Goal: Task Accomplishment & Management: Use online tool/utility

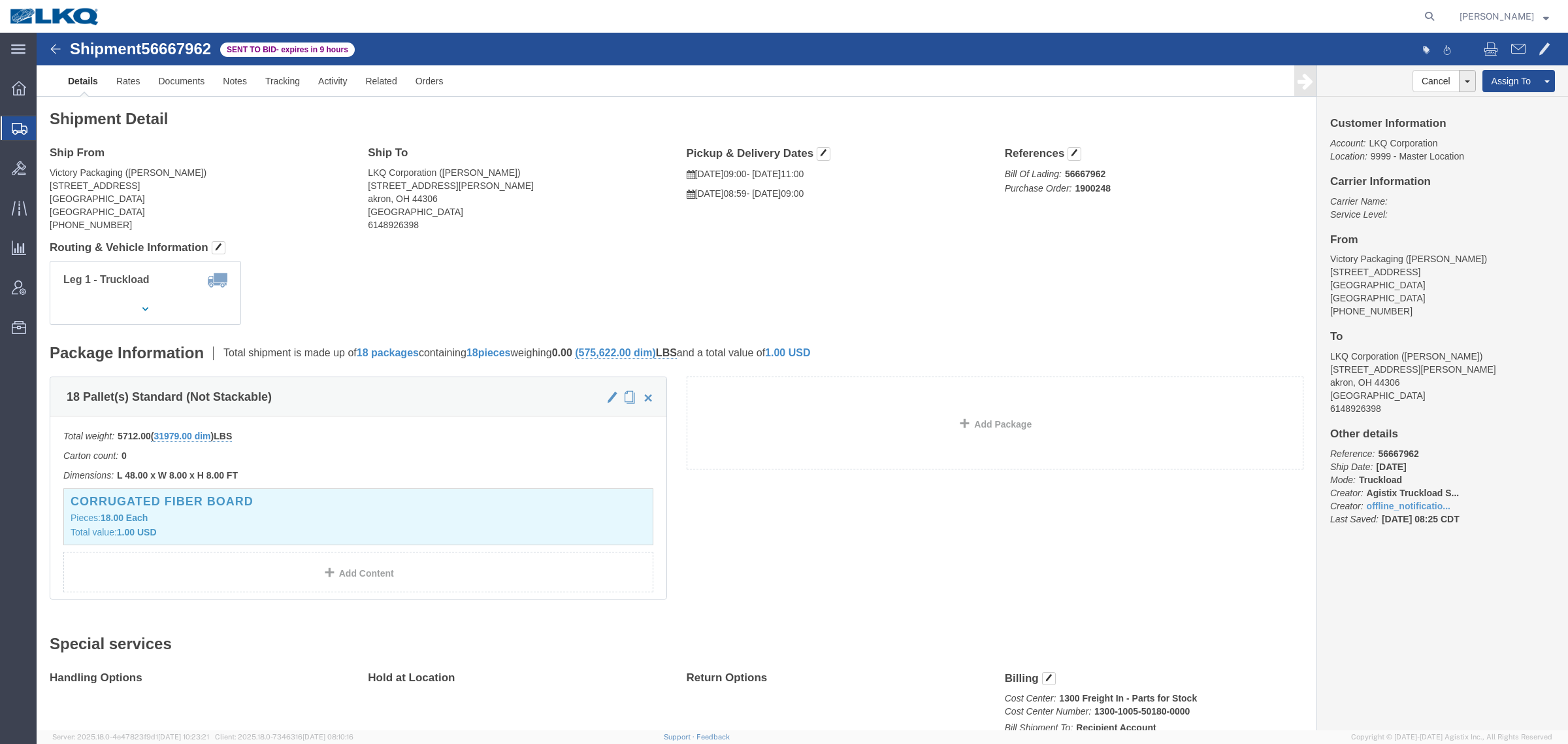
click div "Shipment Detail Ship From Victory Packaging (Steve) 31740 Enterprise Drive Livo…"
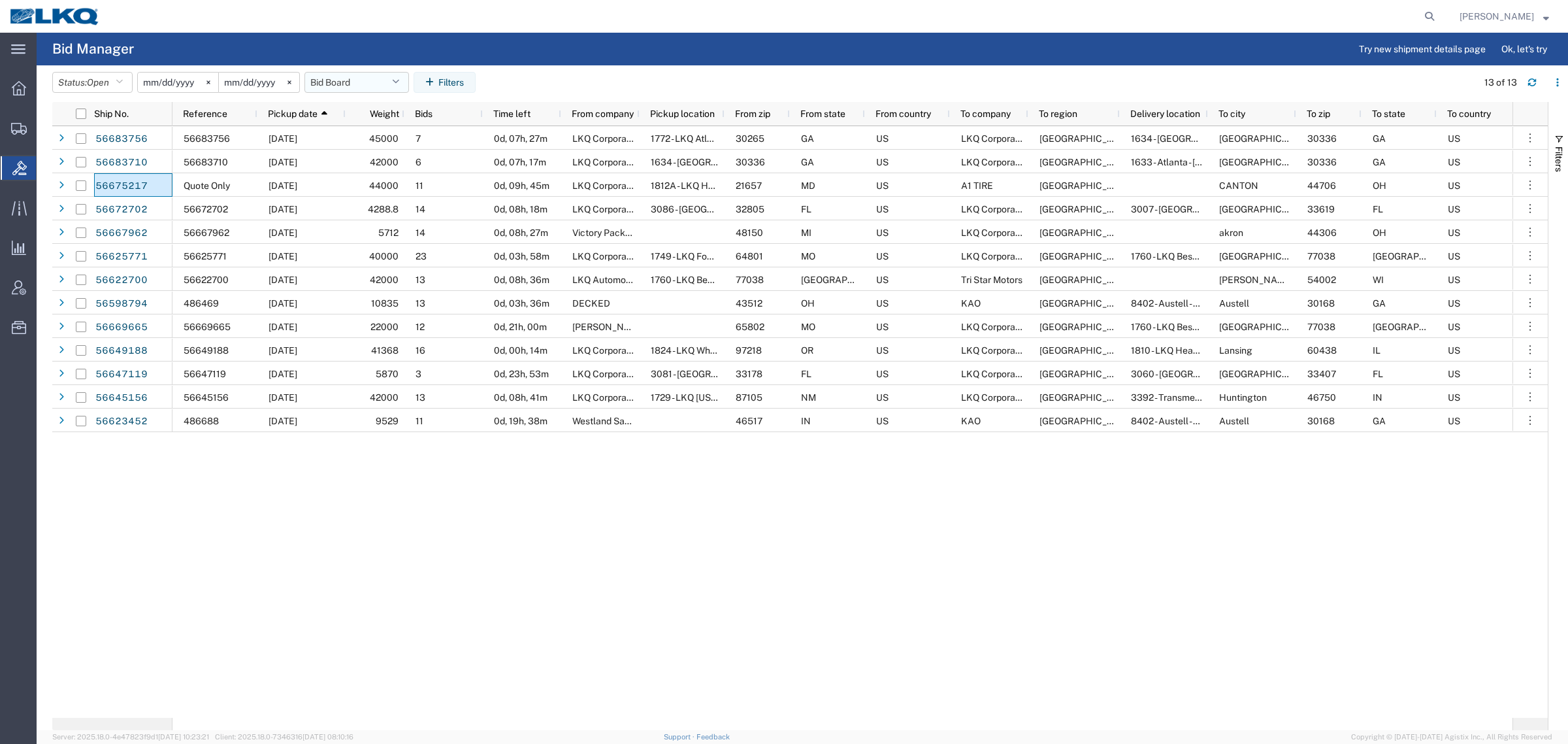
click at [343, 81] on button "Bid Board" at bounding box center [357, 82] width 104 height 21
click at [359, 144] on span "Bid Board" at bounding box center [392, 139] width 171 height 25
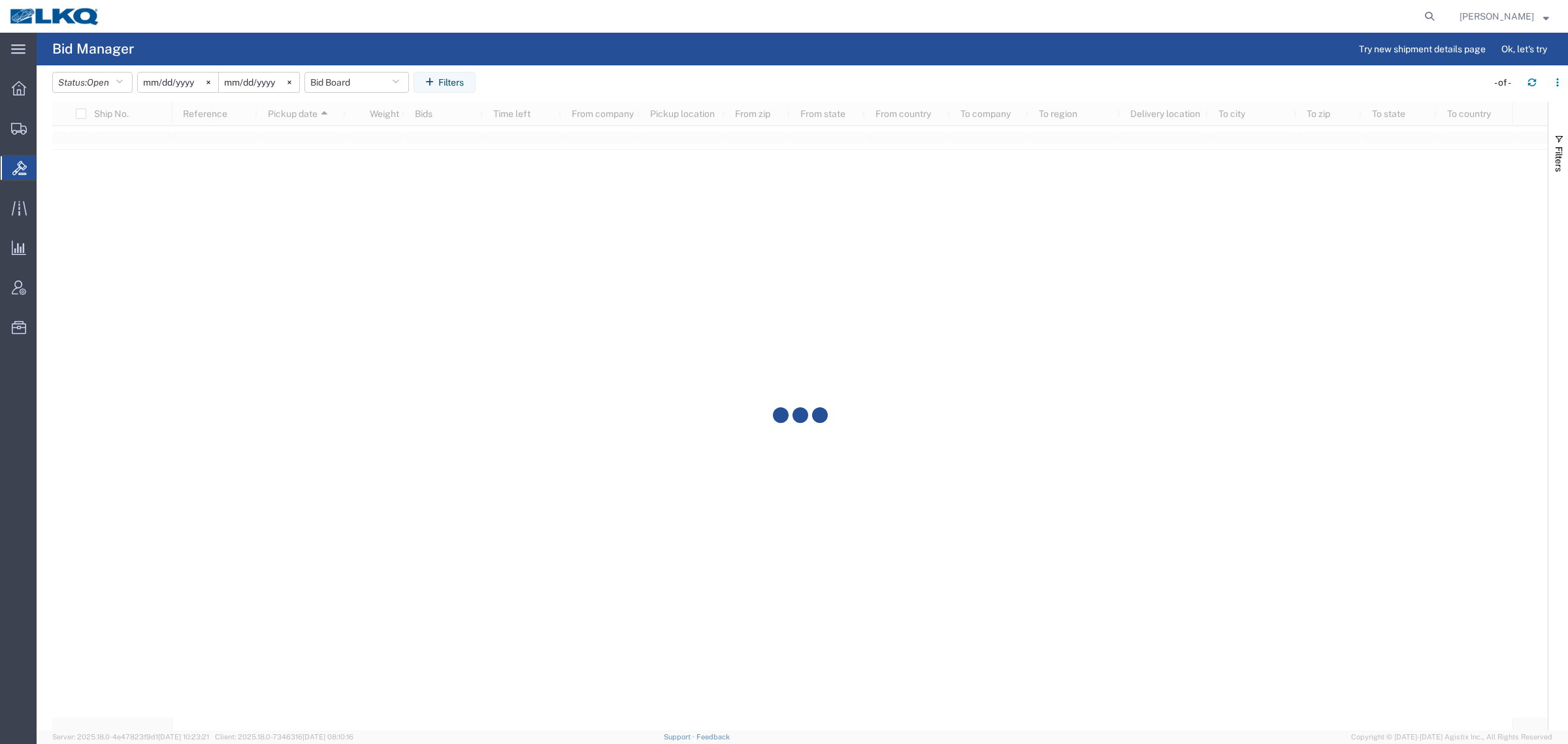
click at [523, 89] on agx-table-filter-chips "Status: Open Active All Awaiting Confirmation Awarded Closed Expired Open Withd…" at bounding box center [766, 87] width 1428 height 31
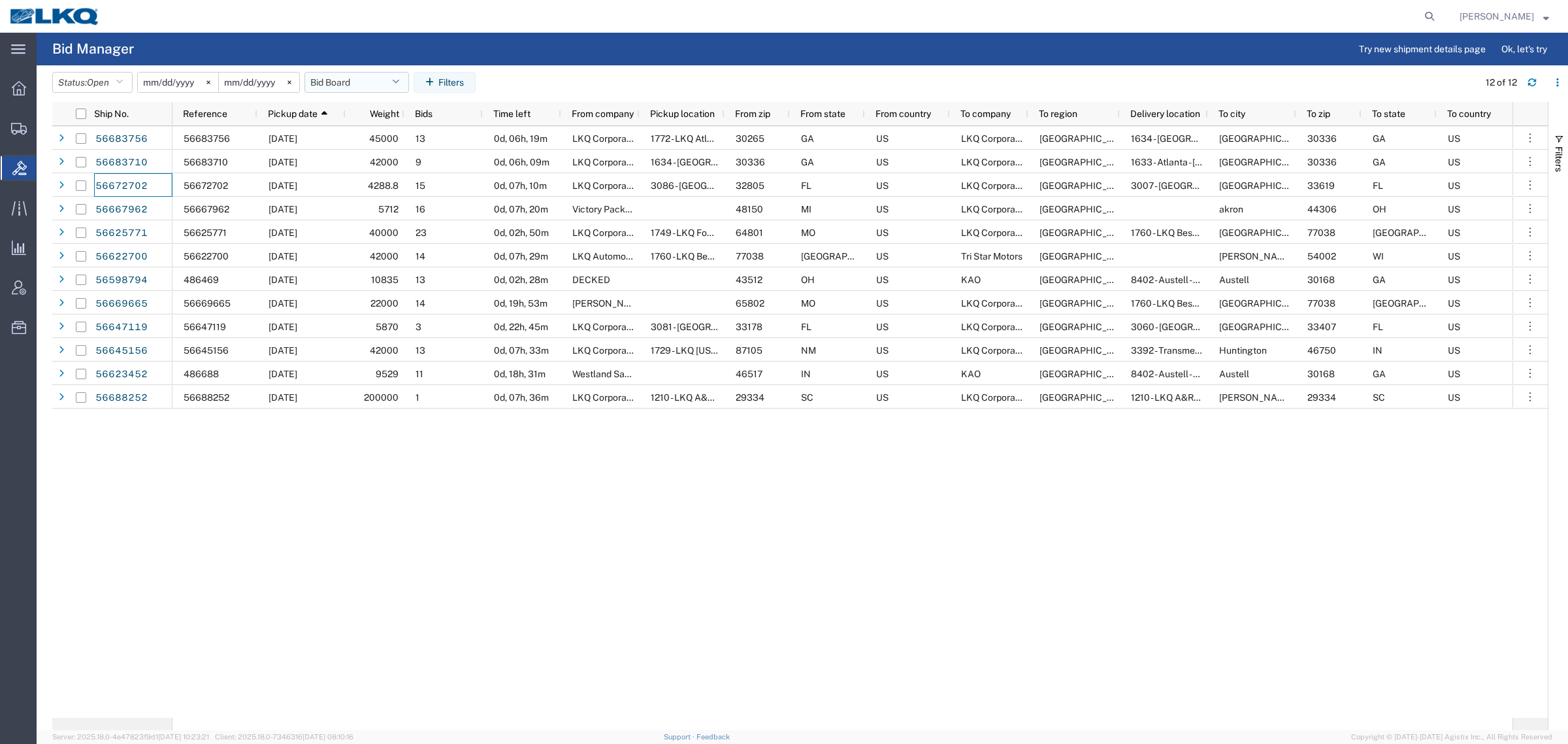
click at [362, 90] on button "Bid Board" at bounding box center [357, 82] width 104 height 21
drag, startPoint x: 377, startPoint y: 134, endPoint x: 191, endPoint y: 0, distance: 229.2
click at [373, 134] on span "Bid Board" at bounding box center [392, 139] width 171 height 25
click at [349, 79] on button "Bid Board" at bounding box center [357, 82] width 104 height 21
click at [394, 135] on span "Bid Board" at bounding box center [392, 139] width 171 height 25
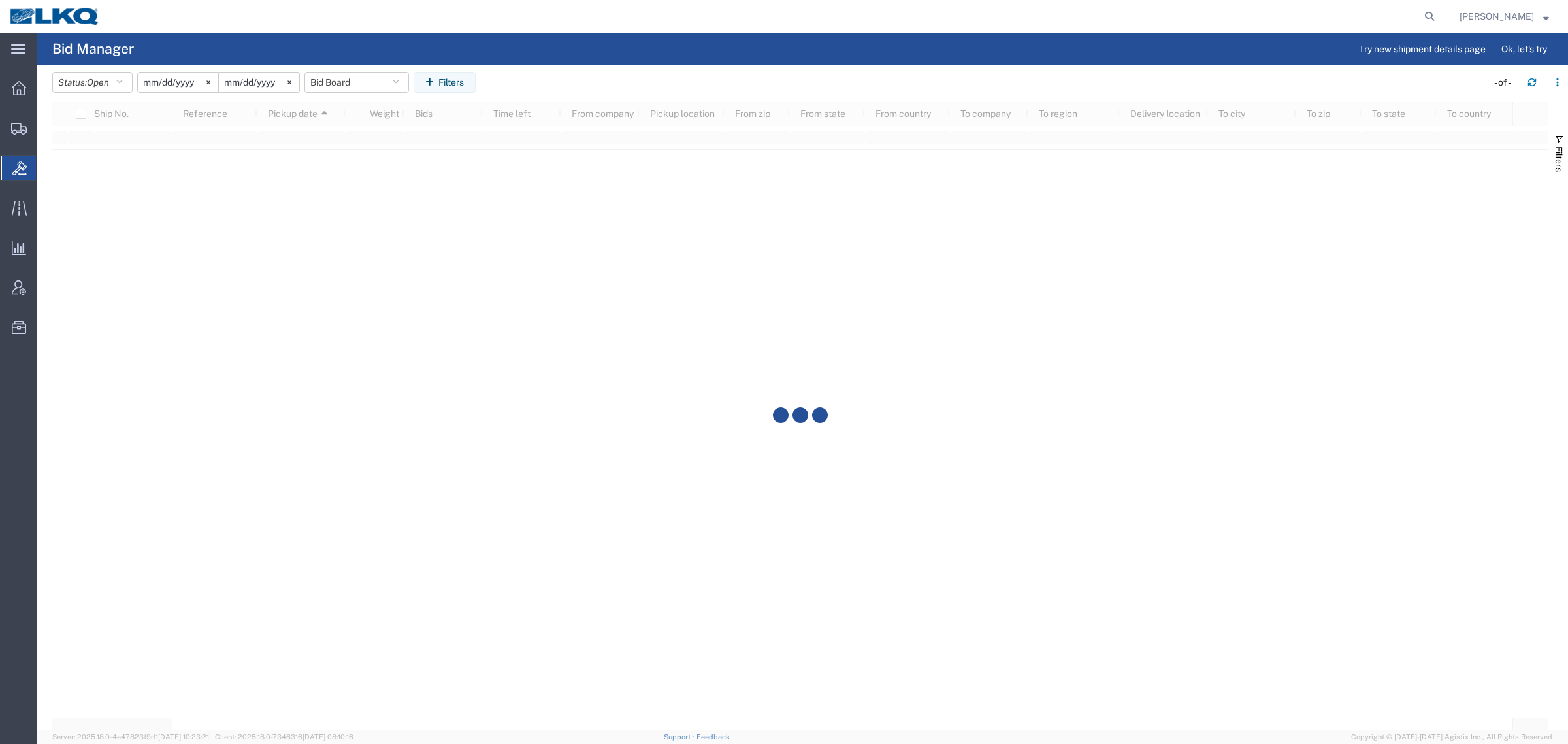
drag, startPoint x: 783, startPoint y: 59, endPoint x: 798, endPoint y: 63, distance: 15.5
click at [785, 59] on agx-page-header "Bid Manager Try new shipment details page Ok, let's try" at bounding box center [802, 48] width 1532 height 33
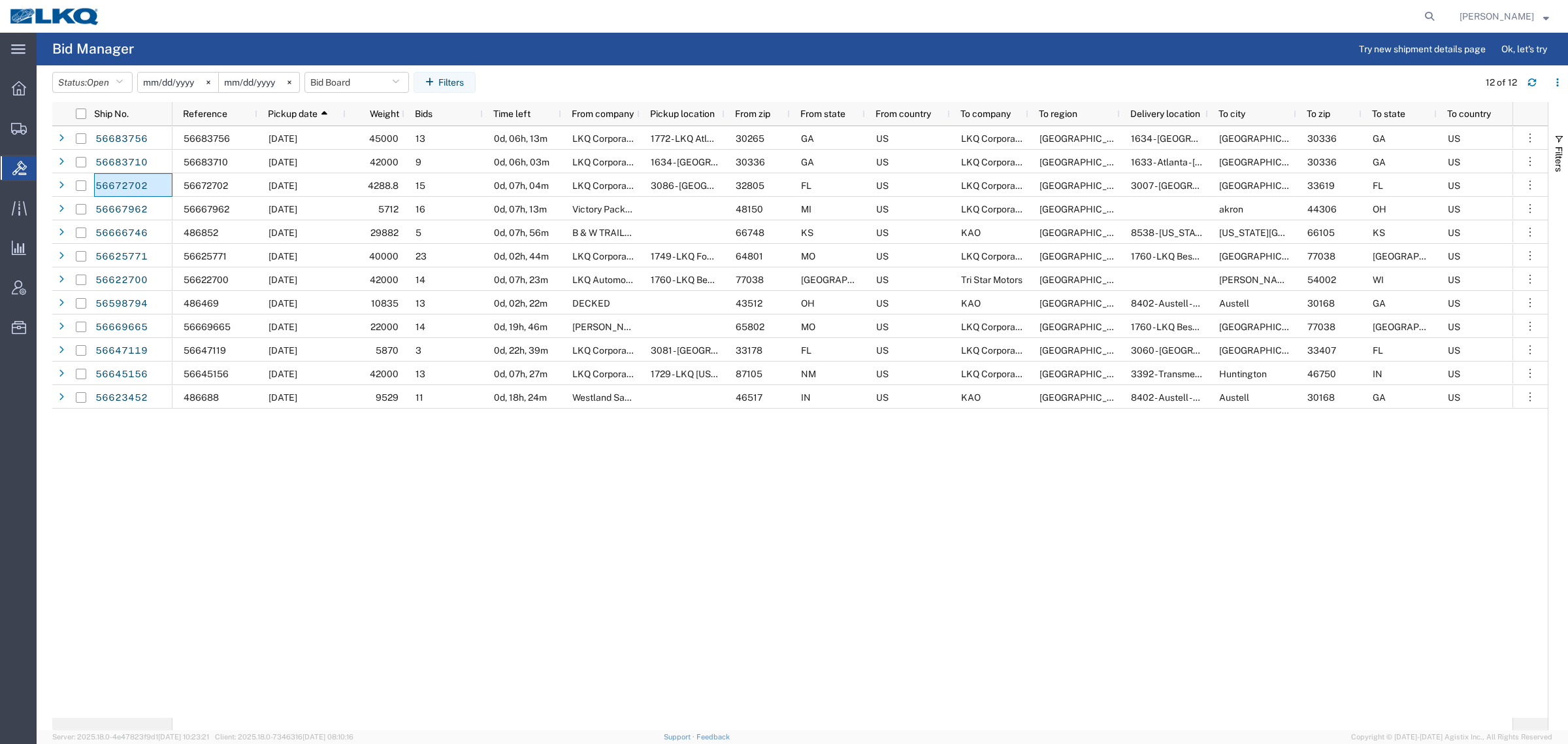
drag, startPoint x: 942, startPoint y: 57, endPoint x: 831, endPoint y: 12, distance: 119.8
click at [939, 56] on agx-page-header "Bid Manager Try new shipment details page Ok, let's try" at bounding box center [802, 48] width 1532 height 33
click at [330, 87] on button "Bid Board" at bounding box center [357, 82] width 104 height 21
click at [363, 137] on span "Bid Board" at bounding box center [392, 139] width 171 height 25
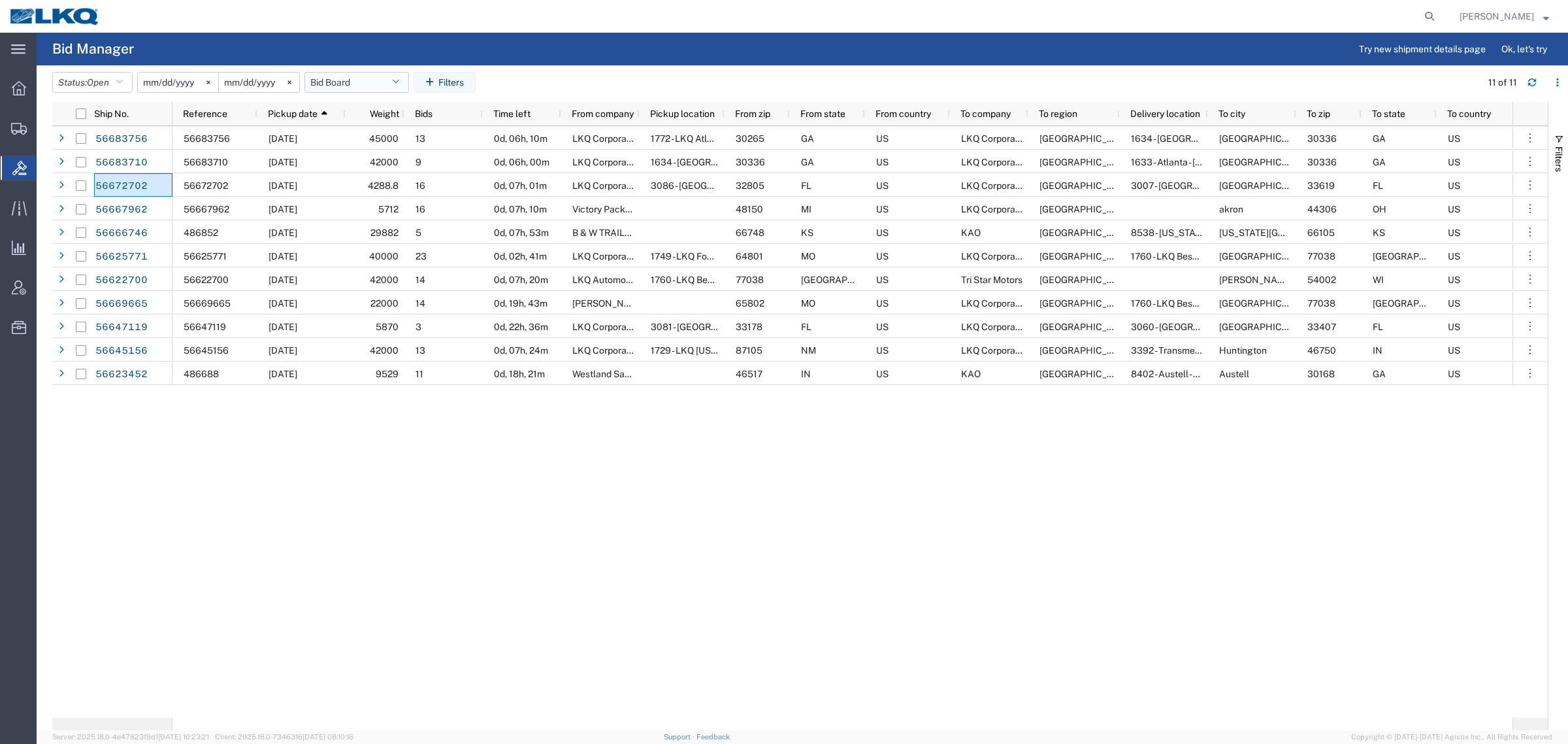
click at [341, 76] on button "Bid Board" at bounding box center [357, 82] width 104 height 21
click at [379, 144] on span "Bid Board" at bounding box center [392, 139] width 171 height 25
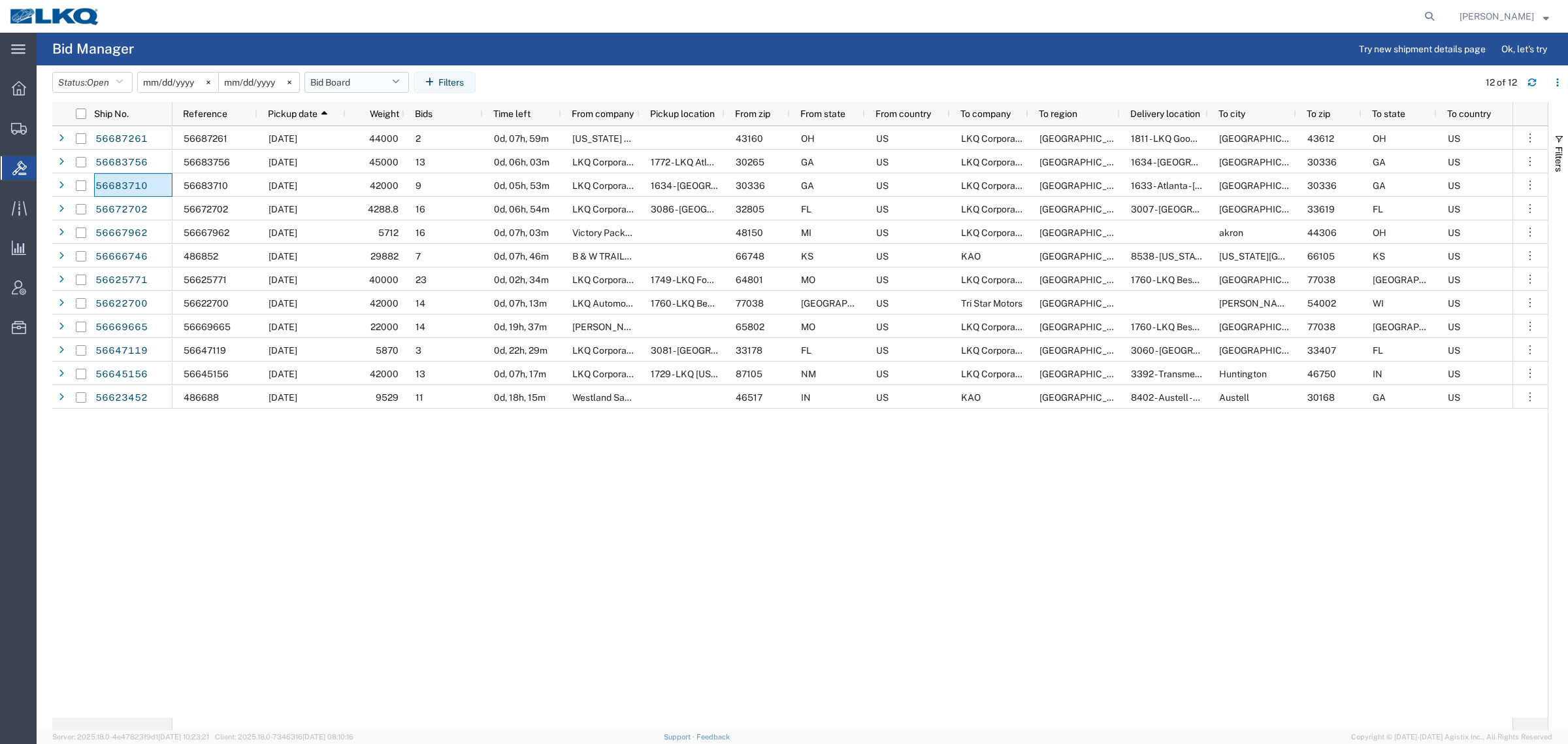
click at [339, 75] on button "Bid Board" at bounding box center [357, 82] width 104 height 21
click at [360, 139] on span "Bid Board" at bounding box center [392, 139] width 171 height 25
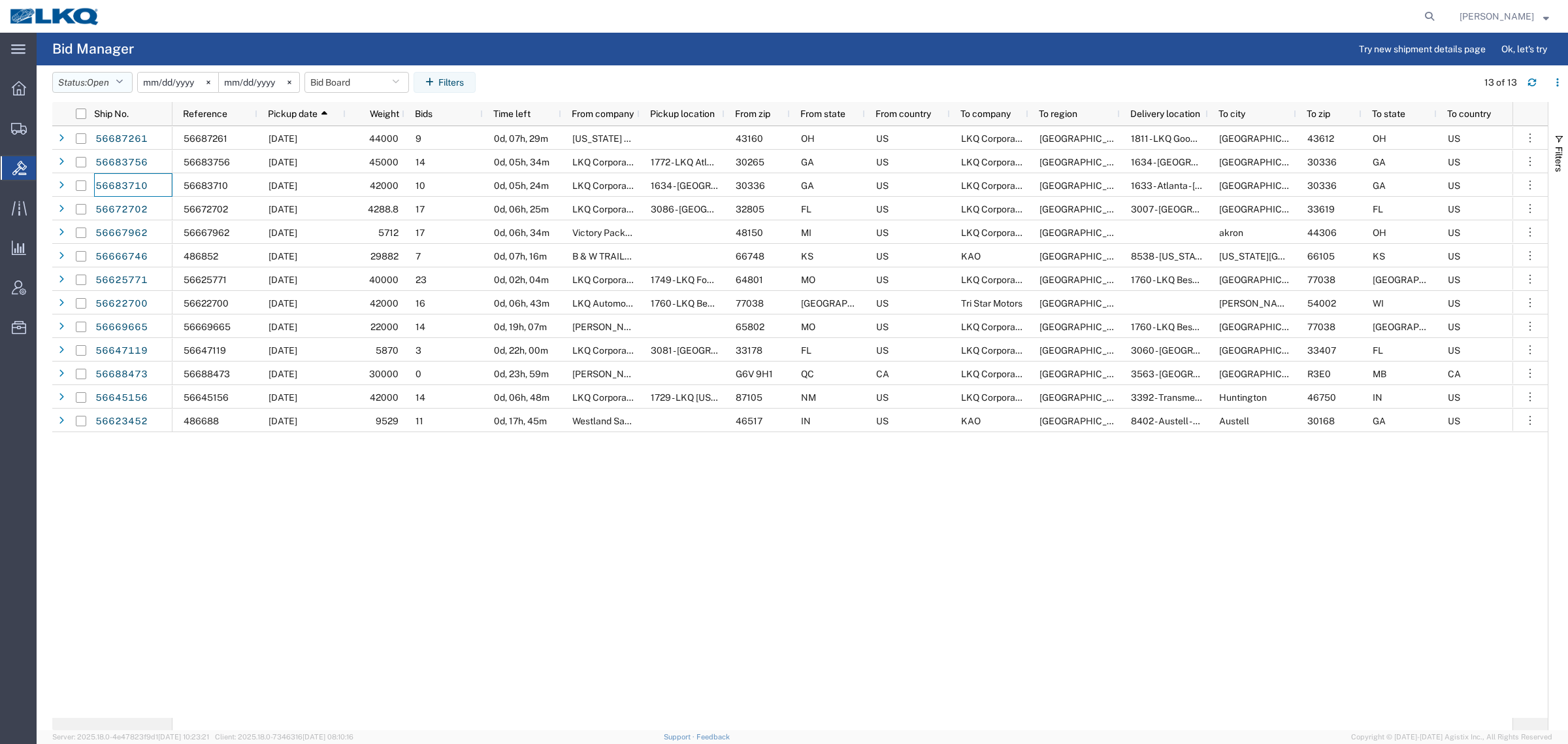
click at [87, 87] on button "Status: Open" at bounding box center [93, 82] width 81 height 21
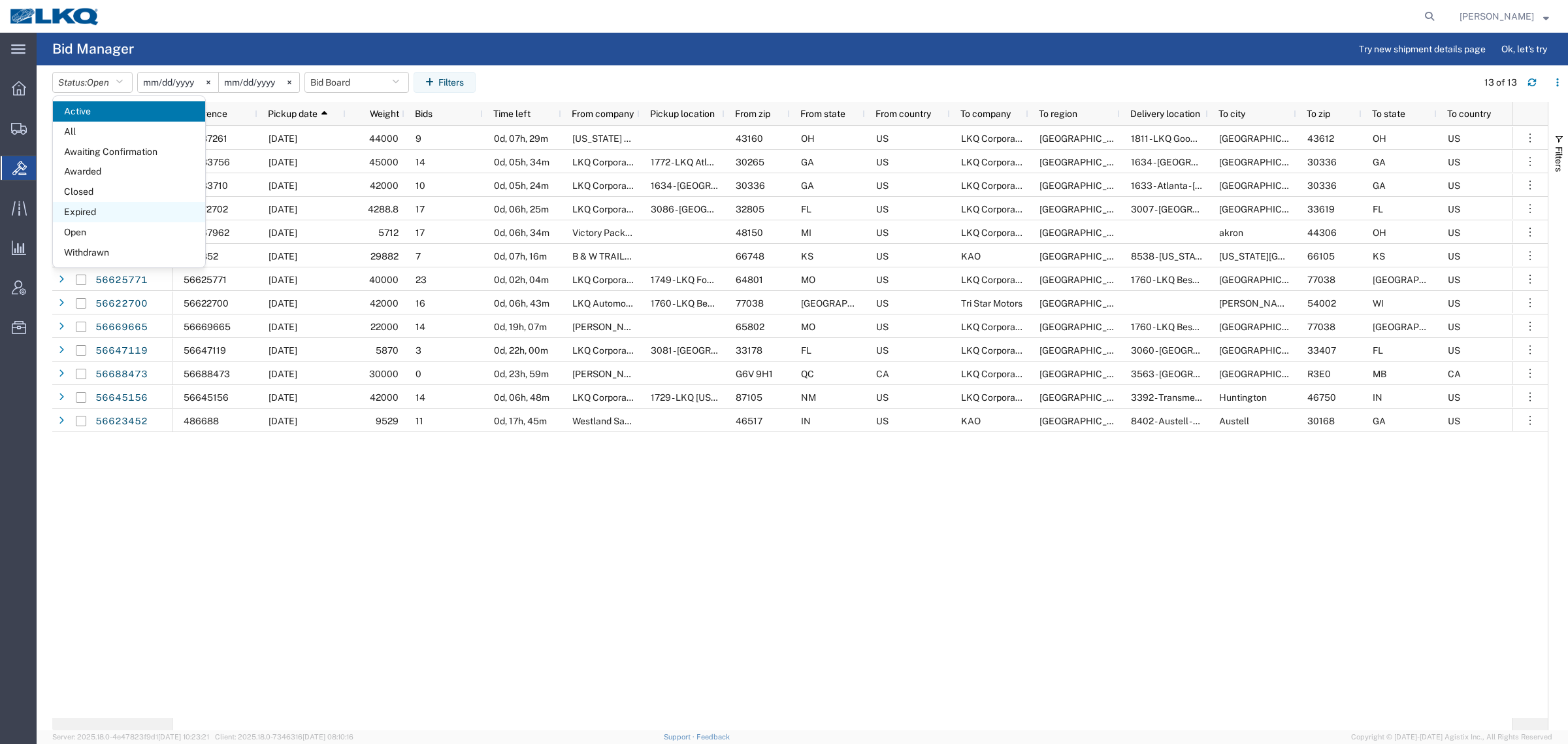
click at [109, 211] on span "Expired" at bounding box center [129, 212] width 153 height 21
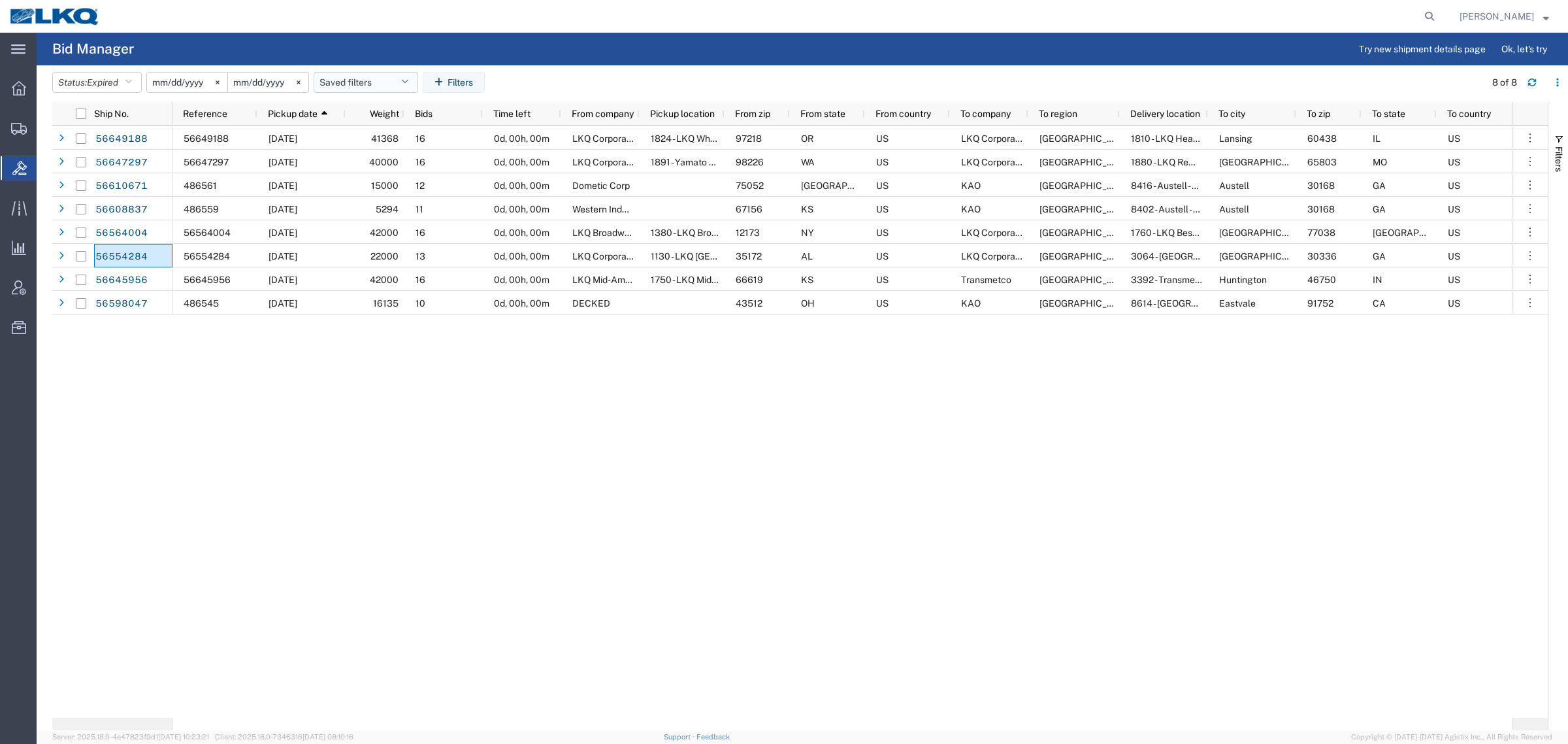
drag, startPoint x: 342, startPoint y: 81, endPoint x: 348, endPoint y: 93, distance: 13.4
click at [342, 80] on button "Saved filters" at bounding box center [365, 82] width 104 height 21
click at [366, 135] on span "Bid Board" at bounding box center [401, 139] width 171 height 25
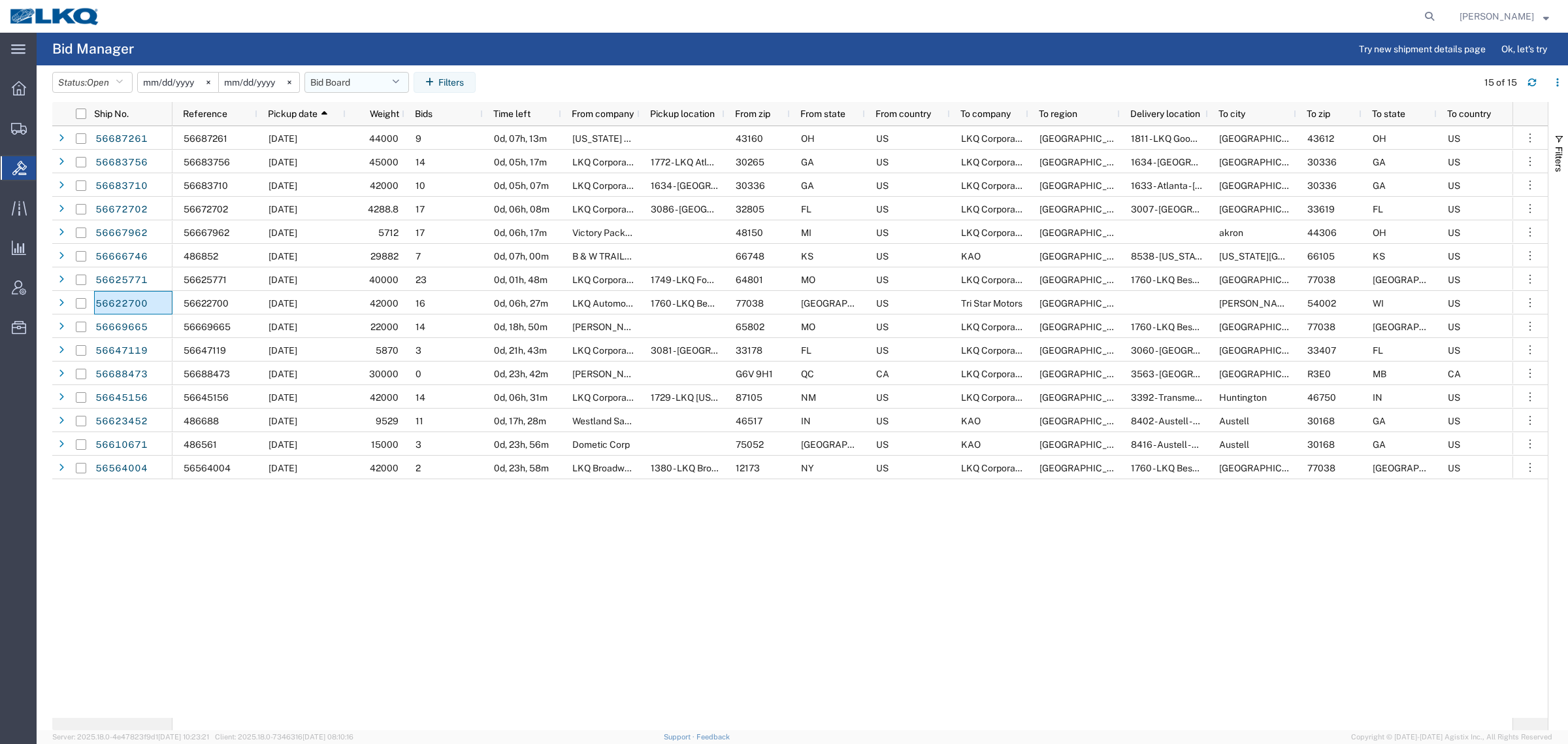
click at [345, 84] on button "Bid Board" at bounding box center [357, 82] width 104 height 21
click at [364, 138] on span "Bid Board" at bounding box center [392, 139] width 171 height 25
click at [330, 73] on button "Bid Board" at bounding box center [357, 82] width 104 height 21
click at [362, 135] on span "Bid Board" at bounding box center [392, 139] width 171 height 25
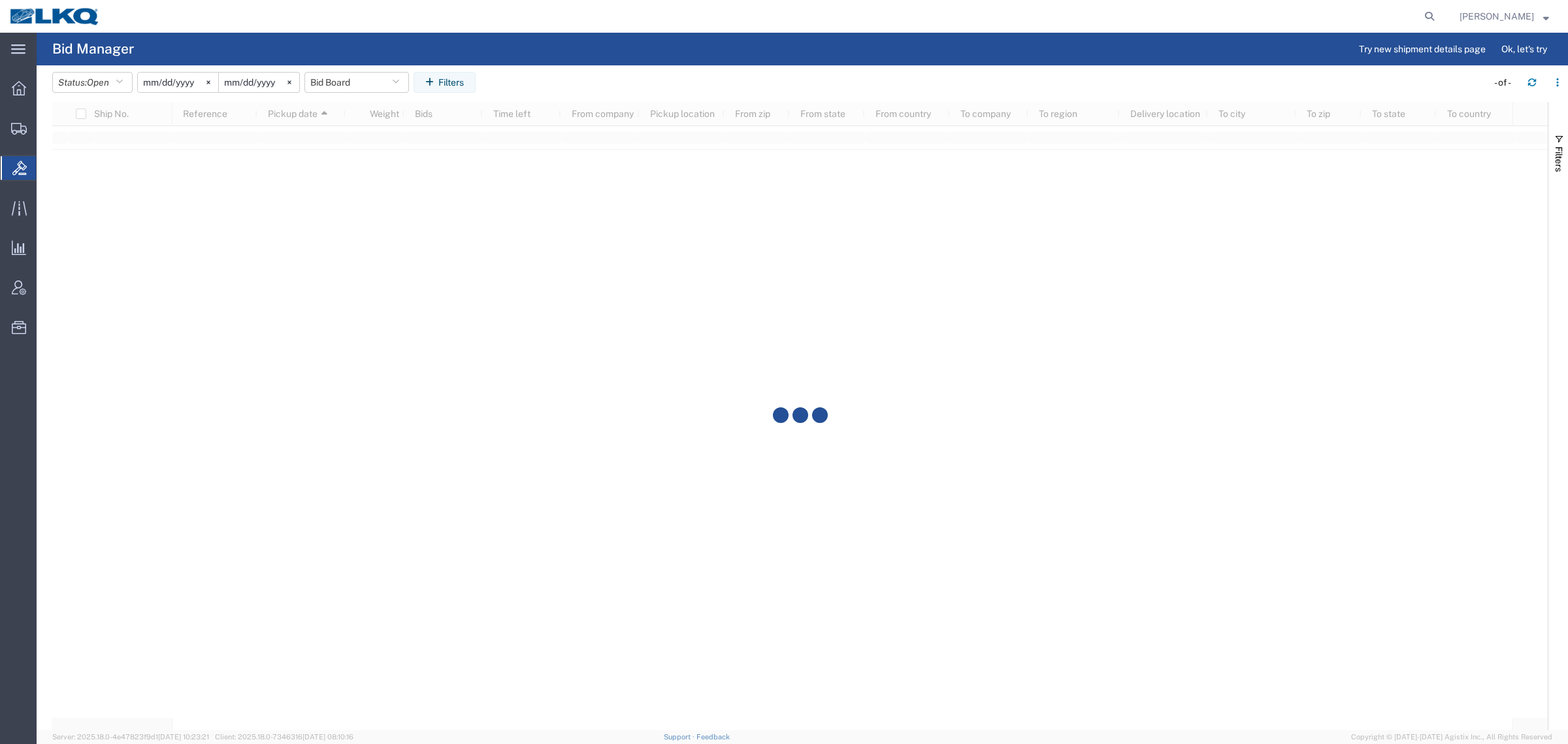
click at [560, 61] on agx-page-header "Bid Manager Try new shipment details page Ok, let's try" at bounding box center [802, 48] width 1532 height 33
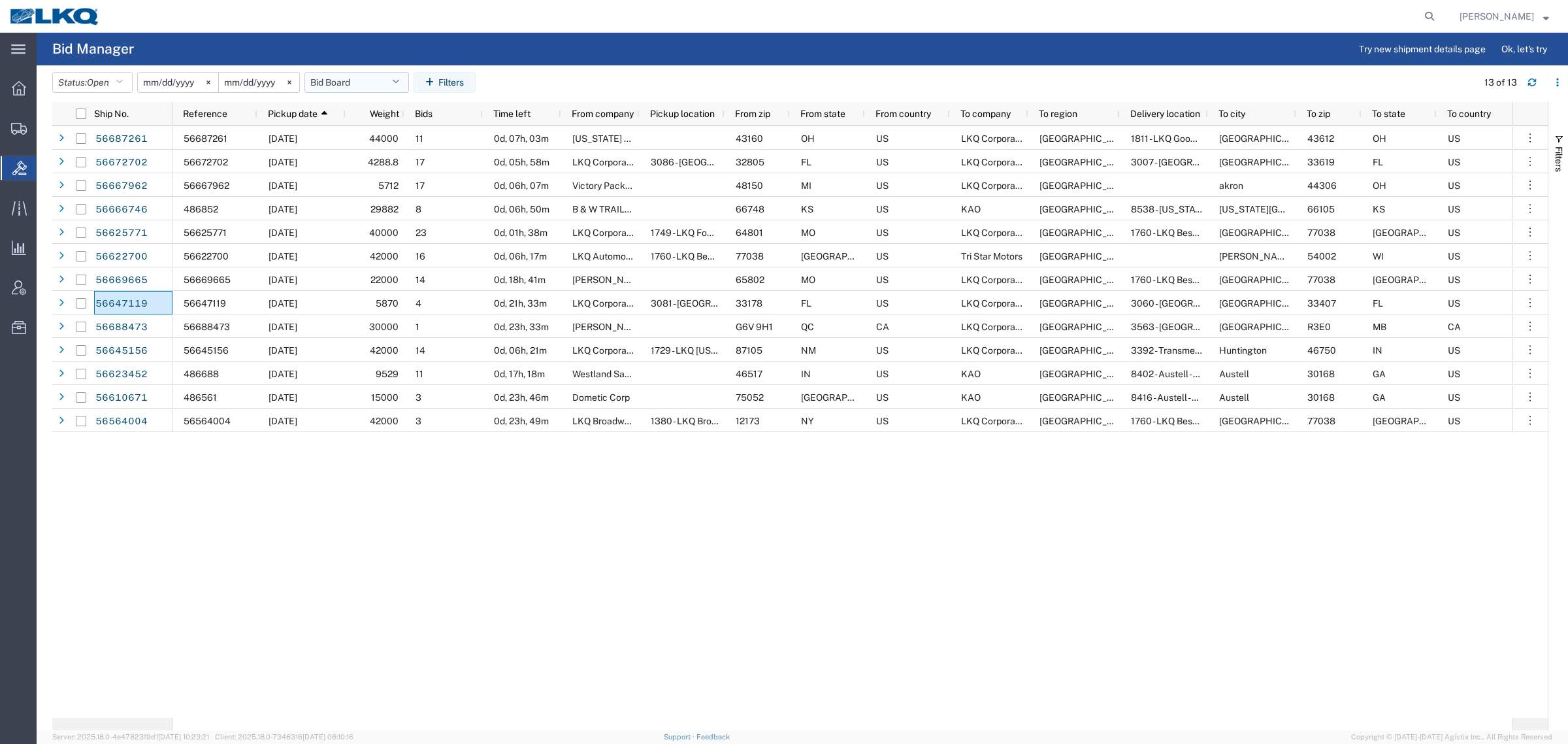
click at [349, 89] on button "Bid Board" at bounding box center [357, 82] width 104 height 21
click at [367, 149] on span "Bid Board" at bounding box center [392, 139] width 171 height 25
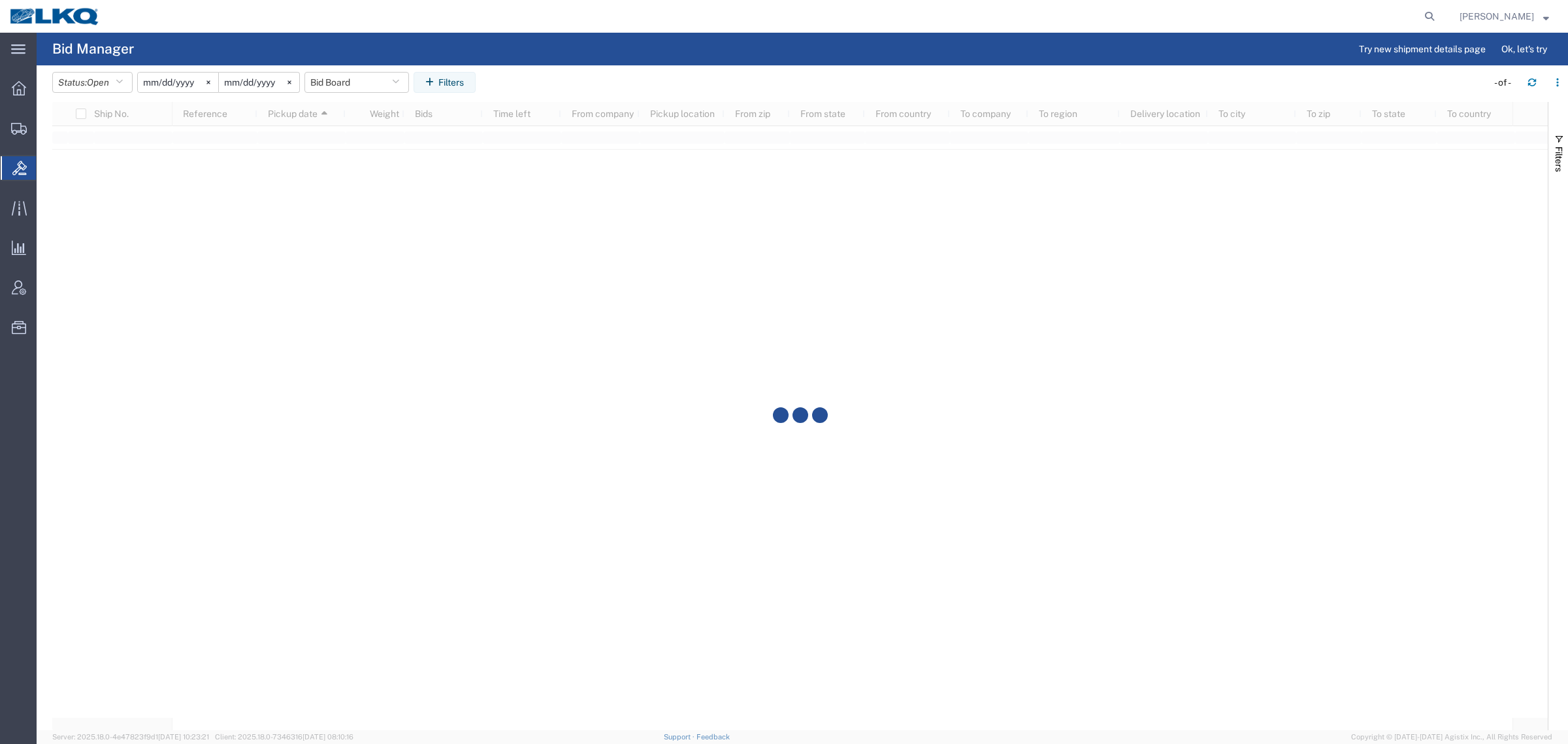
click at [628, 53] on agx-page-header "Bid Manager Try new shipment details page Ok, let's try" at bounding box center [802, 48] width 1532 height 33
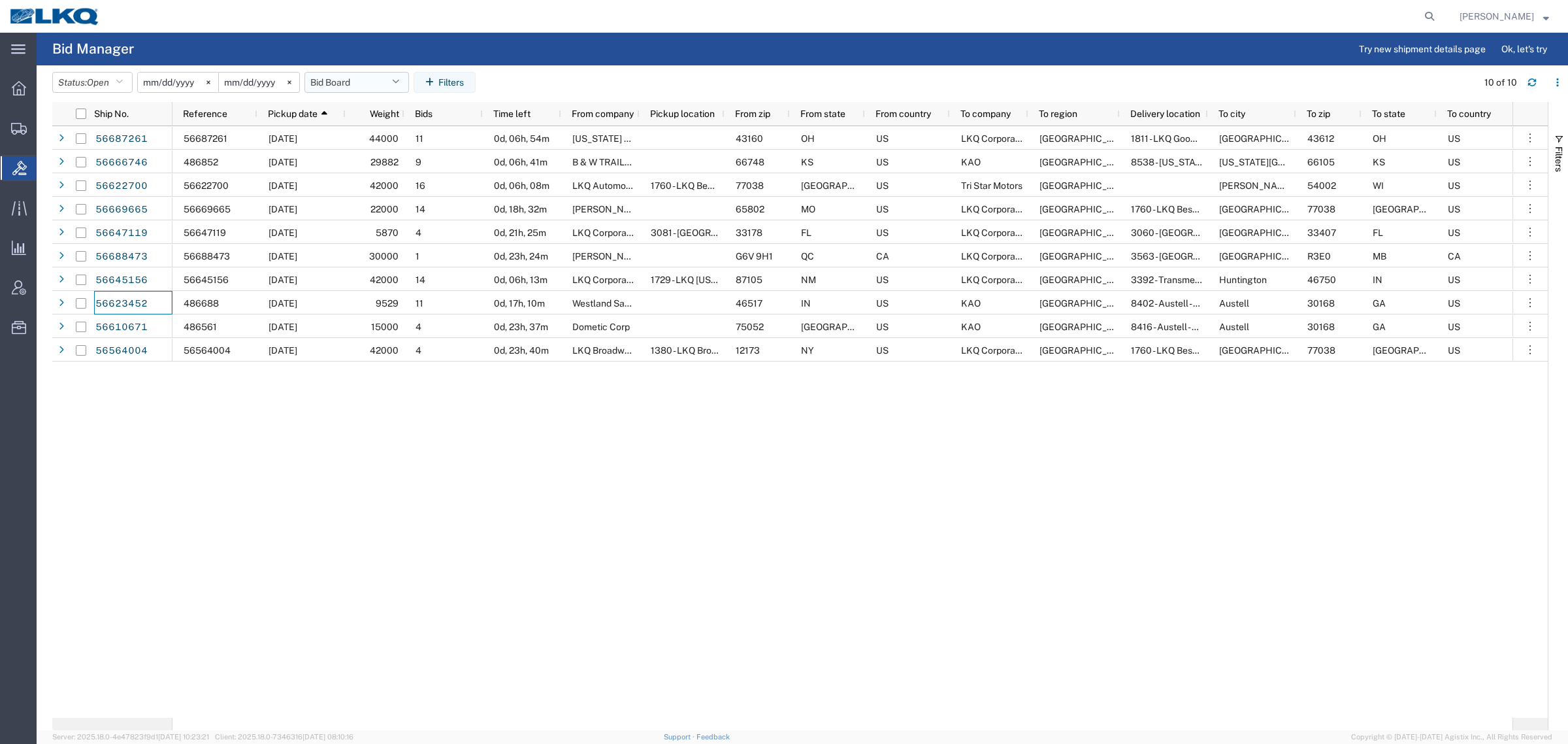
click at [337, 82] on button "Bid Board" at bounding box center [357, 82] width 104 height 21
drag, startPoint x: 366, startPoint y: 143, endPoint x: 997, endPoint y: 240, distance: 638.4
click at [370, 143] on span "Bid Board" at bounding box center [392, 139] width 171 height 25
click at [317, 525] on div "56687261 09/03/2025 44000 11 0d, 06h, 49m OHIO TRUCK PARTS 43160 OH US LKQ Corp…" at bounding box center [842, 422] width 1340 height 591
click at [338, 83] on button "Bid Board" at bounding box center [357, 82] width 104 height 21
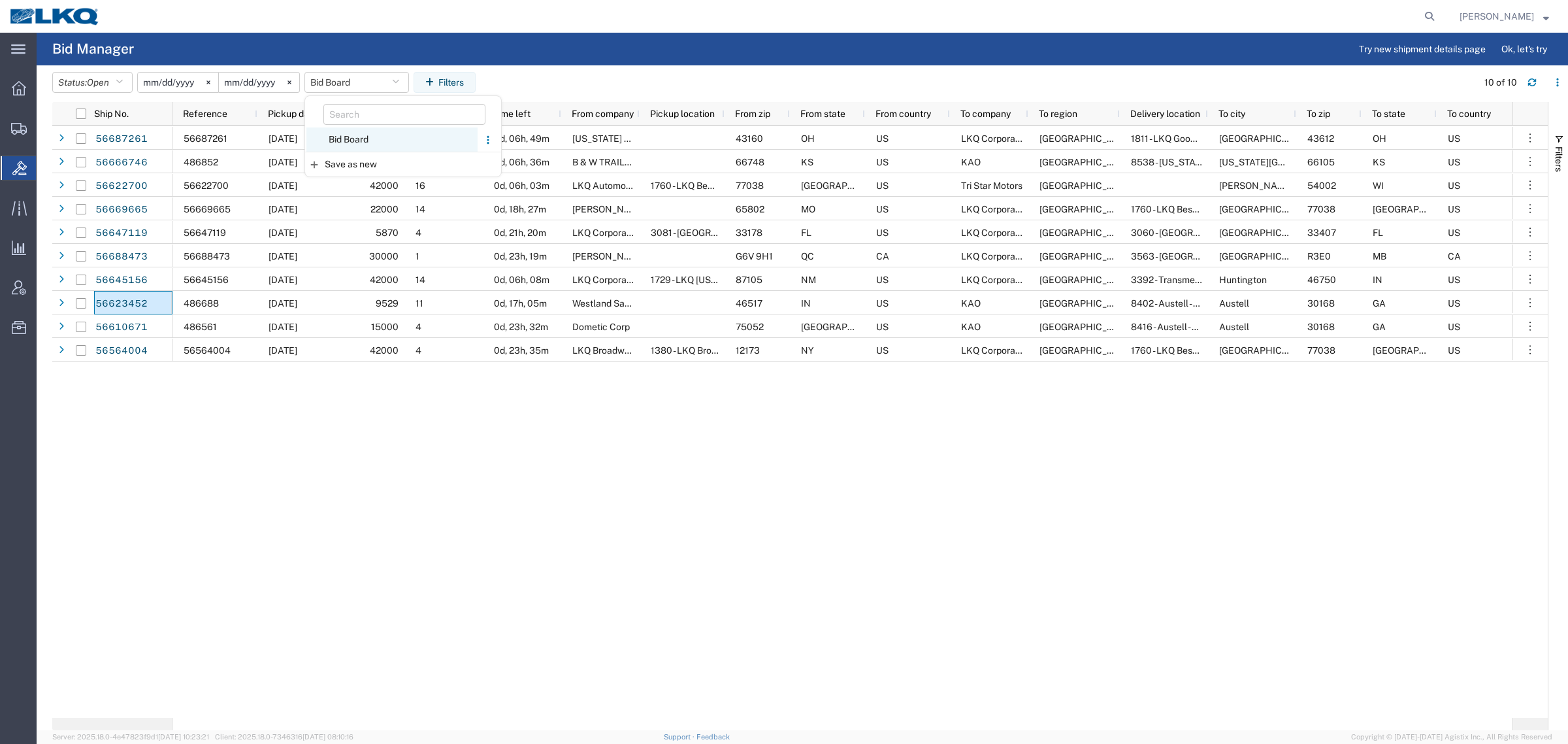
click at [375, 135] on span "Bid Board" at bounding box center [392, 139] width 171 height 25
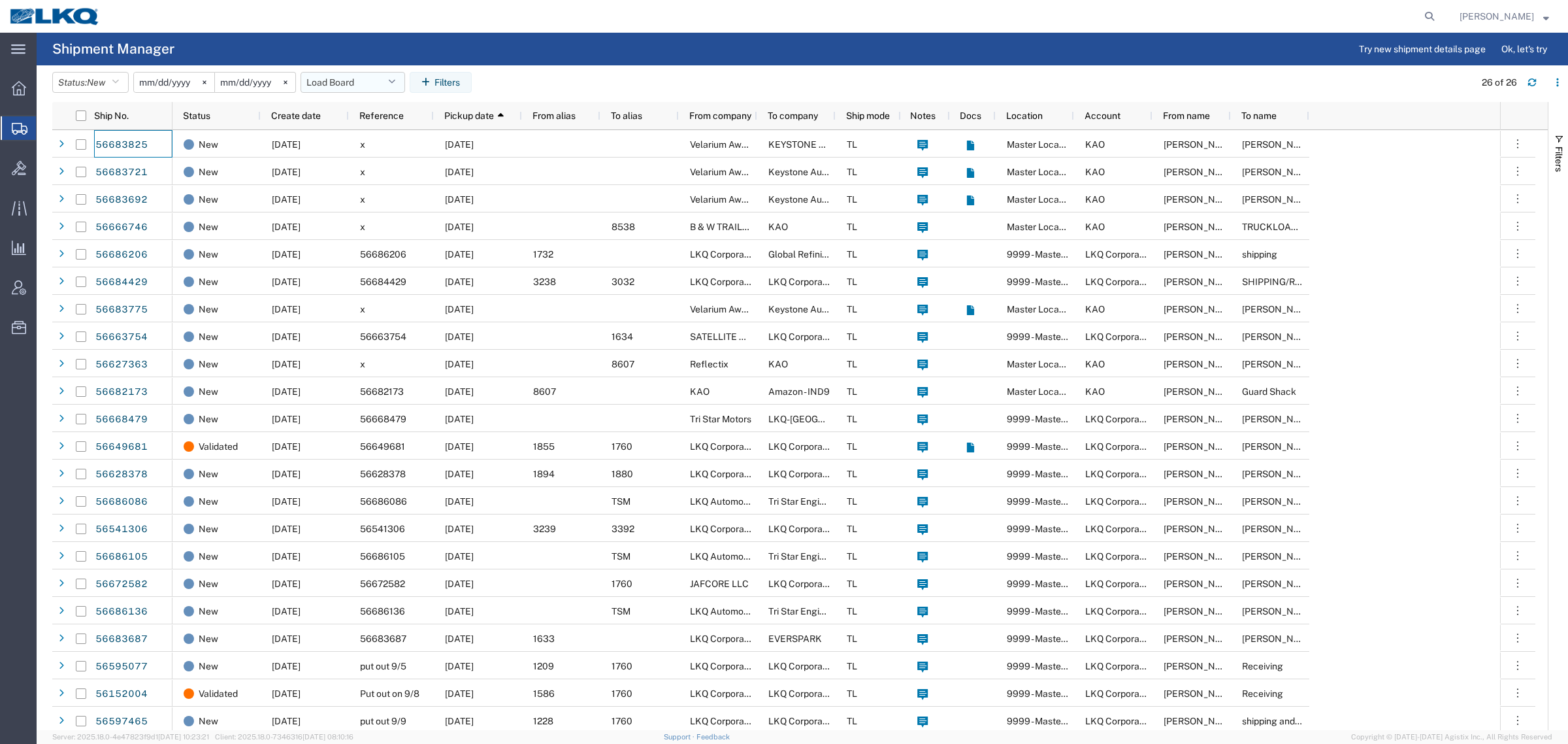
click at [353, 86] on button "Load Board" at bounding box center [353, 82] width 104 height 21
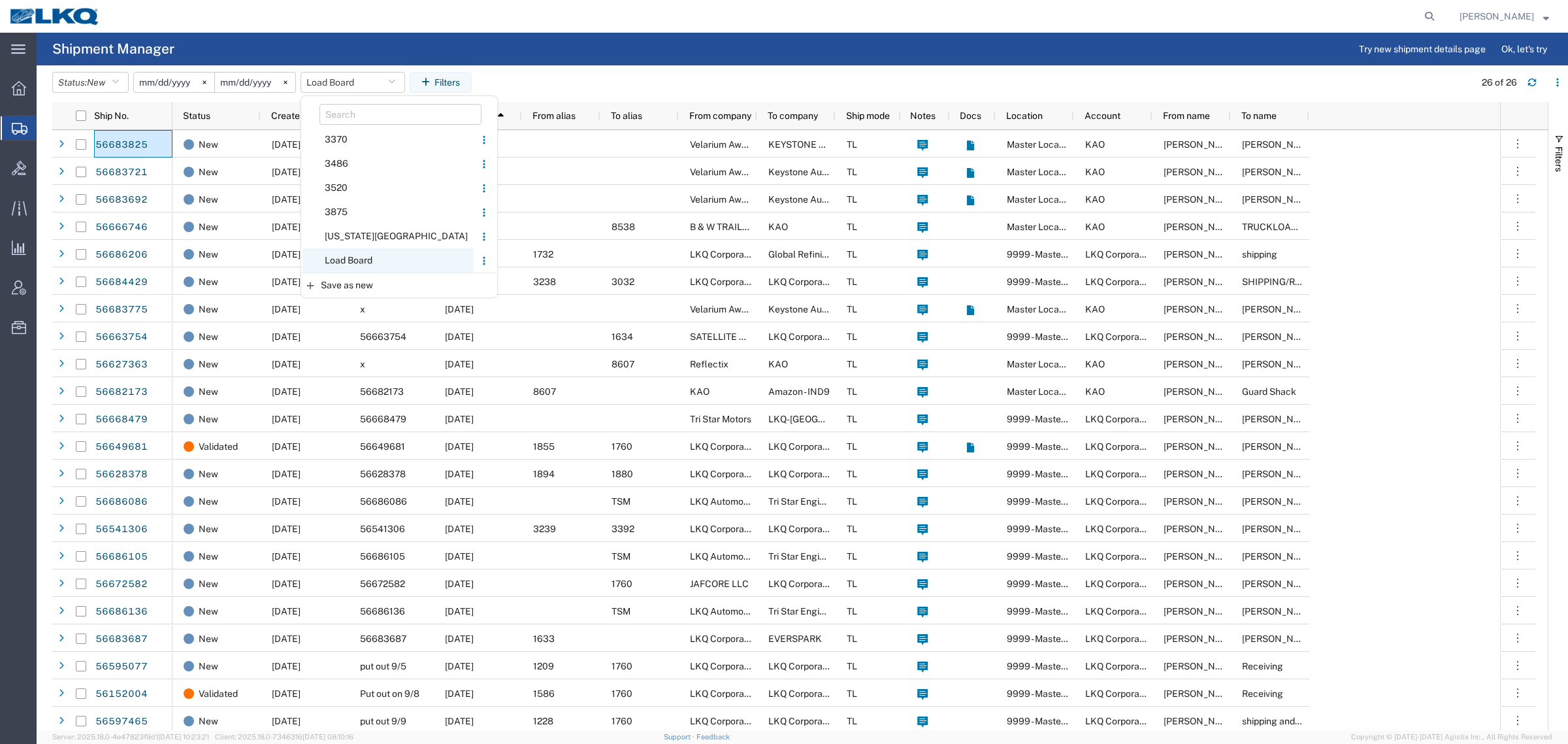
click at [373, 262] on span "Load Board" at bounding box center [388, 260] width 171 height 25
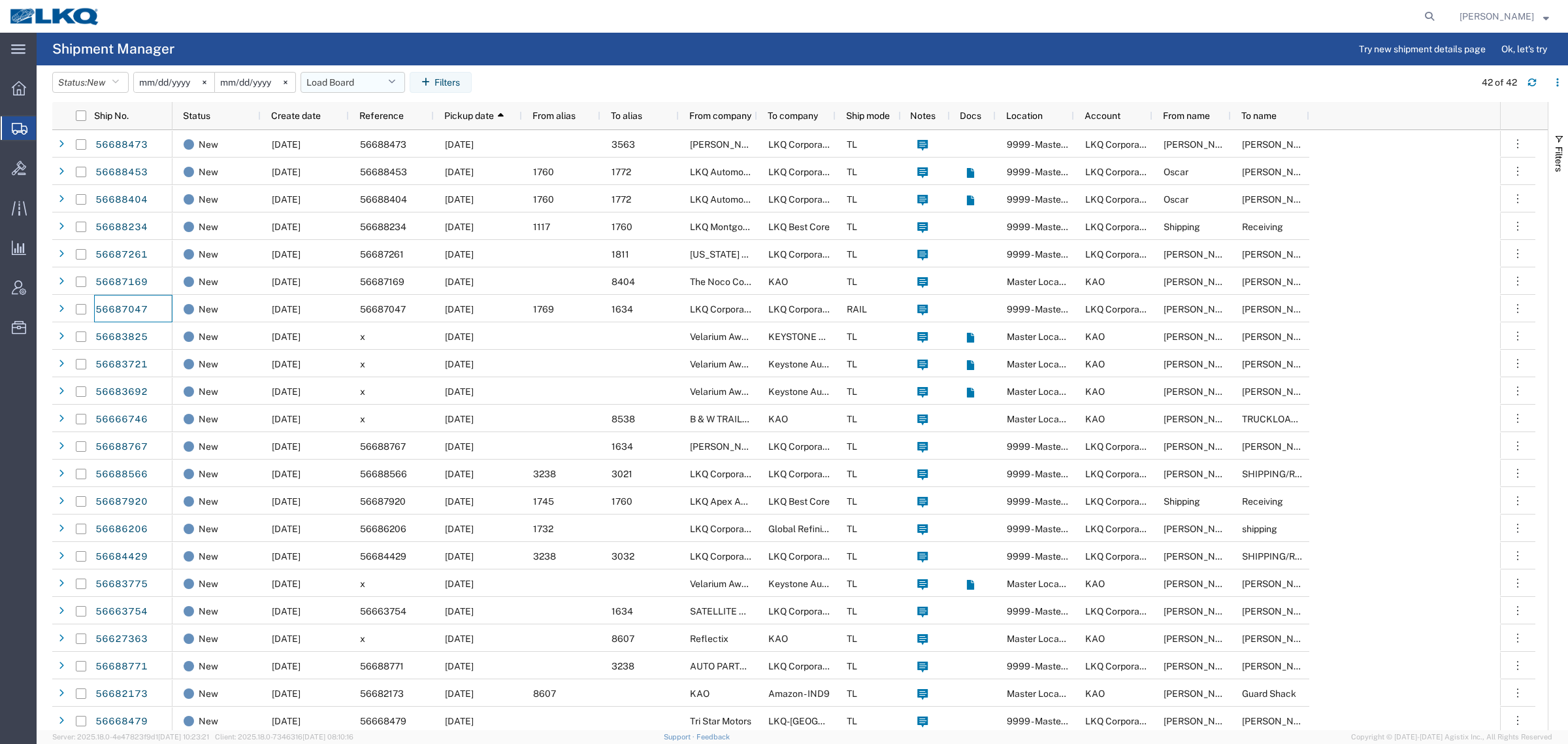
click at [345, 83] on button "Load Board" at bounding box center [353, 82] width 104 height 21
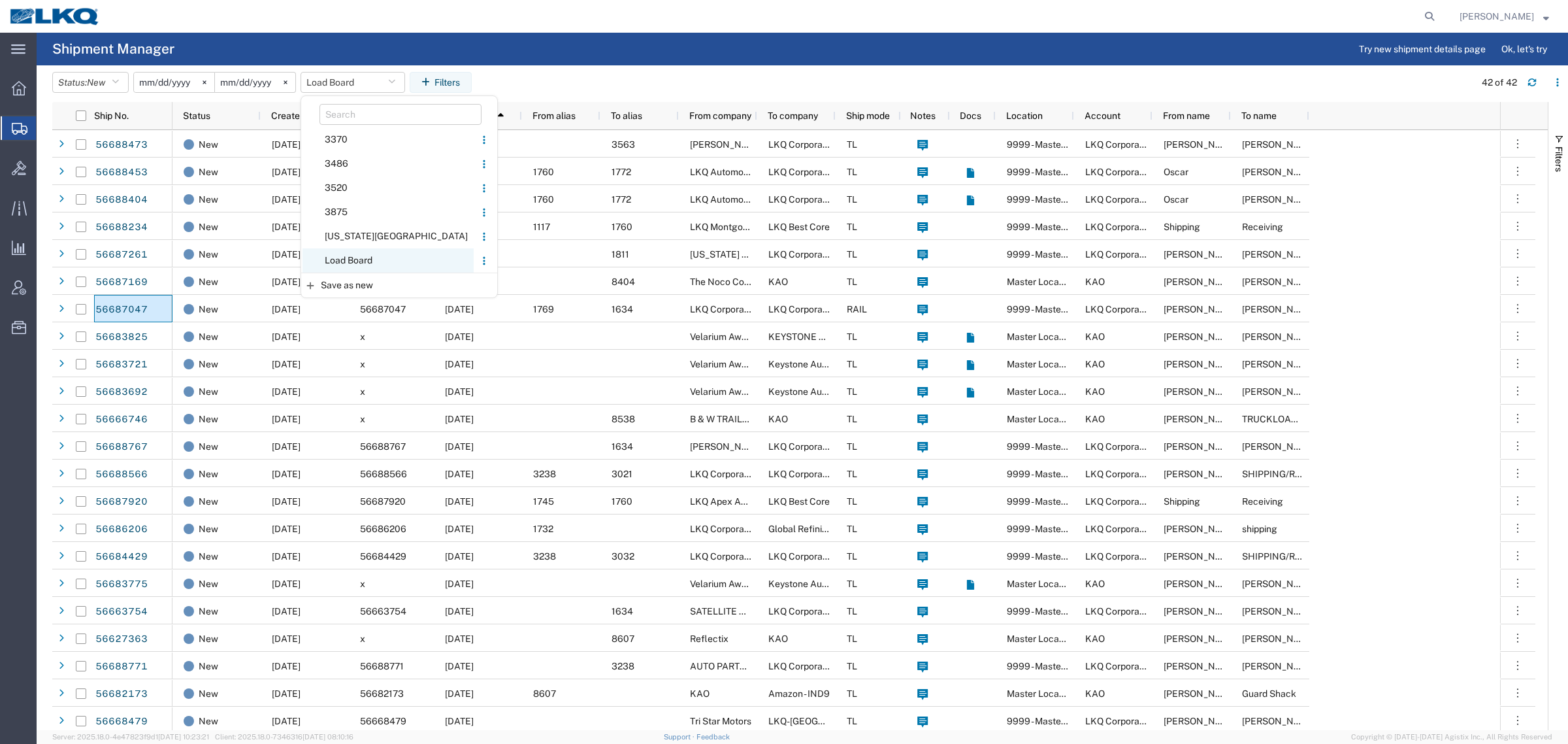
click at [359, 267] on span "Load Board" at bounding box center [388, 260] width 171 height 25
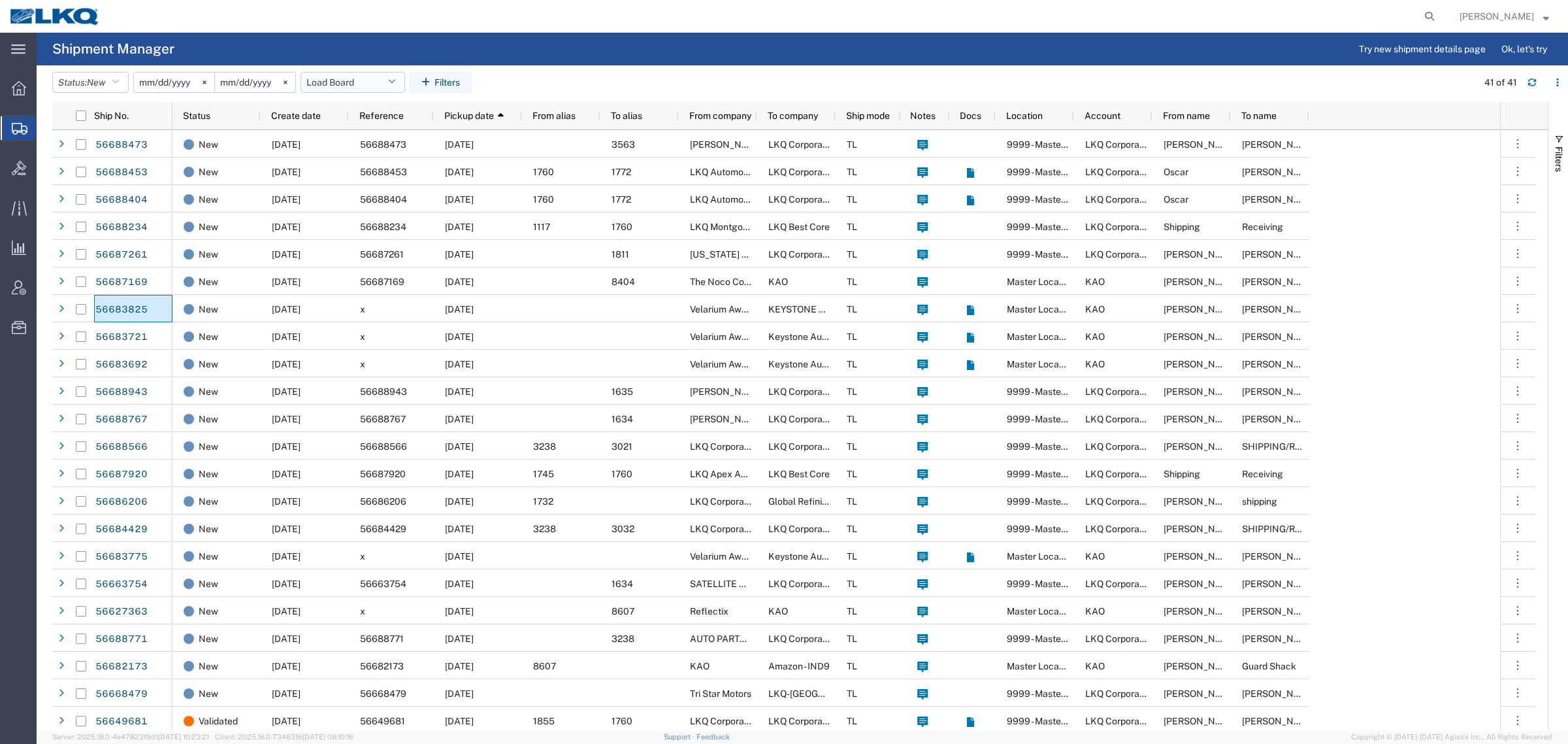
click at [342, 74] on button "Load Board" at bounding box center [353, 82] width 104 height 21
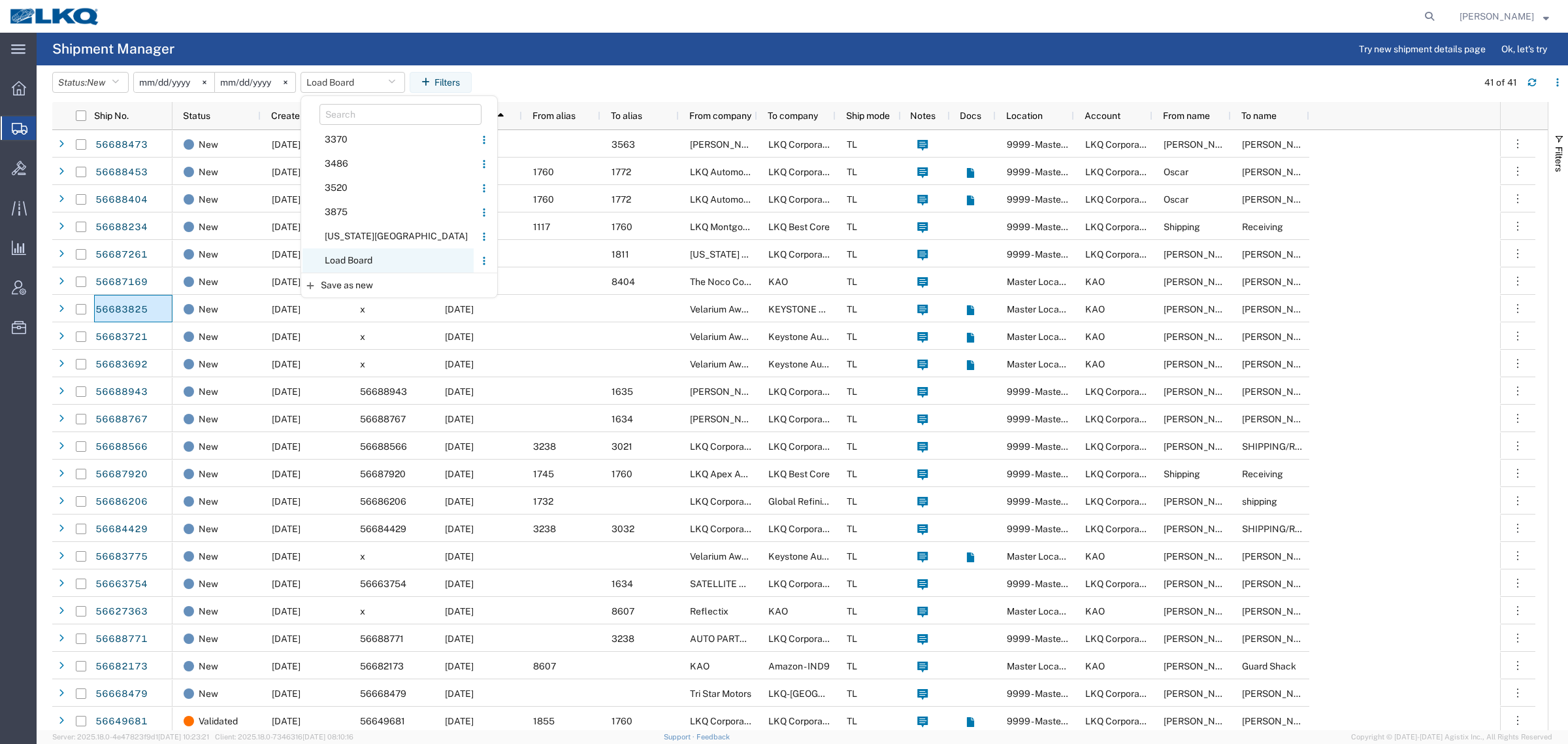
click at [364, 255] on span "Load Board" at bounding box center [388, 260] width 171 height 25
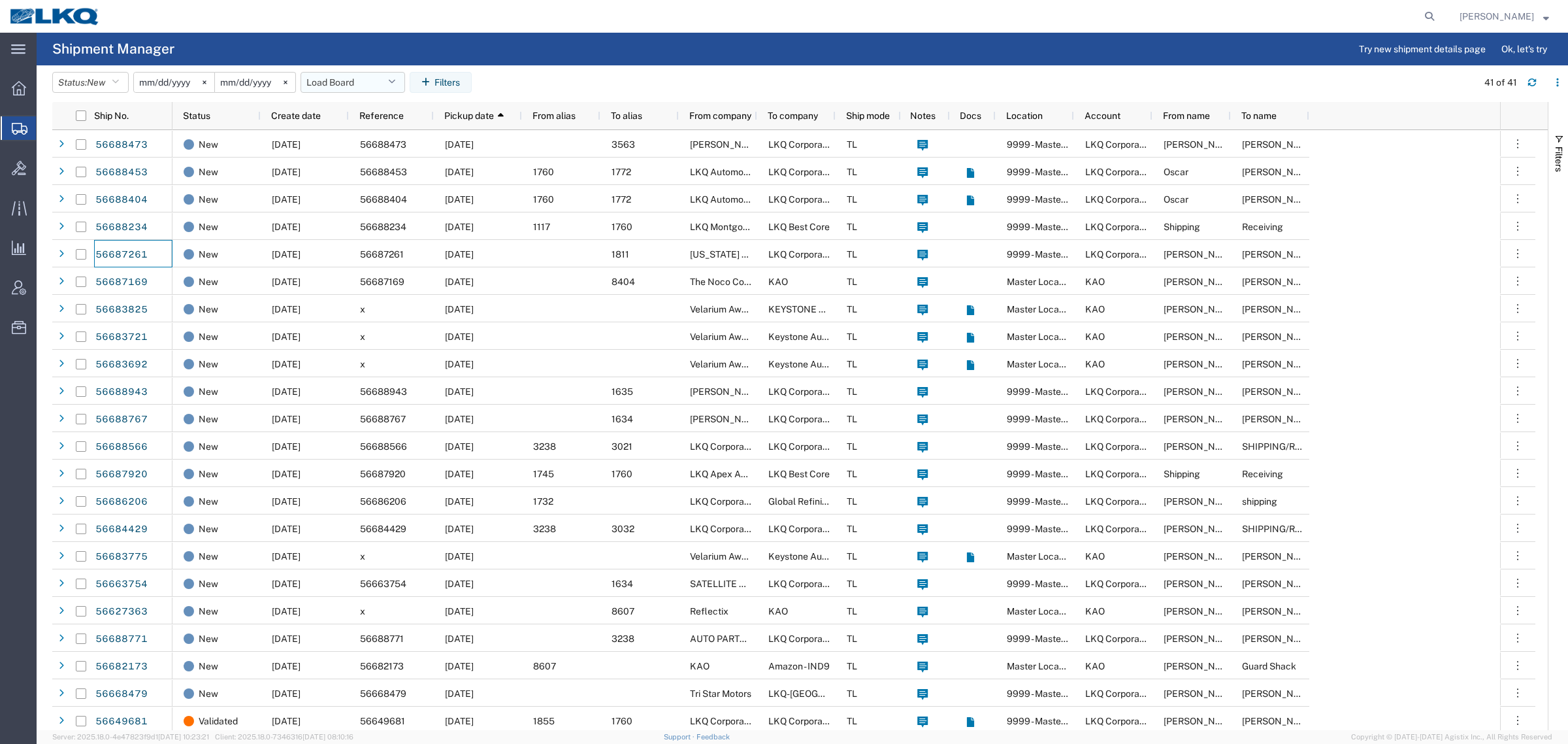
click at [348, 84] on button "Load Board" at bounding box center [353, 82] width 104 height 21
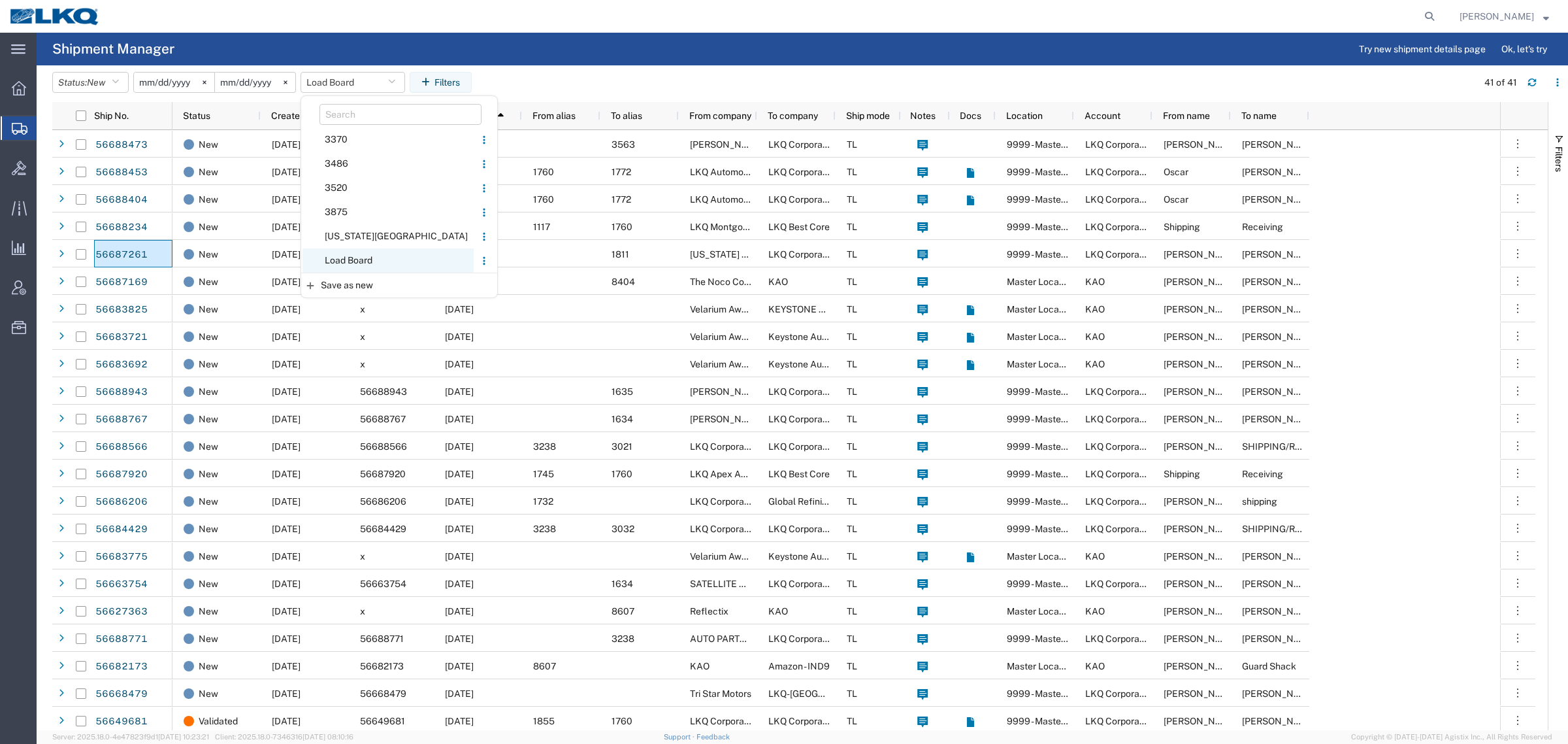
click at [360, 256] on span "Load Board" at bounding box center [388, 260] width 171 height 25
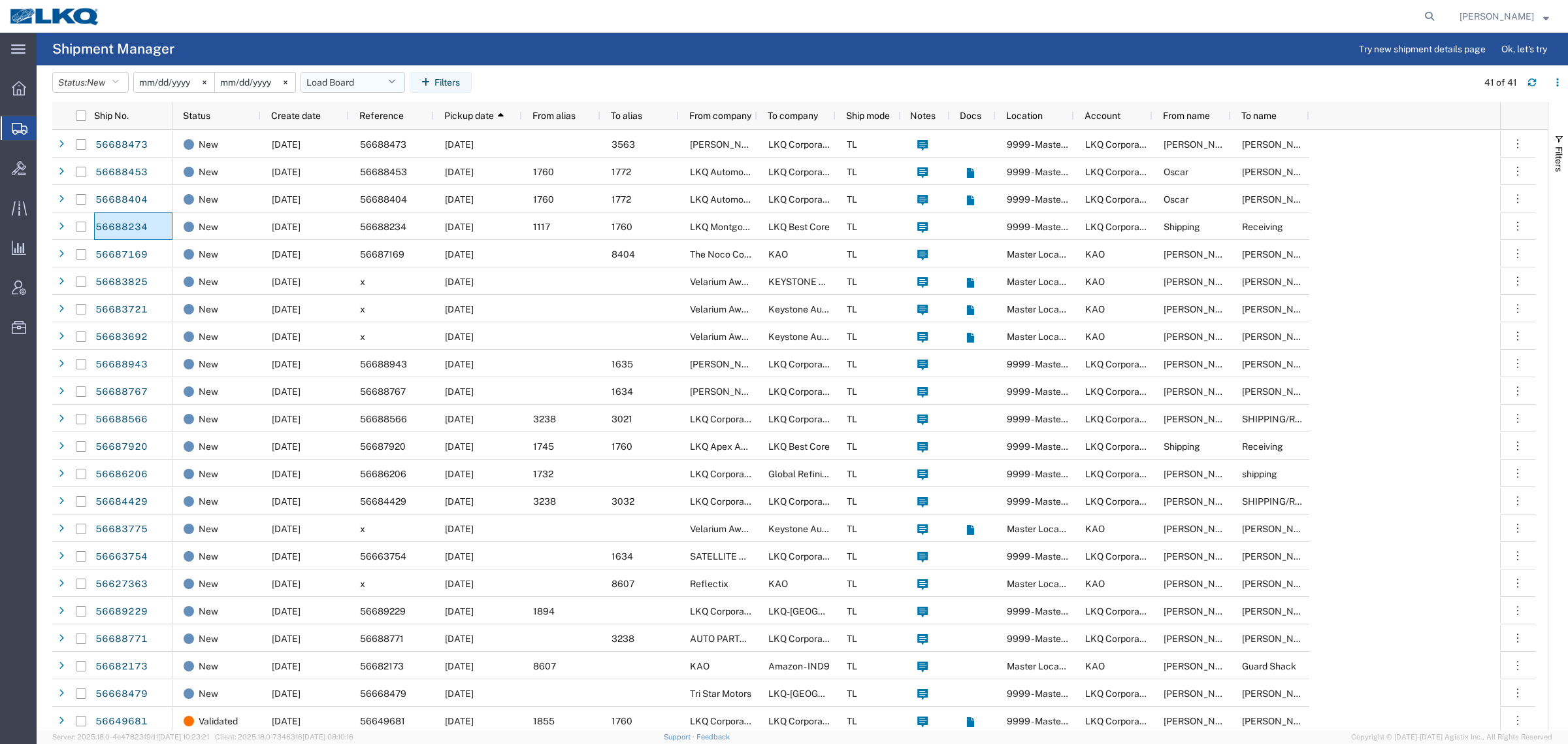
click at [328, 83] on button "Load Board" at bounding box center [353, 82] width 104 height 21
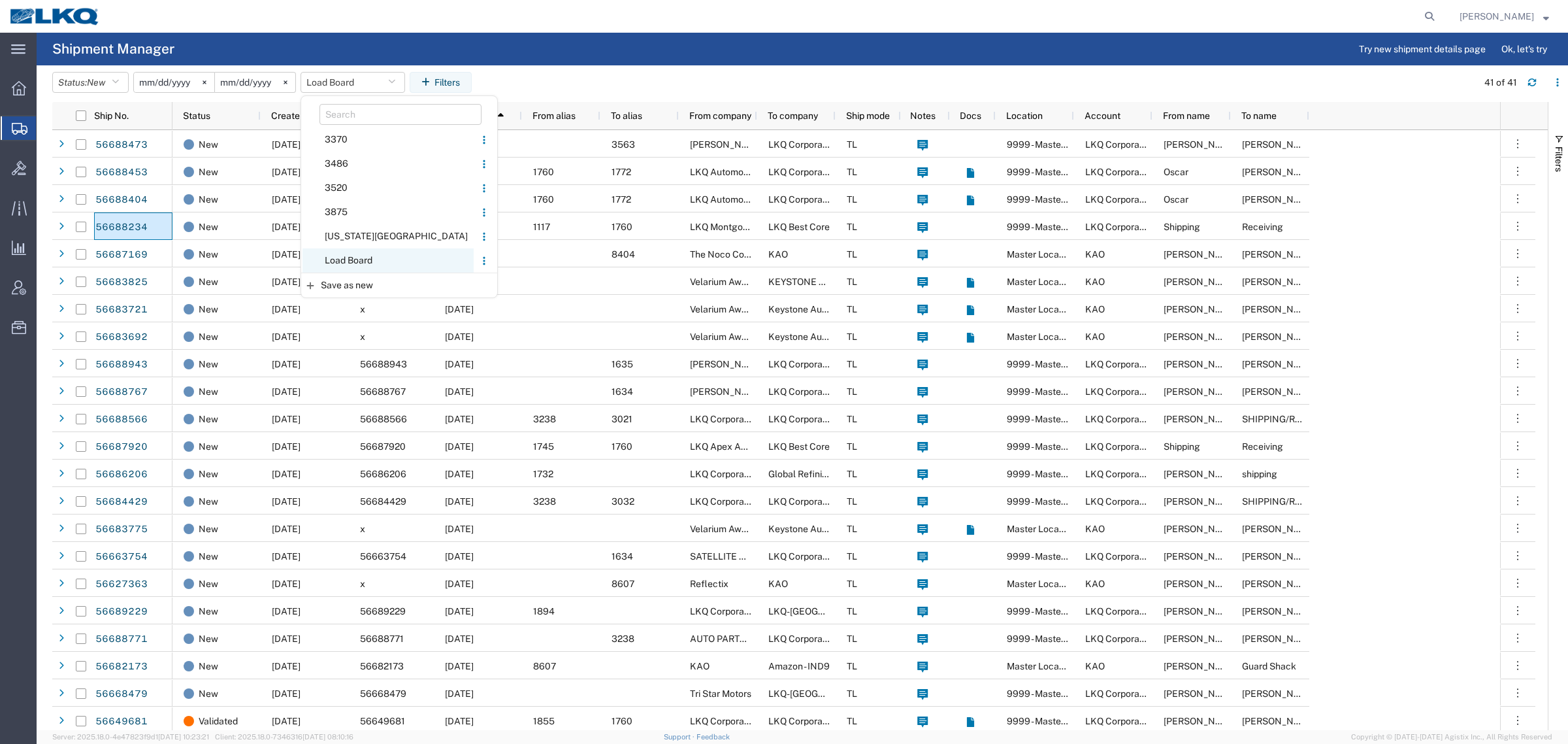
click at [361, 266] on span "Load Board" at bounding box center [388, 260] width 171 height 25
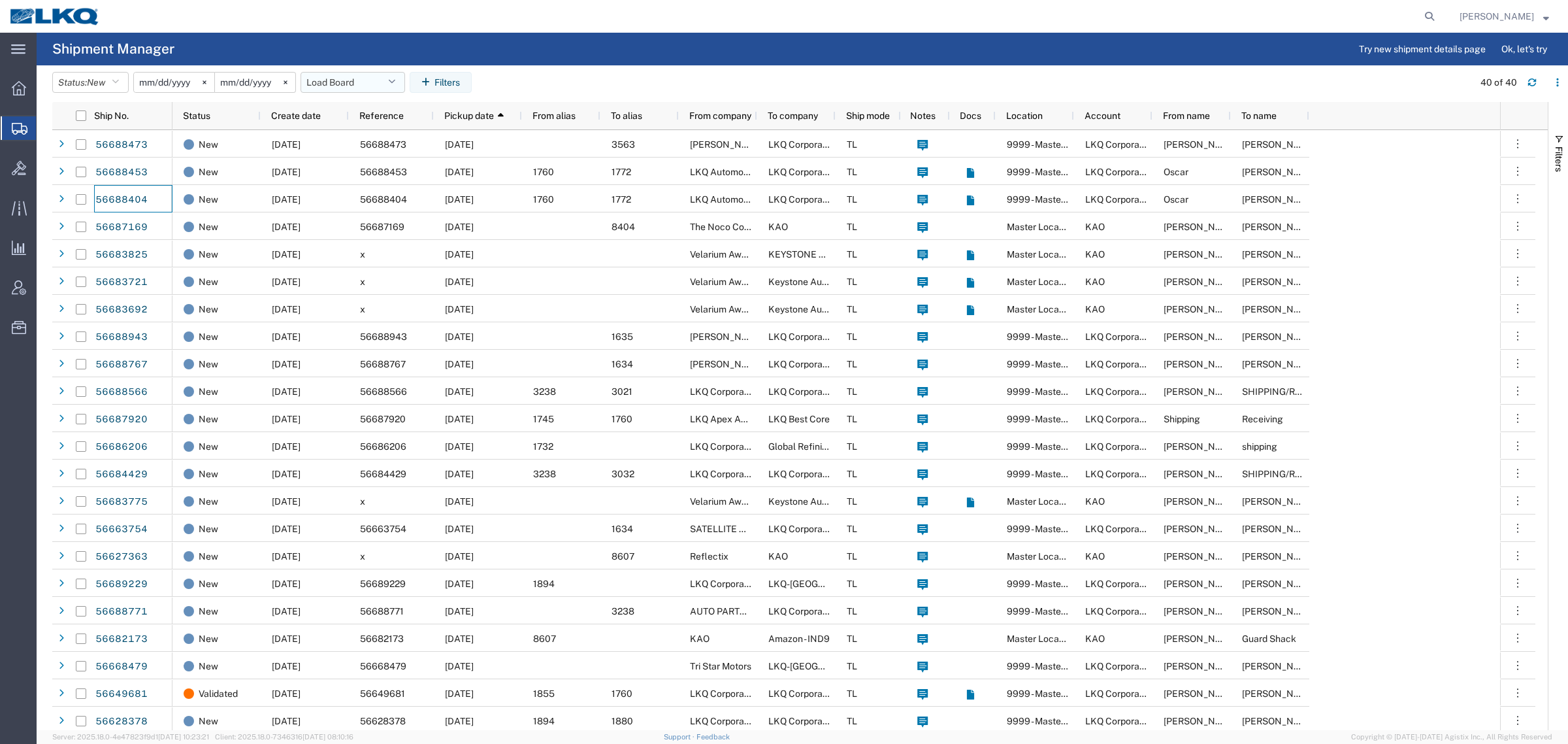
click at [335, 79] on button "Load Board" at bounding box center [353, 82] width 104 height 21
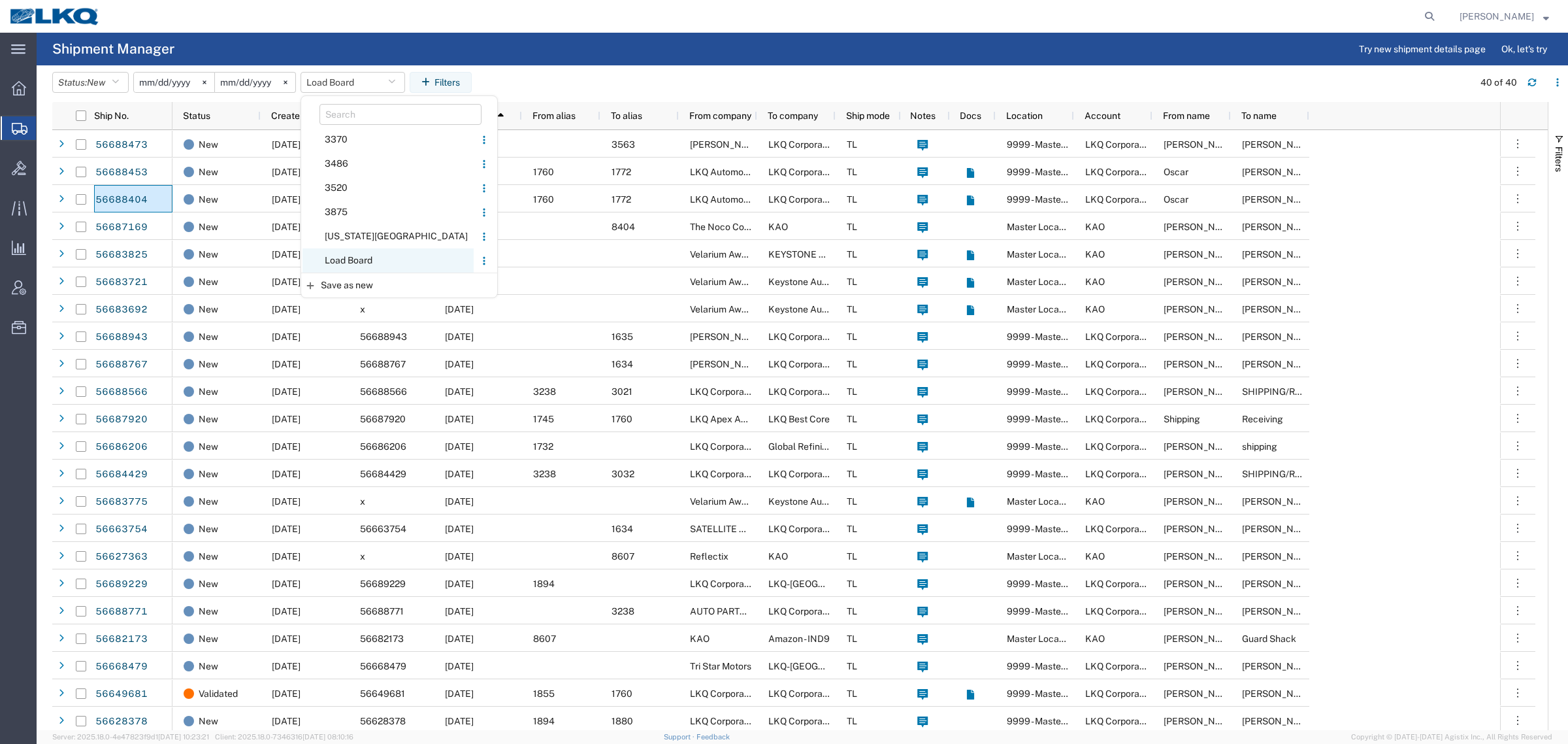
click at [370, 263] on span "Load Board" at bounding box center [388, 260] width 171 height 25
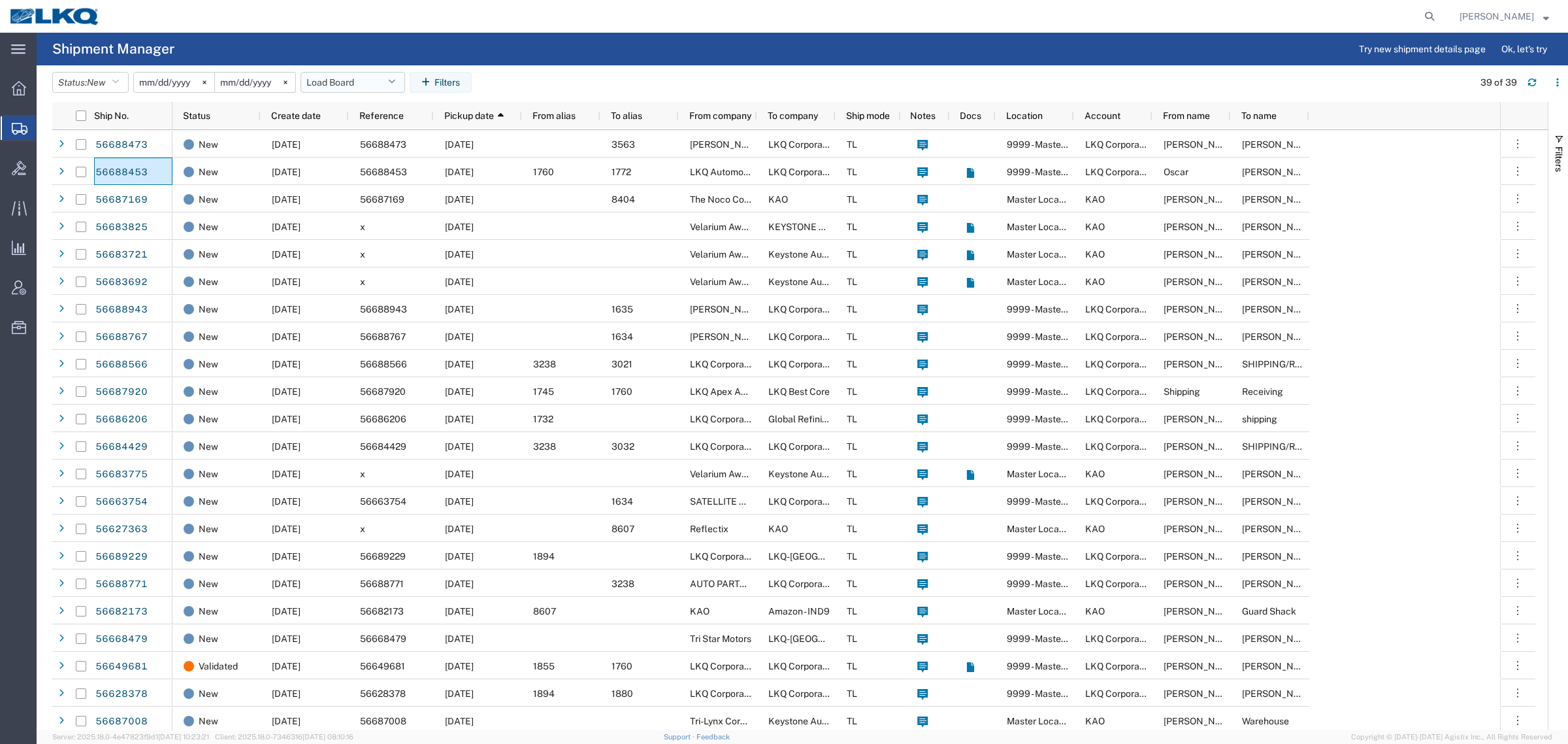
click at [327, 91] on button "Load Board" at bounding box center [353, 82] width 104 height 21
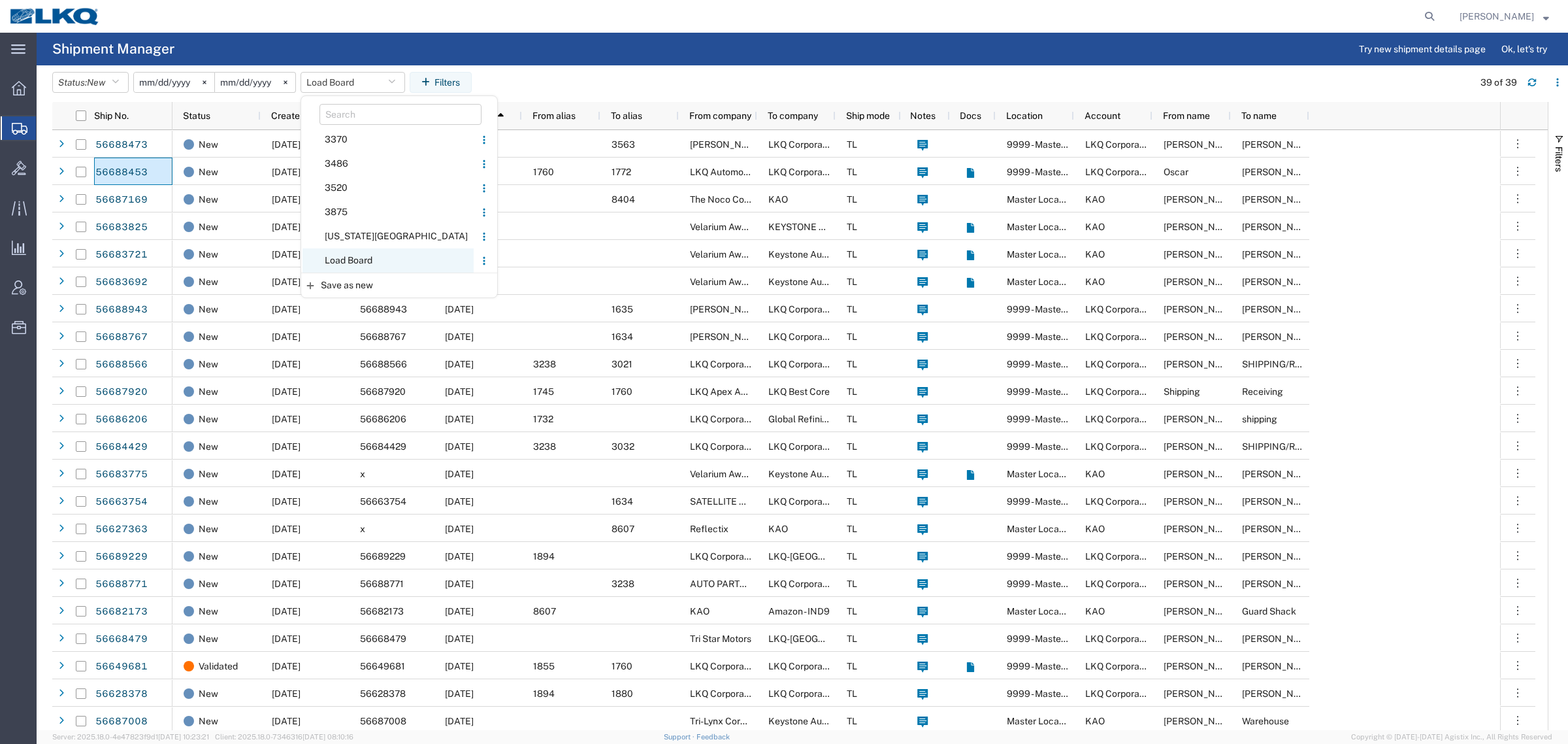
click at [359, 259] on span "Load Board" at bounding box center [388, 260] width 171 height 25
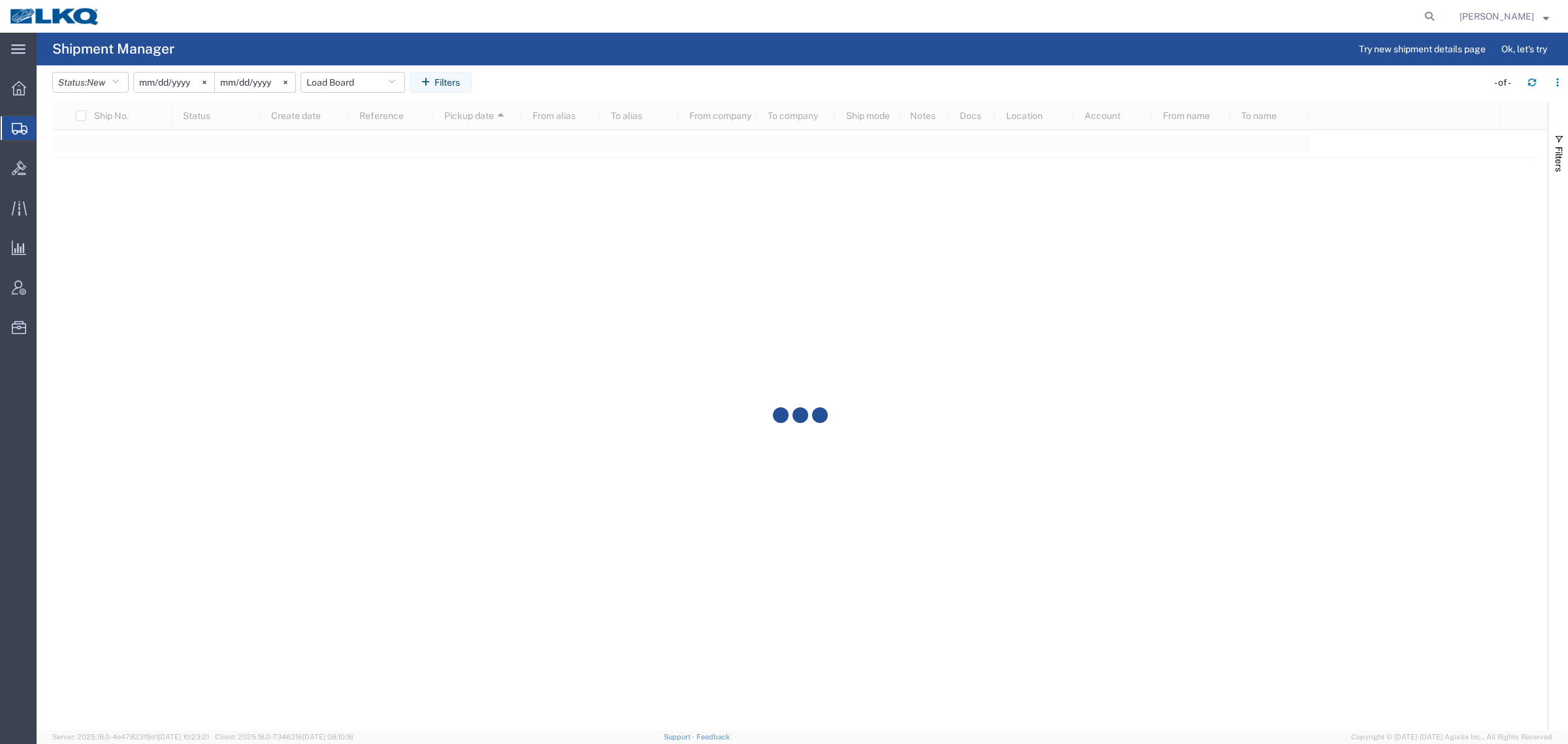
click at [830, 67] on header "Status: New Active All Approved Booked Canceled Delivered Denied New On Hold Pe…" at bounding box center [810, 83] width 1516 height 36
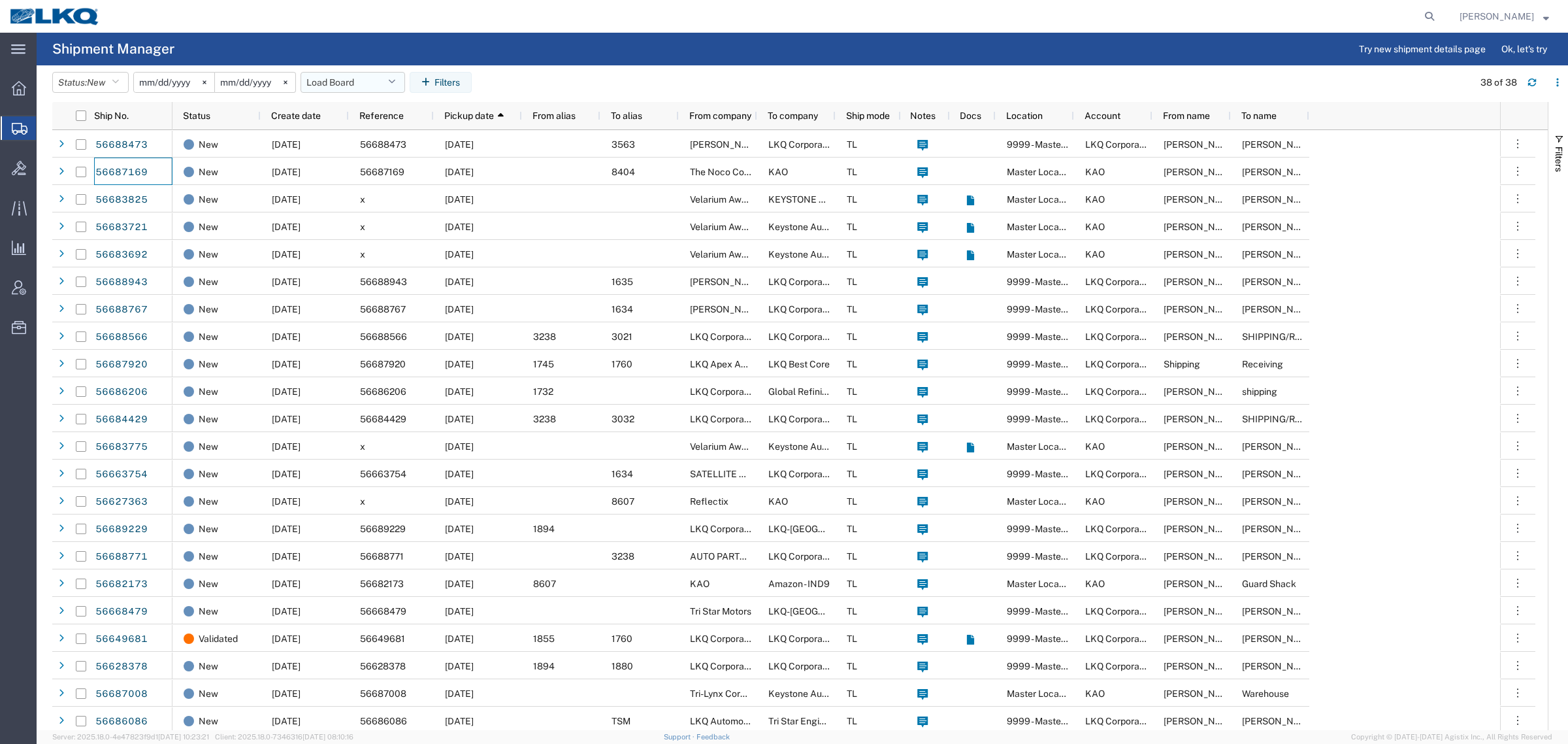
click at [331, 82] on button "Load Board" at bounding box center [353, 82] width 104 height 21
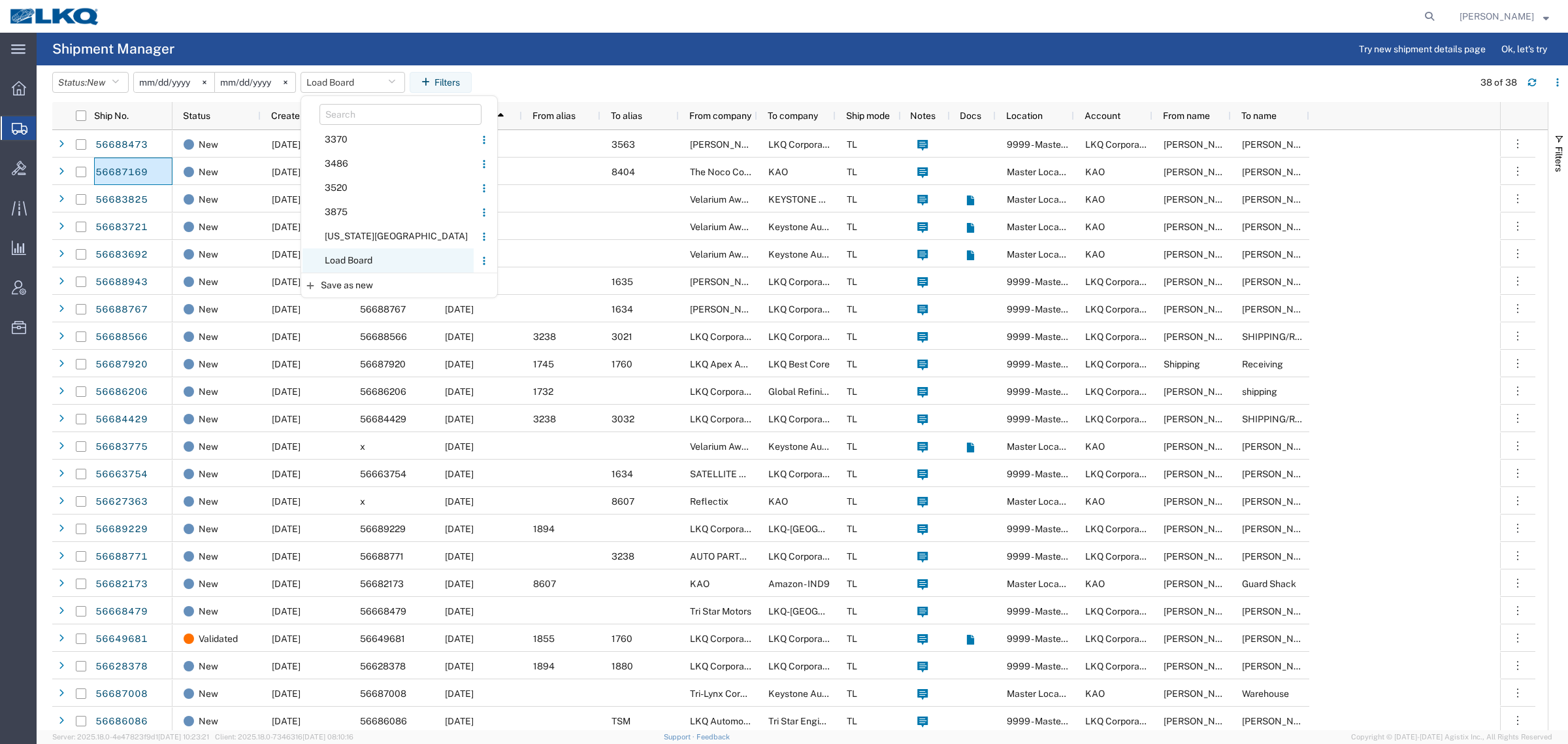
click at [364, 261] on span "Load Board" at bounding box center [388, 260] width 171 height 25
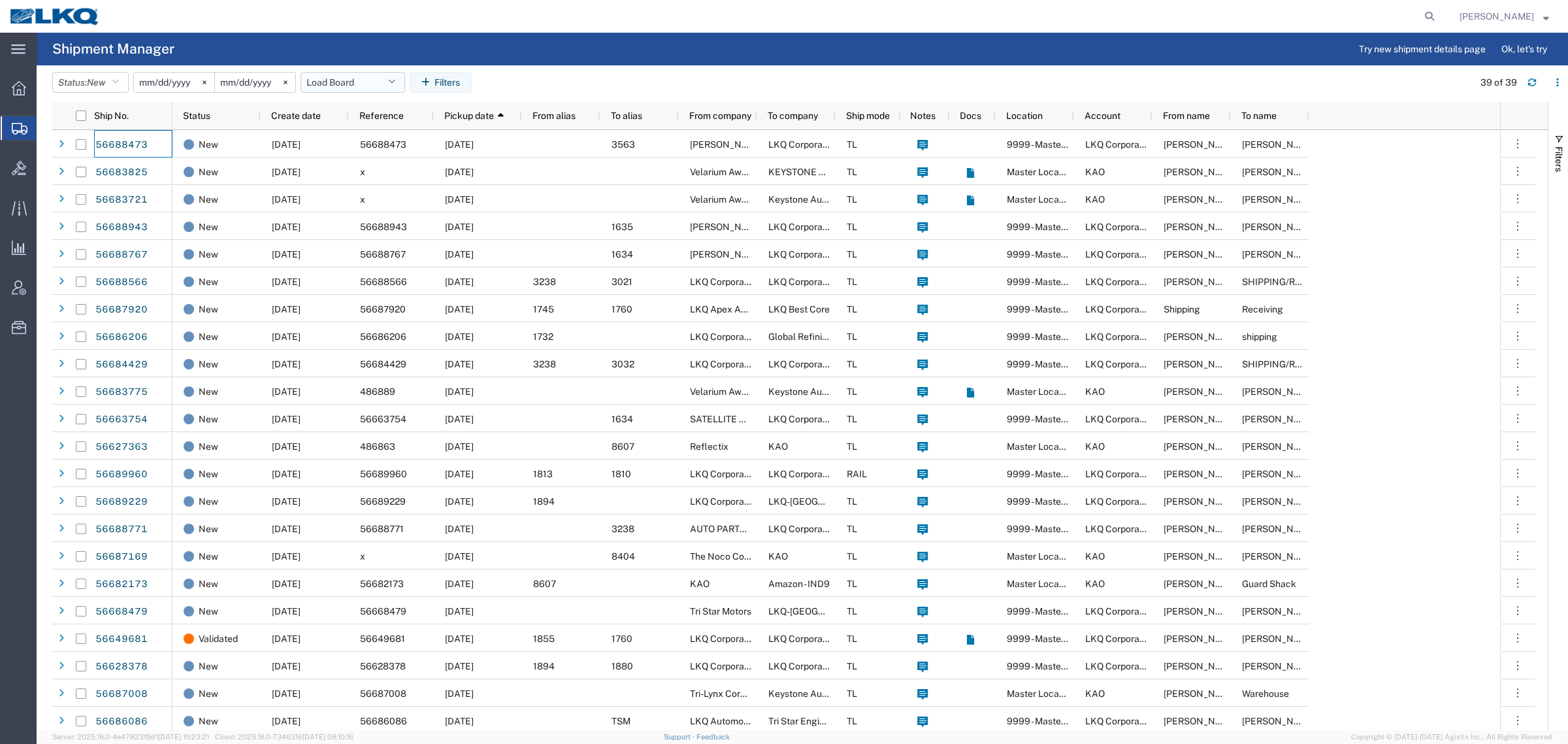
click at [334, 84] on button "Load Board" at bounding box center [353, 82] width 104 height 21
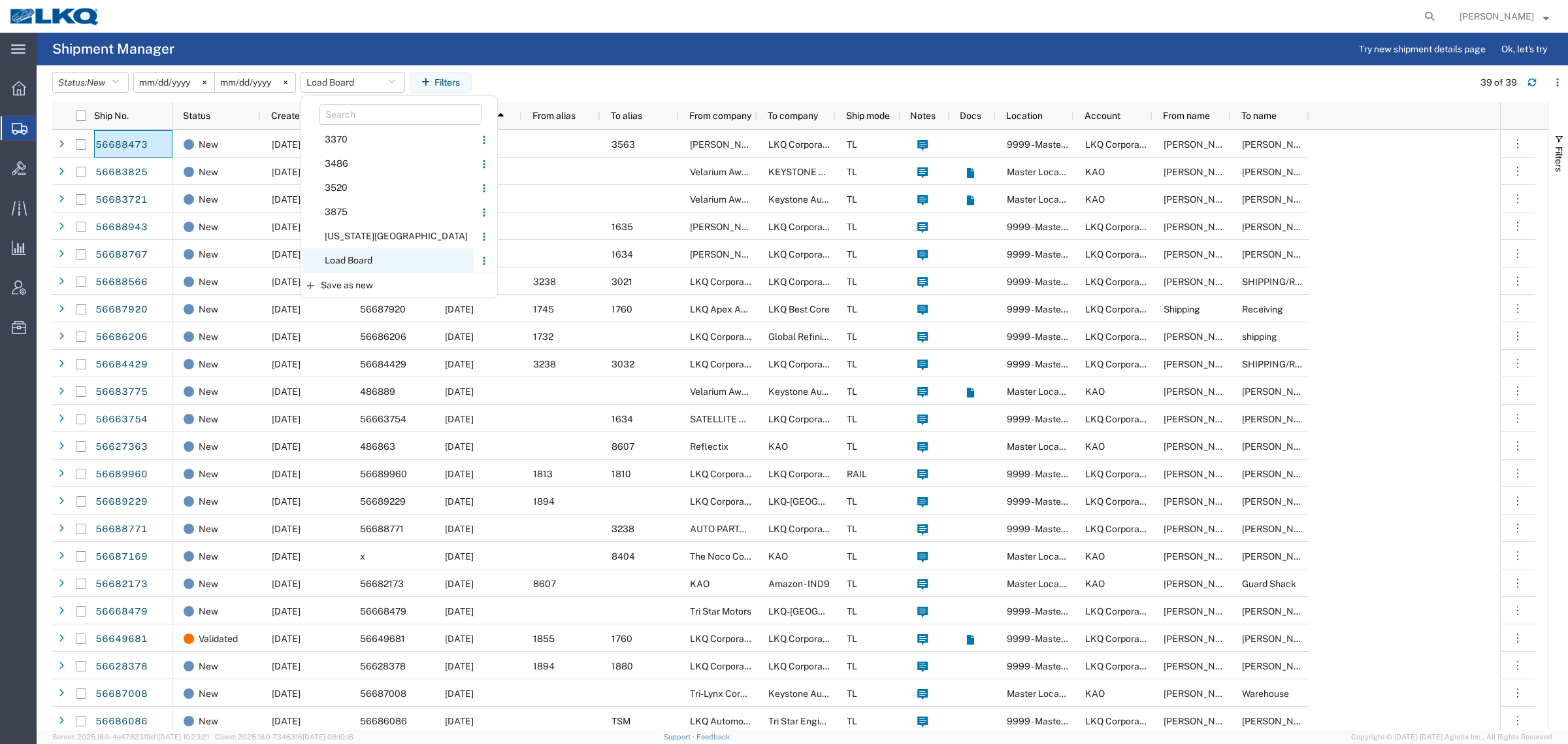
click at [351, 253] on span "Load Board" at bounding box center [388, 260] width 171 height 25
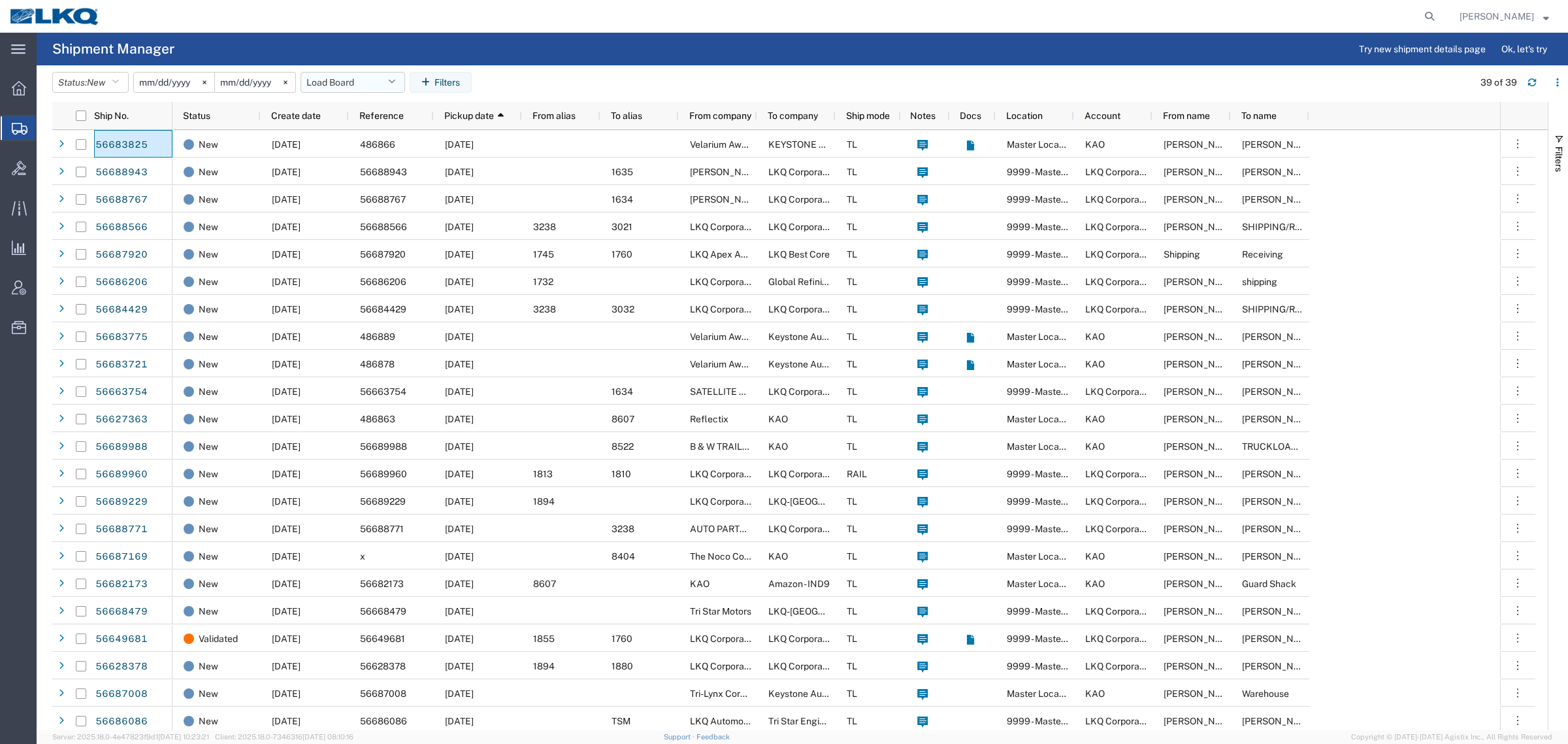
click at [339, 79] on button "Load Board" at bounding box center [353, 82] width 104 height 21
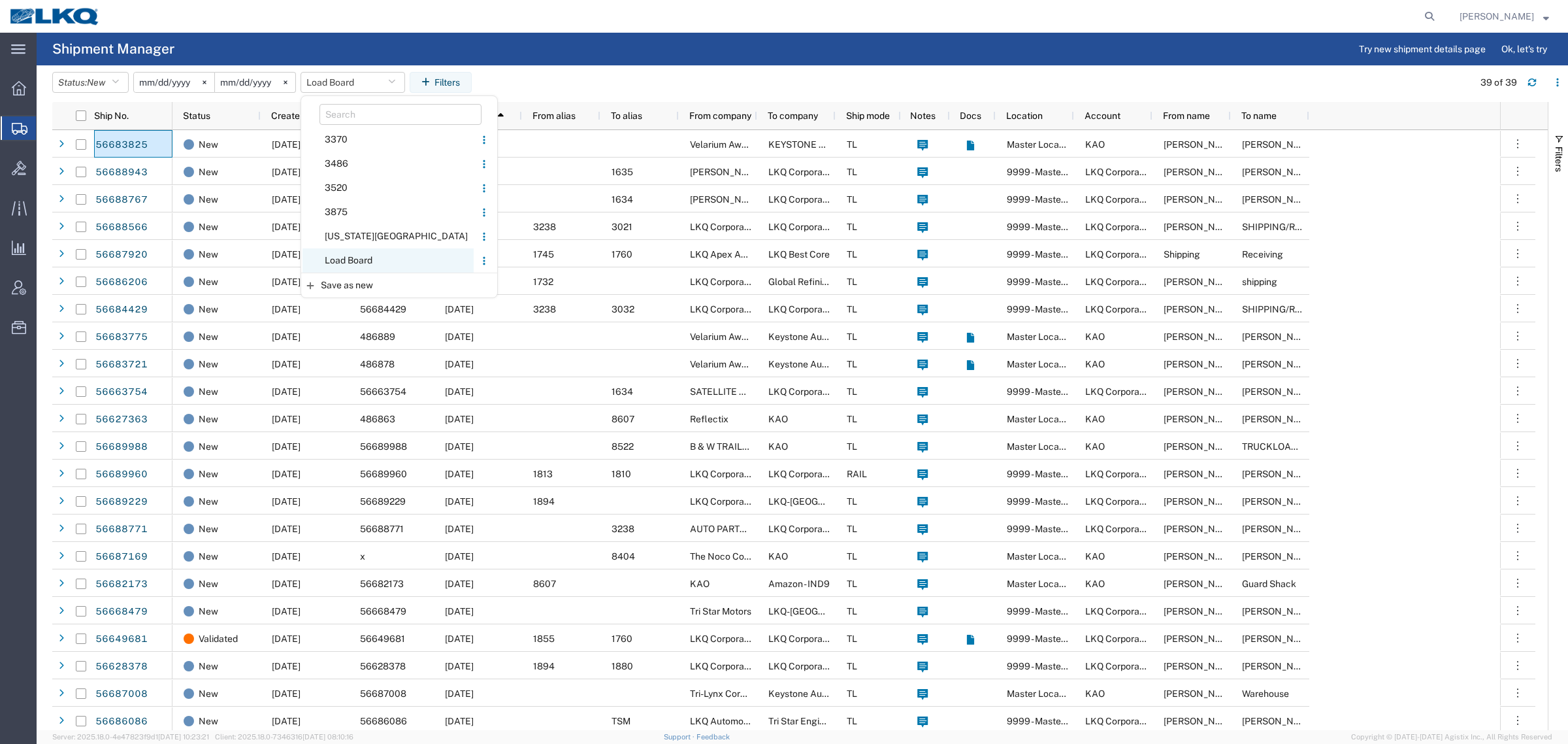
click at [362, 261] on span "Load Board" at bounding box center [388, 260] width 171 height 25
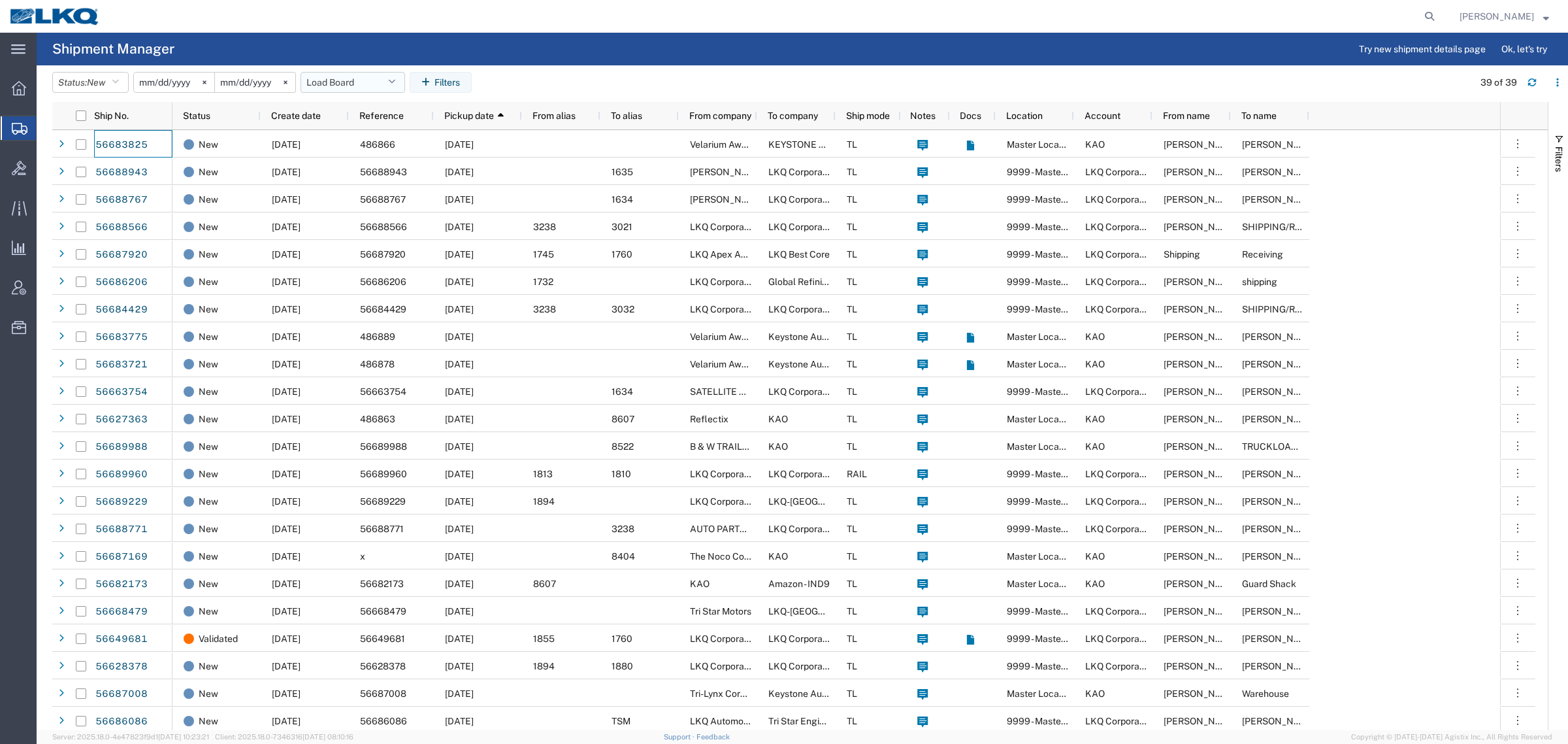
click at [325, 77] on button "Load Board" at bounding box center [353, 82] width 104 height 21
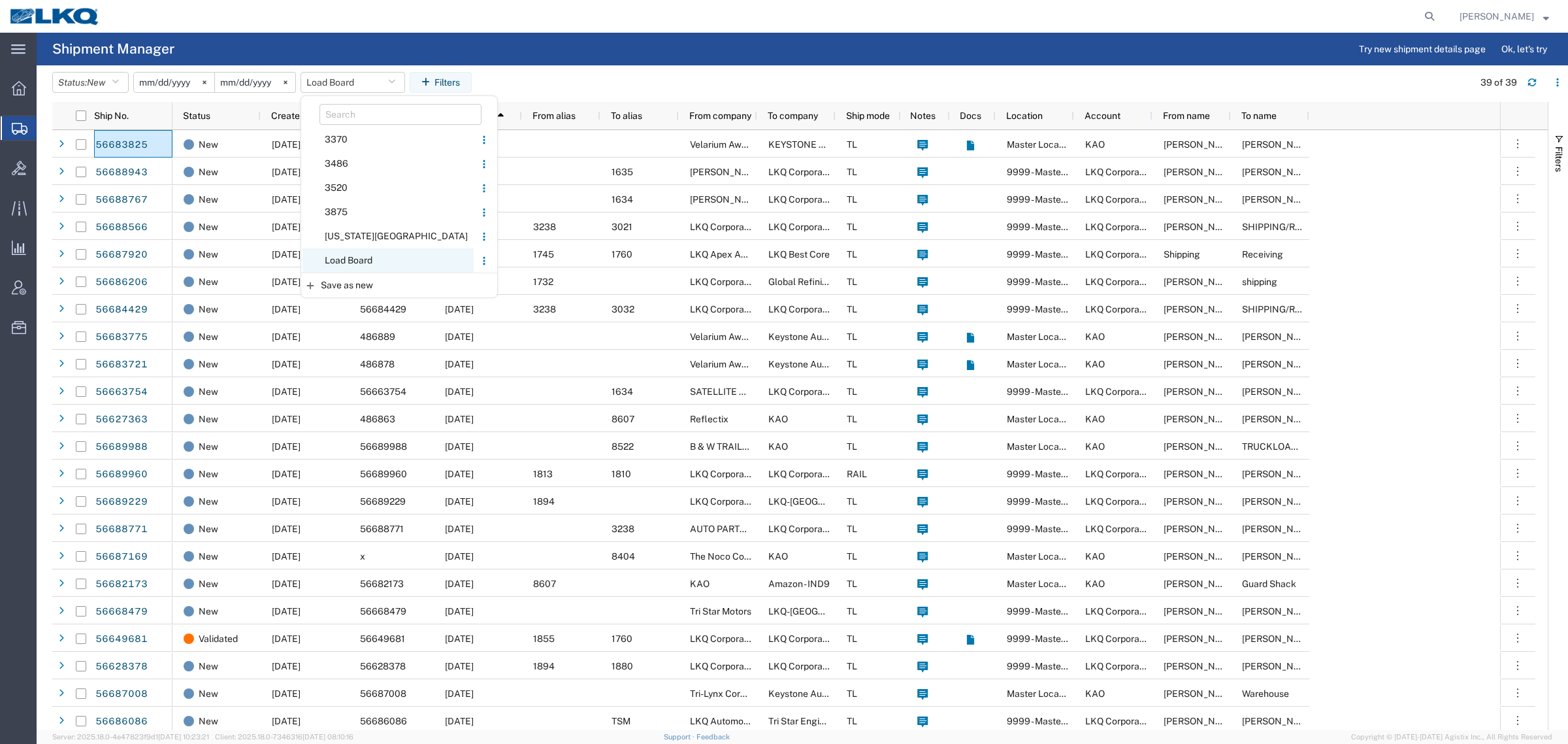
click at [361, 263] on span "Load Board" at bounding box center [388, 260] width 171 height 25
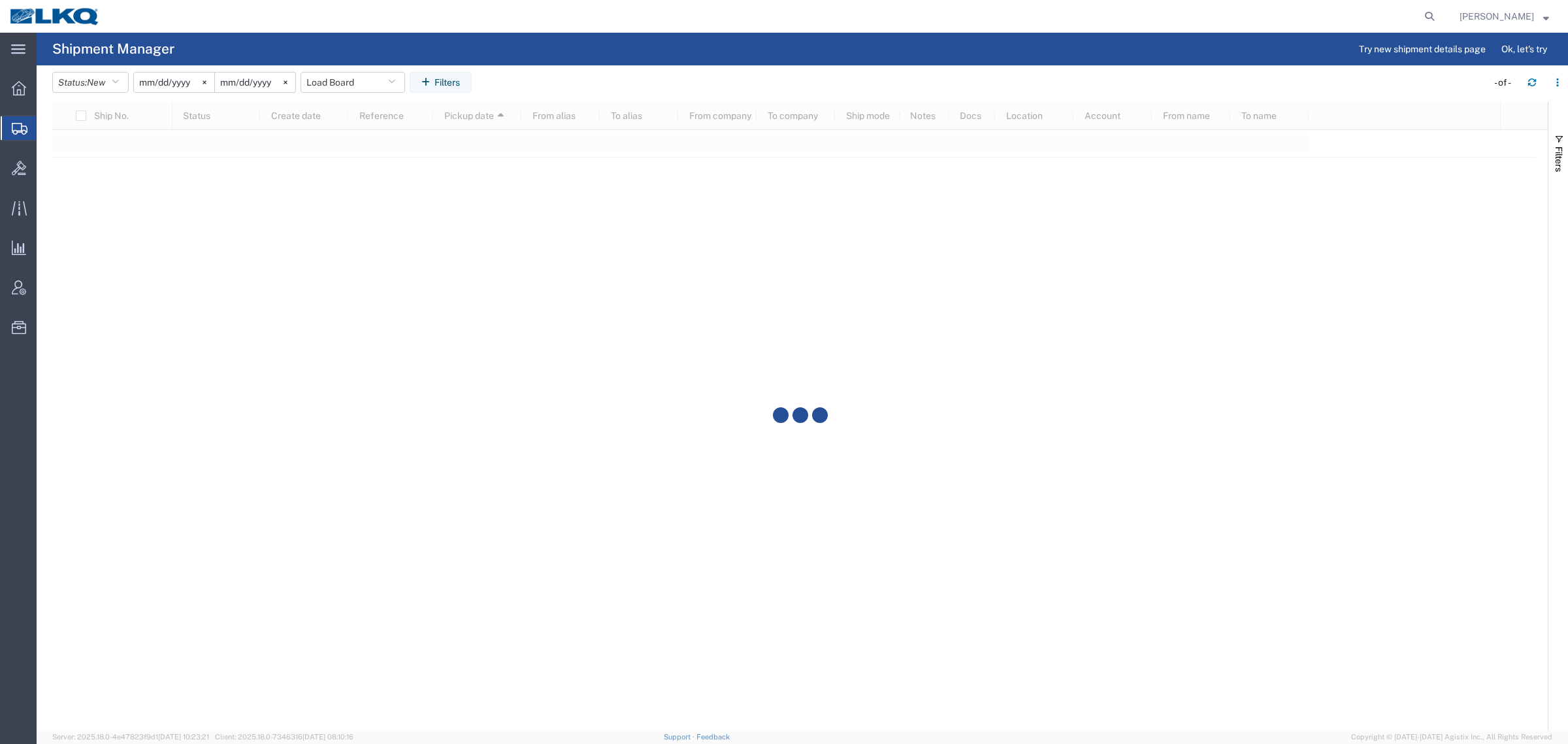
click at [600, 79] on agx-table-filter-chips "Status: New Active All Approved Booked Canceled Delivered Denied New On Hold Pe…" at bounding box center [766, 87] width 1428 height 31
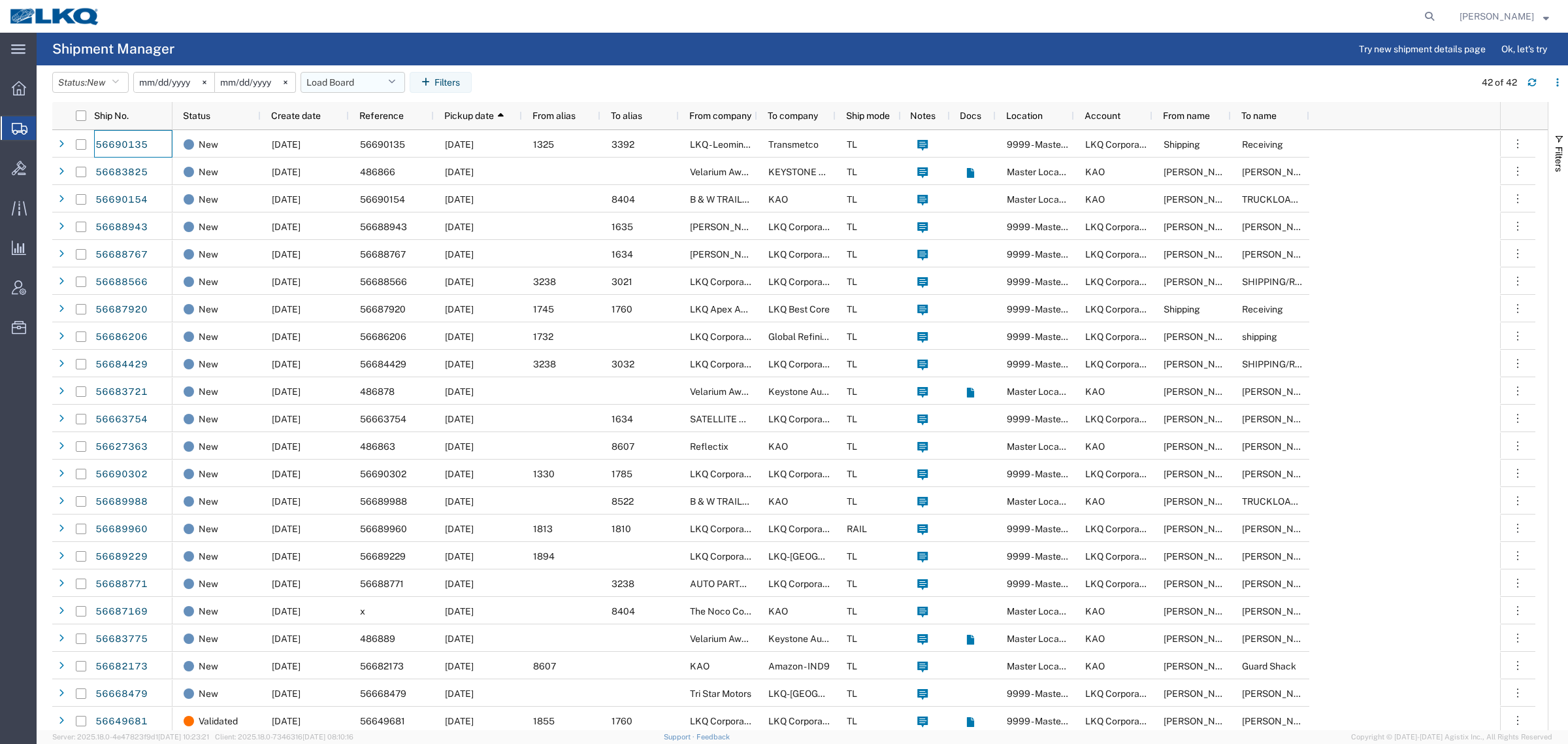
click at [333, 79] on button "Load Board" at bounding box center [353, 82] width 104 height 21
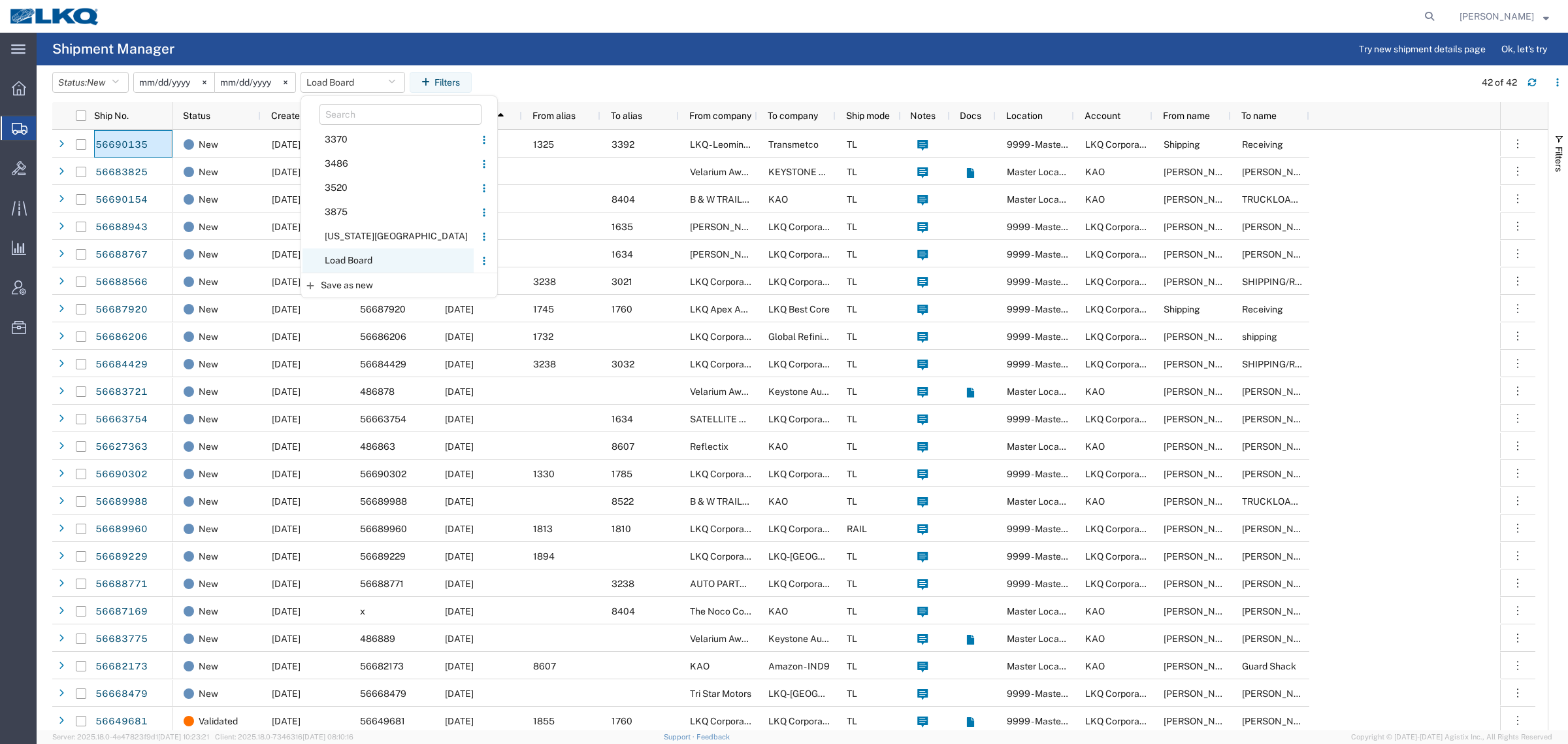
click at [369, 269] on span "Load Board" at bounding box center [388, 260] width 171 height 25
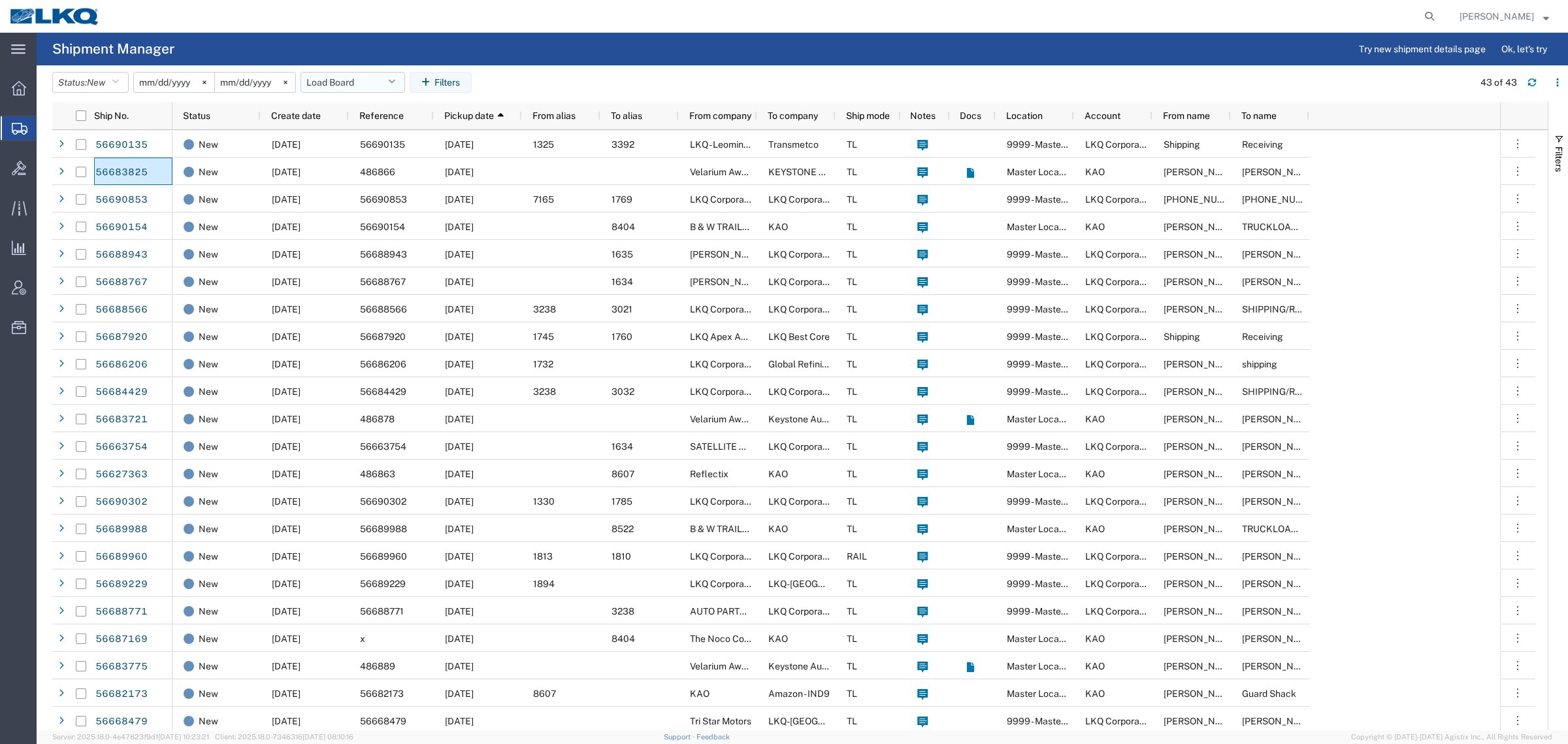
click at [345, 86] on button "Load Board" at bounding box center [353, 82] width 104 height 21
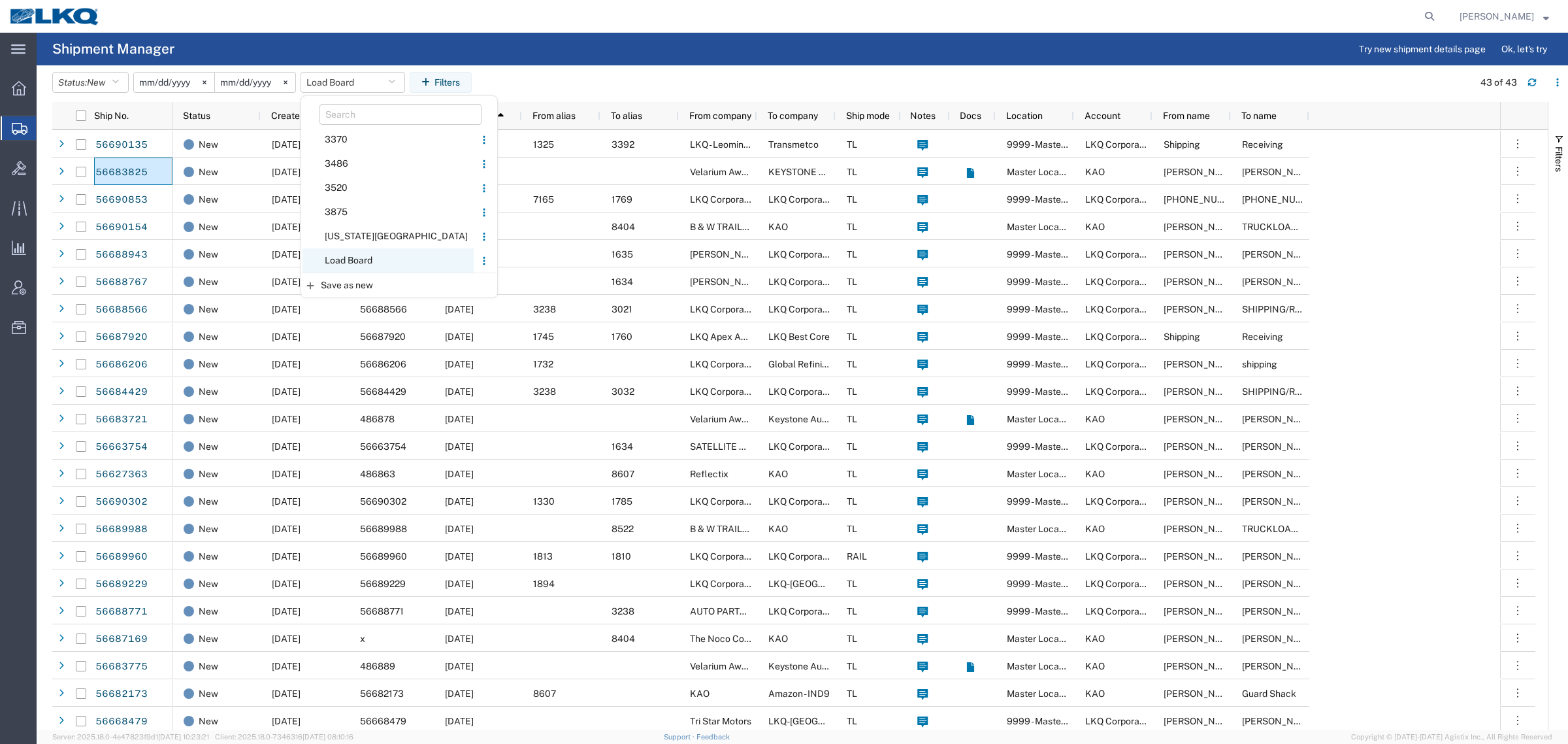
click at [375, 262] on span "Load Board" at bounding box center [388, 260] width 171 height 25
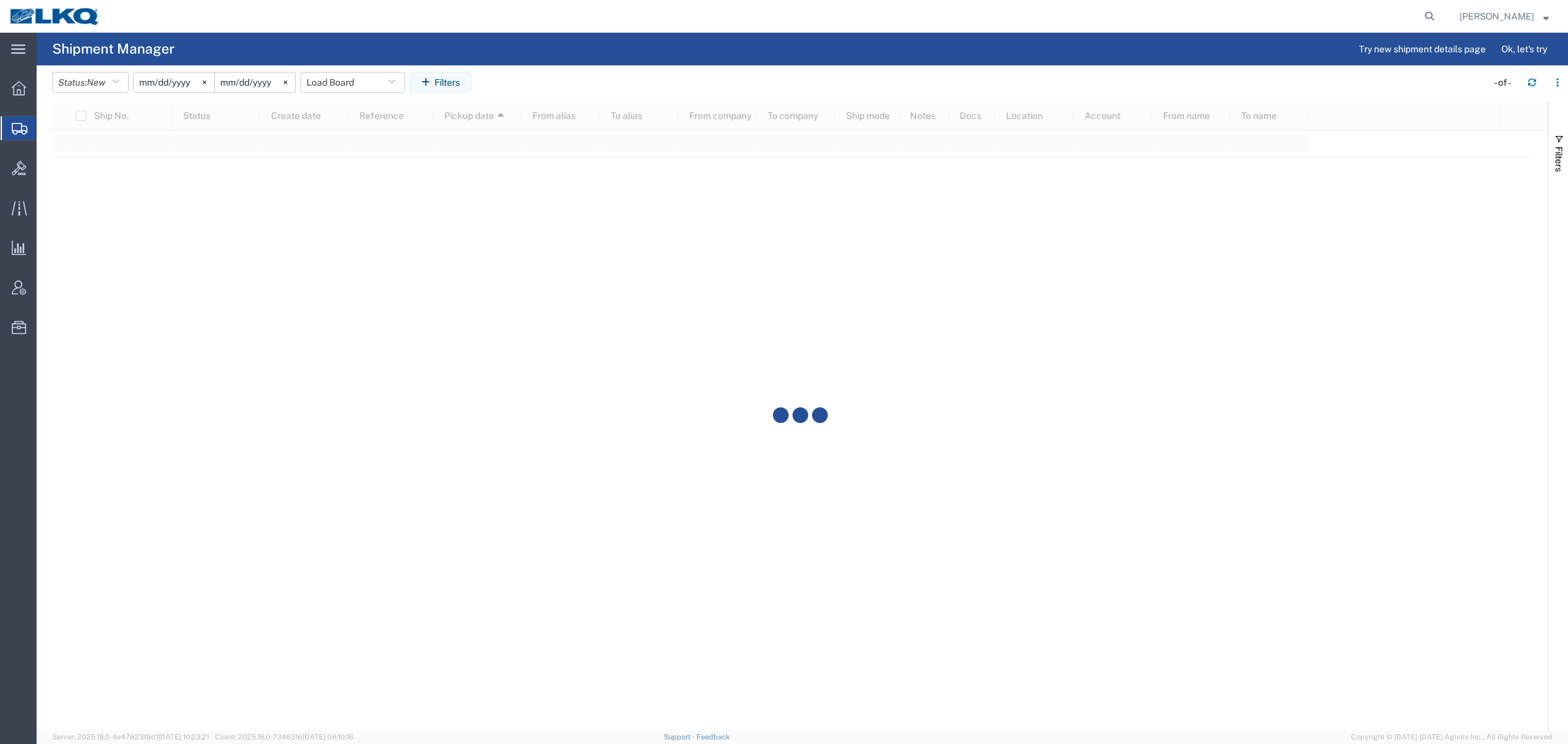
click at [626, 65] on header "Status: New Active All Approved Booked Canceled Delivered Denied New On Hold Pe…" at bounding box center [810, 83] width 1516 height 36
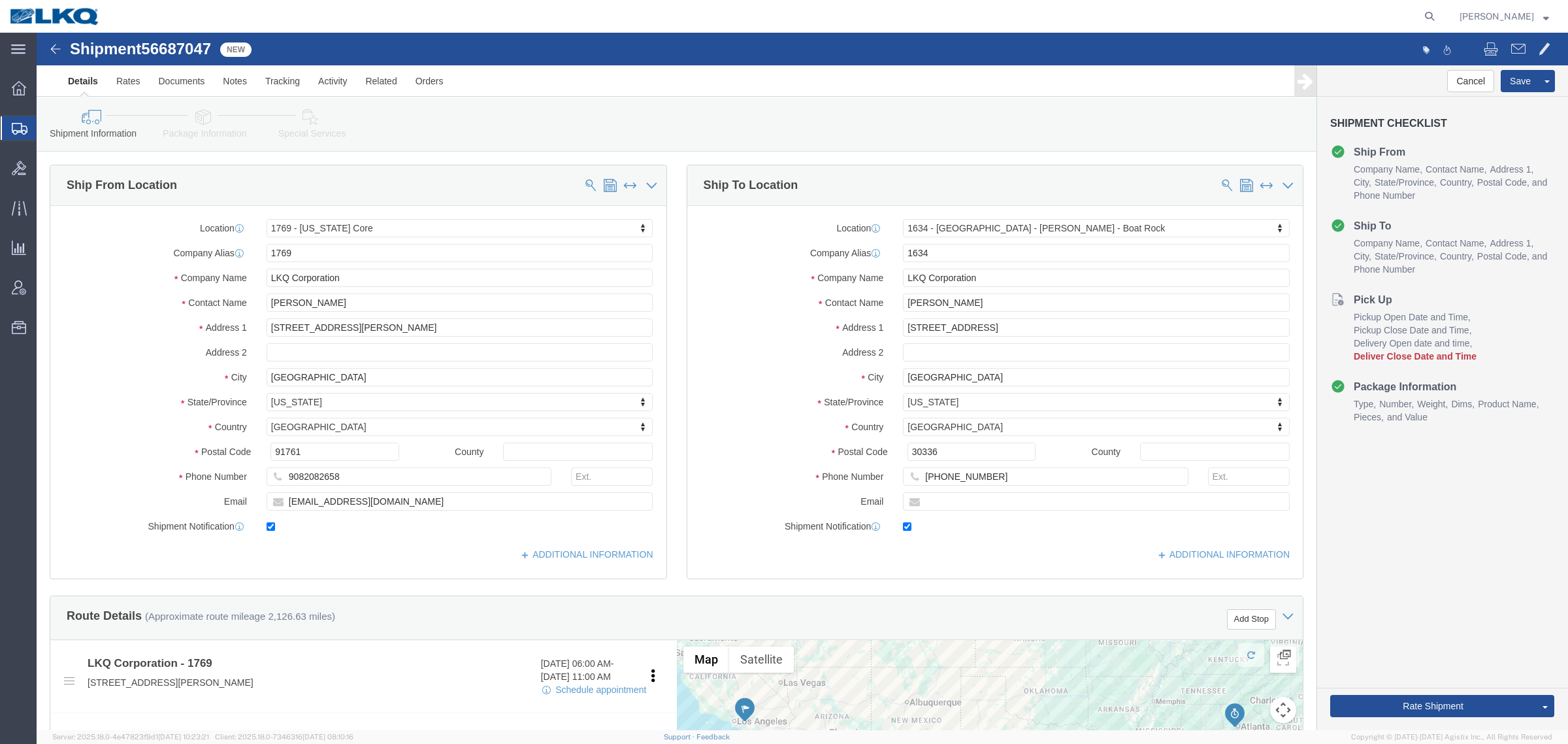
click div "Shipment Information Package Information Special Services Loading Routing"
select select "28716"
select select "28712"
drag, startPoint x: 457, startPoint y: 99, endPoint x: 480, endPoint y: 99, distance: 23.0
click div "Shipment Information Package Information Special Services Loading Routing"
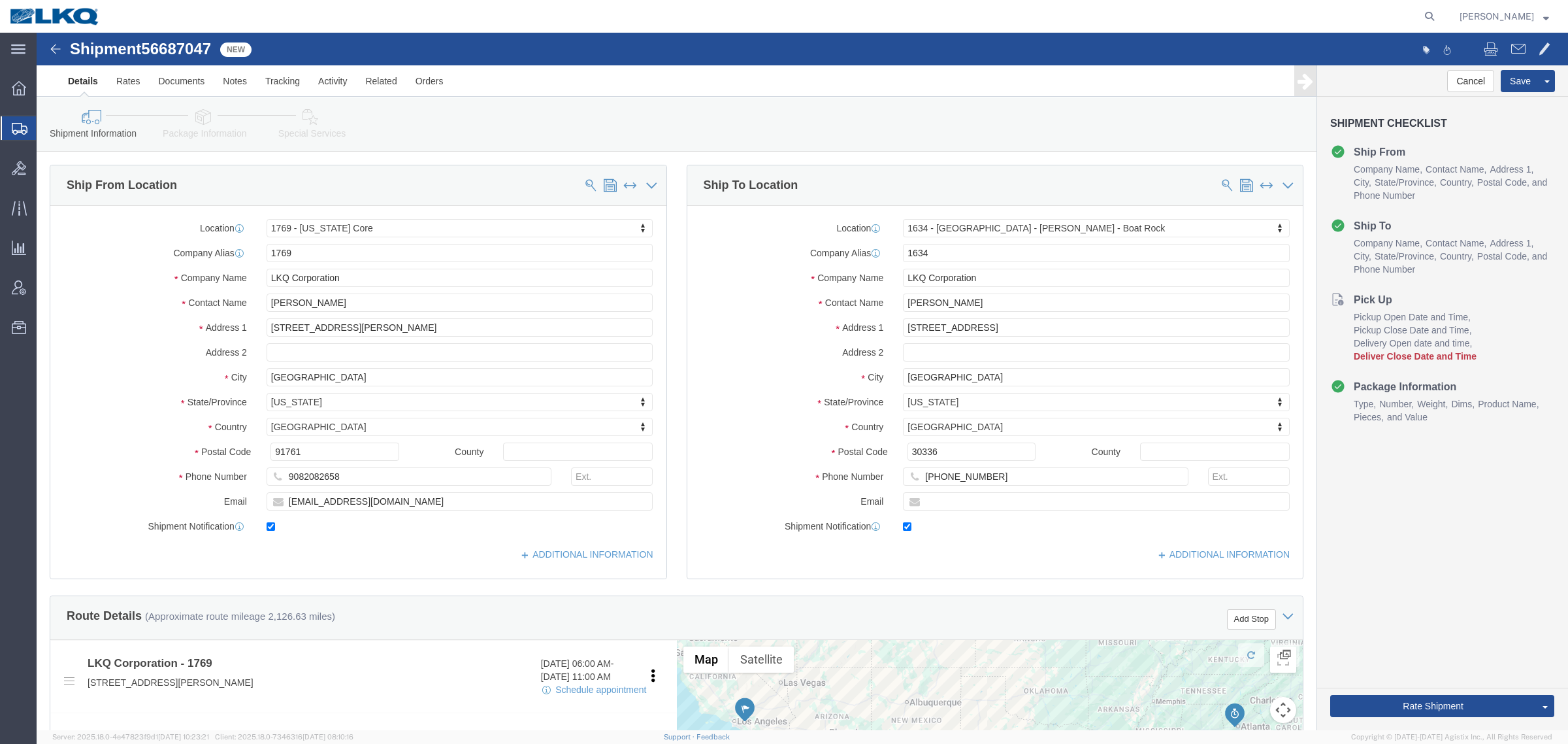
drag, startPoint x: 611, startPoint y: 89, endPoint x: 298, endPoint y: 32, distance: 318.1
click div "Shipment Information Package Information Special Services Loading Routing"
click span "56687047"
copy span "56687047"
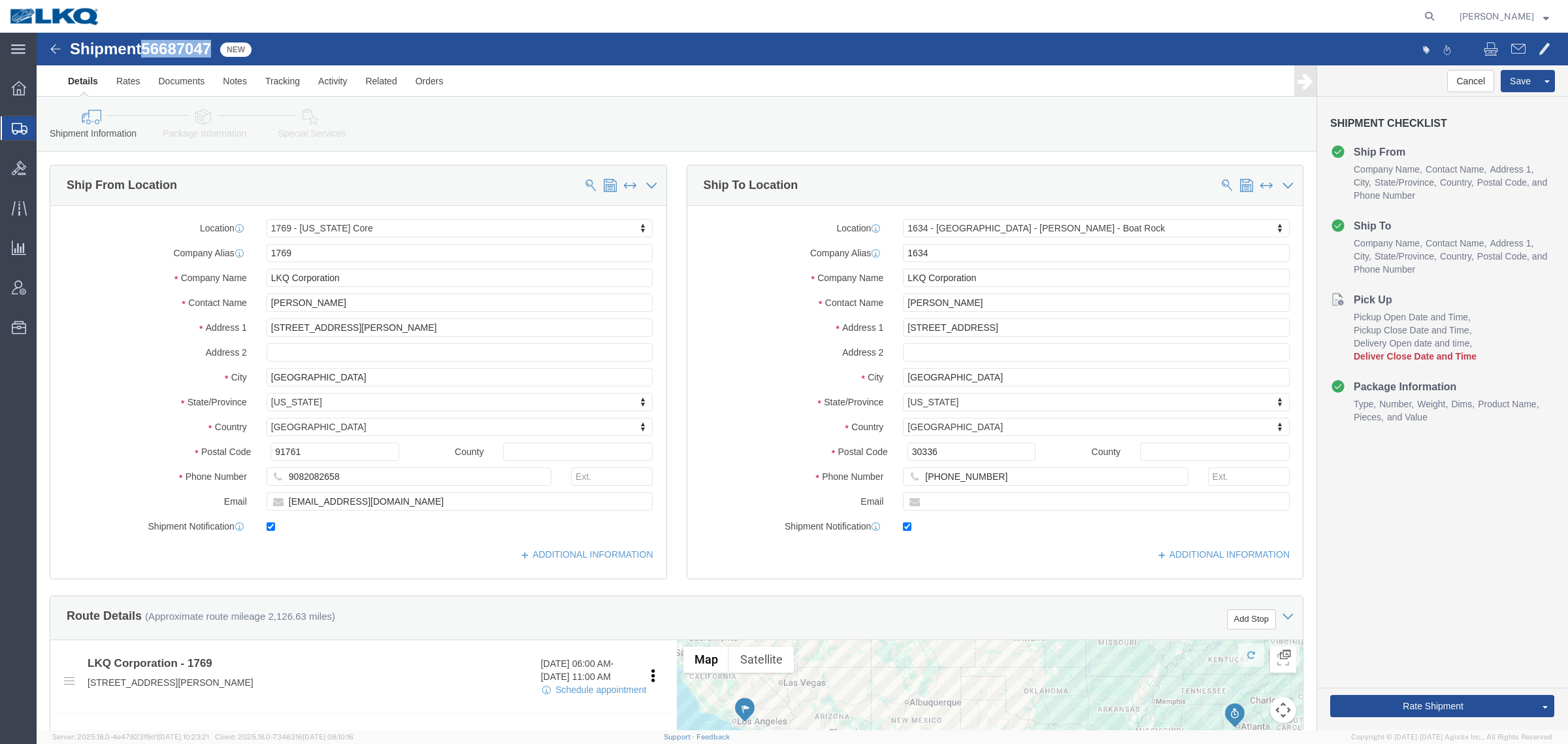
click link "Special Services"
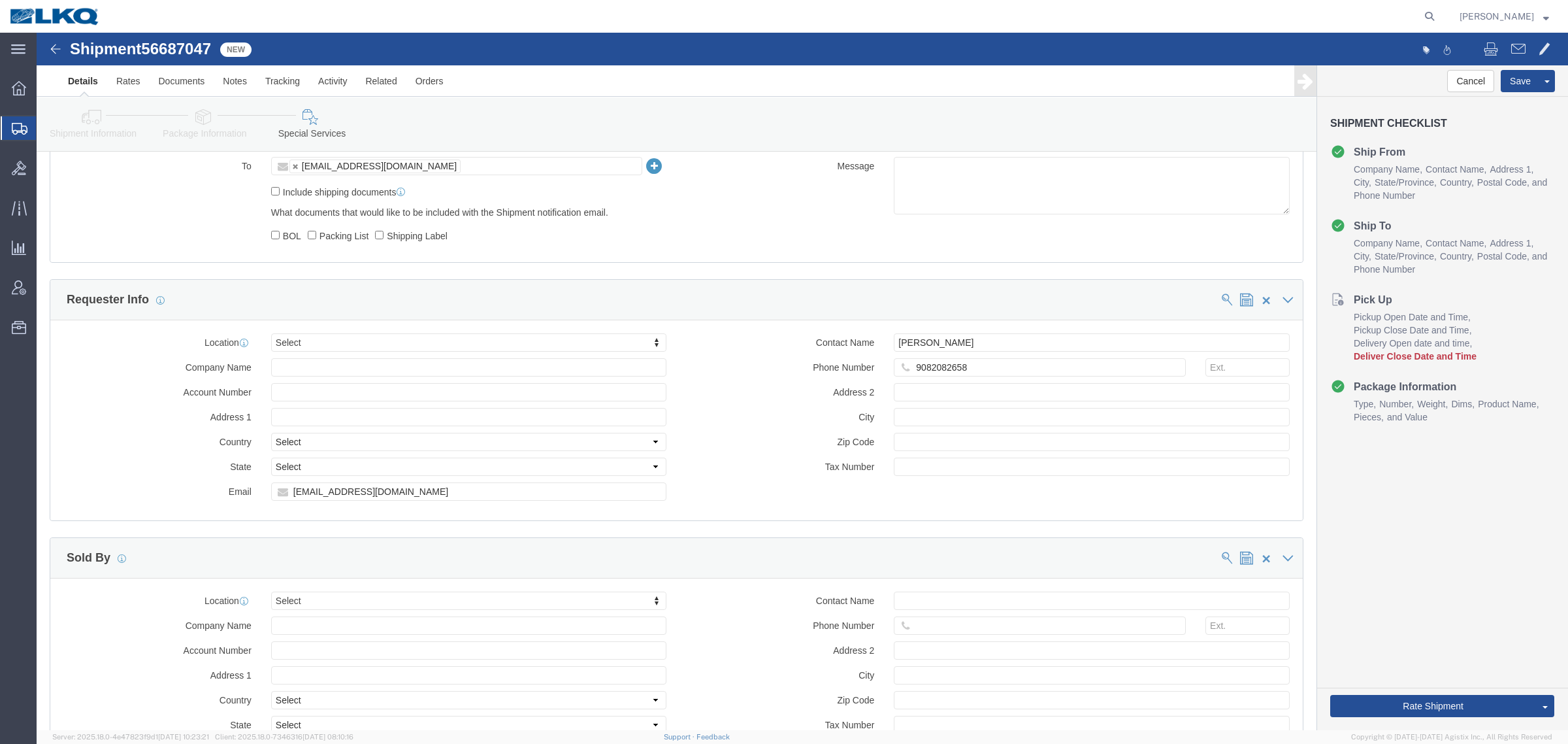
scroll to position [1144, 0]
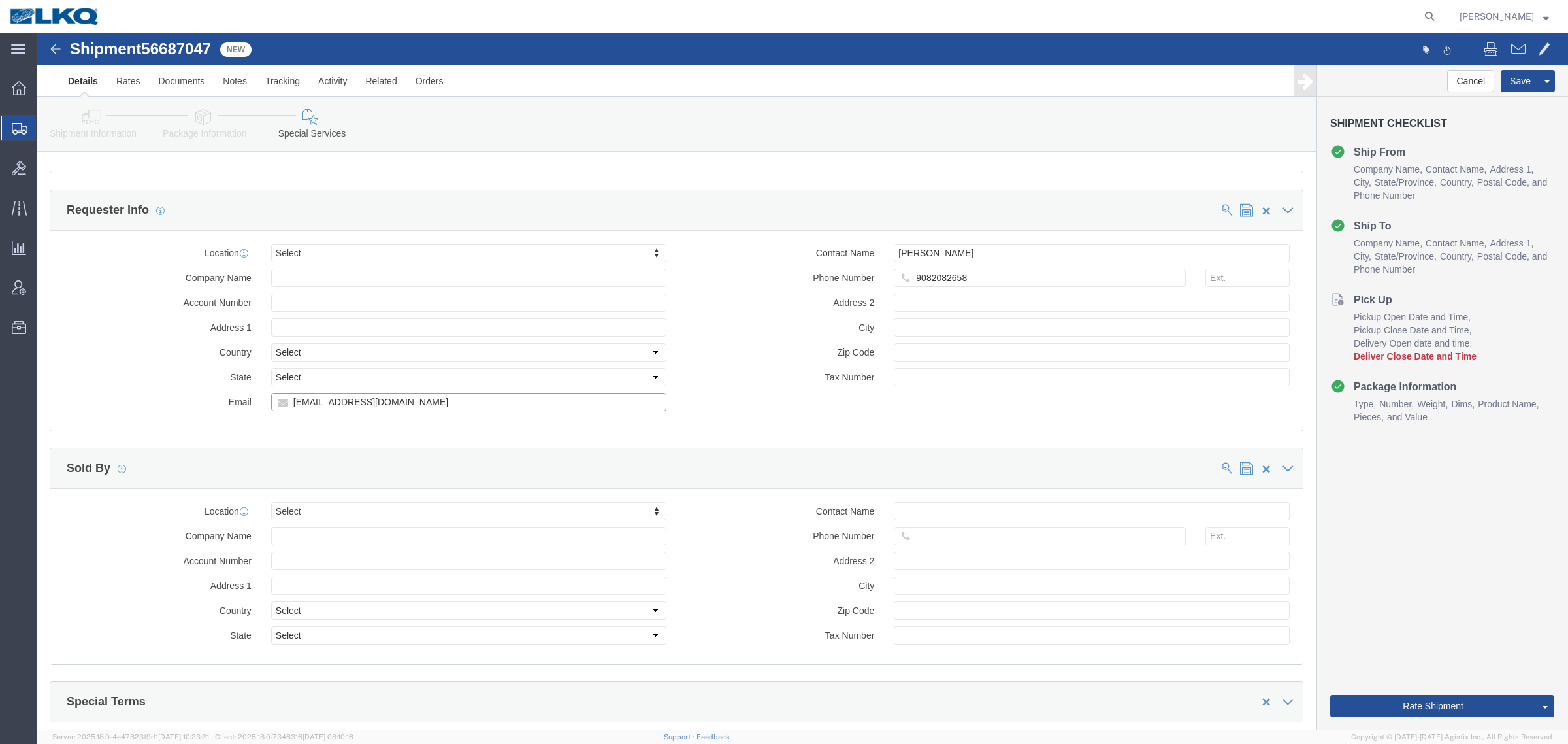
click input "mxlaureano@lkqcorp.com"
click icon
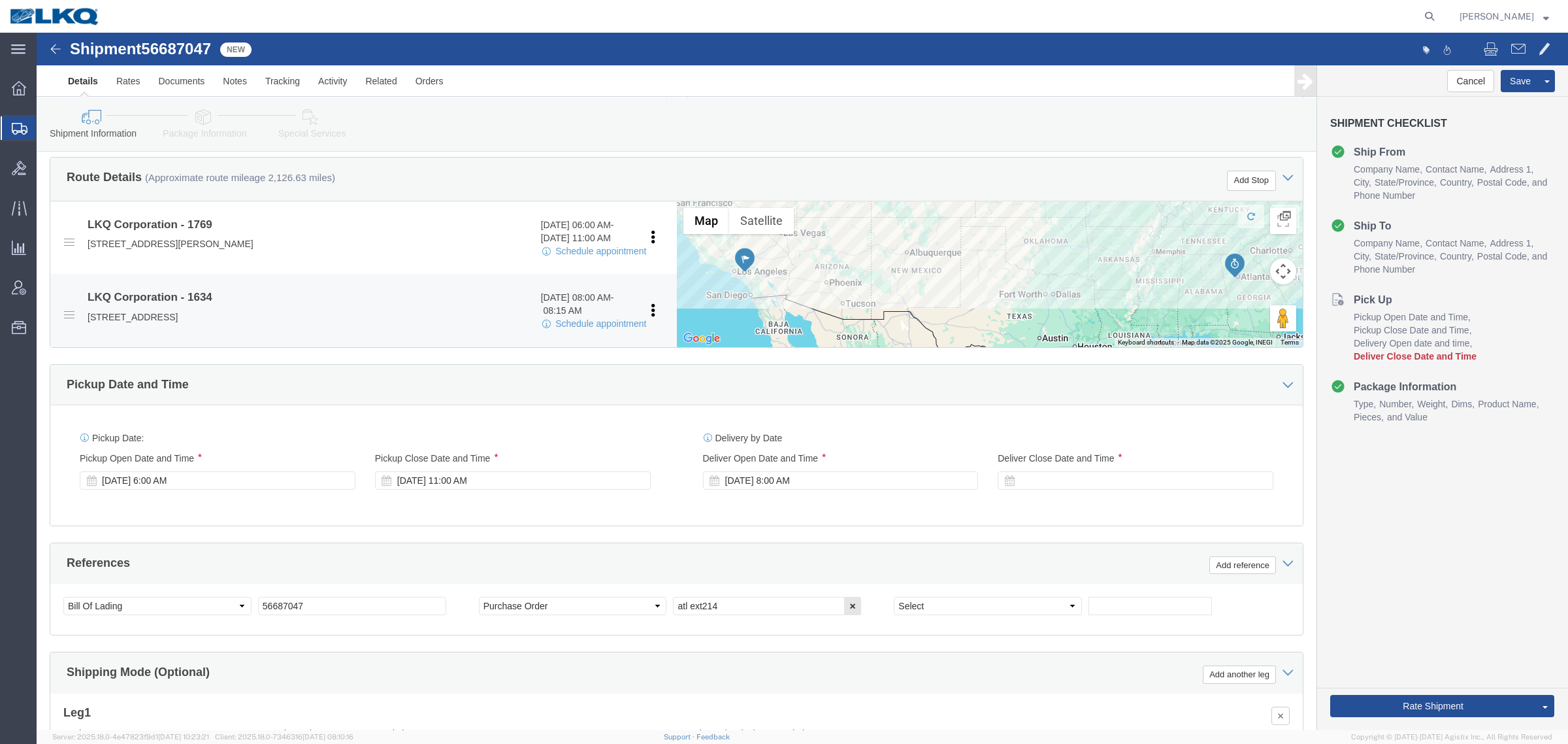
scroll to position [437, 0]
click link "Schedule appointment"
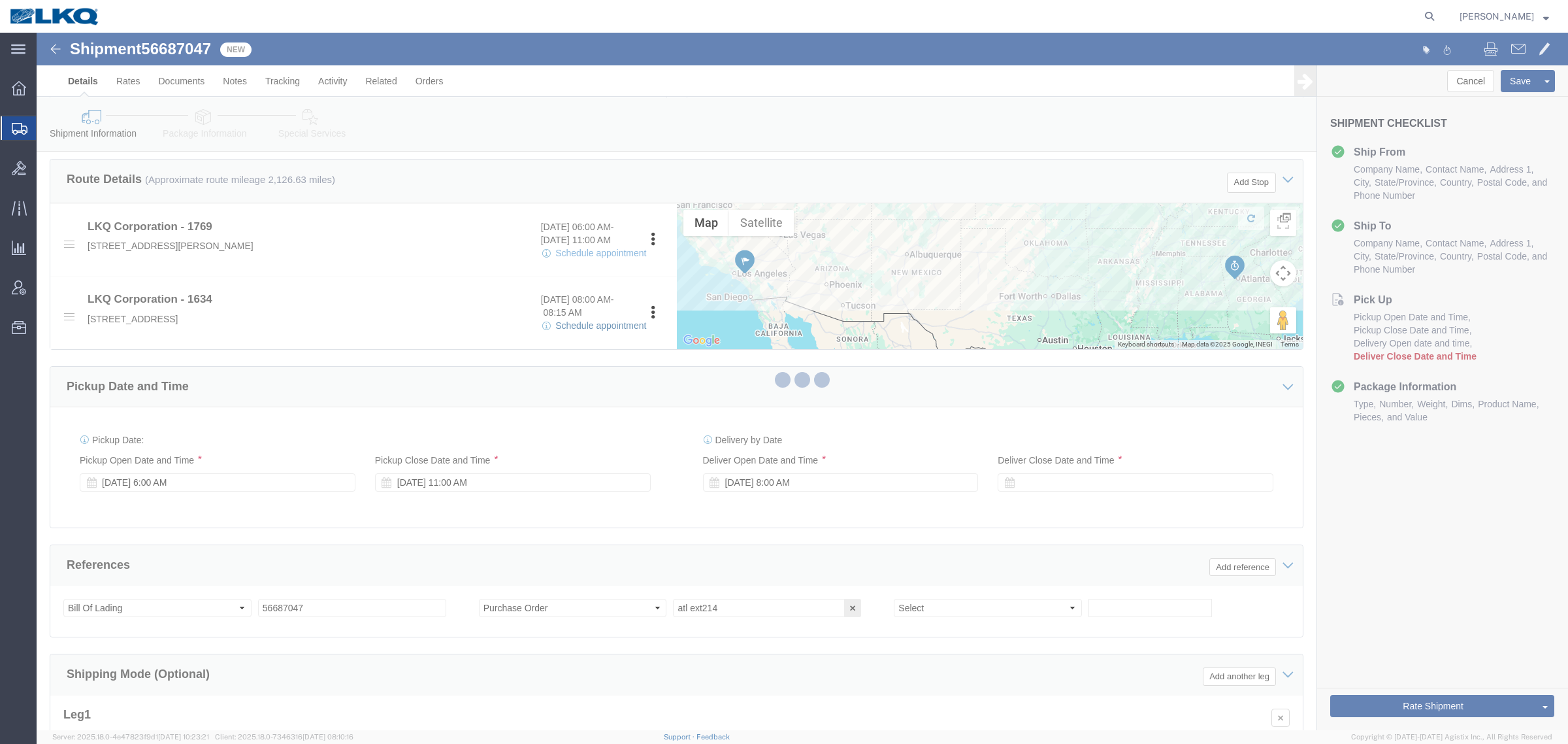
select select
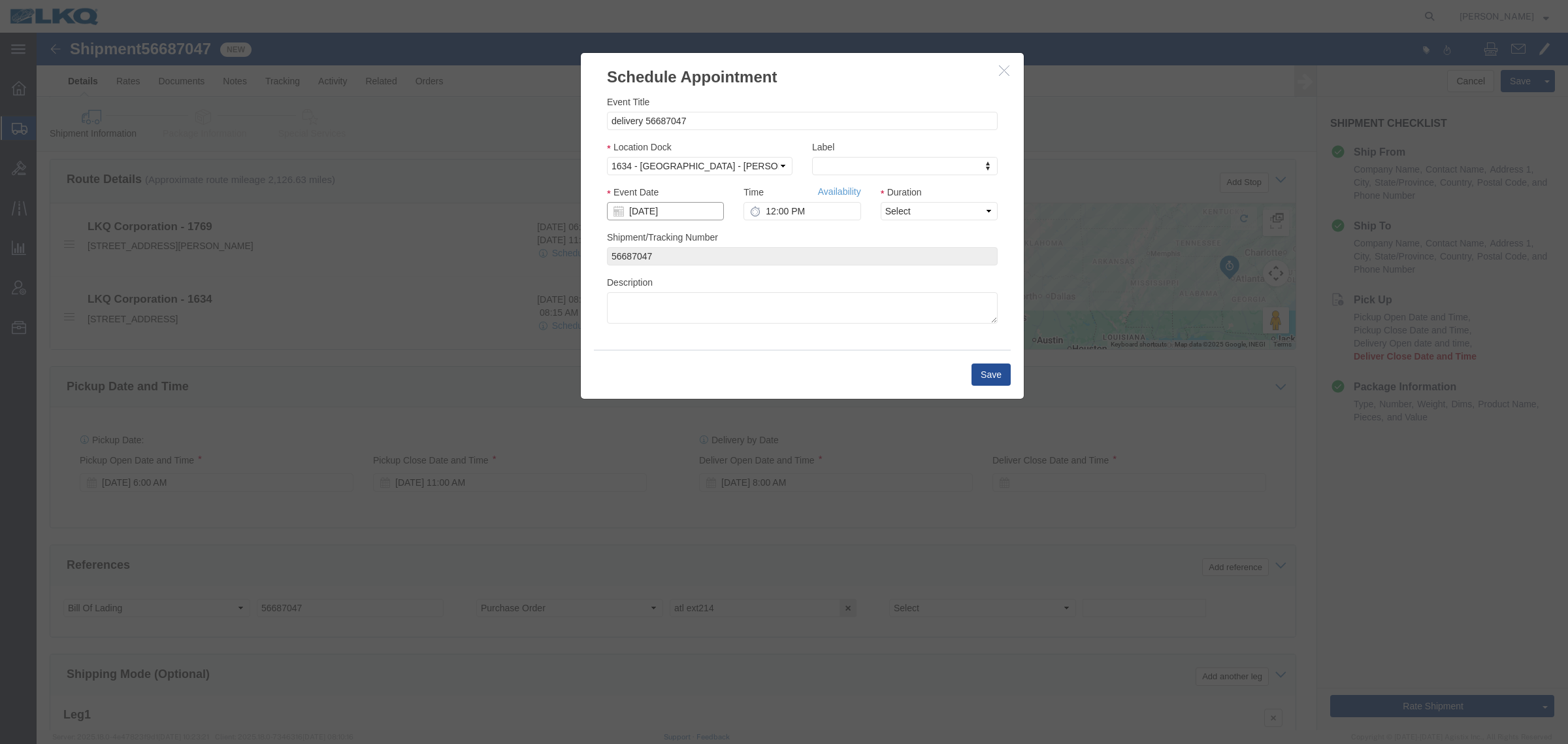
click input "[DATE]"
click td "8"
click link "Availability"
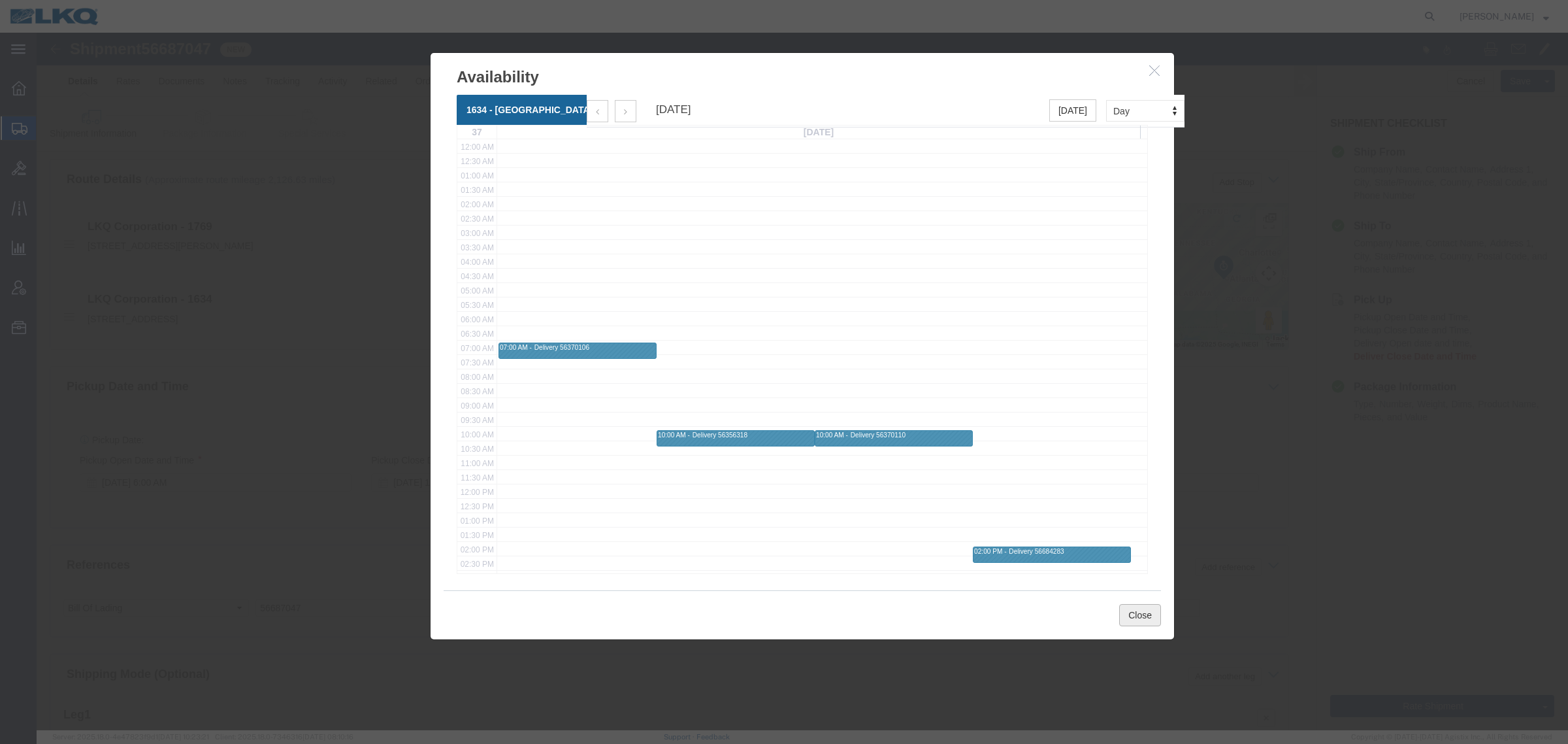
click button "Close"
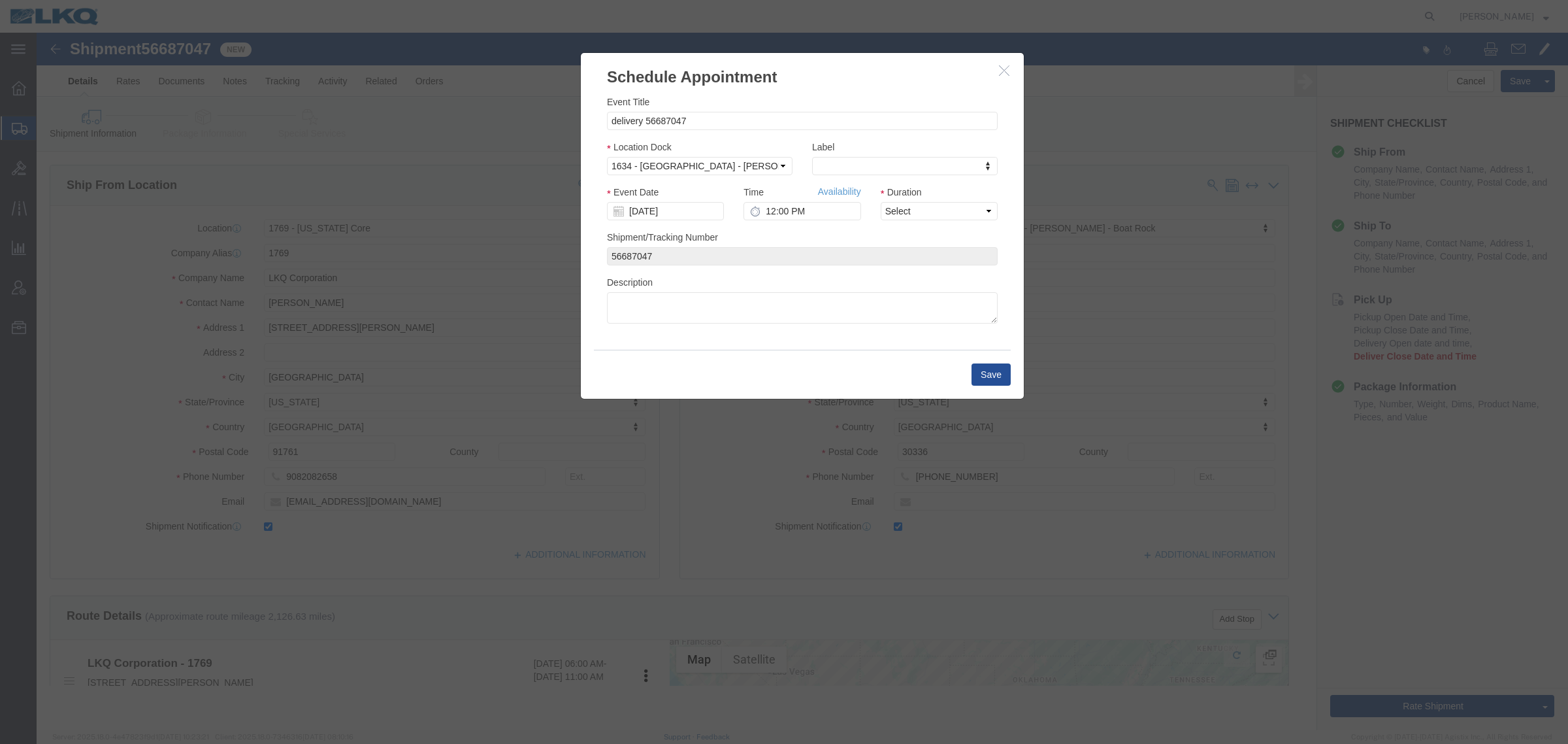
scroll to position [0, 0]
click input "12:00 PM"
type input "7:00 AM"
click select "Select 15 min 30 min 45 min 1 hr 2 hr 3 hr 4 hr"
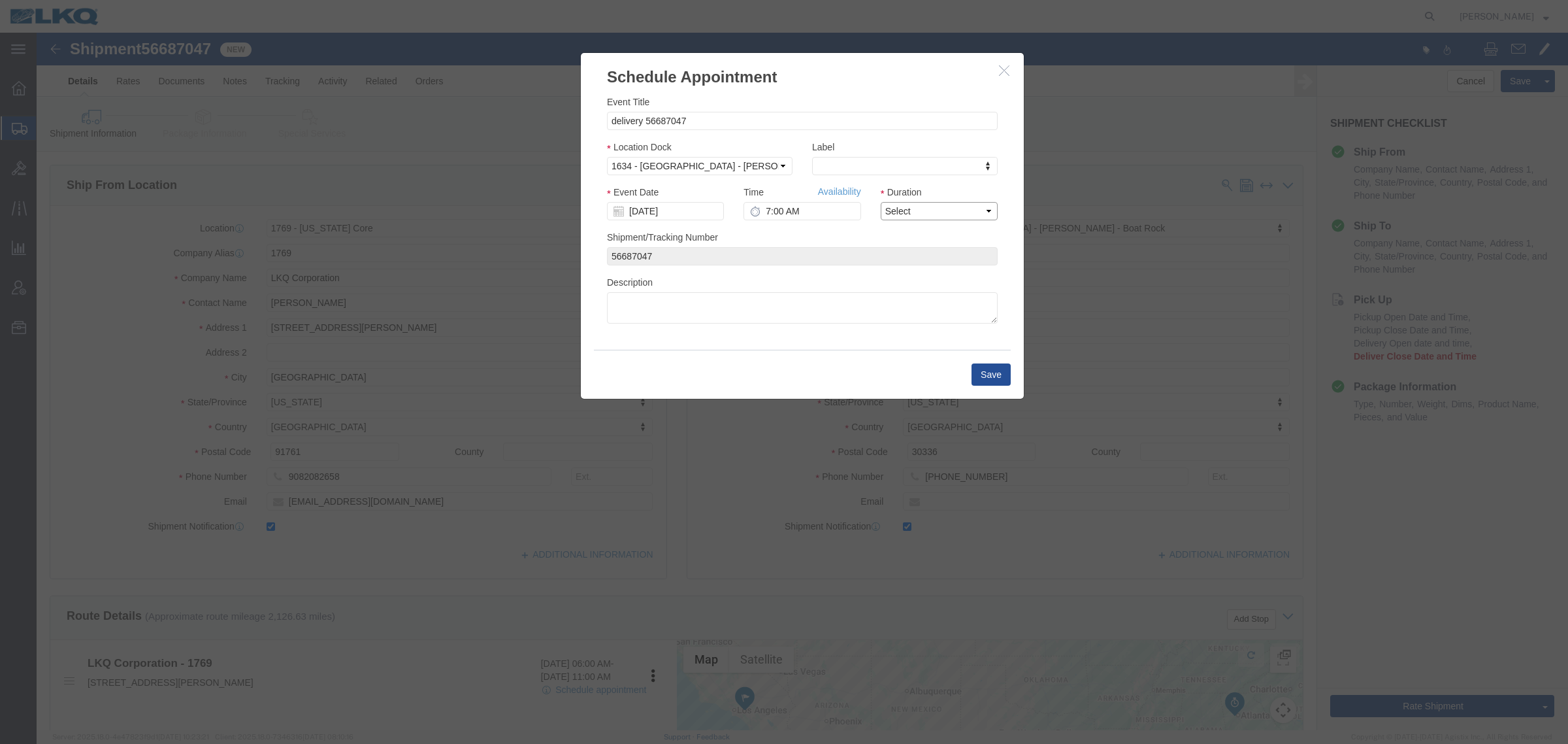
click select "Select 15 min 30 min 45 min 1 hr 2 hr 3 hr 4 hr"
select select "15"
click select "Select 15 min 30 min 45 min 1 hr 2 hr 3 hr 4 hr"
click div "Location Dock Select 1634 - Atlanta - Knopf - Boat Rock"
click button "Save"
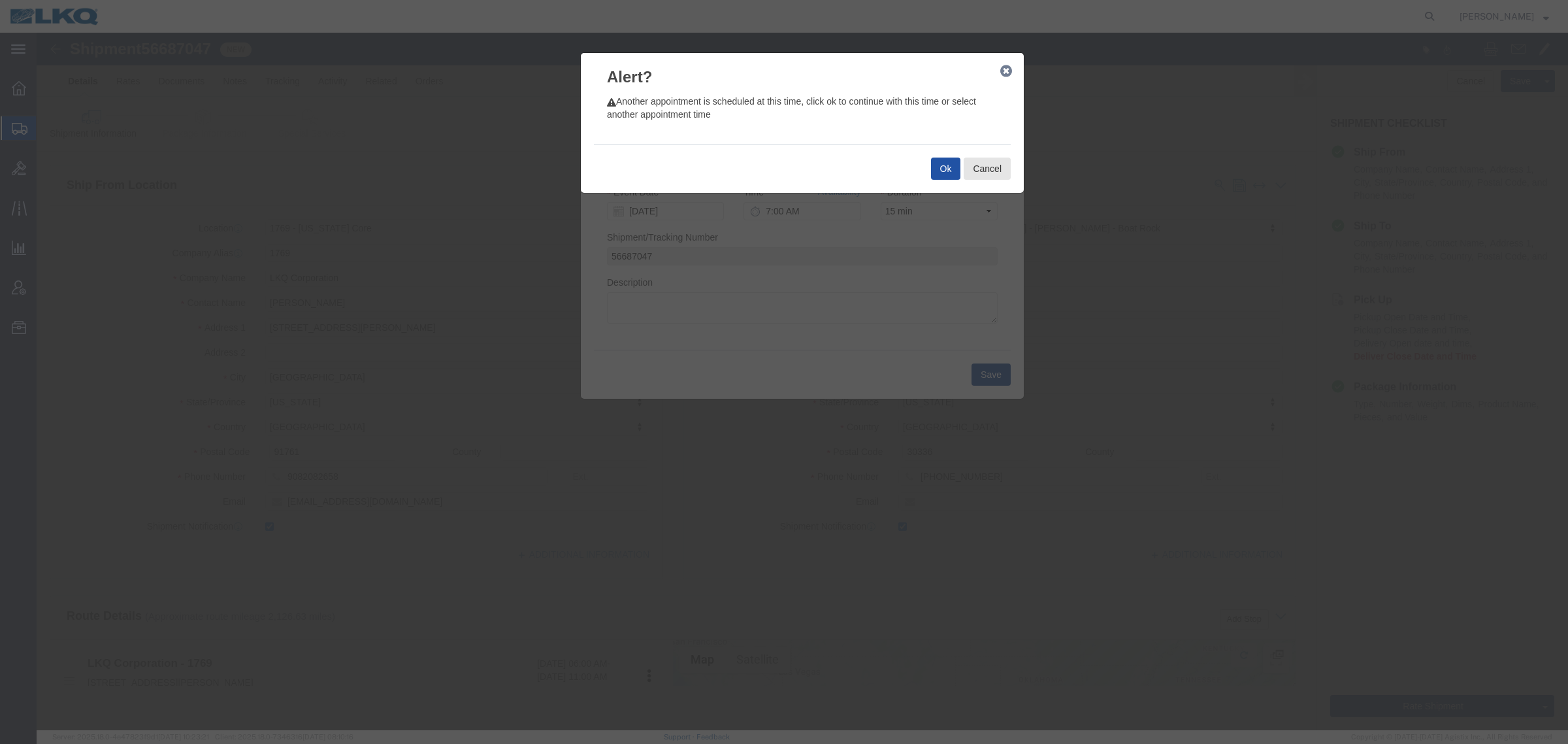
click button "Ok"
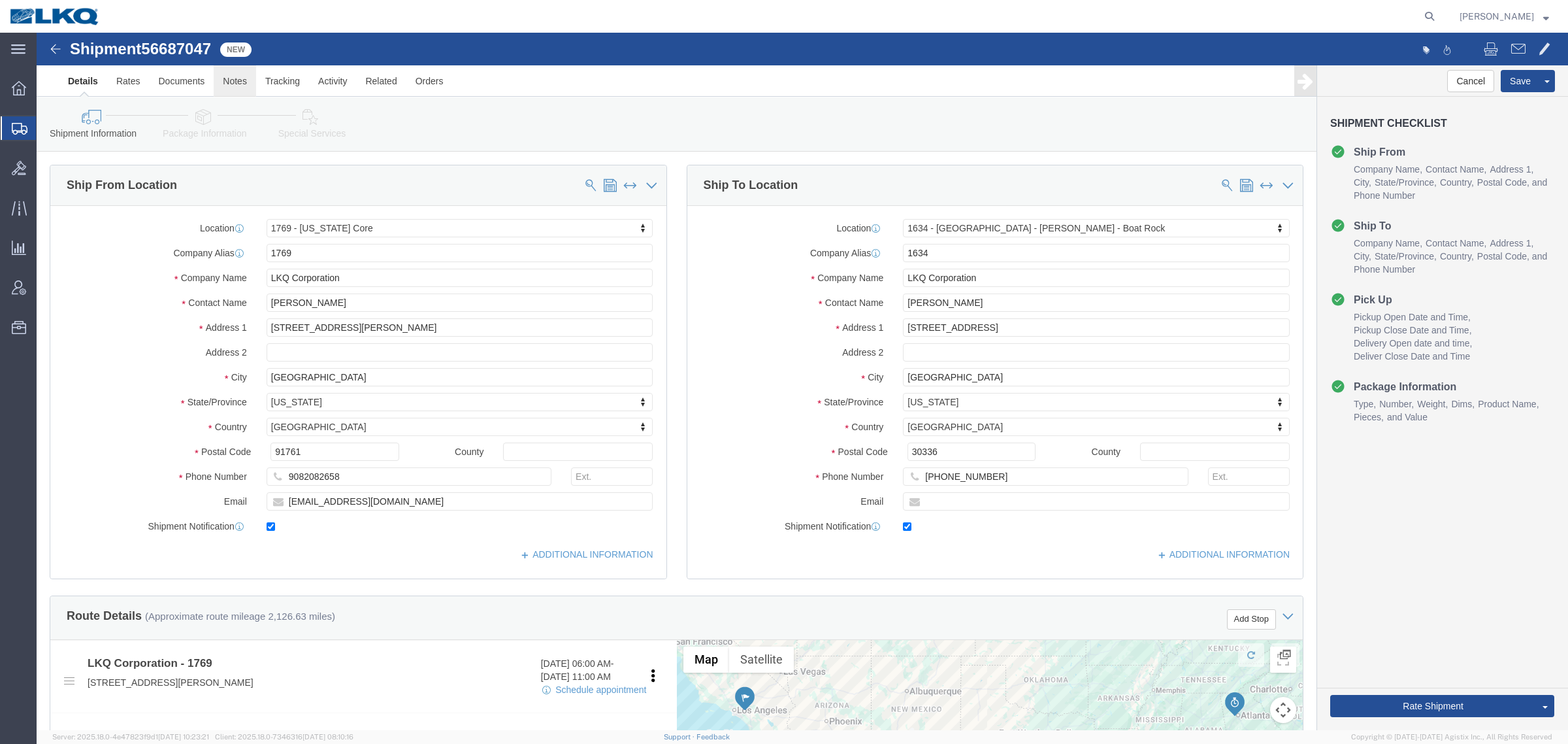
click link "Notes"
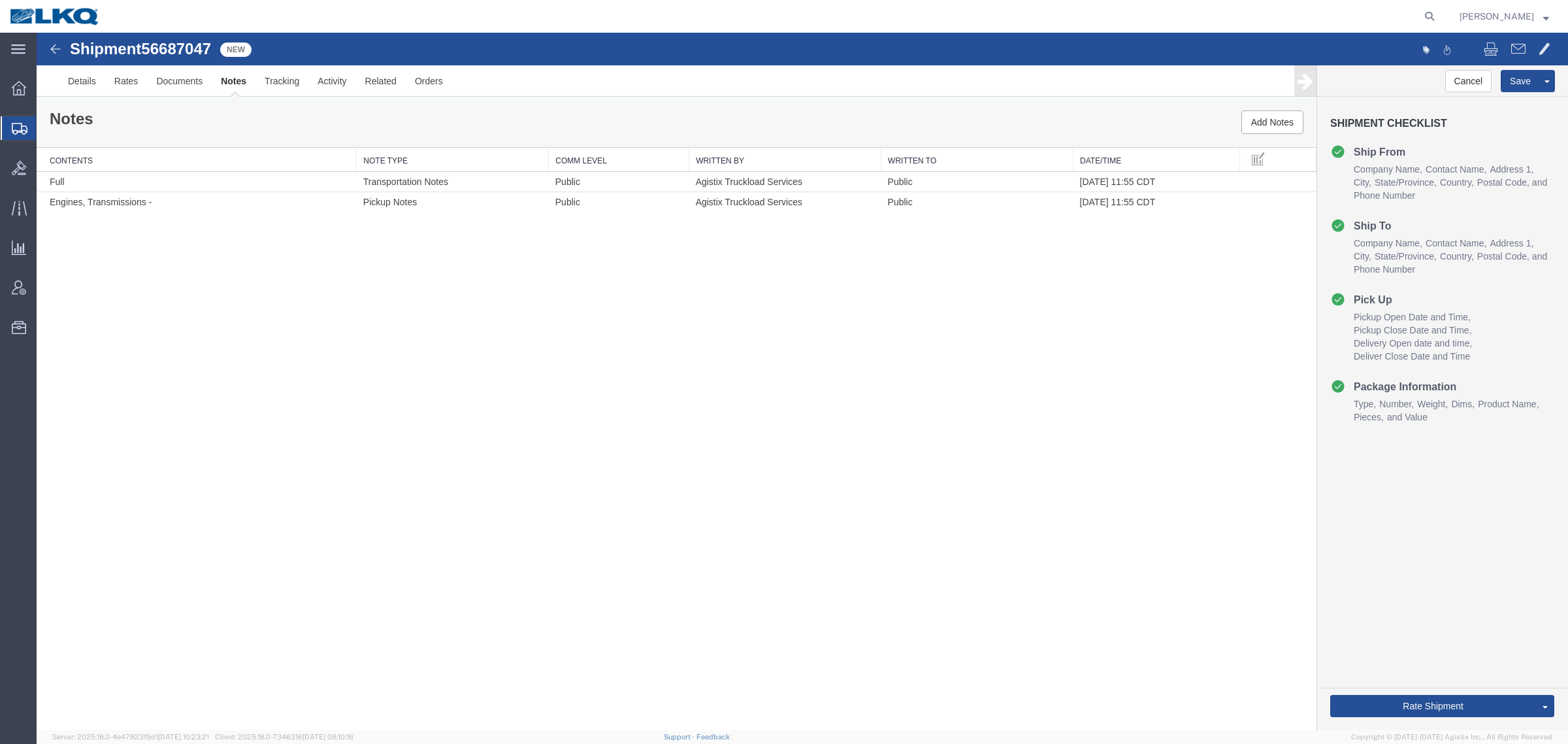
click at [479, 371] on div "Shipment 56687047 2 of 2 New Details Rates Documents Notes Tracking Activity Re…" at bounding box center [802, 381] width 1532 height 698
click at [86, 97] on link "Details" at bounding box center [82, 81] width 46 height 32
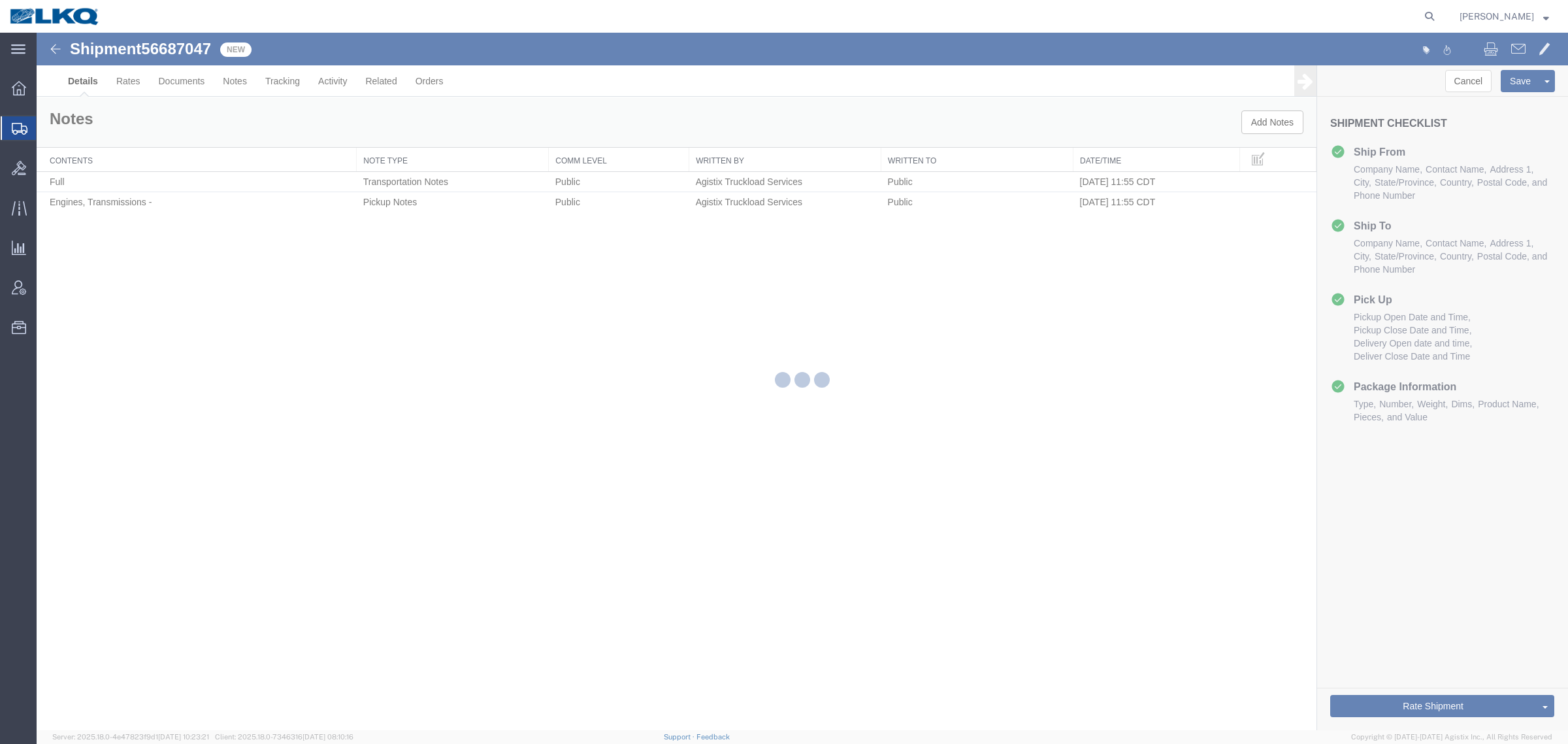
select select "28716"
select select "28712"
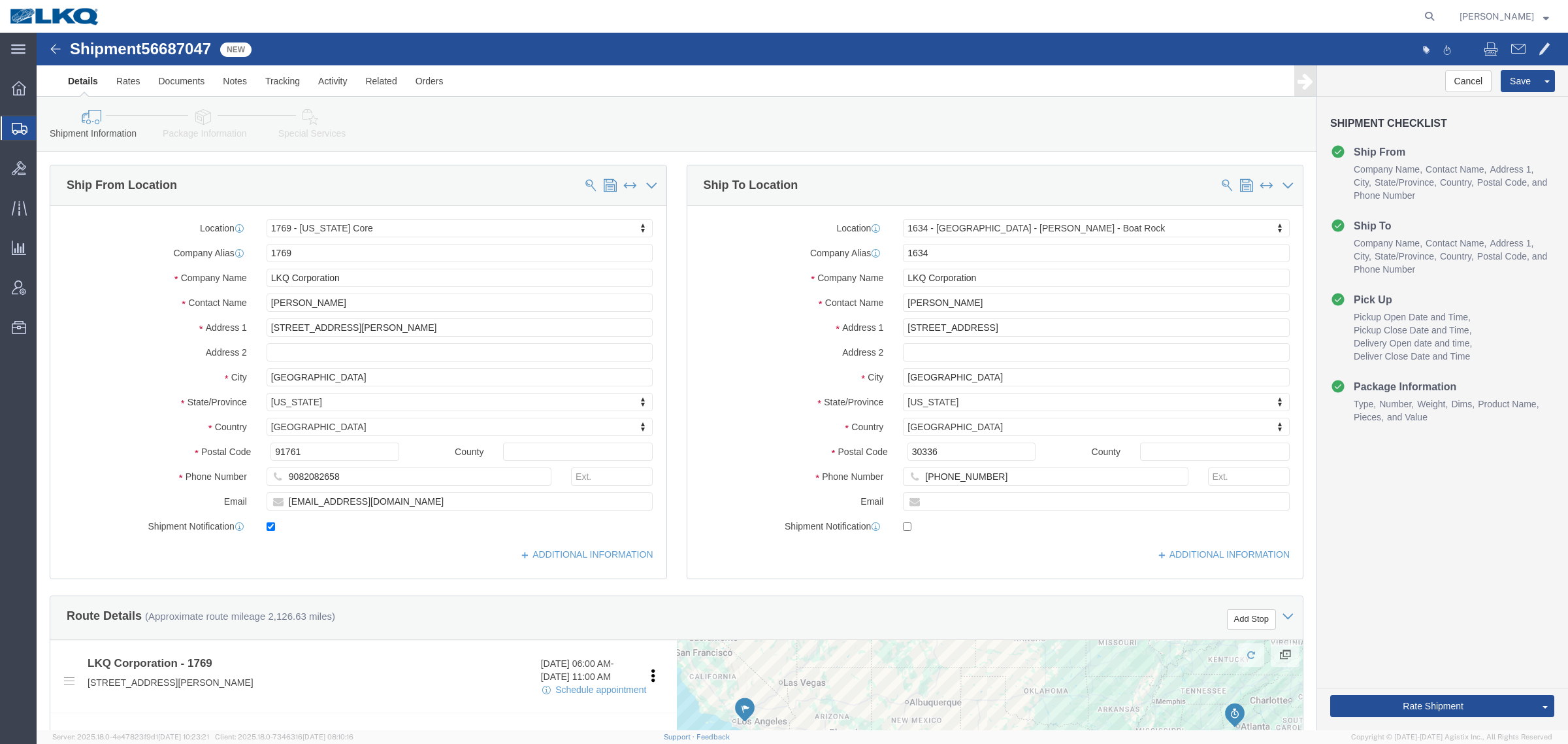
click div "Cancel Save Assign To Clone Shipment Save As Template Shipment Checklist Ship F…"
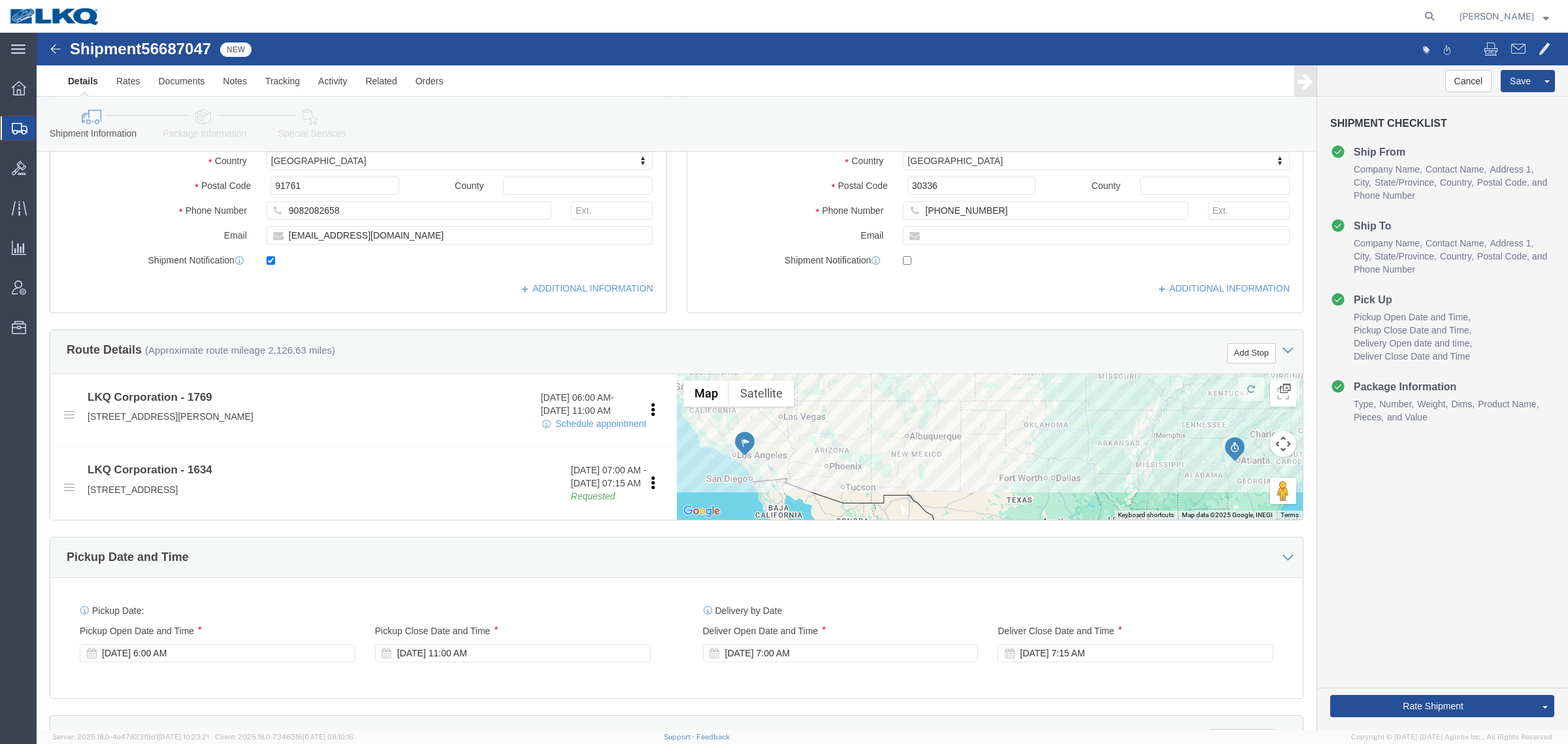
scroll to position [327, 0]
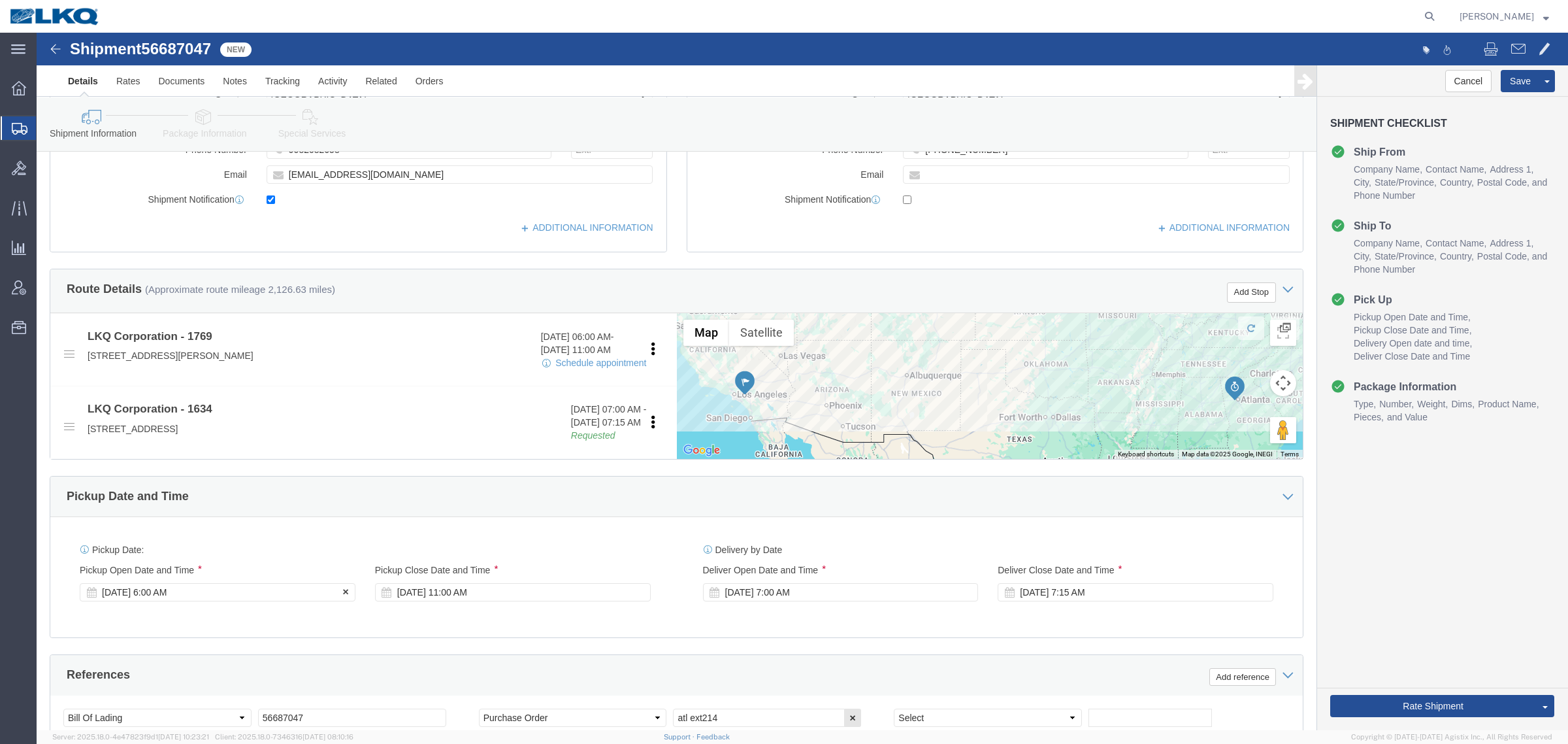
click div "Sep 03 2025 6:00 AM"
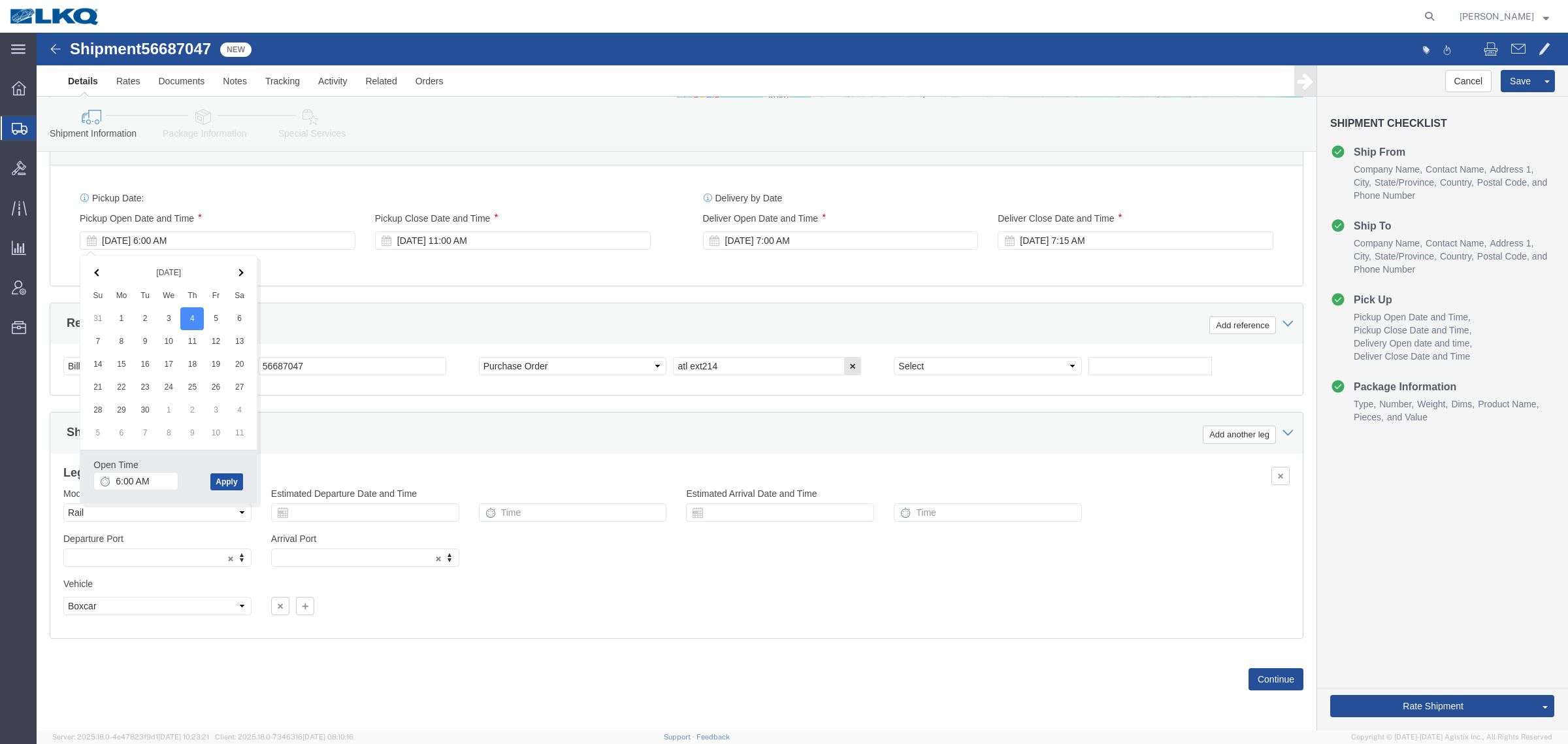
click button "Apply"
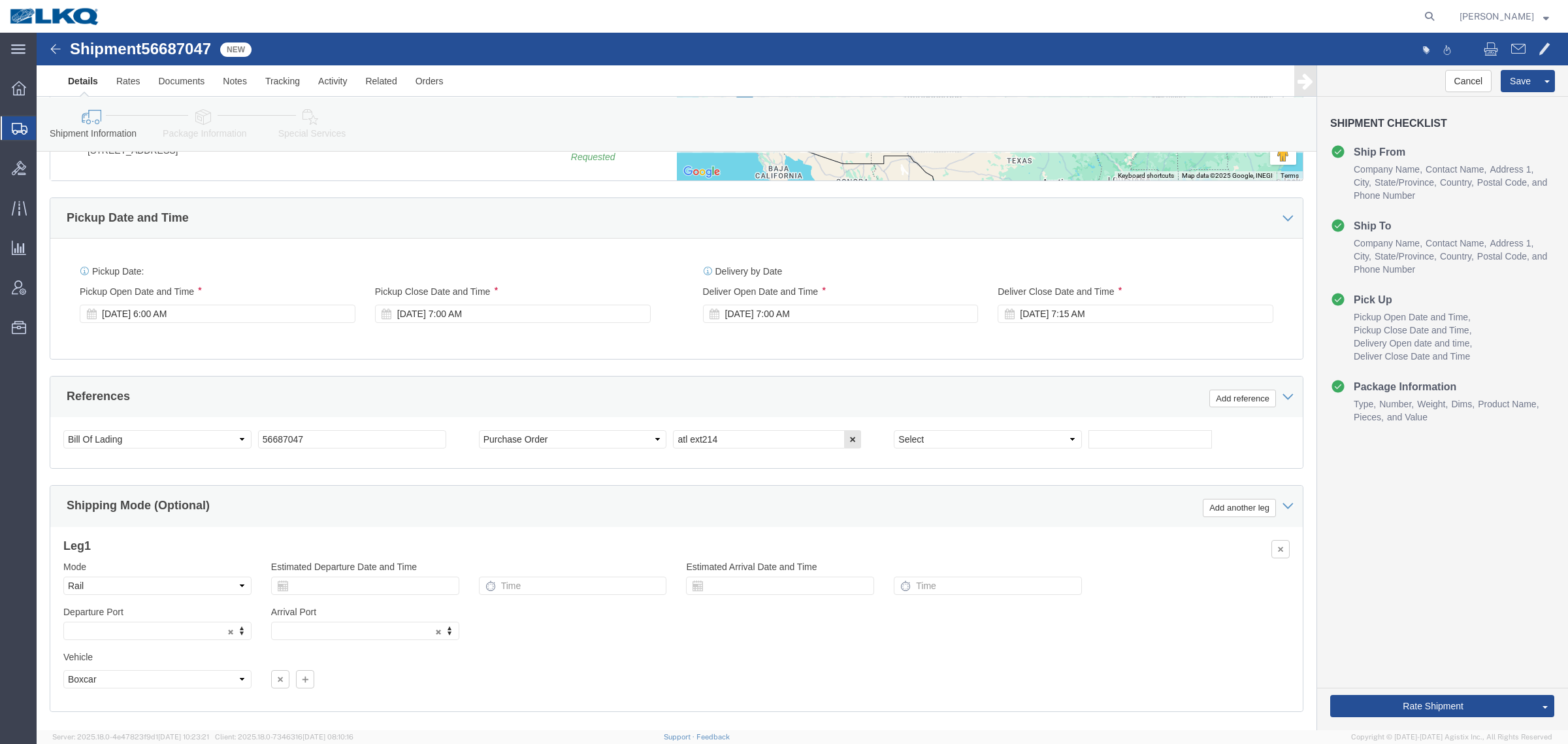
scroll to position [518, 0]
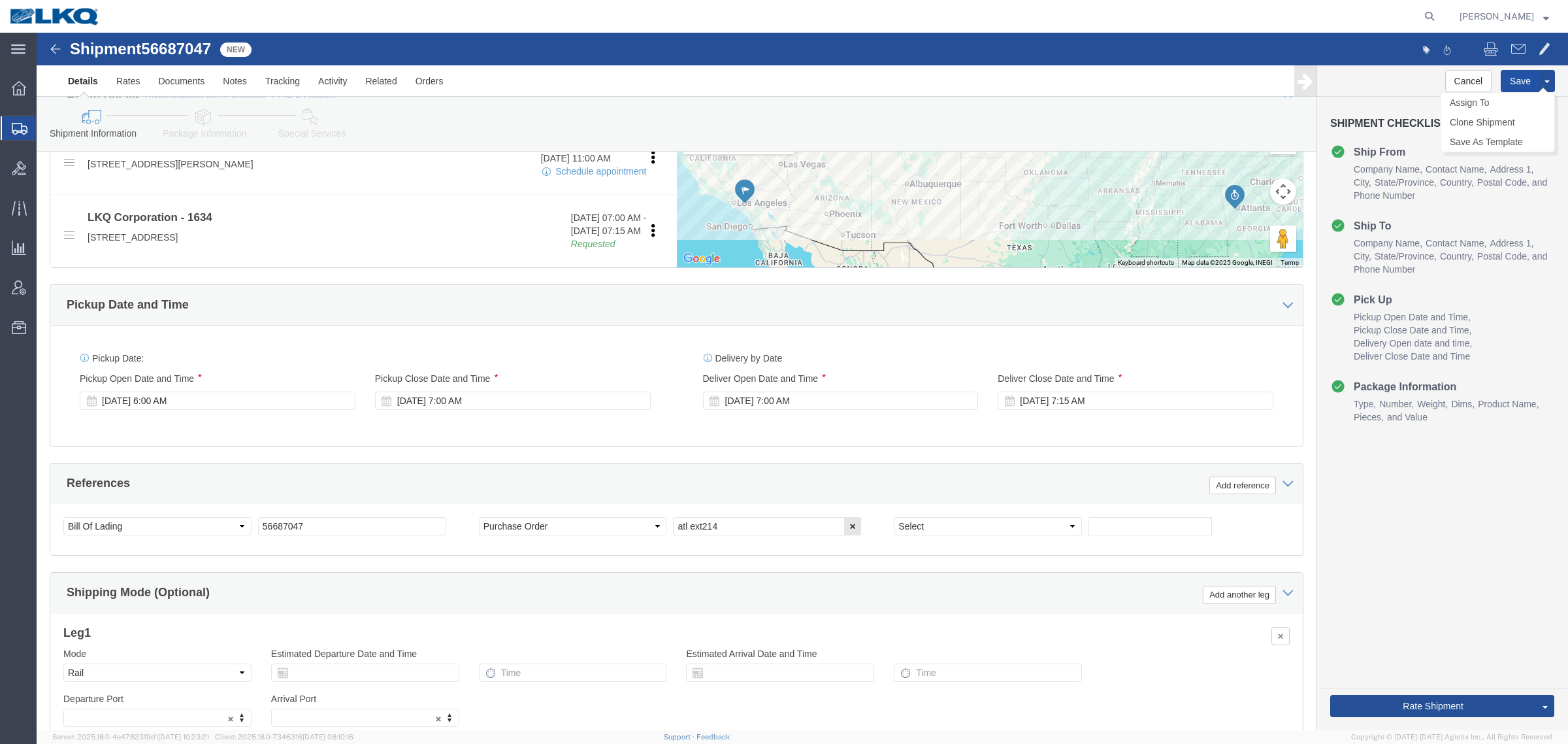
click button "Save"
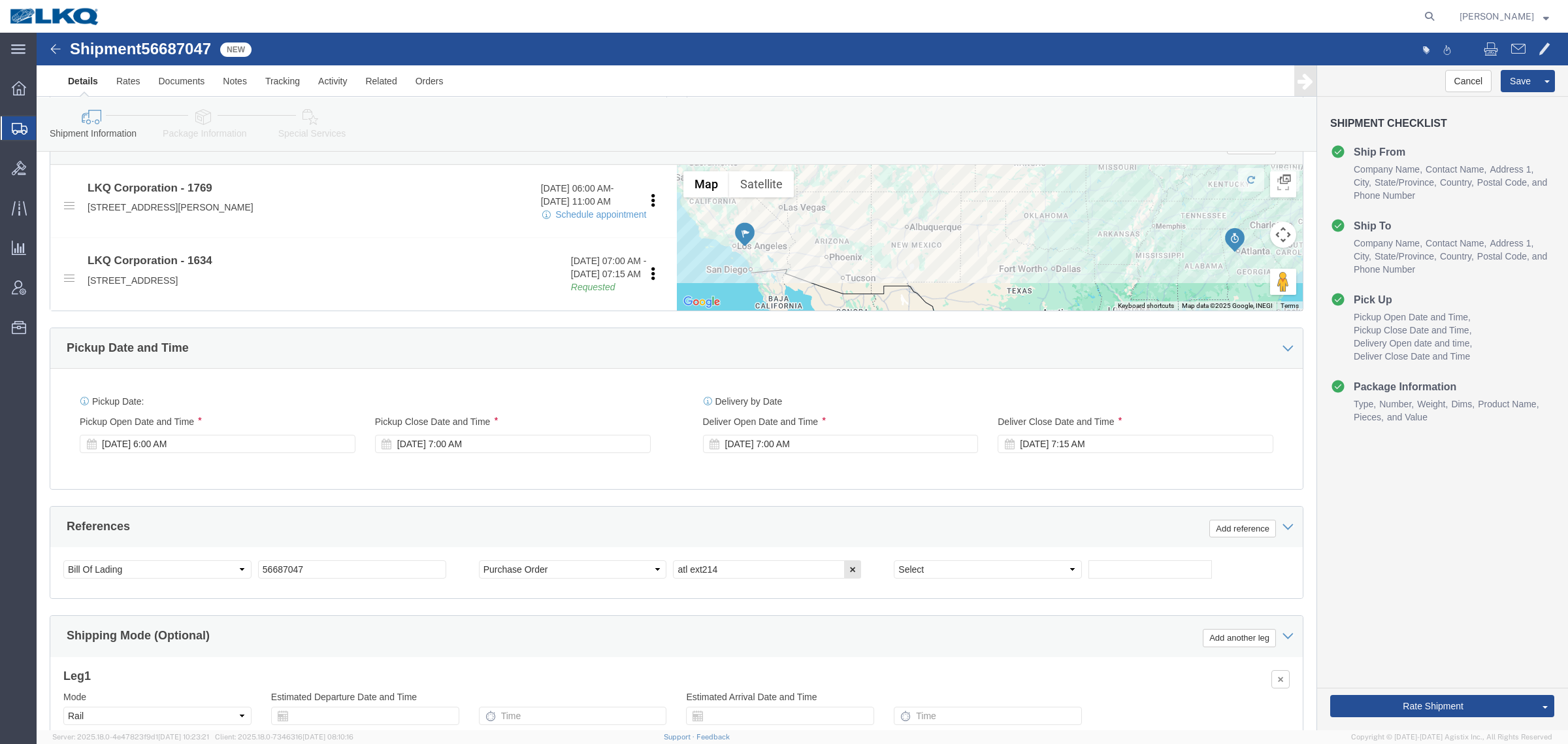
scroll to position [437, 0]
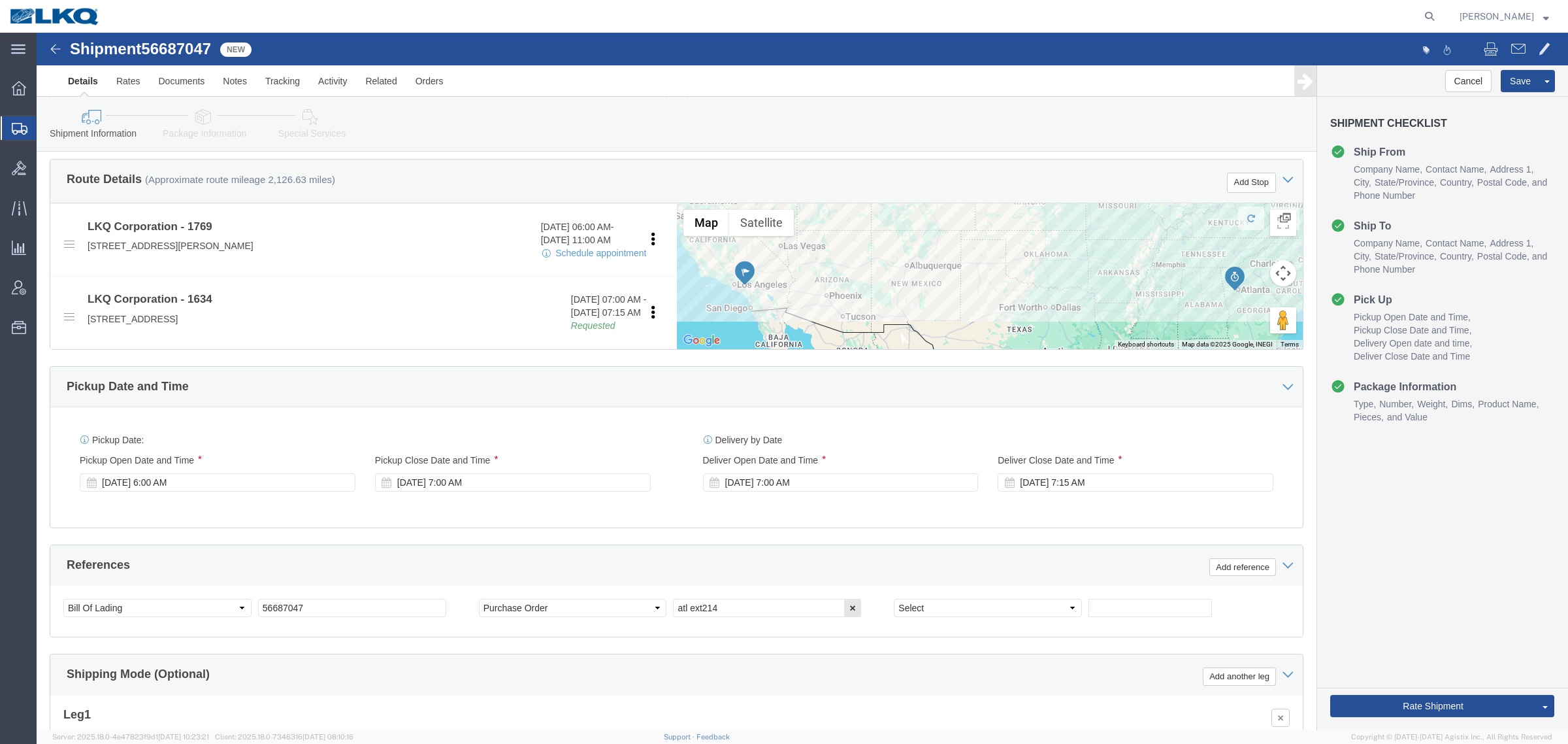
click div "Cancel Save Assign To Clone Shipment Save As Template Shipment Checklist Ship F…"
click button "Rate Shipment"
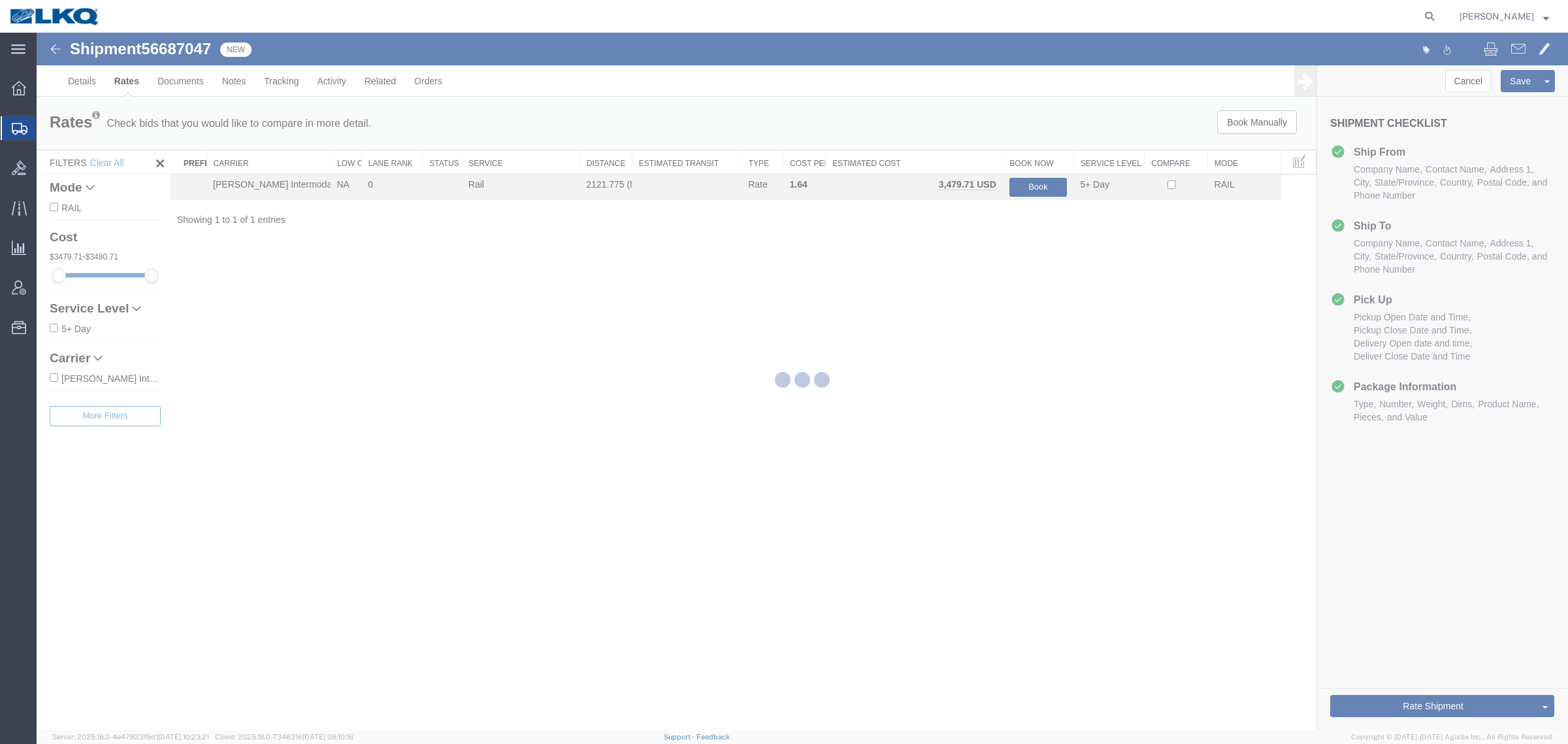
scroll to position [0, 0]
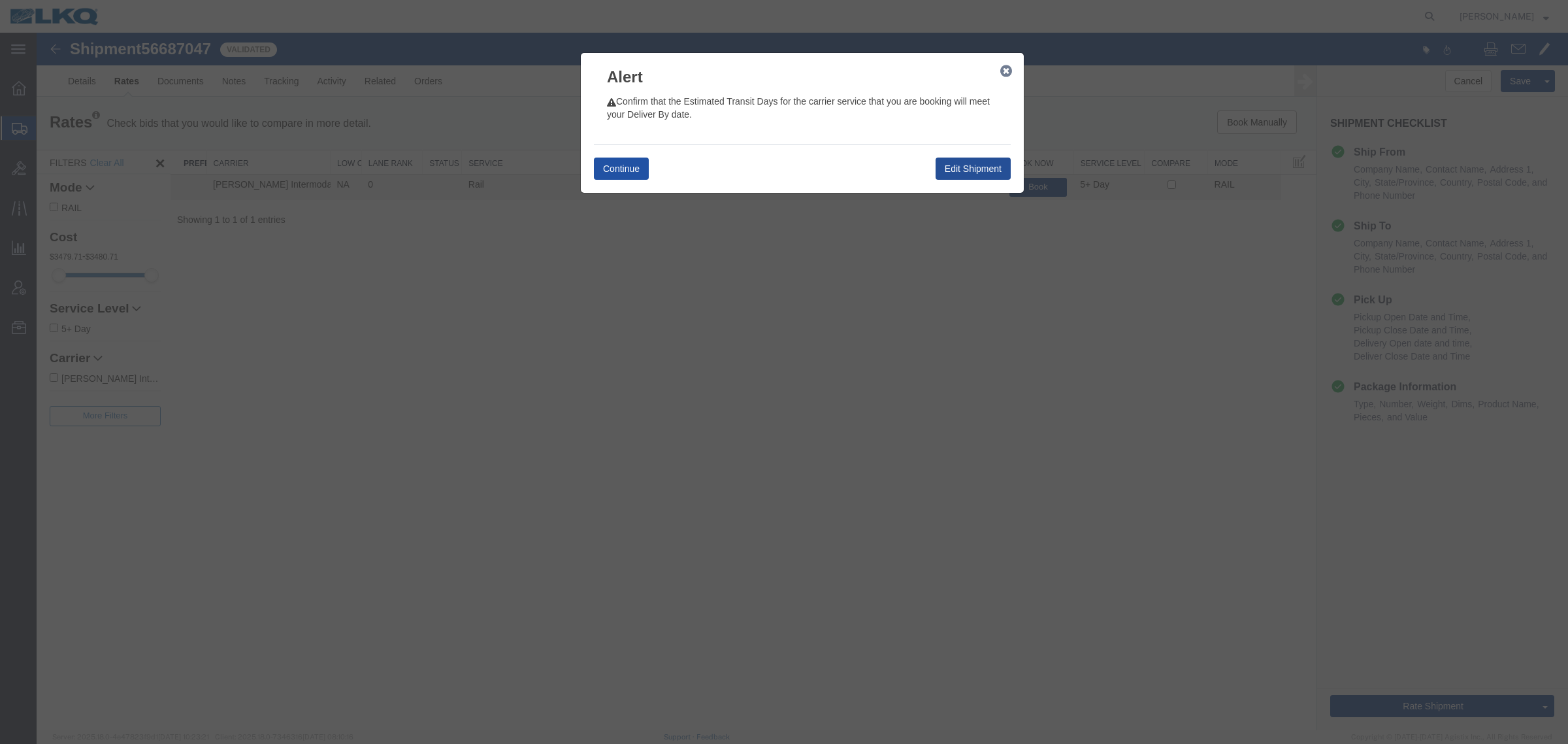
click at [613, 168] on button "Continue" at bounding box center [621, 169] width 55 height 23
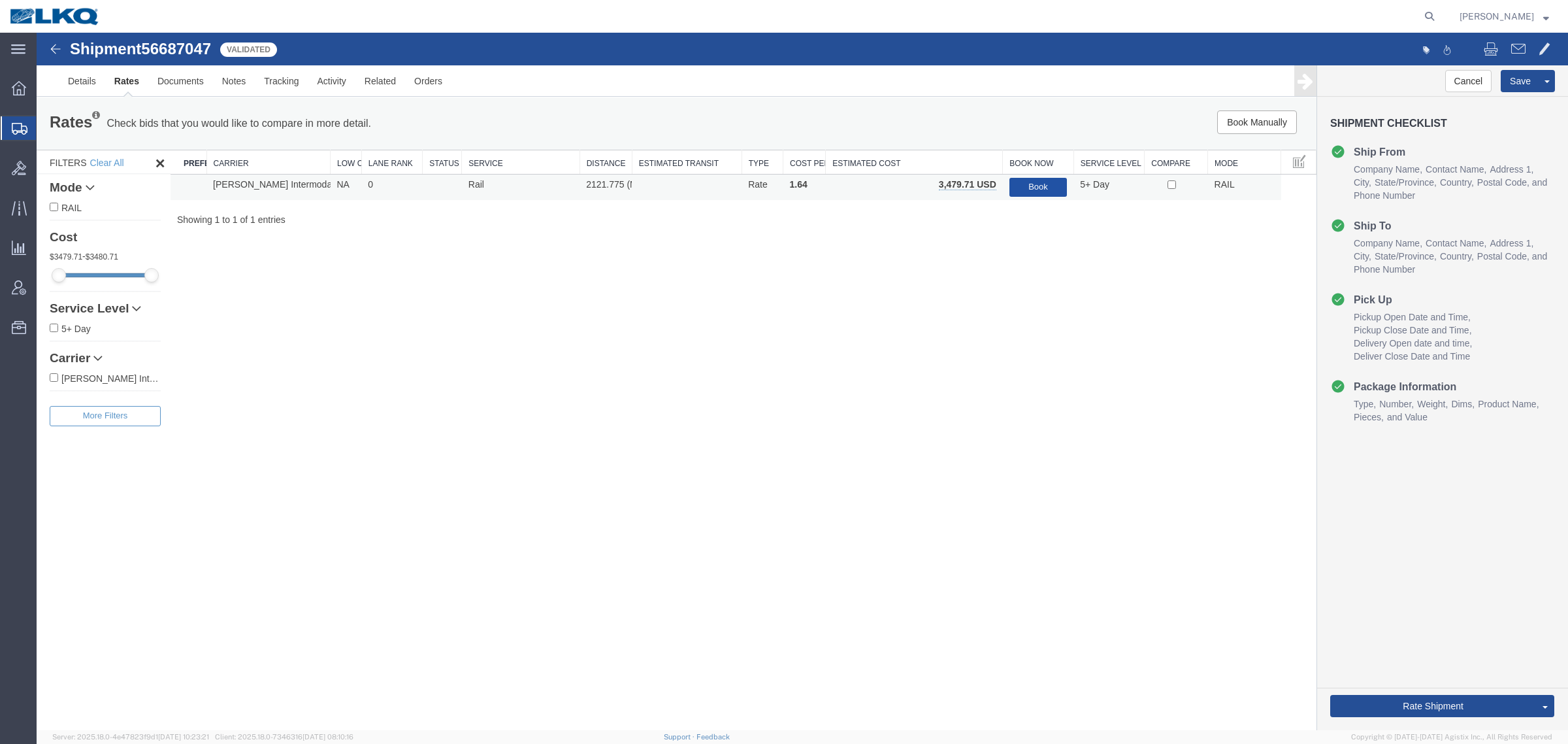
click at [1034, 185] on button "Book" at bounding box center [1038, 186] width 57 height 19
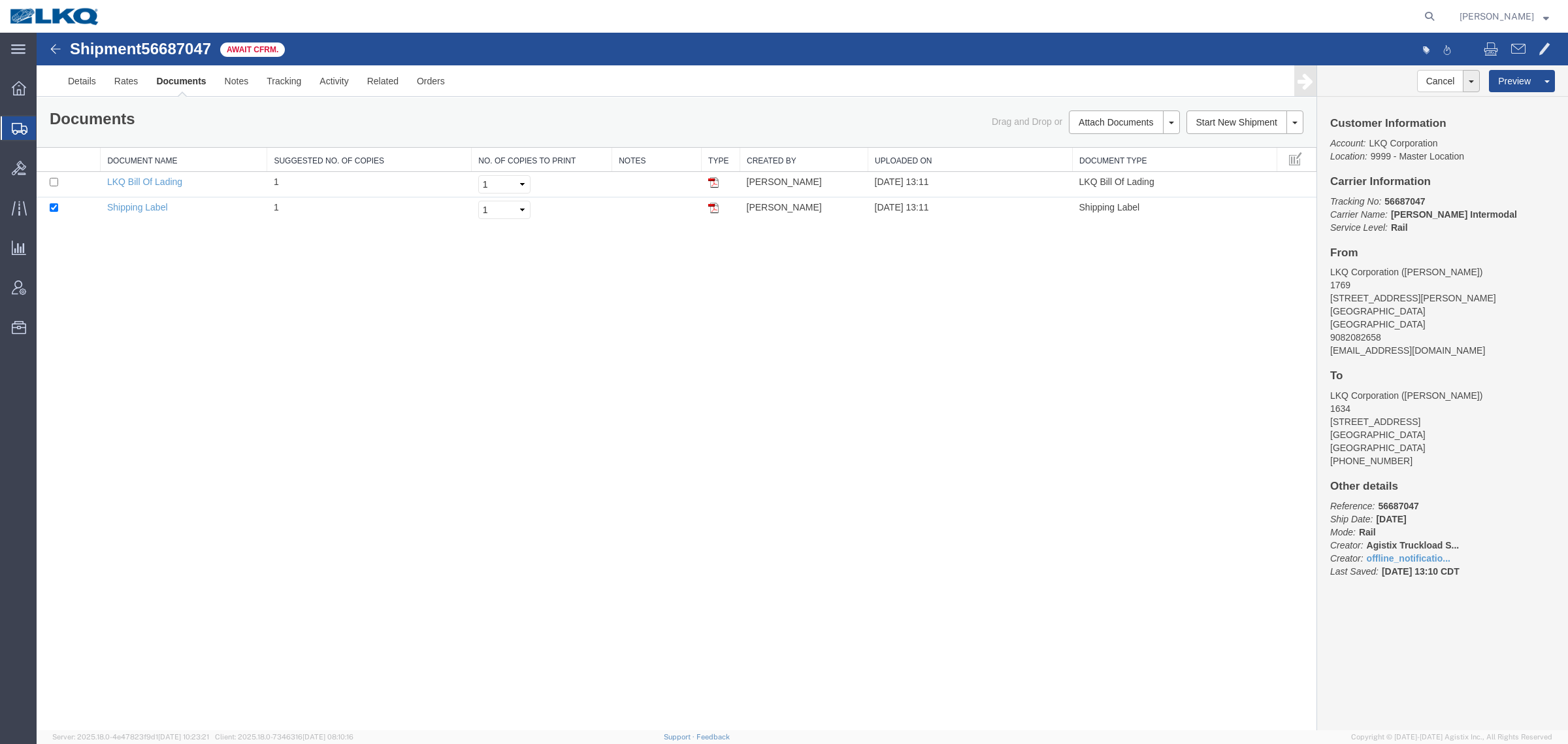
click at [754, 363] on div "Shipment 56687047 2 of 2 Await Cfrm. Details Rates Documents Notes Tracking Act…" at bounding box center [802, 381] width 1532 height 698
drag, startPoint x: 883, startPoint y: 377, endPoint x: 605, endPoint y: 129, distance: 372.5
click at [882, 377] on div "Shipment 56687047 2 of 2 Await Cfrm. Details Rates Documents Notes Tracking Act…" at bounding box center [802, 381] width 1532 height 698
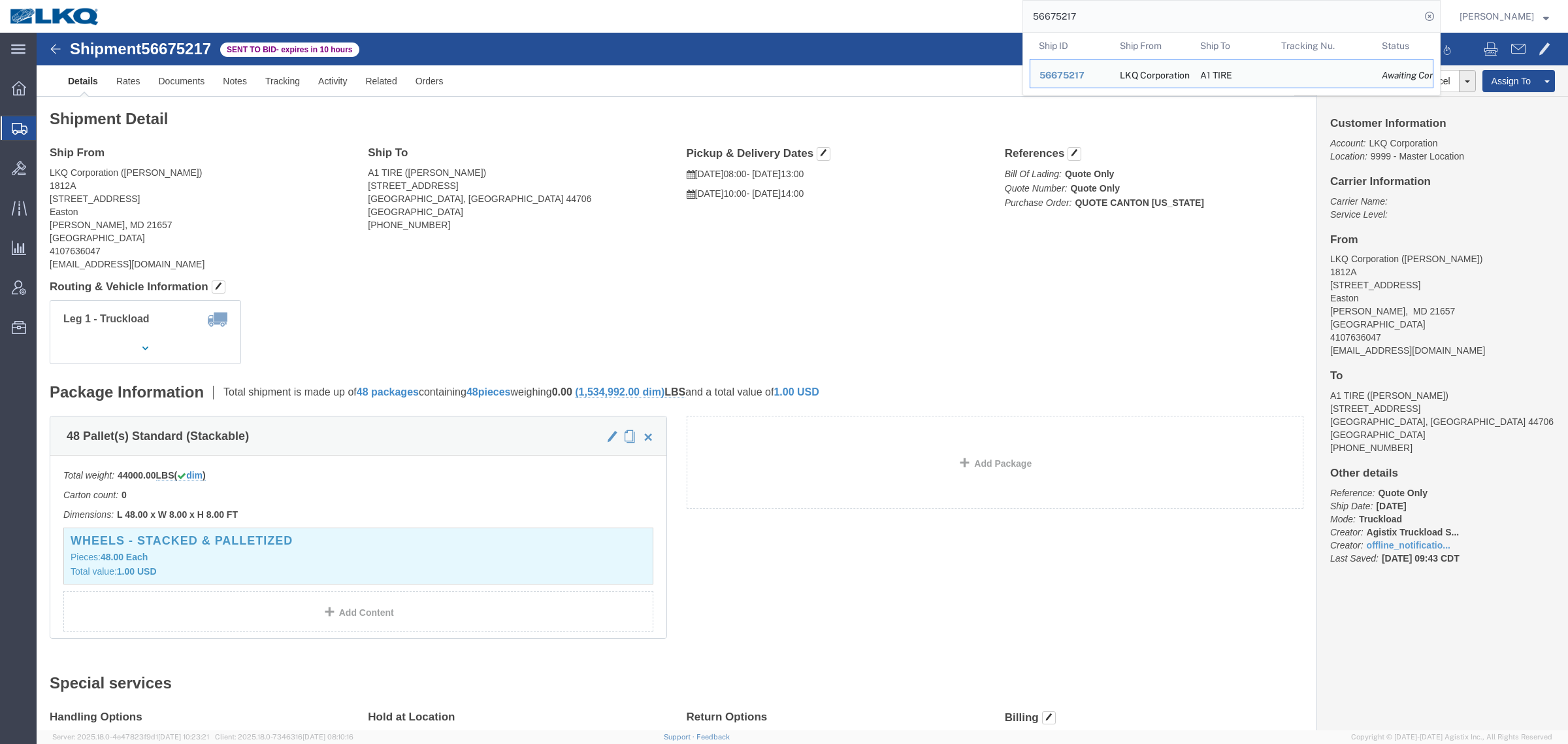
paste input "598794"
drag, startPoint x: 1092, startPoint y: 13, endPoint x: 843, endPoint y: 27, distance: 249.4
click at [856, 21] on div "56598794 Ship ID Ship From Ship To Tracking Nu. Status Ship ID 56675217 Ship Fr…" at bounding box center [774, 16] width 1331 height 33
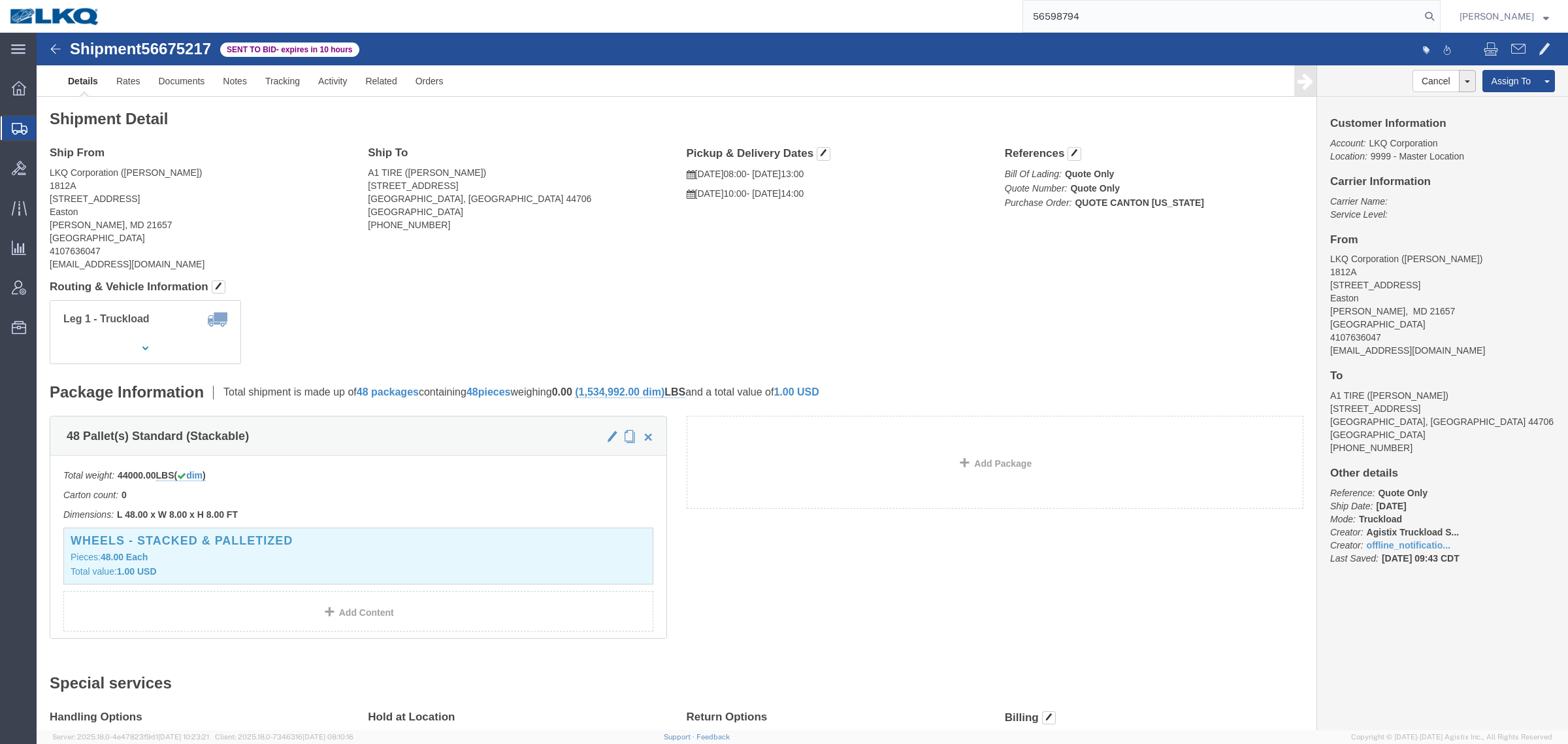
type input "56598794"
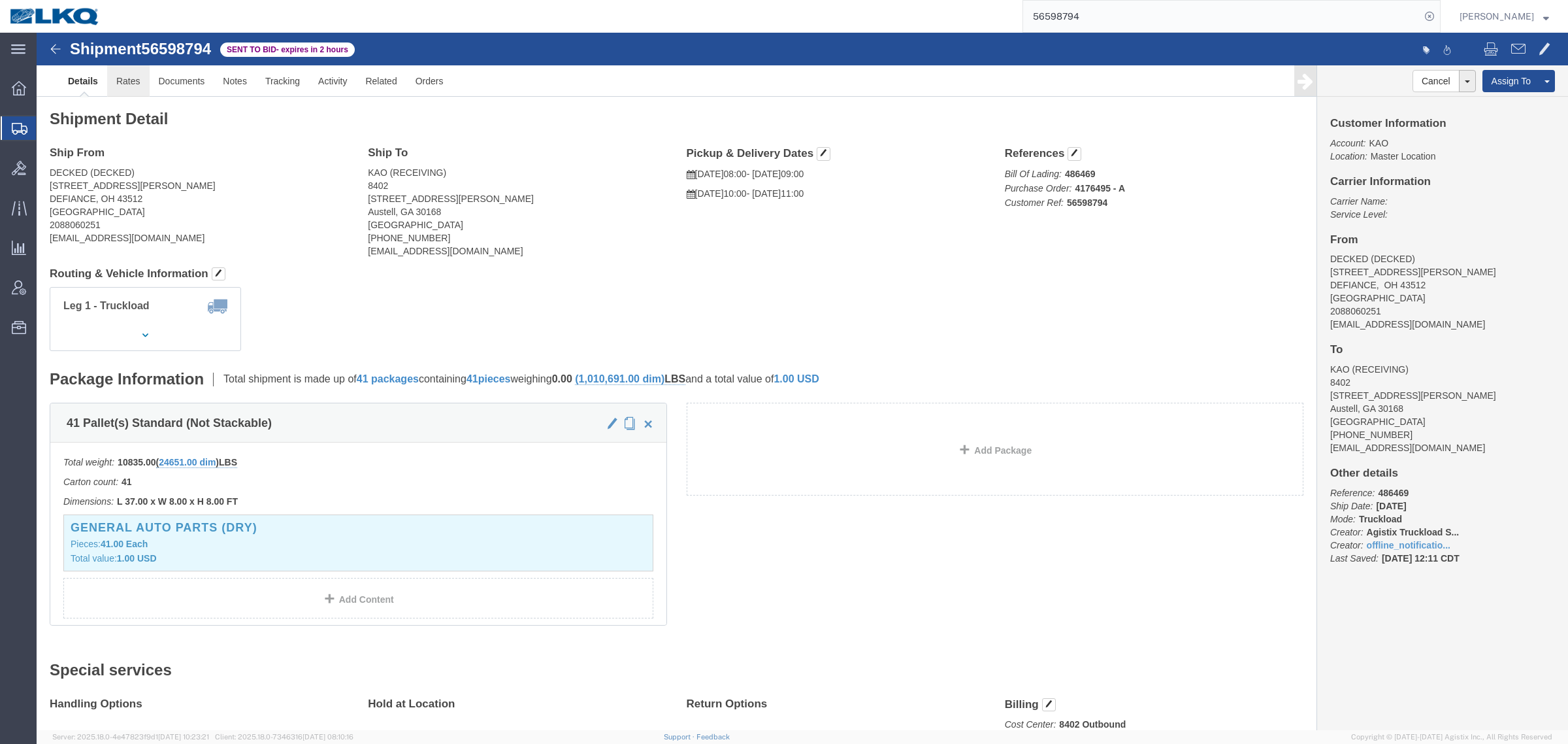
click link "Rates"
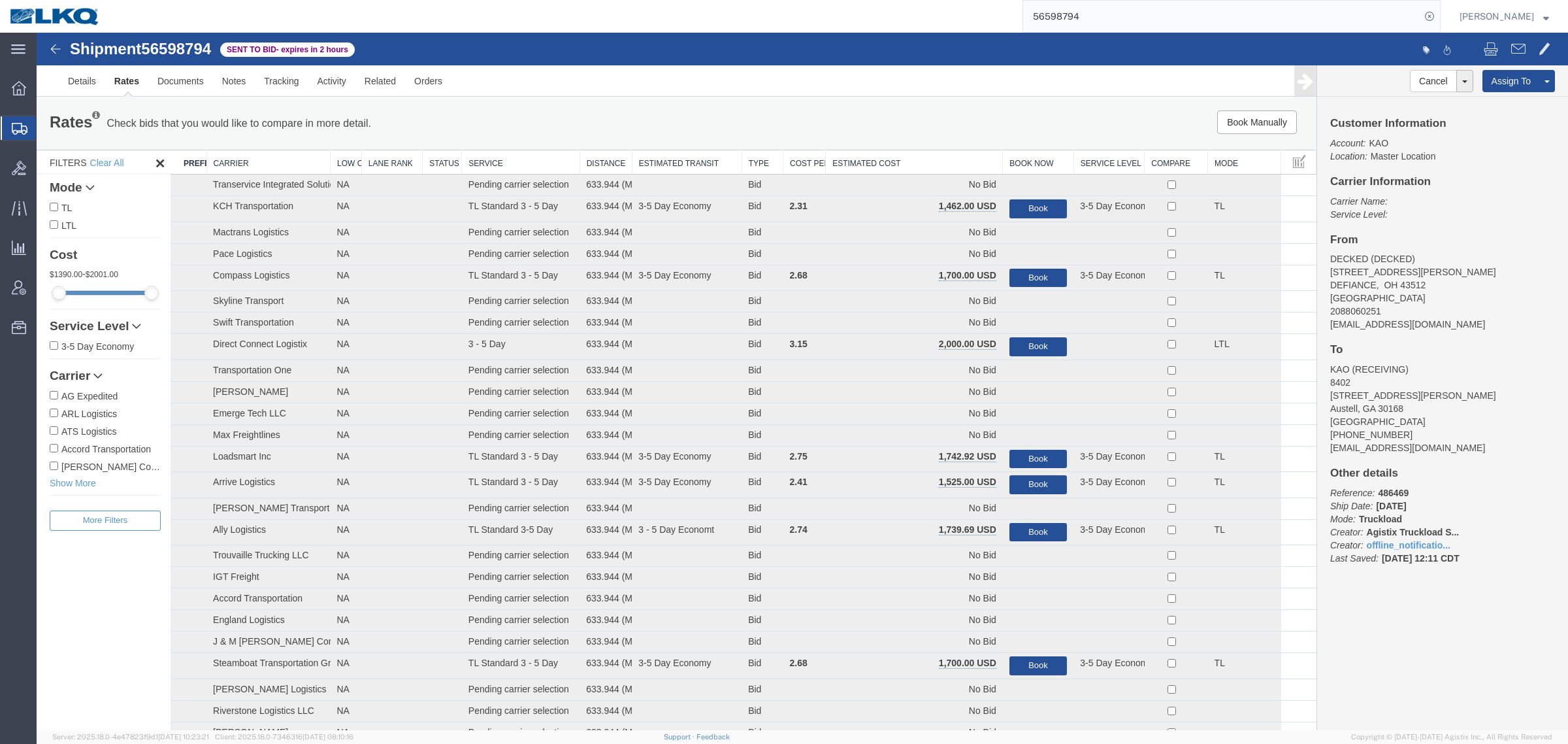
click at [929, 155] on th "Estimated Cost" at bounding box center [915, 163] width 177 height 25
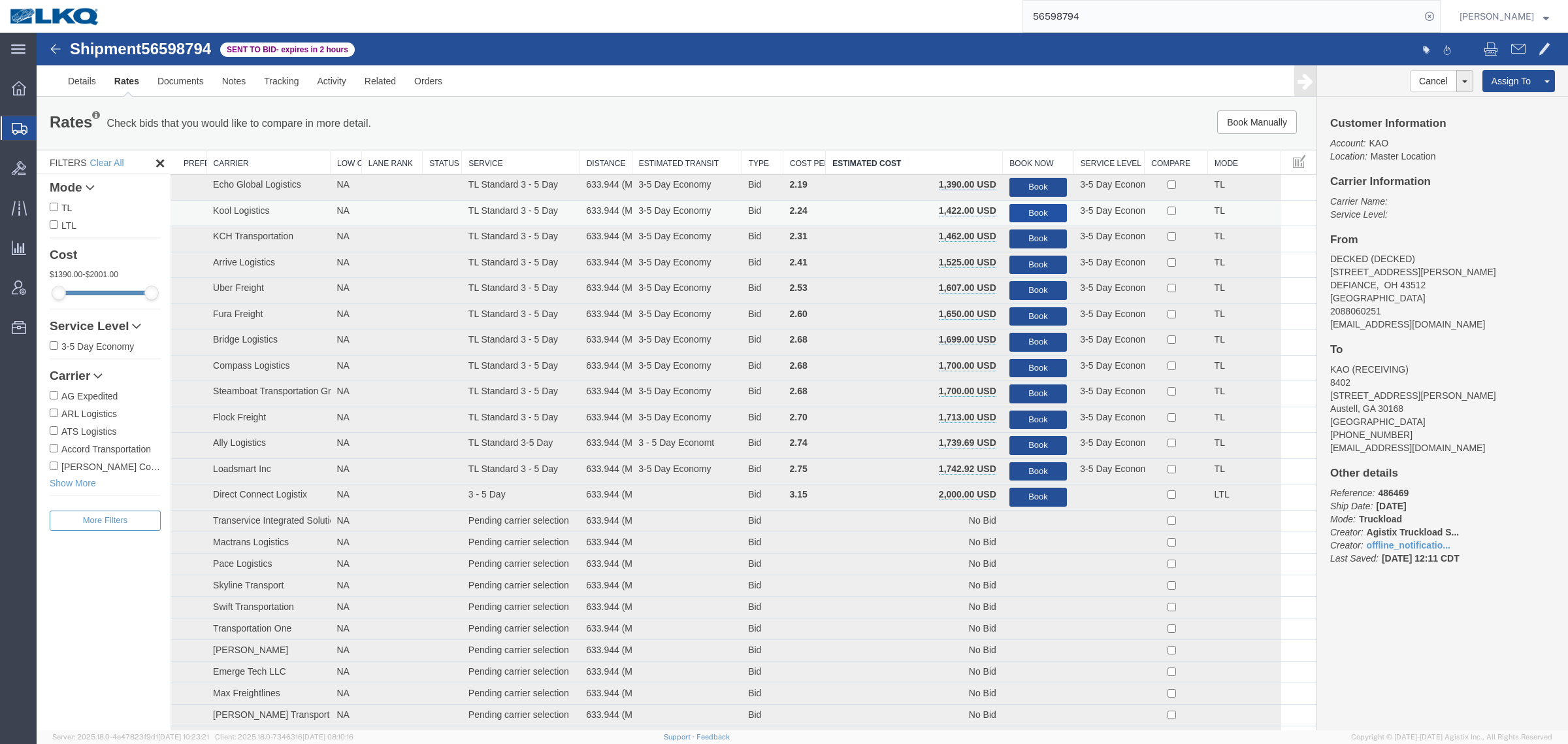
click at [1028, 207] on button "Book" at bounding box center [1038, 213] width 57 height 19
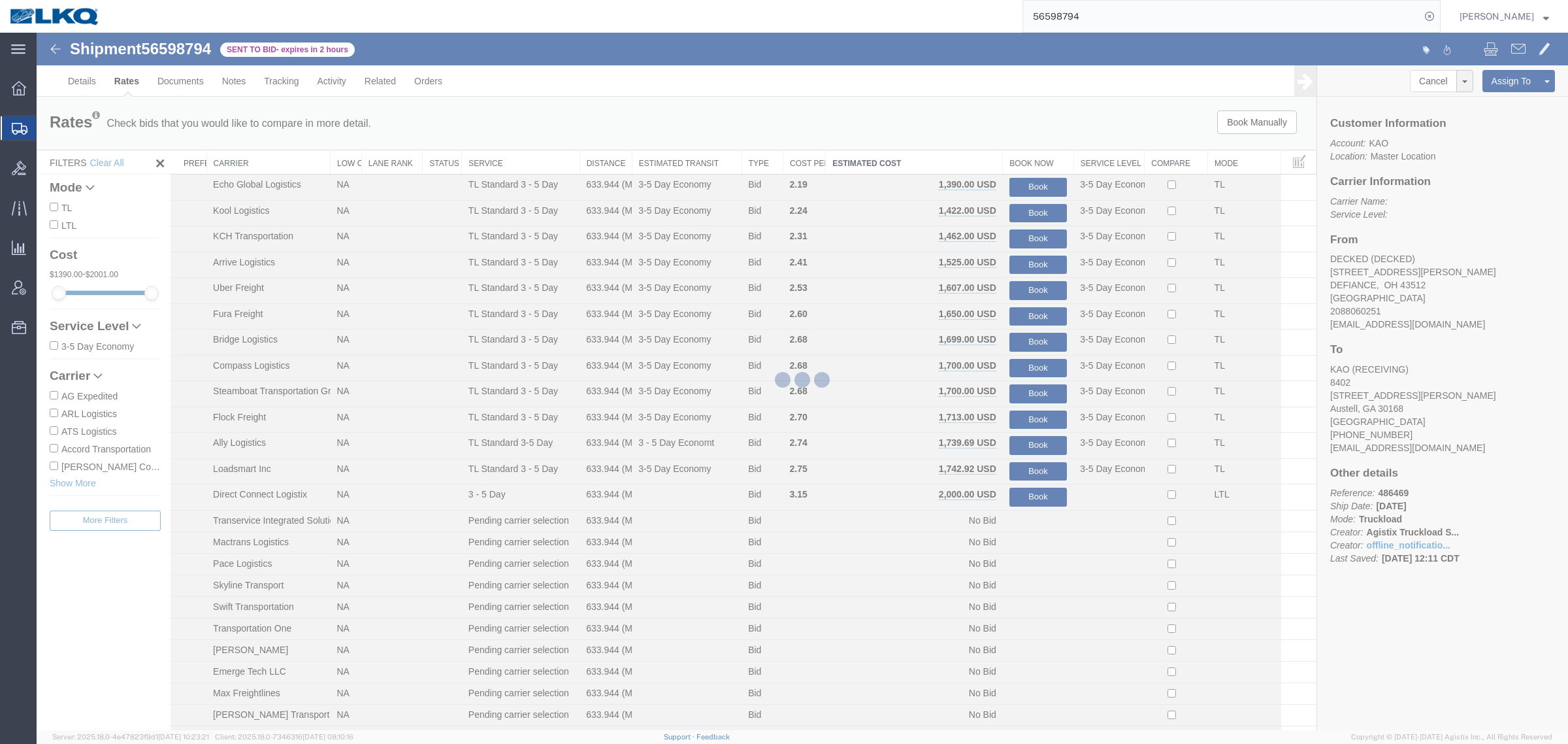
click at [966, 97] on div at bounding box center [802, 381] width 1532 height 698
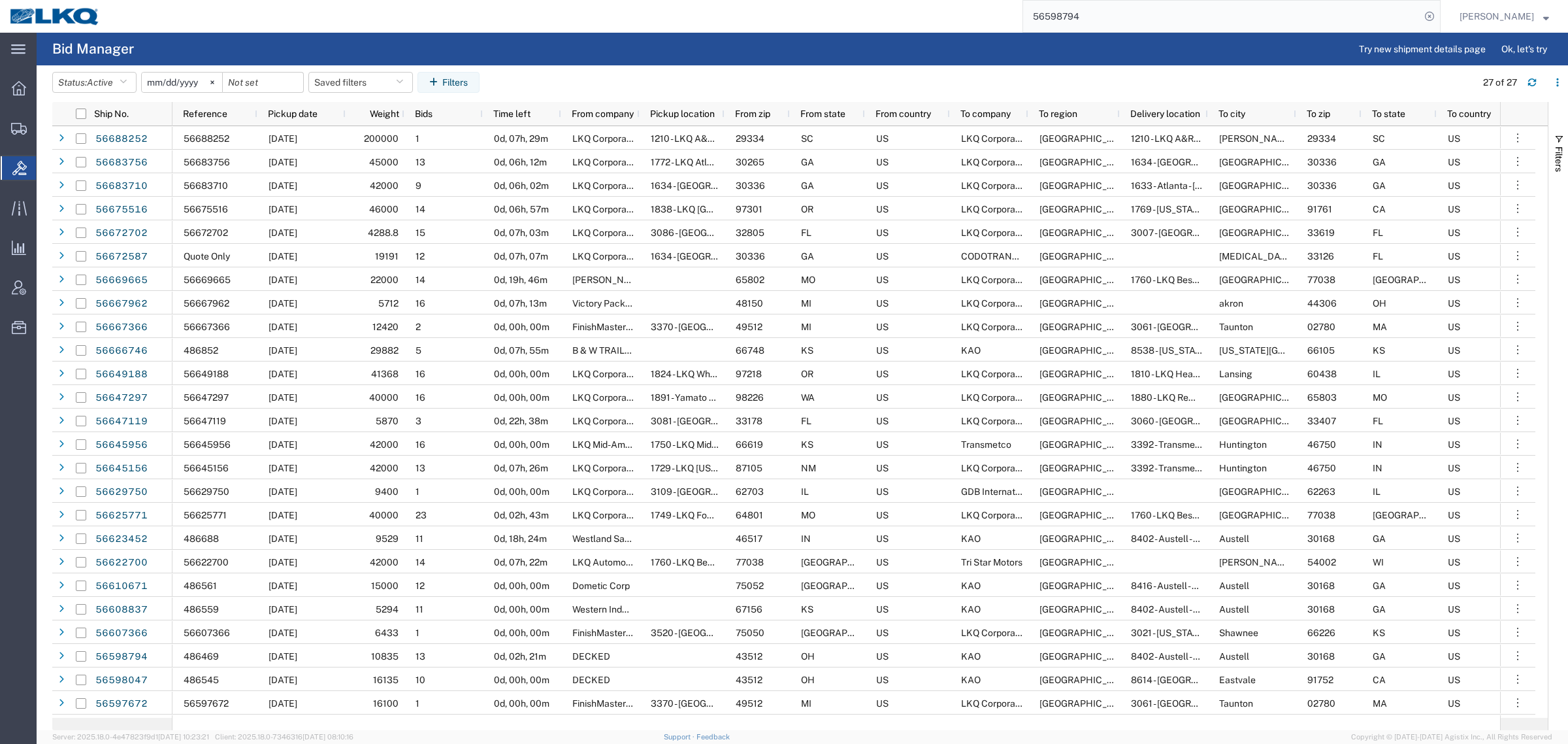
click at [1125, 12] on input "56598794" at bounding box center [1221, 17] width 397 height 32
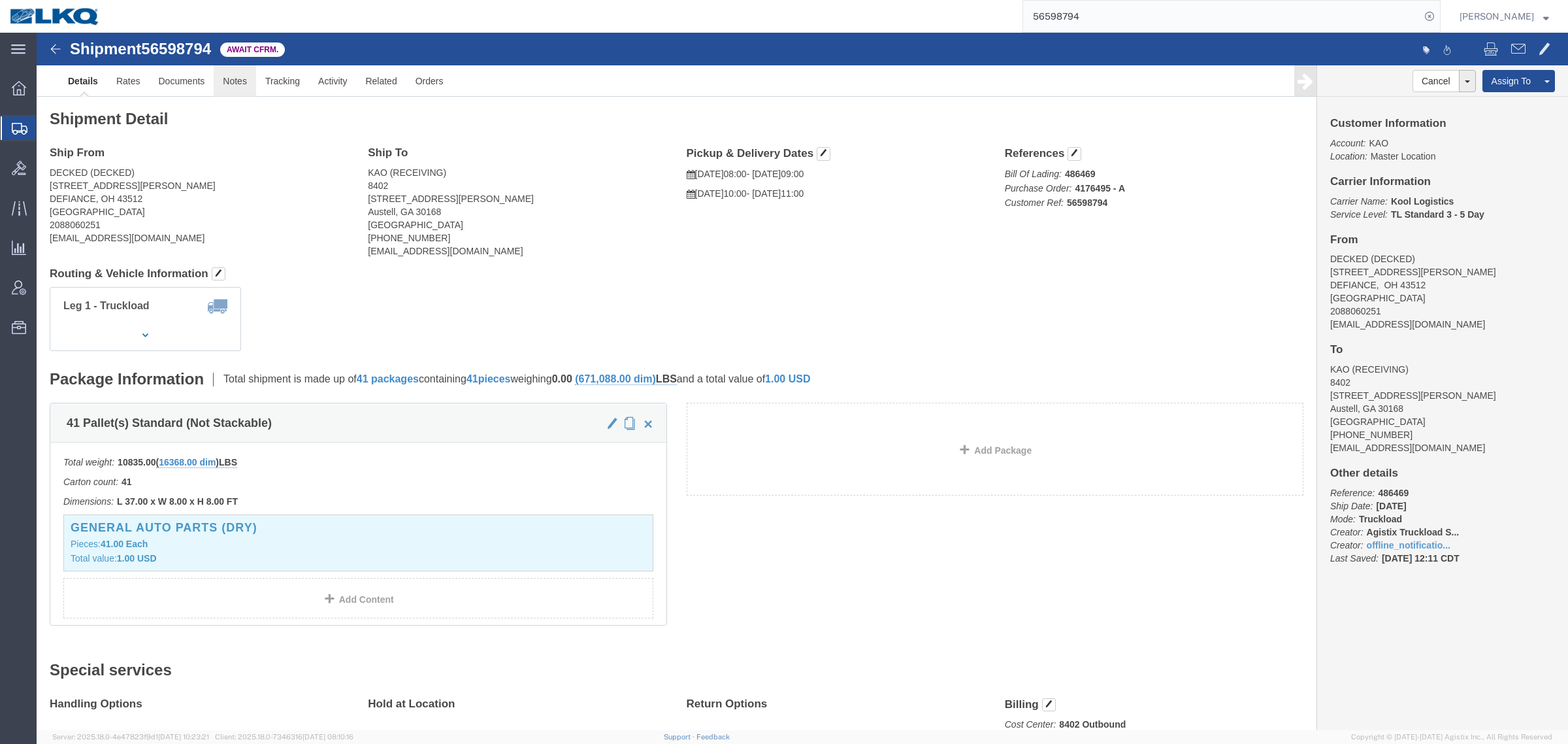
click link "Notes"
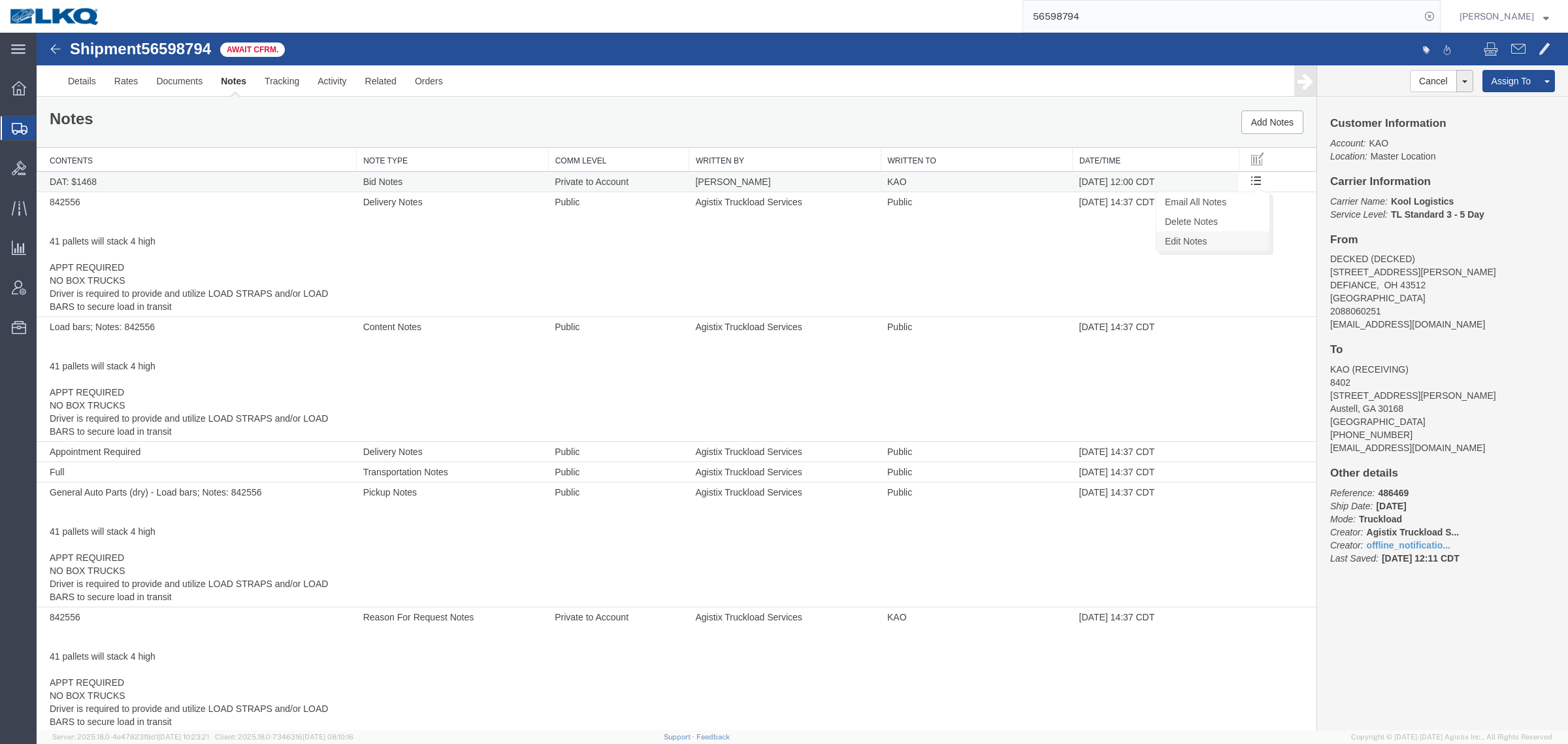
click at [1244, 243] on link "Edit Notes" at bounding box center [1212, 241] width 113 height 20
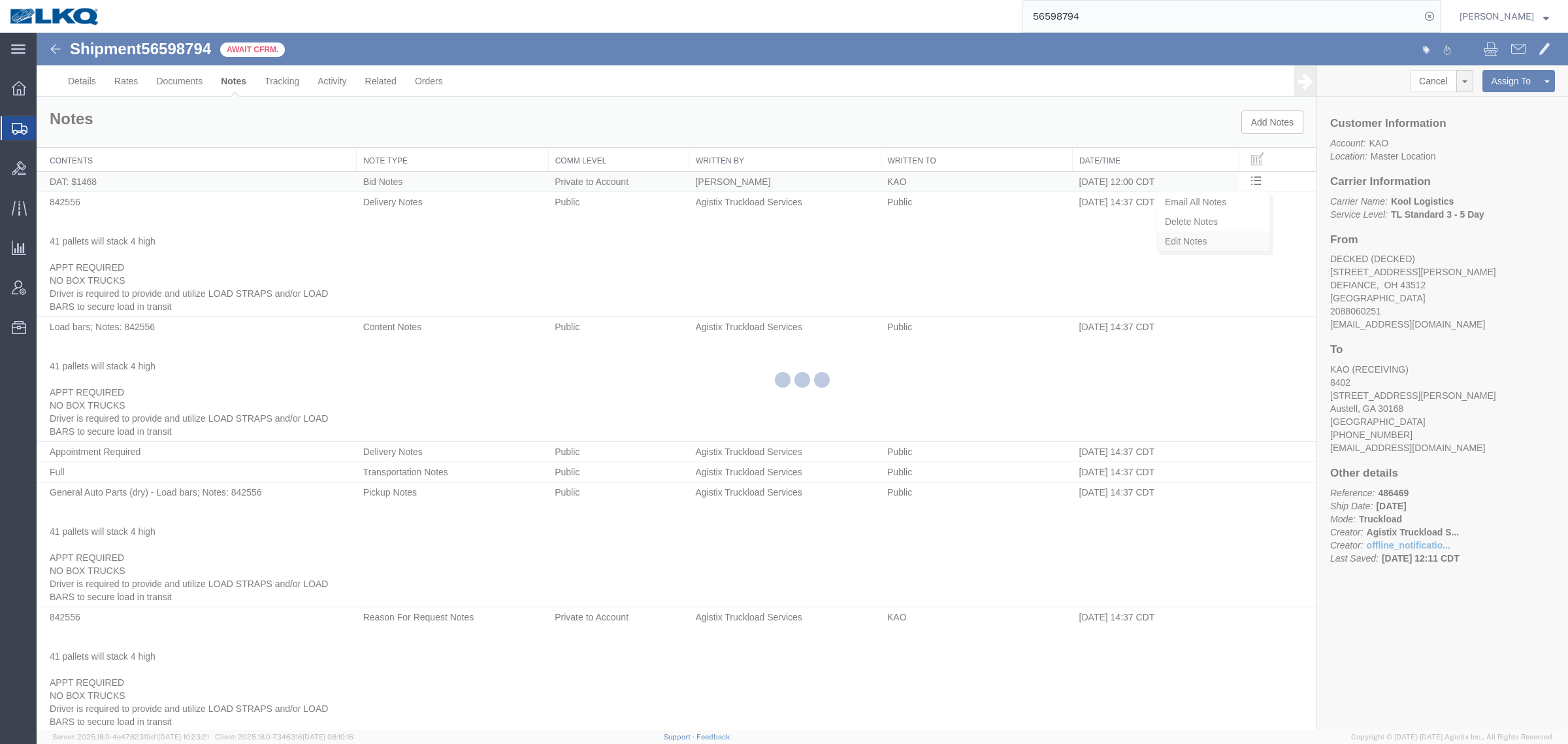
select select "BID_NOTES"
select select "PRIVATE_TO_ACCOUNT"
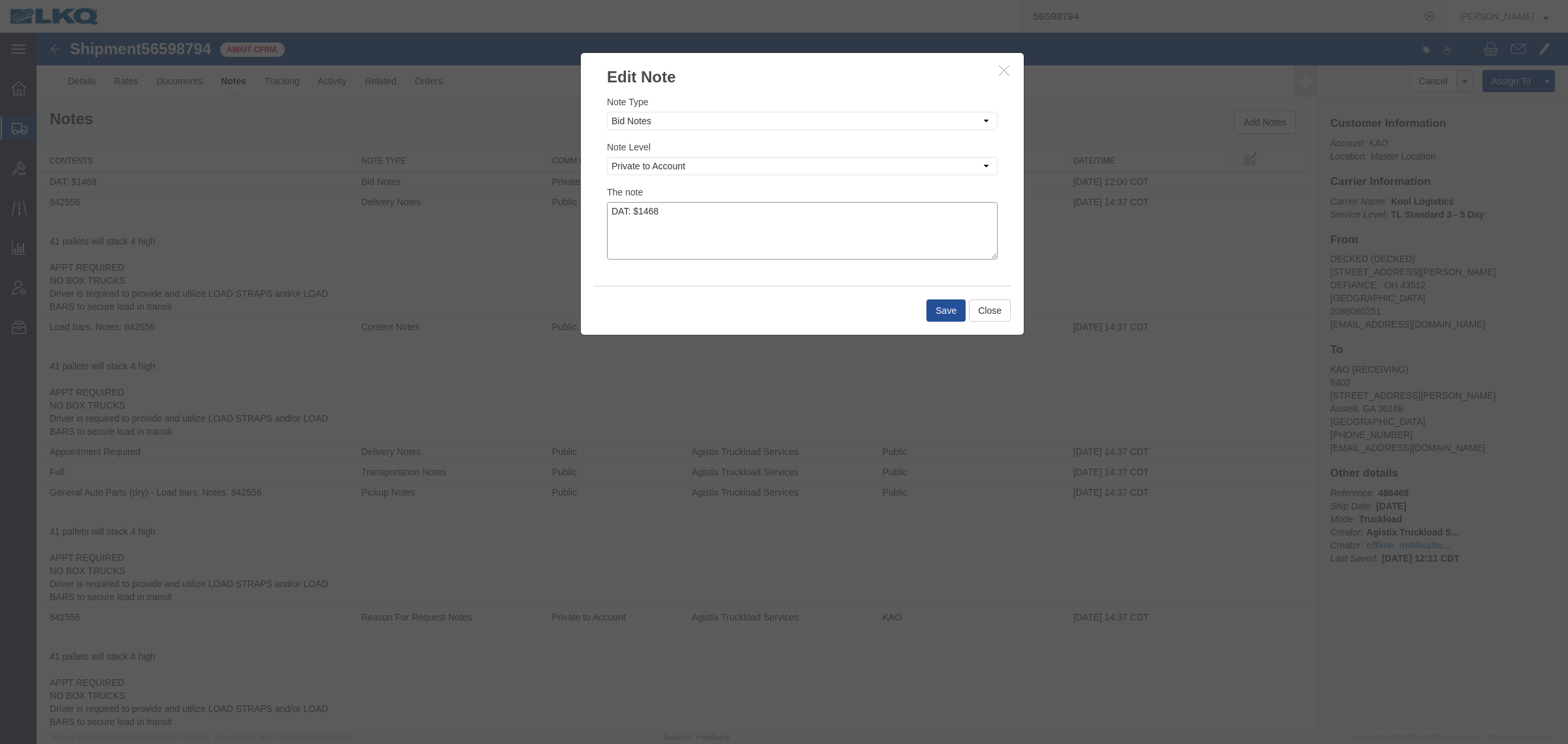
click at [827, 223] on textarea "DAT: $1468" at bounding box center [802, 231] width 391 height 57
type textarea "DAT: $1468, Original: $1422"
click at [933, 315] on button "Save" at bounding box center [947, 310] width 39 height 23
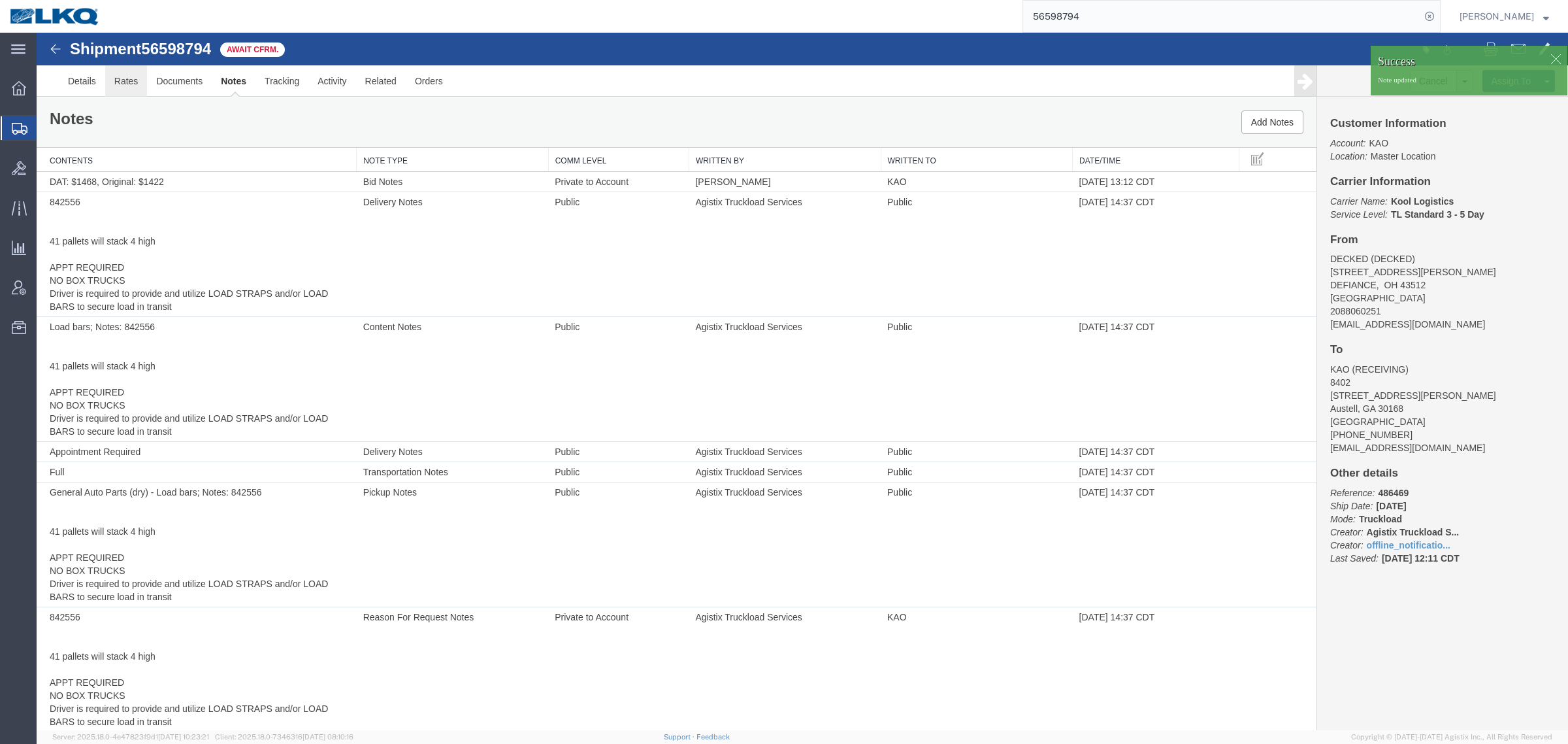
click at [123, 83] on link "Rates" at bounding box center [126, 81] width 42 height 32
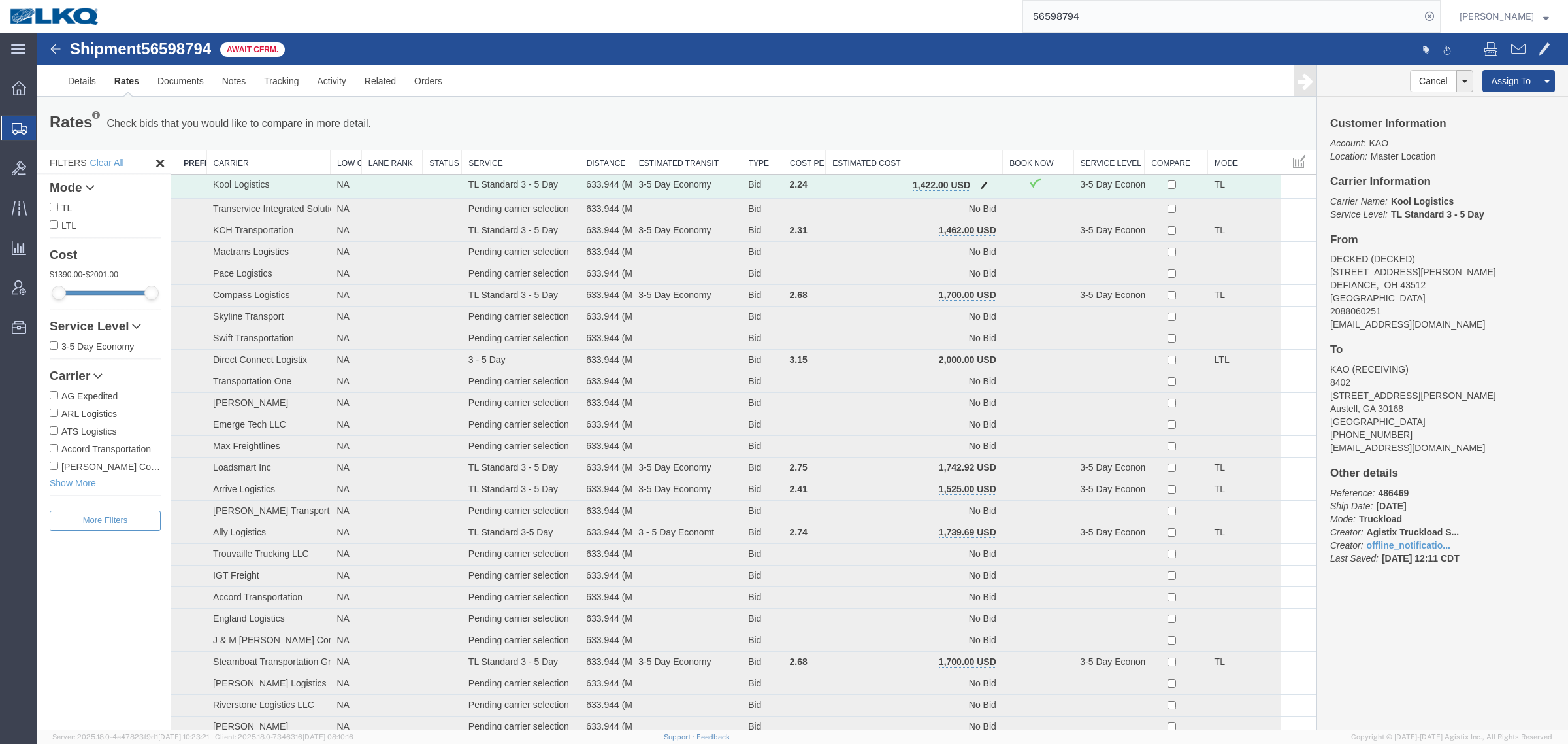
click at [978, 178] on button "button" at bounding box center [985, 185] width 18 height 17
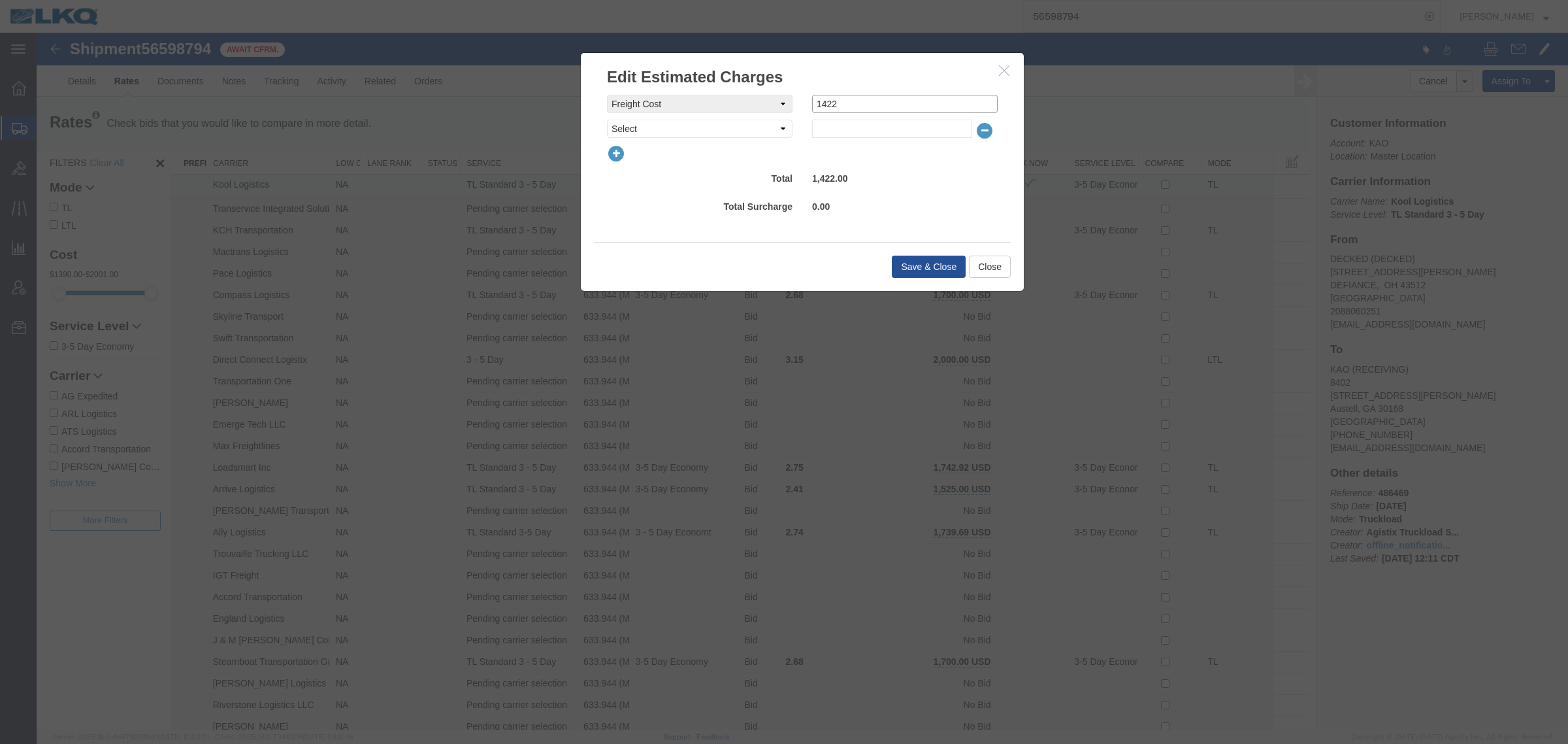
click at [877, 106] on input "1422" at bounding box center [905, 103] width 185 height 19
type input "1410"
click at [902, 267] on button "Save & Close" at bounding box center [929, 266] width 74 height 23
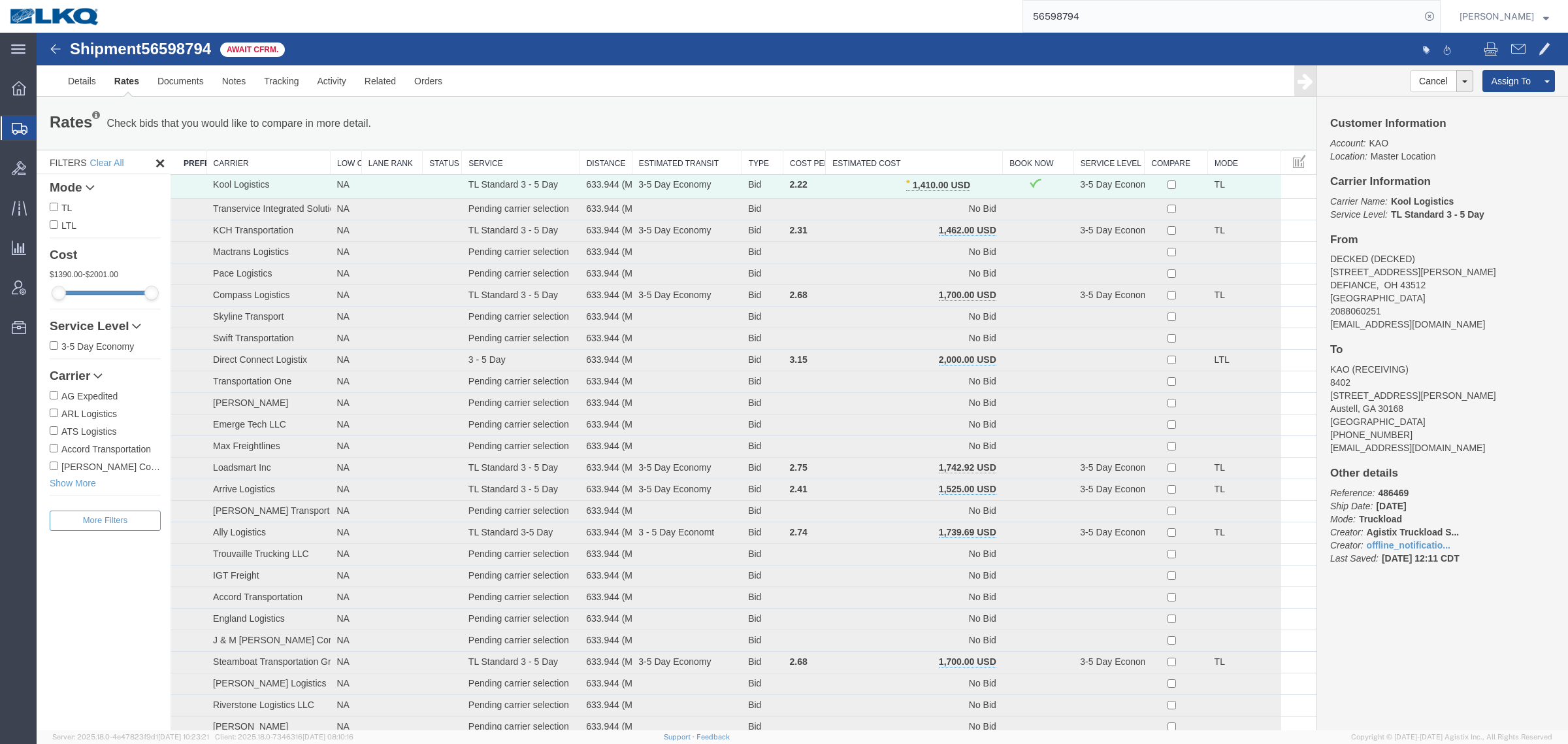
click at [916, 119] on div "Rates Check bids that you would like to compare in more detail. Compare Filter …" at bounding box center [676, 123] width 1274 height 27
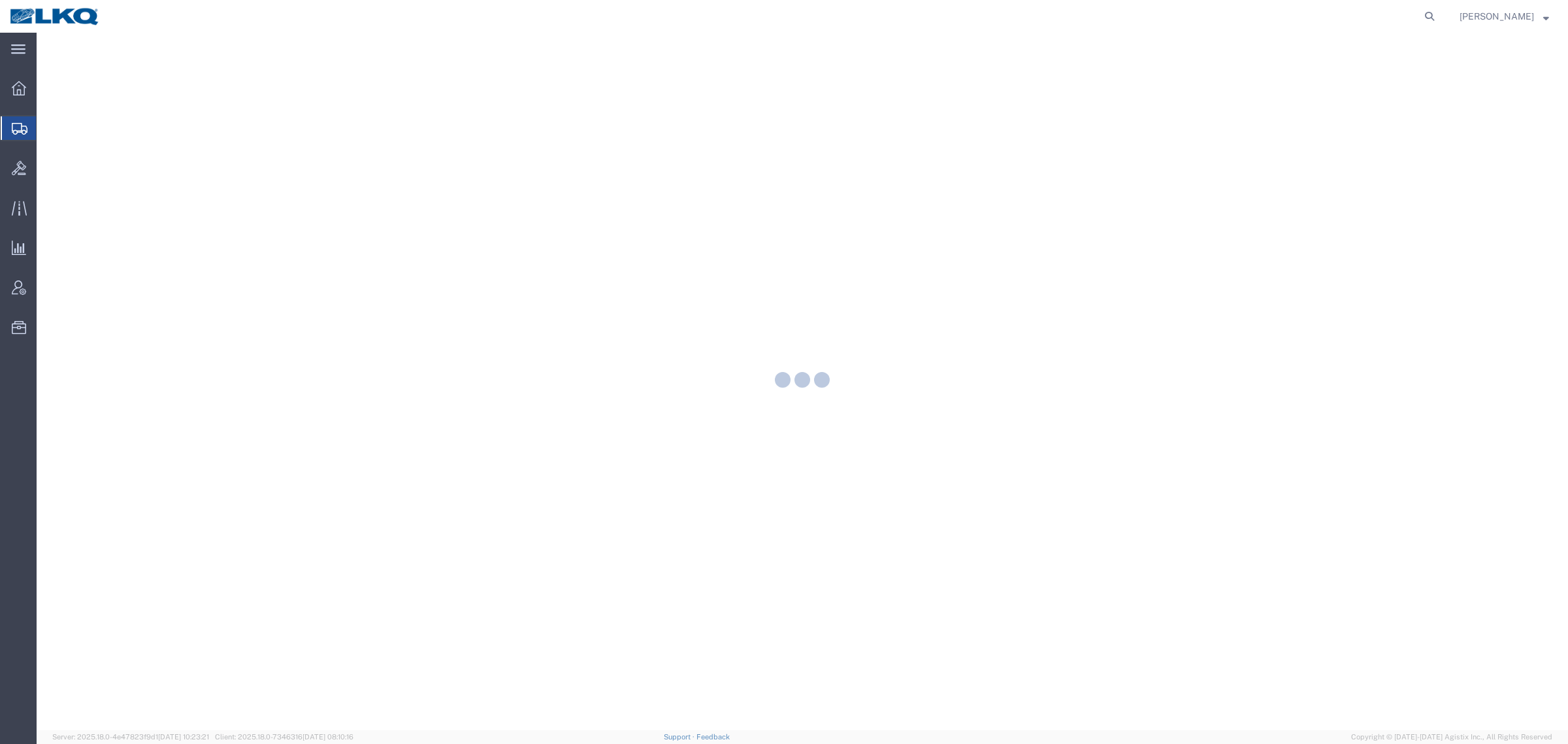
click at [595, 337] on div at bounding box center [802, 381] width 1532 height 698
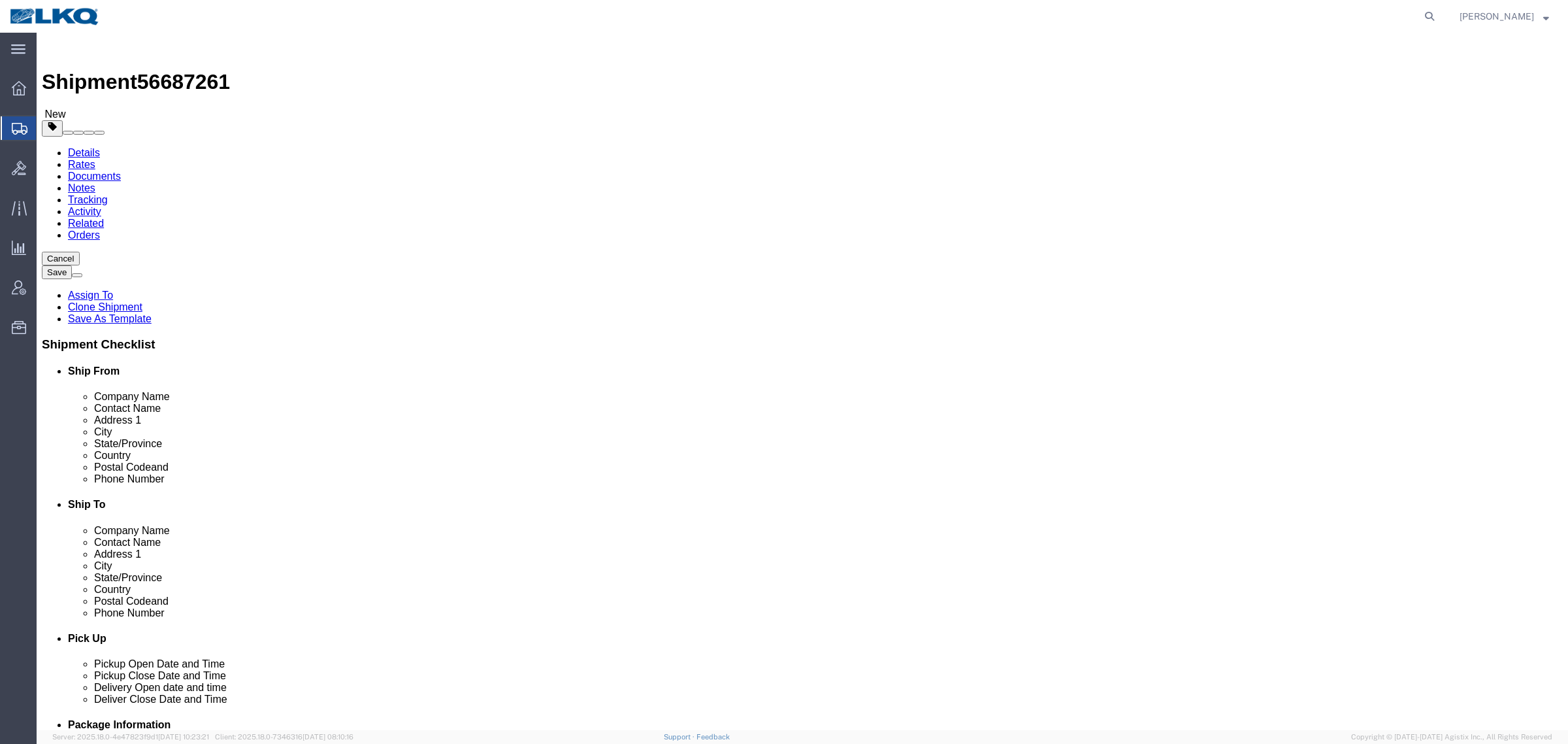
click span "56687261"
copy span "56687261"
select select
select select "27662"
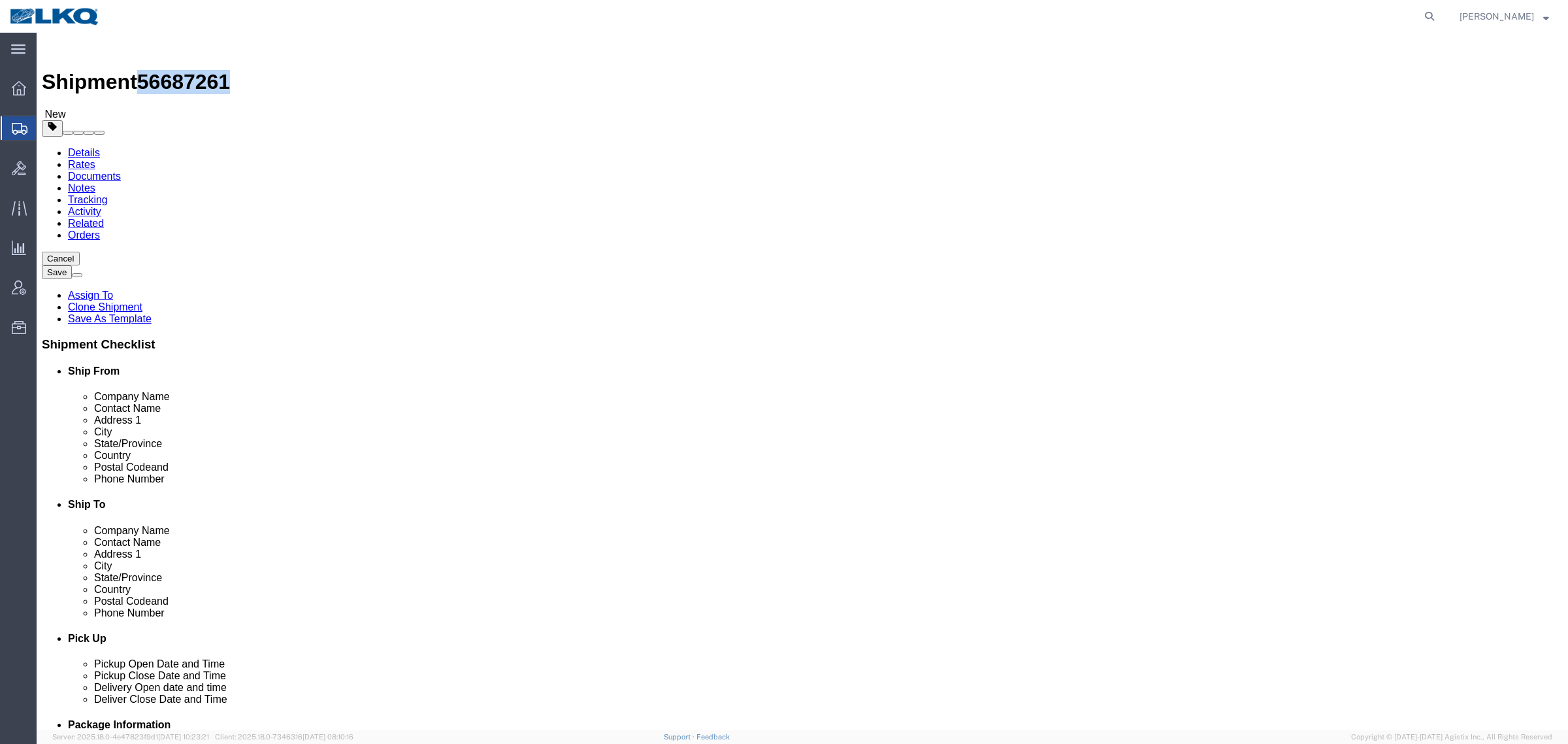
click link "Special Services"
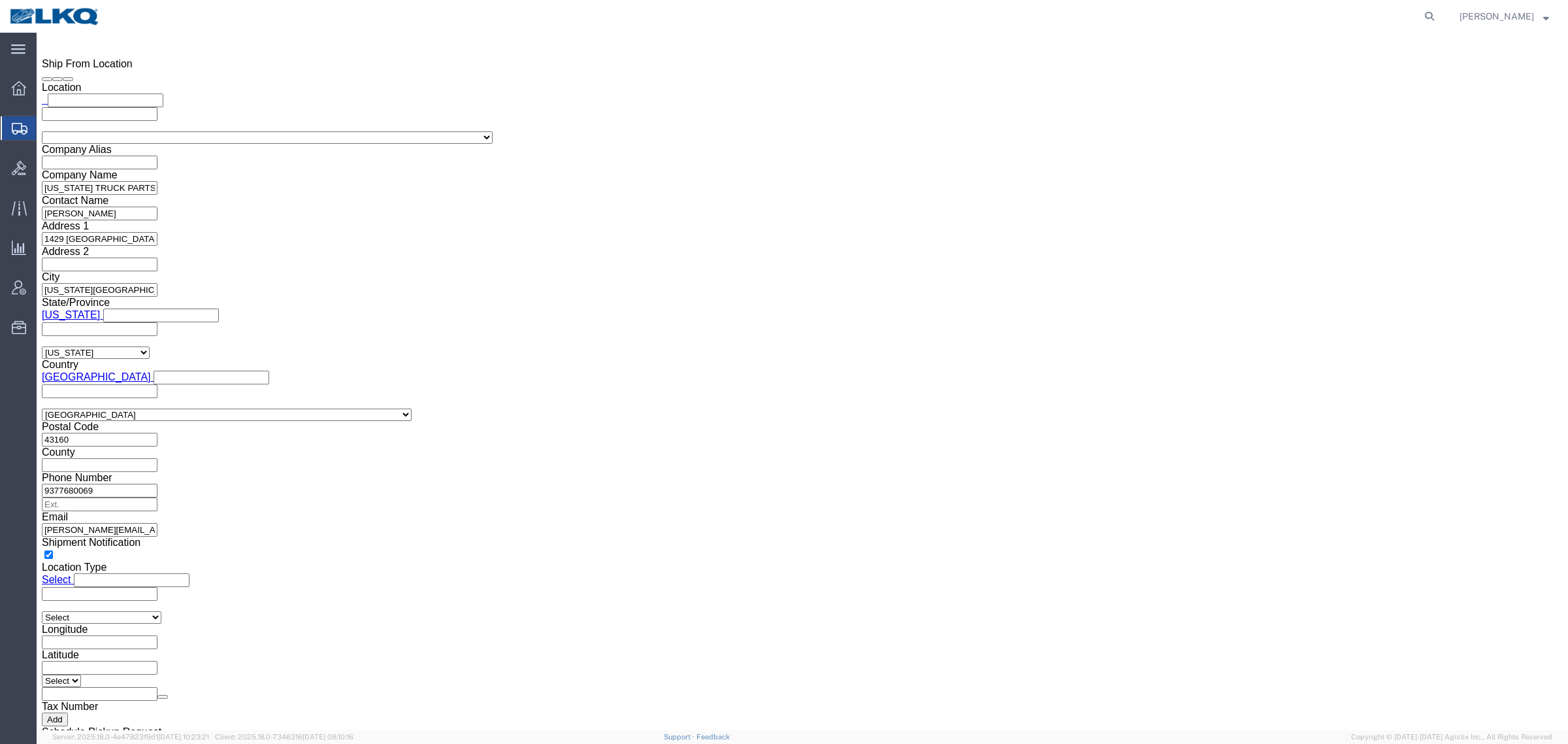
scroll to position [1144, 0]
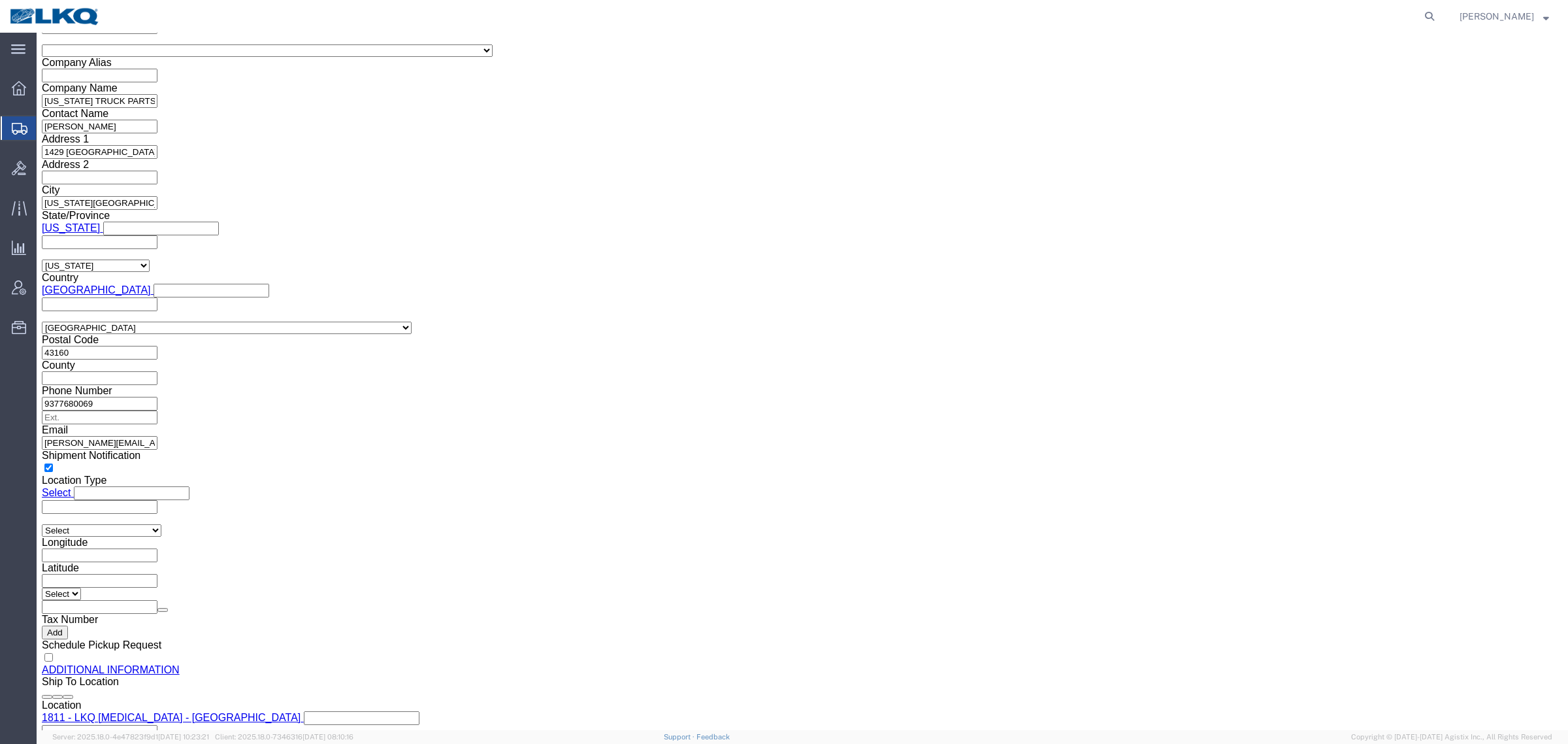
click input "[EMAIL_ADDRESS][DOMAIN_NAME]"
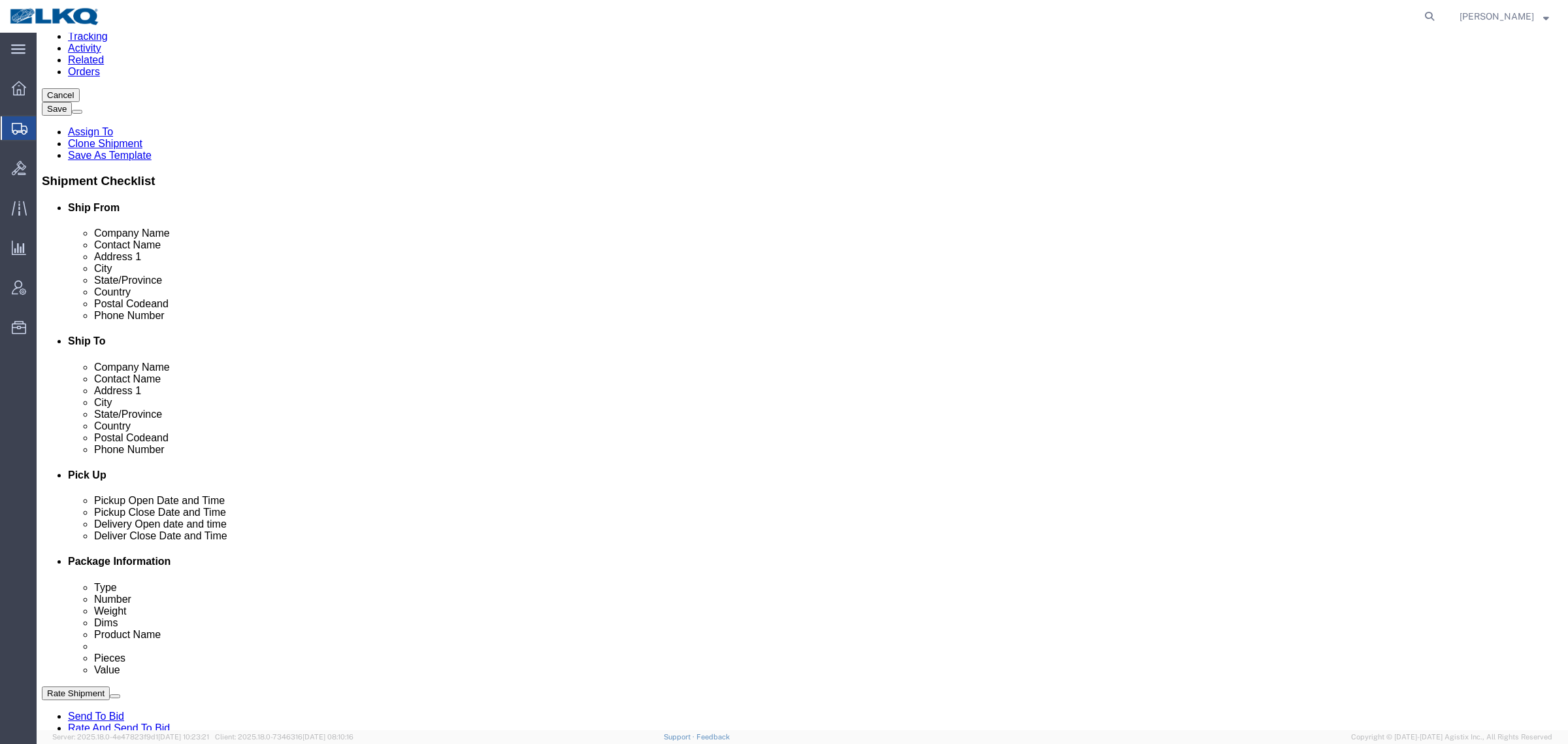
click icon
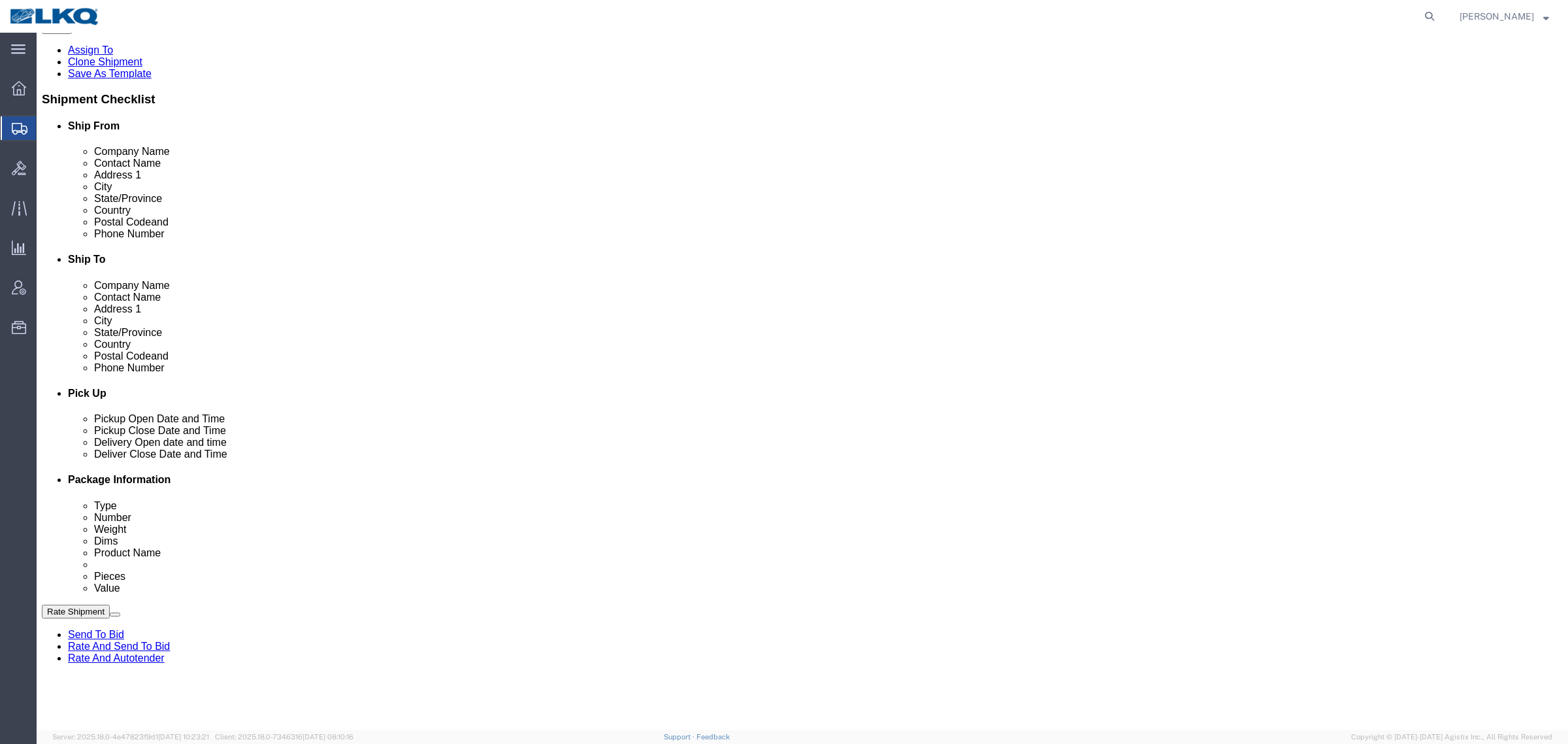
scroll to position [327, 0]
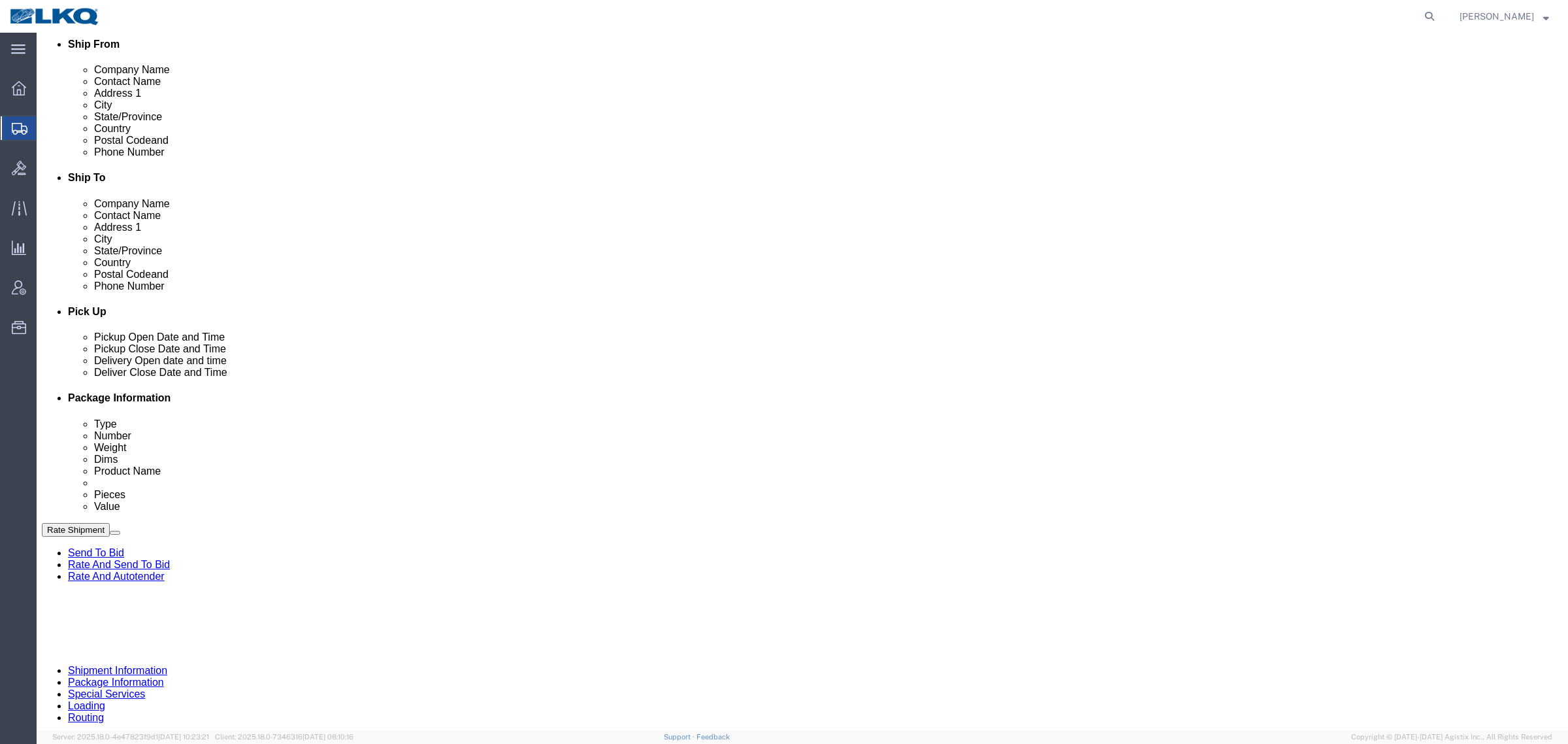
click div "[DATE] 3:00 PM"
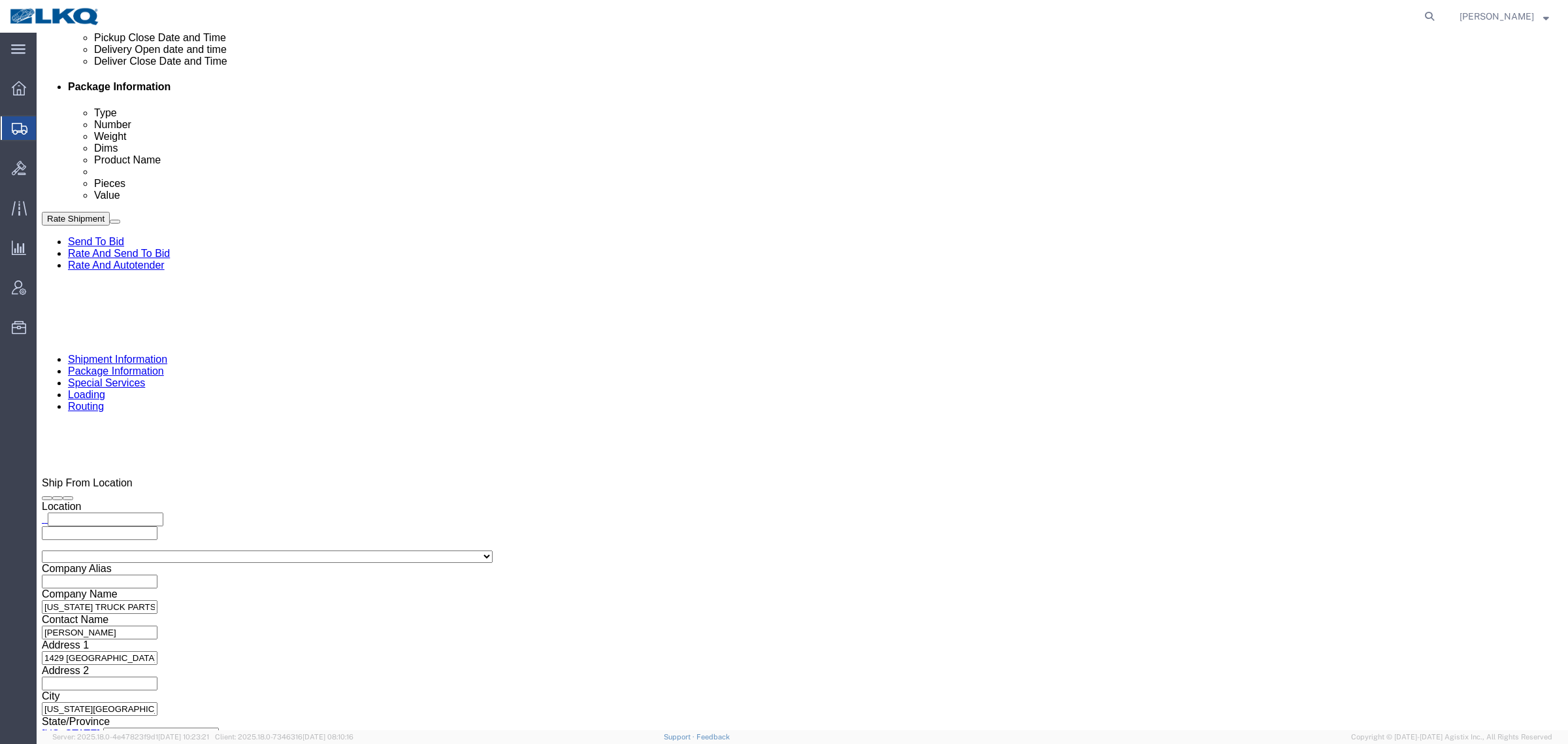
click div "Close Time 3:00 PM Sep 03 2025 3:00 PM - Sep 03 2025 3:00 PM Cancel Apply"
drag, startPoint x: 489, startPoint y: 491, endPoint x: 494, endPoint y: 489, distance: 5.4
click button "Apply"
drag, startPoint x: 415, startPoint y: 332, endPoint x: 737, endPoint y: 327, distance: 322.0
click div "References Add reference"
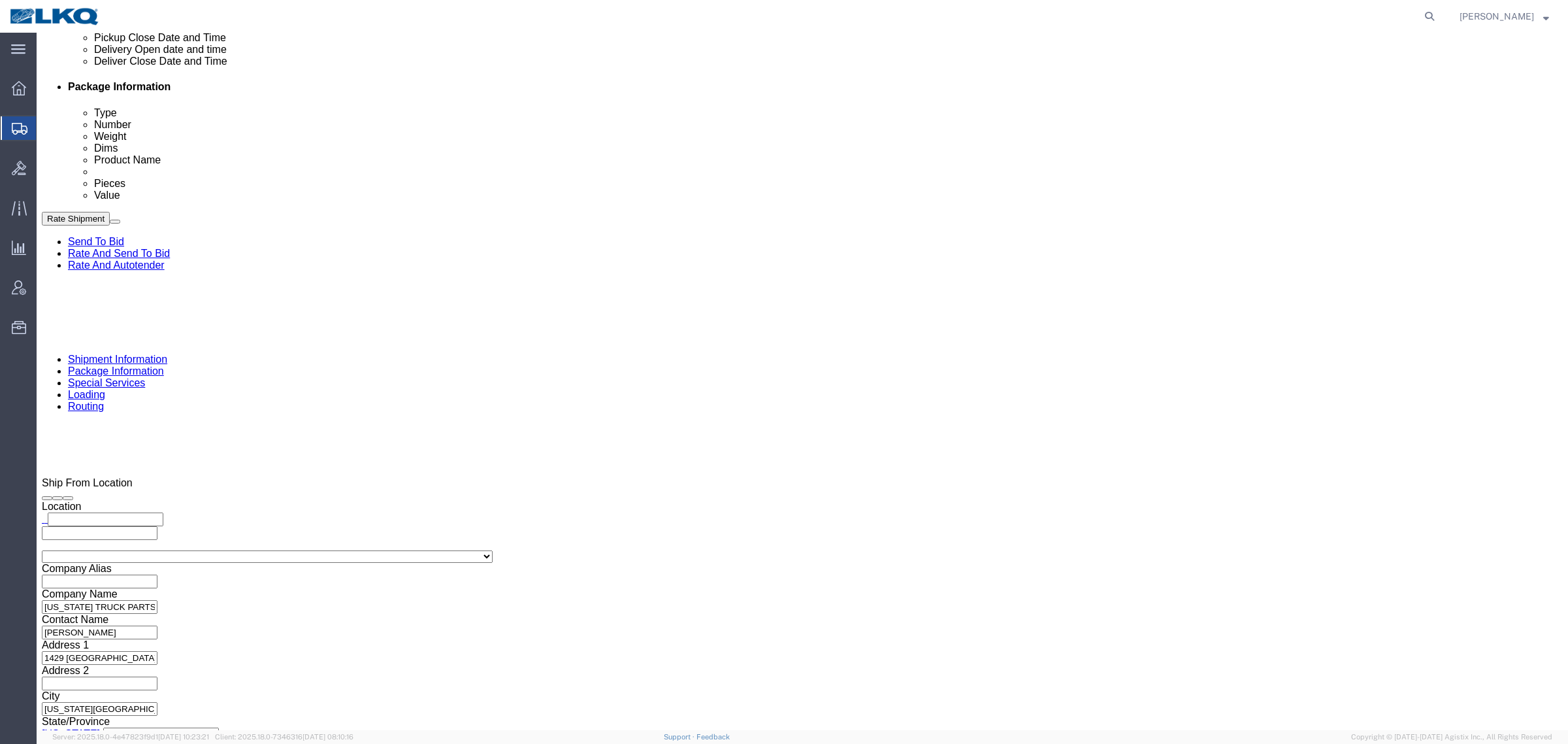
click div "References Add reference"
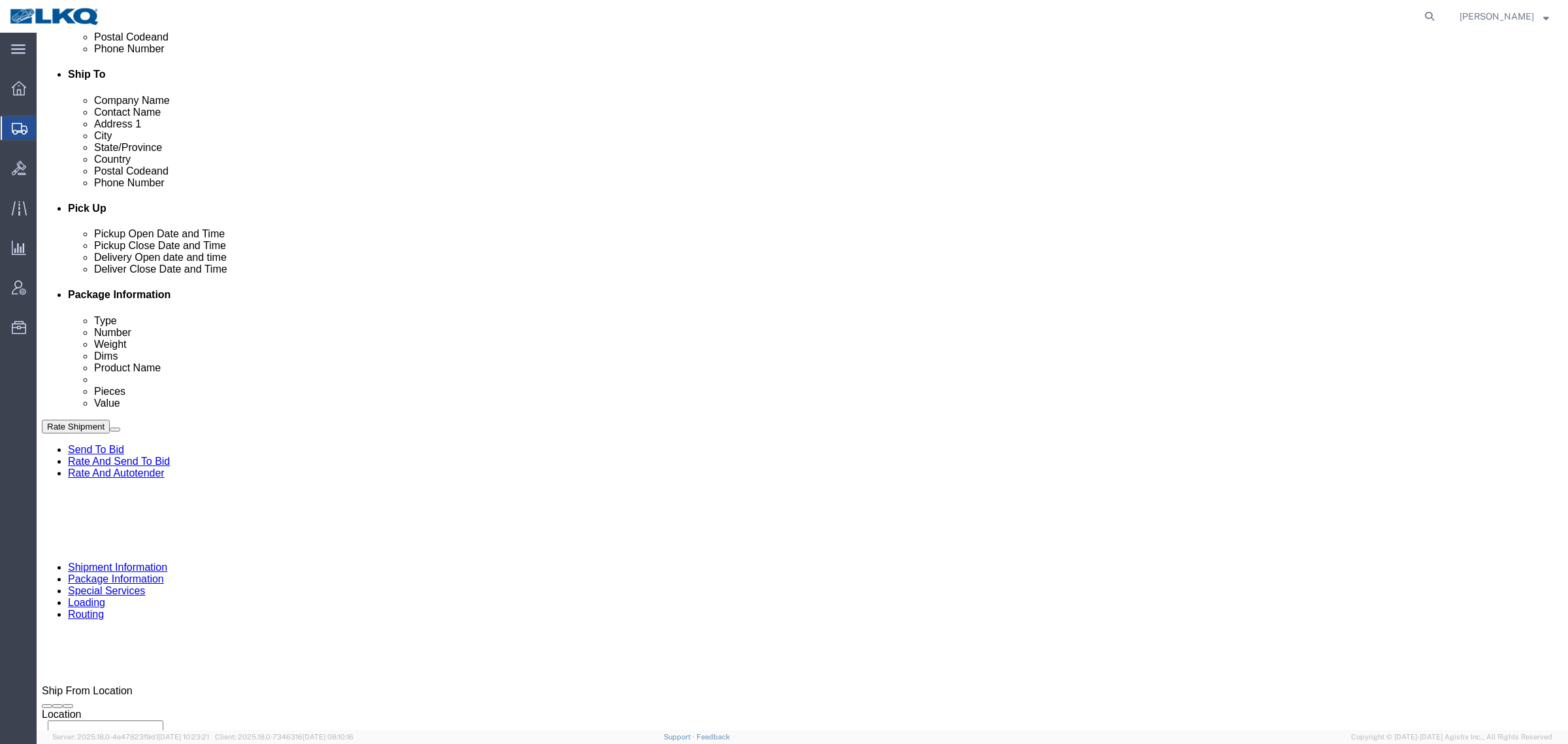
scroll to position [393, 0]
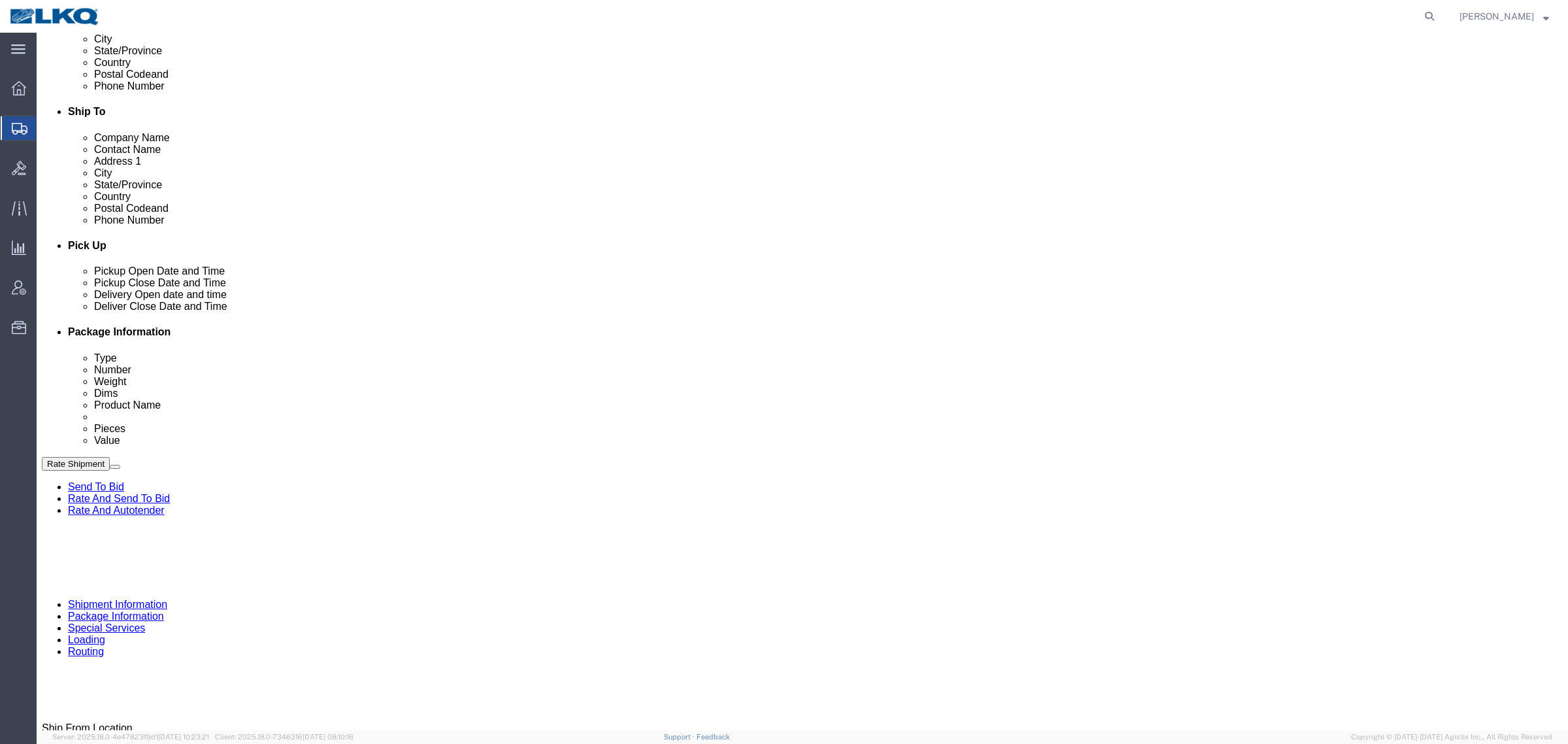
click div
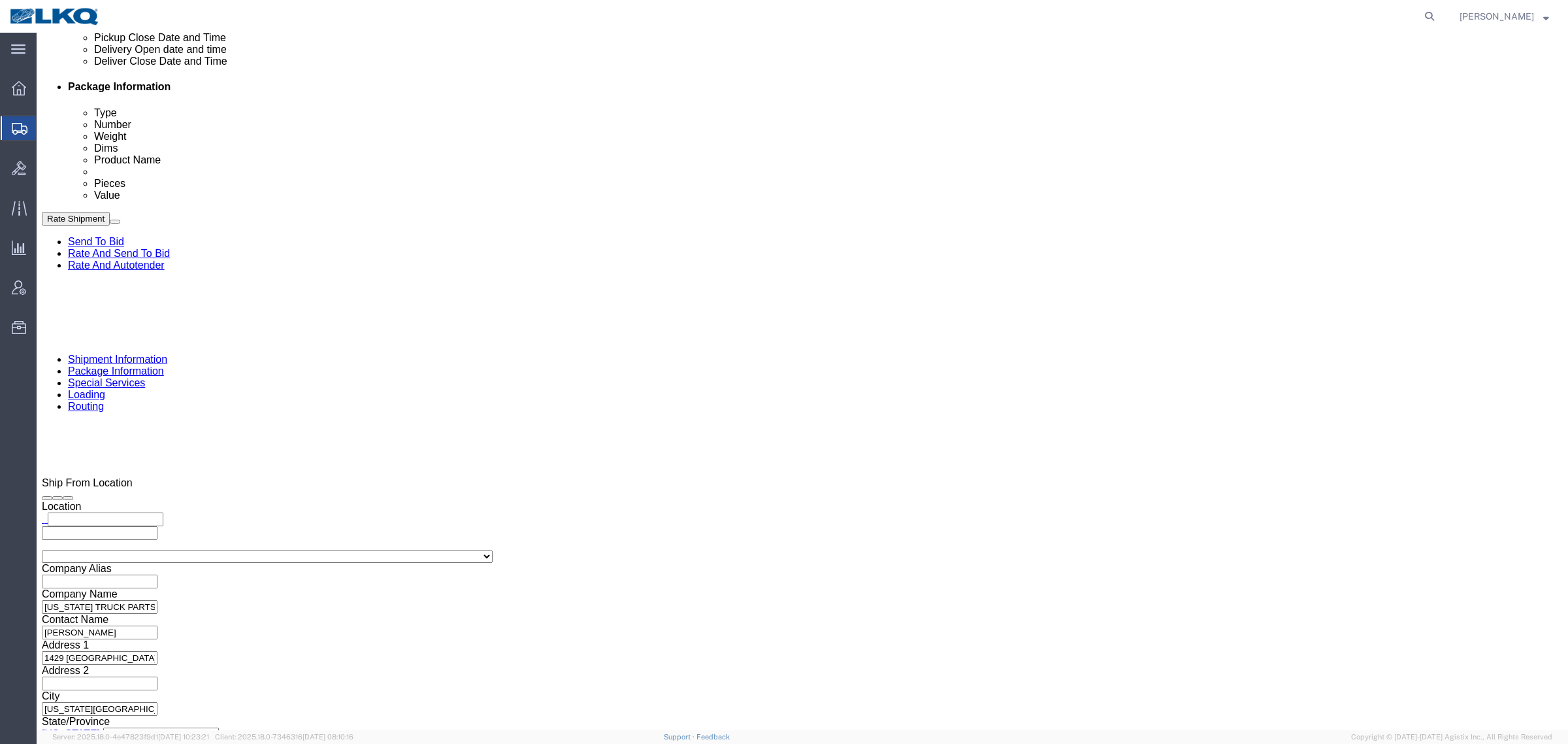
click button "Apply"
click div "Sep 04 2025 8:00 AM"
click div "Sep 04 2025 7:59 AM"
type input "8:59 AM"
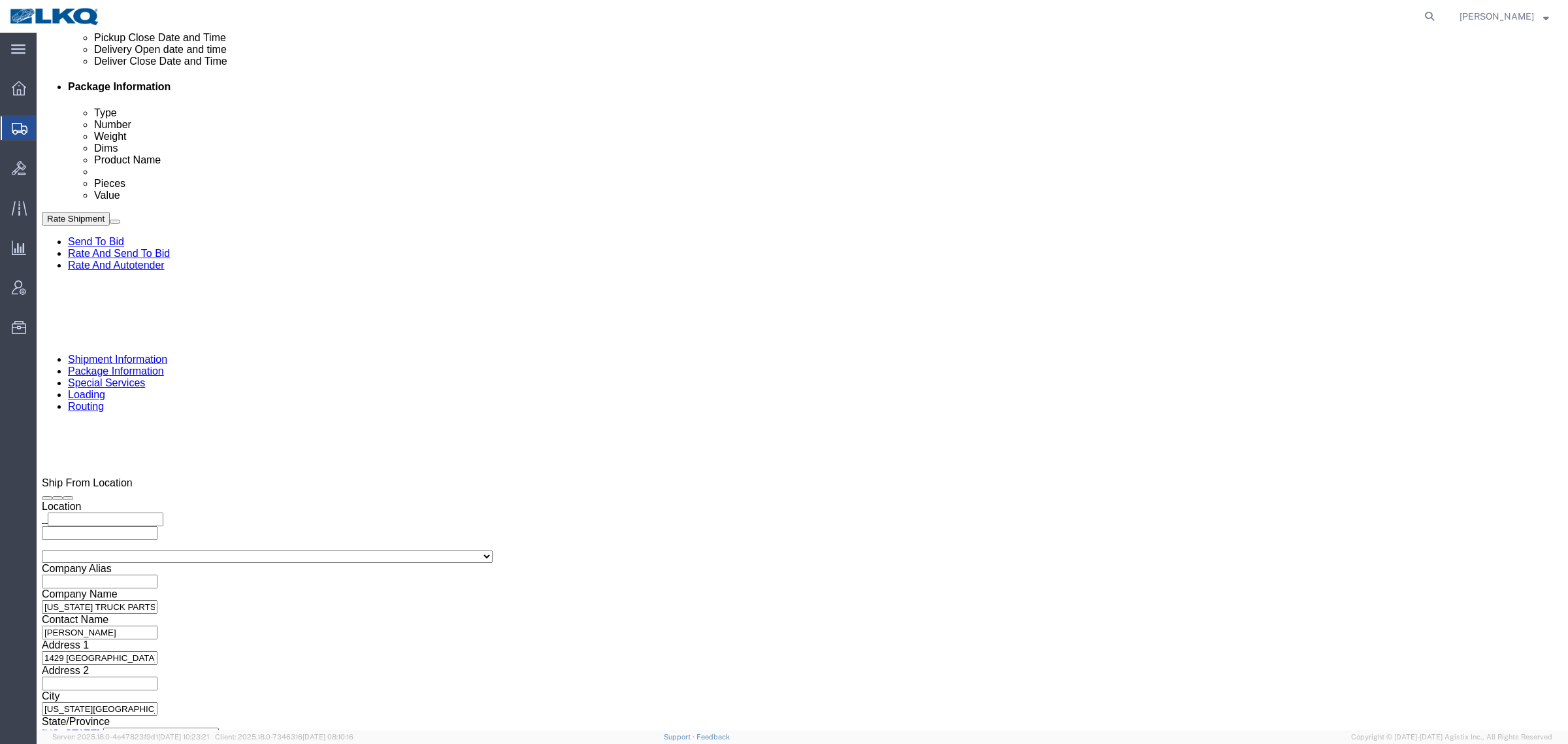
click button "Apply"
click div "Sep 04 2025 4:00 PM"
click div "Cancel Save Assign To Clone Shipment Save As Template Shipment Checklist Ship F…"
drag, startPoint x: 1350, startPoint y: 603, endPoint x: 1104, endPoint y: 519, distance: 259.9
click div "Cancel Save Assign To Clone Shipment Save As Template Shipment Checklist Ship F…"
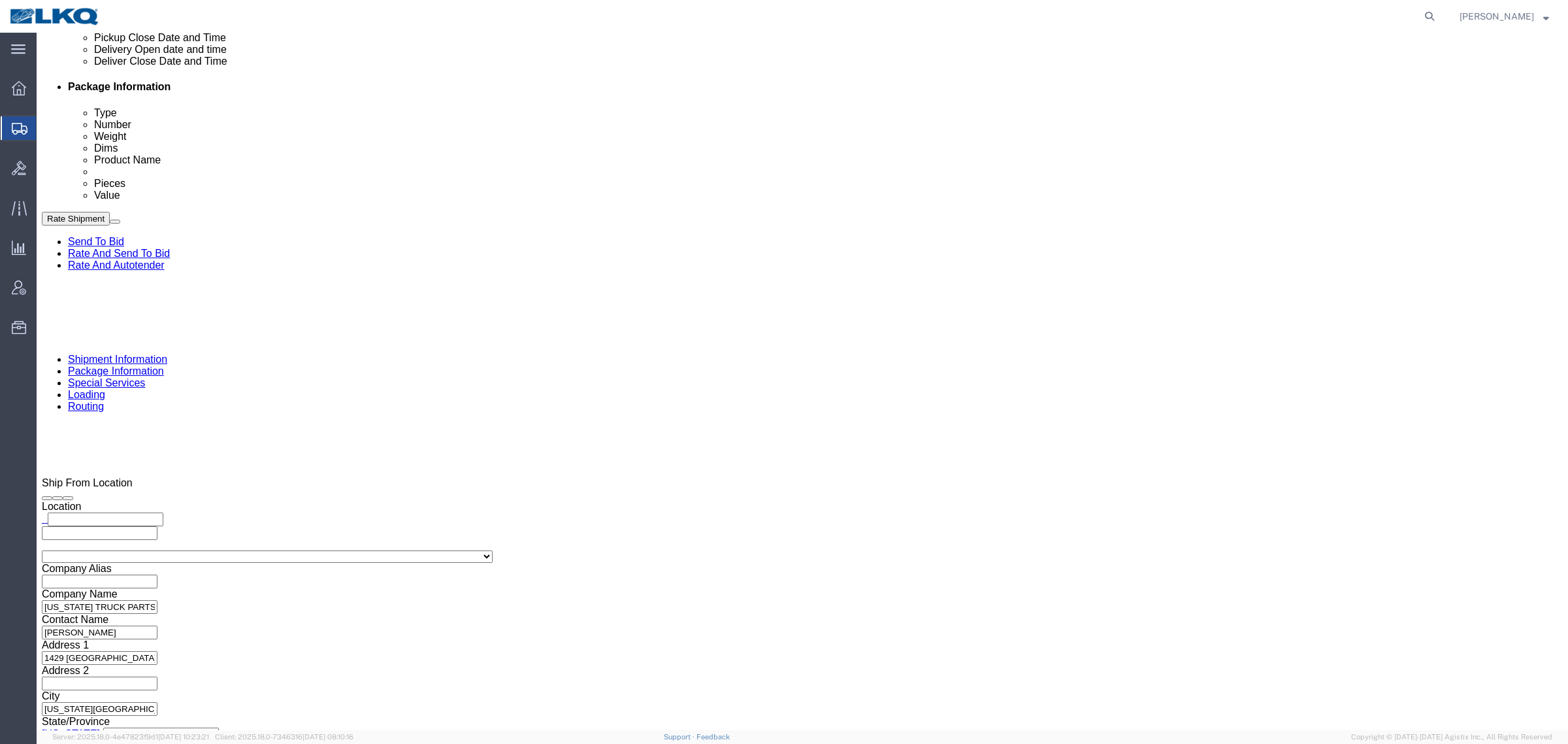
click div "Cancel Save Assign To Clone Shipment Save As Template Shipment Checklist Ship F…"
click div "Rate Shipment Send To Bid Rate And Send To Bid Rate And Autotender"
click button "Rate Shipment"
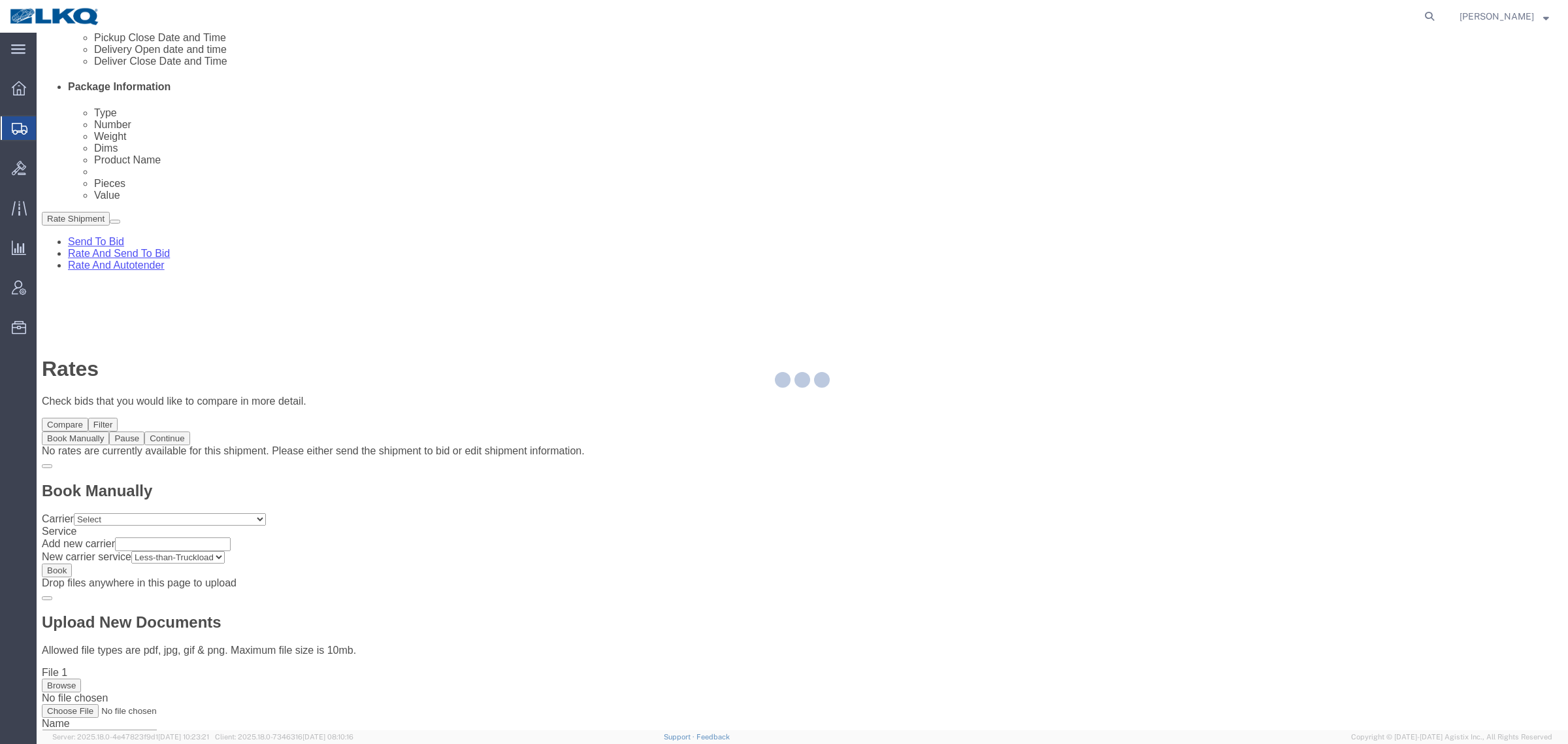
scroll to position [0, 0]
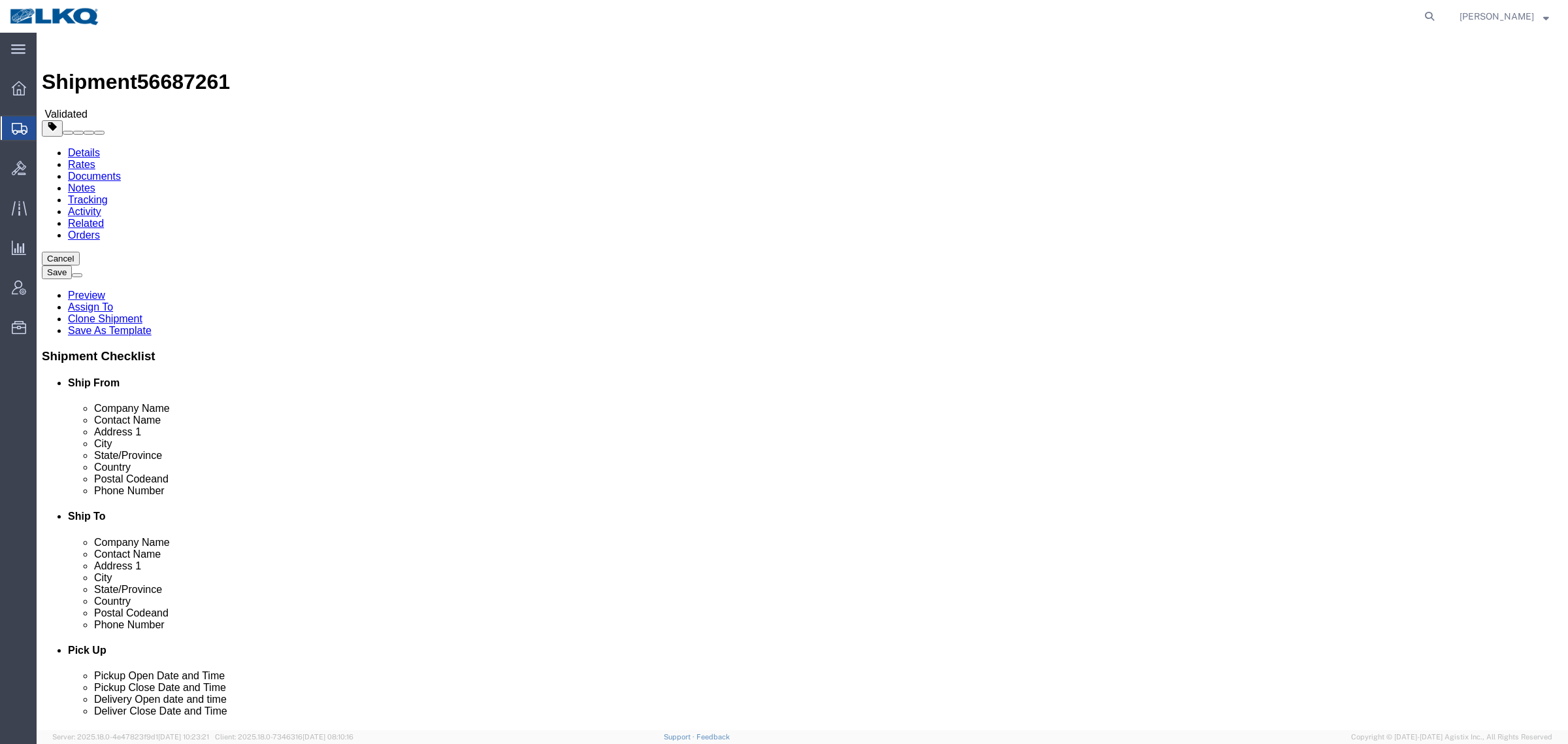
click at [171, 70] on span "56687261" at bounding box center [183, 82] width 93 height 24
copy span "56687261"
click at [83, 147] on link "Details" at bounding box center [84, 152] width 33 height 11
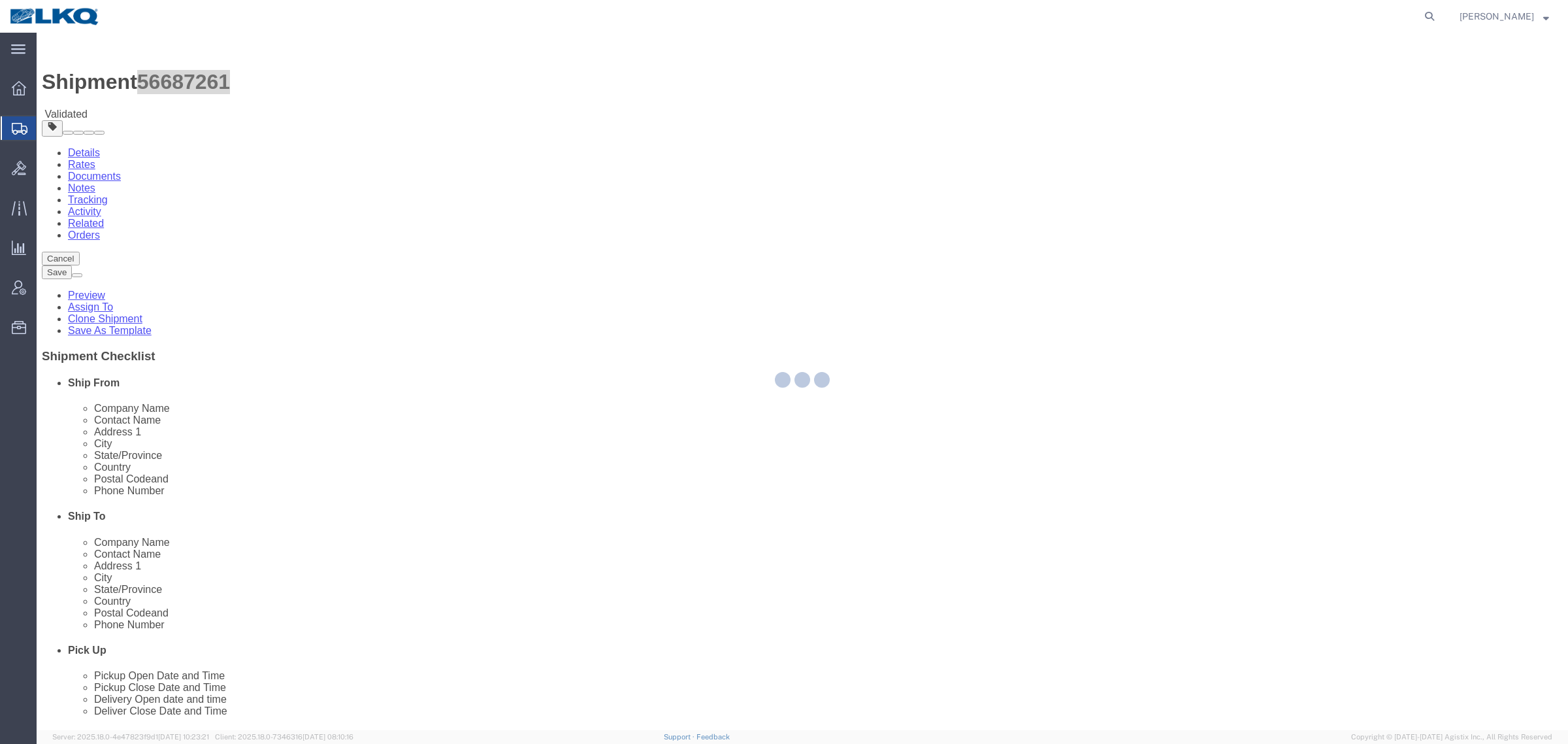
click at [681, 391] on div at bounding box center [802, 381] width 1532 height 698
click at [686, 383] on div at bounding box center [802, 381] width 1532 height 698
select select "27662"
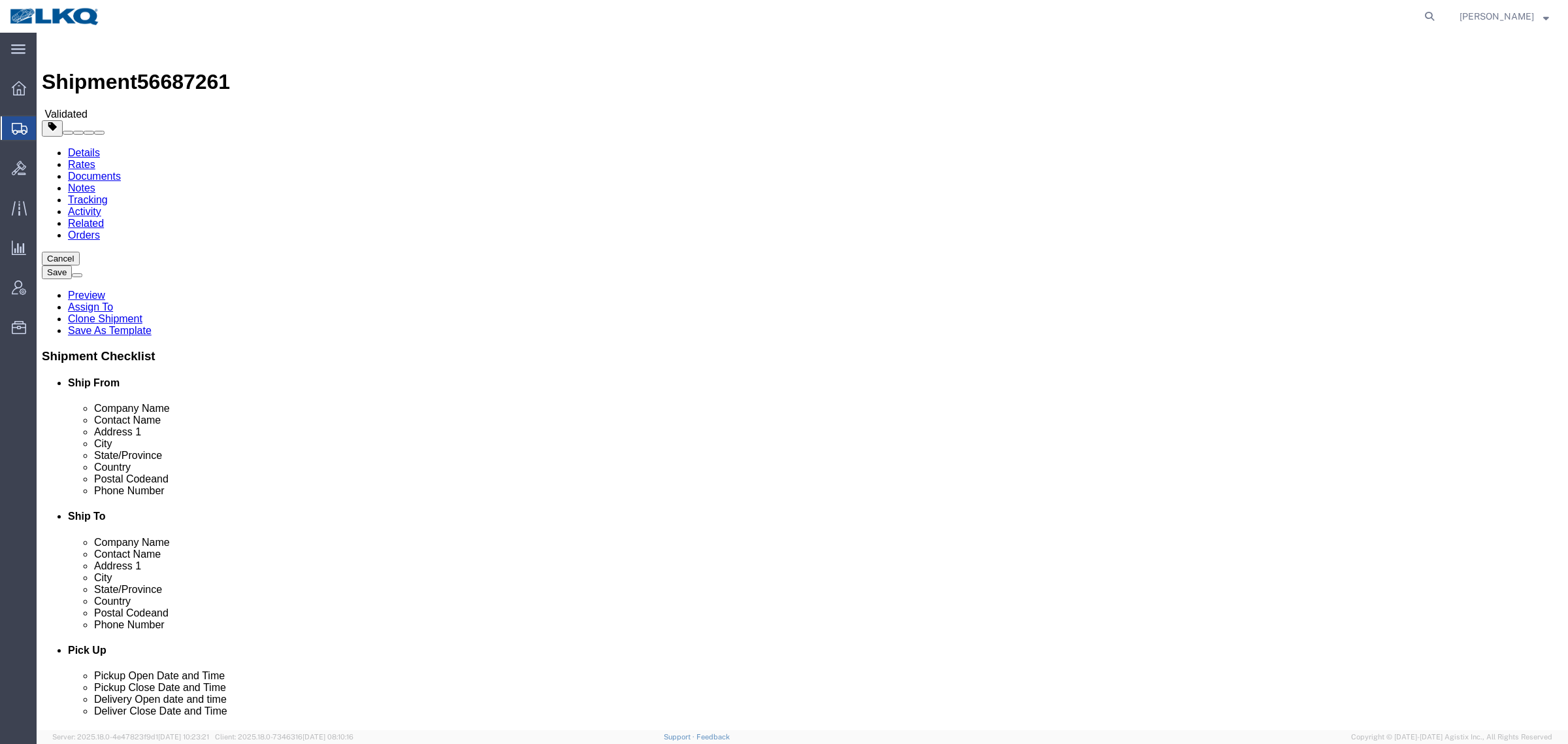
click div "Shipment Information Package Information Special Services Loading Routing"
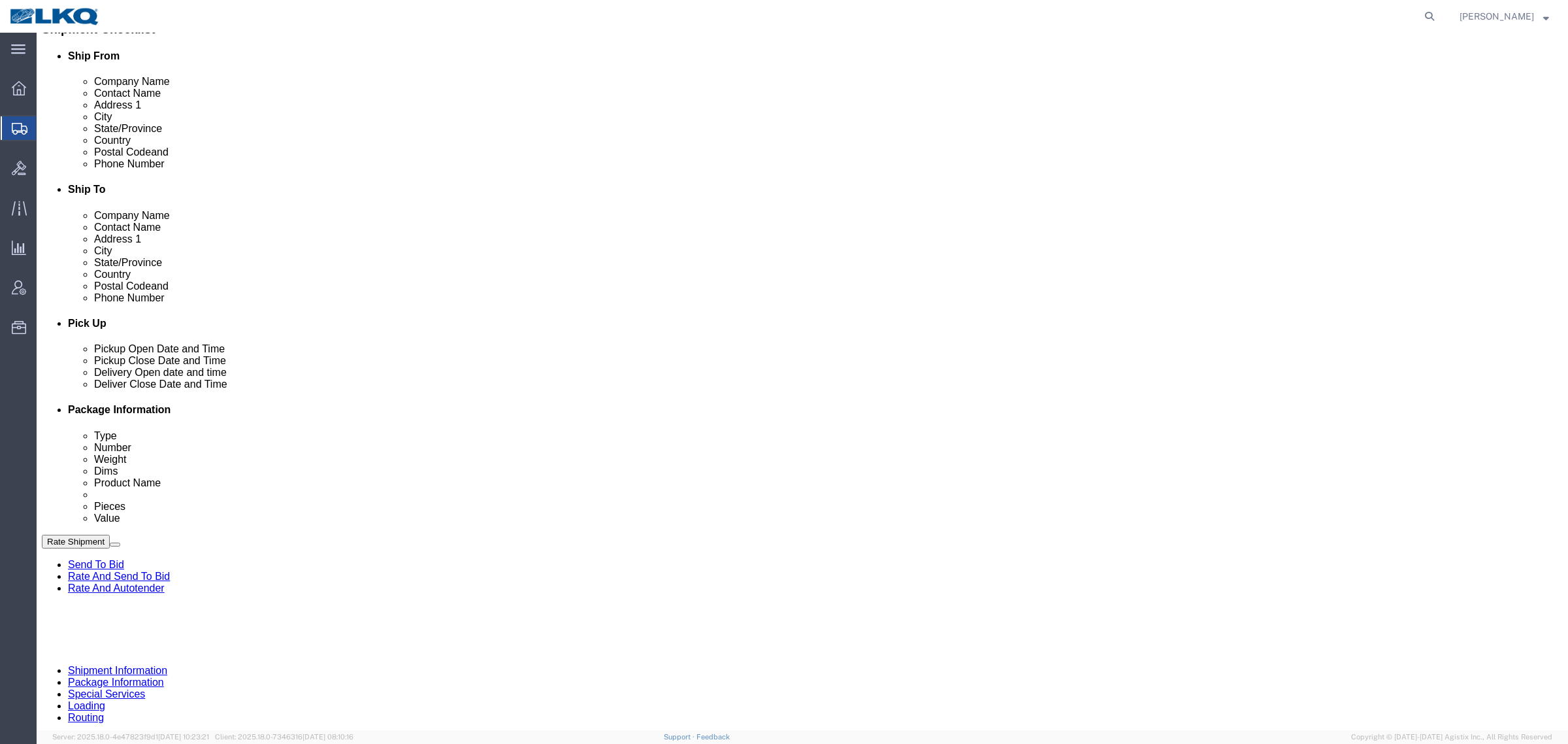
scroll to position [409, 0]
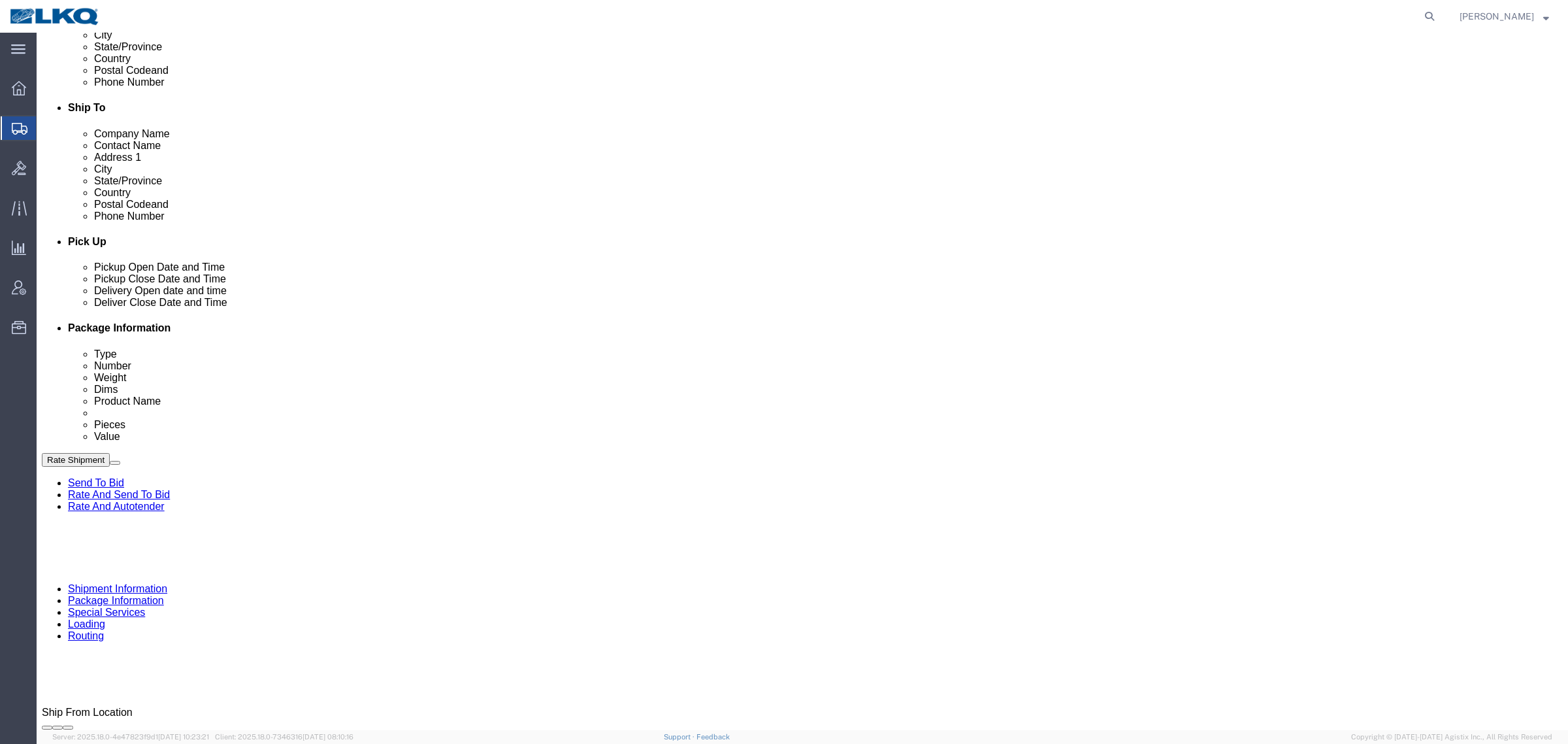
click p "1429 SOUTH FAYETTE ST, WASHINGTON COURT HOUSE, OH, 43160, US"
copy p "43160"
click p "6180 Hagman Rd, Toledo, OH, 43612, US"
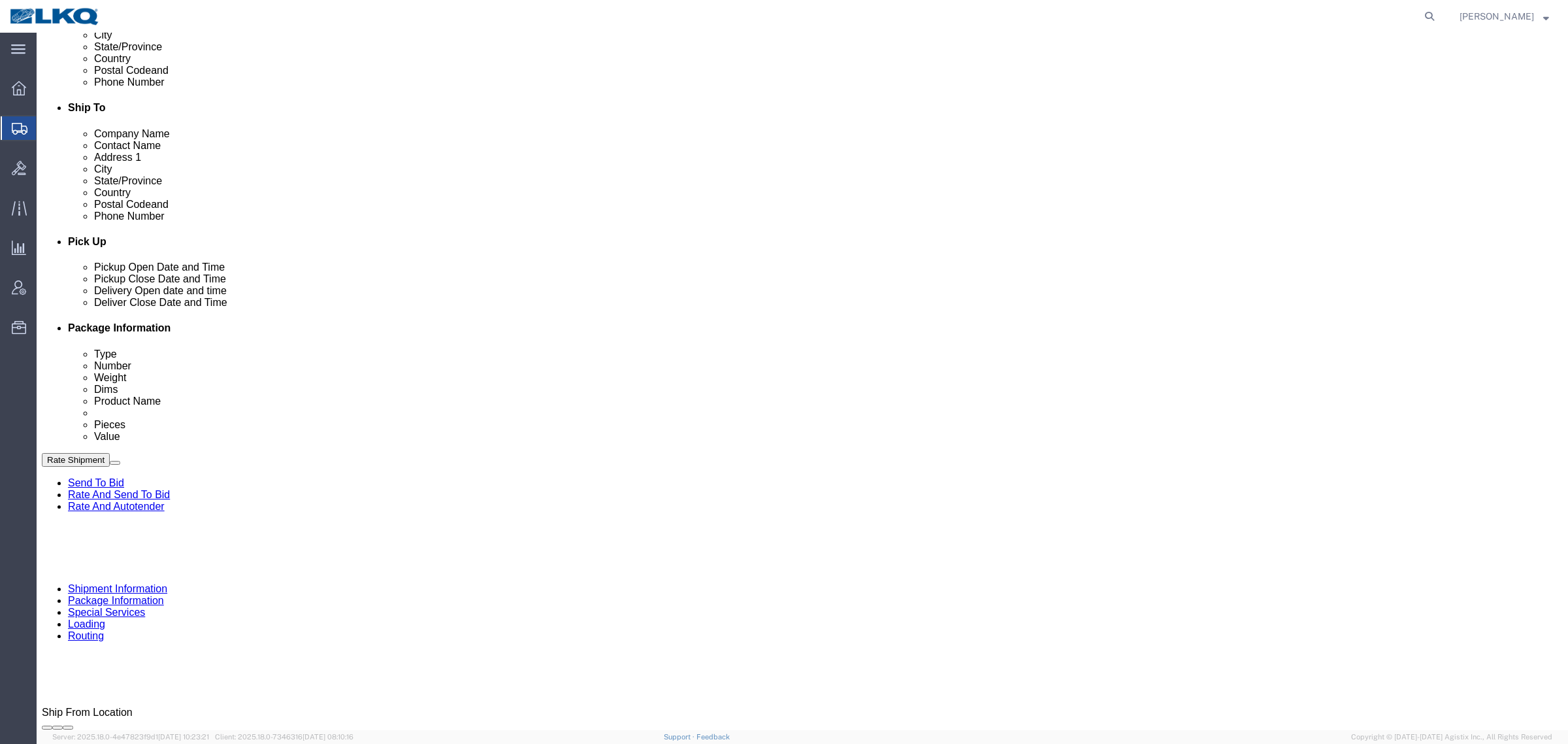
copy p "43612"
click link "Notes"
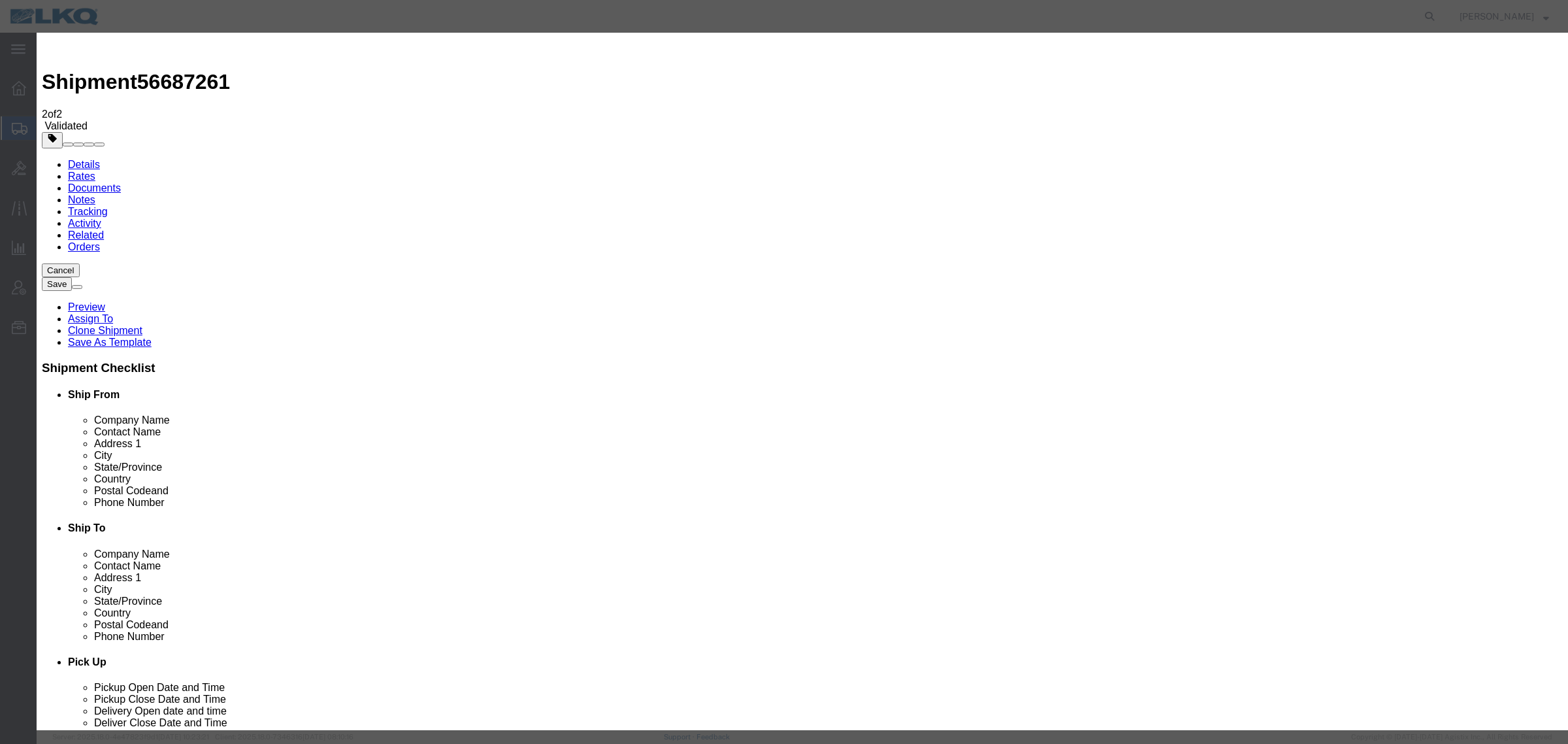
select select "BID_NOTES"
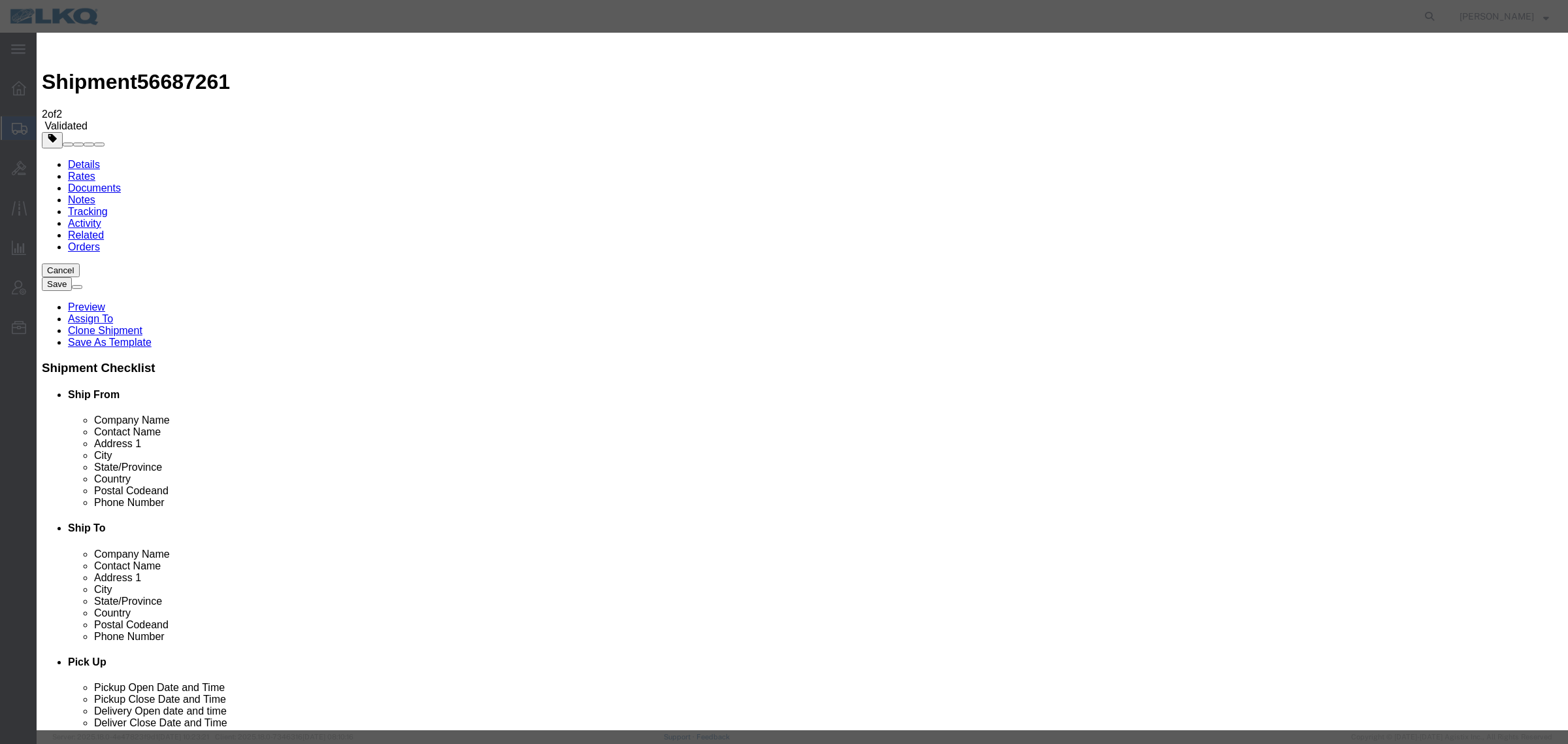
select select "PRIVATE_TO_ACCOUNT"
type textarea "DAT: $555"
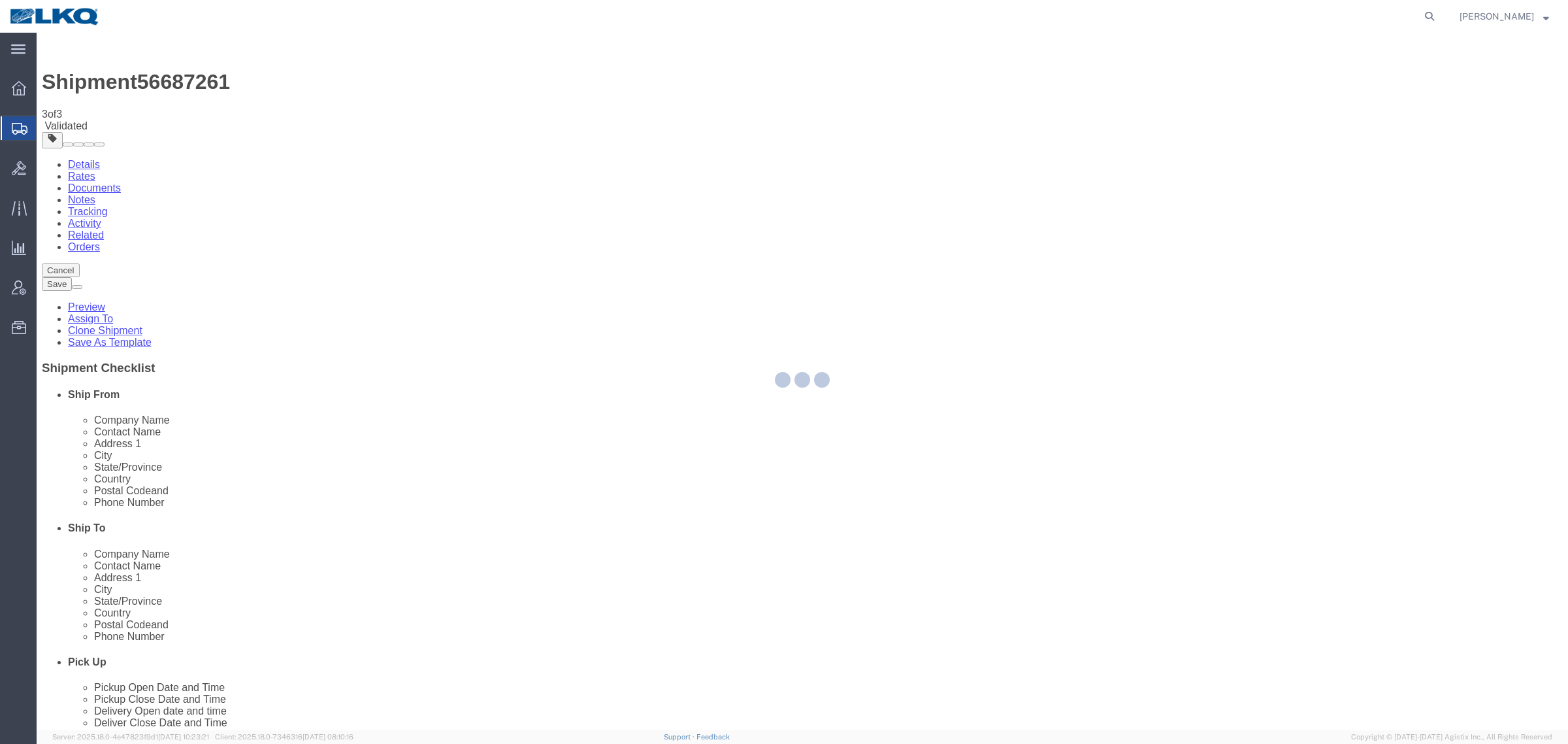
select select "27662"
select select "TL"
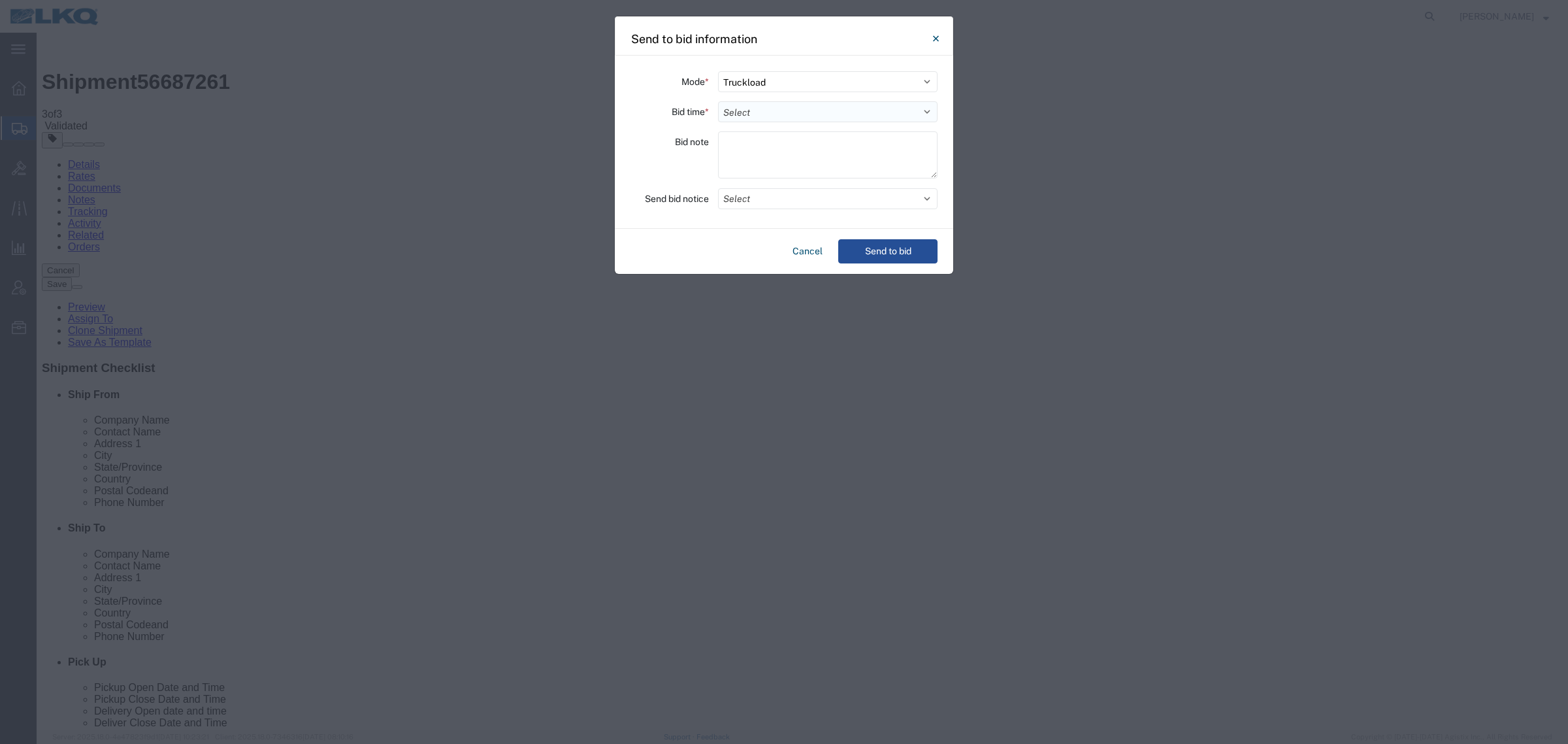
click at [799, 105] on select "Select 30 Min (Rush) 1 Hour (Rush) 2 Hours (Rush) 4 Hours (Rush) 8 Hours (Rush)…" at bounding box center [827, 111] width 220 height 21
click at [718, 101] on select "Select 30 Min (Rush) 1 Hour (Rush) 2 Hours (Rush) 4 Hours (Rush) 8 Hours (Rush)…" at bounding box center [827, 111] width 220 height 21
click at [778, 197] on button "Select" at bounding box center [827, 198] width 220 height 21
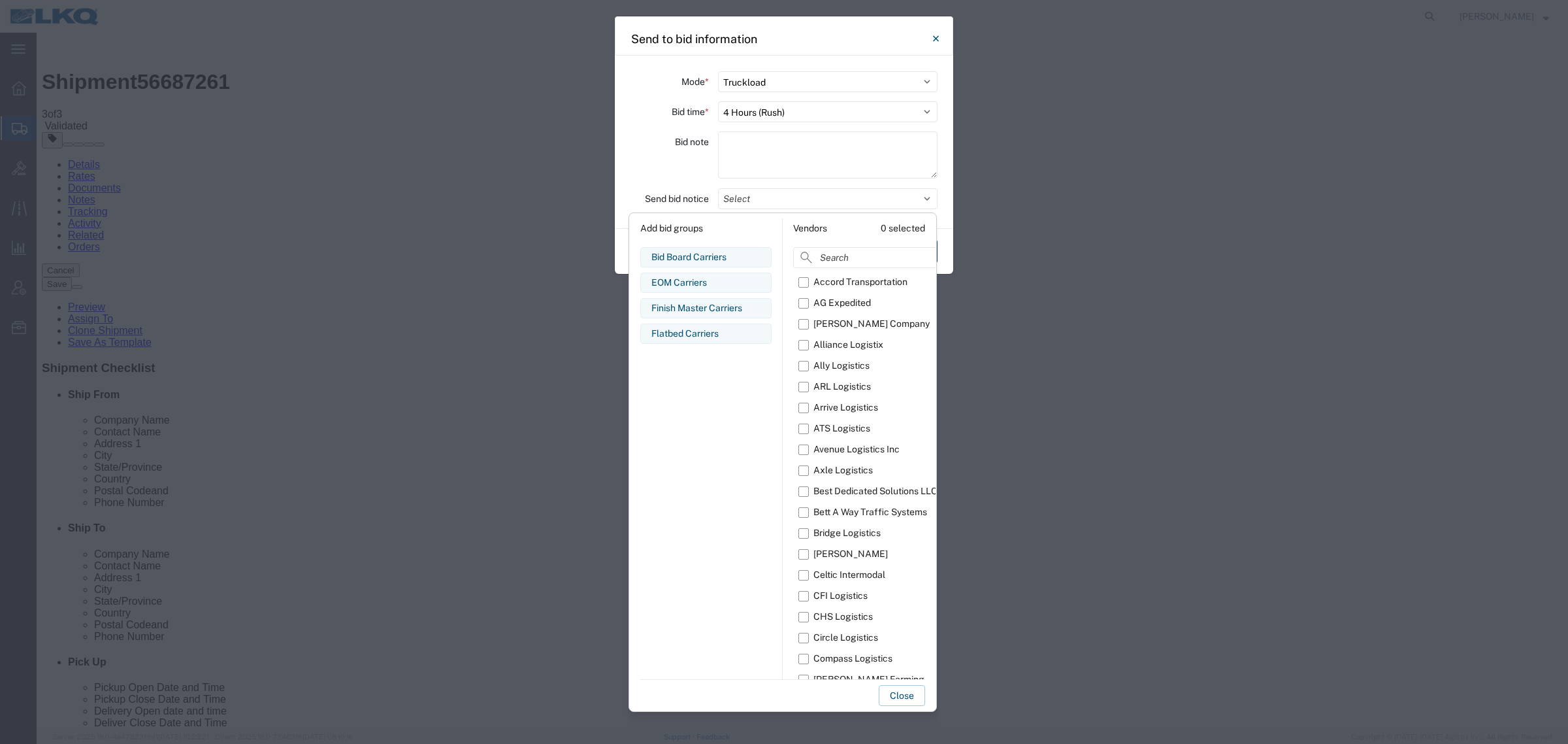
click at [675, 157] on div "Bid note" at bounding box center [670, 157] width 79 height 51
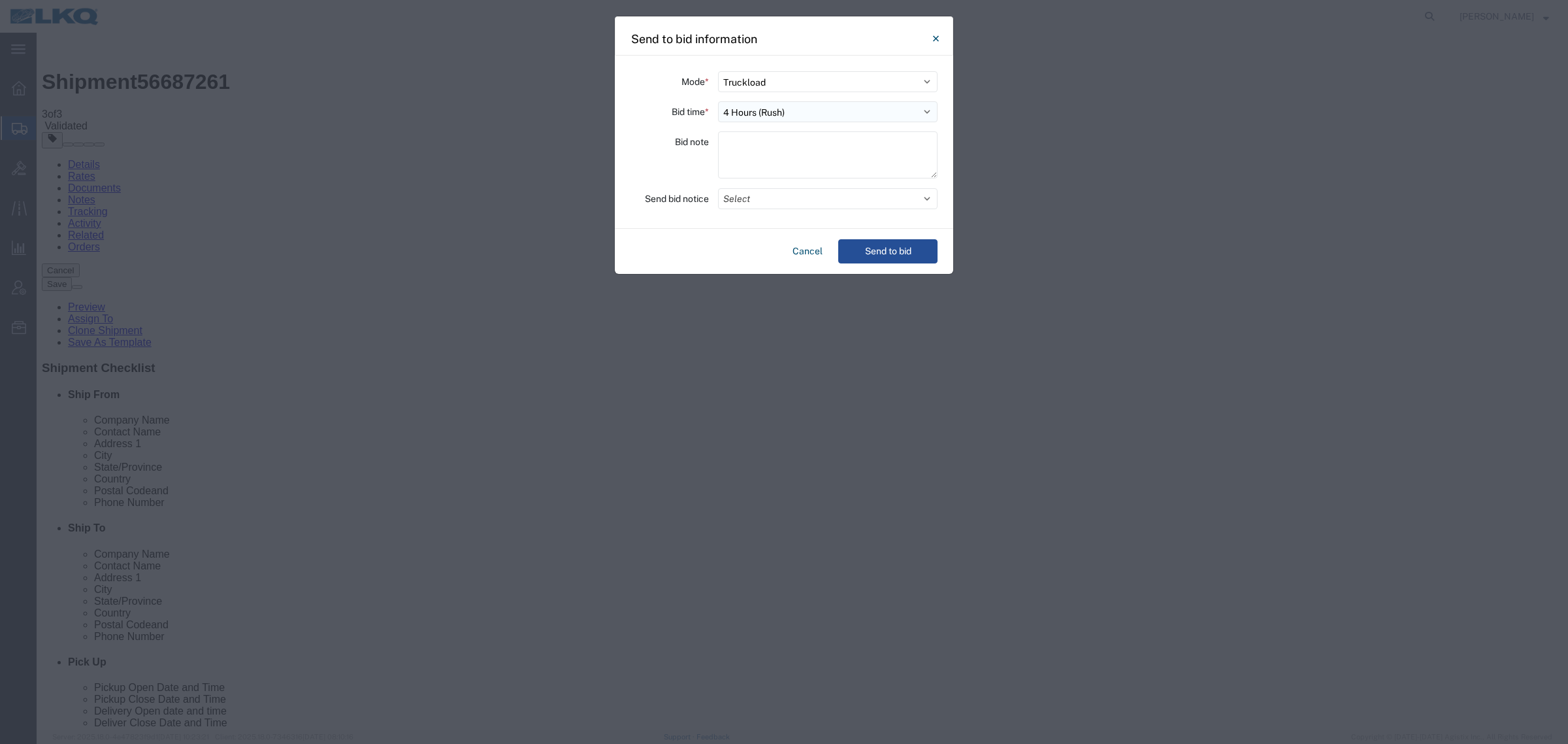
click at [755, 111] on select "Select 30 Min (Rush) 1 Hour (Rush) 2 Hours (Rush) 4 Hours (Rush) 8 Hours (Rush)…" at bounding box center [827, 111] width 220 height 21
select select "8"
click at [718, 101] on select "Select 30 Min (Rush) 1 Hour (Rush) 2 Hours (Rush) 4 Hours (Rush) 8 Hours (Rush)…" at bounding box center [827, 111] width 220 height 21
click at [876, 250] on button "Send to bid" at bounding box center [887, 251] width 99 height 25
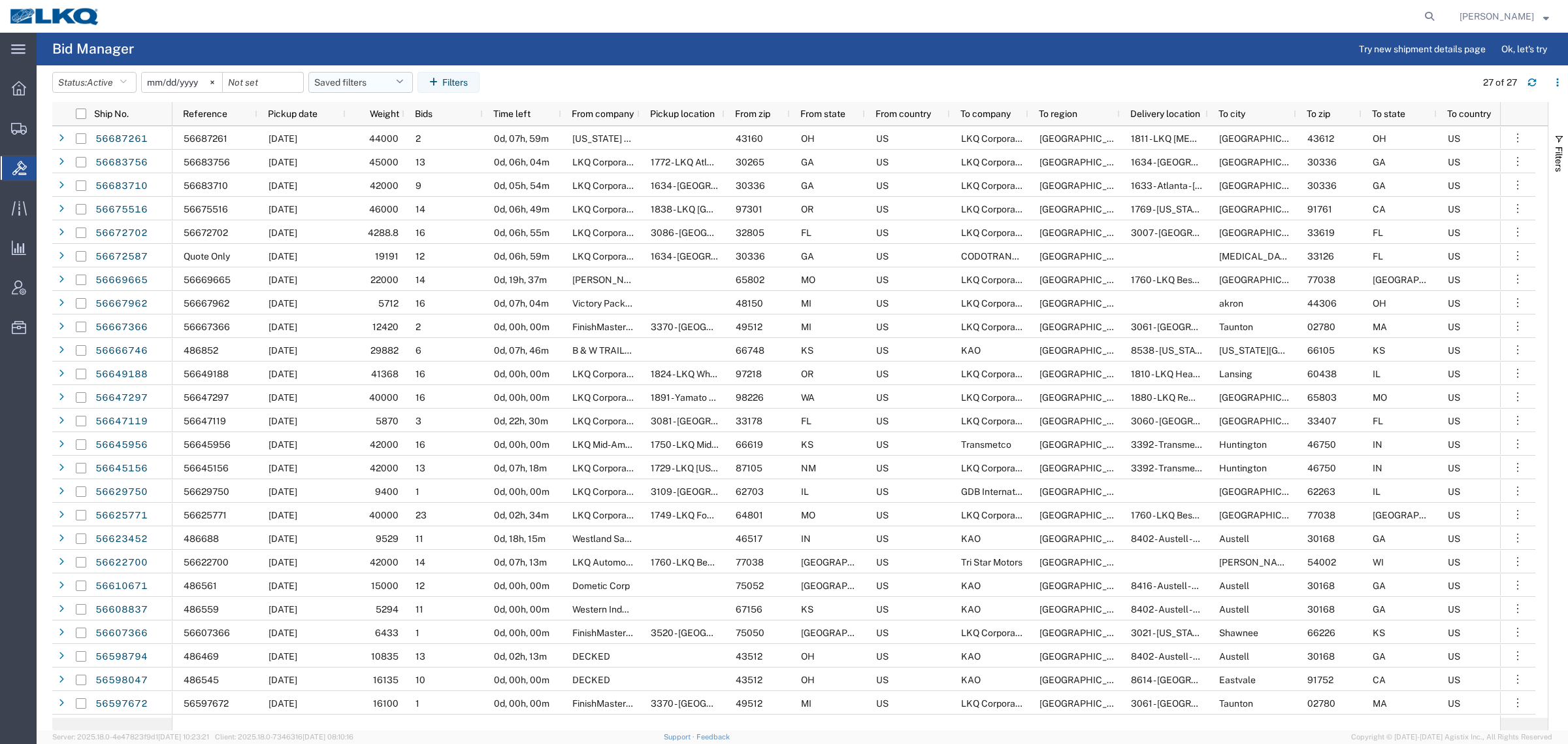
click at [359, 89] on button "Saved filters" at bounding box center [360, 82] width 104 height 21
click at [376, 138] on span "Bid Board" at bounding box center [396, 139] width 171 height 25
type input "2024-12-01"
type input "2025-12-31"
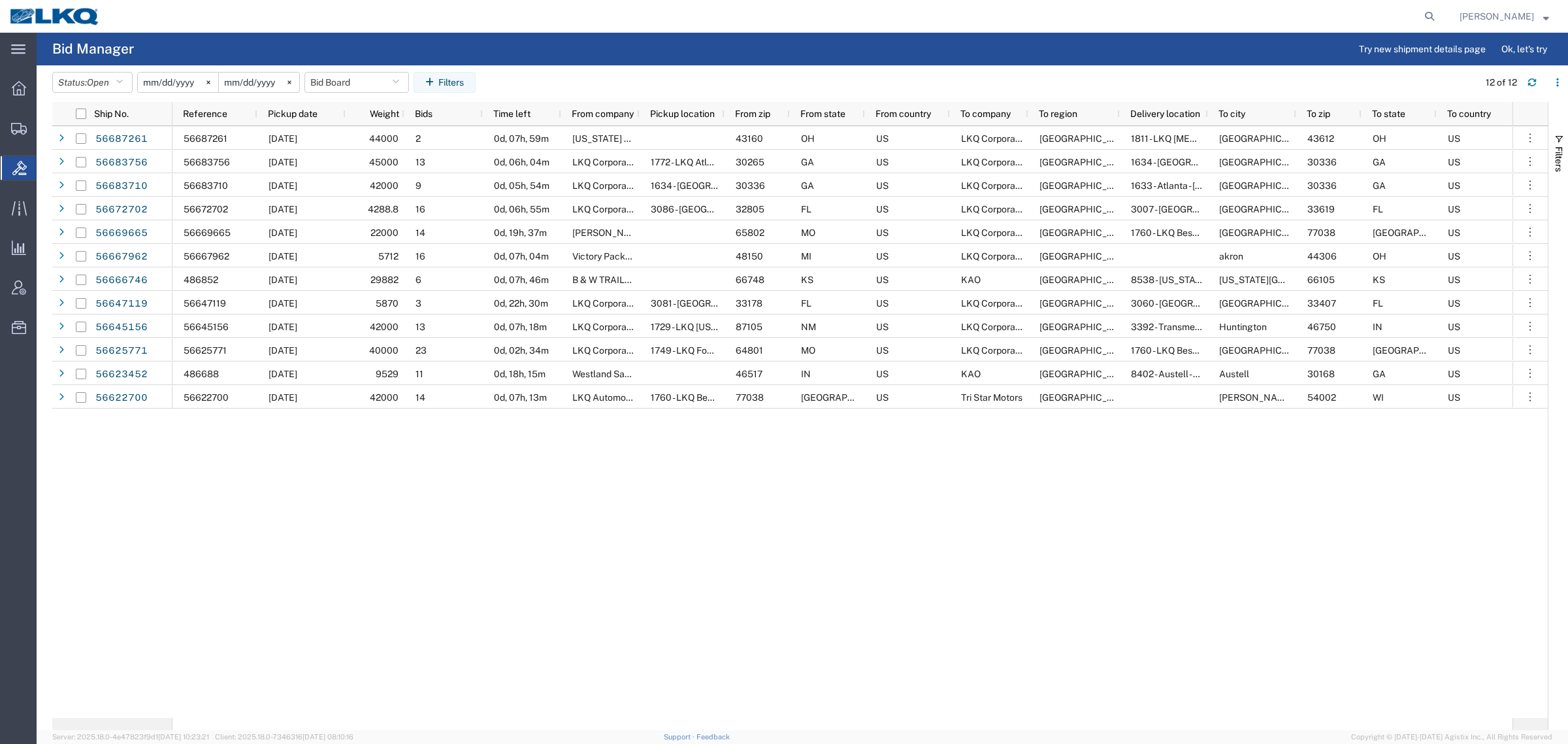
click at [214, 34] on agx-page-header "Bid Manager Try new shipment details page Ok, let's try" at bounding box center [802, 48] width 1532 height 33
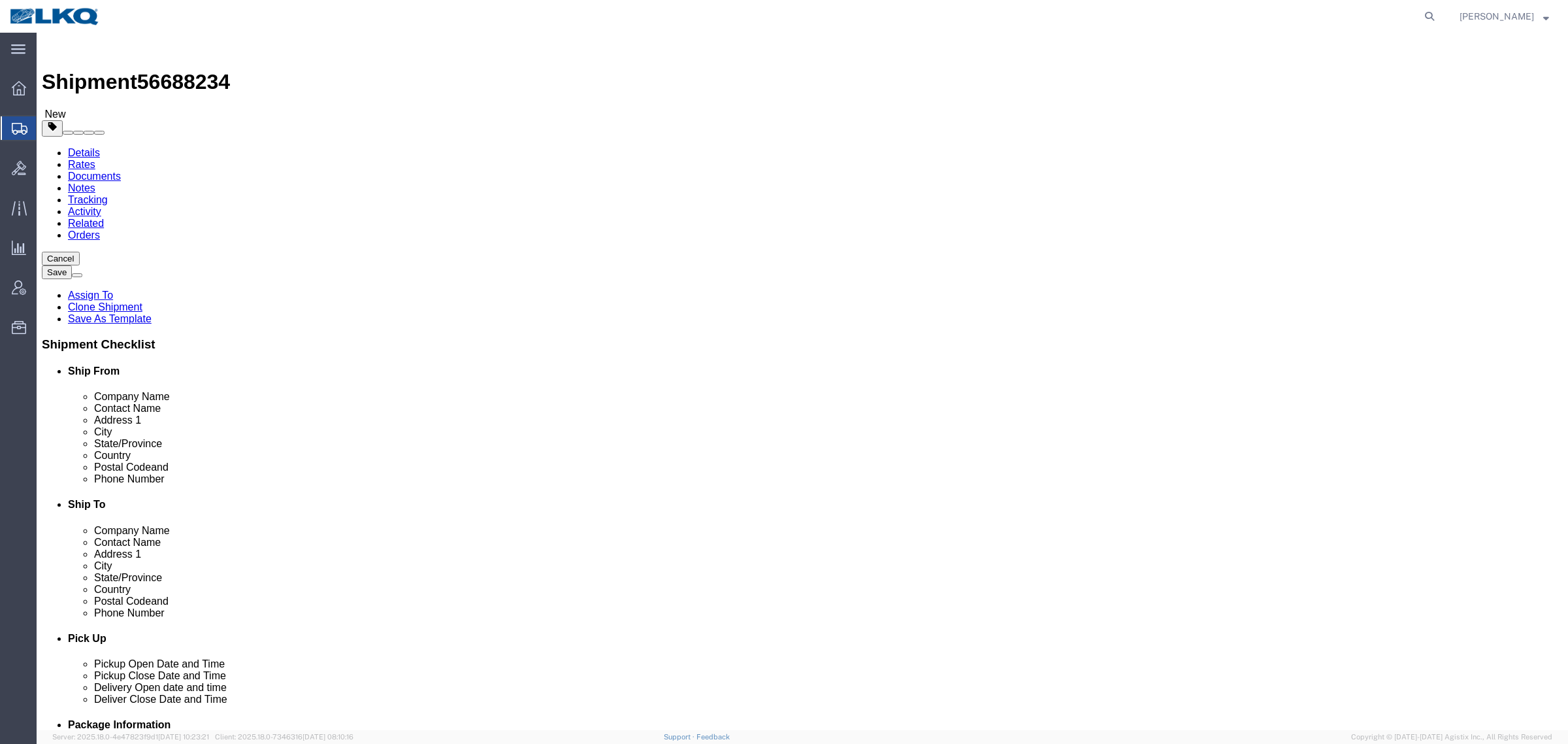
click div "Shipment Information Package Information Special Services Loading Routing"
select select "27354"
select select "27634"
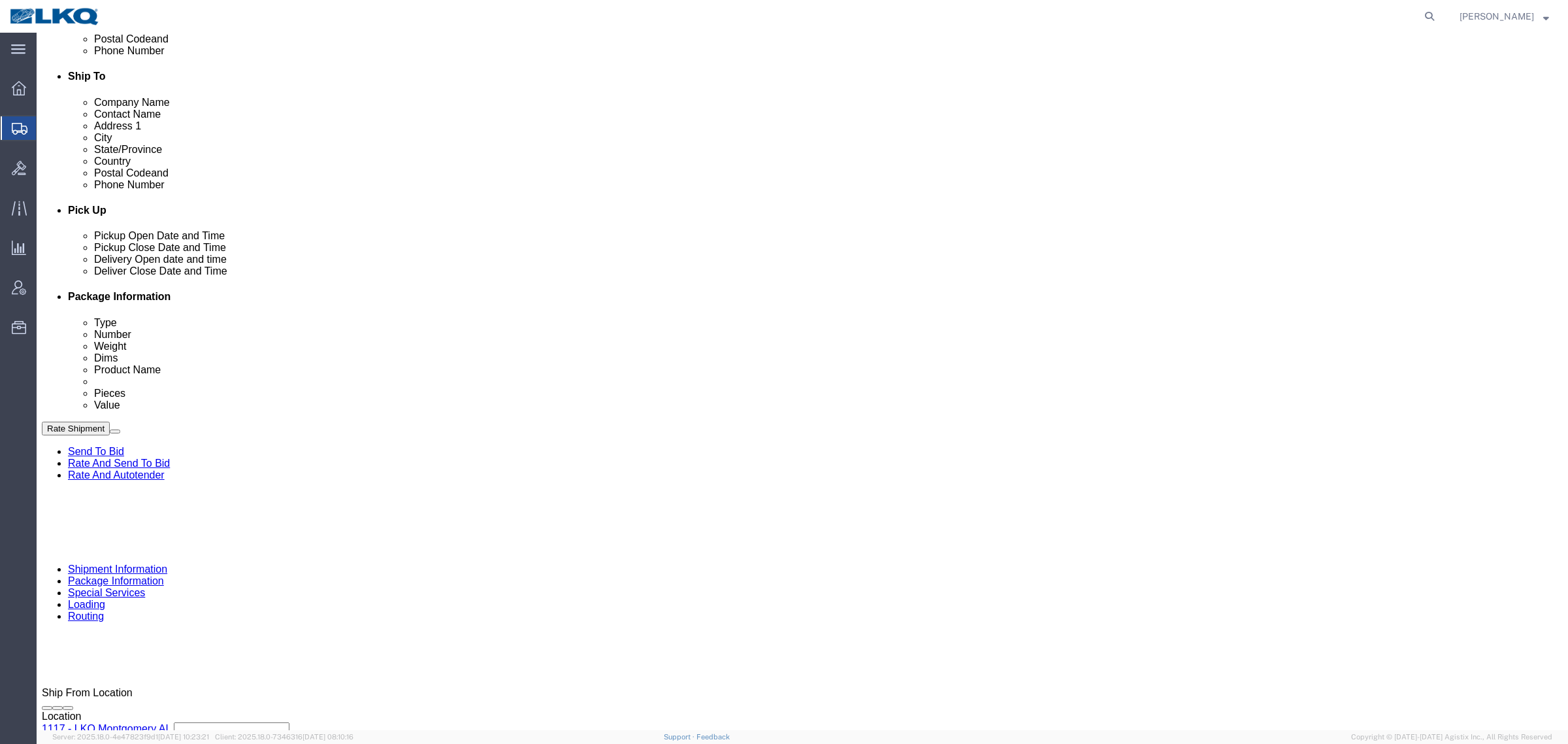
scroll to position [327, 0]
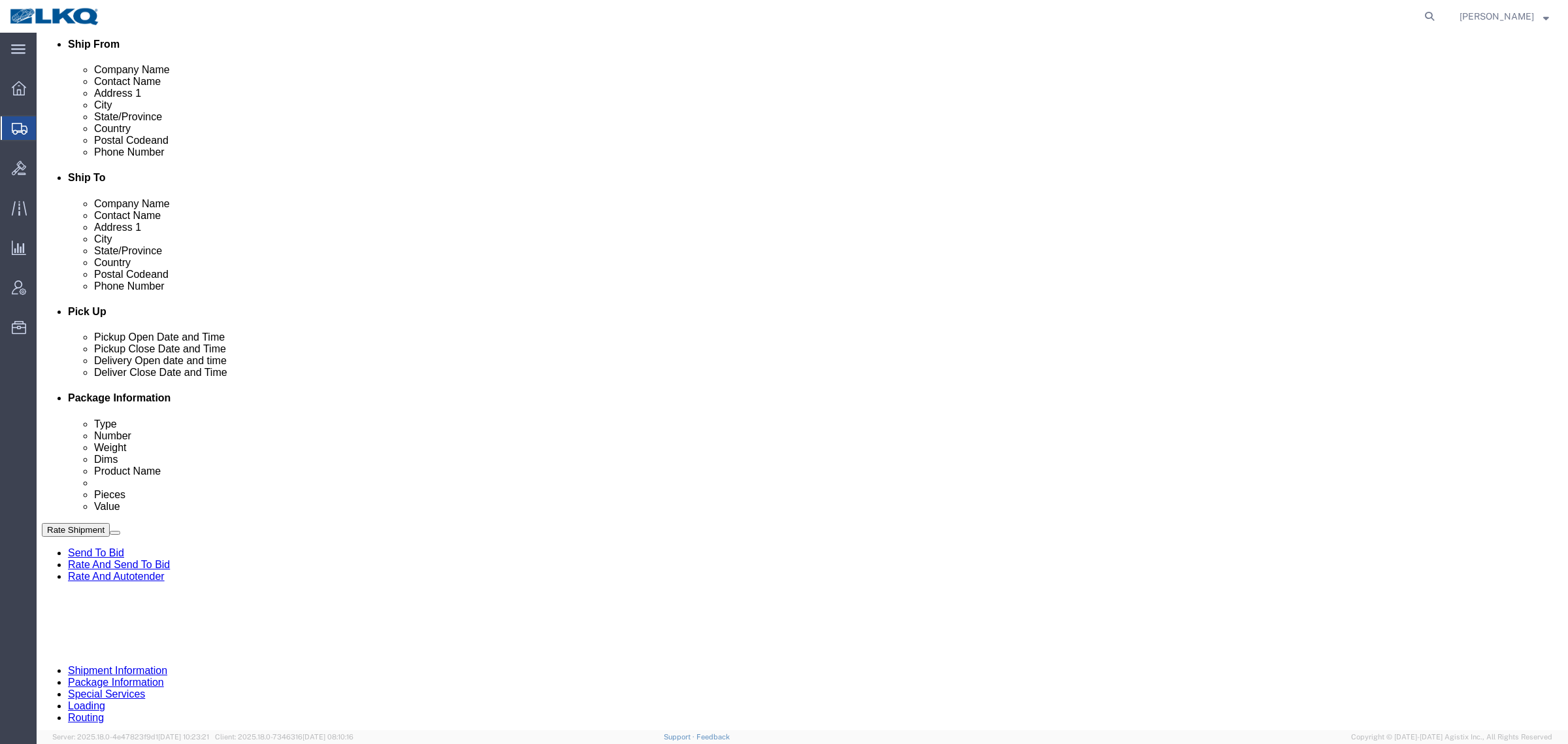
click div "[DATE] Schedule appointment"
click link "Schedule appointment"
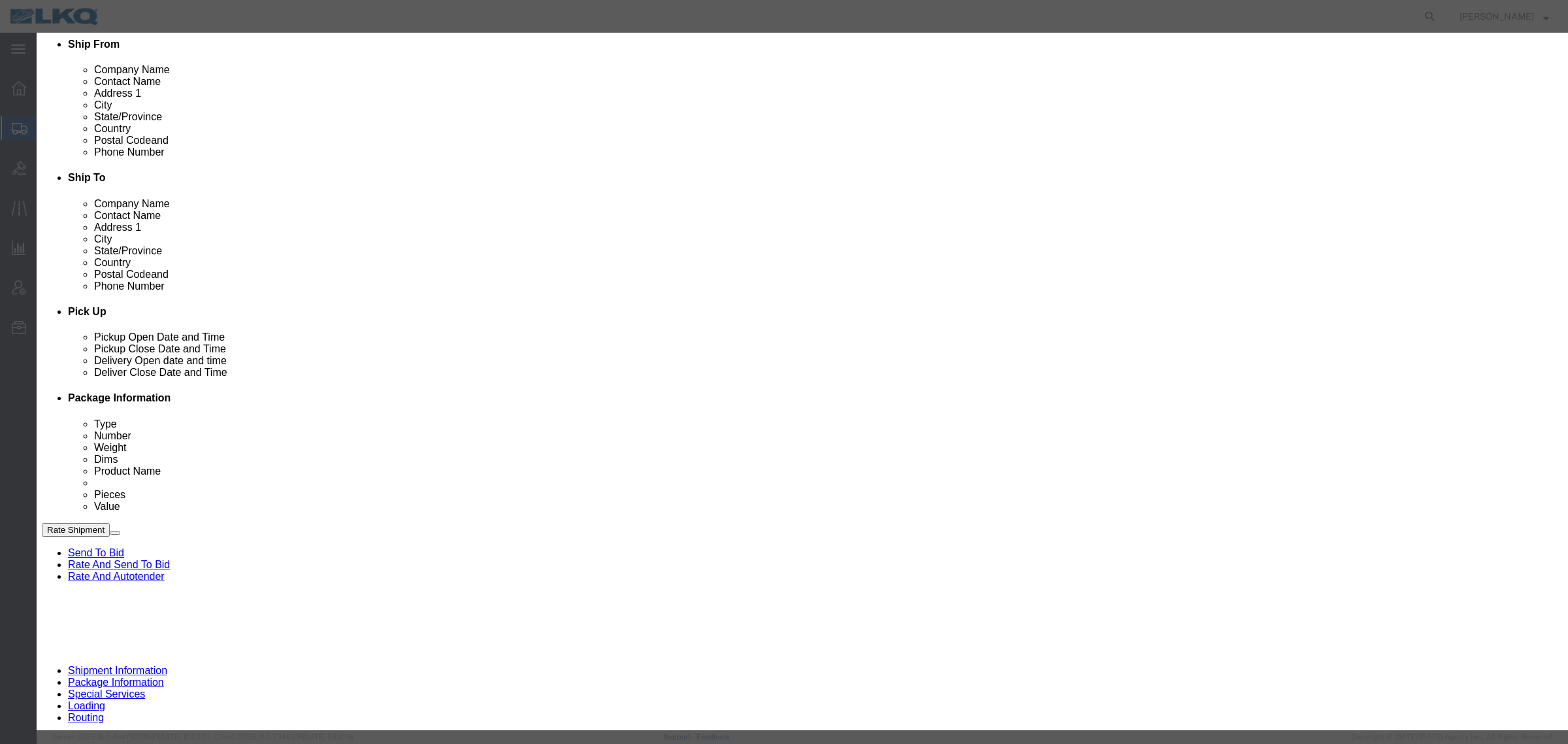
select select
click button "button"
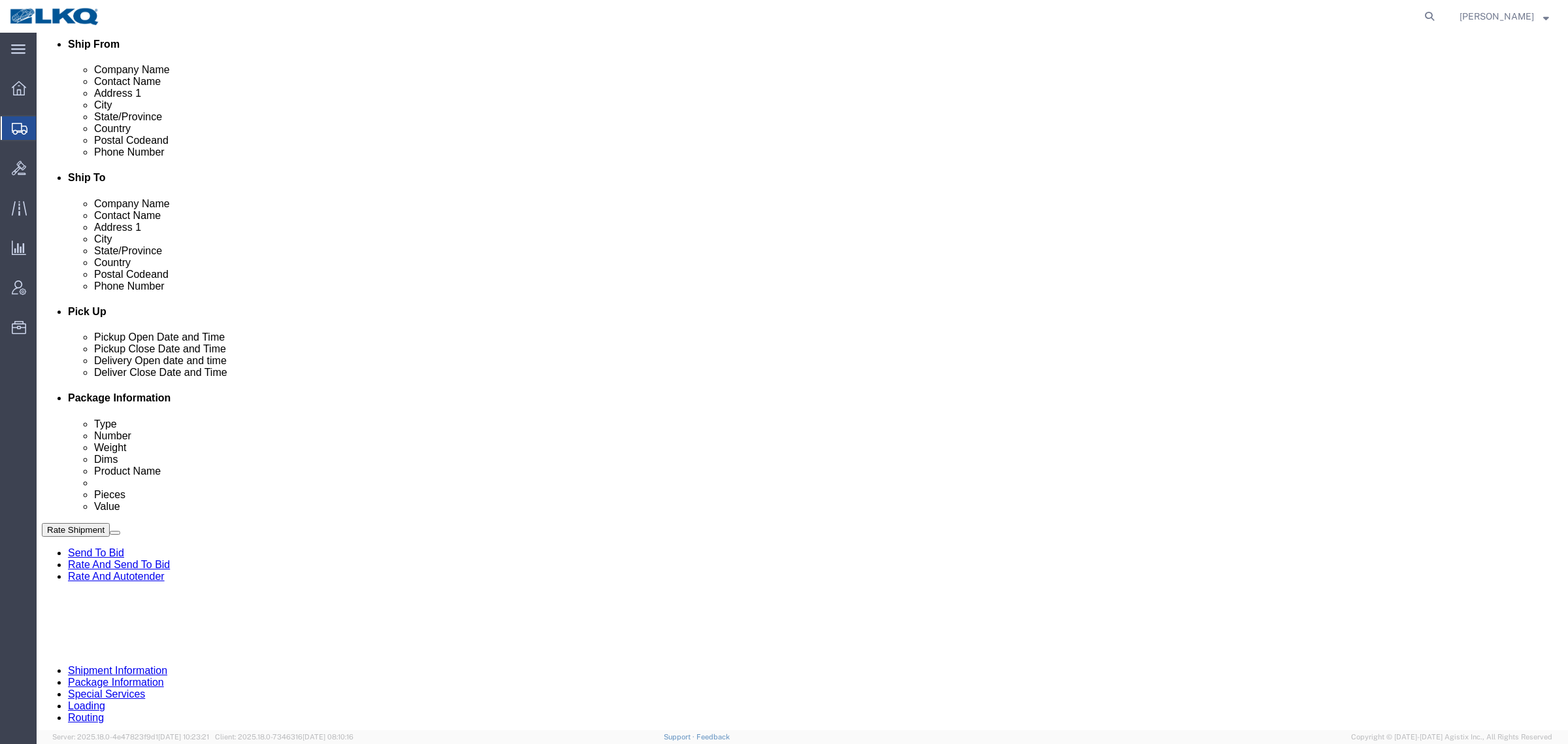
click div "[DATE] 2:00 PM"
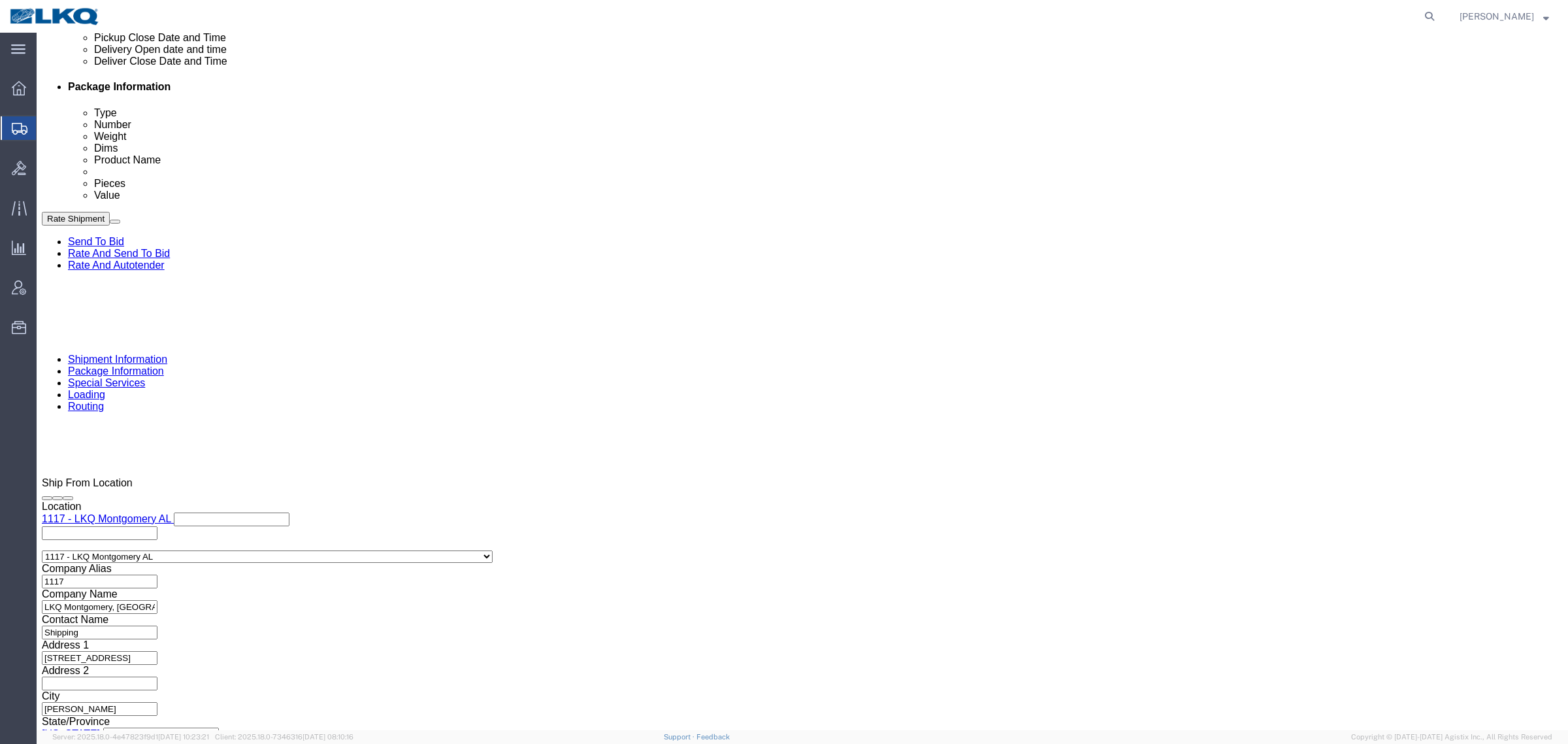
click button "Apply"
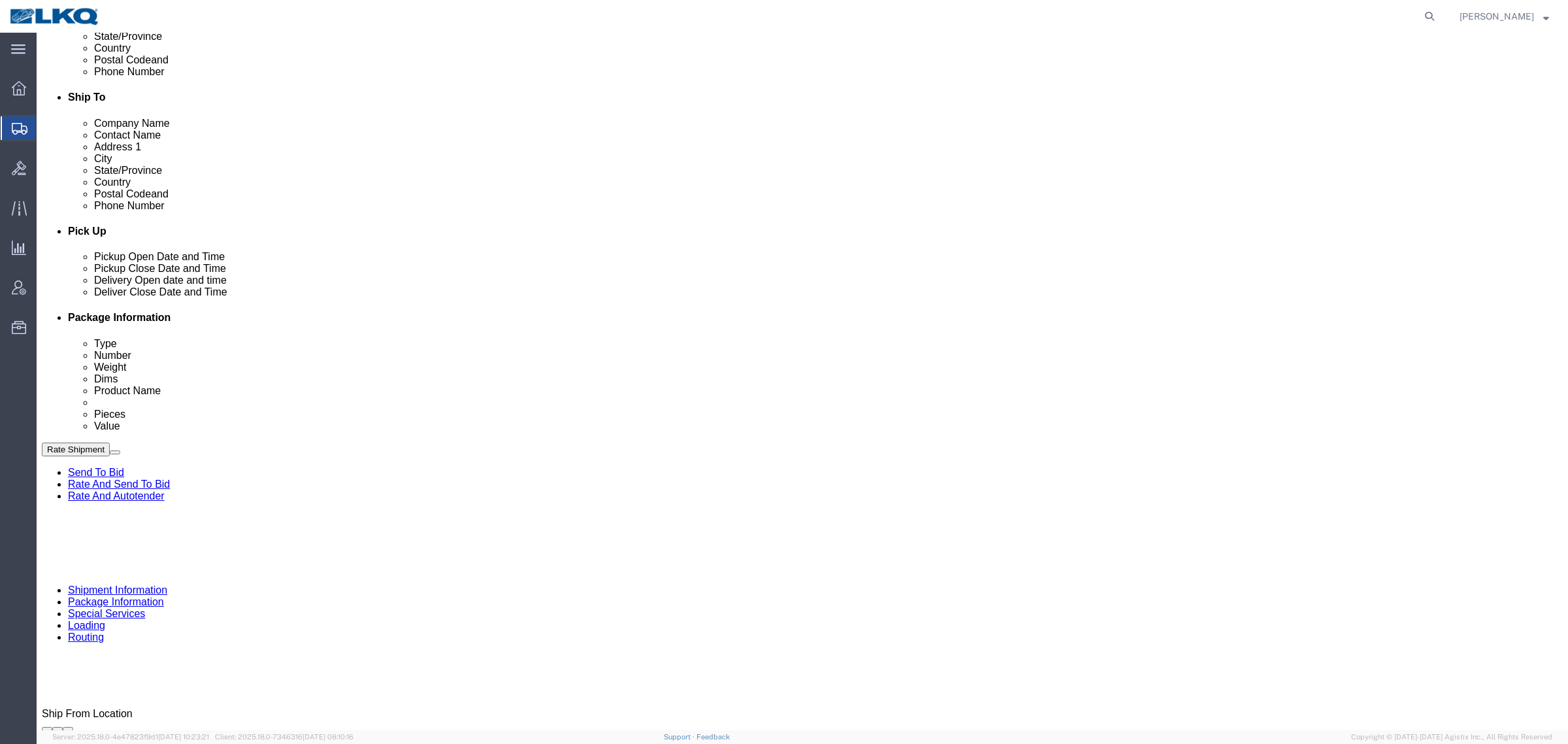
scroll to position [393, 0]
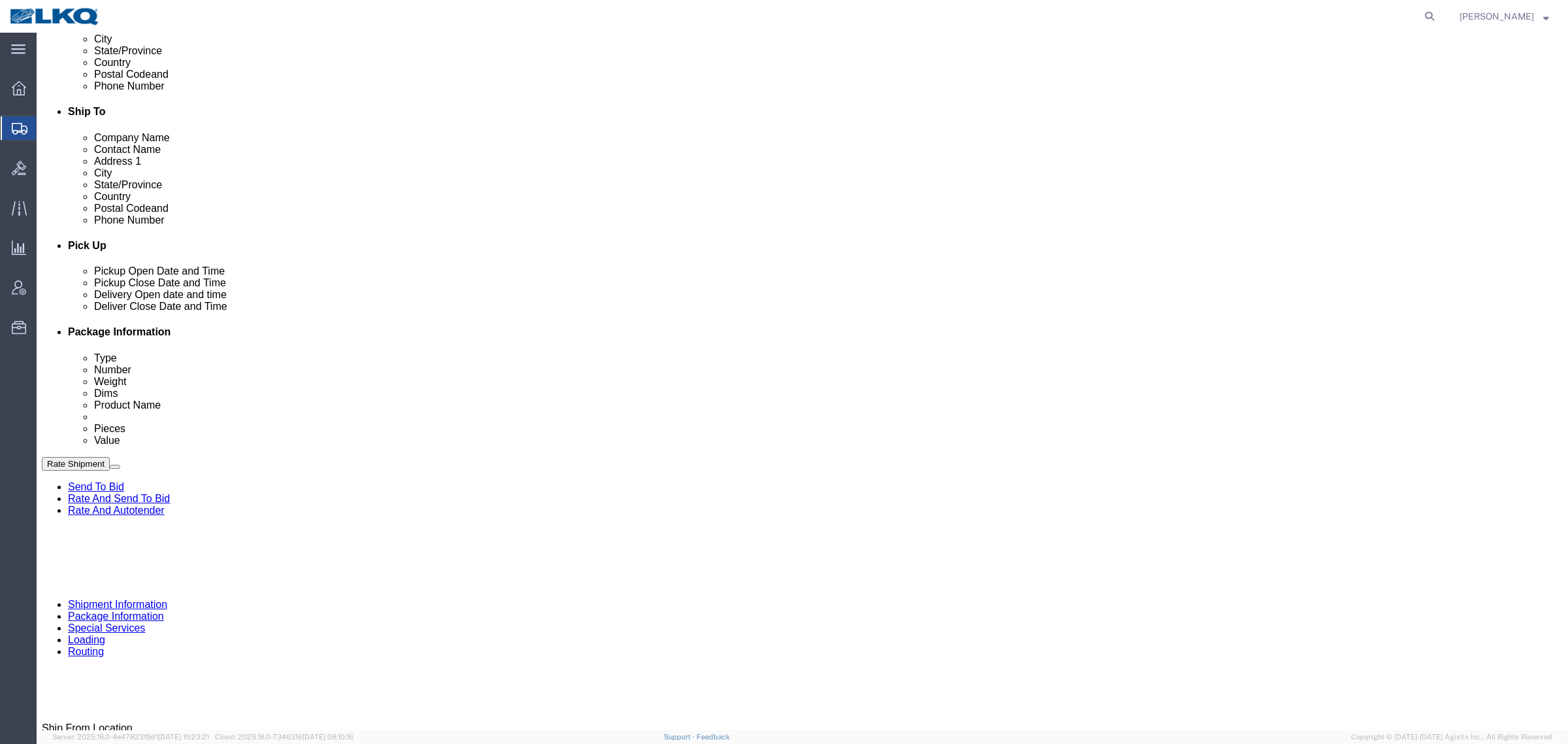
click link "Schedule appointment"
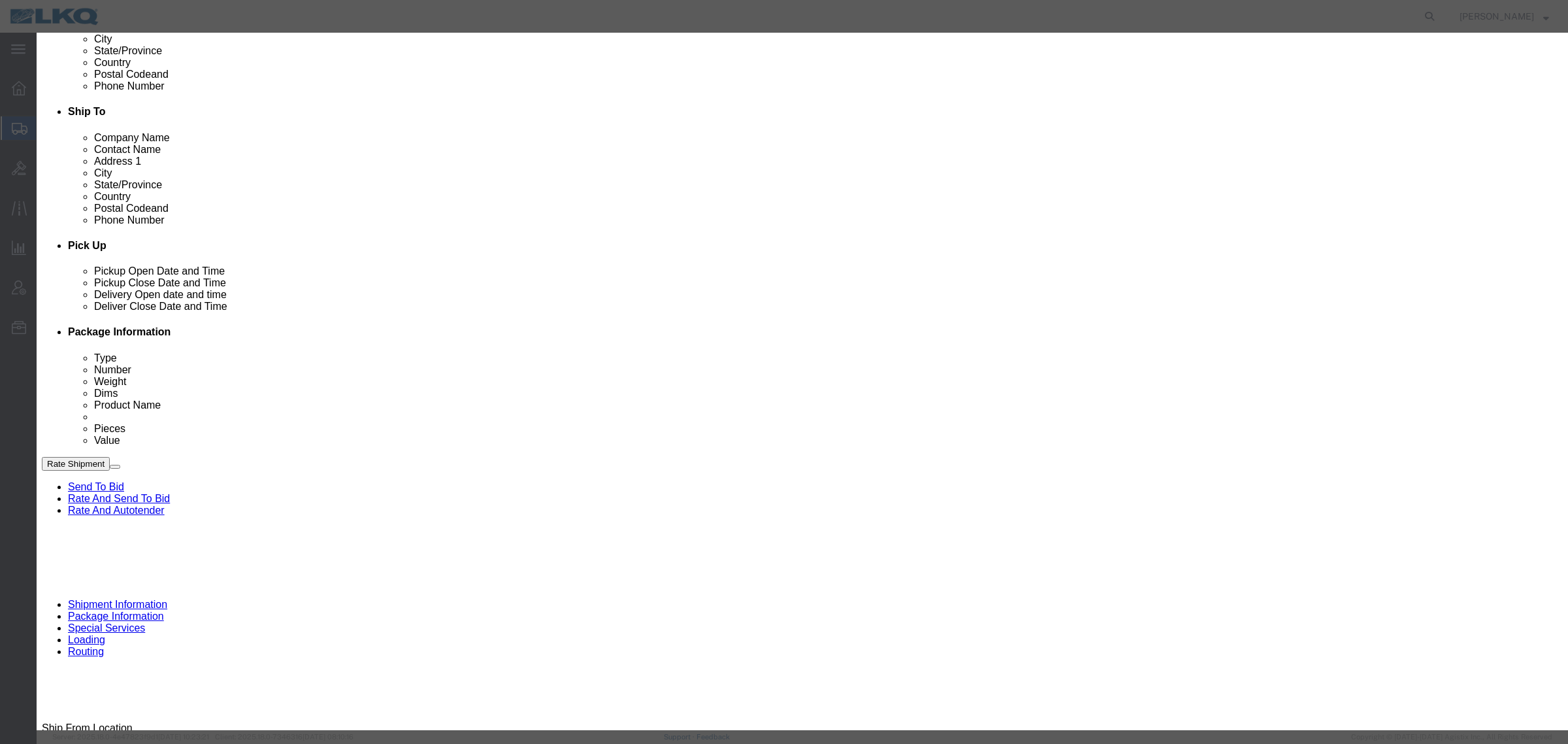
select select
click input "[DATE]"
click td "4"
click select "Select 1760 - LKQ Best Core 1760 - Outbound Loads"
select select "1"
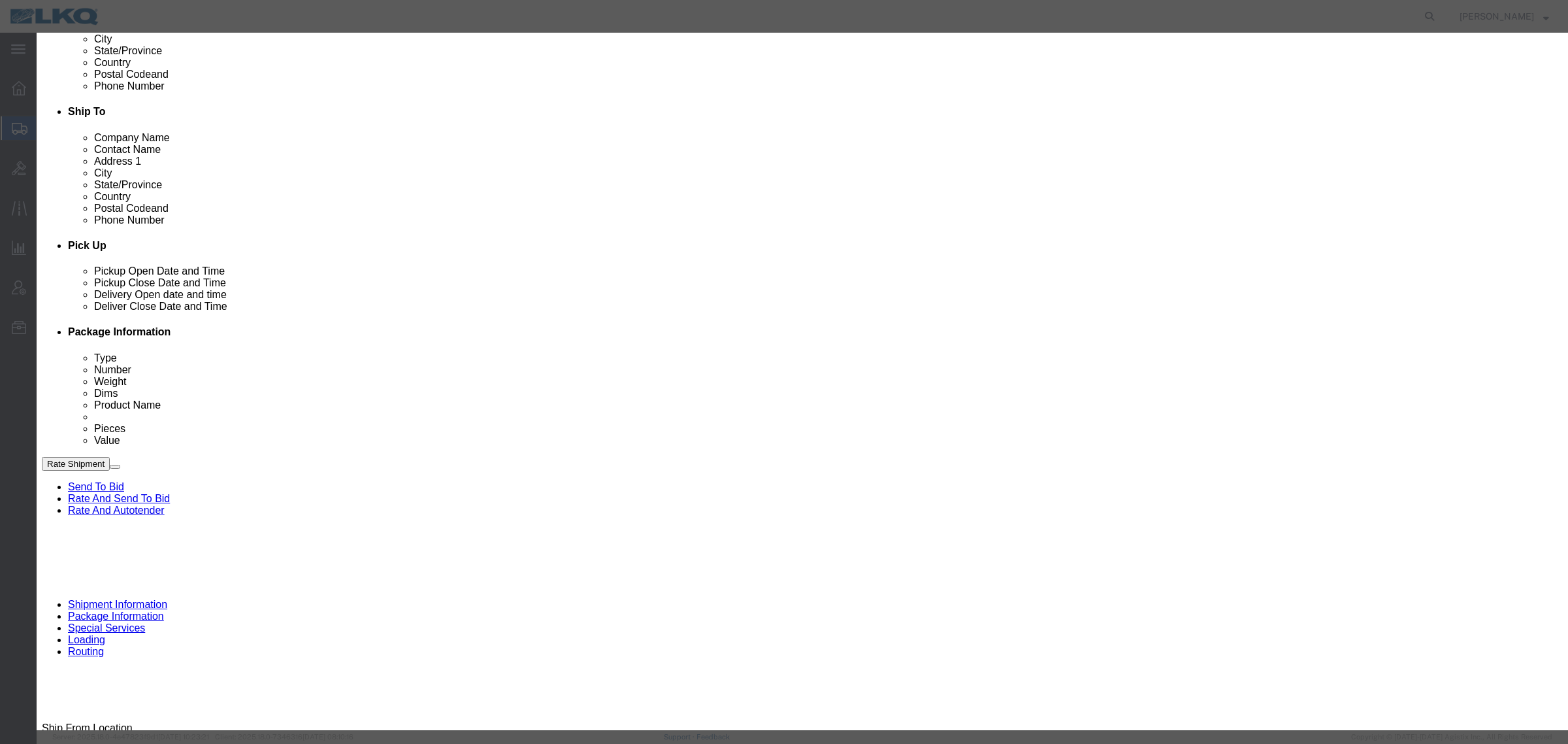
click select "Select 1760 - LKQ Best Core 1760 - Outbound Loads"
click link "Availability"
click button "Close"
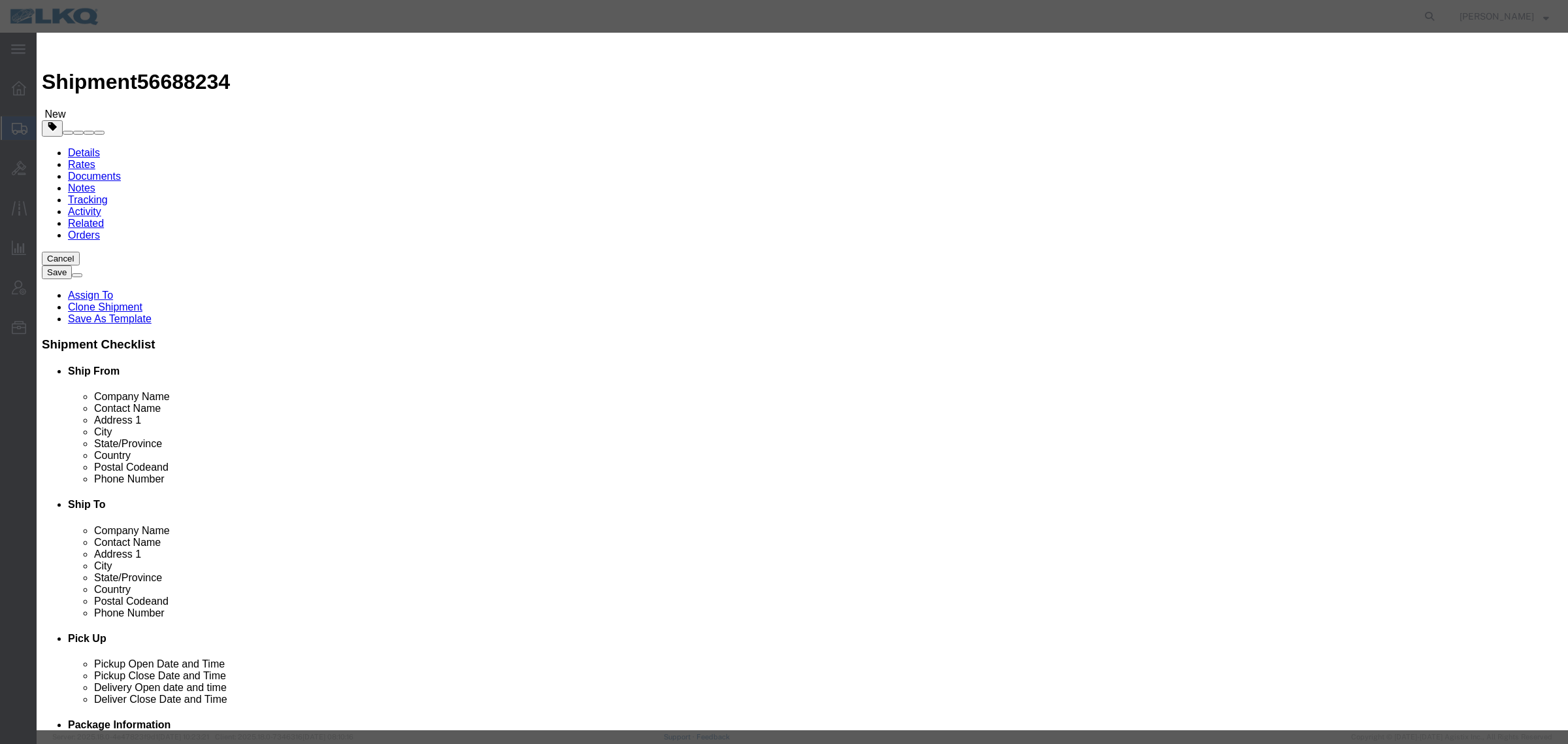
click input "3:00 PM"
type input "12:15 PM"
click select "Select 15 min 30 min 45 min 1 hr 2 hr 3 hr 4 hr"
select select "15"
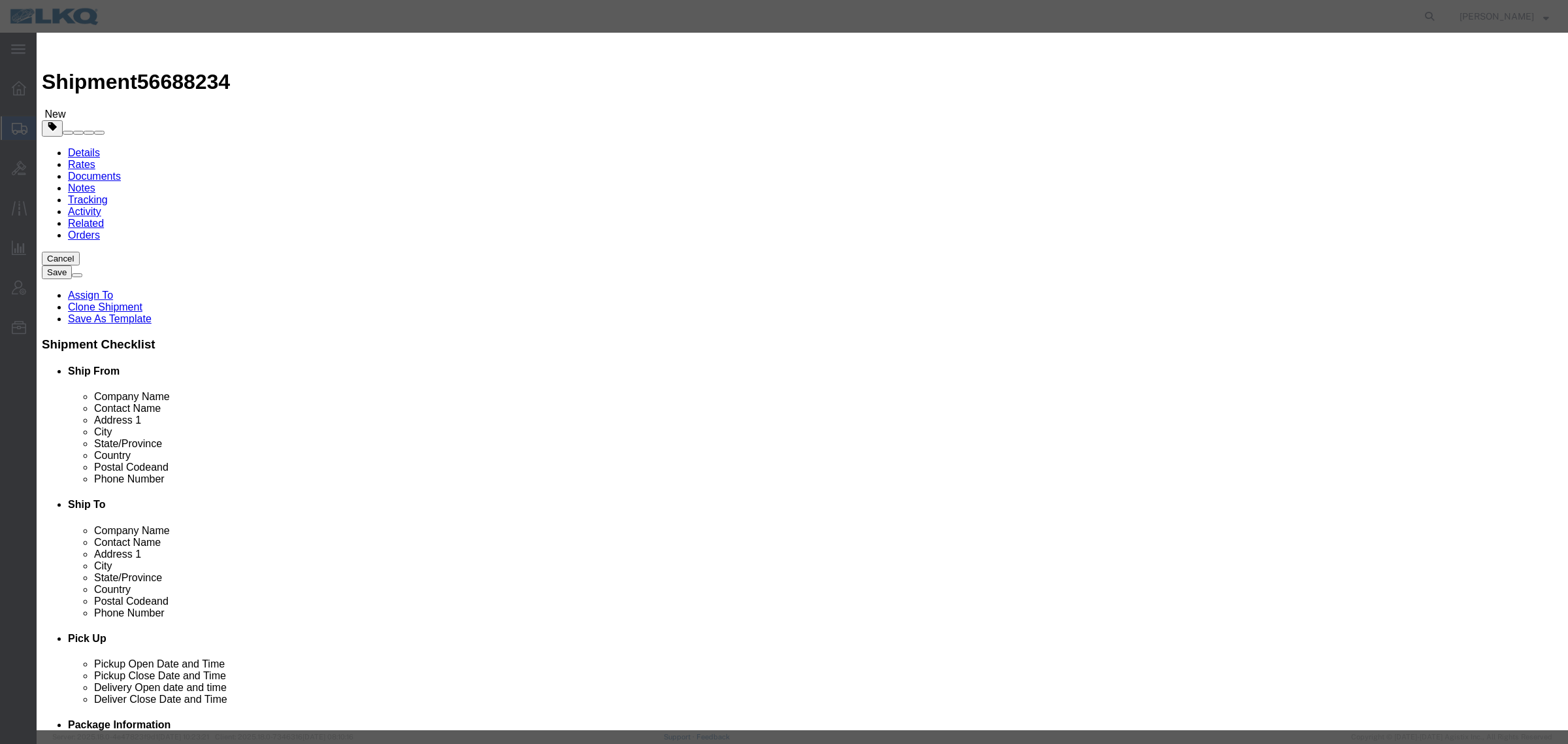
click select "Select 15 min 30 min 45 min 1 hr 2 hr 3 hr 4 hr"
click button "Save"
click button "Ok"
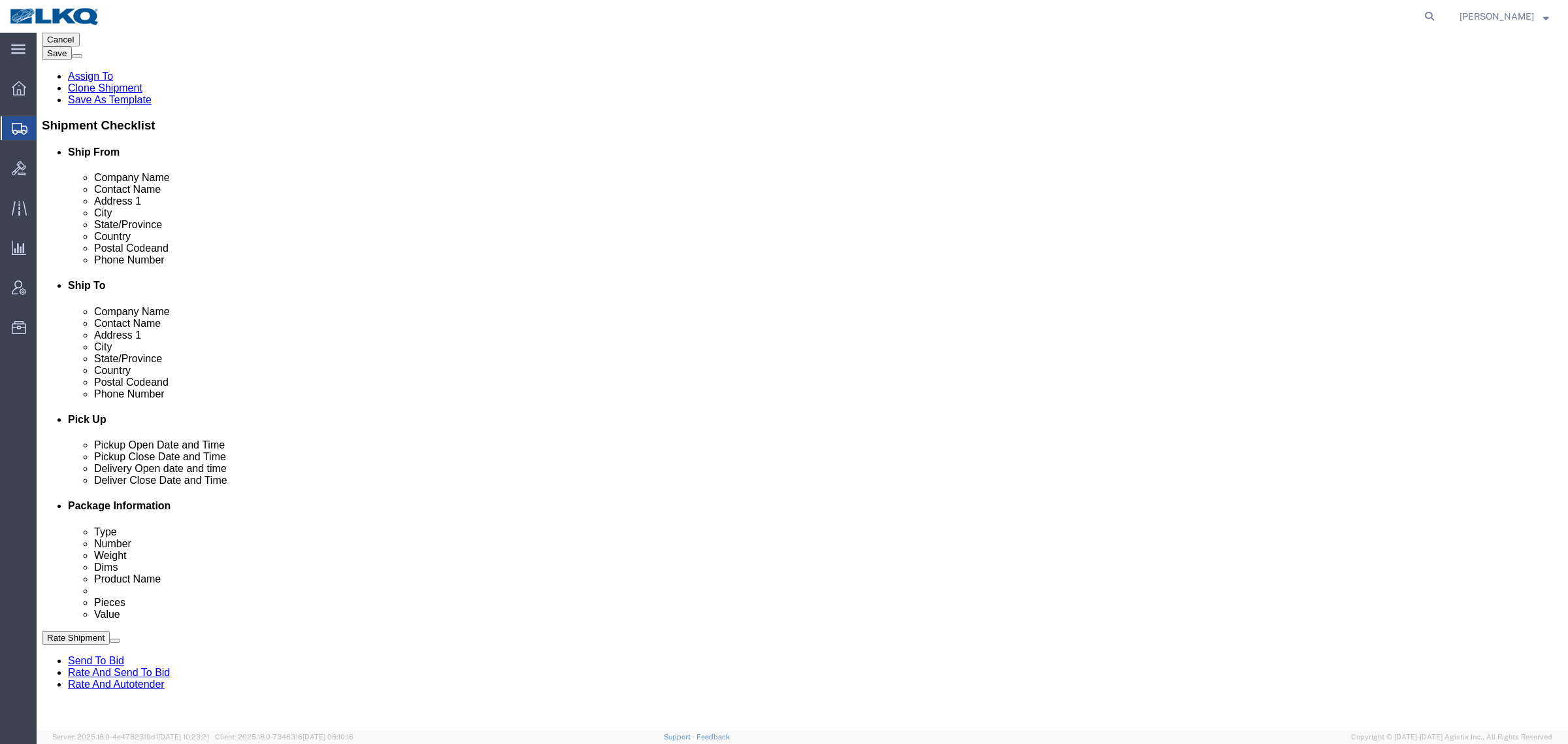
scroll to position [327, 0]
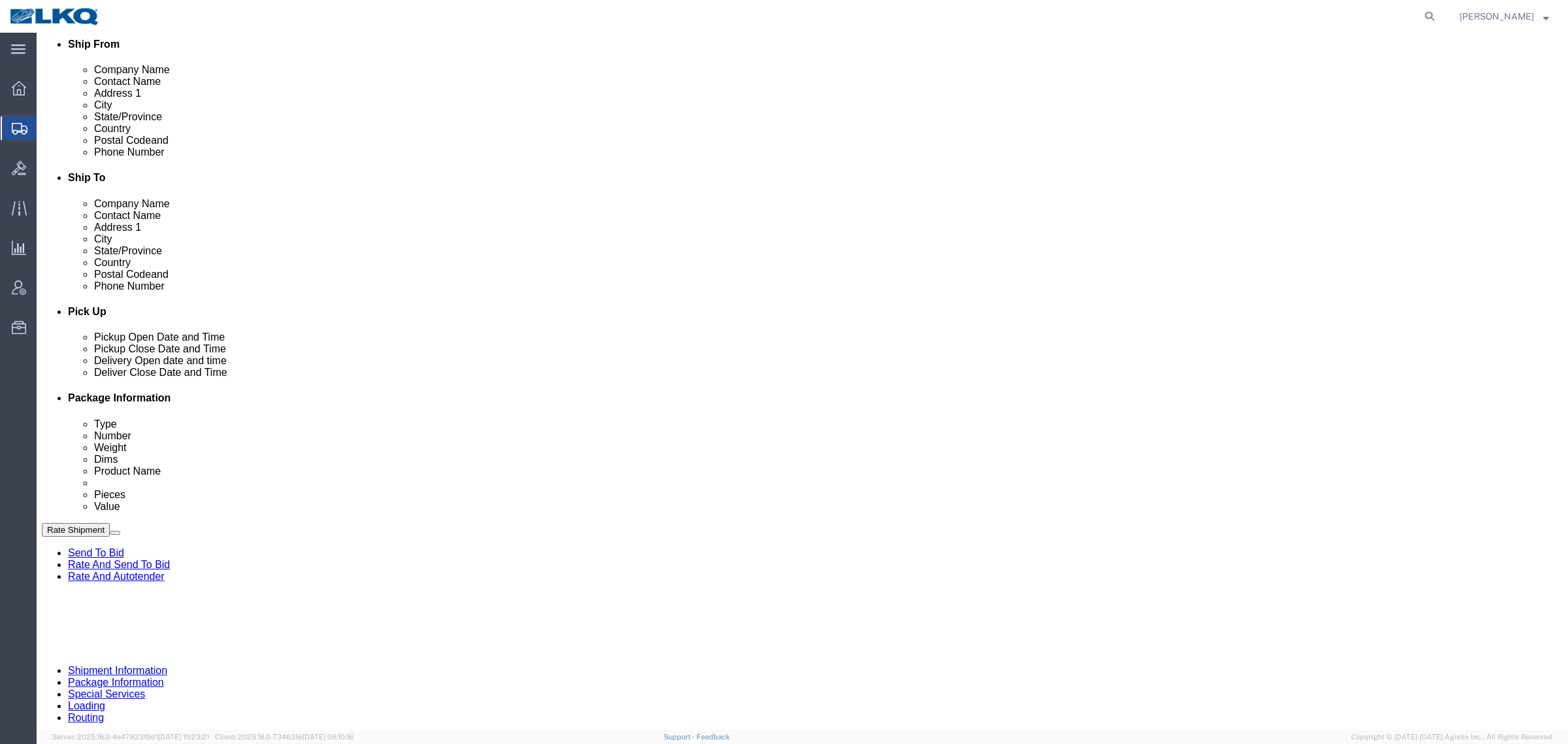
click span "56688234"
copy span "56688234"
click icon
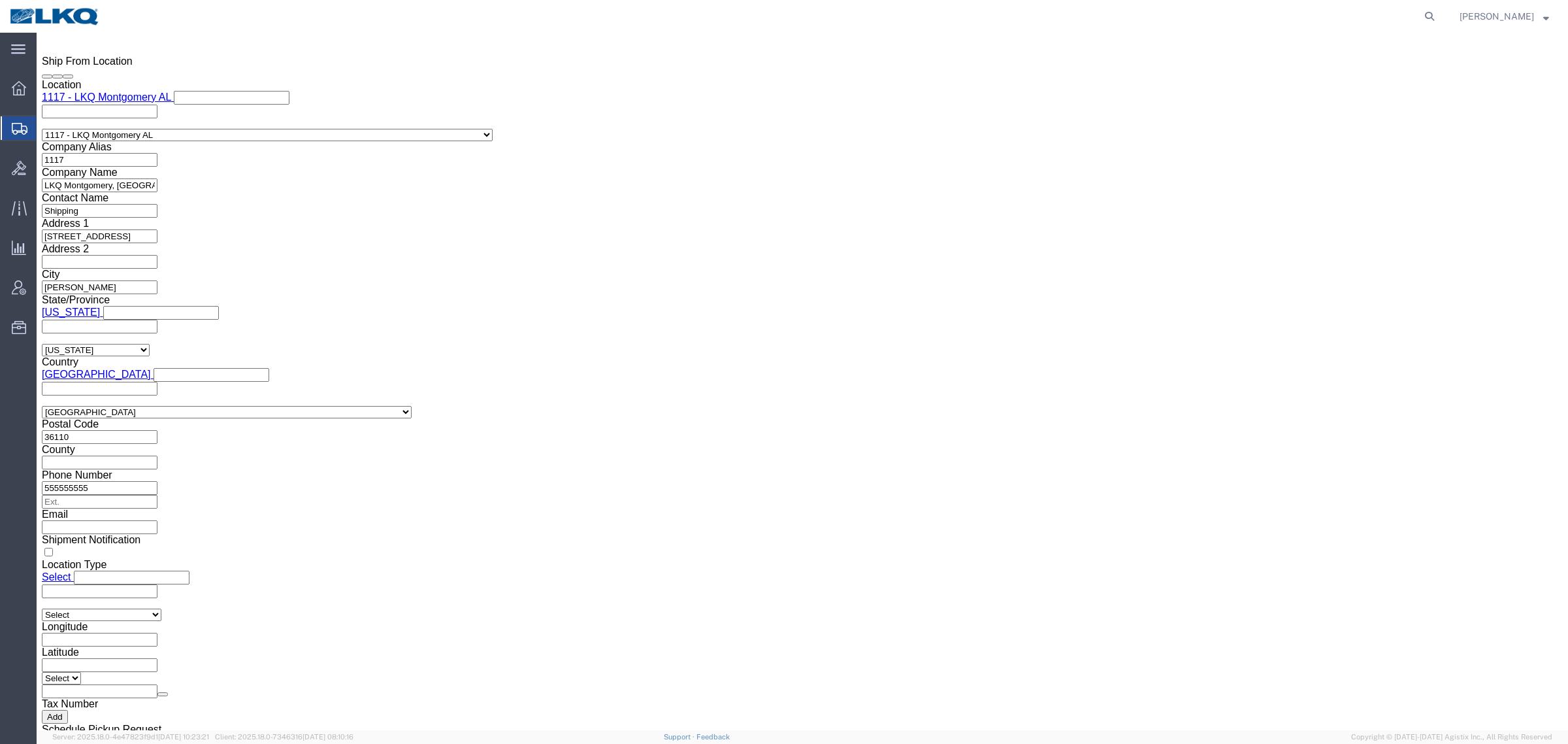
scroll to position [1226, 0]
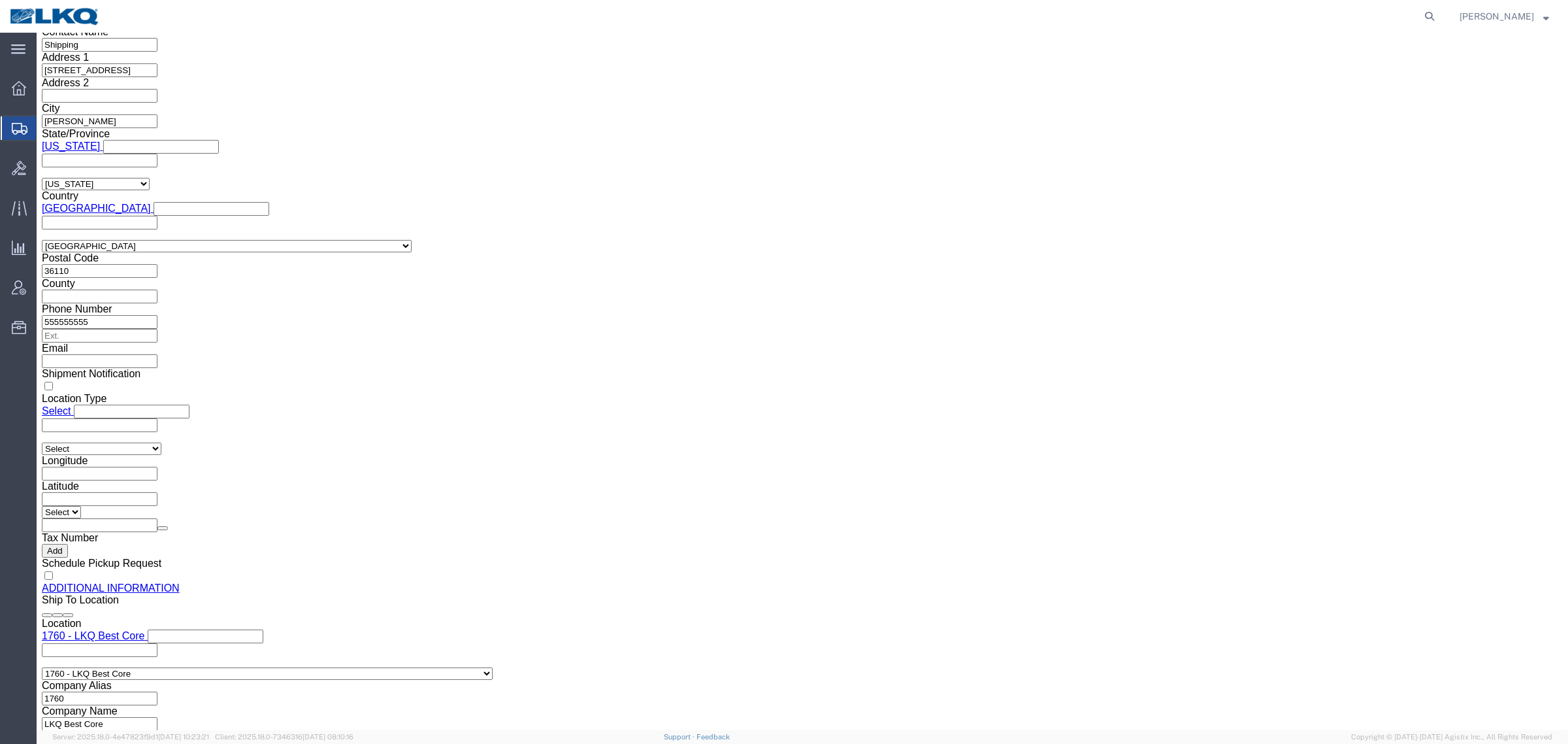
click input "gapigott@lkqcorp.com"
click icon
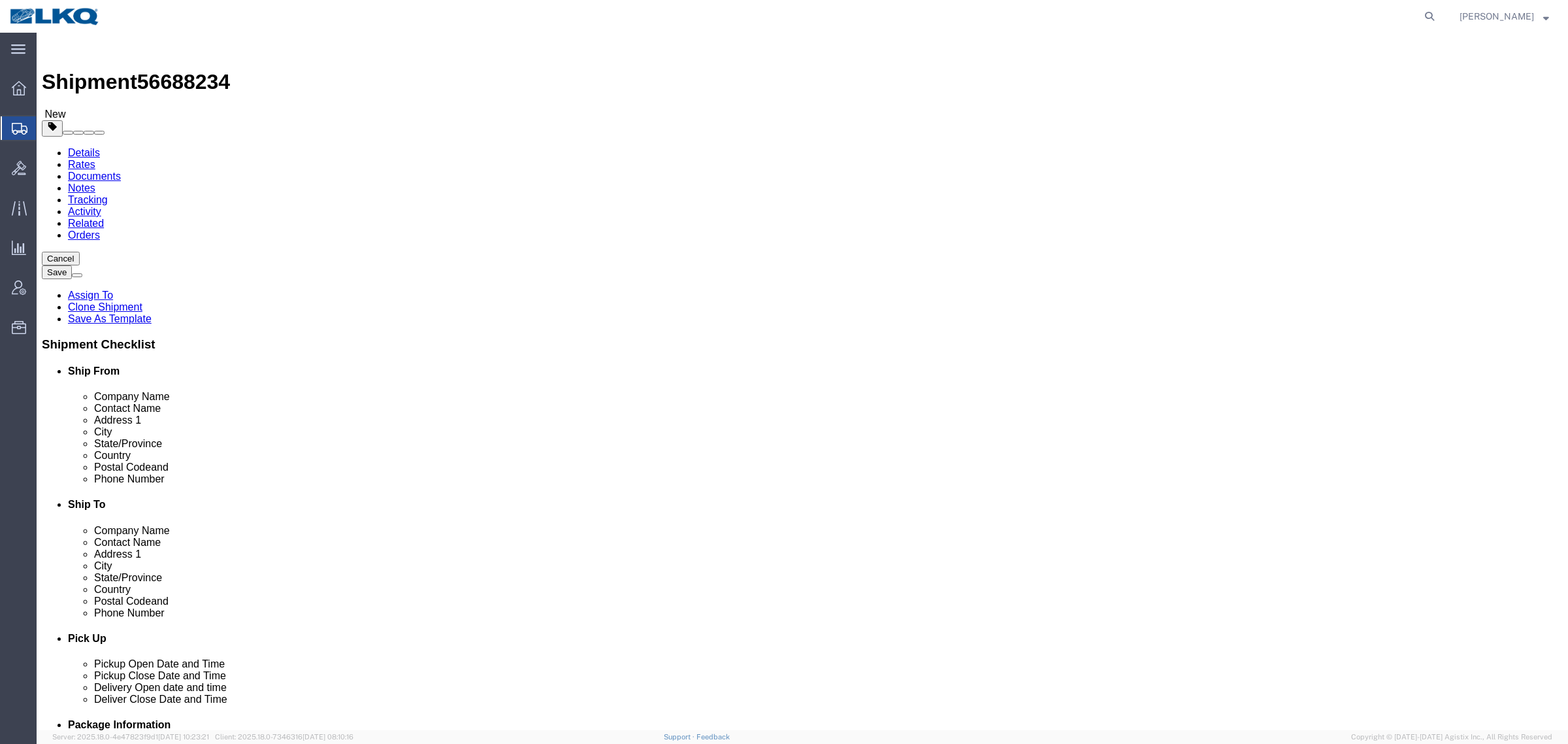
click icon
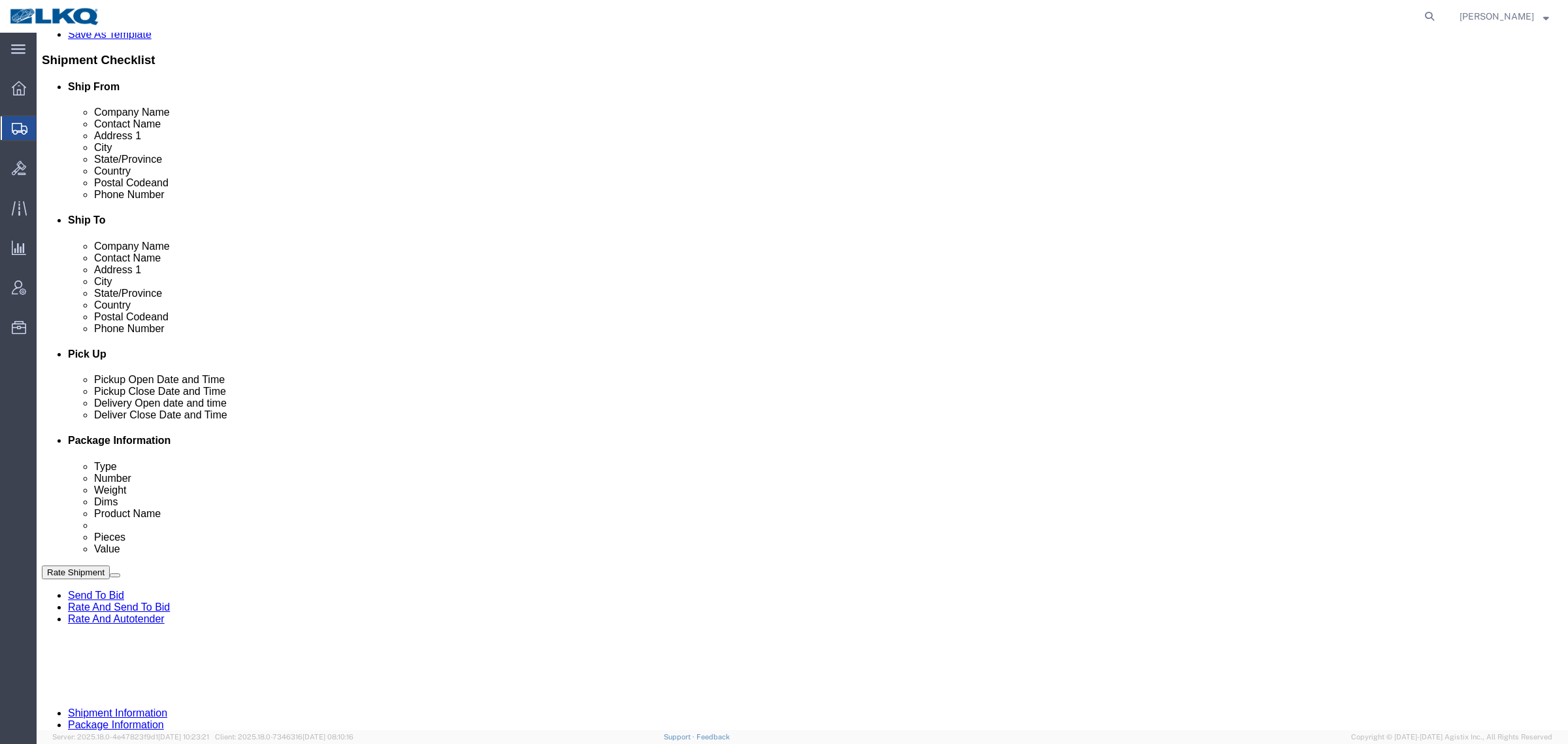
scroll to position [327, 0]
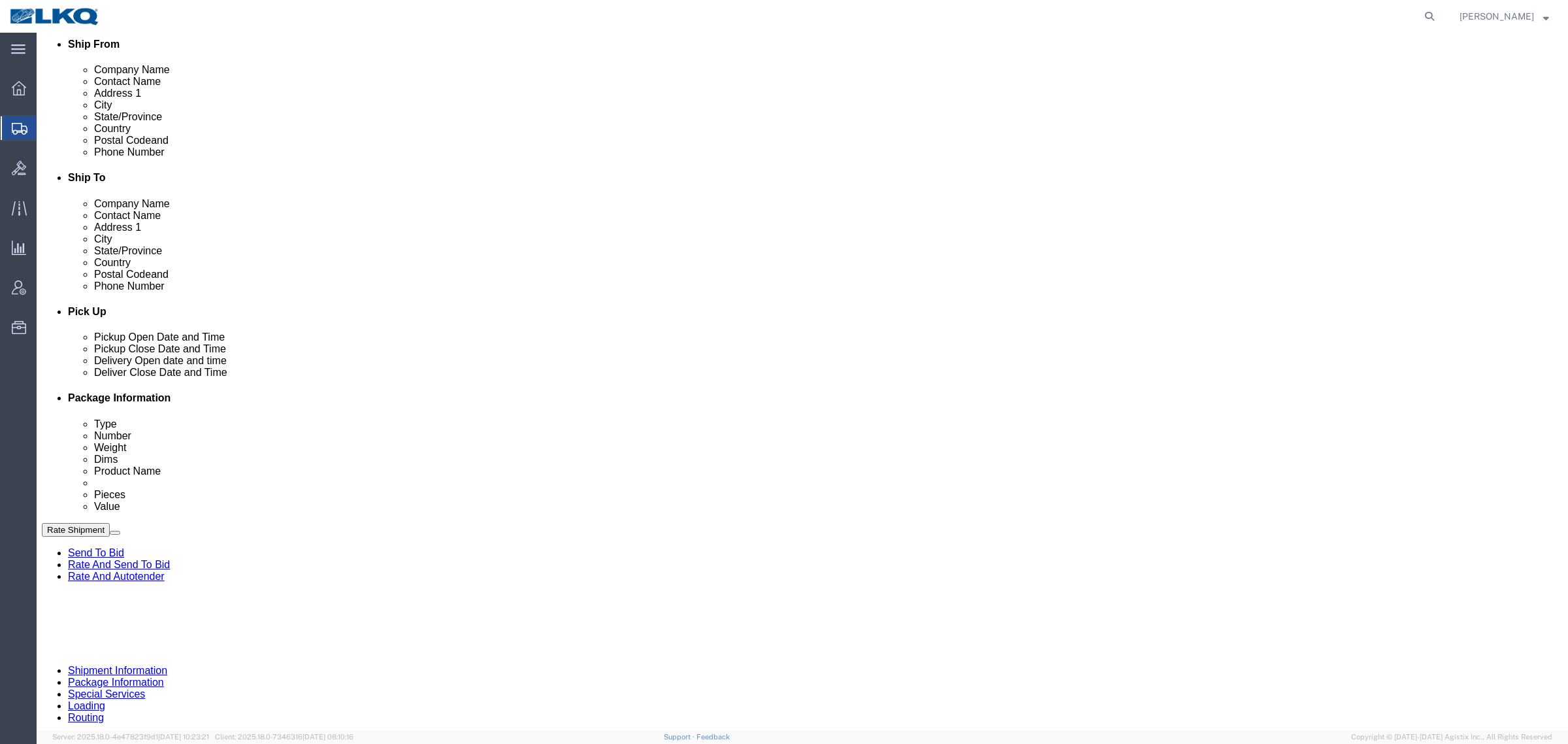
click button "Rate Shipment"
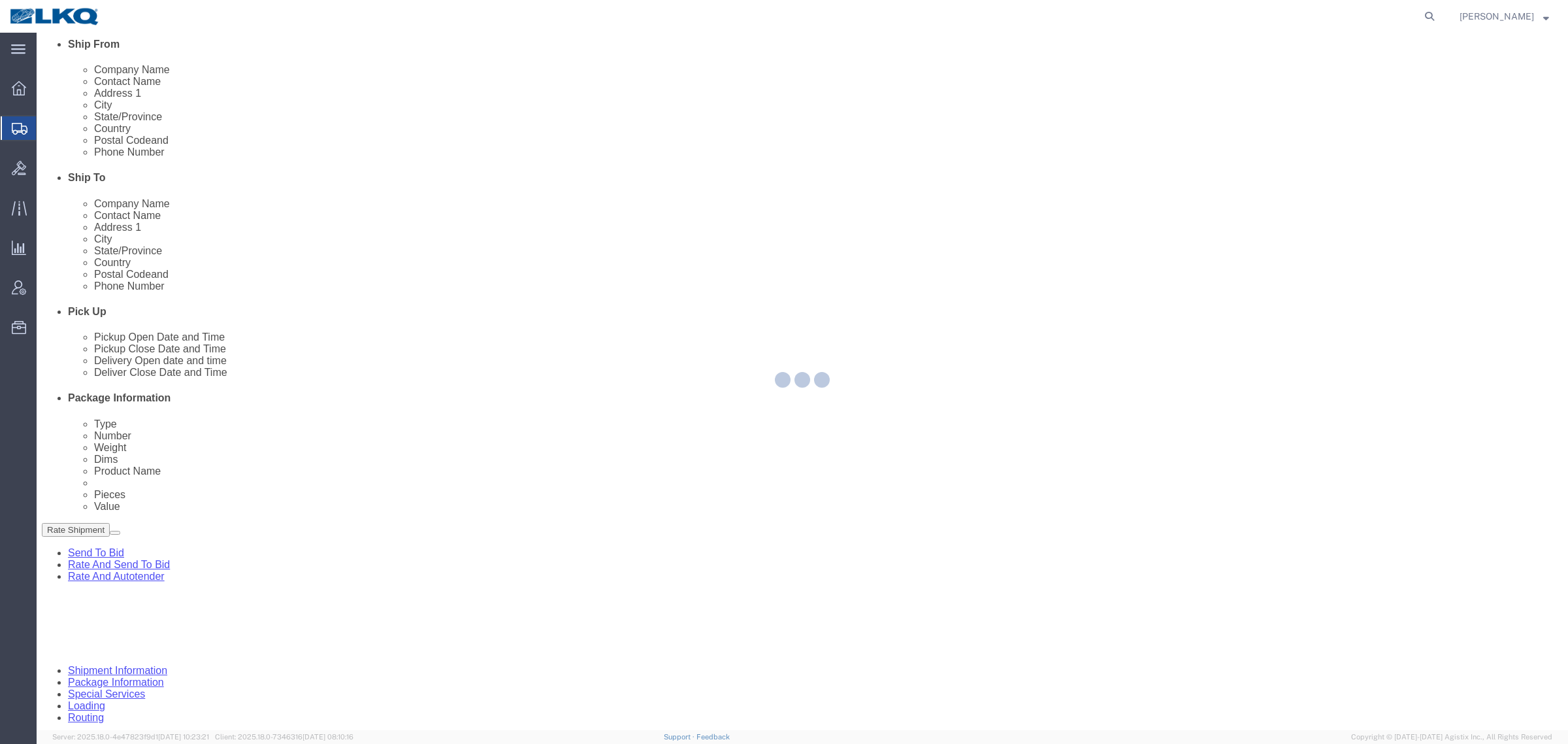
select select "27354"
select select "27634"
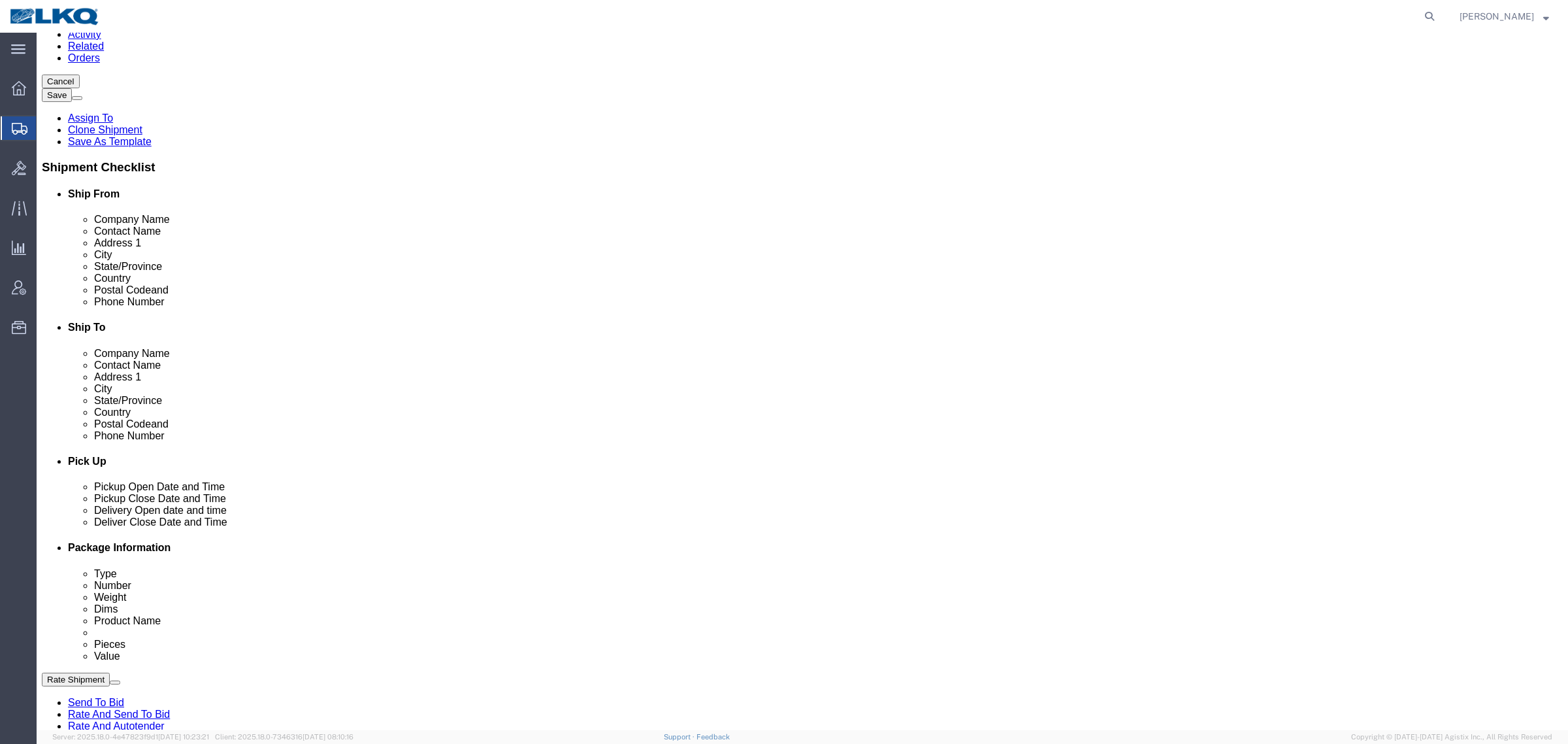
scroll to position [164, 0]
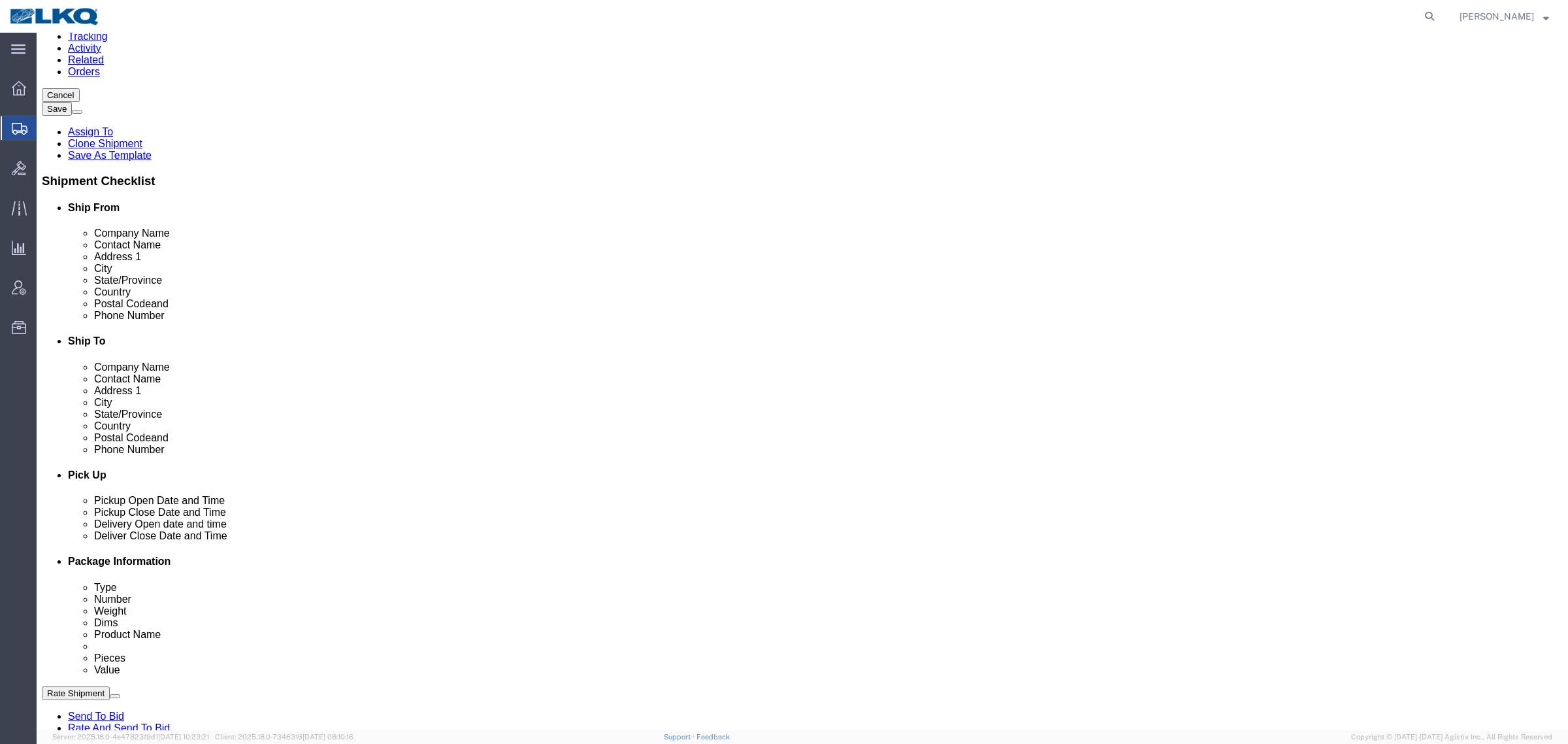
click input "555555555"
type input "5555555555"
click div "Cancel Save Assign To Clone Shipment Save As Template Shipment Checklist Ship F…"
click div "Rate Shipment Send To Bid Rate And Send To Bid Rate And Autotender"
click button "Rate Shipment"
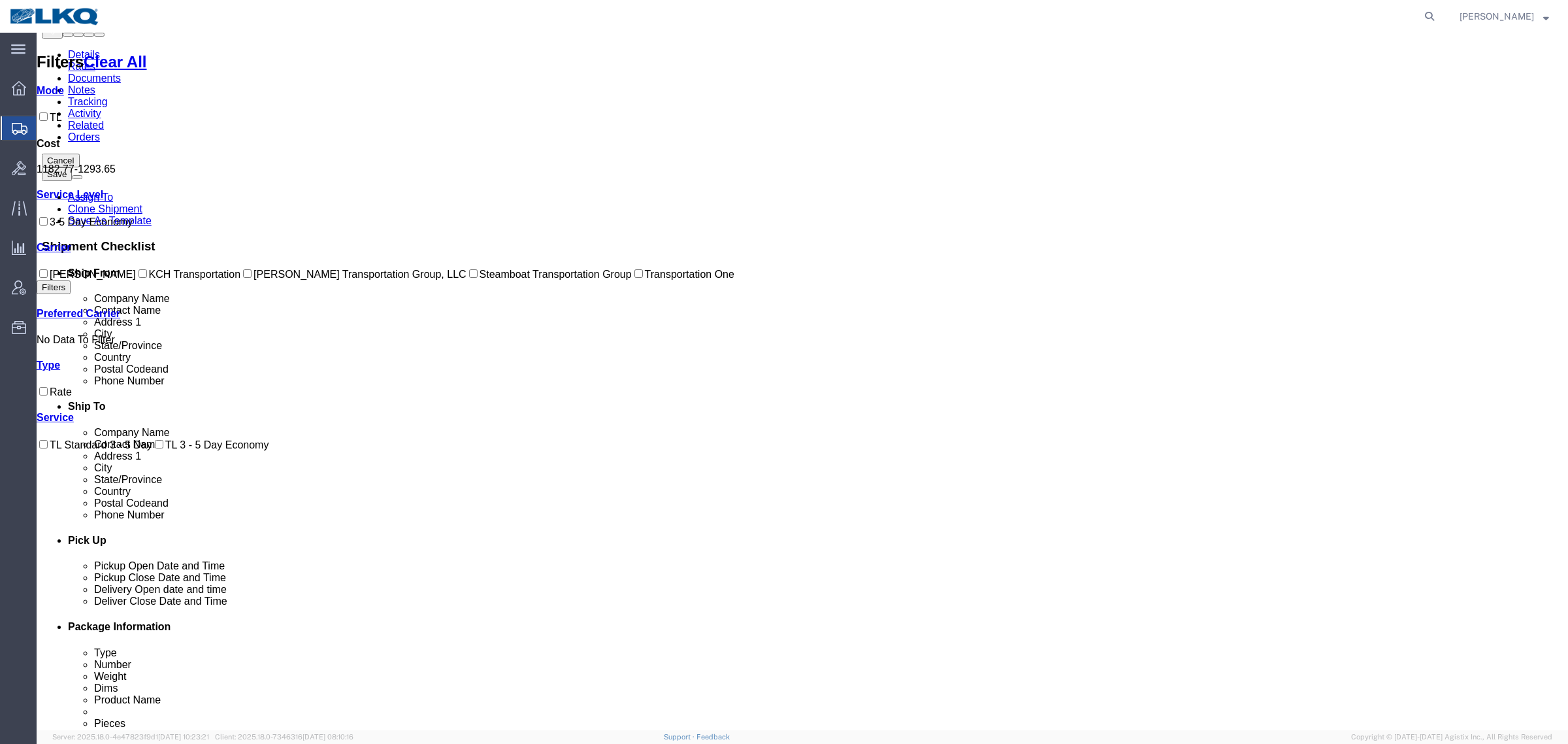
scroll to position [0, 0]
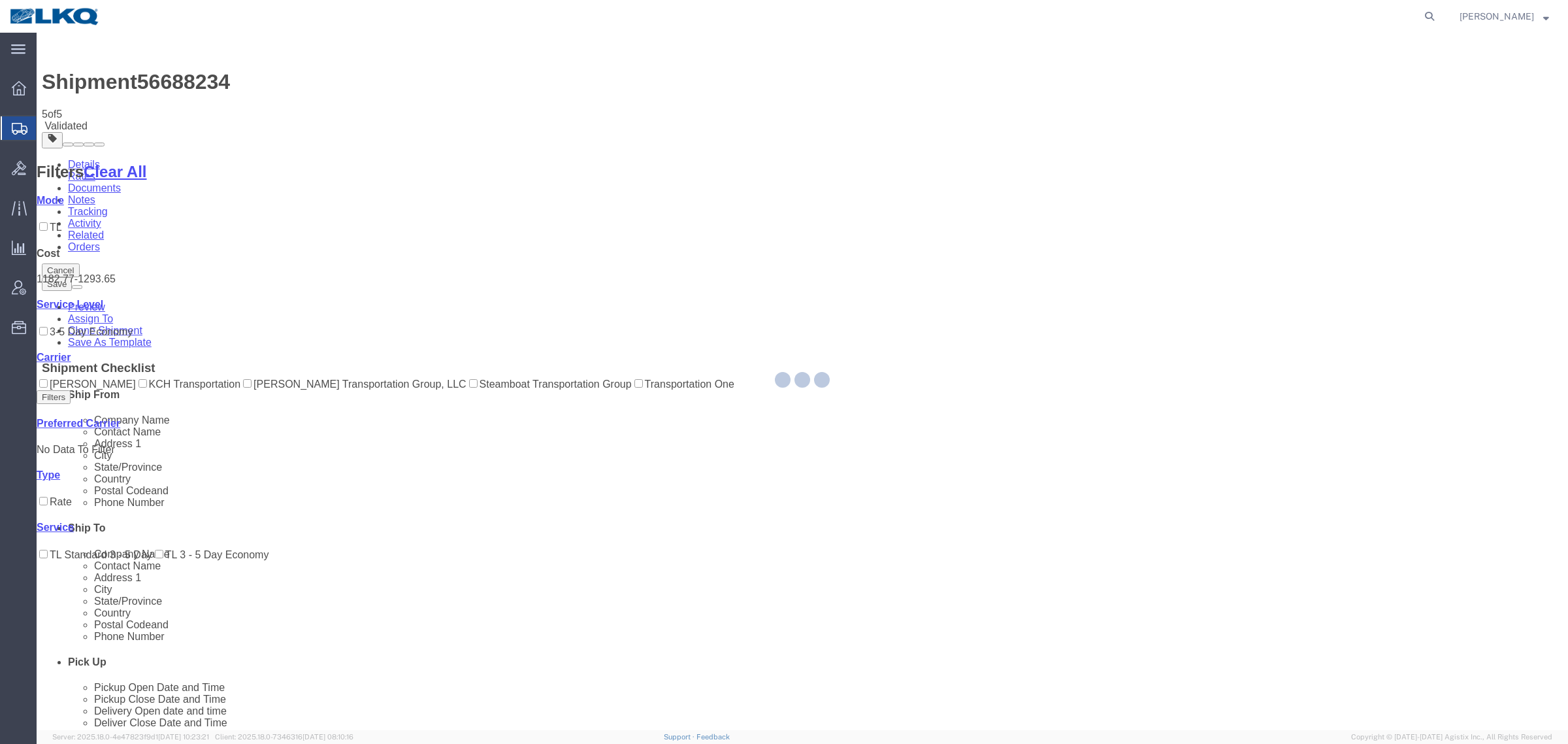
select select "27354"
select select "27634"
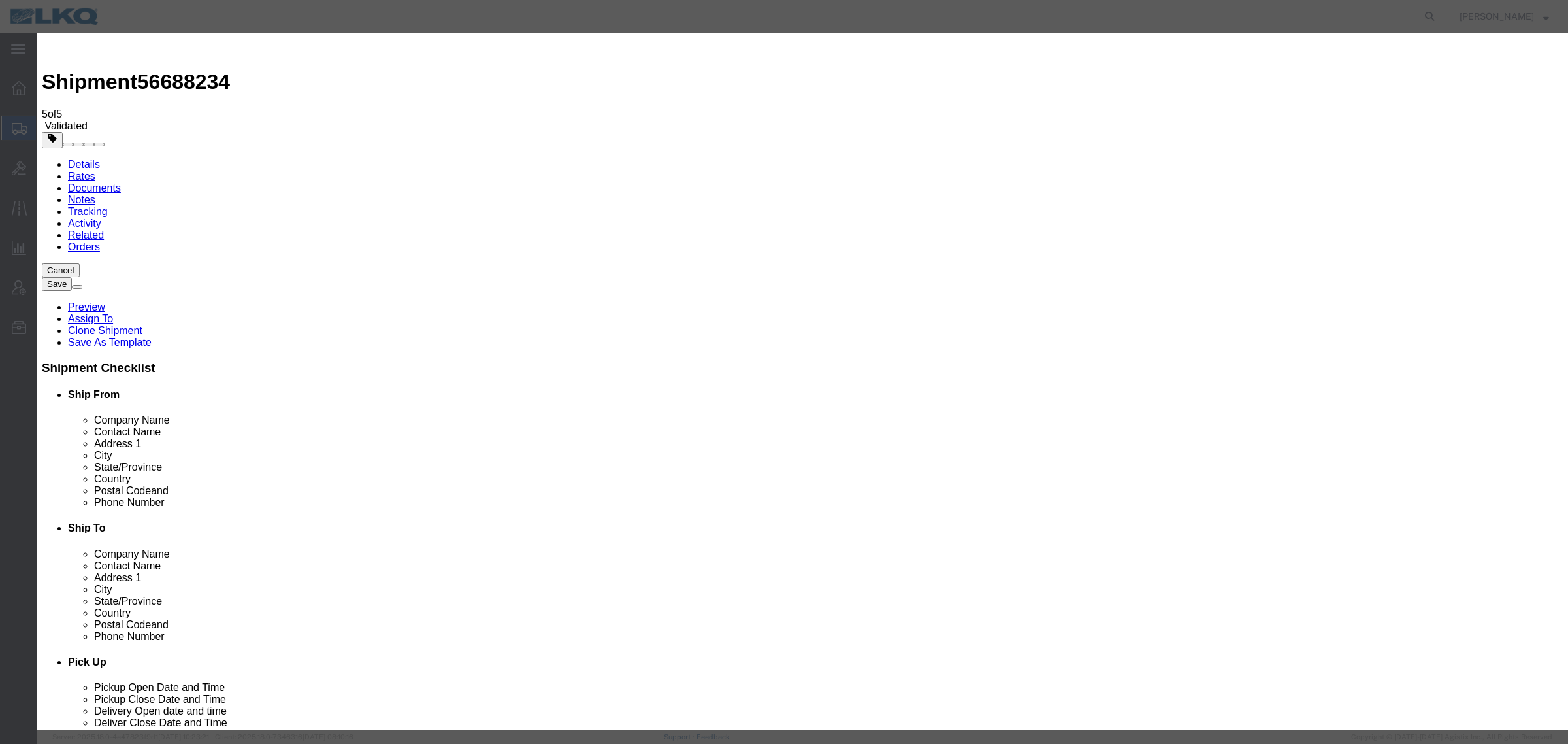
click input "2"
type input "1"
click input "1"
click select "Price Carrier Rank"
select select "LANE_RANK"
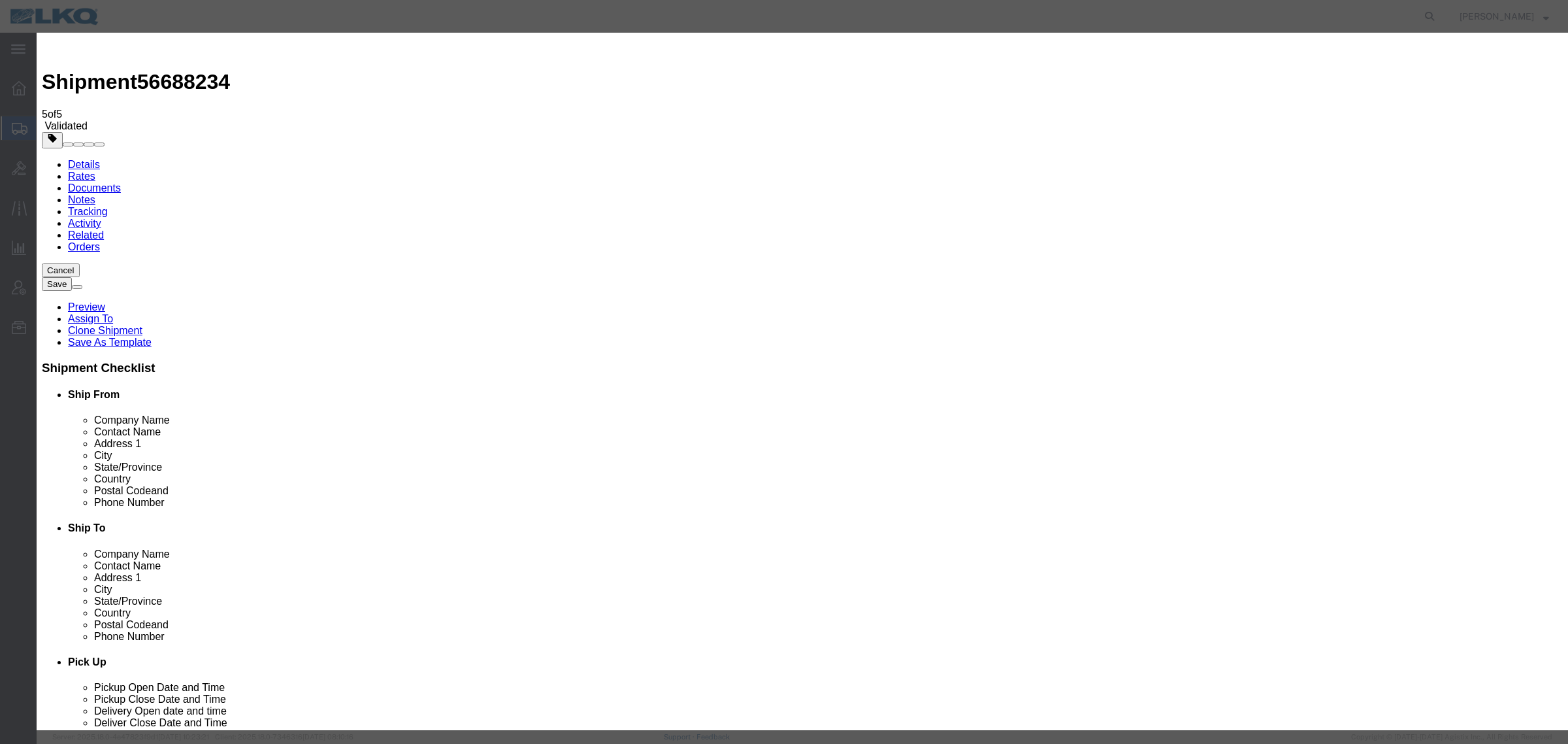
click select "Price Carrier Rank"
click input "8:00 AM"
type input "7:00 AM"
click button "Save Auto-Tender"
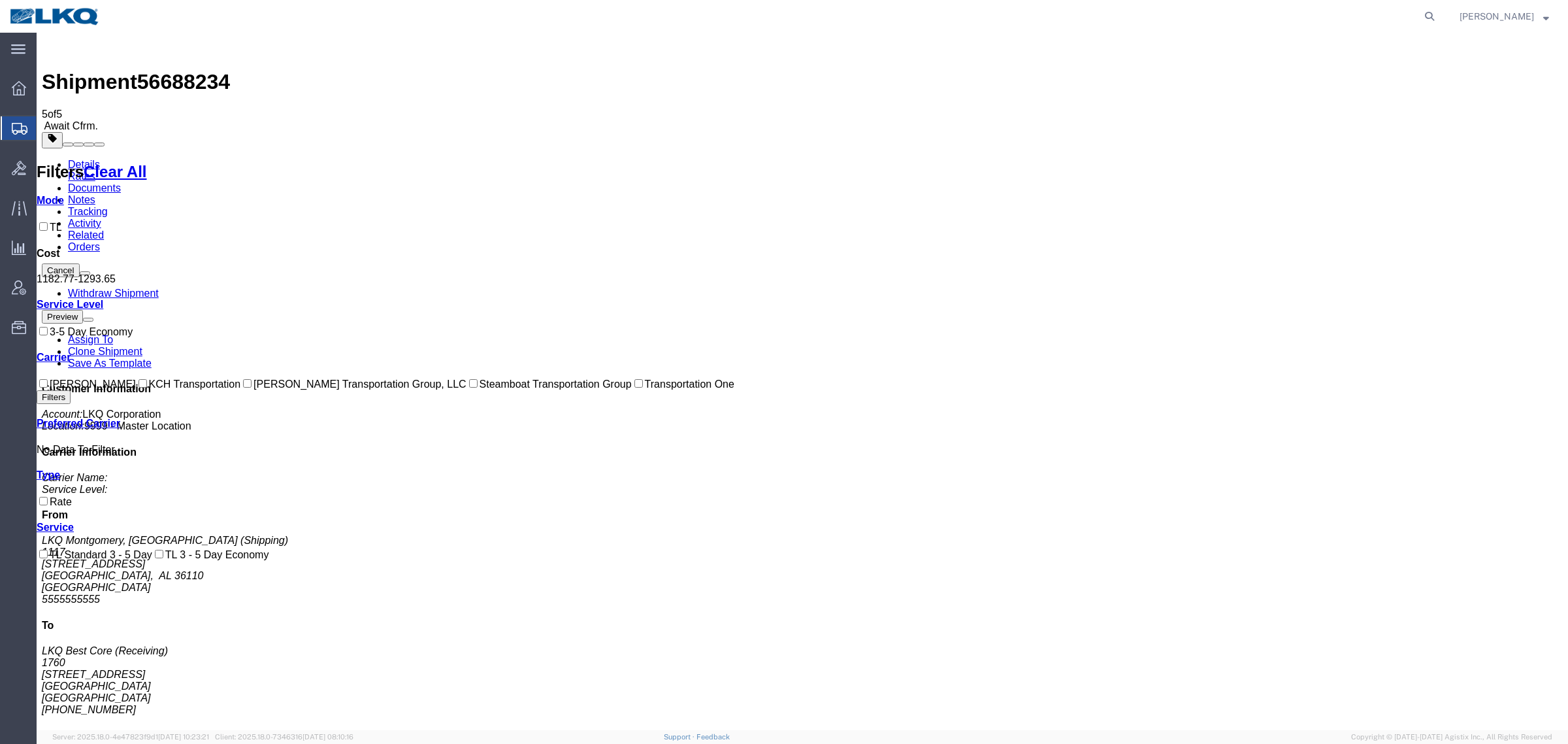
click at [533, 47] on div "Shipment 56688234 5 of 5 Await Cfrm." at bounding box center [802, 85] width 1522 height 95
click at [556, 59] on div "Shipment 56688234 5 of 5 Await Cfrm." at bounding box center [802, 85] width 1522 height 95
click at [547, 53] on div "Shipment 56688234 5 of 5 Await Cfrm." at bounding box center [802, 85] width 1522 height 95
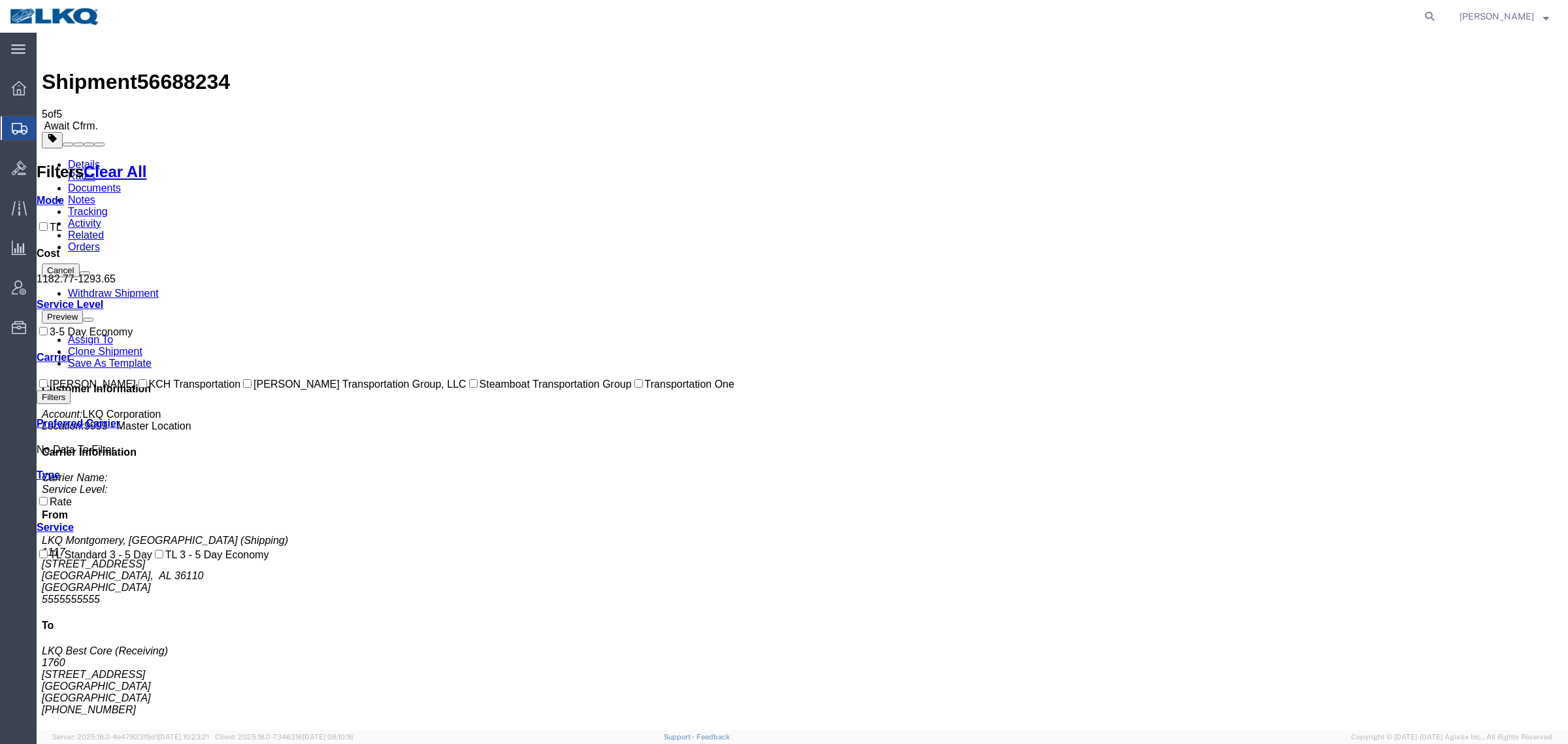
click at [516, 159] on ul "Details Rates Documents Notes Tracking Activity Related Orders" at bounding box center [802, 206] width 1522 height 95
click at [508, 159] on ul "Details Rates Documents Notes Tracking Activity Related Orders" at bounding box center [802, 206] width 1522 height 95
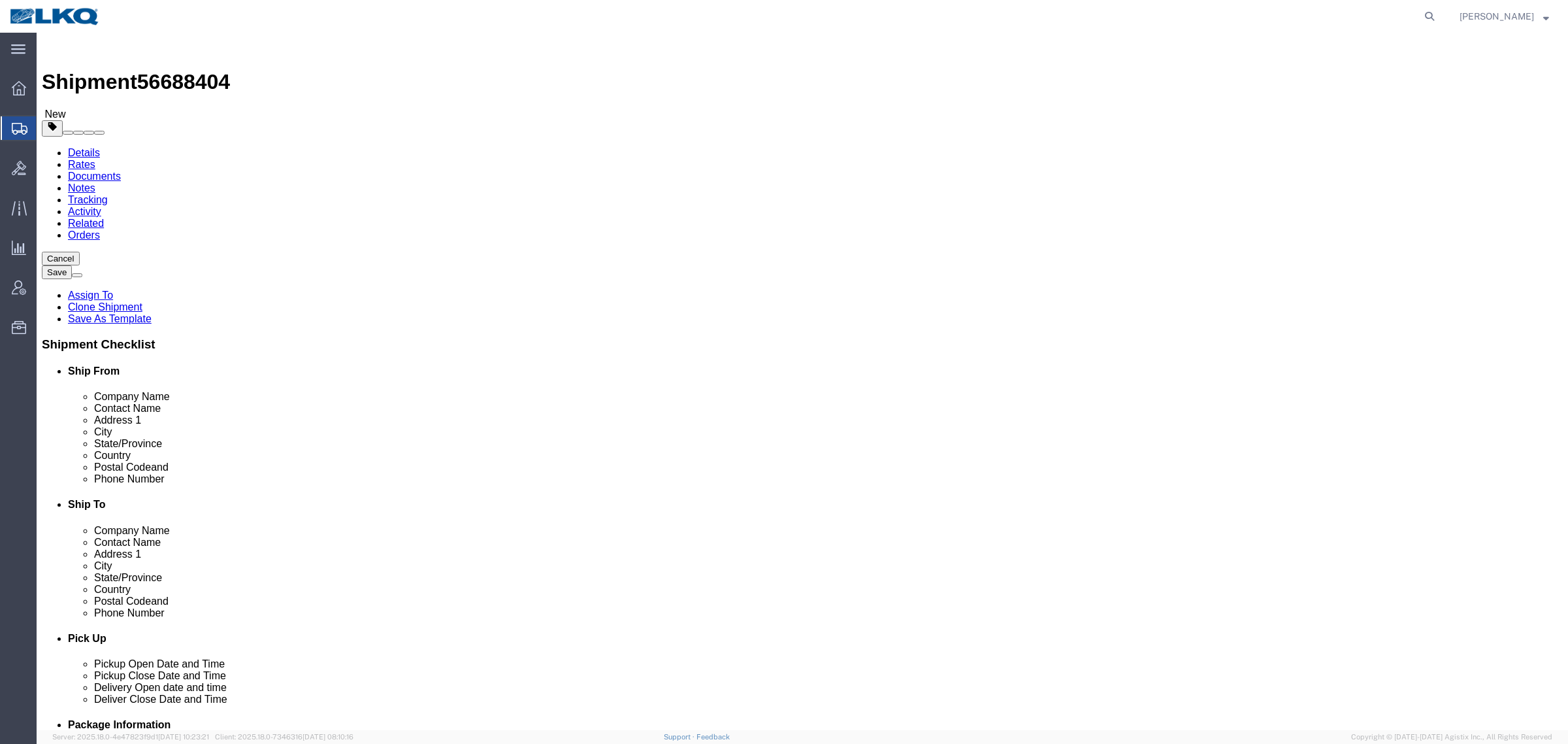
select select "27634"
select select "30704"
click div "Shipment Information Package Information Special Services Loading Routing"
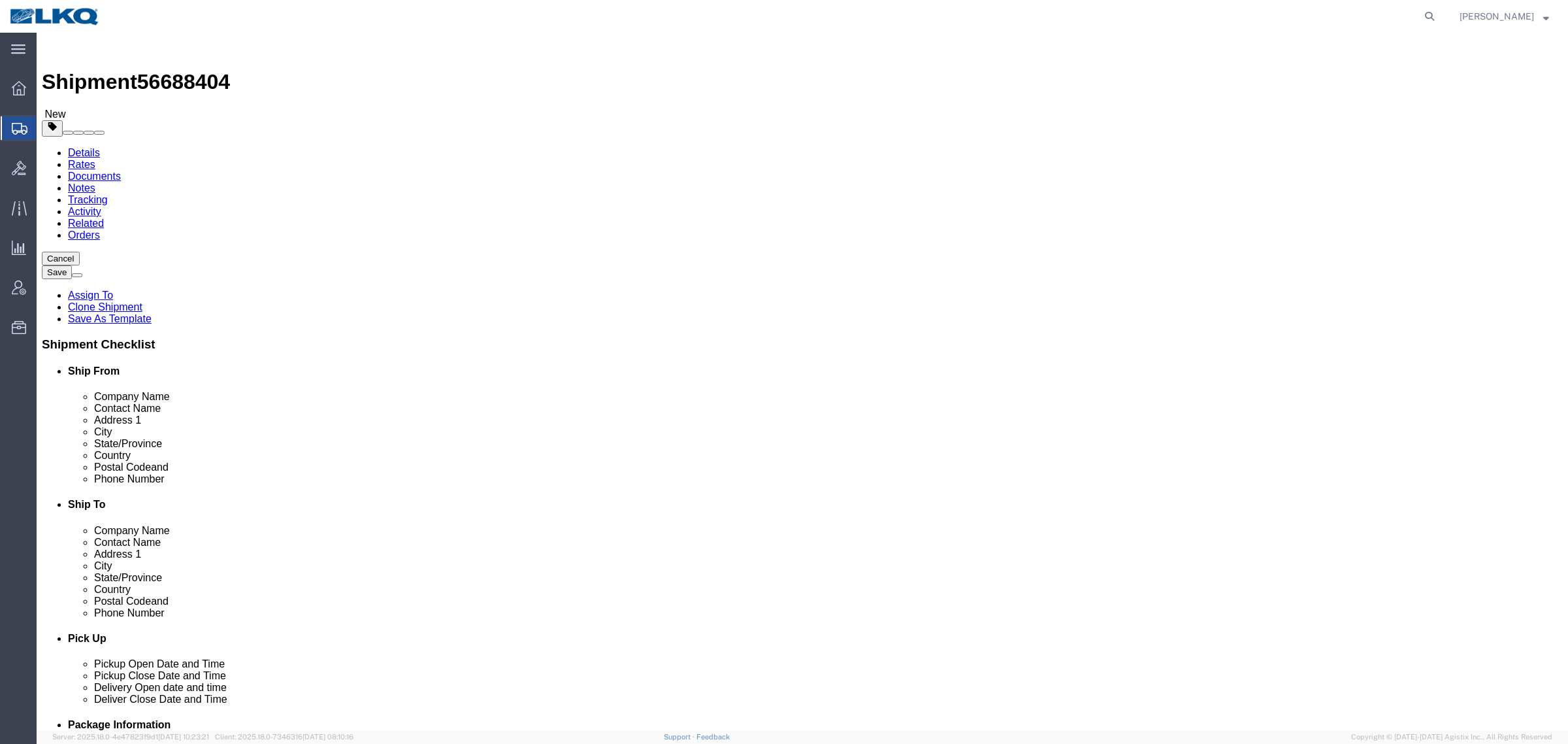
click div "Shipment Information Package Information Special Services Loading Routing"
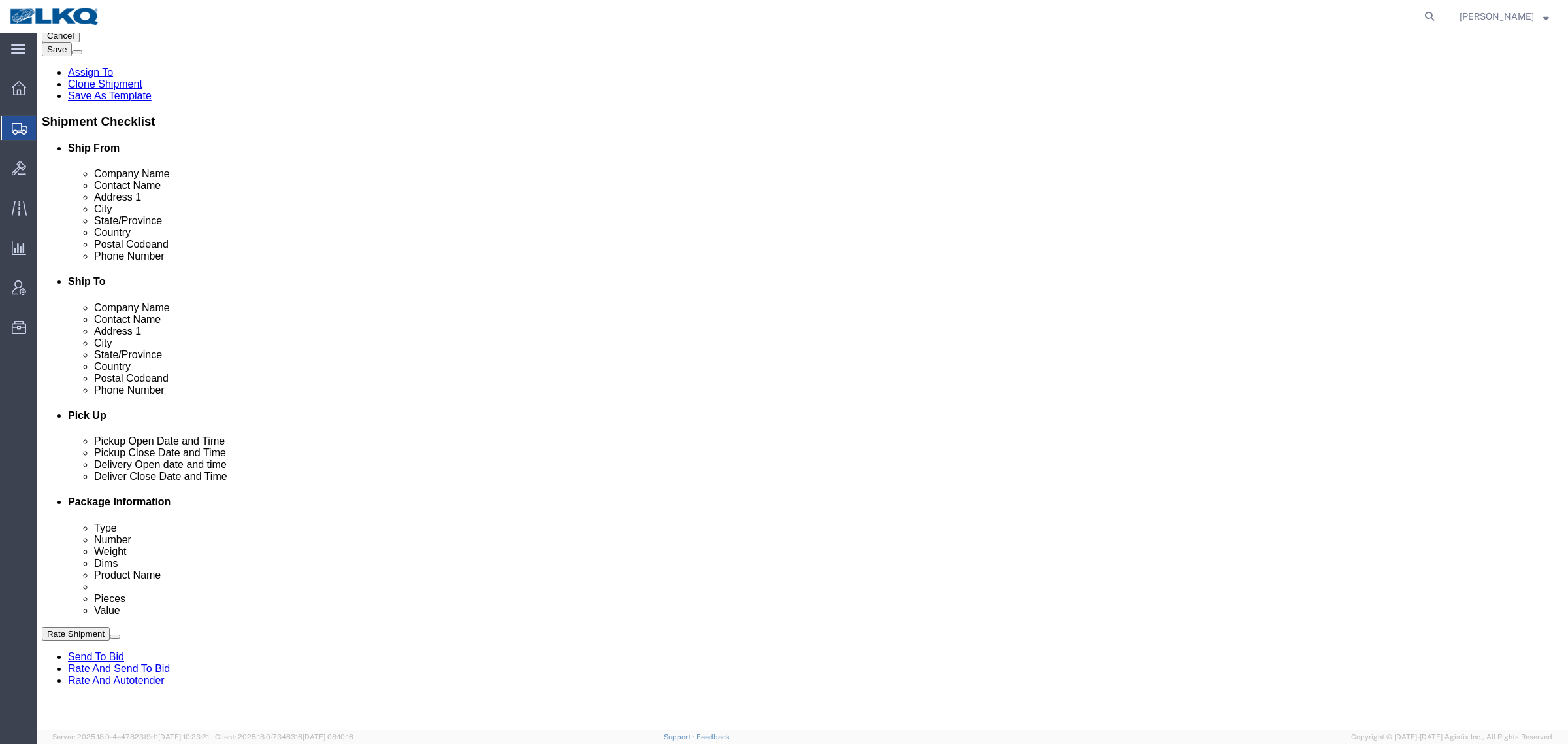
scroll to position [245, 0]
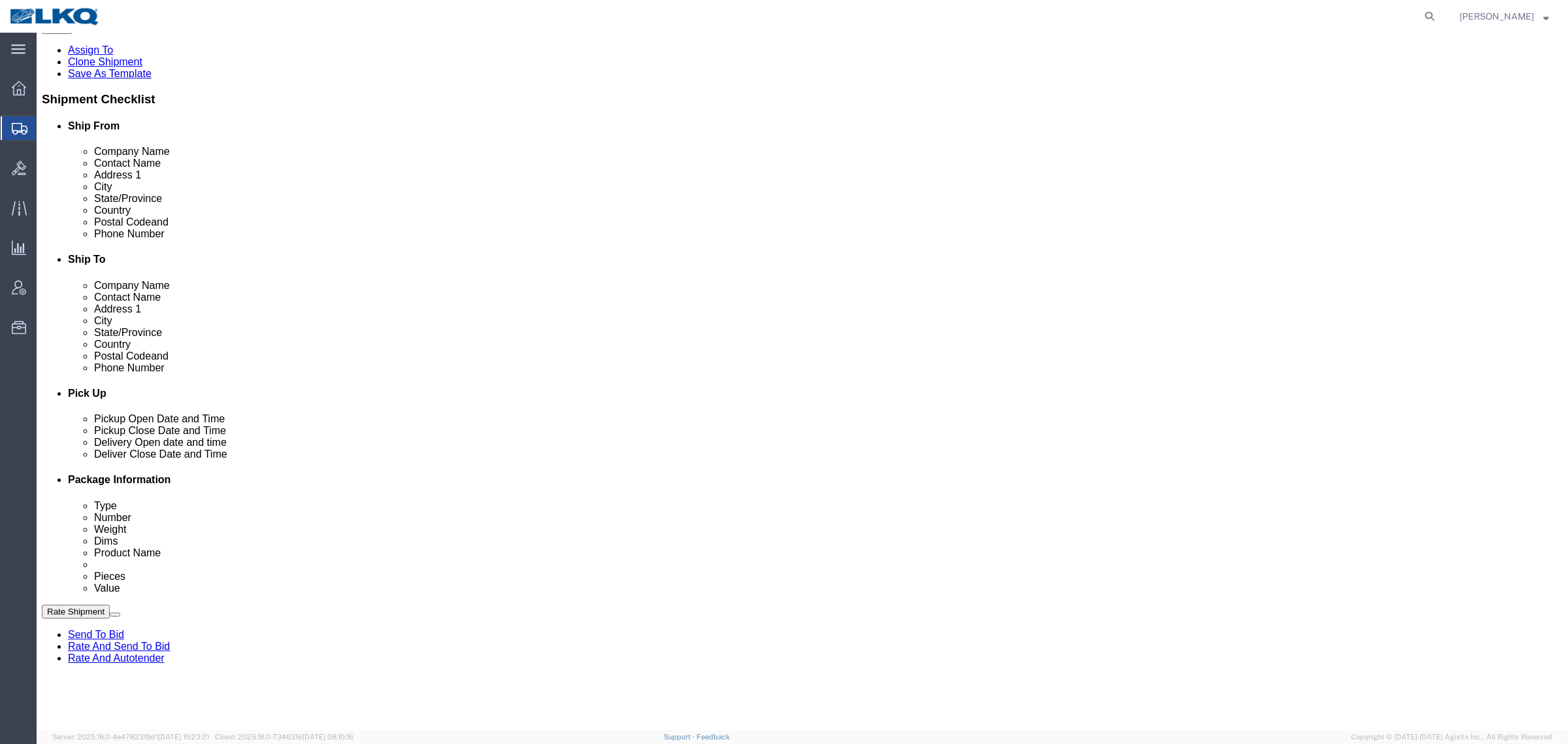
click link "Schedule appointment"
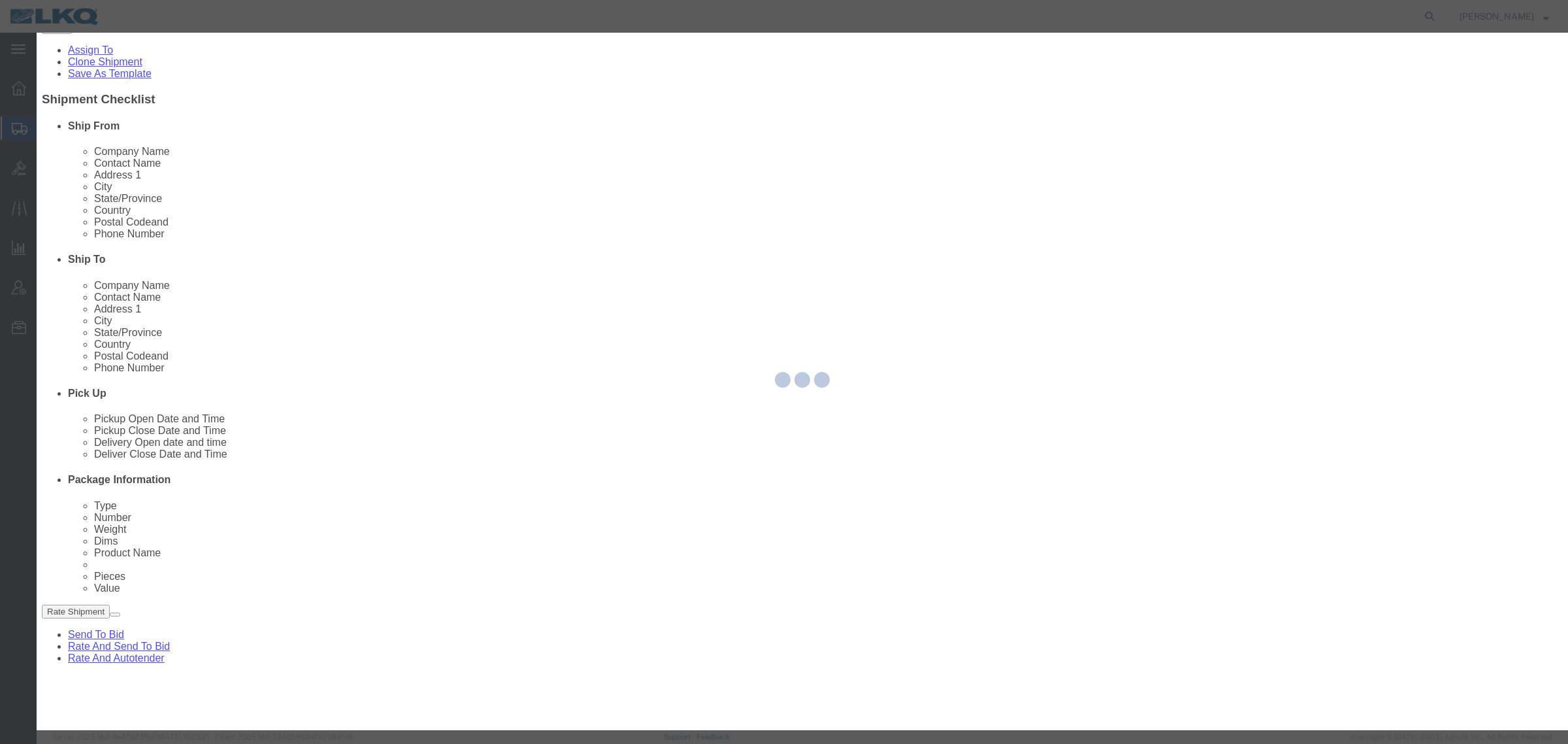
select select
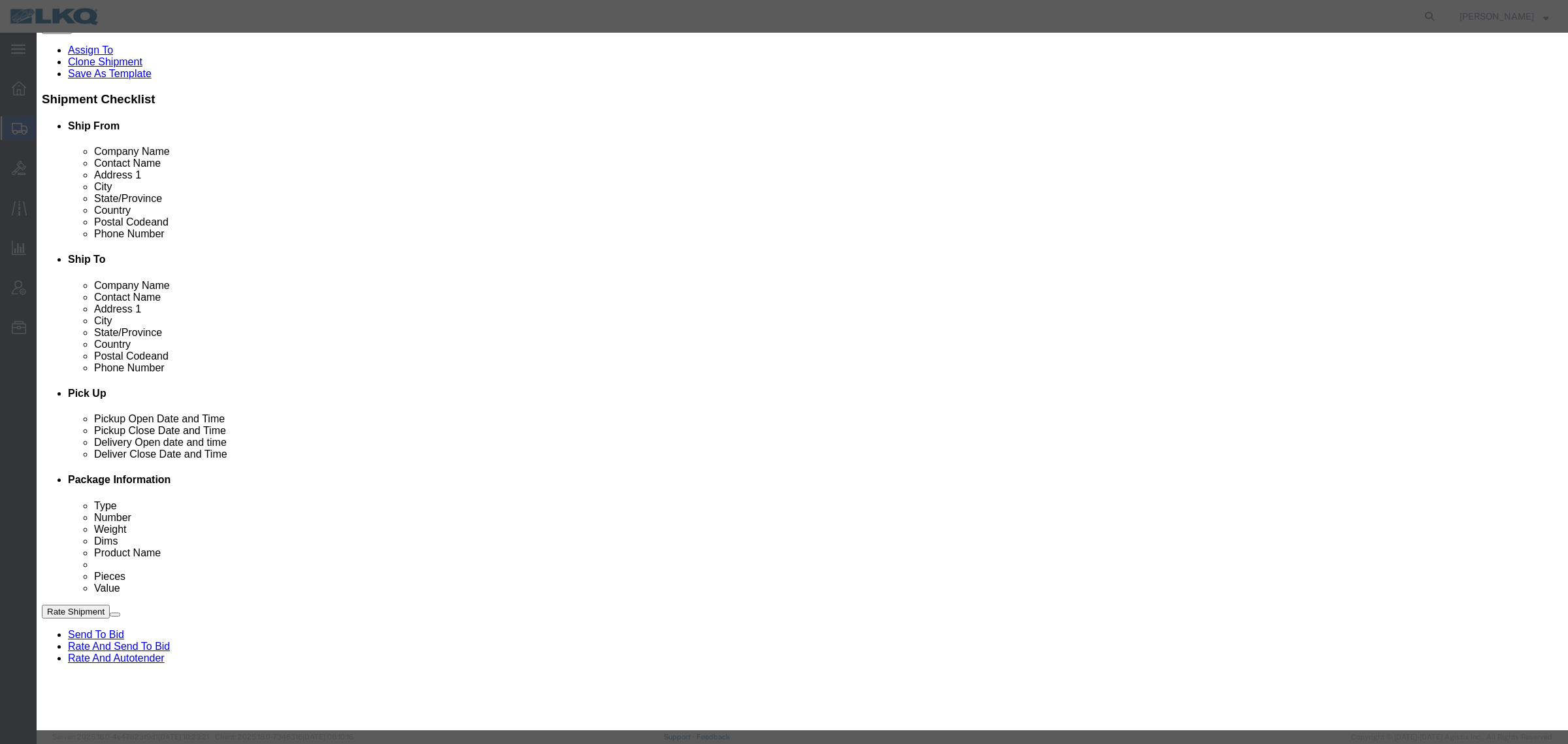
click input "09/03/2025"
click td "5"
click link "Availability"
click button "Close"
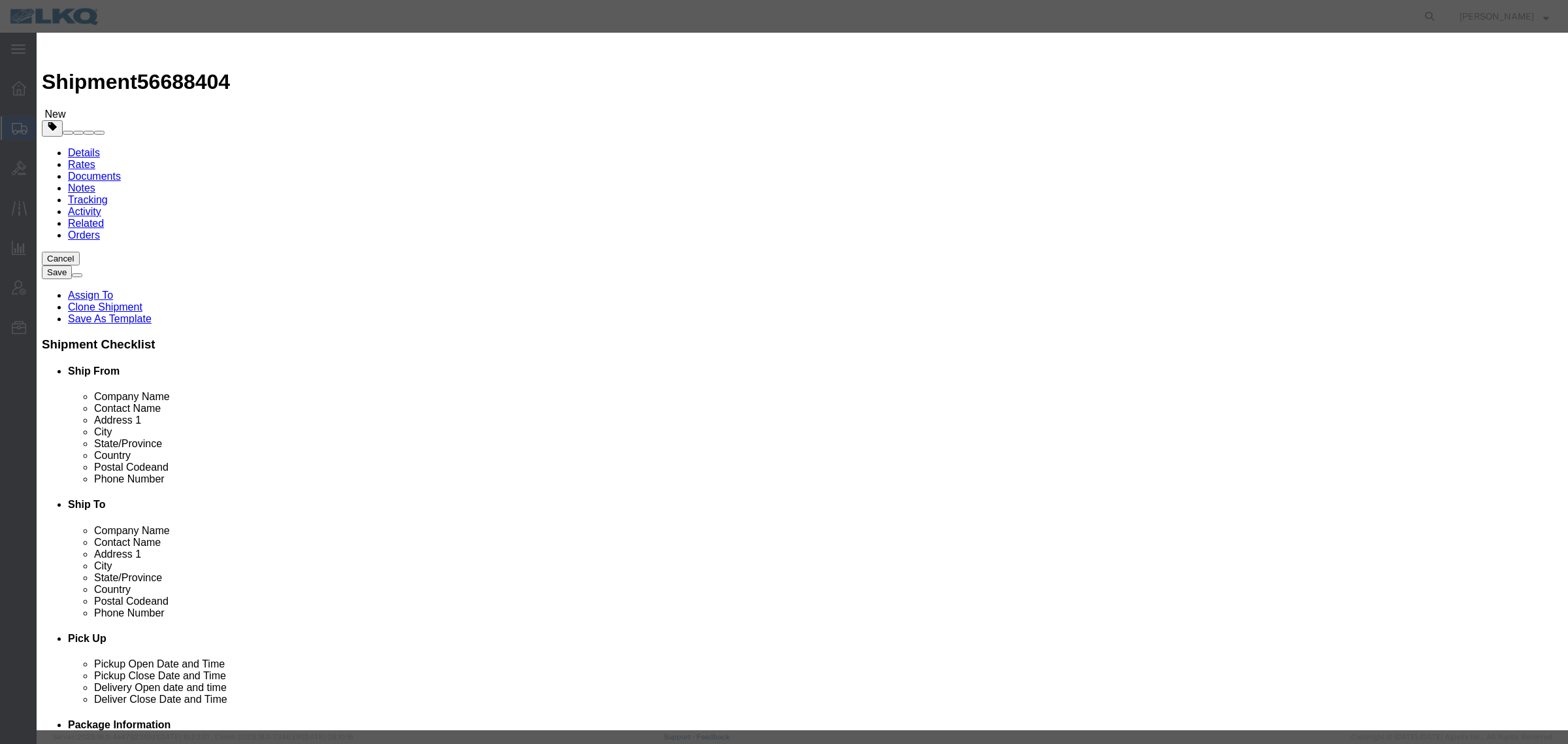
click input "11:00 AM"
type input "9:00 AM"
click select "Select 15 min 30 min 45 min 1 hr 2 hr 3 hr 4 hr"
select select "15"
click select "Select 15 min 30 min 45 min 1 hr 2 hr 3 hr 4 hr"
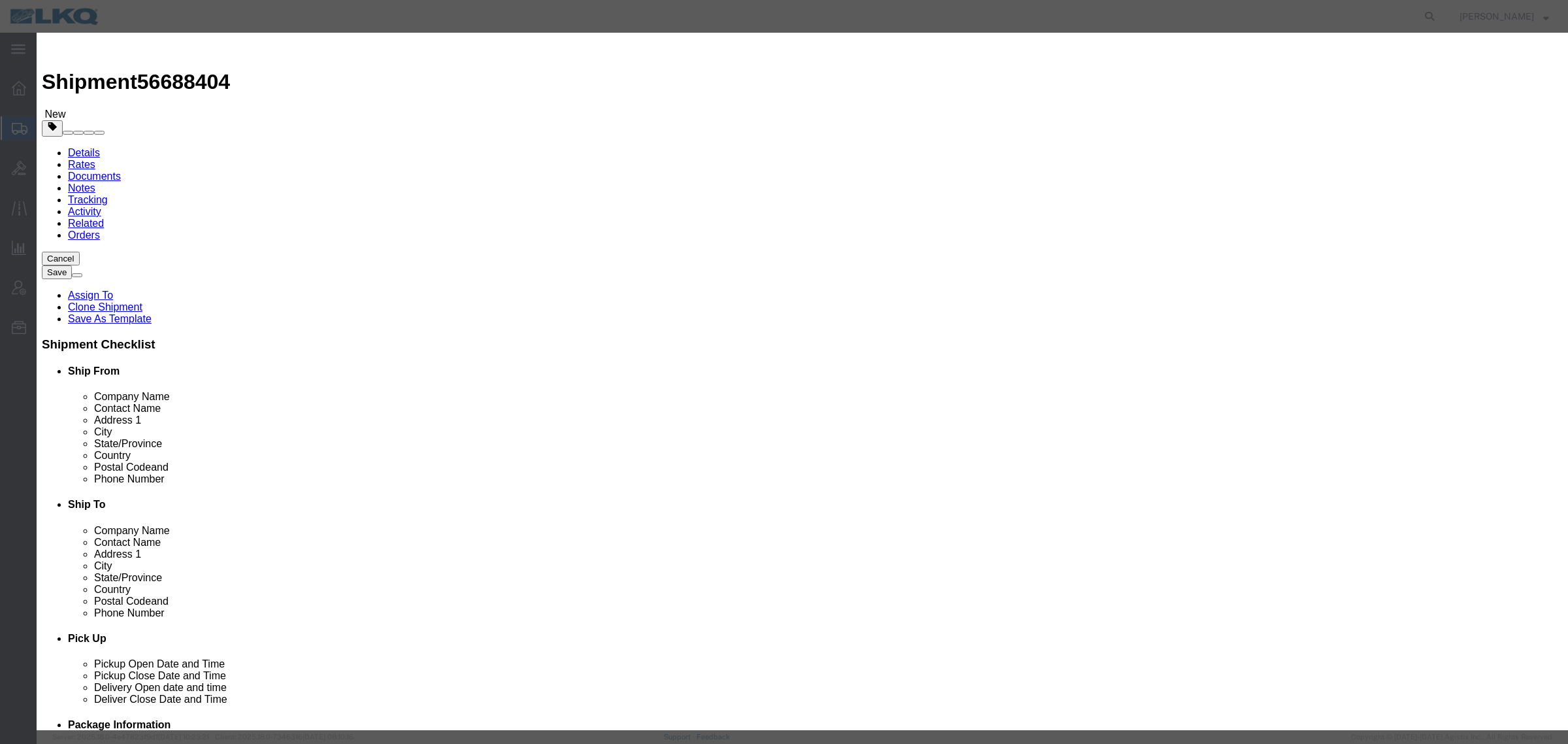
click button "Save"
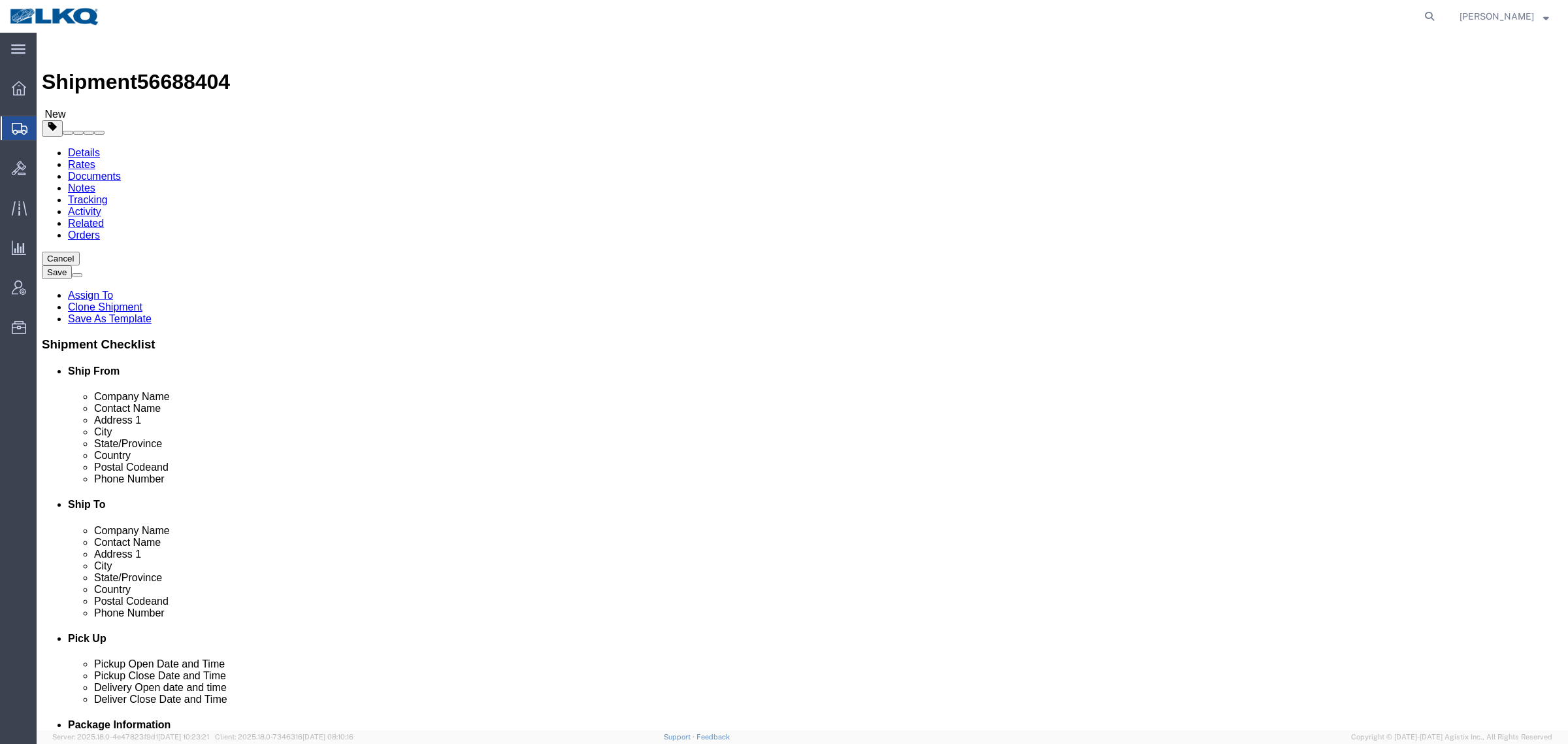
click span "56688404"
copy span "56688404"
click div "Shipment Information Package Information Special Services Loading Routing"
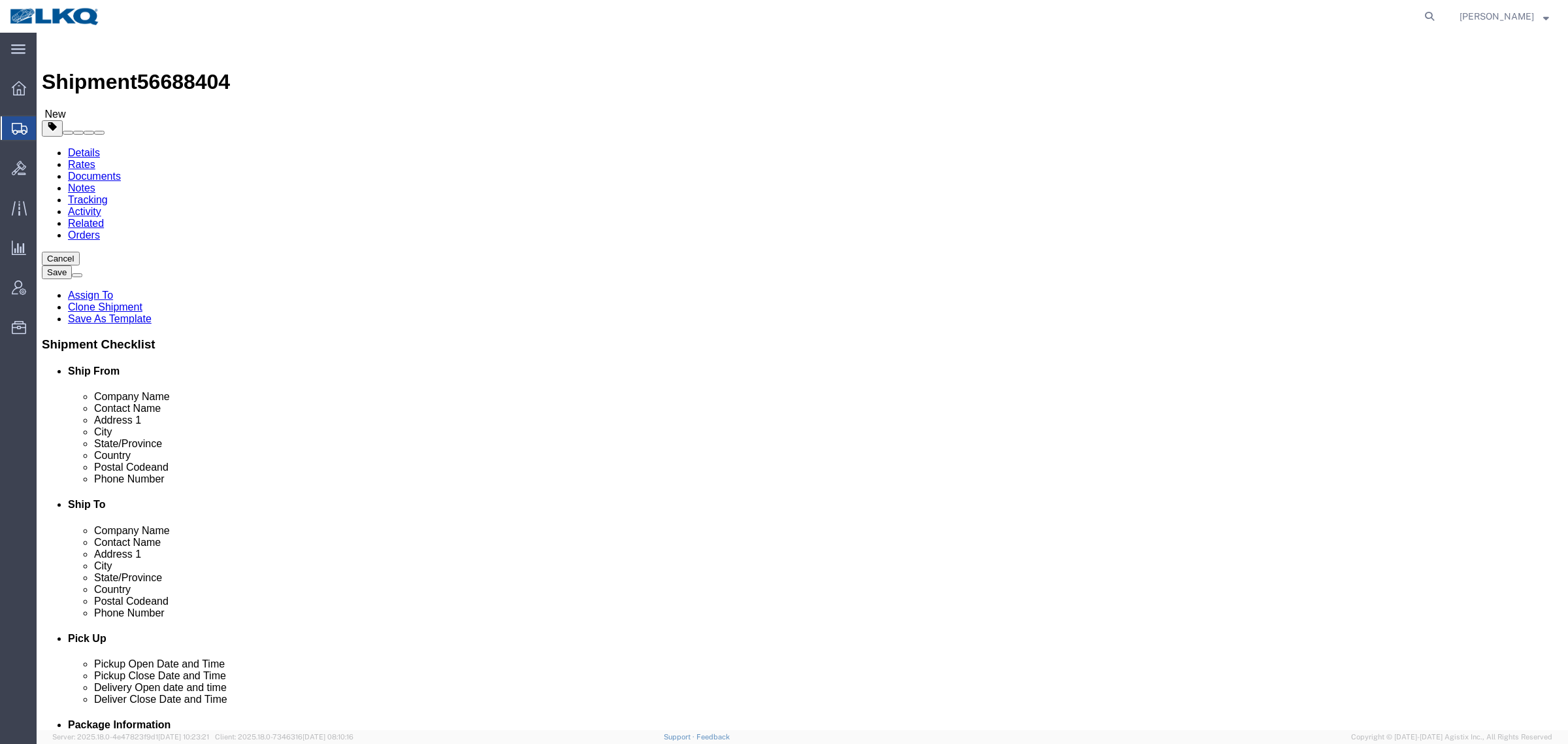
click div "Shipment Information Package Information Special Services Loading Routing"
click span "56688404"
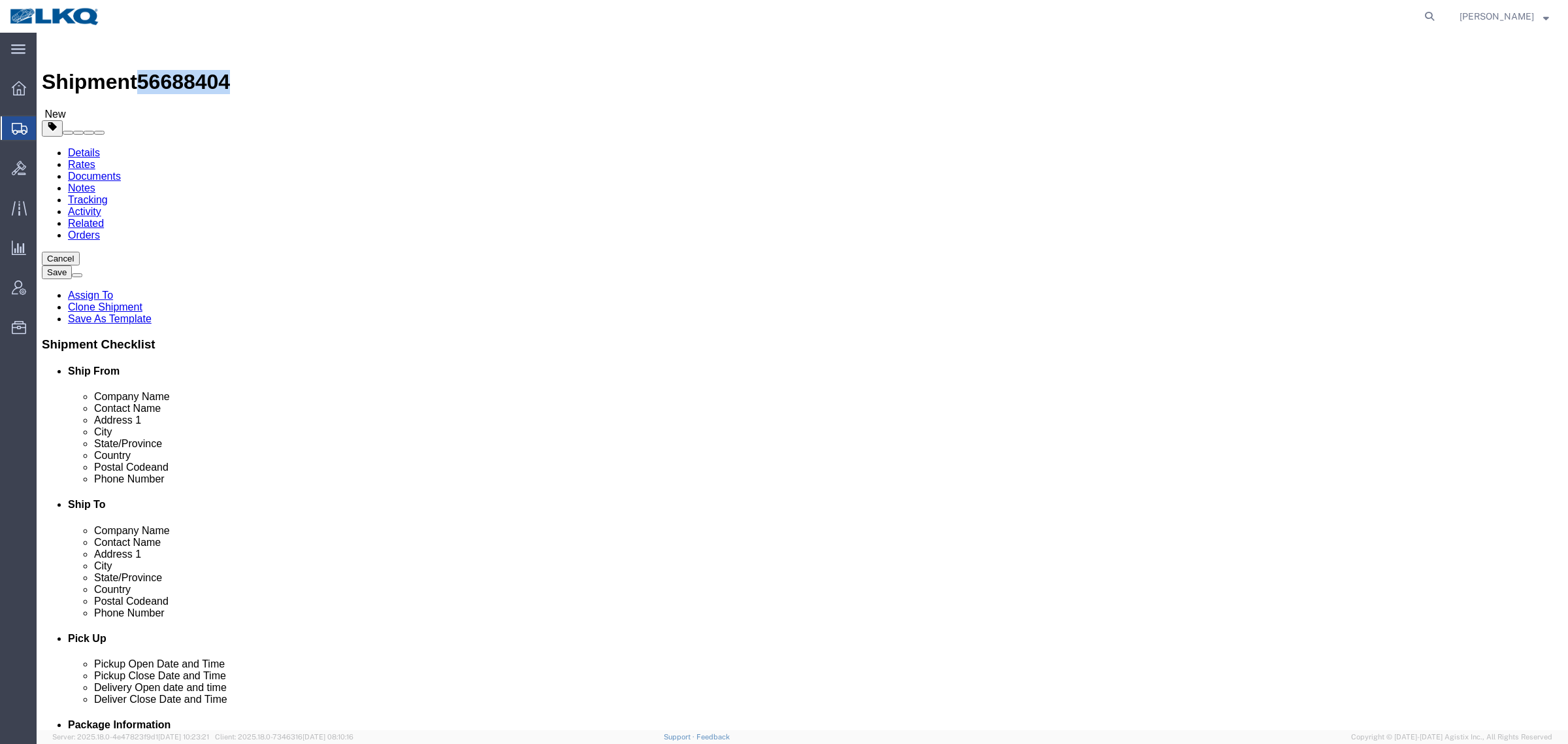
copy span "56688404"
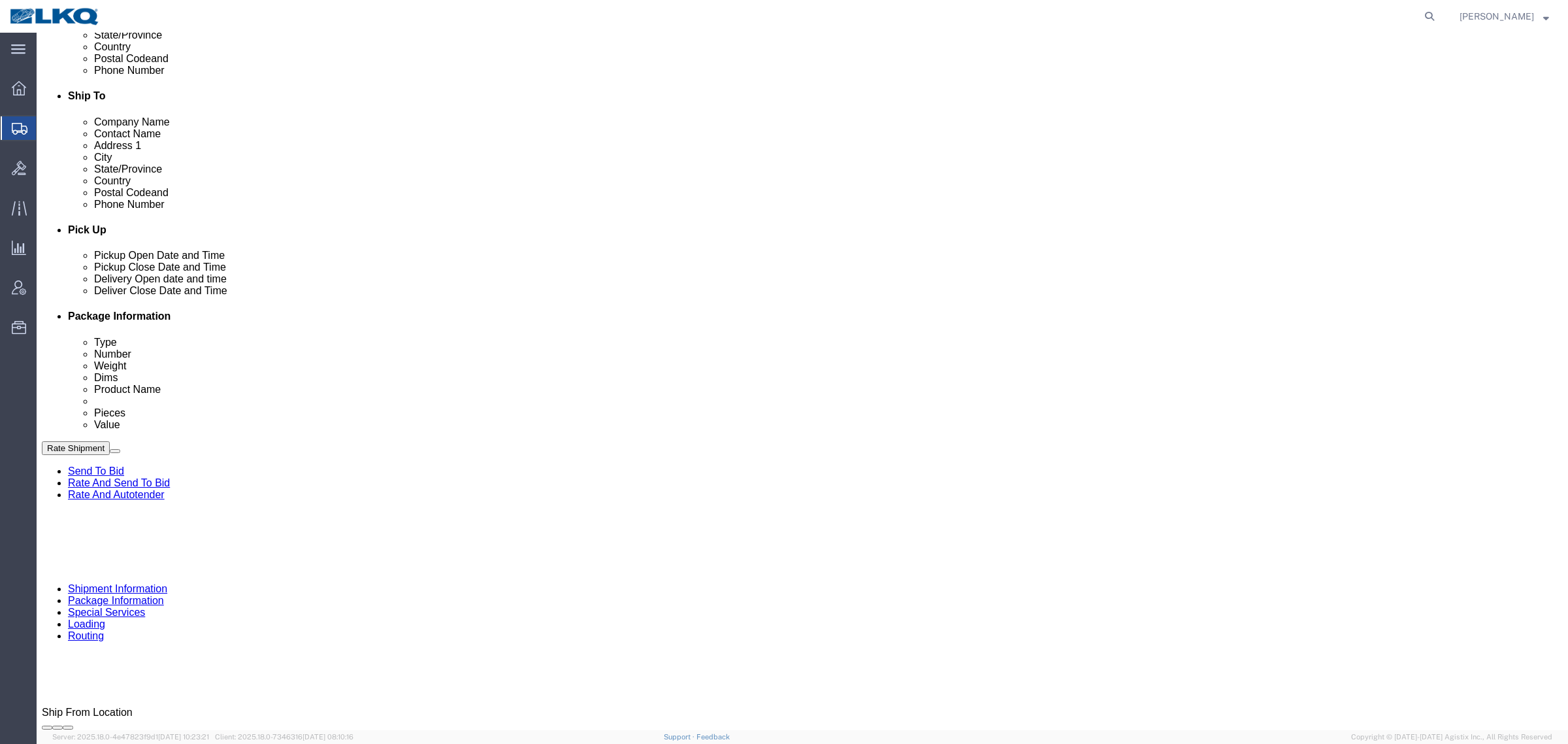
click icon
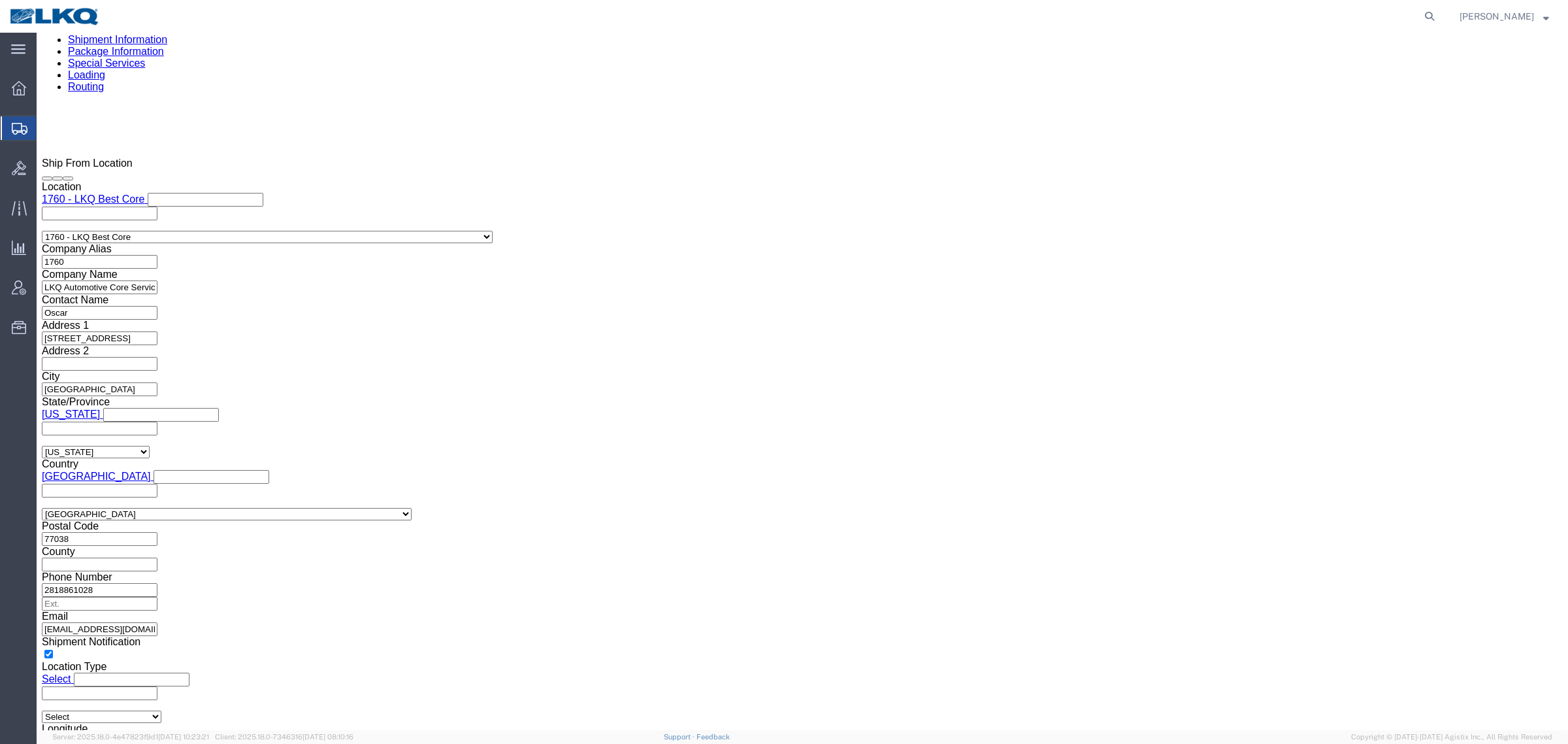
scroll to position [1144, 0]
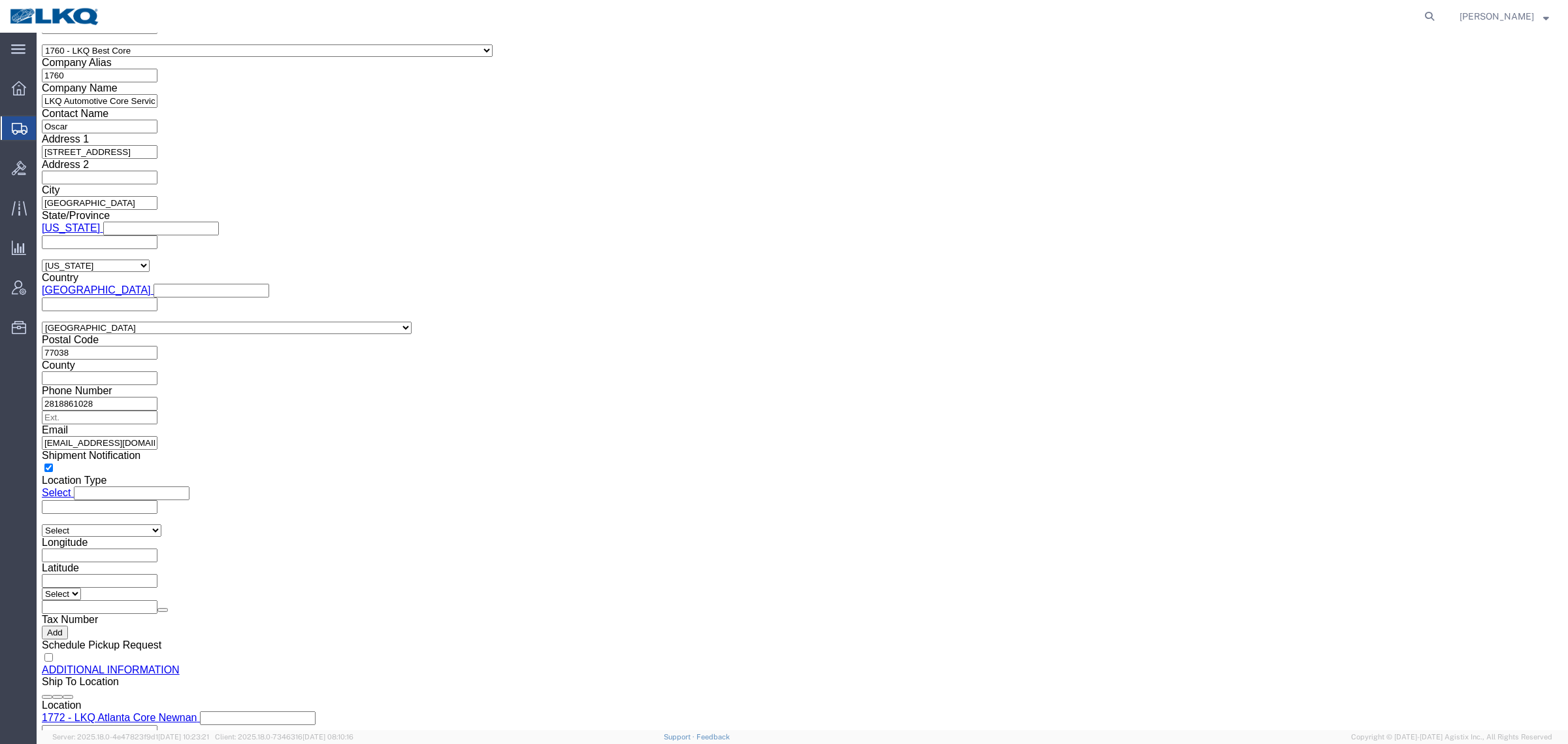
click input "[EMAIL_ADDRESS][DOMAIN_NAME]"
click link "Shipment Information"
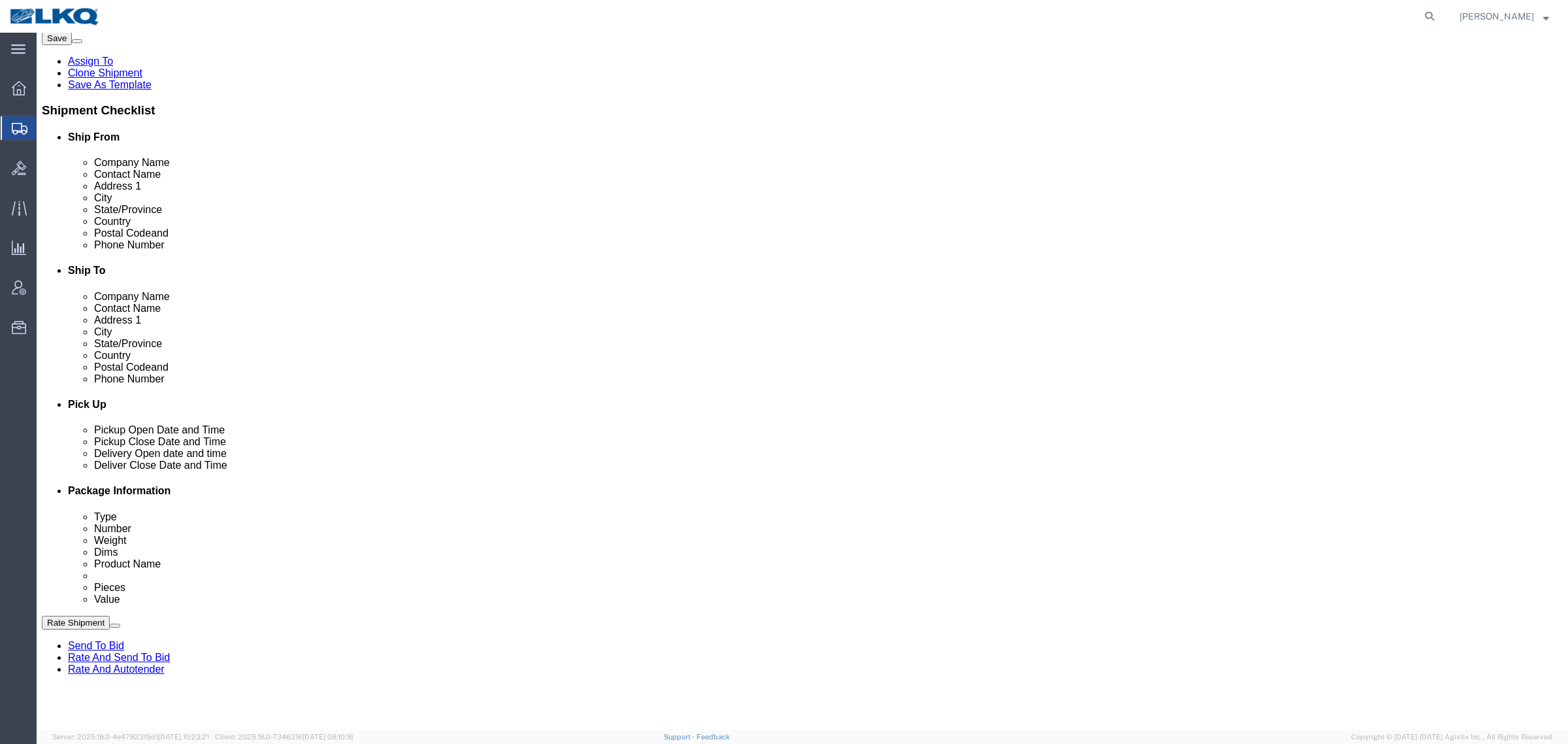
scroll to position [230, 0]
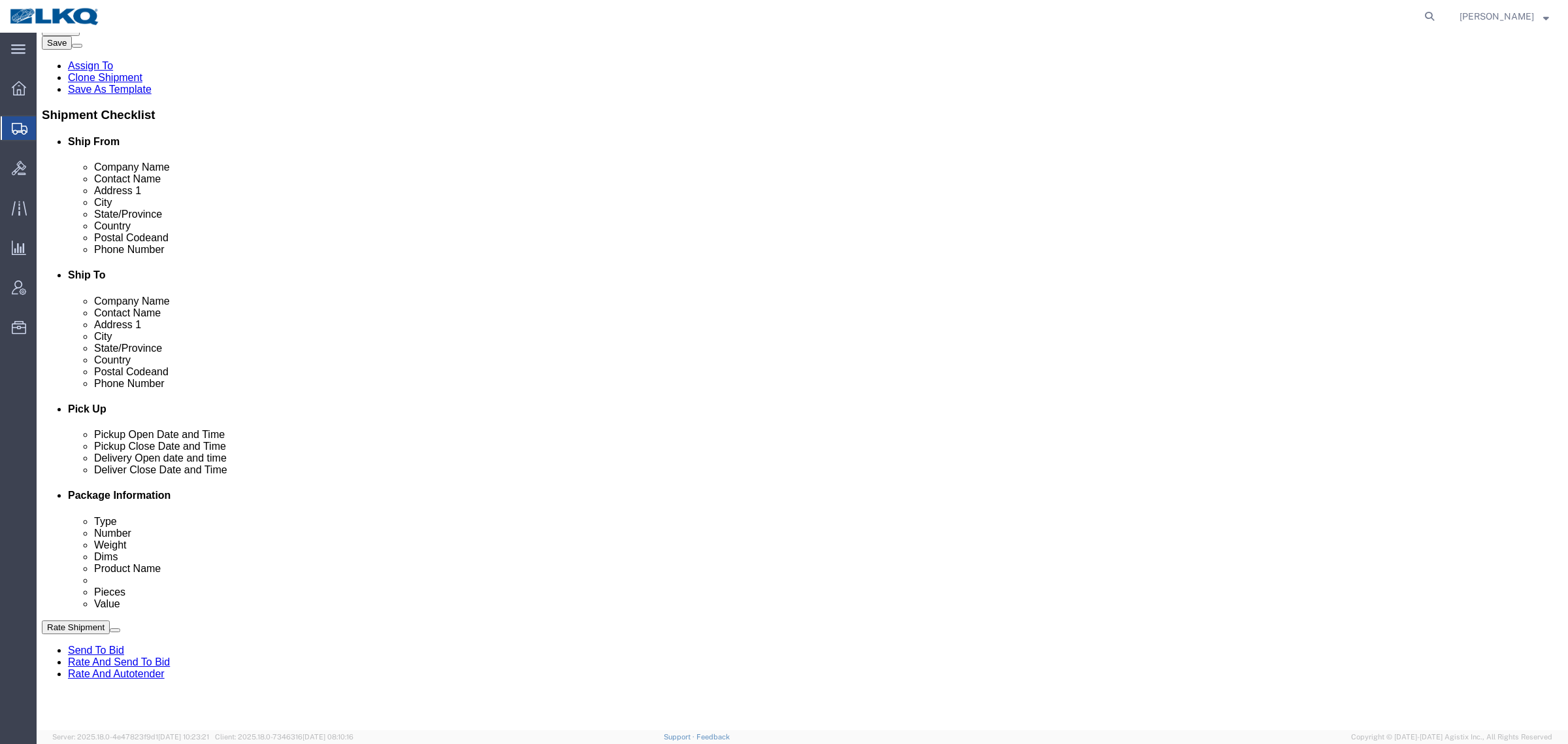
click button "Rate Shipment"
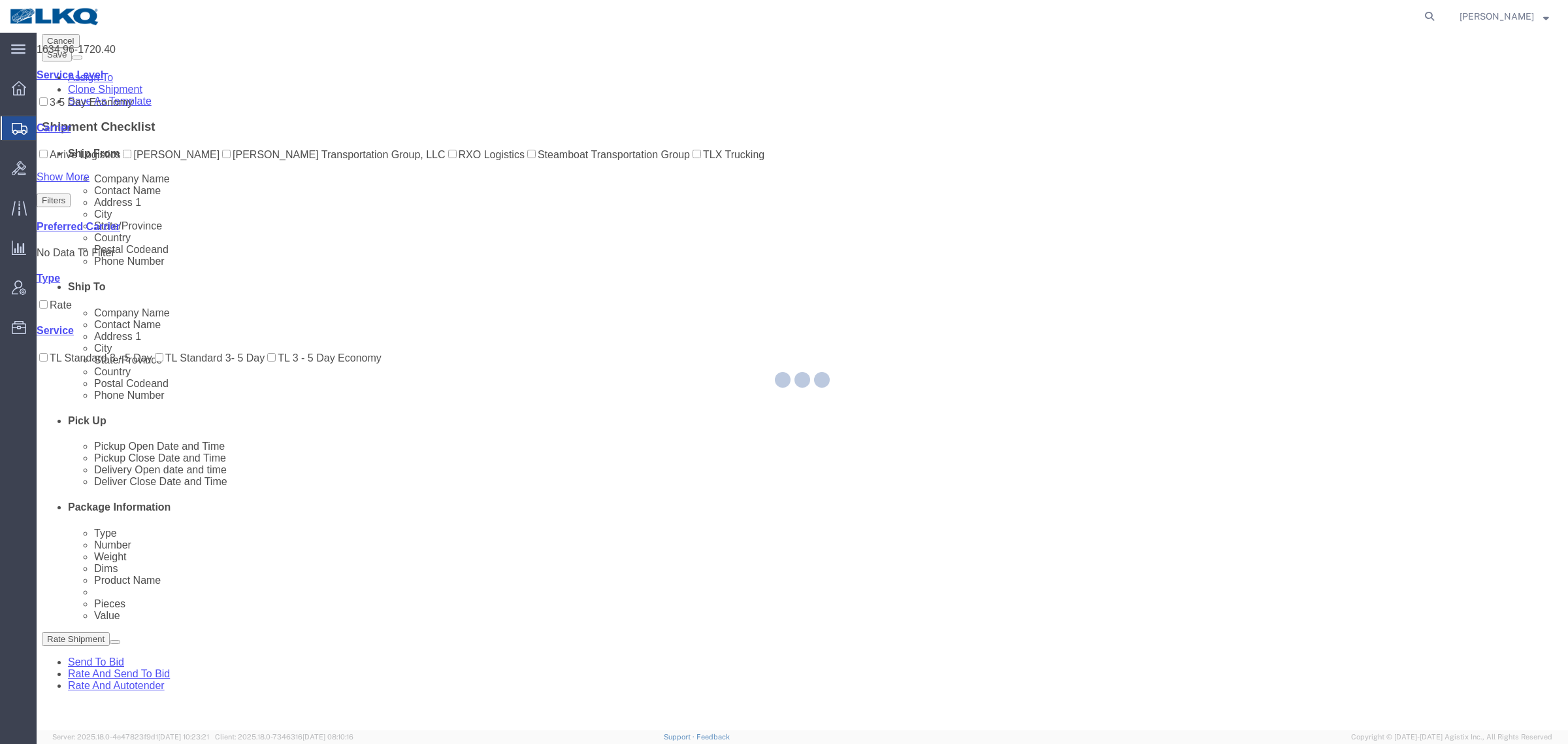
scroll to position [0, 0]
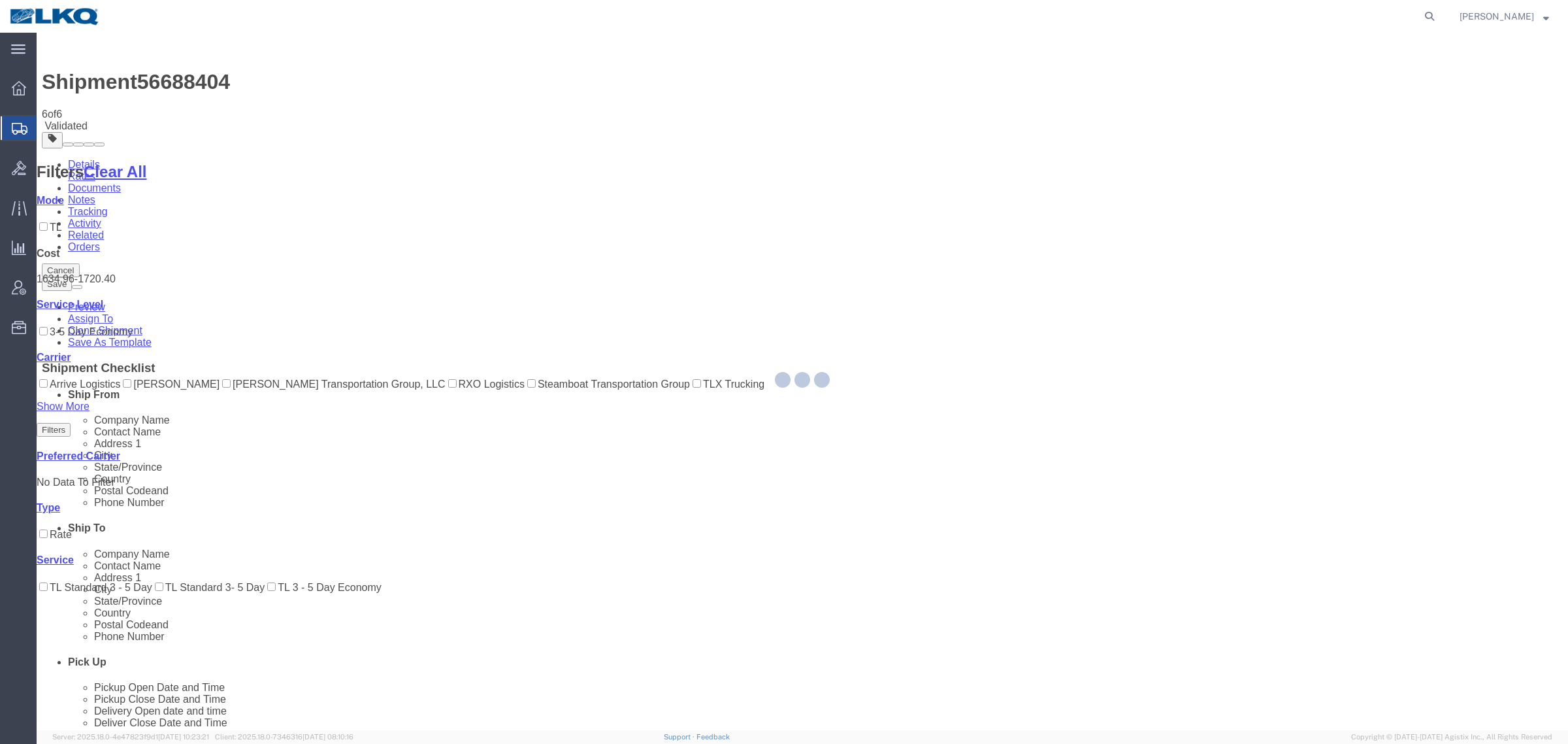
select select "27634"
select select "30704"
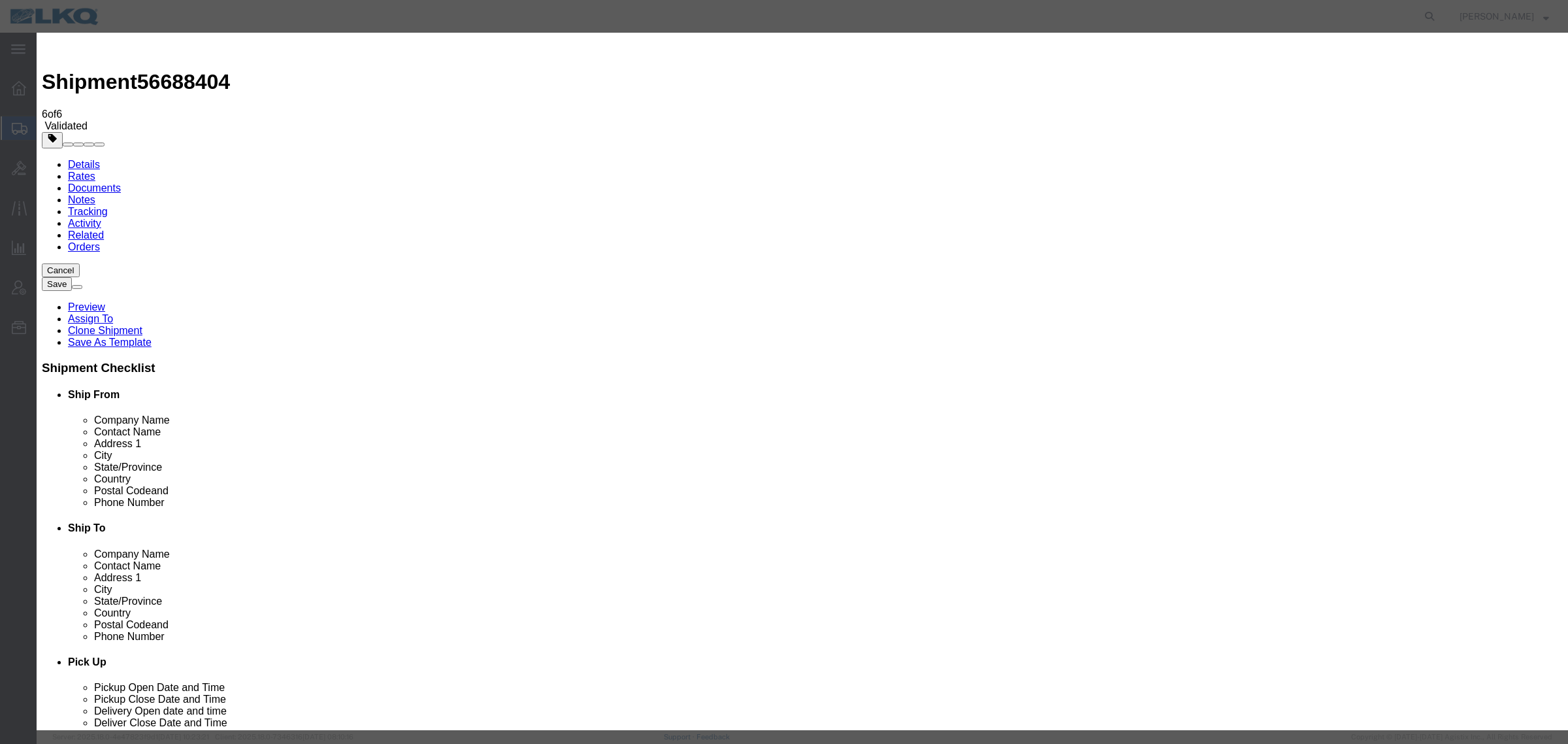
type input "1"
click input "1"
click select "Price Carrier Rank"
select select "LANE_RANK"
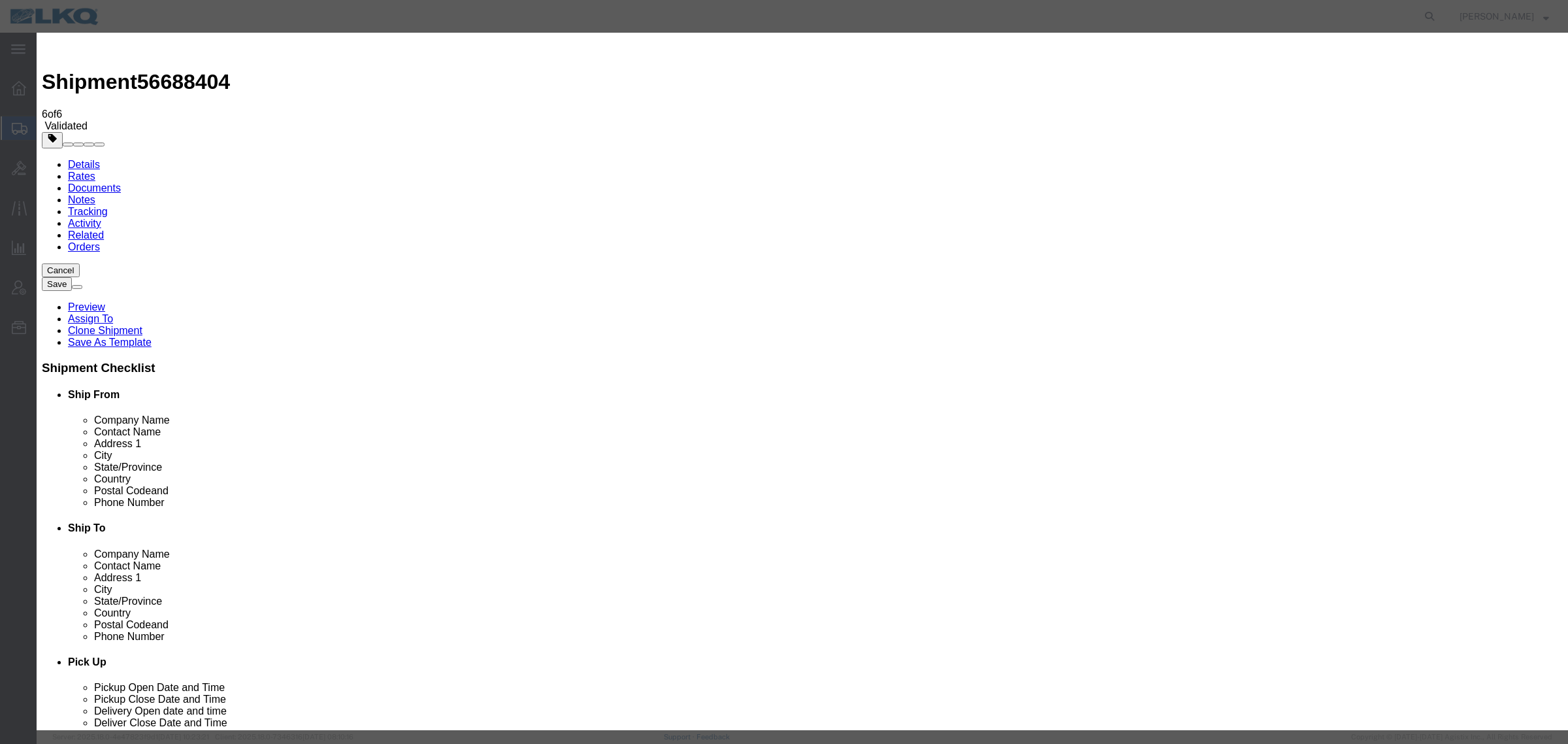
click select "Price Carrier Rank"
click input "8:00 AM"
type input "7:00 AM"
click button "Save Auto-Tender"
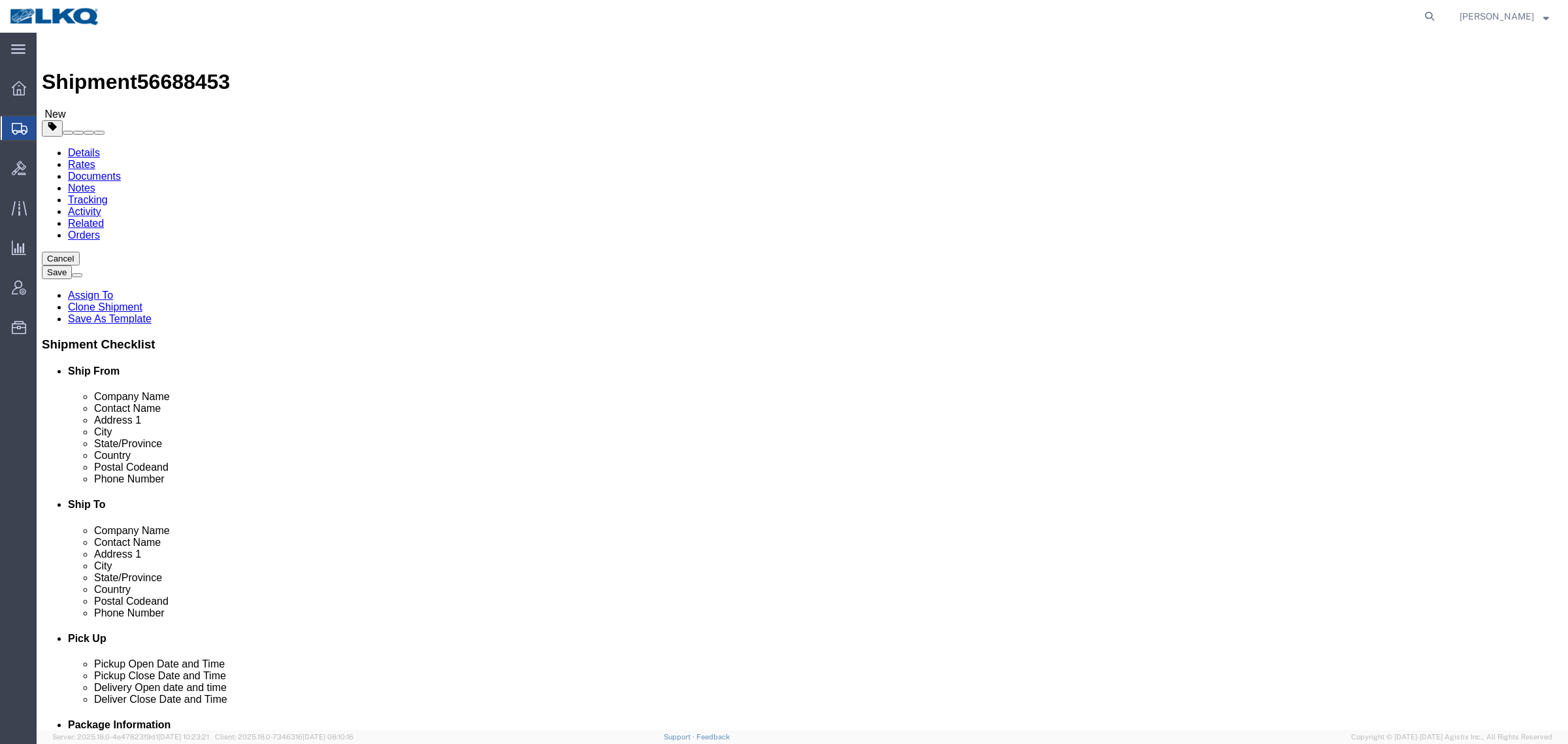
select select "27634"
select select "30704"
click div "Shipment Information Package Information Special Services Loading Routing"
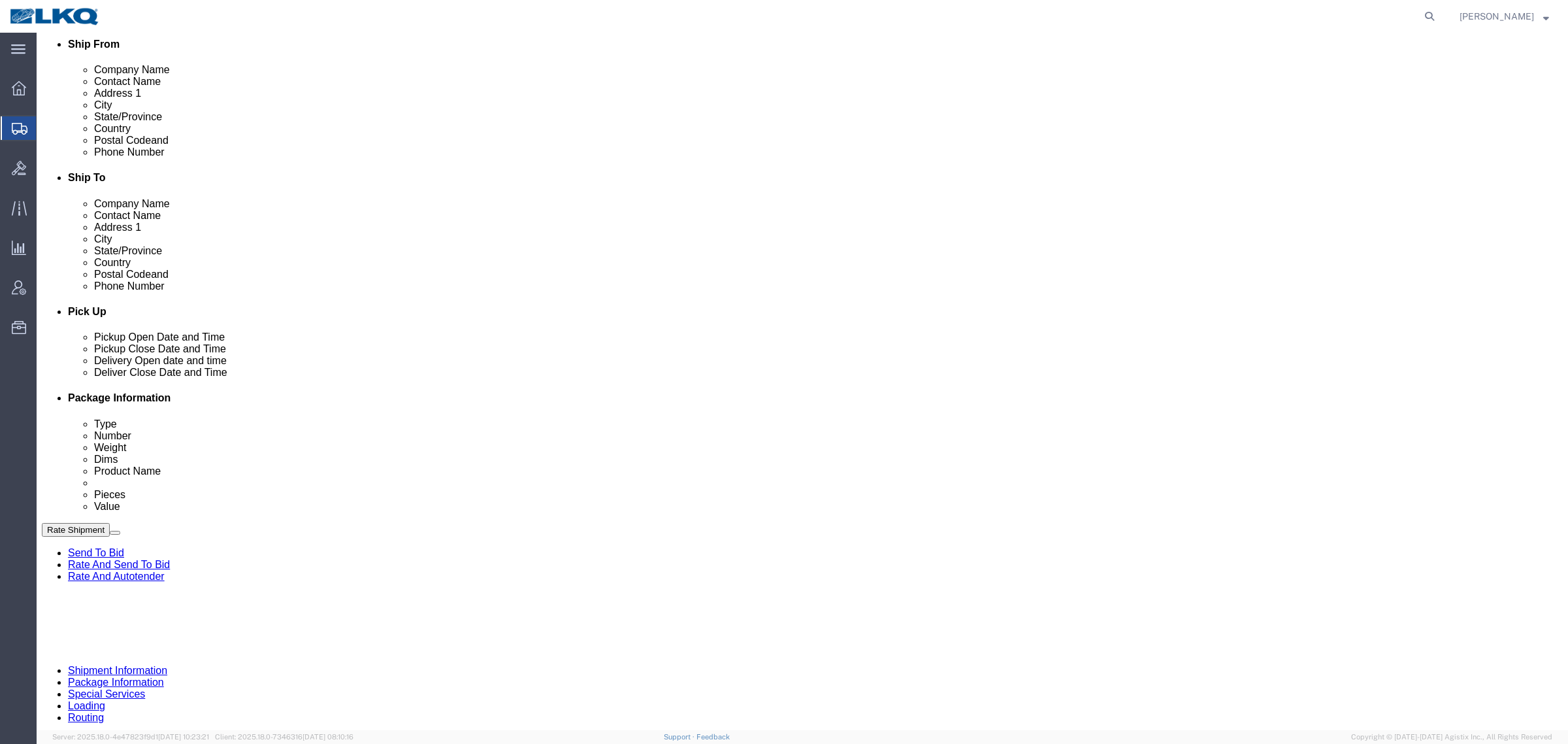
scroll to position [491, 0]
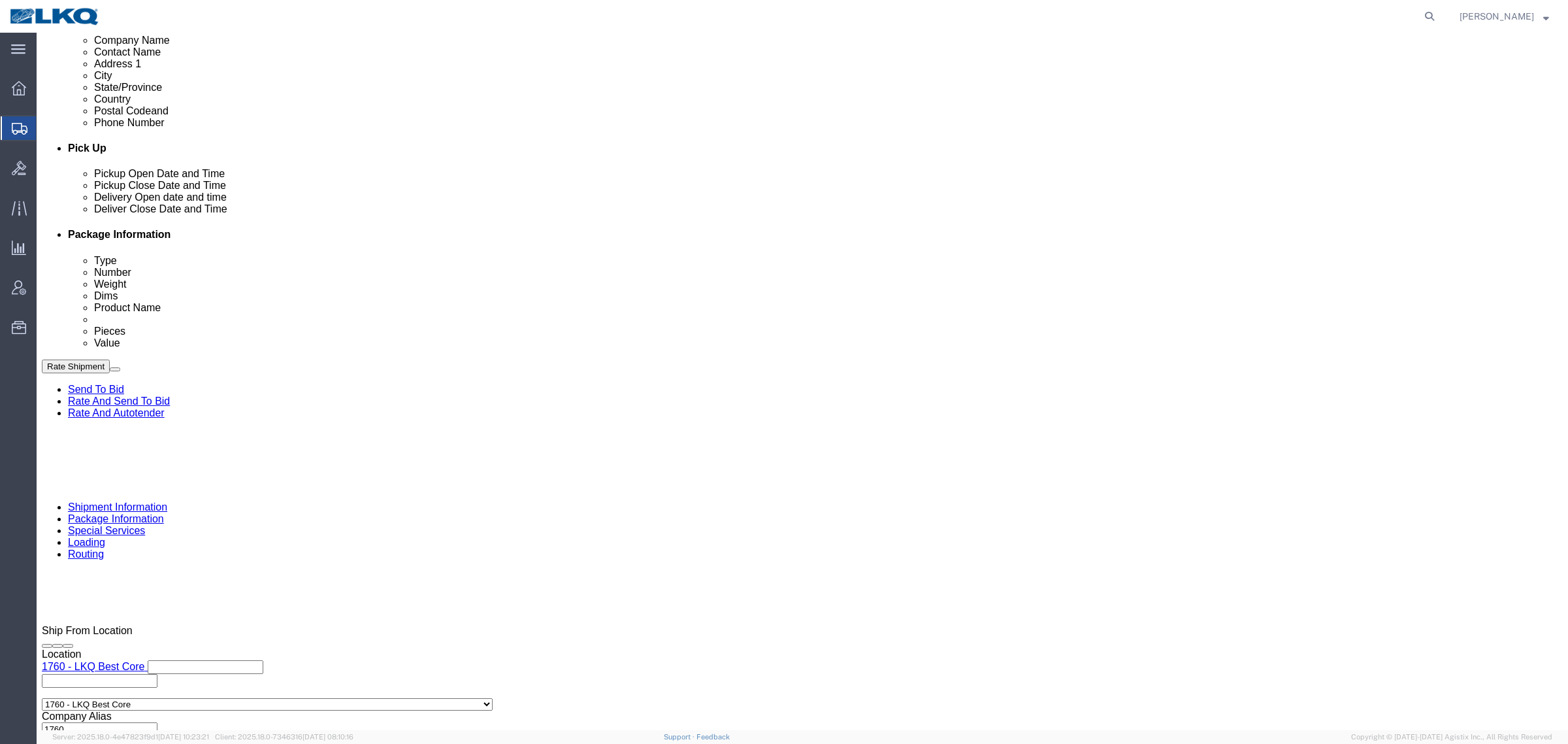
click div
click button "Apply"
click div "Ship From Location Location 1760 - LKQ Best Core My Profile Location 1100 - LKQ…"
click div "Pickup Date: Pickup Start Date Pickup Start Time Pickup Open Date and Time [DAT…"
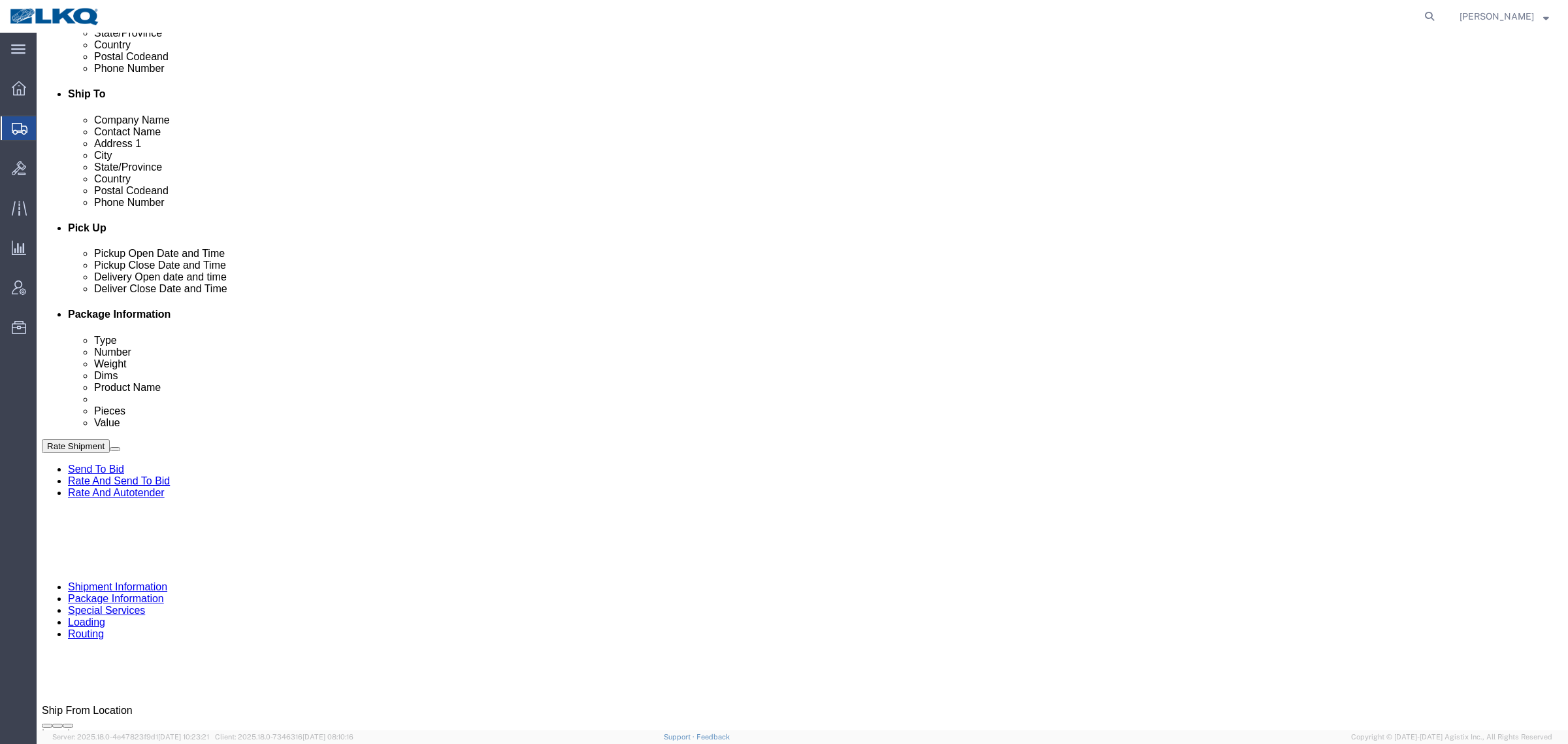
scroll to position [409, 0]
click link "Schedule appointment"
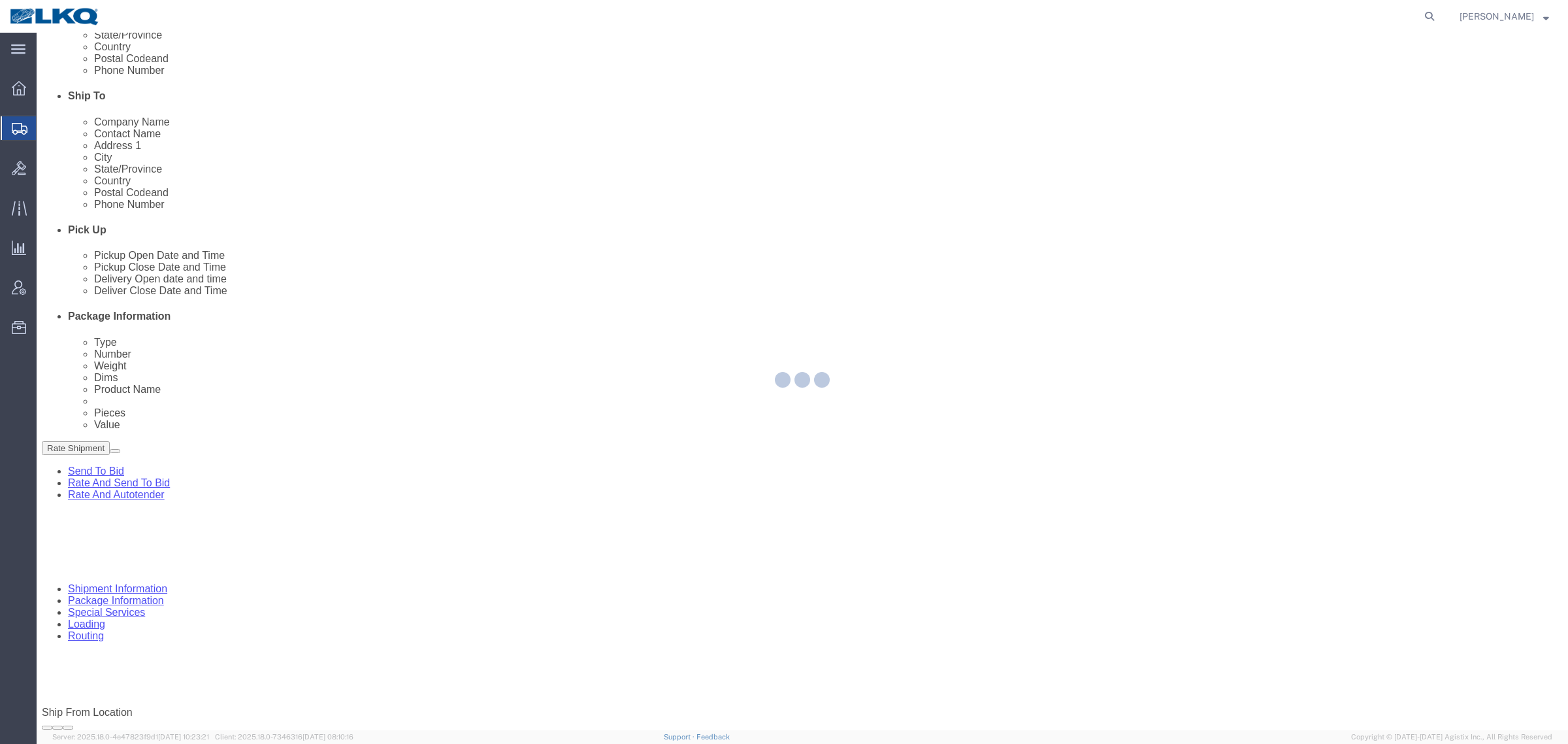
select select
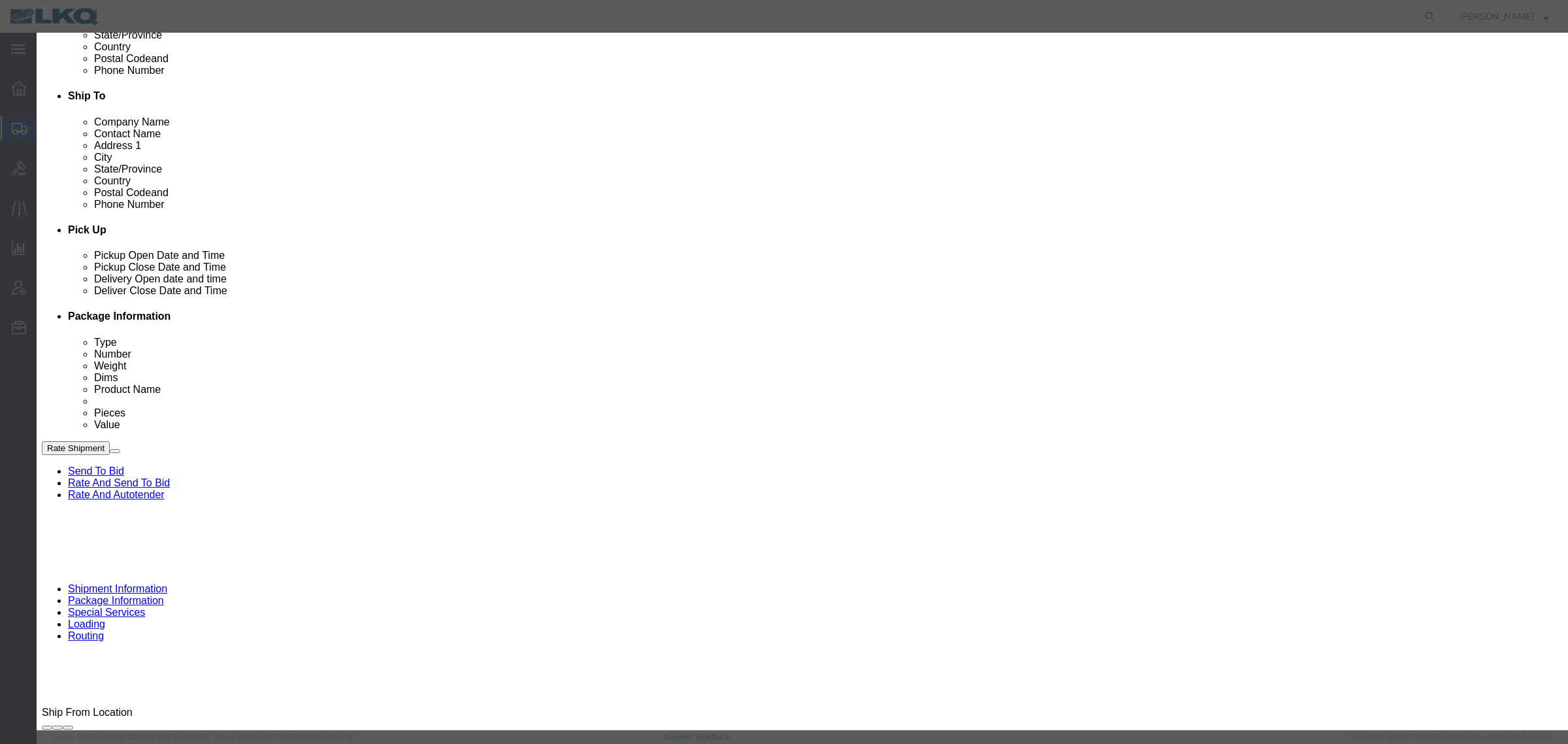
click input "[DATE]"
click td "5"
click link "Availability"
click button "Close"
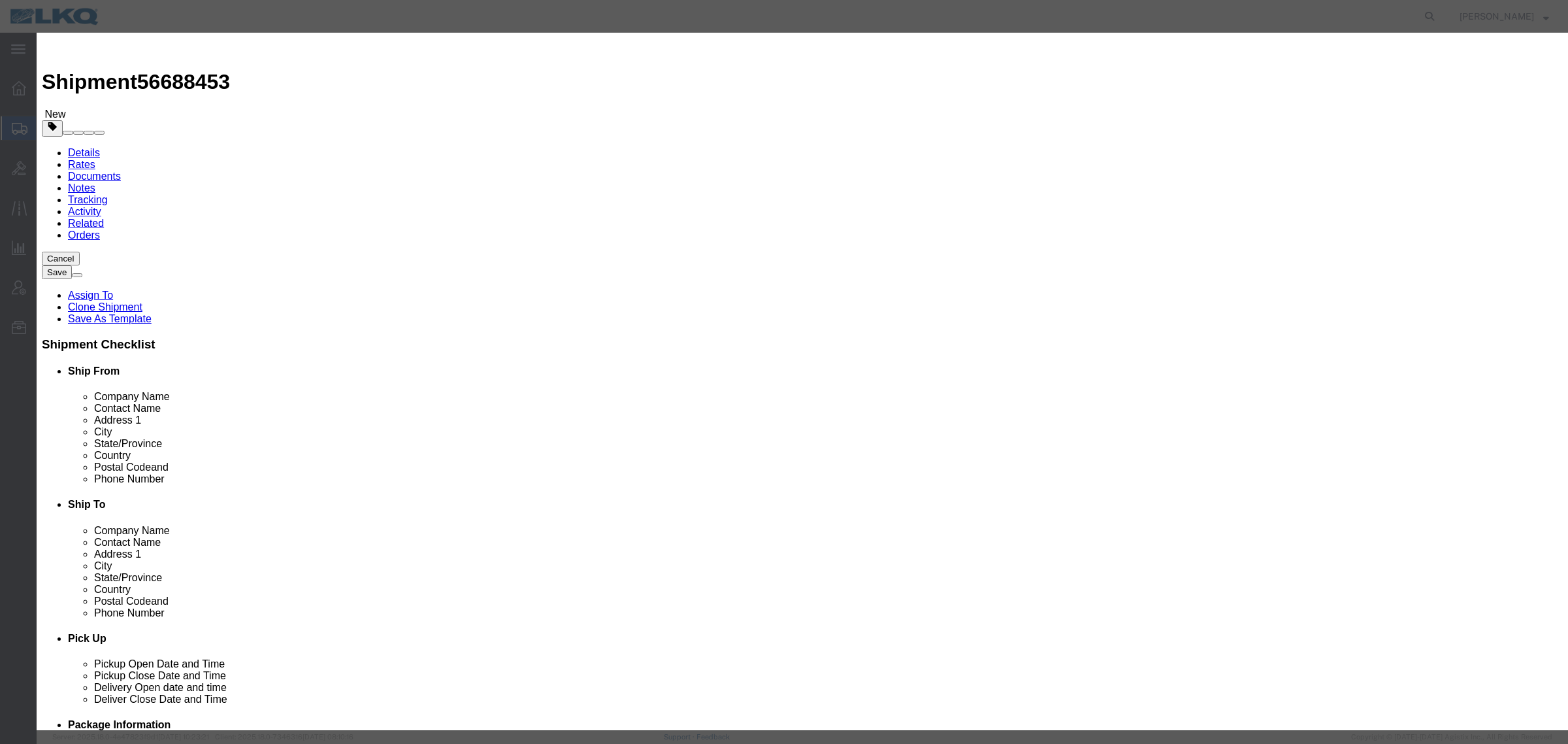
click input "11:00 AM"
type input "12:00 PM"
click select "Select 15 min 30 min 45 min 1 hr 2 hr 3 hr 4 hr"
select select "15"
click select "Select 15 min 30 min 45 min 1 hr 2 hr 3 hr 4 hr"
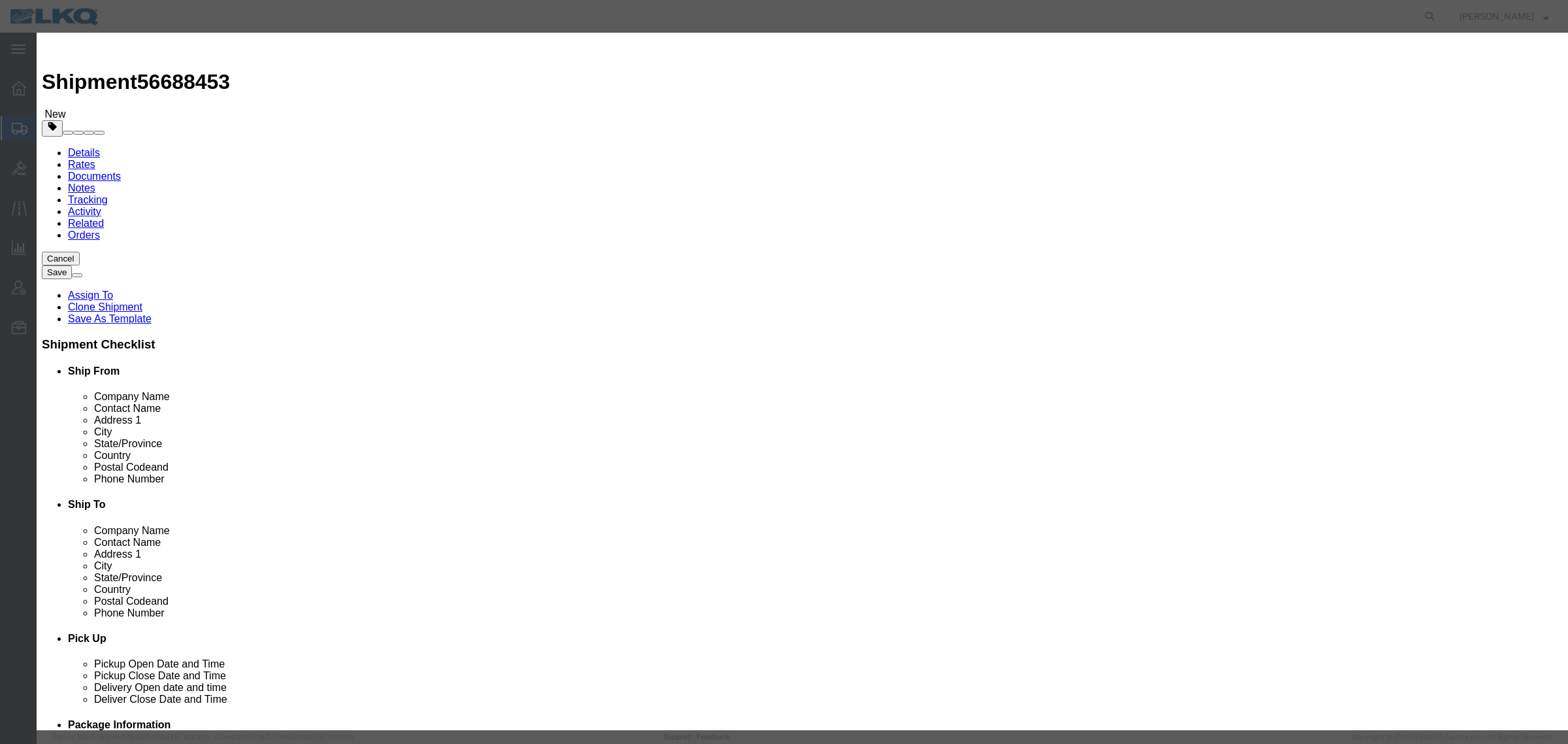
click button "Save"
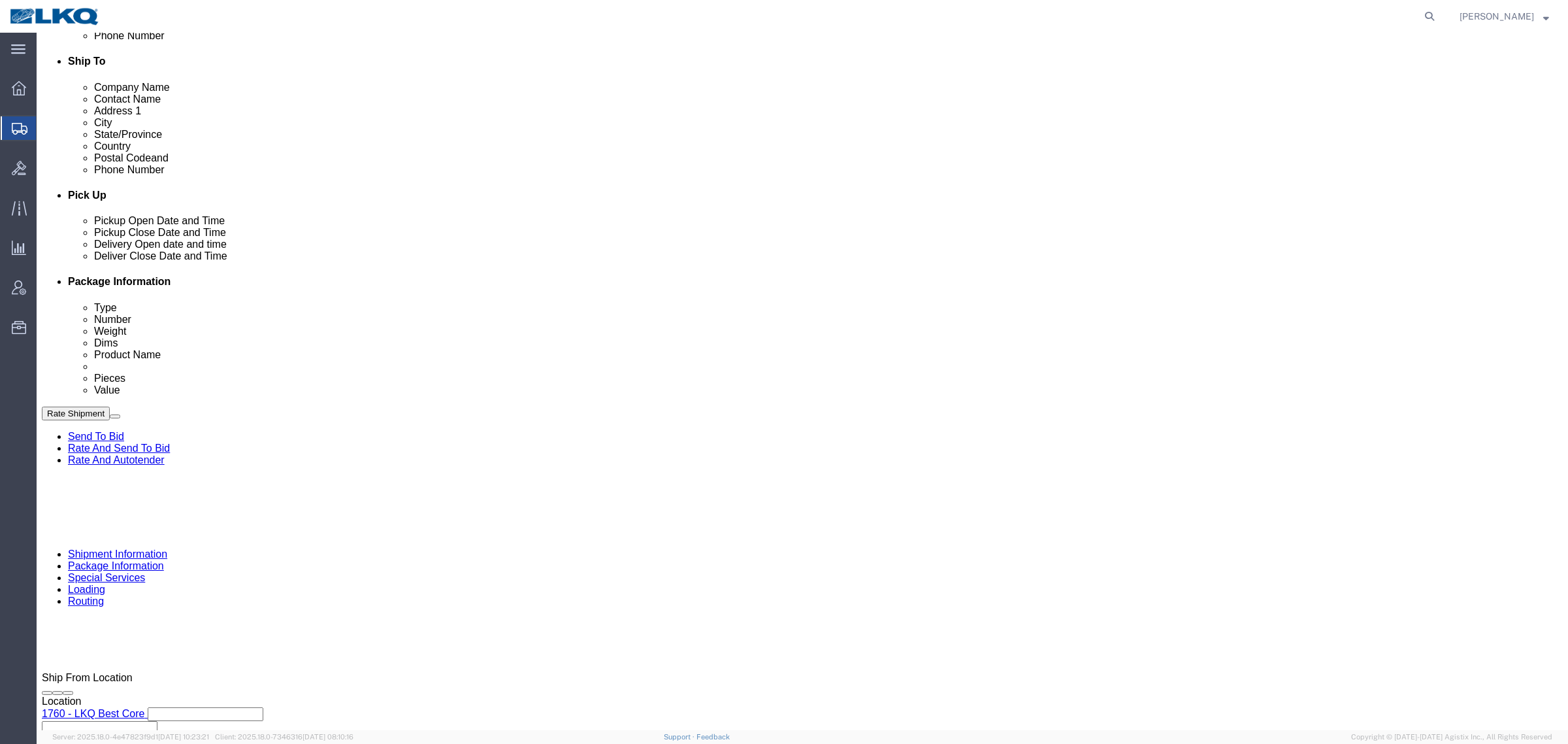
scroll to position [573, 0]
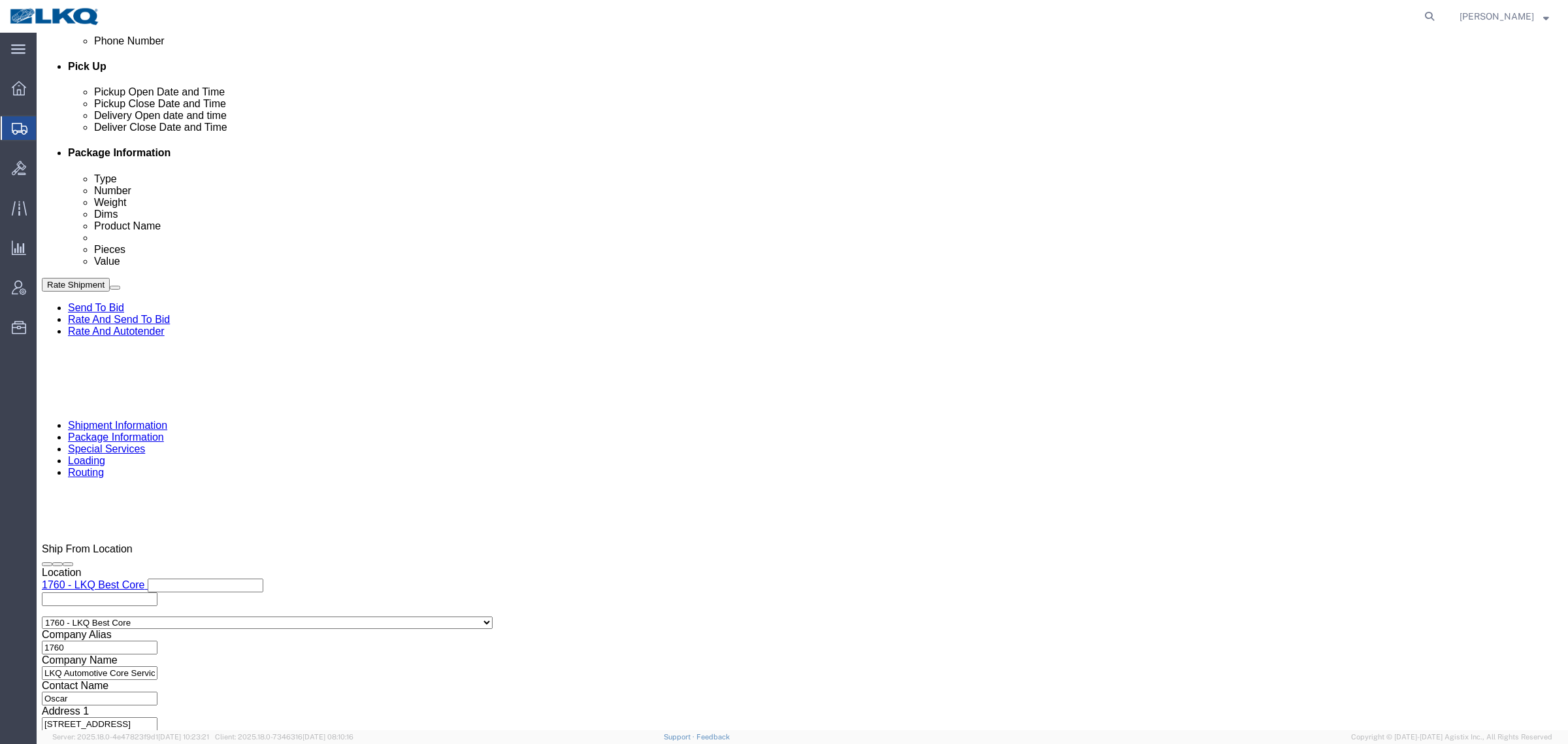
click button "Rate Shipment"
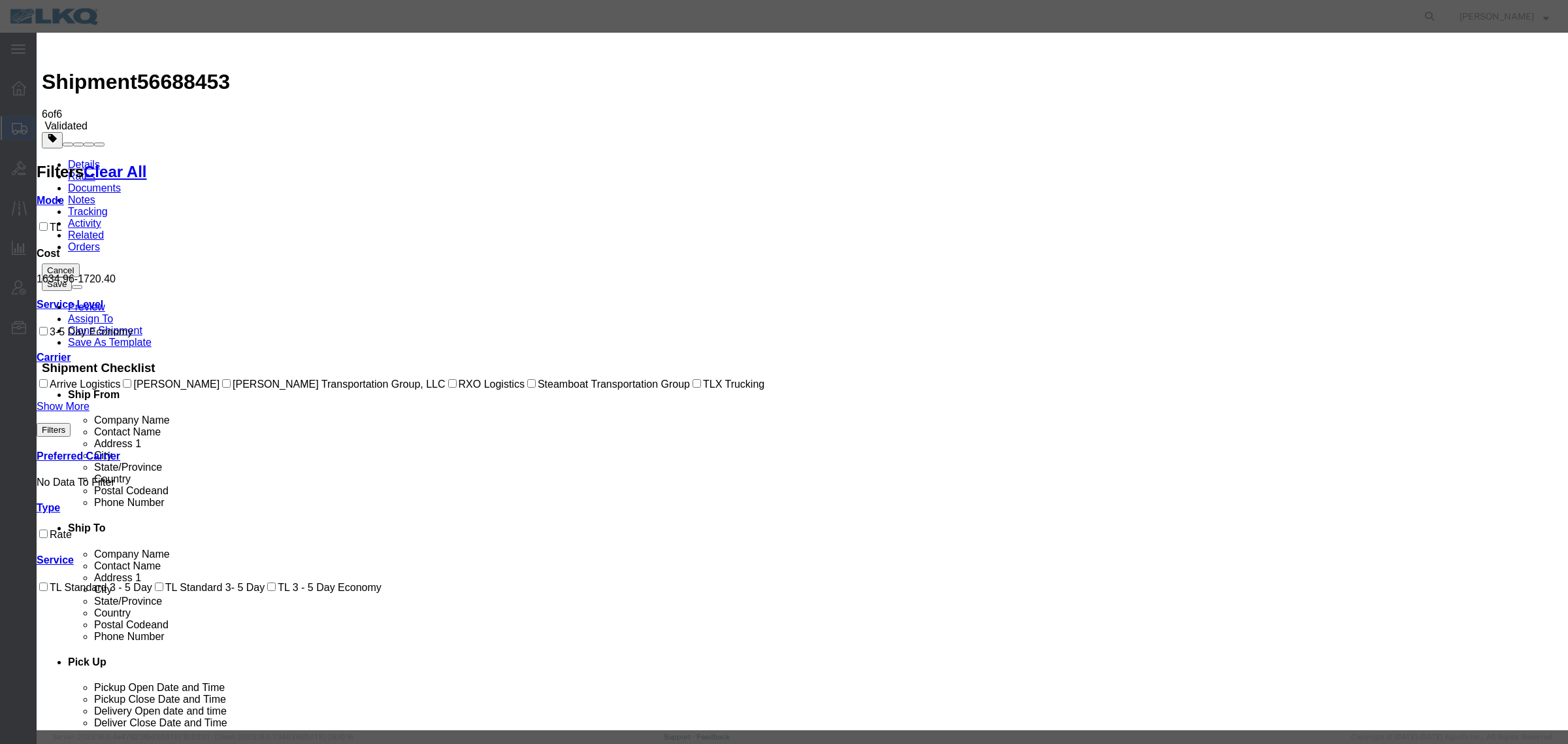
drag, startPoint x: 613, startPoint y: 171, endPoint x: 622, endPoint y: 187, distance: 18.4
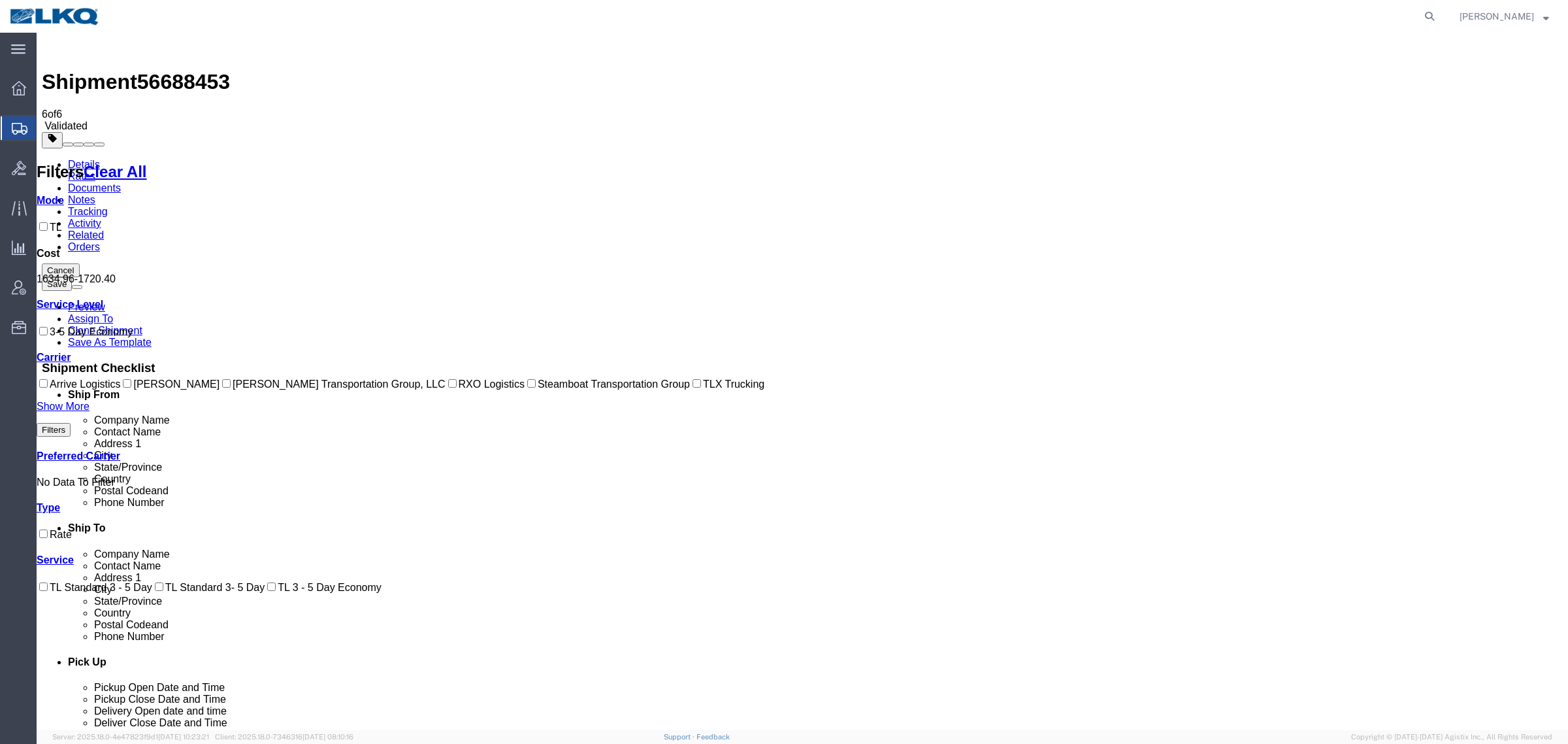
click at [79, 159] on link "Details" at bounding box center [84, 164] width 33 height 11
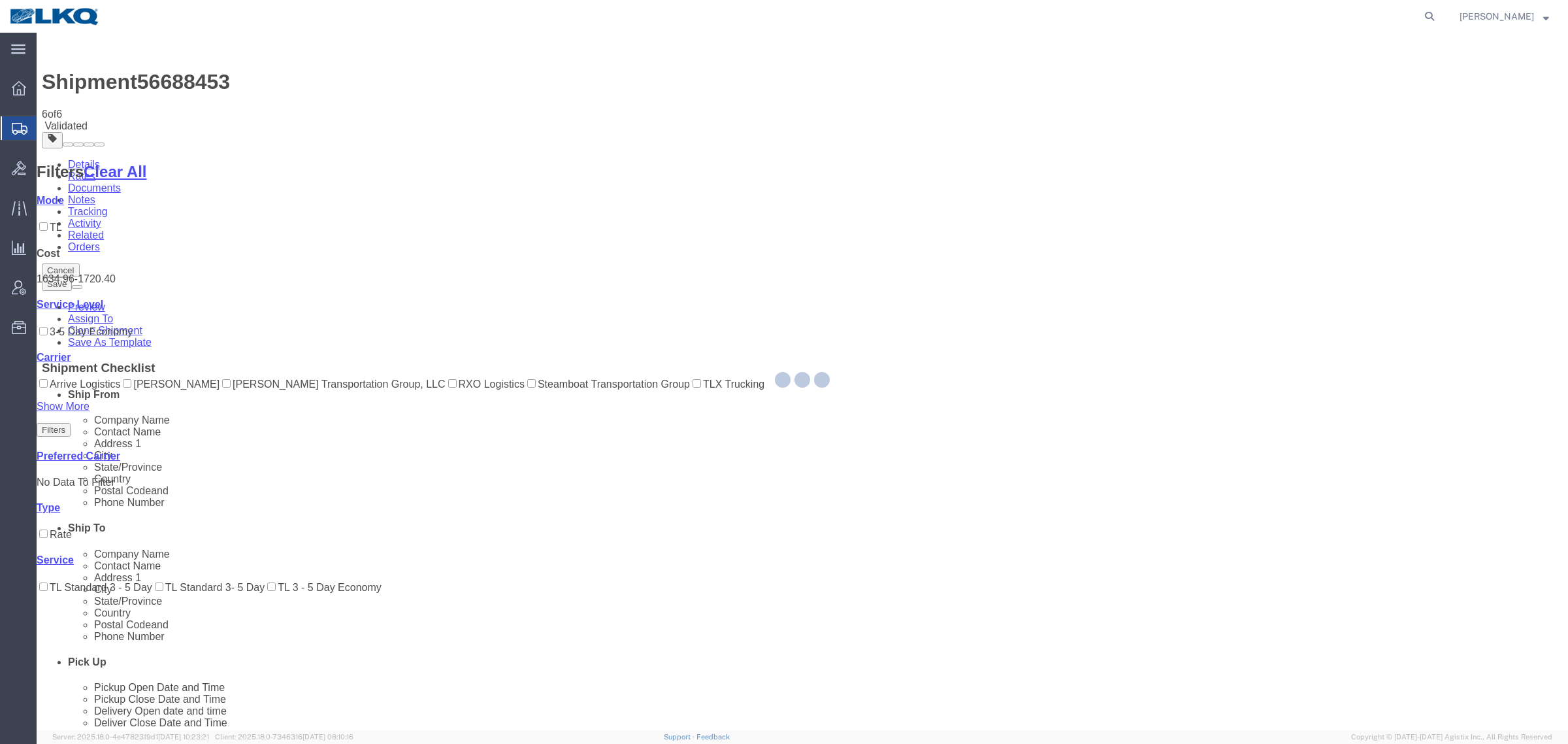
select select "27634"
select select "30704"
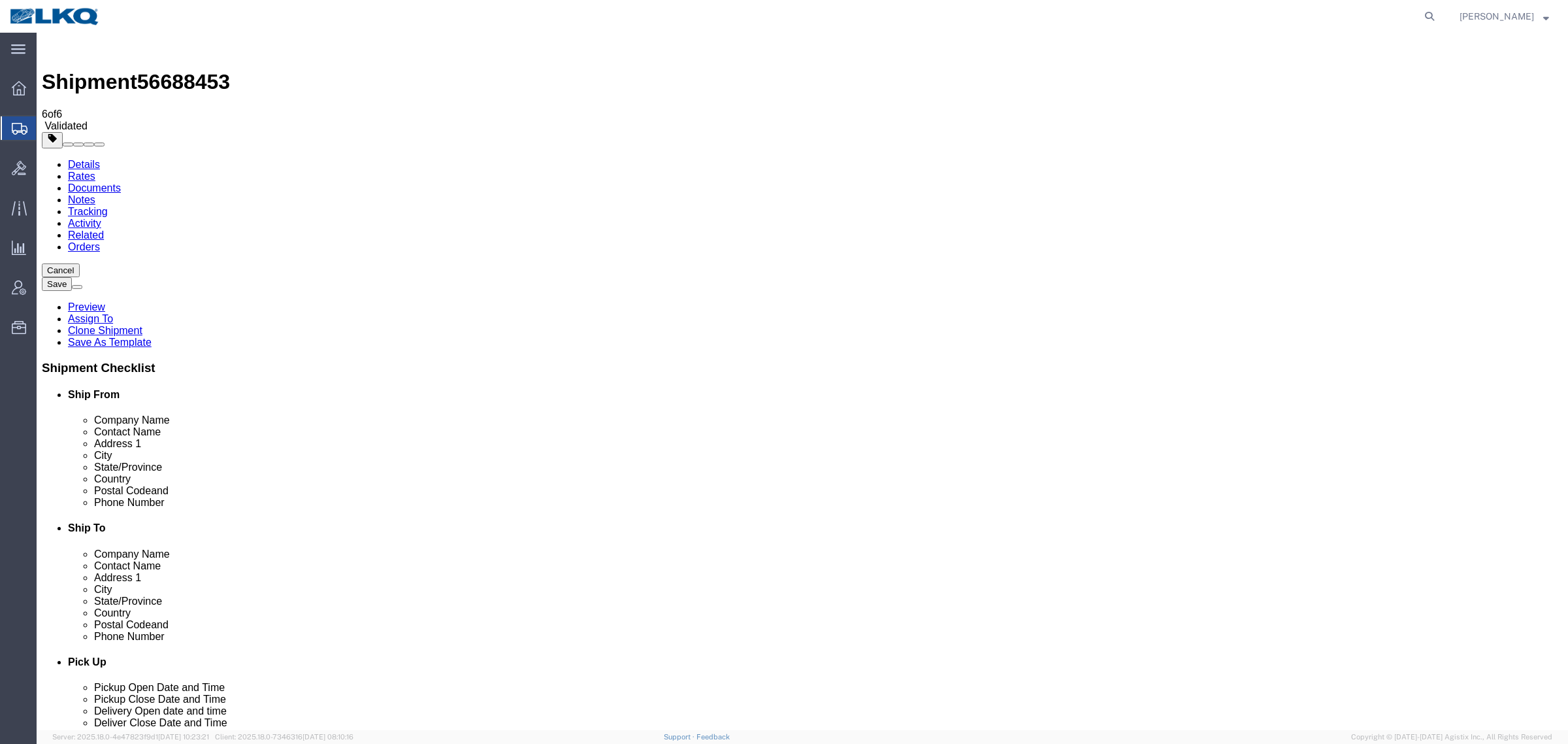
click span "56688453"
copy span "56688453"
click icon
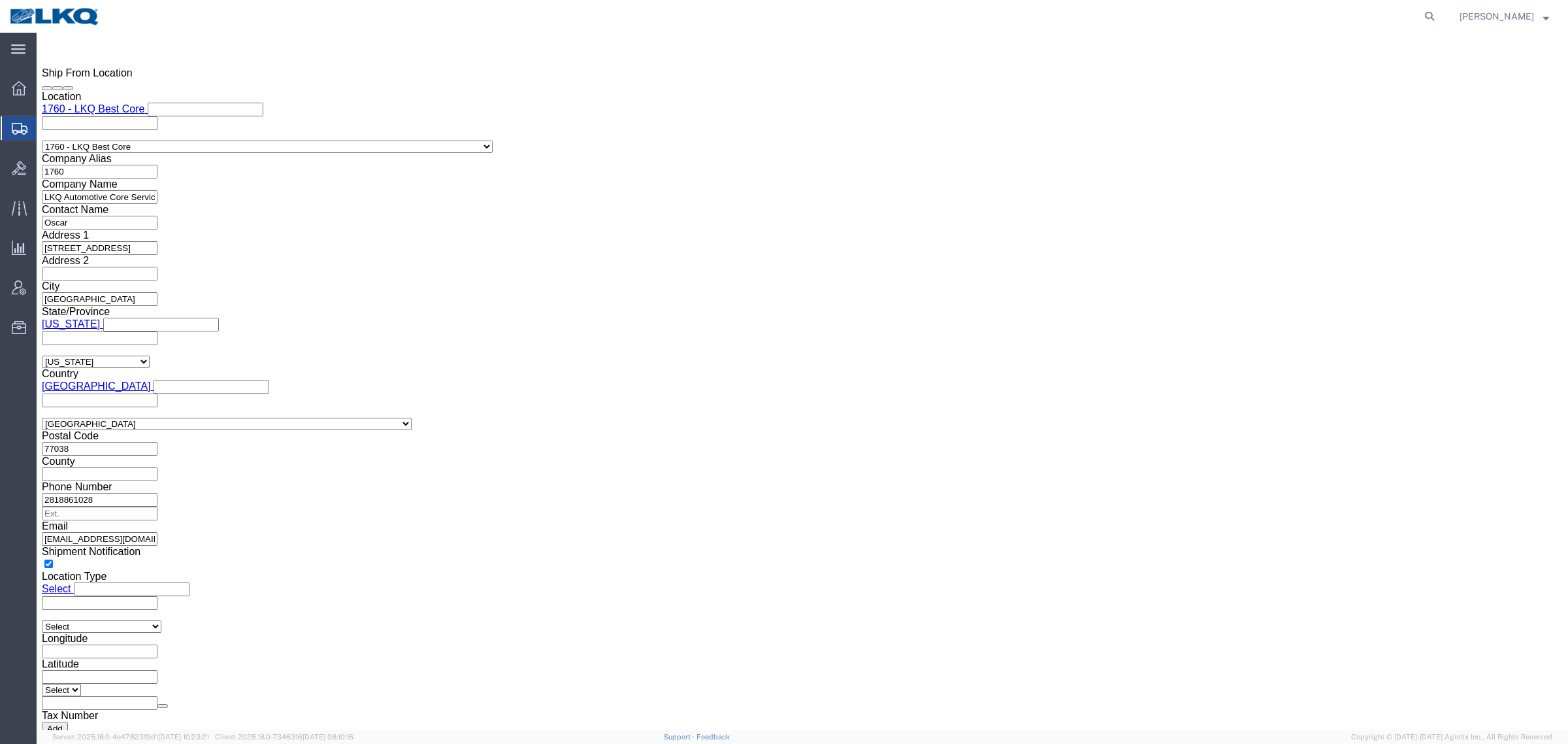
scroll to position [1144, 0]
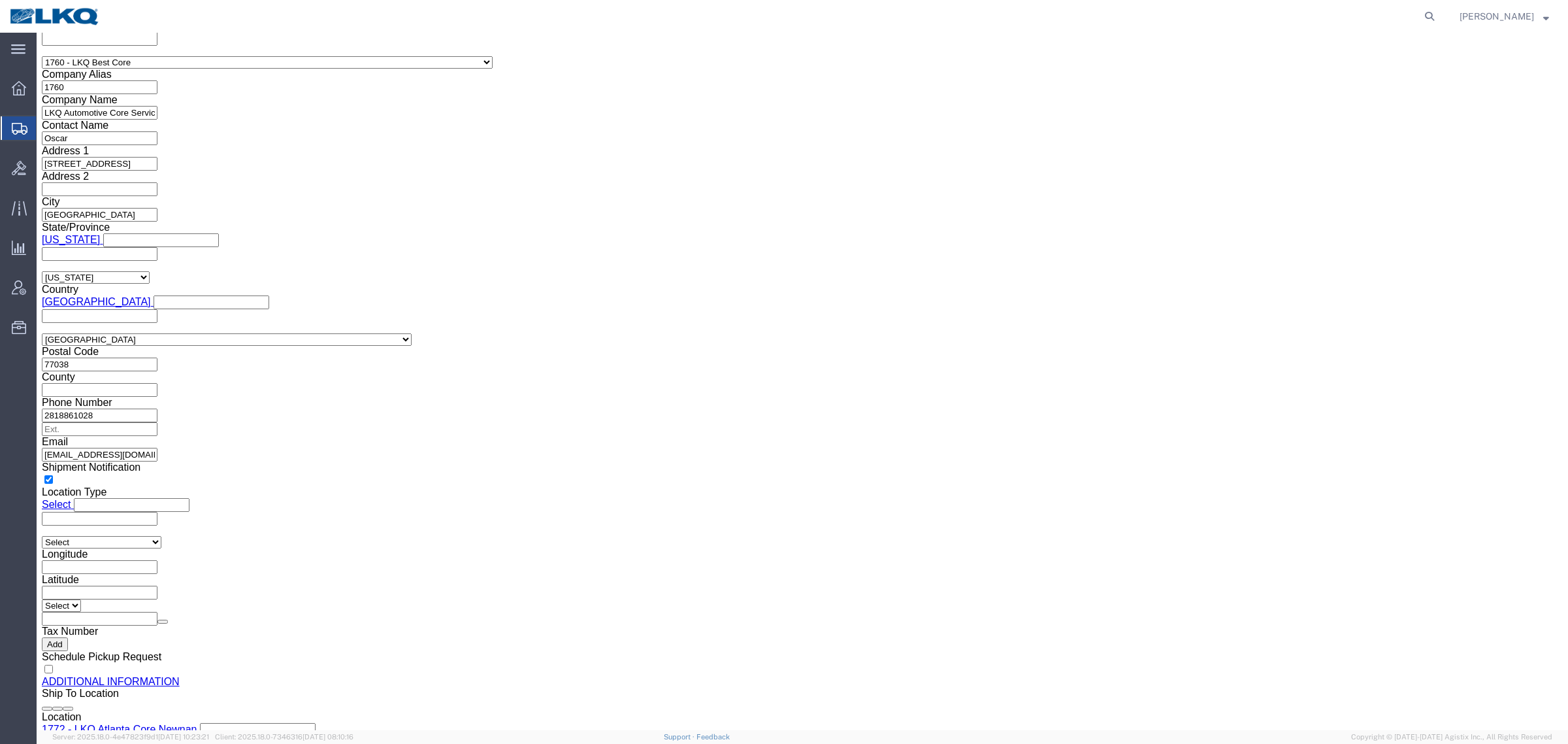
click input "[EMAIL_ADDRESS][DOMAIN_NAME]"
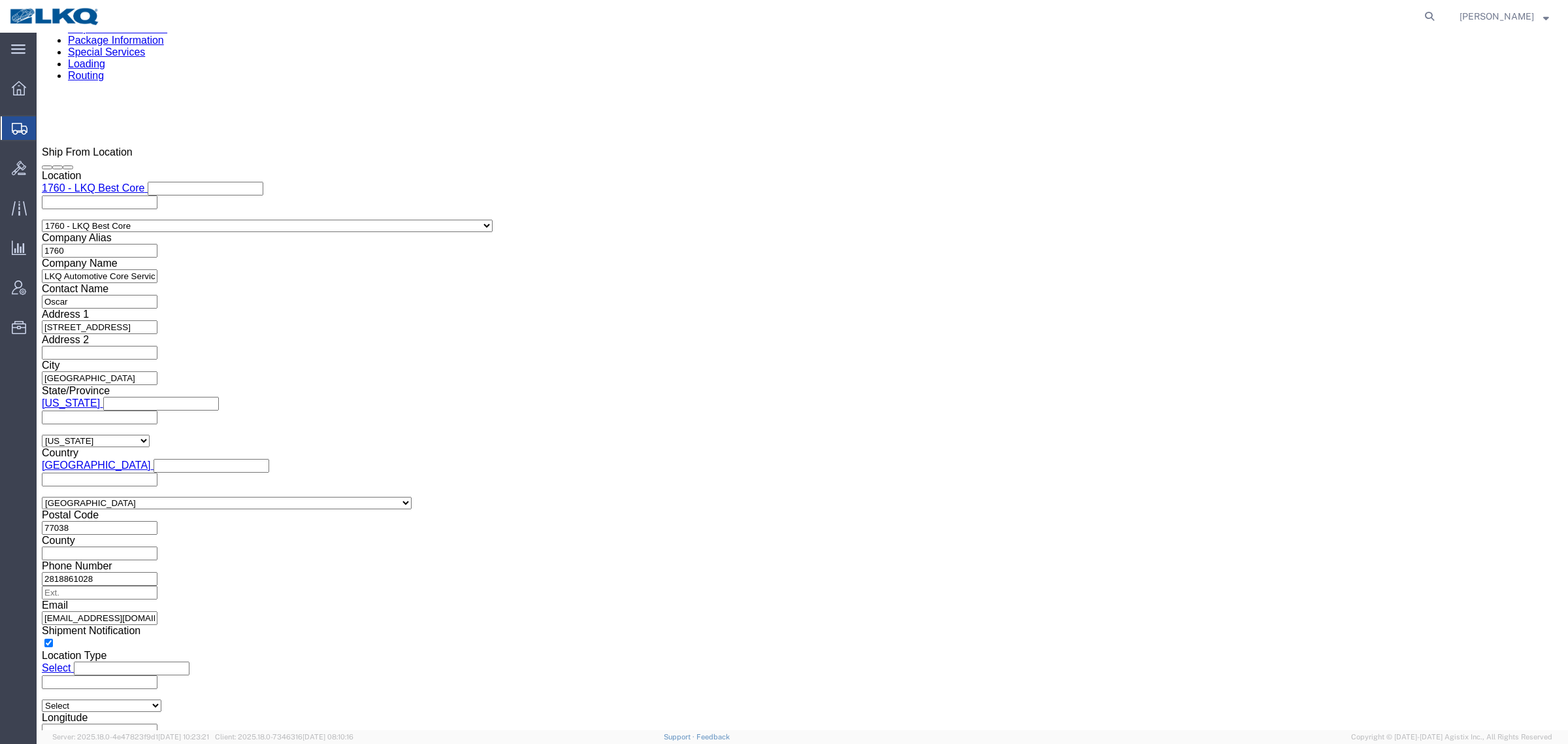
click icon
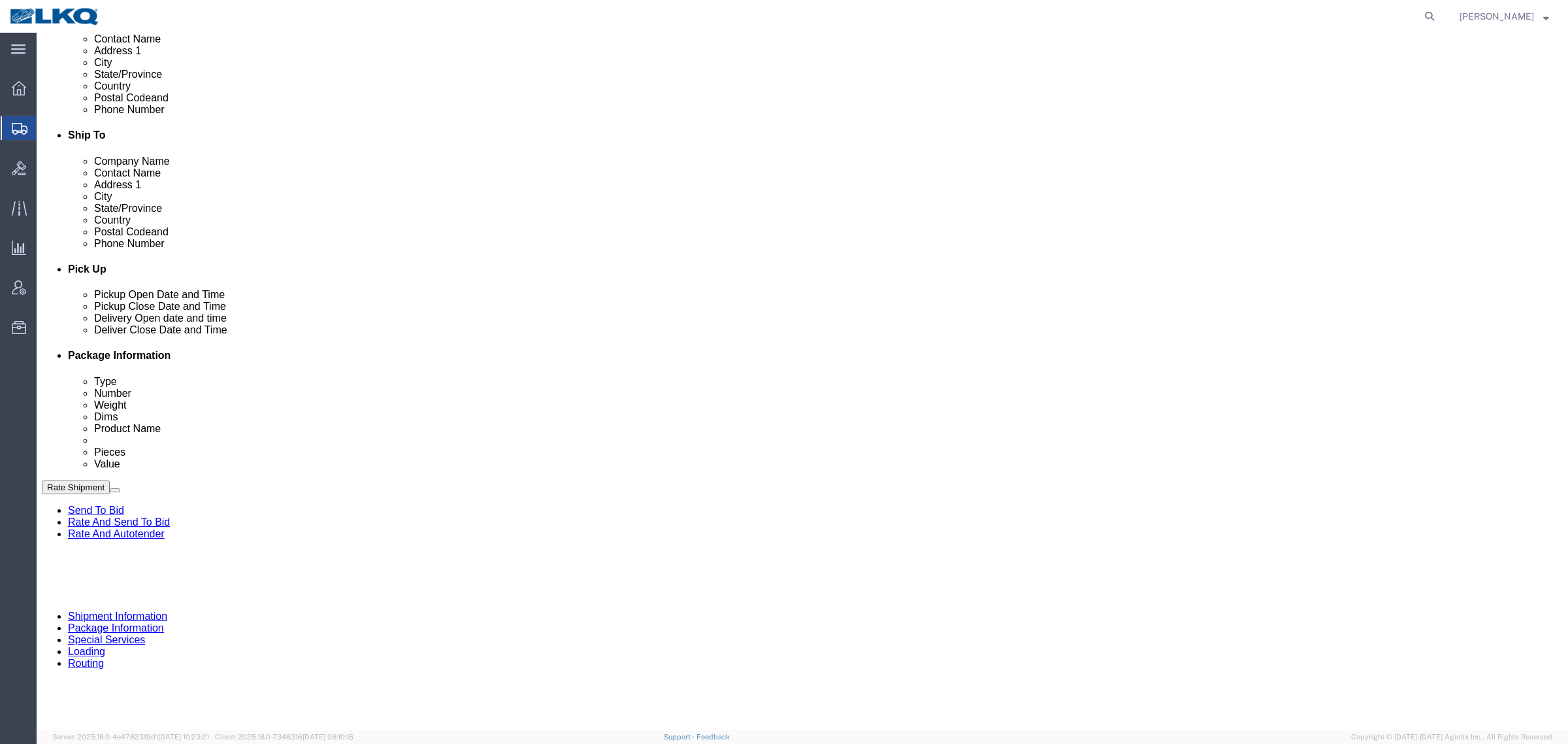
scroll to position [311, 0]
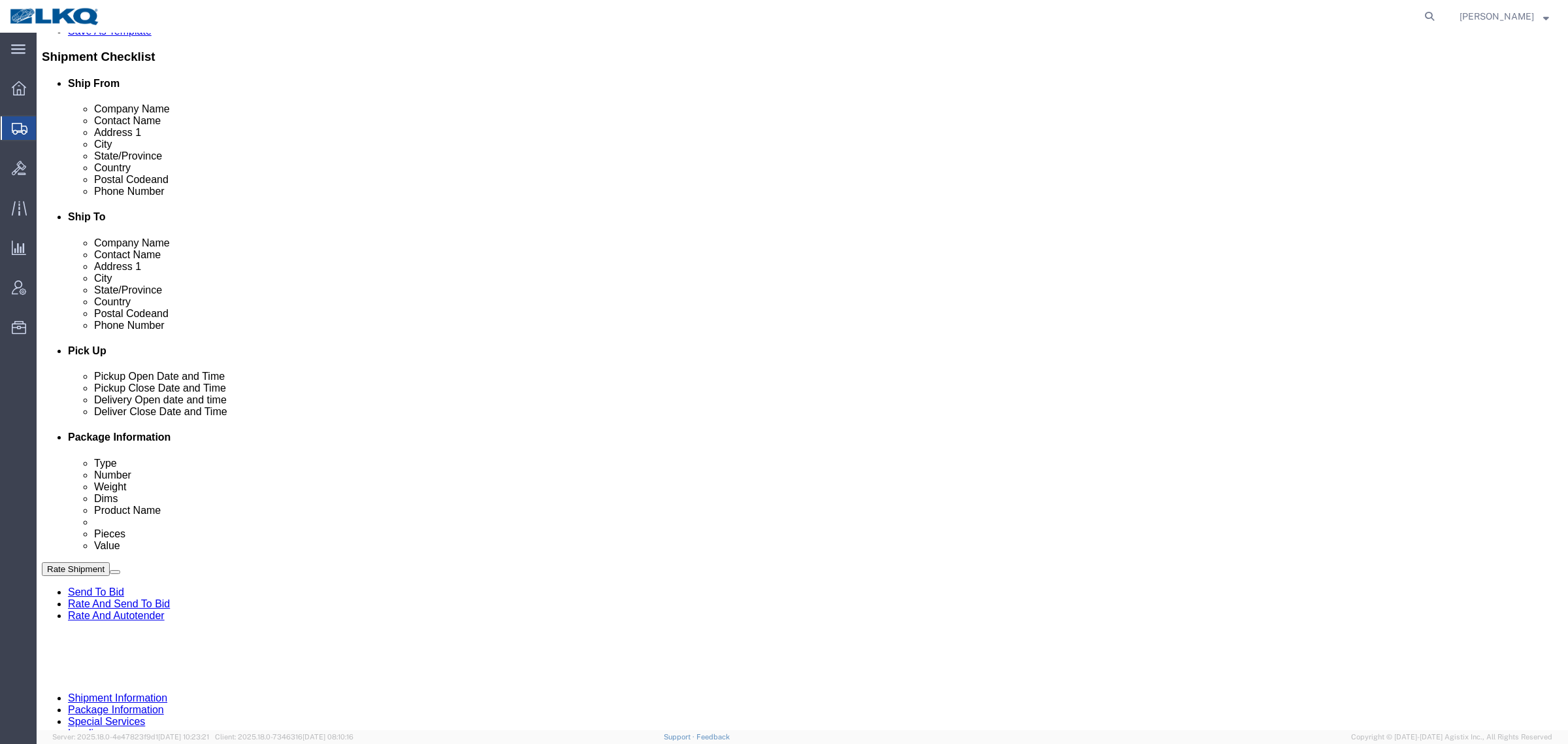
click link "Rate And Autotender"
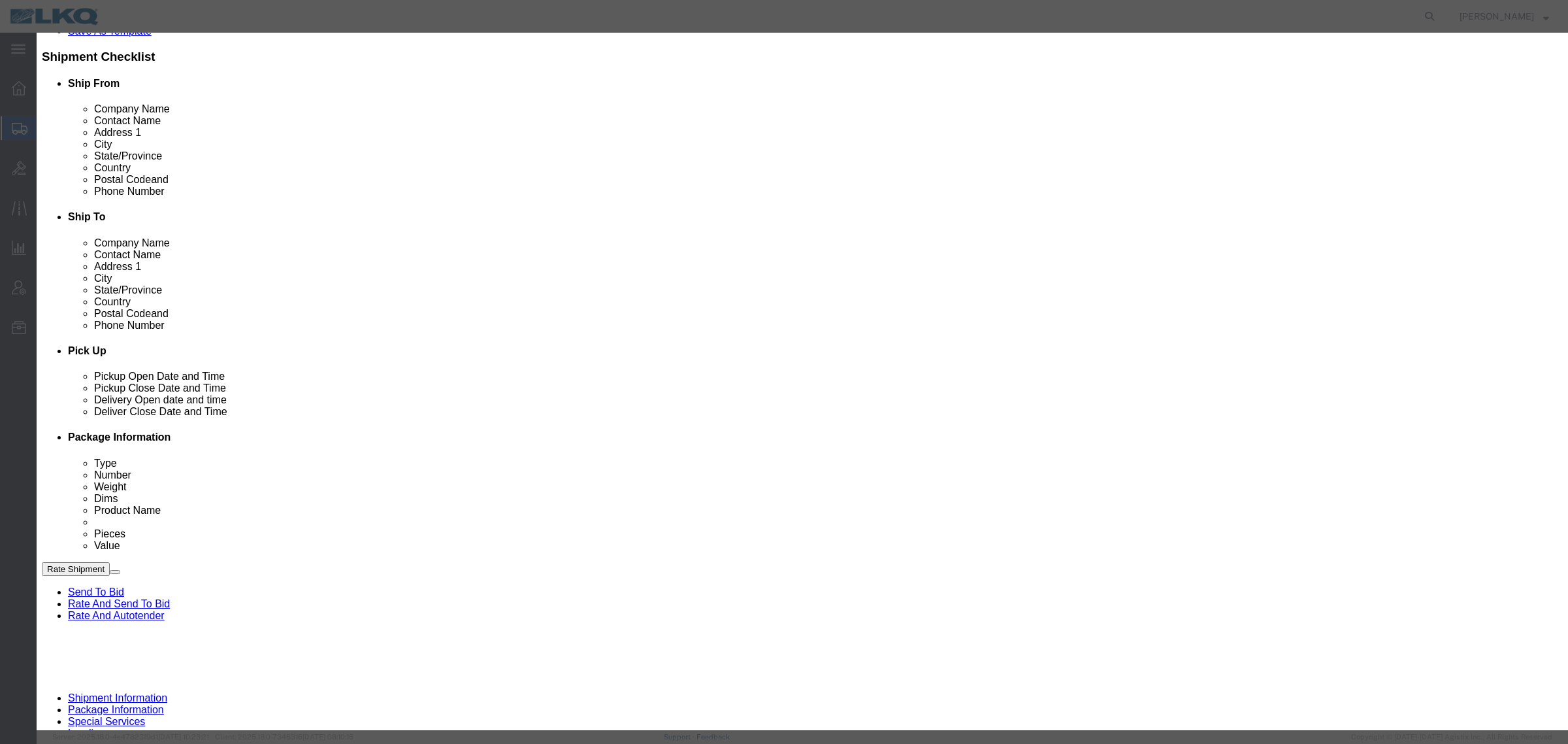
click input "2"
type input "1"
click input "1"
click select "Price Carrier Rank"
select select "LANE_RANK"
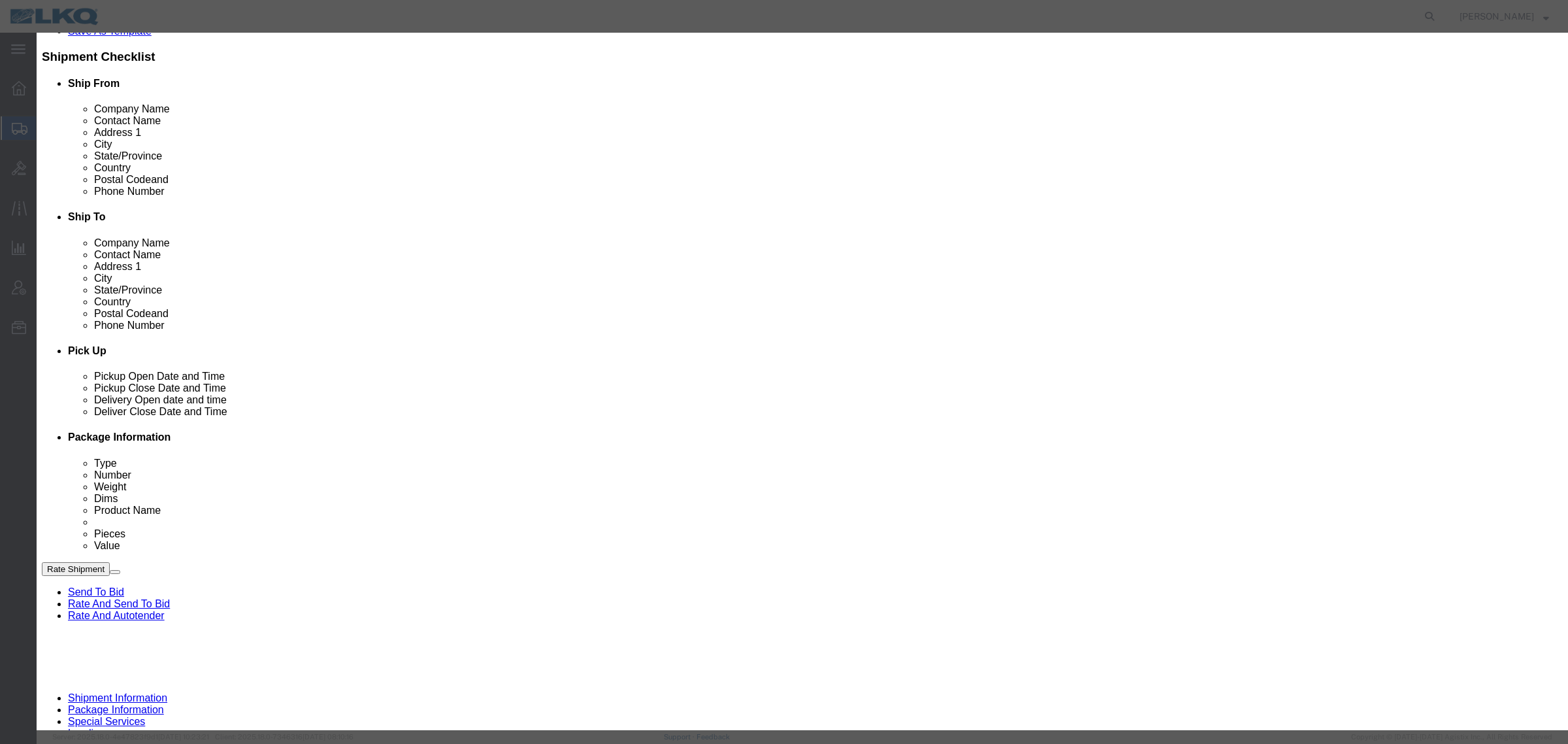
click select "Price Carrier Rank"
click input "8:00 AM"
type input "7:00 AM"
click button "Save Auto-Tender"
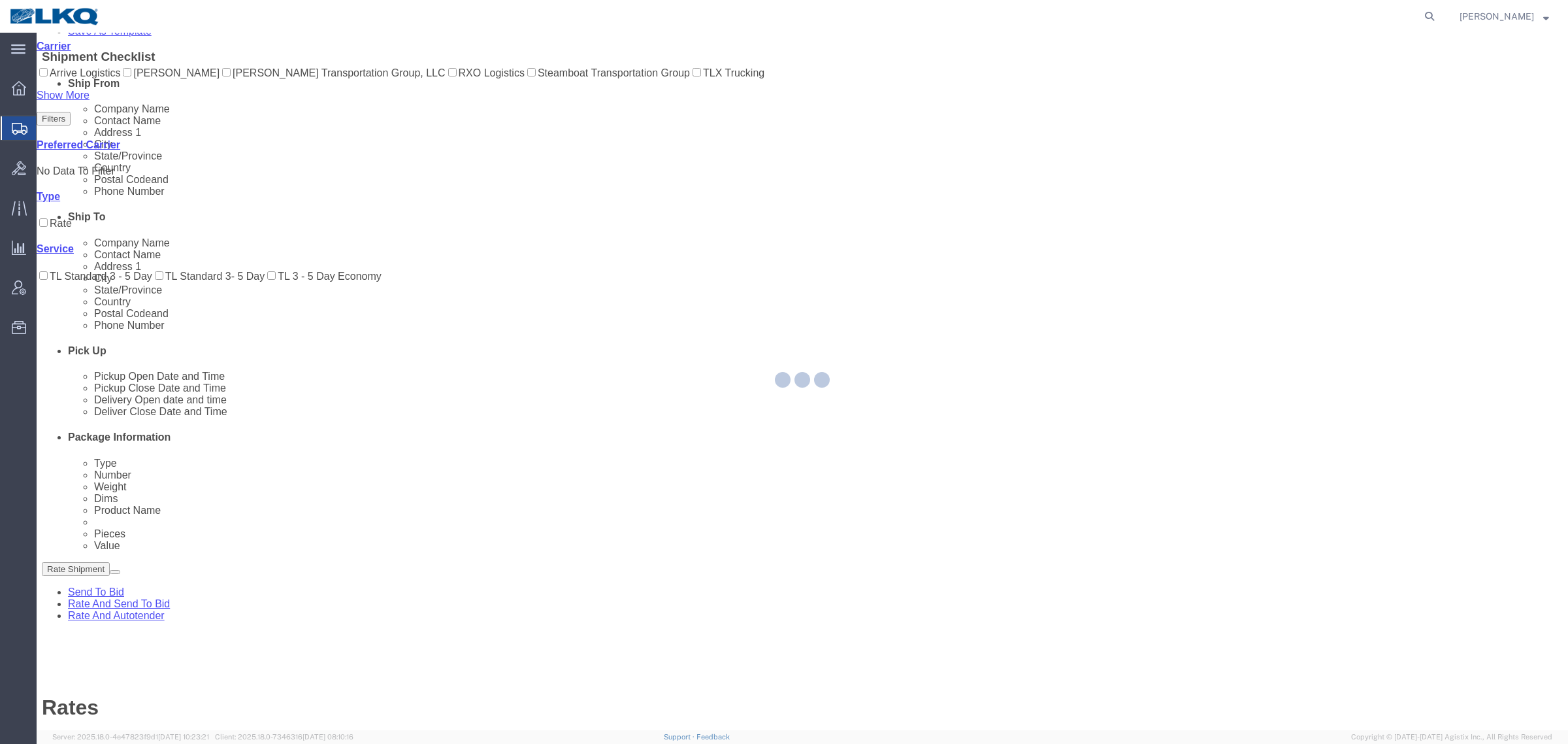
scroll to position [0, 0]
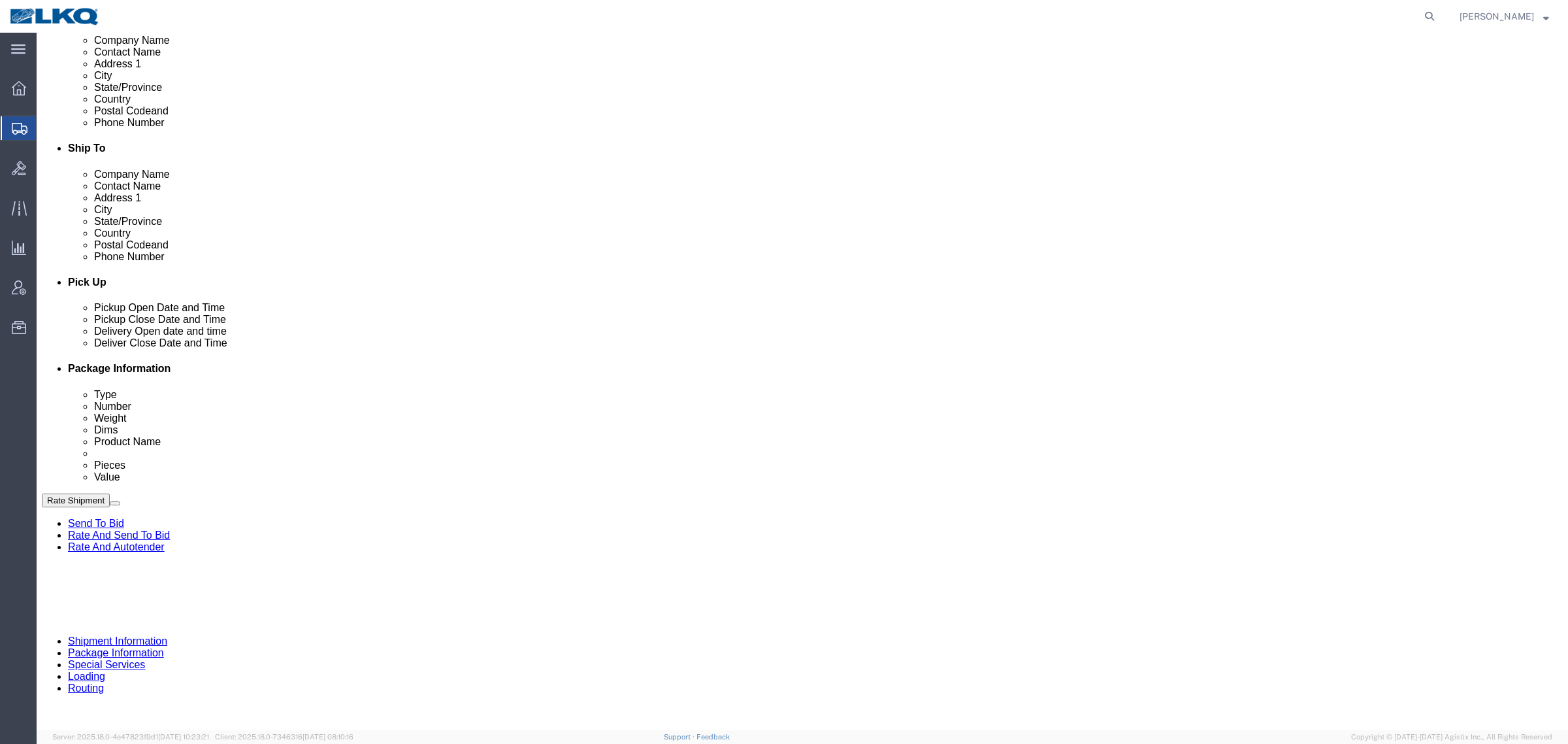
select select
select select "65991"
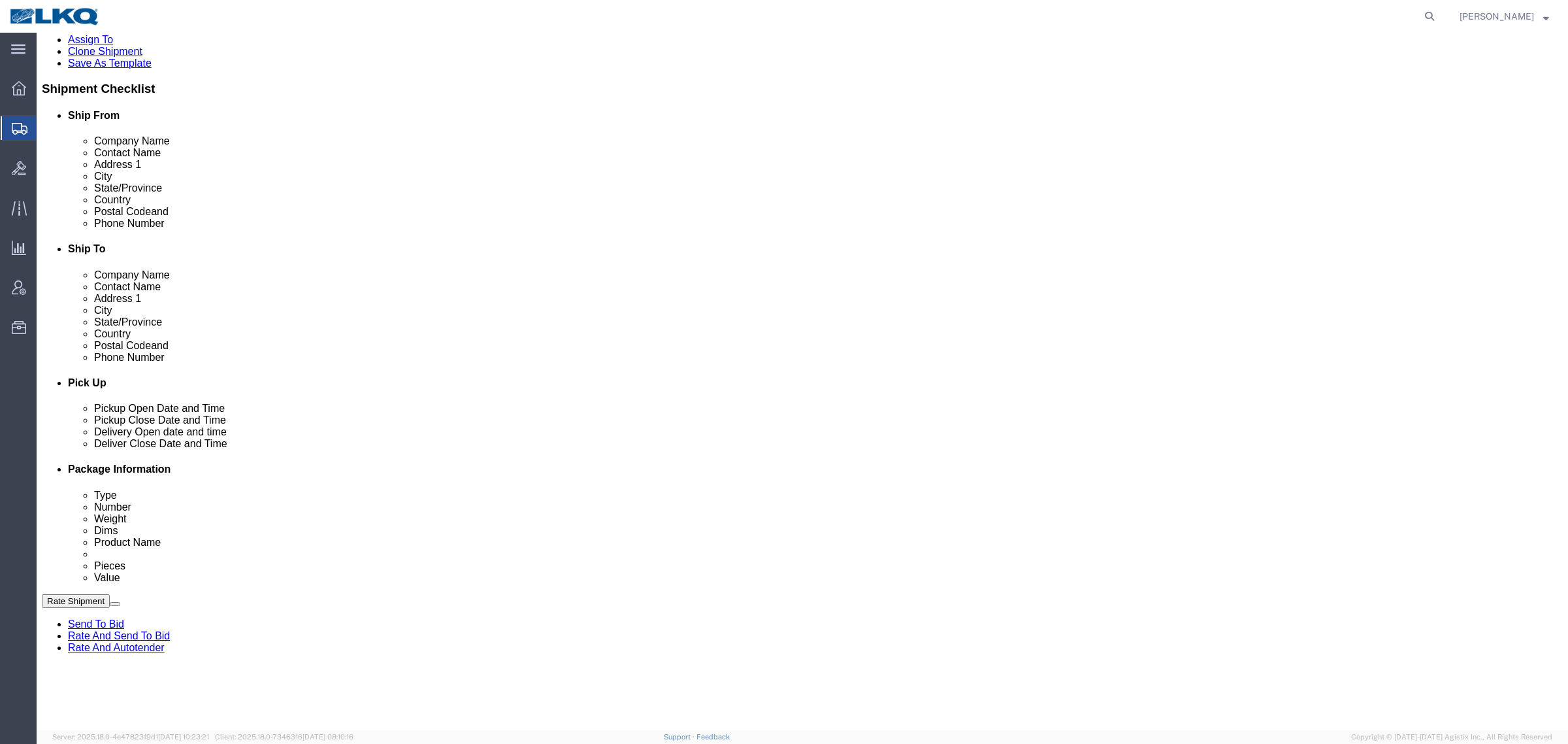
scroll to position [230, 0]
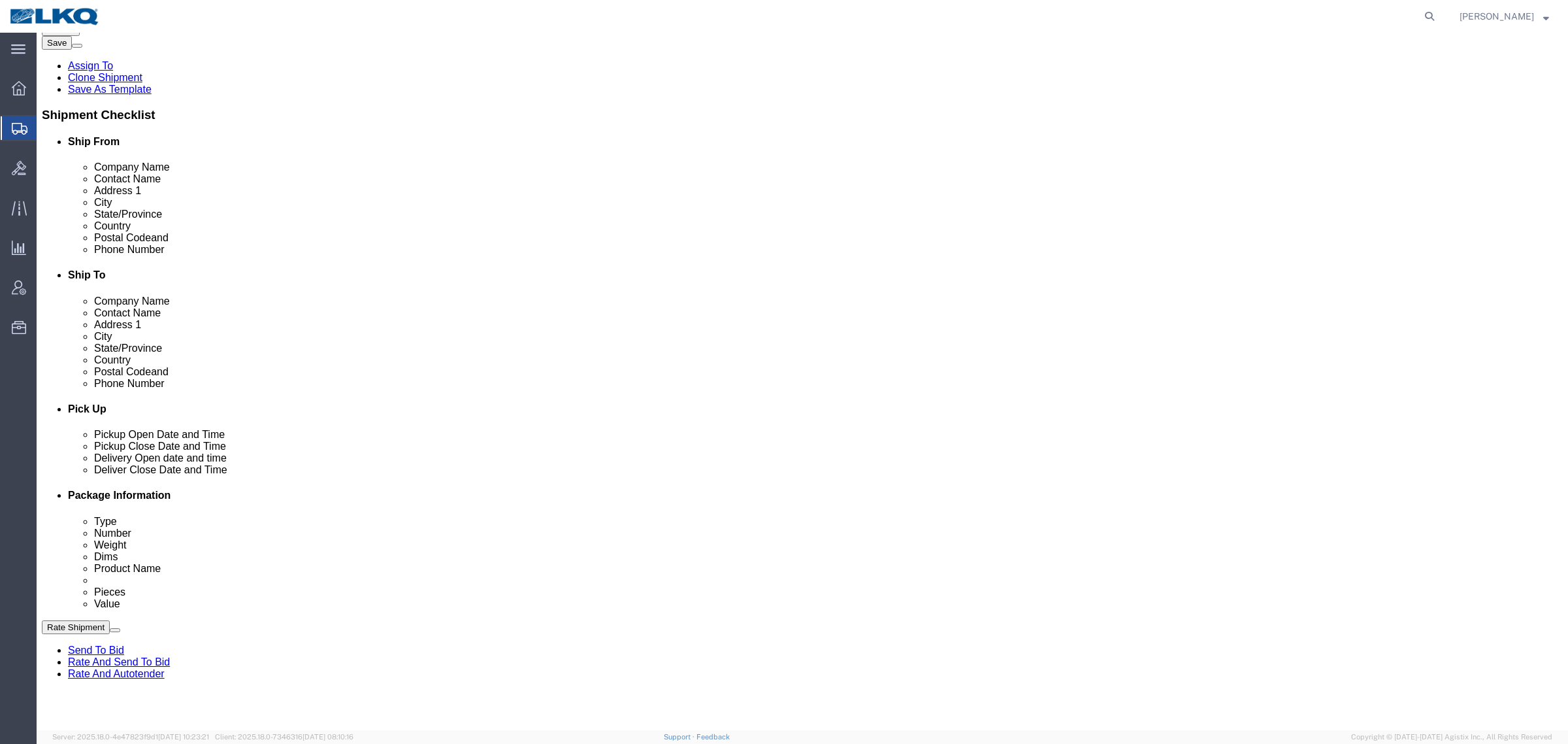
click span "56687169"
copy span "56687169"
click div "Ship From Location Location My Profile Location 1100 - LKQ Crystal River 1103 -…"
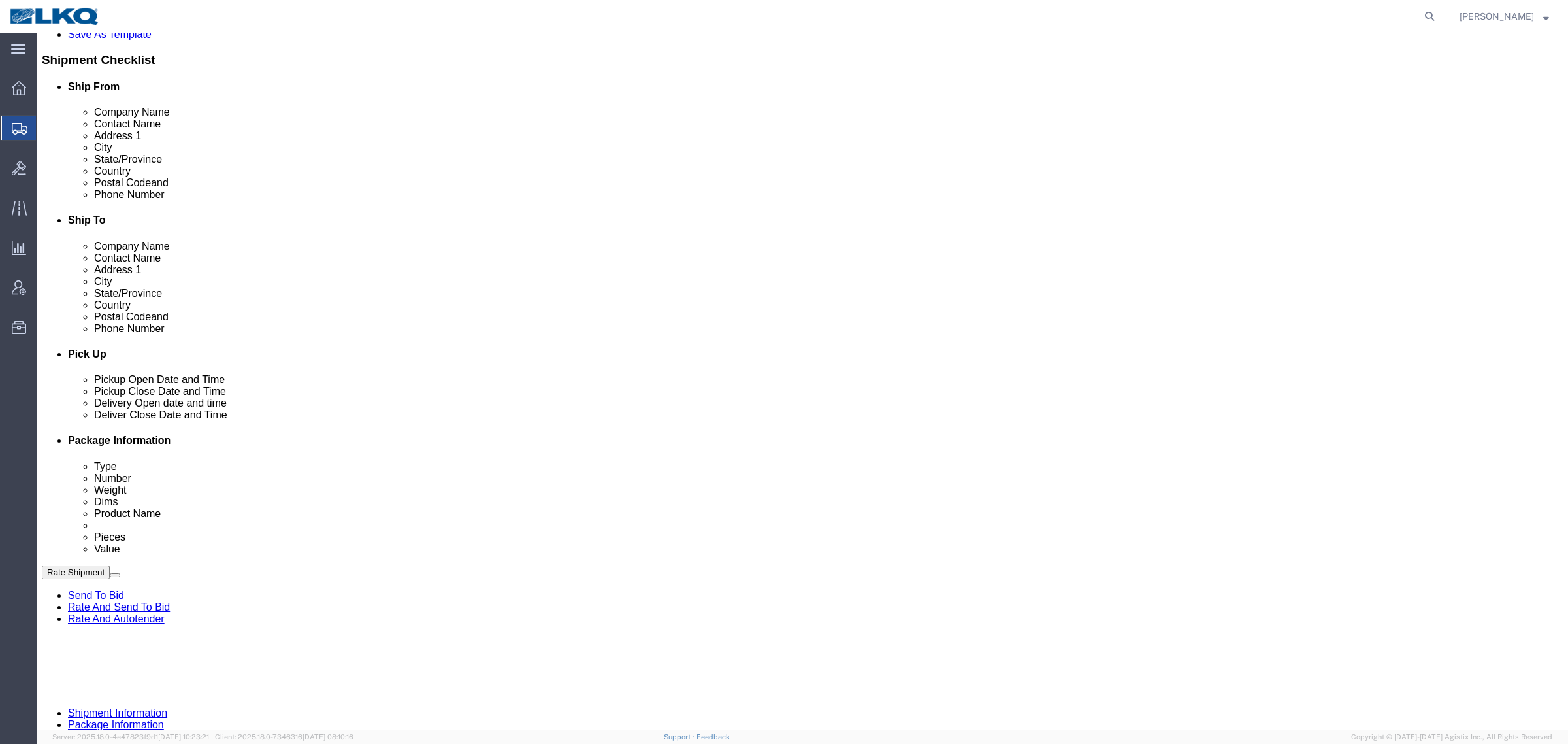
scroll to position [311, 0]
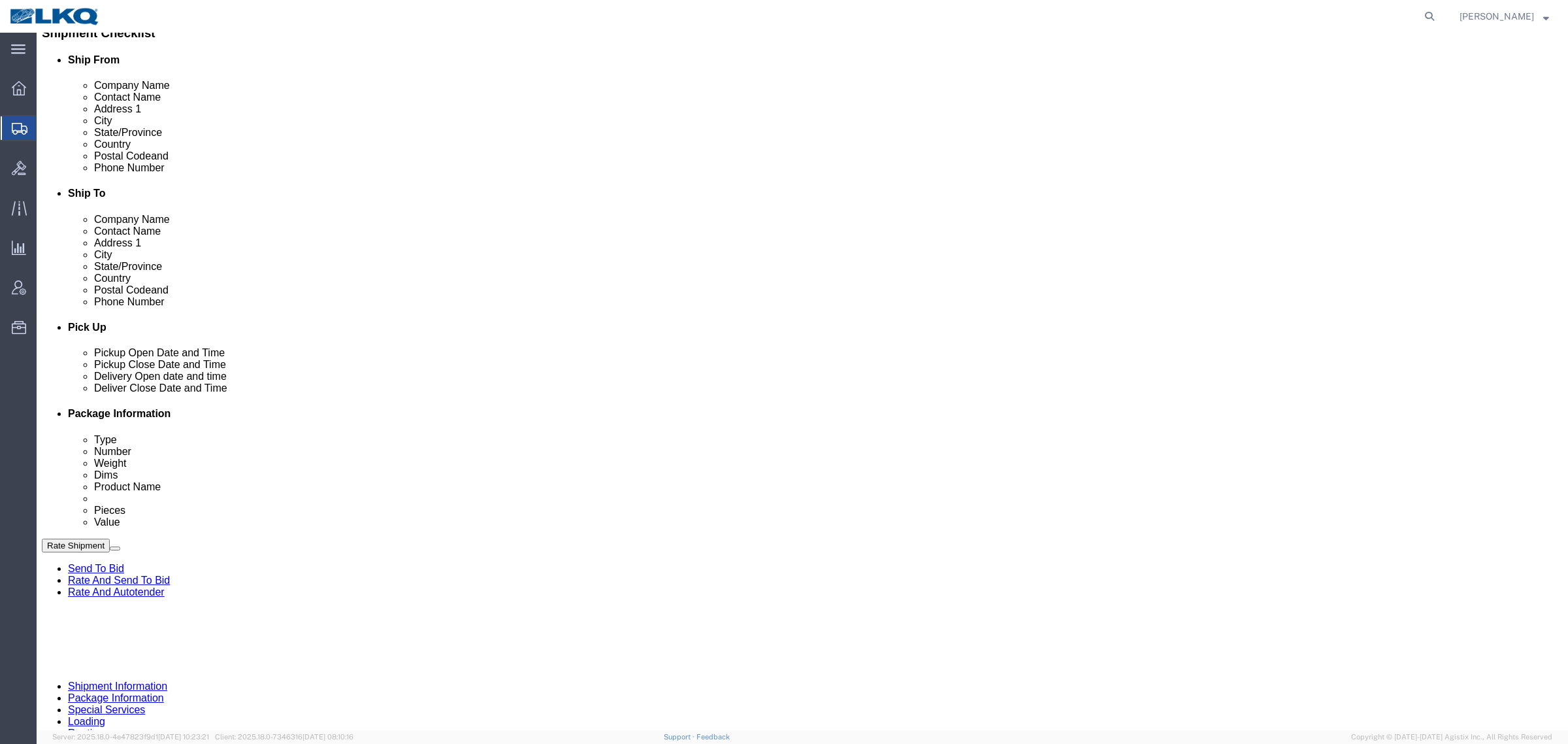
click span "56687169"
copy span "56687169"
click icon
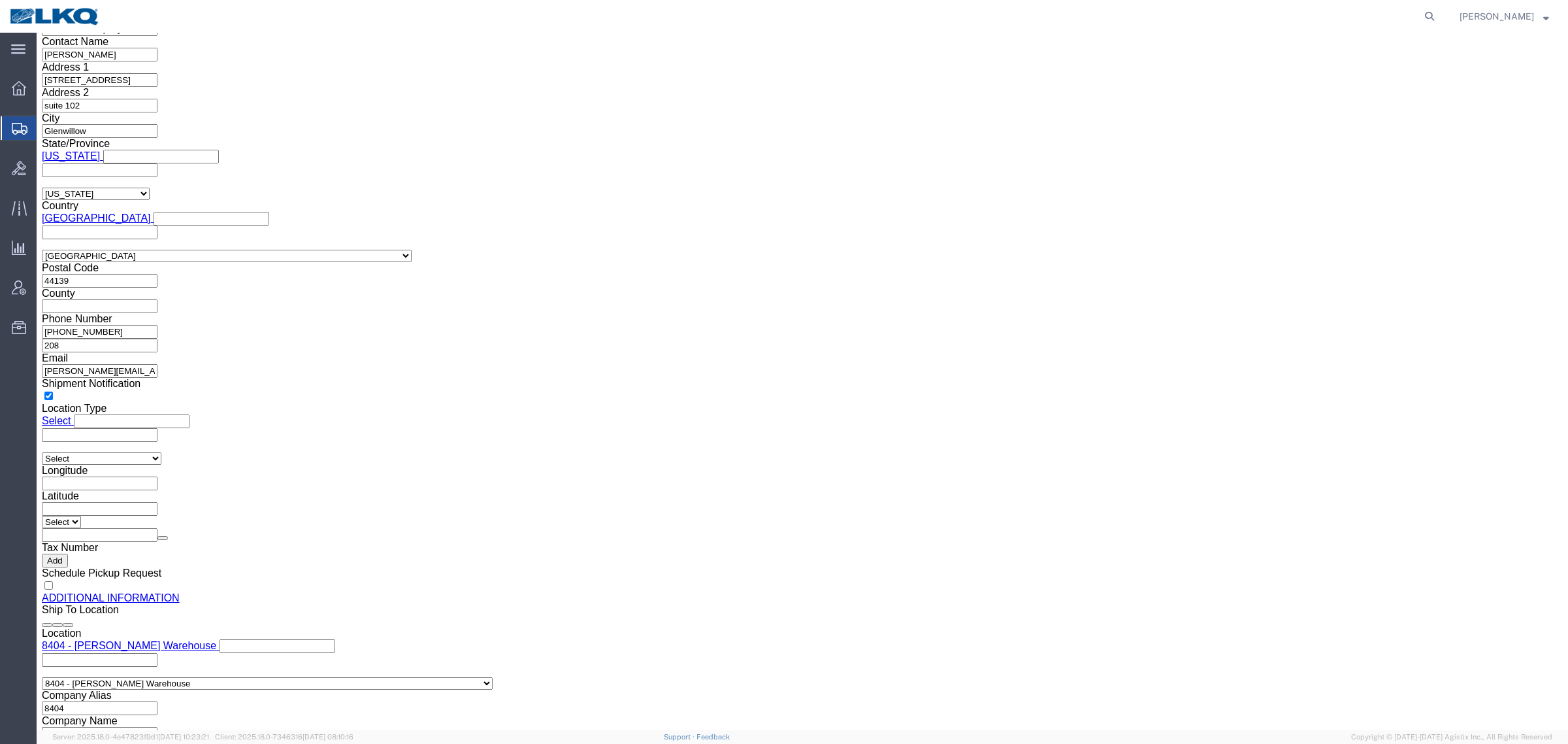
scroll to position [1121, 0]
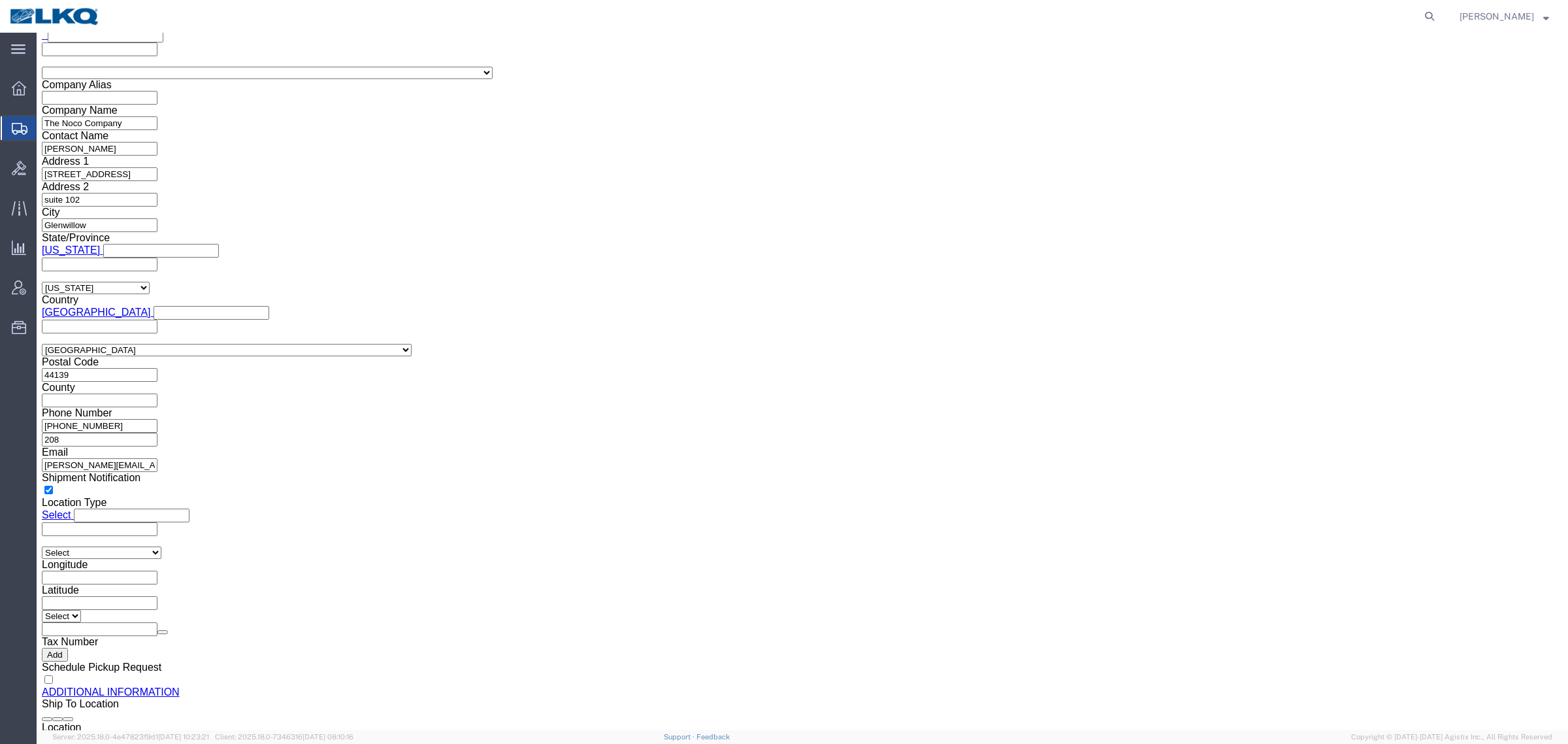
click input "bcarnesi@lkqcorp.com"
click icon
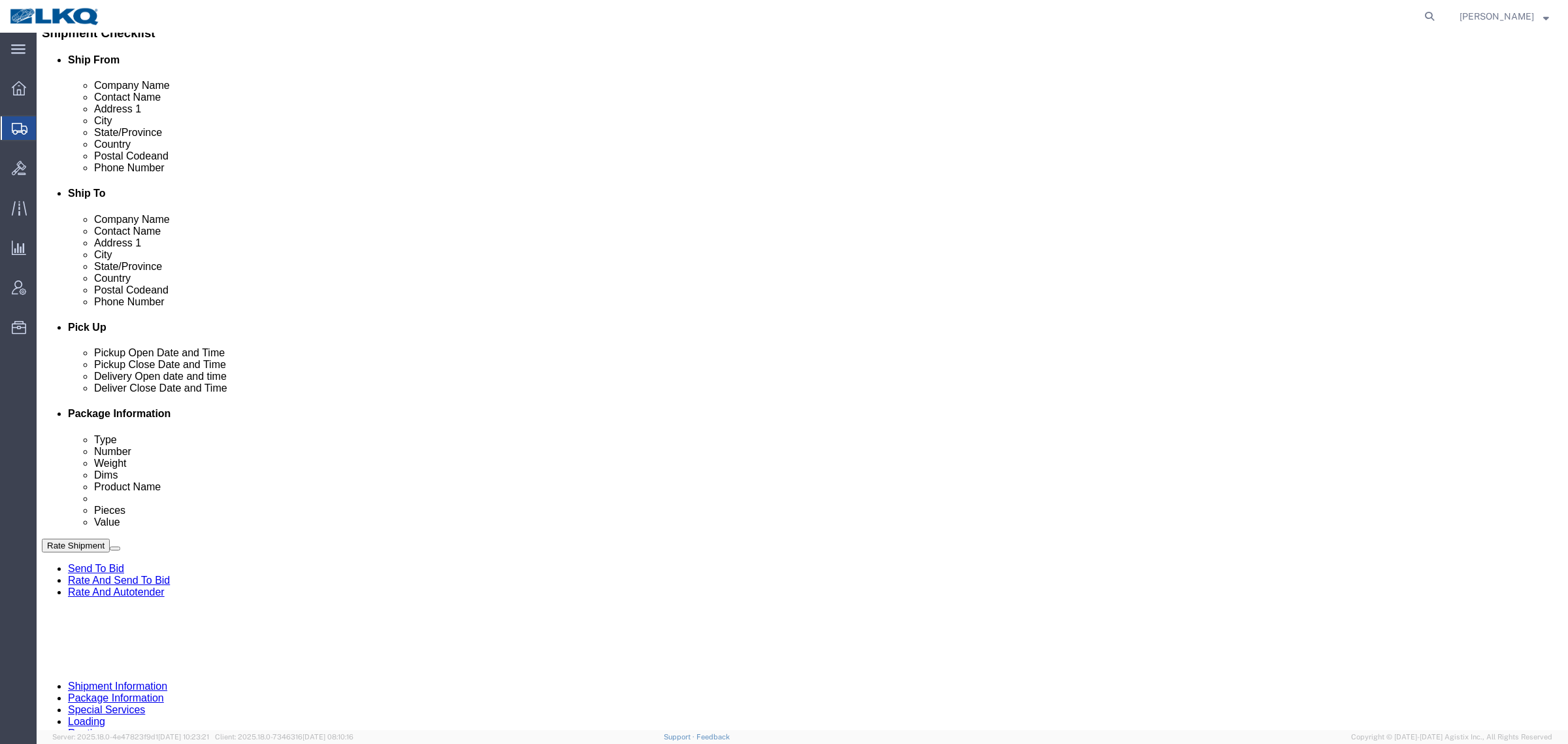
scroll to position [393, 0]
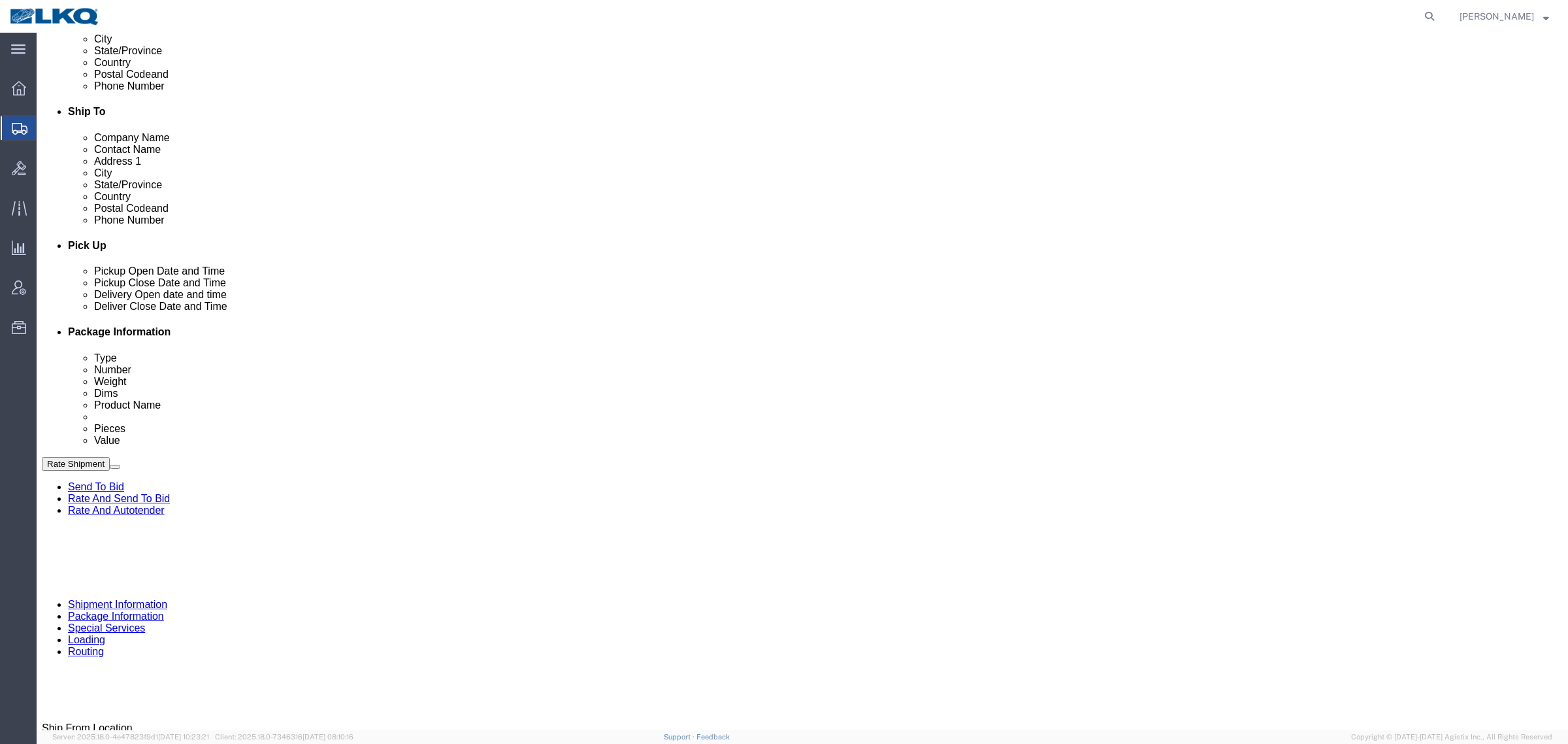
click div "Sep 05 2025 3:00 PM"
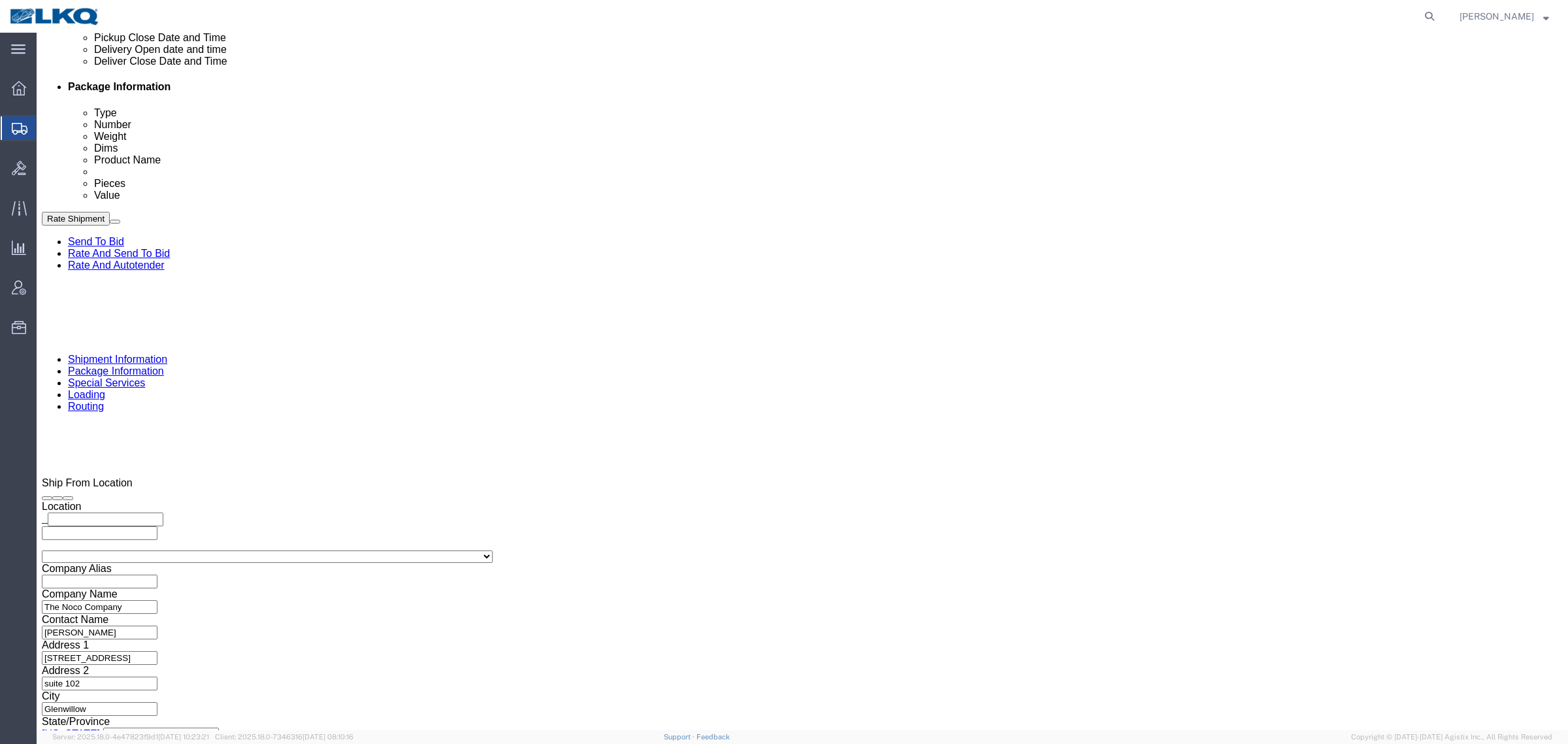
click button "Apply"
drag, startPoint x: 611, startPoint y: 325, endPoint x: 754, endPoint y: 295, distance: 146.1
click div "References Add reference"
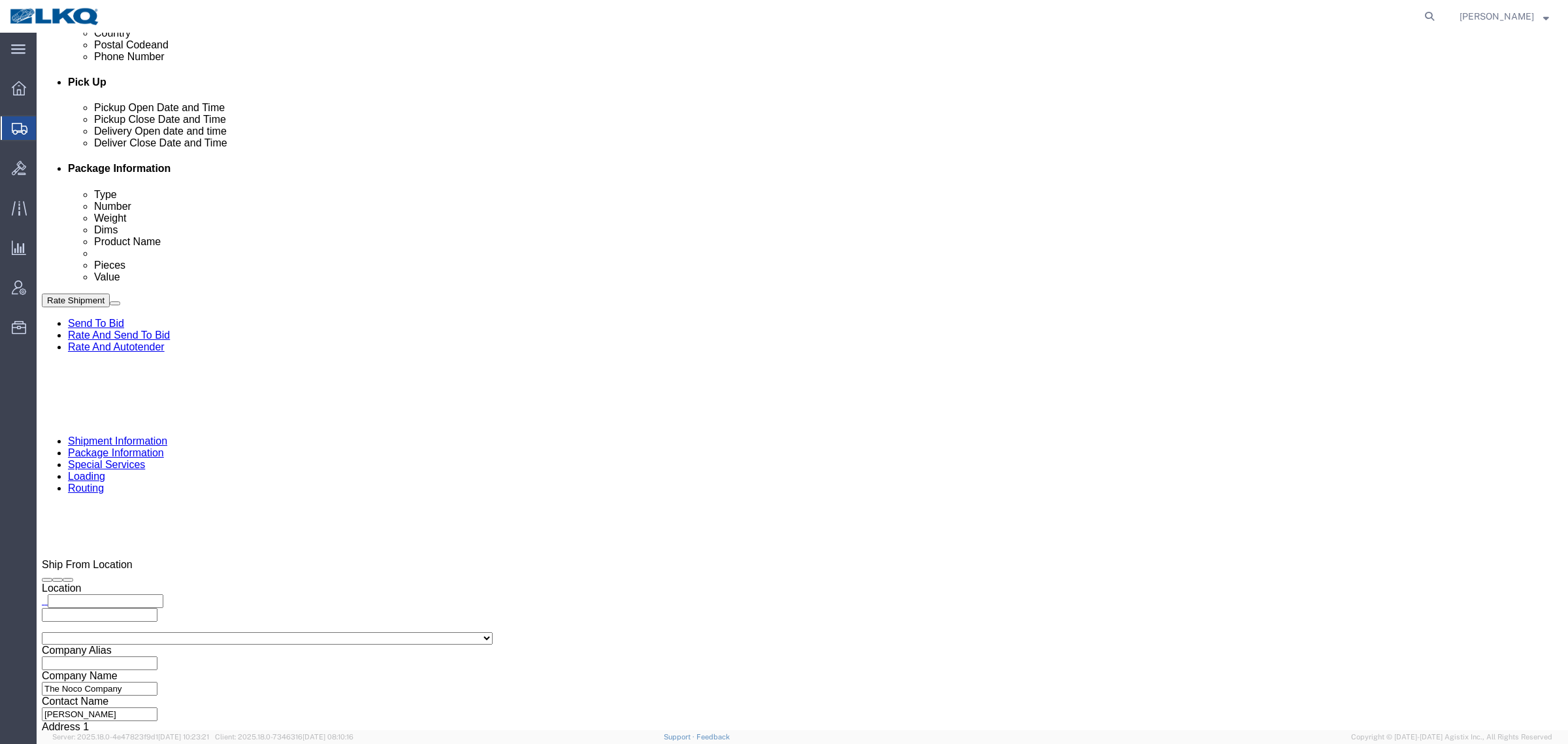
drag, startPoint x: 928, startPoint y: 331, endPoint x: 919, endPoint y: 334, distance: 9.5
click icon
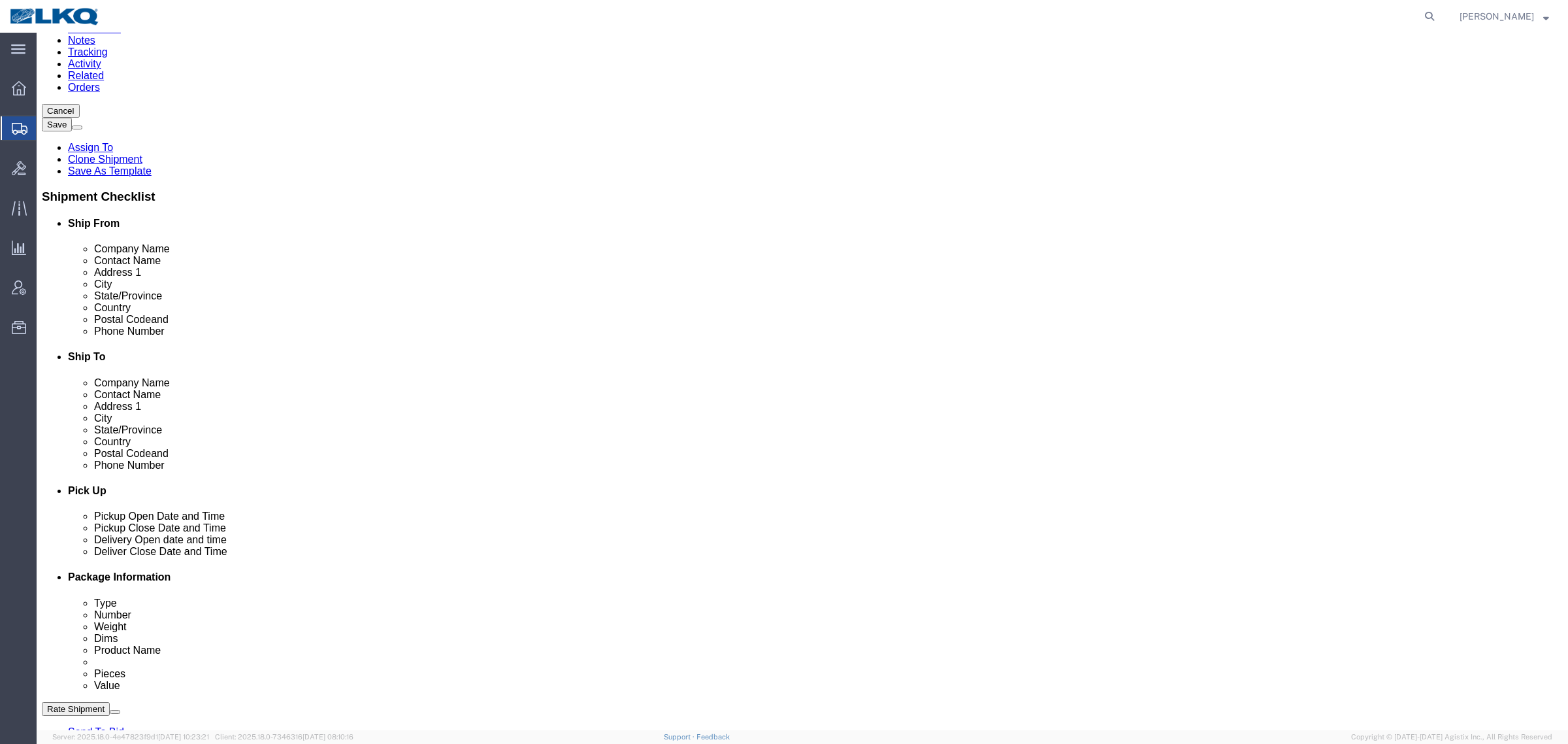
scroll to position [0, 0]
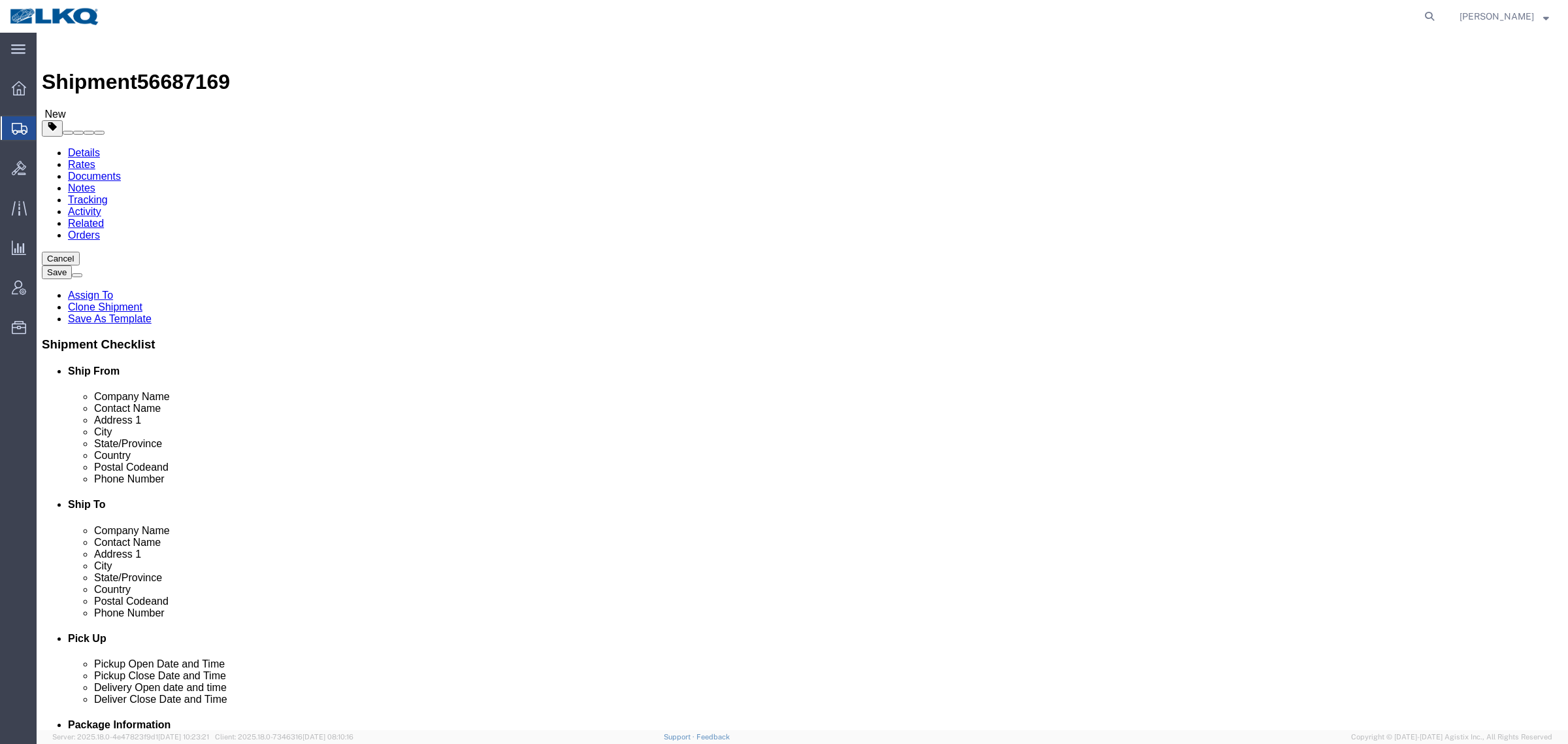
click link "Special Services"
click icon
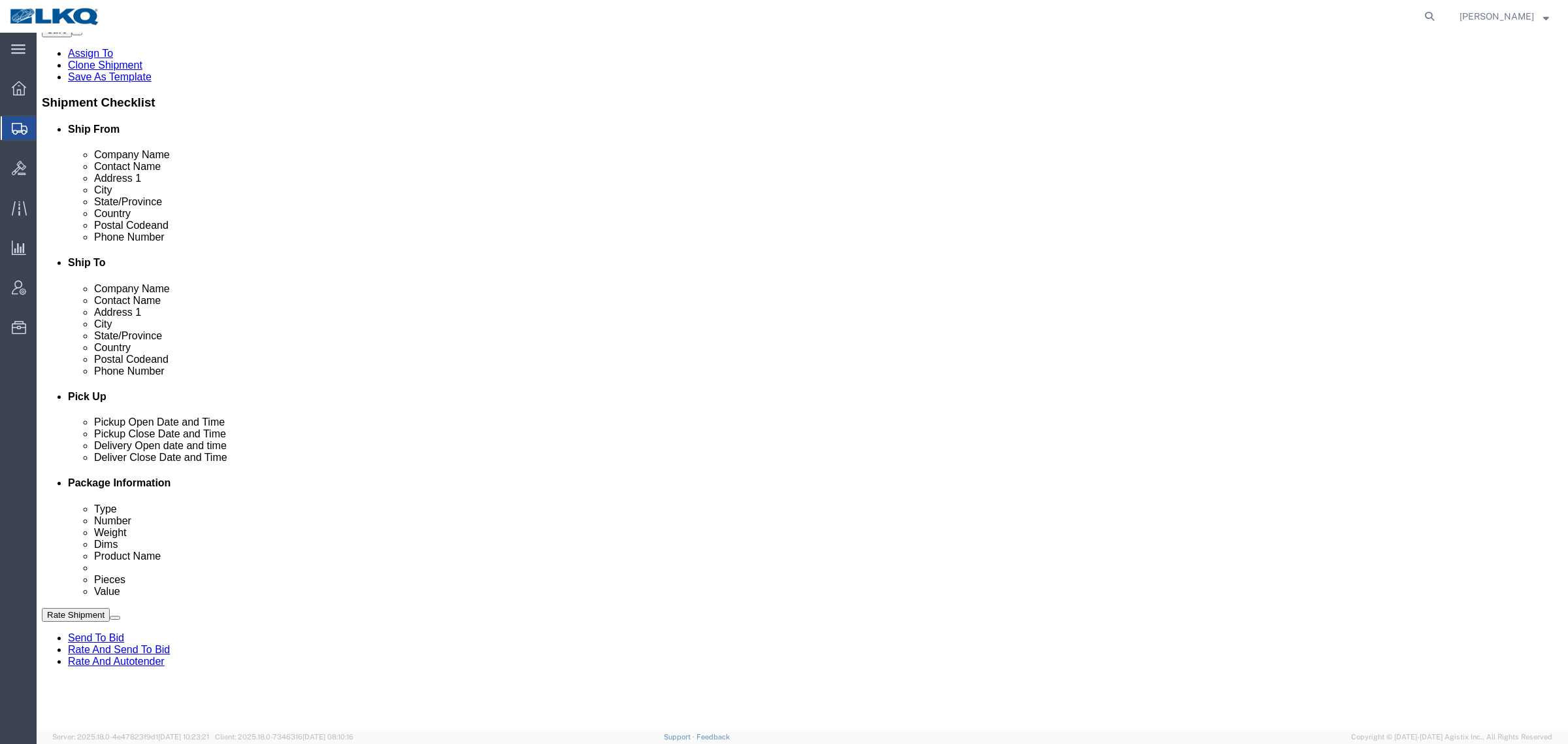
scroll to position [491, 0]
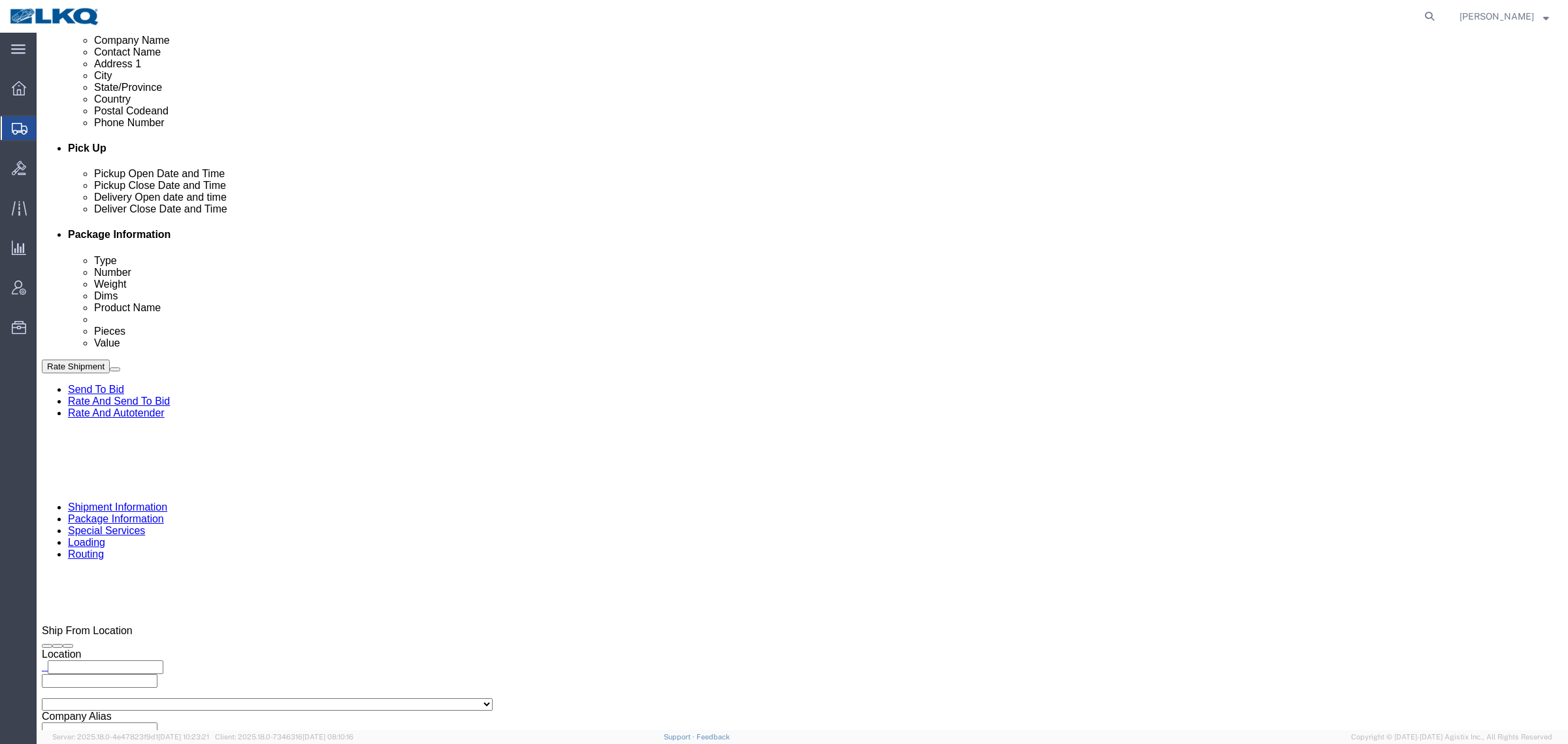
click div "Pickup Date and Time"
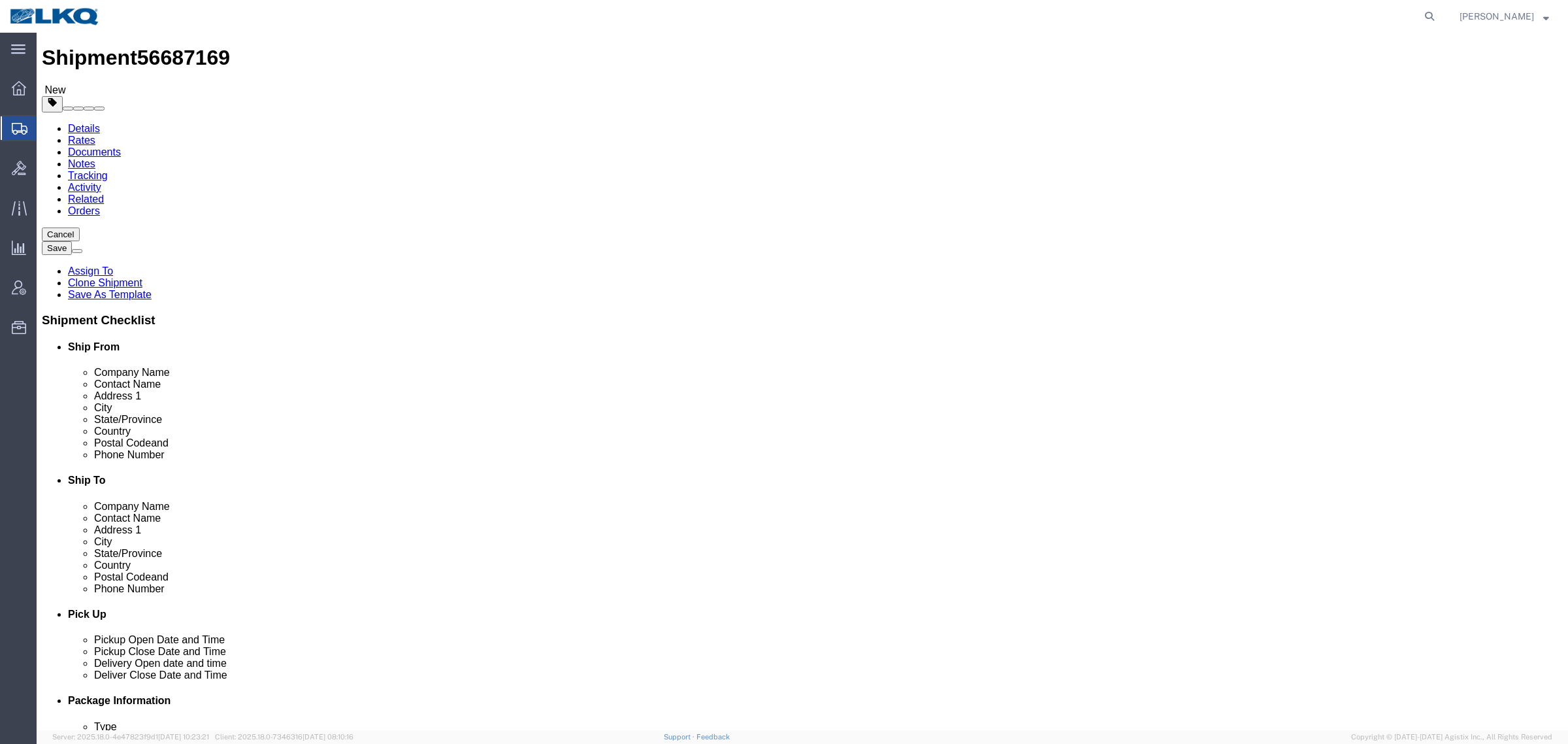
scroll to position [0, 0]
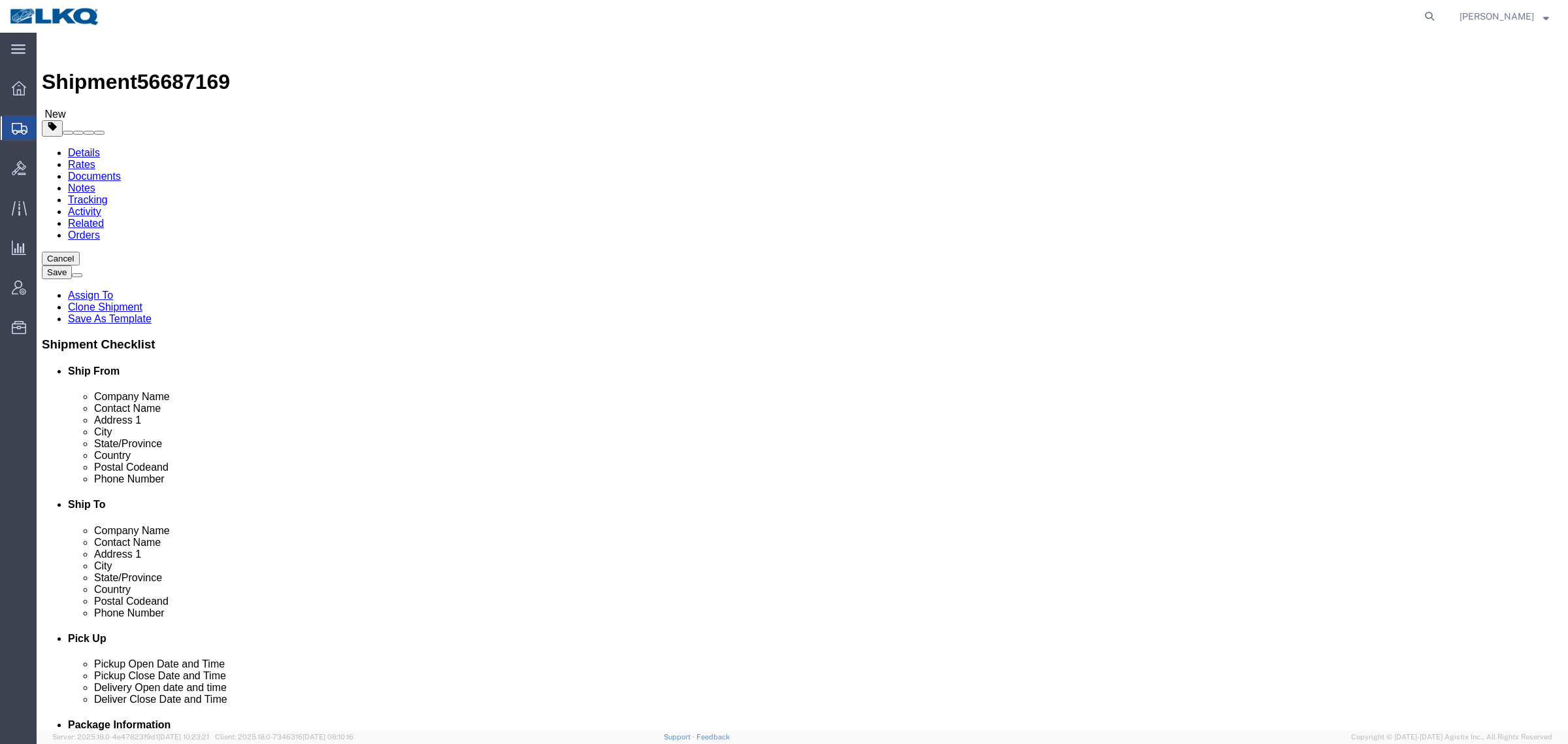
drag, startPoint x: 275, startPoint y: 245, endPoint x: 154, endPoint y: 237, distance: 121.3
click div "Company Name The Noco Company"
click div "Shipment Information Package Information Special Services Loading Routing"
click icon
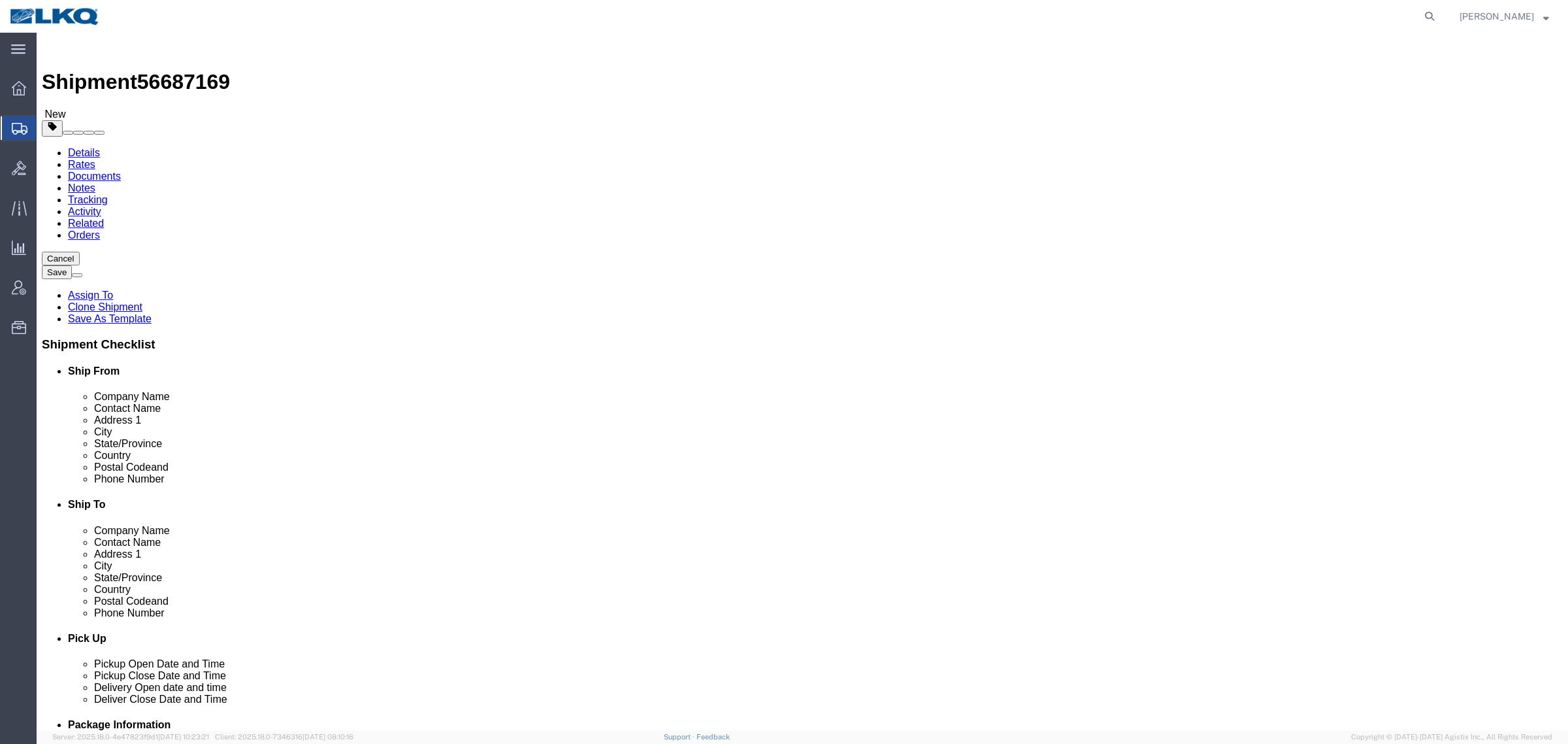
click link "Package Information"
click link "Shipment Information"
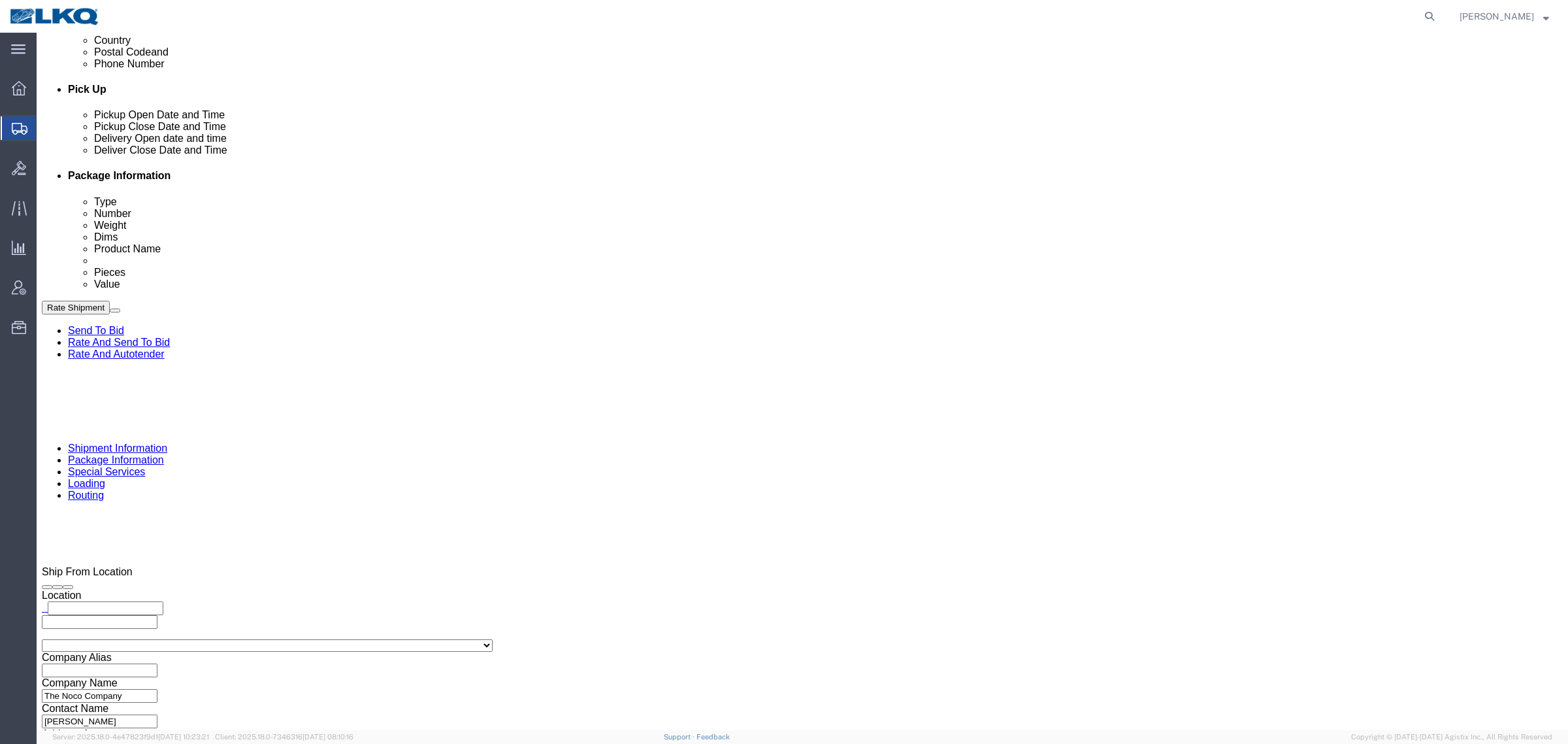
scroll to position [639, 0]
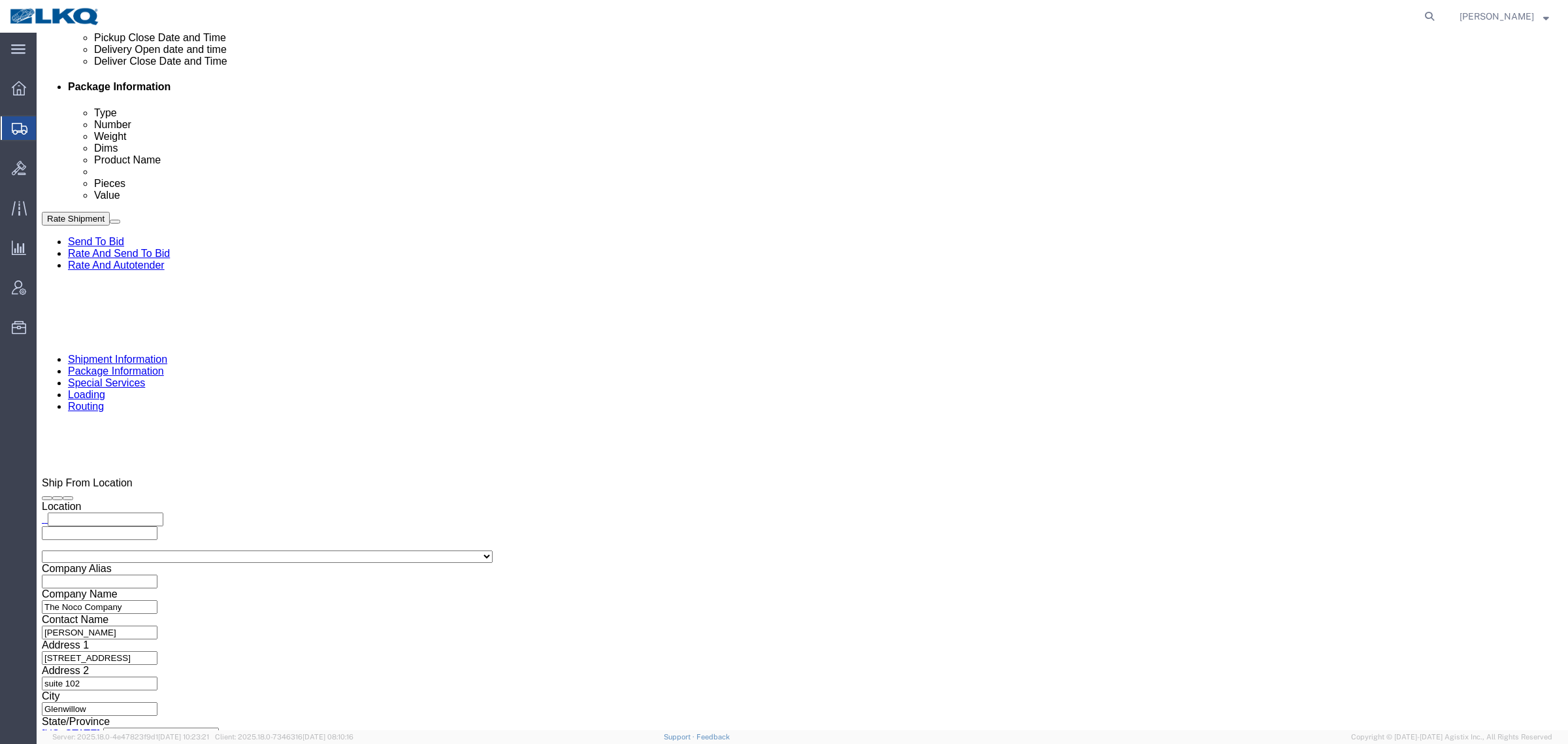
click div "Select Account Type Activity ID Airline Appointment Number ASN Batch Request # …"
click input "2213038"
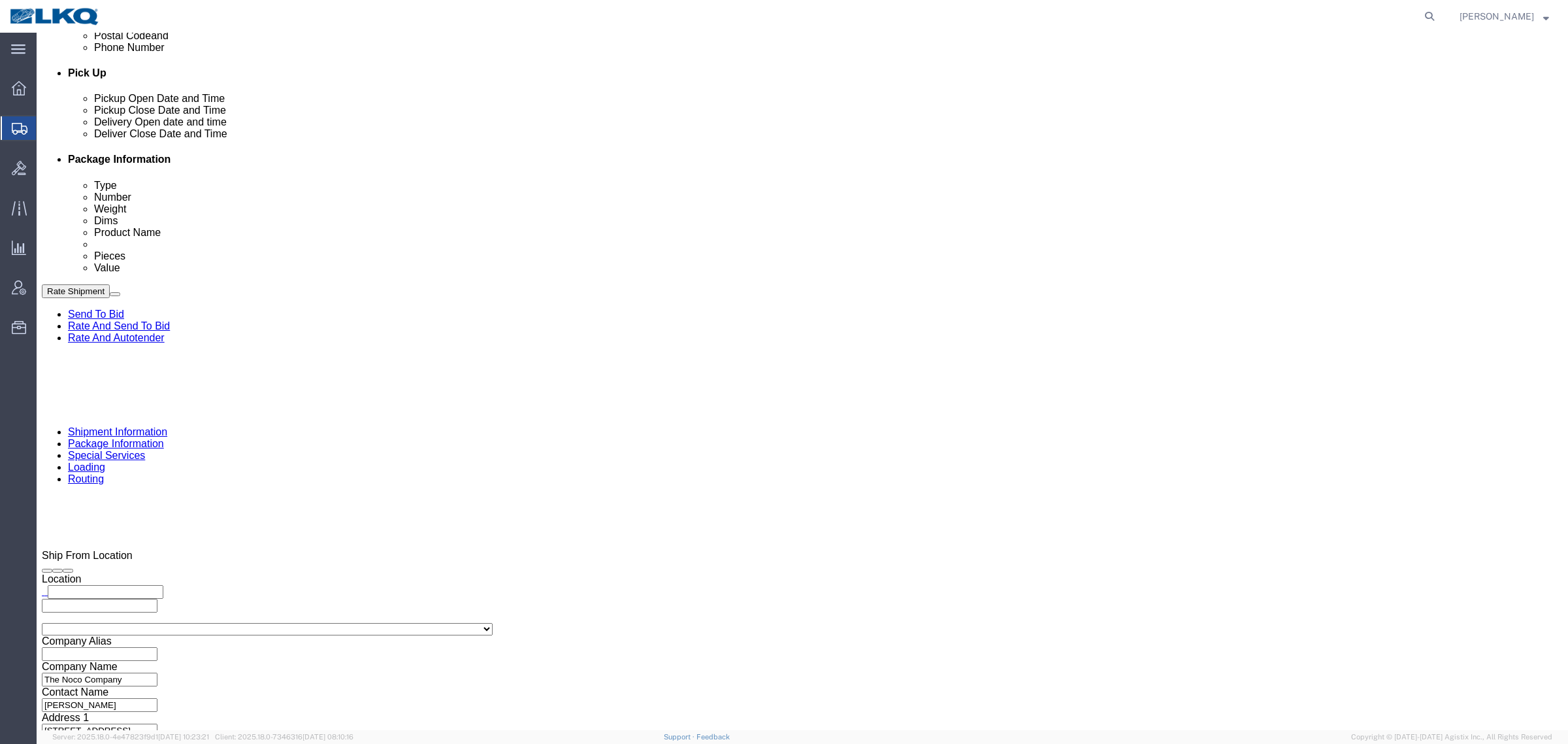
scroll to position [573, 0]
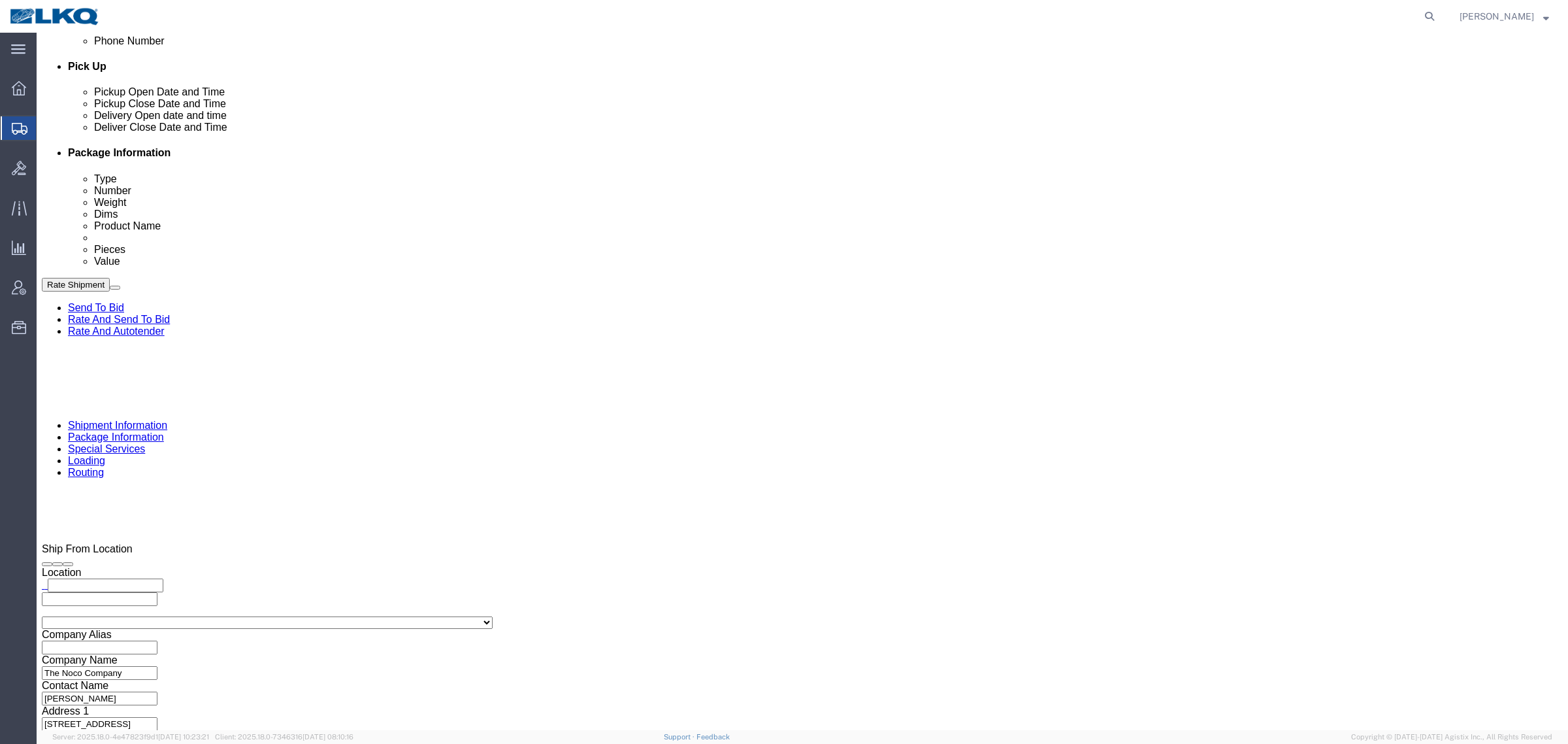
click input "56687169"
drag, startPoint x: 104, startPoint y: 317, endPoint x: 132, endPoint y: 332, distance: 31.8
click div "Sep 03 2025 10:00 AM"
click button "Apply"
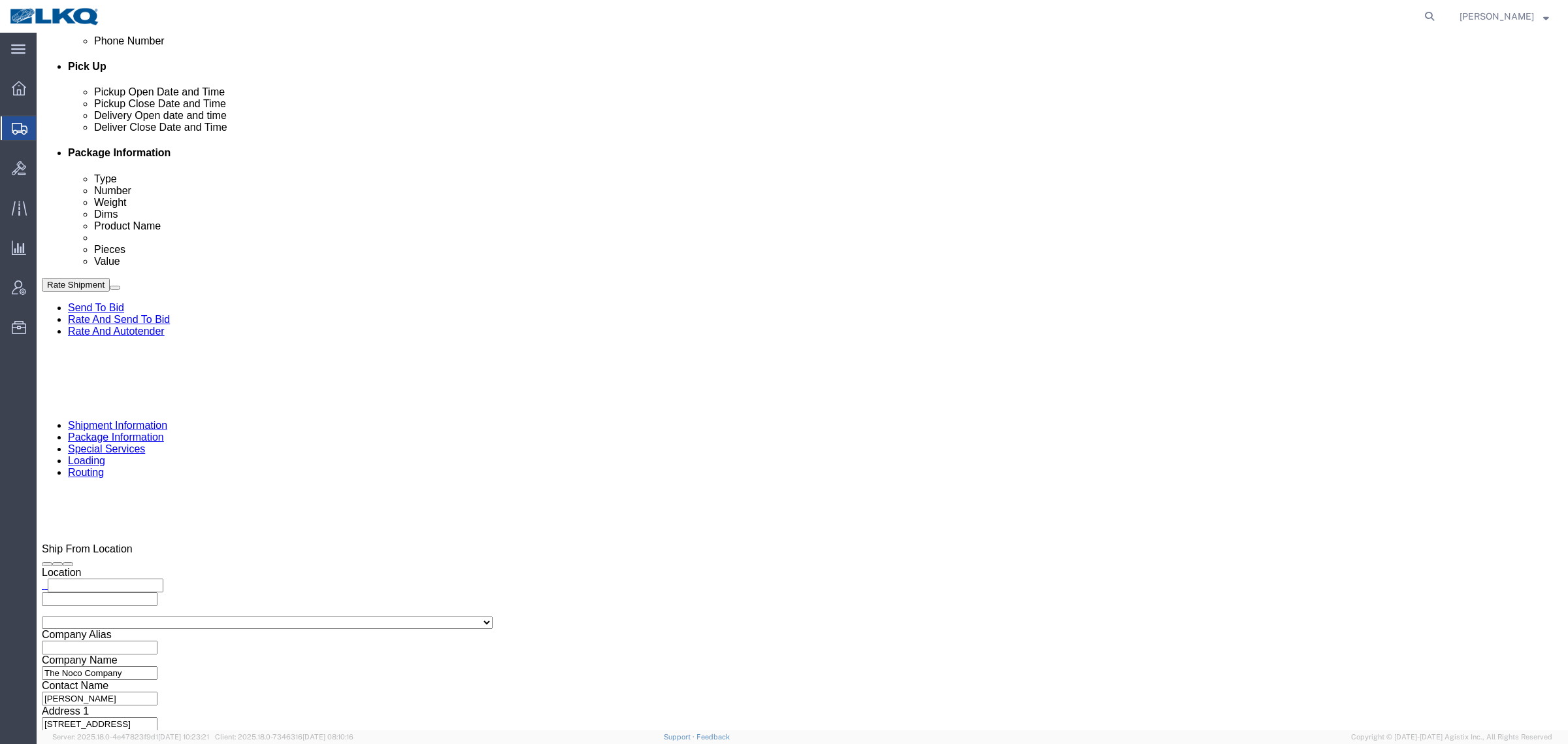
click button "Save"
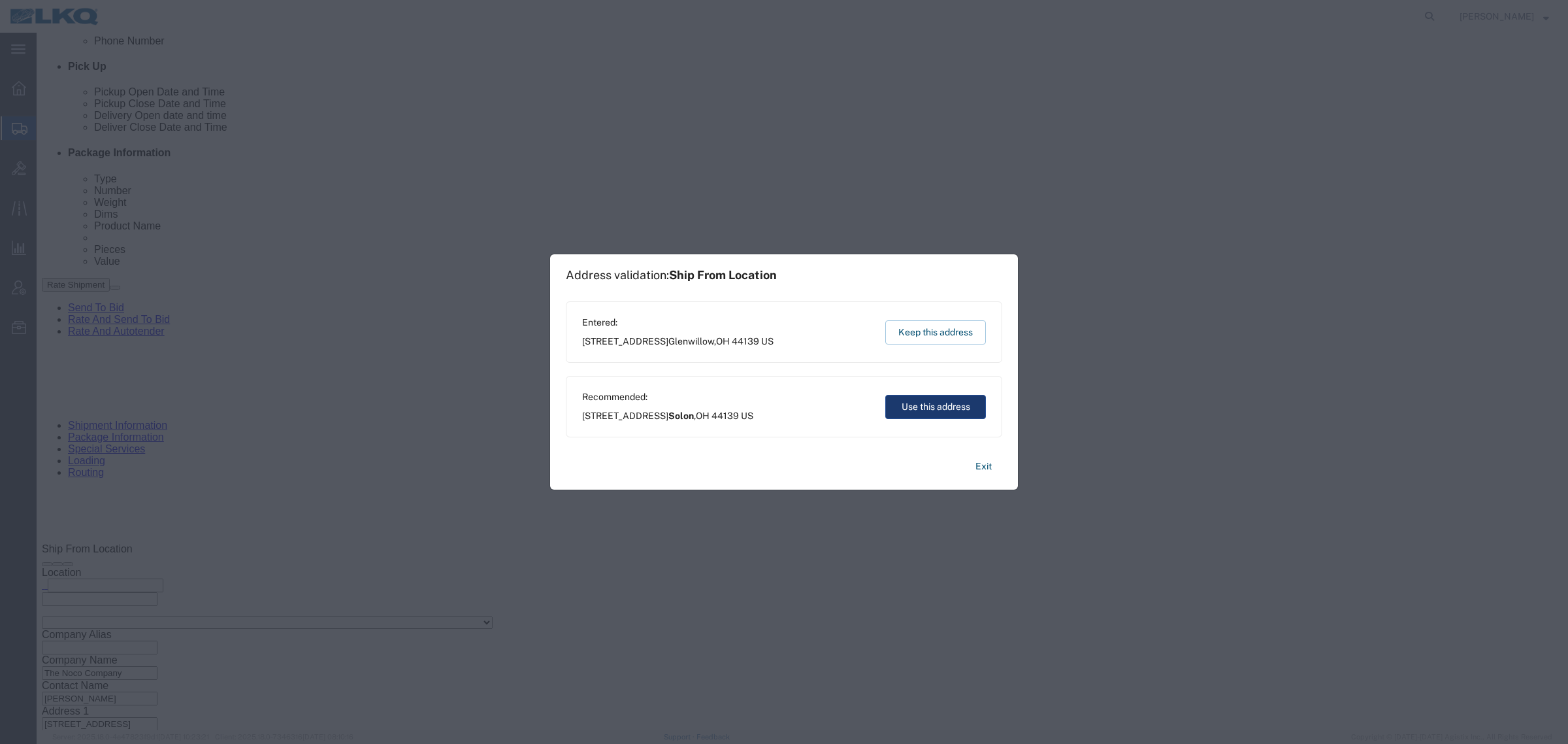
click at [919, 414] on button "Use this address" at bounding box center [936, 407] width 100 height 25
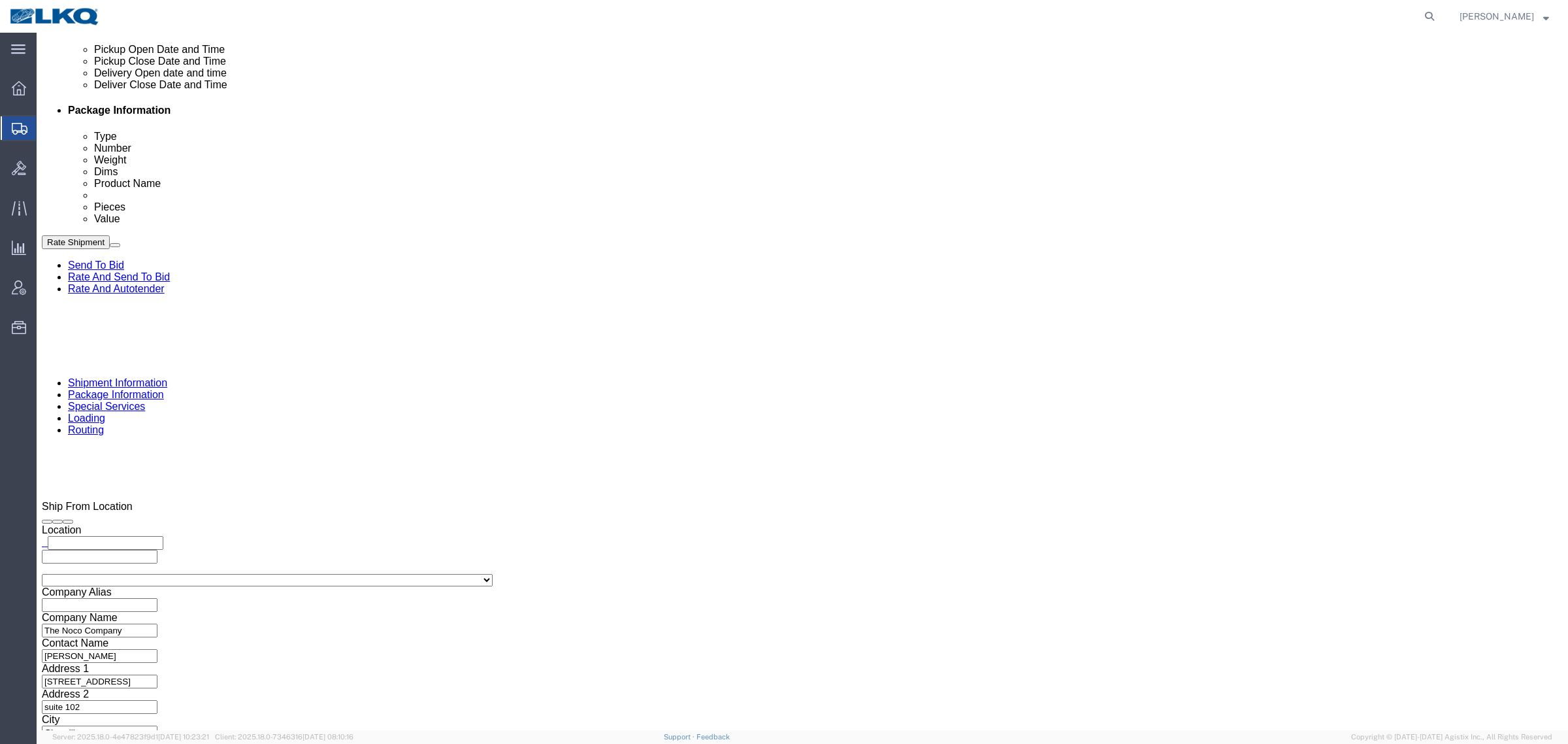
scroll to position [639, 0]
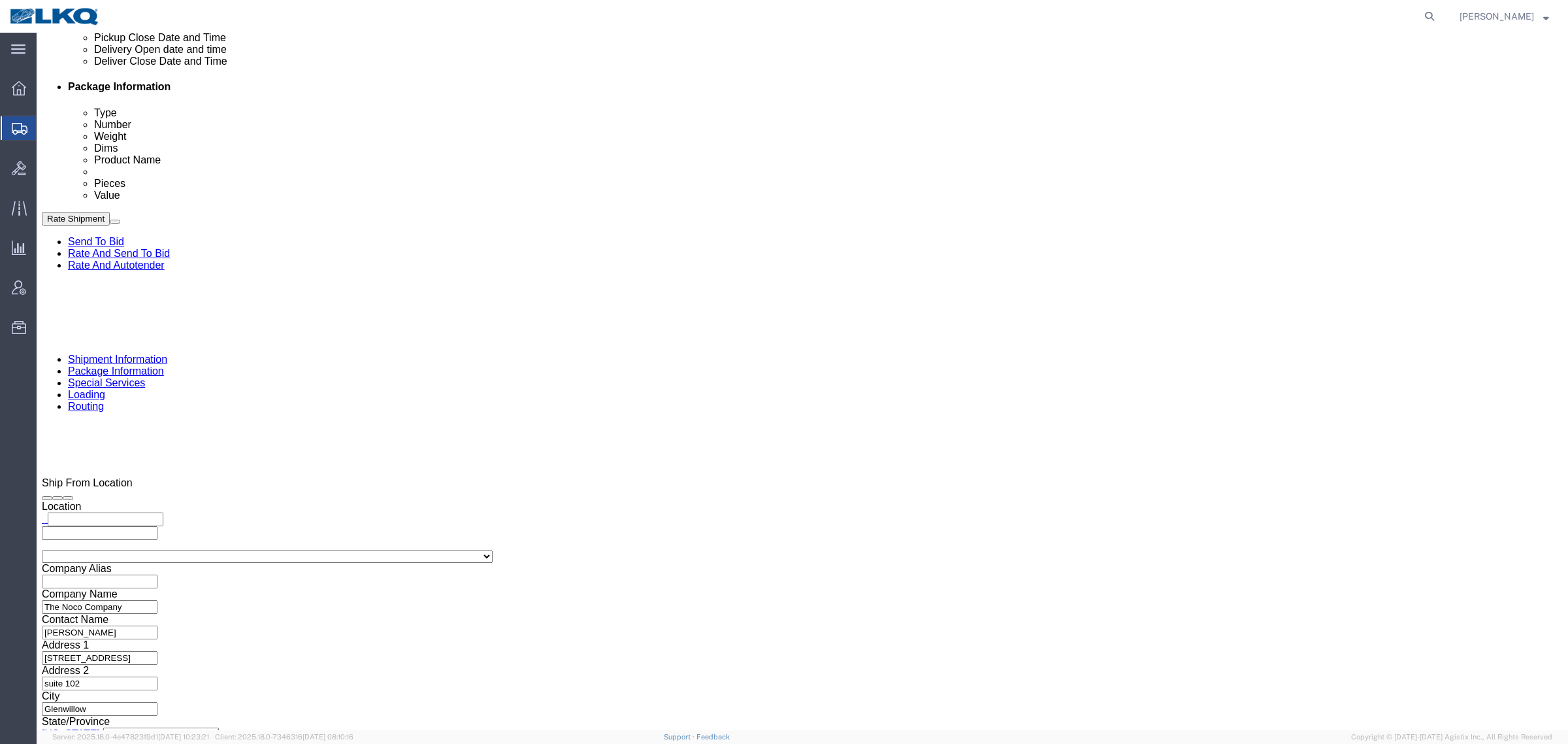
click input "56687169"
click input "text"
paste input "56687169"
type input "56687169"
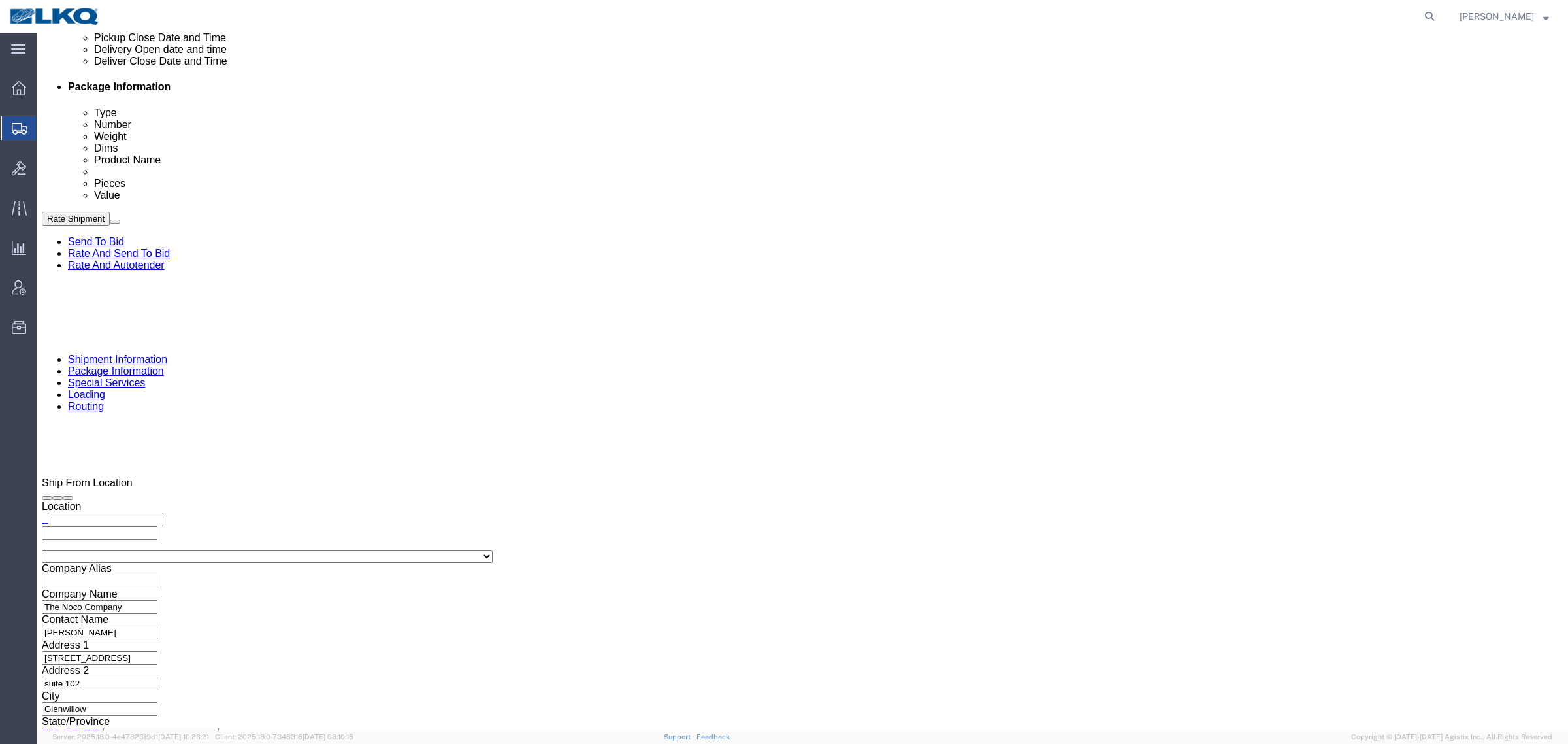
click input "56687169"
type input "x"
click div "References Add reference"
click button "Save"
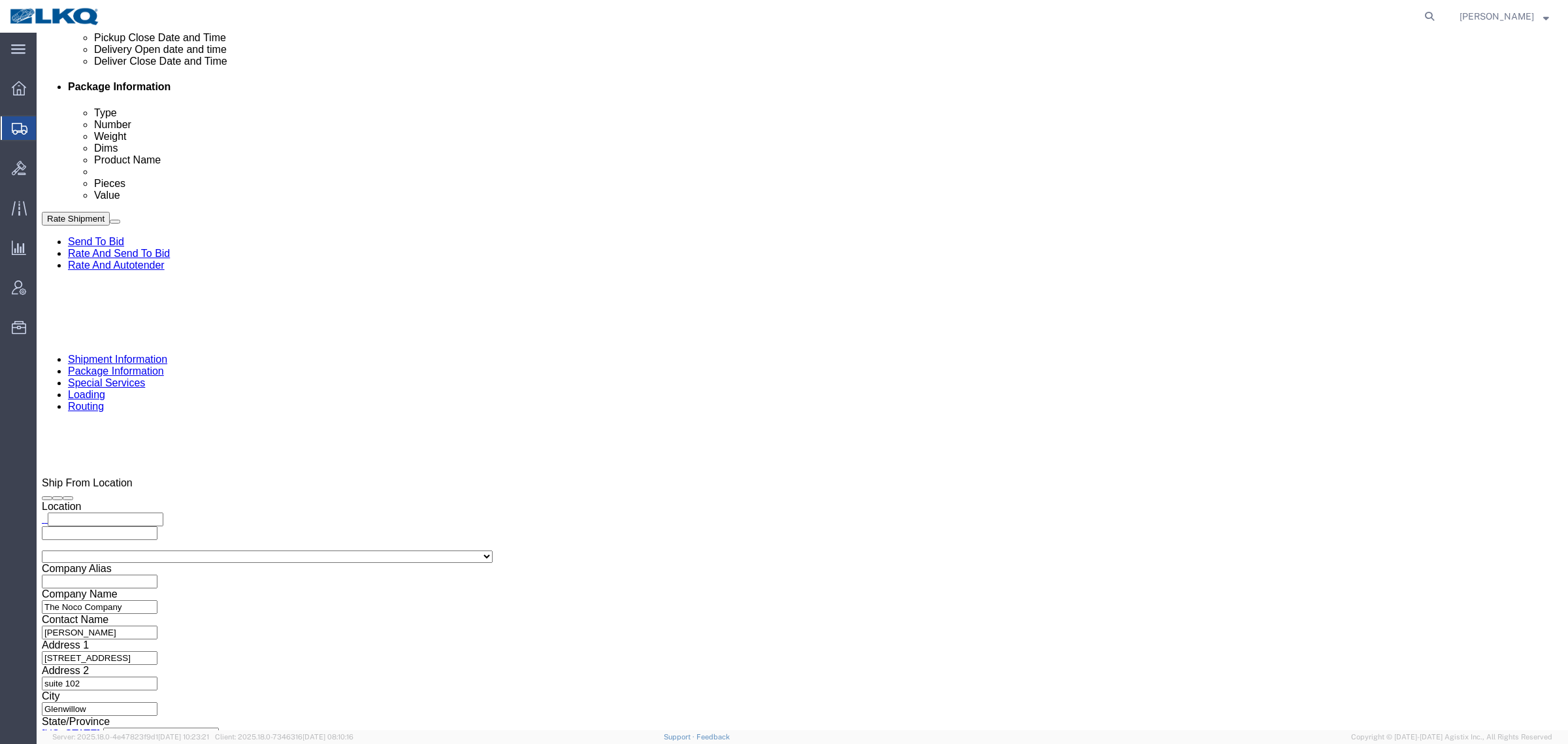
click div "Pickup Date: Pickup Start Date Pickup Start Time Pickup Open Date and Time Sep …"
drag, startPoint x: 325, startPoint y: 141, endPoint x: 393, endPoint y: 127, distance: 69.4
click div "Pickup Date and Time"
click div "Shipment Information Package Information Special Services Loading Routing"
click div "Ship From Location Location My Profile Location 1100 - LKQ Crystal River 1103 -…"
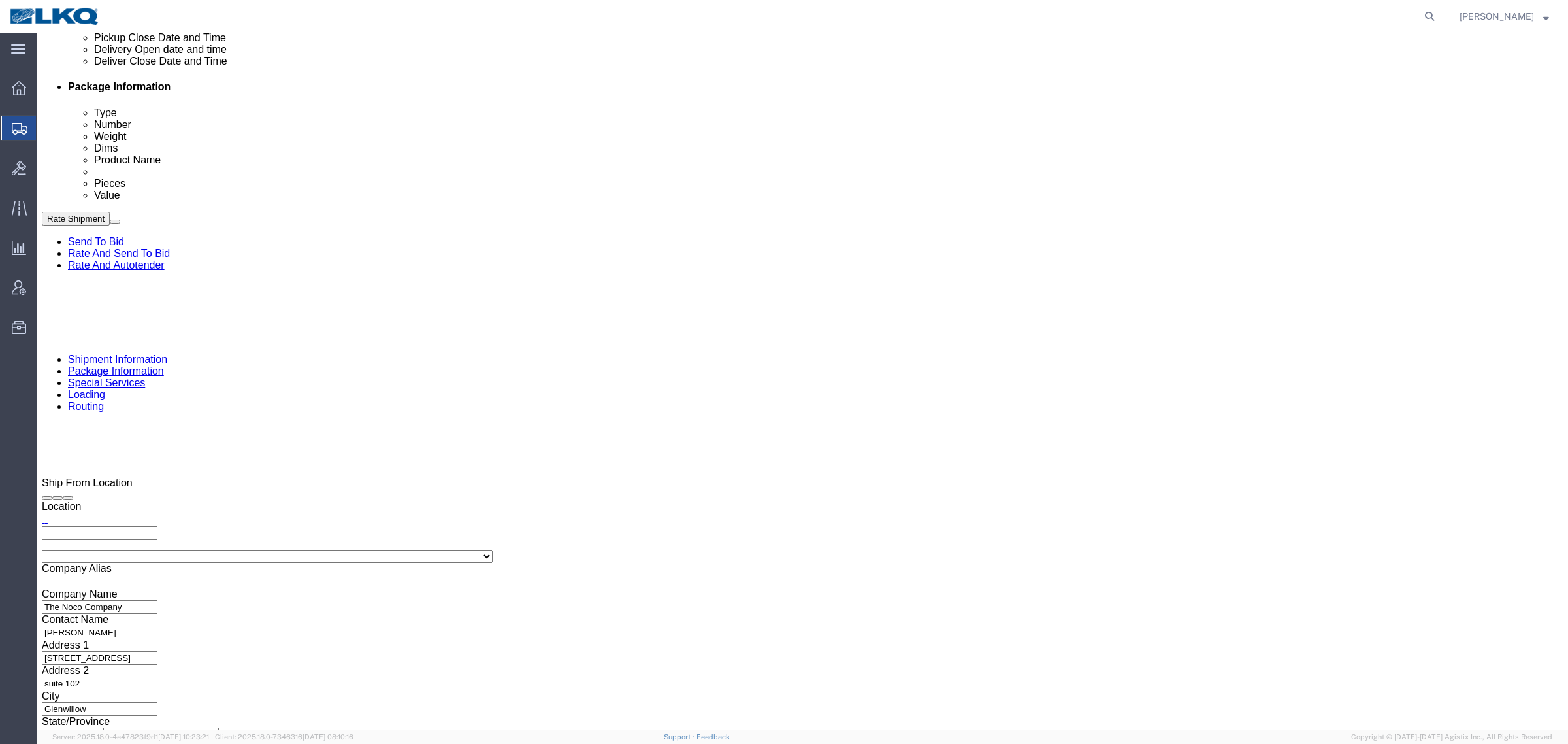
click link "Special Services"
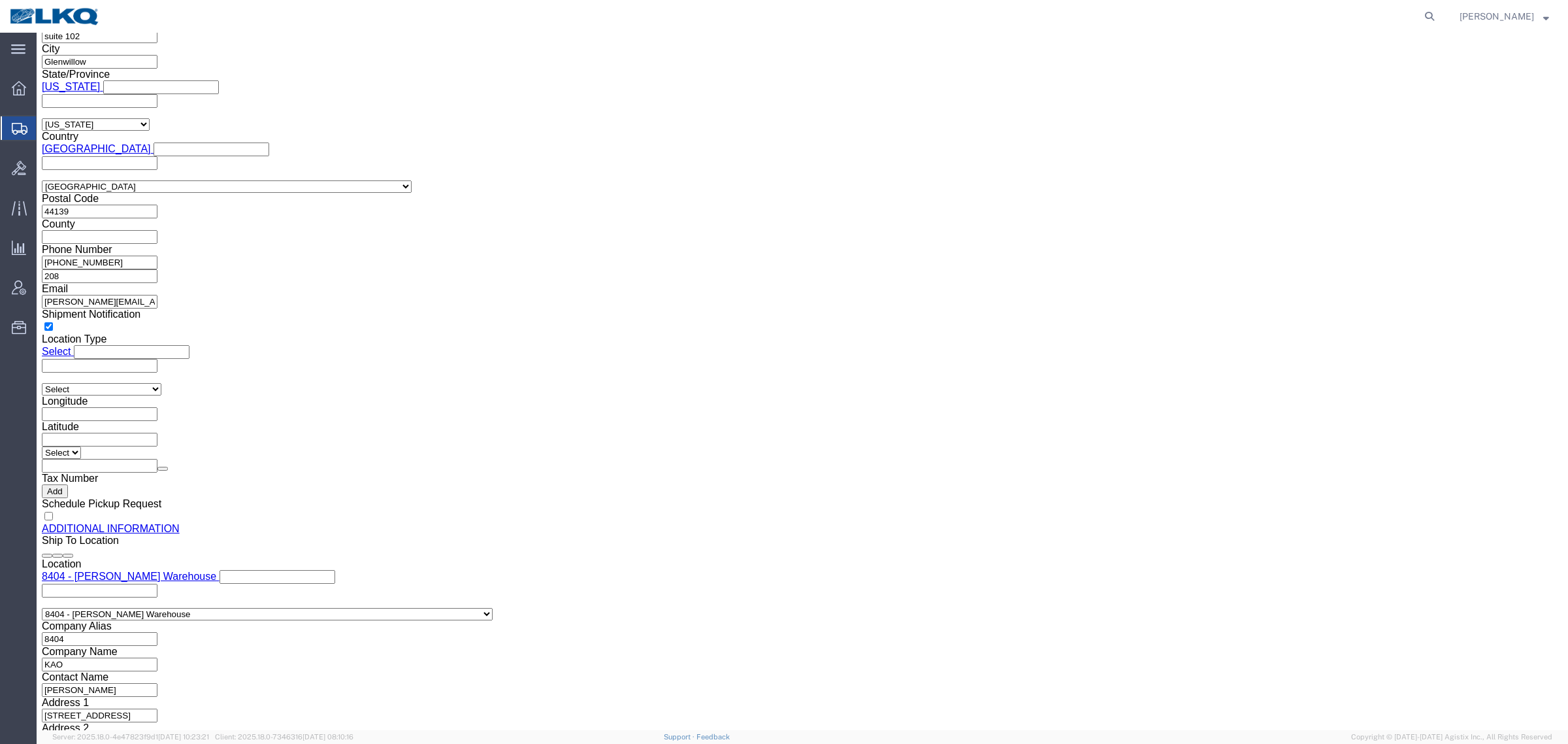
click icon
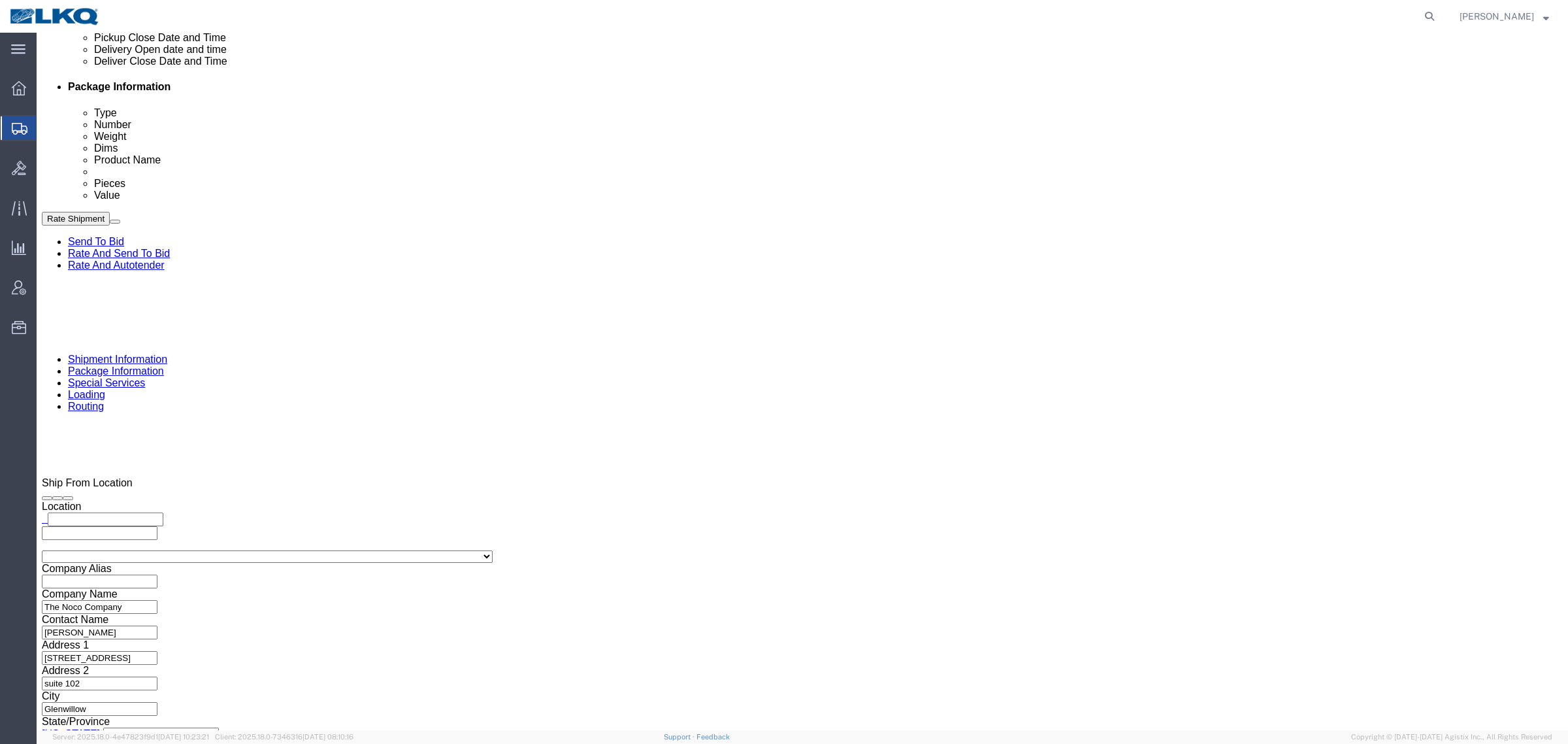
click div "Pickup Date and Time"
click div "Ship From Location Location My Profile Location 1100 - LKQ Crystal River 1103 -…"
click div "Pickup Date and Time Pickup Date: Pickup Start Date Pickup Start Time Pickup Op…"
click div "Pickup Date and Time"
drag, startPoint x: 677, startPoint y: 167, endPoint x: 669, endPoint y: 166, distance: 8.1
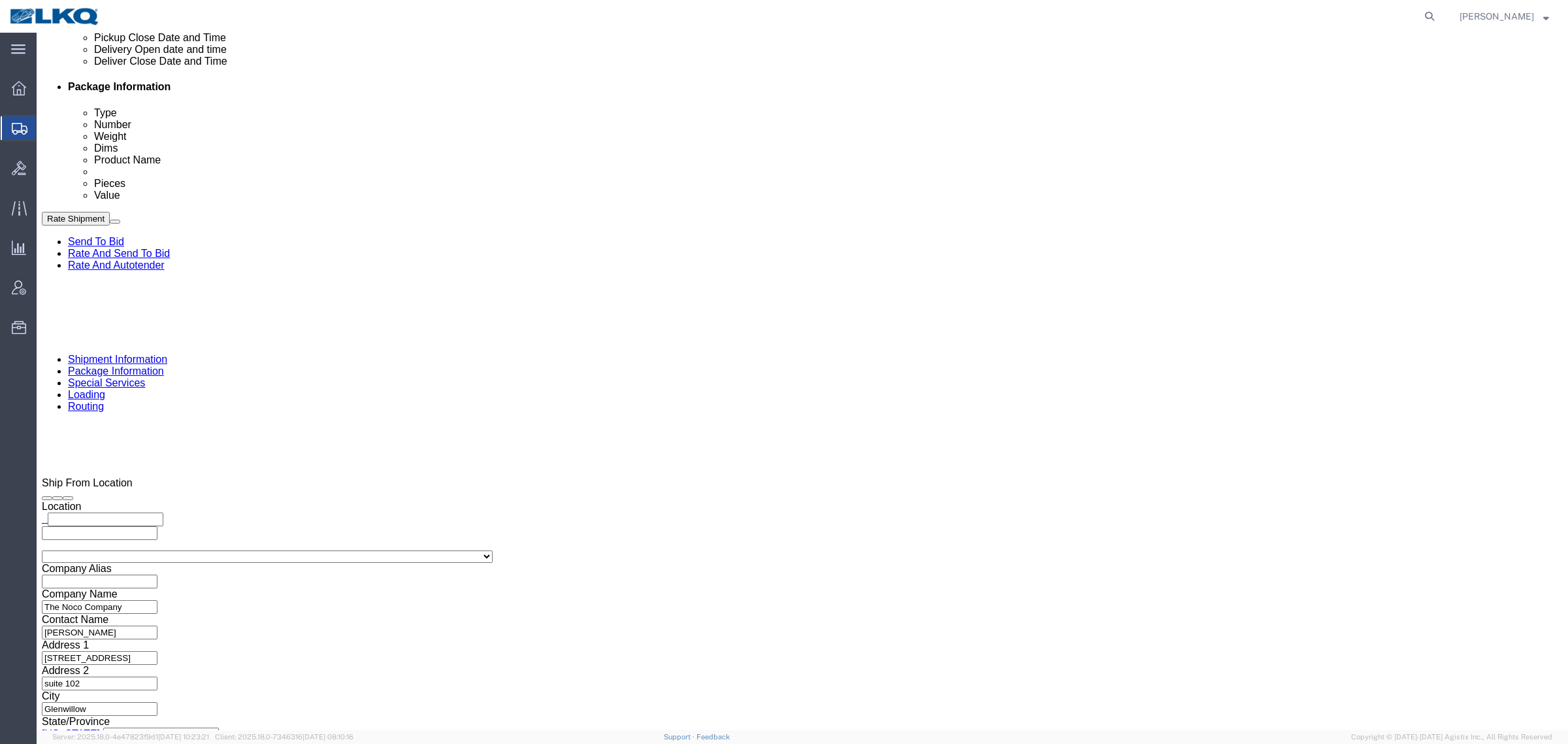
click div "Pickup Date and Time"
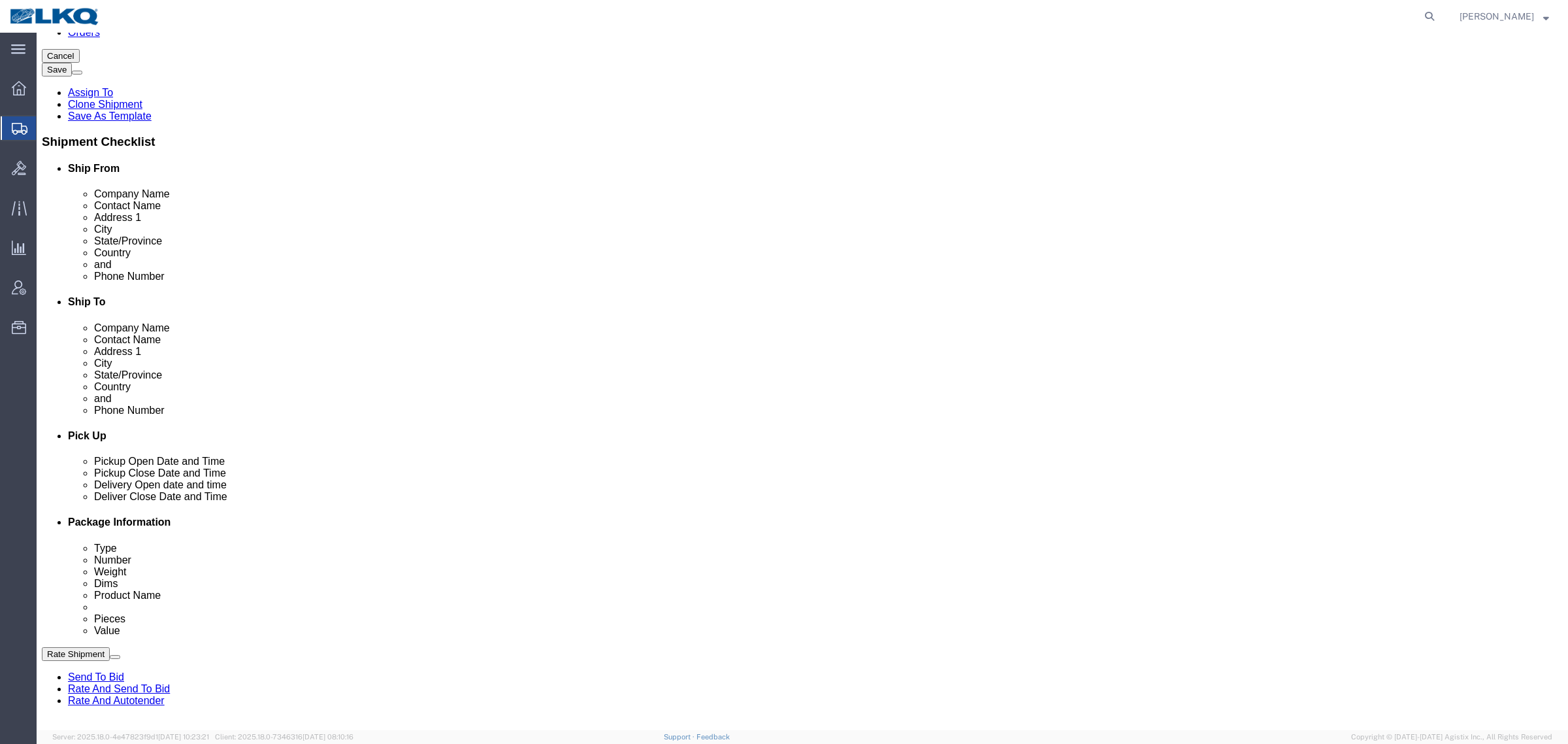
scroll to position [327, 0]
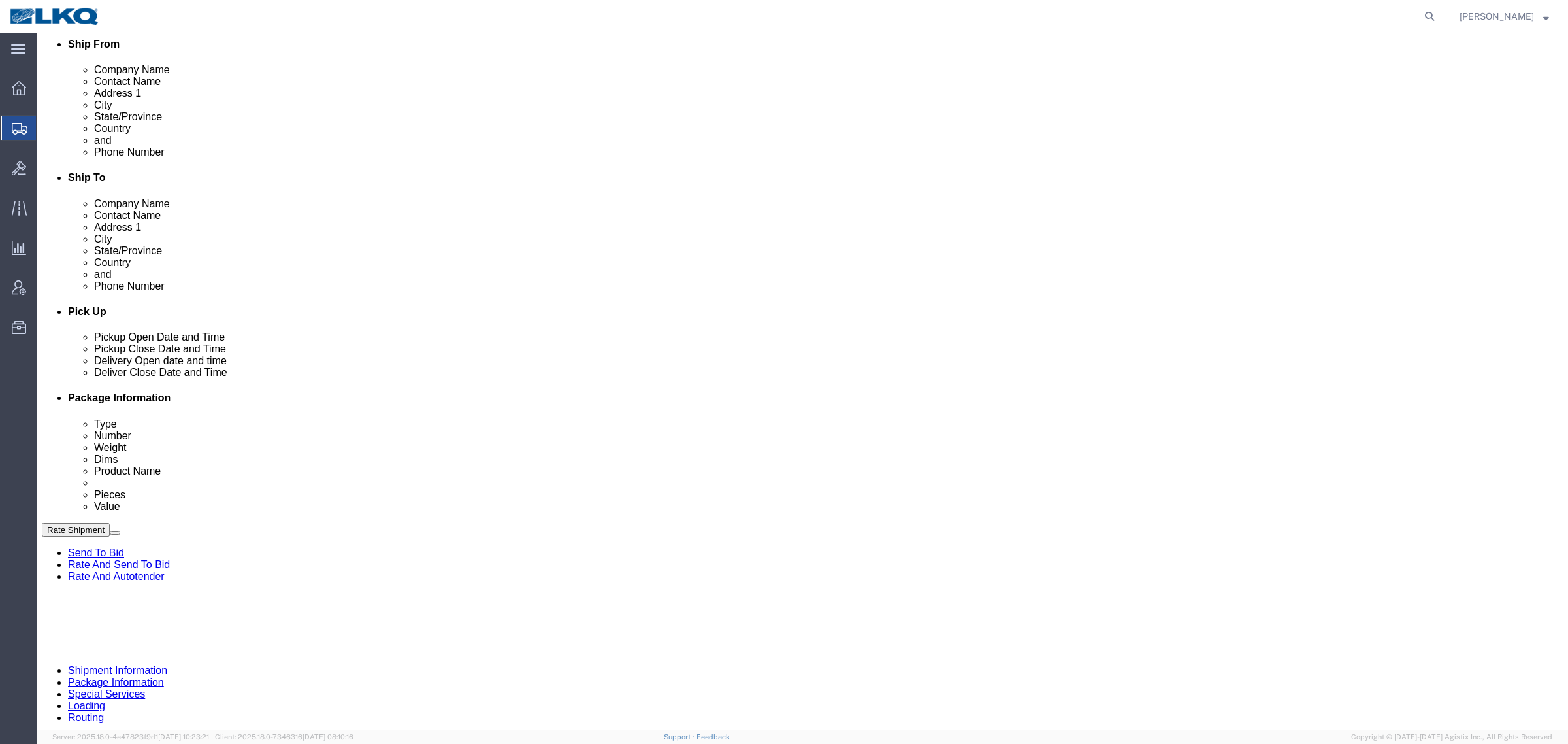
click span "56688473"
select select
select select "28042"
click span "56688473"
click icon
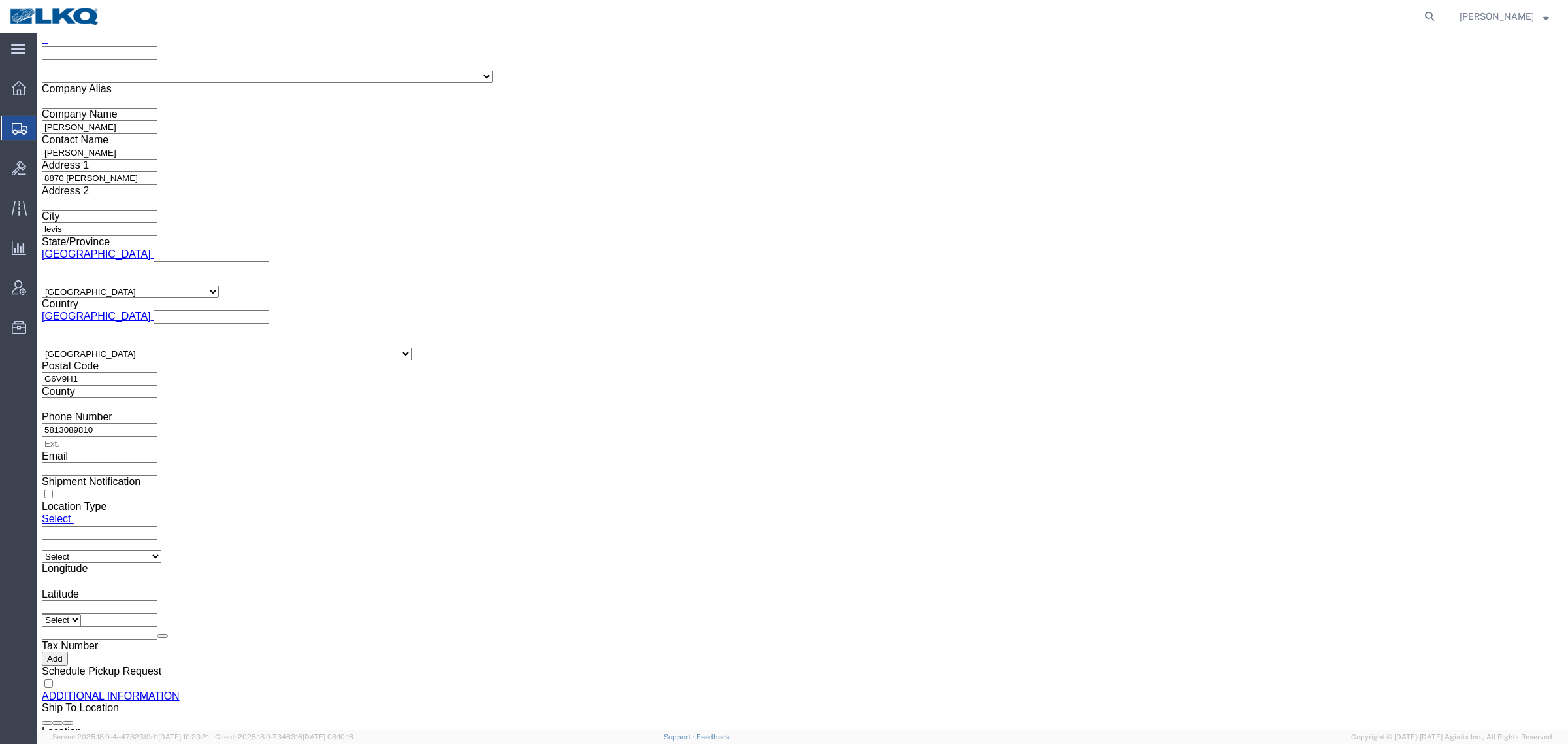
scroll to position [1144, 0]
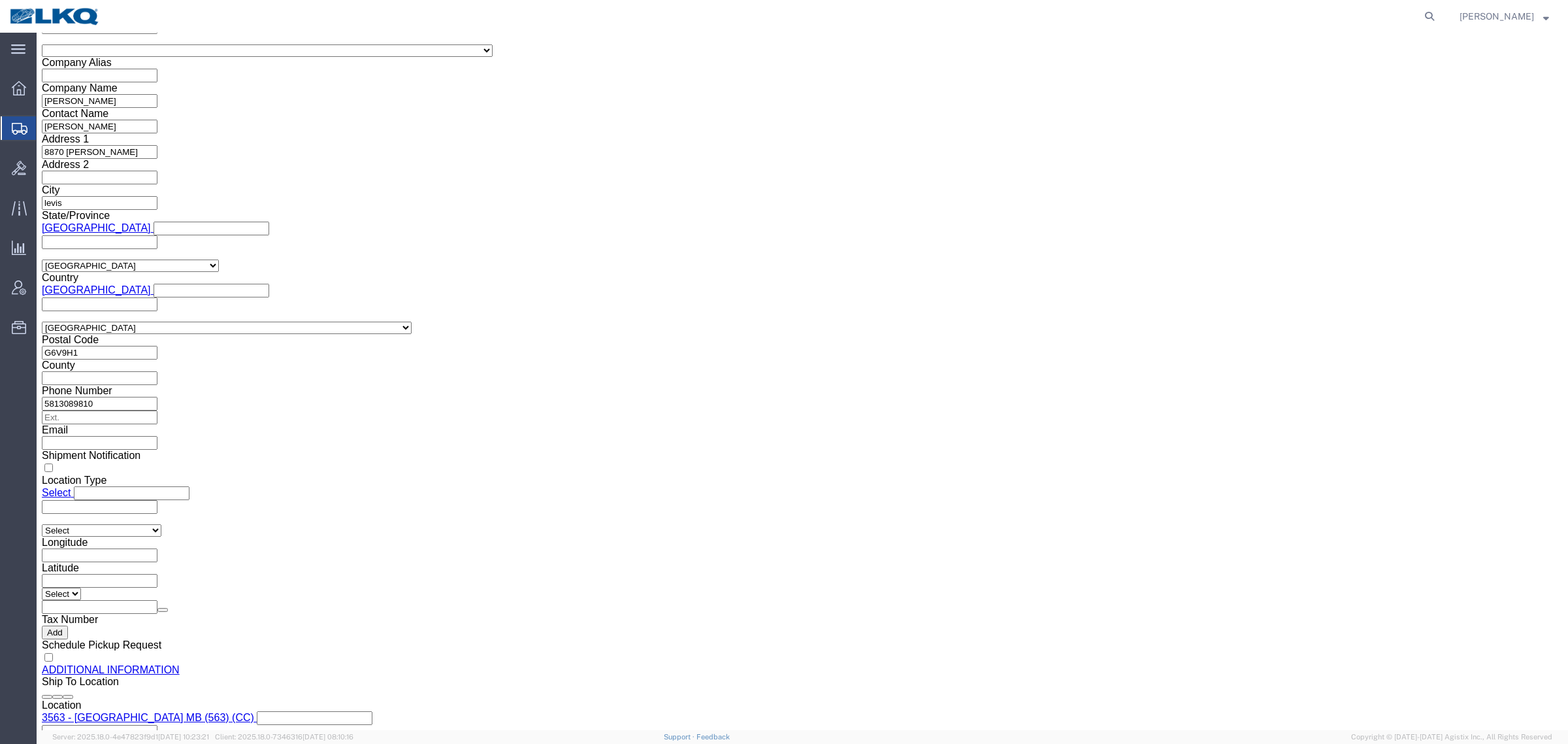
click input "exdube@lkqcorp.com"
click link "Shipment Information"
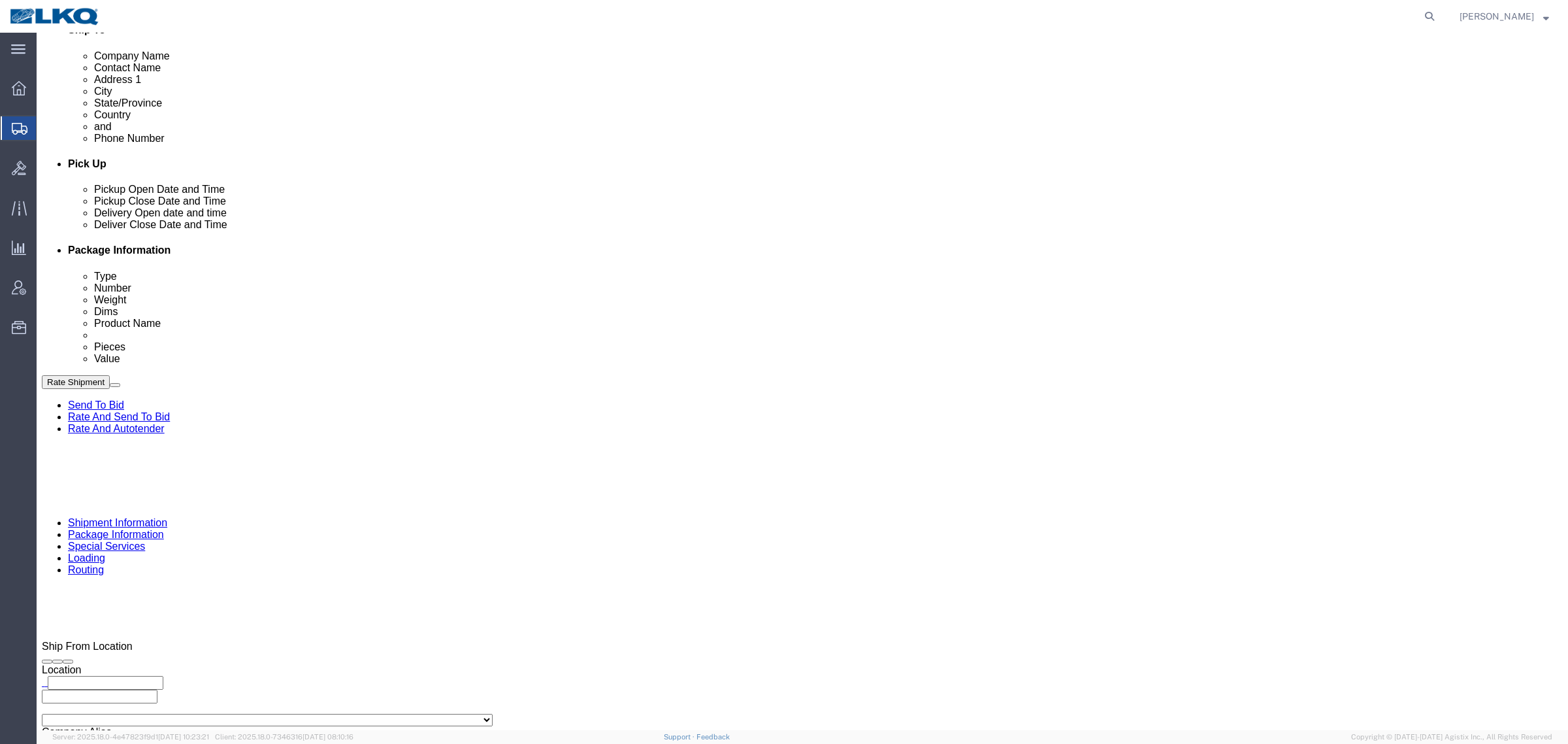
scroll to position [230, 0]
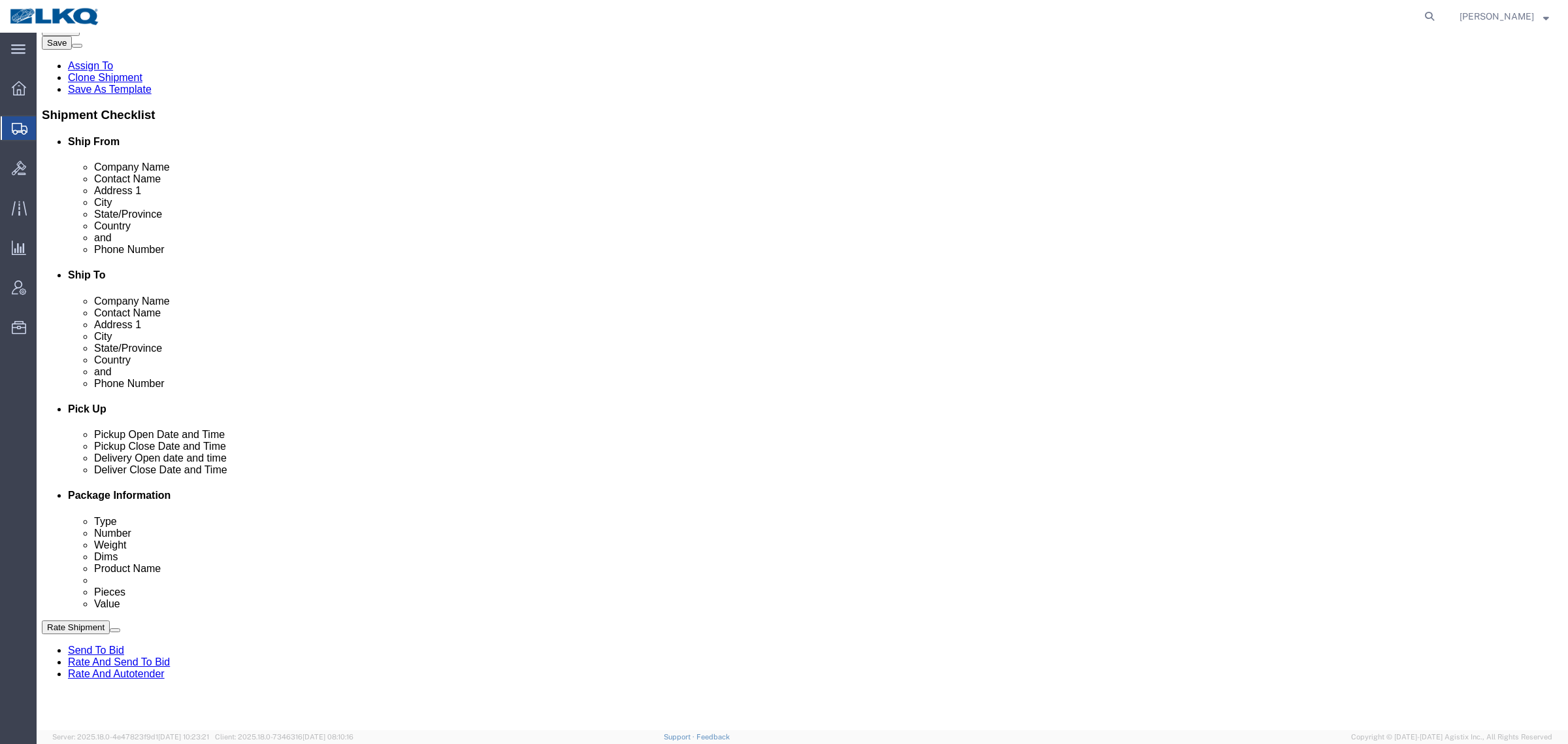
click link "Notes"
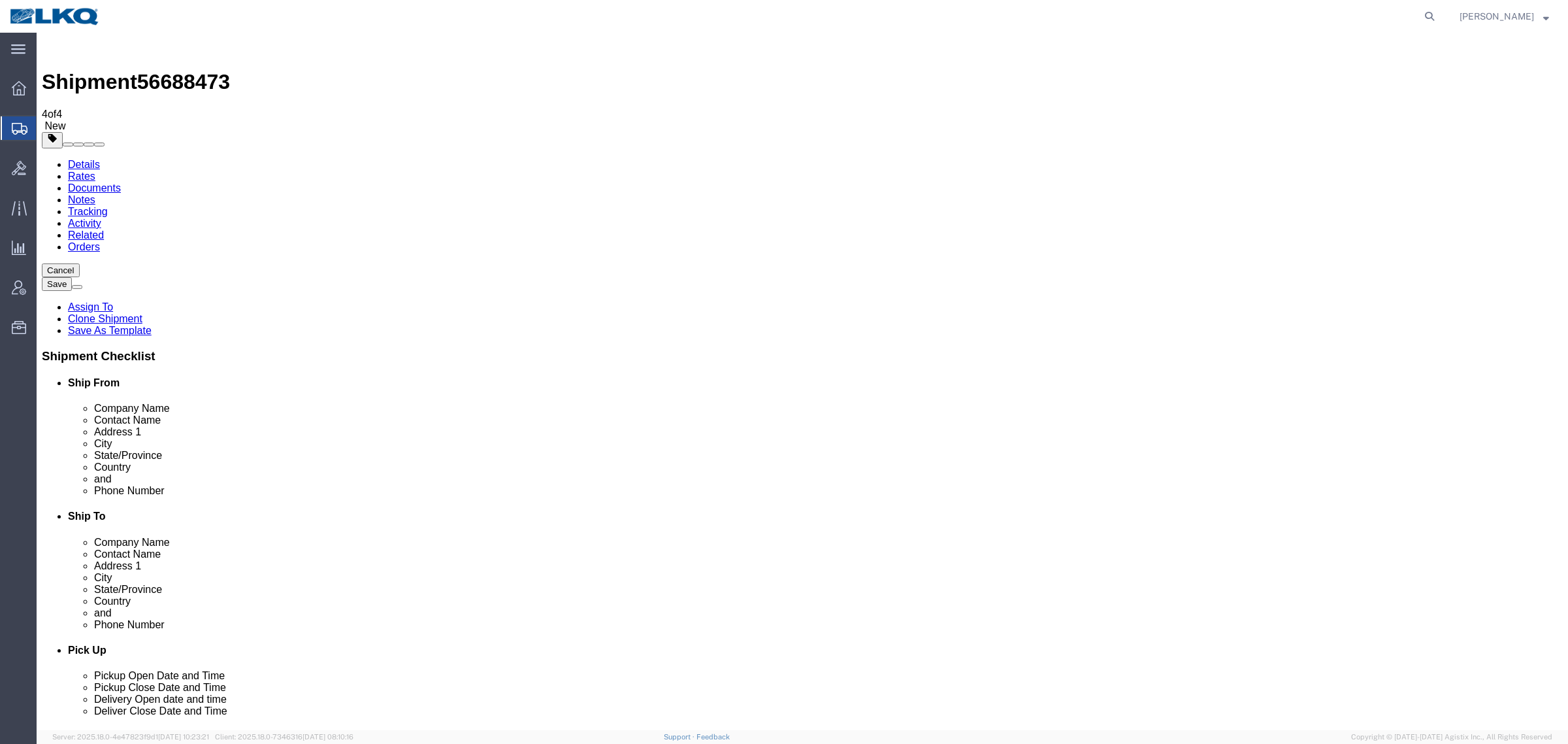
click at [80, 159] on link "Details" at bounding box center [84, 164] width 33 height 11
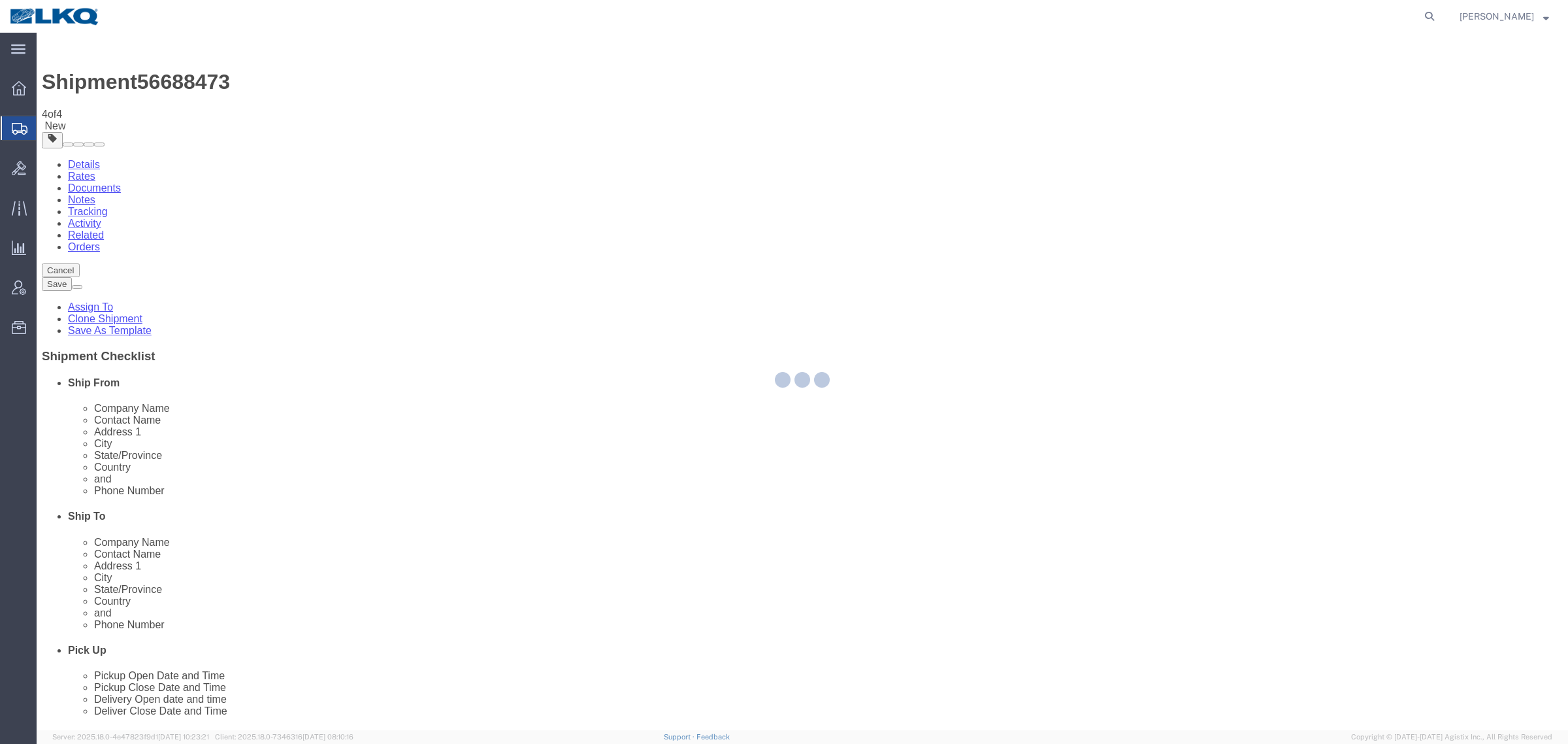
select select "28042"
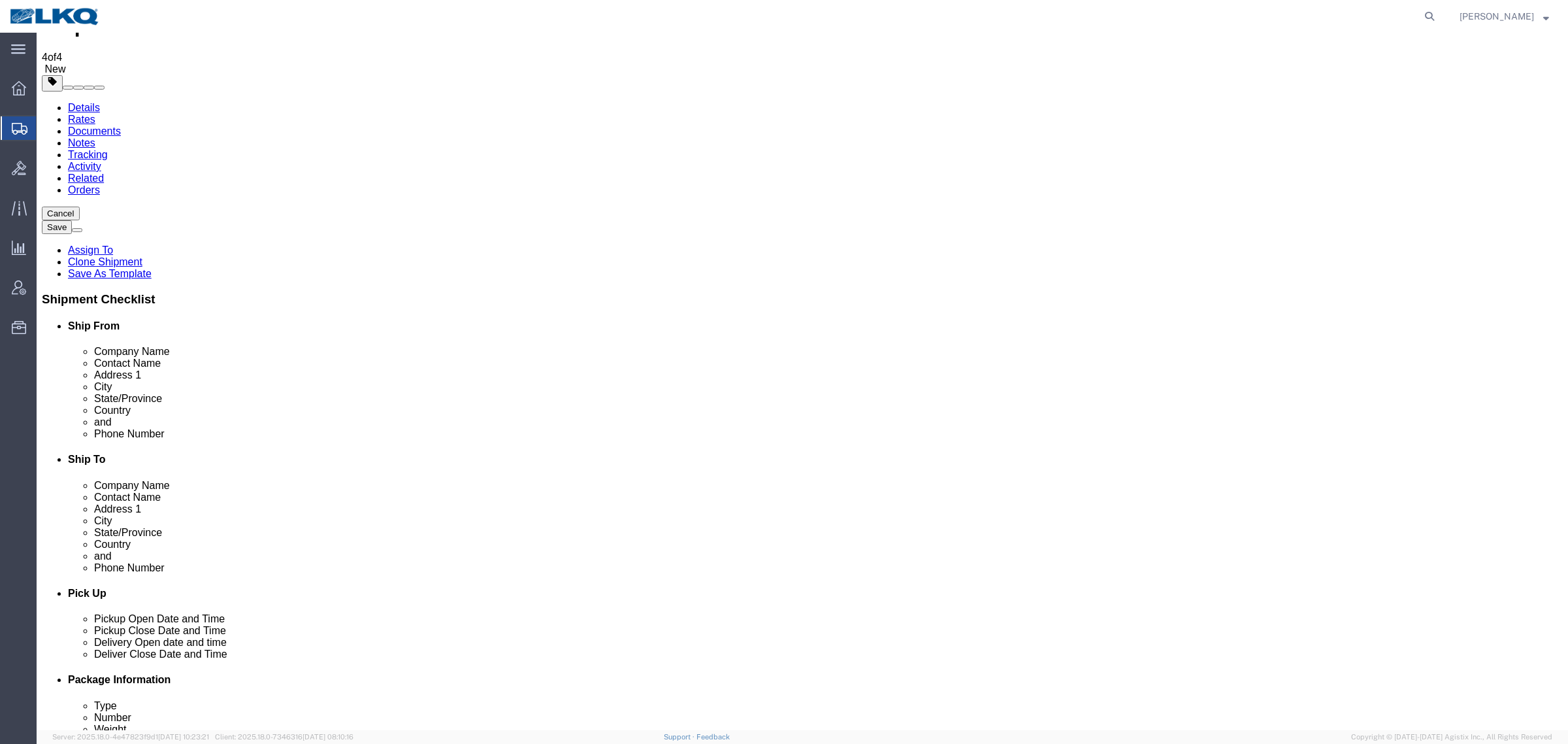
scroll to position [245, 0]
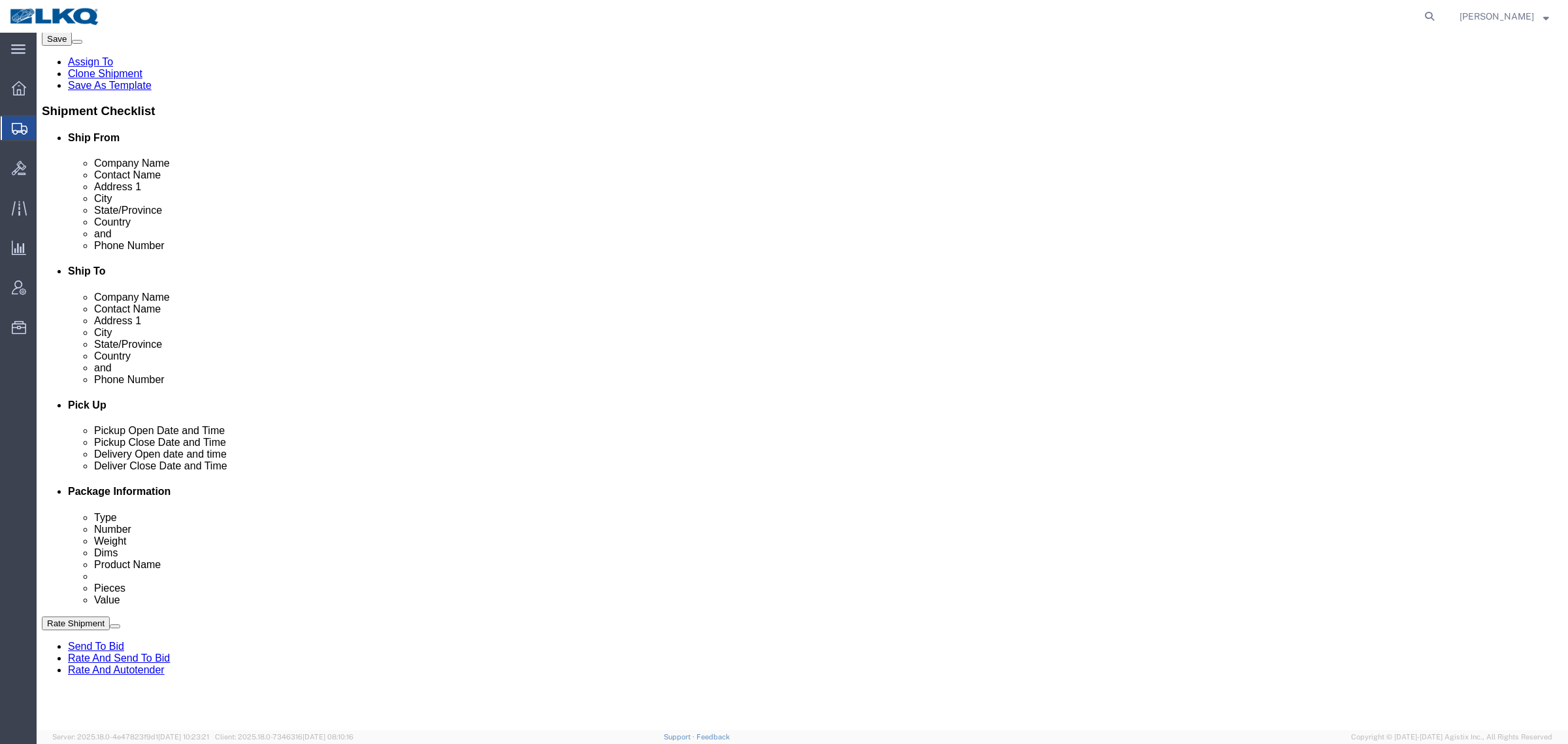
drag, startPoint x: 114, startPoint y: 641, endPoint x: 125, endPoint y: 639, distance: 11.2
click div "Sep 03 2025 8:00 AM"
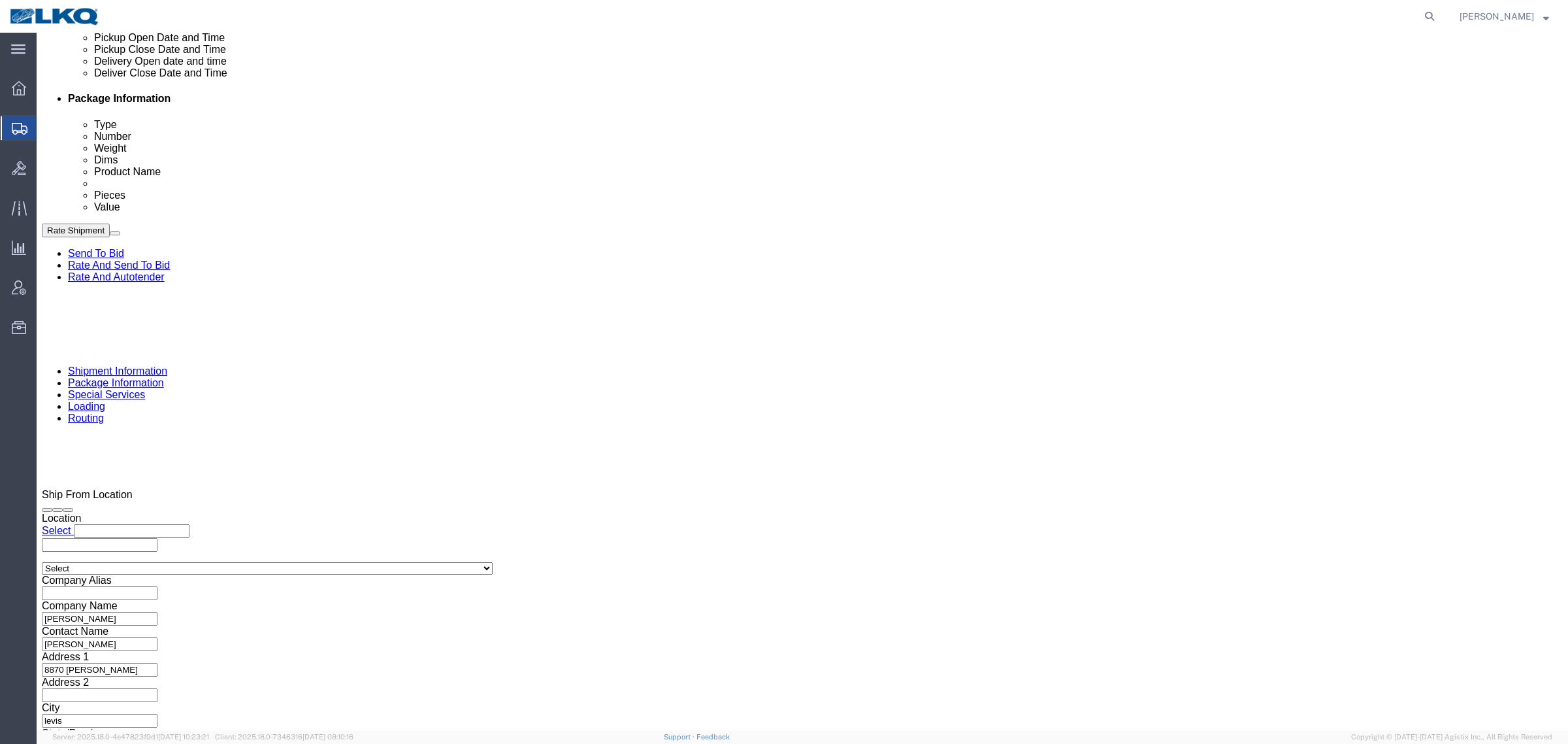
click button "Apply"
click div "Ship From Location Location Select Select My Profile Location 1100 - LKQ Crysta…"
click div "Sep 09 2025 9:00 AM"
click button "Apply"
drag, startPoint x: 583, startPoint y: 311, endPoint x: 637, endPoint y: 290, distance: 57.9
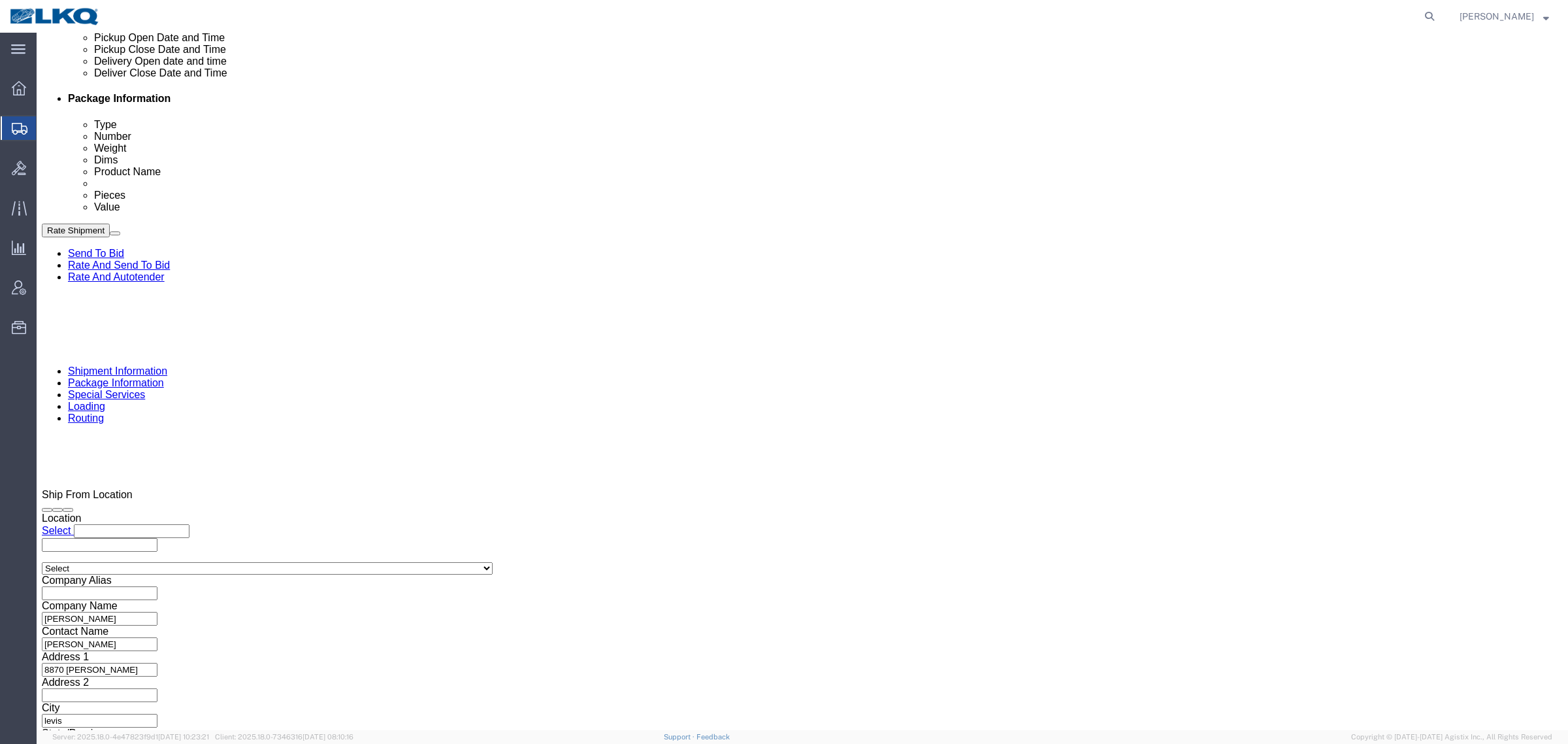
click div "Ship From Location Location Select Select My Profile Location 1100 - LKQ Crysta…"
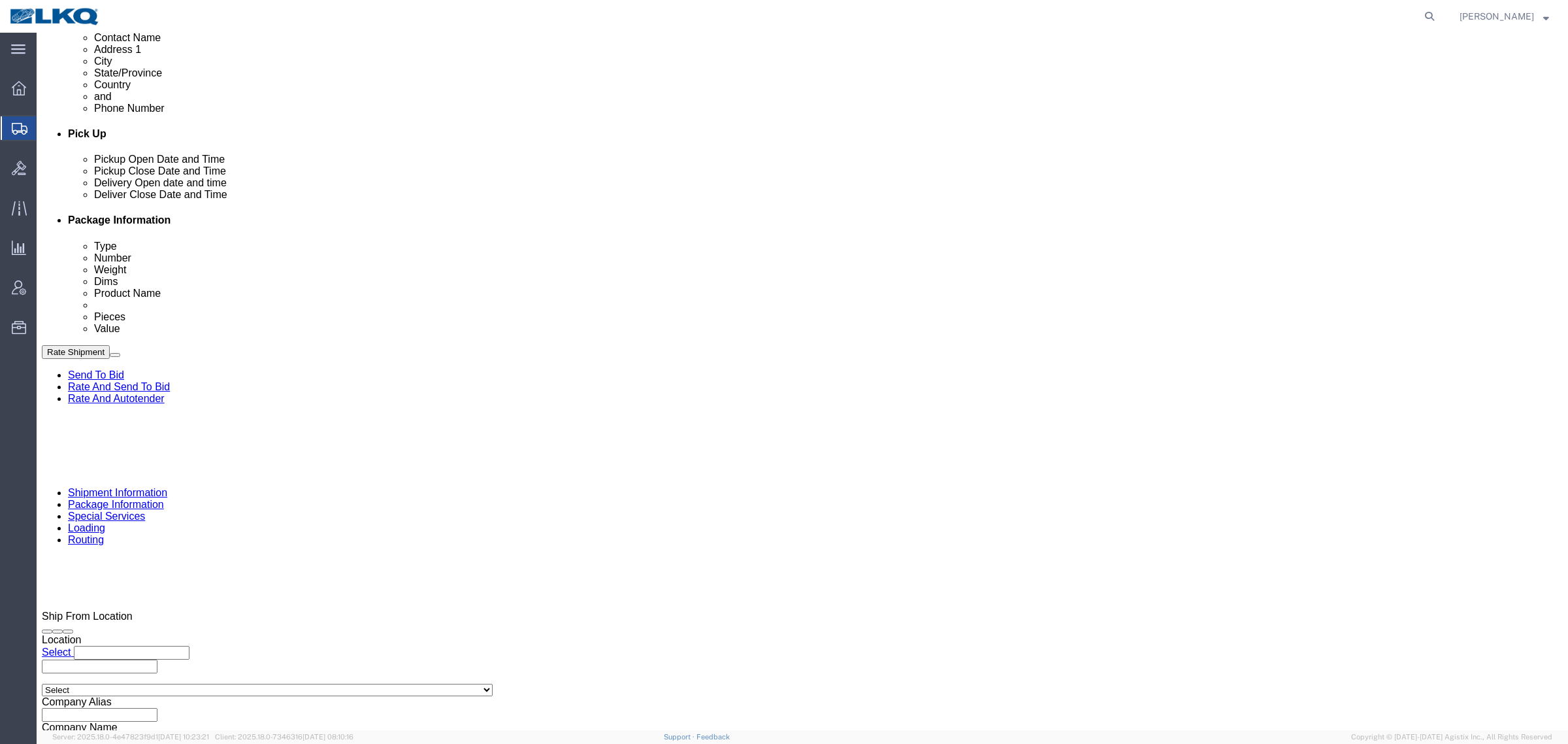
scroll to position [393, 0]
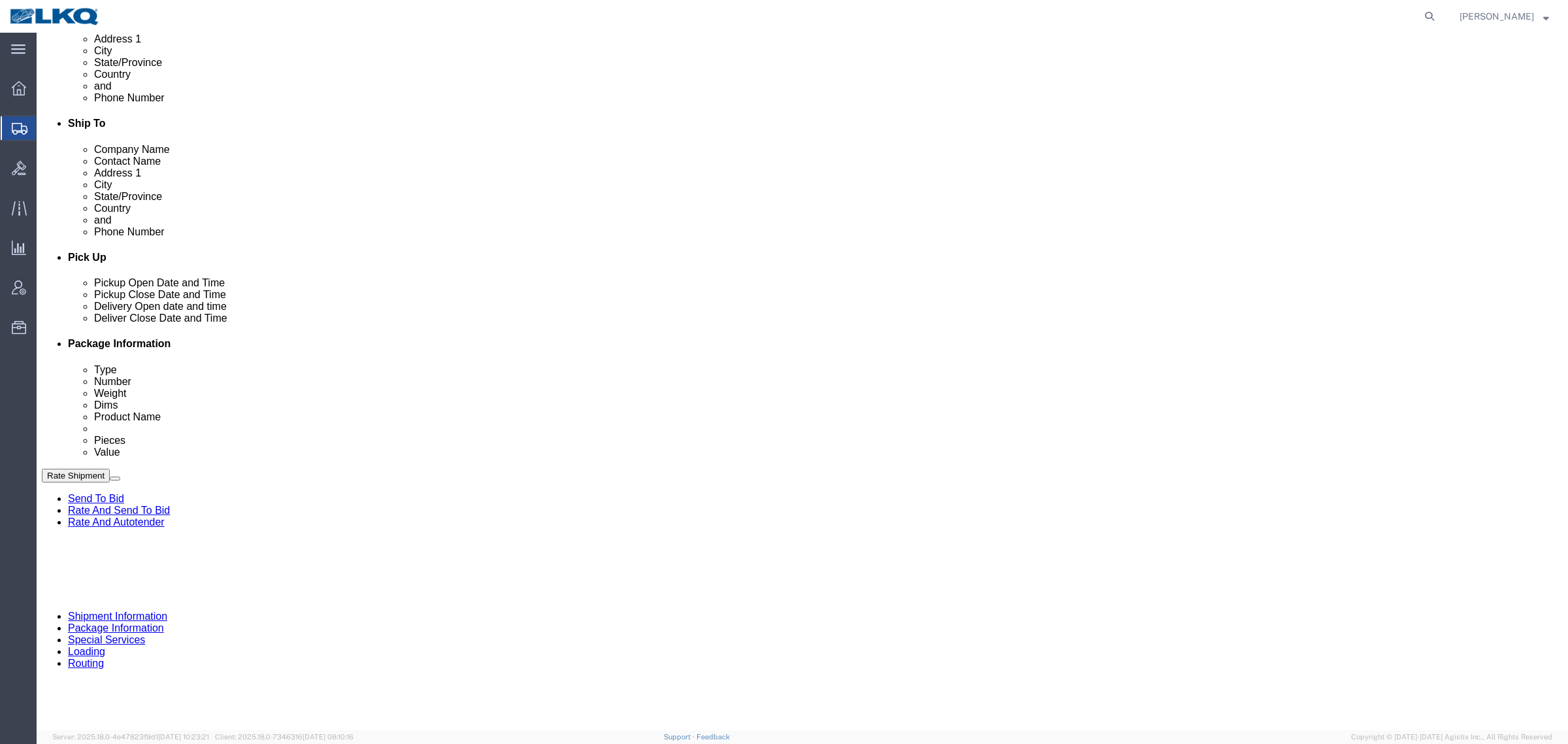
click div "Sep 12 2025 7:00 AM"
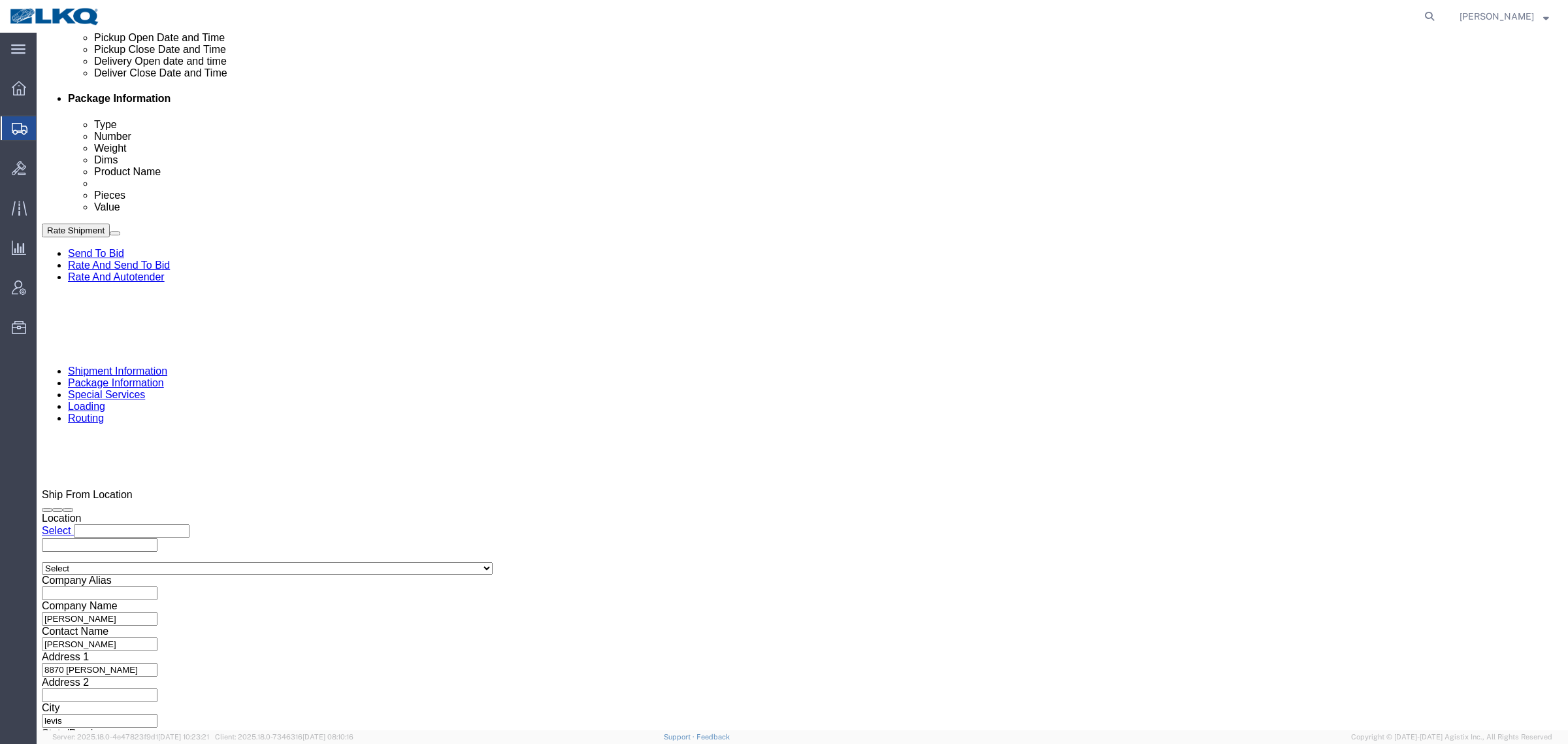
click button "Apply"
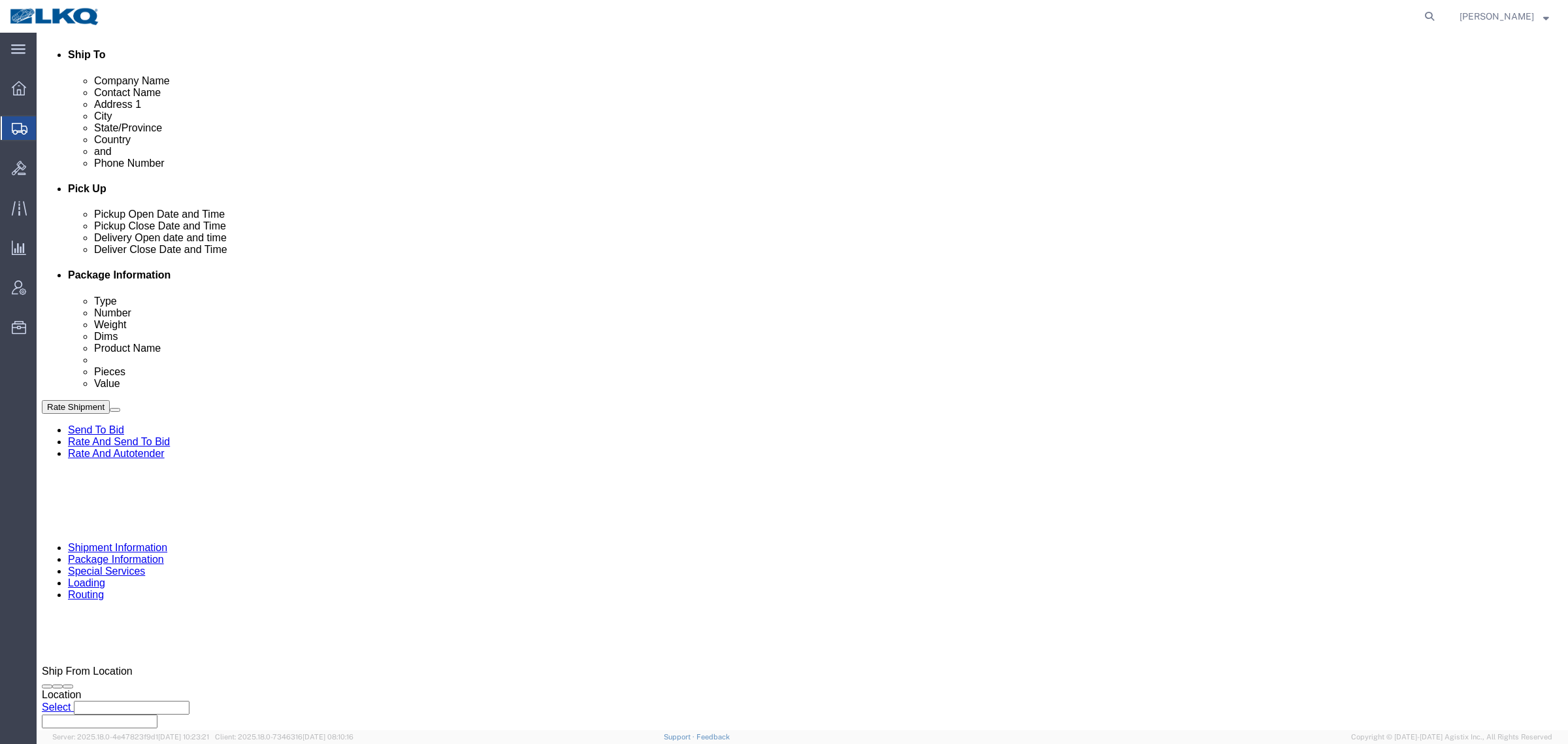
scroll to position [311, 0]
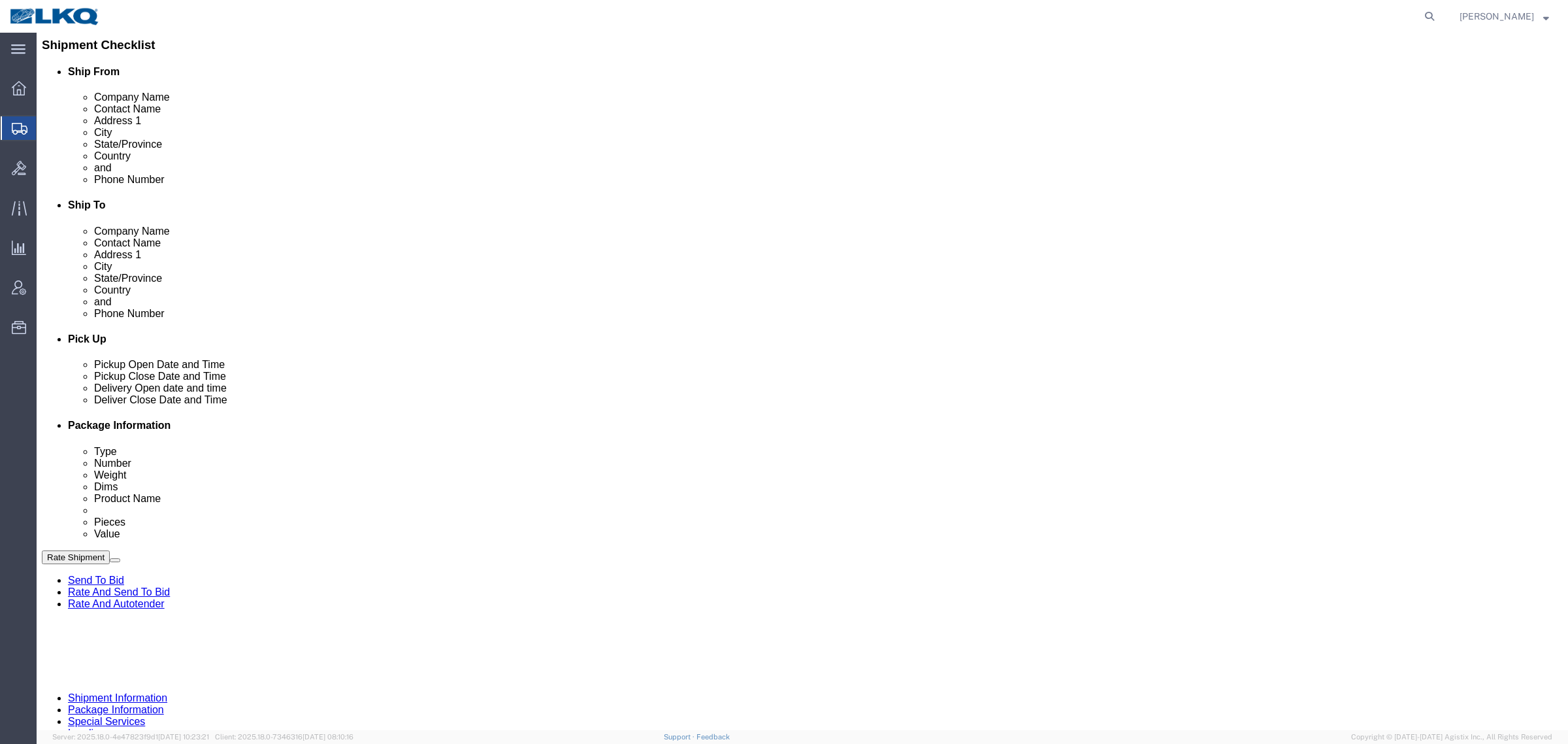
click div
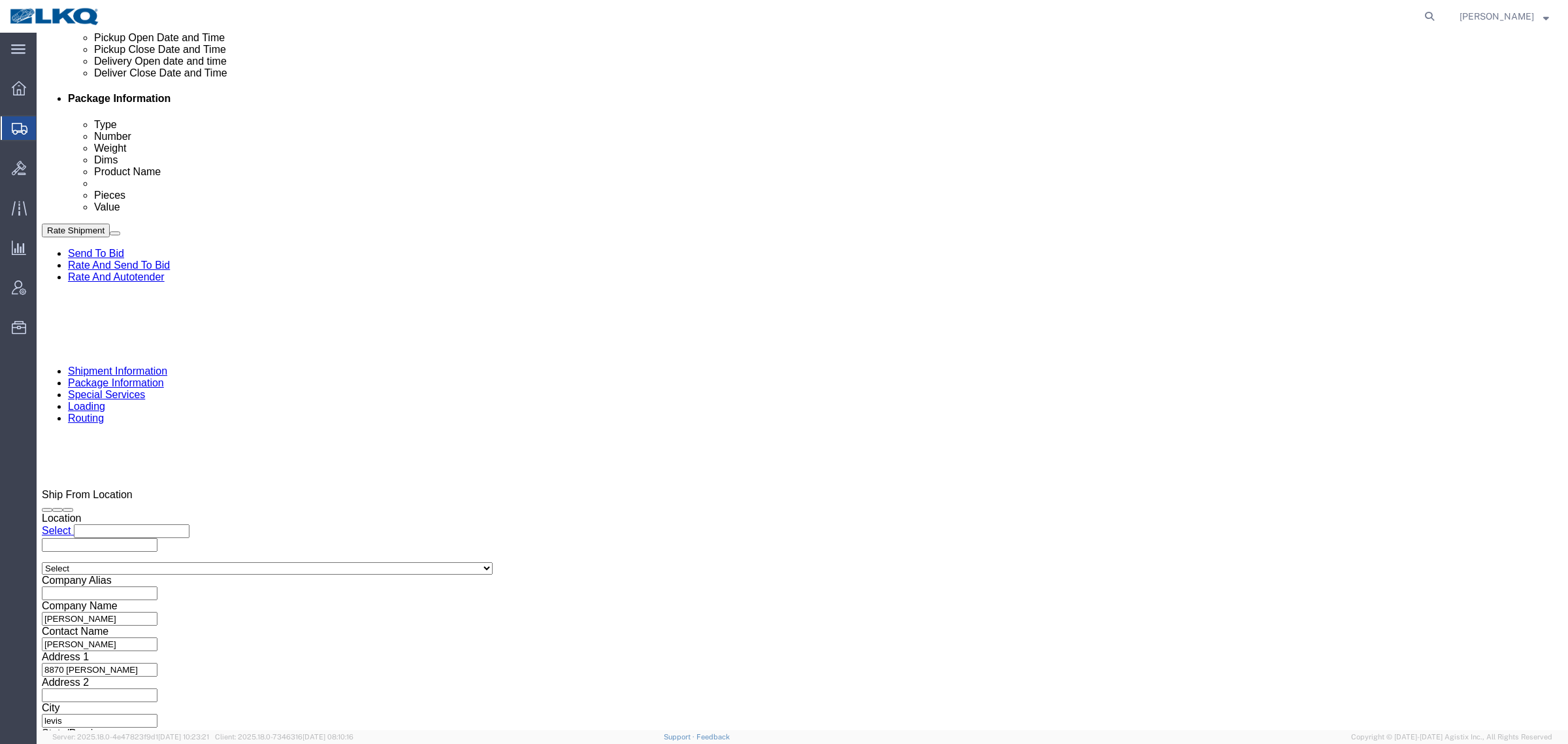
click button "Apply"
drag, startPoint x: 1104, startPoint y: 550, endPoint x: 1112, endPoint y: 537, distance: 15.3
click div "Vehicle Select 1-Ton (PSS) 10 Wheel 10 Yard Dump Truck 20 Yard Dump Truck Bobta…"
click span "56688473"
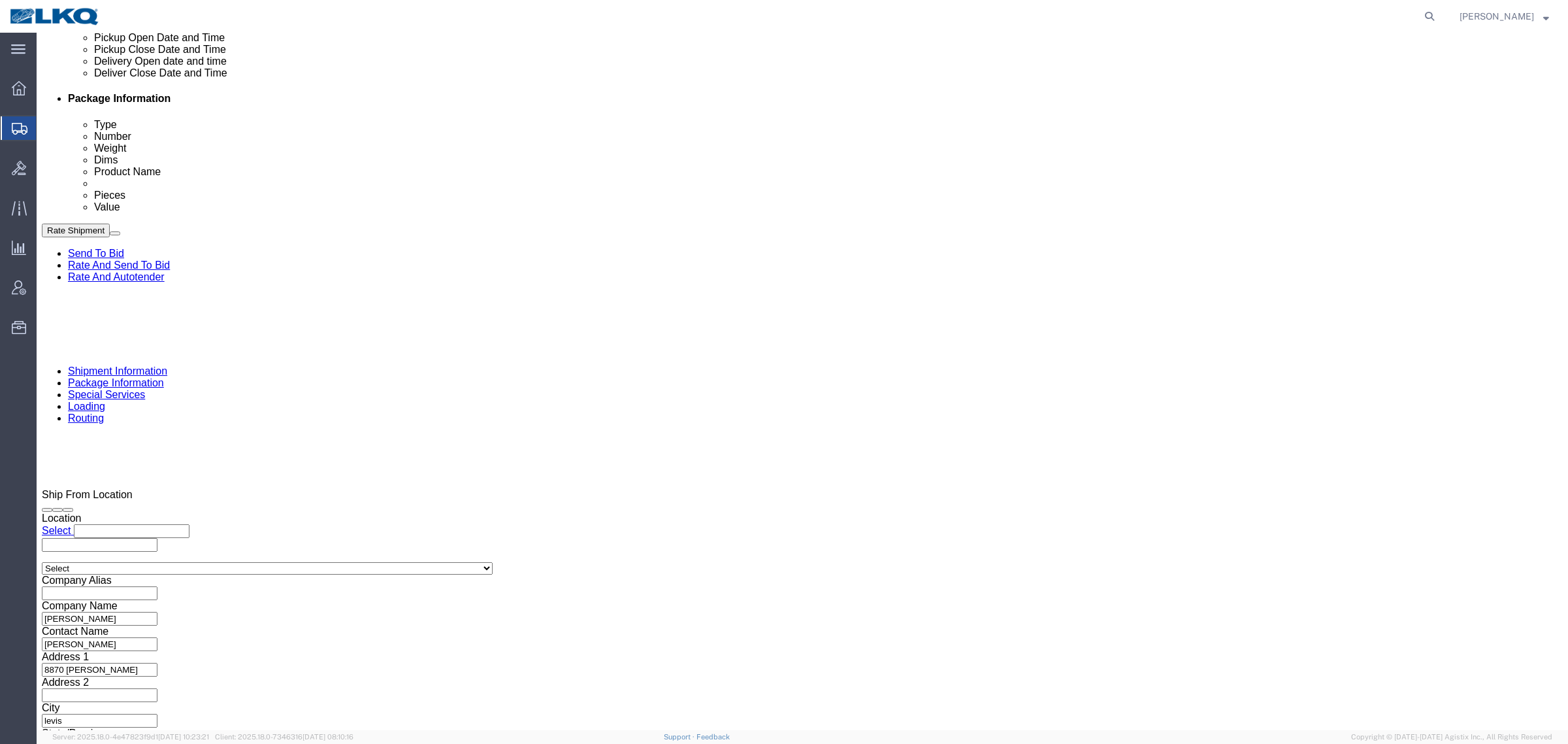
copy span "56688473"
click div "Sep 12 2025 8:00 AM"
click button "Apply"
click button "Rate Shipment"
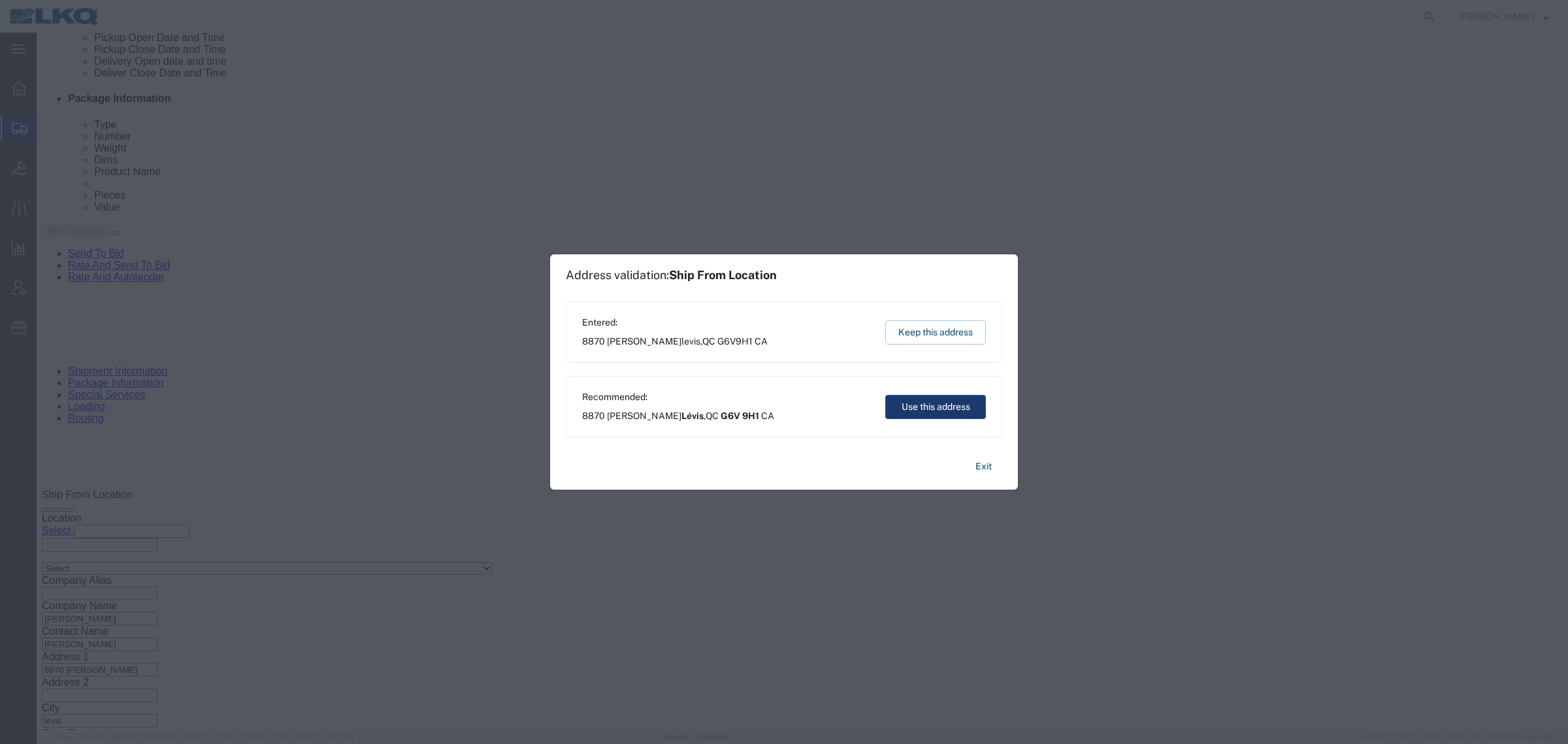
click at [935, 415] on button "Use this address" at bounding box center [936, 407] width 100 height 25
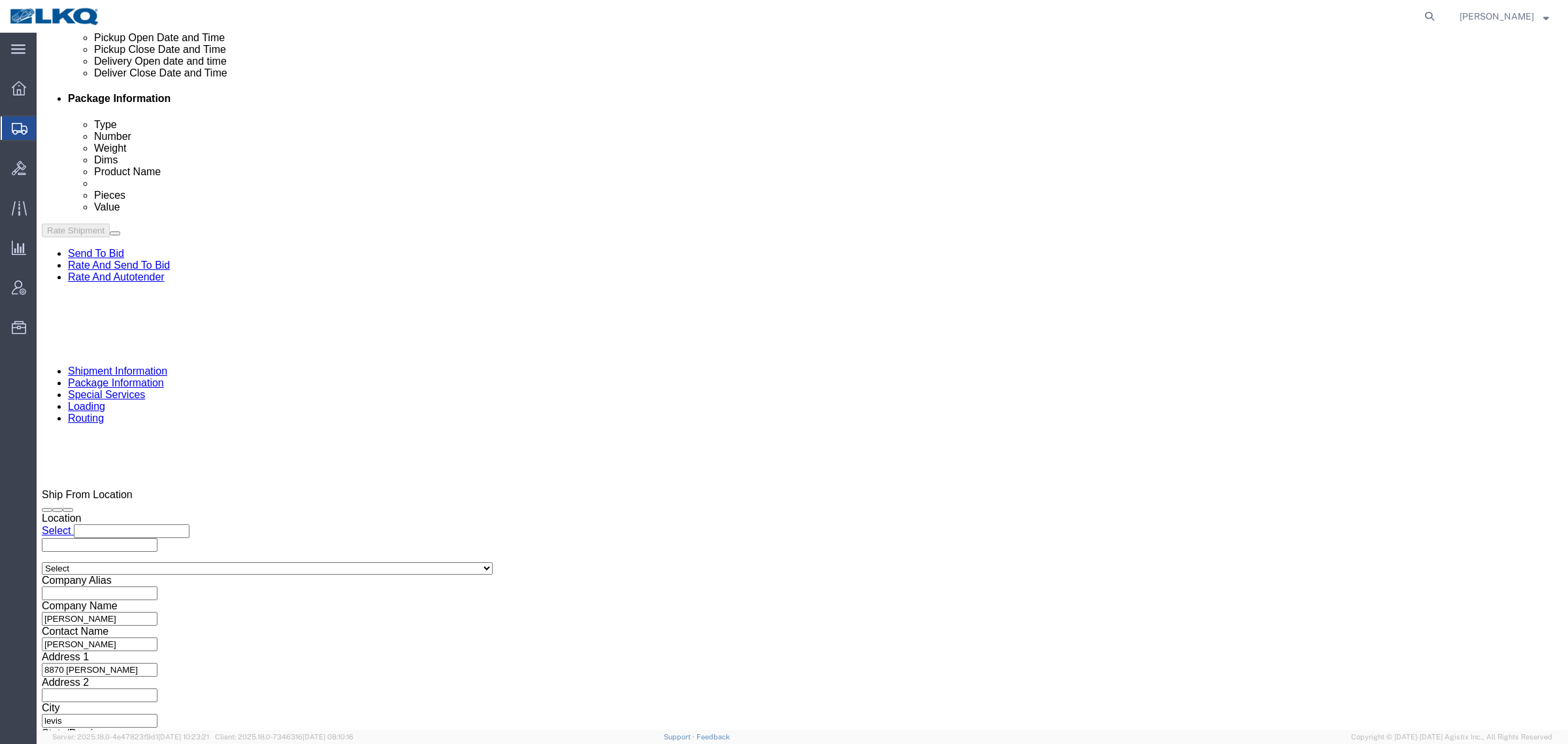
type input "G6V 9H1"
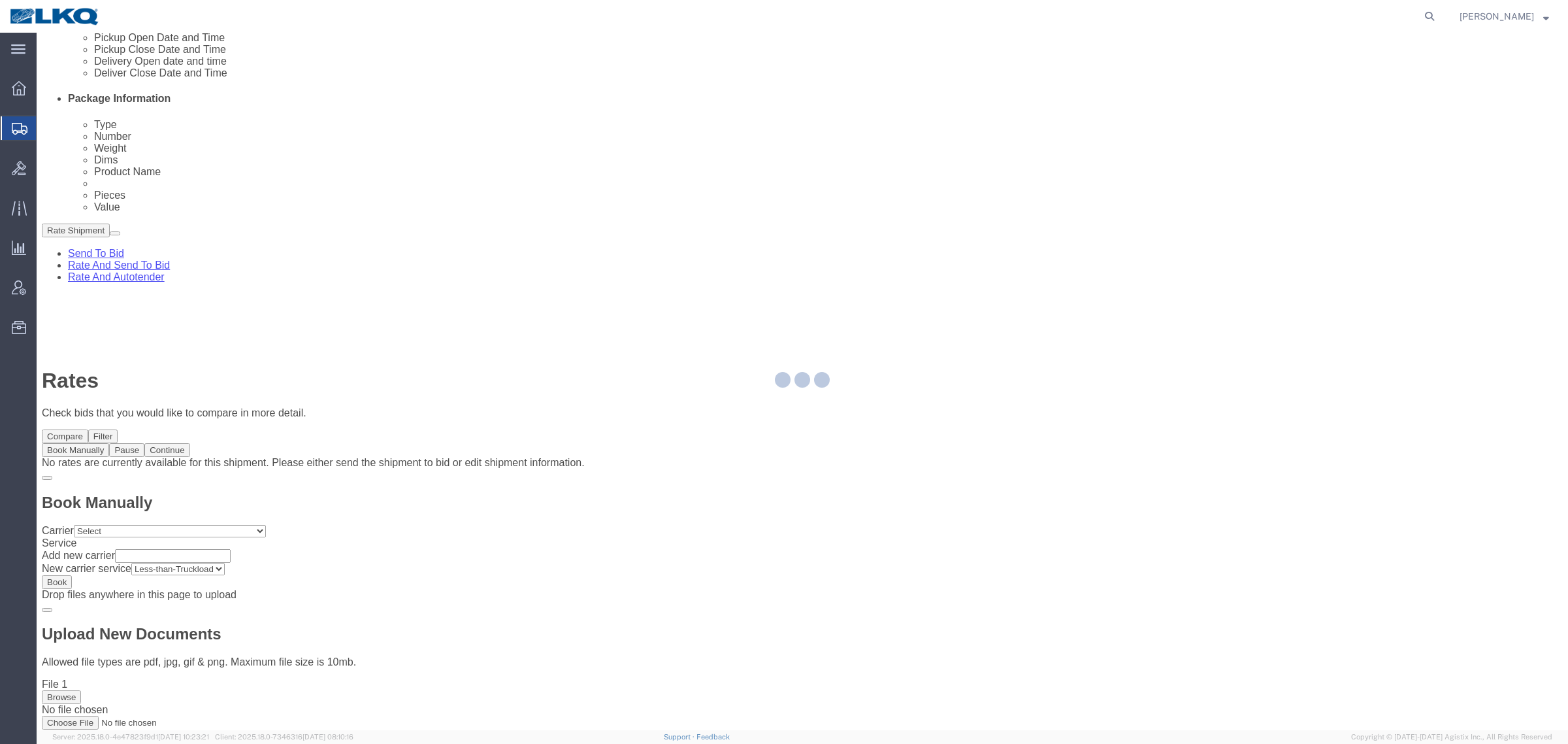
scroll to position [0, 0]
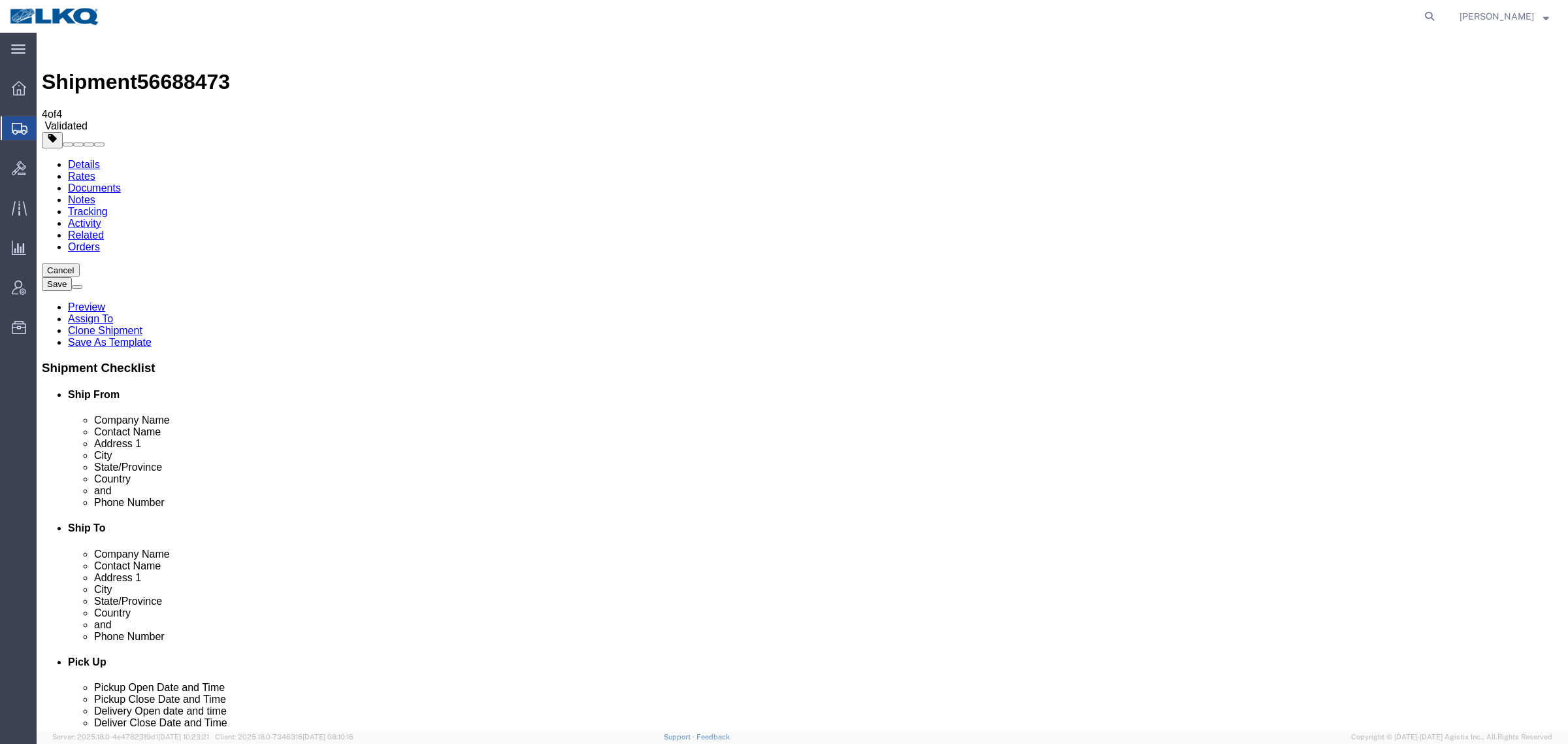
click at [173, 70] on span "56688473" at bounding box center [183, 82] width 93 height 24
copy span "56688473"
click at [75, 159] on link "Details" at bounding box center [84, 164] width 33 height 11
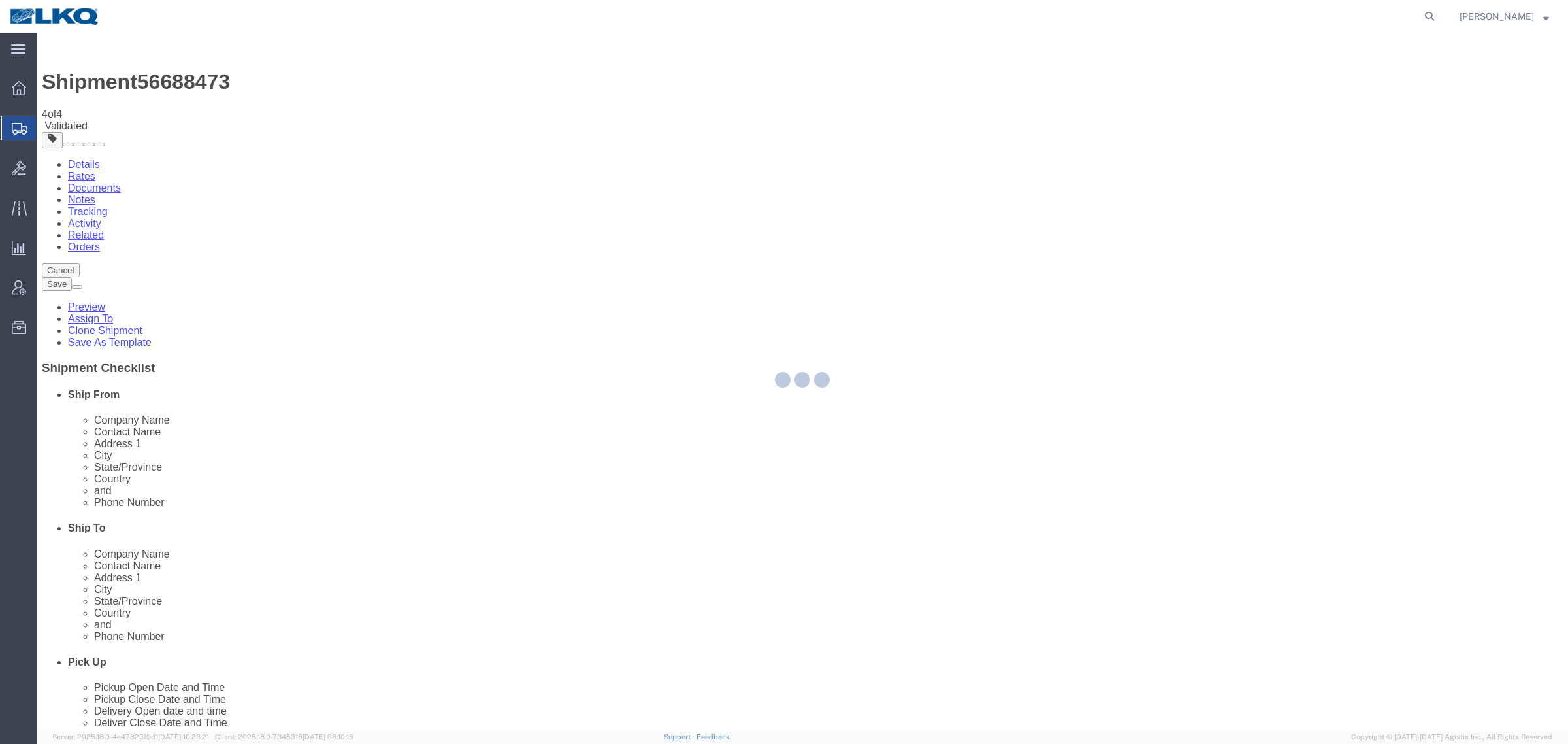
select select "28042"
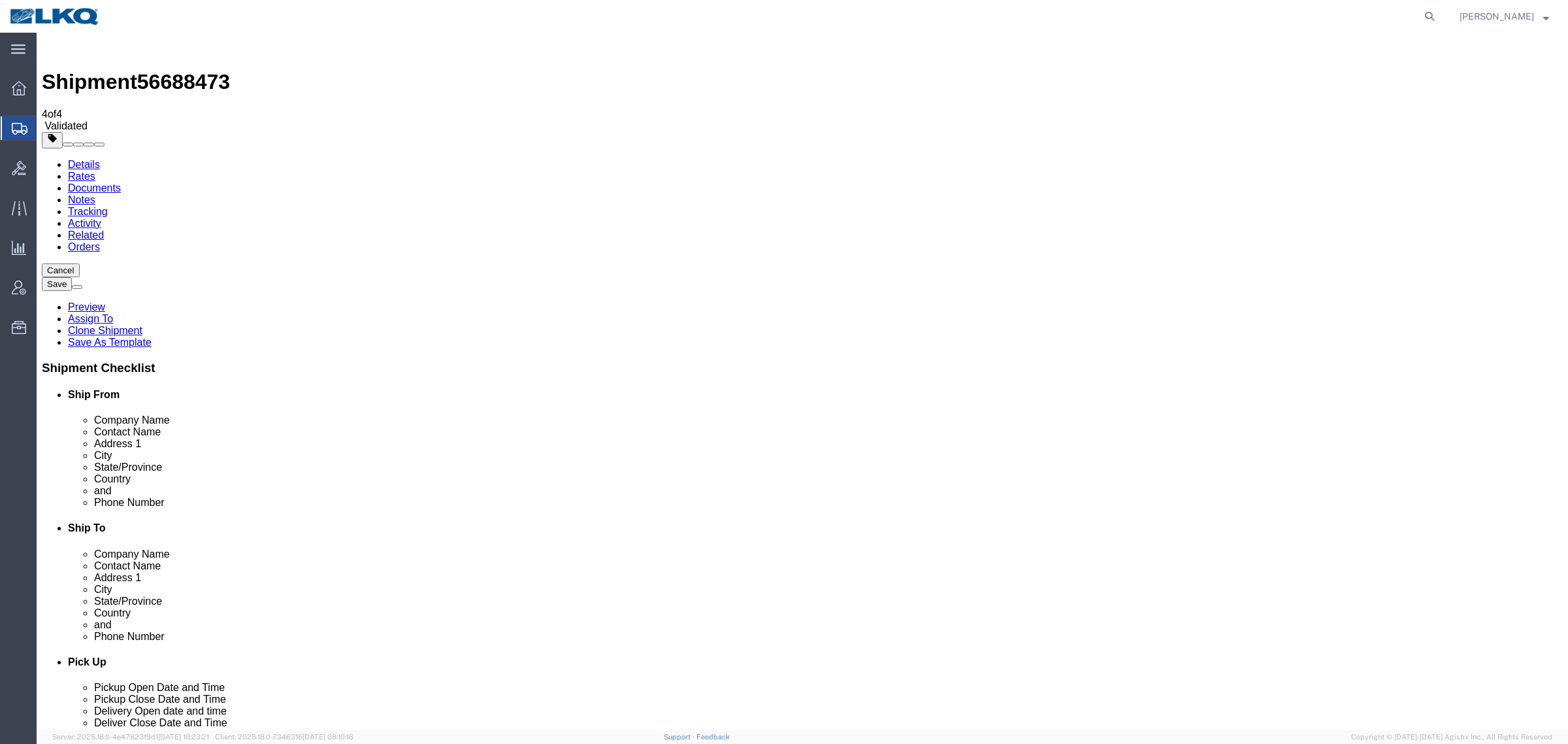
drag, startPoint x: 275, startPoint y: 416, endPoint x: 204, endPoint y: 416, distance: 71.0
click div "Postal Code G6V 9H1"
drag, startPoint x: 883, startPoint y: 419, endPoint x: 813, endPoint y: 409, distance: 70.7
click div "Location 3563 - Winnipeg MB (563) (CC) Select My Profile Location 1100 - LKQ Cr…"
drag, startPoint x: 859, startPoint y: 341, endPoint x: 779, endPoint y: 342, distance: 80.0
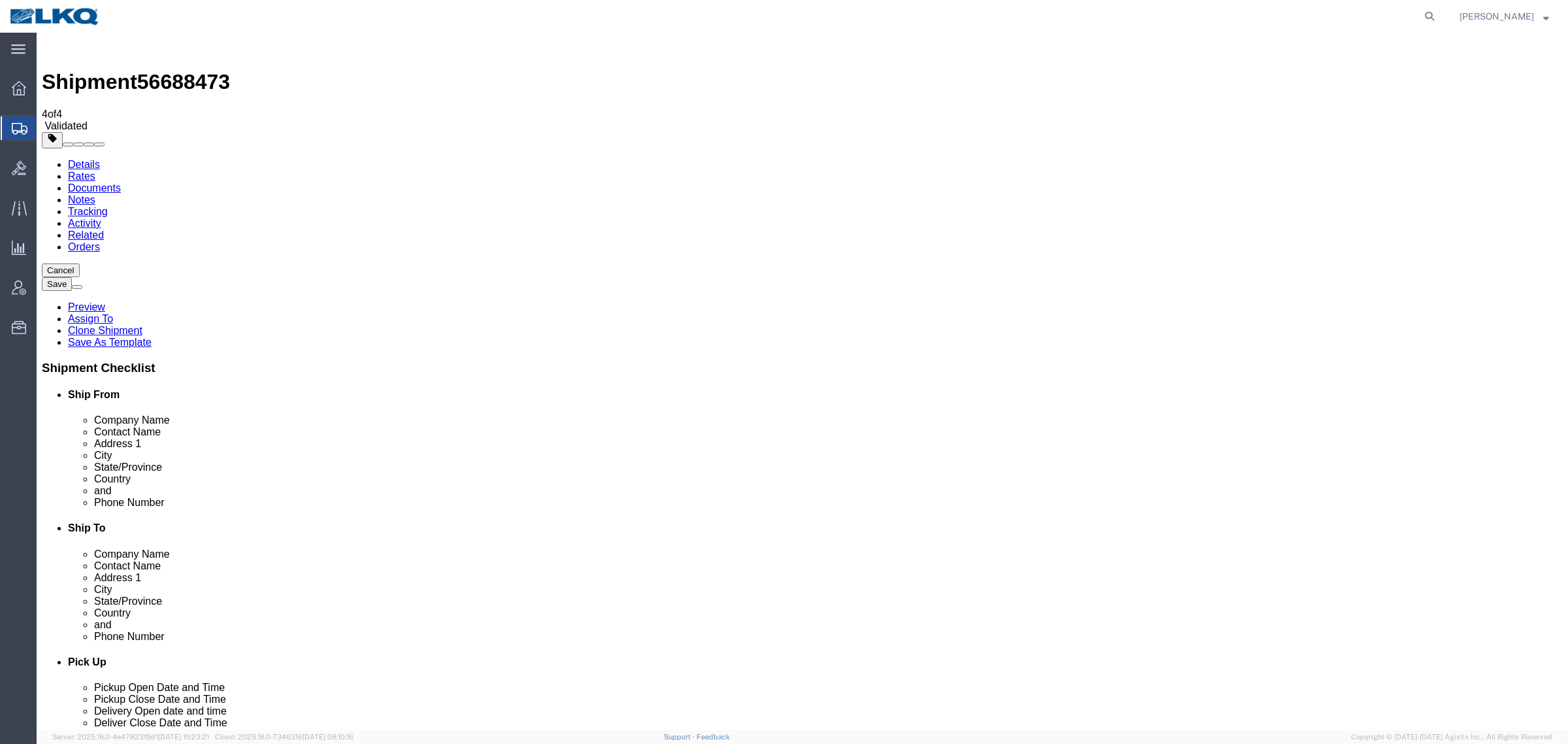
click div "City Winnipeg"
click link "Notes"
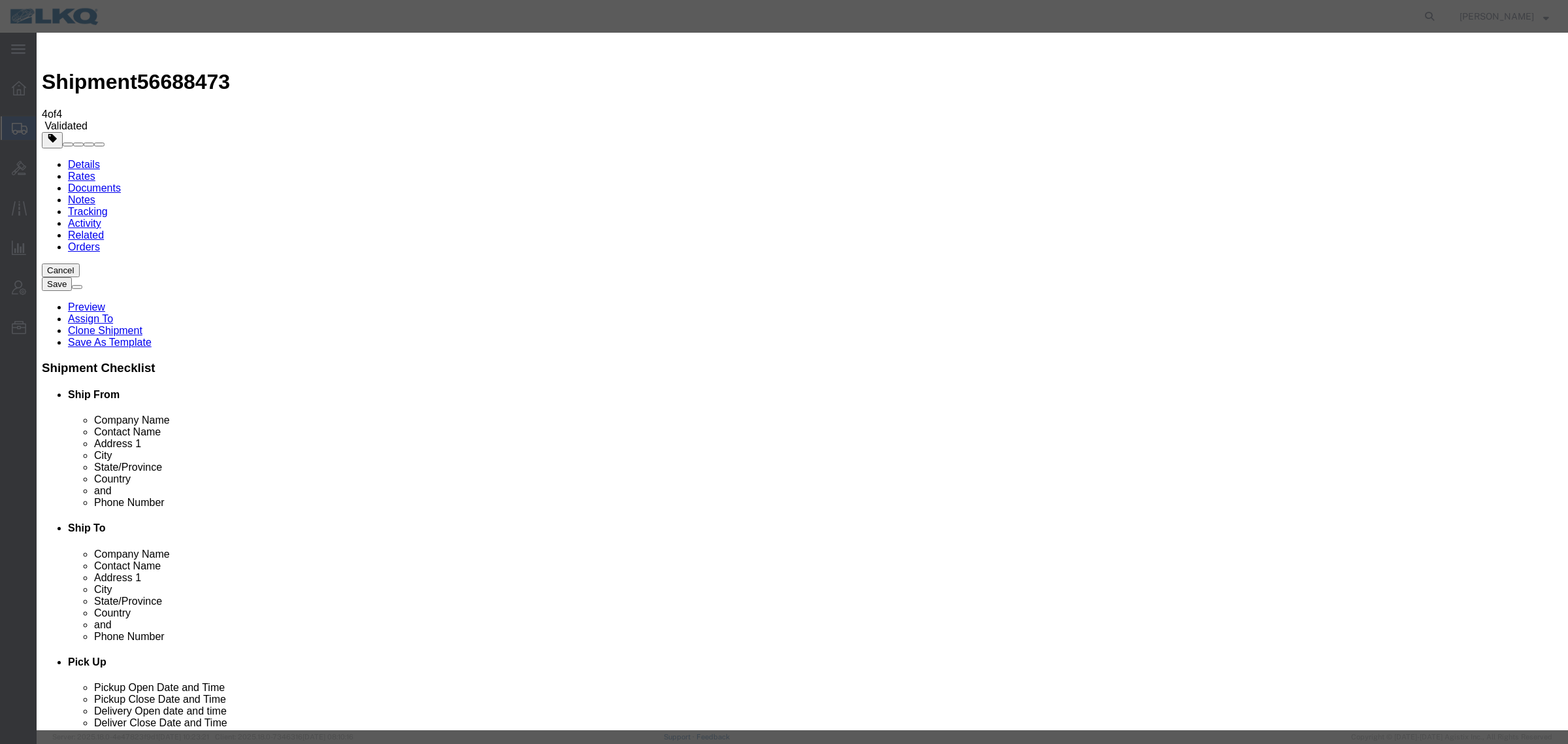
select select "BID_NOTES"
select select "PRIVATE_TO_ACCOUNT"
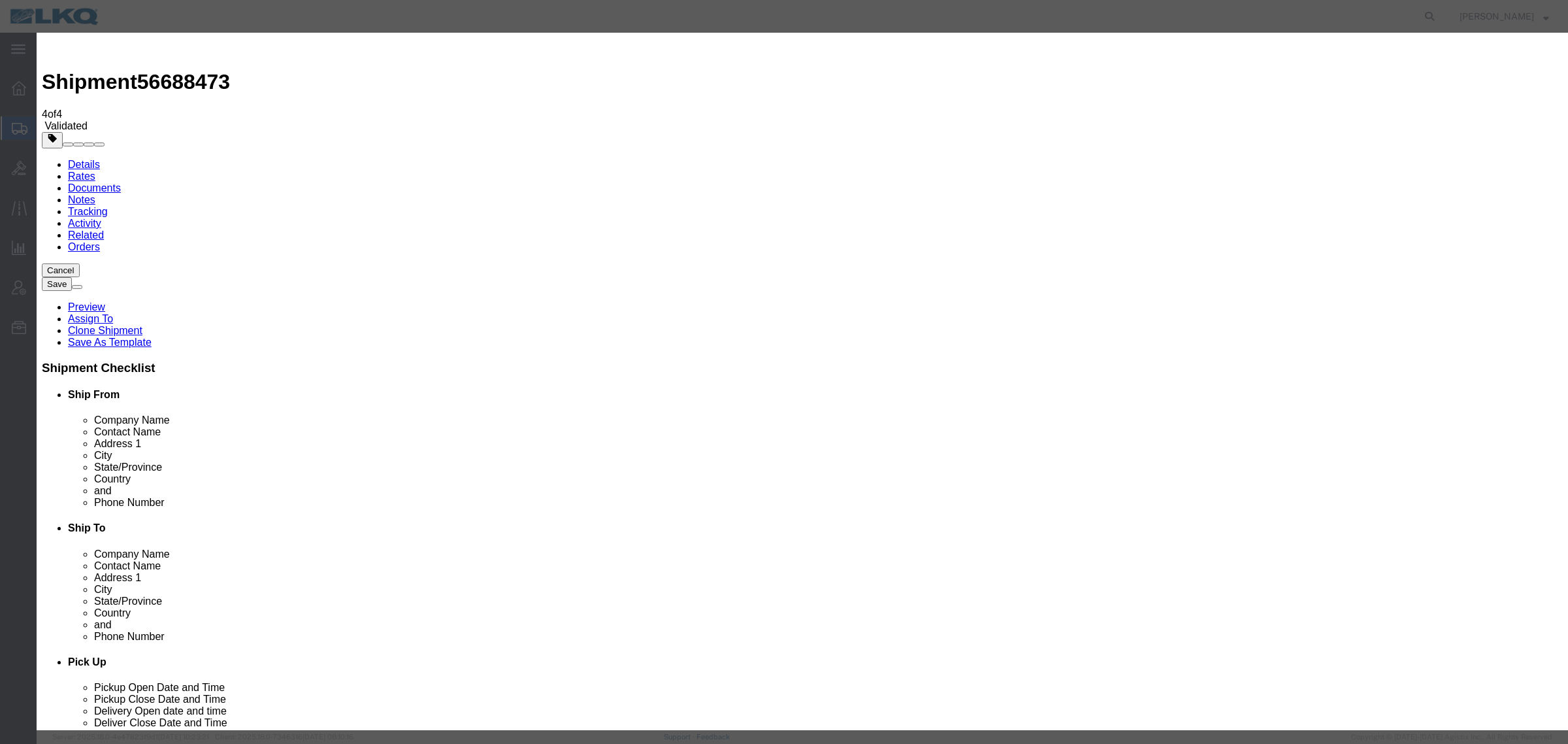
type textarea "D"
type textarea "DAT: $3248"
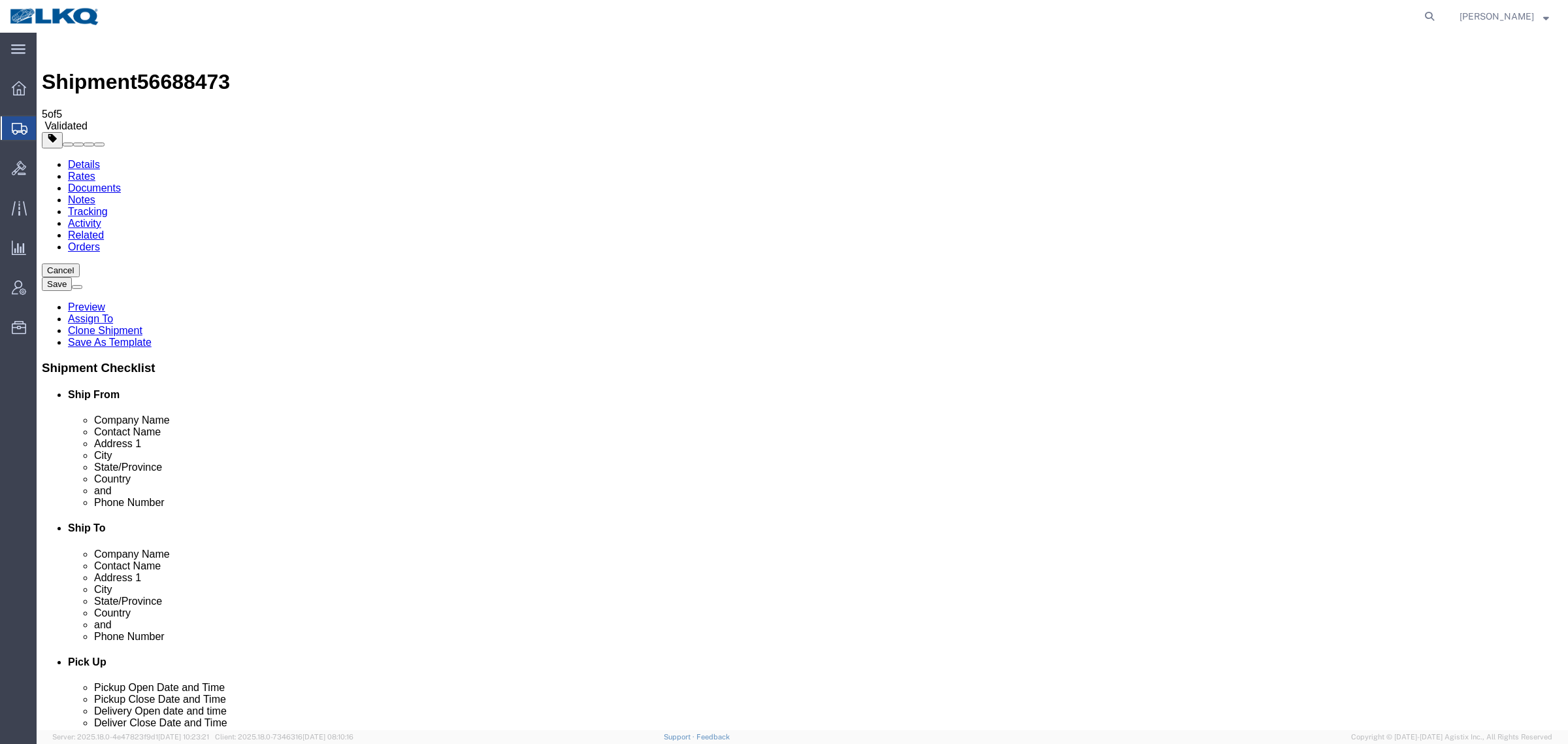
drag, startPoint x: 69, startPoint y: 451, endPoint x: 142, endPoint y: 407, distance: 85.2
drag, startPoint x: 179, startPoint y: 397, endPoint x: 197, endPoint y: 404, distance: 19.3
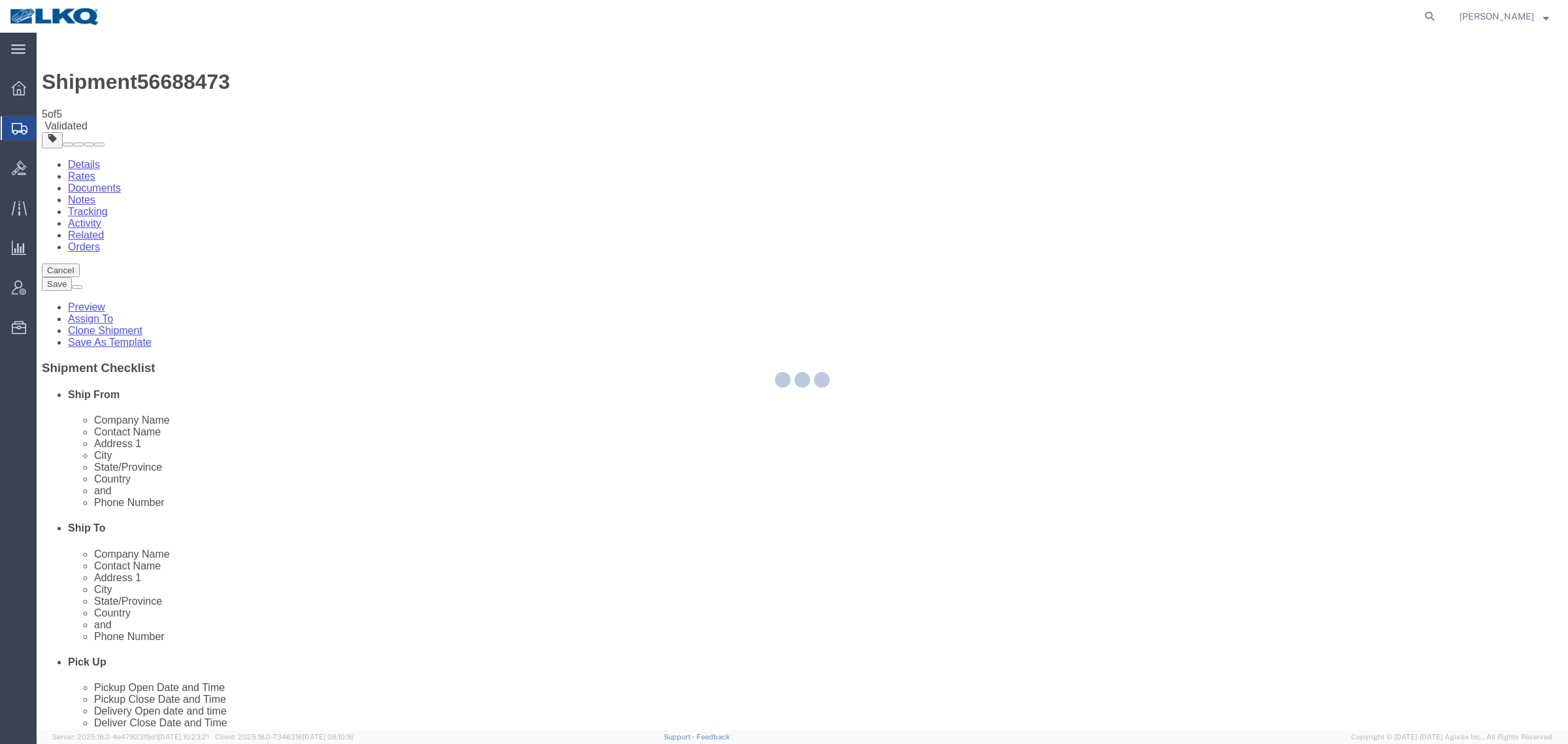
click at [143, 440] on div at bounding box center [802, 381] width 1532 height 698
select select "28042"
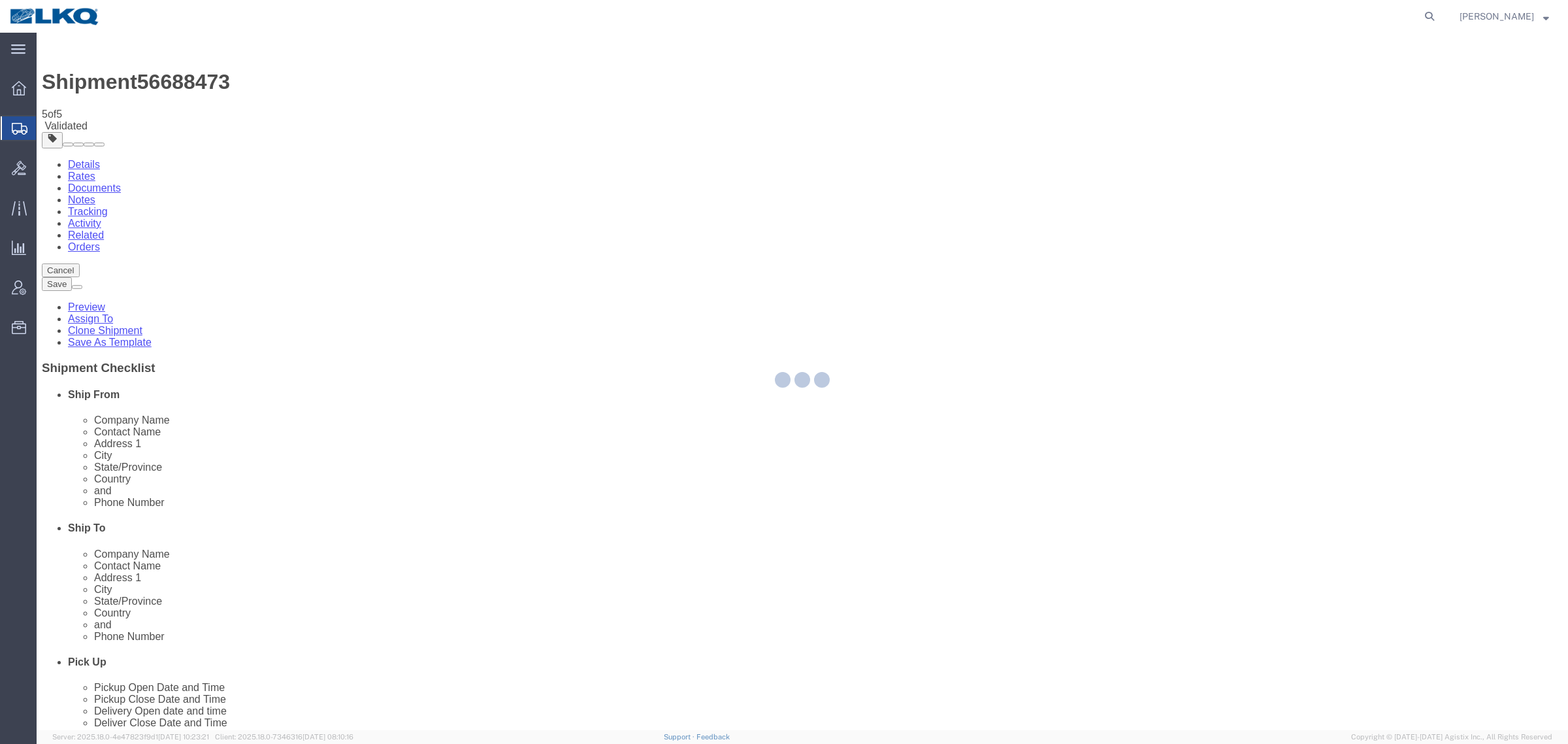
select select "28042"
select select "TL"
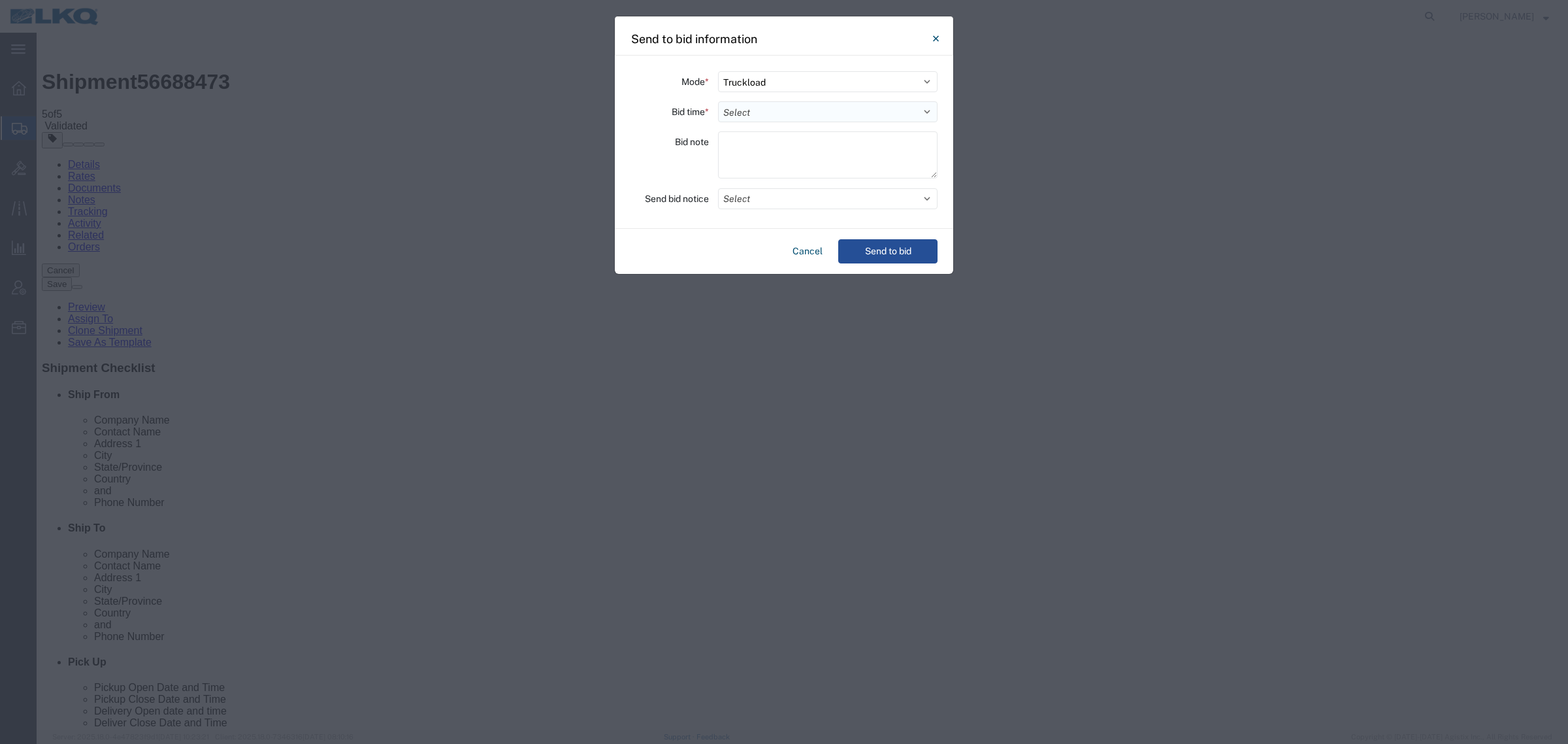
click at [775, 116] on select "Select 30 Min (Rush) 1 Hour (Rush) 2 Hours (Rush) 4 Hours (Rush) 8 Hours (Rush)…" at bounding box center [827, 111] width 220 height 21
select select "24"
click at [718, 101] on select "Select 30 Min (Rush) 1 Hour (Rush) 2 Hours (Rush) 4 Hours (Rush) 8 Hours (Rush)…" at bounding box center [827, 111] width 220 height 21
click at [785, 199] on button "Select" at bounding box center [827, 198] width 220 height 21
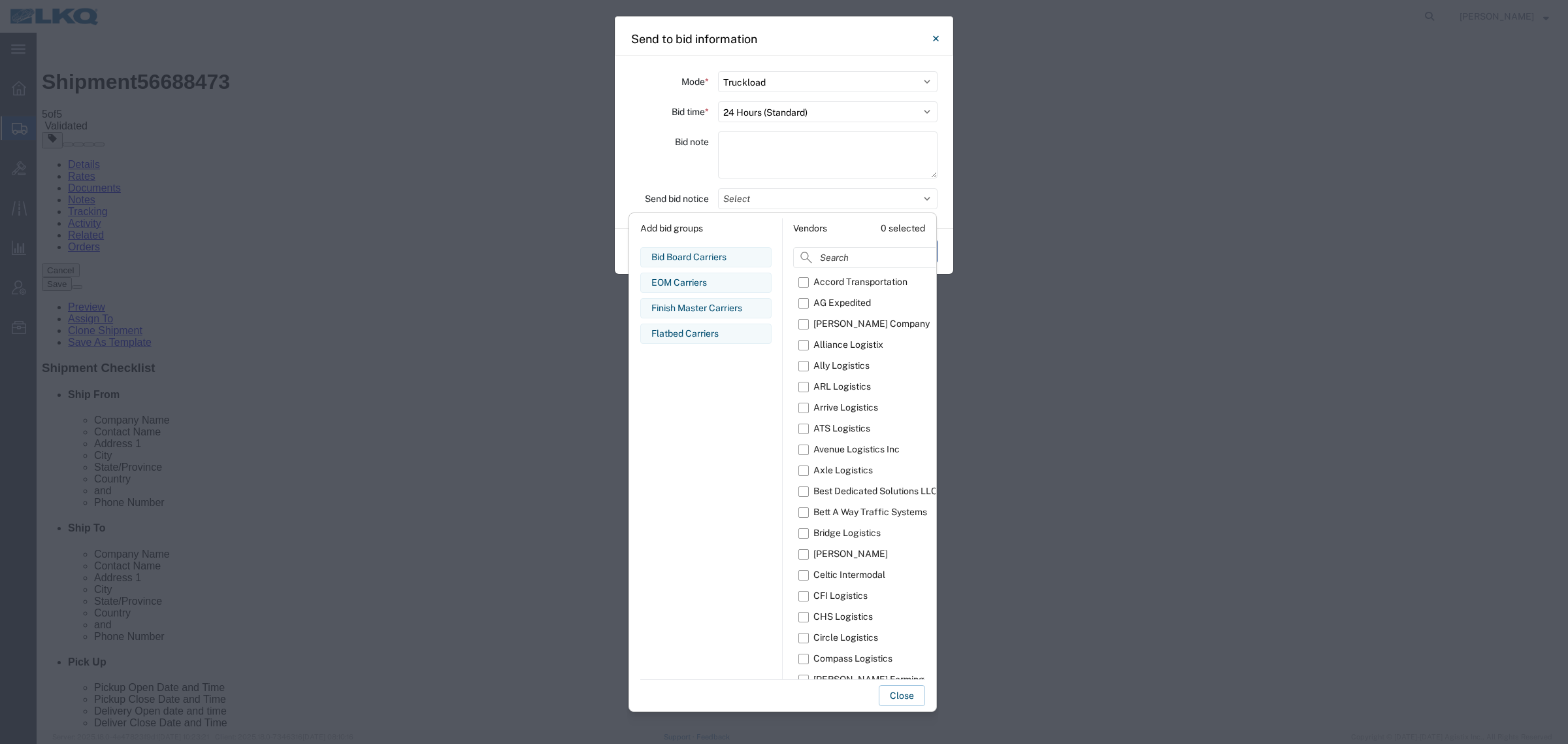
click at [659, 164] on div "Bid note" at bounding box center [670, 157] width 79 height 51
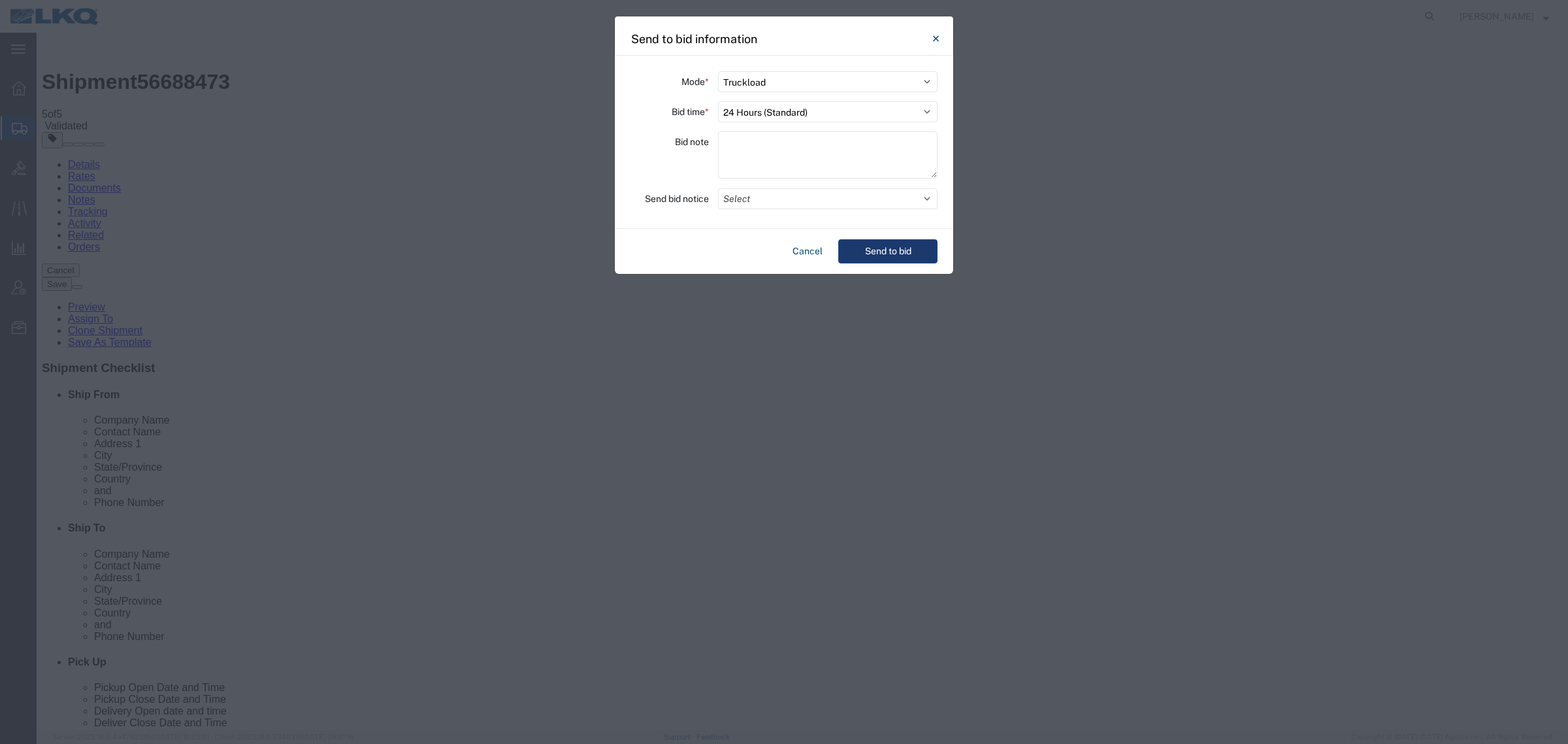
click at [881, 253] on button "Send to bid" at bounding box center [887, 251] width 99 height 25
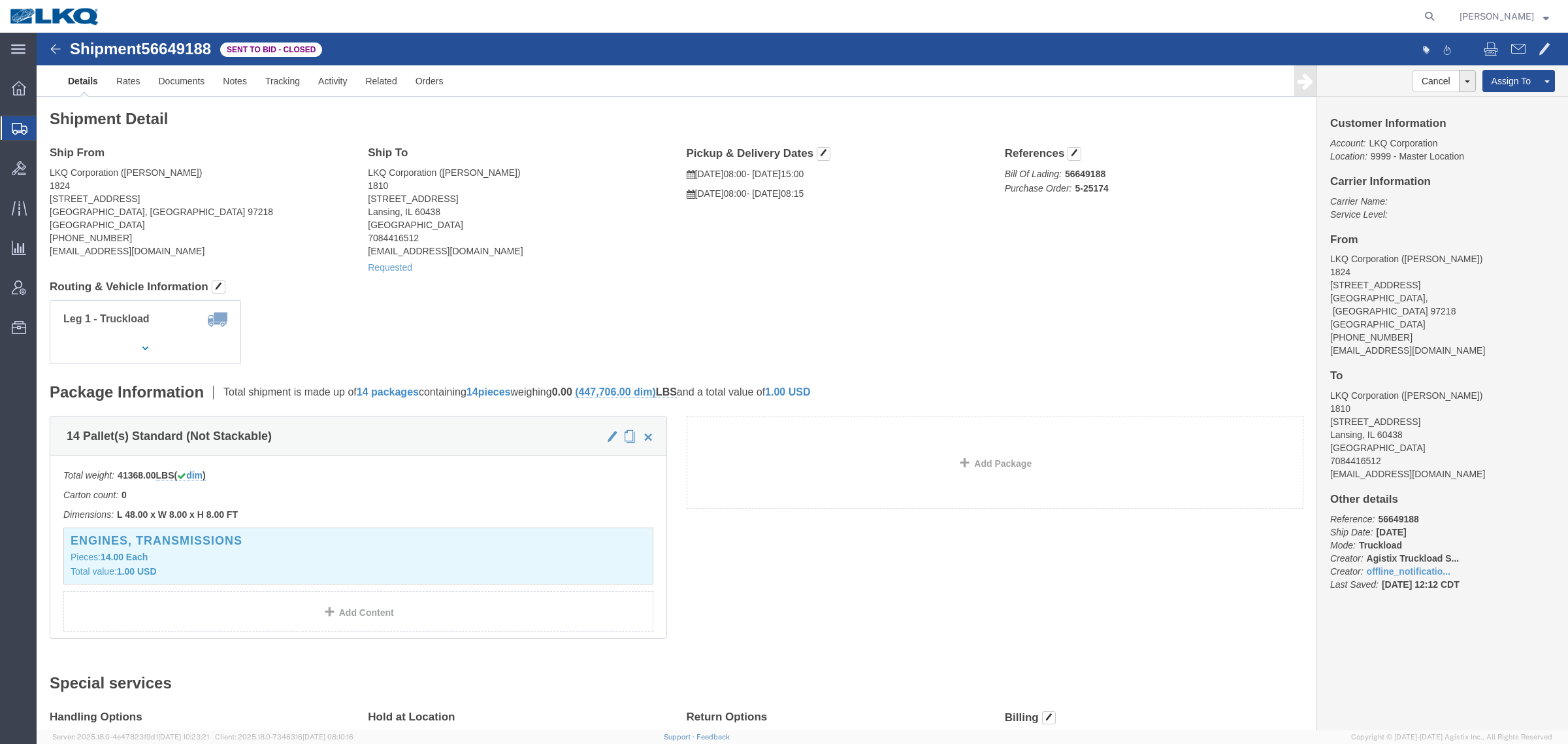
click div "Leg 1 - Truckload Vehicle 1: Standard Dry Van (53 Feet) Number of trucks: 1"
click h4 "Routing & Vehicle Information"
click address "LKQ Corporation ([PERSON_NAME]) 1824 [STREET_ADDRESS] [PHONE_NUMBER] [EMAIL_ADD…"
drag, startPoint x: 671, startPoint y: 224, endPoint x: 360, endPoint y: 175, distance: 314.8
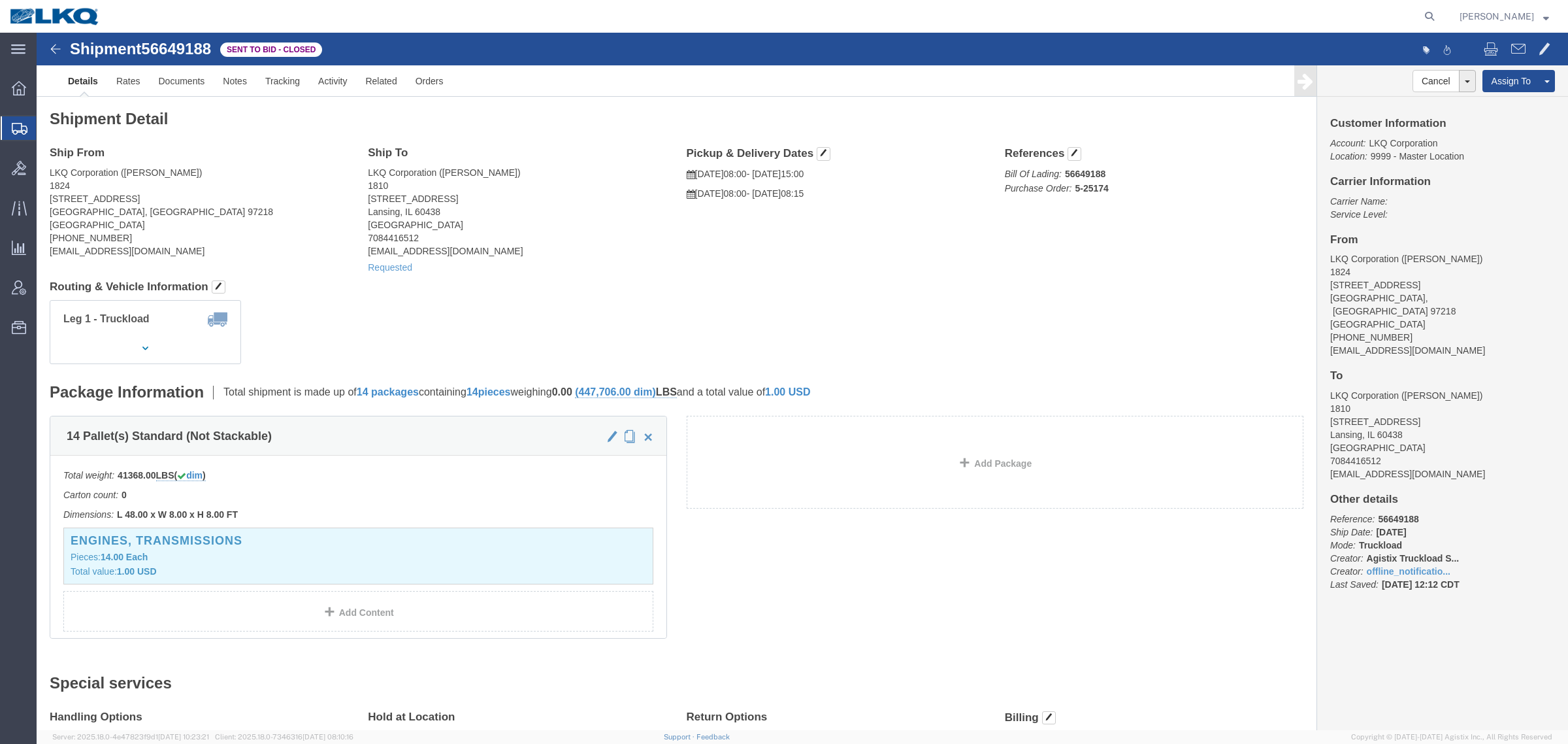
click div "Ship From LKQ Corporation ([PERSON_NAME]) 1824 [STREET_ADDRESS] [PHONE_NUMBER] …"
click address "LKQ Corporation ([PERSON_NAME]) 1824 [STREET_ADDRESS] [PHONE_NUMBER] [EMAIL_ADD…"
click h4 "Ship From"
click link "Rates"
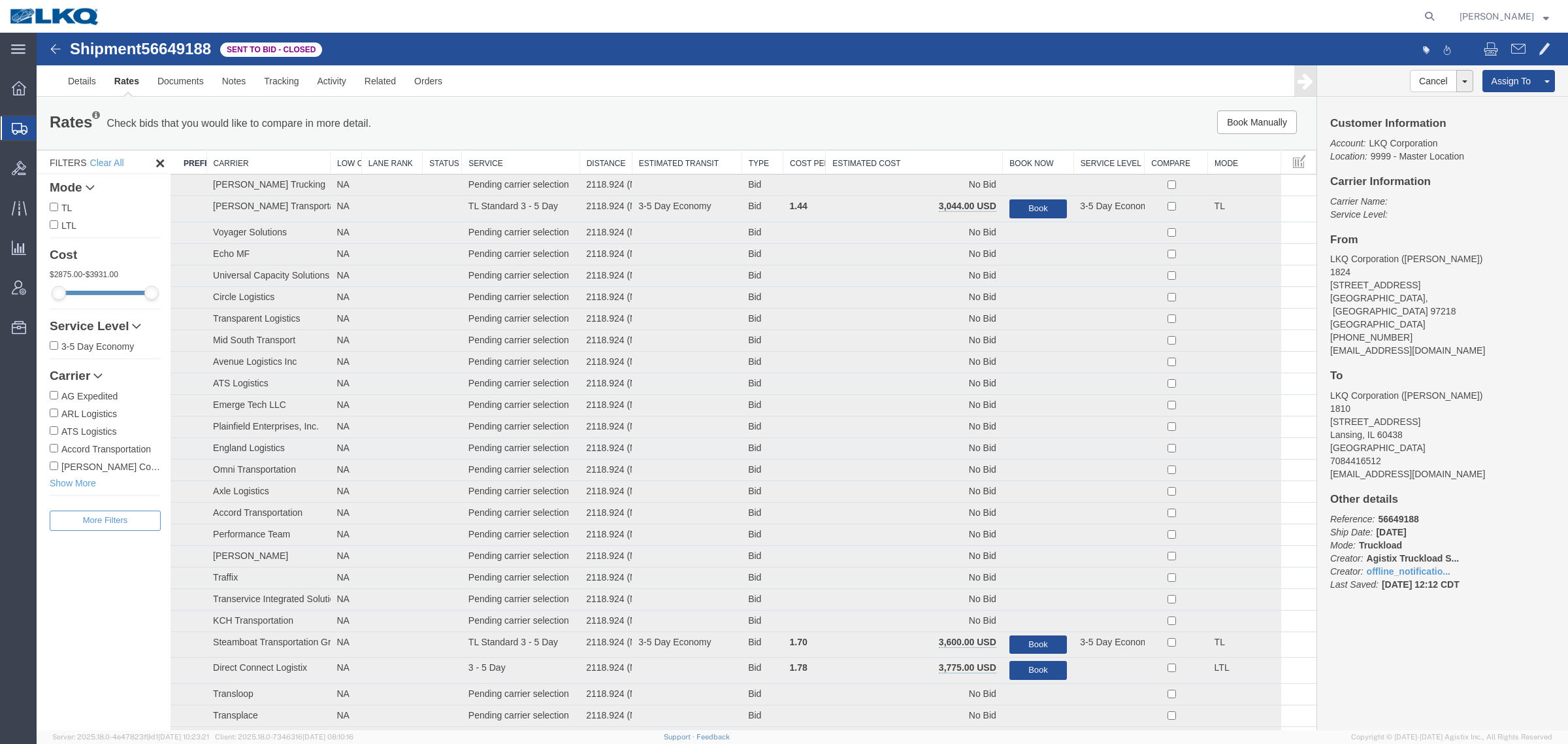
drag, startPoint x: 910, startPoint y: 156, endPoint x: 896, endPoint y: 158, distance: 14.1
click at [908, 157] on th "Estimated Cost" at bounding box center [915, 163] width 177 height 25
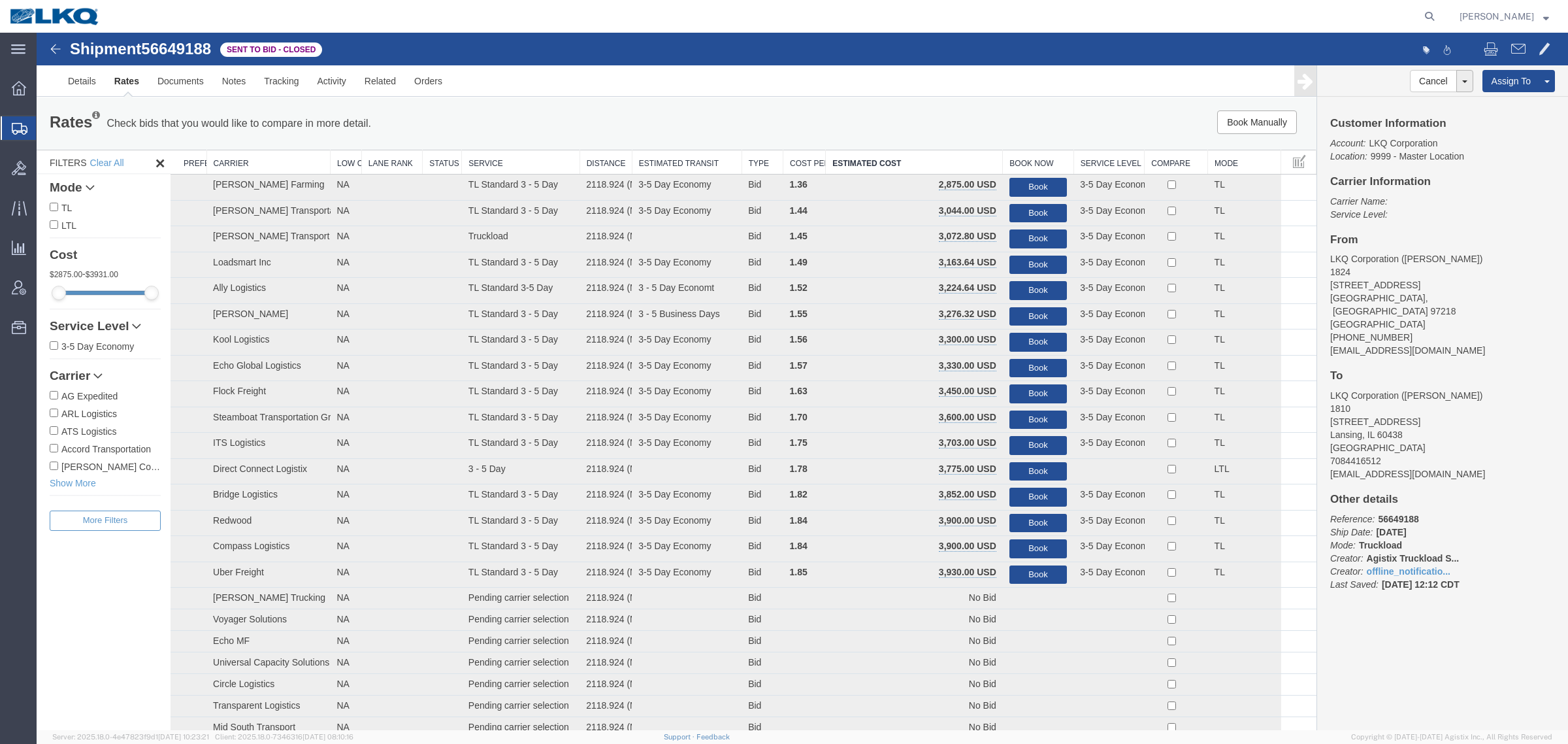
click at [853, 119] on div "Book Manually Pause Continue" at bounding box center [1048, 122] width 531 height 24
click at [81, 89] on link "Details" at bounding box center [82, 81] width 46 height 32
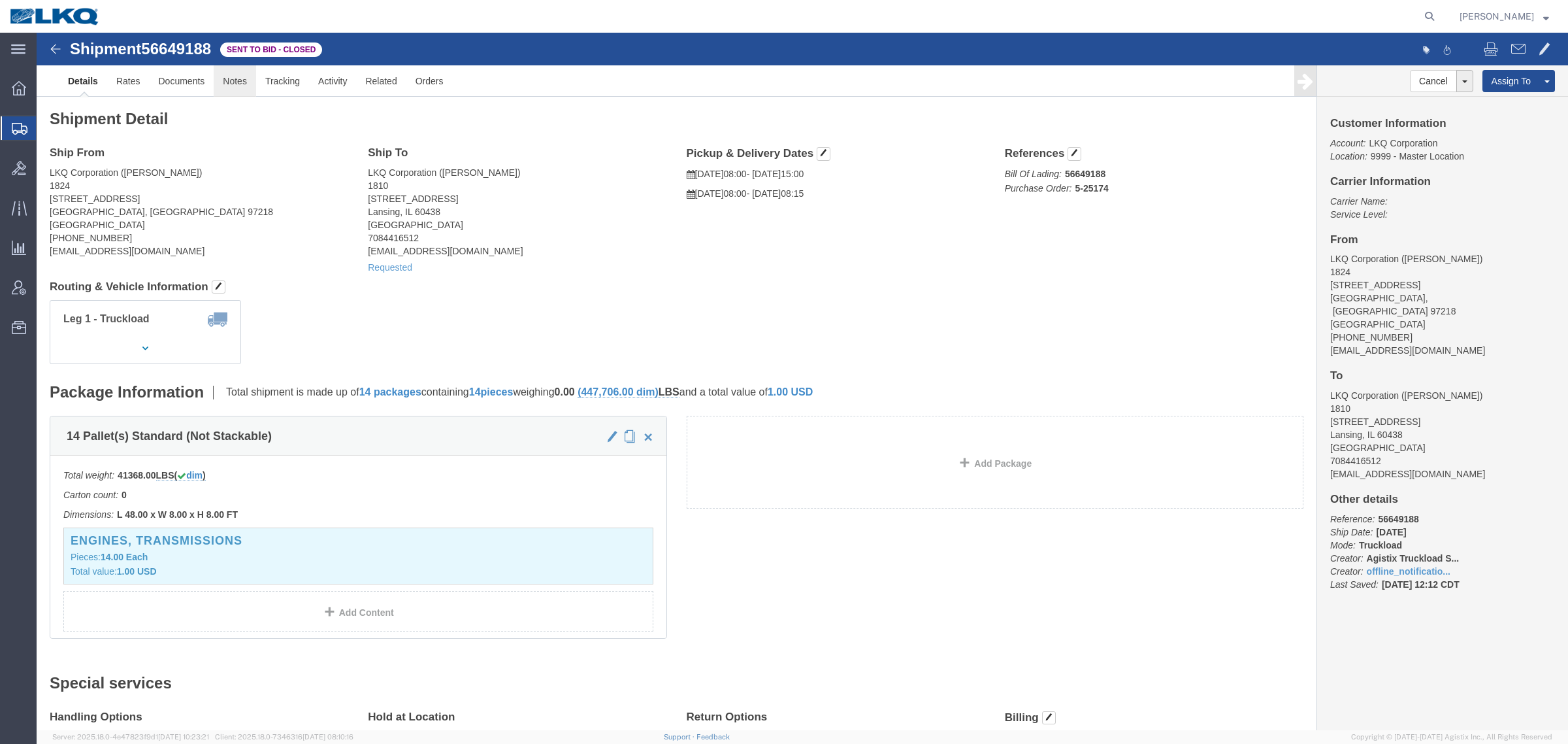
click link "Notes"
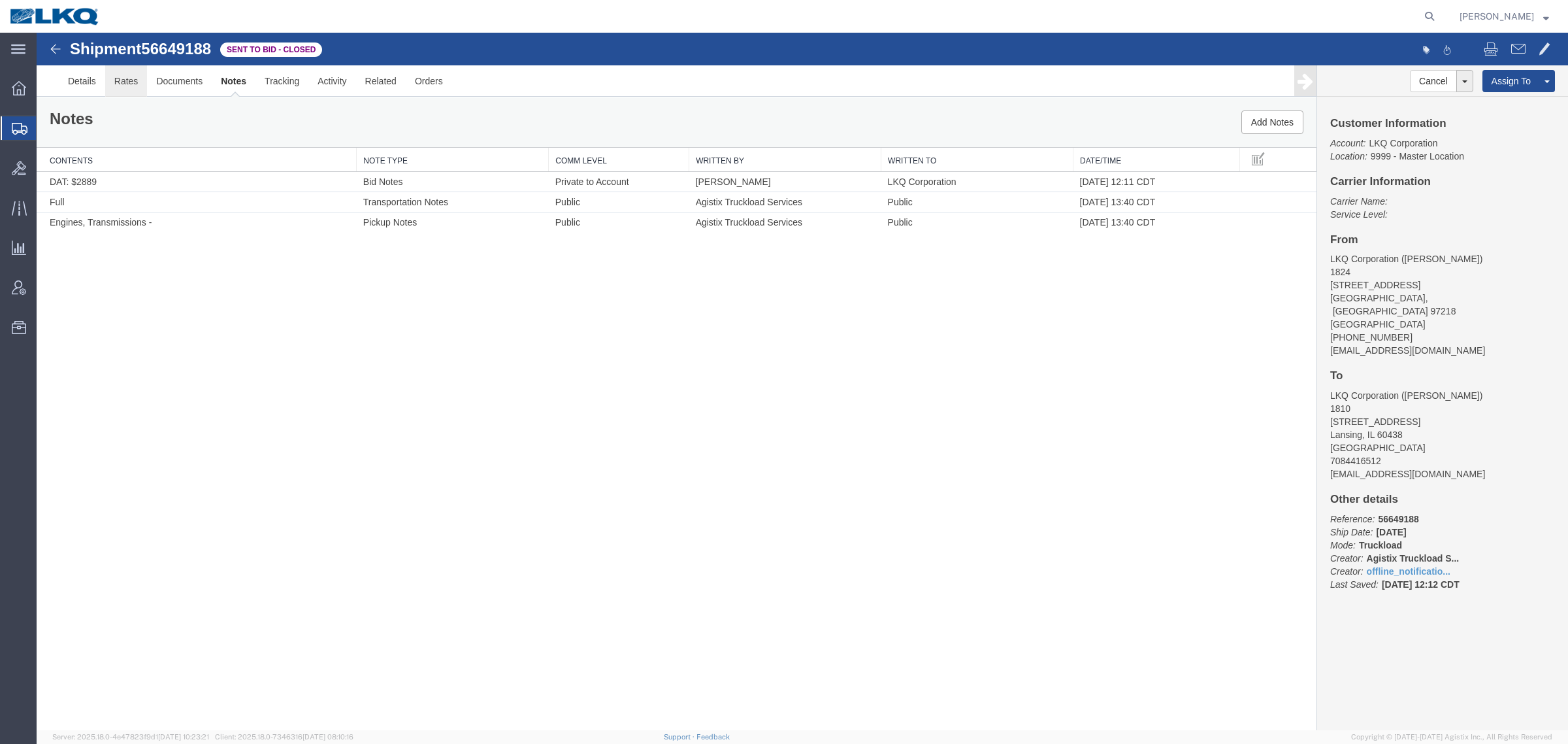
click at [122, 84] on link "Rates" at bounding box center [126, 81] width 42 height 32
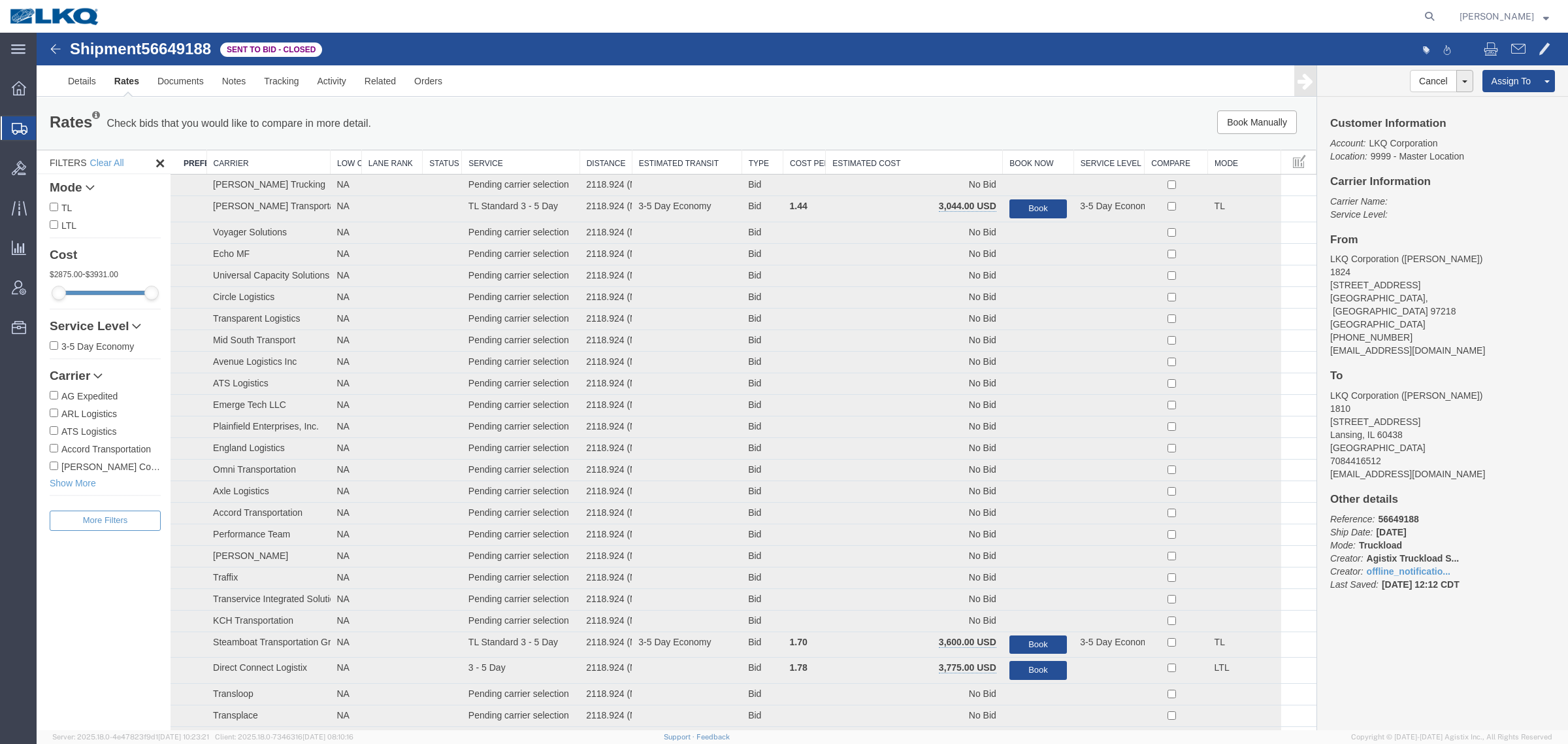
click at [882, 158] on th "Estimated Cost" at bounding box center [915, 163] width 177 height 25
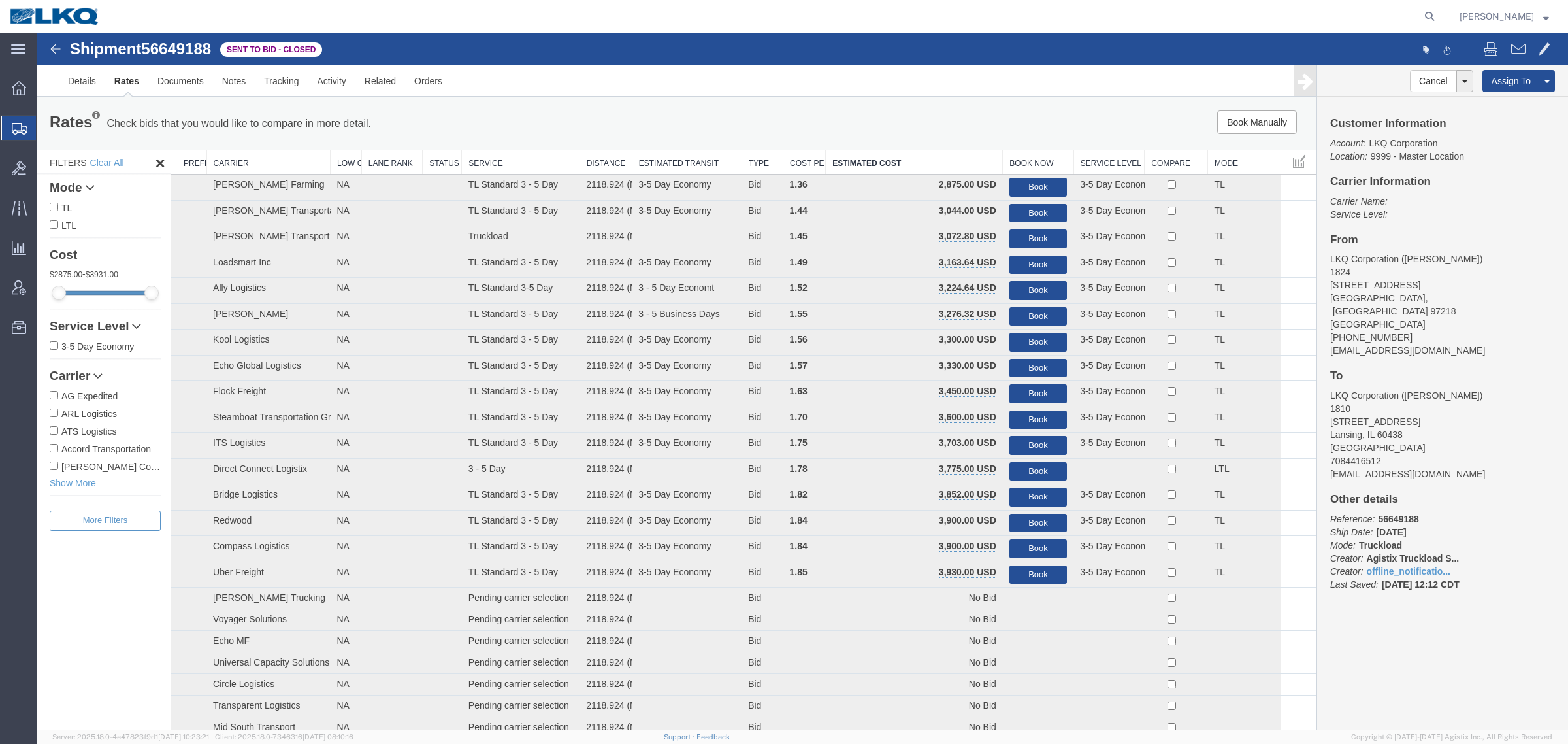
click at [177, 52] on span "56649188" at bounding box center [175, 48] width 70 height 18
copy span "56649188"
click at [1057, 106] on div "Rates Check bids that you would like to compare in more detail. Compare Filter …" at bounding box center [677, 123] width 1280 height 52
click at [861, 95] on ul "Details Rates Documents Notes Tracking Activity Related Orders" at bounding box center [803, 80] width 1487 height 31
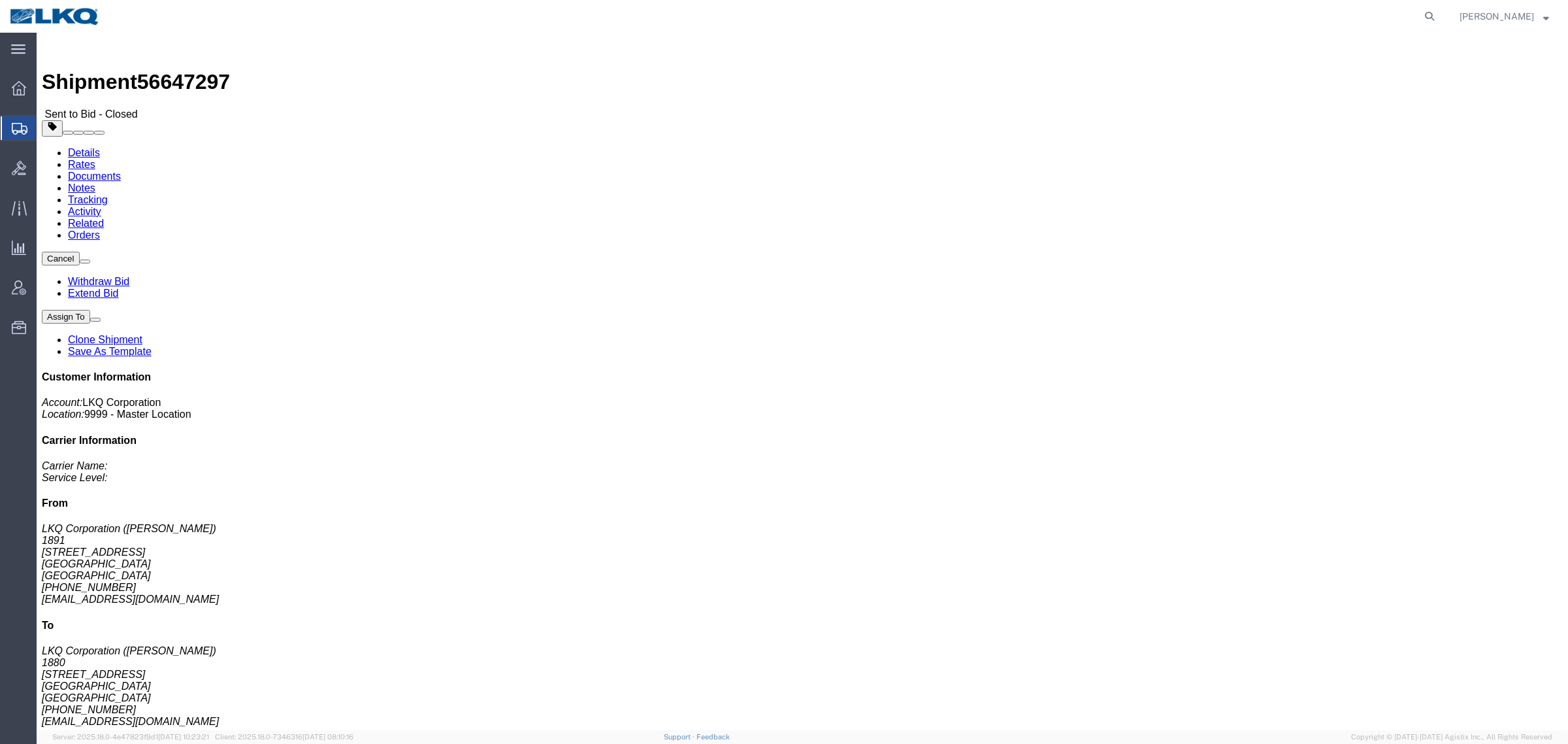
drag, startPoint x: 674, startPoint y: 185, endPoint x: 619, endPoint y: 197, distance: 56.3
click div "Ship From LKQ Corporation ([PERSON_NAME]) 1891 [STREET_ADDRESS] [PHONE_NUMBER] …"
click address "LKQ Corporation ([PERSON_NAME]) 1880 [STREET_ADDRESS] [PHONE_NUMBER] [EMAIL_ADD…"
click span "56647297"
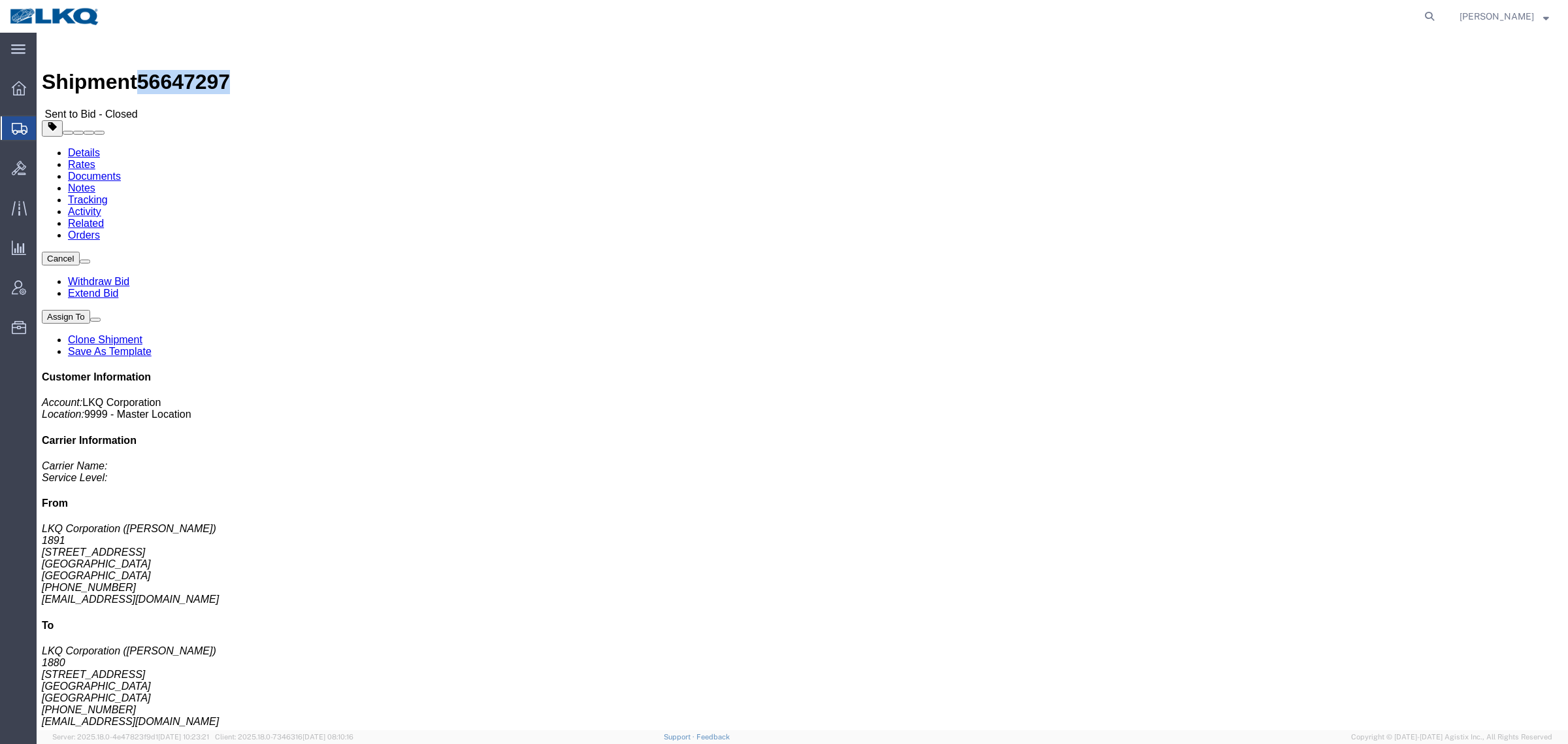
click span "56647297"
copy span "56647297"
click link "Rates"
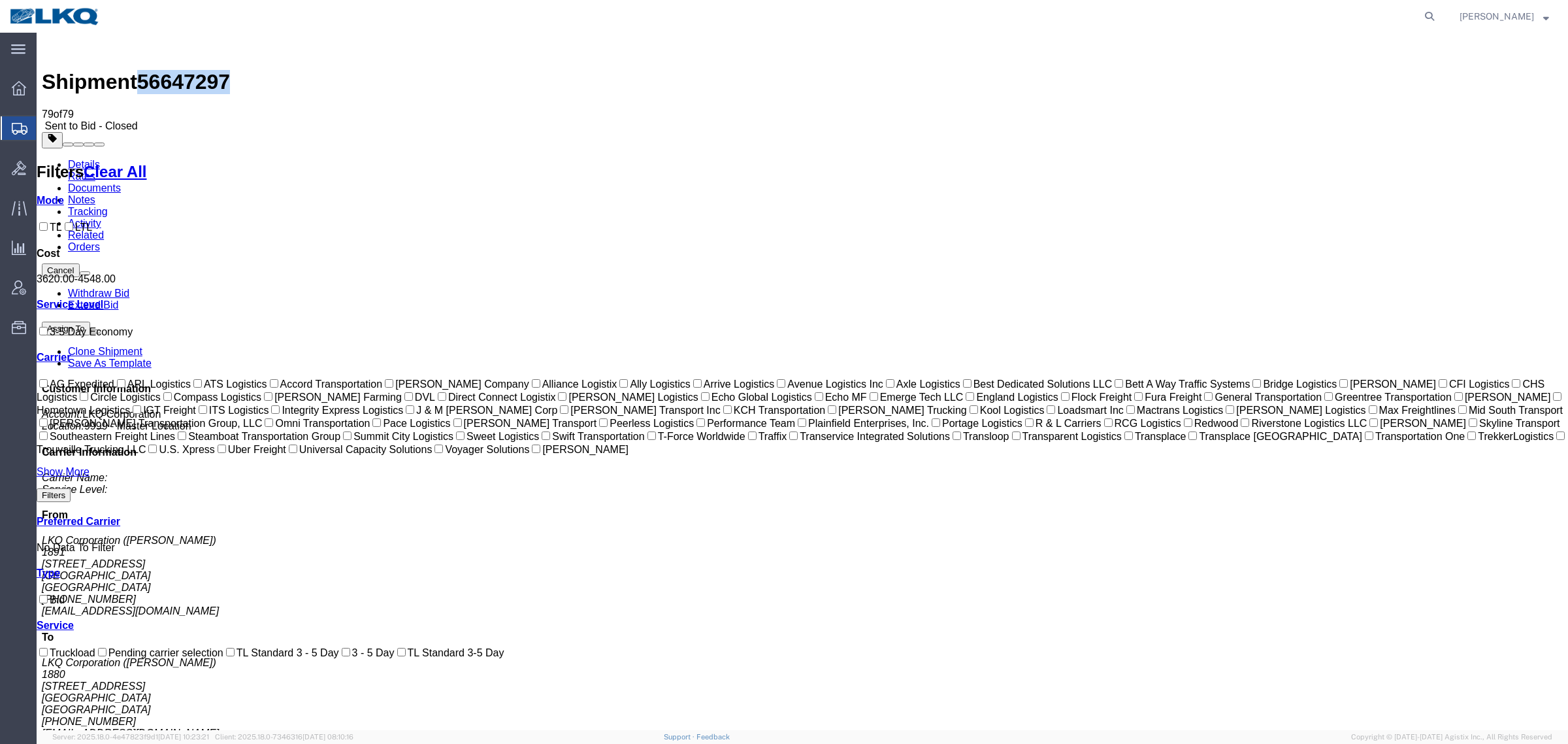
click at [96, 194] on link "Notes" at bounding box center [82, 199] width 28 height 11
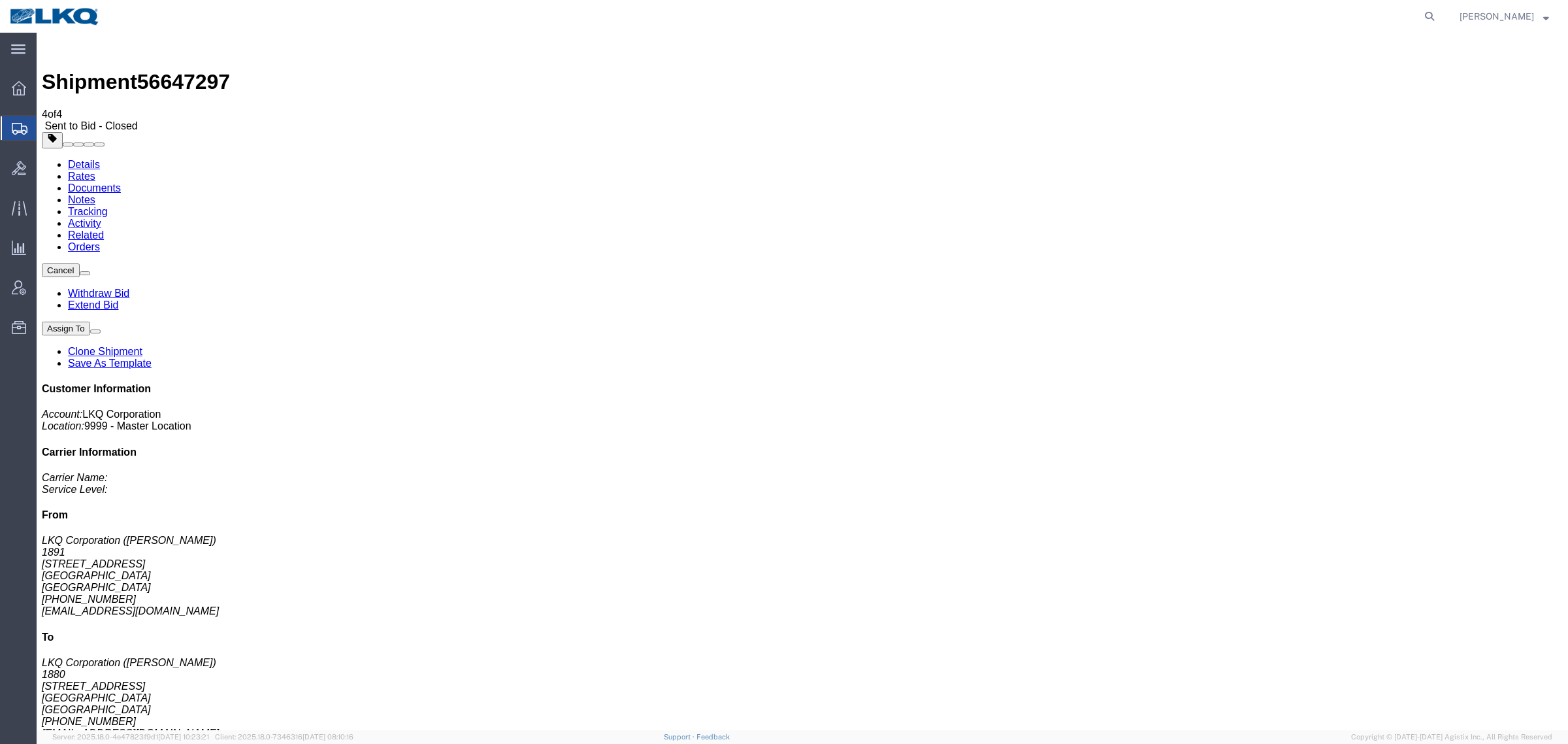
click at [96, 170] on link "Rates" at bounding box center [82, 175] width 28 height 11
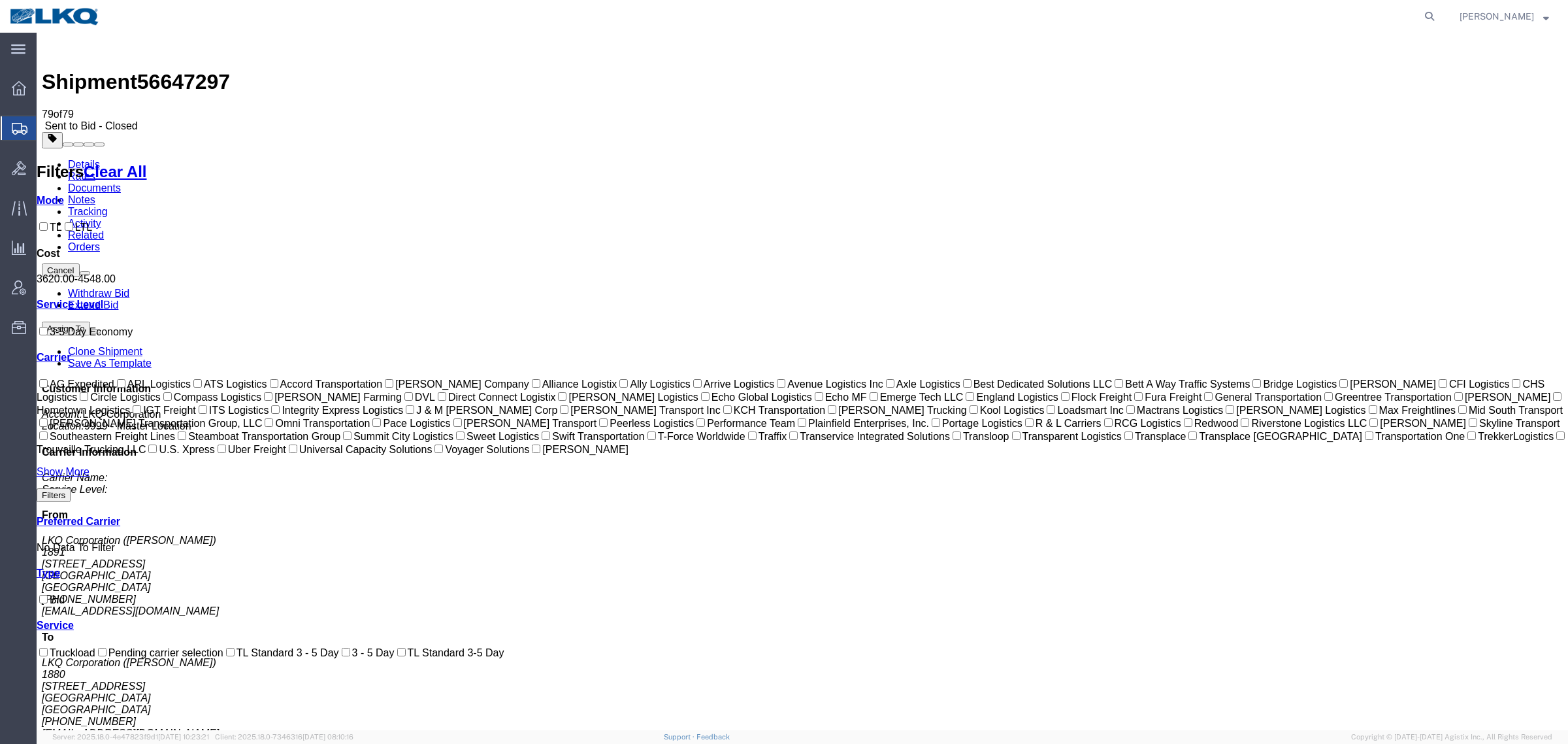
click at [717, 159] on ul "Details Rates Documents Notes Tracking Activity Related Orders" at bounding box center [802, 206] width 1522 height 95
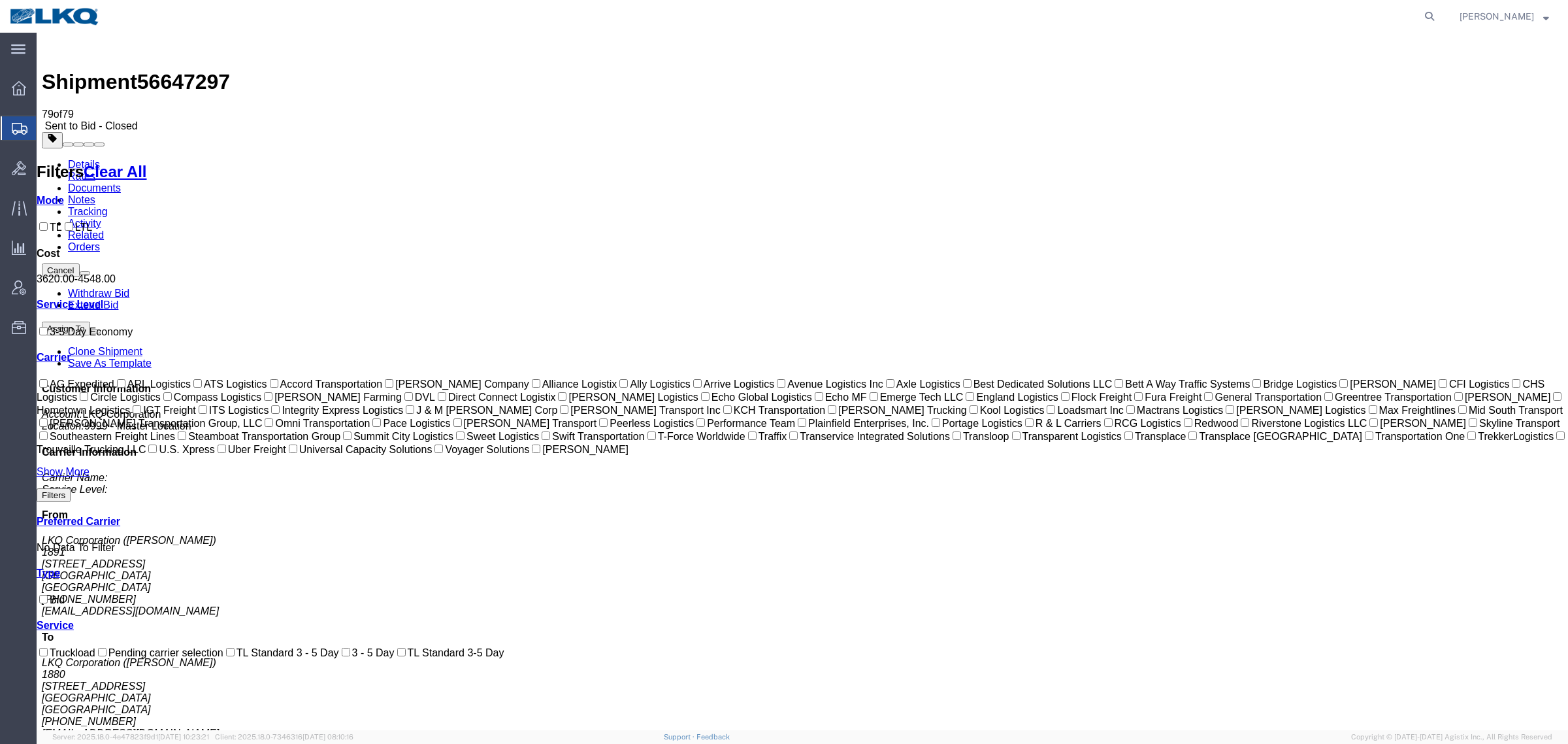
click at [717, 159] on ul "Details Rates Documents Notes Tracking Activity Related Orders" at bounding box center [802, 206] width 1522 height 95
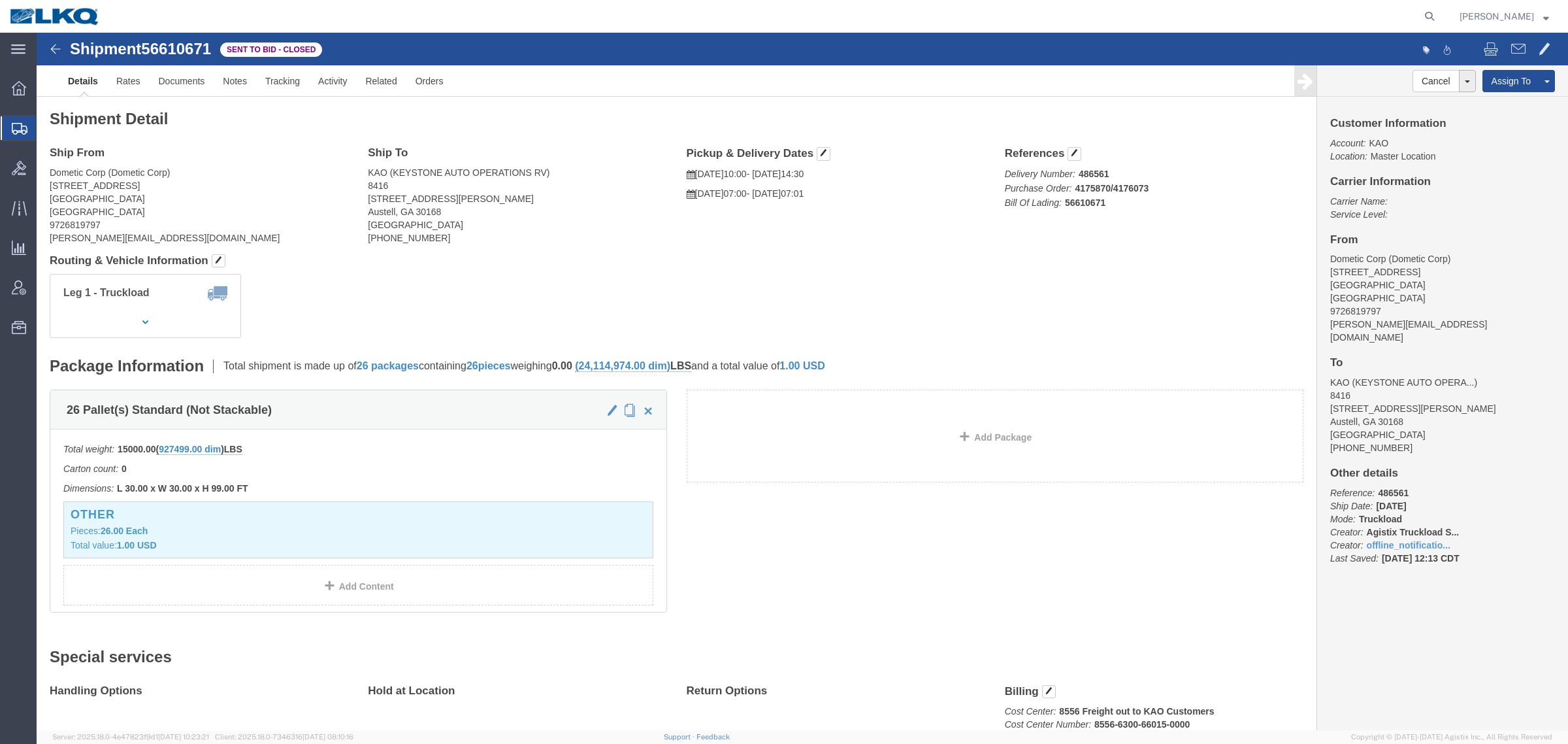
click span "56610671"
copy span "56610671"
click link "Rates"
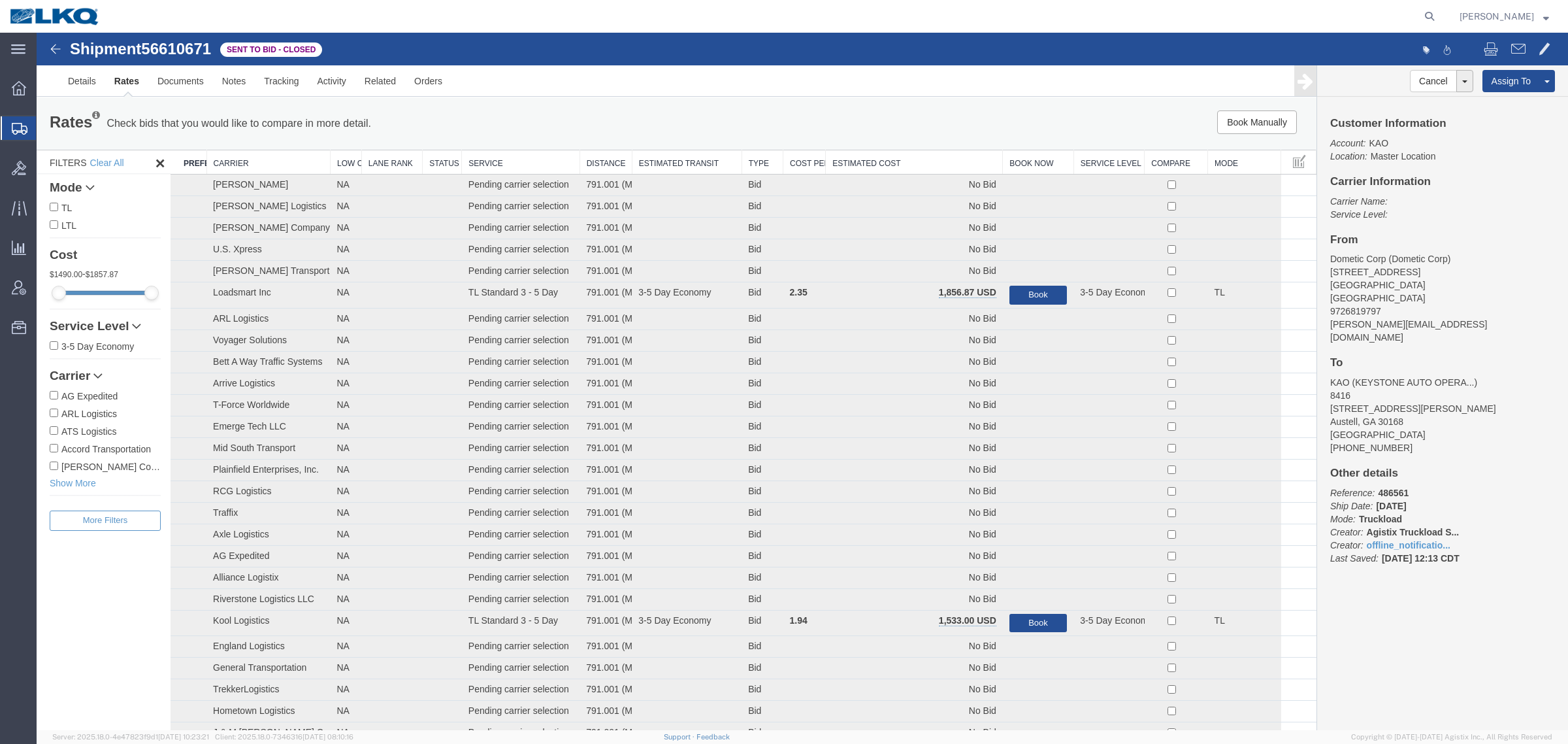
click at [888, 115] on div "Book Manually Pause Continue" at bounding box center [1048, 122] width 531 height 24
click at [895, 151] on th "Estimated Cost" at bounding box center [915, 163] width 177 height 25
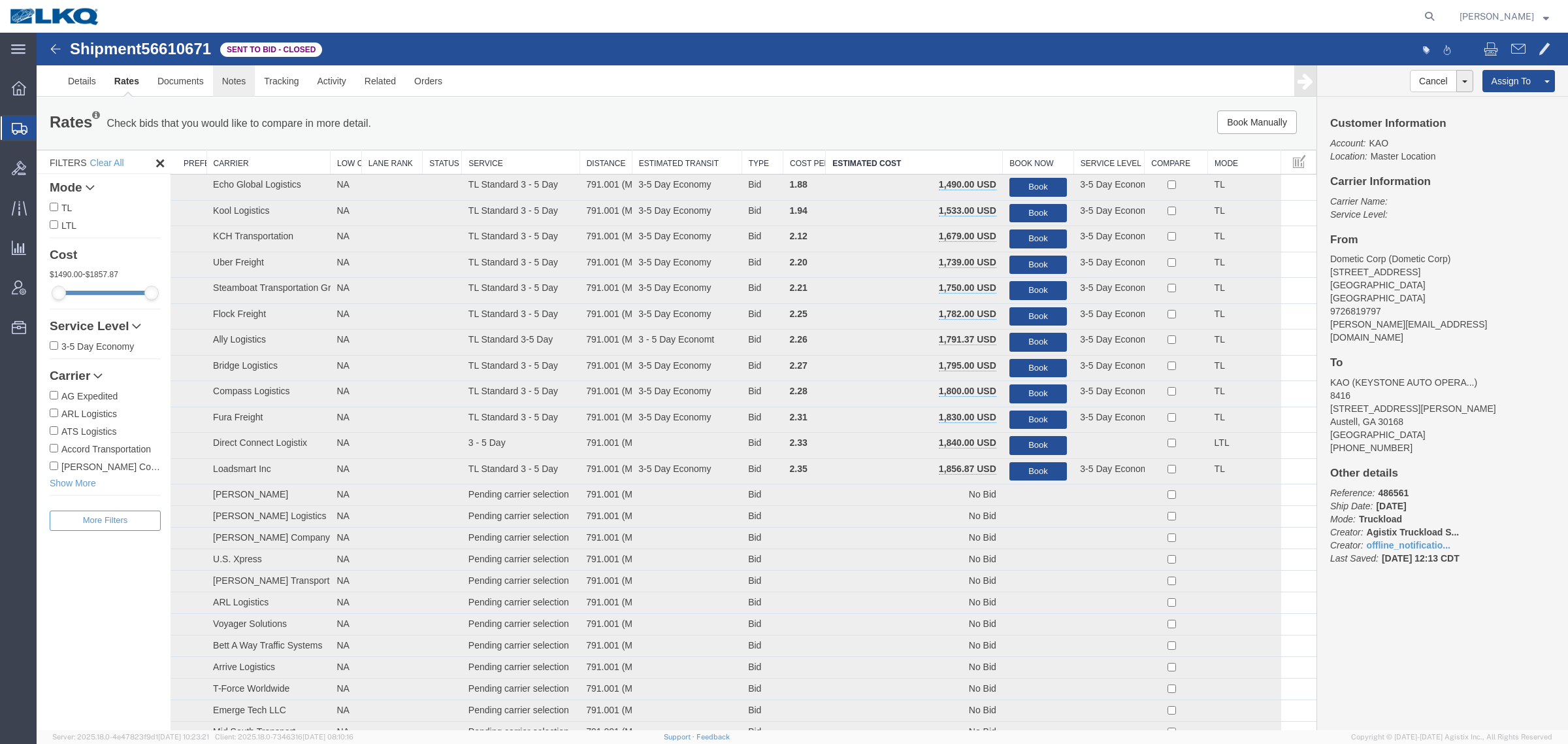
click at [219, 83] on link "Notes" at bounding box center [233, 81] width 42 height 32
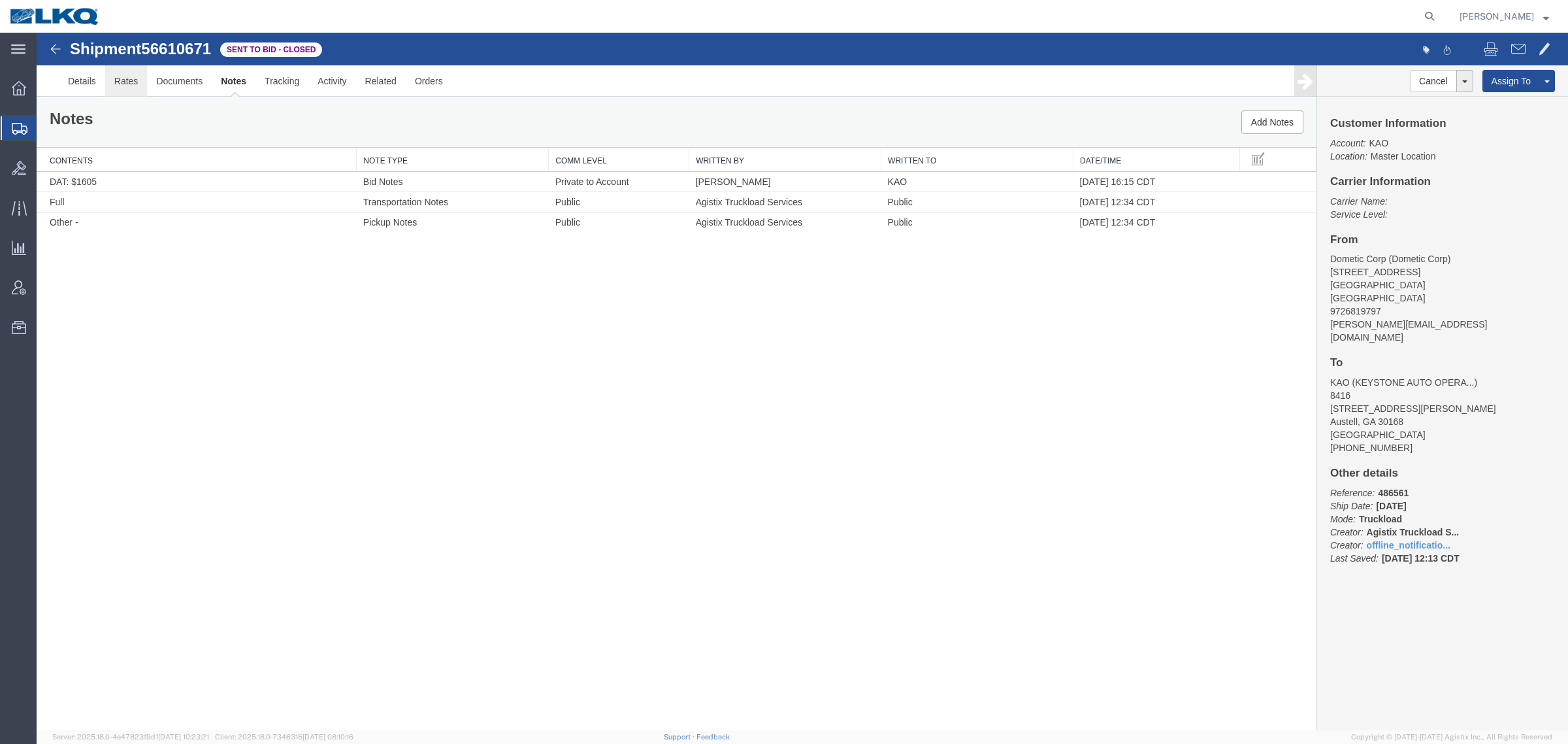
click at [131, 90] on link "Rates" at bounding box center [126, 81] width 42 height 32
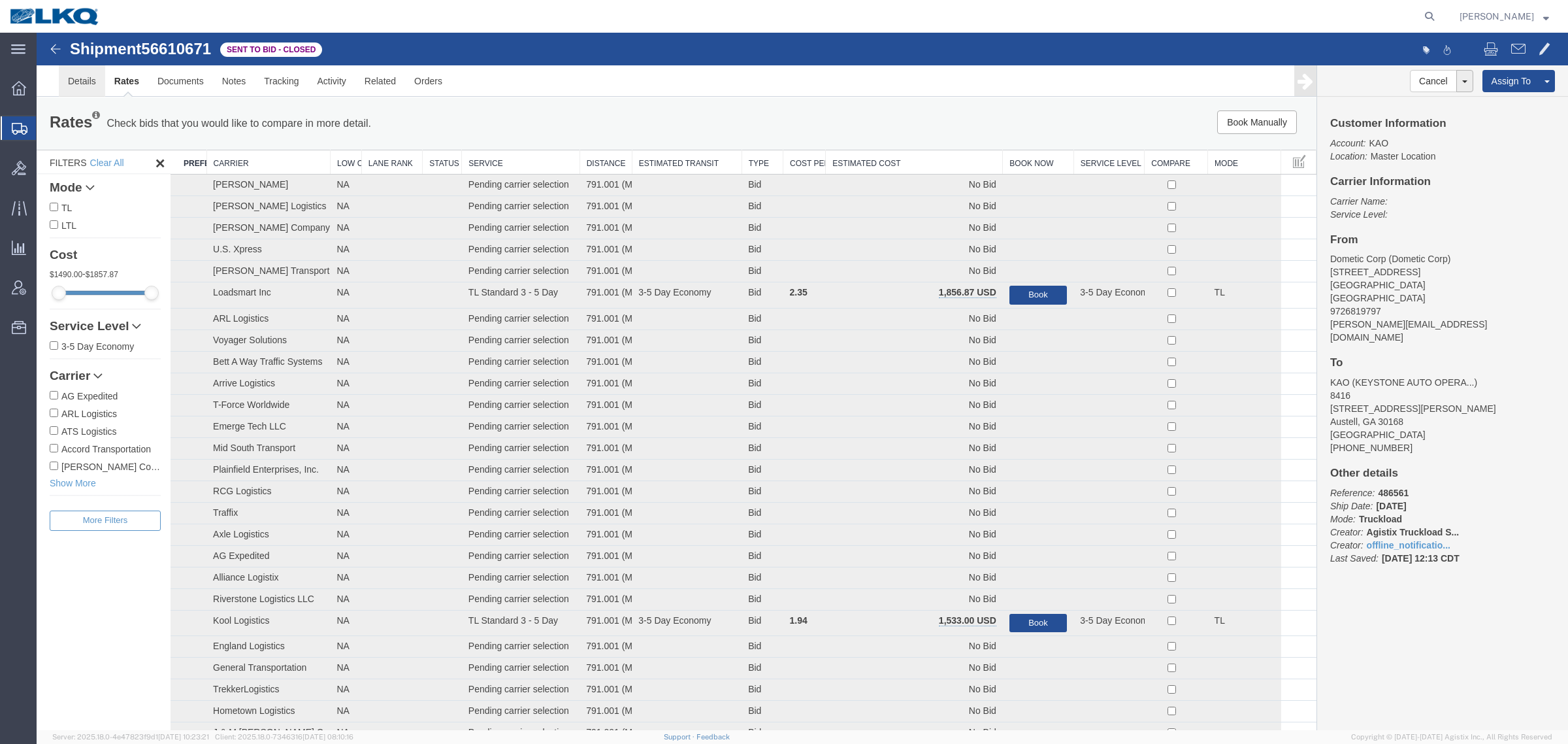
click at [72, 83] on link "Details" at bounding box center [82, 81] width 46 height 32
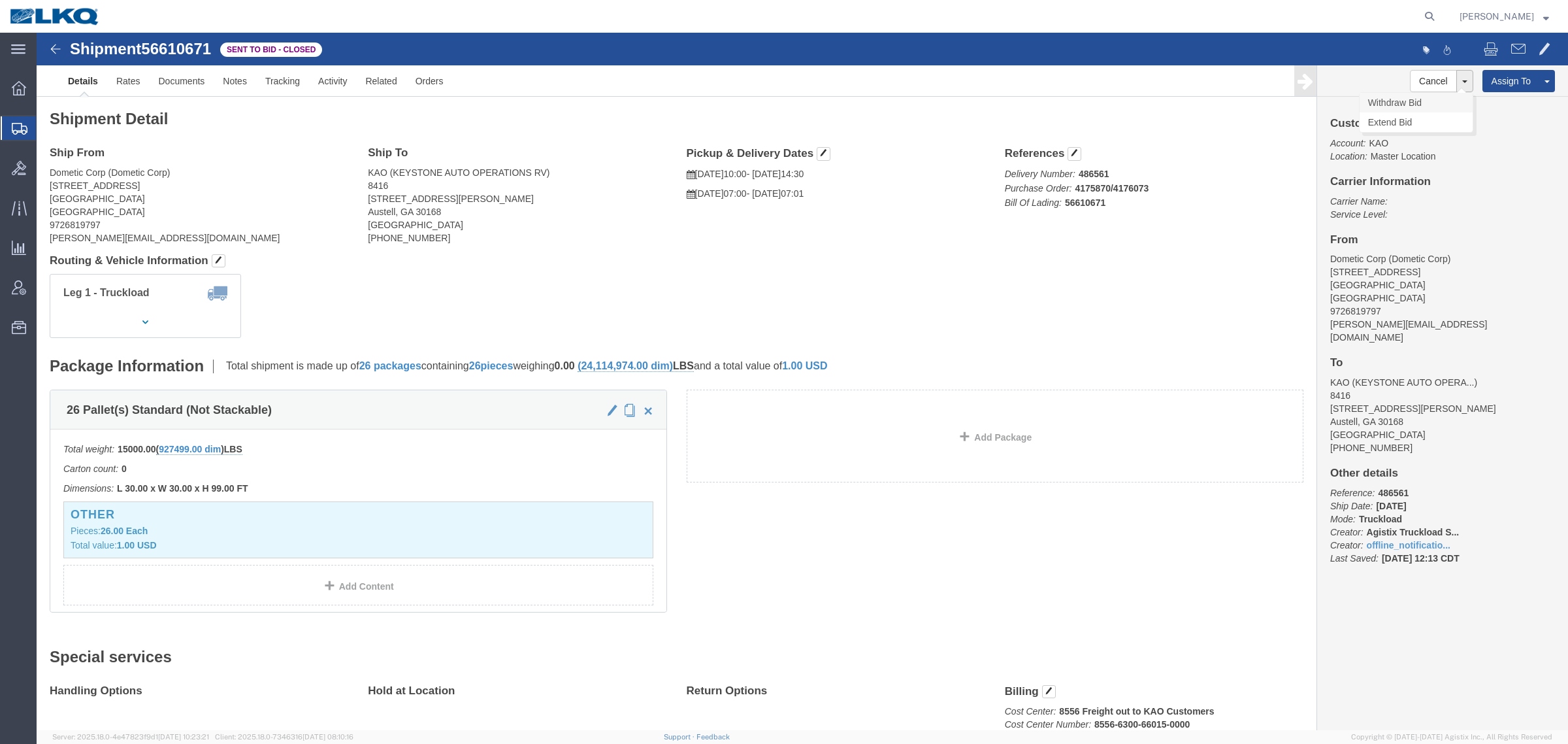
click link "Withdraw Bid"
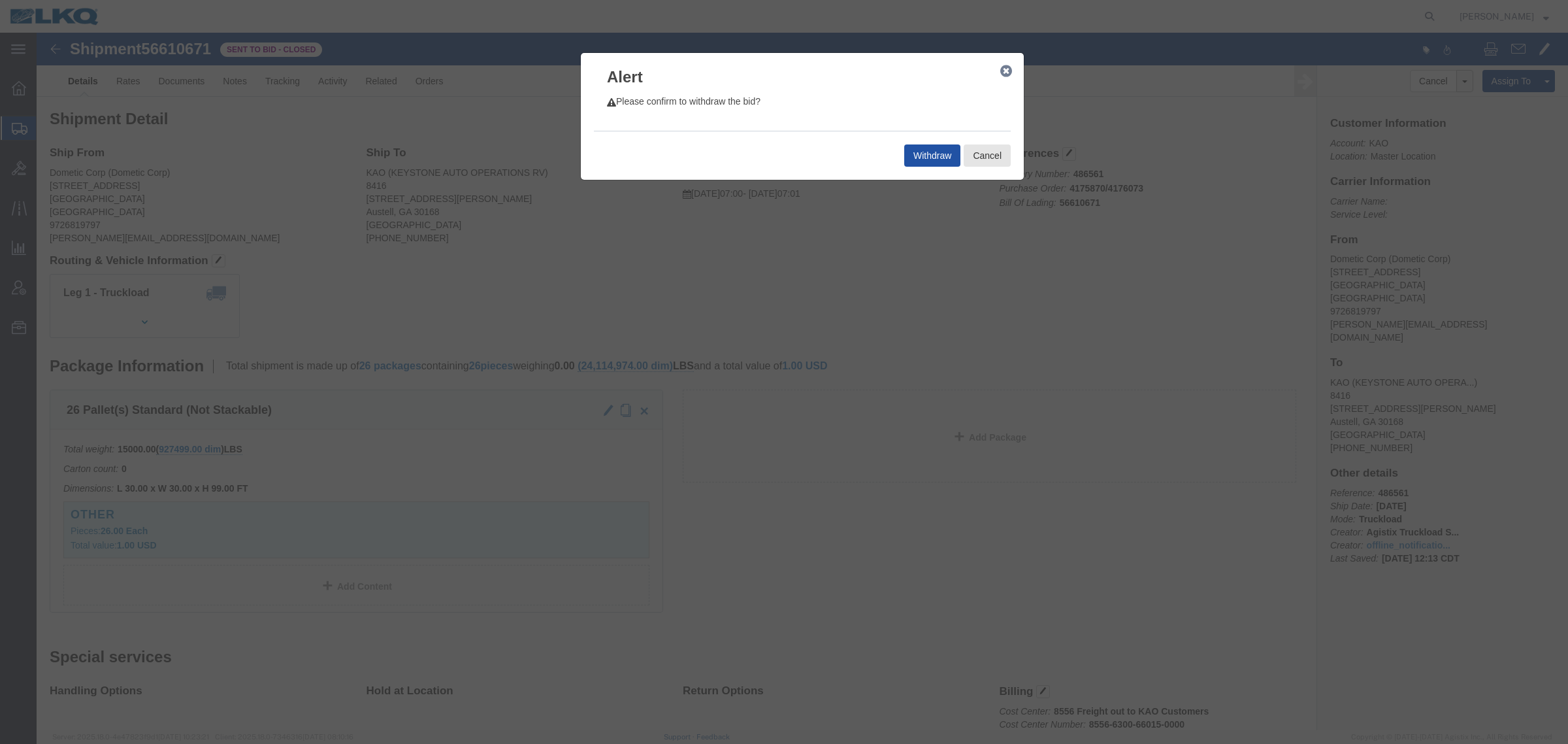
click button "Withdraw"
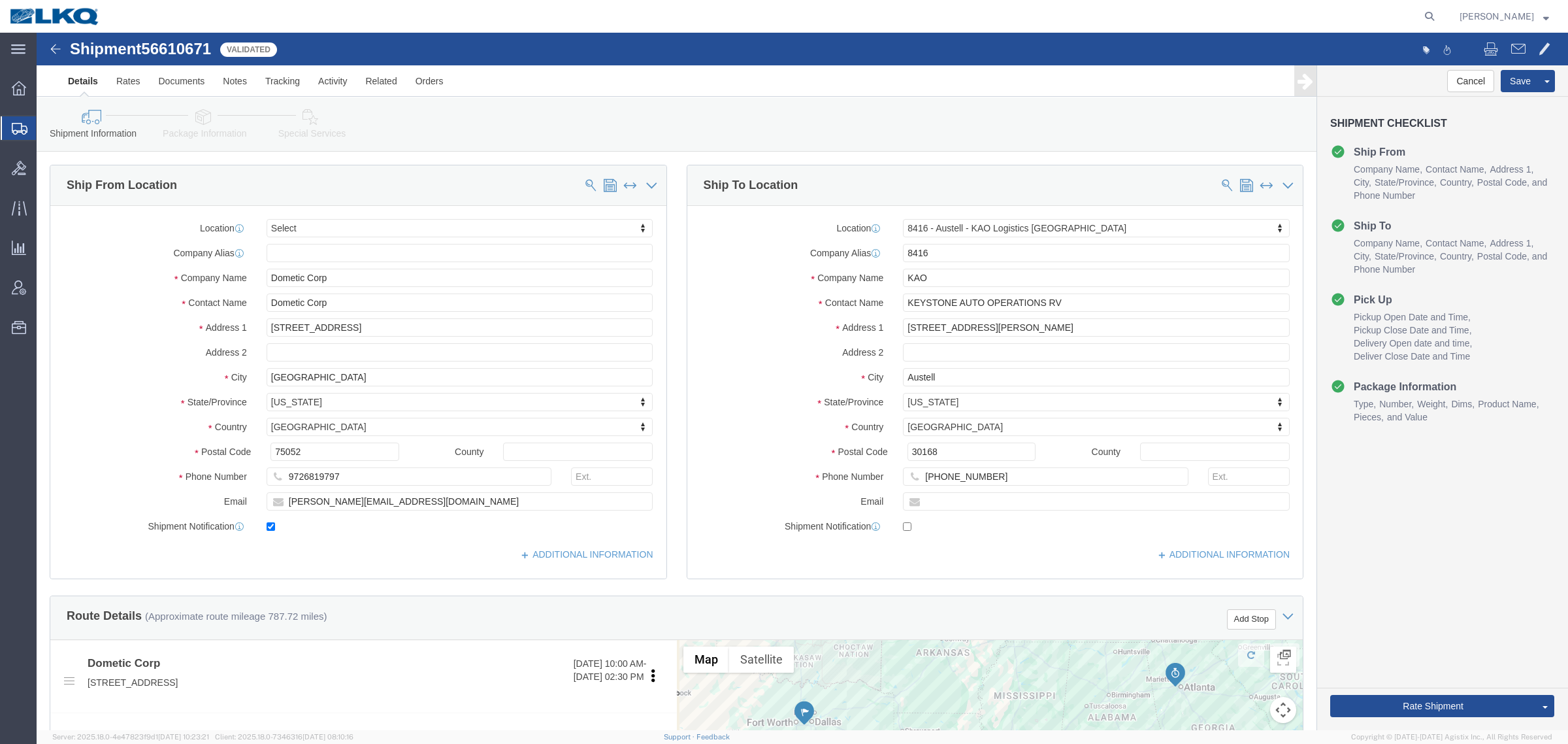
select select
select select "30533"
click div "Shipment Information Package Information Special Services Loading Routing"
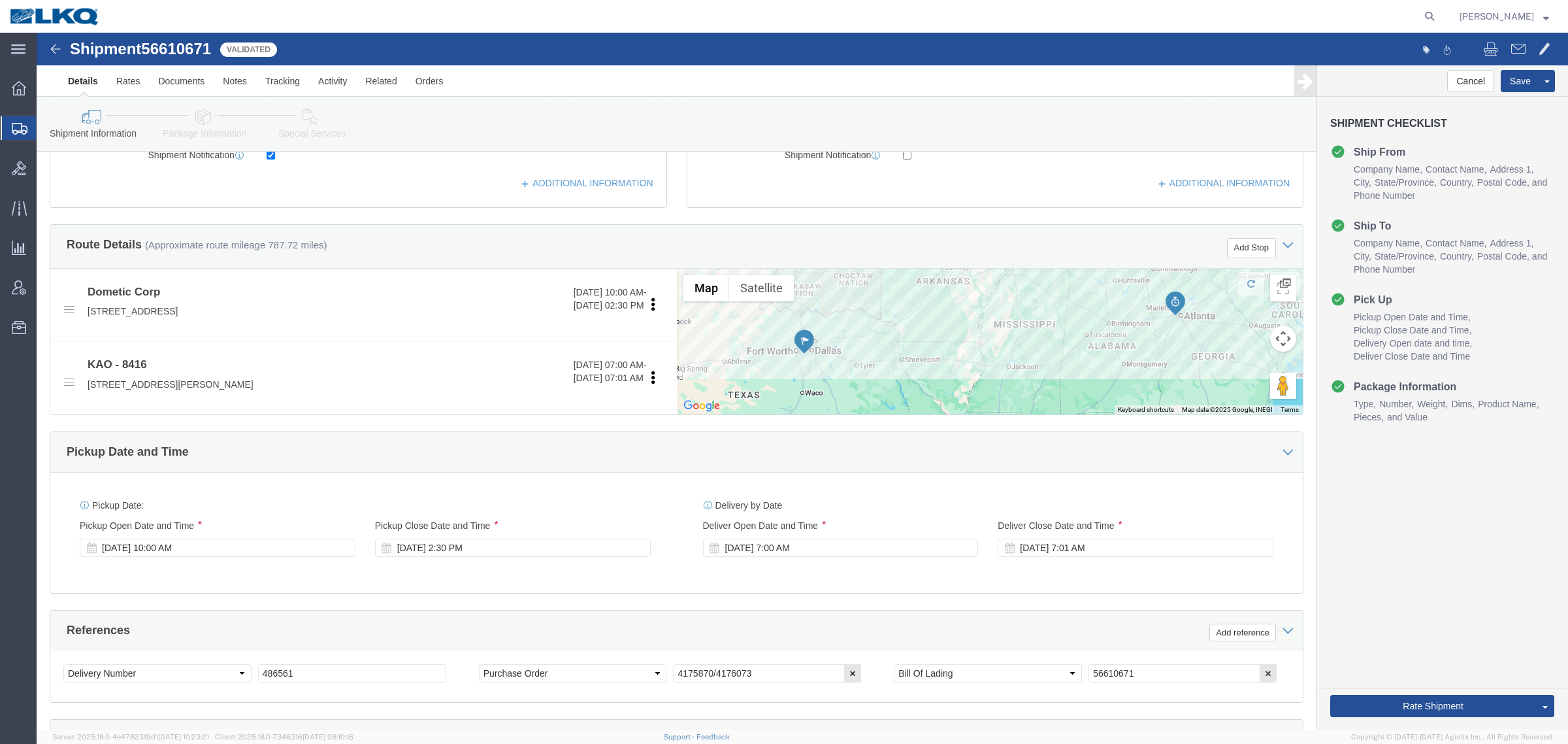
scroll to position [409, 0]
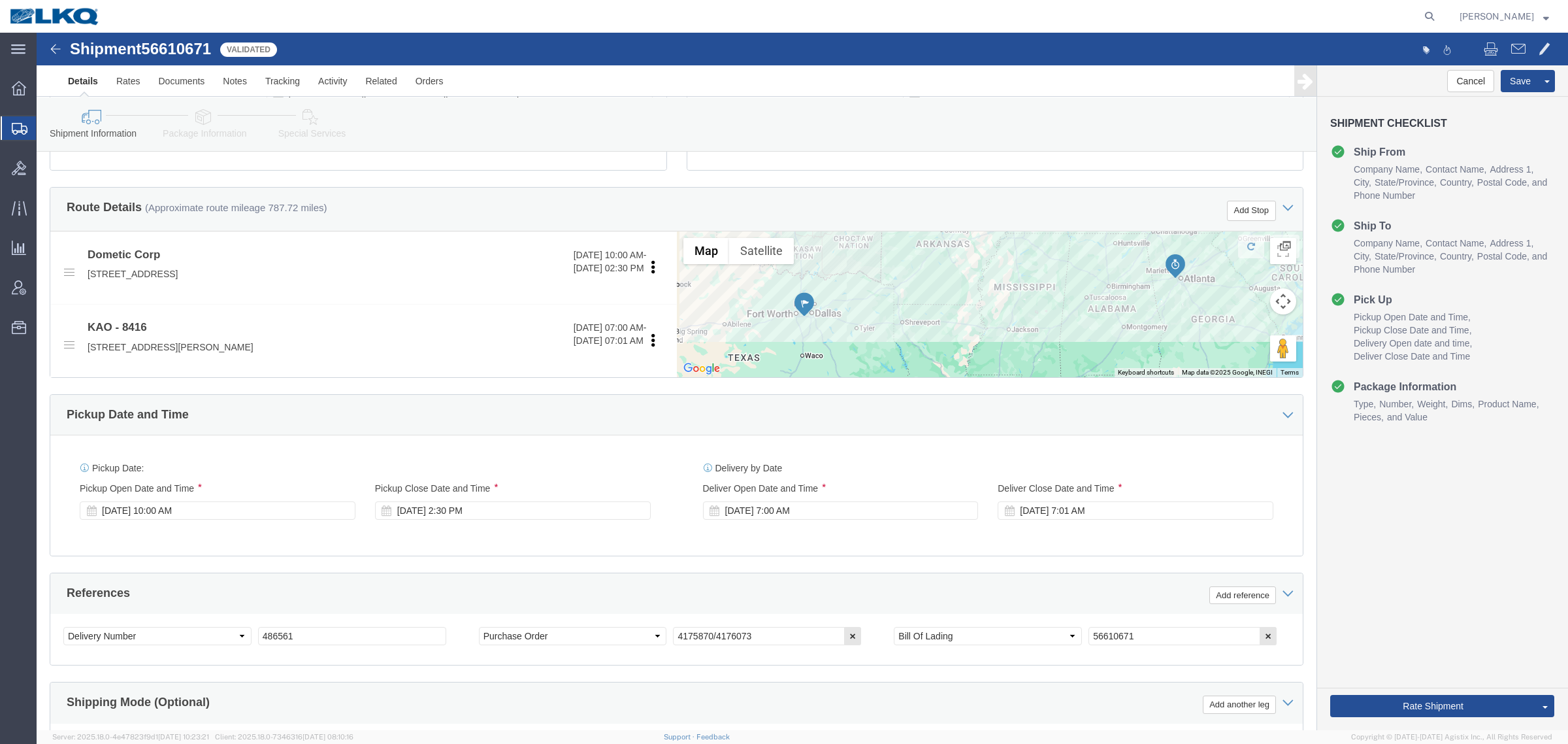
click div "Route Details (Approximate route mileage 787.72 miles) Add Stop"
click div "Shipment Information Package Information Special Services Loading Routing"
click div "Ship From Location Location My Profile Location 1100 - LKQ Crystal River 1103 -…"
click span "56610671"
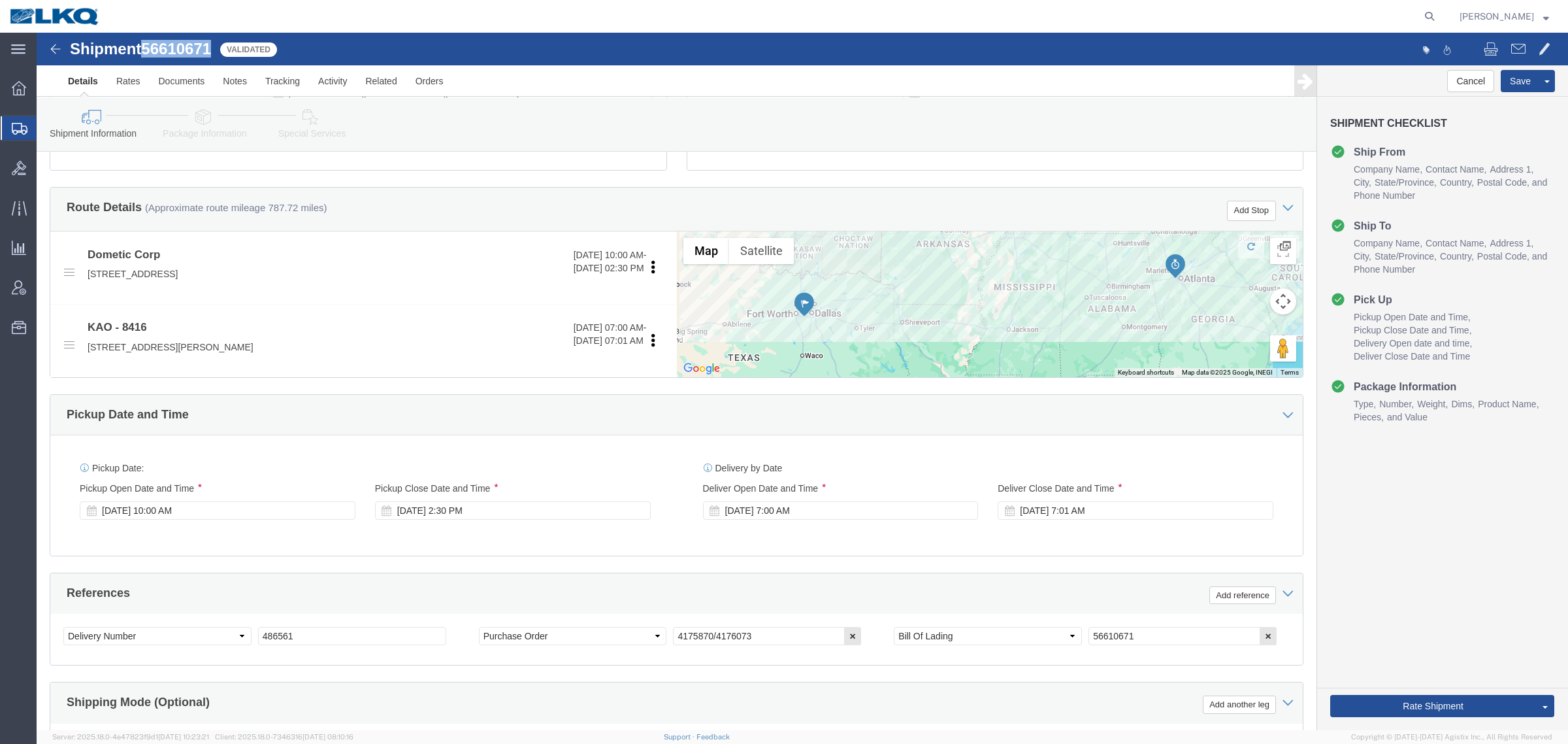
click span "56610671"
copy span "56610671"
click link "Special Services"
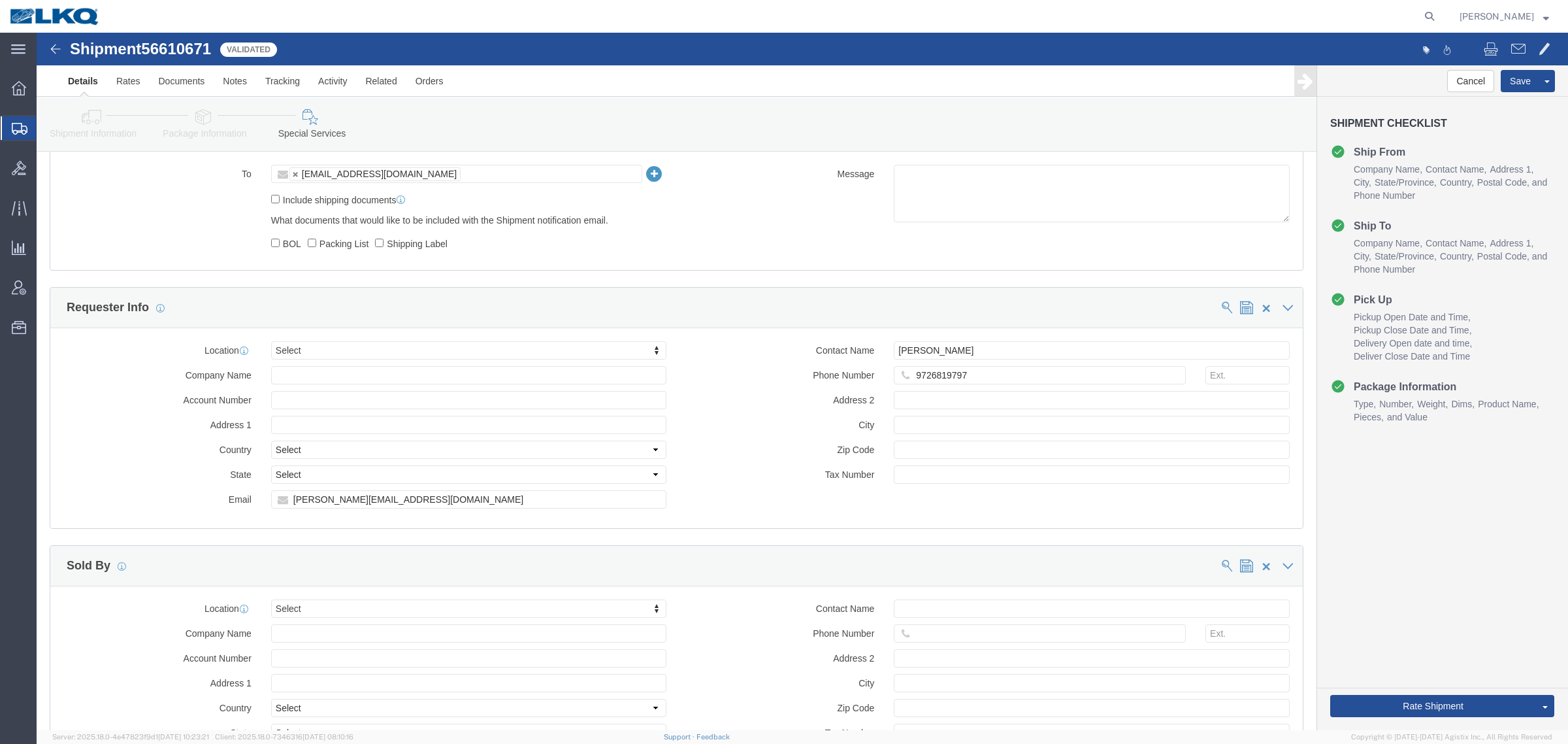
scroll to position [1285, 0]
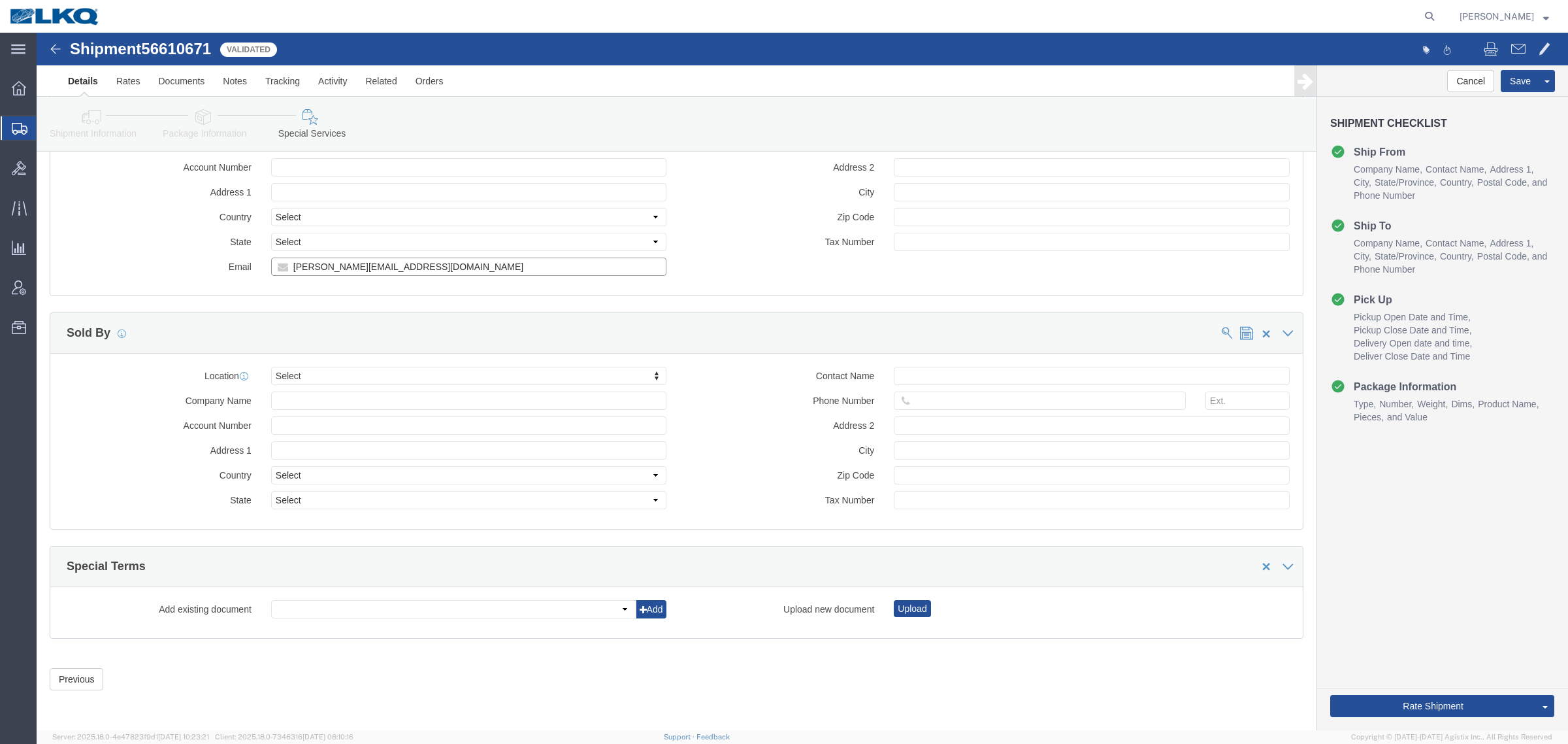
click input "shamina.merchant@dometic.com"
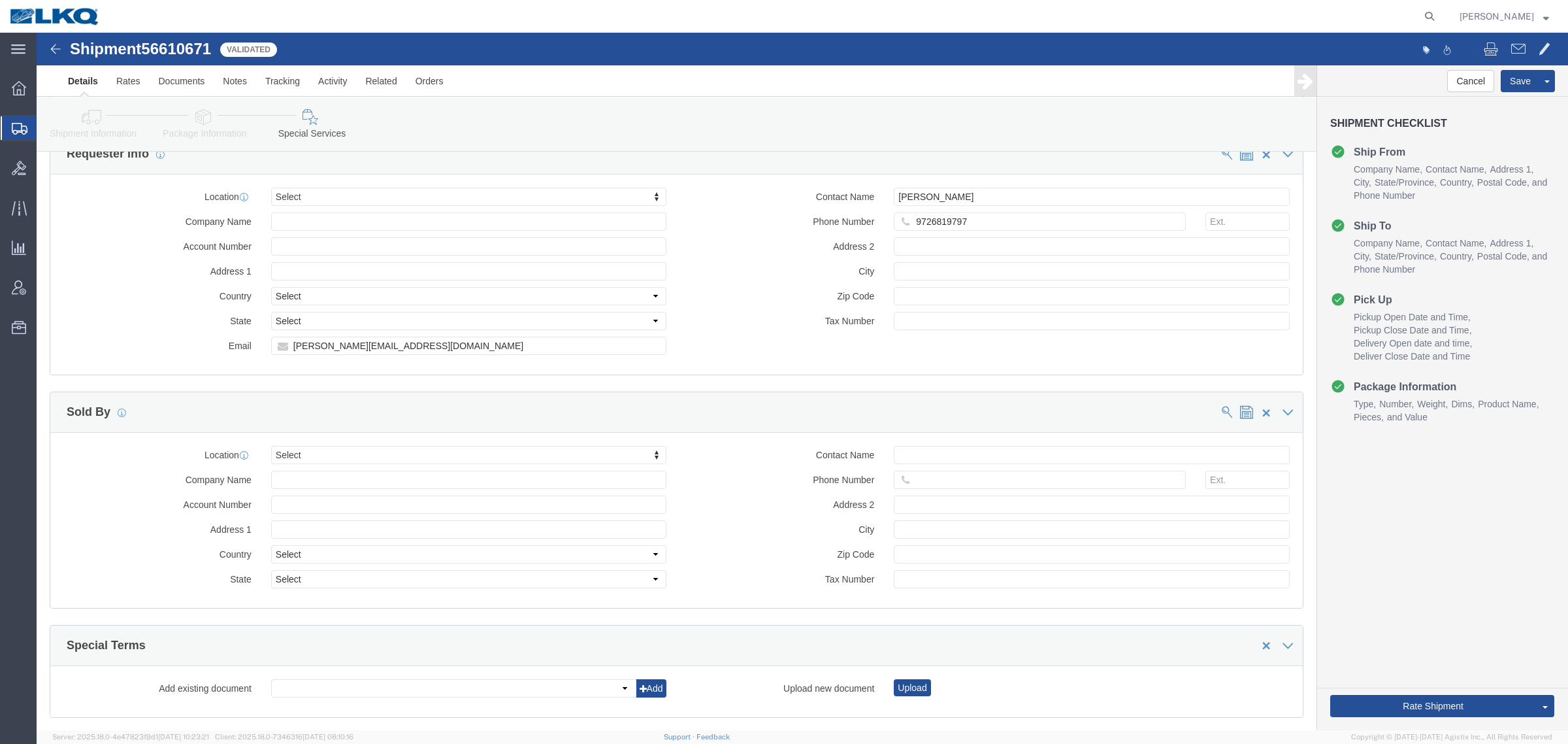
scroll to position [1121, 0]
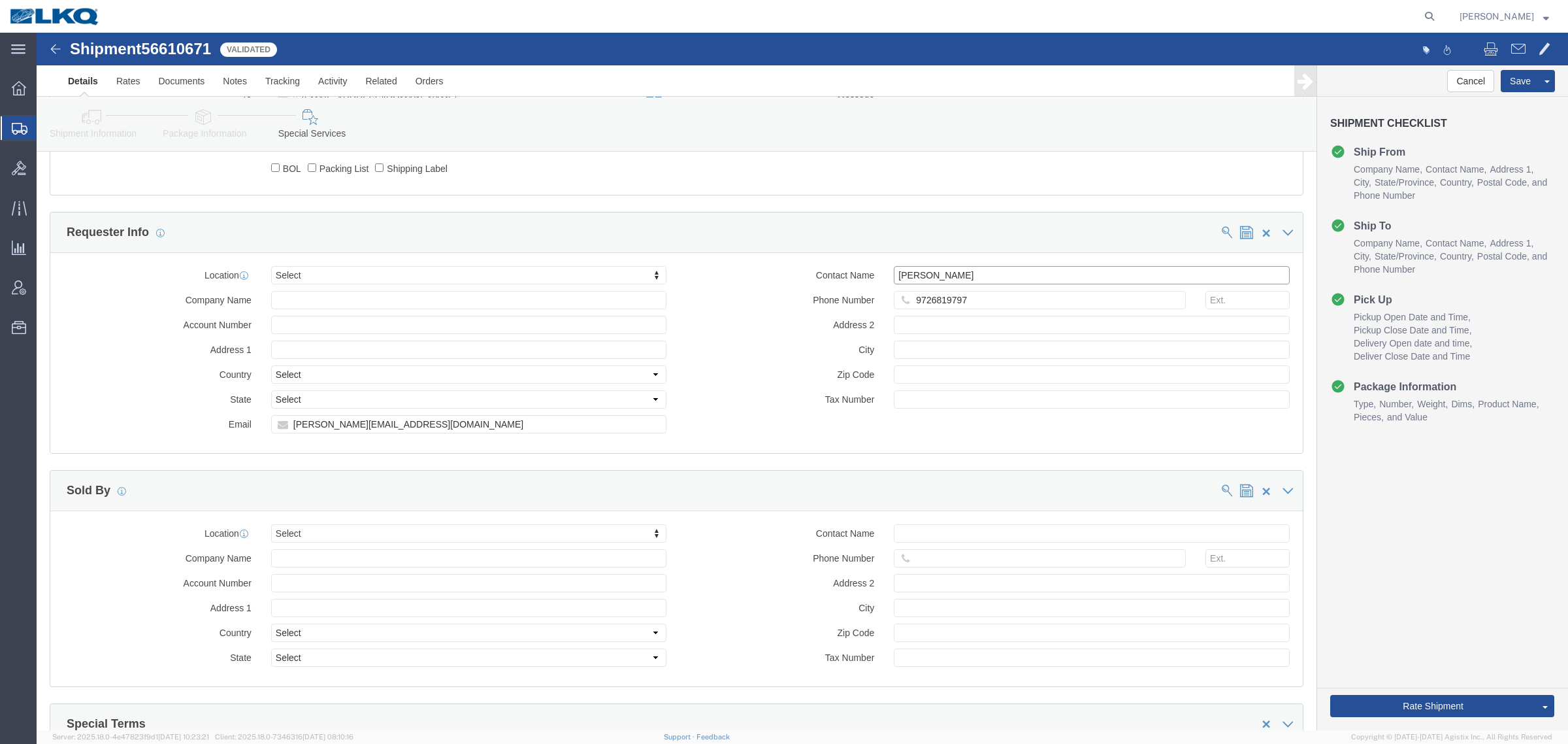
click input "Shamina Merchant"
click icon
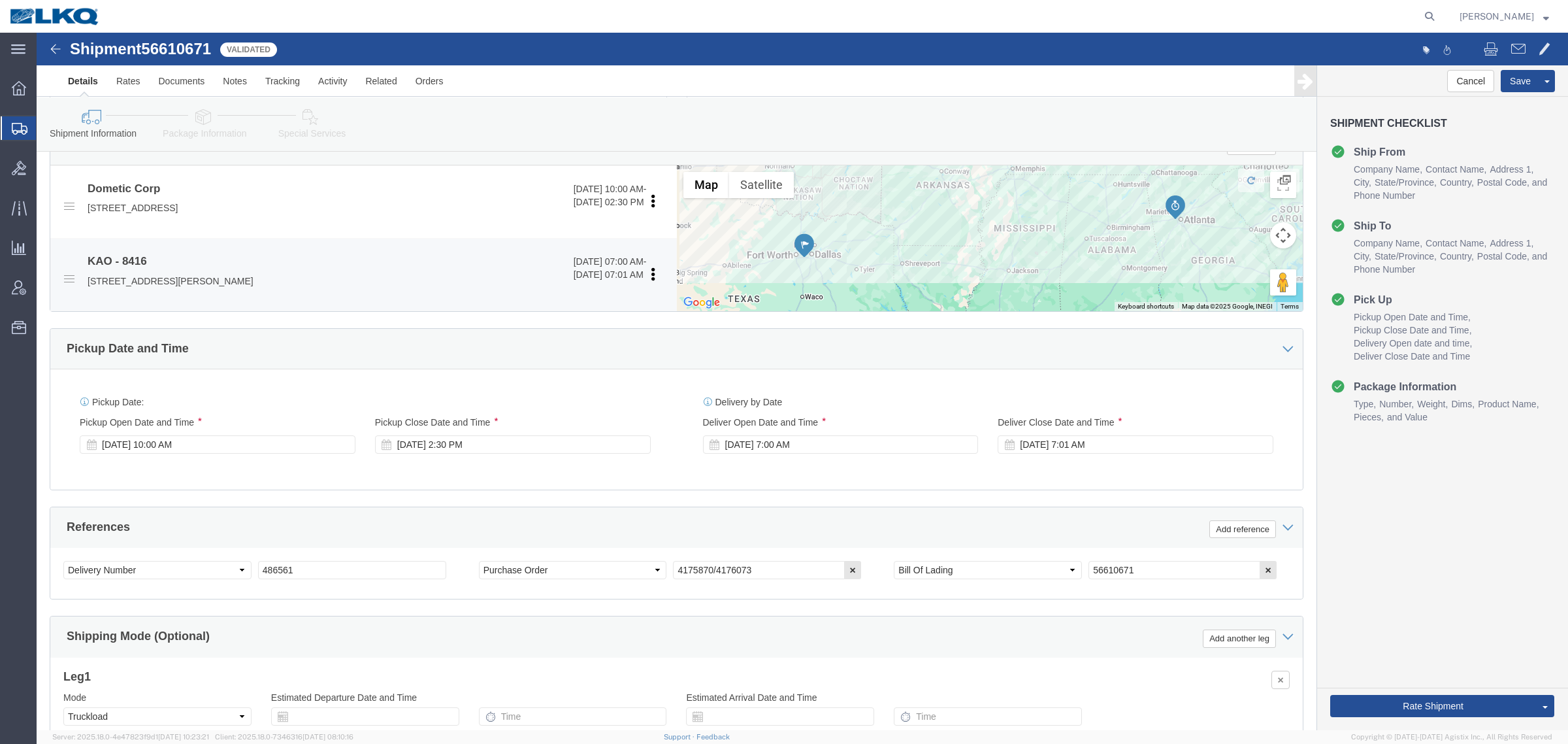
scroll to position [393, 0]
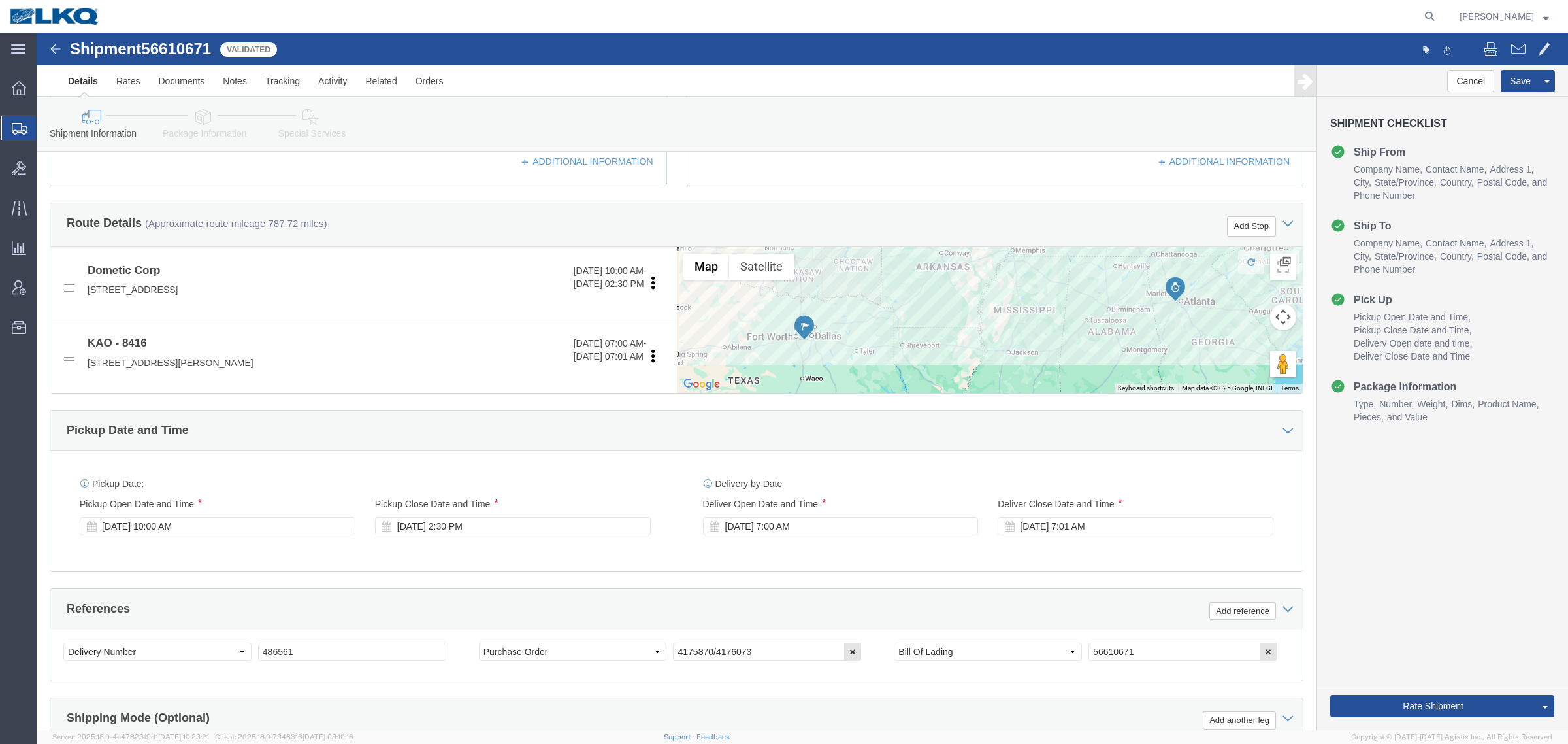
click span "56610671"
copy span "56610671"
click link "Special Services"
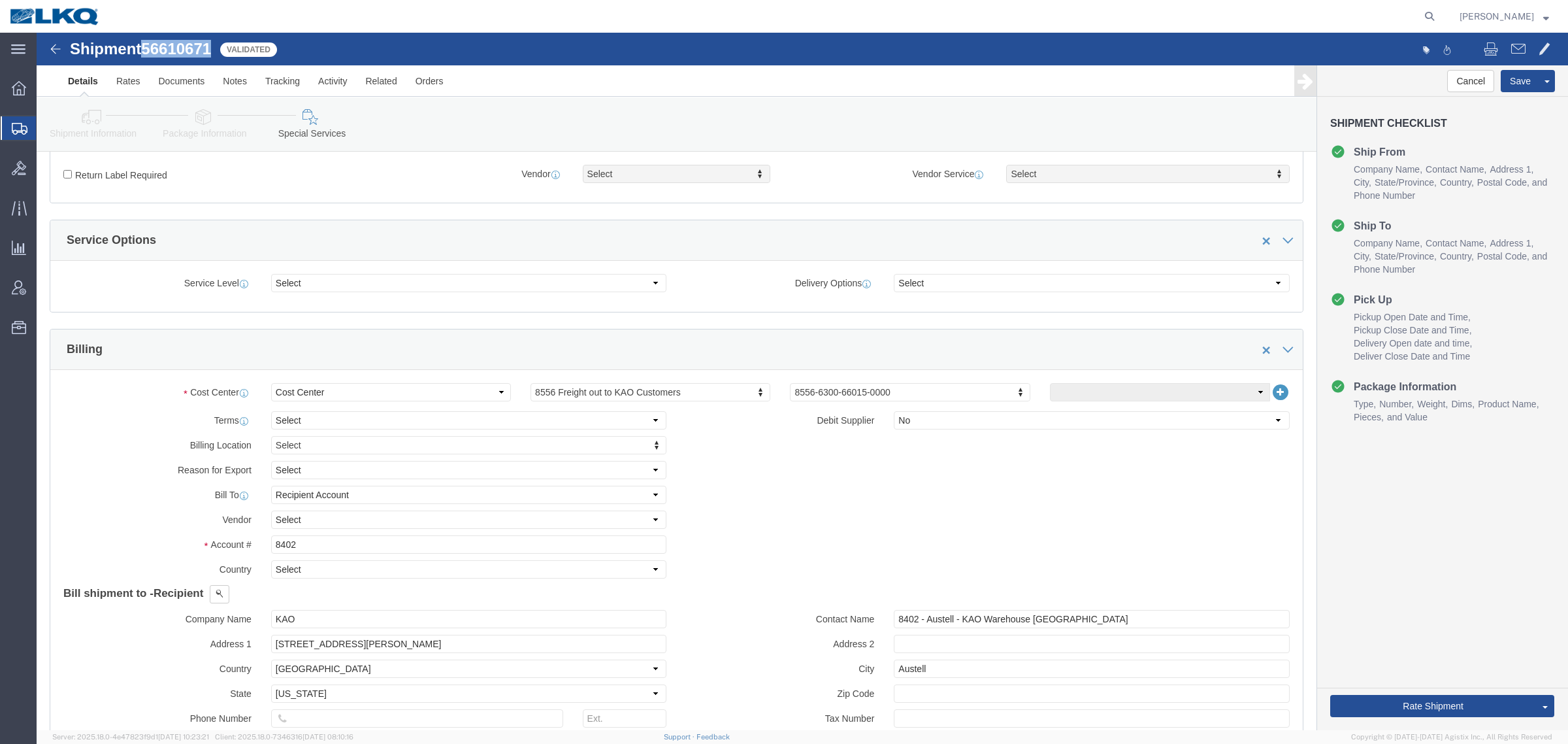
click icon
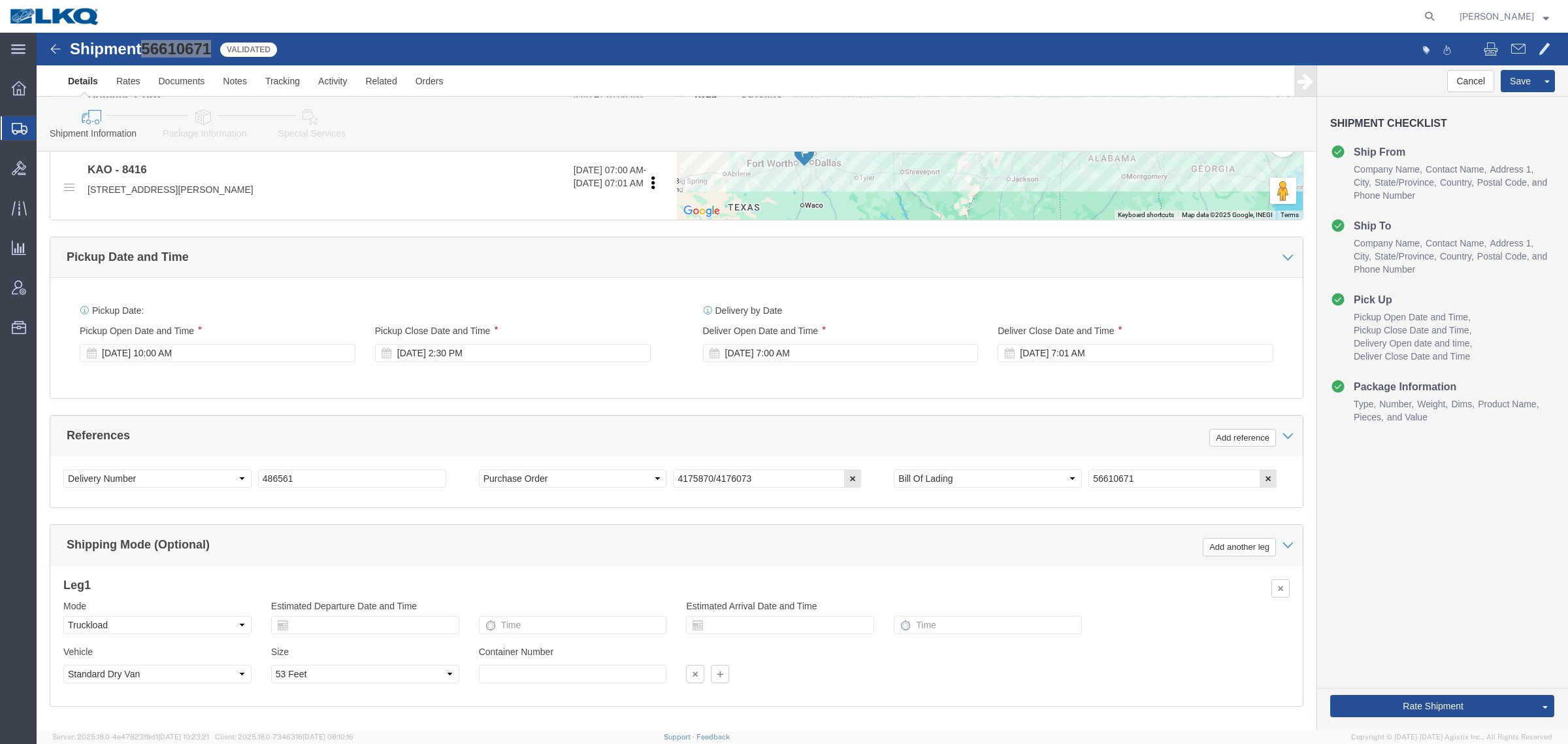
scroll to position [573, 0]
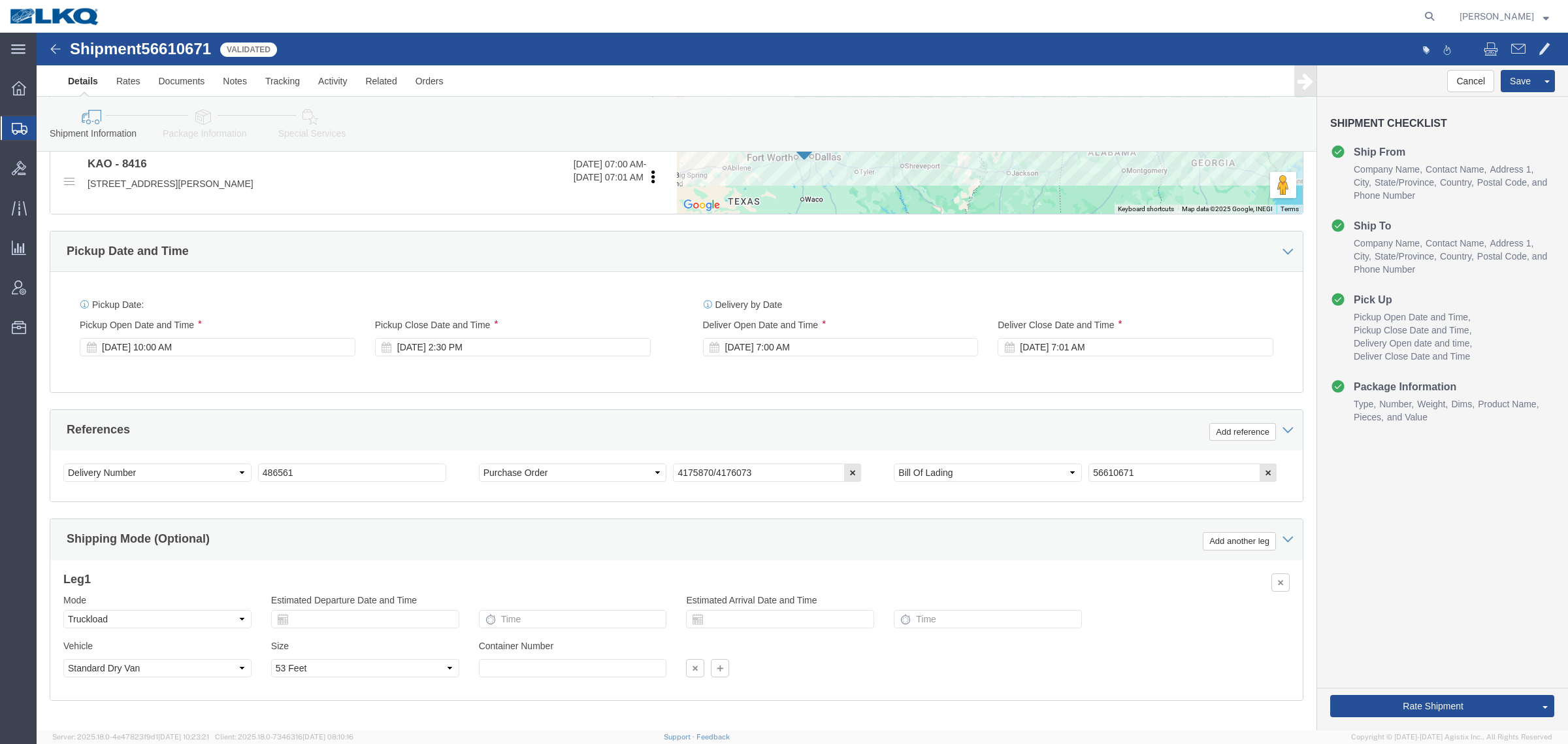
click div "Pickup Date and Time"
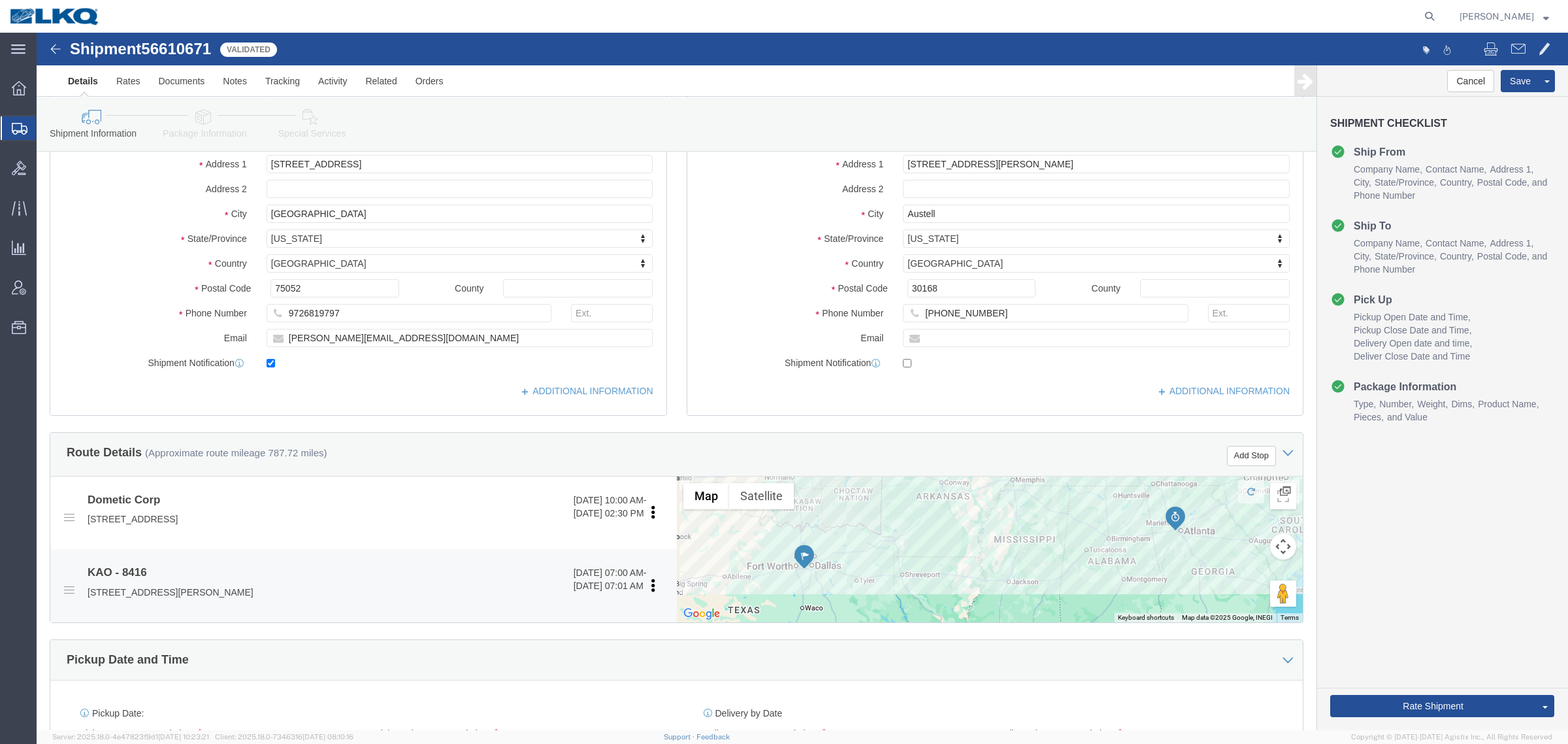
scroll to position [0, 0]
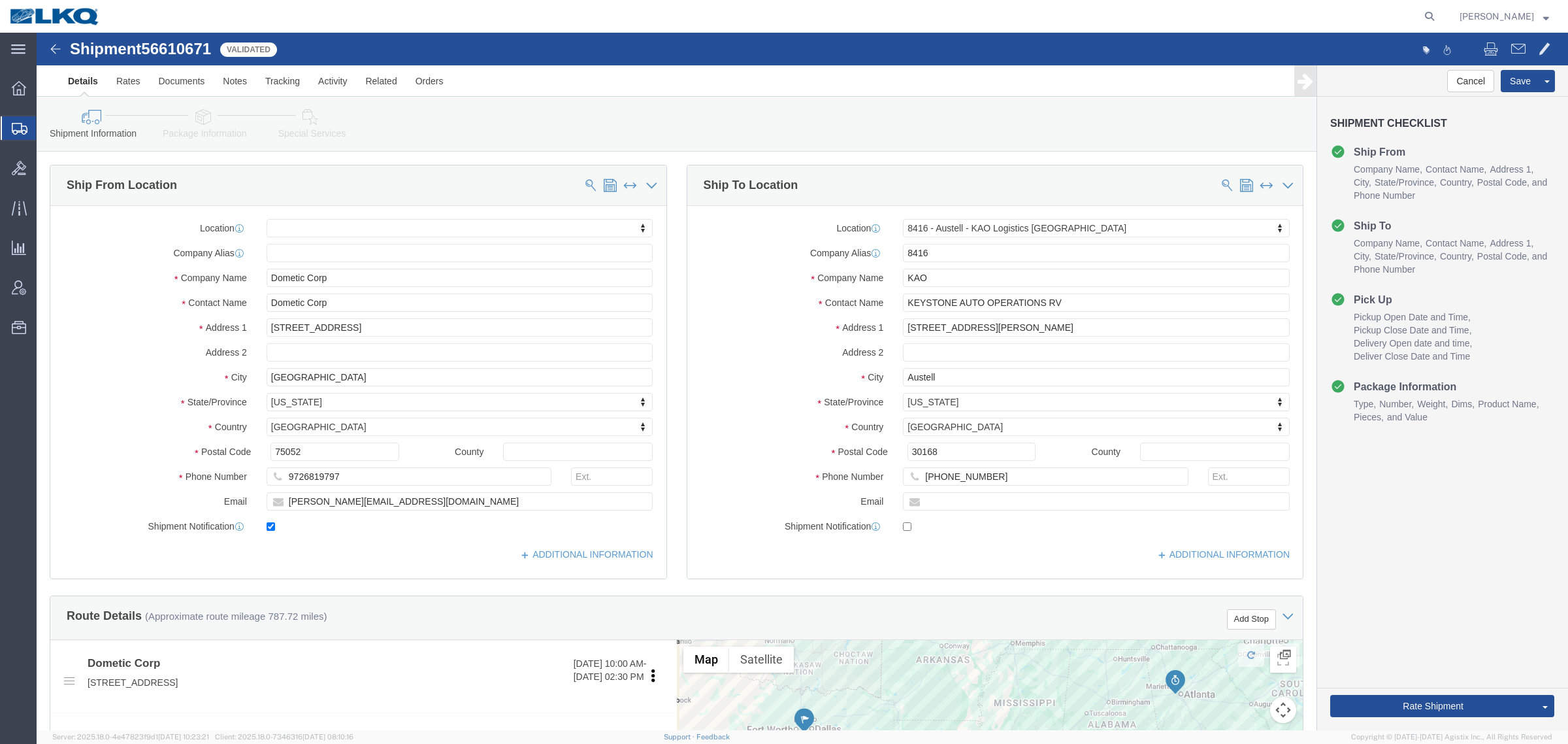
click div "Shipment Information Package Information Special Services Loading Routing"
drag, startPoint x: 289, startPoint y: 245, endPoint x: 153, endPoint y: 247, distance: 136.0
click div "Company Name Dometic Corp"
click icon
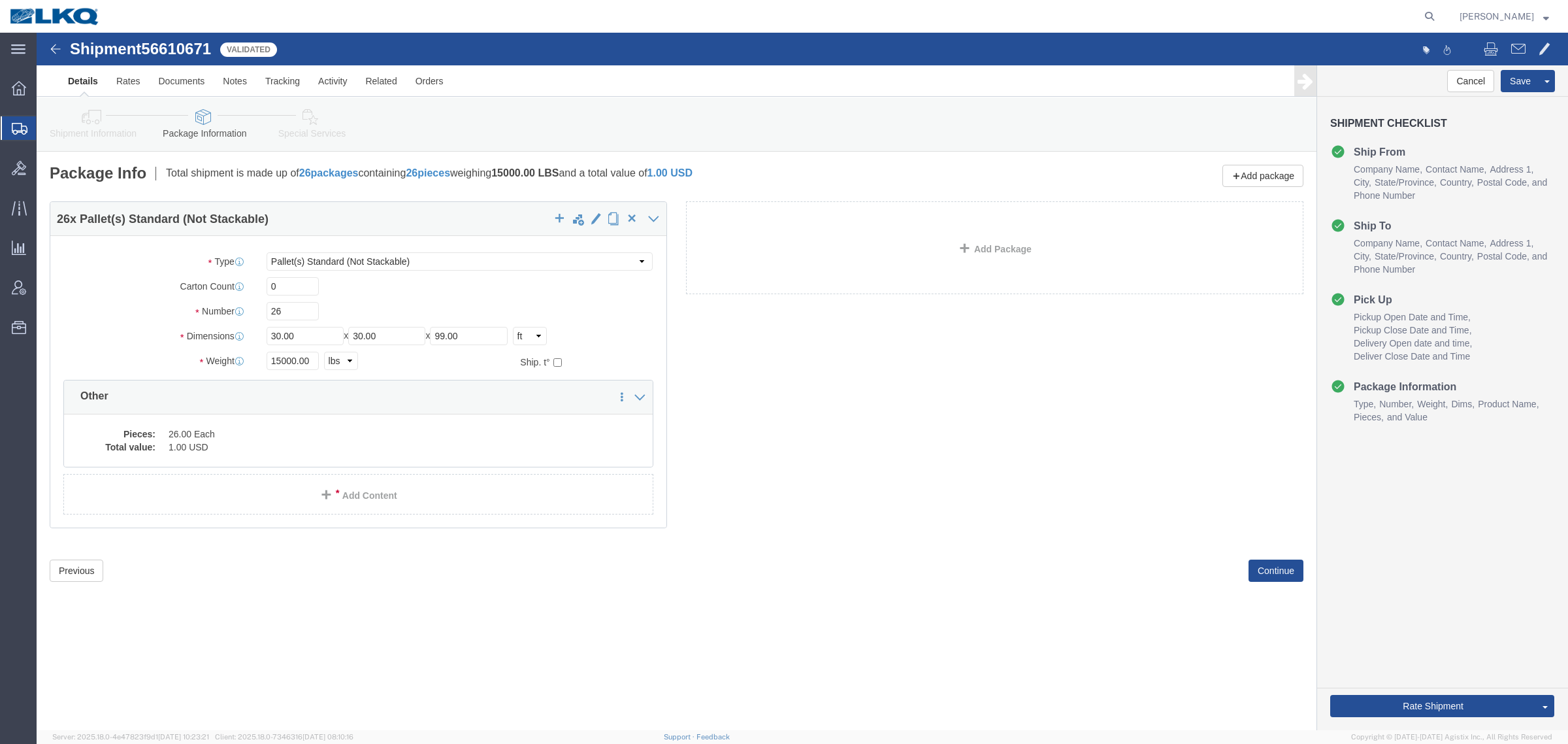
click link "Shipment Information"
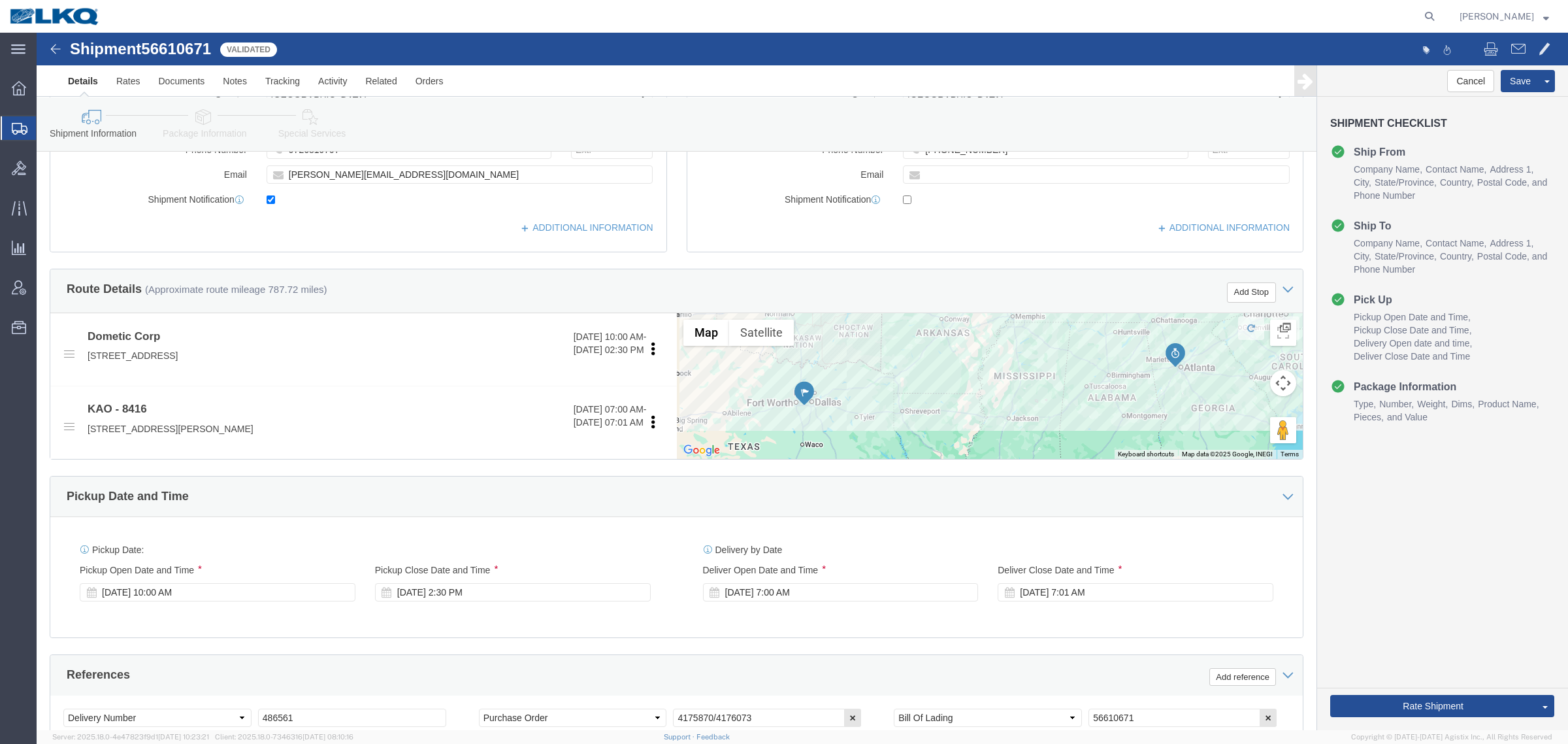
scroll to position [573, 0]
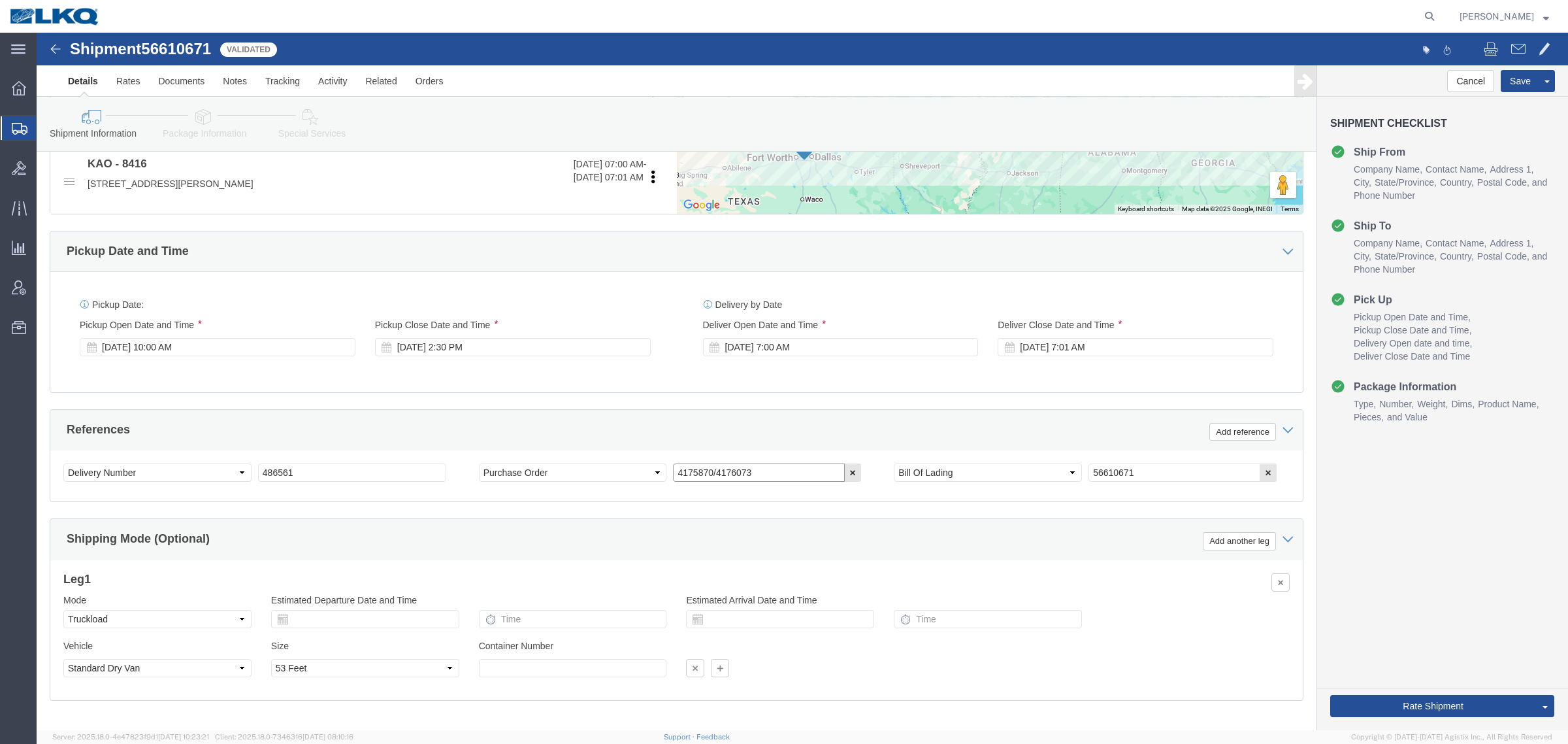
click input "4175870/4176073"
click div "References Add reference"
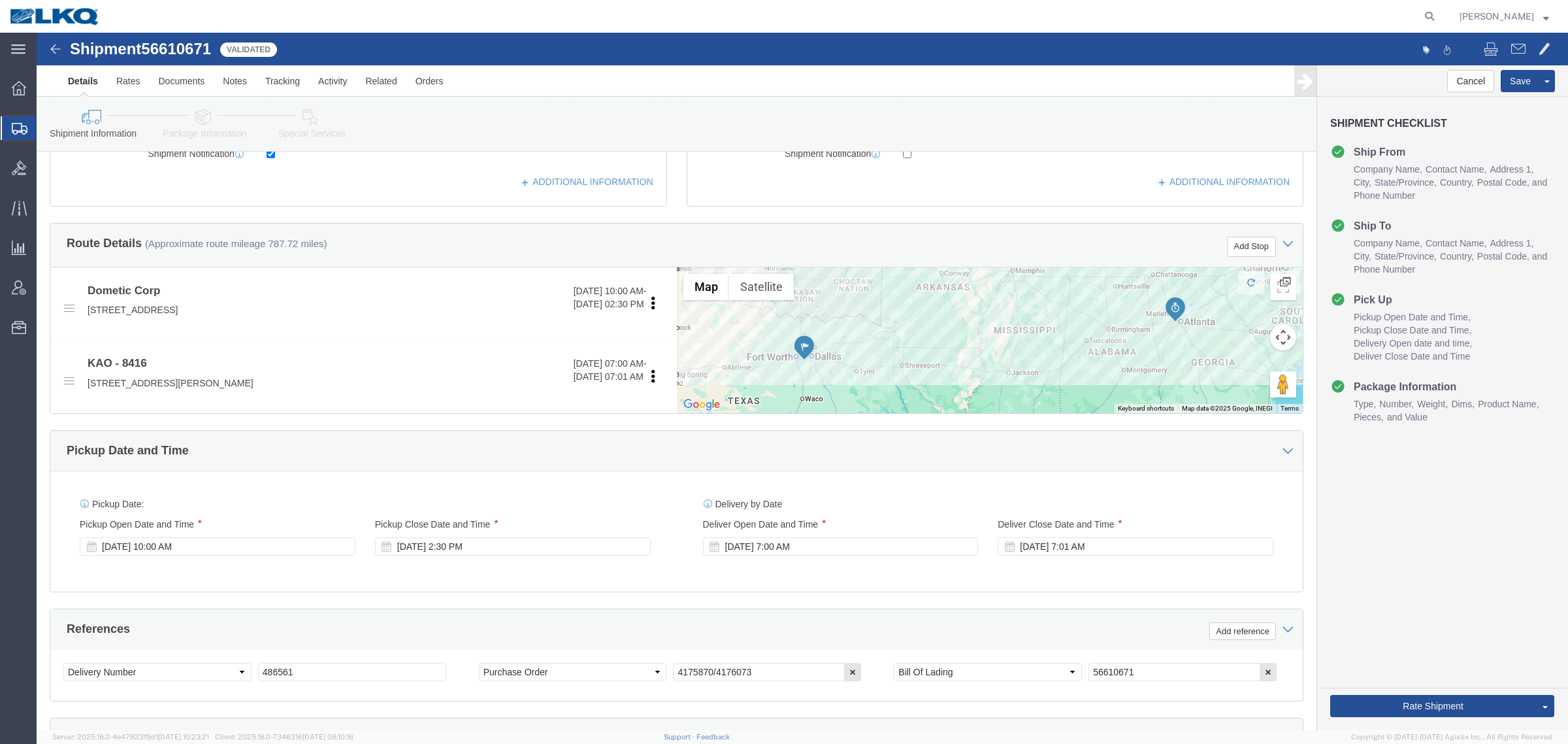
scroll to position [409, 0]
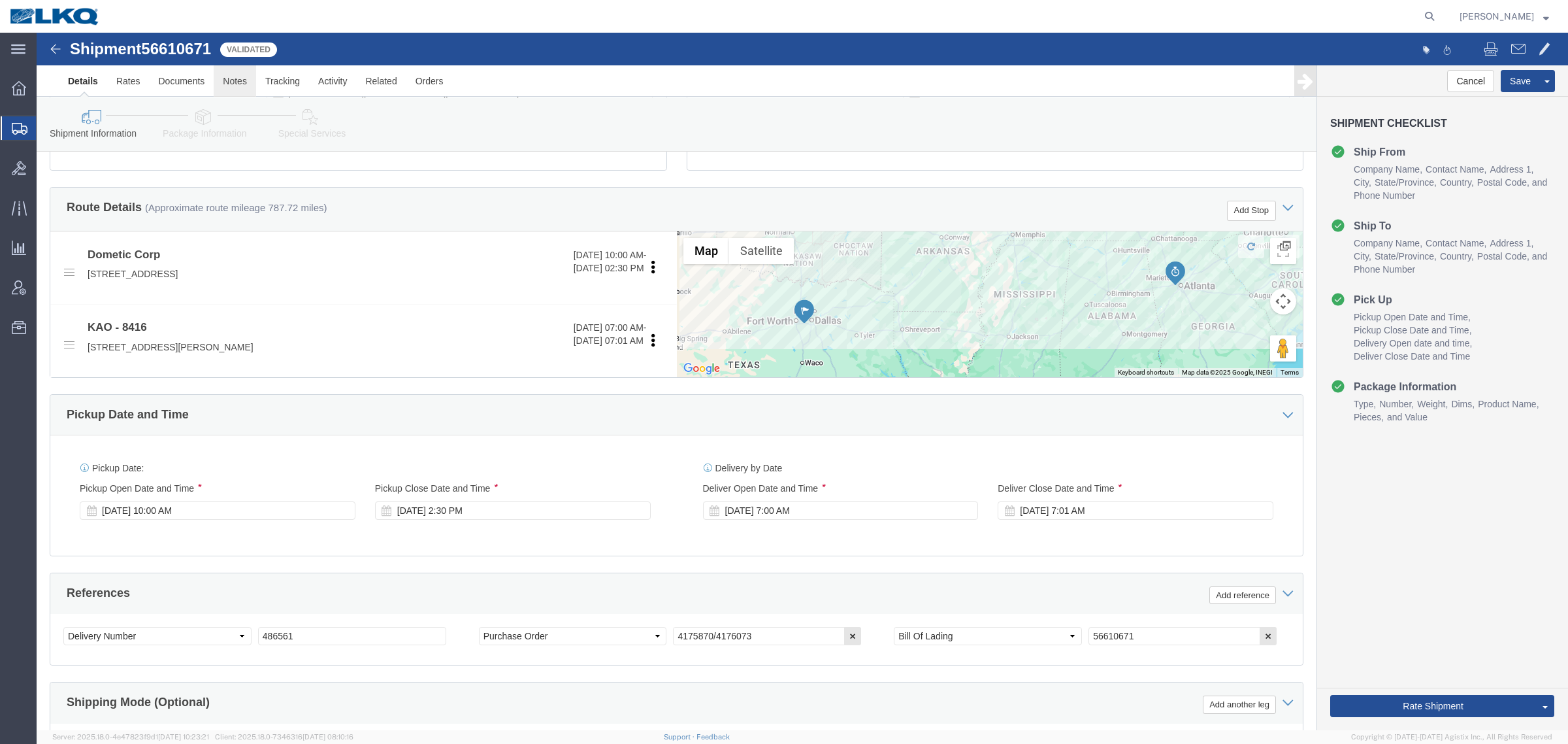
click link "Notes"
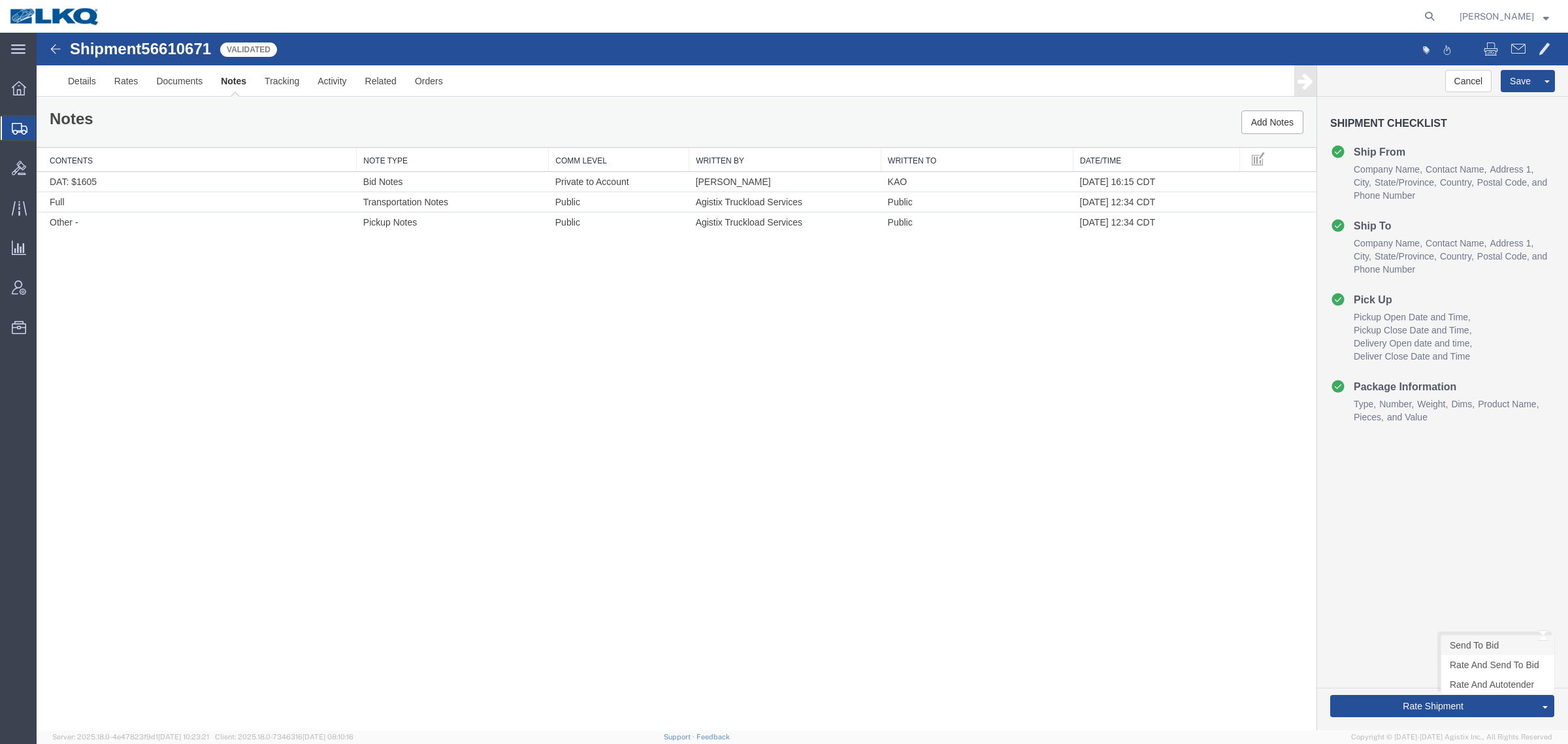
click at [1494, 642] on link "Send To Bid" at bounding box center [1498, 645] width 113 height 20
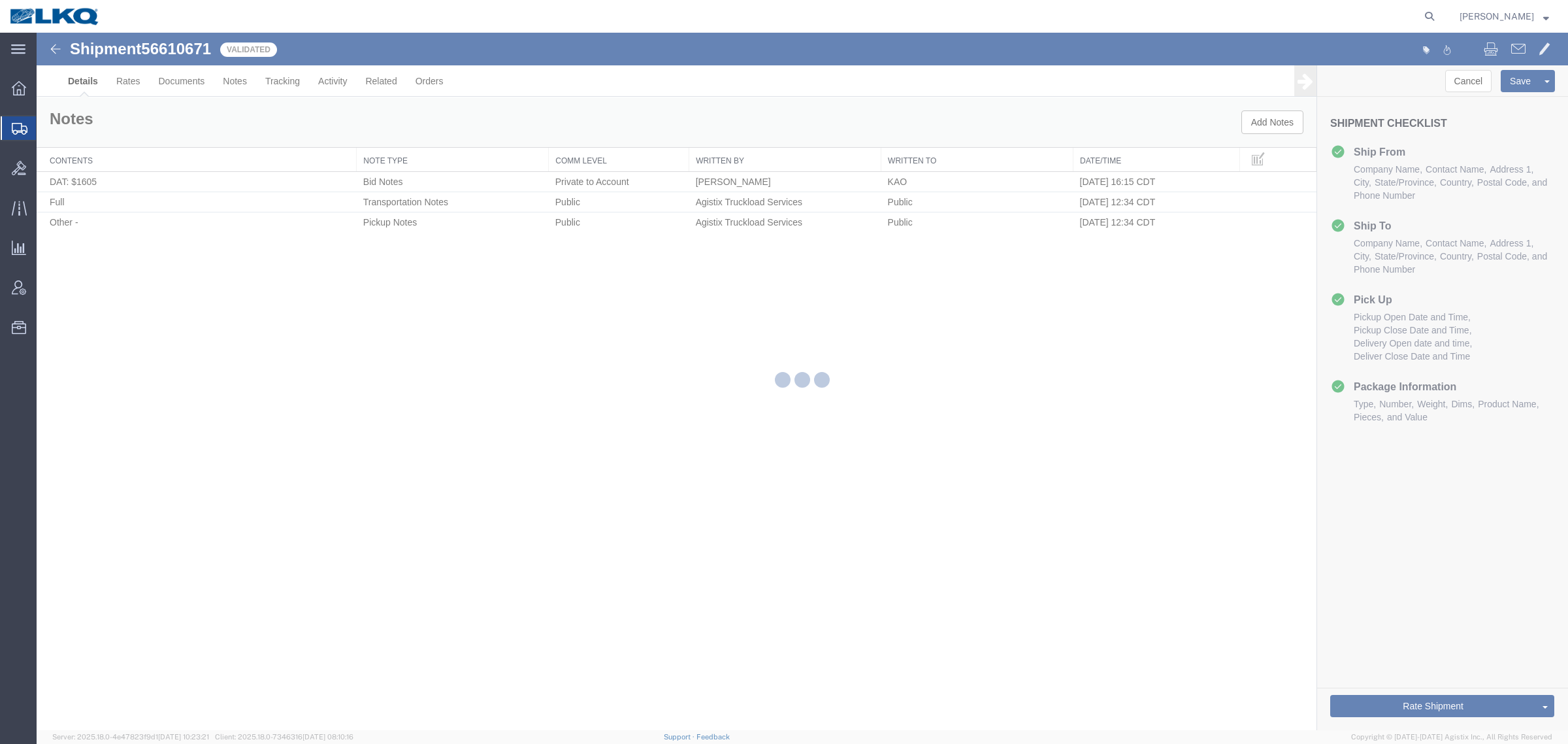
select select "30533"
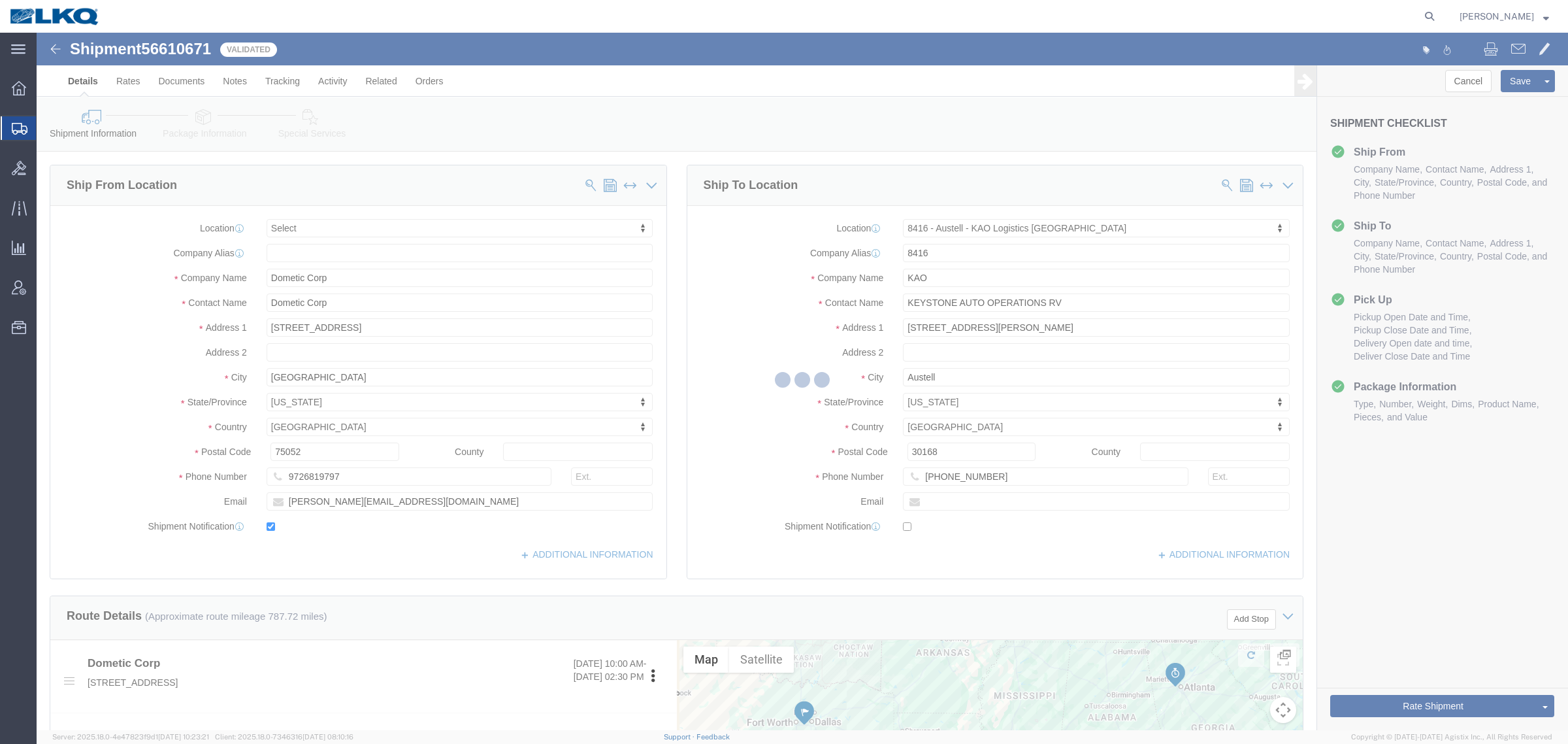
select select "TL"
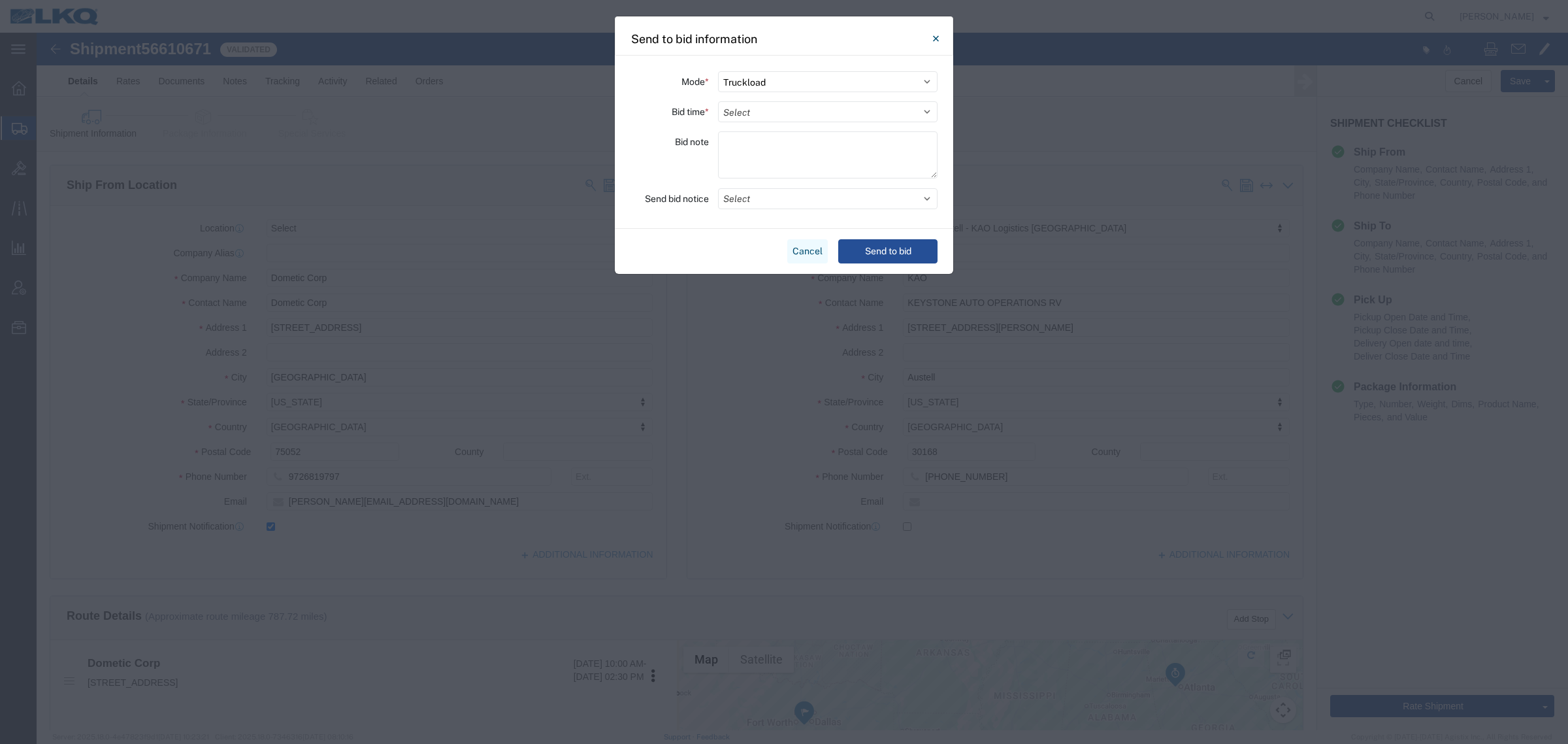
click at [801, 247] on button "Cancel" at bounding box center [807, 251] width 40 height 25
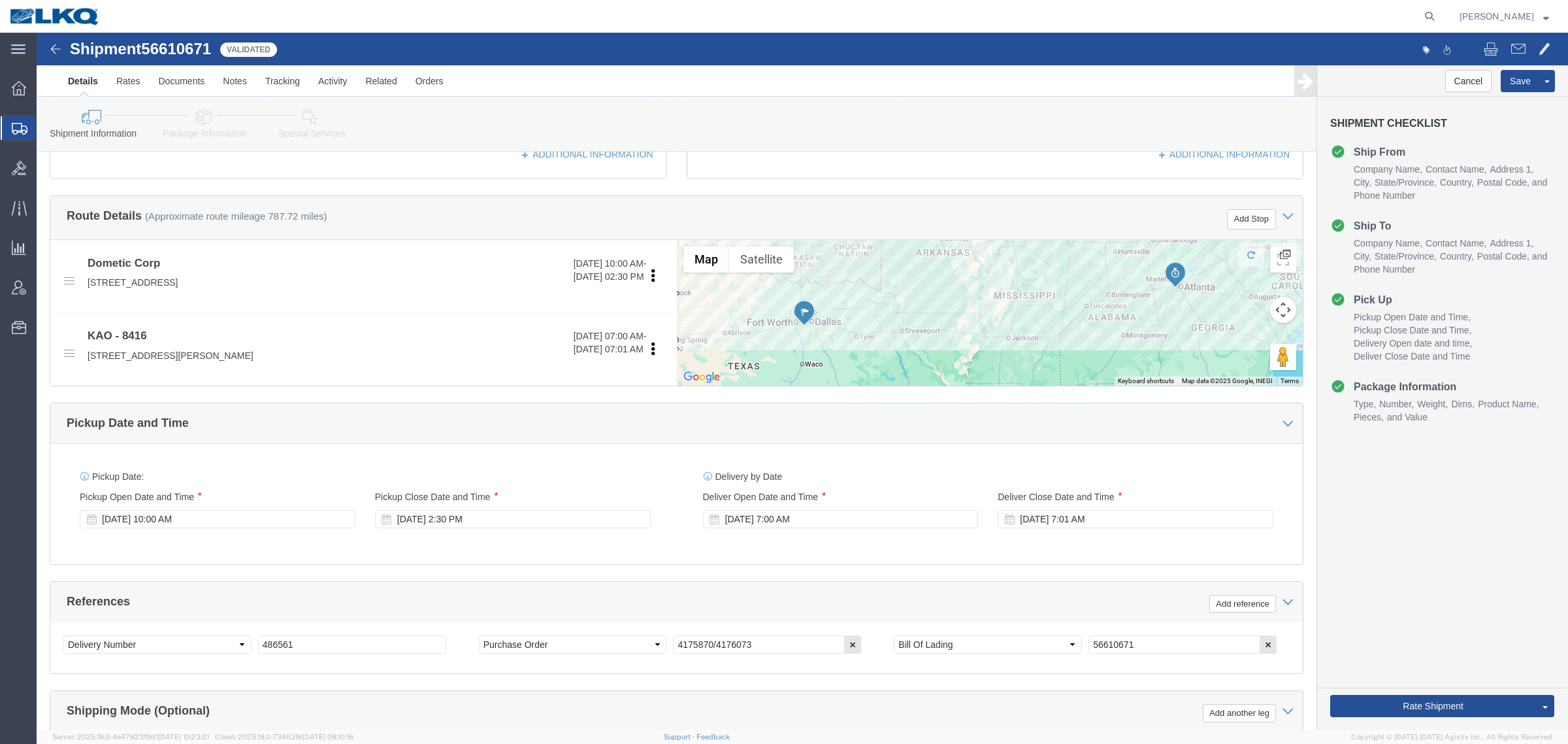
scroll to position [409, 0]
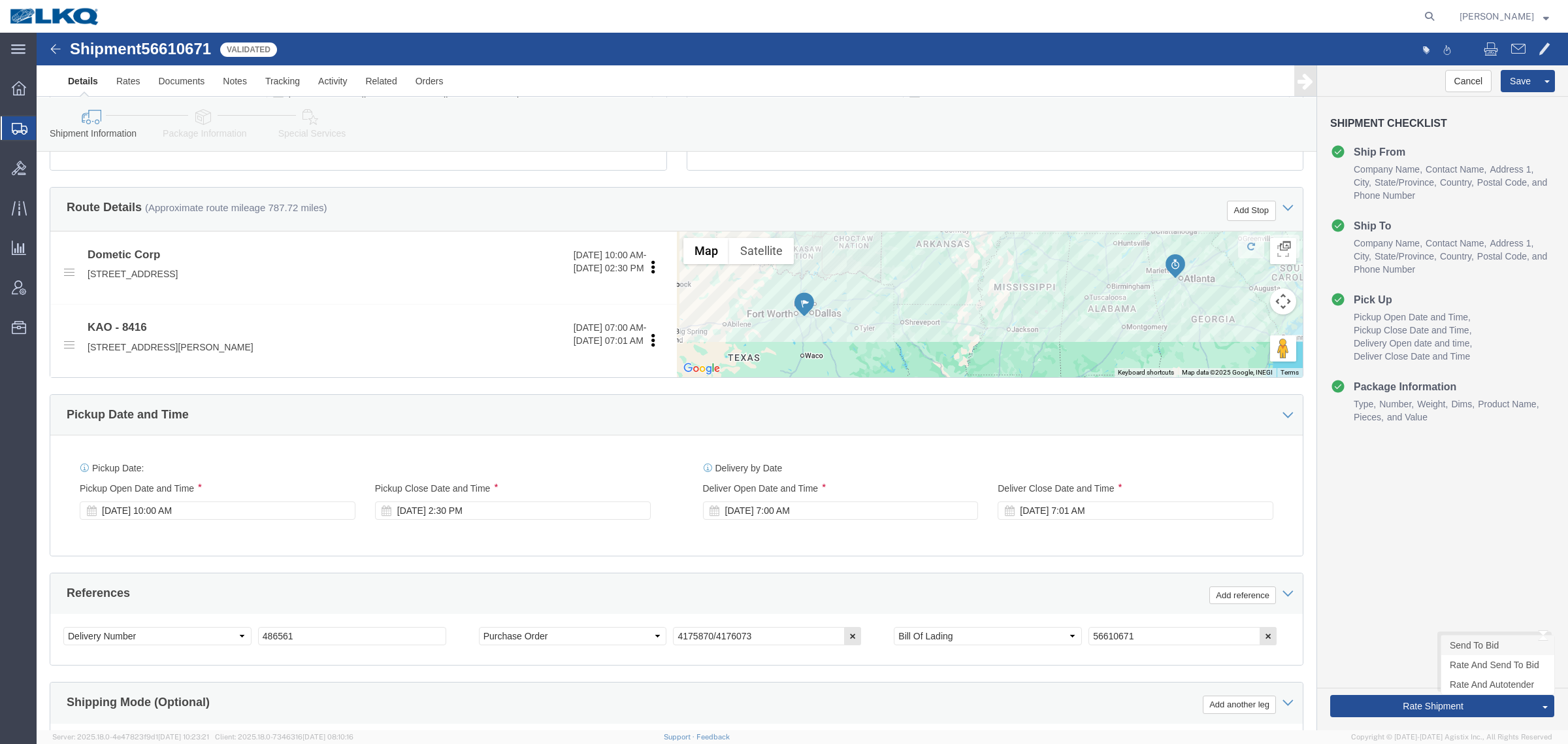
click link "Send To Bid"
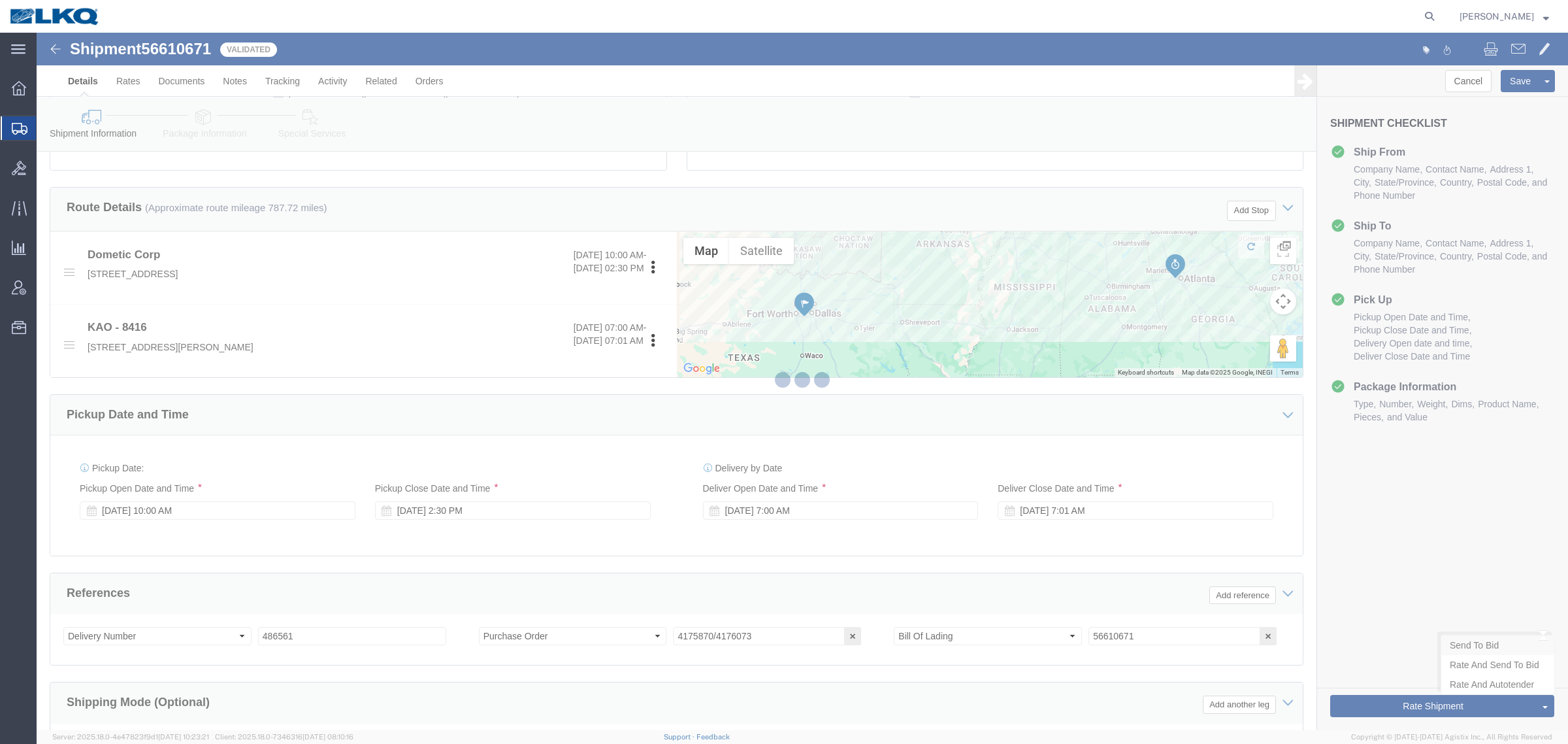
select select "TL"
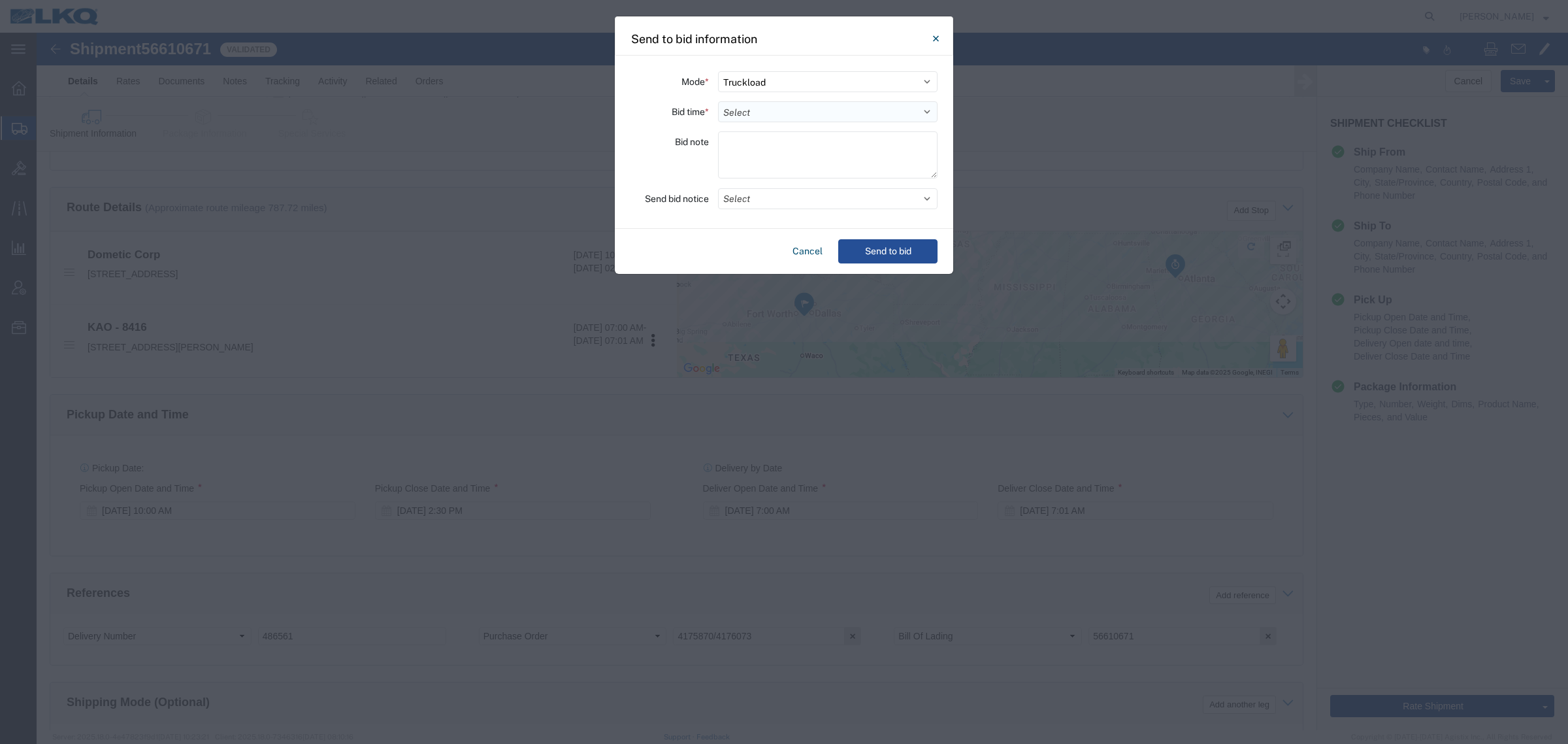
click at [768, 109] on select "Select 30 Min (Rush) 1 Hour (Rush) 2 Hours (Rush) 4 Hours (Rush) 8 Hours (Rush)…" at bounding box center [827, 111] width 220 height 21
select select "24"
click at [718, 101] on select "Select 30 Min (Rush) 1 Hour (Rush) 2 Hours (Rush) 4 Hours (Rush) 8 Hours (Rush)…" at bounding box center [827, 111] width 220 height 21
click at [880, 245] on button "Send to bid" at bounding box center [887, 251] width 99 height 25
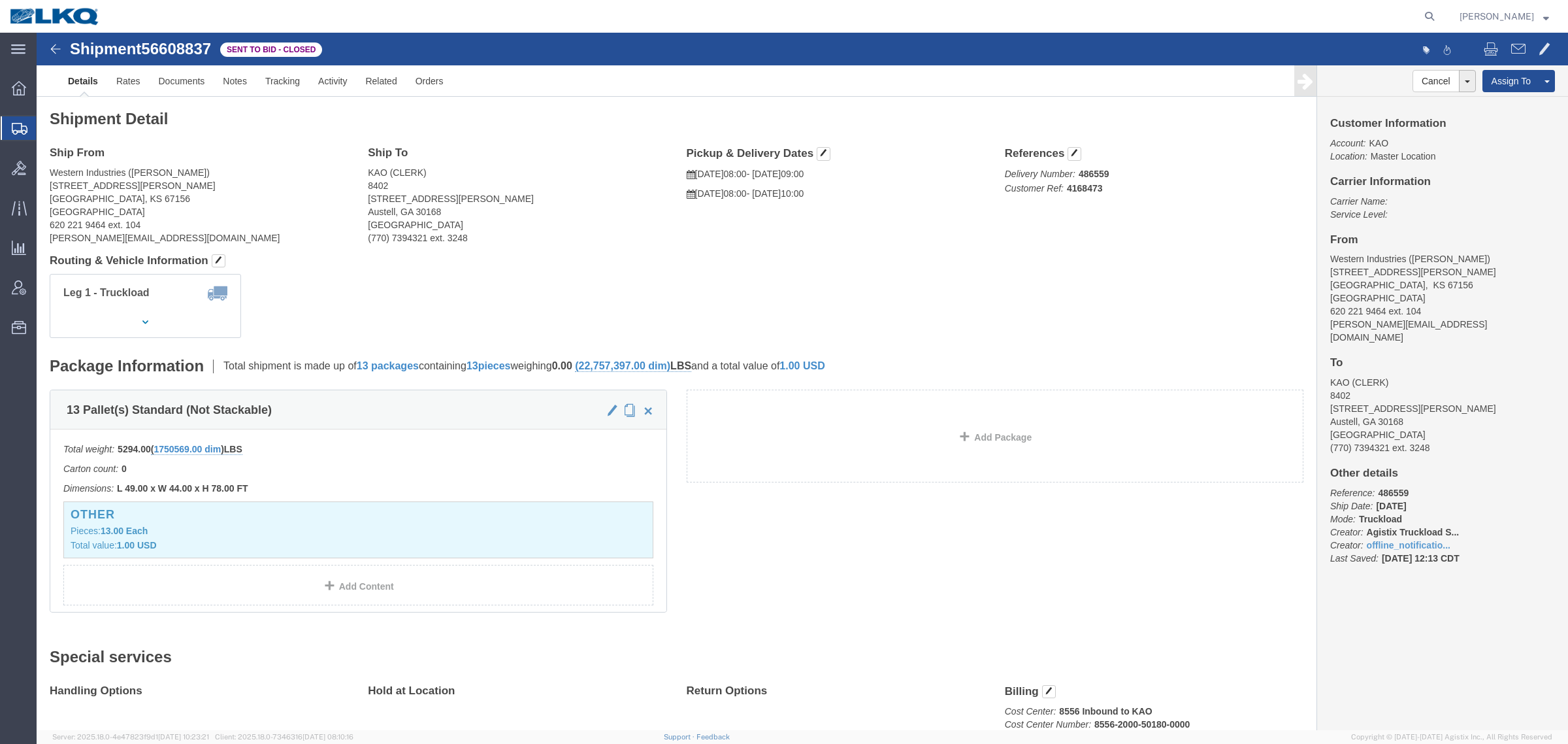
click span "56608837"
copy span "56608837"
click link "Rates"
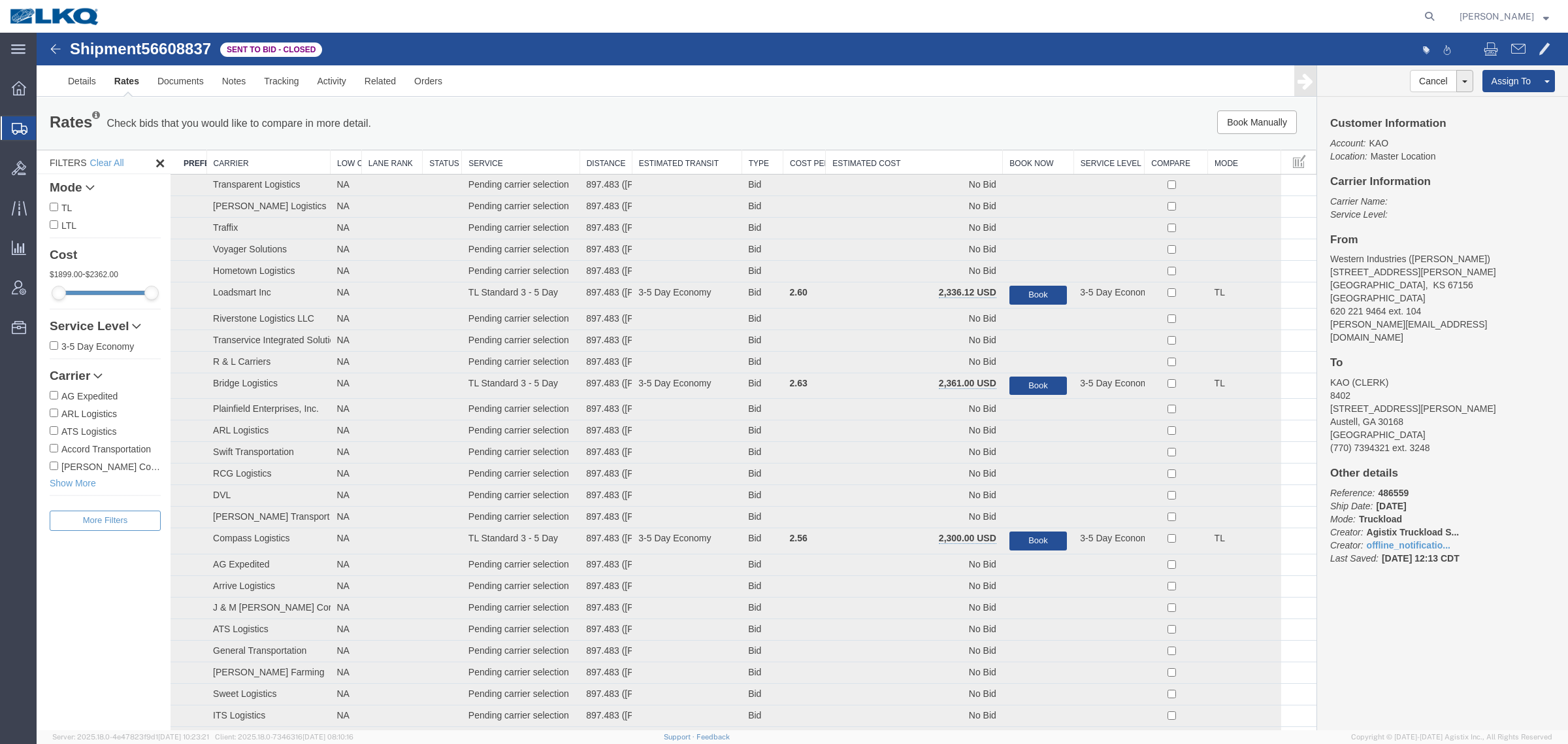
click at [877, 113] on div "Book Manually Pause Continue" at bounding box center [1048, 122] width 531 height 24
click at [885, 156] on th "Estimated Cost" at bounding box center [915, 163] width 177 height 25
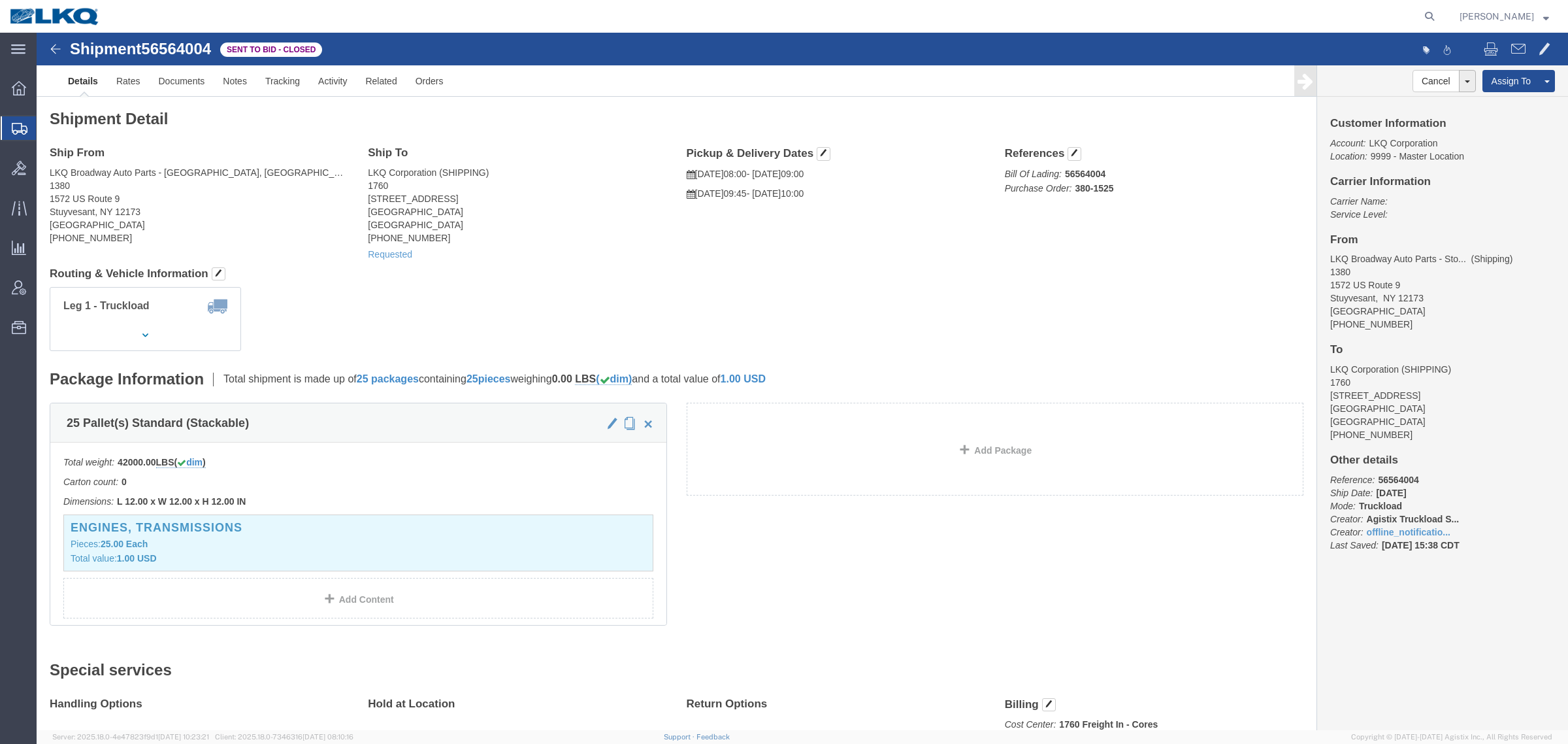
click div "Shipment 56564004 Sent to Bid - Closed"
click span "56564004"
copy span "56564004"
click link "Rates"
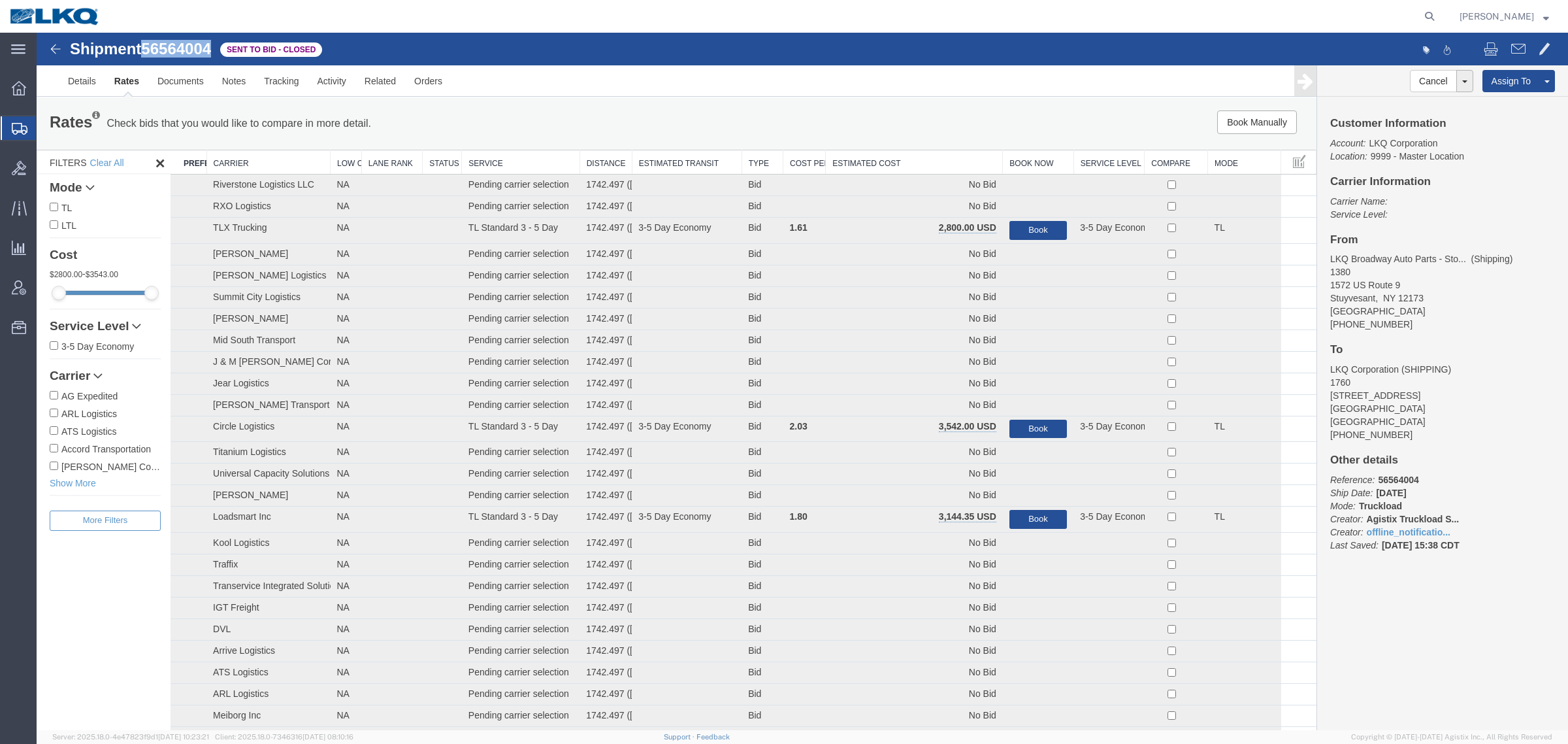
click at [899, 151] on th "Estimated Cost" at bounding box center [915, 163] width 177 height 25
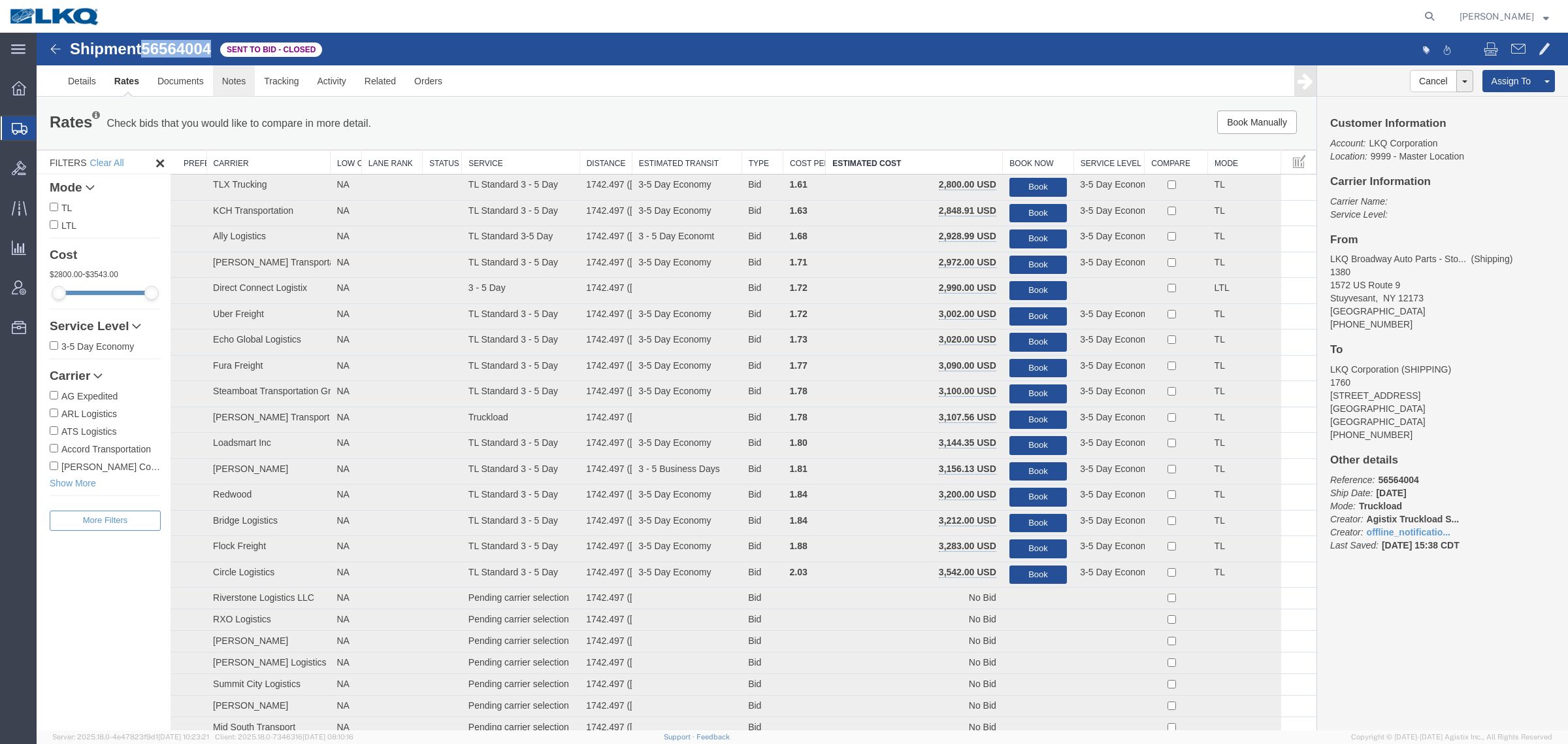
click at [239, 77] on link "Notes" at bounding box center [233, 81] width 42 height 32
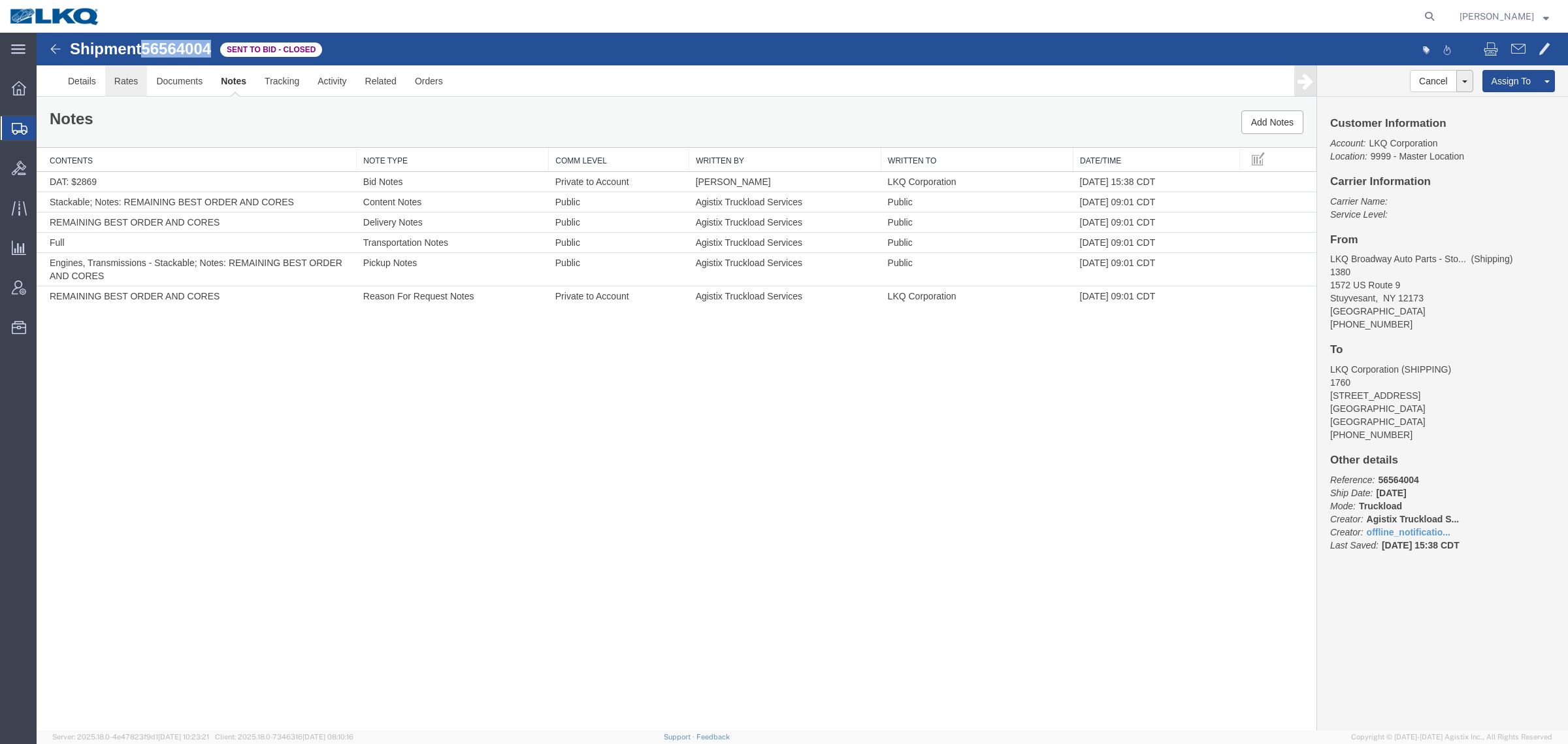
click at [126, 83] on link "Rates" at bounding box center [126, 81] width 42 height 32
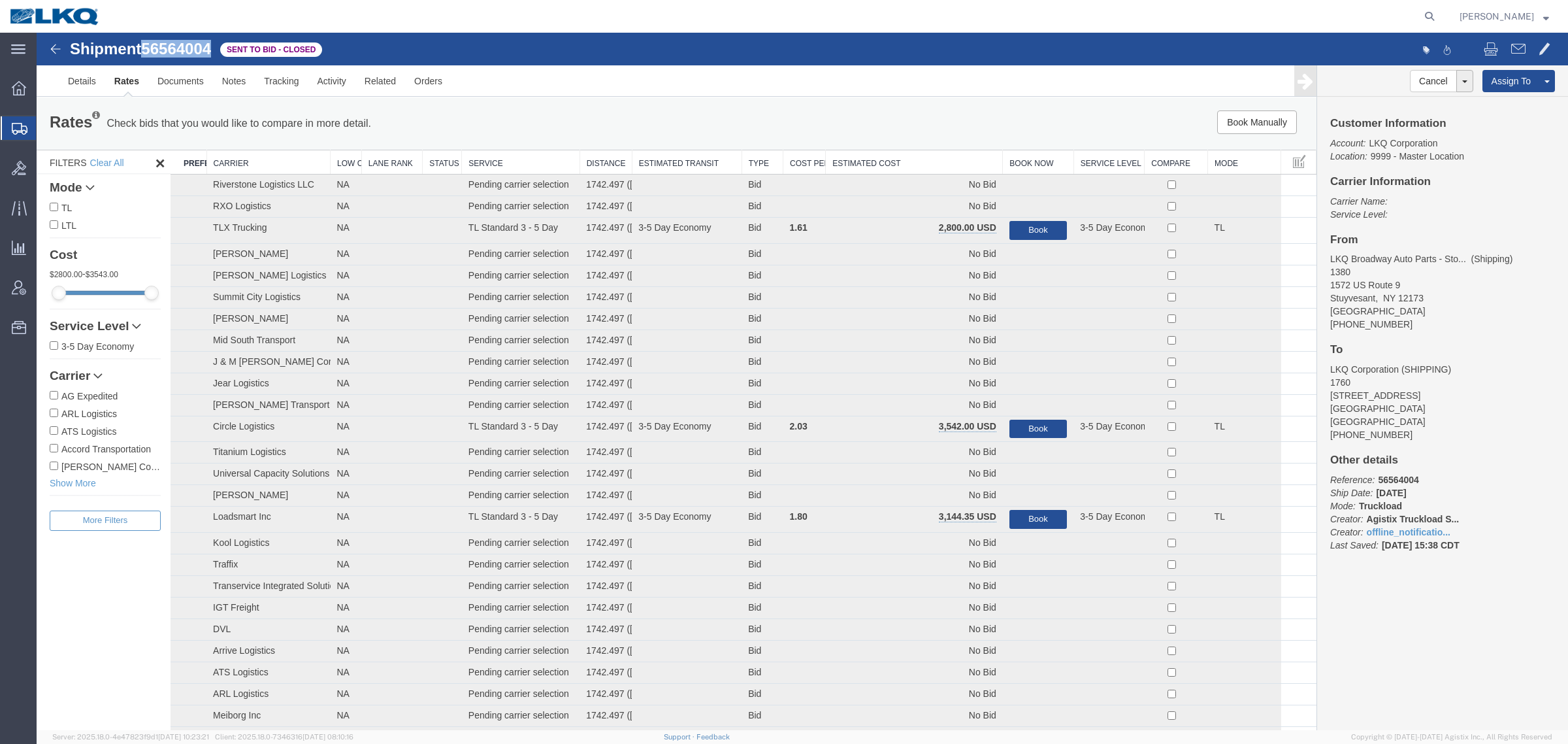
click at [885, 161] on th "Estimated Cost" at bounding box center [915, 163] width 177 height 25
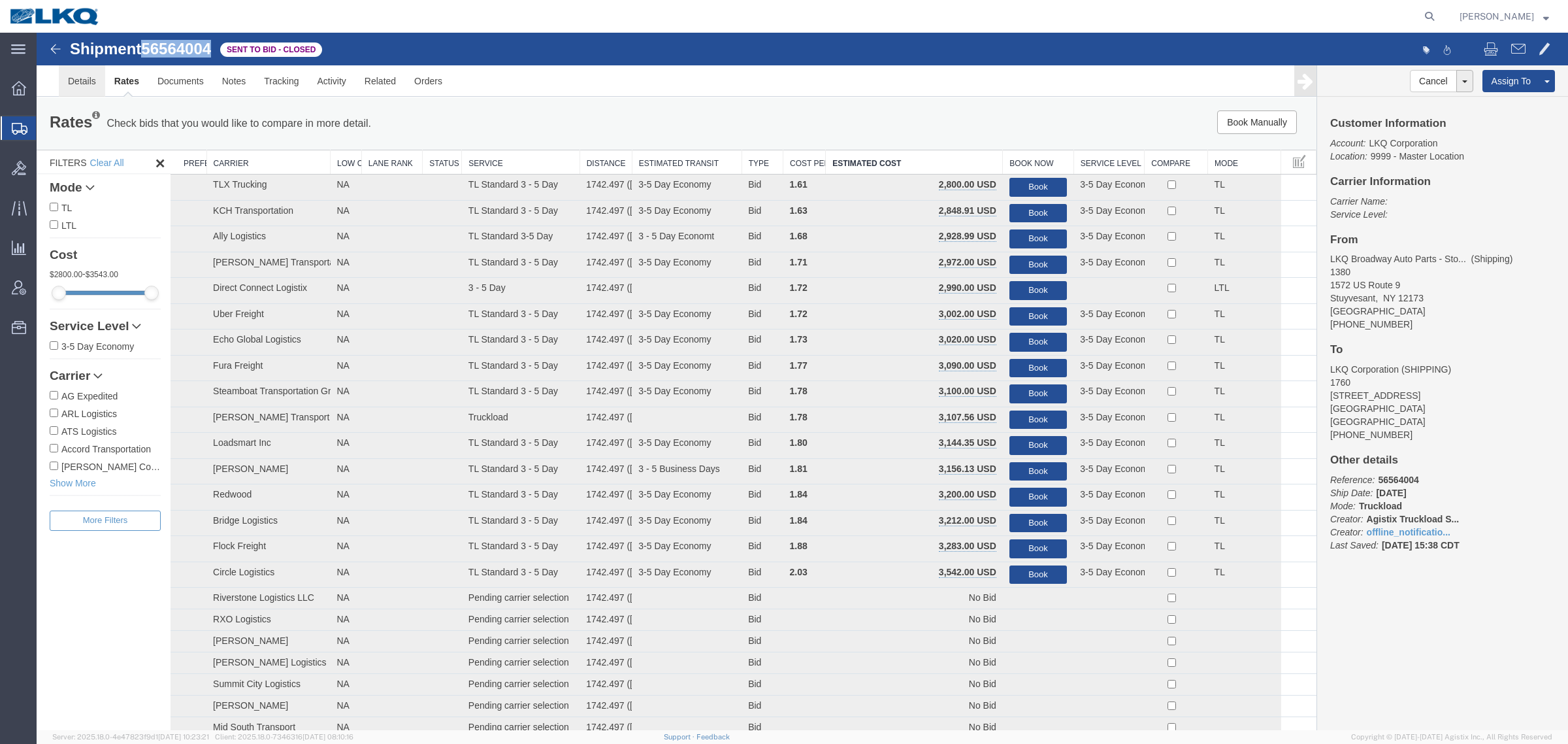
click at [82, 74] on link "Details" at bounding box center [82, 81] width 46 height 32
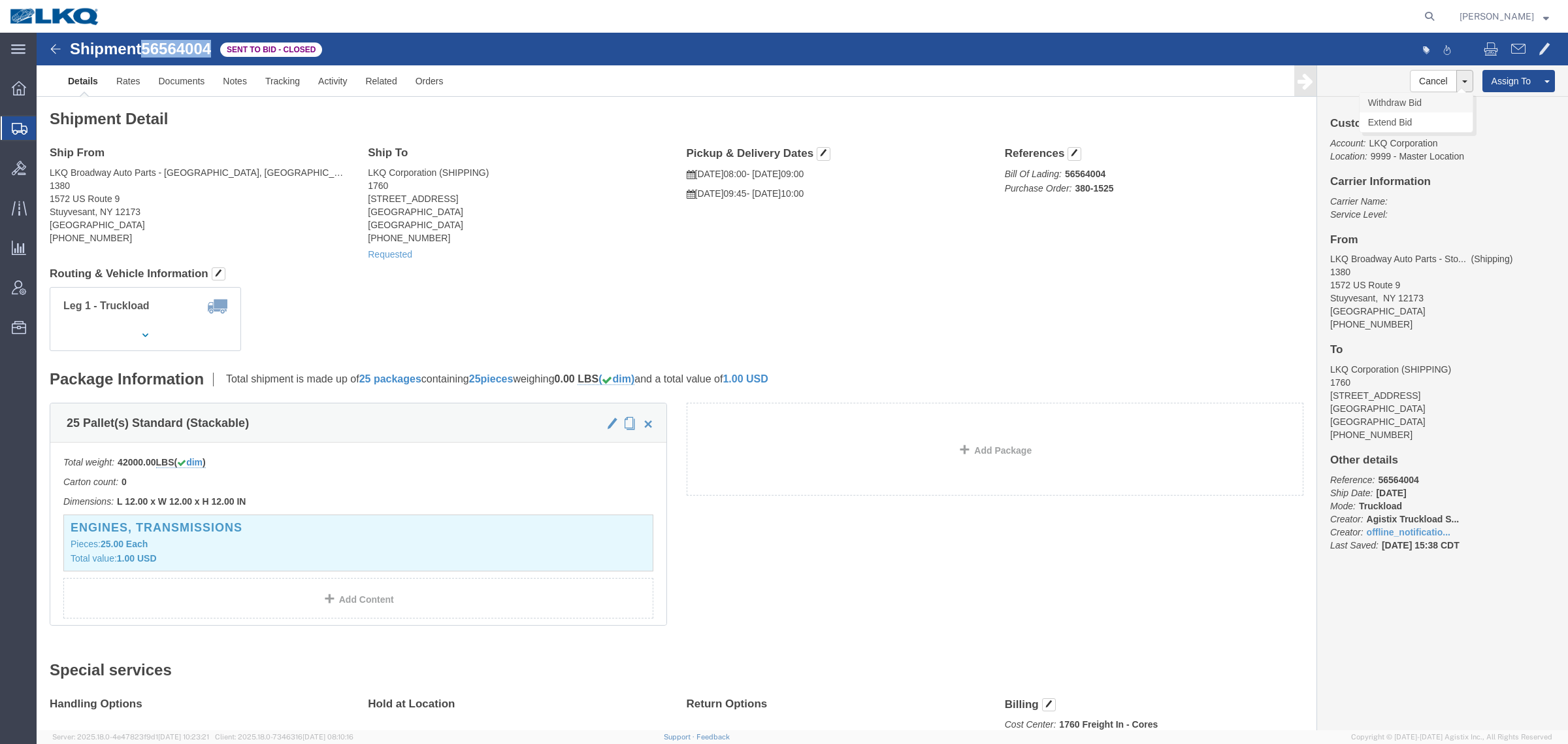
click link "Withdraw Bid"
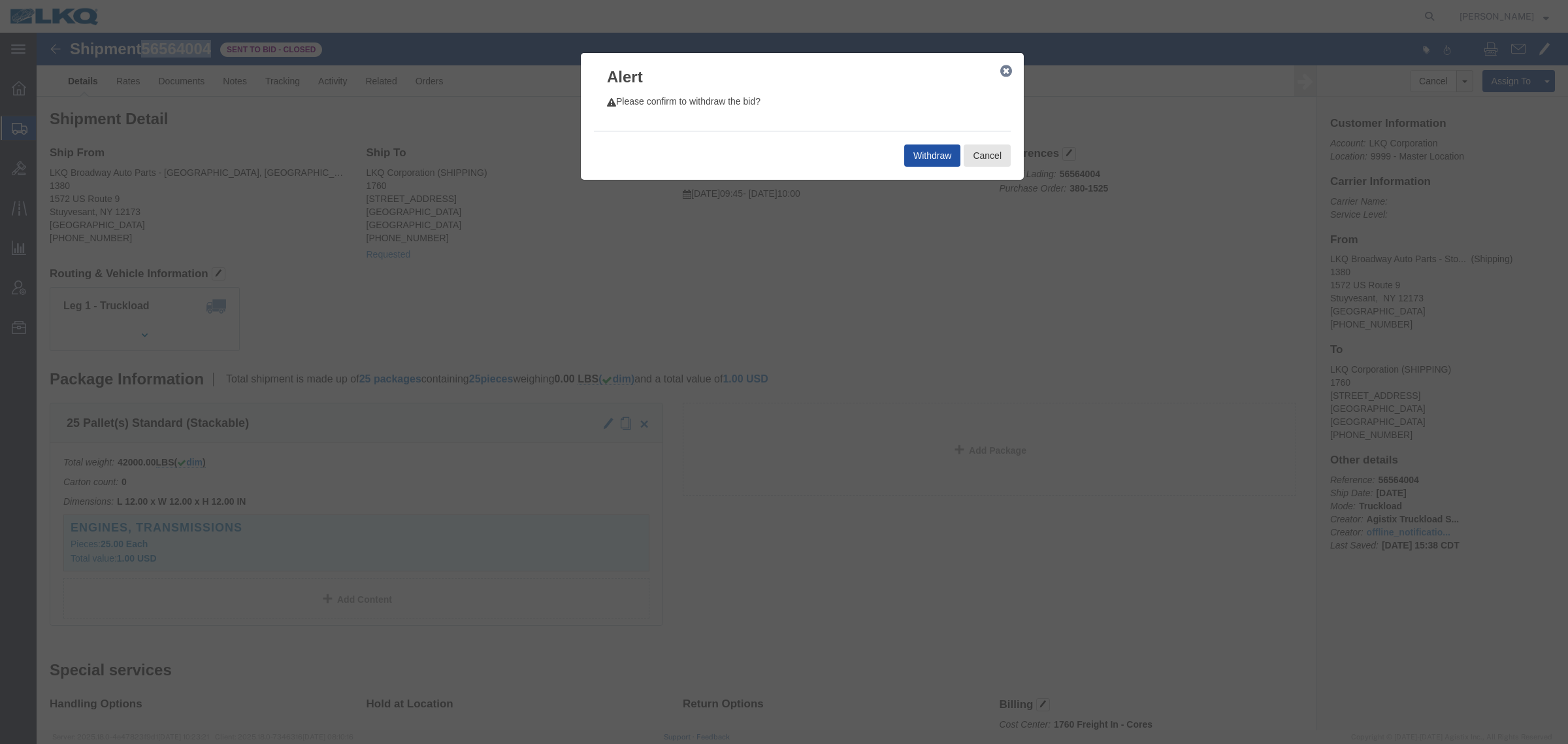
click button "Withdraw"
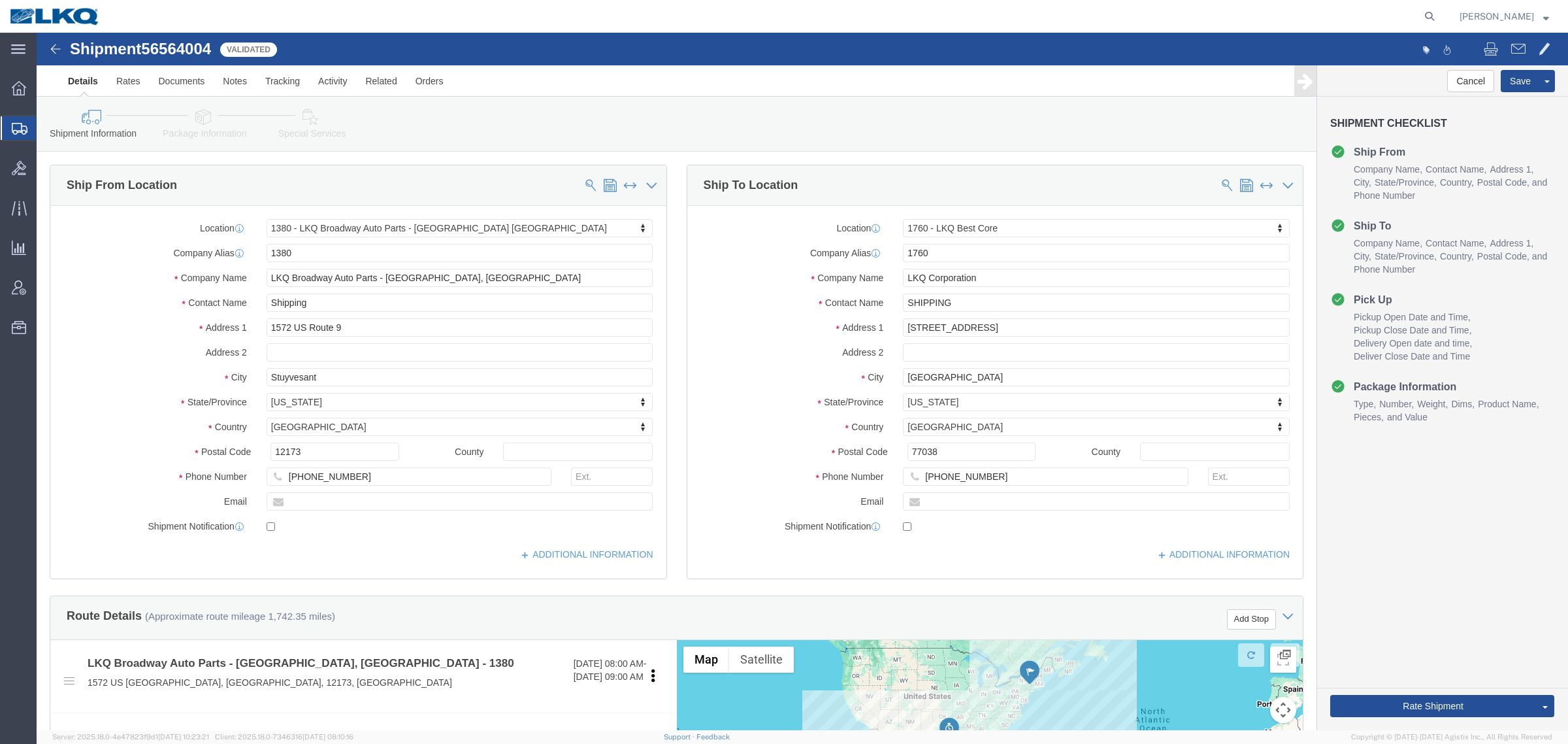
select select "27540"
select select "27634"
click link "Send To Bid"
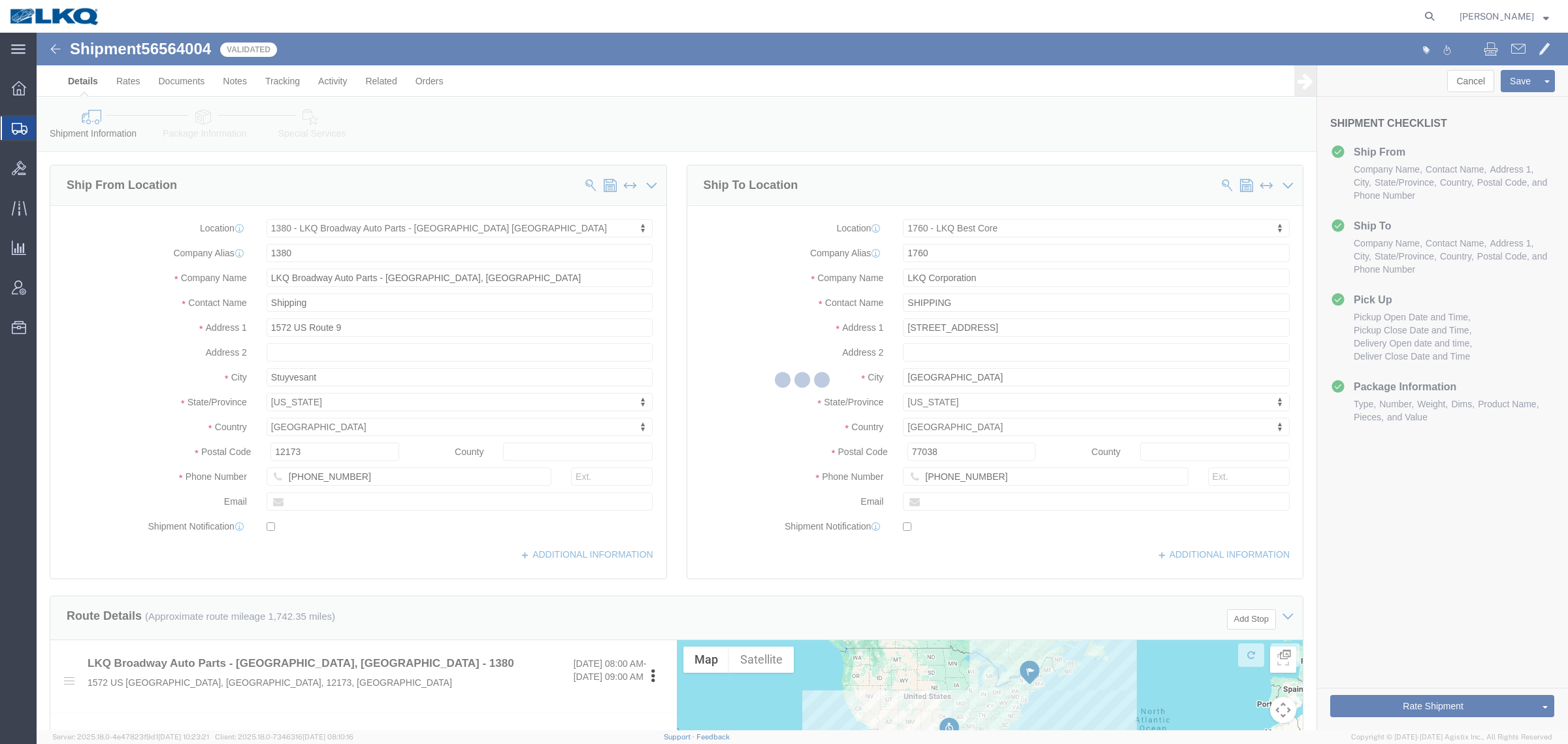
select select "TL"
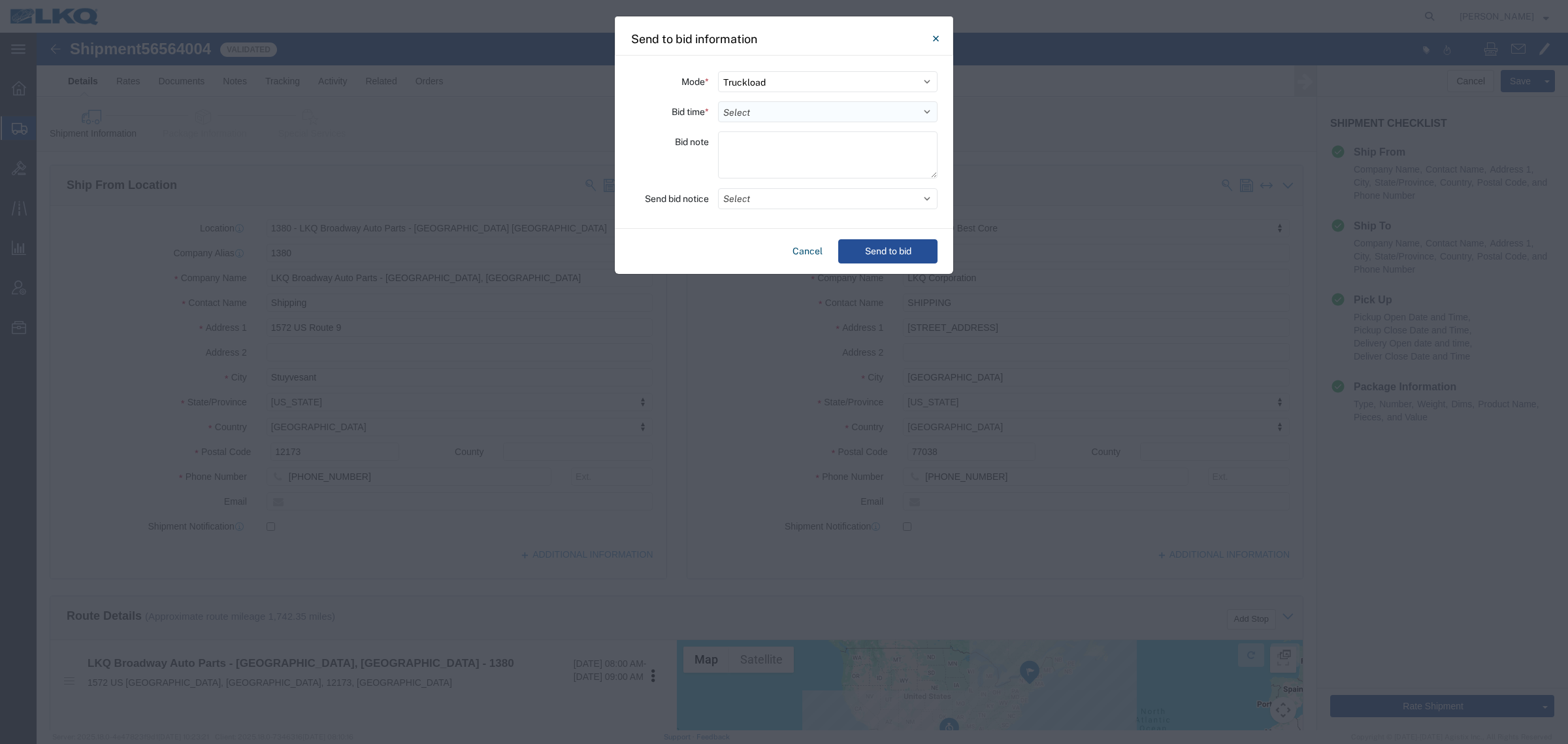
click at [805, 104] on select "Select 30 Min (Rush) 1 Hour (Rush) 2 Hours (Rush) 4 Hours (Rush) 8 Hours (Rush)…" at bounding box center [827, 111] width 220 height 21
select select "24"
click at [718, 101] on select "Select 30 Min (Rush) 1 Hour (Rush) 2 Hours (Rush) 4 Hours (Rush) 8 Hours (Rush)…" at bounding box center [827, 111] width 220 height 21
click at [856, 245] on button "Send to bid" at bounding box center [887, 251] width 99 height 25
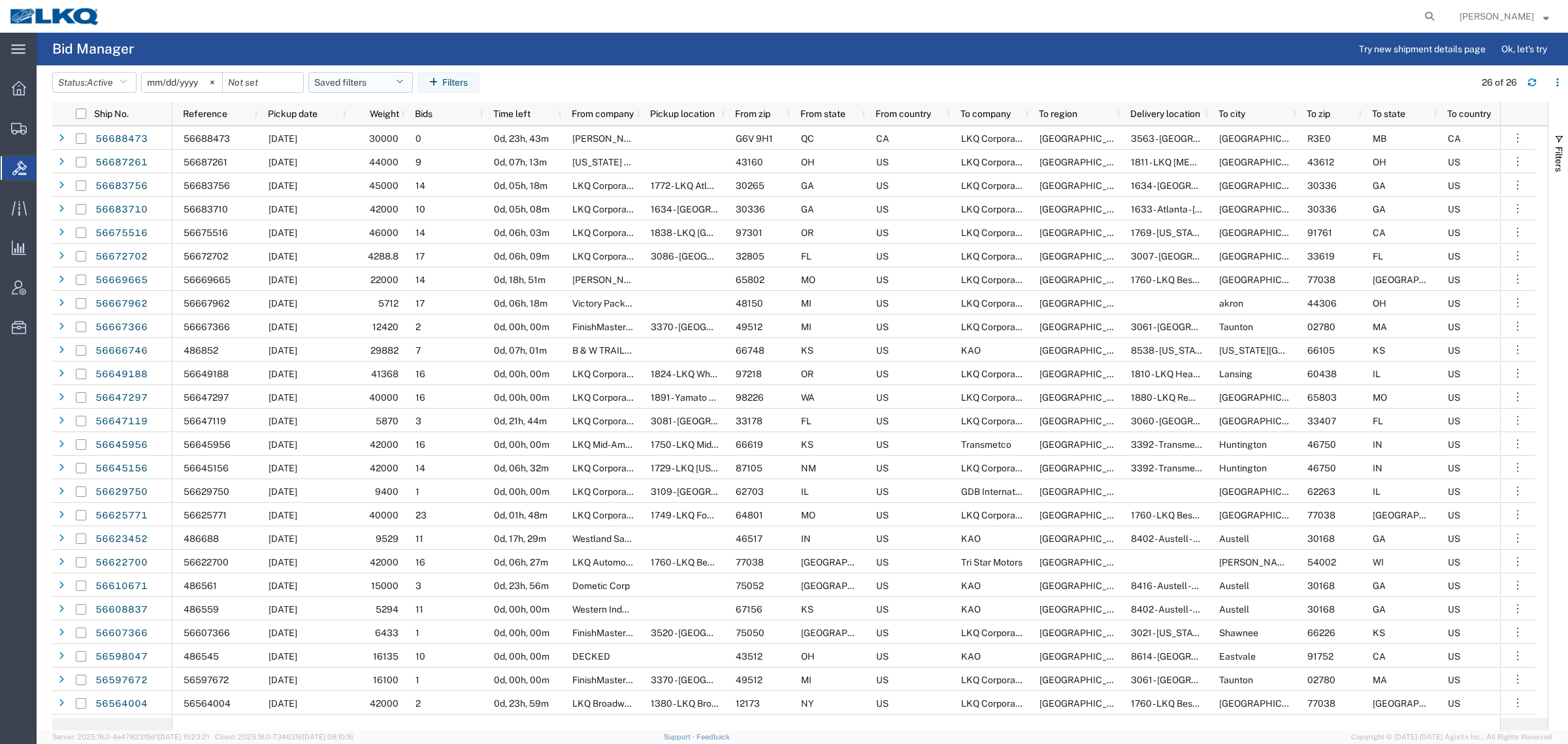
click at [351, 80] on button "Saved filters" at bounding box center [360, 82] width 104 height 21
drag, startPoint x: 362, startPoint y: 133, endPoint x: 434, endPoint y: 102, distance: 78.4
click at [374, 127] on span "Bid Board" at bounding box center [396, 139] width 171 height 25
type input "2024-12-01"
type input "2025-12-31"
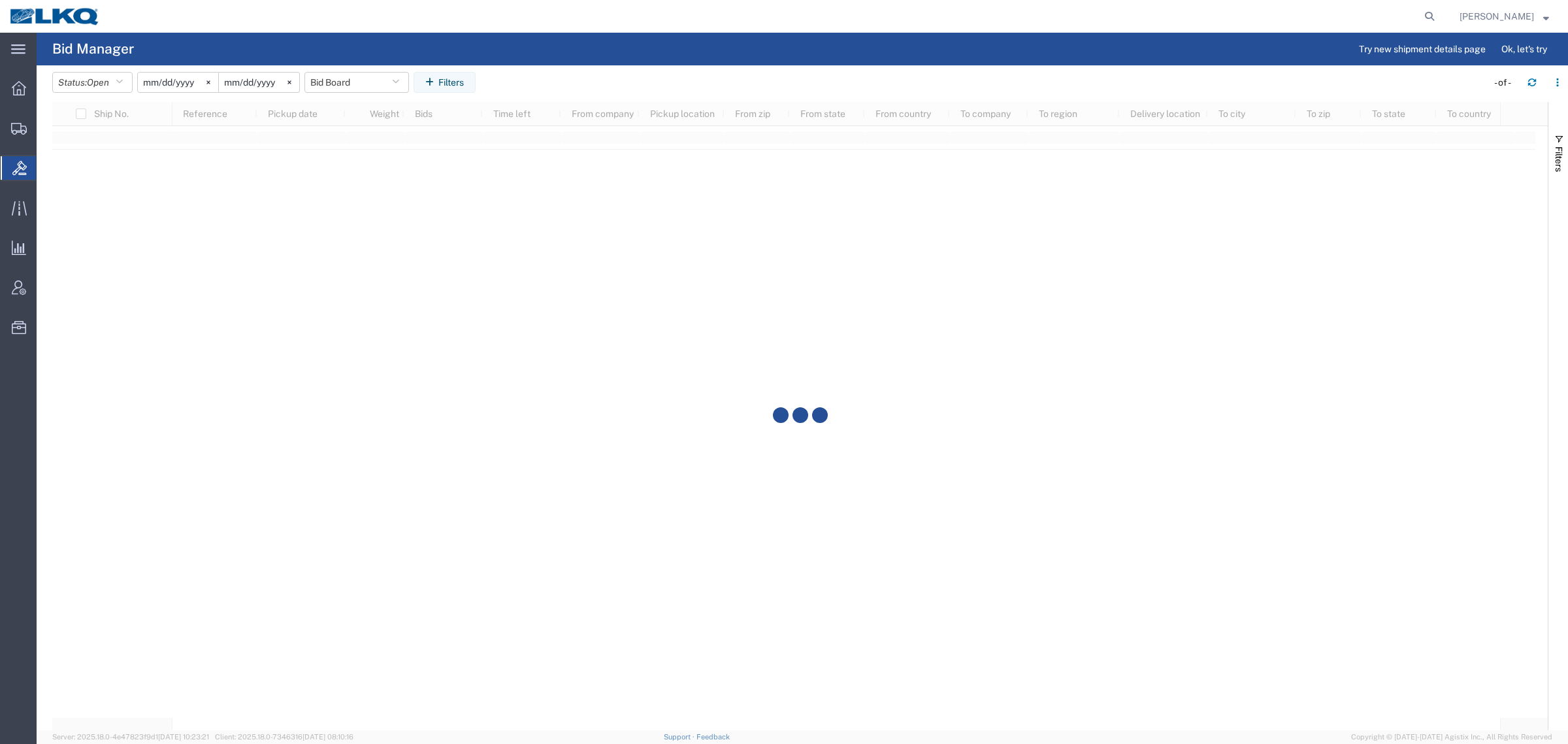
click at [621, 57] on agx-page-header "Bid Manager Try new shipment details page Ok, let's try" at bounding box center [802, 48] width 1532 height 33
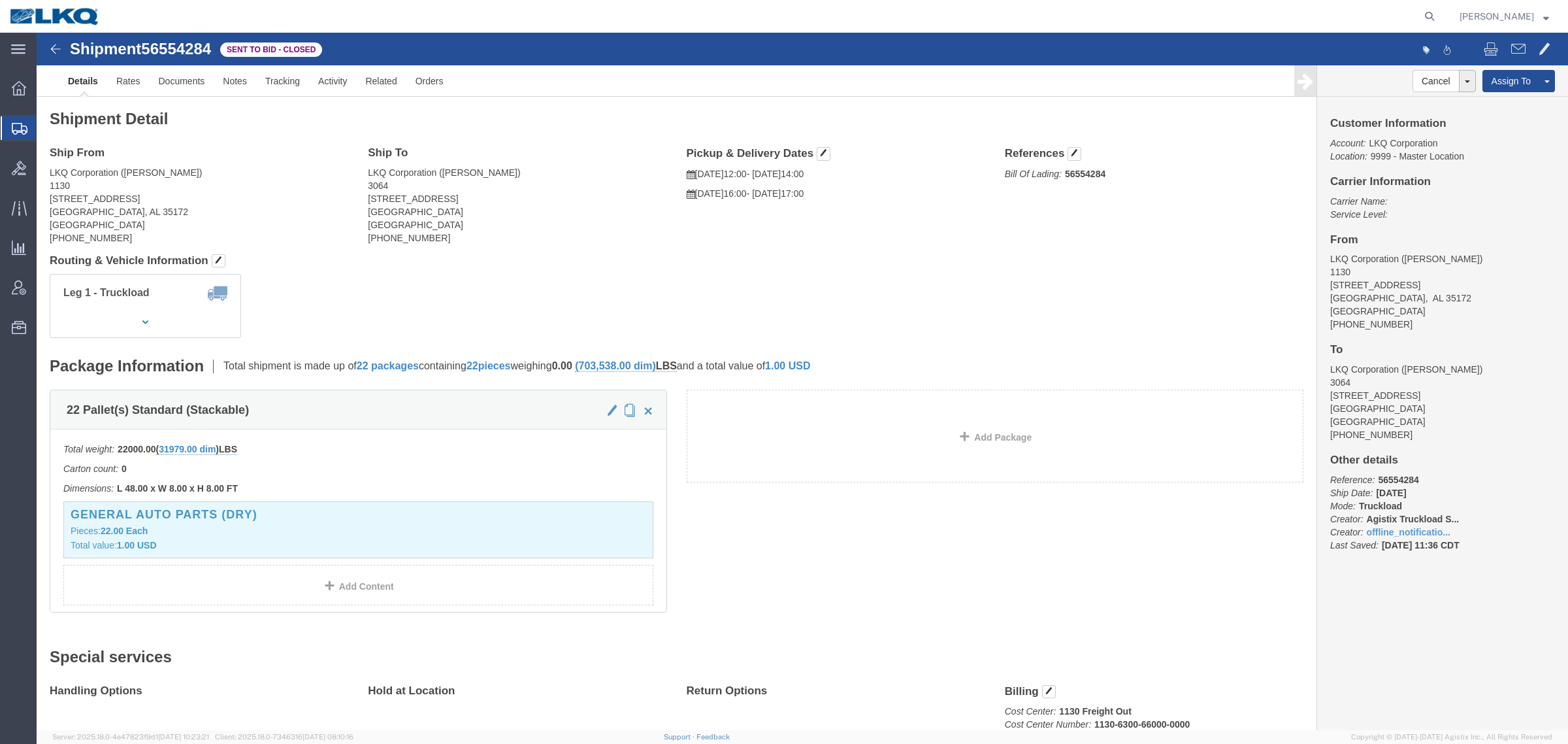
click span "56554284"
copy span "56554284"
click link "Rates"
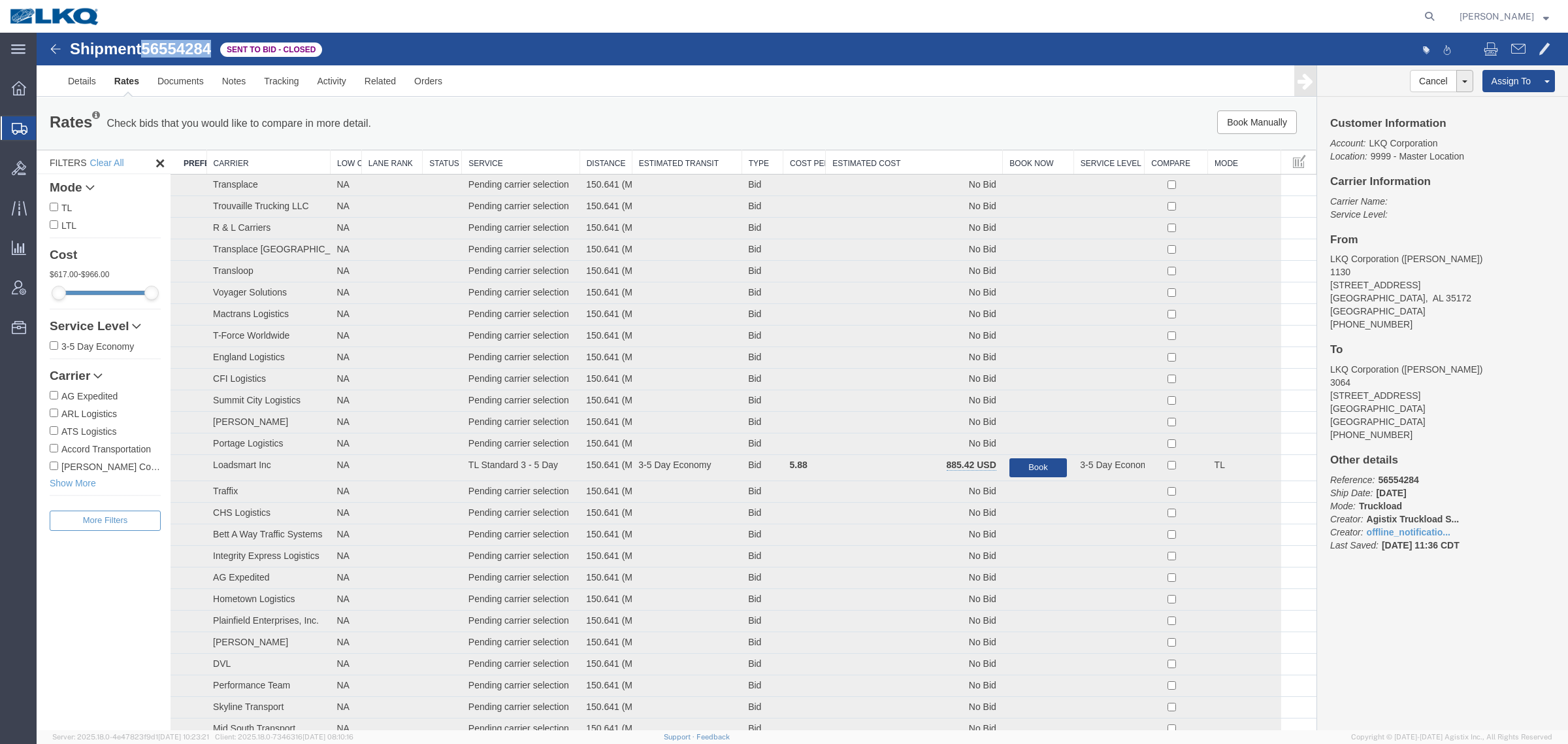
click at [892, 153] on th "Estimated Cost" at bounding box center [915, 163] width 177 height 25
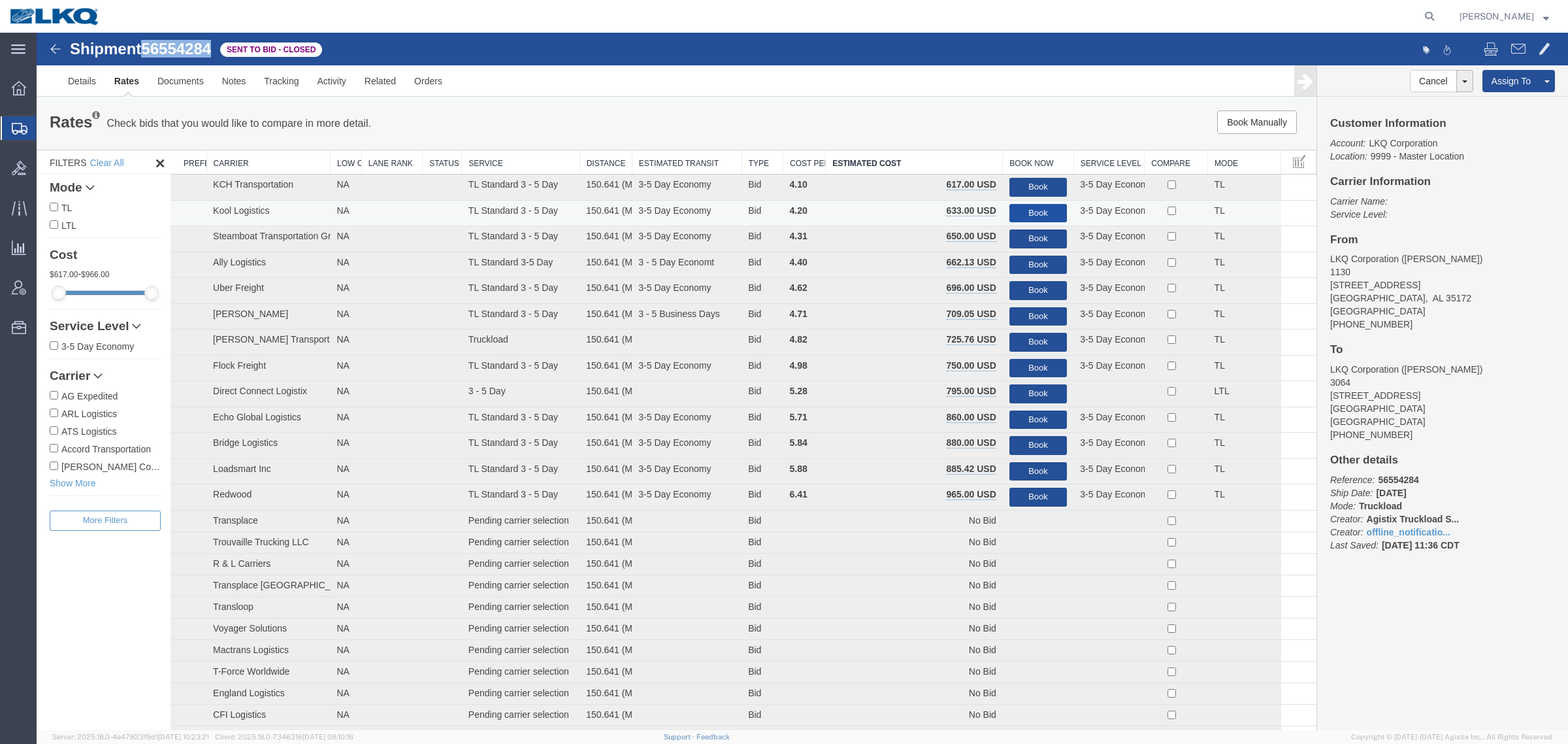
click at [1032, 211] on button "Book" at bounding box center [1038, 213] width 57 height 19
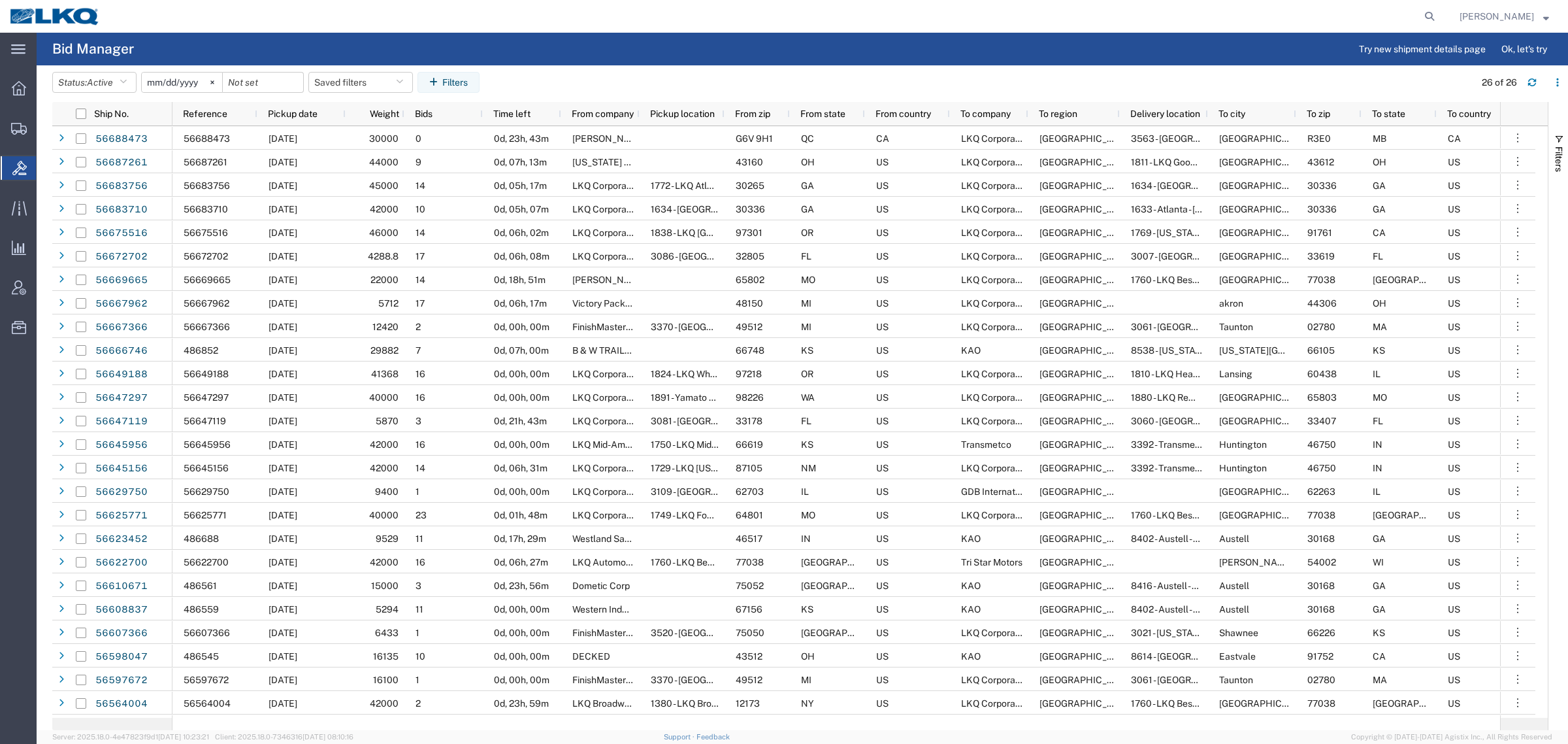
click at [612, 66] on header "Status: Active Active All Awaiting Confirmation Awarded Closed Expired Open Wit…" at bounding box center [810, 83] width 1516 height 36
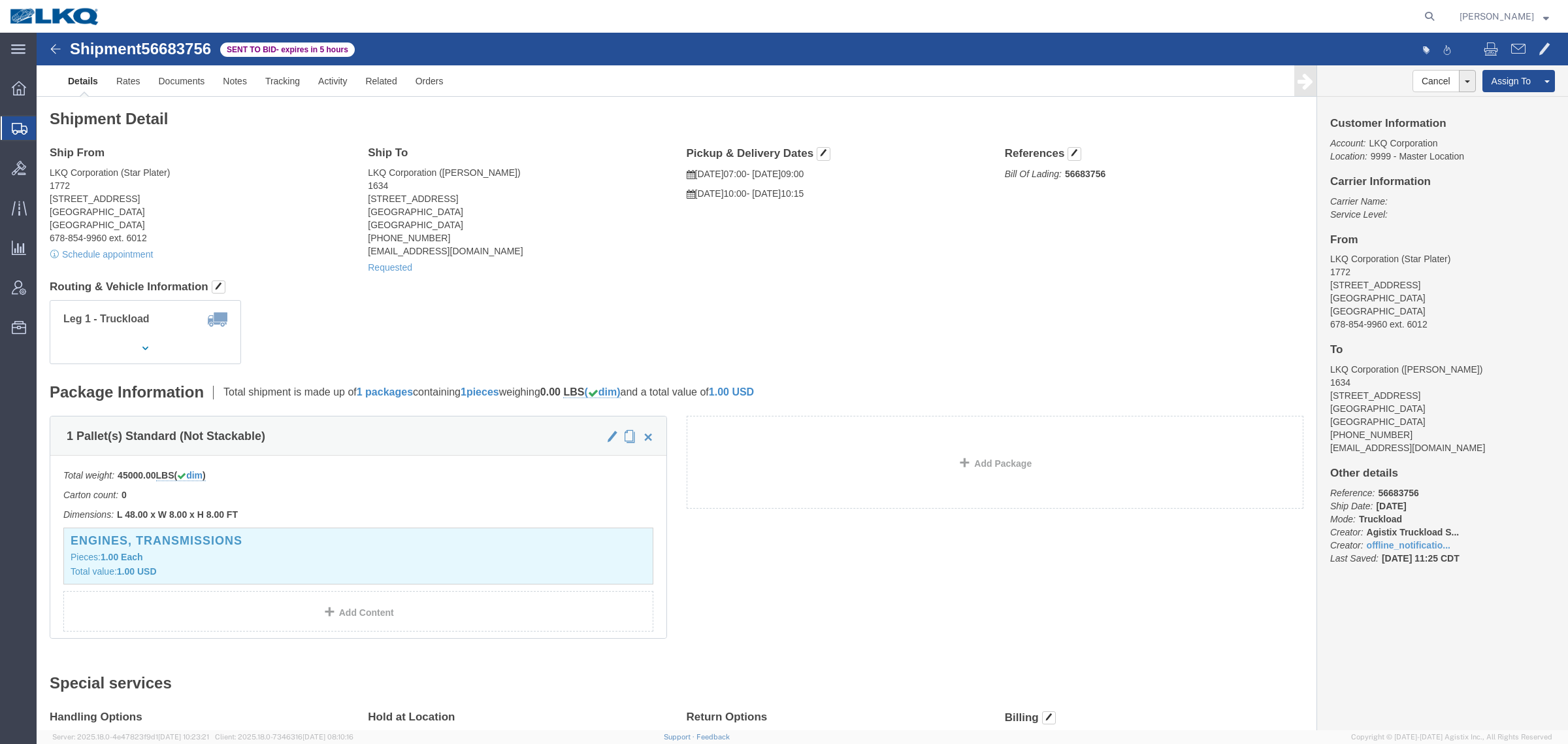
drag, startPoint x: 570, startPoint y: 221, endPoint x: 1144, endPoint y: 296, distance: 578.9
click div "Ship To LKQ Corporation ([PERSON_NAME]) 1634 [STREET_ADDRESS] [PHONE_NUMBER] [E…"
click div "Ship From LKQ Corporation (Star Plater) [STREET_ADDRESS] 678-854-9960 ext. 6012…"
click div "Shipment Detail Ship From LKQ Corporation (Star Plater) [STREET_ADDRESS] 678-85…"
click link "Rates"
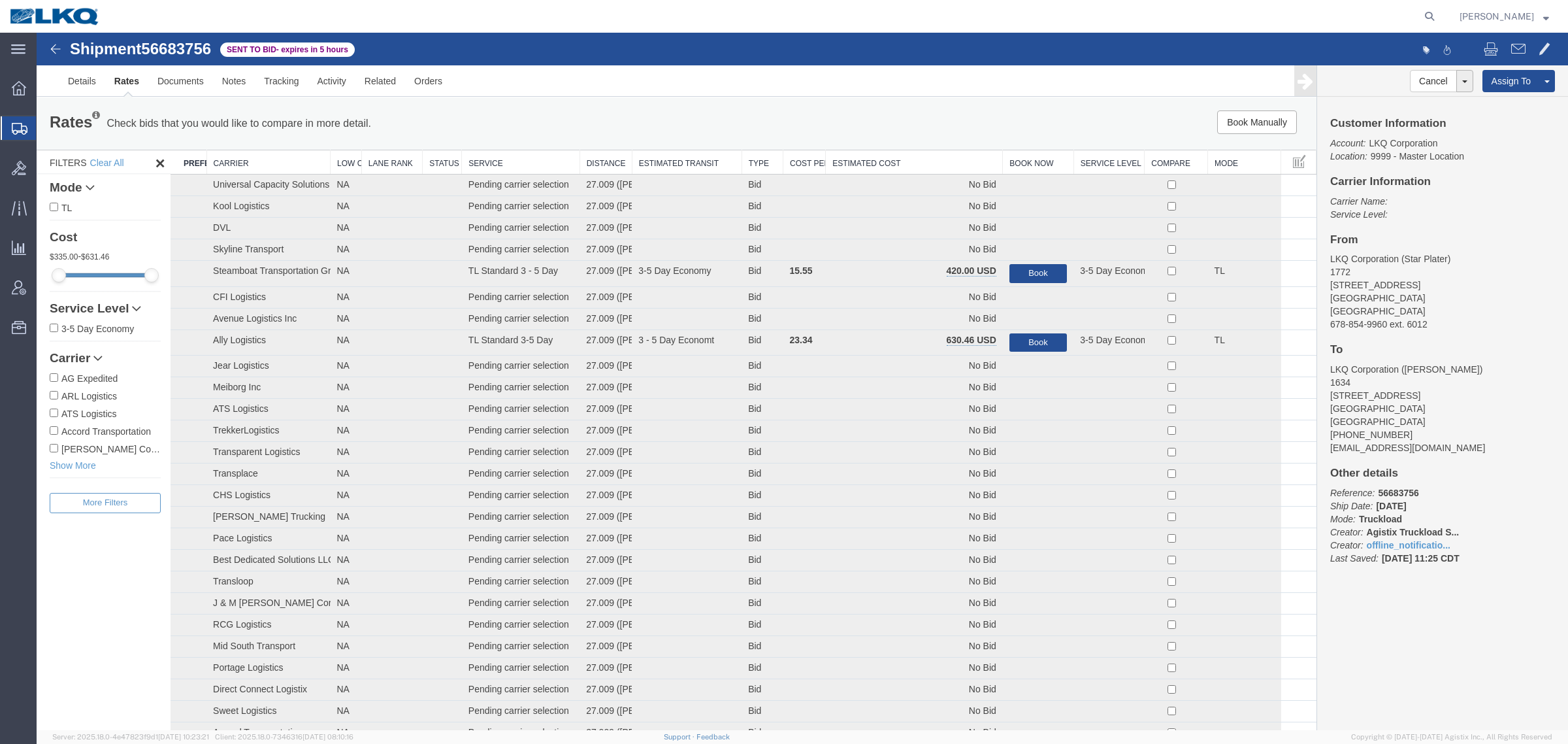
click at [925, 159] on th "Estimated Cost" at bounding box center [915, 163] width 177 height 25
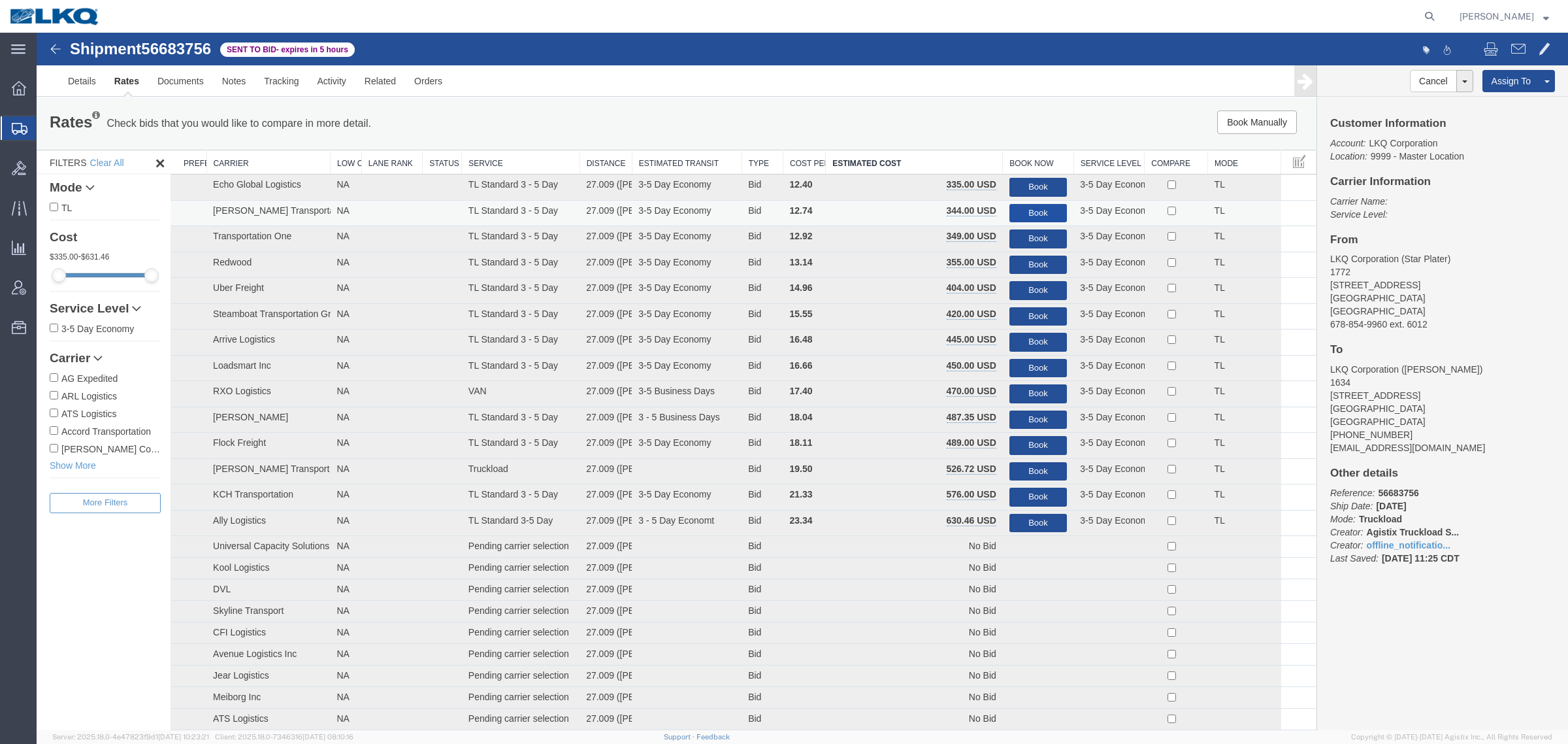
click at [1022, 211] on button "Book" at bounding box center [1038, 213] width 57 height 19
click at [1005, 165] on div at bounding box center [802, 381] width 1532 height 698
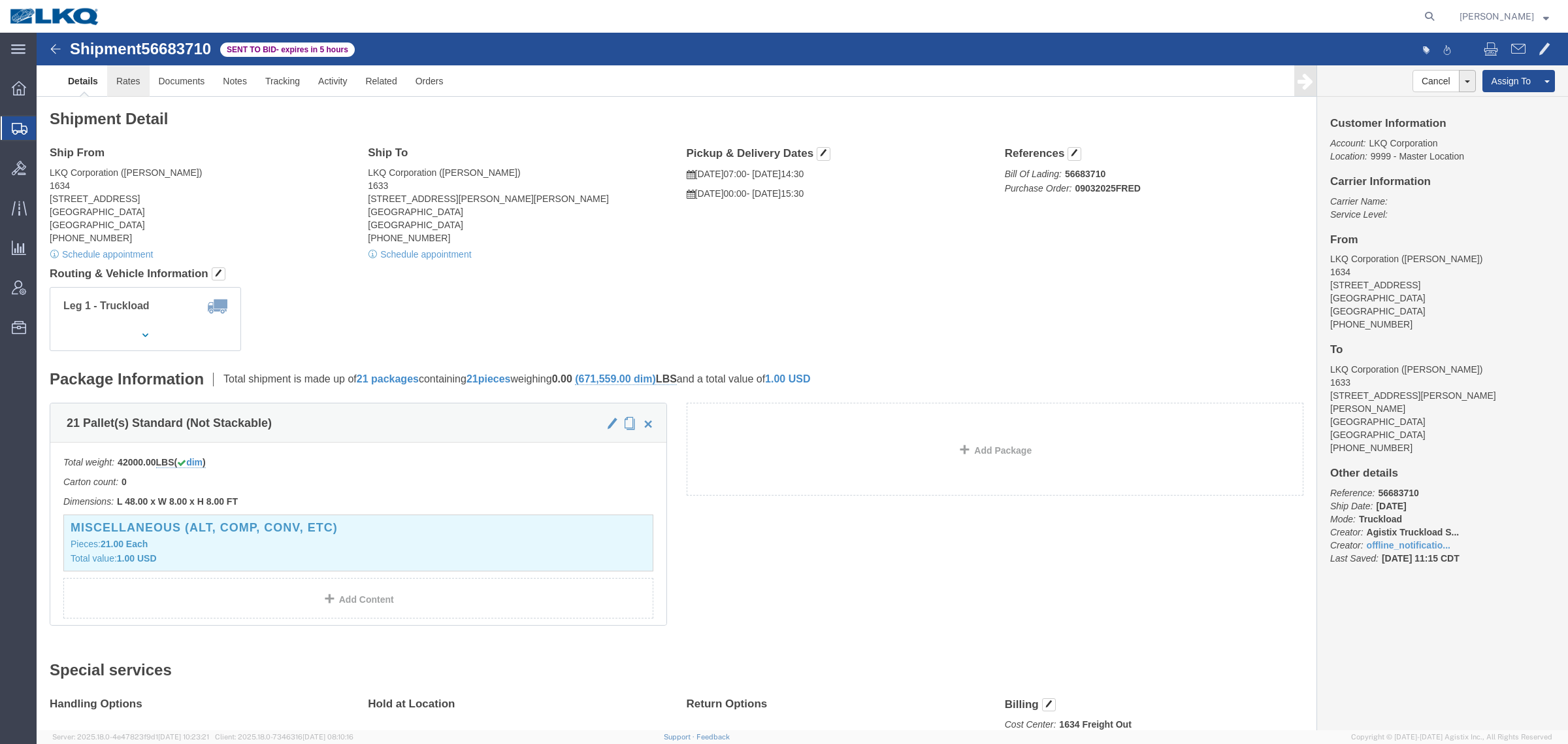
click link "Rates"
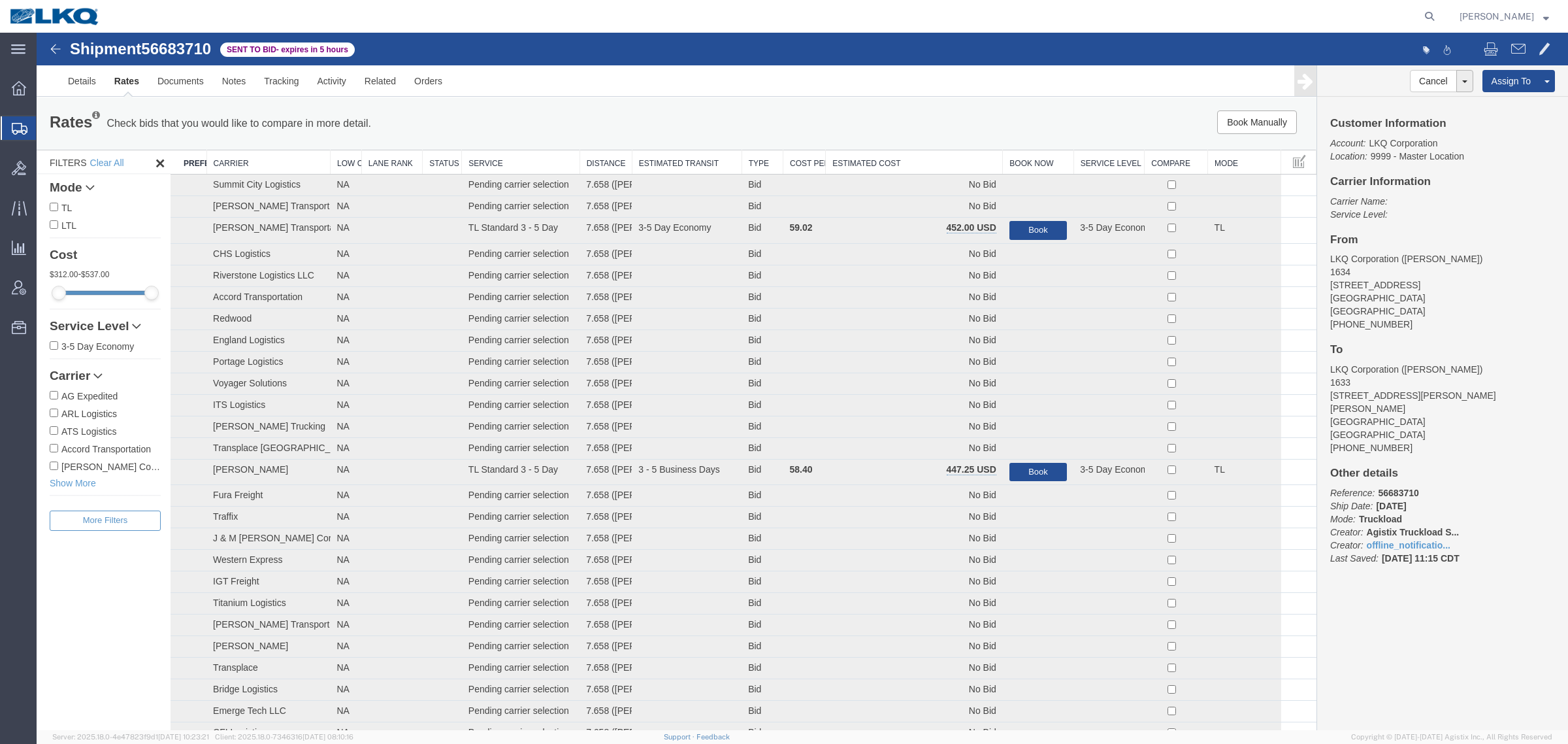
click at [899, 165] on th "Estimated Cost" at bounding box center [915, 163] width 177 height 25
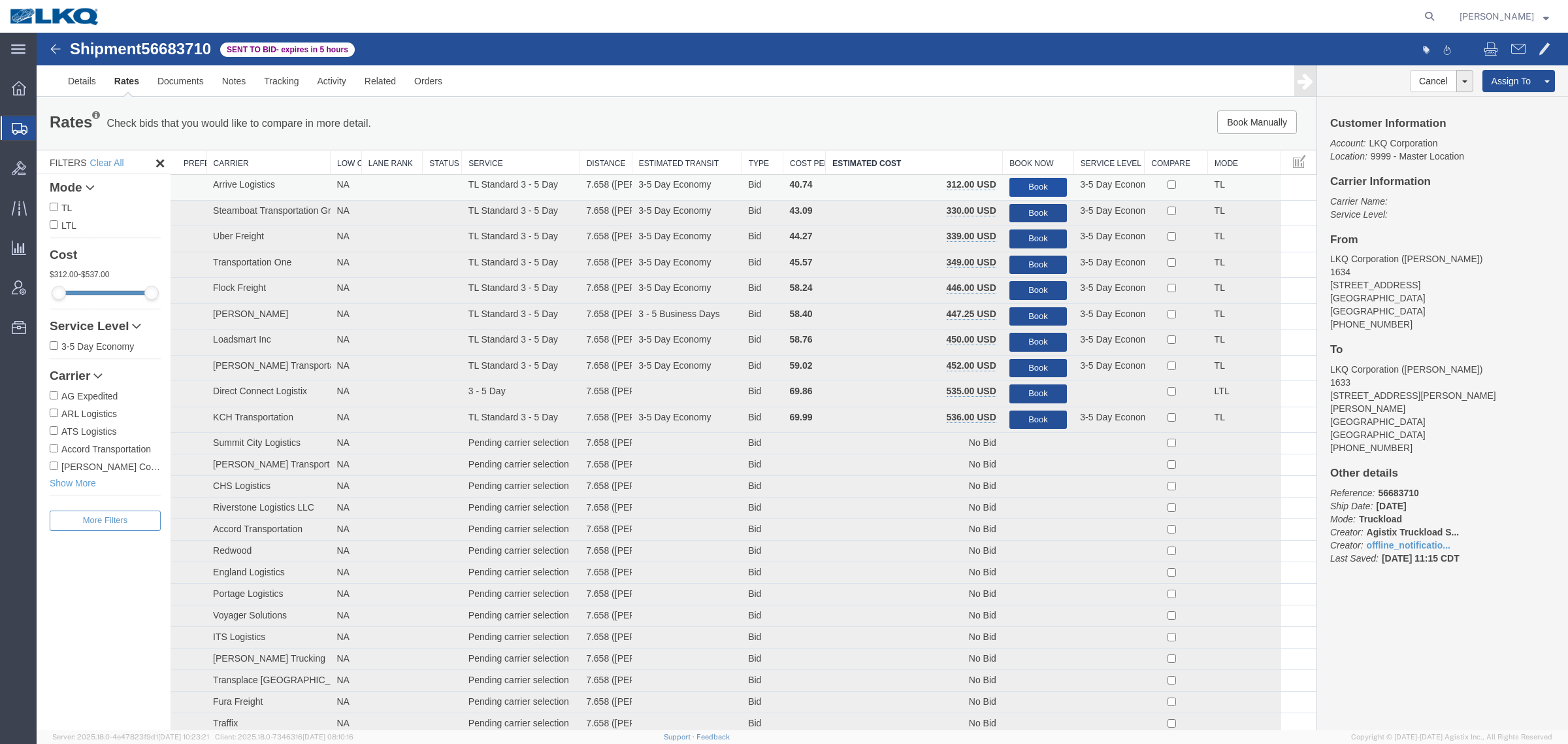
click at [1043, 181] on button "Book" at bounding box center [1038, 186] width 57 height 19
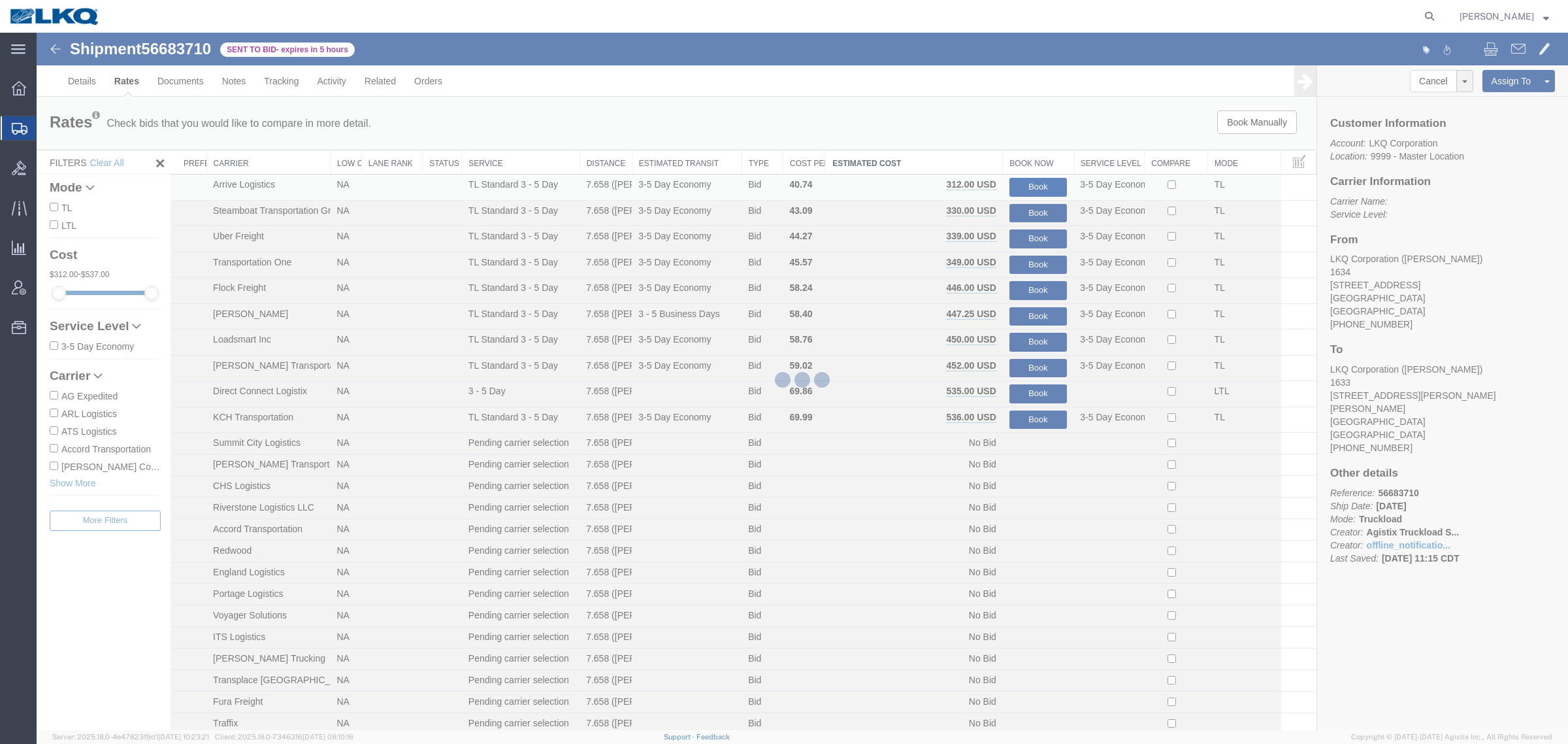
click at [1010, 96] on div at bounding box center [802, 381] width 1532 height 698
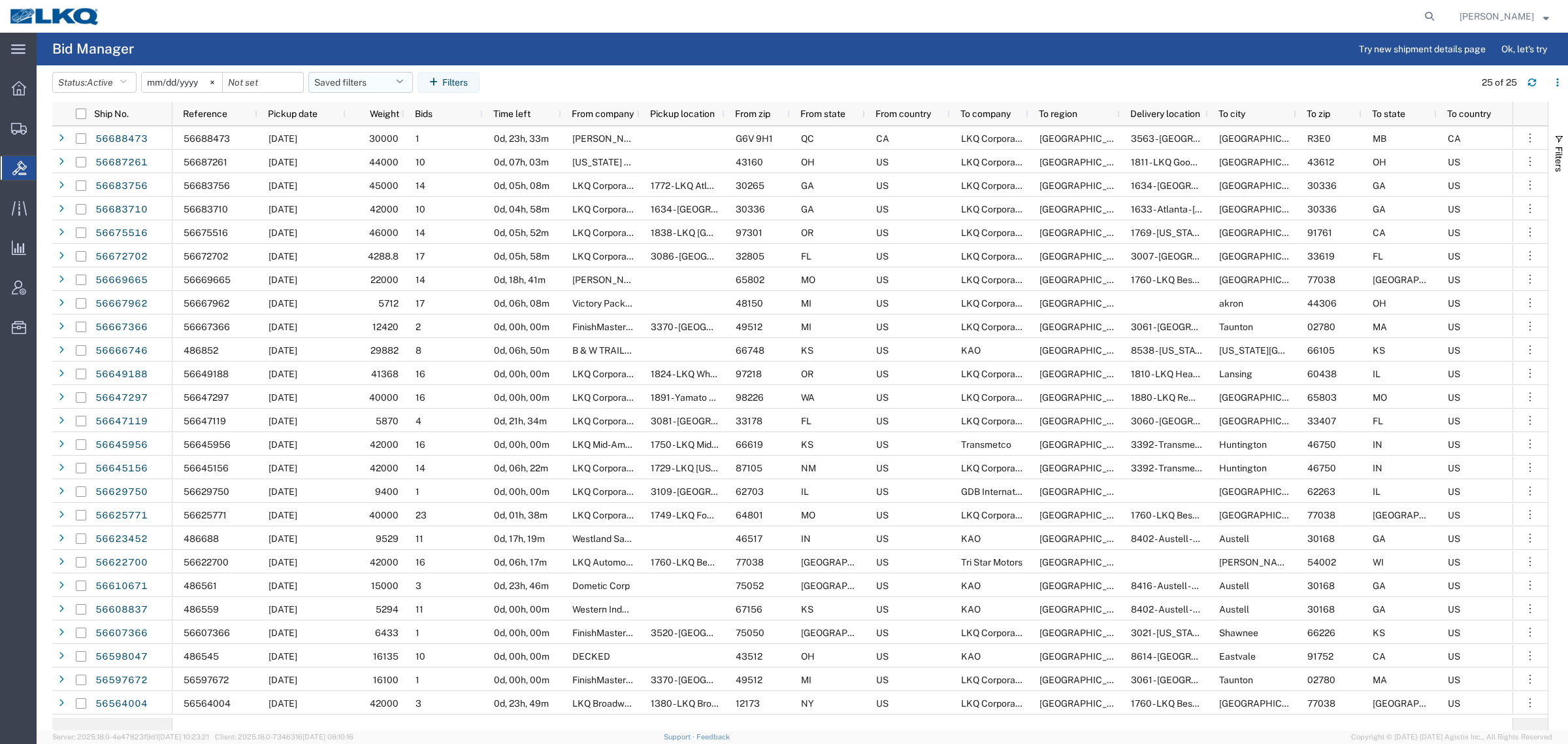
click at [331, 80] on button "Saved filters" at bounding box center [360, 82] width 104 height 21
click at [605, 79] on agx-table-filter-chips "Status: Active Active All Awaiting Confirmation Awarded Closed Expired Open Wit…" at bounding box center [760, 87] width 1416 height 31
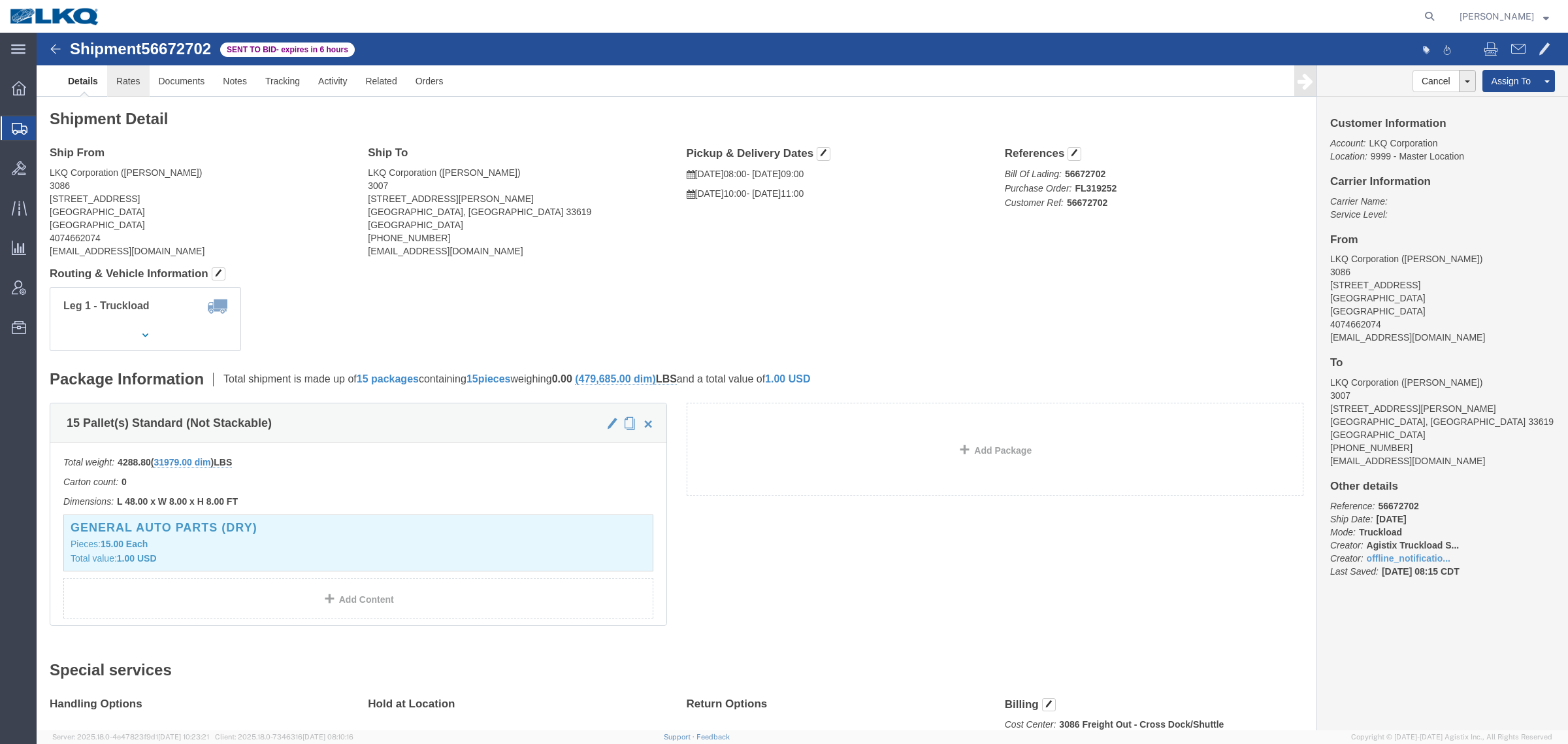
click link "Rates"
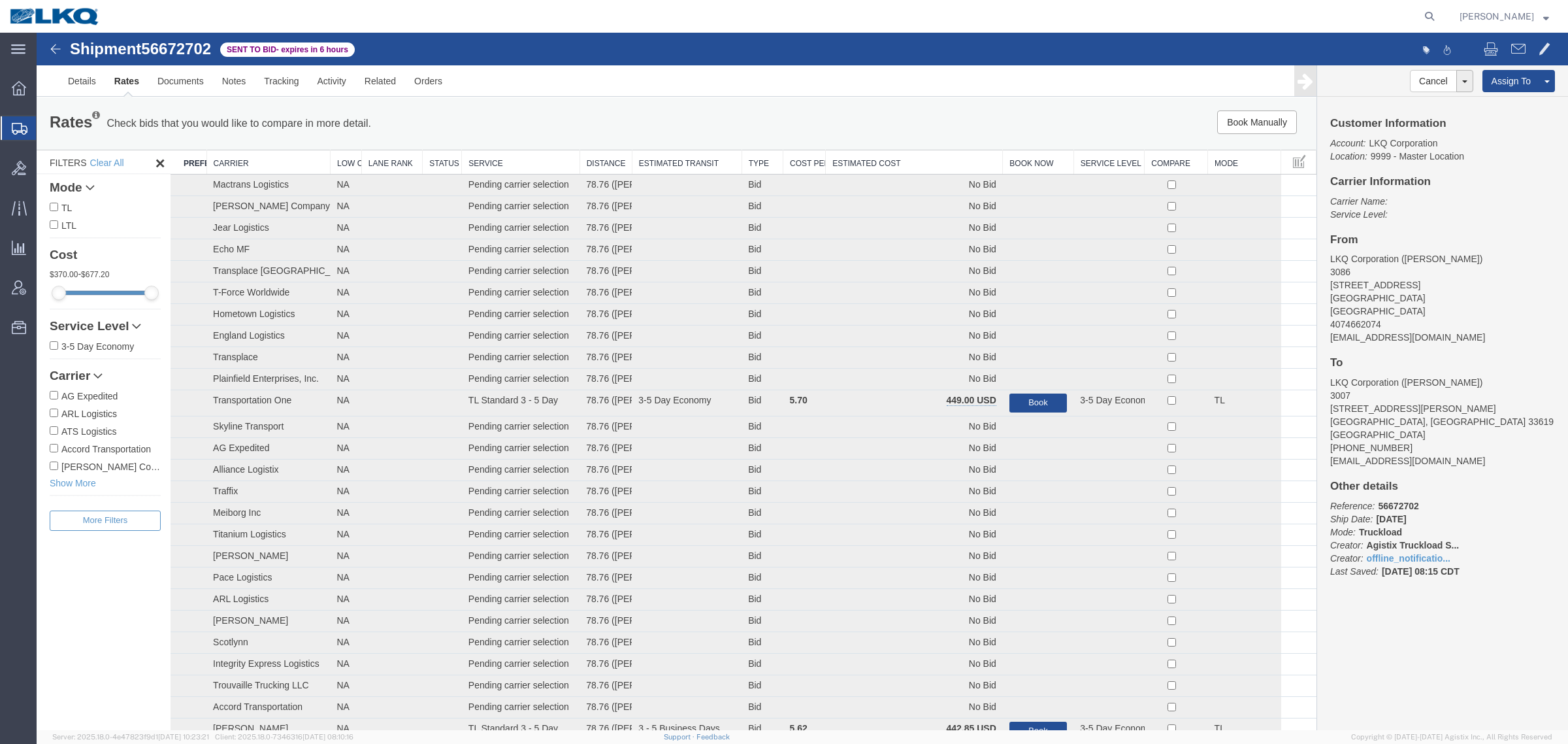
drag, startPoint x: 904, startPoint y: 144, endPoint x: 898, endPoint y: 155, distance: 12.5
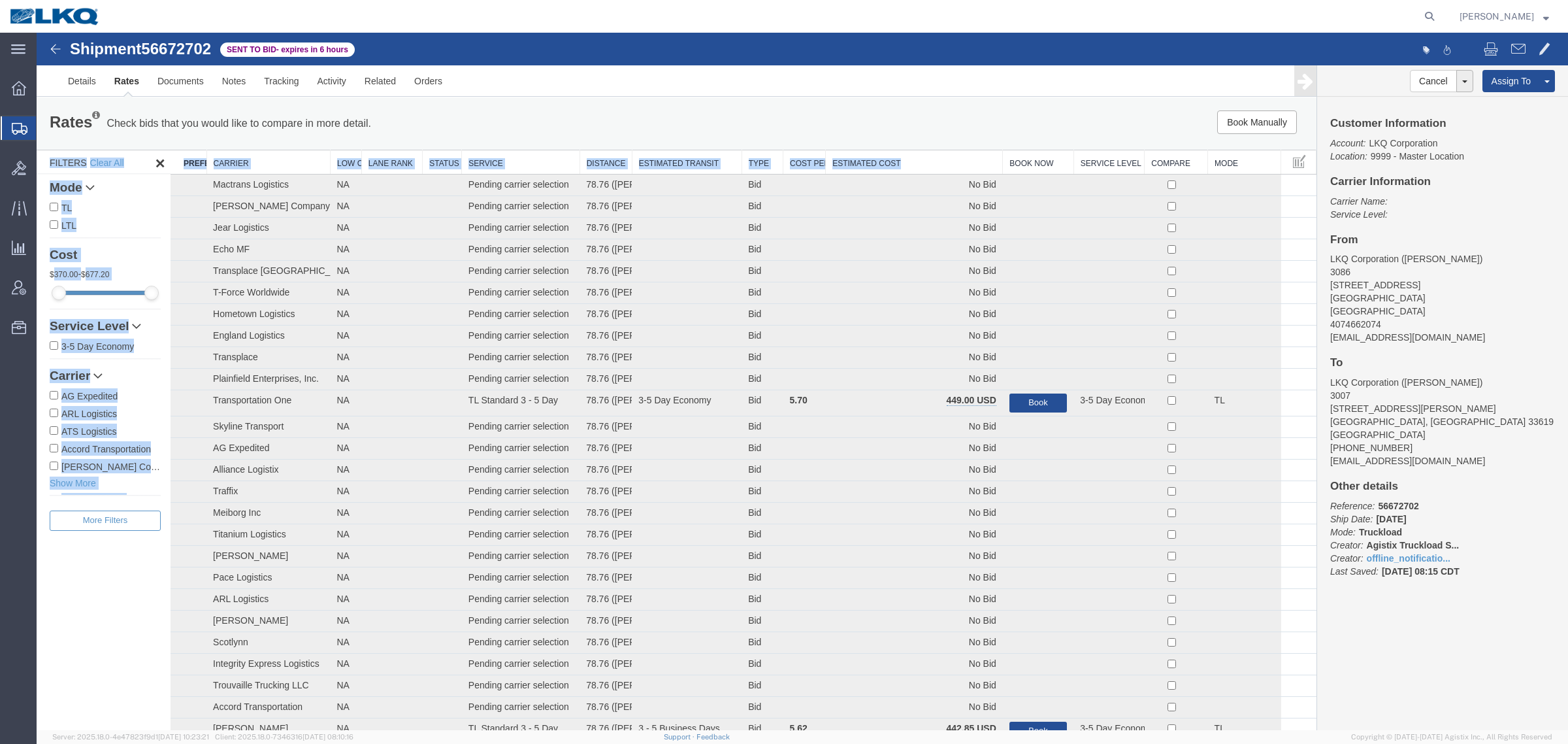
click at [895, 159] on th "Estimated Cost" at bounding box center [915, 163] width 177 height 25
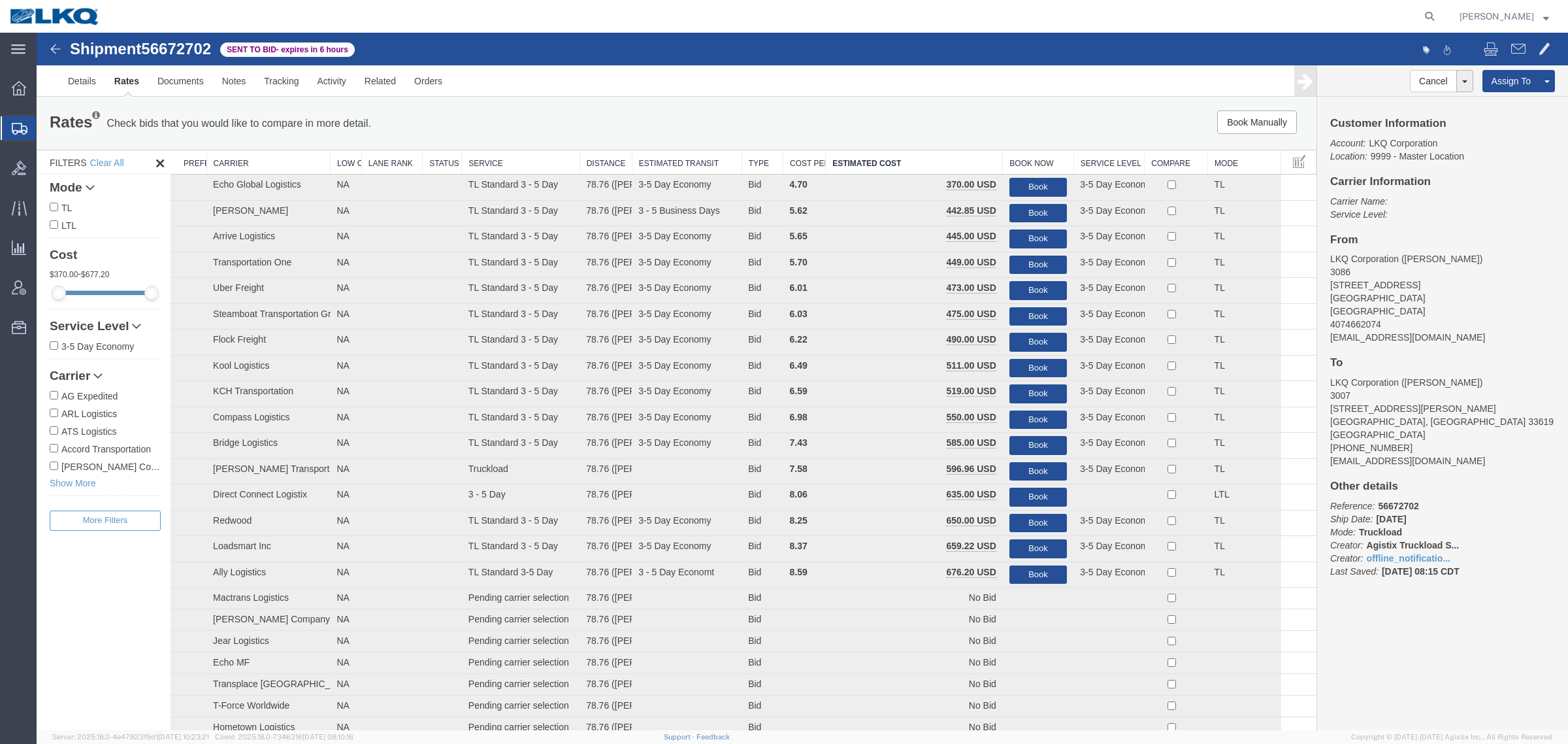
click at [894, 127] on div "Book Manually Pause Continue" at bounding box center [1048, 122] width 531 height 24
click at [1011, 183] on button "Book" at bounding box center [1038, 186] width 57 height 19
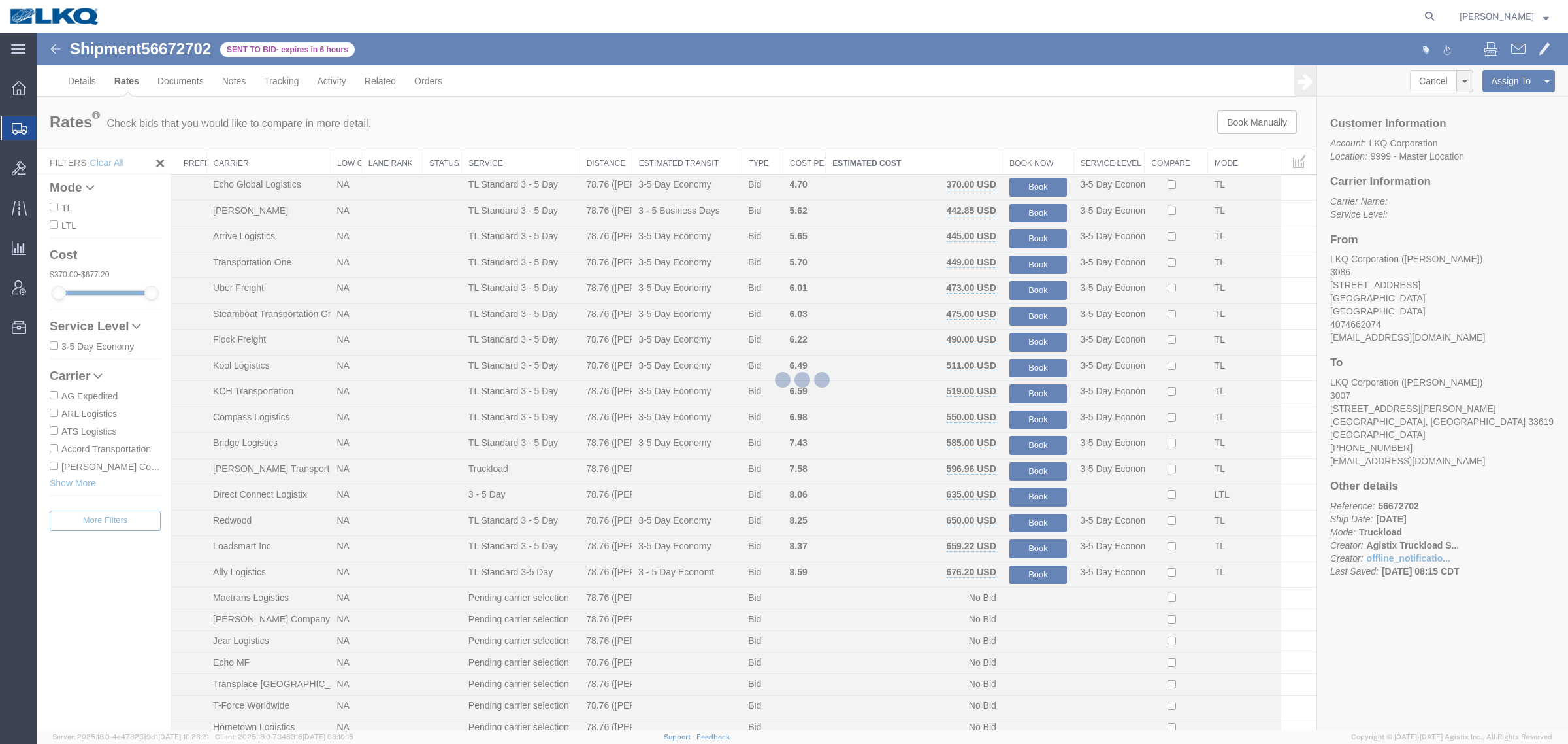
click at [991, 129] on div at bounding box center [802, 381] width 1532 height 698
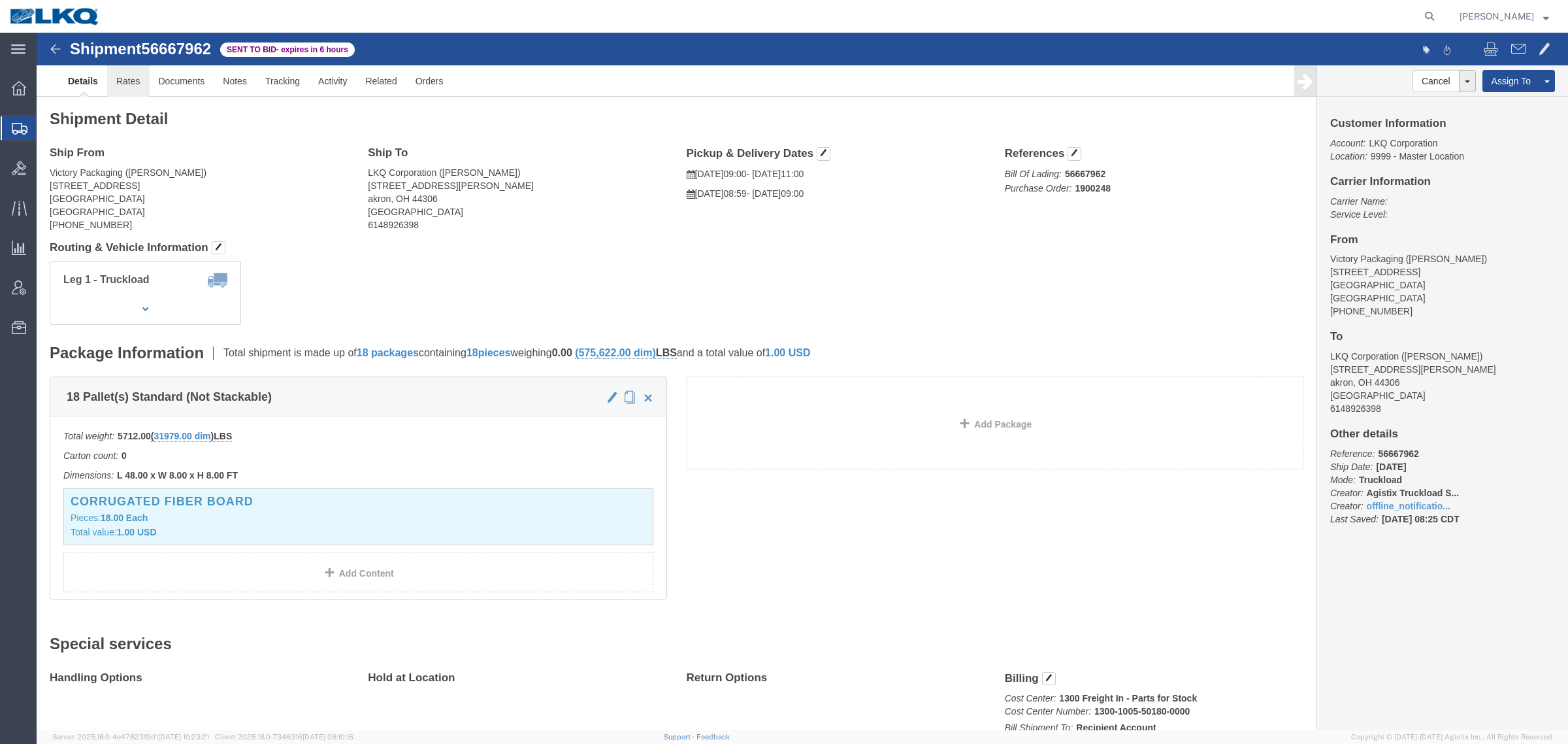
click link "Rates"
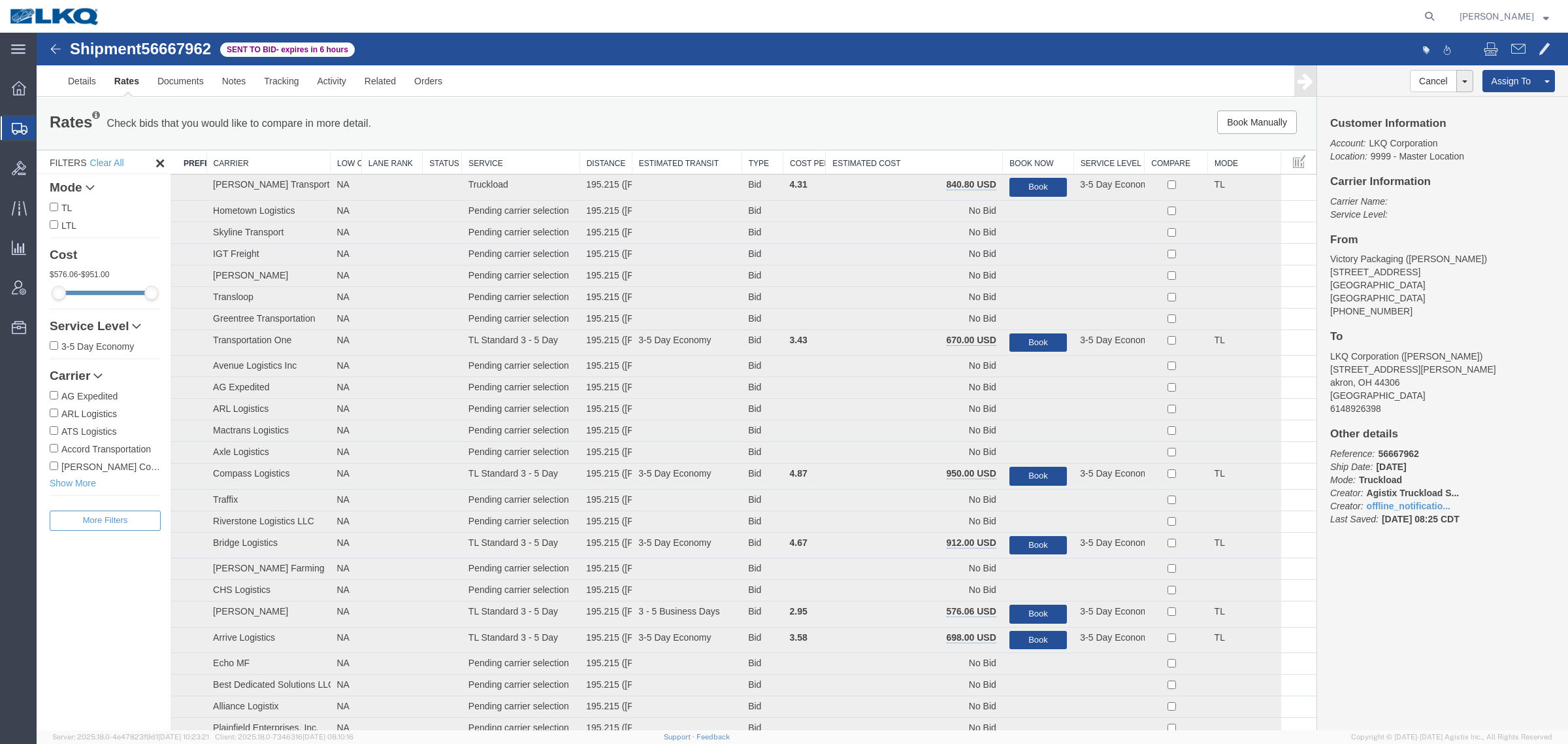
drag, startPoint x: 882, startPoint y: 89, endPoint x: 920, endPoint y: 121, distance: 49.7
click at [886, 92] on ul "Details Rates Documents Notes Tracking Activity Related Orders" at bounding box center [803, 80] width 1487 height 31
click at [933, 161] on th "Estimated Cost" at bounding box center [915, 163] width 177 height 25
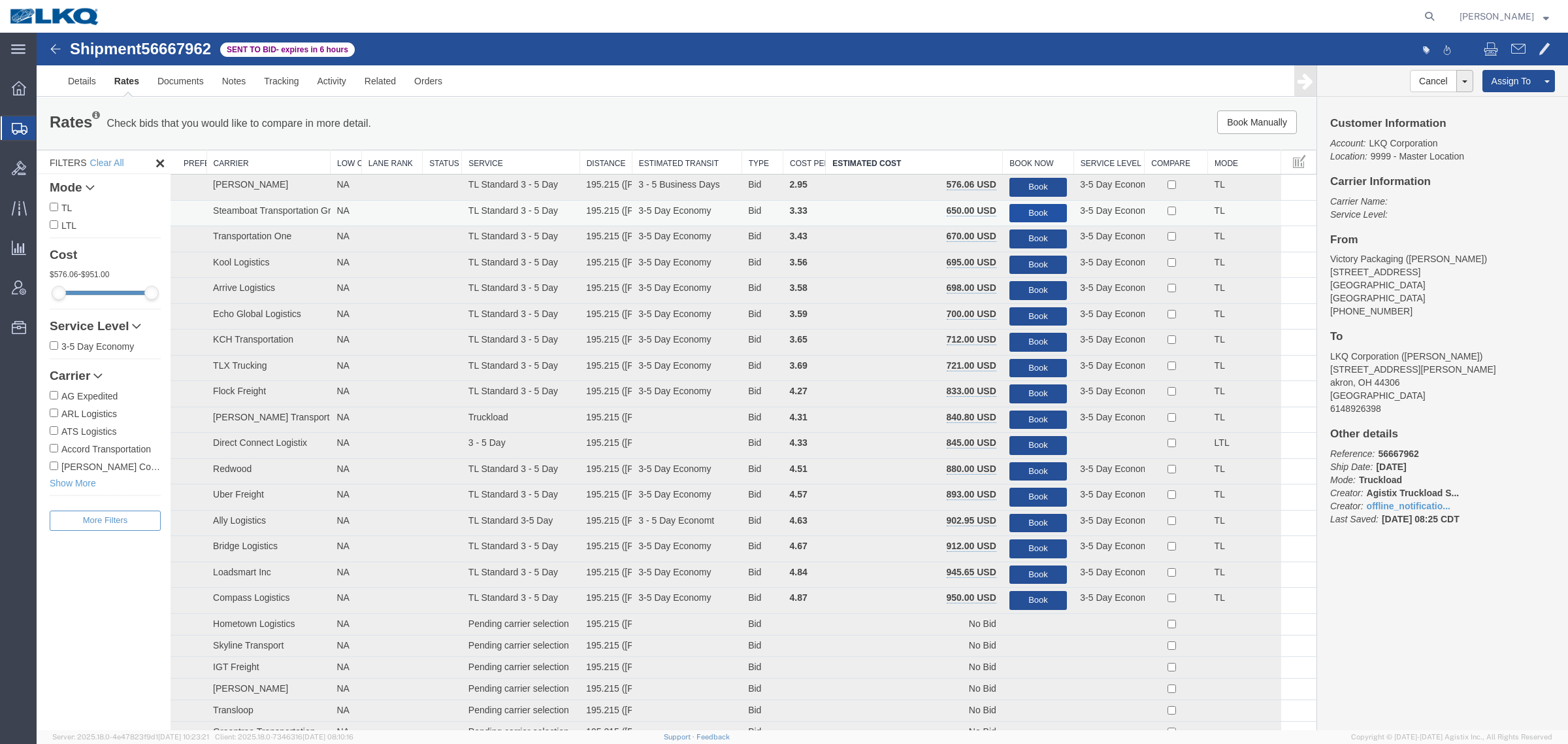
click at [1040, 206] on button "Book" at bounding box center [1038, 213] width 57 height 19
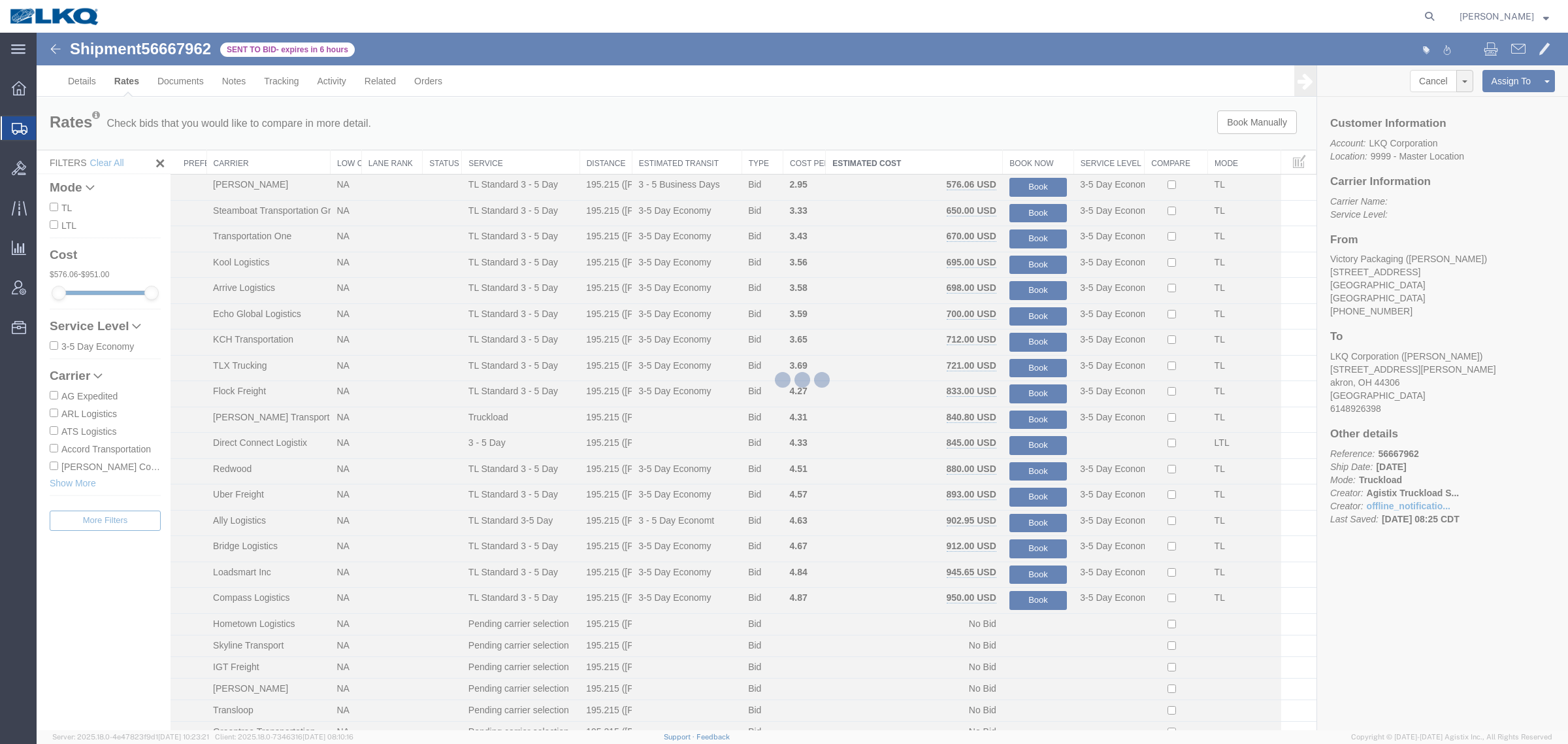
click at [991, 97] on div at bounding box center [802, 381] width 1532 height 698
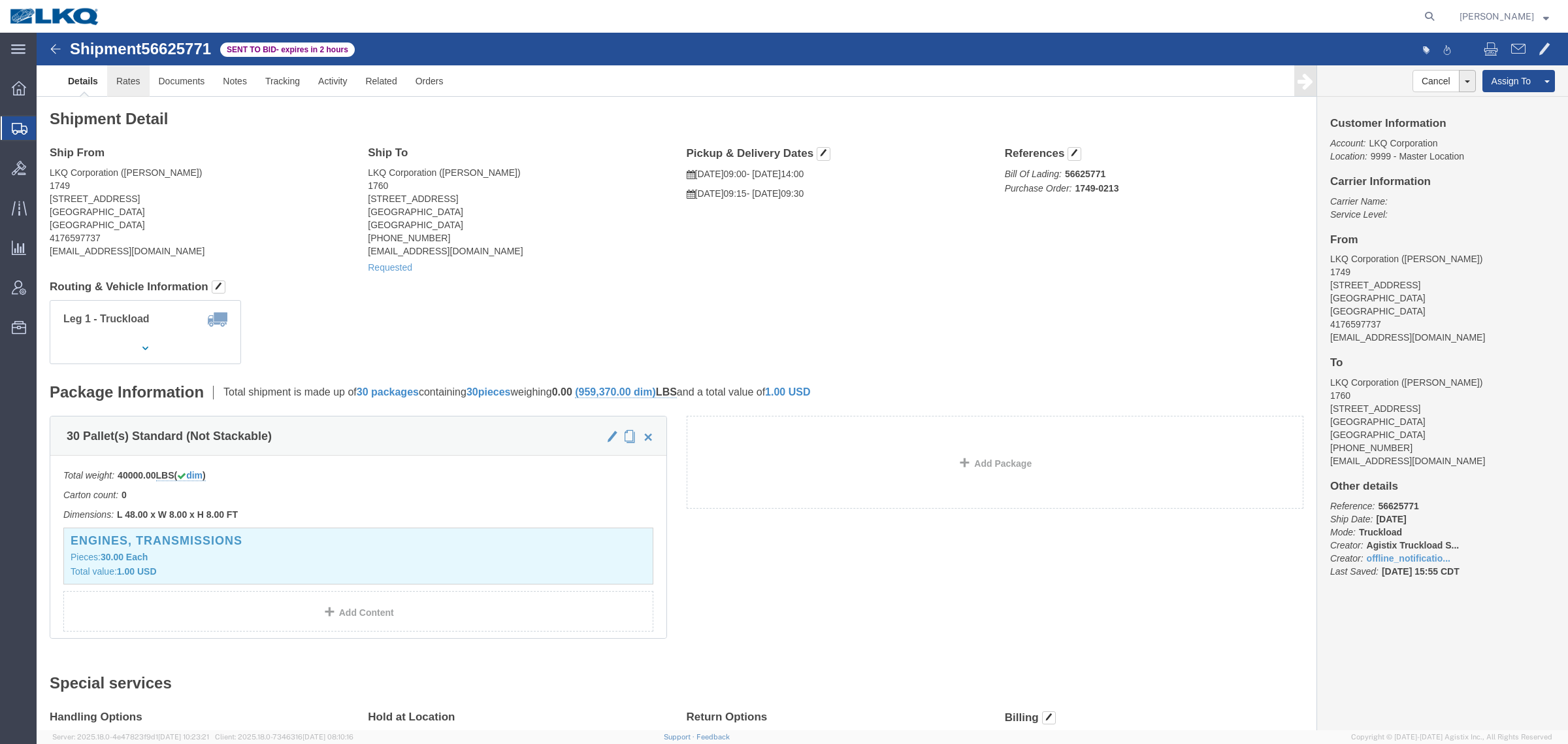
click link "Rates"
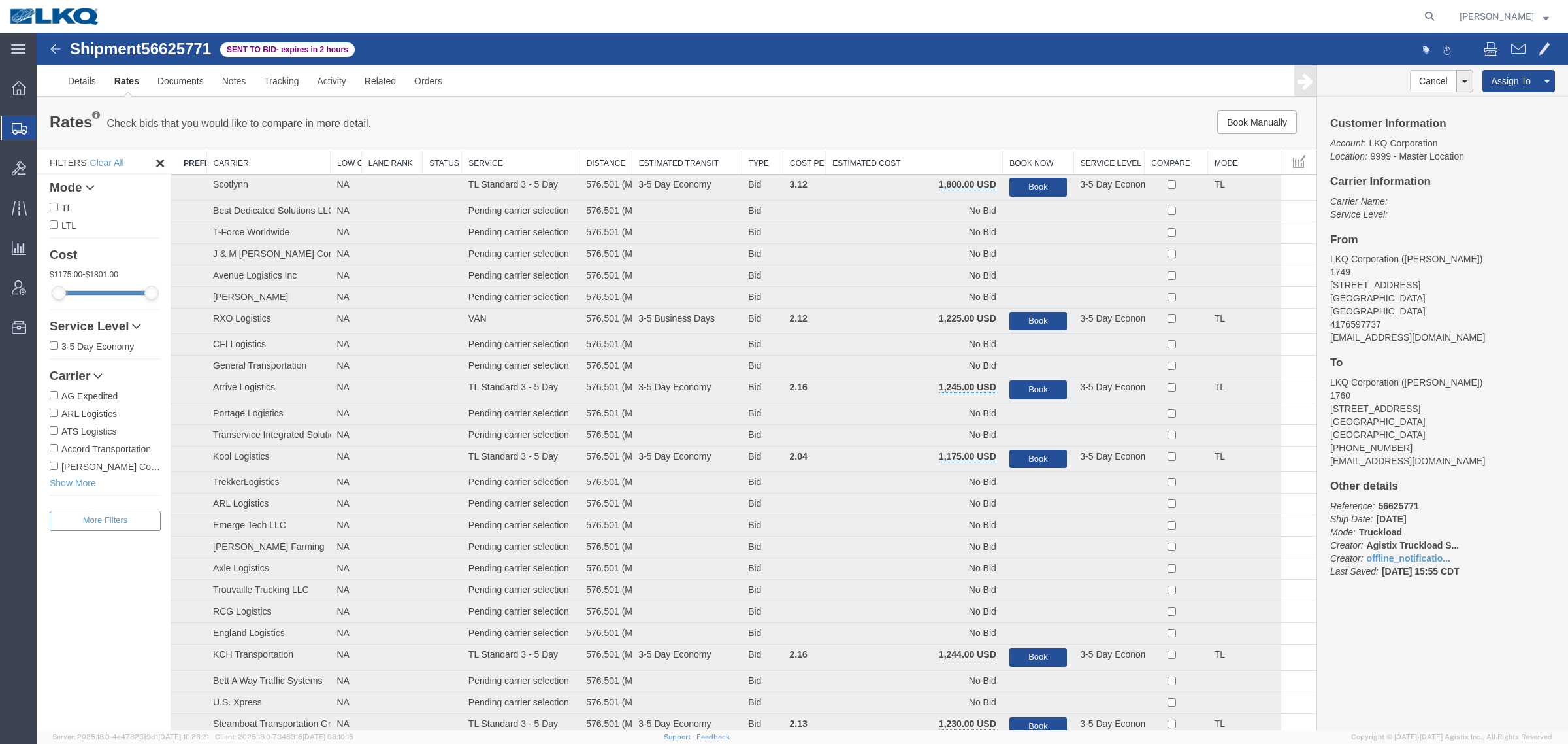
click at [919, 162] on th "Estimated Cost" at bounding box center [915, 163] width 177 height 25
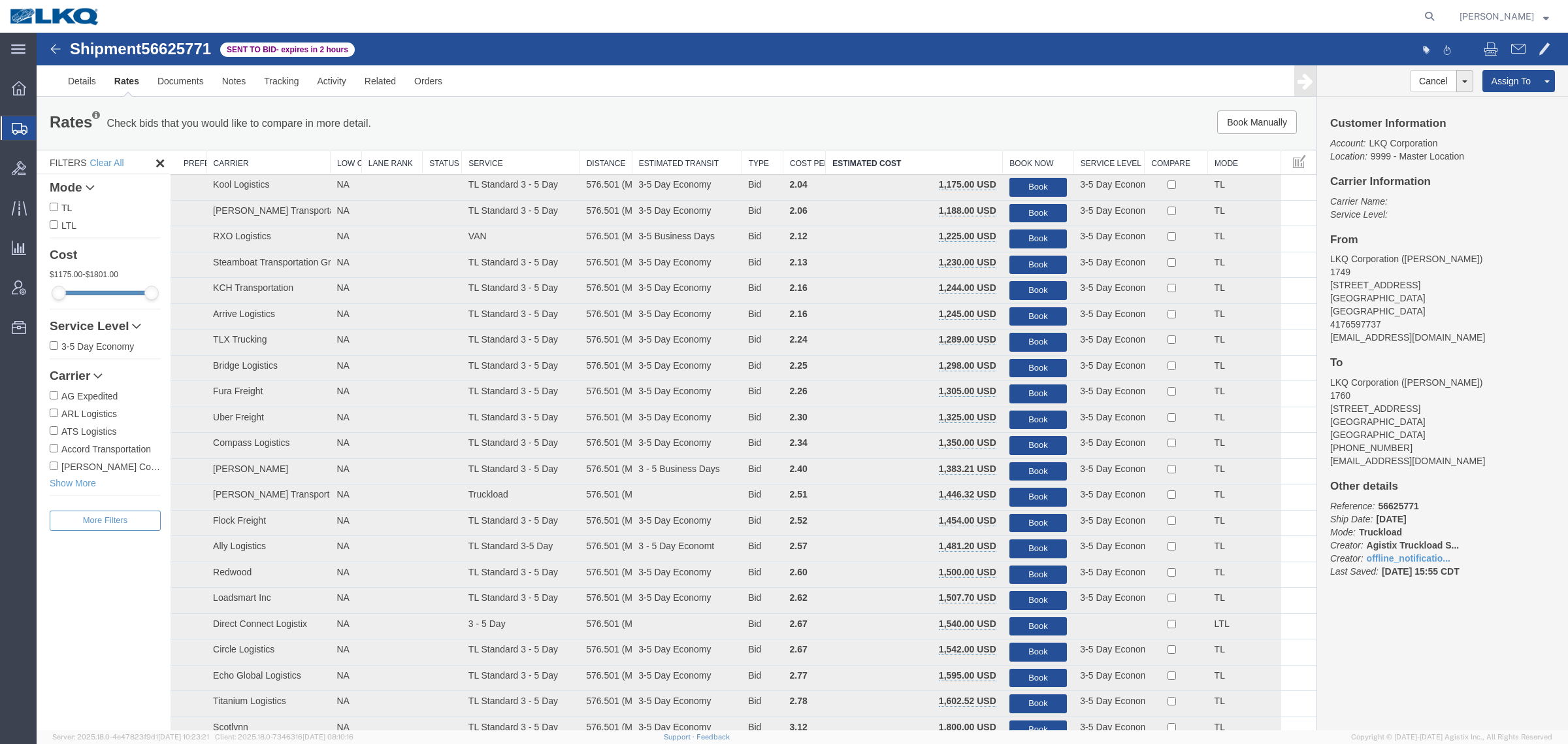
click at [681, 111] on div "Rates Check bids that you would like to compare in more detail. Compare Filter" at bounding box center [411, 123] width 743 height 27
click at [187, 46] on span "56625771" at bounding box center [175, 48] width 70 height 18
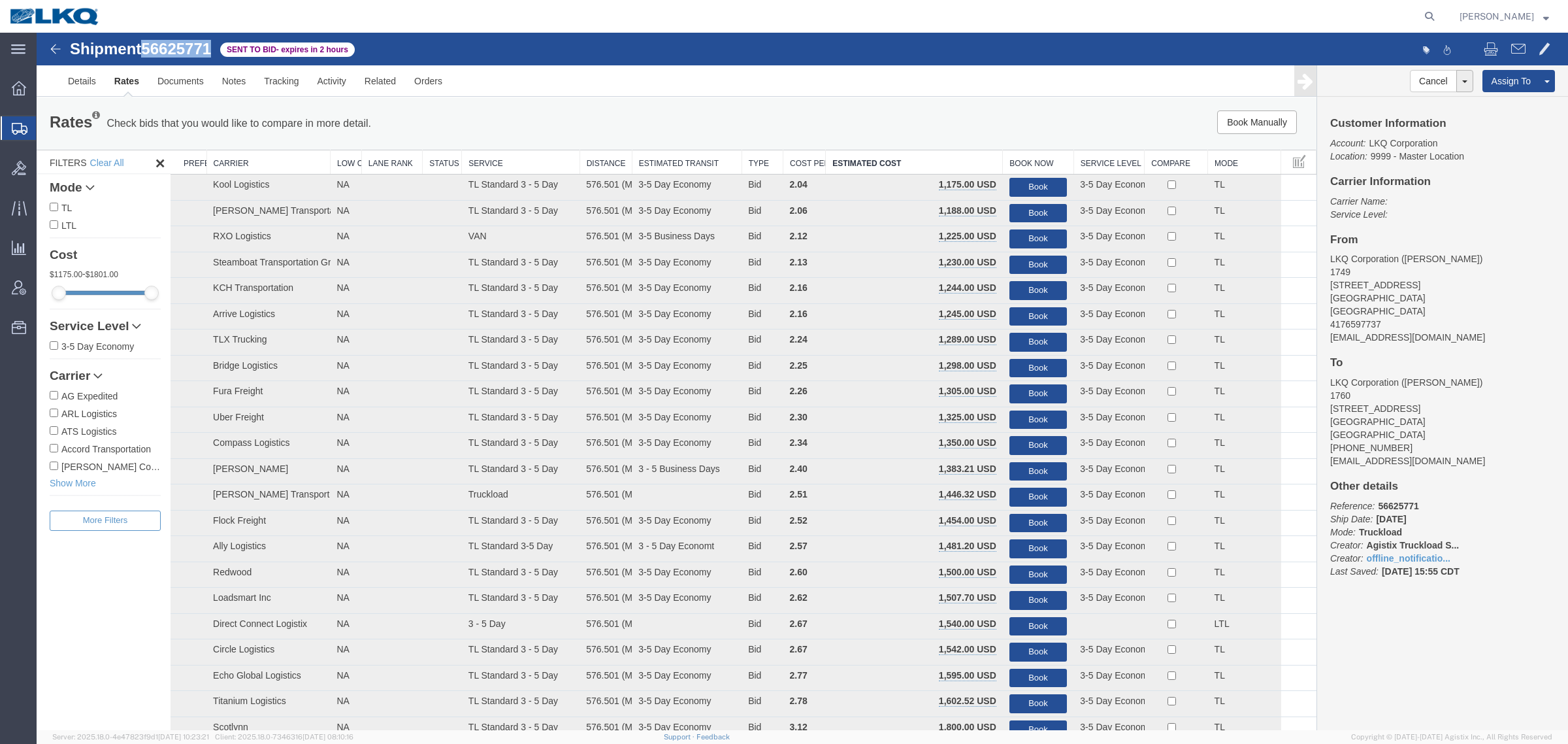
copy span "56625771"
click at [232, 79] on link "Notes" at bounding box center [233, 81] width 42 height 32
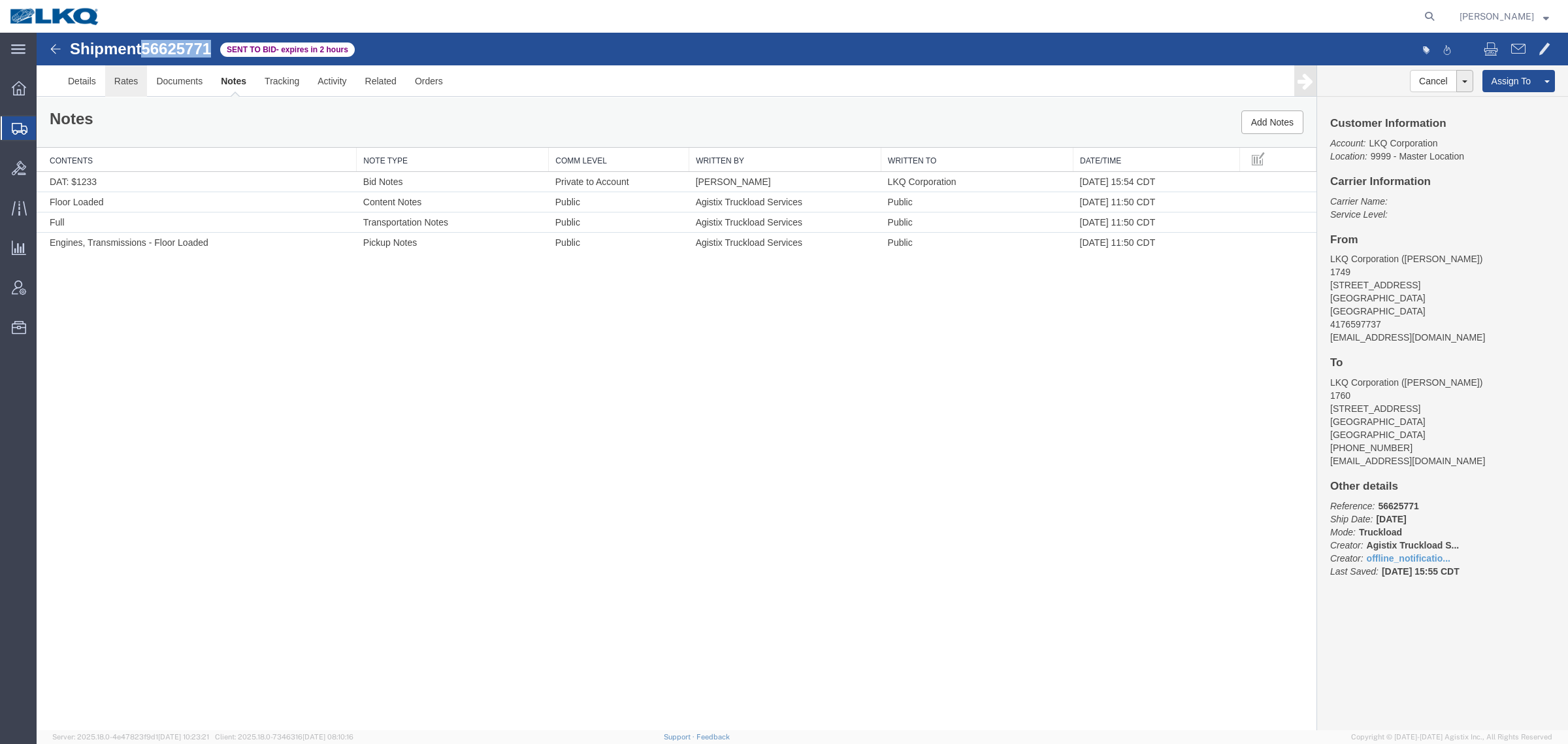
click at [122, 80] on link "Rates" at bounding box center [126, 81] width 42 height 32
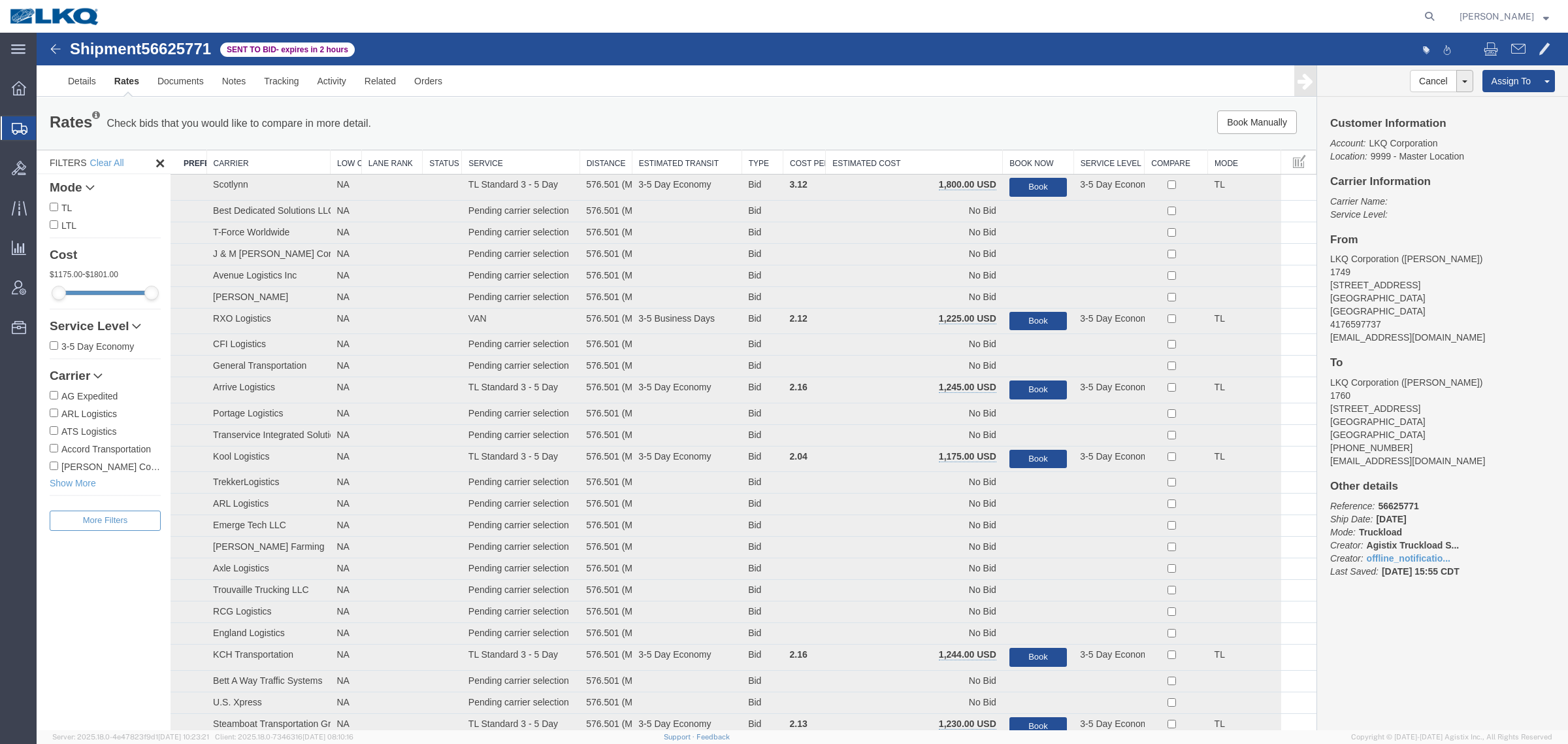
click at [905, 125] on div "Book Manually Pause Continue" at bounding box center [1048, 122] width 531 height 24
click at [922, 159] on th "Estimated Cost" at bounding box center [915, 163] width 177 height 25
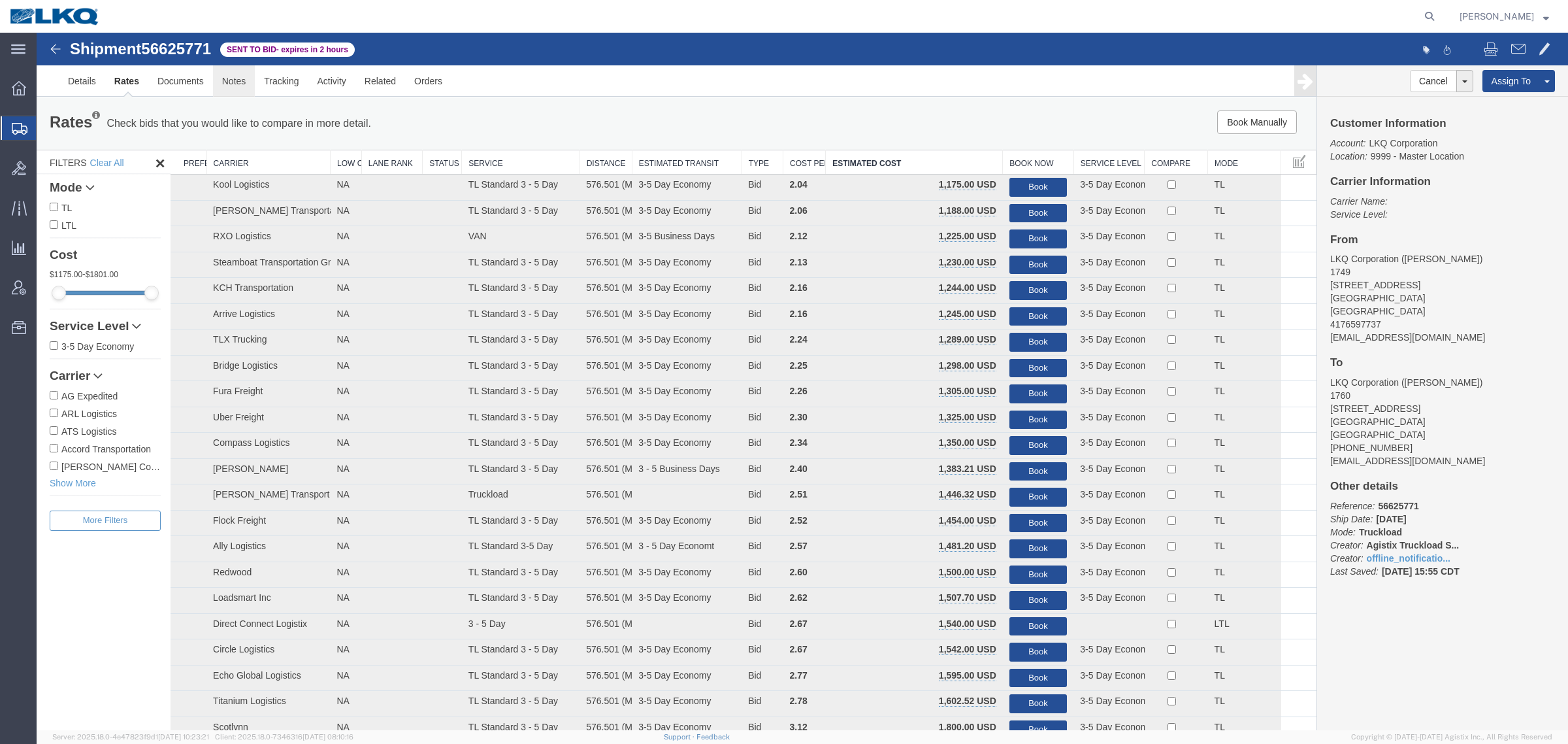
click at [230, 86] on link "Notes" at bounding box center [233, 81] width 42 height 32
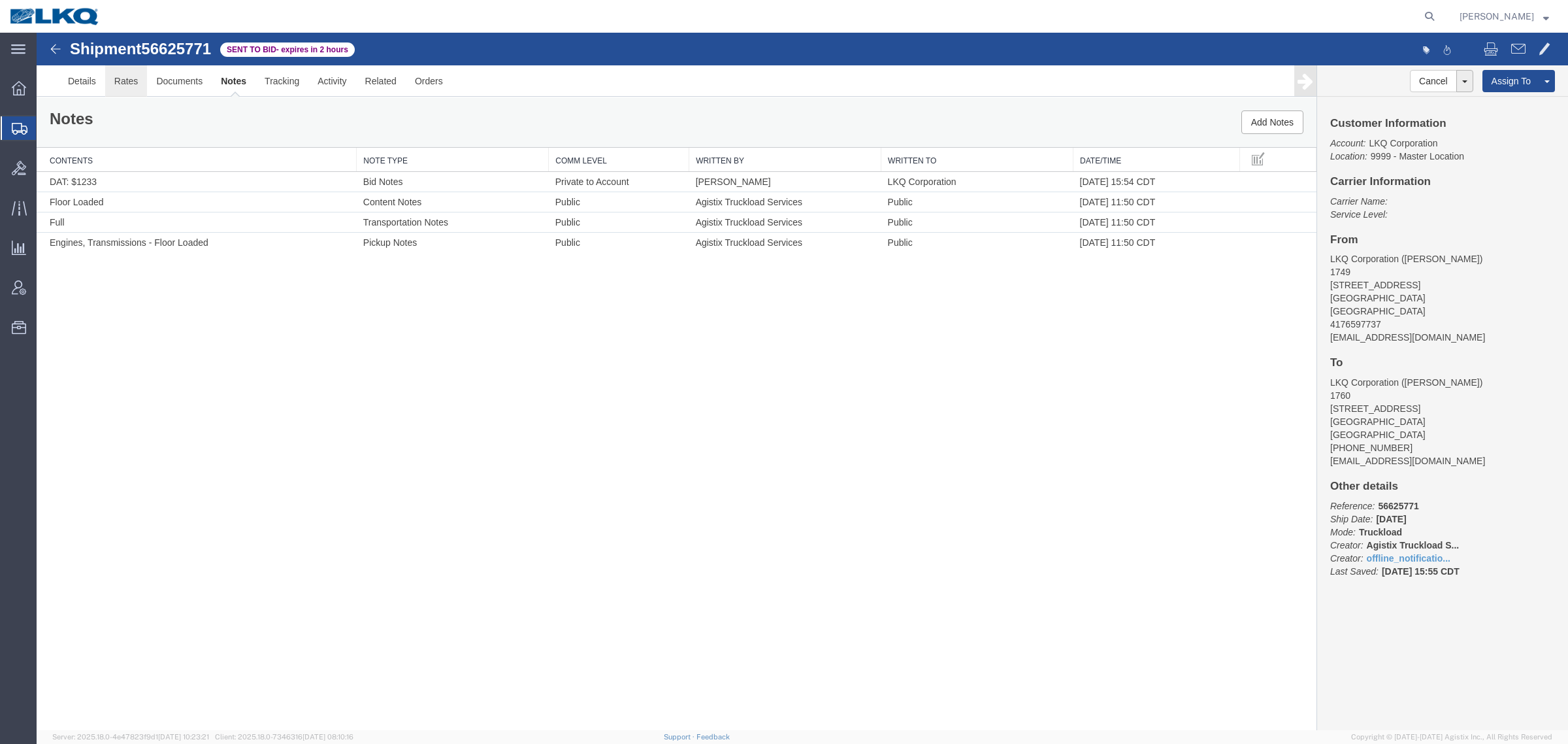
click at [128, 79] on link "Rates" at bounding box center [126, 81] width 42 height 32
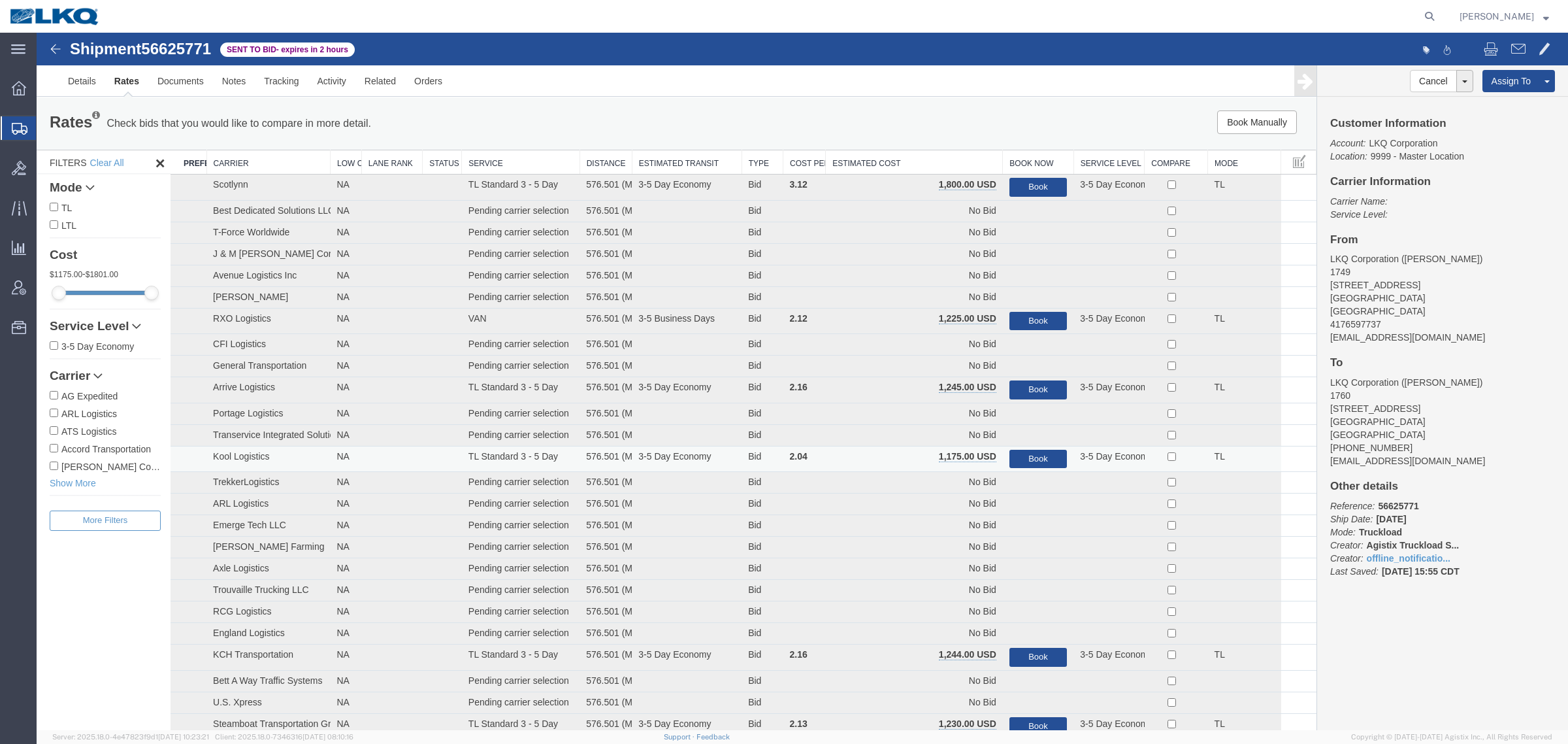
drag, startPoint x: 892, startPoint y: 165, endPoint x: 919, endPoint y: 181, distance: 31.4
click at [892, 165] on th "Estimated Cost" at bounding box center [915, 163] width 177 height 25
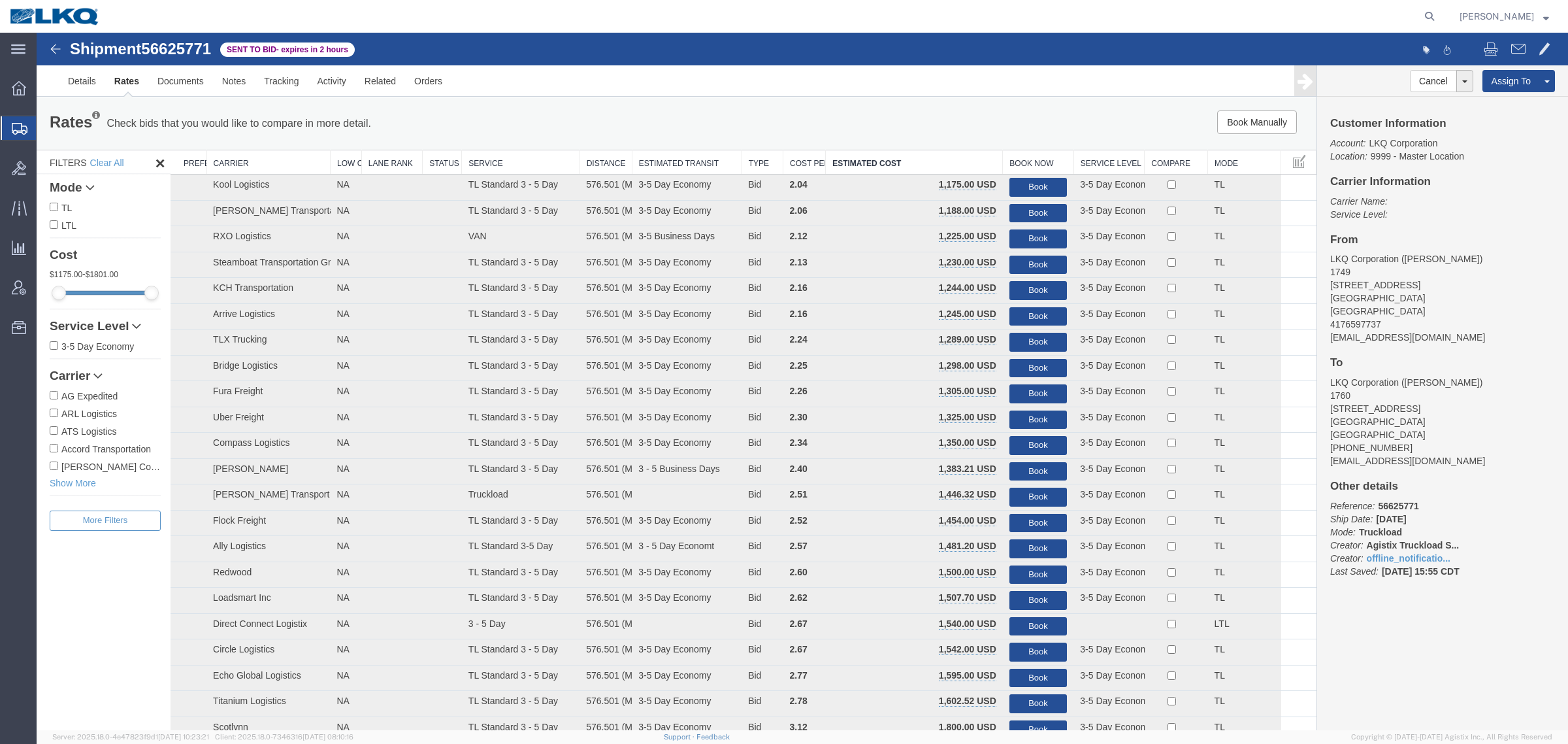
click at [682, 115] on div "Rates Check bids that you would like to compare in more detail. Compare Filter" at bounding box center [411, 123] width 743 height 27
drag, startPoint x: 871, startPoint y: 125, endPoint x: 662, endPoint y: 149, distance: 210.4
click at [871, 125] on div "Book Manually Pause Continue" at bounding box center [1048, 122] width 531 height 24
click at [186, 50] on span "56625771" at bounding box center [175, 48] width 70 height 18
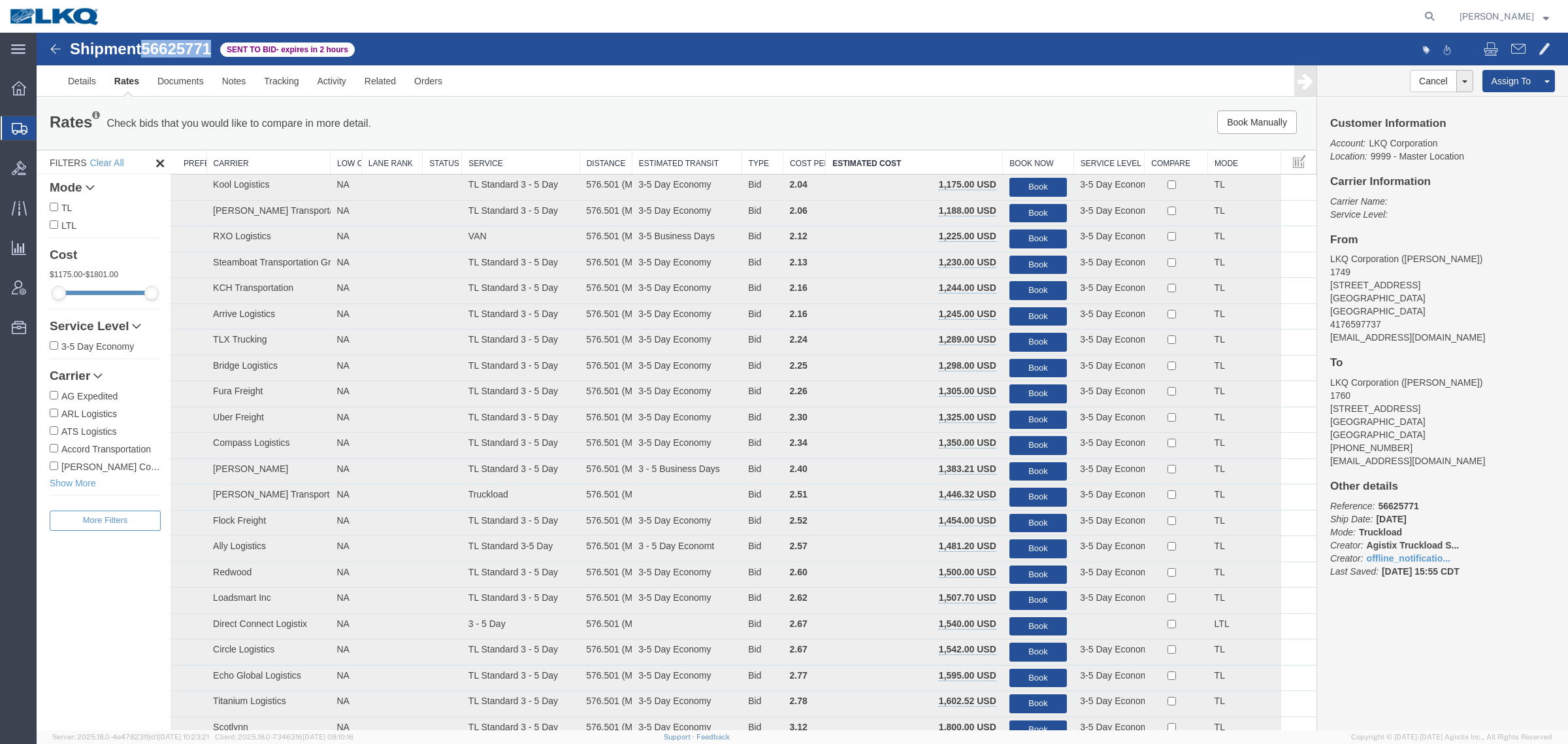
copy span "56625771"
drag, startPoint x: 952, startPoint y: 107, endPoint x: 1545, endPoint y: 125, distance: 593.3
click at [964, 107] on div "Rates Check bids that you would like to compare in more detail. Compare Filter …" at bounding box center [677, 123] width 1280 height 52
click at [127, 87] on link "Rates" at bounding box center [127, 81] width 43 height 32
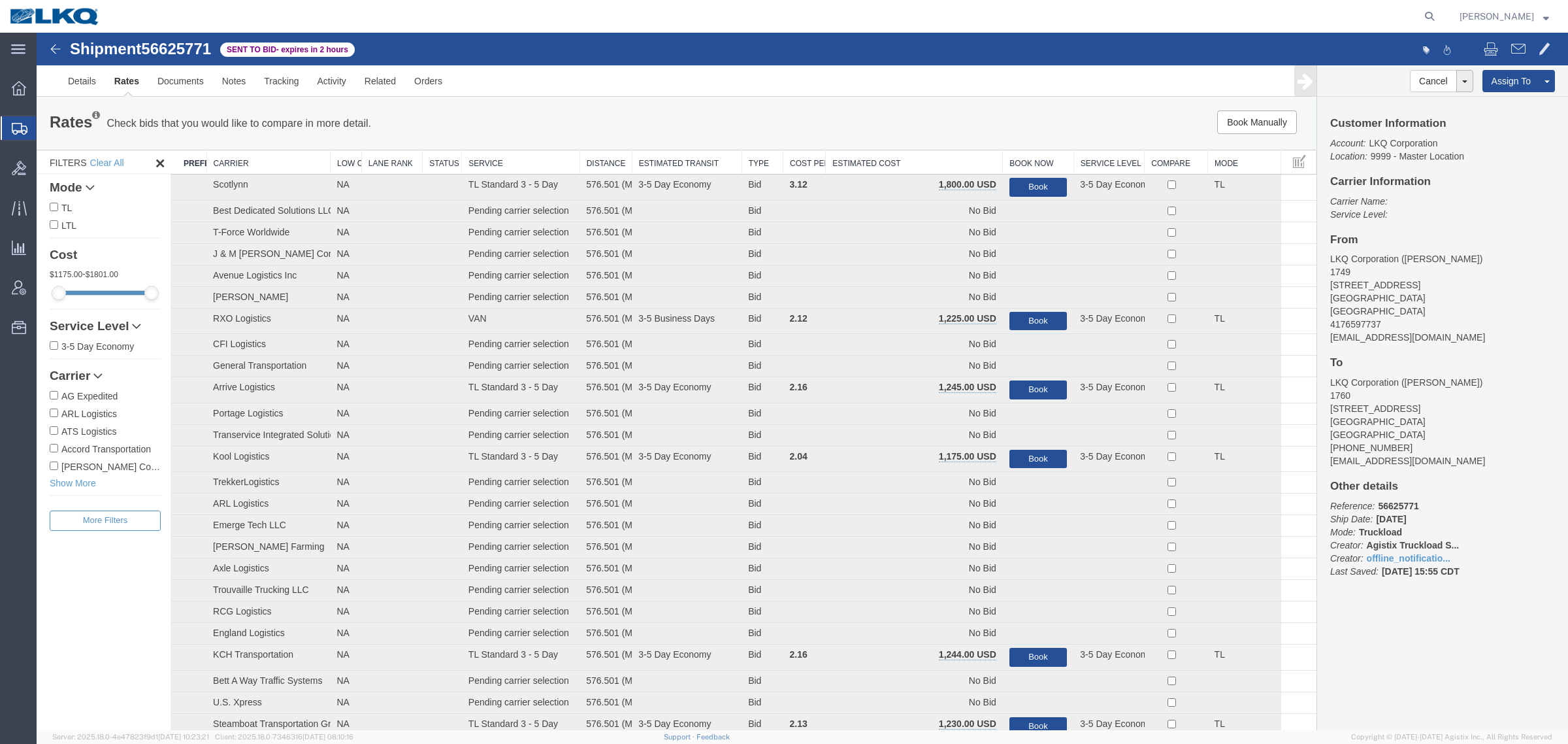
click at [858, 135] on div "Rates Check bids that you would like to compare in more detail. Compare Filter …" at bounding box center [676, 123] width 1274 height 27
click at [869, 158] on th "Estimated Cost" at bounding box center [915, 163] width 177 height 25
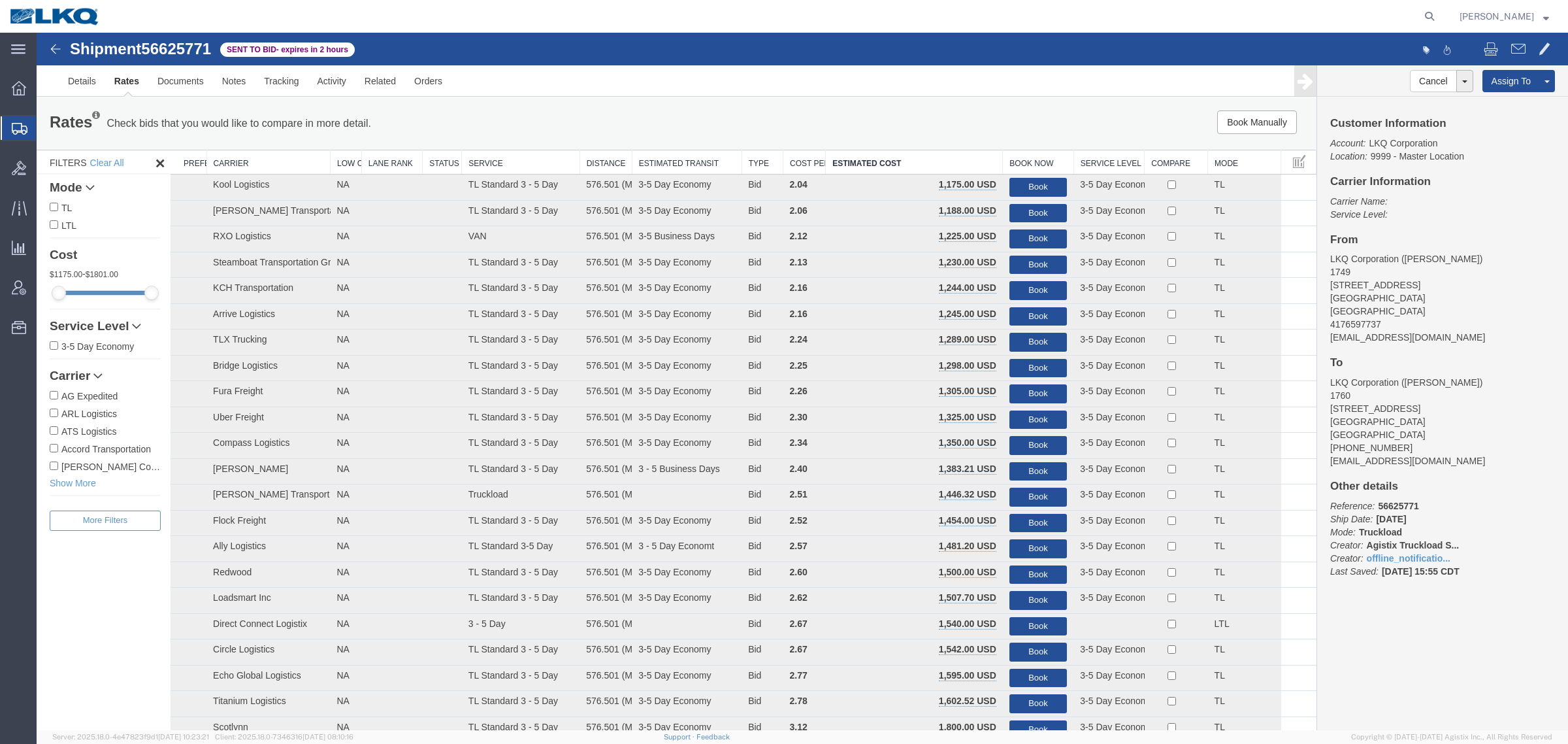
click at [587, 104] on div "Rates Check bids that you would like to compare in more detail. Compare Filter …" at bounding box center [677, 123] width 1280 height 52
click at [572, 105] on div "Rates Check bids that you would like to compare in more detail. Compare Filter …" at bounding box center [677, 123] width 1280 height 52
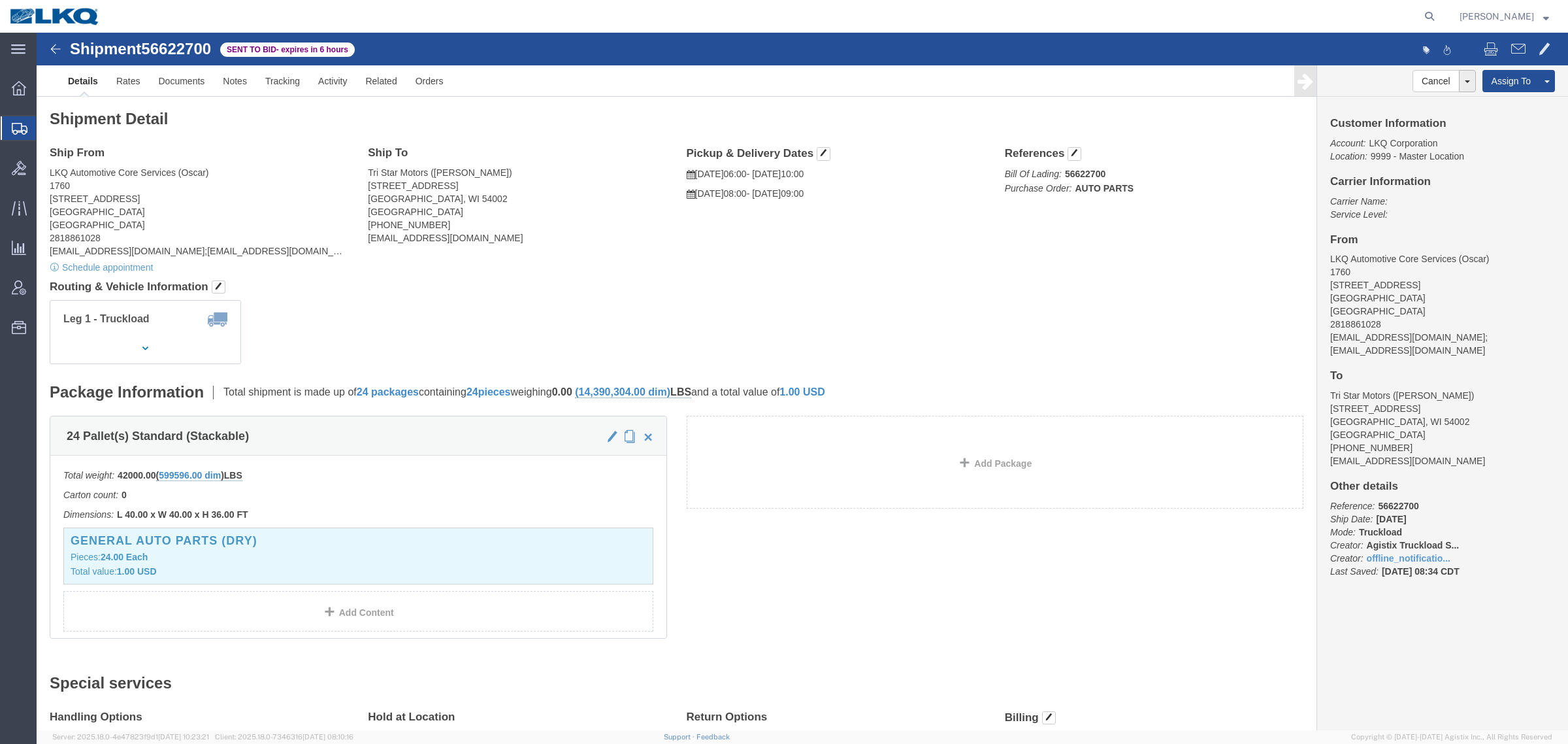
click div "Ship To Tri Star Motors (Ben Steine) 320 10th Avenue Baldwin, WI 54002 United S…"
click link "Rates"
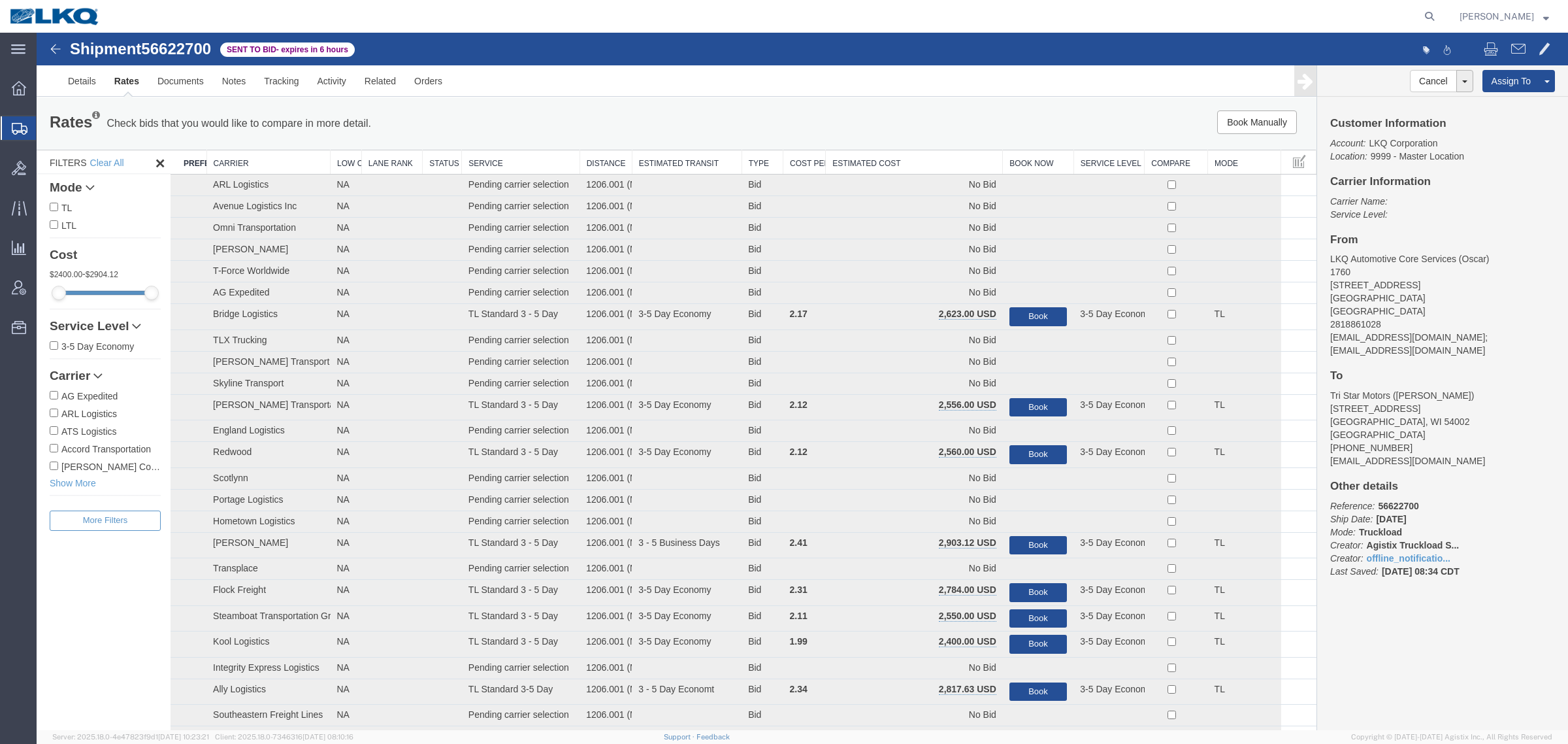
click at [907, 156] on th "Estimated Cost" at bounding box center [915, 163] width 177 height 25
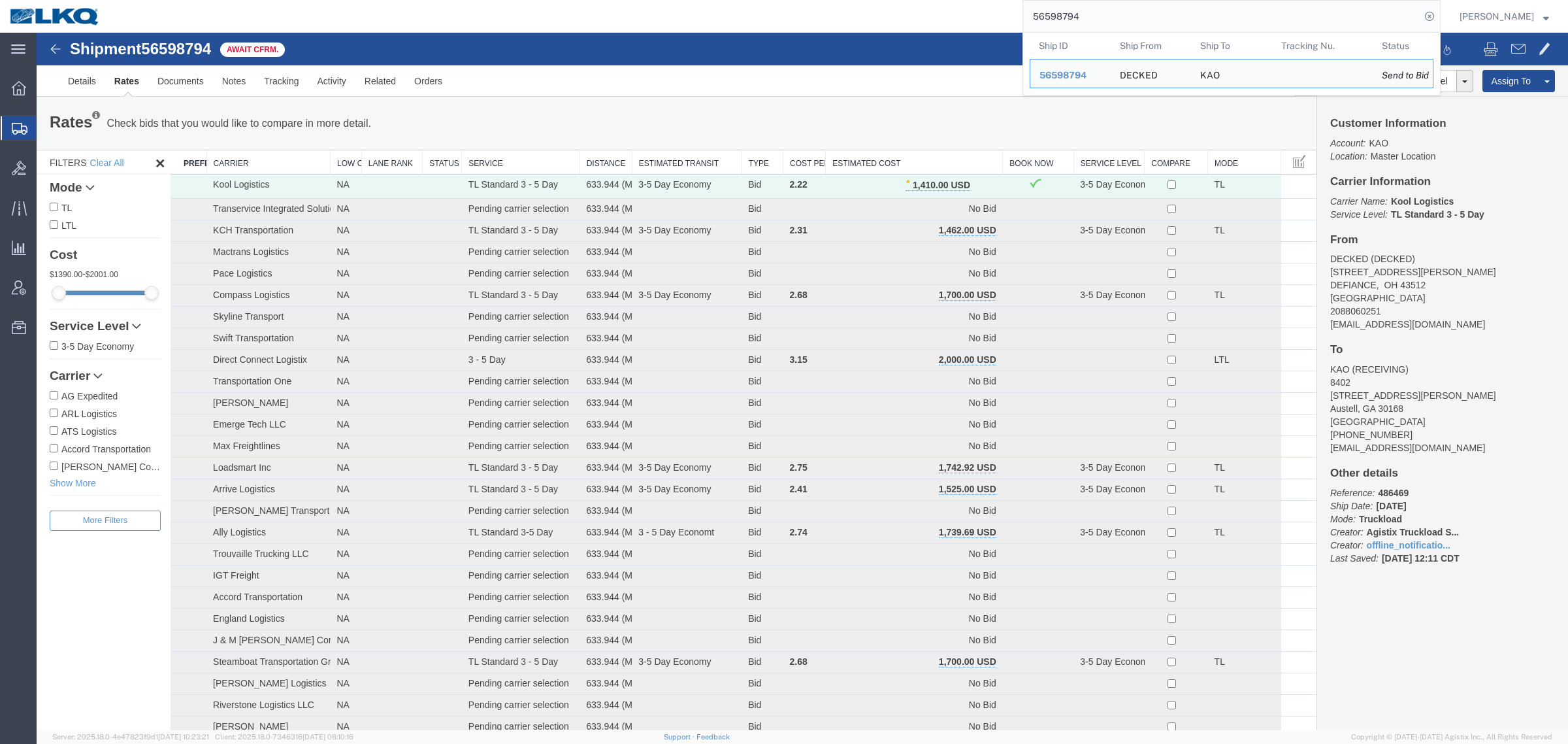
drag, startPoint x: 1142, startPoint y: 11, endPoint x: 553, endPoint y: 21, distance: 589.1
click at [574, 18] on div "56598794 Ship ID Ship From Ship To Tracking Nu. Status Ship ID 56598794 Ship Fr…" at bounding box center [774, 16] width 1331 height 33
paste input "608837"
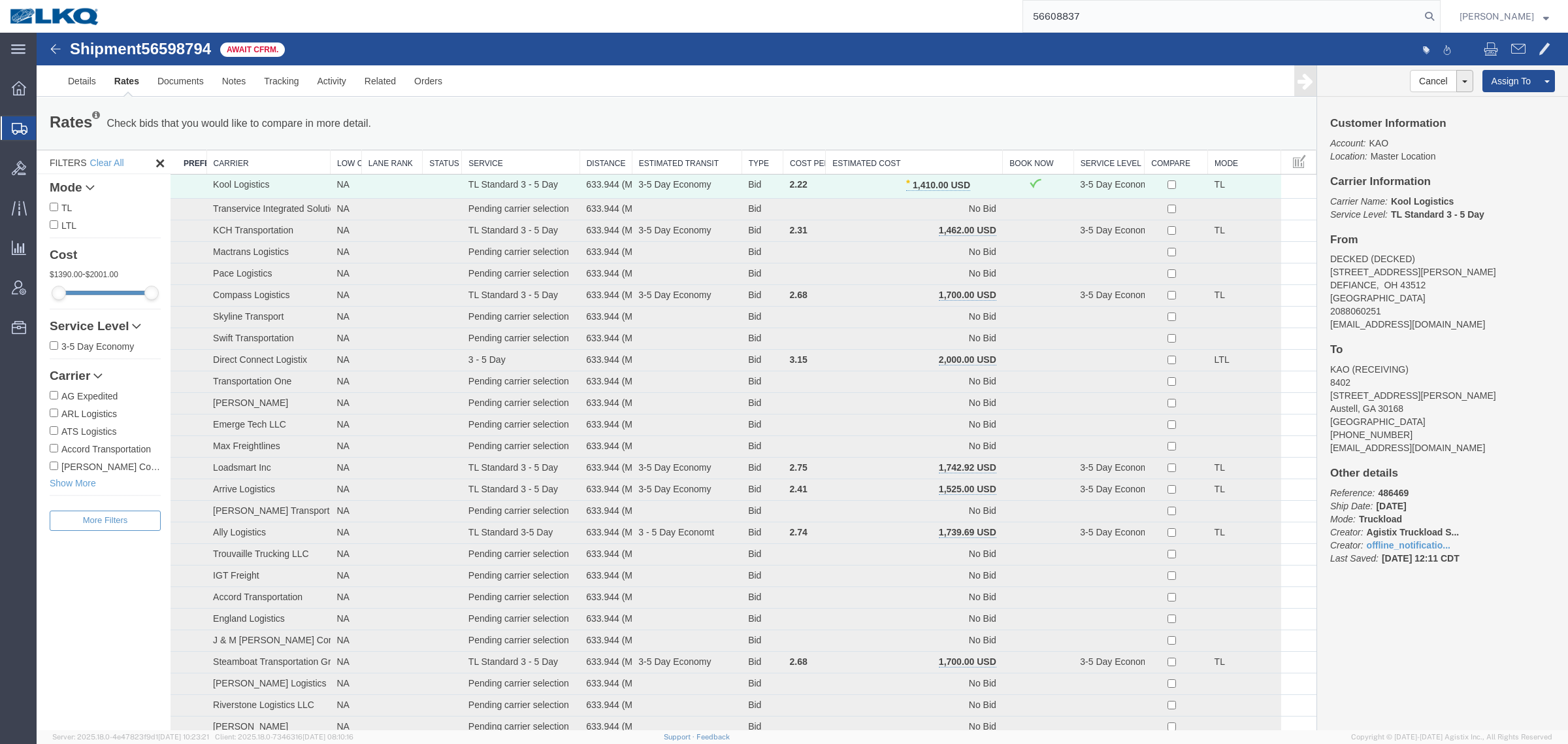
type input "56608837"
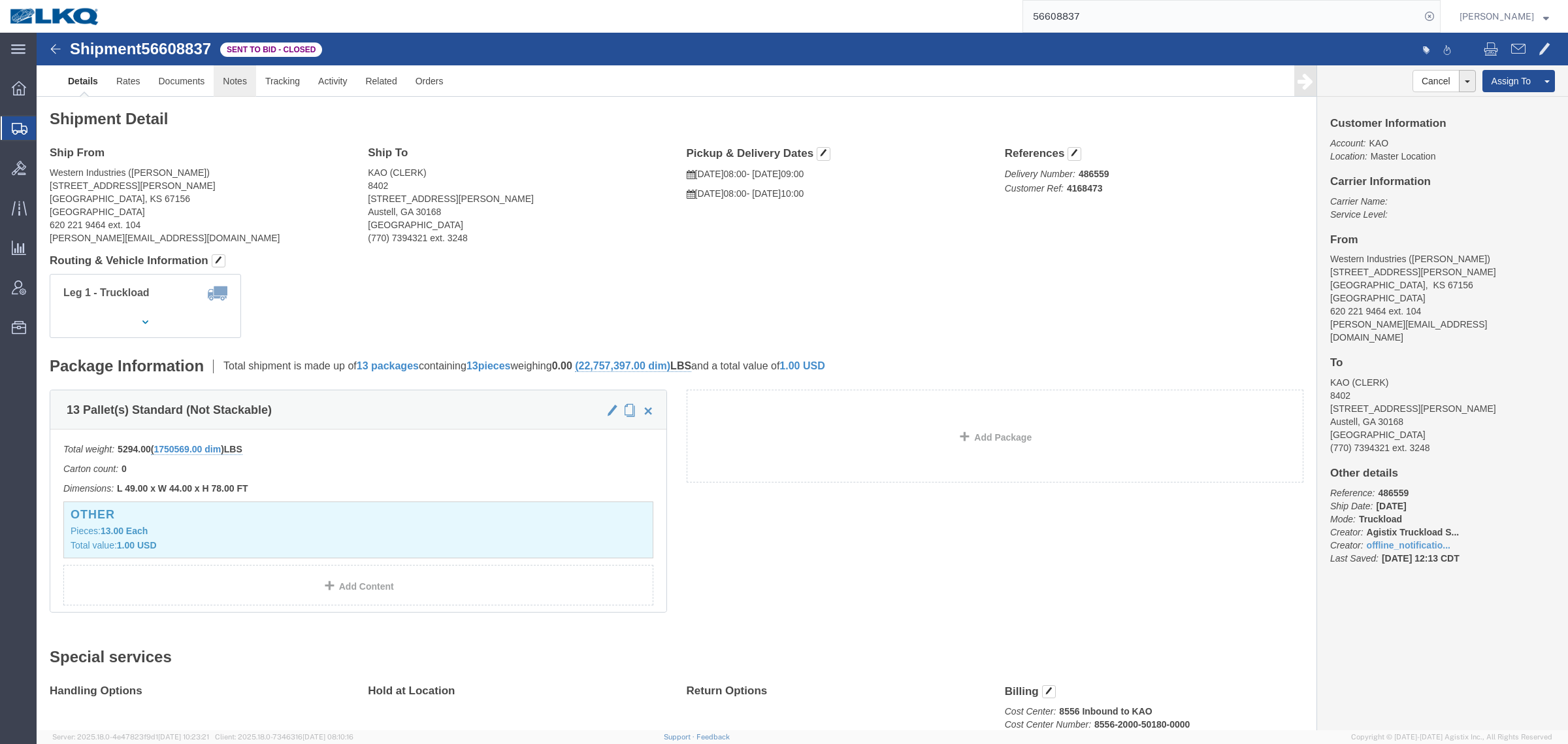
click link "Notes"
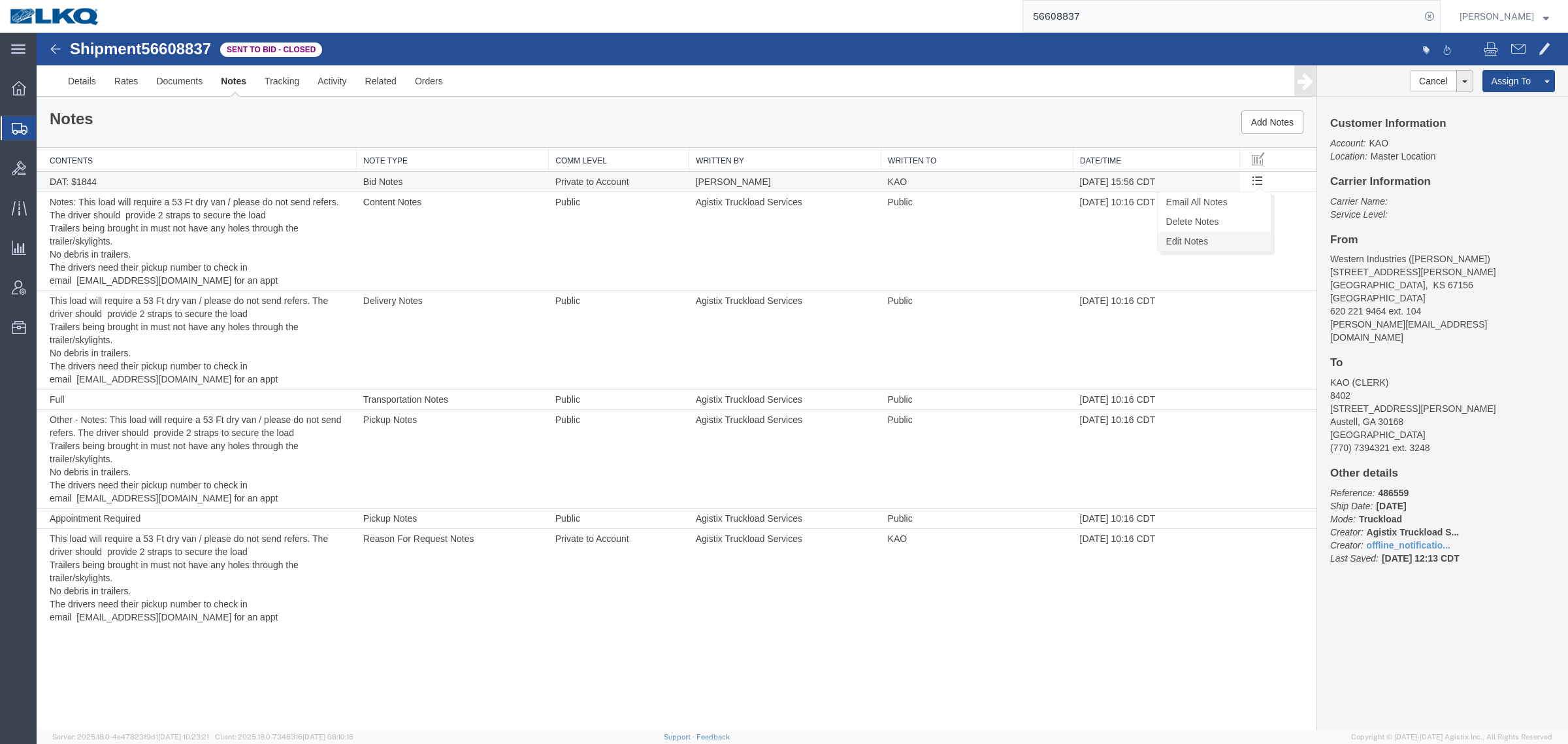
click at [1236, 238] on link "Edit Notes" at bounding box center [1214, 241] width 113 height 20
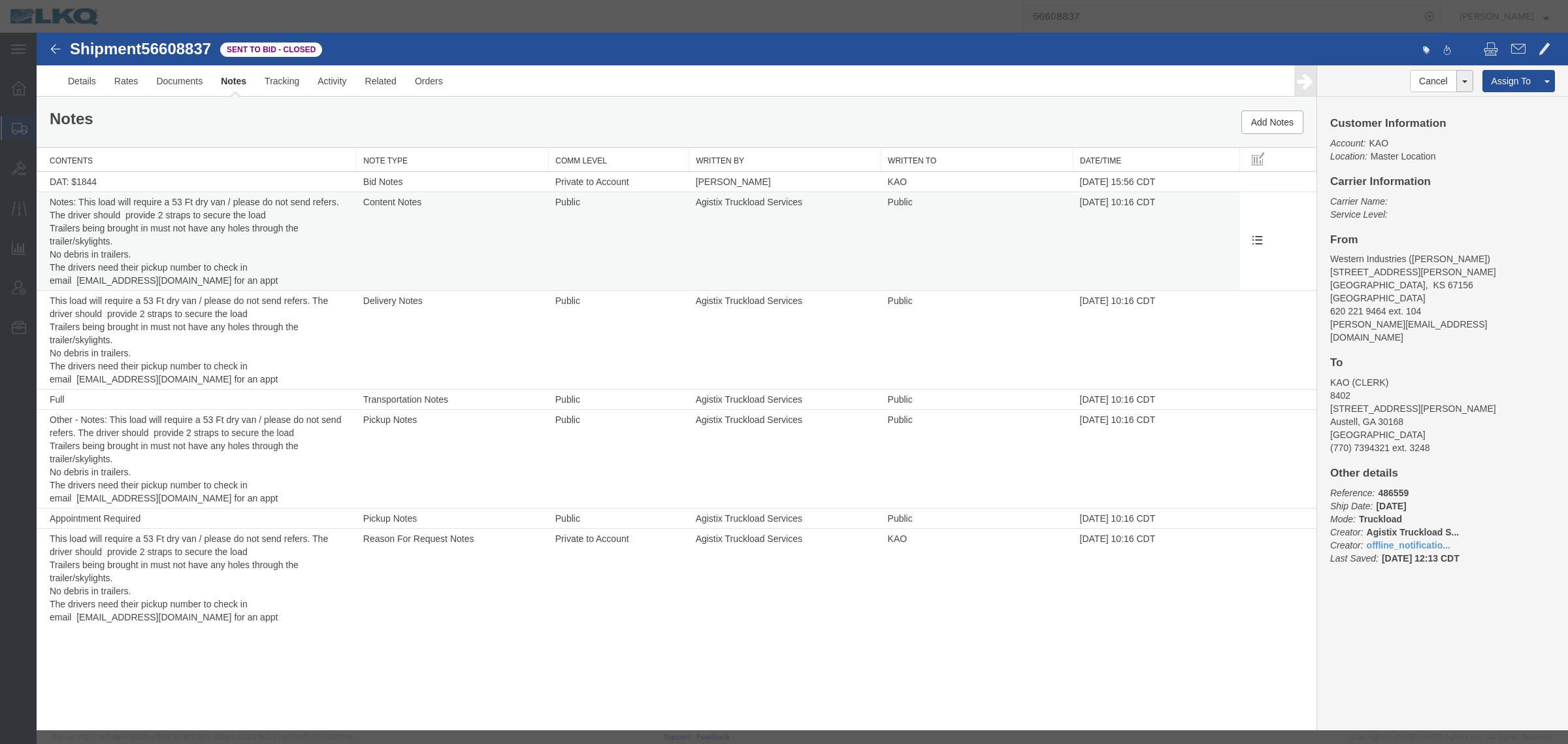
select select "BID_NOTES"
select select "PRIVATE_TO_ACCOUNT"
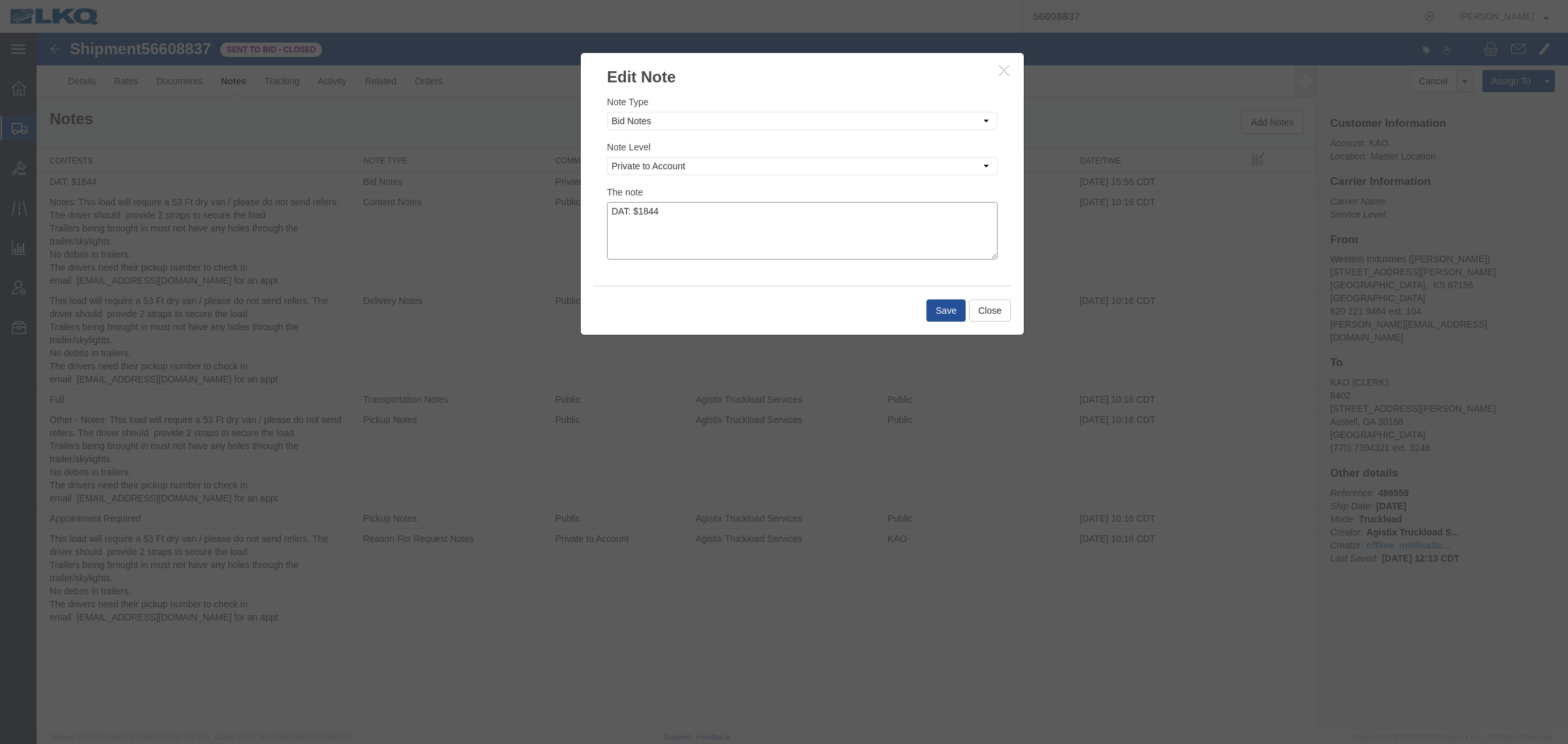
click at [715, 227] on textarea "DAT: $1844" at bounding box center [802, 231] width 391 height 57
type textarea "DAT: $1844, Original: $1899"
click at [969, 307] on button "Close" at bounding box center [990, 310] width 41 height 23
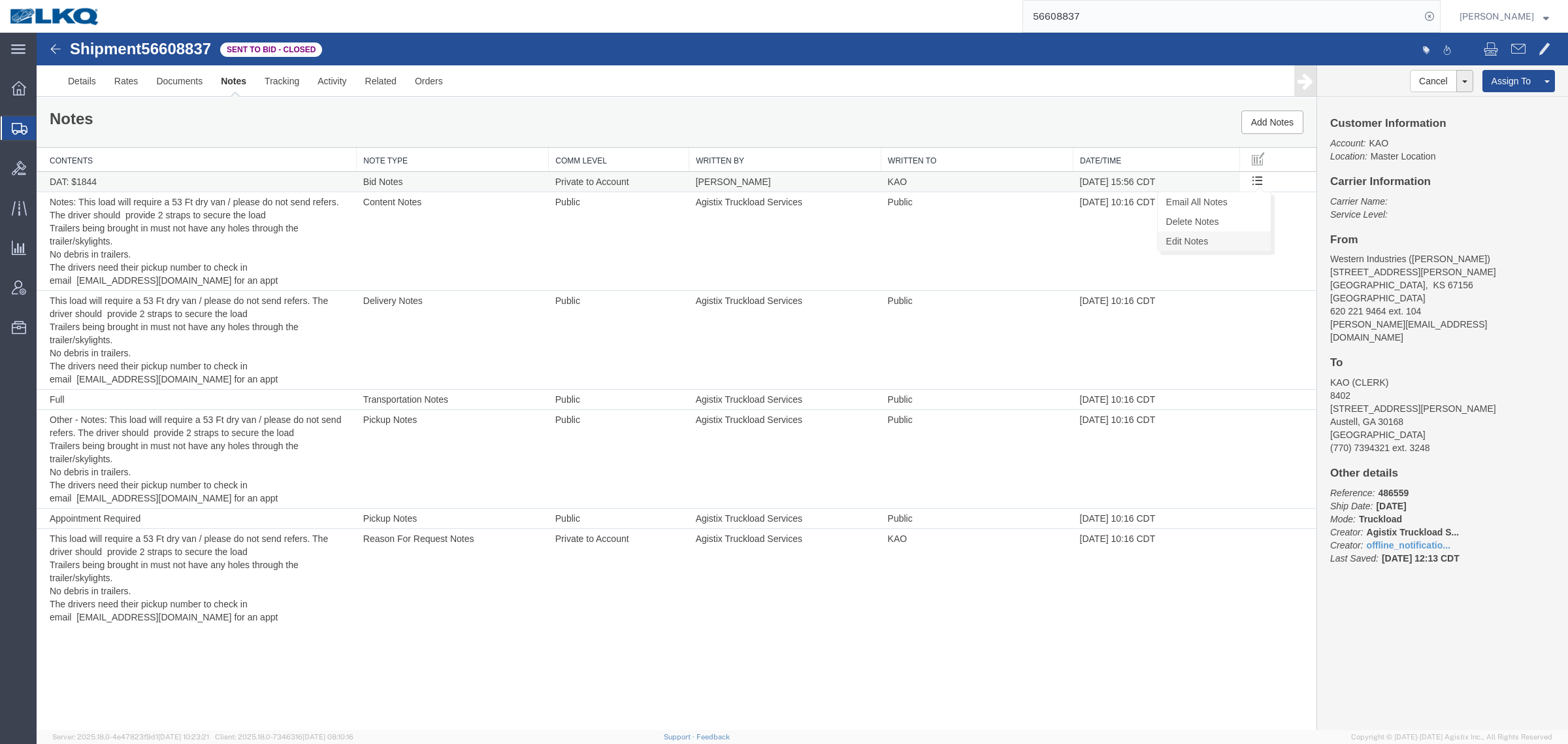
click at [1226, 238] on link "Edit Notes" at bounding box center [1214, 241] width 113 height 20
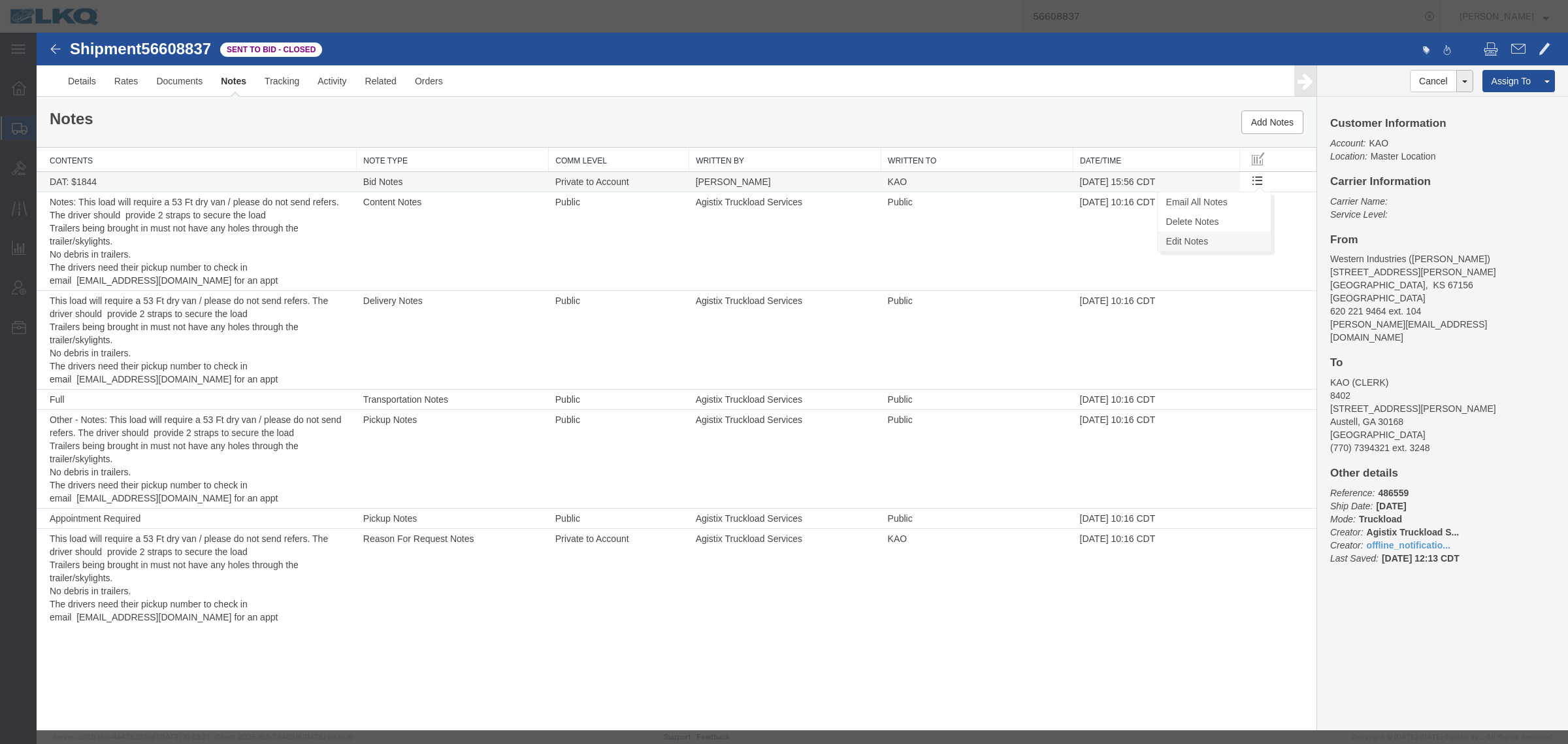
select select "BID_NOTES"
select select "PRIVATE_TO_ACCOUNT"
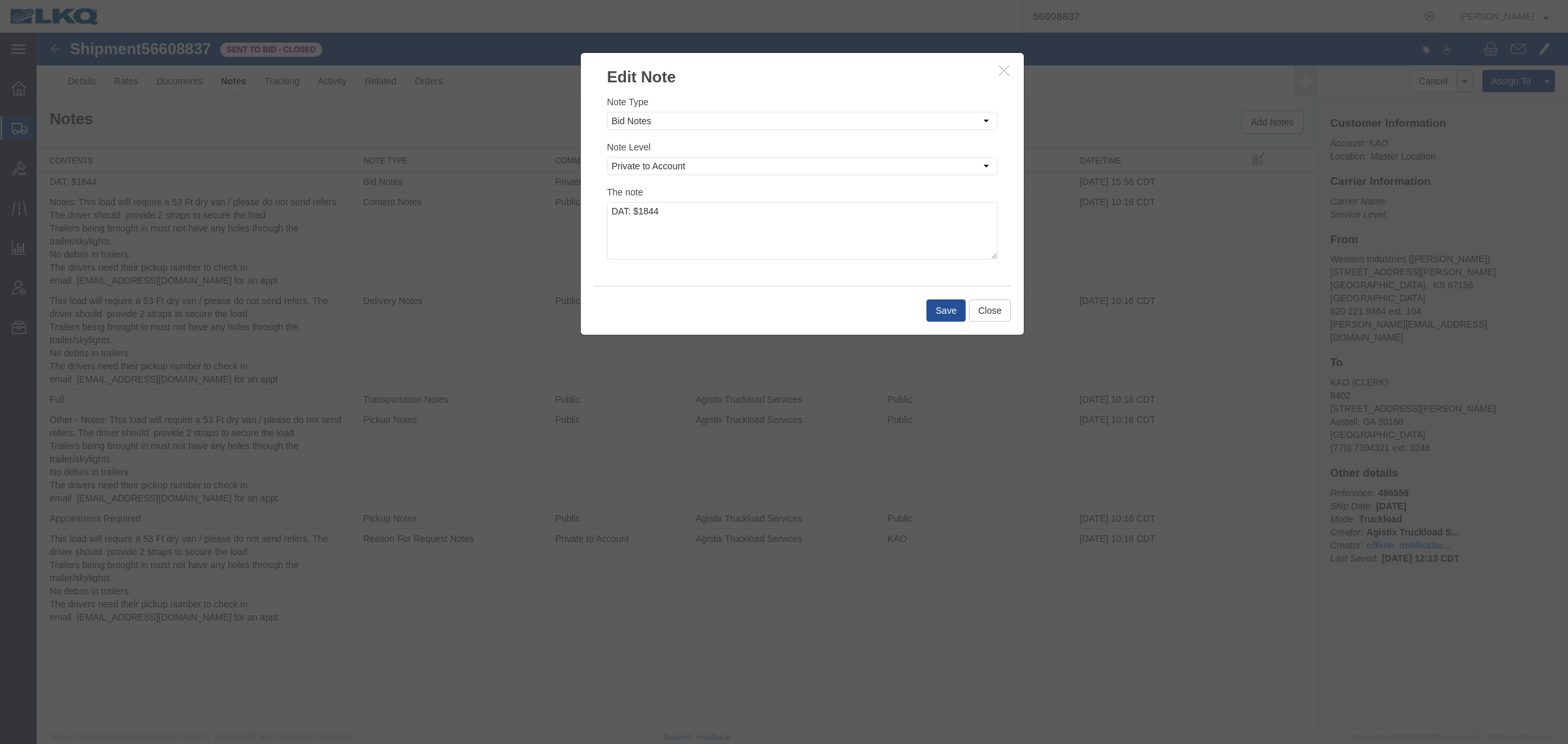
click at [737, 201] on div "The note DAT: $1844" at bounding box center [802, 223] width 391 height 75
click at [736, 215] on textarea "DAT: $1844" at bounding box center [802, 231] width 391 height 57
type textarea "DAT: $1844, Original: $1899"
click at [948, 304] on button "Save" at bounding box center [947, 310] width 39 height 23
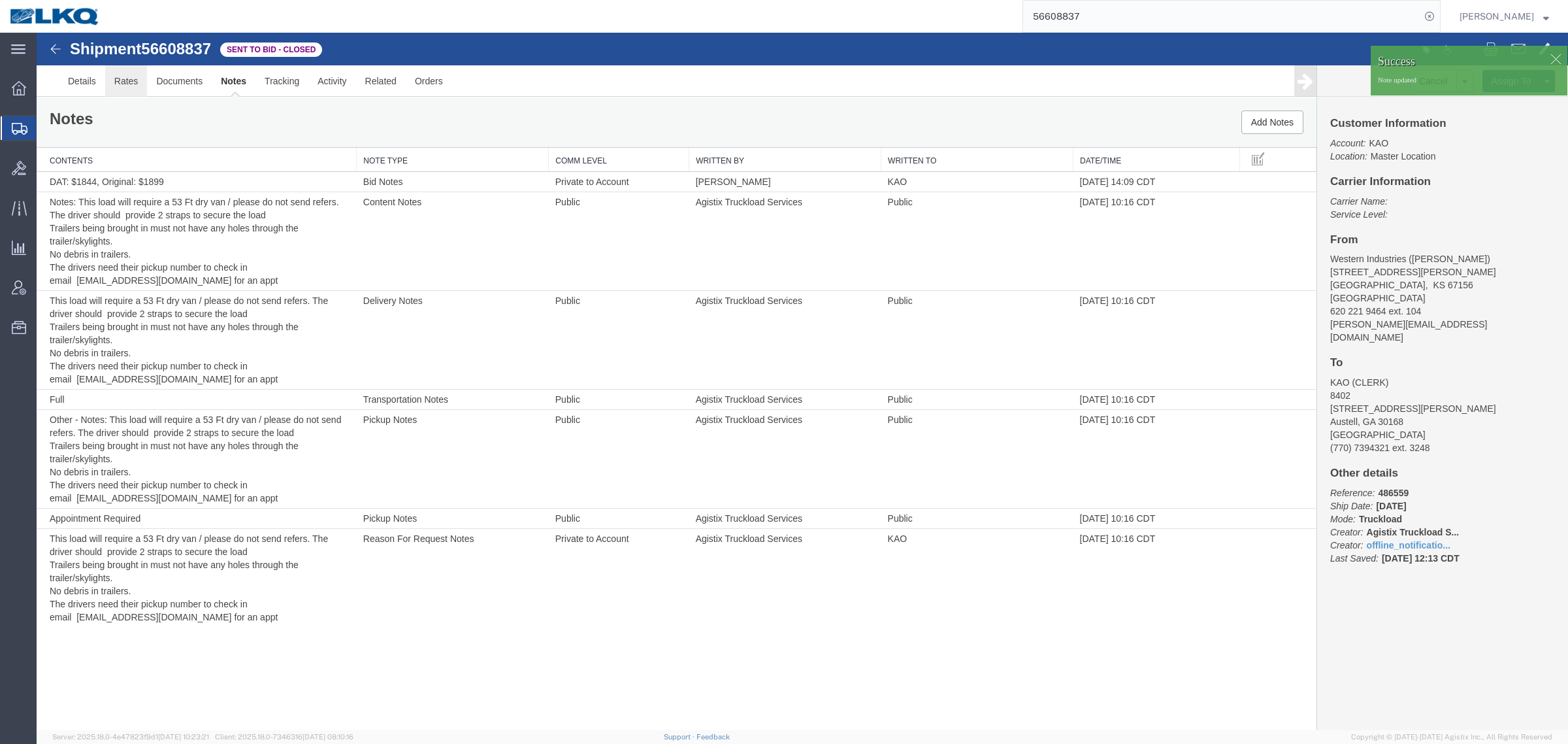
click at [117, 83] on link "Rates" at bounding box center [126, 81] width 42 height 32
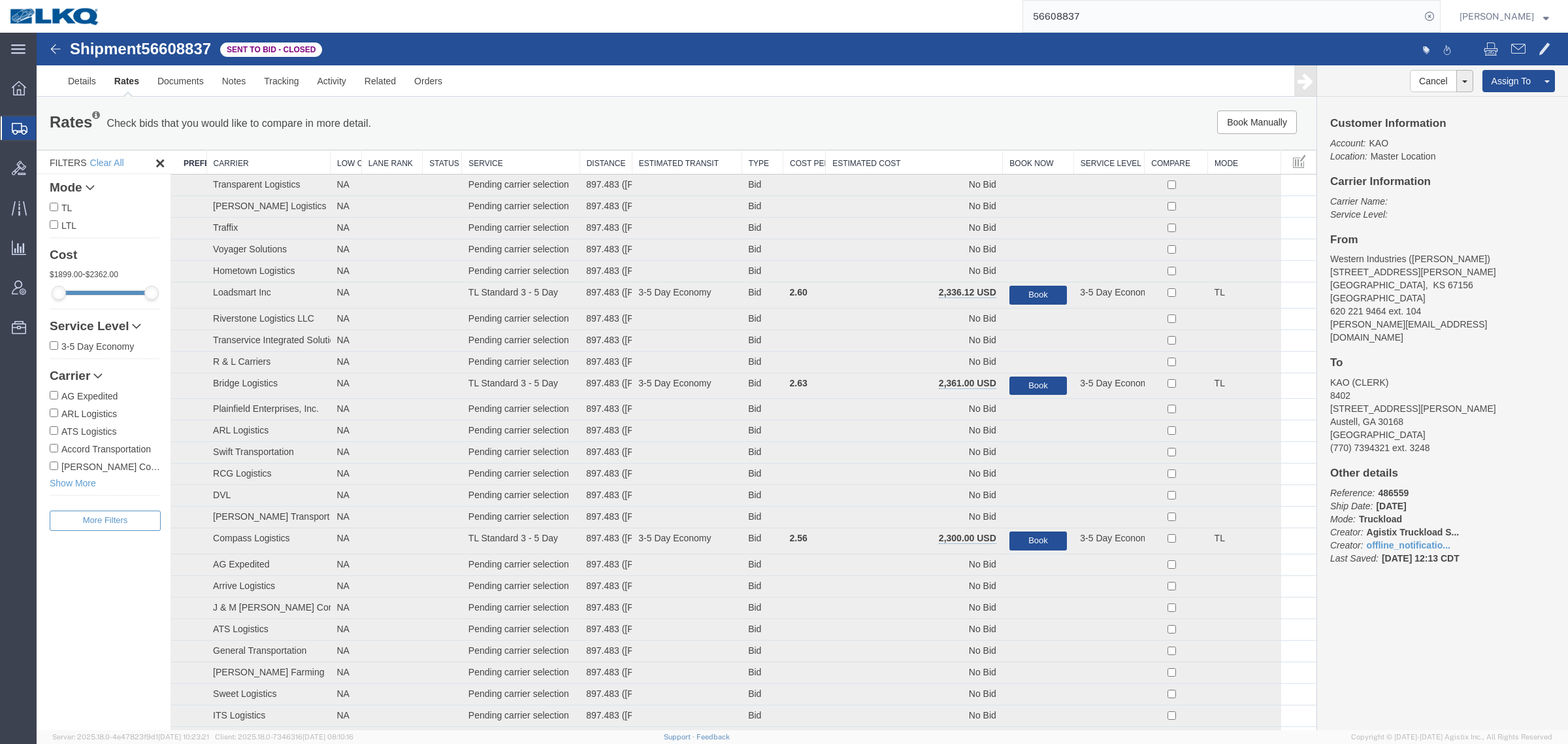
click at [883, 158] on th "Estimated Cost" at bounding box center [915, 163] width 177 height 25
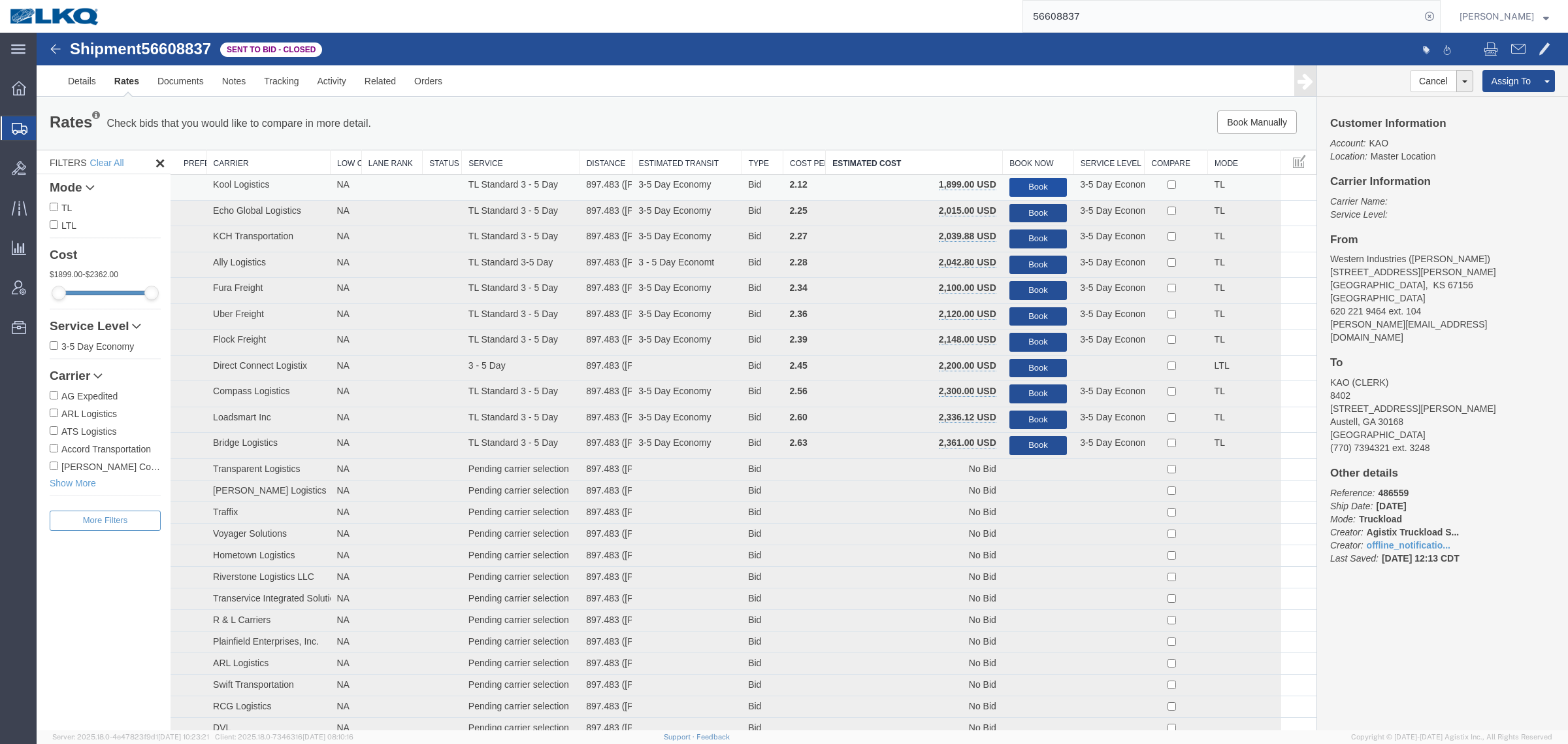
click at [1021, 181] on button "Book" at bounding box center [1038, 186] width 57 height 19
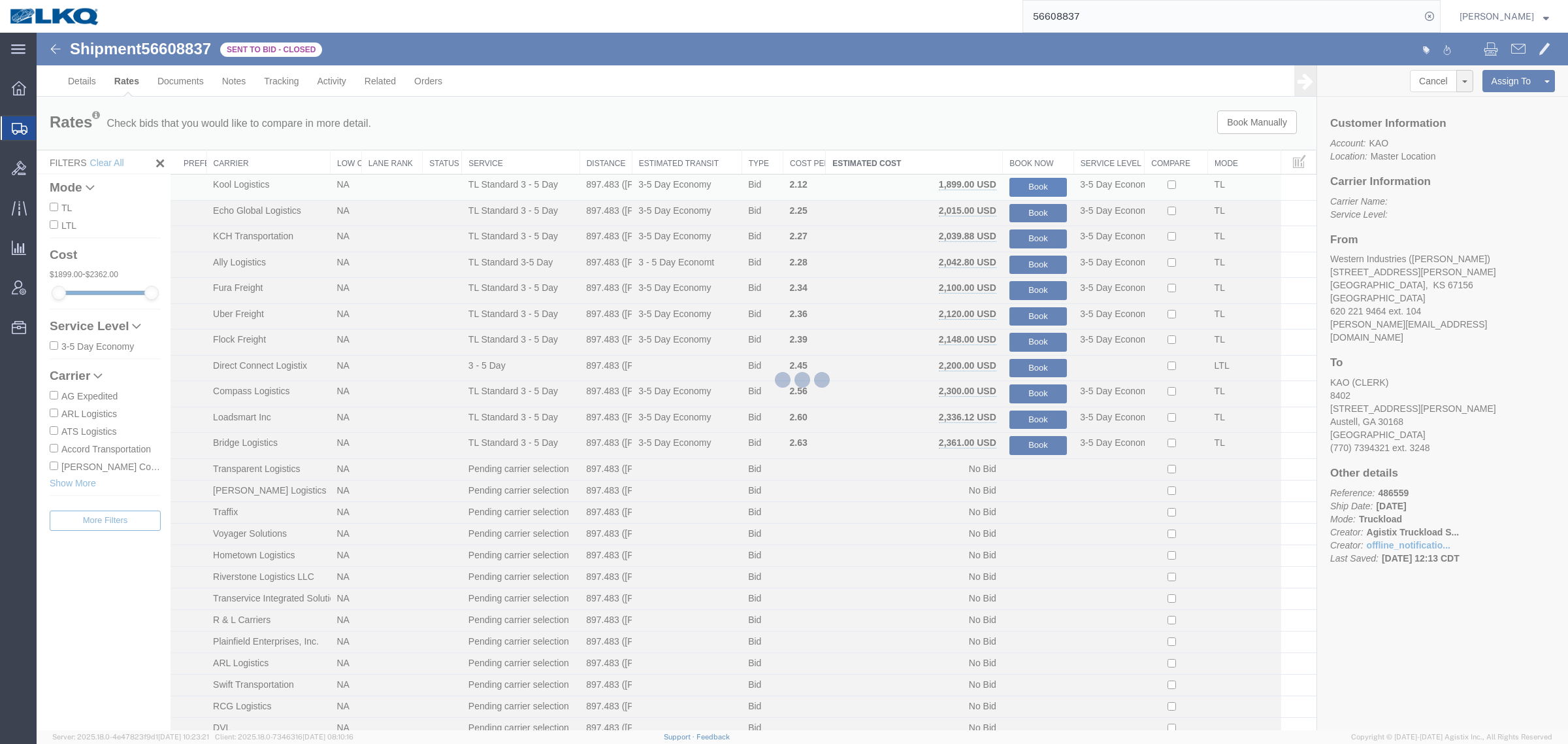
click at [985, 149] on div at bounding box center [802, 381] width 1532 height 698
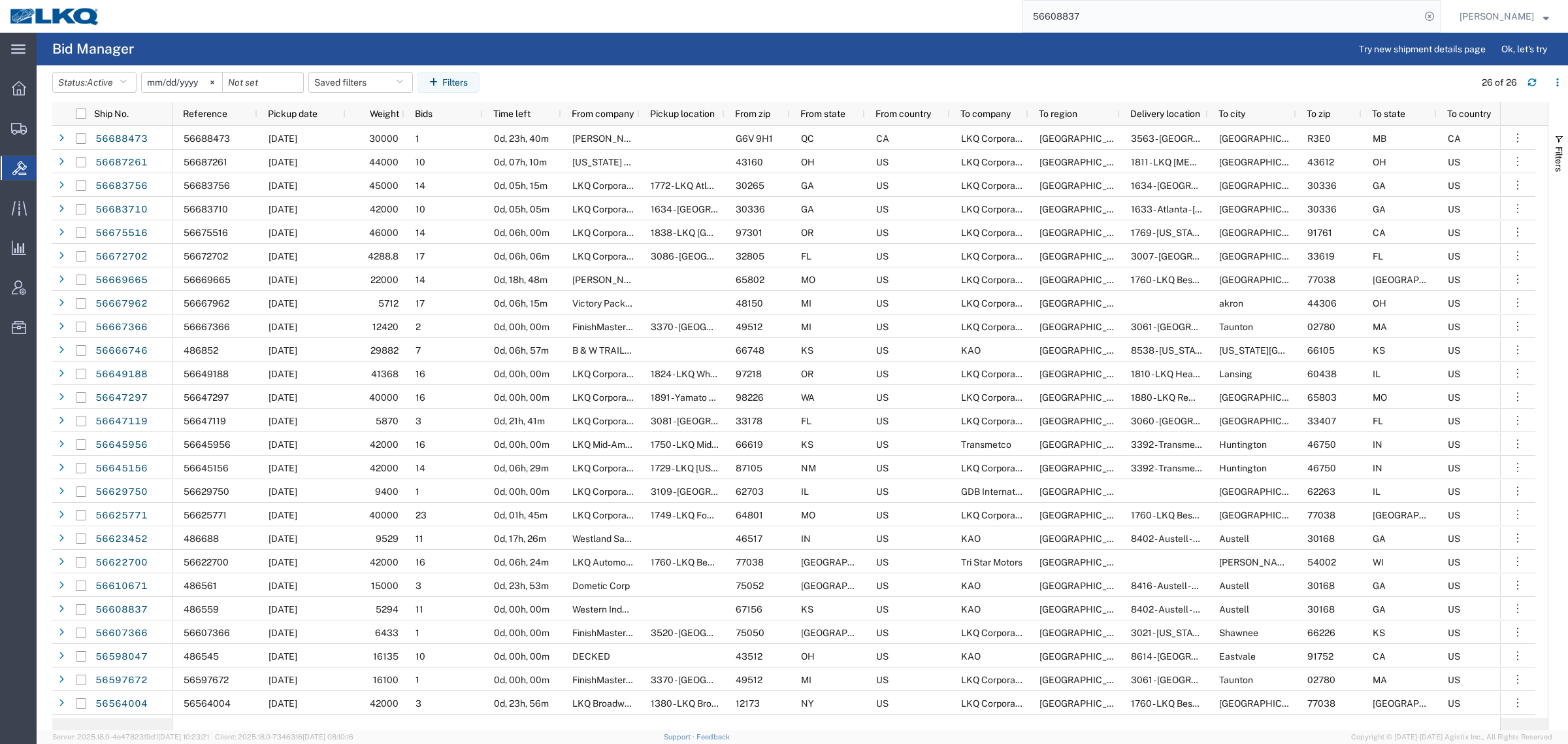
click at [1146, 31] on input "56608837" at bounding box center [1221, 17] width 397 height 32
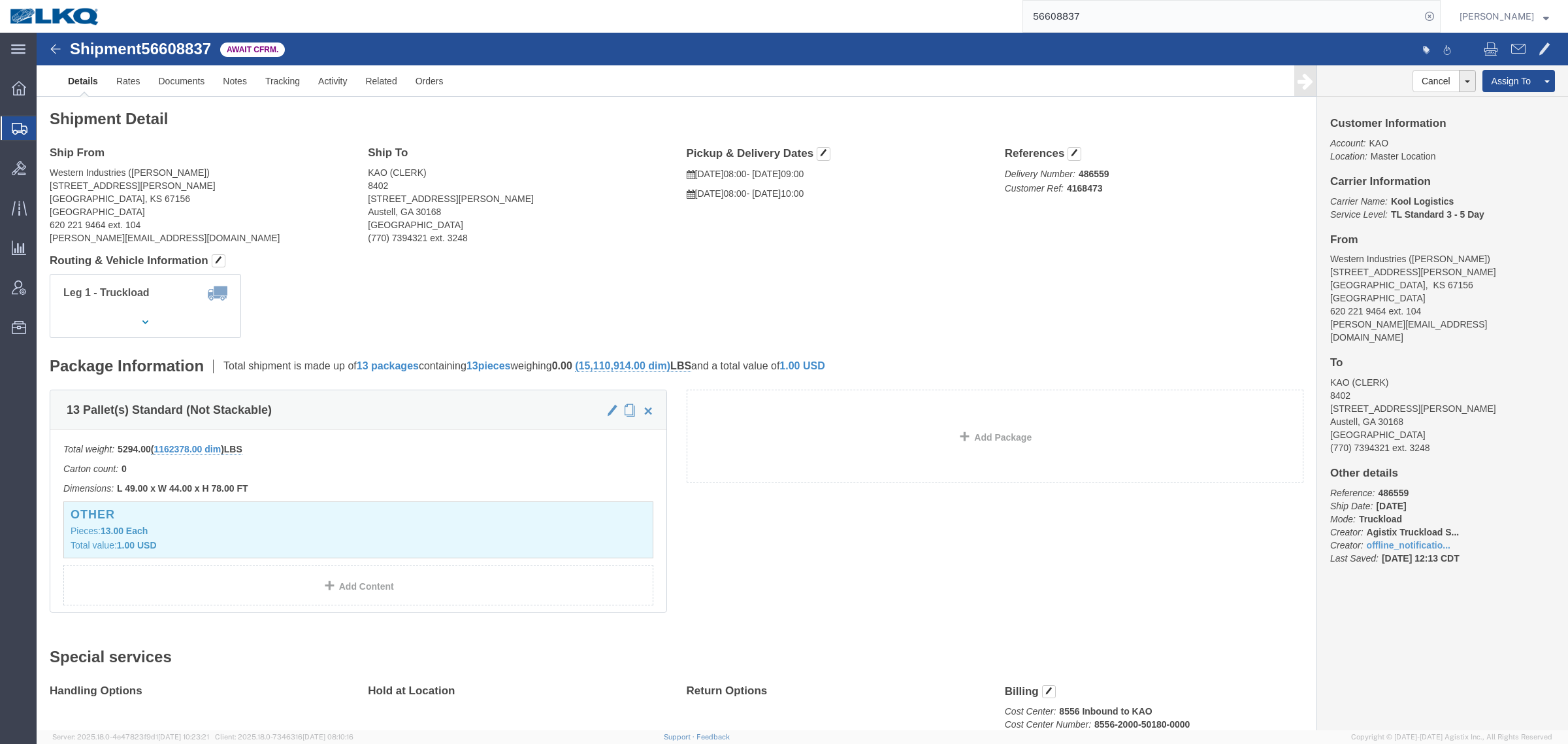
click div "Leg 1 - Truckload Vehicle 1: Standard Dry Van (53 Feet) Number of trucks: 1"
click div "Shipment Detail Ship From Western Industries (Jeb Wright) 22879 Smyer Rd Winfie…"
drag, startPoint x: 285, startPoint y: 238, endPoint x: 376, endPoint y: 234, distance: 91.1
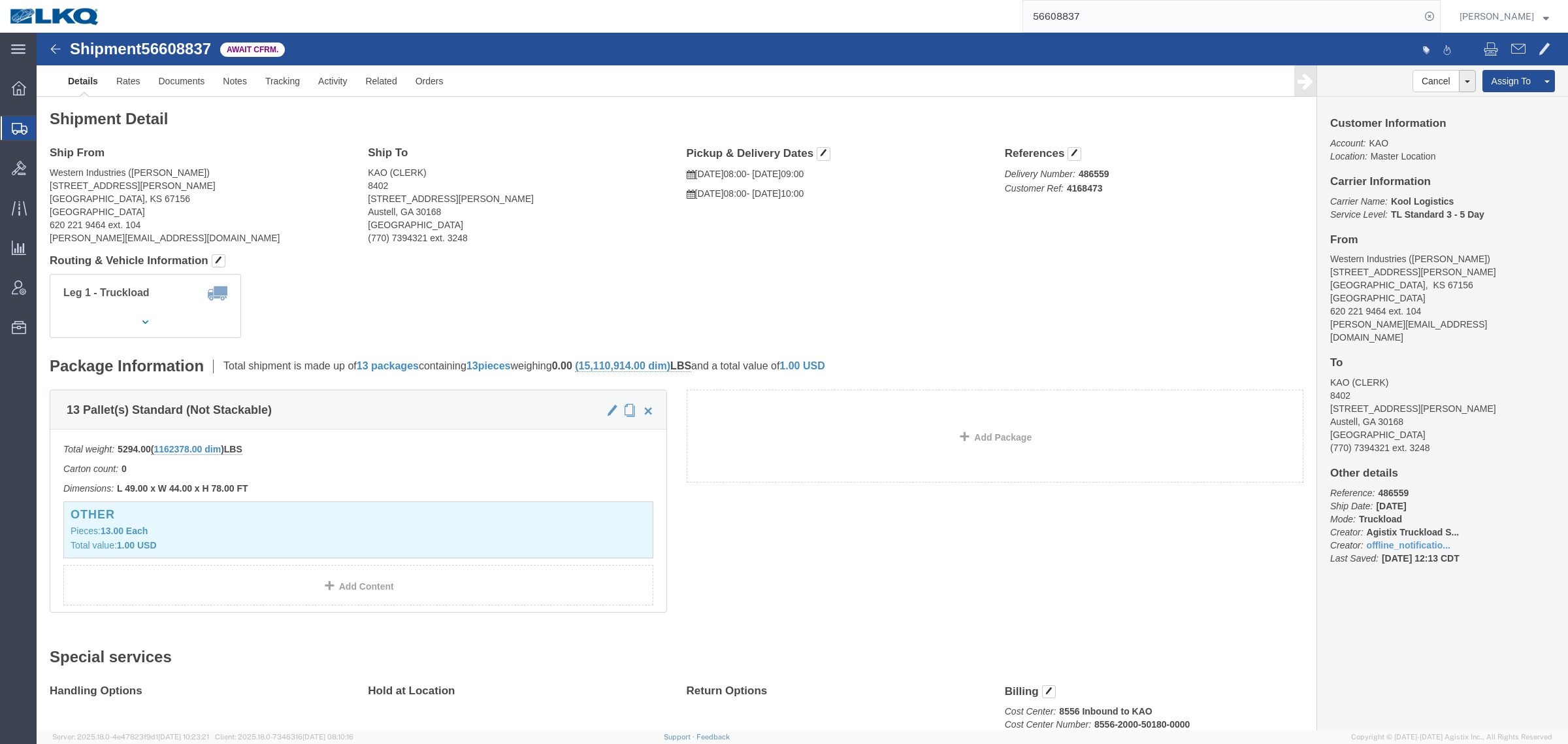
click div "Shipment Detail Ship From Western Industries (Jeb Wright) 22879 Smyer Rd Winfie…"
drag, startPoint x: 380, startPoint y: 234, endPoint x: 415, endPoint y: 231, distance: 35.1
click h4 "Routing & Vehicle Information"
drag, startPoint x: 504, startPoint y: 229, endPoint x: 387, endPoint y: 237, distance: 117.3
click h4 "Routing & Vehicle Information"
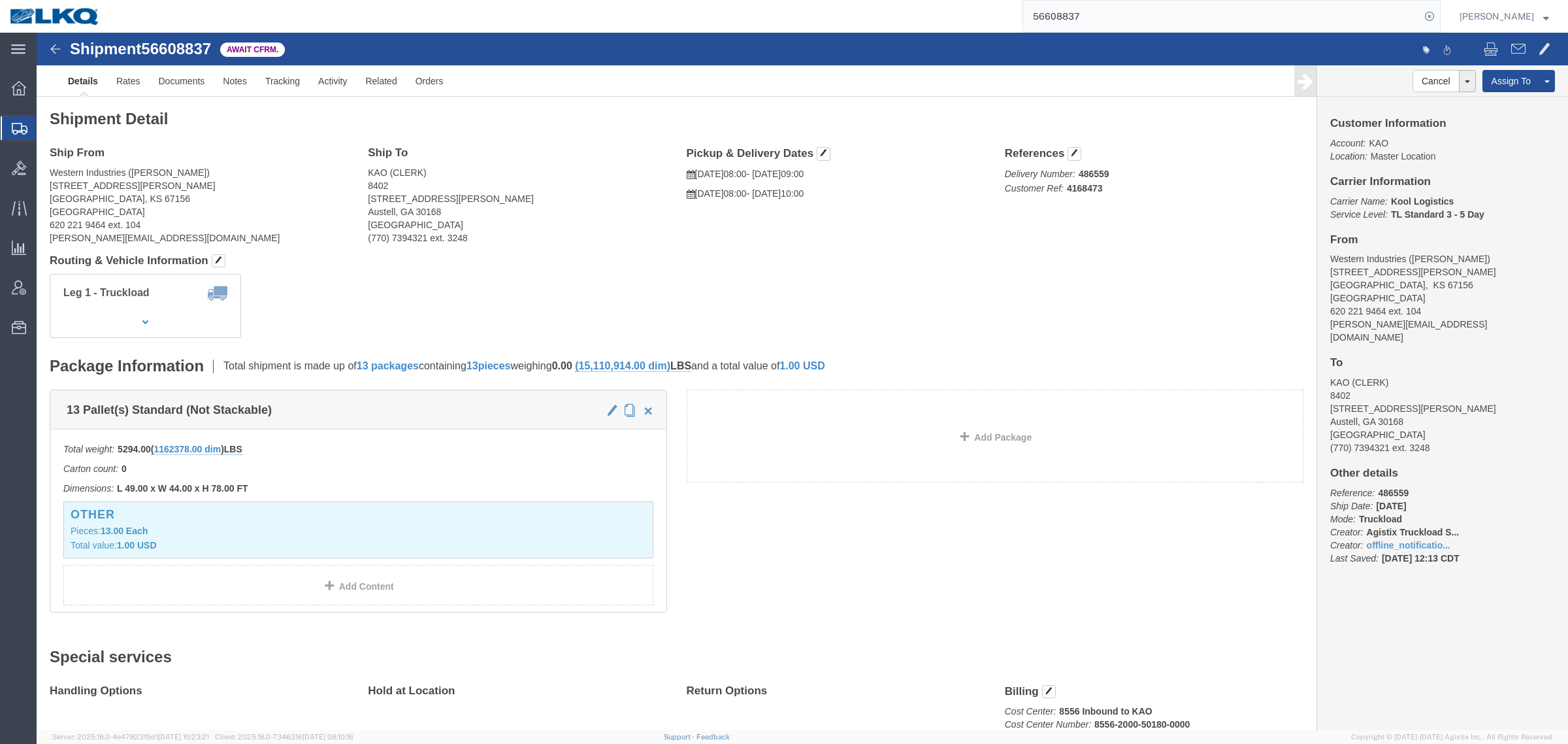
drag, startPoint x: 386, startPoint y: 237, endPoint x: 340, endPoint y: 243, distance: 46.4
click div "Shipment Detail Ship From Western Industries (Jeb Wright) 22879 Smyer Rd Winfie…"
drag, startPoint x: 283, startPoint y: 242, endPoint x: 323, endPoint y: 239, distance: 40.1
click div "Leg 1 - Truckload Vehicle 1: Standard Dry Van (53 Feet) Number of trucks: 1"
drag, startPoint x: 350, startPoint y: 241, endPoint x: 362, endPoint y: 239, distance: 12.2
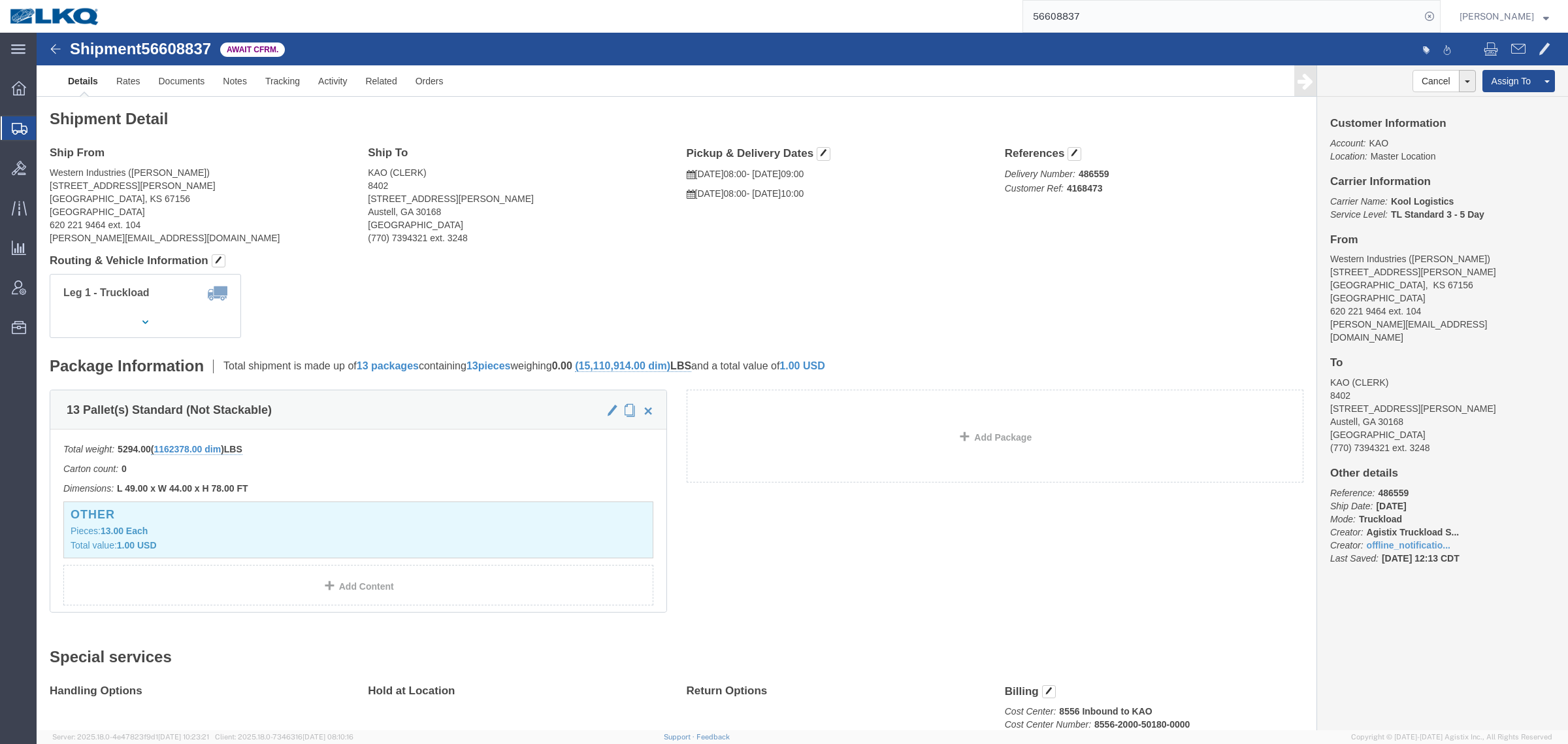
click div "Leg 1 - Truckload Vehicle 1: Standard Dry Van (53 Feet) Number of trucks: 1"
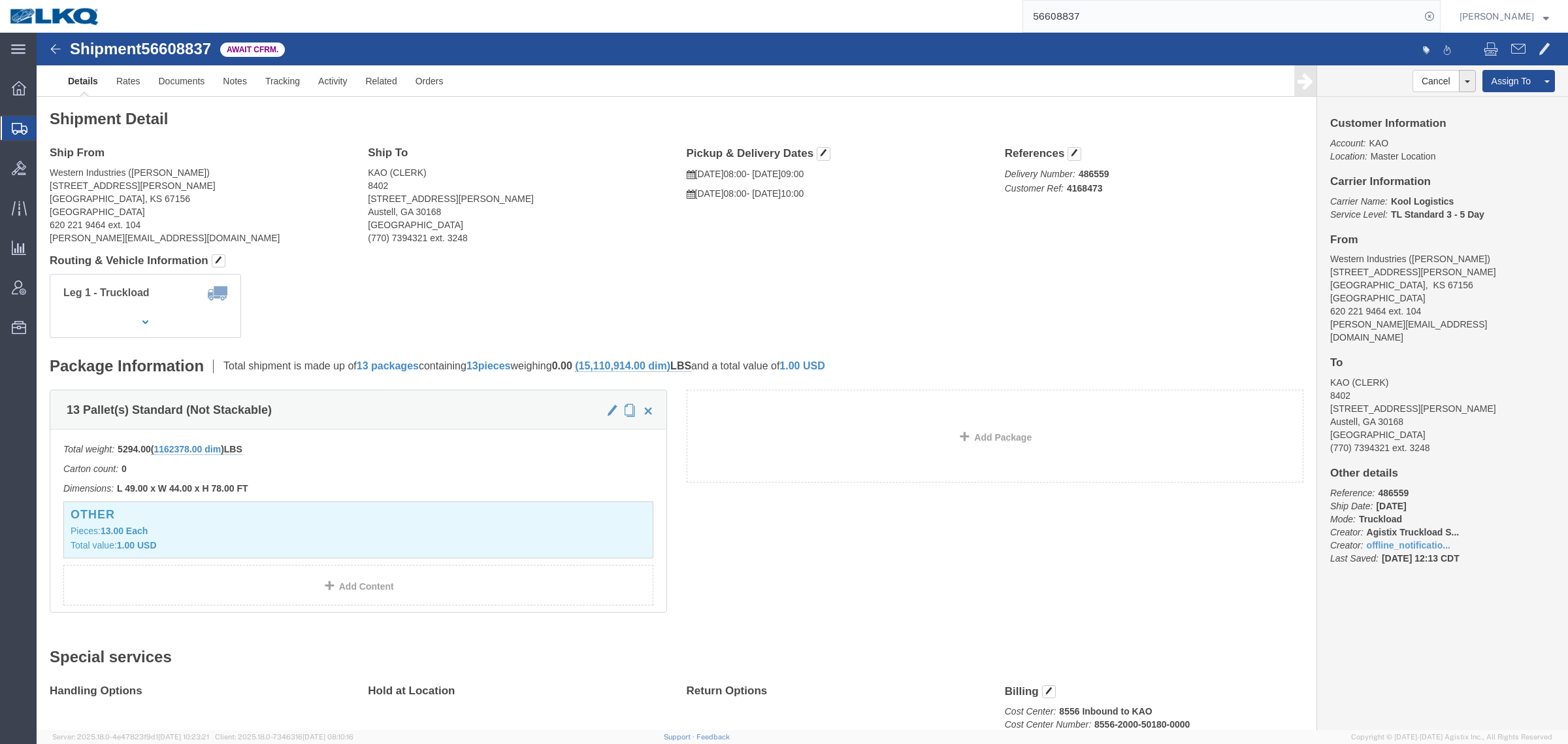
drag, startPoint x: 547, startPoint y: 219, endPoint x: 515, endPoint y: 221, distance: 32.1
click div "Shipment Detail Ship From Western Industries (Jeb Wright) 22879 Smyer Rd Winfie…"
click div "Leg 1 - Truckload Vehicle 1: Standard Dry Van (53 Feet) Number of trucks: 1"
click div "Shipment Detail Ship From Western Industries (Jeb Wright) 22879 Smyer Rd Winfie…"
drag, startPoint x: 381, startPoint y: 249, endPoint x: 458, endPoint y: 245, distance: 77.1
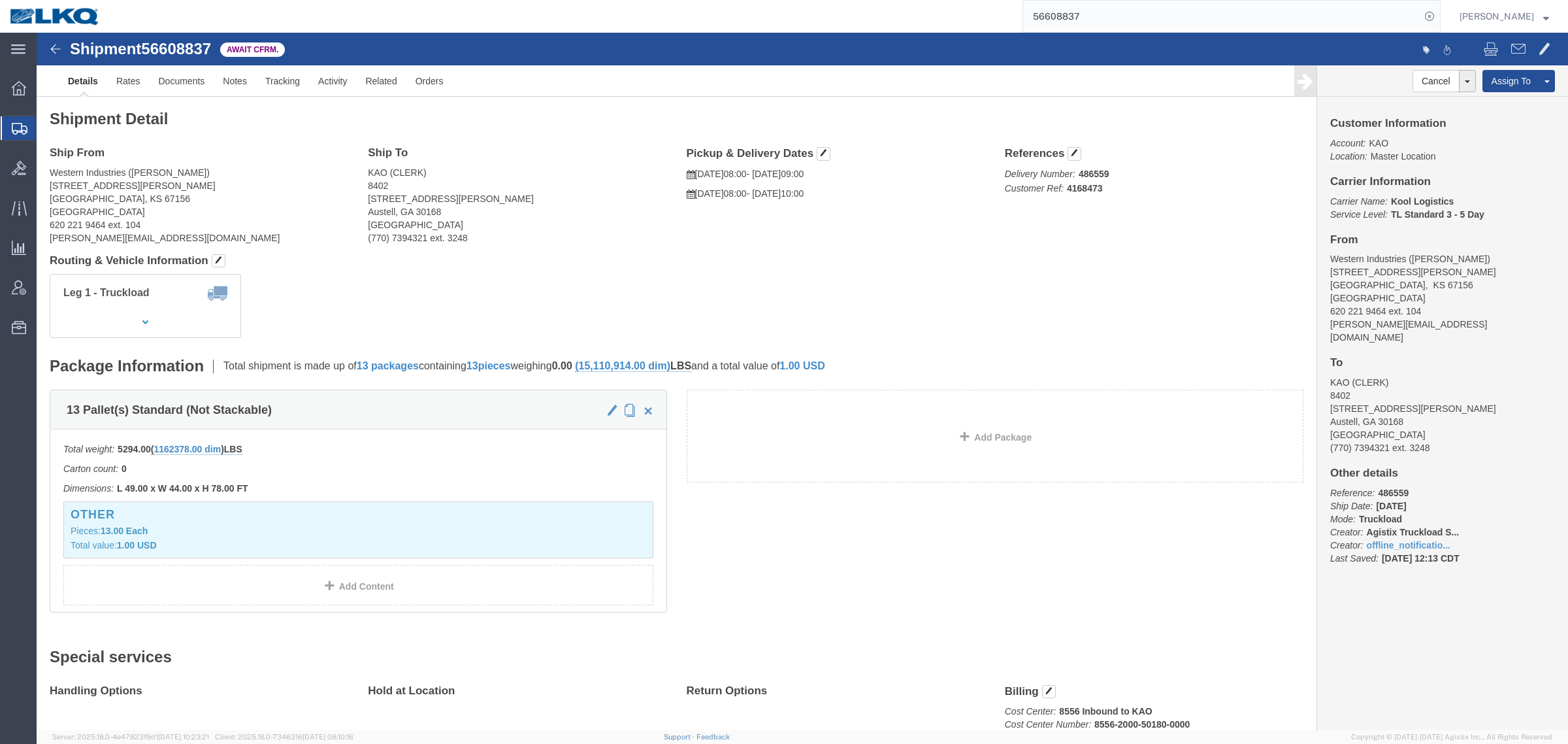
click div "Leg 1 - Truckload Vehicle 1: Standard Dry Van (53 Feet) Number of trucks: 1"
drag, startPoint x: 269, startPoint y: 255, endPoint x: 331, endPoint y: 263, distance: 62.5
click div "Leg 1 - Truckload Vehicle 1: Standard Dry Van (53 Feet) Number of trucks: 1"
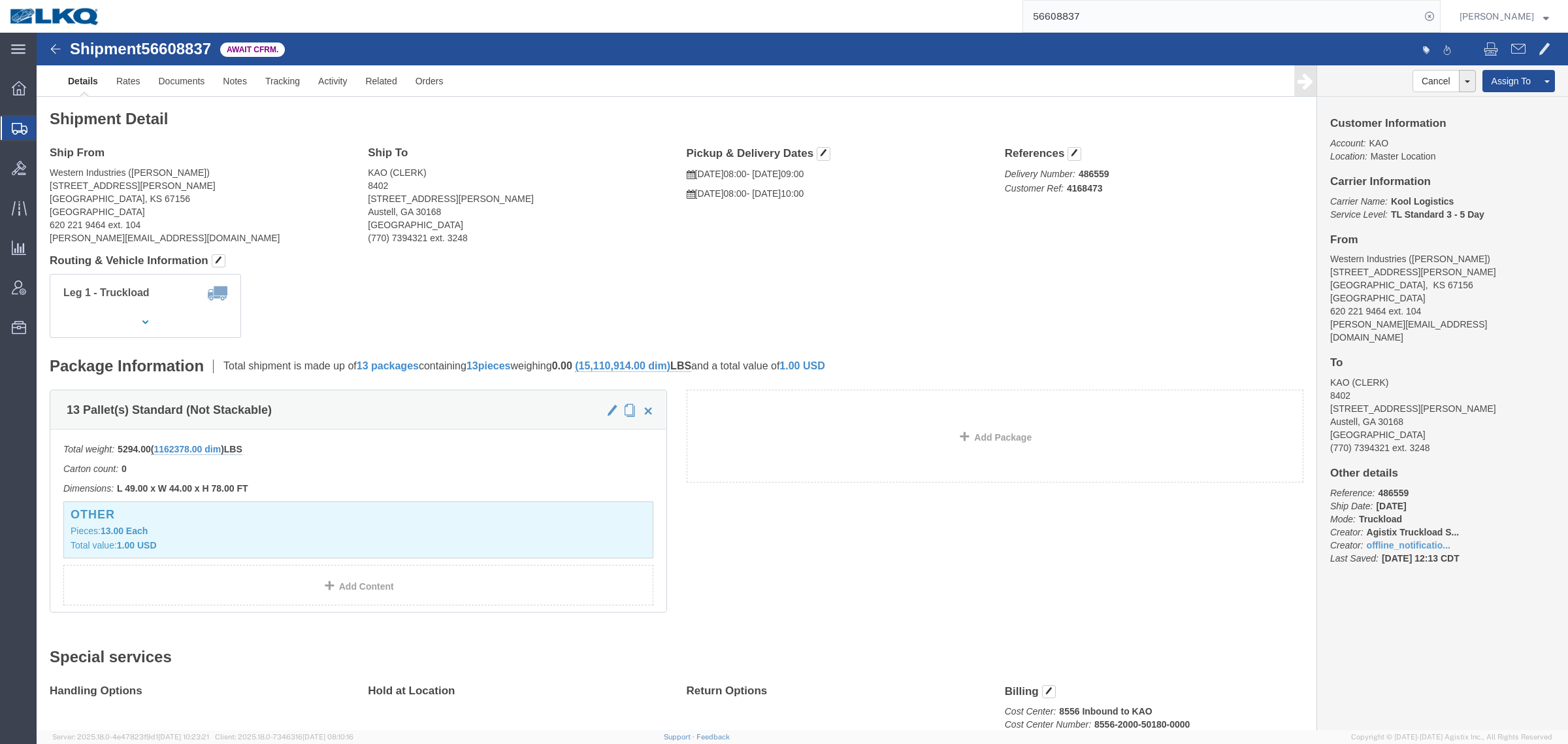
click div "Leg 1 - Truckload Vehicle 1: Standard Dry Van (53 Feet) Number of trucks: 1"
drag, startPoint x: 864, startPoint y: 267, endPoint x: 747, endPoint y: 265, distance: 117.0
click div "Leg 1 - Truckload Vehicle 1: Standard Dry Van (53 Feet) Number of trucks: 1"
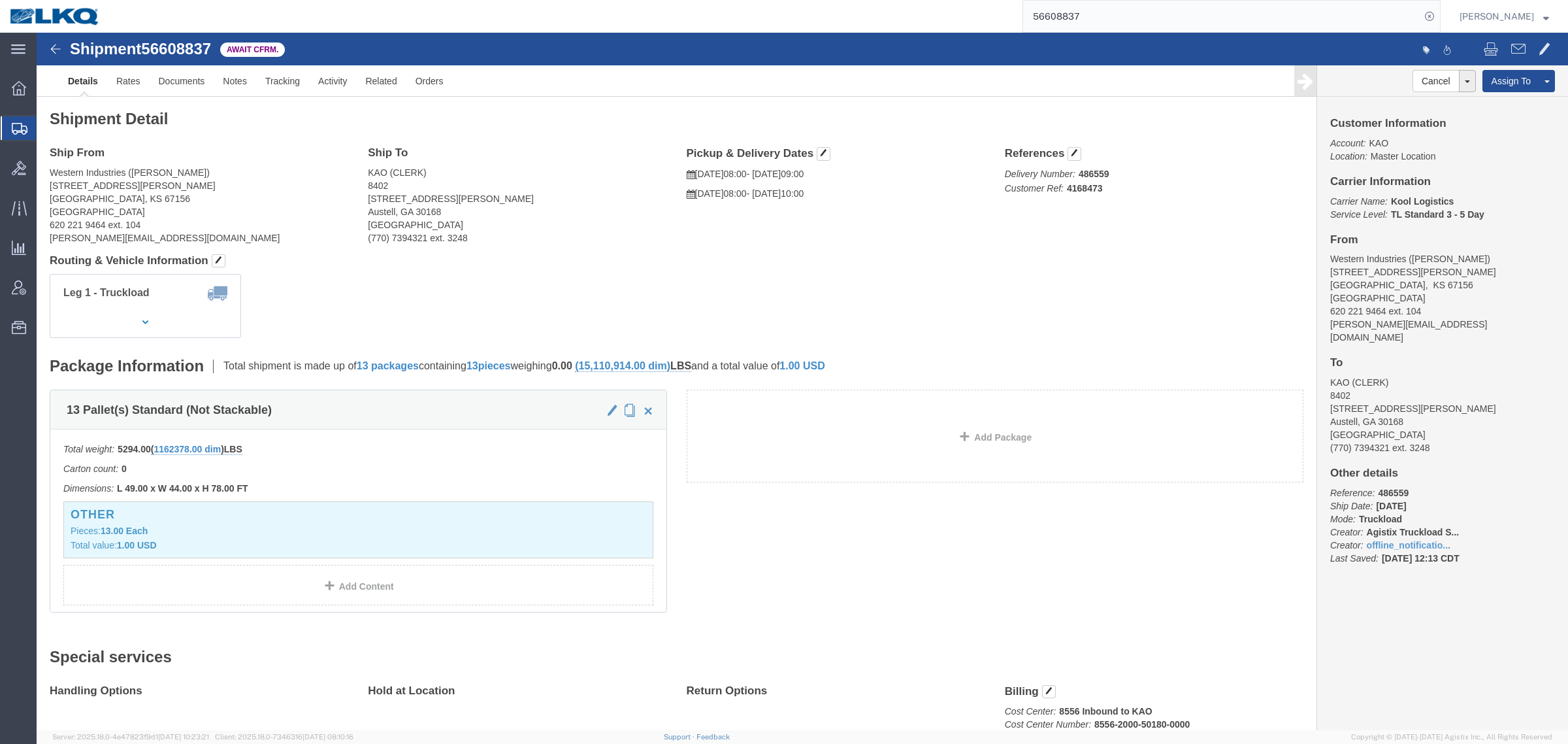
drag, startPoint x: 710, startPoint y: 259, endPoint x: 634, endPoint y: 258, distance: 76.0
click div "Leg 1 - Truckload Vehicle 1: Standard Dry Van (53 Feet) Number of trucks: 1"
drag, startPoint x: 554, startPoint y: 243, endPoint x: 452, endPoint y: 241, distance: 102.0
click div "Leg 1 - Truckload Vehicle 1: Standard Dry Van (53 Feet) Number of trucks: 1"
drag, startPoint x: 399, startPoint y: 252, endPoint x: 392, endPoint y: 253, distance: 7.1
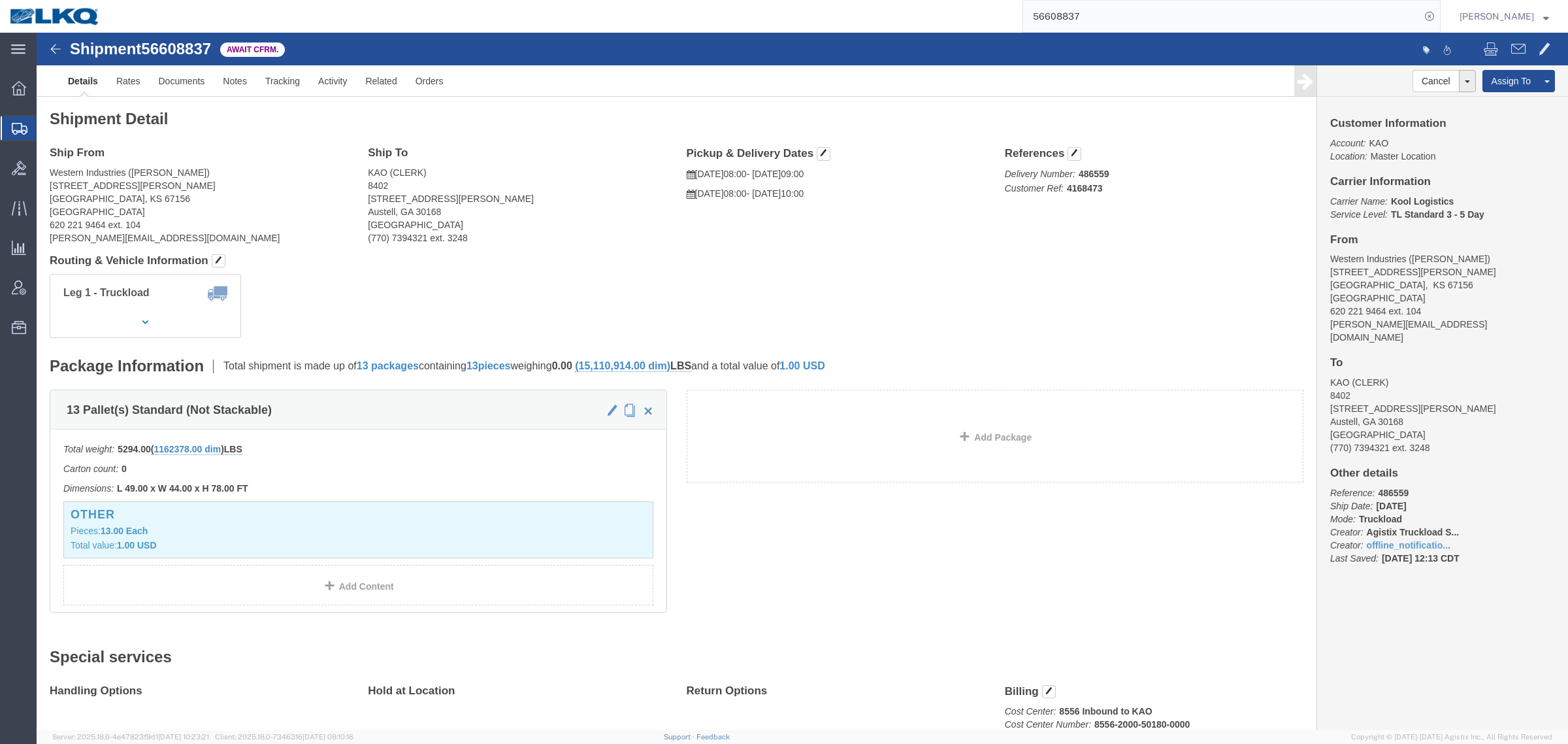
click div "Leg 1 - Truckload Vehicle 1: Standard Dry Van (53 Feet) Number of trucks: 1"
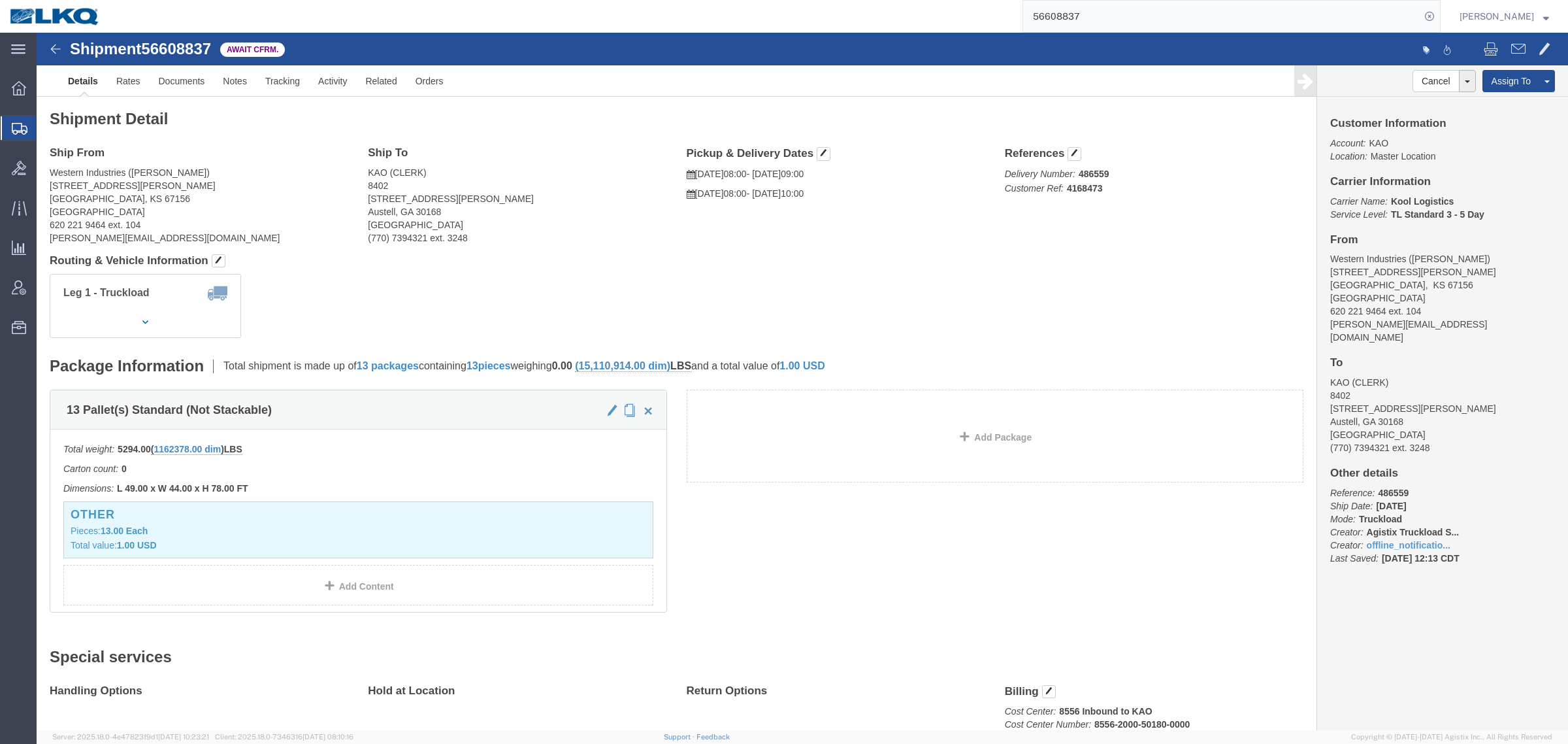
drag, startPoint x: 921, startPoint y: 281, endPoint x: 1020, endPoint y: 282, distance: 99.0
click div "Leg 1 - Truckload Vehicle 1: Standard Dry Van (53 Feet) Number of trucks: 1"
drag, startPoint x: 1149, startPoint y: 279, endPoint x: 1088, endPoint y: 282, distance: 61.1
click div "Leg 1 - Truckload Vehicle 1: Standard Dry Van (53 Feet) Number of trucks: 1"
drag, startPoint x: 1032, startPoint y: 283, endPoint x: 892, endPoint y: 281, distance: 140.0
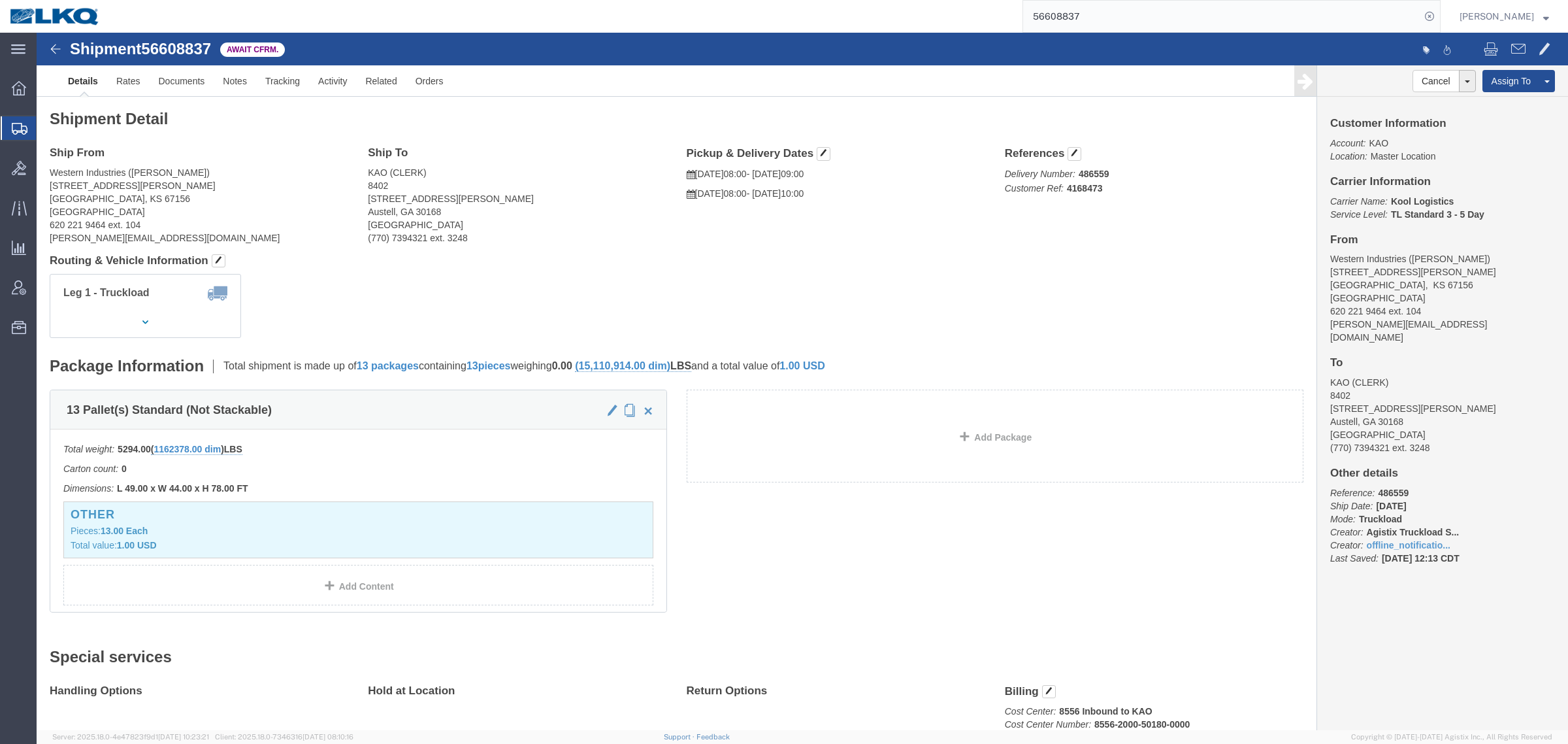
click div "Leg 1 - Truckload Vehicle 1: Standard Dry Van (53 Feet) Number of trucks: 1"
drag, startPoint x: 733, startPoint y: 266, endPoint x: 589, endPoint y: 251, distance: 144.8
click div "Leg 1 - Truckload Vehicle 1: Standard Dry Van (53 Feet) Number of trucks: 1"
drag, startPoint x: 530, startPoint y: 242, endPoint x: 509, endPoint y: 242, distance: 21.0
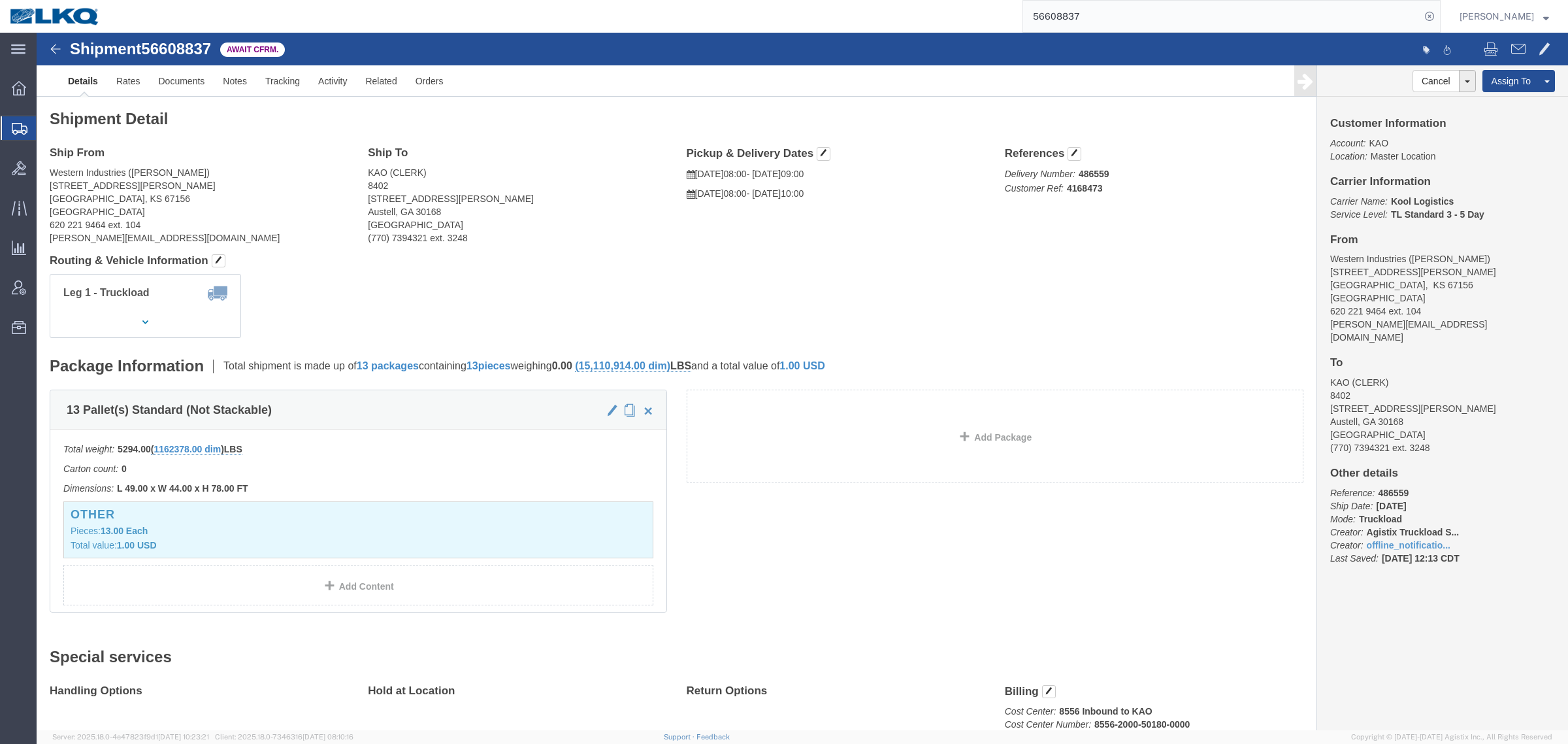
click div "Leg 1 - Truckload Vehicle 1: Standard Dry Van (53 Feet) Number of trucks: 1"
drag, startPoint x: 354, startPoint y: 241, endPoint x: 330, endPoint y: 242, distance: 24.0
click div "Leg 1 - Truckload Vehicle 1: Standard Dry Van (53 Feet) Number of trucks: 1"
click div "Shipment Detail Ship From Western Industries (Jeb Wright) 22879 Smyer Rd Winfie…"
click div "Leg 1 - Truckload Vehicle 1: Standard Dry Van (53 Feet) Number of trucks: 1"
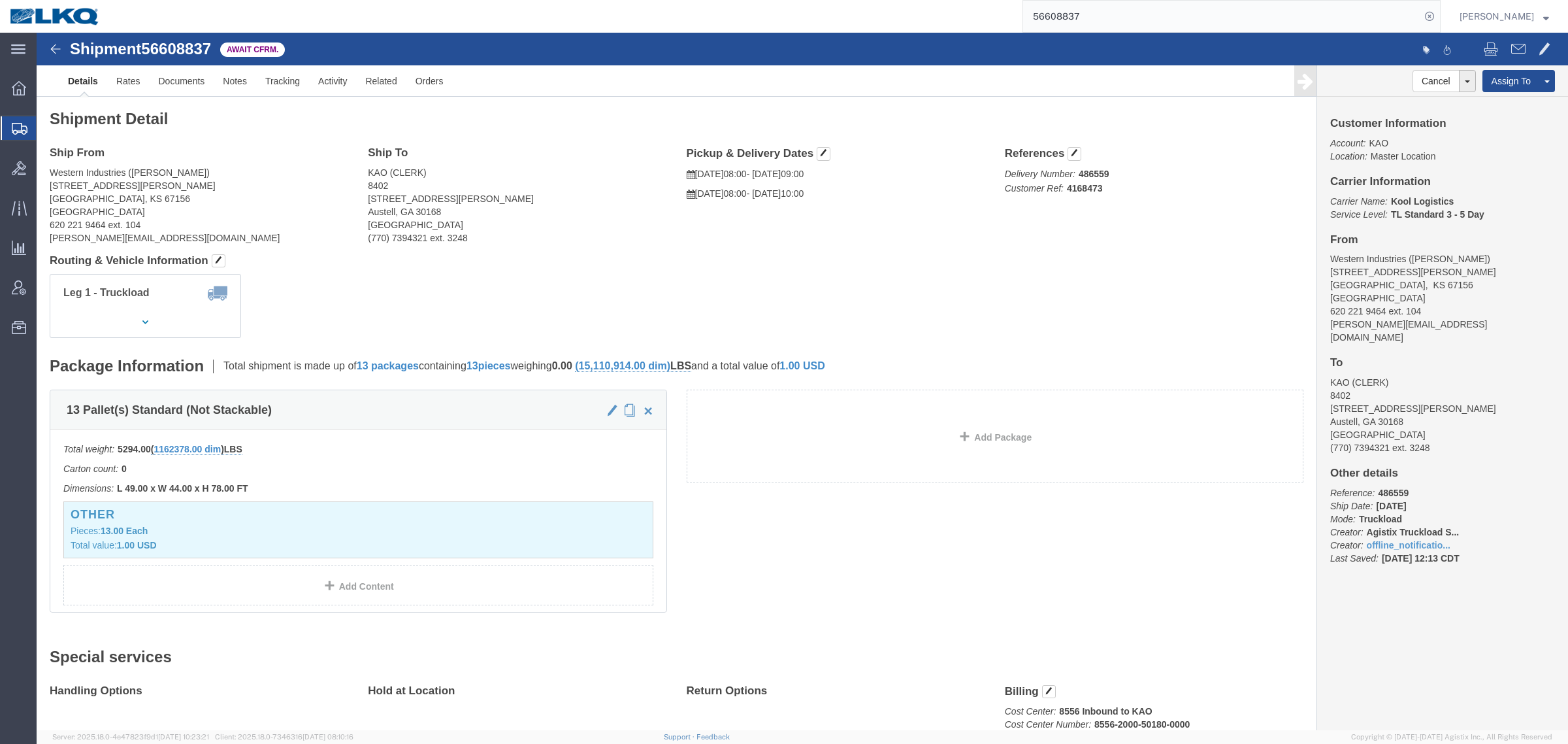
click address "Western Industries (Jeb Wright) 22879 Smyer Rd Winfield, KS 67156 United States…"
click link "Rates"
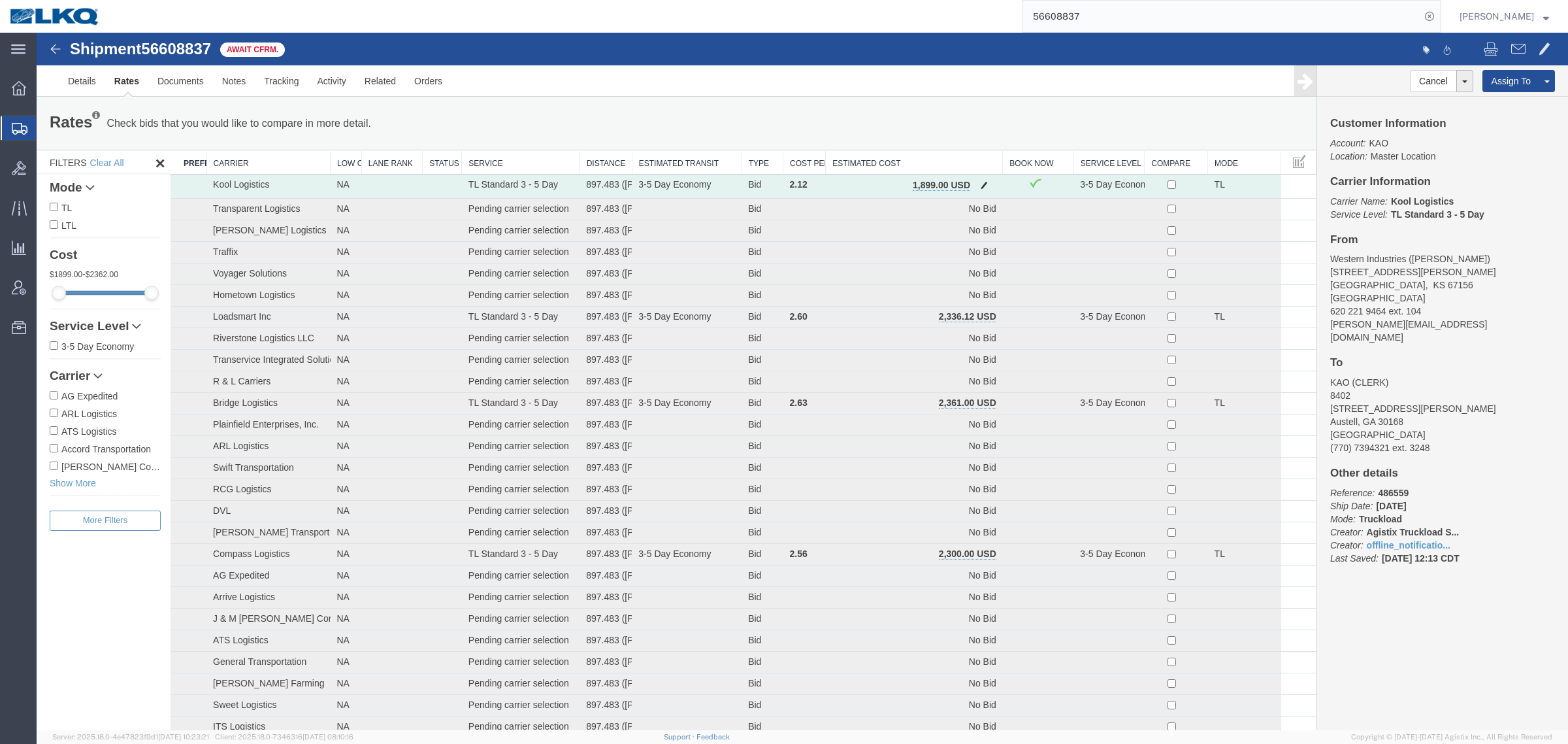
click at [981, 188] on span "button" at bounding box center [984, 184] width 7 height 9
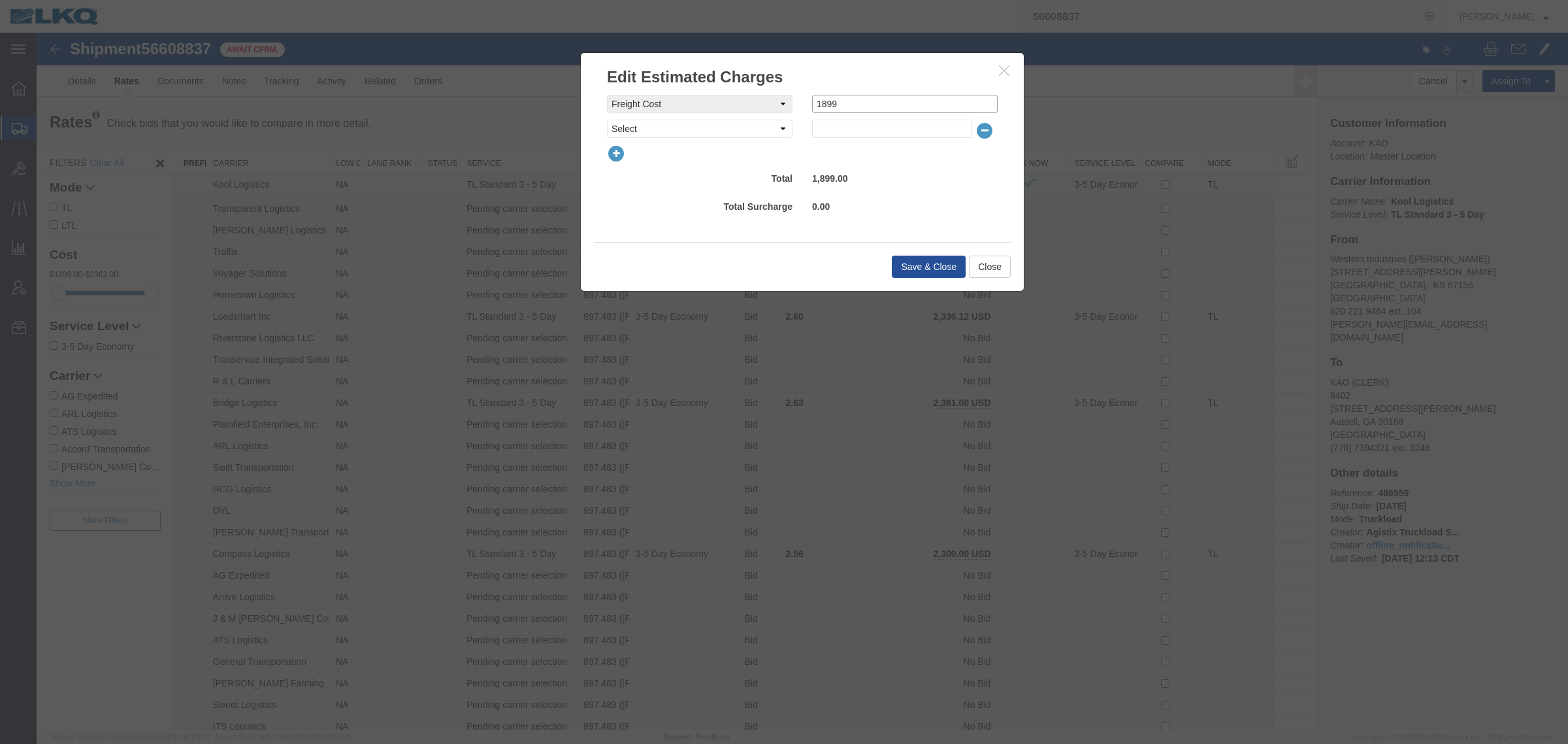
click at [875, 100] on input "1899" at bounding box center [905, 103] width 185 height 19
type input "1860"
click at [910, 269] on button "Save & Close" at bounding box center [929, 266] width 74 height 23
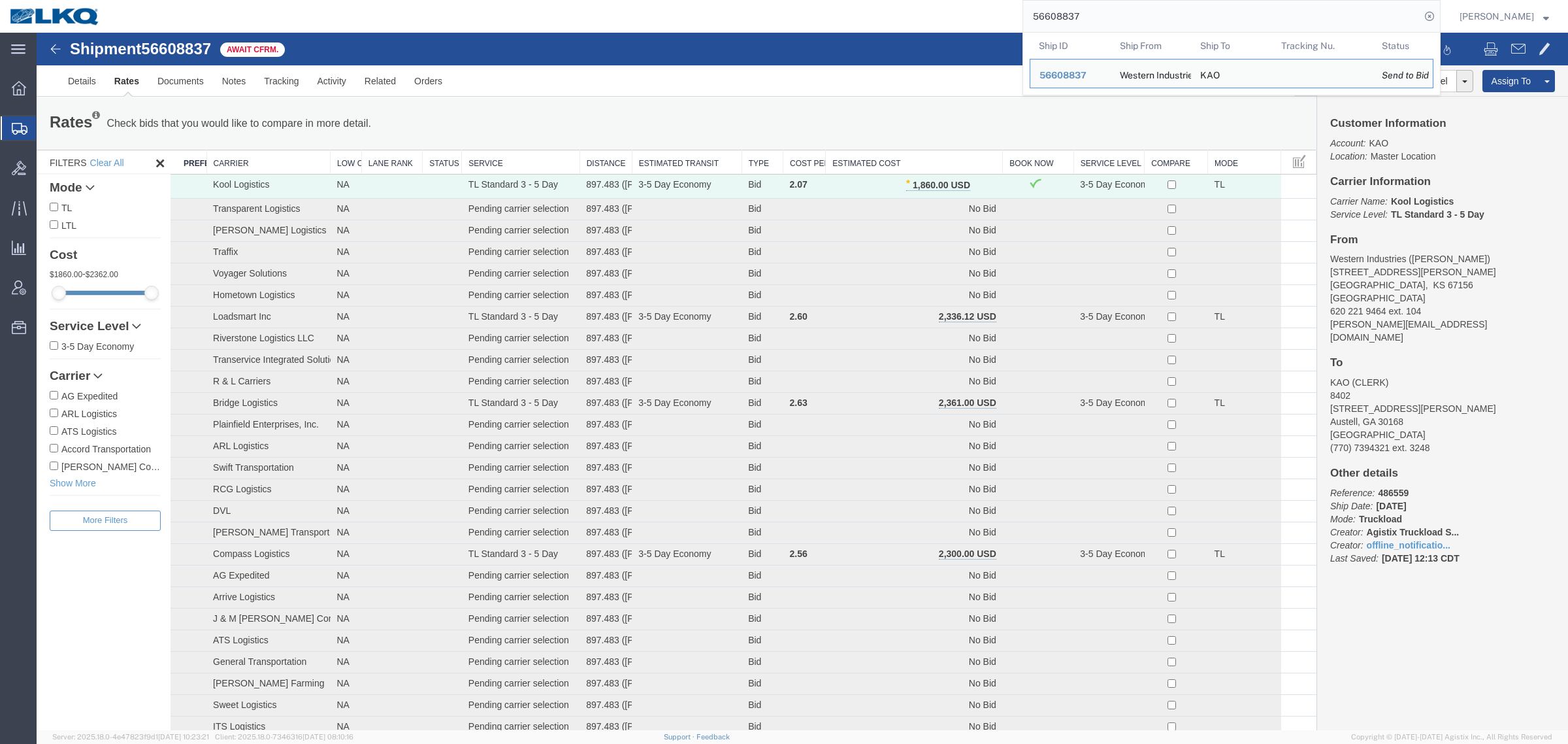
drag, startPoint x: 1191, startPoint y: 57, endPoint x: 478, endPoint y: 42, distance: 713.2
paste input "49188"
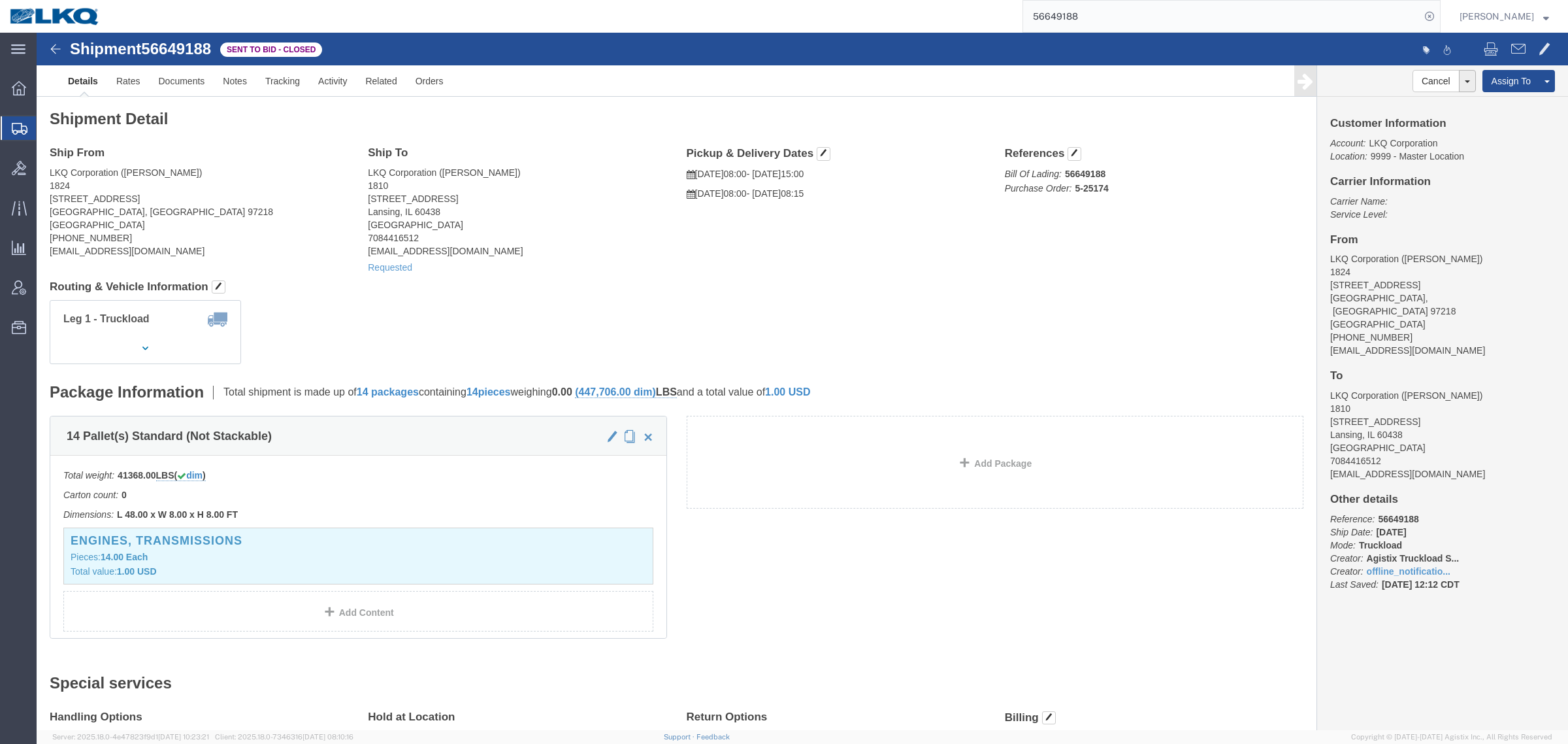
click div "Ship From LKQ Corporation (Amber Bailey) 1824 5925 NE Portland Hwy Portland, OR…"
click address "LKQ Corporation (Amber Bailey) 1824 5925 NE Portland Hwy Portland, OR 97218 Uni…"
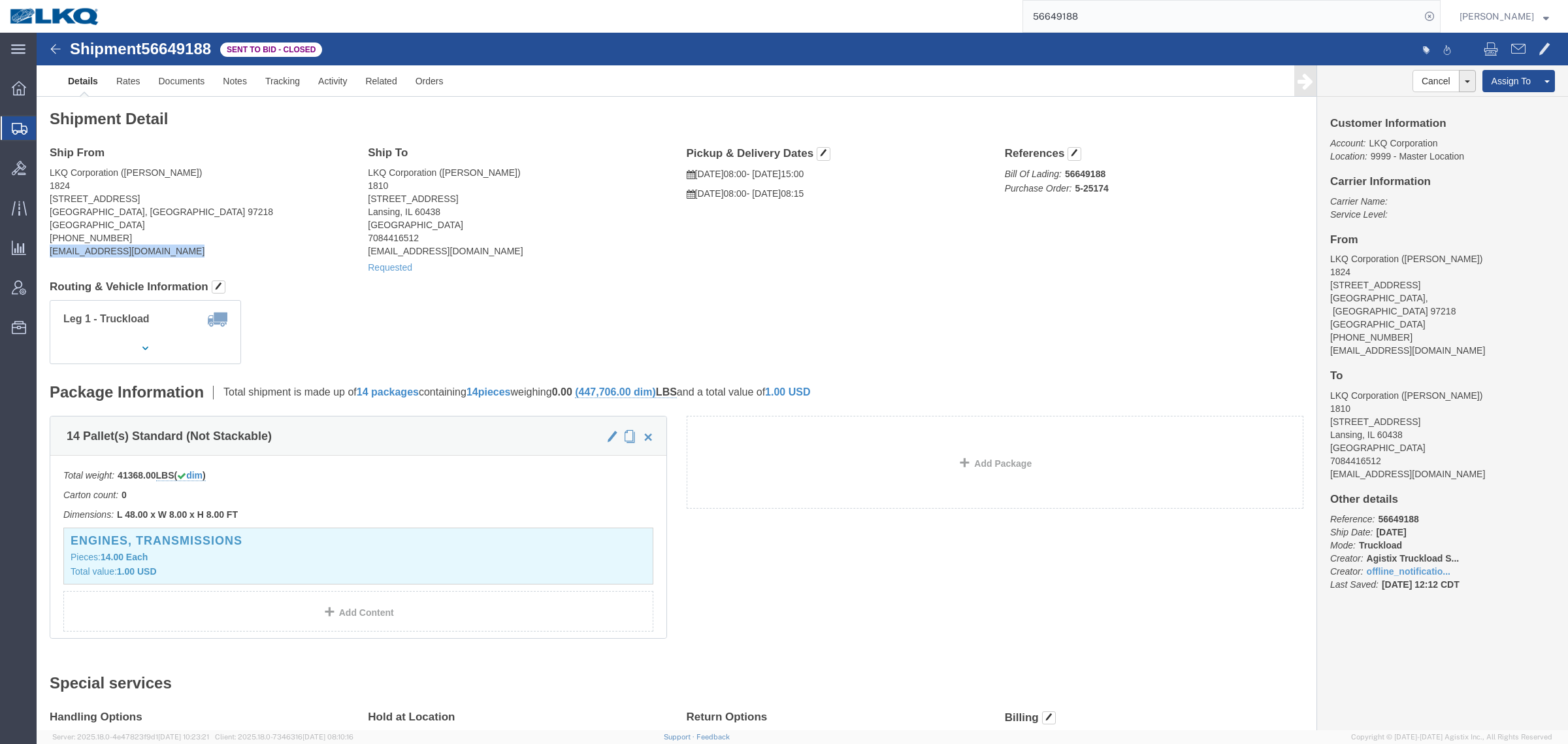
click address "LKQ Corporation (Amber Bailey) 1824 5925 NE Portland Hwy Portland, OR 97218 Uni…"
copy div "albailey@lkqcorp.com"
click address "LKQ Corporation (Amber Bailey) 1824 5925 NE Portland Hwy Portland, OR 97218 Uni…"
click div "Requested"
click span "56649188"
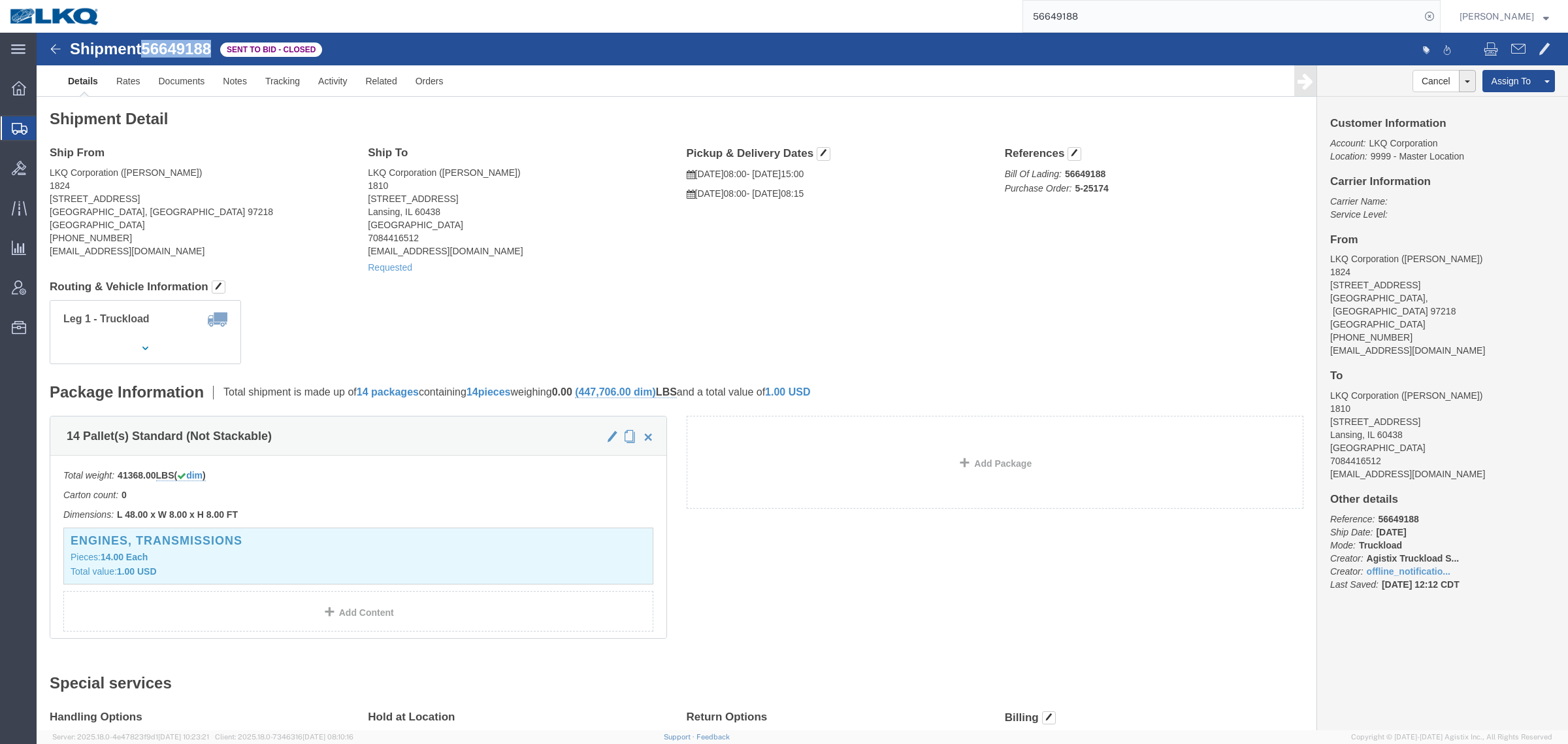
click span "56649188"
copy span "56649188"
drag, startPoint x: 229, startPoint y: 101, endPoint x: 129, endPoint y: 84, distance: 101.4
click div "Shipment Detail Ship From LKQ Corporation (Amber Bailey) 1824 5925 NE Portland …"
click link "Rates"
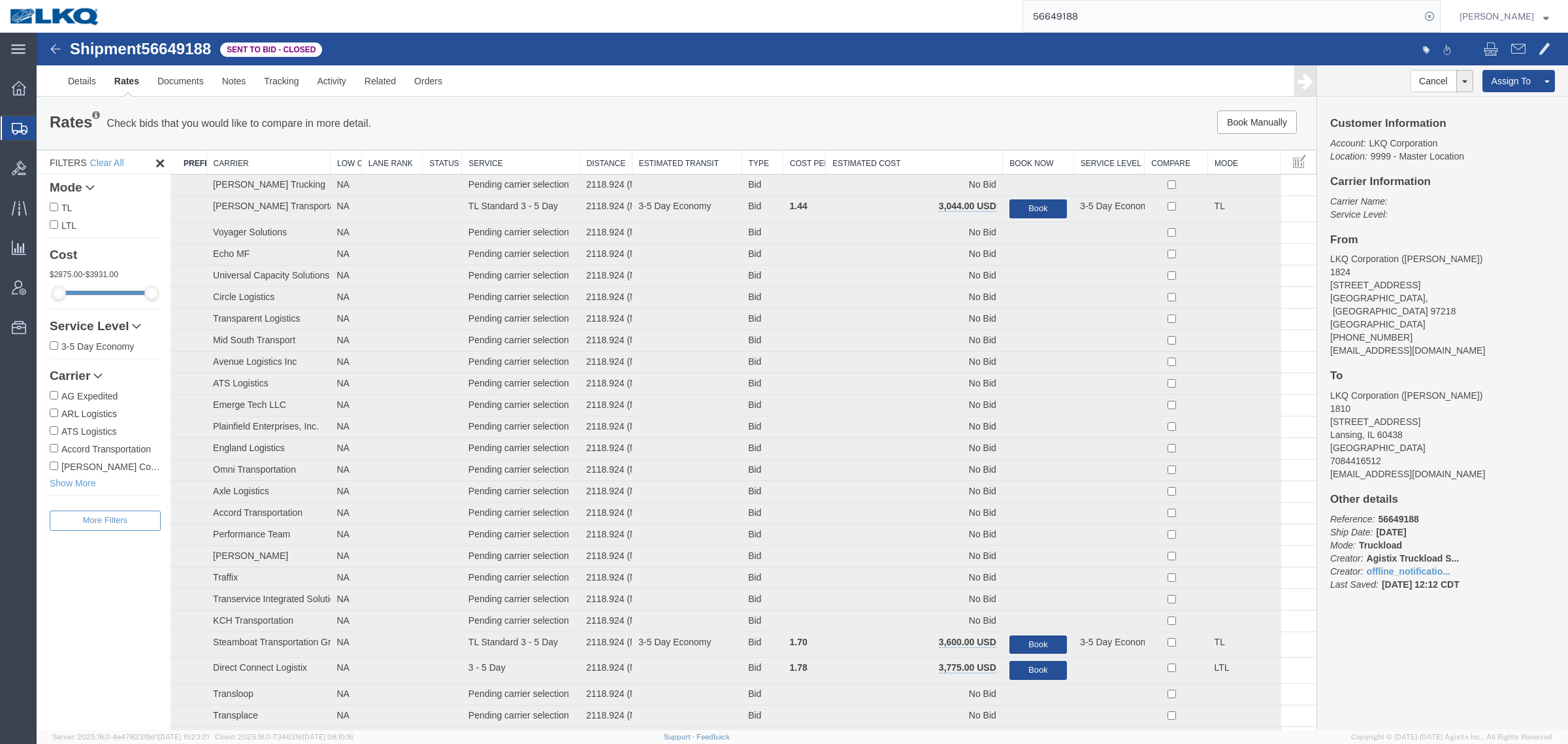
click at [855, 122] on div "Book Manually Pause Continue" at bounding box center [1048, 122] width 531 height 24
click at [860, 151] on th "Estimated Cost" at bounding box center [915, 163] width 177 height 25
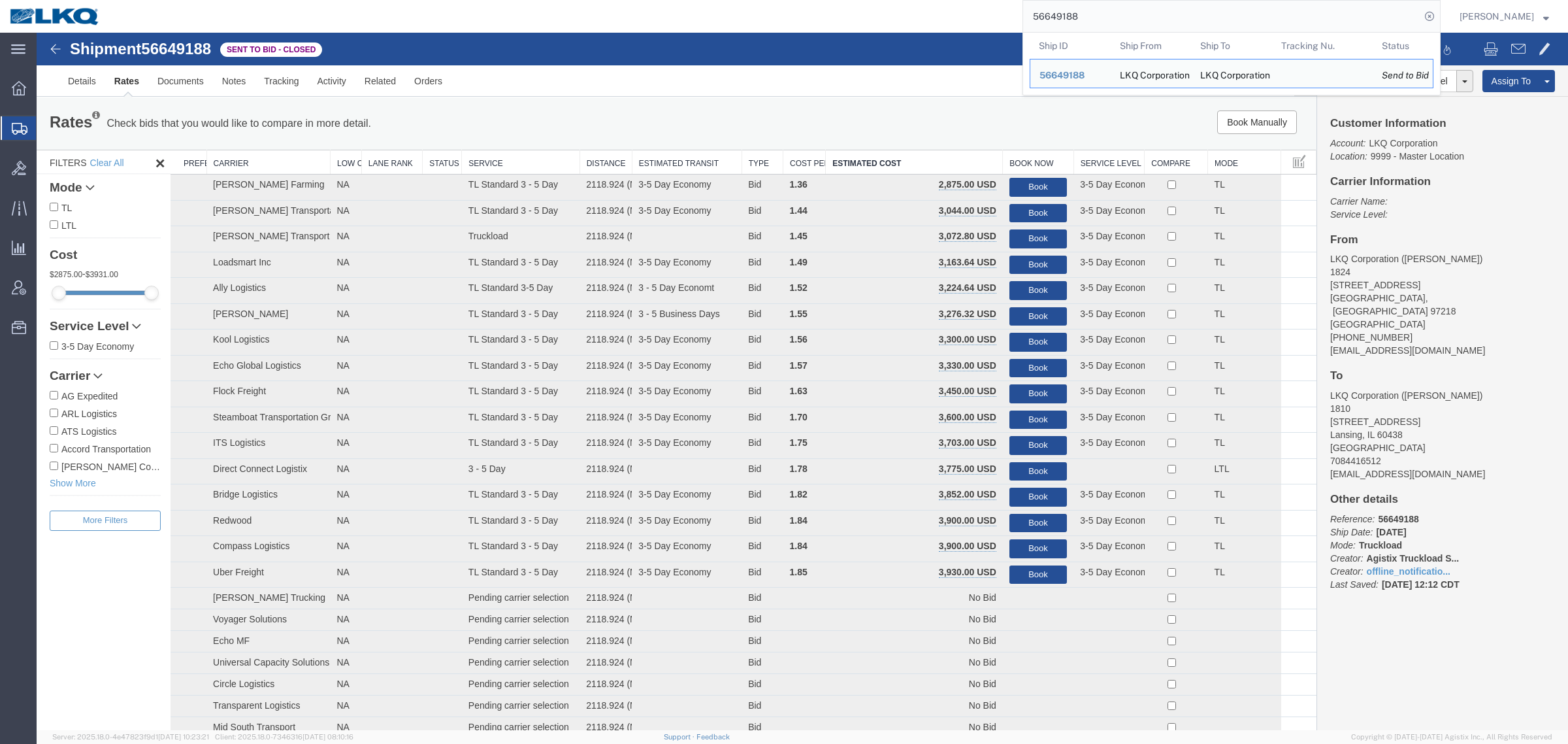
drag, startPoint x: 1100, startPoint y: 51, endPoint x: 746, endPoint y: 37, distance: 354.3
paste input "08837"
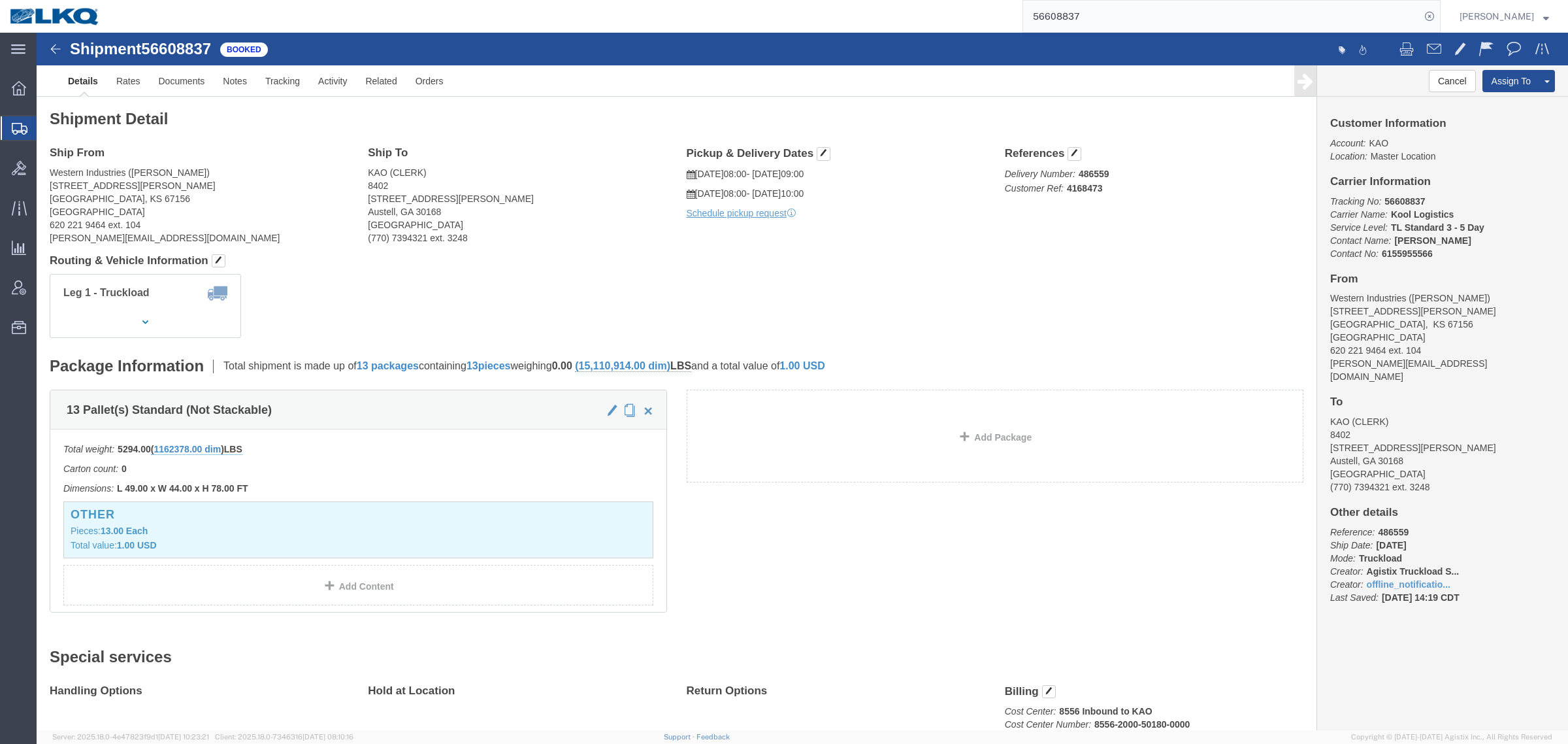
click div "Shipment Detail Ship From Western Industries (Jeb Wright) 22879 Smyer Rd Winfie…"
click div "Ship From Western Industries (Jeb Wright) 22879 Smyer Rd Winfield, KS 67156 Uni…"
drag, startPoint x: 605, startPoint y: 243, endPoint x: 947, endPoint y: 256, distance: 342.2
click div "Leg 1 - Truckload Vehicle 1: Standard Dry Van (53 Feet) Number of trucks: 1"
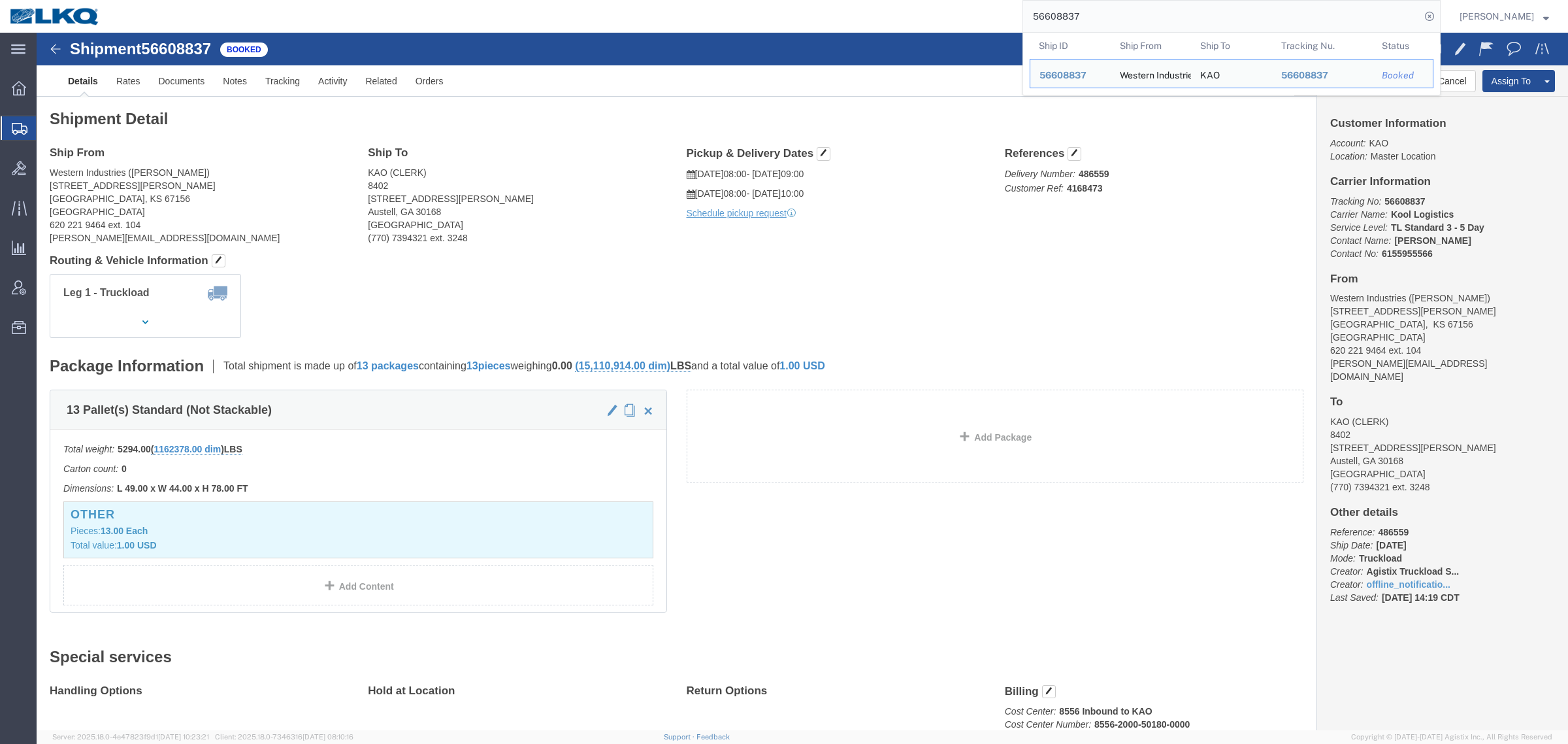
drag, startPoint x: 1127, startPoint y: 13, endPoint x: 760, endPoint y: 19, distance: 367.0
click at [760, 19] on div "56608837 Ship ID Ship From Ship To Tracking Nu. Status Ship ID 56608837 Ship Fr…" at bounding box center [774, 16] width 1331 height 33
paste input "25771"
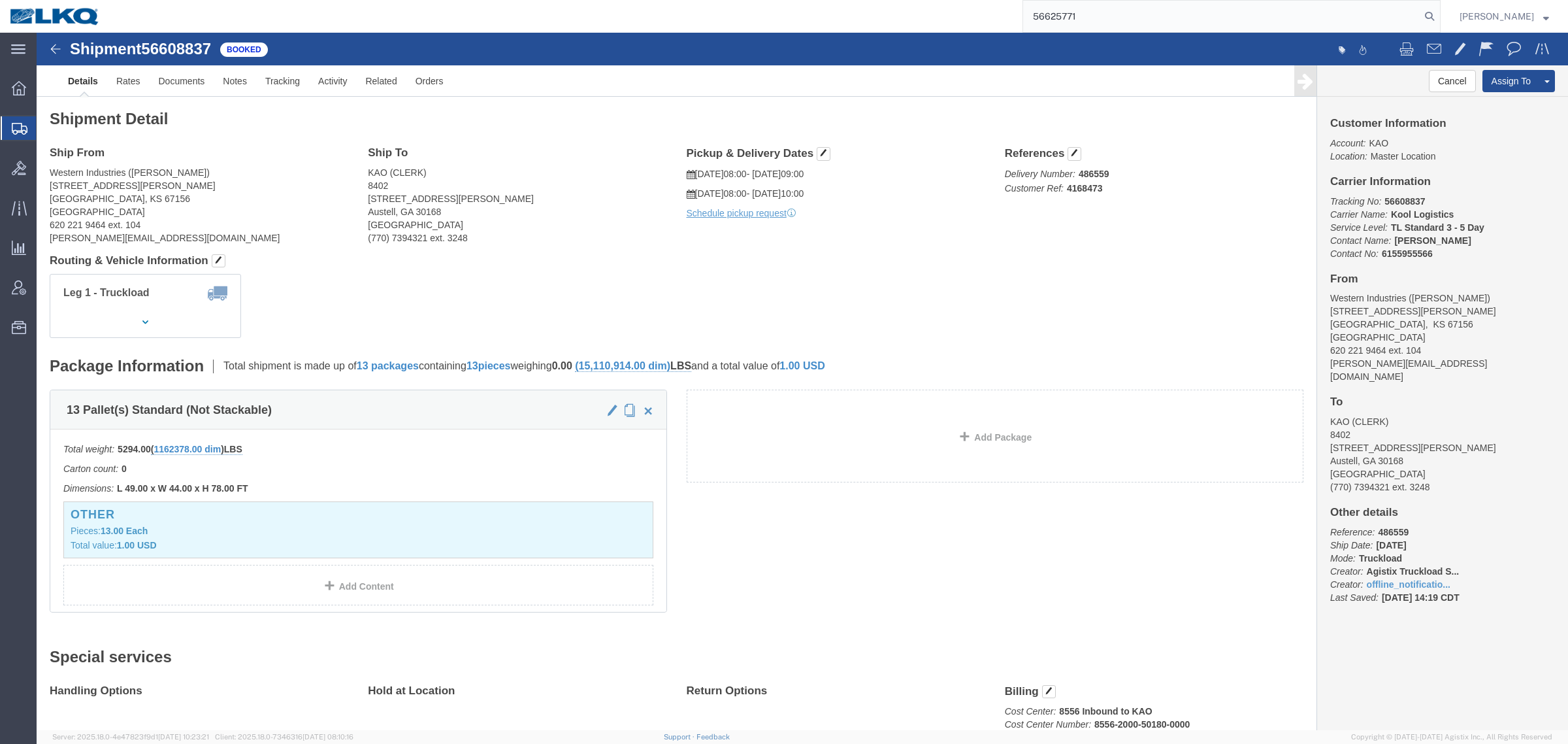
type input "56625771"
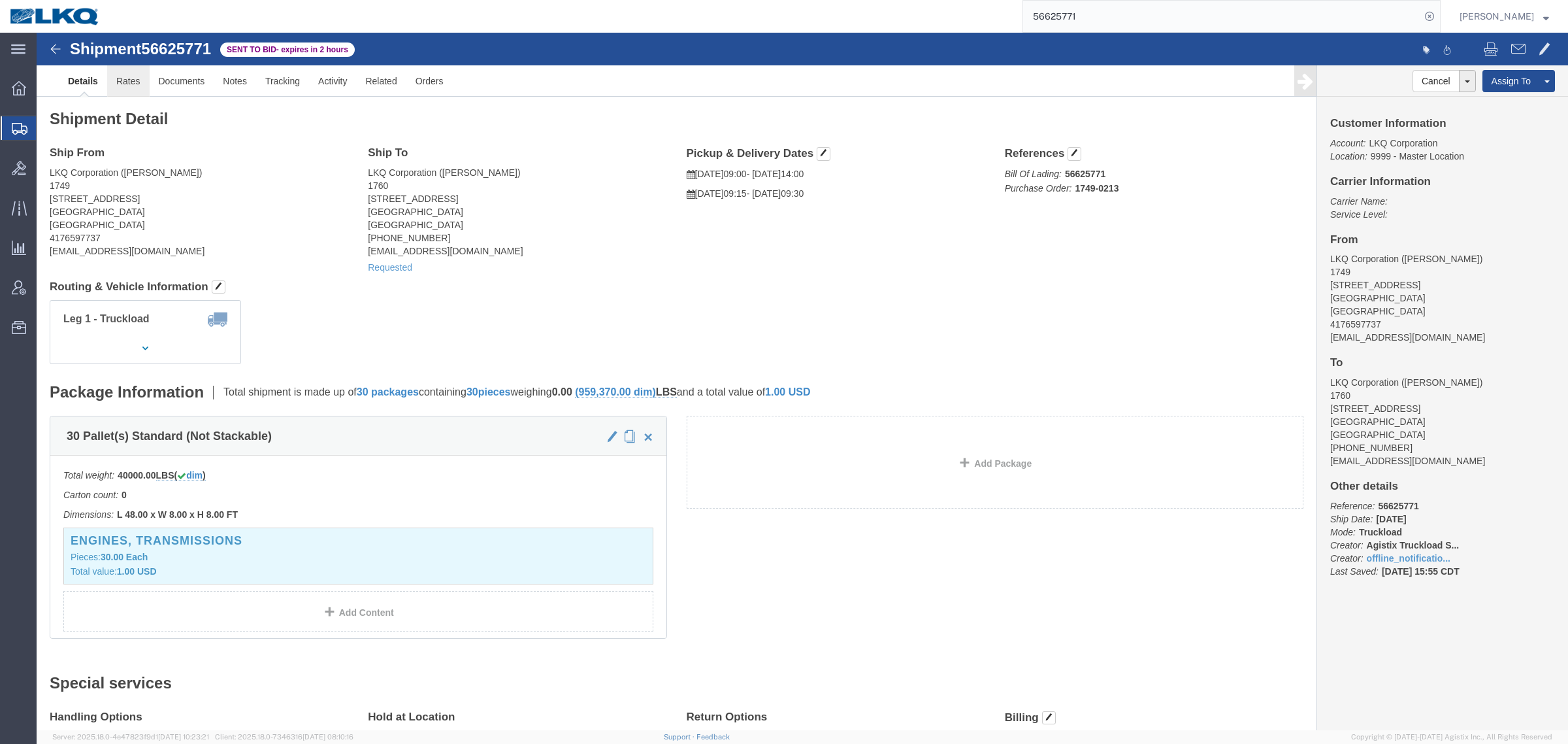
click link "Rates"
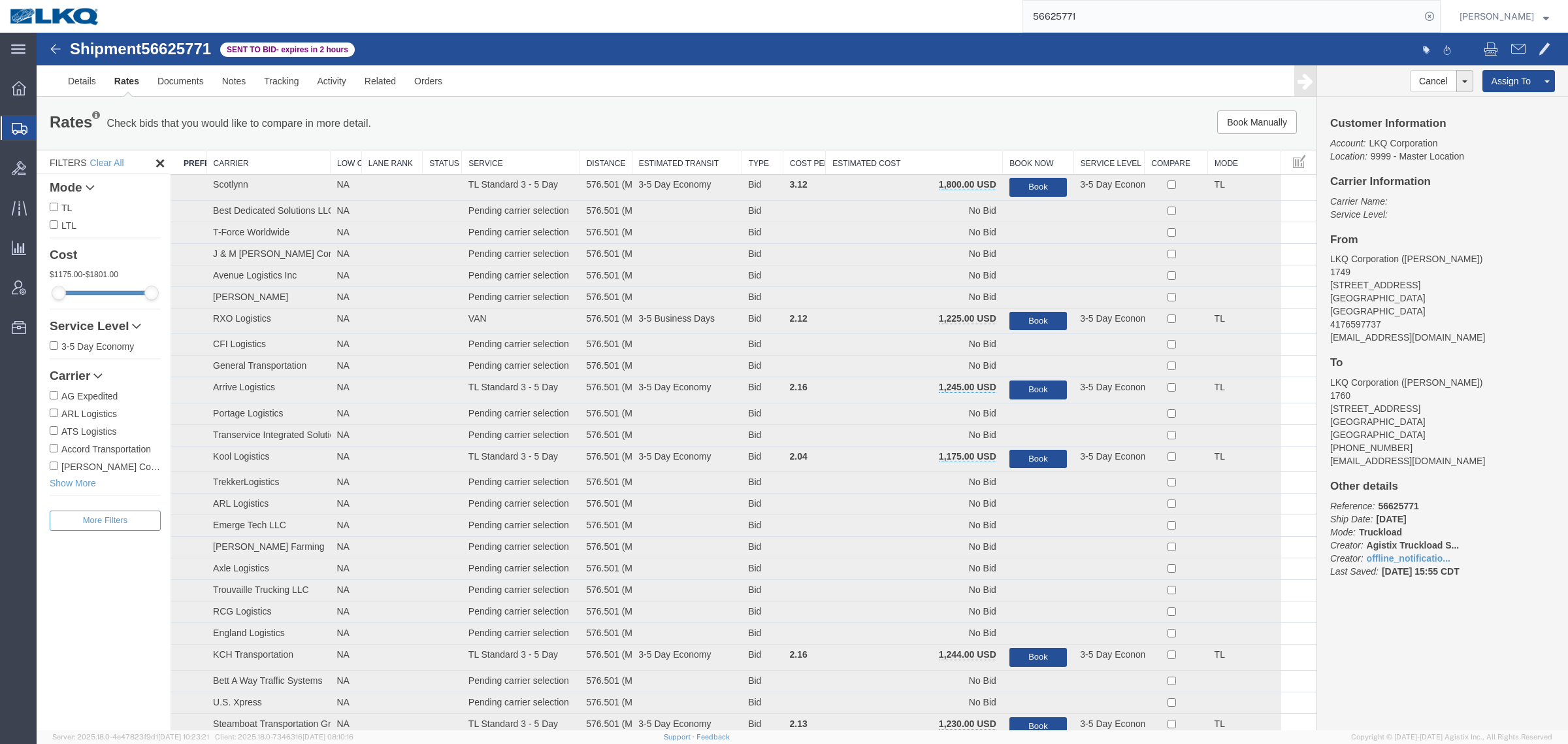
click at [892, 156] on th "Estimated Cost" at bounding box center [915, 163] width 177 height 25
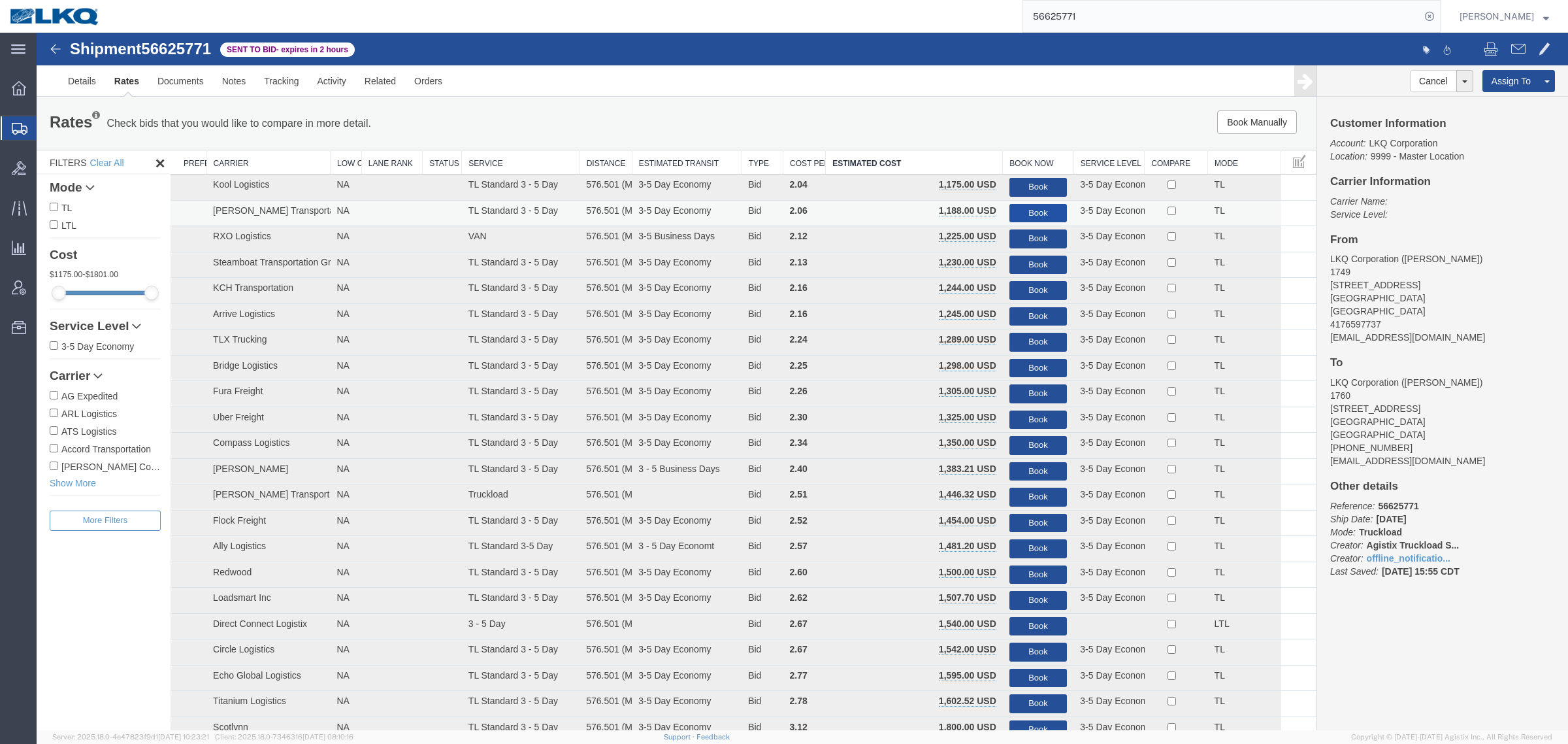
drag, startPoint x: 1040, startPoint y: 213, endPoint x: 1438, endPoint y: 261, distance: 400.9
click at [1040, 213] on button "Book" at bounding box center [1038, 213] width 57 height 19
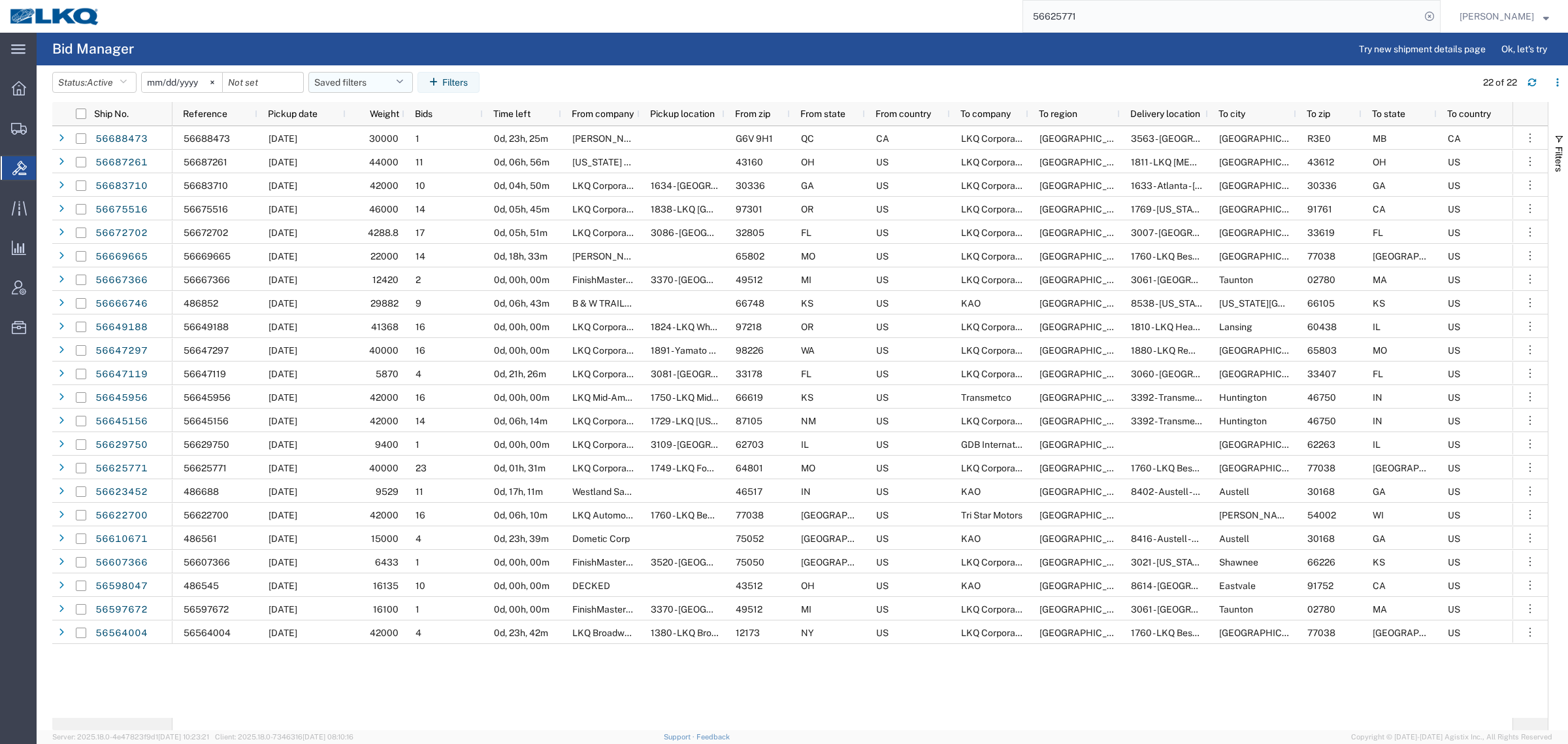
click at [333, 81] on button "Saved filters" at bounding box center [360, 82] width 104 height 21
click at [359, 142] on span "Bid Board" at bounding box center [396, 139] width 171 height 25
type input "[DATE]"
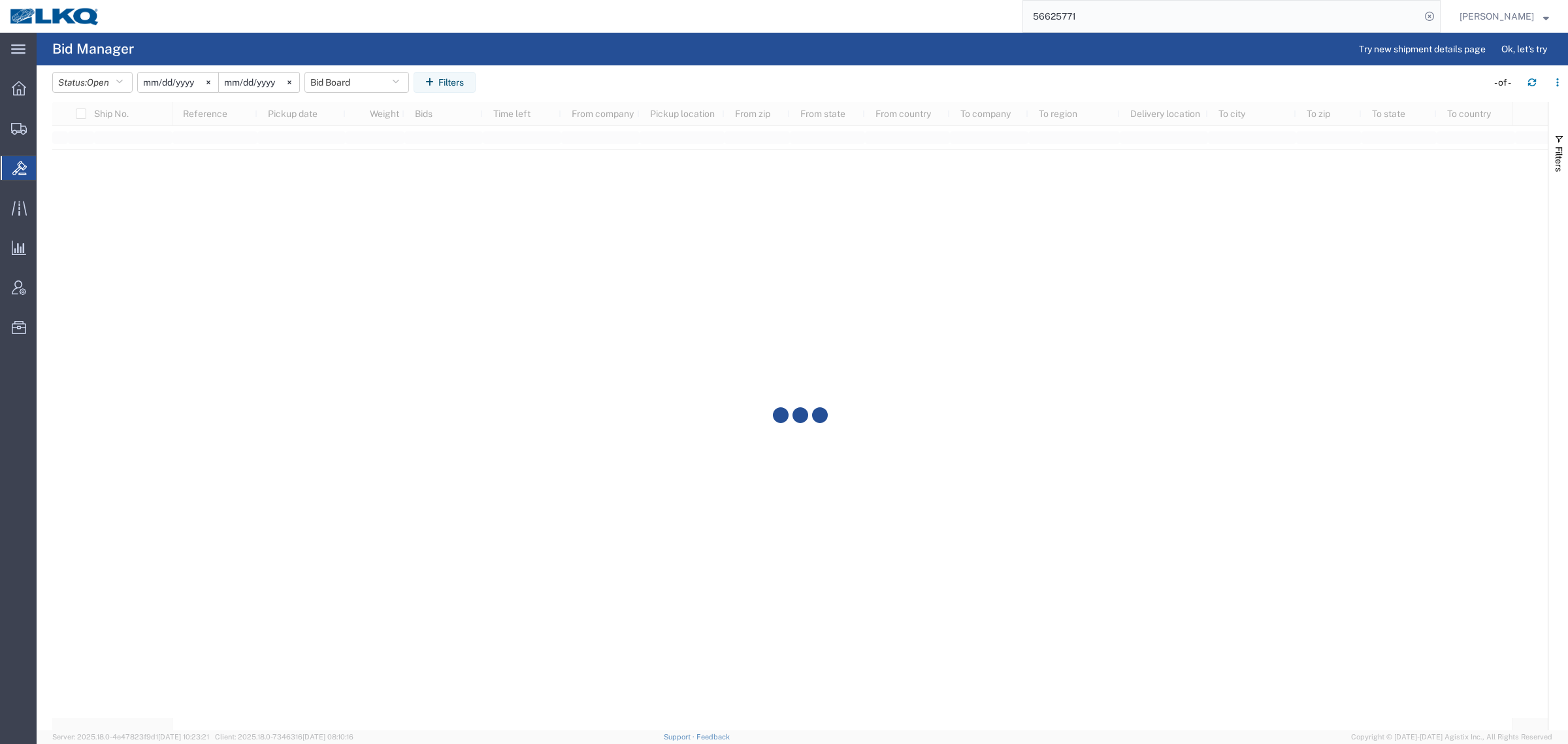
click at [549, 77] on agx-table-filter-chips "Status: Open Active All Awaiting Confirmation Awarded Closed Expired Open Withd…" at bounding box center [766, 87] width 1428 height 31
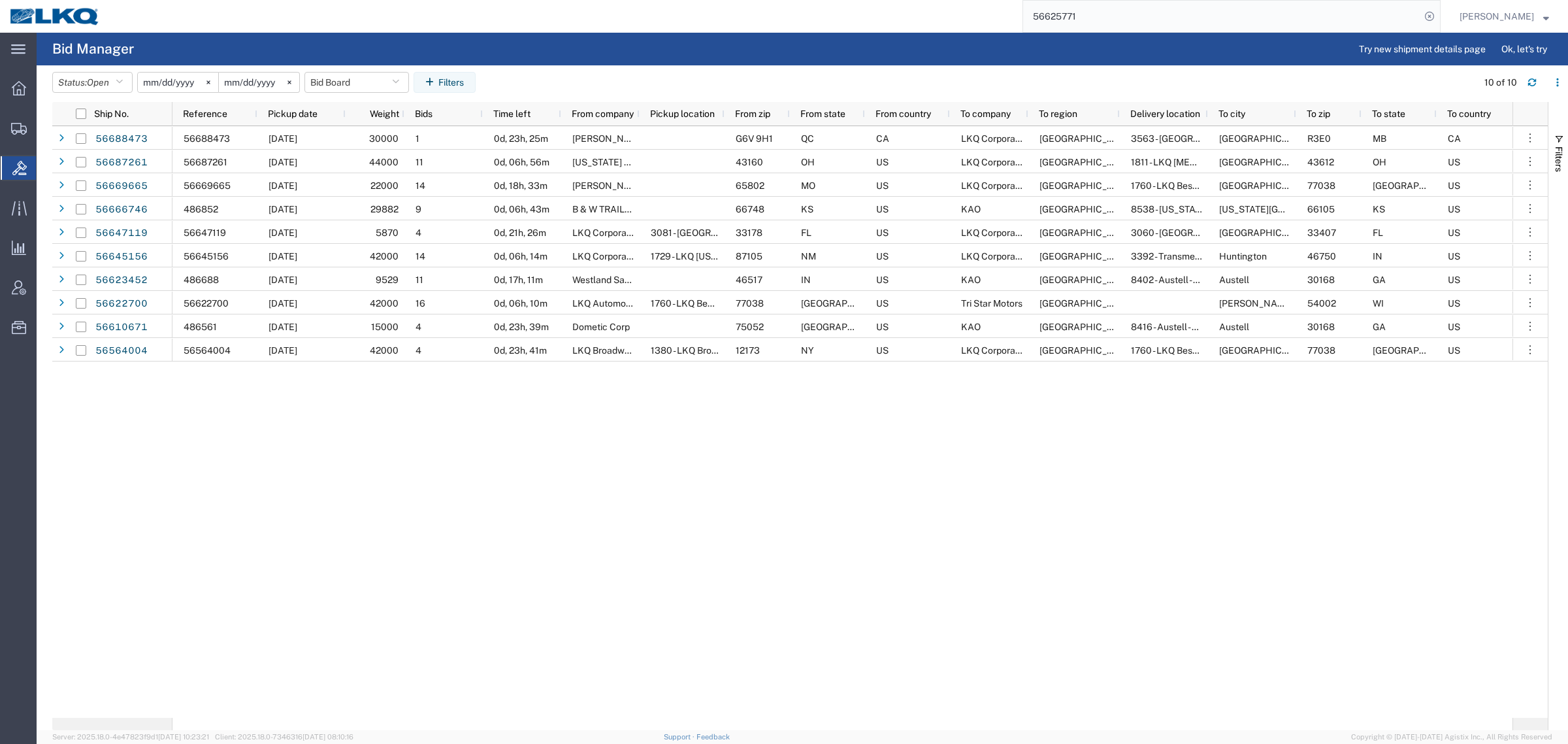
click at [321, 497] on div "56688473 09/05/2025 30000 1 0d, 23h, 25m Machinerie Lauzon G6V 9H1 QC CA LKQ Co…" at bounding box center [842, 422] width 1340 height 591
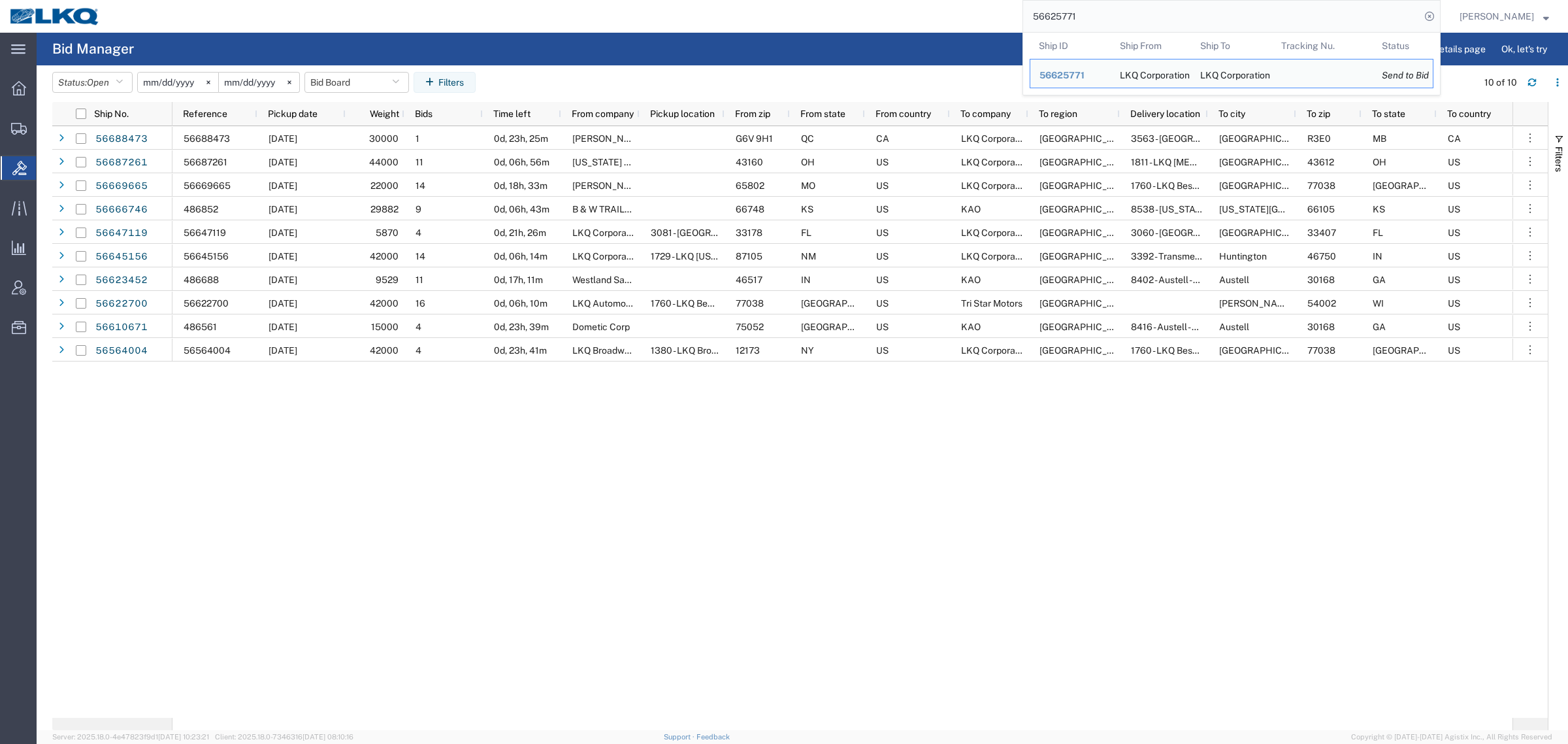
click at [1108, 17] on input "56625771" at bounding box center [1221, 17] width 397 height 32
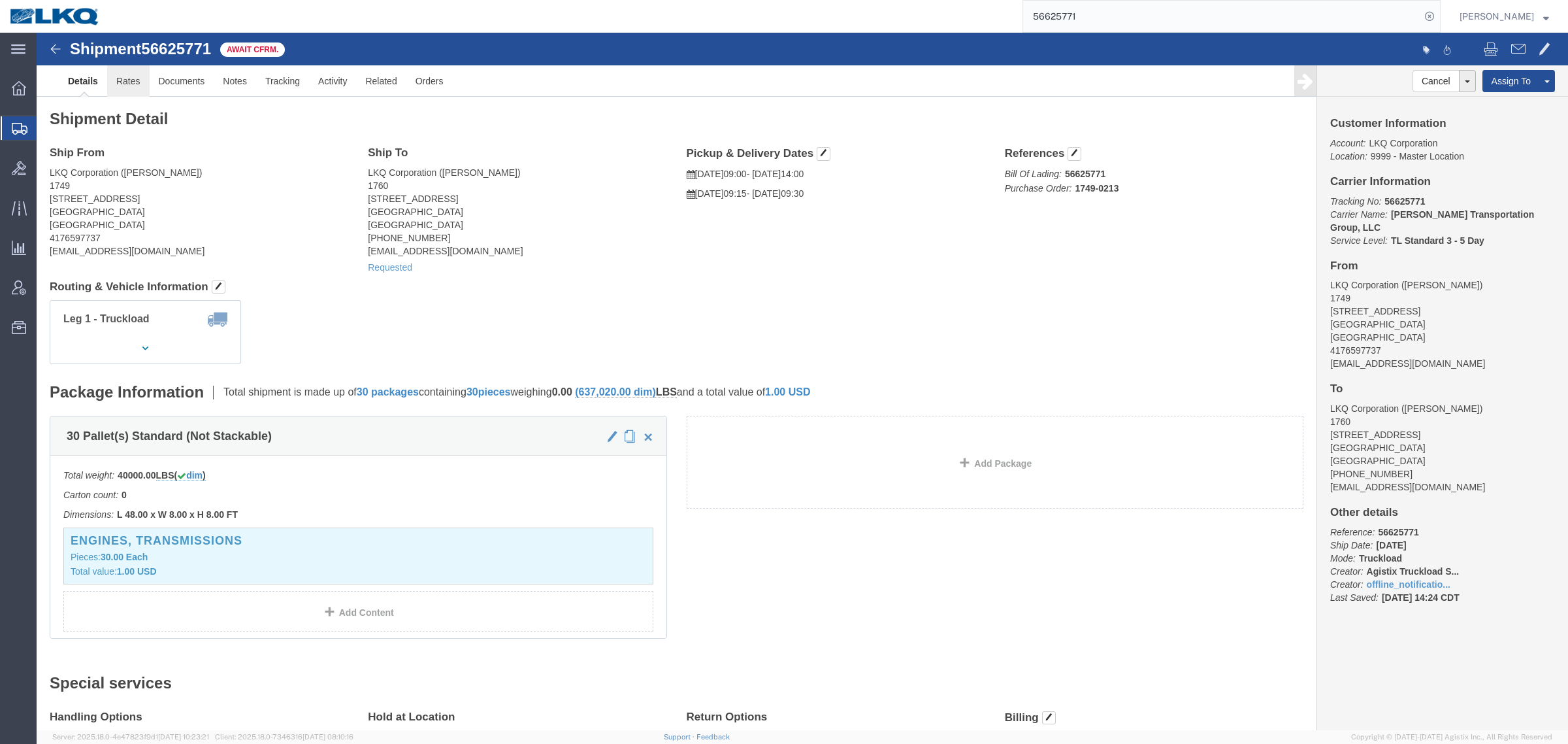
click link "Rates"
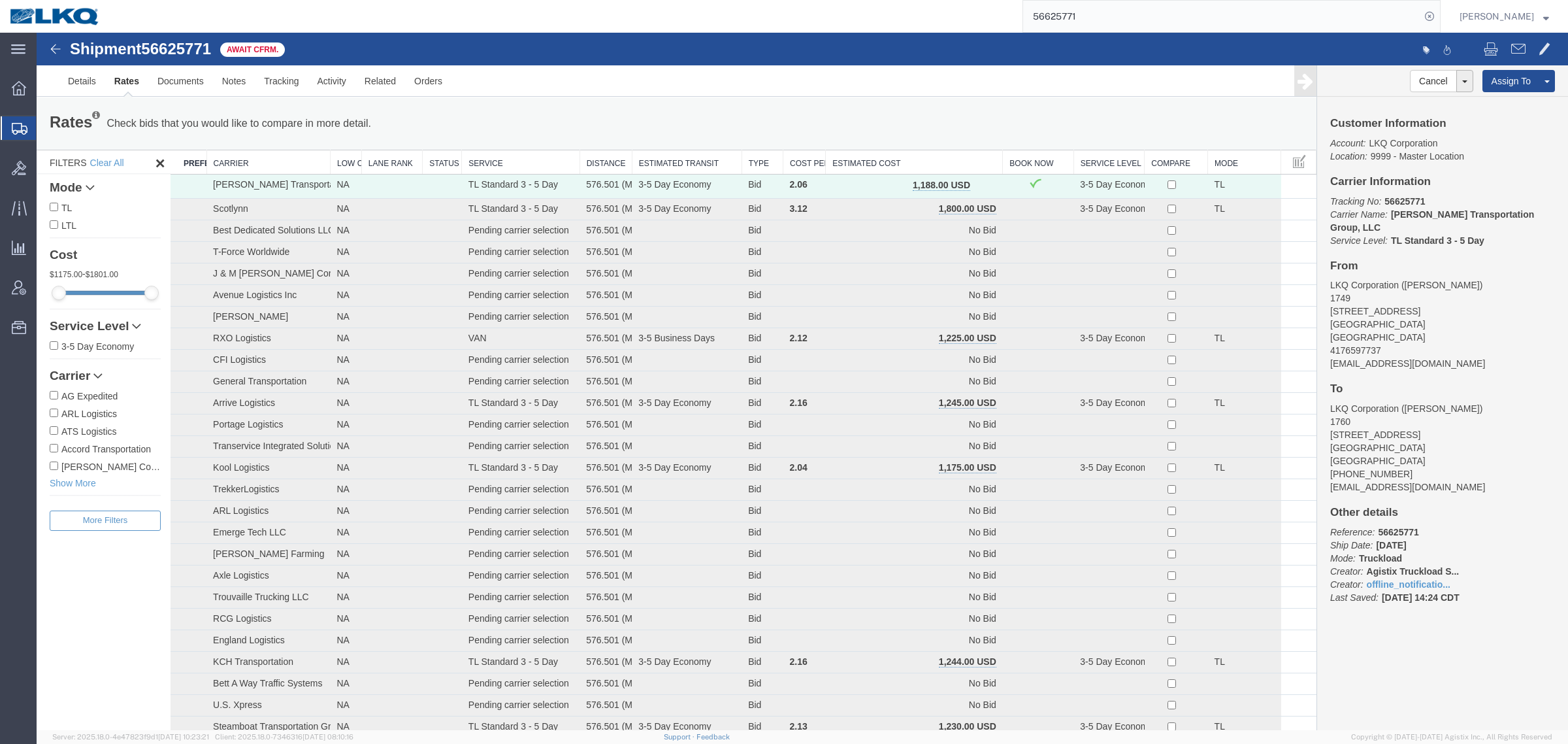
click at [493, 119] on div "Rates Check bids that you would like to compare in more detail. Compare Filter" at bounding box center [411, 123] width 743 height 27
click at [719, 121] on div "Rates Check bids that you would like to compare in more detail. Compare Filter" at bounding box center [411, 123] width 743 height 27
click at [981, 183] on span "button" at bounding box center [984, 184] width 7 height 9
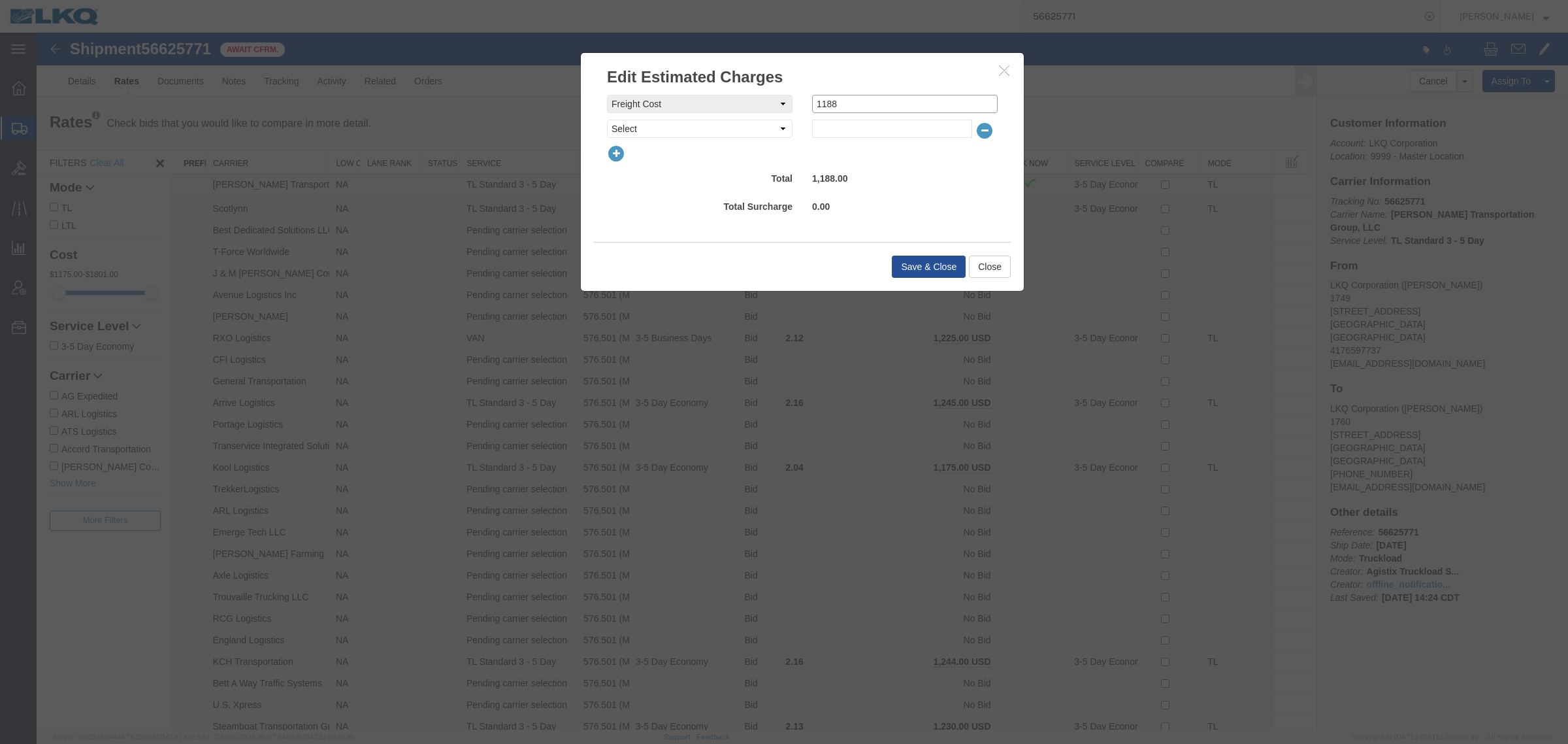
click at [847, 103] on input "1188" at bounding box center [905, 103] width 185 height 19
type input "1150"
click at [931, 266] on button "Save & Close" at bounding box center [929, 266] width 74 height 23
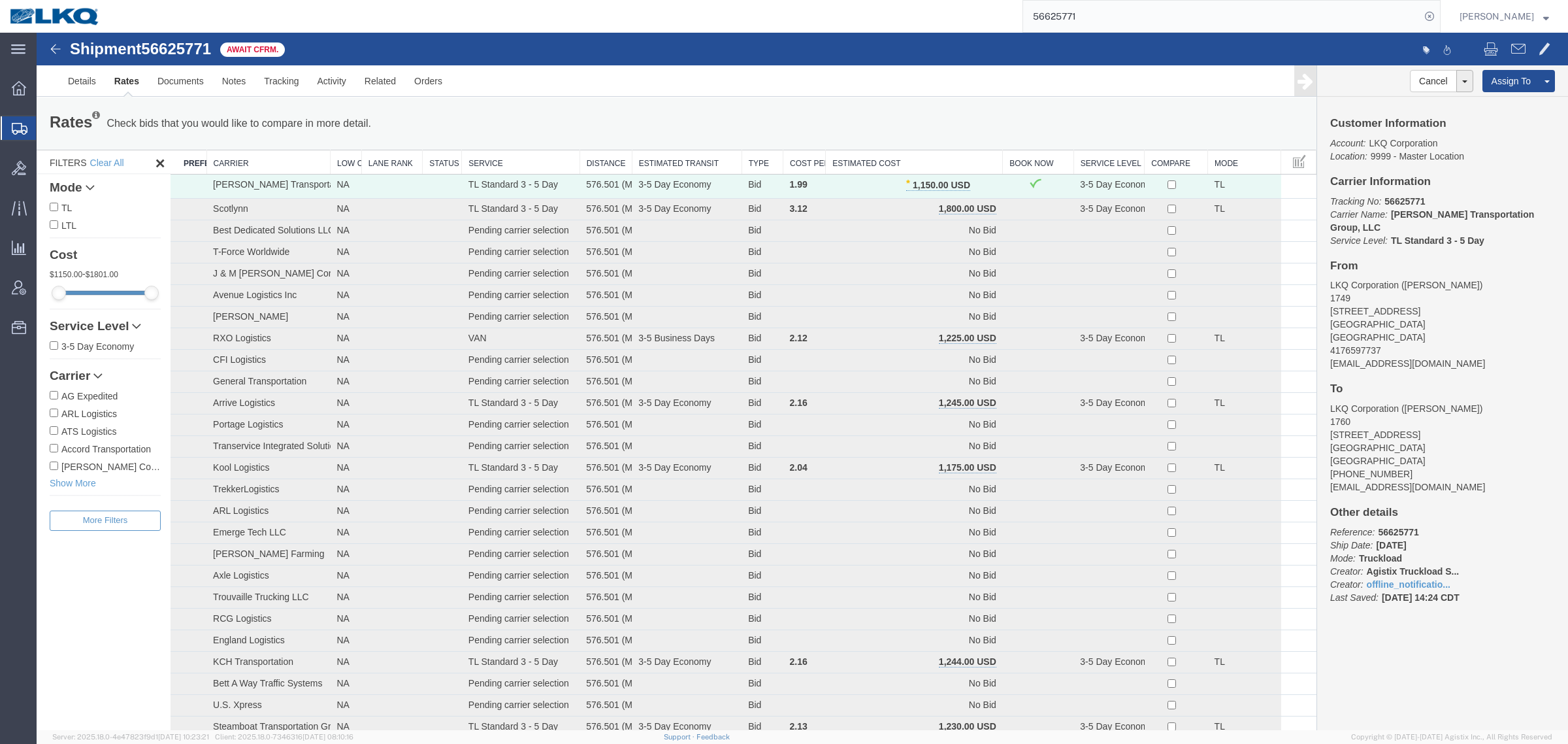
paste input "49188"
drag, startPoint x: 1101, startPoint y: 11, endPoint x: 824, endPoint y: 21, distance: 277.2
click at [824, 21] on div "56649188" at bounding box center [774, 16] width 1331 height 33
type input "56649188"
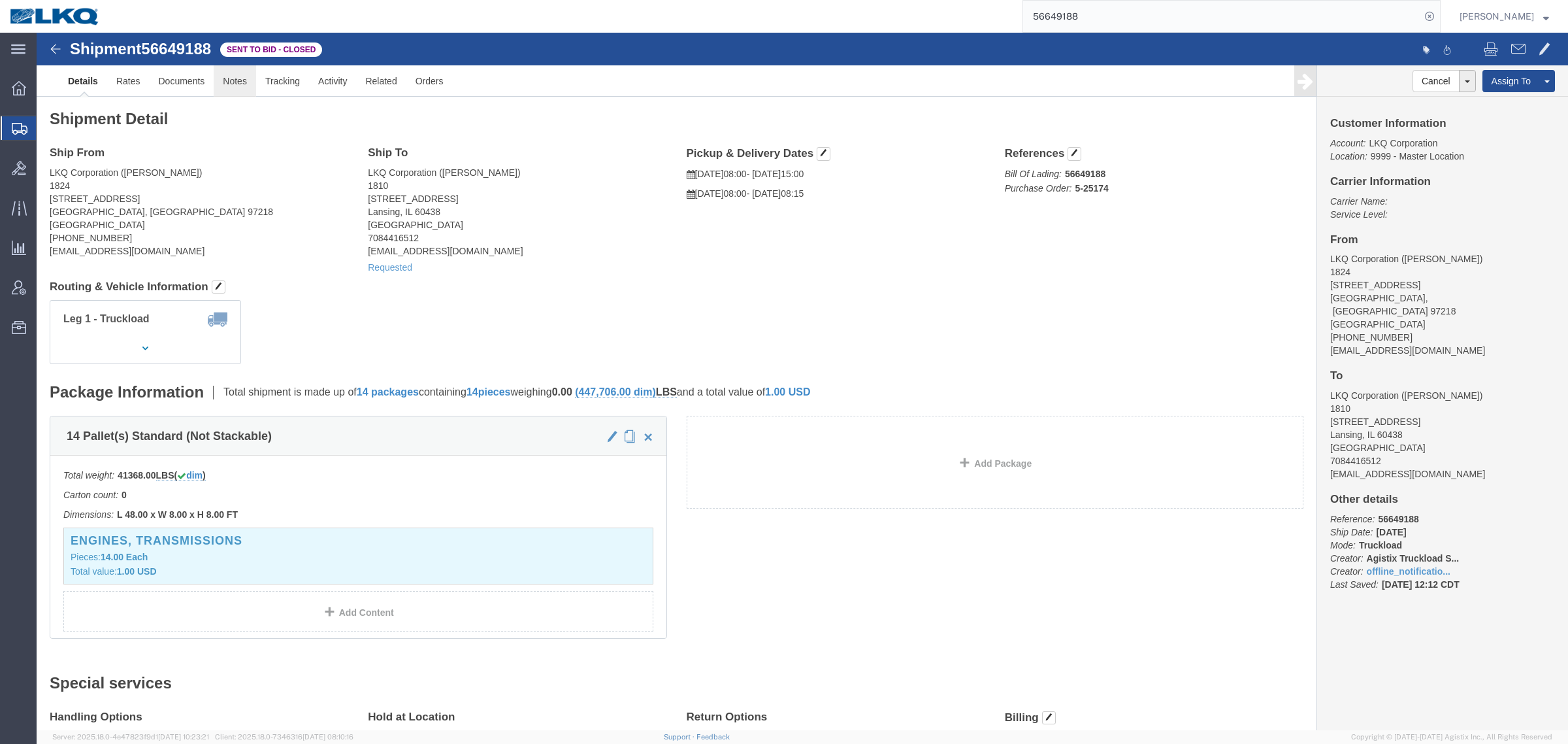
click link "Notes"
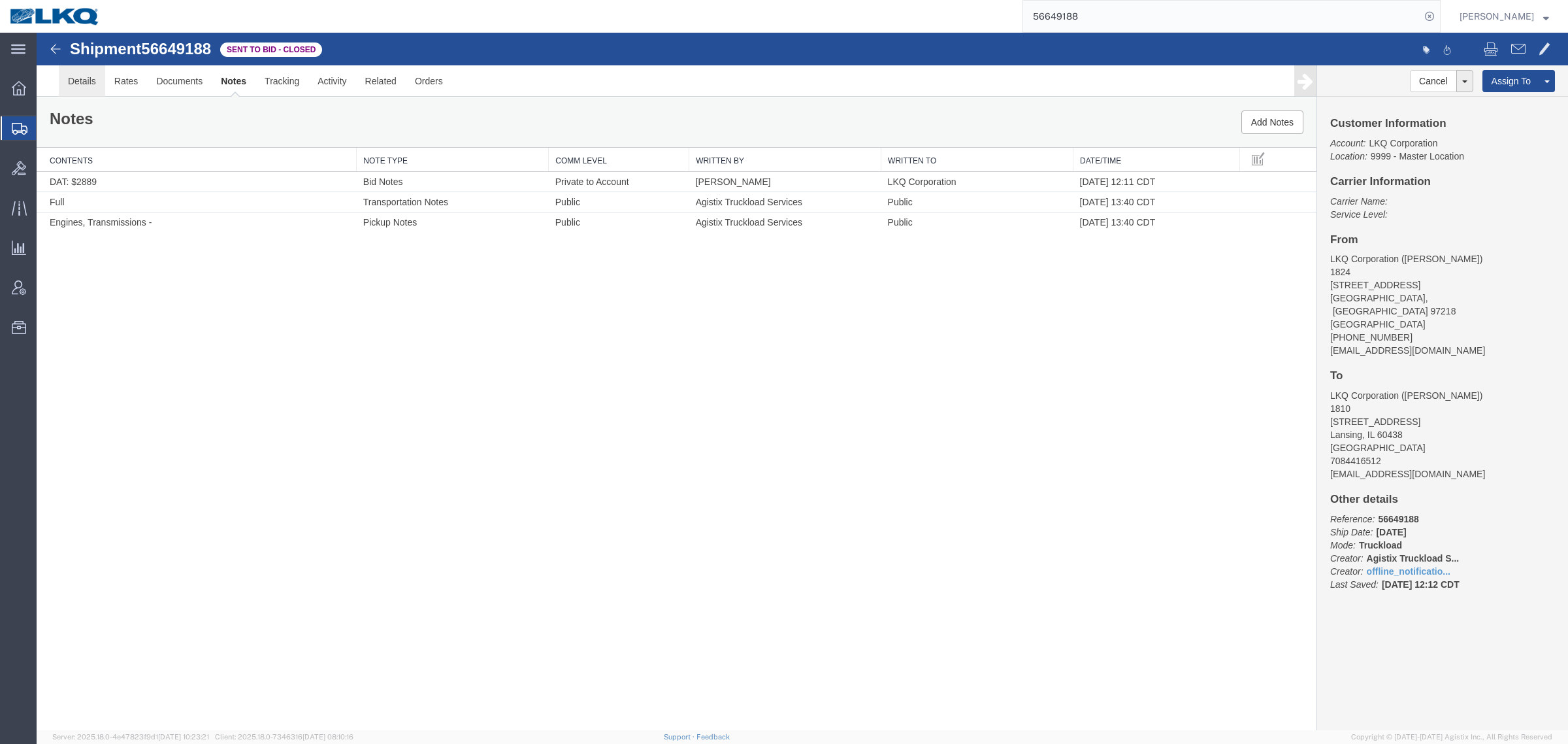
click at [92, 87] on link "Details" at bounding box center [82, 81] width 46 height 32
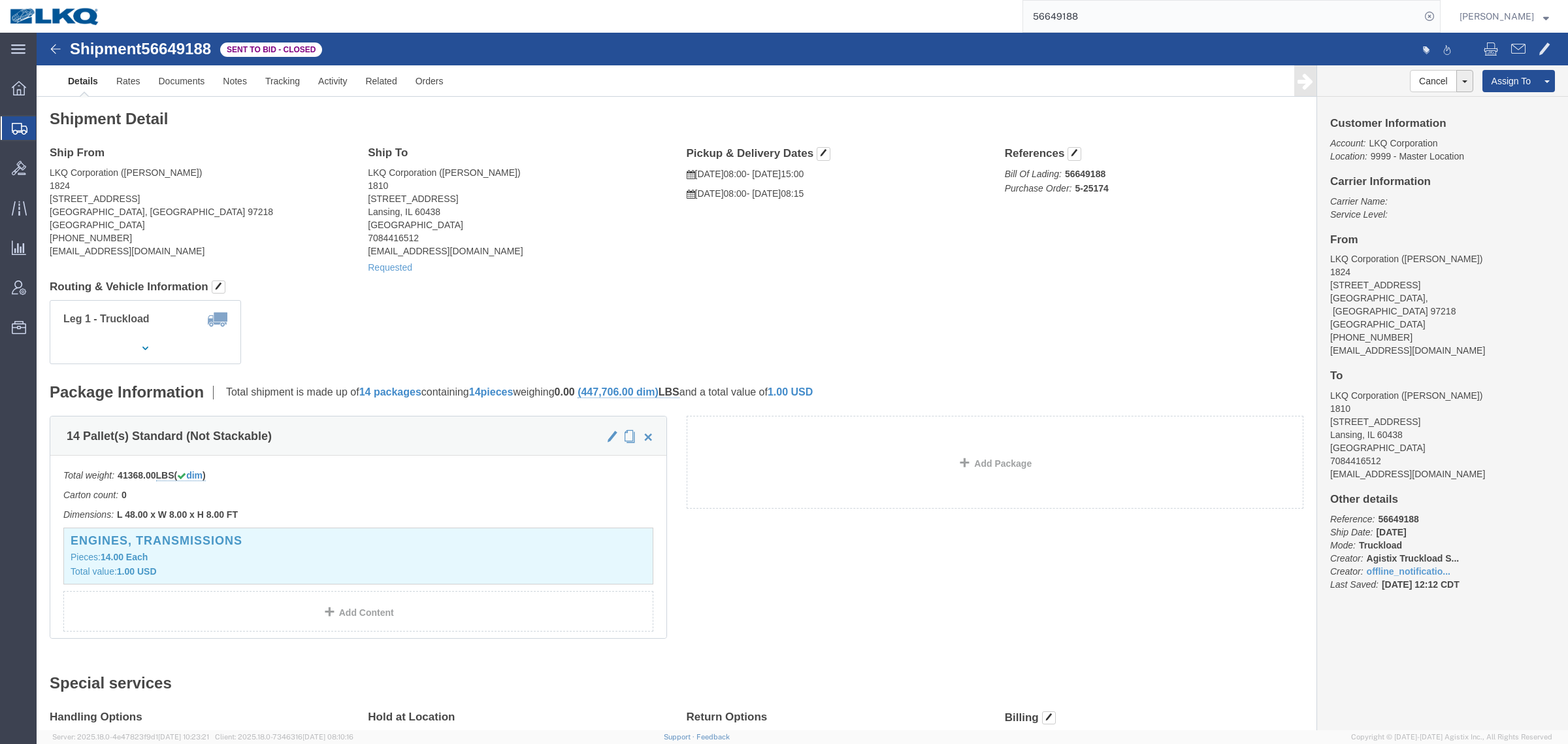
click div "Shipment Detail Ship From LKQ Corporation (Amber Bailey) 1824 5925 NE Portland …"
click h2 "Shipment Detail"
click div "Ship To LKQ Corporation (Pat Ricci) 1810 16801 Exchange Avenue Suite 1 Lansing,…"
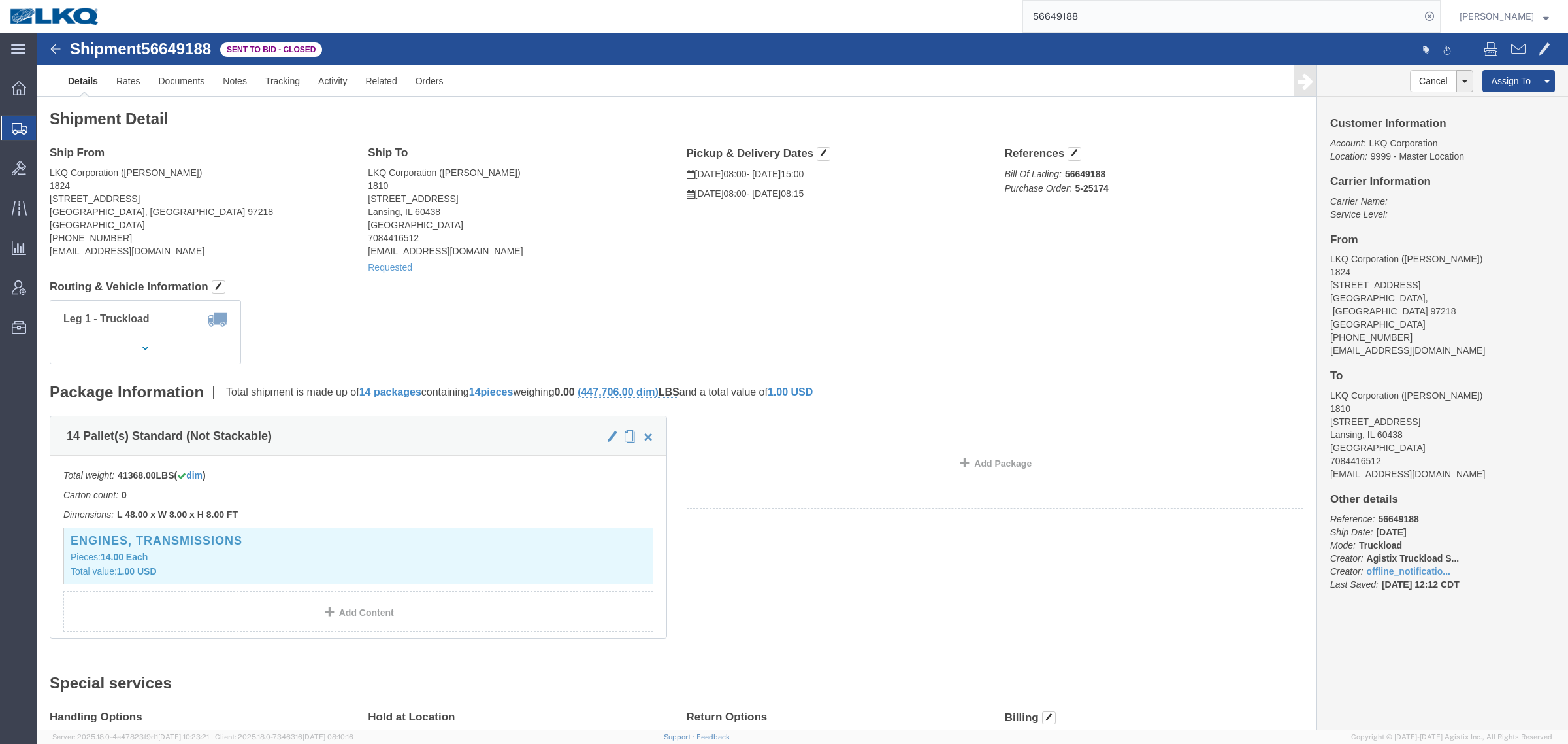
click div "Ship From LKQ Corporation (Amber Bailey) 1824 5925 NE Portland Hwy Portland, OR…"
click address "LKQ Corporation (Amber Bailey) 1824 5925 NE Portland Hwy Portland, OR 97218 Uni…"
click address "LKQ Corporation (Pat Ricci) 1810 16801 Exchange Avenue Suite 1 Lansing, IL 6043…"
click address "LKQ Corporation (Amber Bailey) 1824 5925 NE Portland Hwy Portland, OR 97218 Uni…"
click address "LKQ Corporation (Pat Ricci) 1810 16801 Exchange Avenue Suite 1 Lansing, IL 6043…"
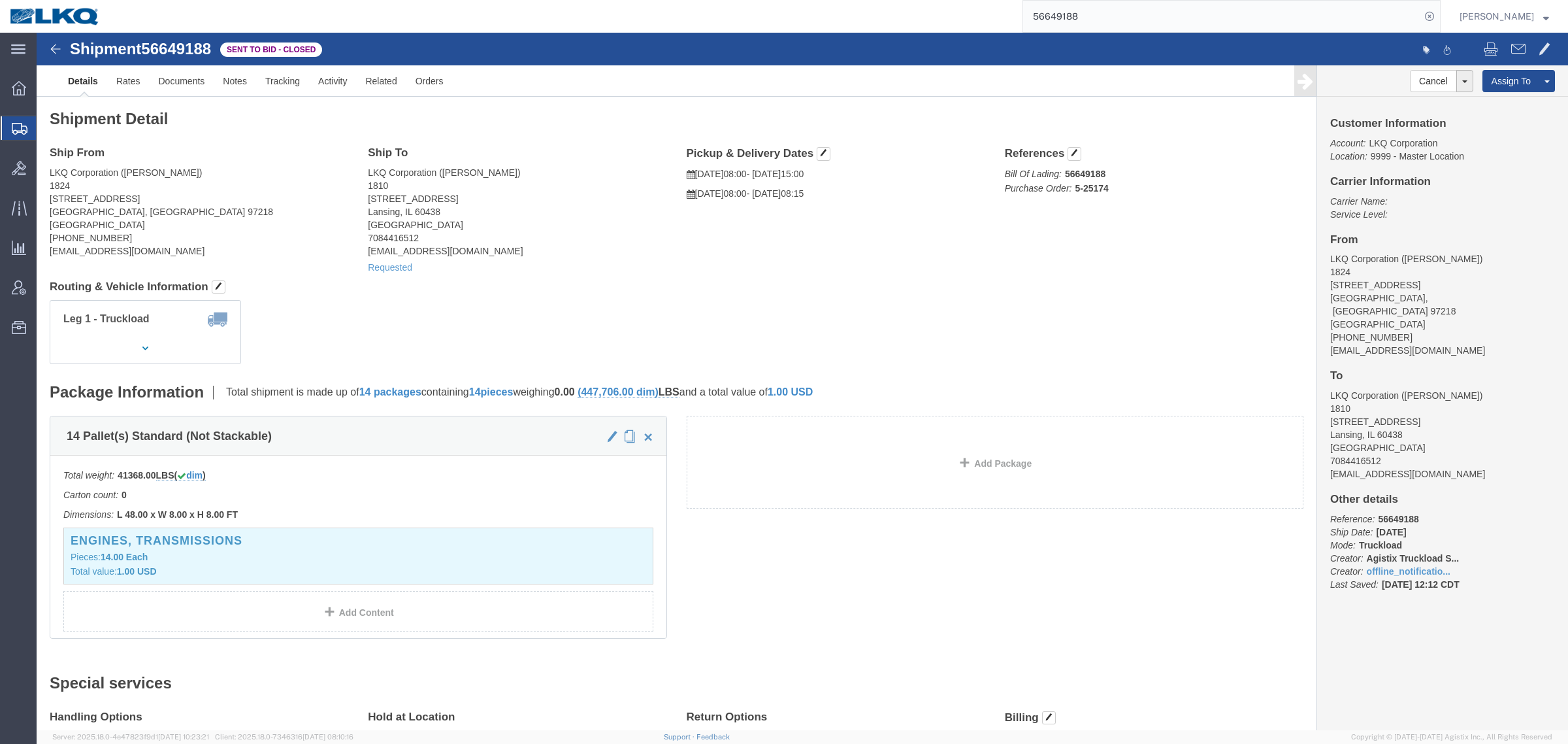
click address "LKQ Corporation (Amber Bailey) 1824 5925 NE Portland Hwy Portland, OR 97218 Uni…"
click div "Leg 1 - Truckload Vehicle 1: Standard Dry Van (53 Feet) Number of trucks: 1"
click address "LKQ Corporation (Pat Ricci) 1810 16801 Exchange Avenue Suite 1 Lansing, IL 6043…"
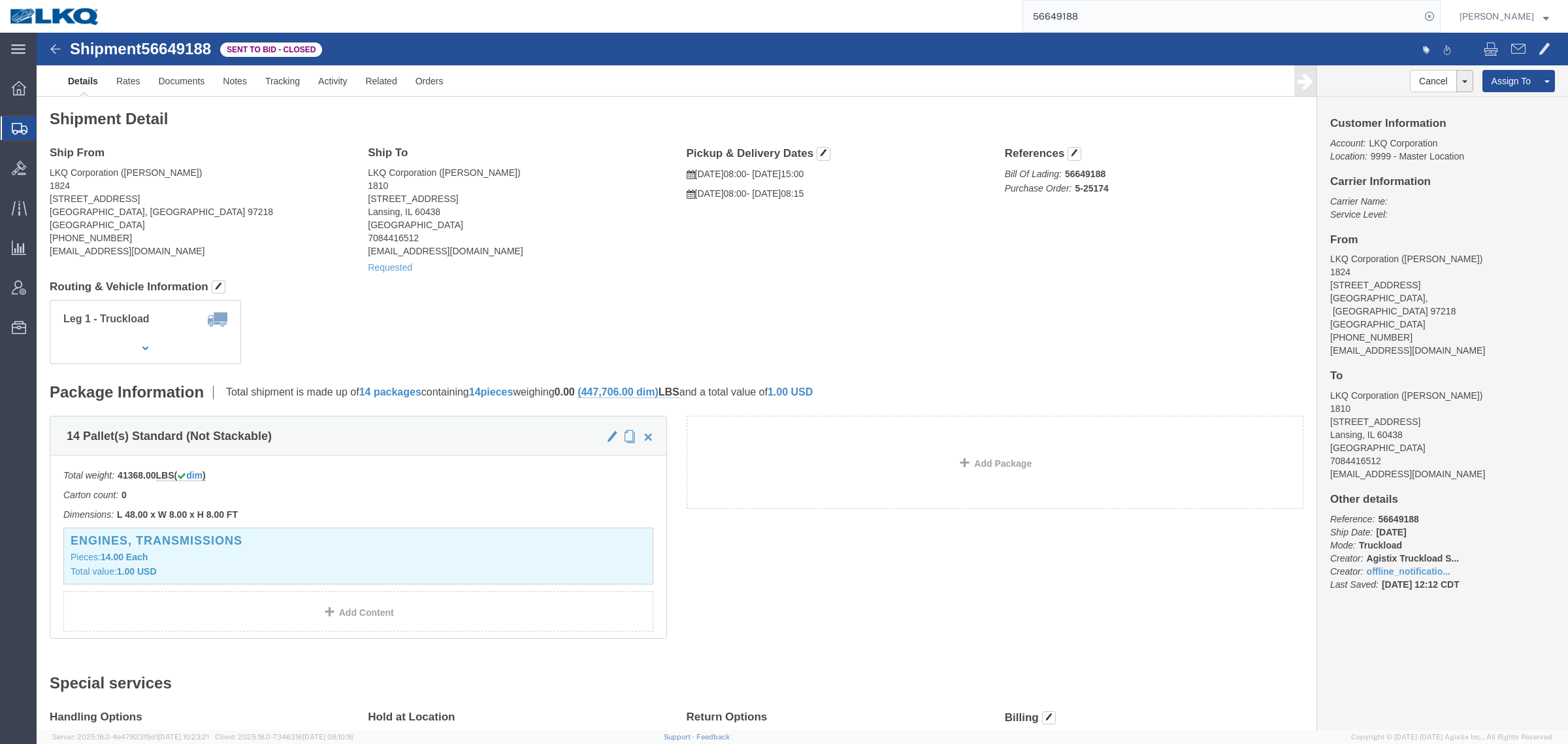
click address "LKQ Corporation (Pat Ricci) 1810 16801 Exchange Avenue Suite 1 Lansing, IL 6043…"
click at [1118, 15] on input "56649188" at bounding box center [1221, 17] width 397 height 32
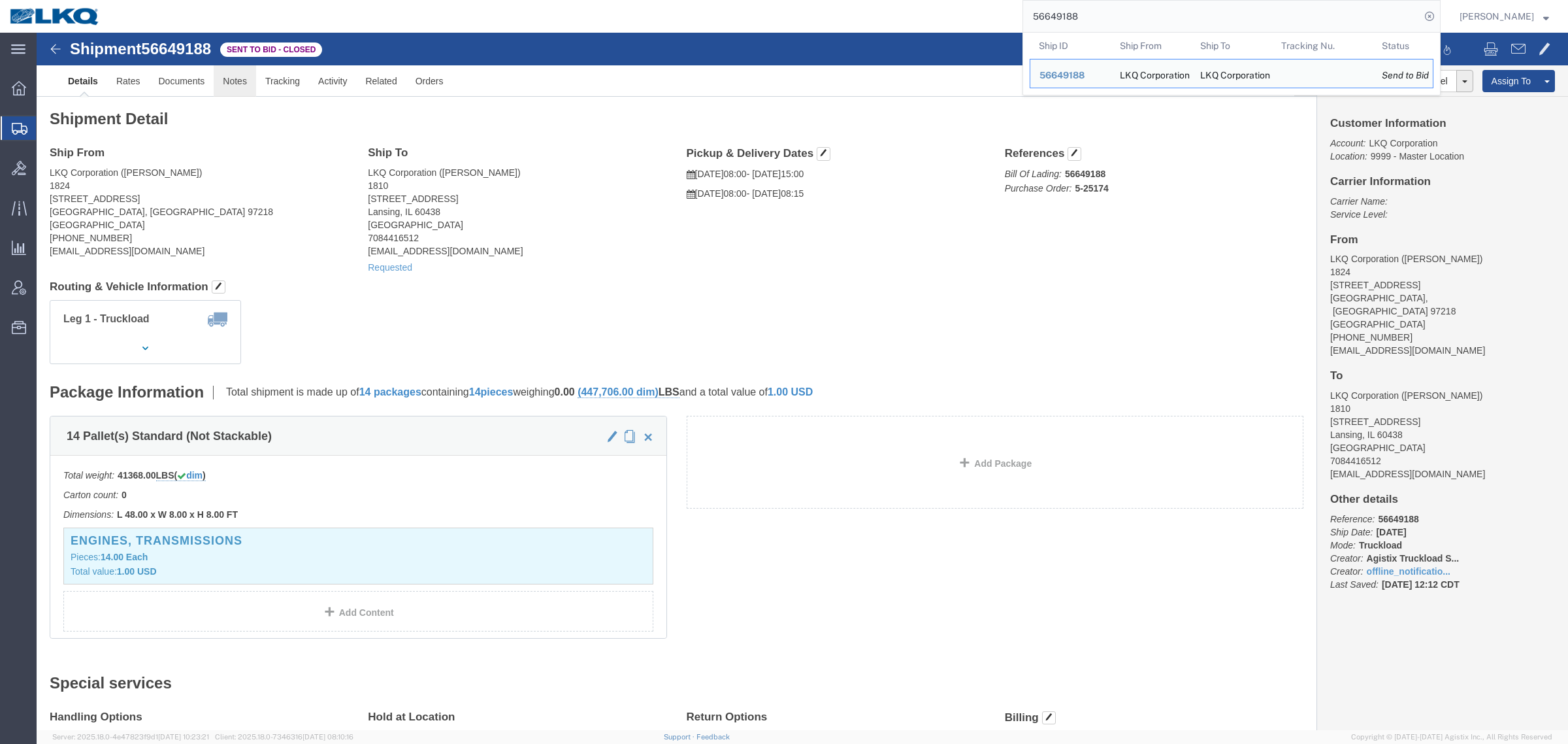
click link "Notes"
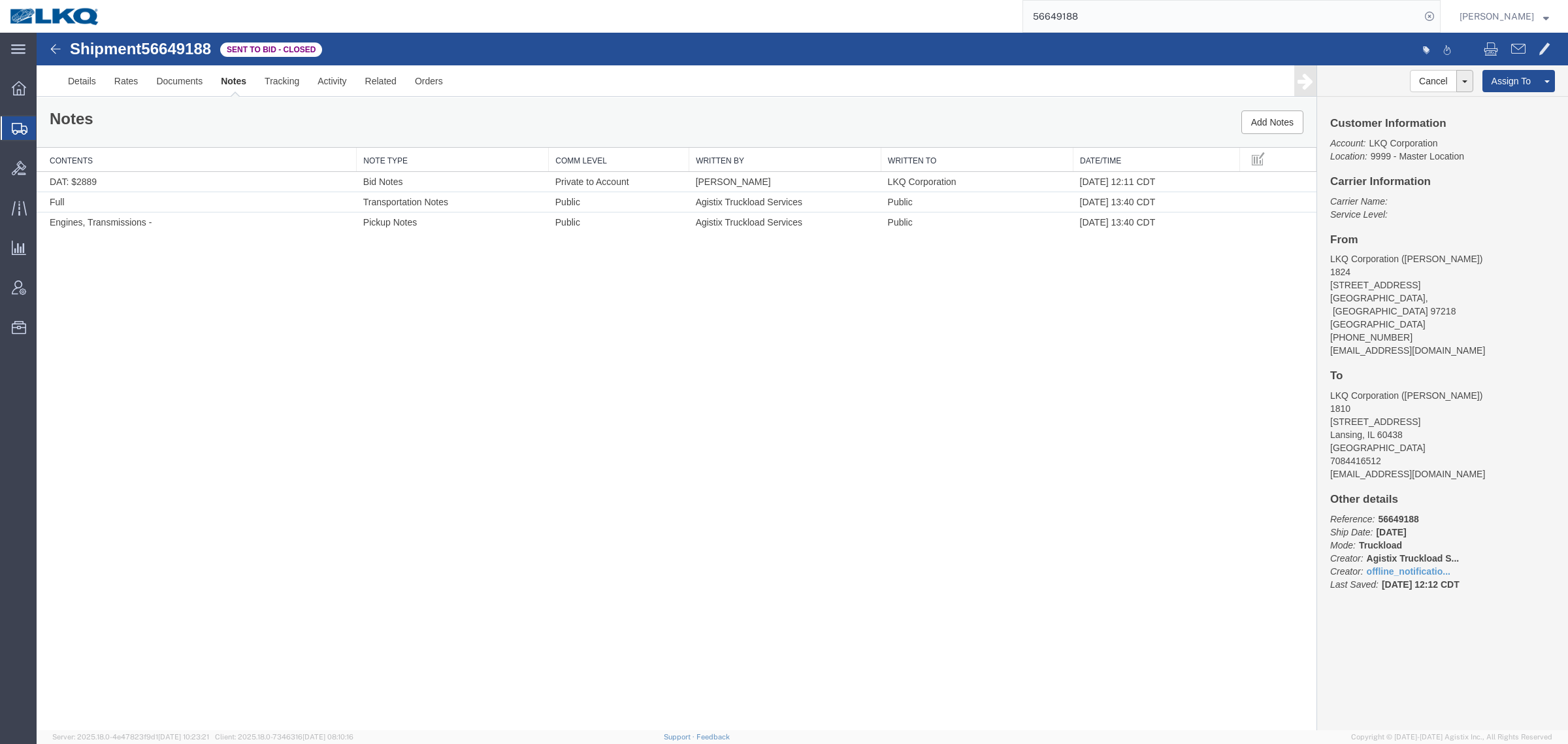
click at [36, 33] on link "Edit Notes" at bounding box center [36, 33] width 0 height 0
select select "BID_NOTES"
select select "PRIVATE_TO_ACCOUNT"
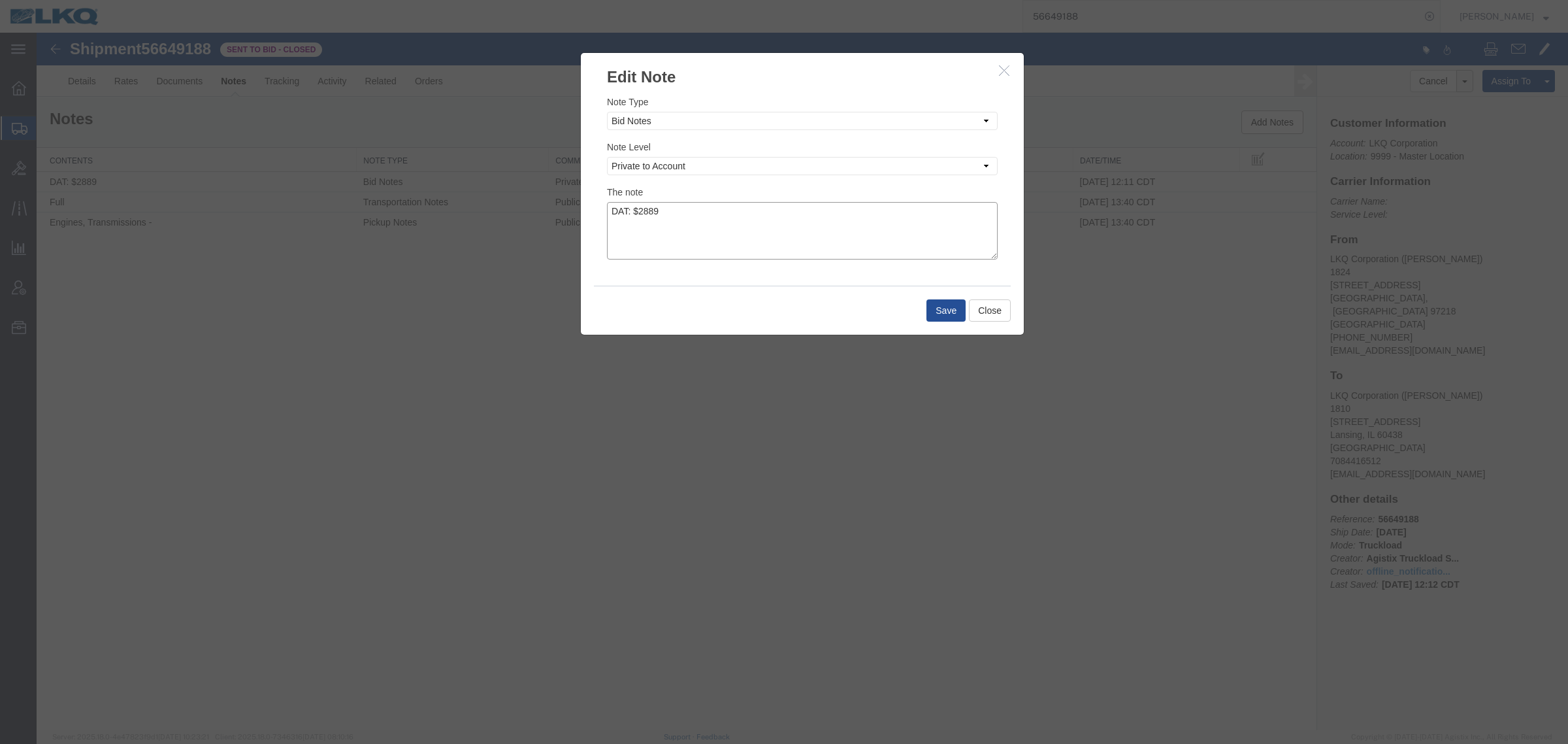
click at [836, 211] on textarea "DAT: $2889" at bounding box center [802, 231] width 391 height 57
click at [737, 217] on textarea "DAT: $2889, Original: $" at bounding box center [802, 231] width 391 height 57
click at [791, 213] on textarea "DAT: $2889, Original: $" at bounding box center [802, 231] width 391 height 57
click at [740, 217] on textarea "DAT: $2889, Original: $" at bounding box center [802, 231] width 391 height 57
type textarea "DAT: $2889, Original: $2875"
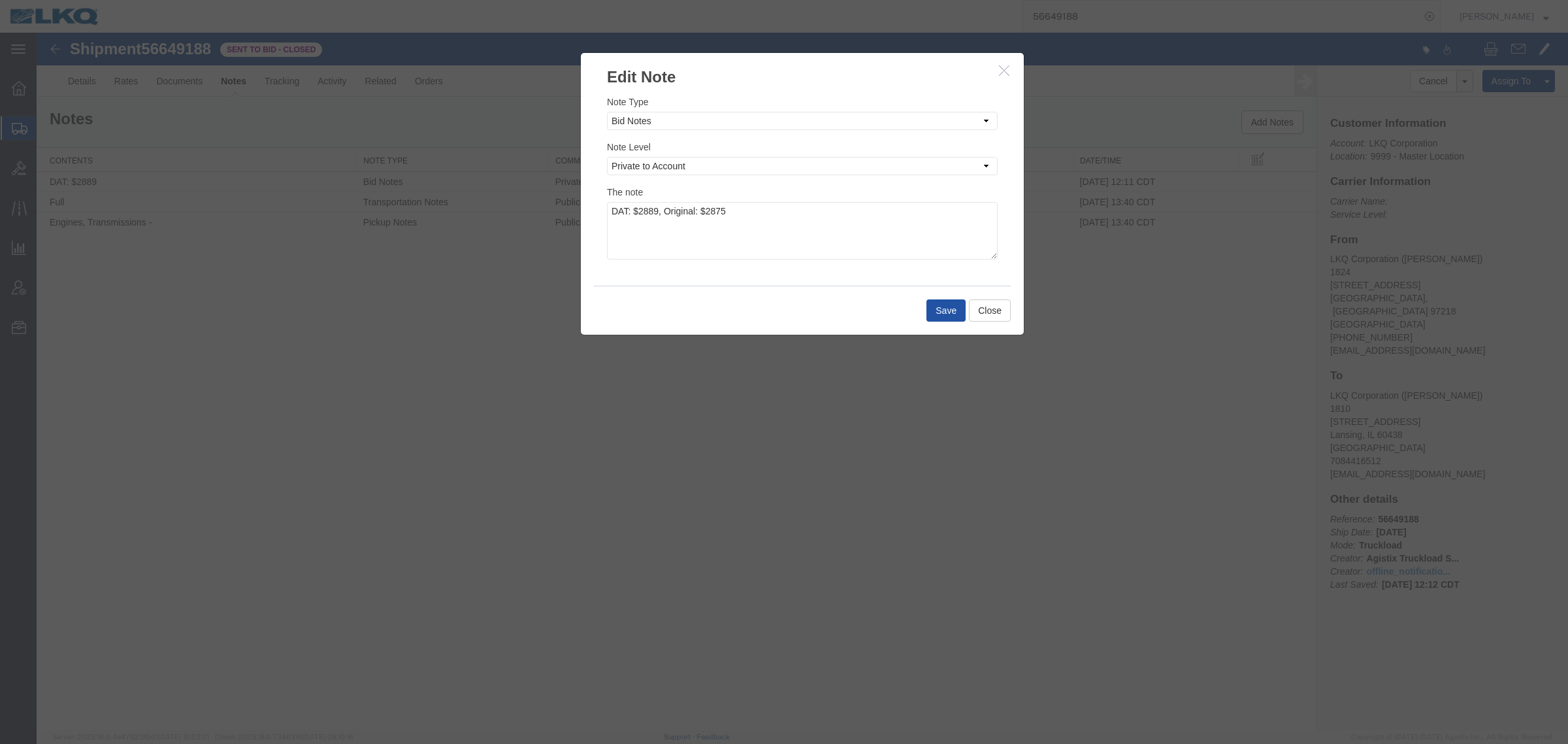
click at [945, 315] on button "Save" at bounding box center [947, 310] width 39 height 23
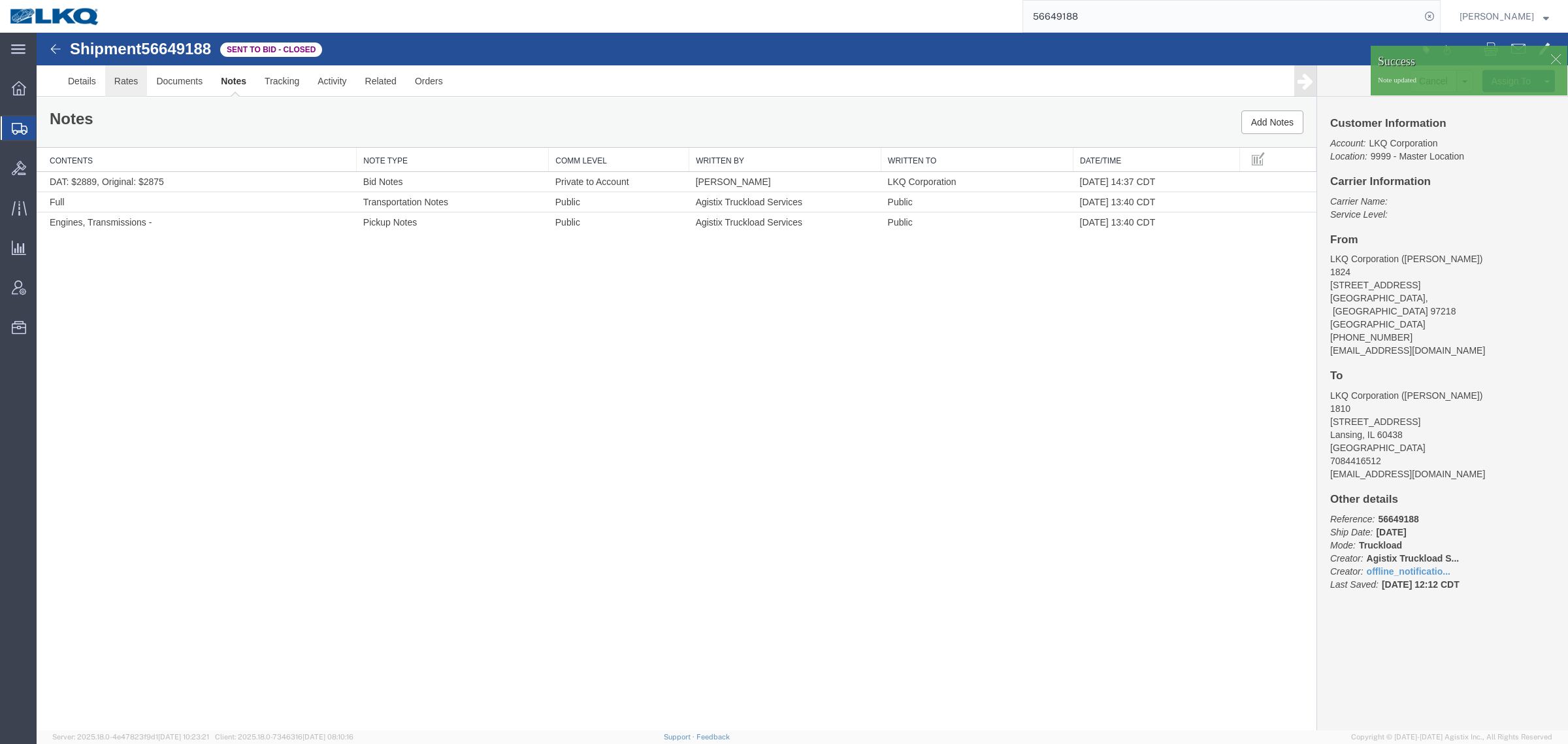
click at [128, 89] on link "Rates" at bounding box center [126, 81] width 42 height 32
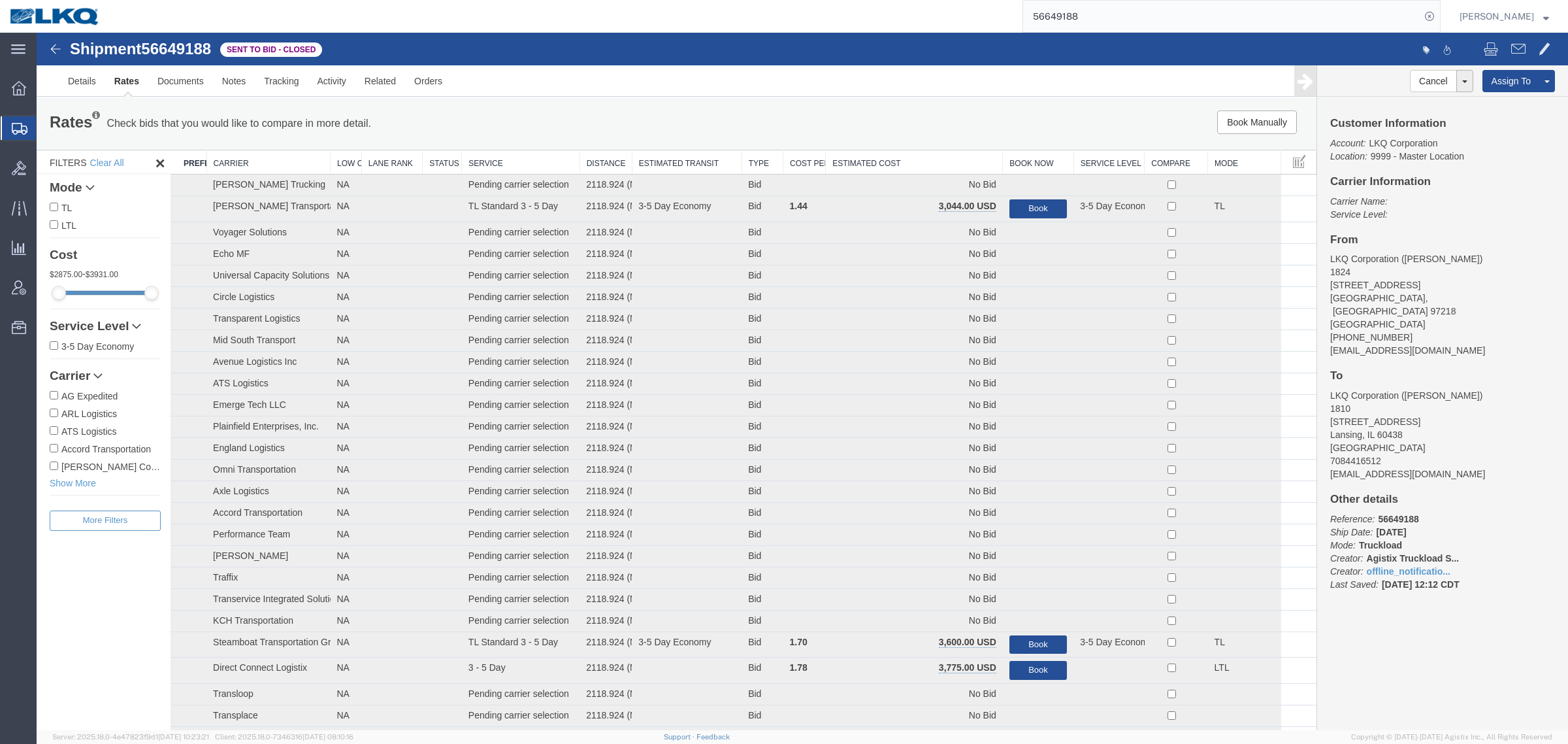
click at [921, 156] on th "Estimated Cost" at bounding box center [915, 163] width 177 height 25
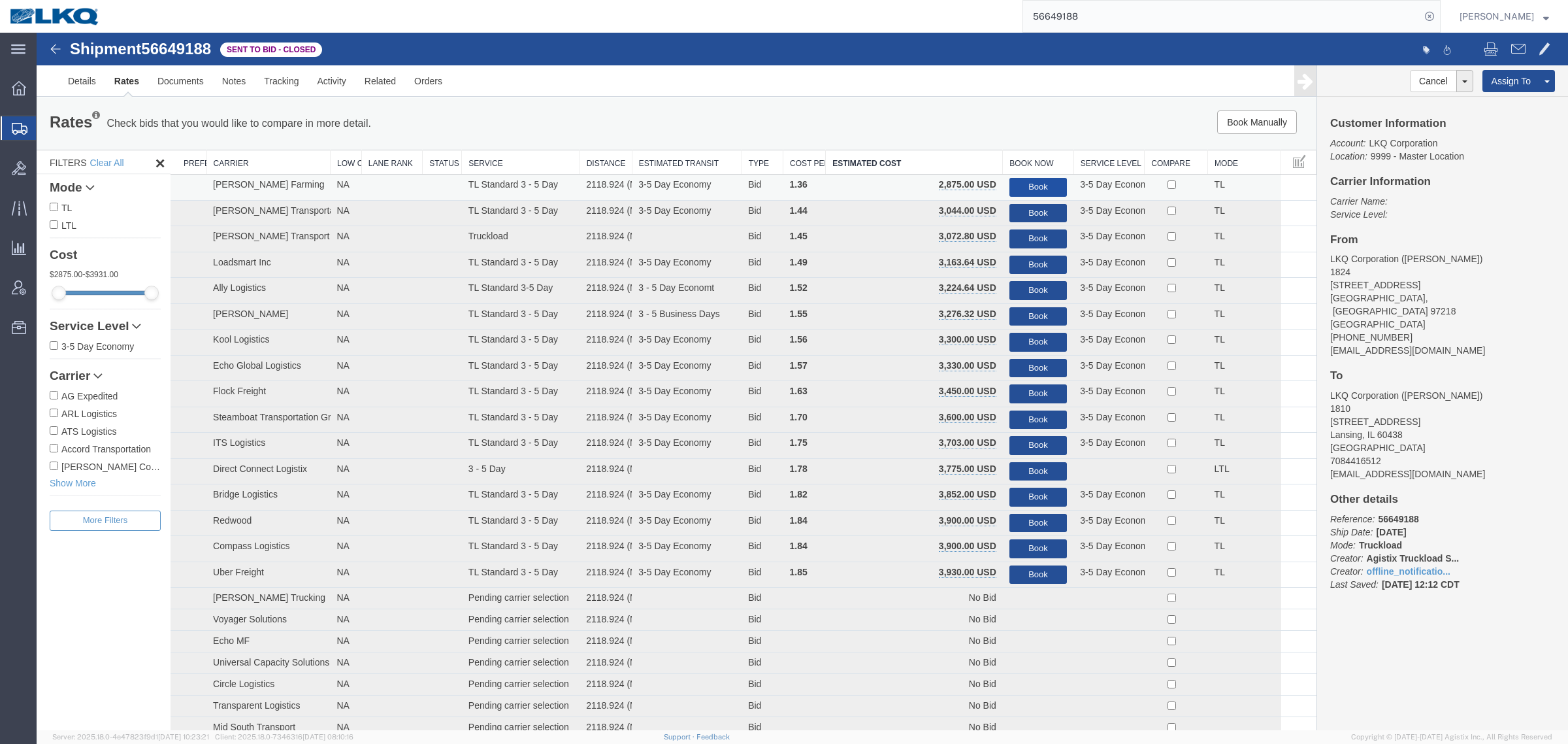
click at [1020, 181] on button "Book" at bounding box center [1038, 186] width 57 height 19
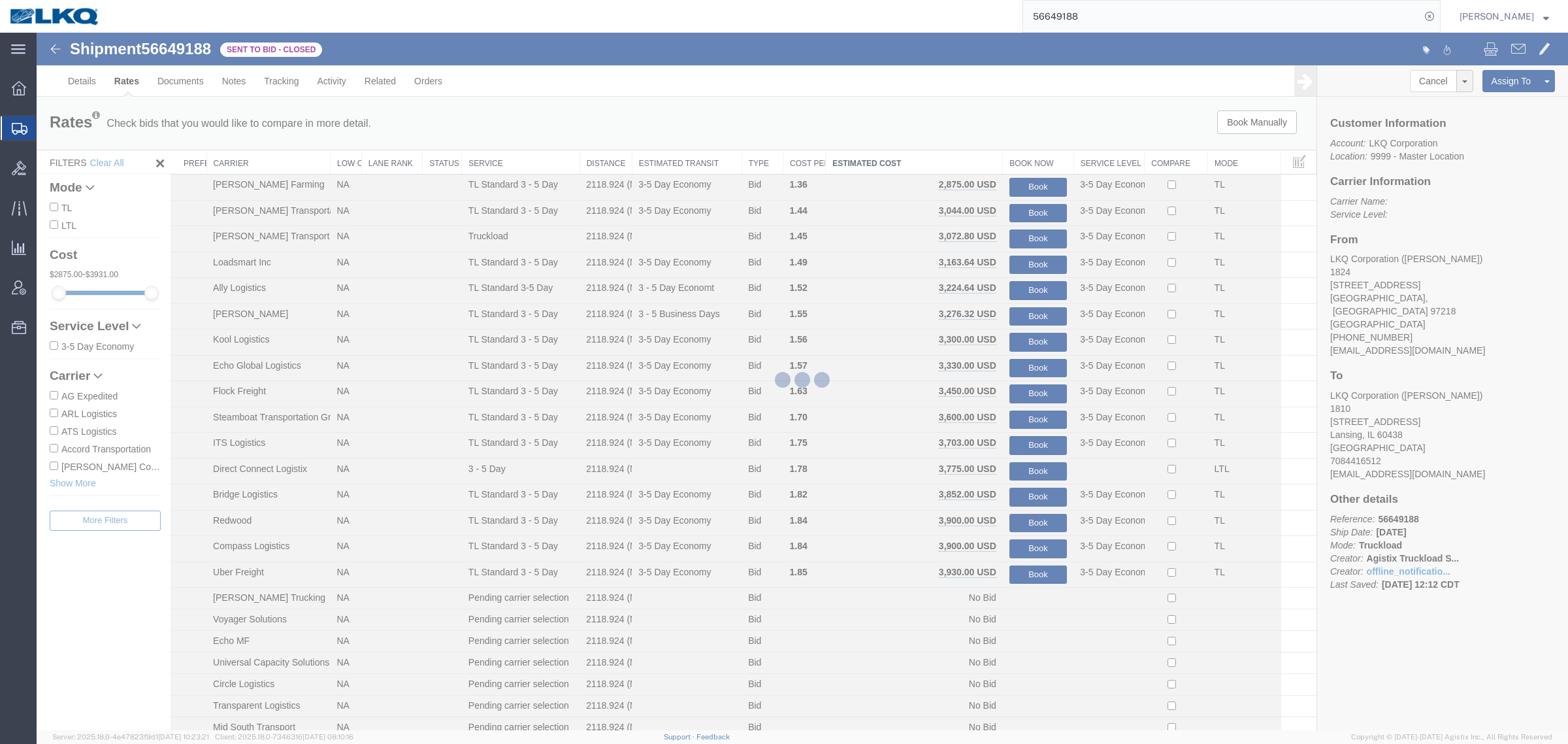
click at [1001, 151] on div at bounding box center [802, 381] width 1532 height 698
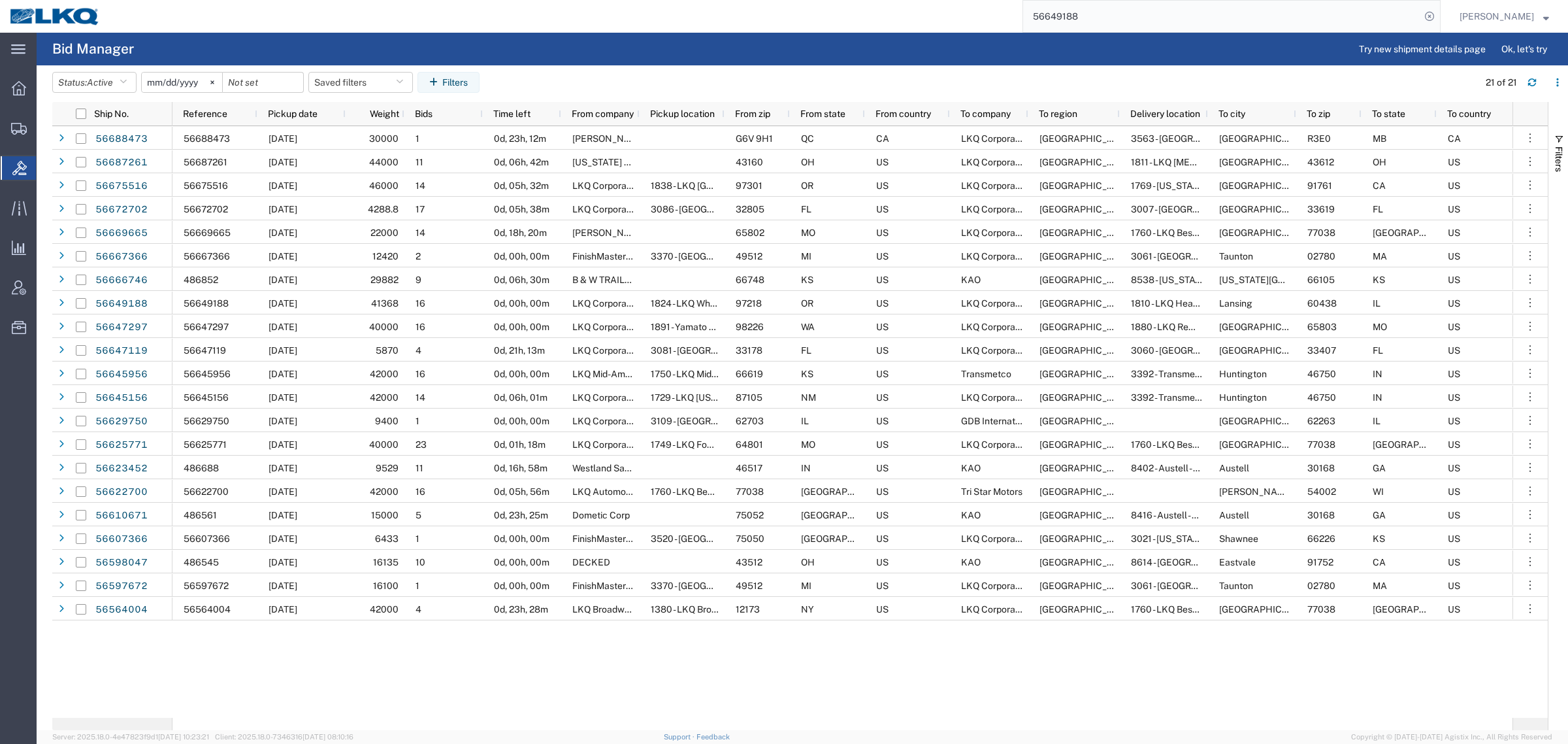
click at [1134, 13] on input "56649188" at bounding box center [1221, 17] width 397 height 32
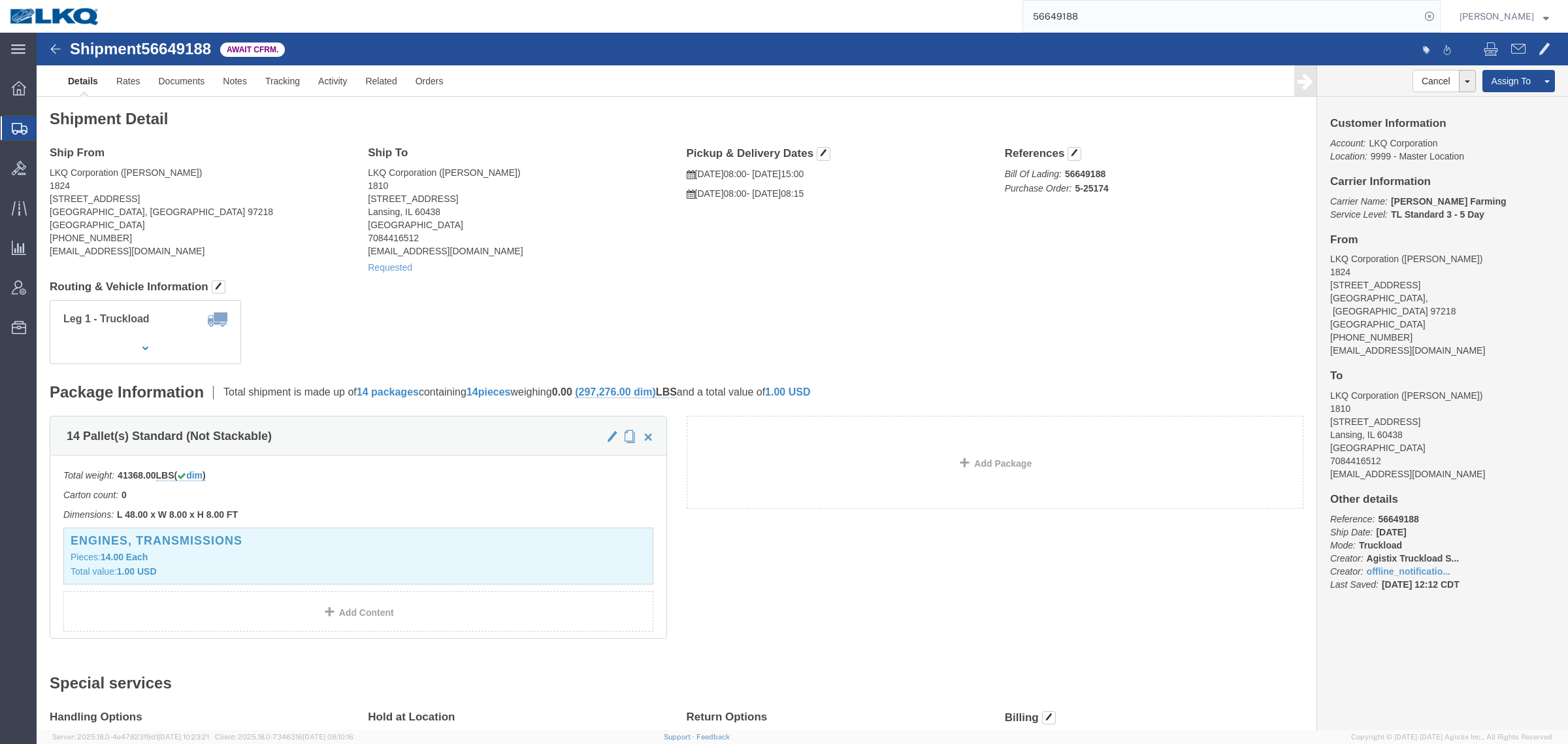
click address "LKQ Corporation (Pat Ricci) 1810 16801 Exchange Avenue Suite 1 Lansing, IL 6043…"
click span "button"
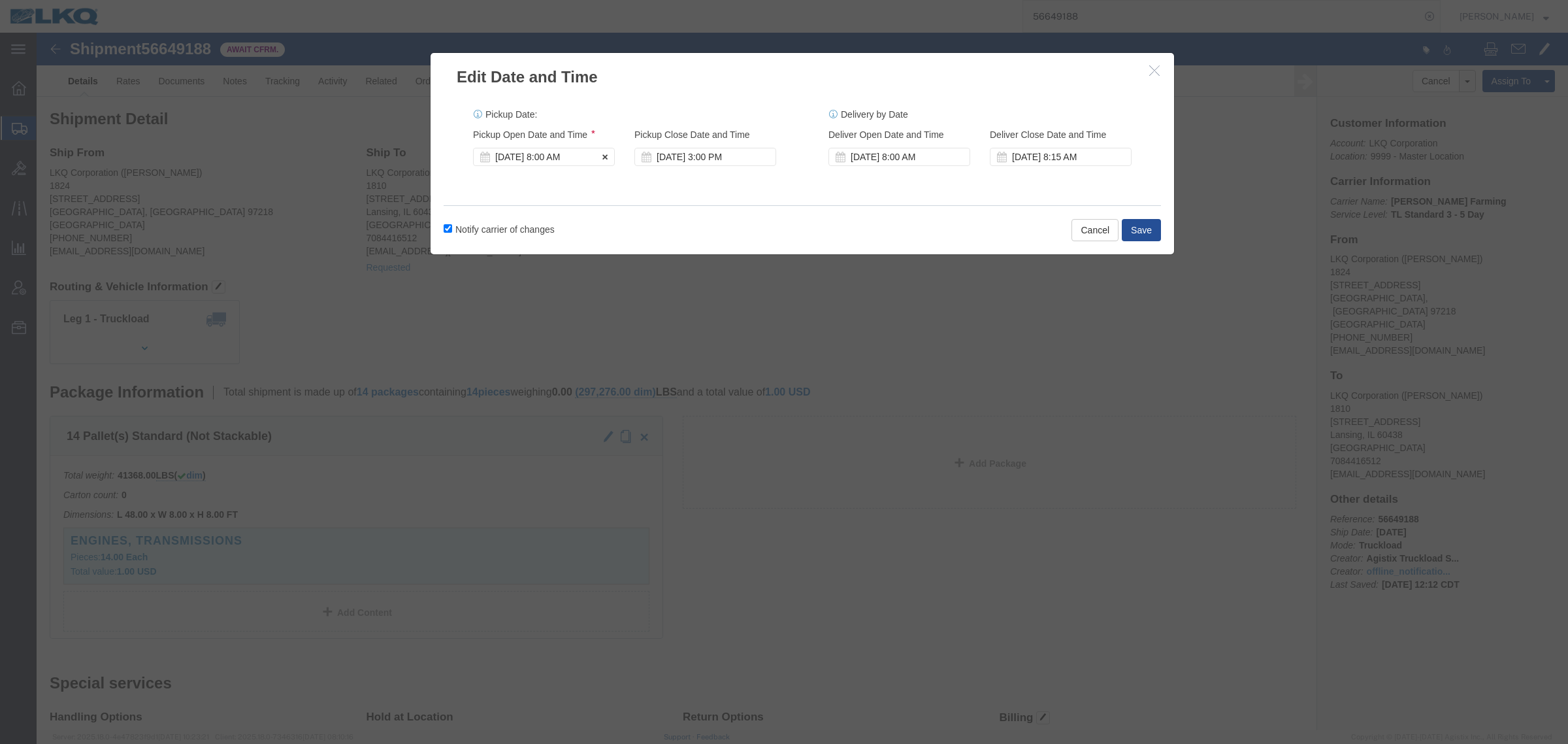
click div "Sep 04 2025 8:00 AM"
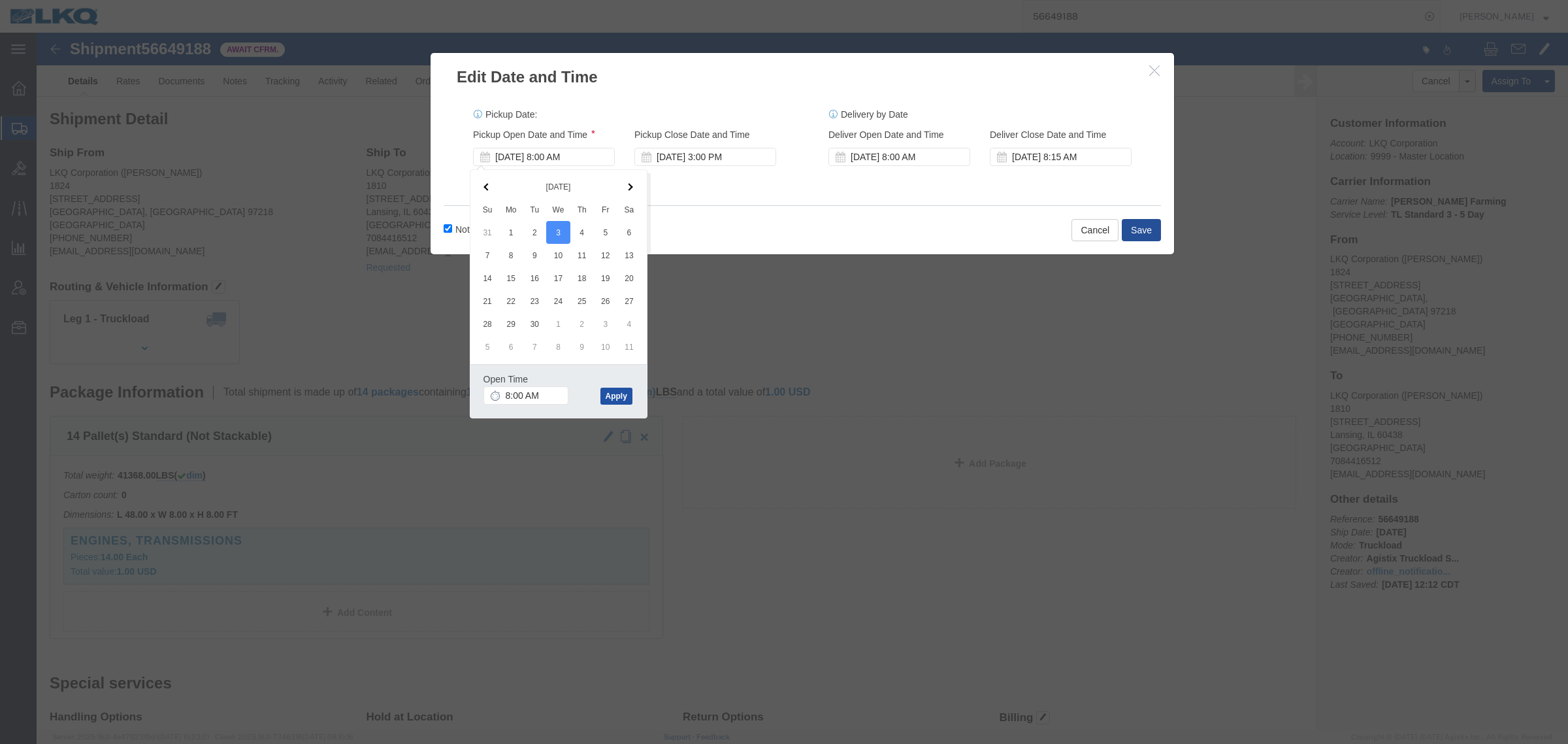
click button "Apply"
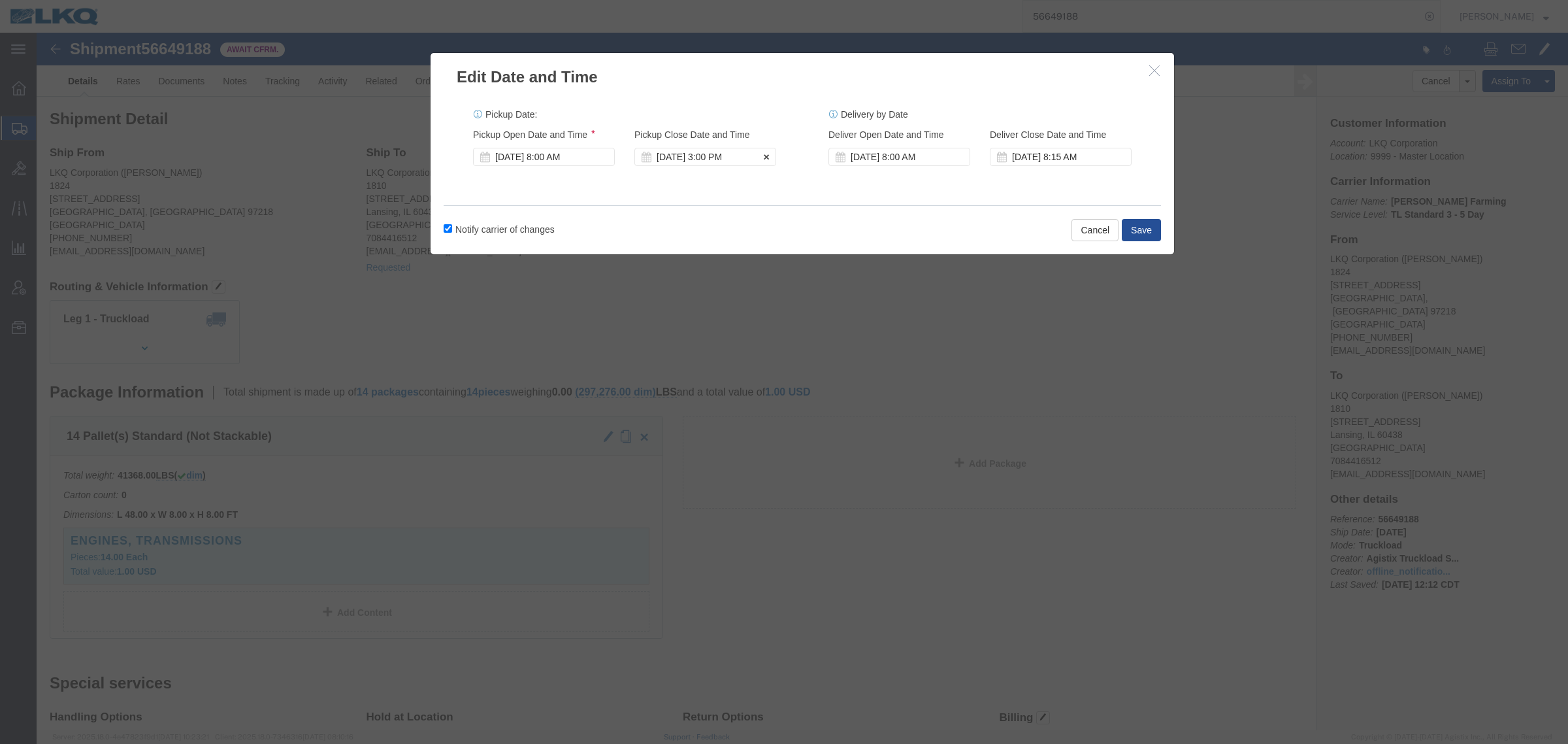
click div "Sep 04 2025 3:00 PM"
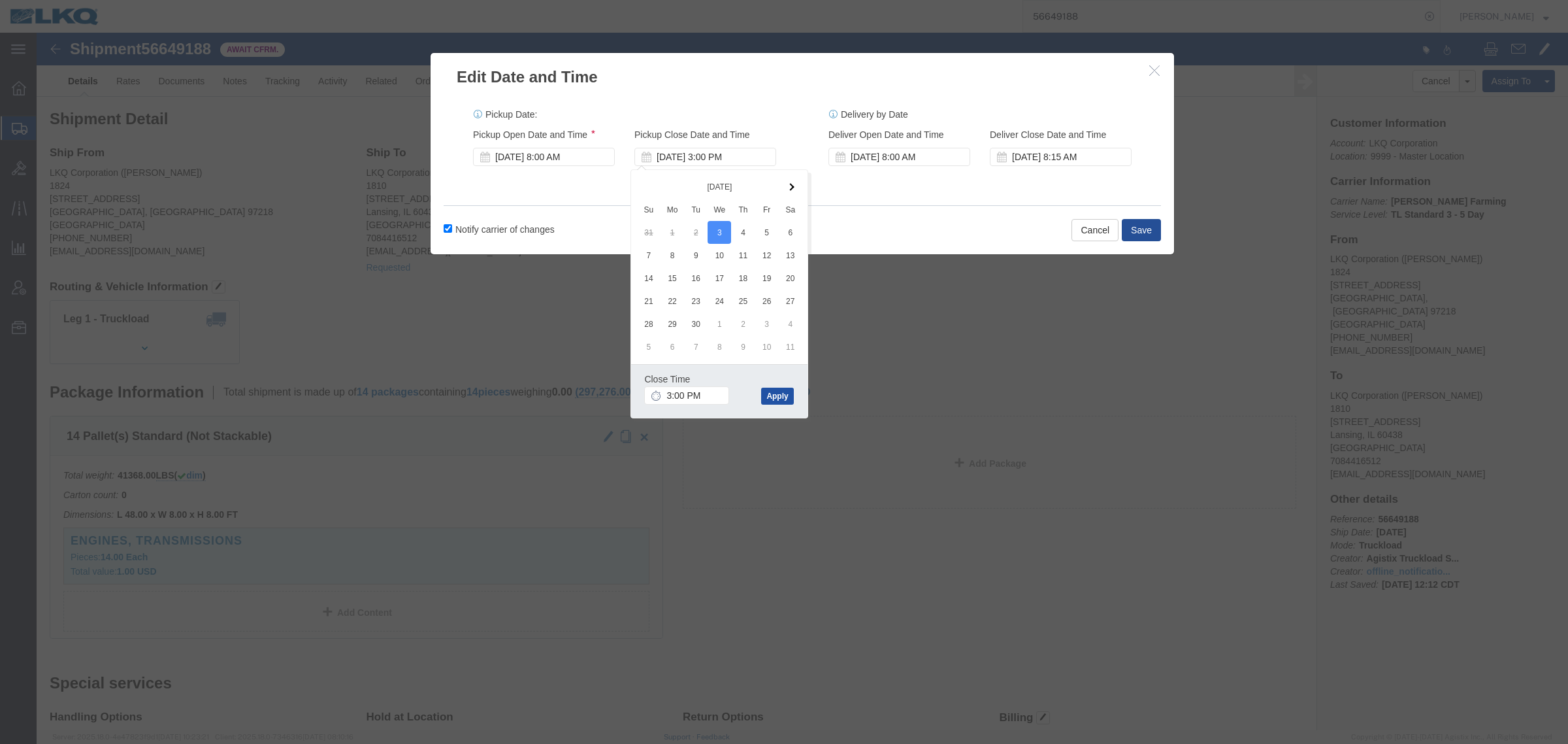
click button "Apply"
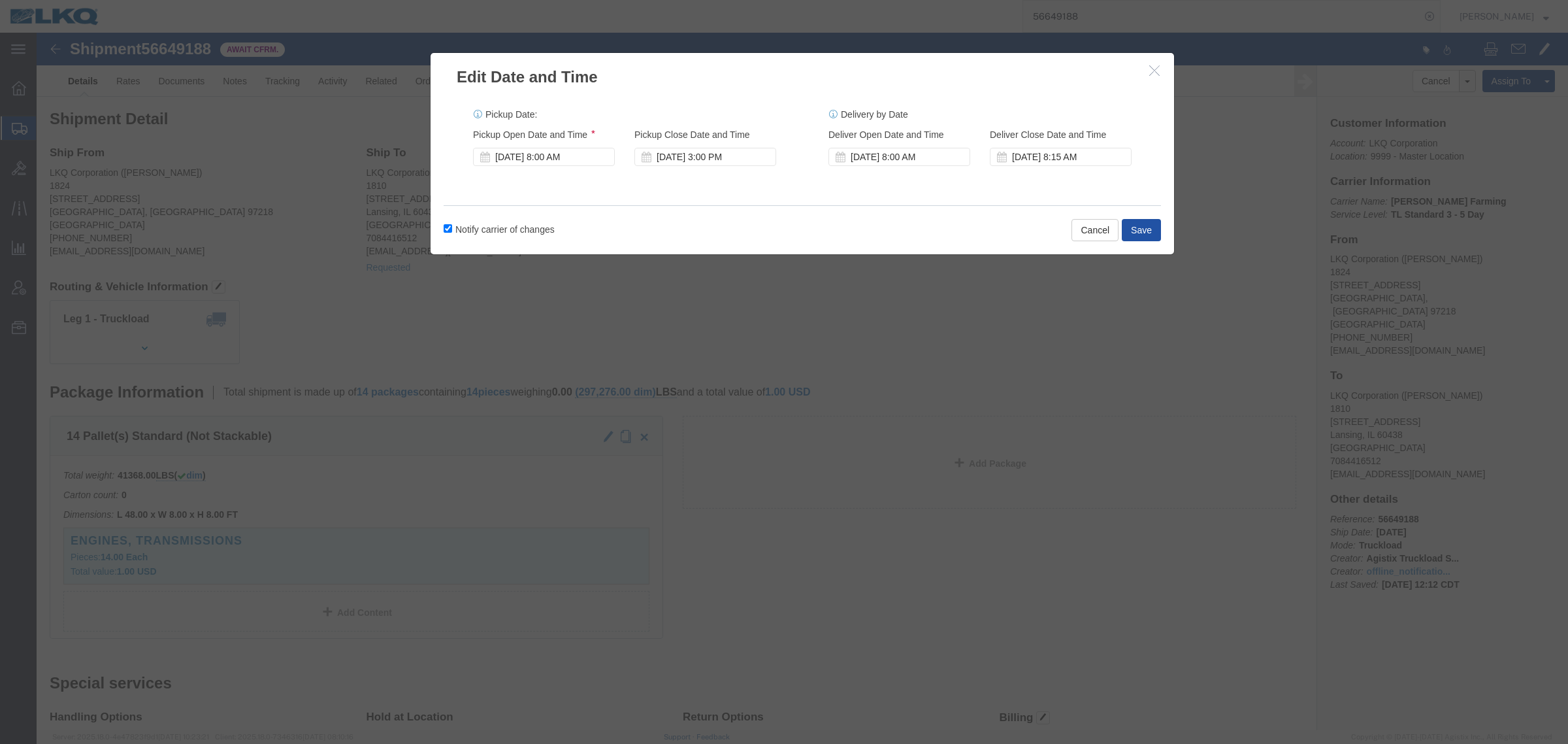
click button "Save"
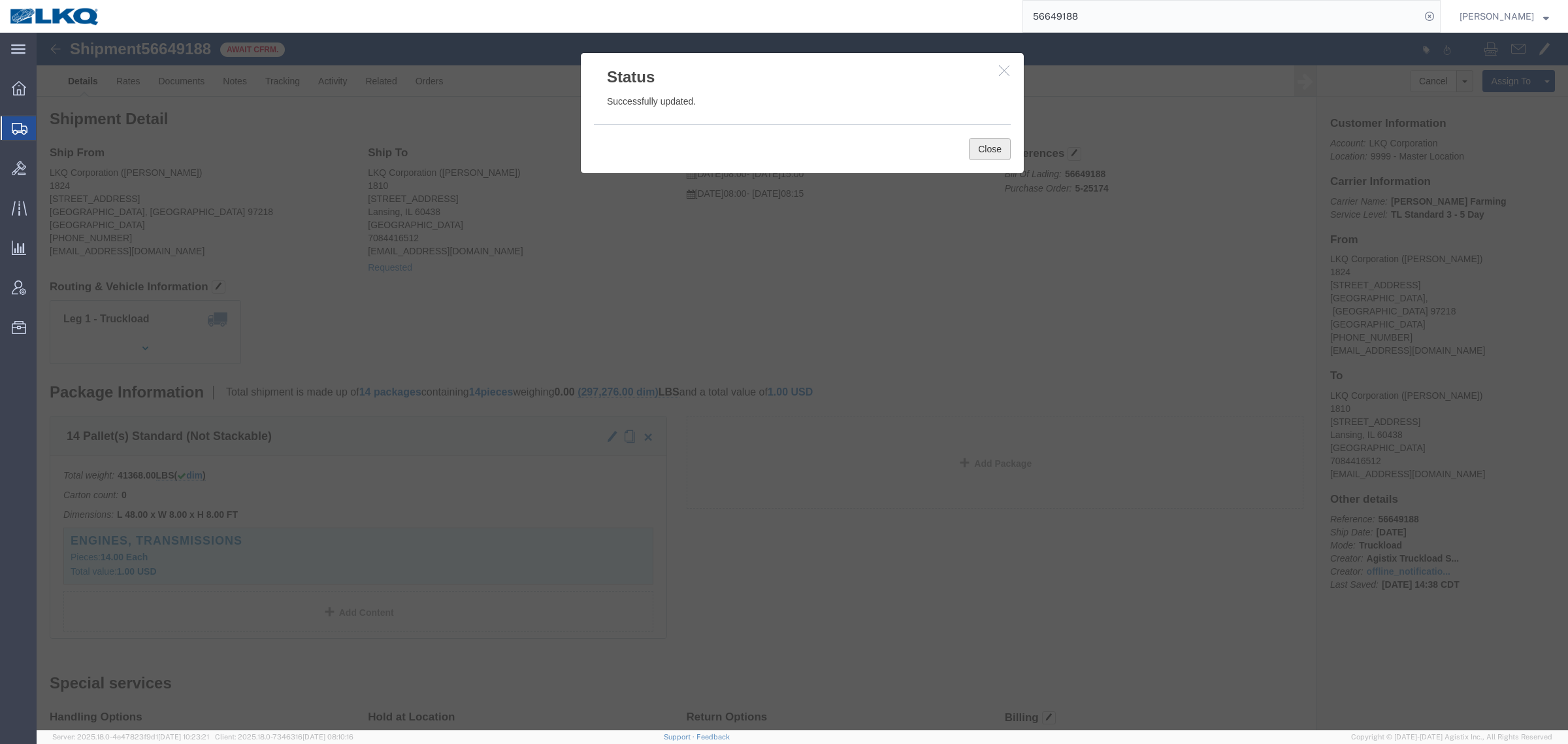
click button "Close"
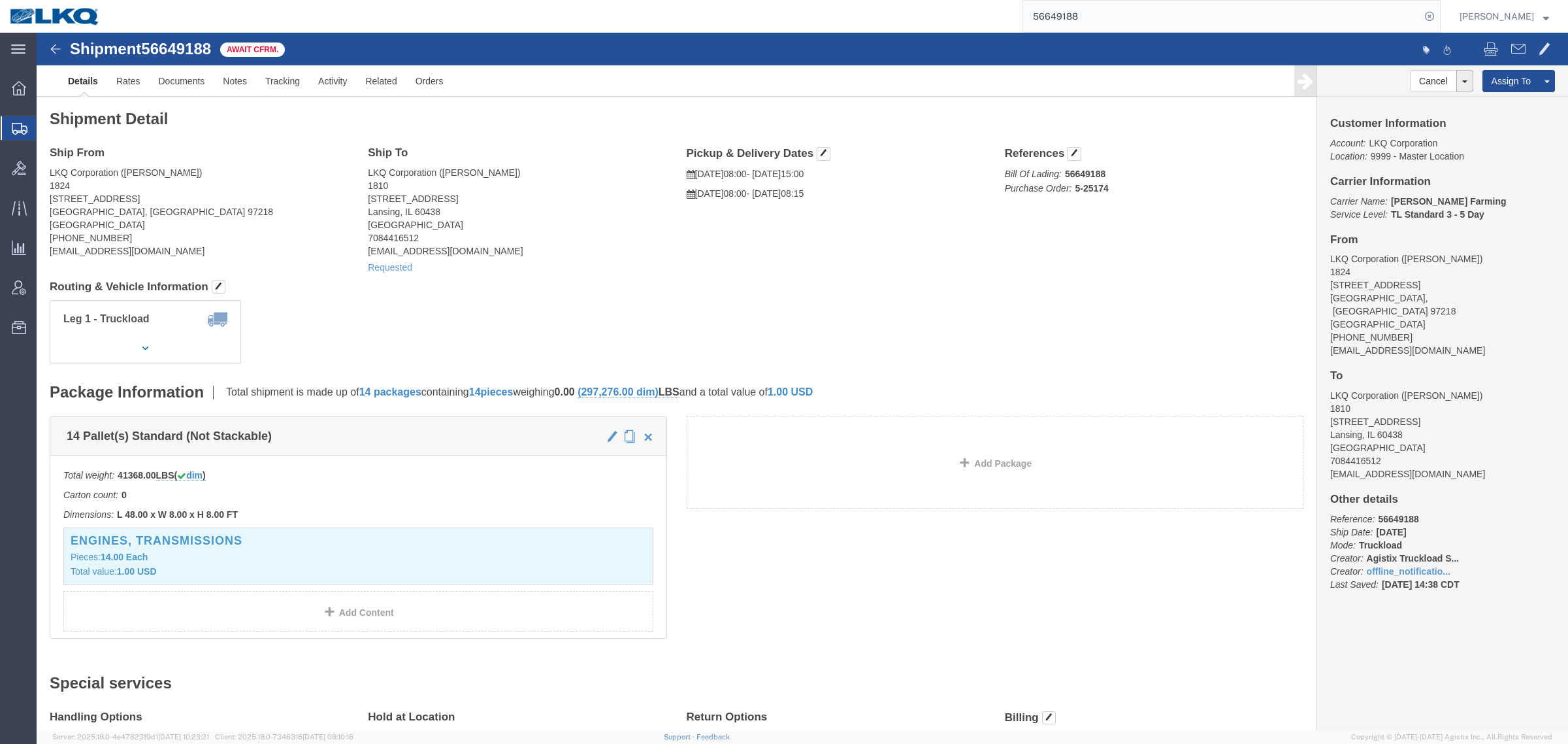
click div "Requested"
click div "Shipment Detail Ship From LKQ Corporation (Amber Bailey) 1824 5925 NE Portland …"
click div "Ship To LKQ Corporation (Pat Ricci) 1810 16801 Exchange Avenue Suite 1 Lansing,…"
click address "LKQ Corporation (Amber Bailey) 1824 5925 NE Portland Hwy Portland, OR 97218 Uni…"
click div "Leg 1 - Truckload Vehicle 1: Standard Dry Van (53 Feet) Number of trucks: 1"
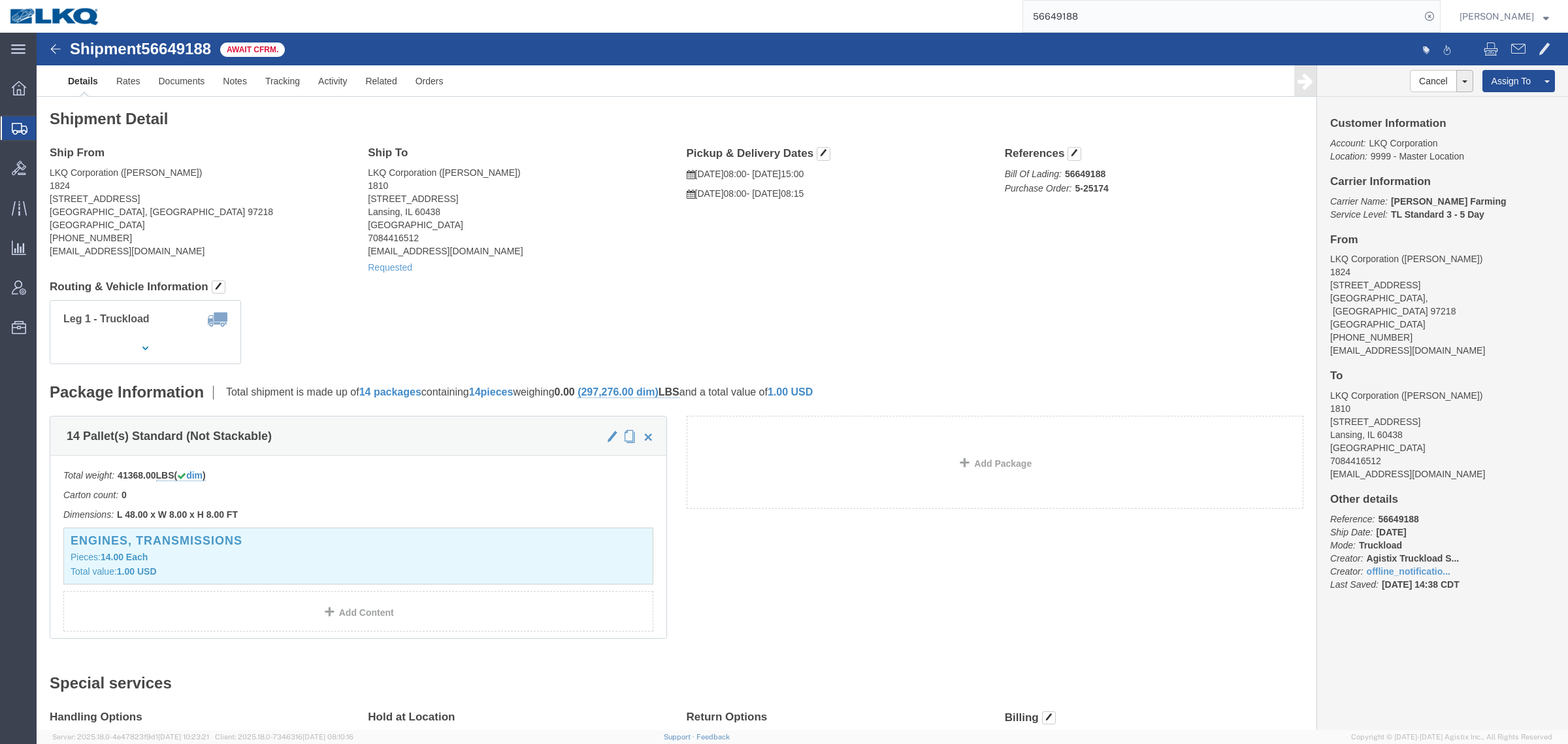
click address "LKQ Corporation (Amber Bailey) 1824 5925 NE Portland Hwy Portland, OR 97218 Uni…"
click link "Rates"
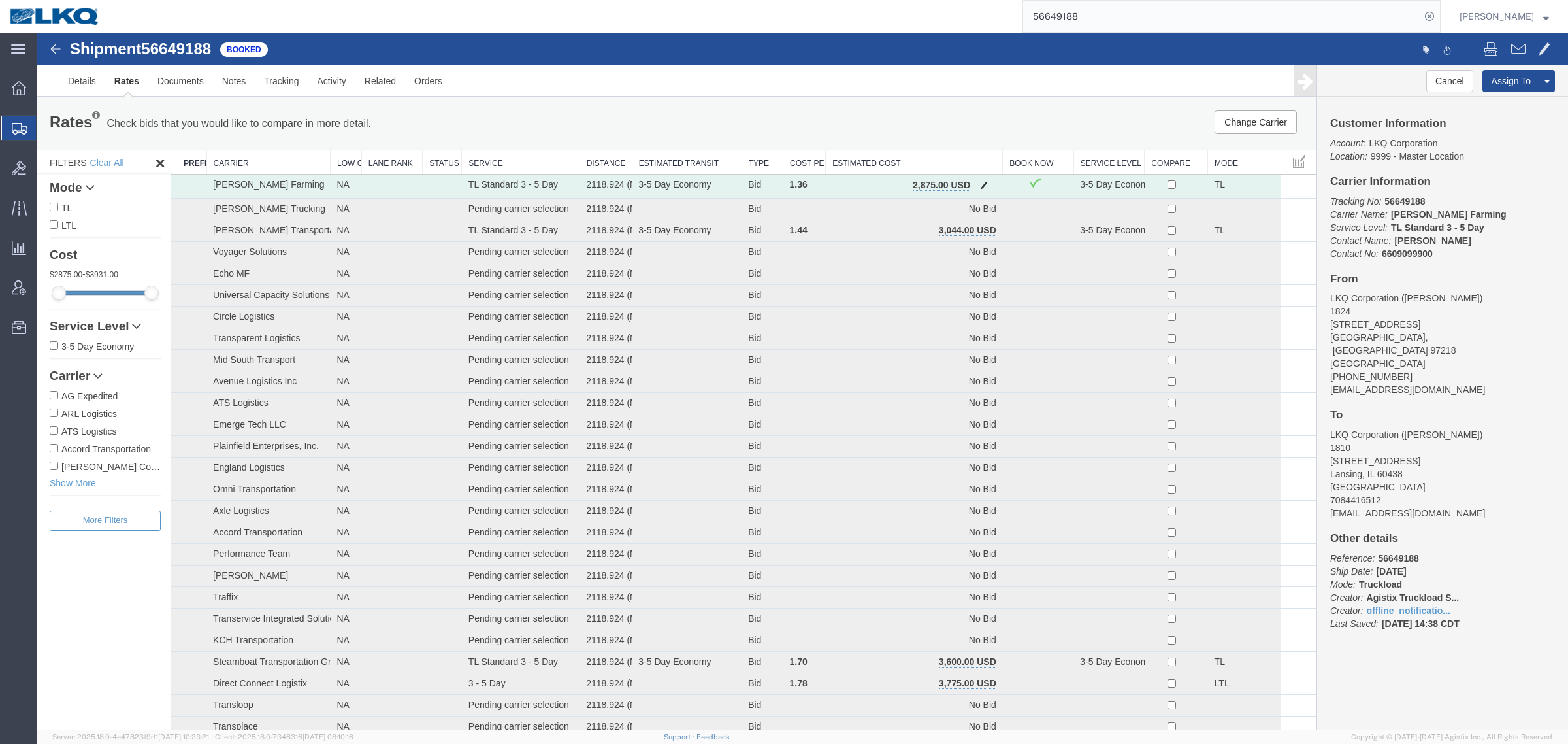
click at [981, 185] on span "button" at bounding box center [984, 184] width 7 height 9
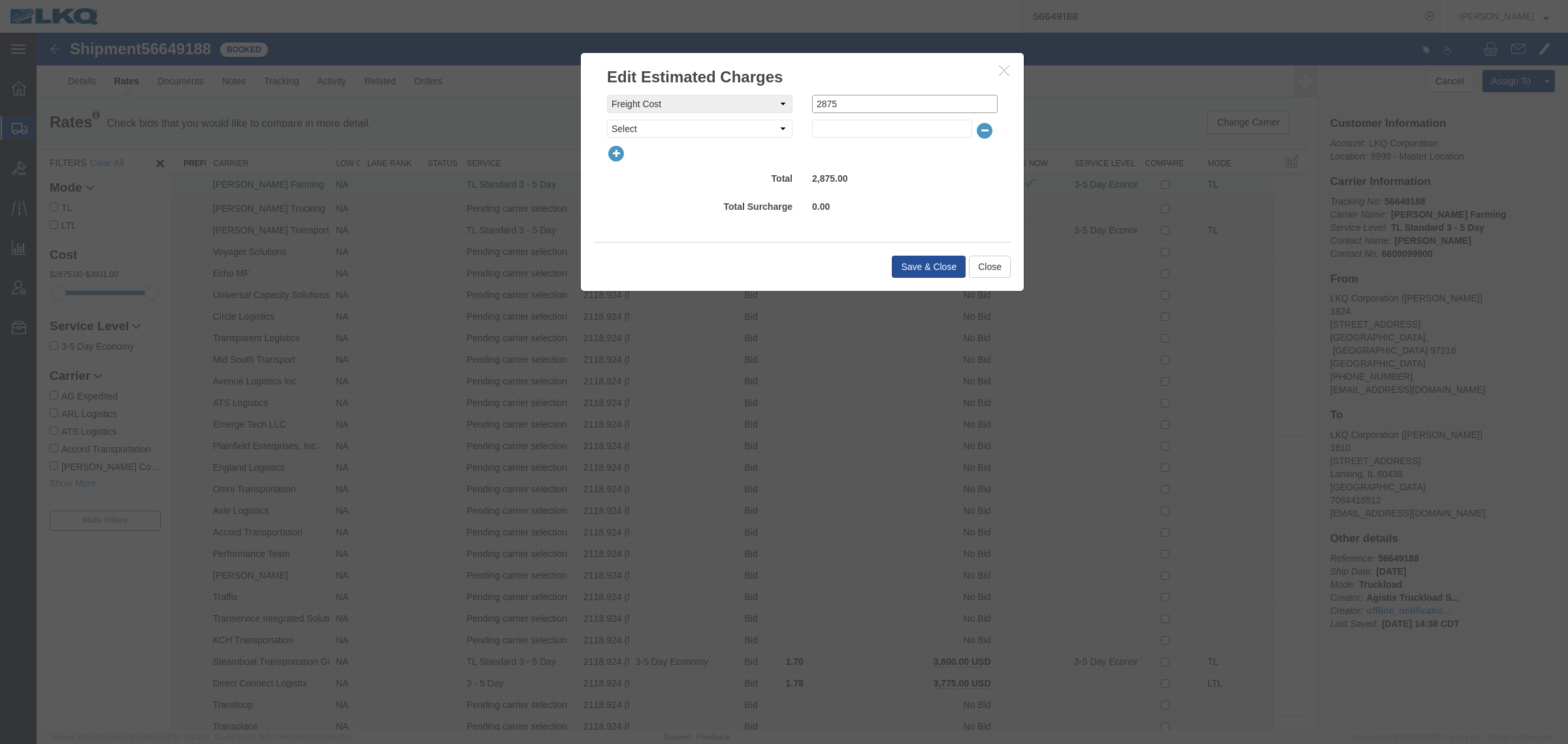
click at [869, 102] on input "2875" at bounding box center [905, 103] width 185 height 19
type input "2800"
click at [912, 267] on button "Save & Close" at bounding box center [929, 266] width 74 height 23
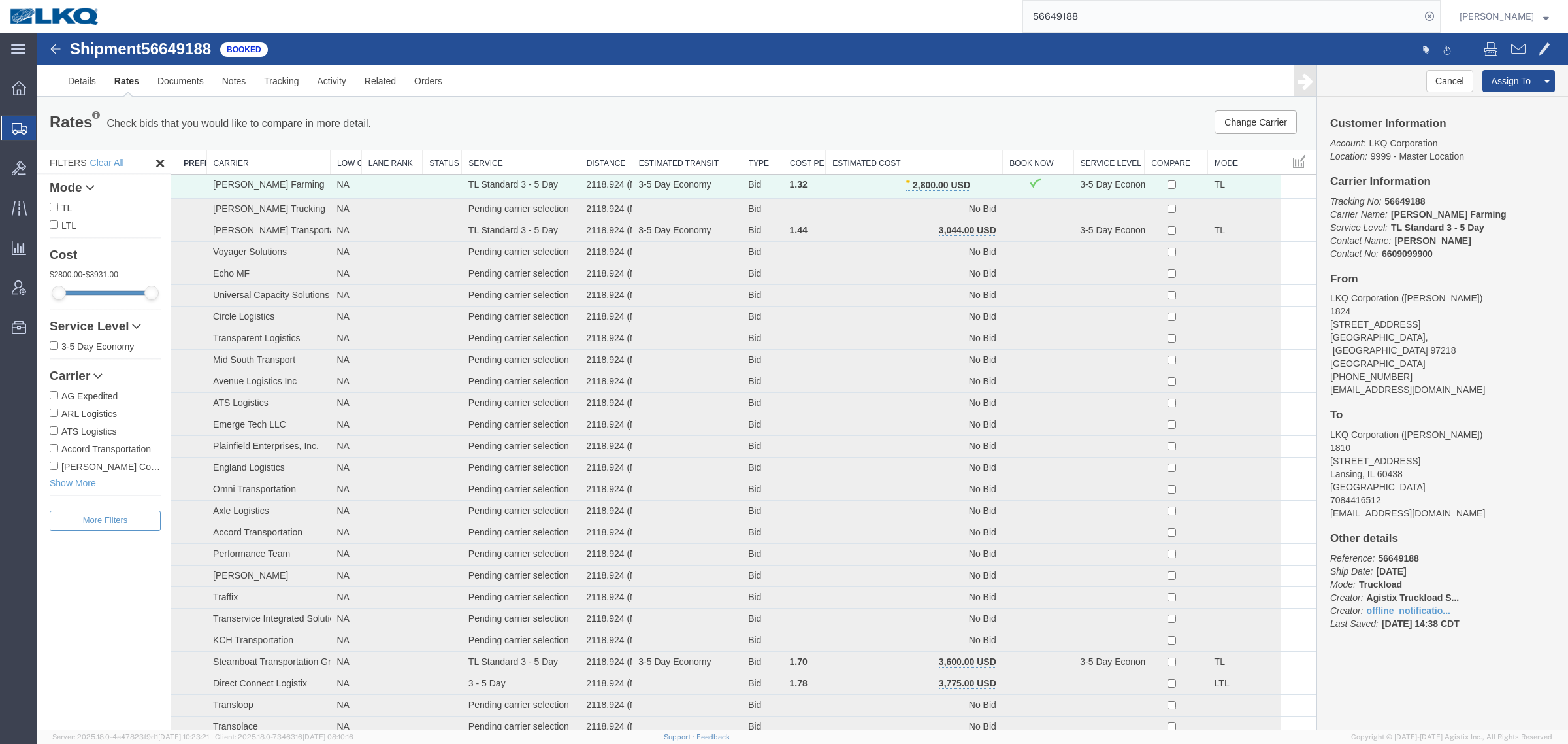
click at [916, 137] on div "Rates Check bids that you would like to compare in more detail. Compare Filter …" at bounding box center [677, 123] width 1280 height 52
drag, startPoint x: 1001, startPoint y: 8, endPoint x: 888, endPoint y: 7, distance: 113.0
click at [888, 7] on div "56649188" at bounding box center [774, 16] width 1331 height 33
paste input "90875"
type input "56690875"
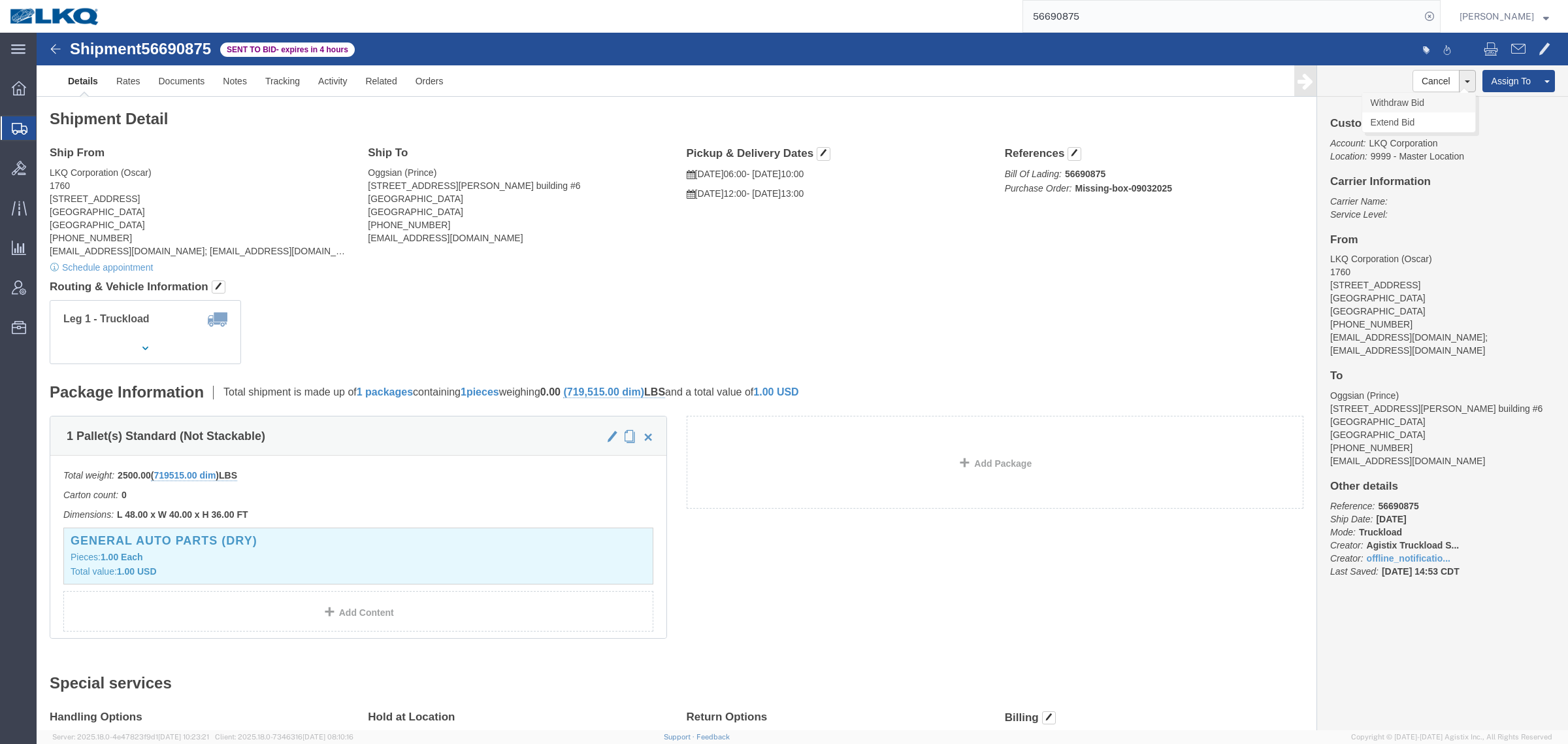
click link "Withdraw Bid"
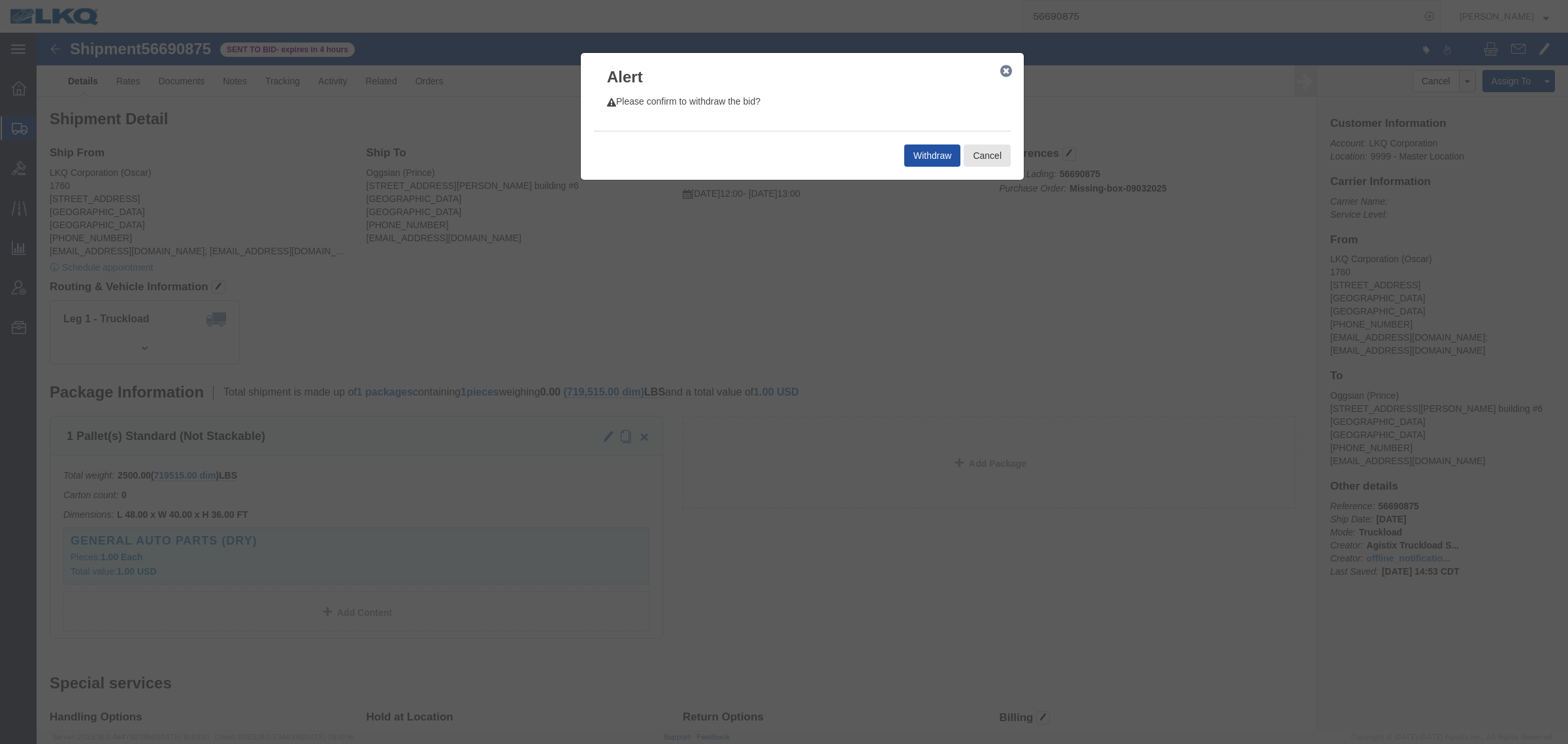
click button "Withdraw"
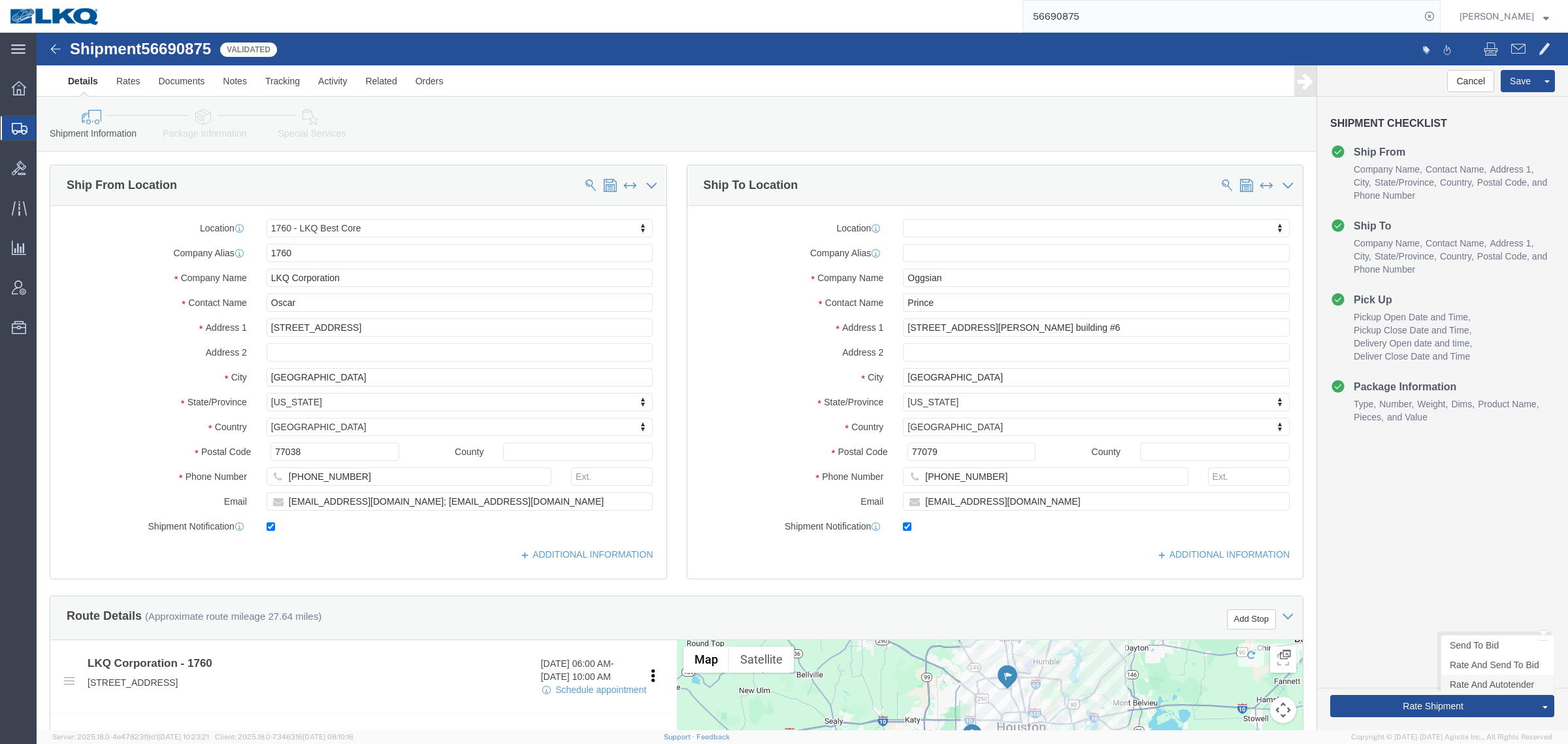
select select "27634"
select select
click link "Rate And Send To Bid"
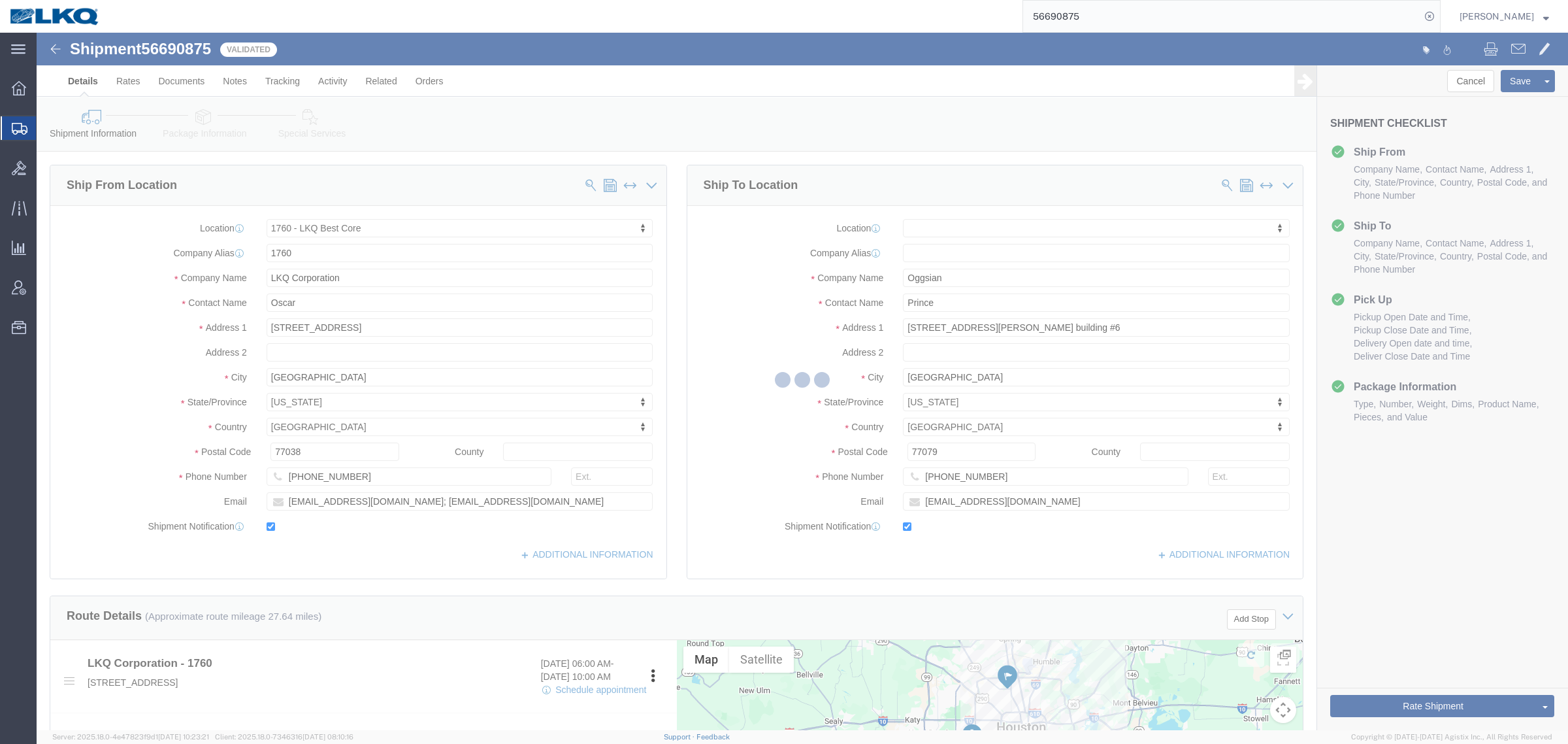
select select "TL"
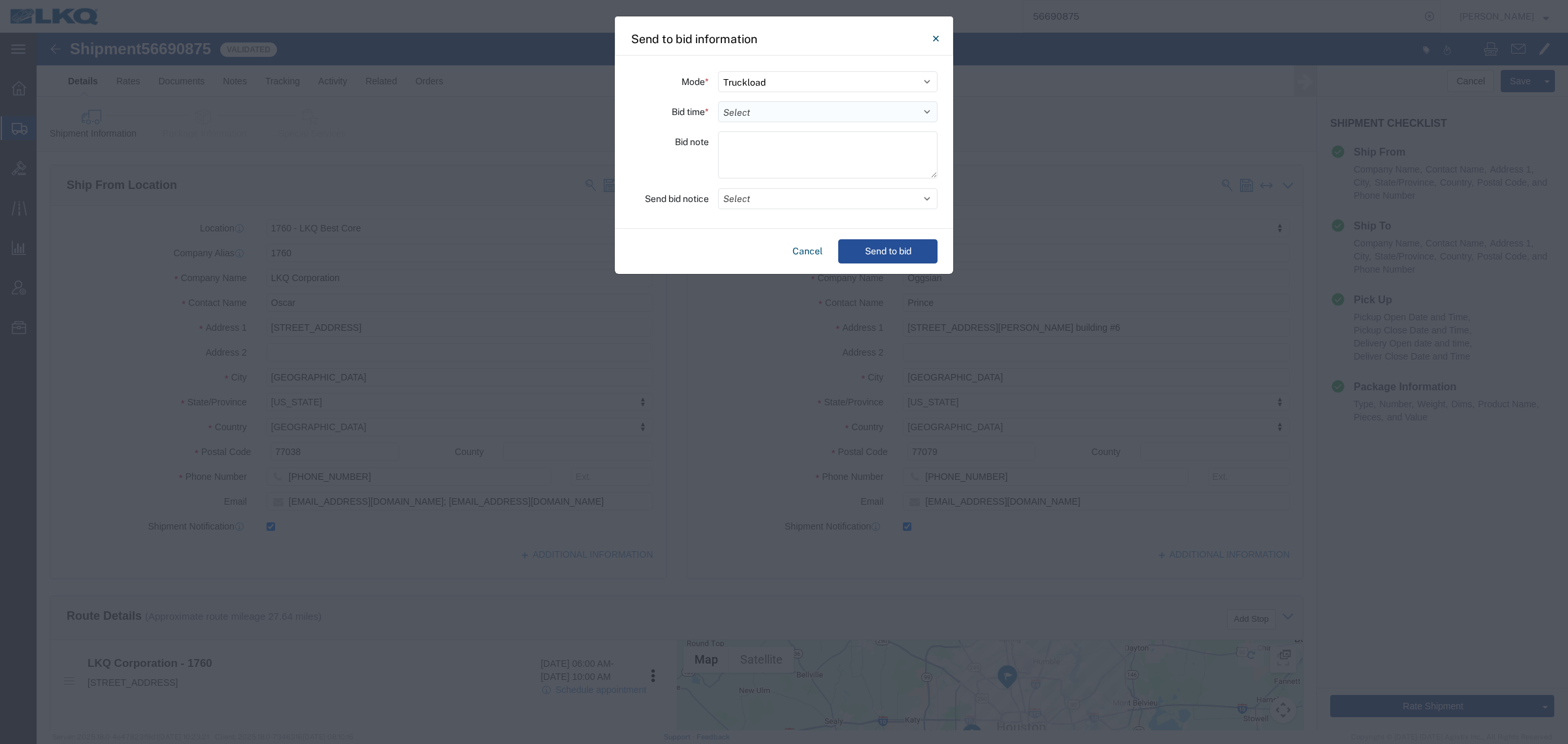
drag, startPoint x: 833, startPoint y: 103, endPoint x: 833, endPoint y: 119, distance: 16.0
click at [833, 103] on select "Select 30 Min (Rush) 1 Hour (Rush) 2 Hours (Rush) 4 Hours (Rush) 8 Hours (Rush)…" at bounding box center [827, 111] width 220 height 21
select select "4"
click at [718, 101] on select "Select 30 Min (Rush) 1 Hour (Rush) 2 Hours (Rush) 4 Hours (Rush) 8 Hours (Rush)…" at bounding box center [827, 111] width 220 height 21
click at [828, 203] on button "Select" at bounding box center [827, 198] width 220 height 21
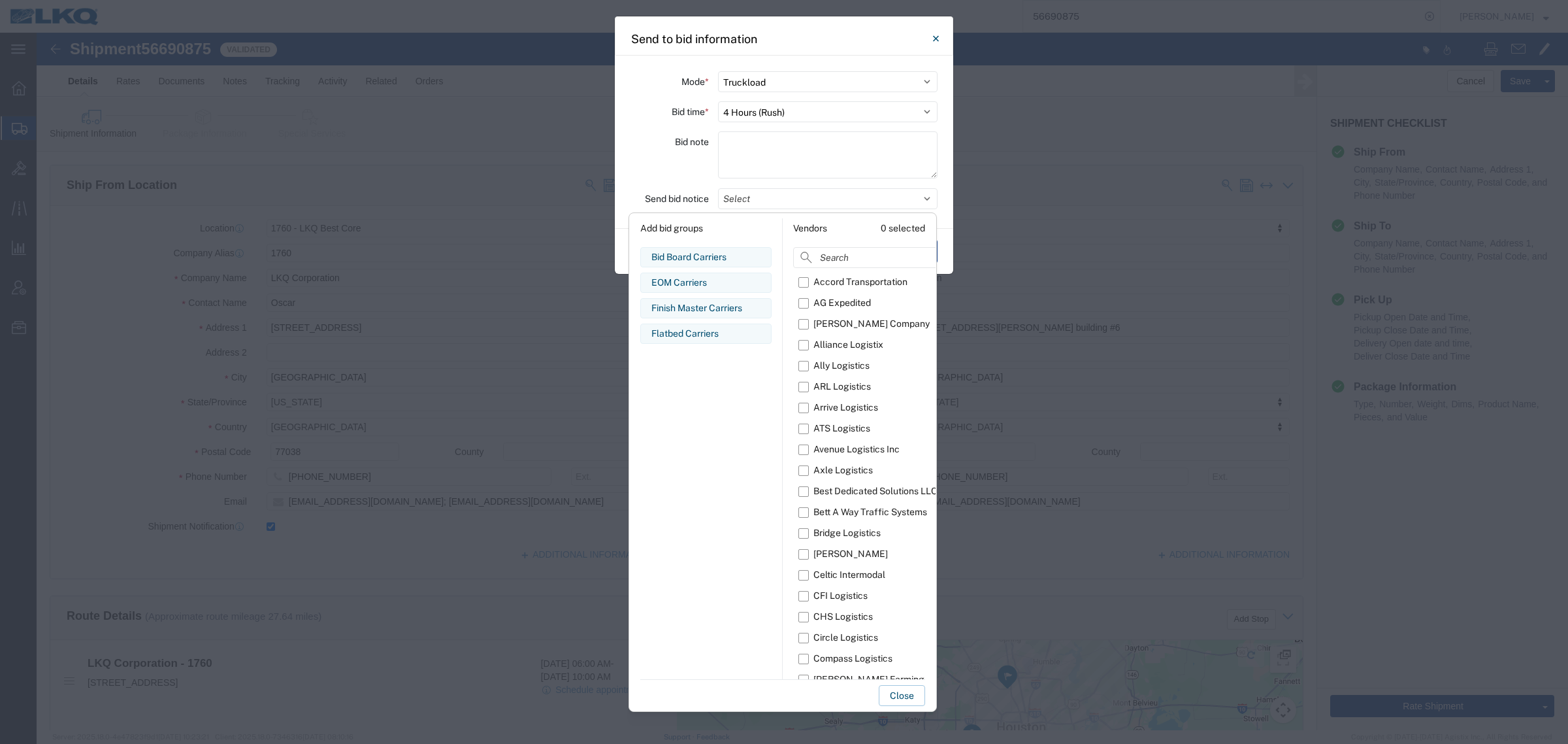
click at [683, 144] on label "Bid note" at bounding box center [691, 141] width 33 height 21
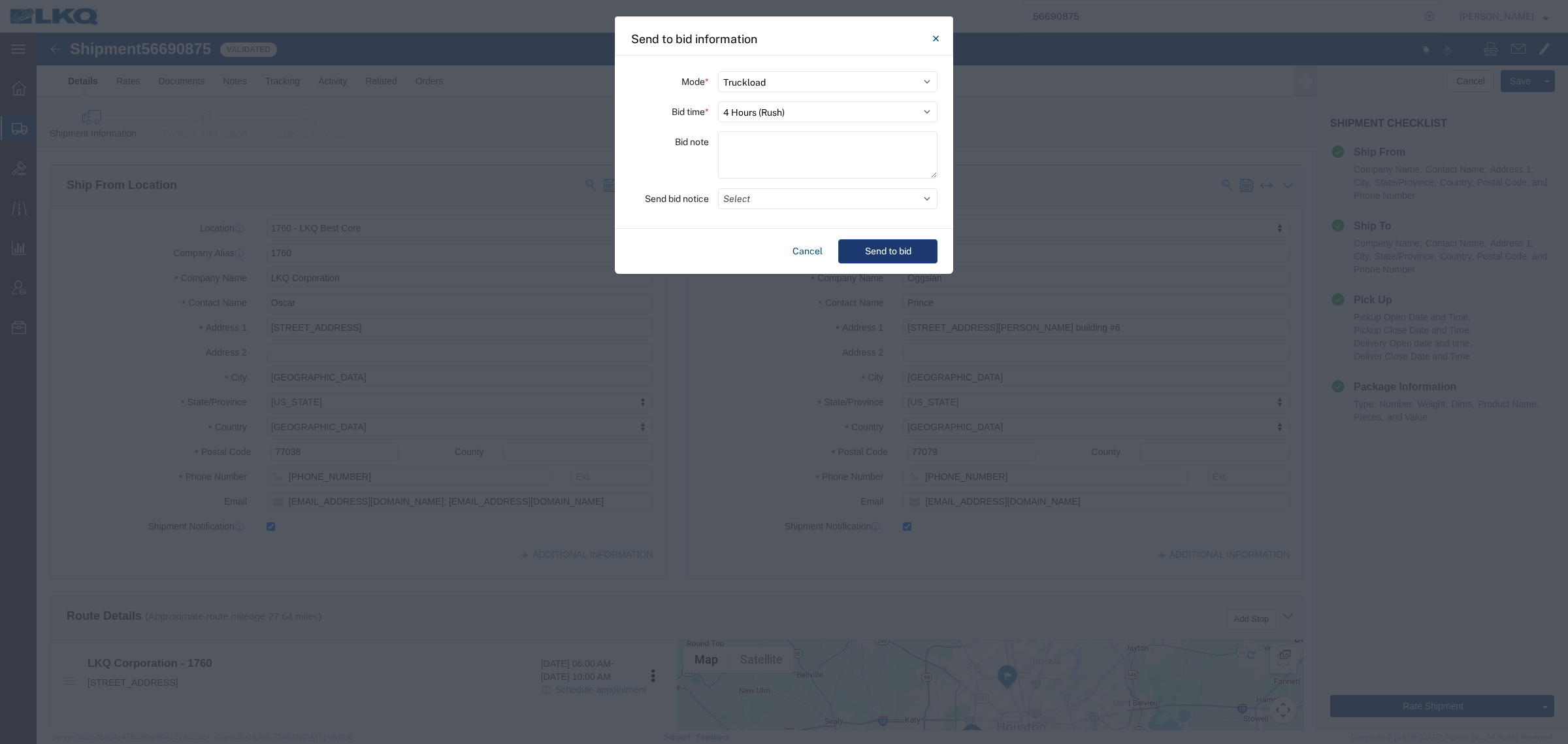
click at [906, 237] on div "Cancel Send to bid" at bounding box center [784, 251] width 339 height 45
click at [897, 250] on button "Send to bid" at bounding box center [887, 251] width 99 height 25
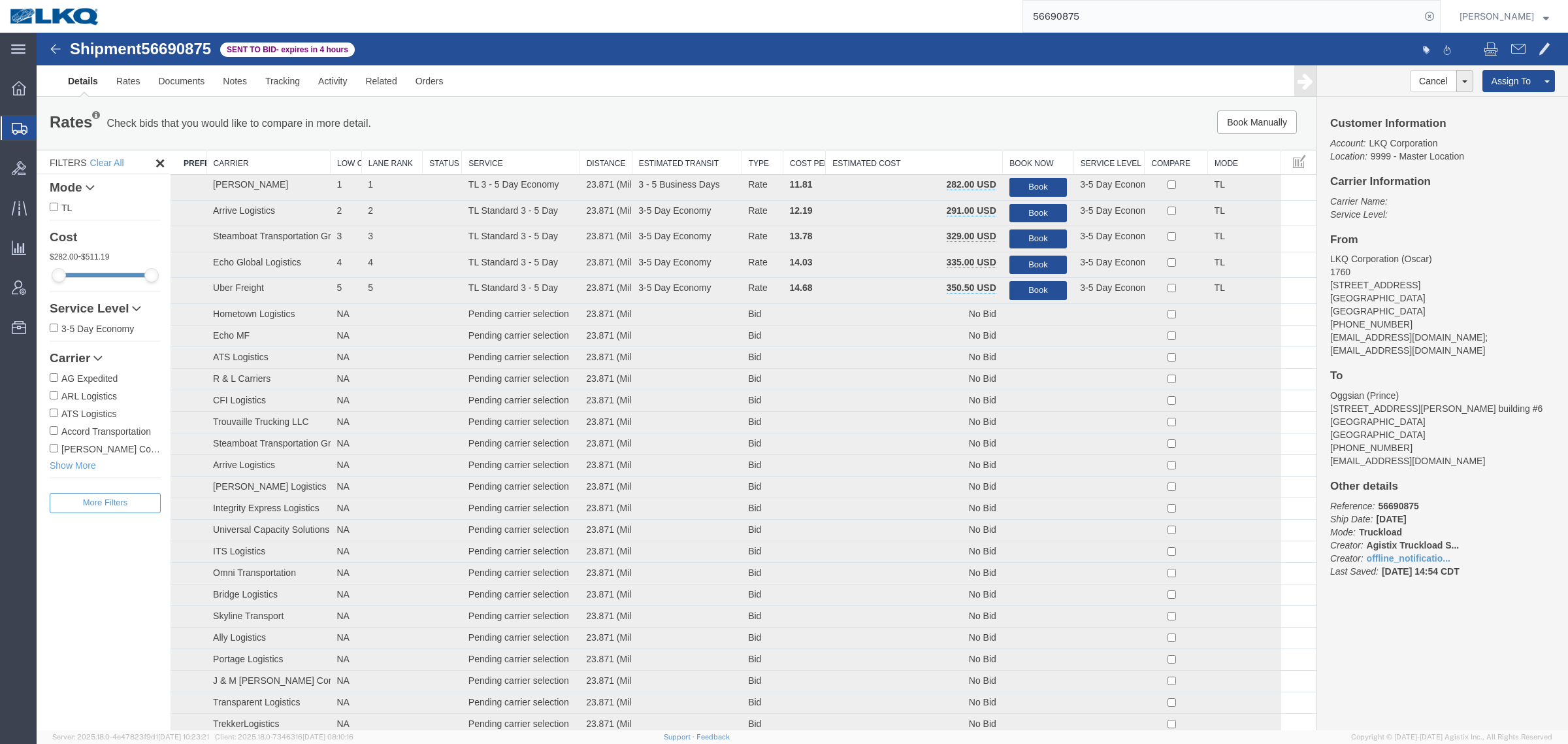
click at [710, 121] on div "Rates Check bids that you would like to compare in more detail. Compare Filter" at bounding box center [411, 123] width 743 height 27
drag, startPoint x: 1008, startPoint y: 5, endPoint x: 717, endPoint y: 32, distance: 292.2
click at [722, 31] on div "56690875" at bounding box center [774, 16] width 1331 height 33
paste input "8382"
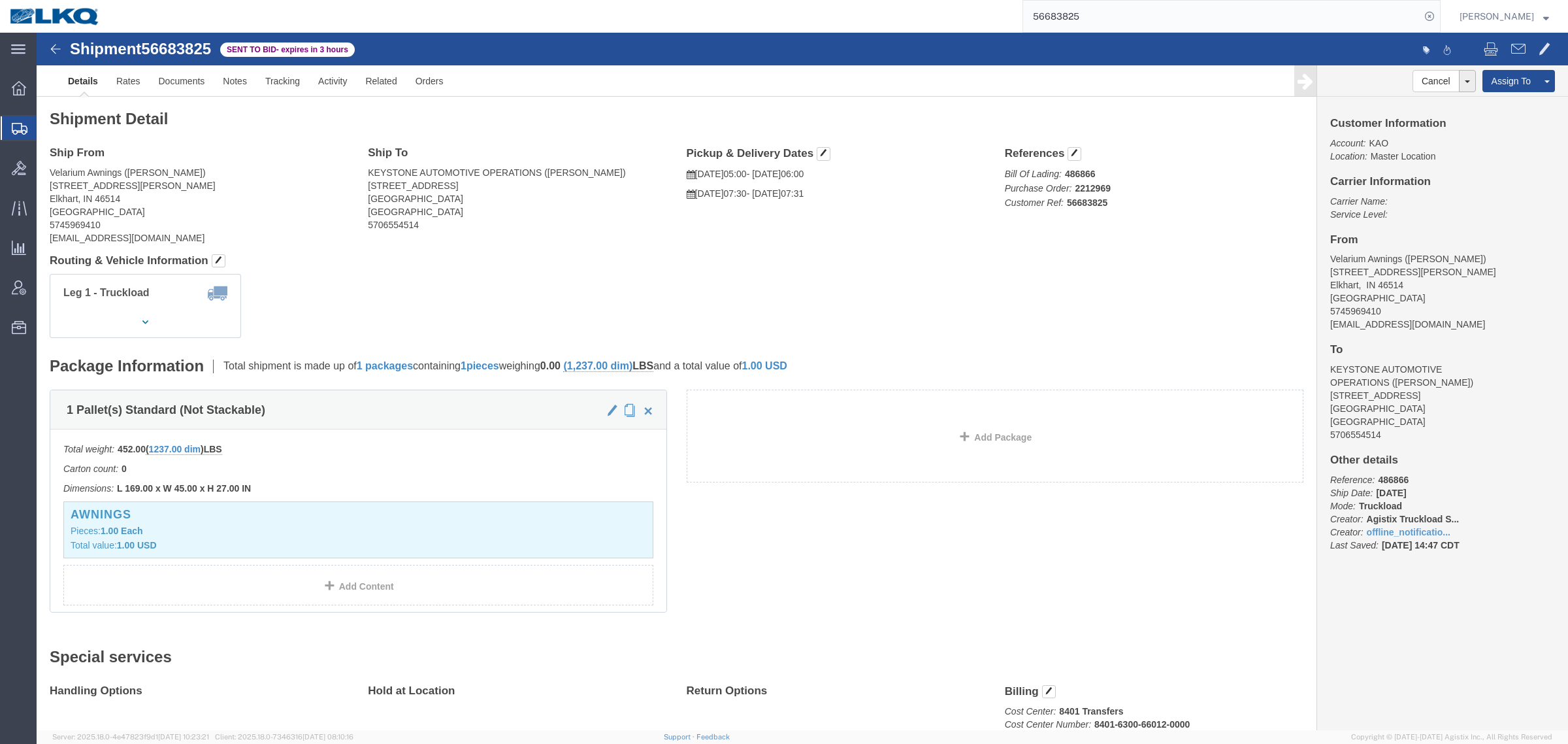
click address "Velarium Awnings (Matthew Herbes) 2525 John Weaver PKWY Elkhart, IN 46514 Unite…"
click div "Ship From Velarium Awnings (Matthew Herbes) 2525 John Weaver PKWY Elkhart, IN 4…"
click div "Shipment Detail Ship From Velarium Awnings (Matthew Herbes) 2525 John Weaver PK…"
drag, startPoint x: 1141, startPoint y: 17, endPoint x: 822, endPoint y: 17, distance: 319.0
click at [823, 17] on div "56683825" at bounding box center [774, 16] width 1331 height 33
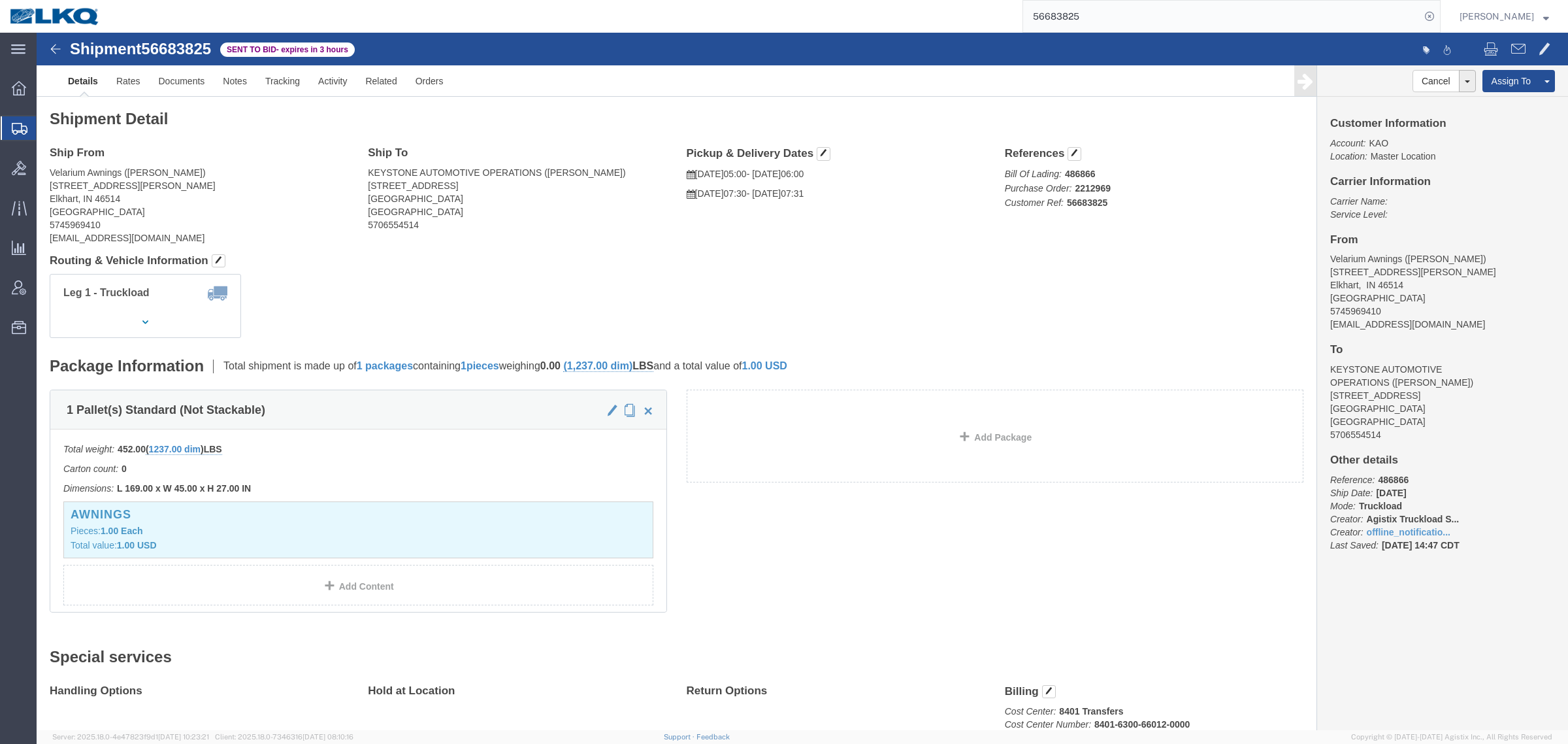
paste input "91890"
type input "56691890"
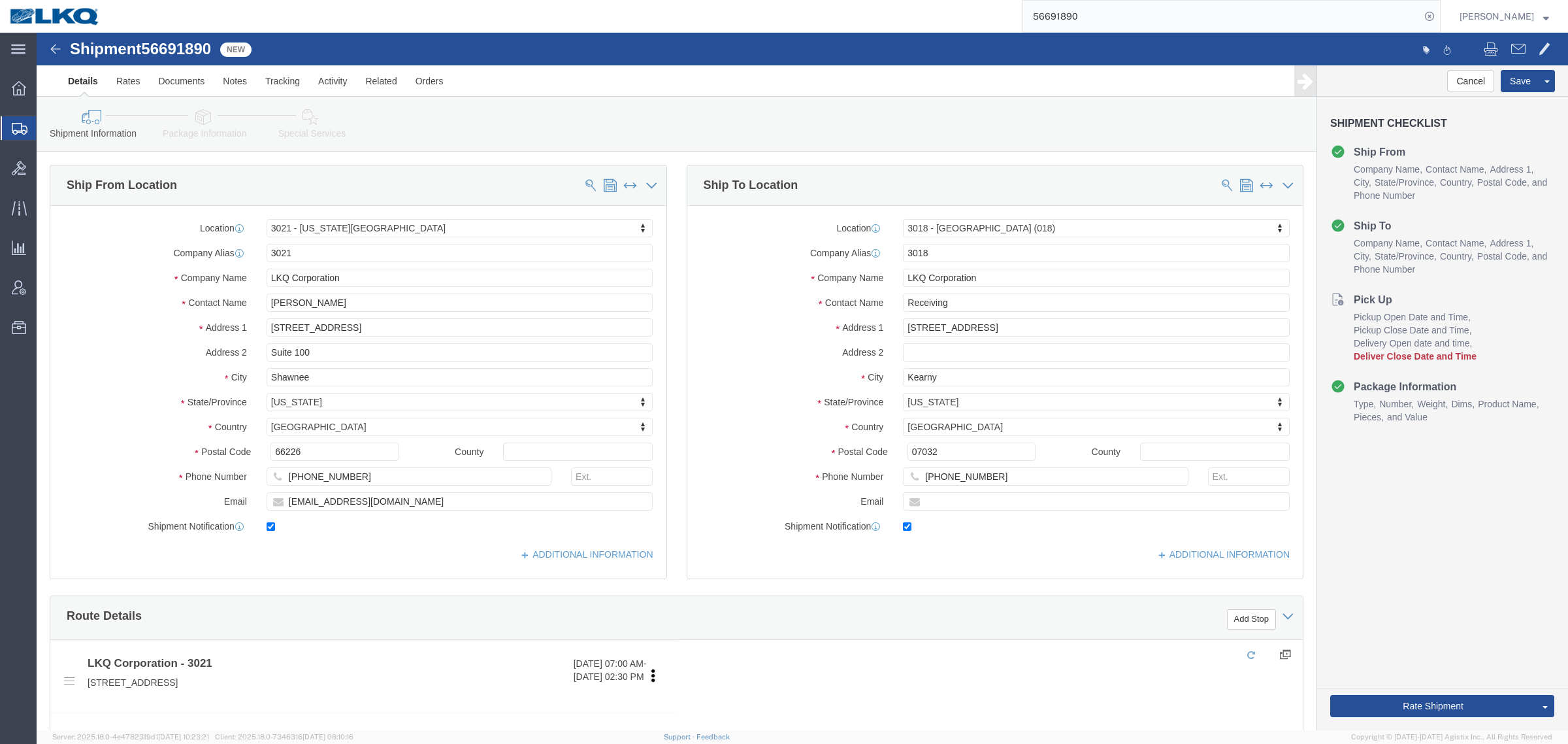
select select "27738"
select select "27734"
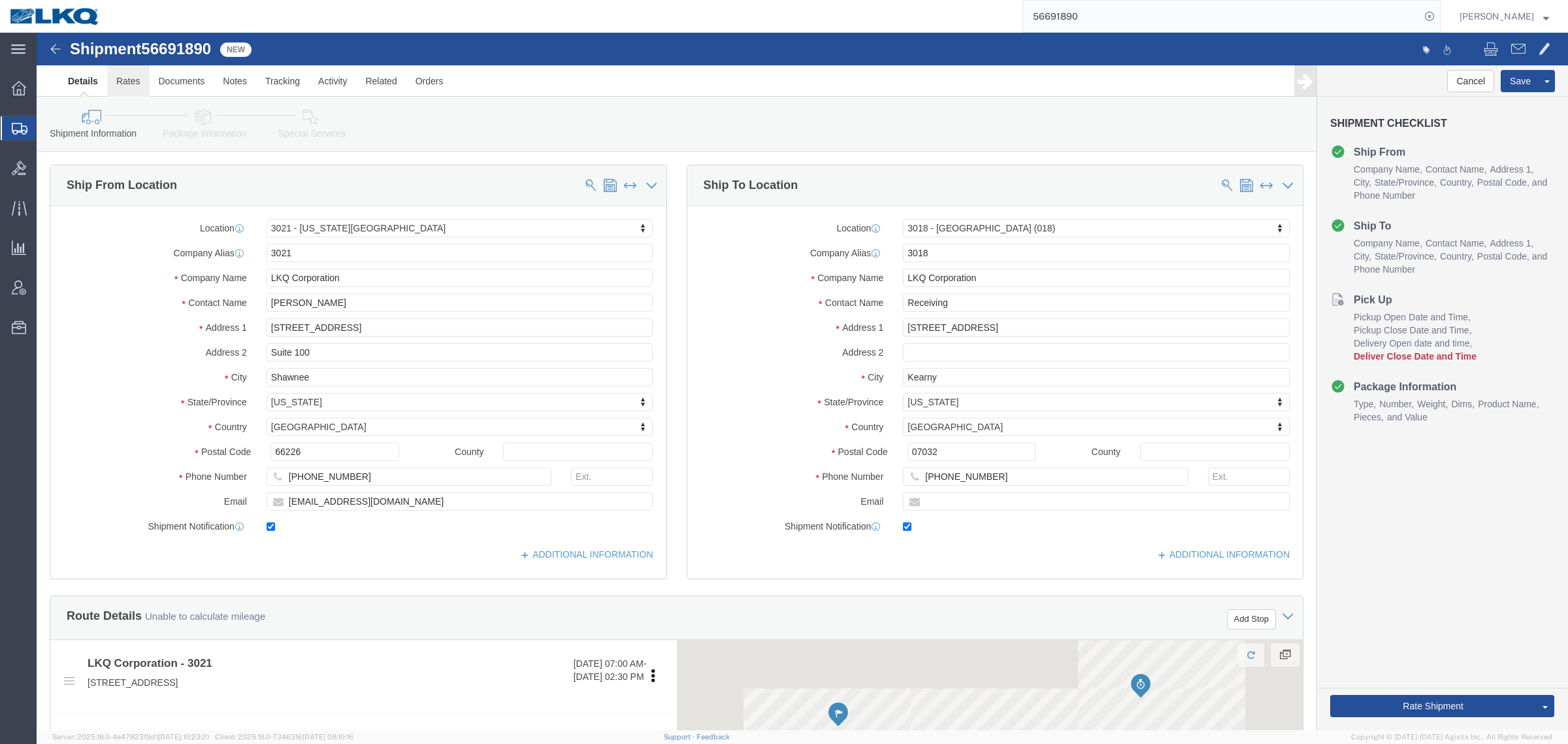
click link "Rates"
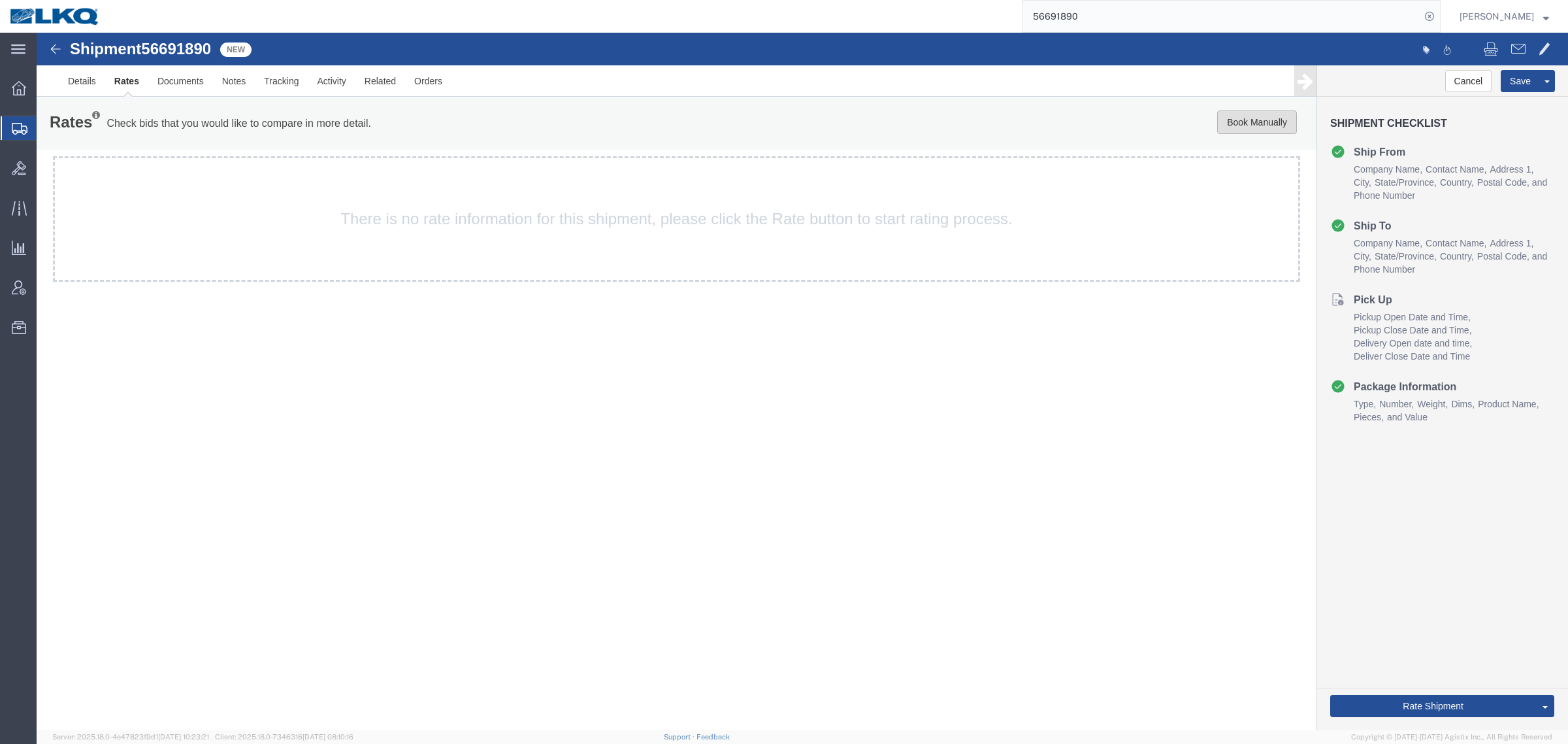
click at [1263, 118] on button "Book Manually" at bounding box center [1257, 122] width 80 height 24
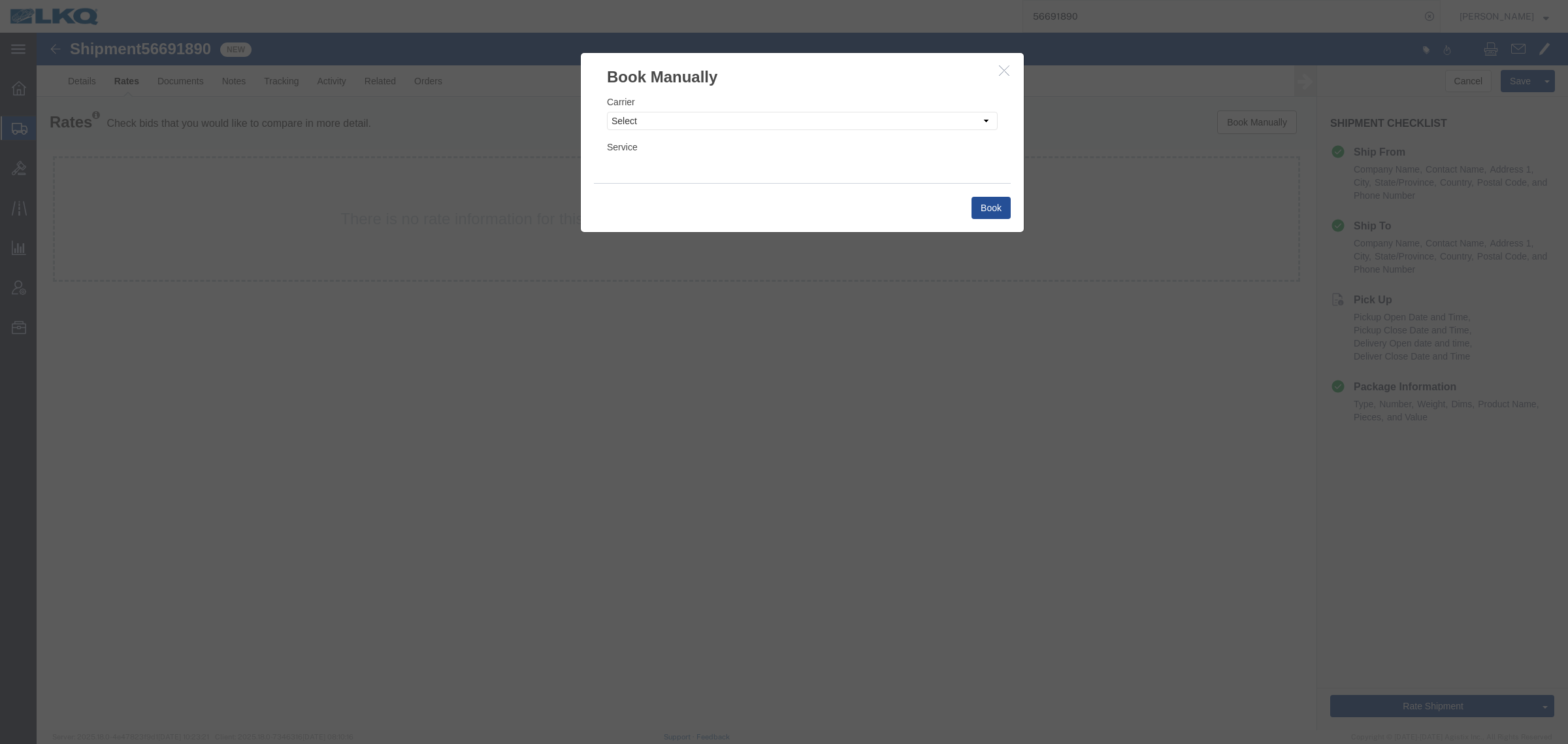
click at [710, 101] on div "Carrier Select Add New Carrier (and default service) AG Expedited ARL Logistics…" at bounding box center [802, 112] width 391 height 35
click at [704, 118] on select "Select Add New Carrier (and default service) AG Expedited ARL Logistics ATS Log…" at bounding box center [802, 120] width 391 height 19
select select "4622"
click at [607, 111] on select "Select Add New Carrier (and default service) AG Expedited ARL Logistics ATS Log…" at bounding box center [802, 120] width 391 height 19
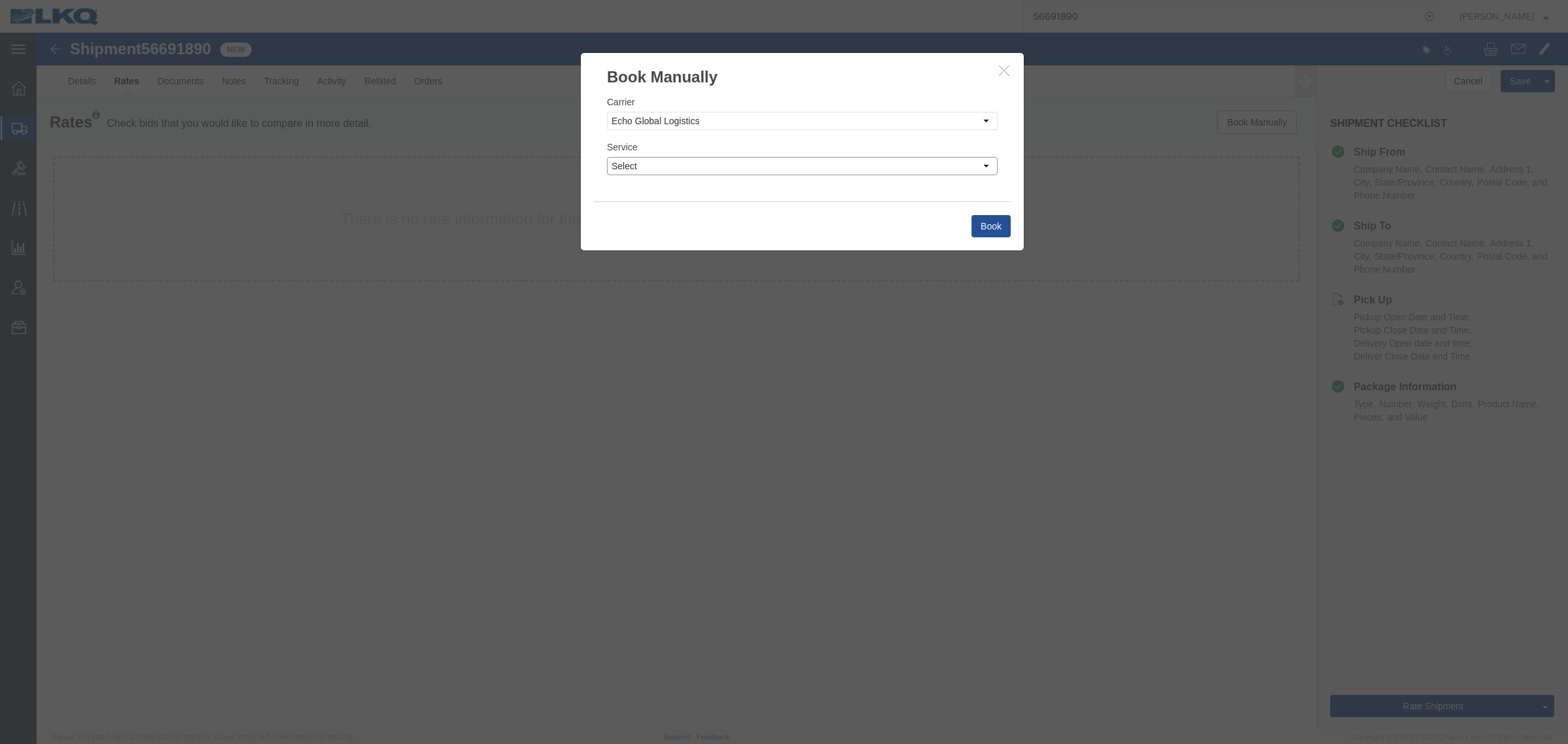
click at [690, 159] on select "Select Guaranteed Next Day LTL Standard 3-5 Day Rail TL Standard 3 - 5 Day" at bounding box center [802, 166] width 391 height 19
select select "13989"
click at [607, 157] on select "Select Guaranteed Next Day LTL Standard 3-5 Day Rail TL Standard 3 - 5 Day" at bounding box center [802, 166] width 391 height 19
click at [1003, 223] on button "Book" at bounding box center [992, 226] width 39 height 23
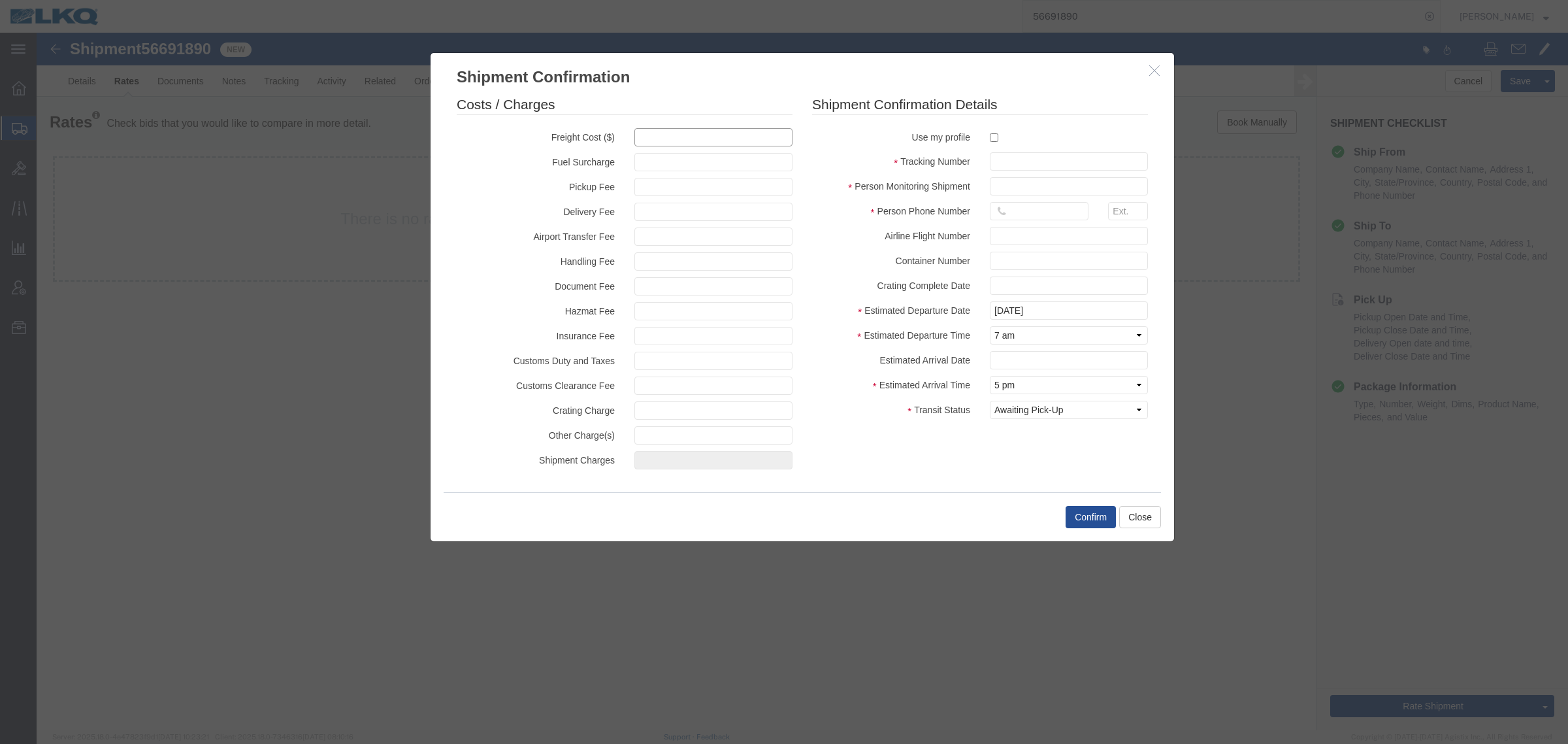
click at [694, 135] on input "text" at bounding box center [713, 137] width 159 height 19
type input "3000"
type input "3,000.00"
click at [1041, 166] on input "text" at bounding box center [1069, 162] width 159 height 19
paste input "56691890"
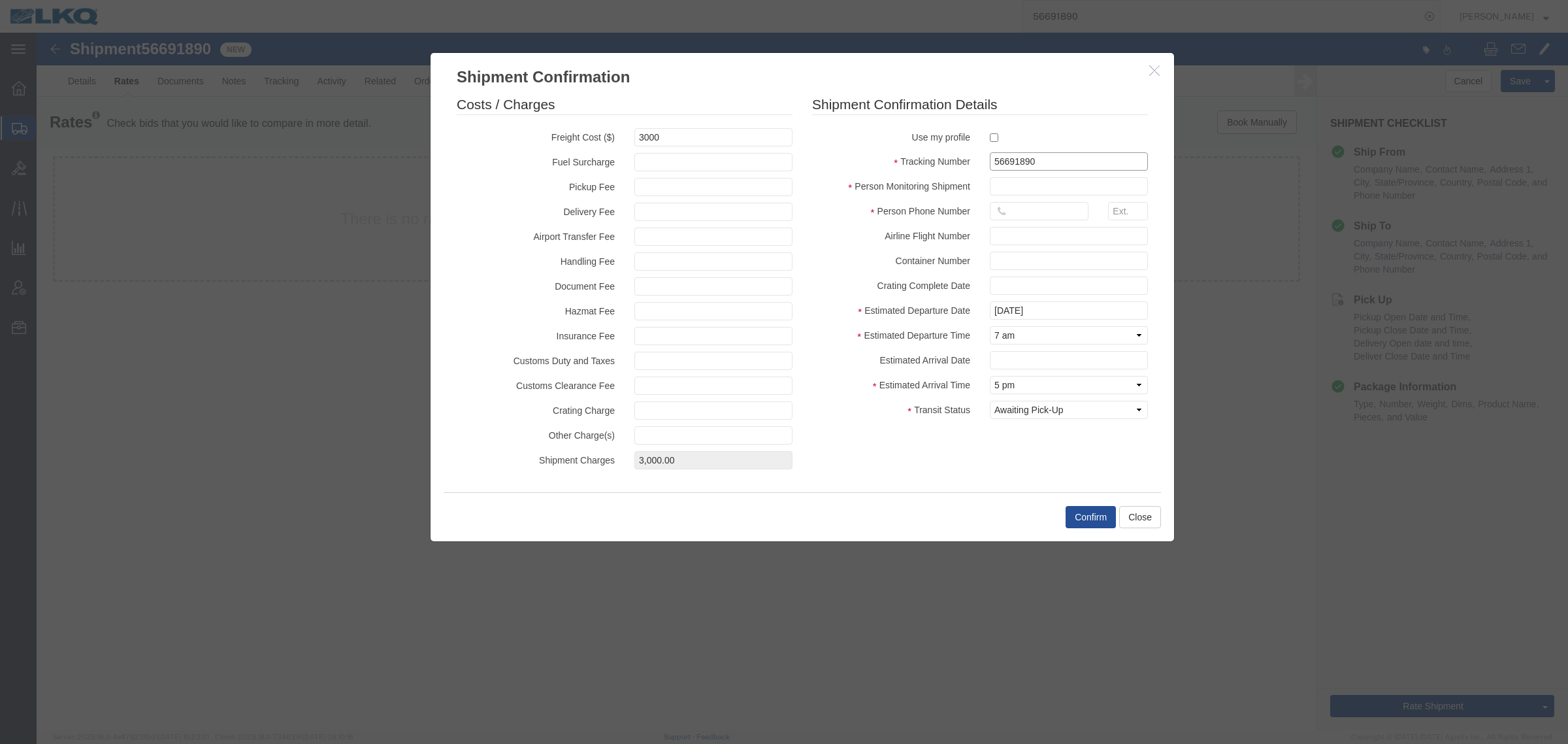
type input "56691890"
click at [1043, 186] on input "text" at bounding box center [1069, 186] width 159 height 19
type input "[PERSON_NAME]"
click at [1046, 217] on input "16159309356" at bounding box center [1039, 211] width 98 height 19
click at [1044, 216] on input "16159309356" at bounding box center [1039, 211] width 98 height 19
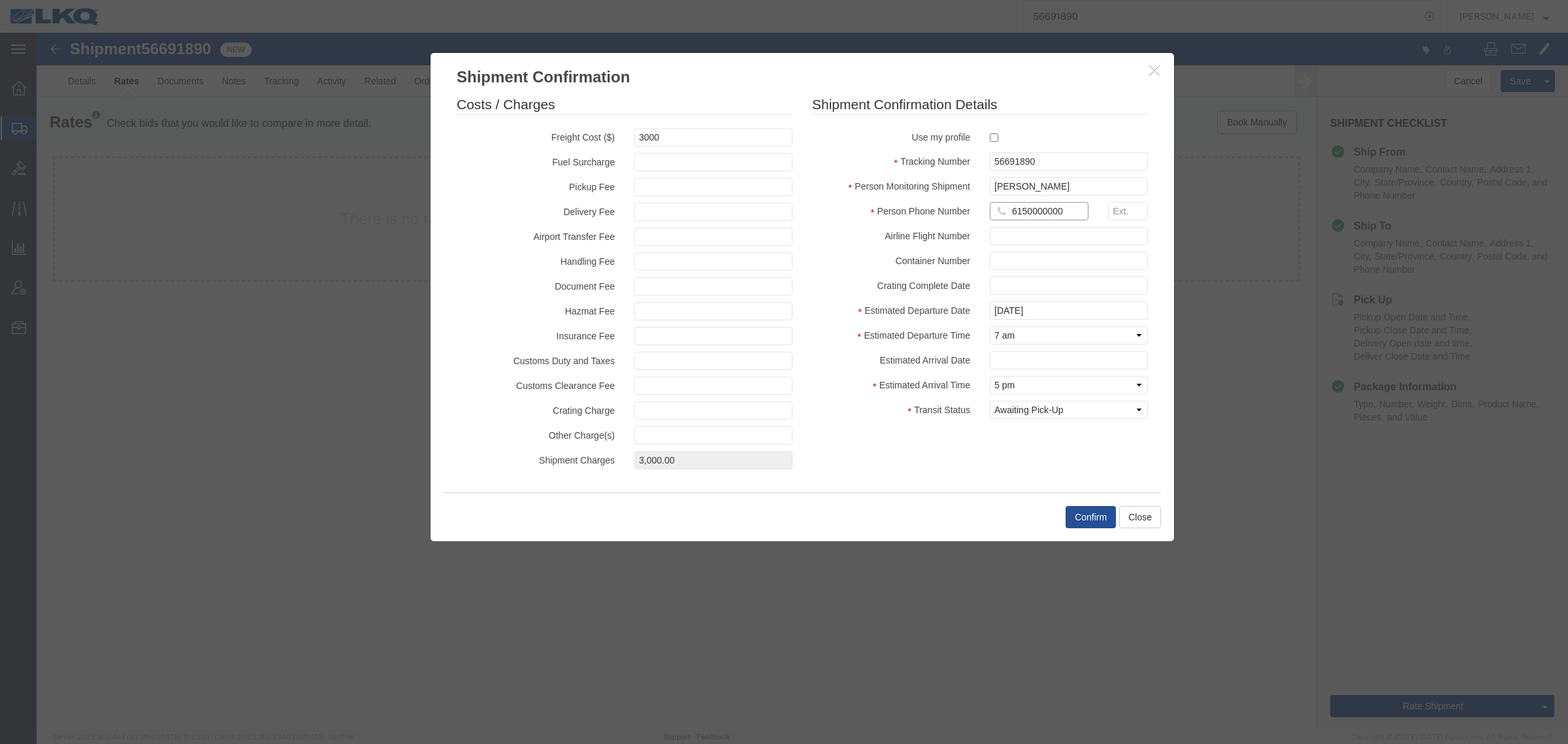
type input "6150000000"
click at [1089, 516] on button "Confirm" at bounding box center [1090, 517] width 50 height 23
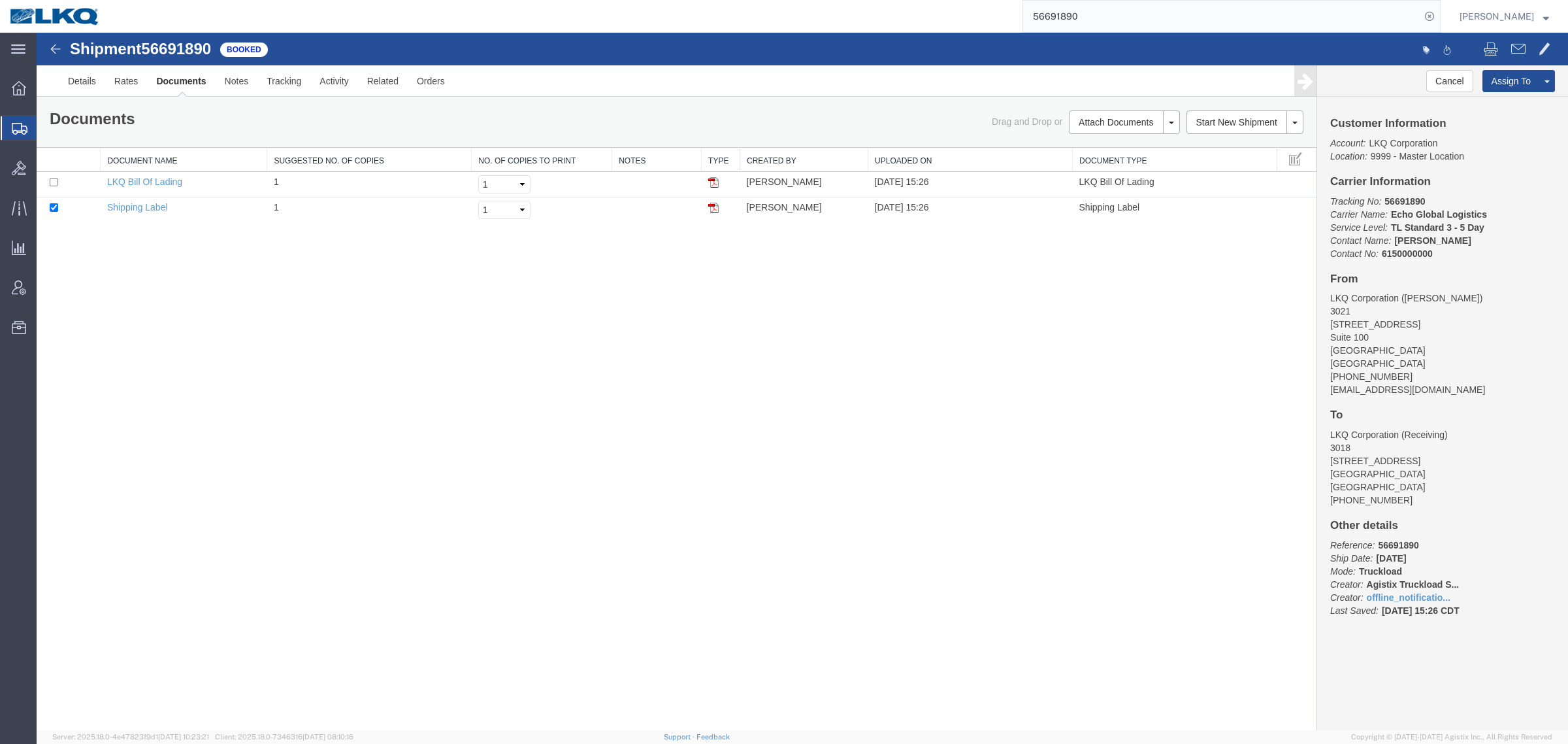
click at [442, 401] on div "Shipment 56691890 2 of 2 Booked Details Rates Documents Notes Tracking Activity…" at bounding box center [802, 381] width 1532 height 698
click at [423, 393] on div "Shipment 56691890 2 of 2 Booked Details Rates Documents Notes Tracking Activity…" at bounding box center [802, 381] width 1532 height 698
click at [509, 327] on div "Shipment 56691890 2 of 2 Booked Details Rates Documents Notes Tracking Activity…" at bounding box center [802, 381] width 1532 height 698
drag, startPoint x: 1091, startPoint y: 15, endPoint x: 659, endPoint y: 31, distance: 432.3
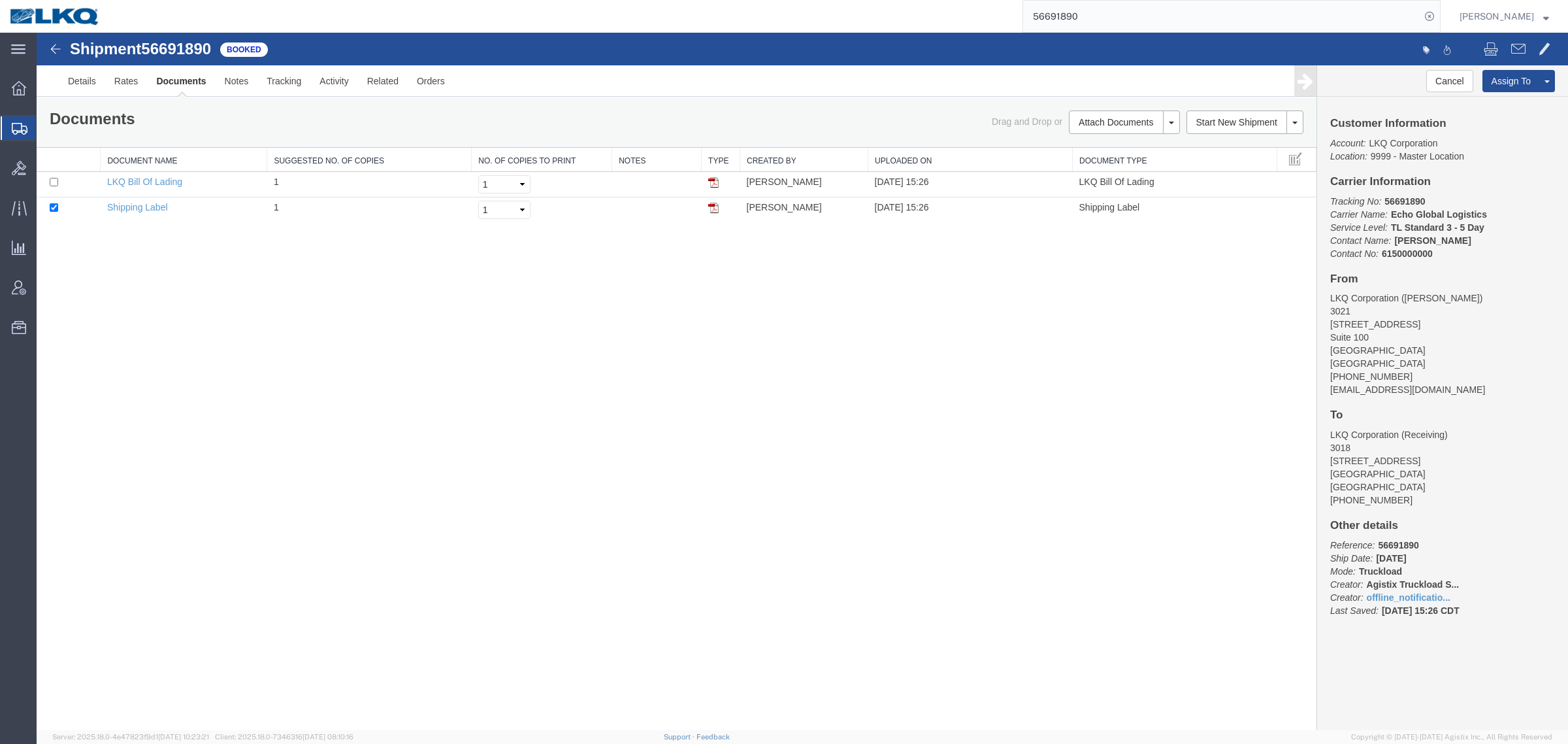
click at [659, 30] on div "56691890" at bounding box center [774, 16] width 1331 height 33
paste input "83825"
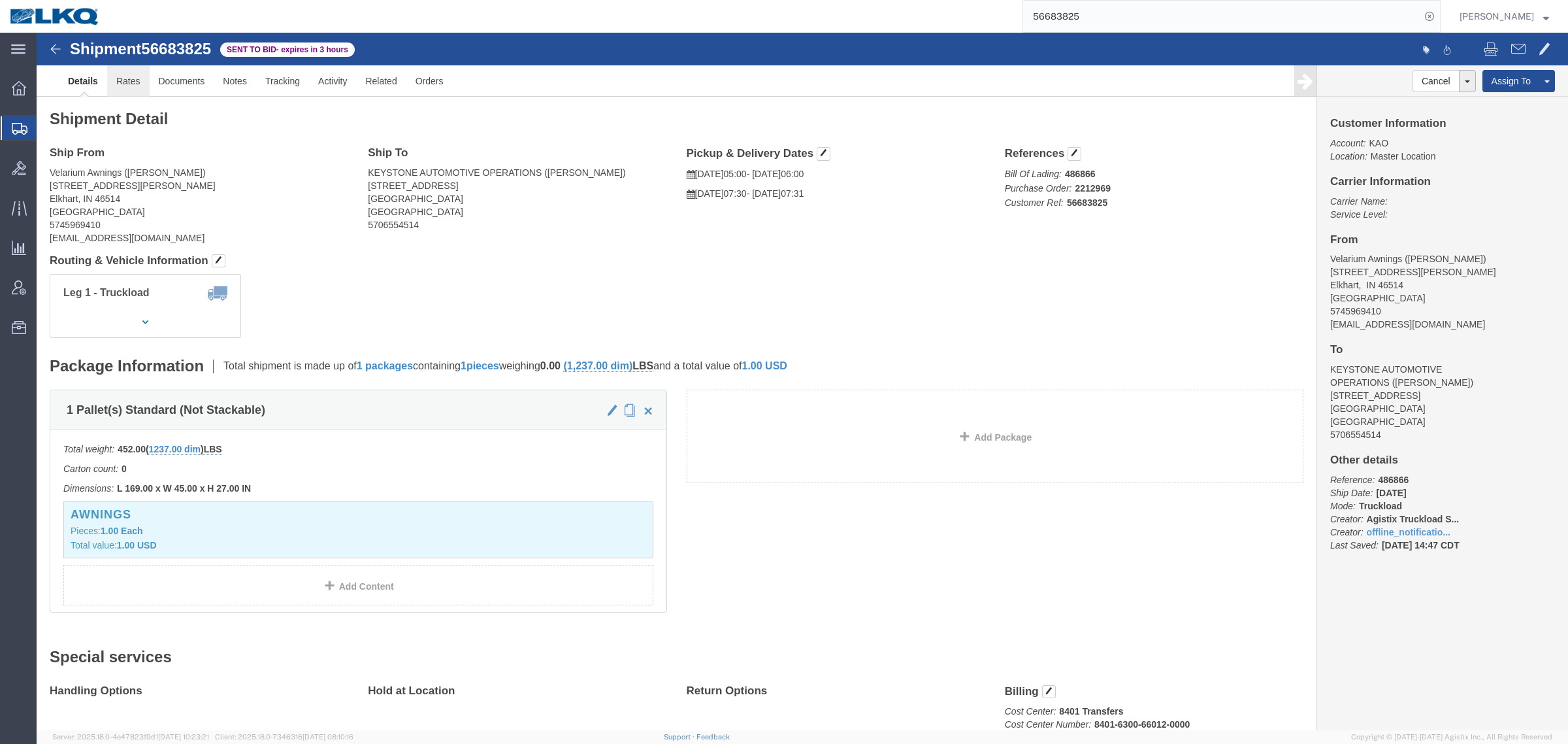
click link "Rates"
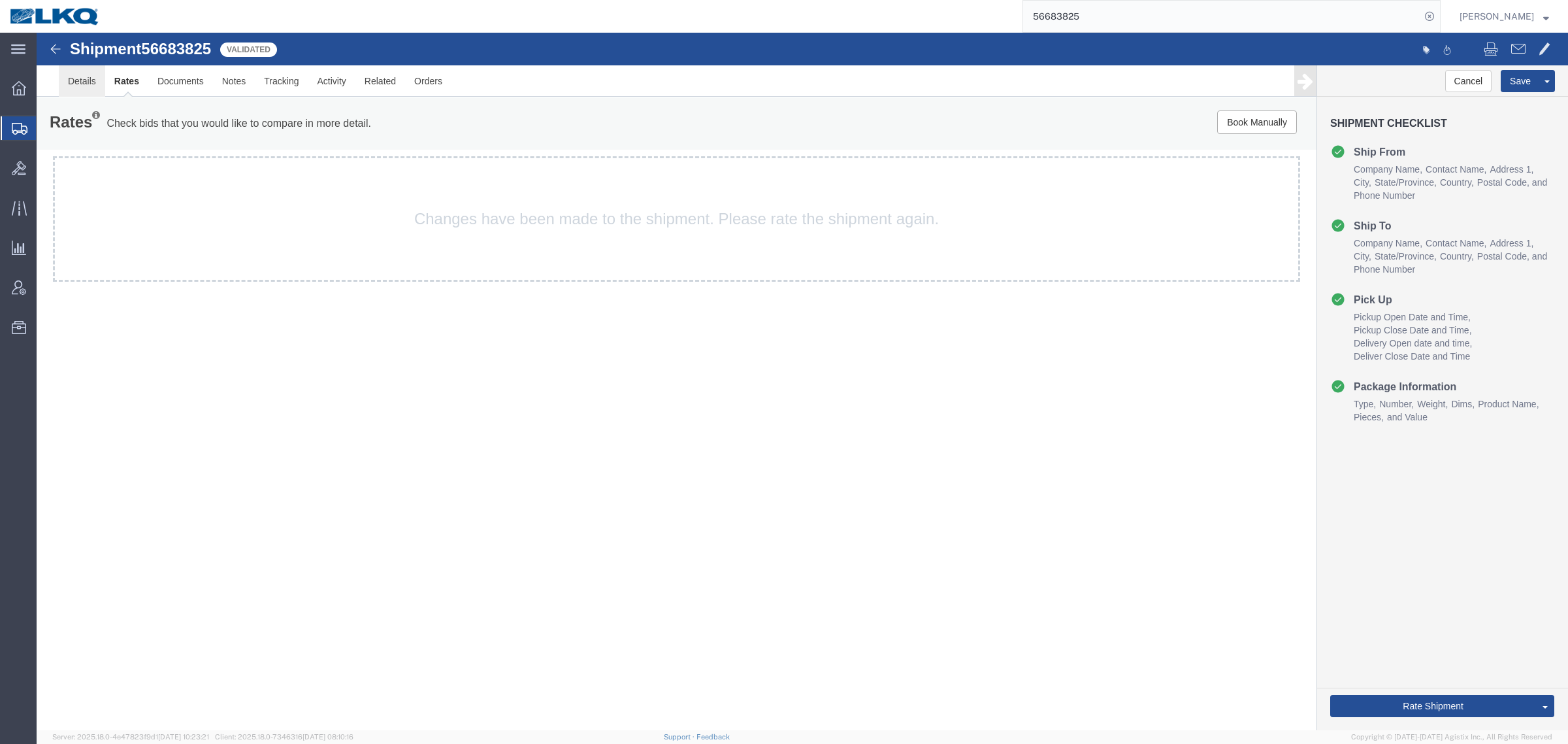
click at [84, 83] on link "Details" at bounding box center [82, 81] width 46 height 32
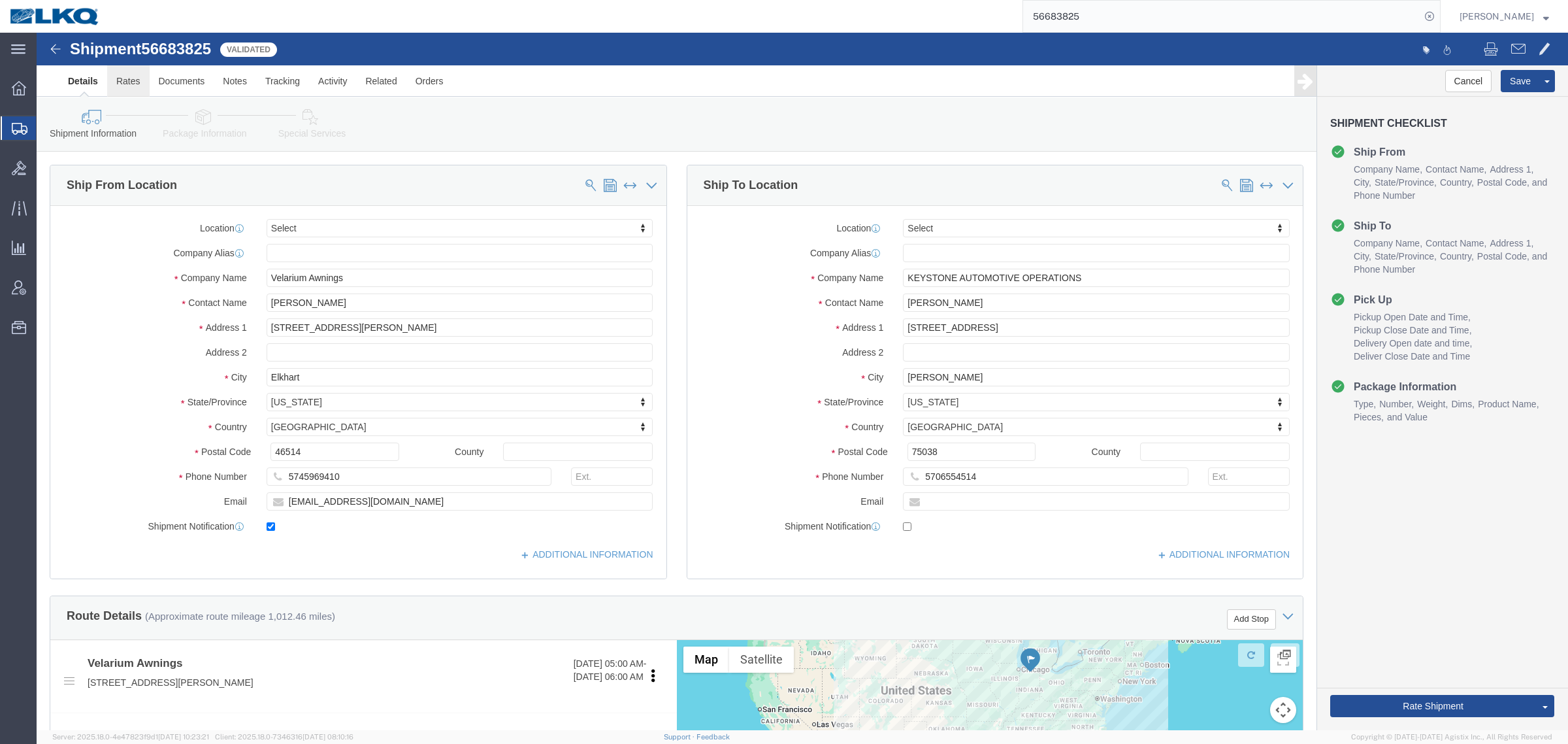
click link "Rates"
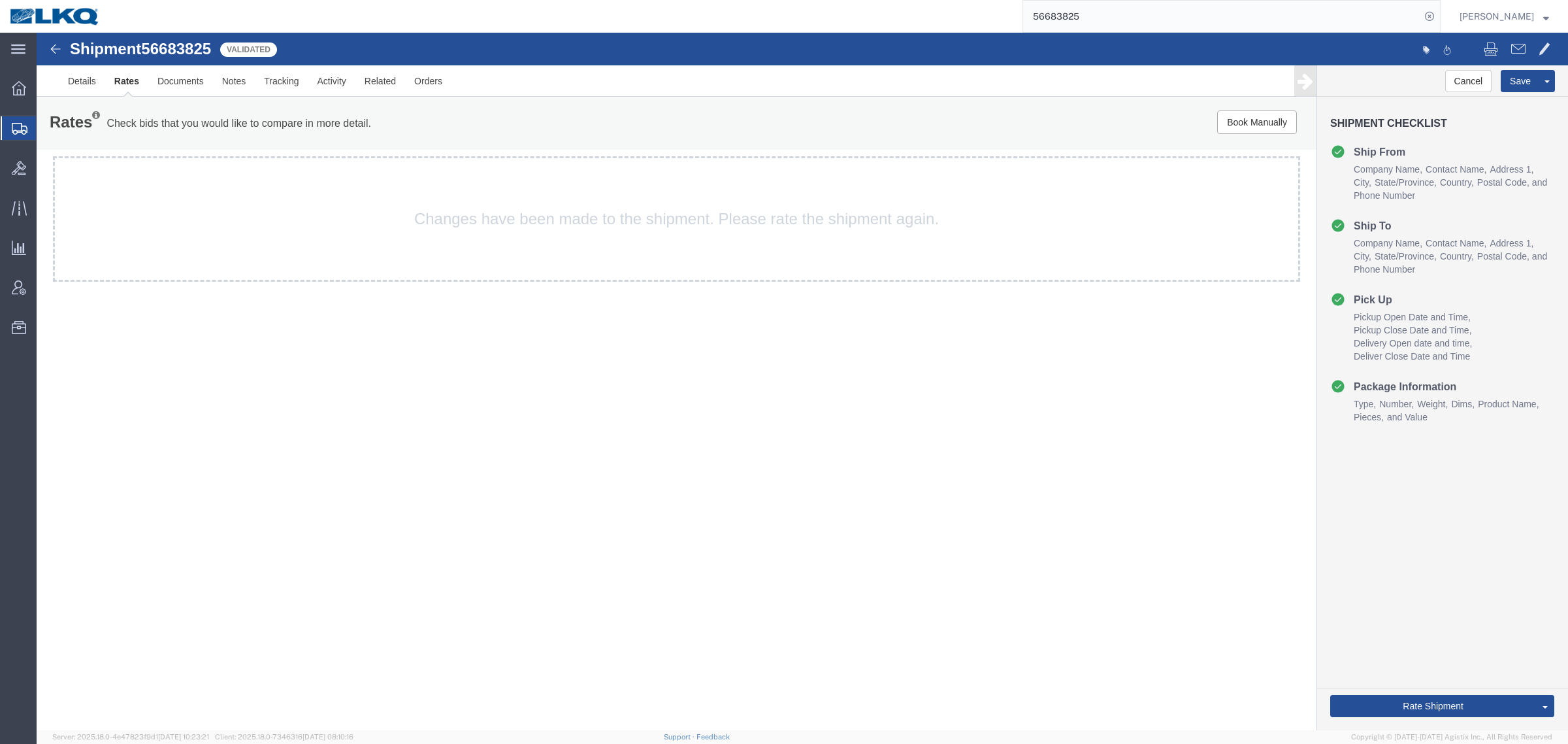
click at [926, 456] on div "Shipment 56683825 Validated Details Rates Documents Notes Tracking Activity Rel…" at bounding box center [802, 381] width 1532 height 698
click at [92, 86] on link "Details" at bounding box center [82, 81] width 46 height 32
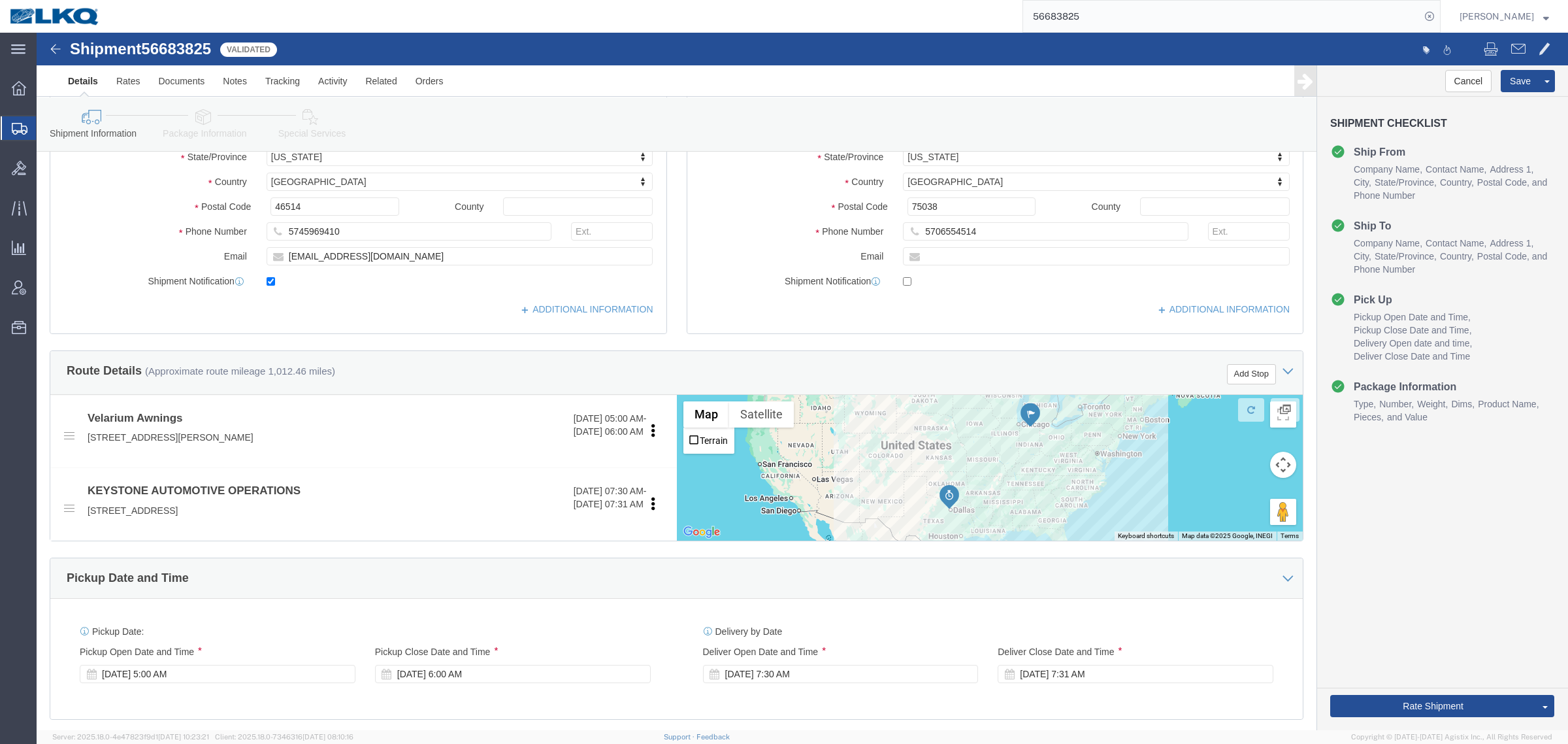
scroll to position [327, 0]
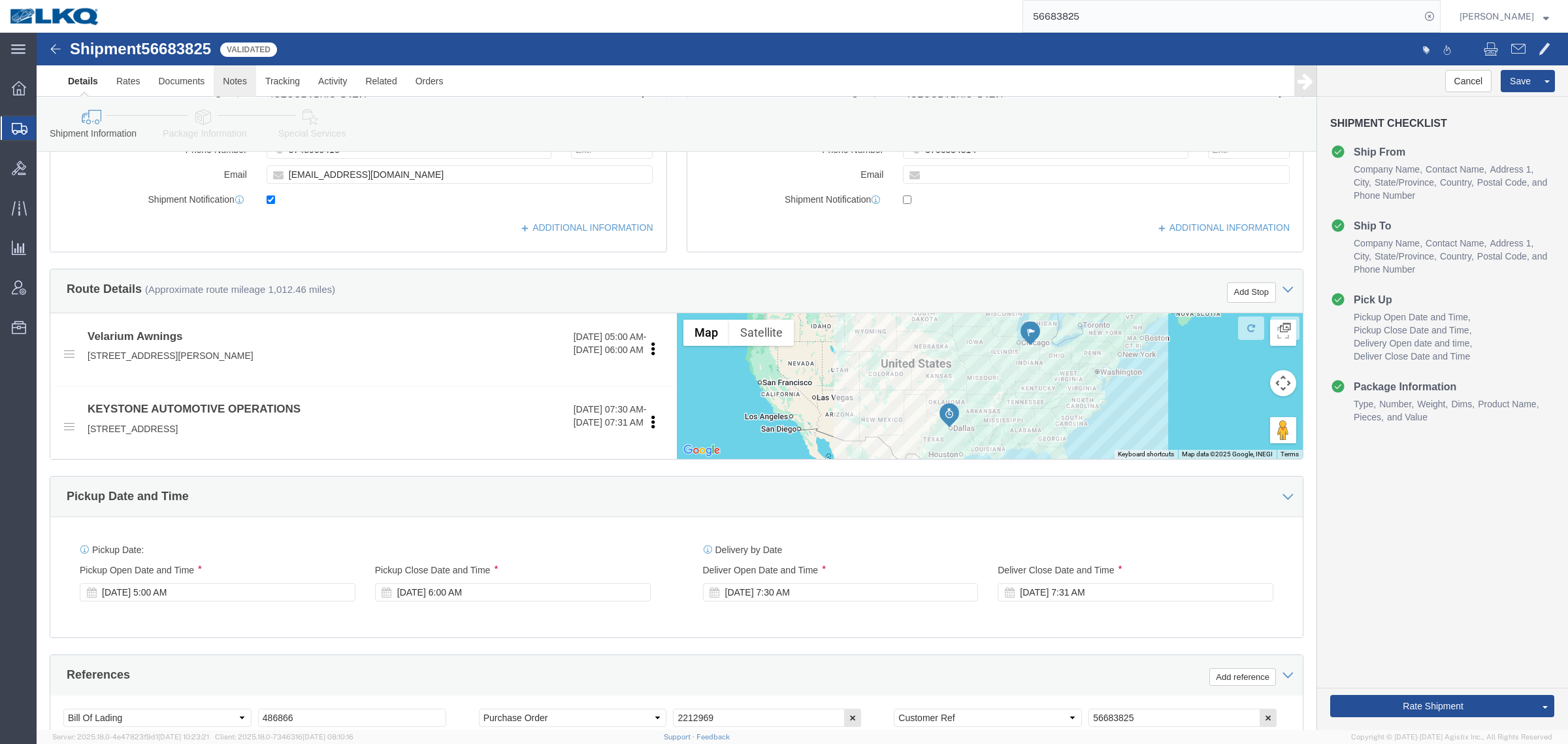
click link "Notes"
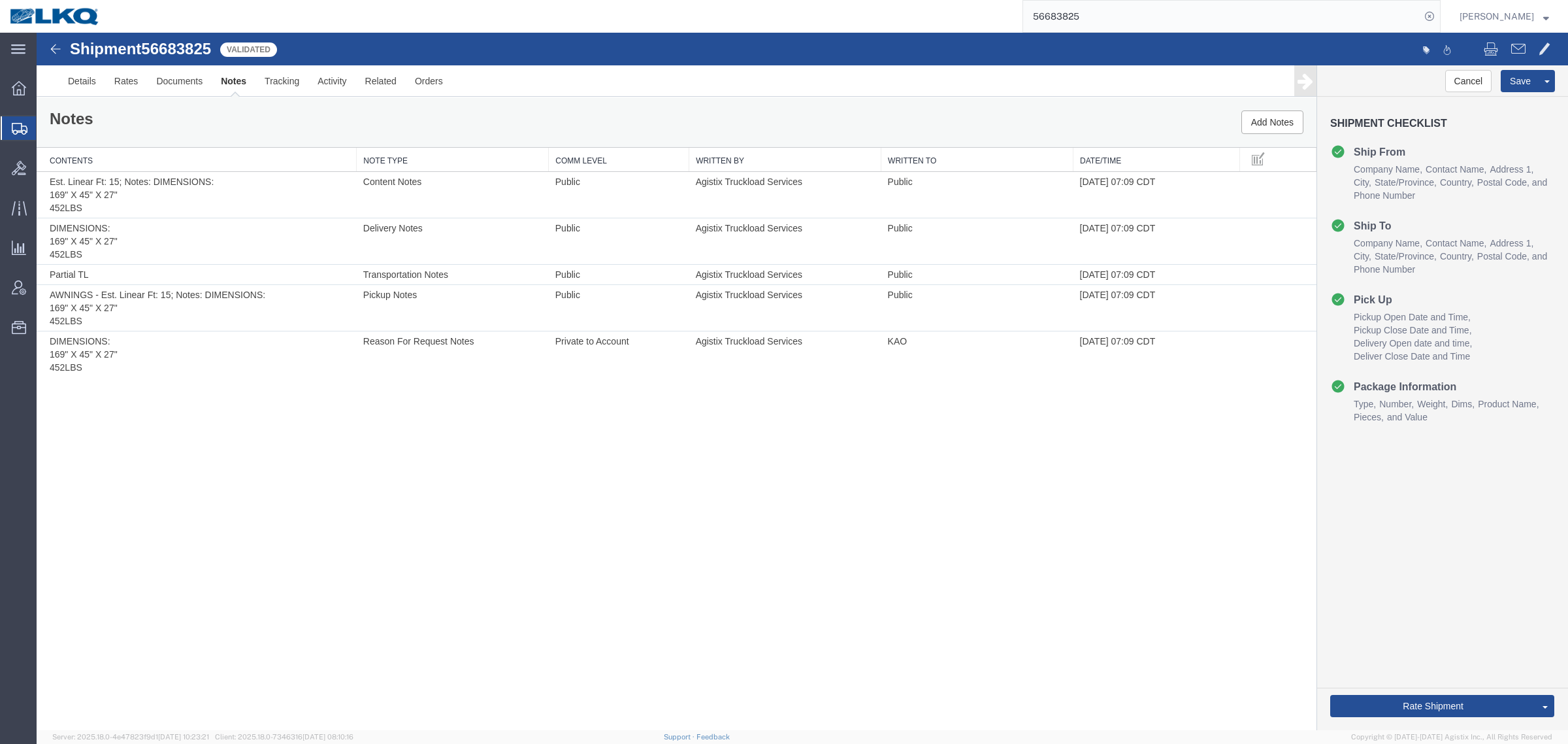
click at [794, 430] on div "Shipment 56683825 5 of 5 Validated Details Rates Documents Notes Tracking Activ…" at bounding box center [802, 381] width 1532 height 698
click at [497, 52] on div "Shipment 56683825 5 of 5 Validated" at bounding box center [420, 52] width 764 height 25
click at [322, 84] on link "Activity" at bounding box center [332, 81] width 47 height 32
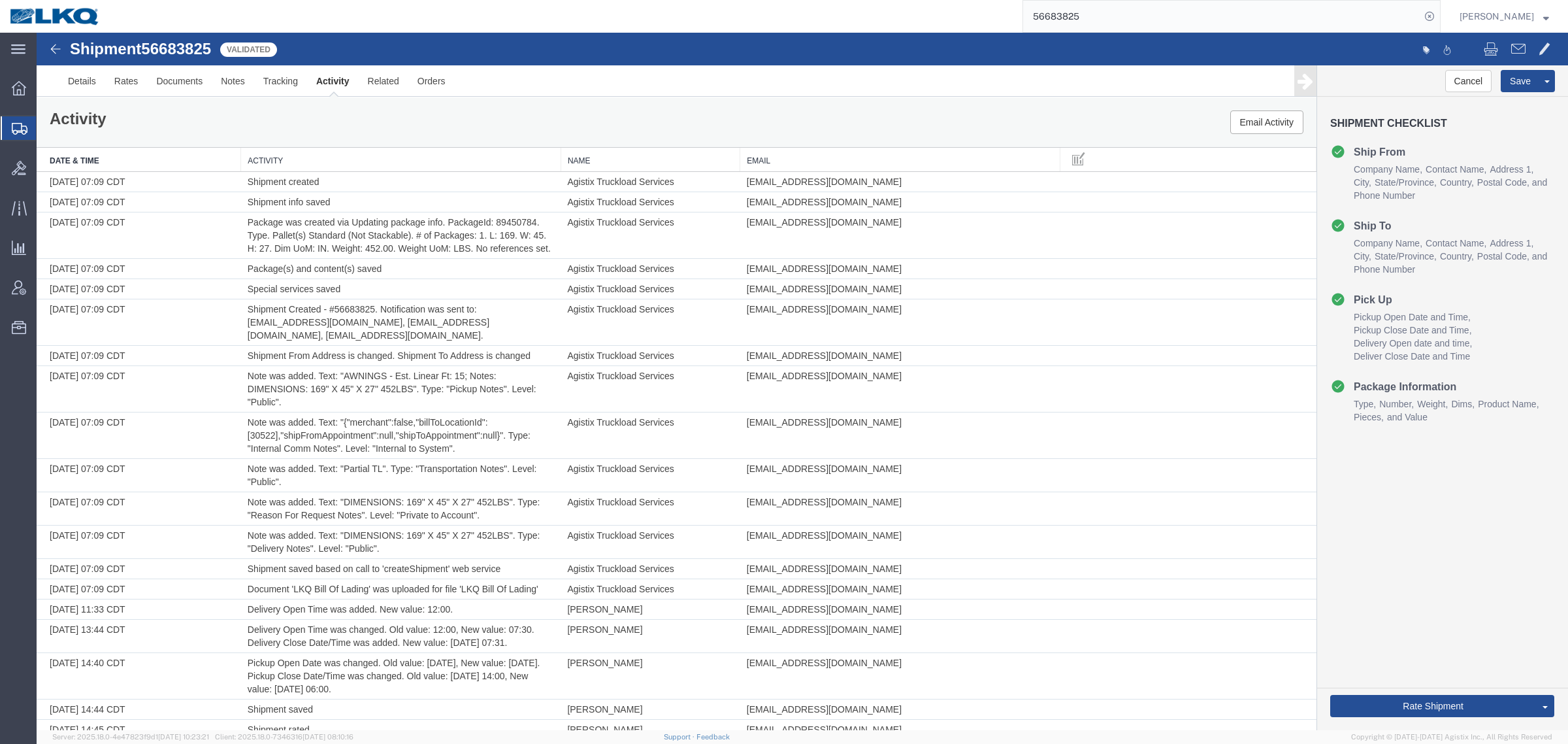
click at [105, 164] on th "Date & Time" at bounding box center [139, 160] width 205 height 25
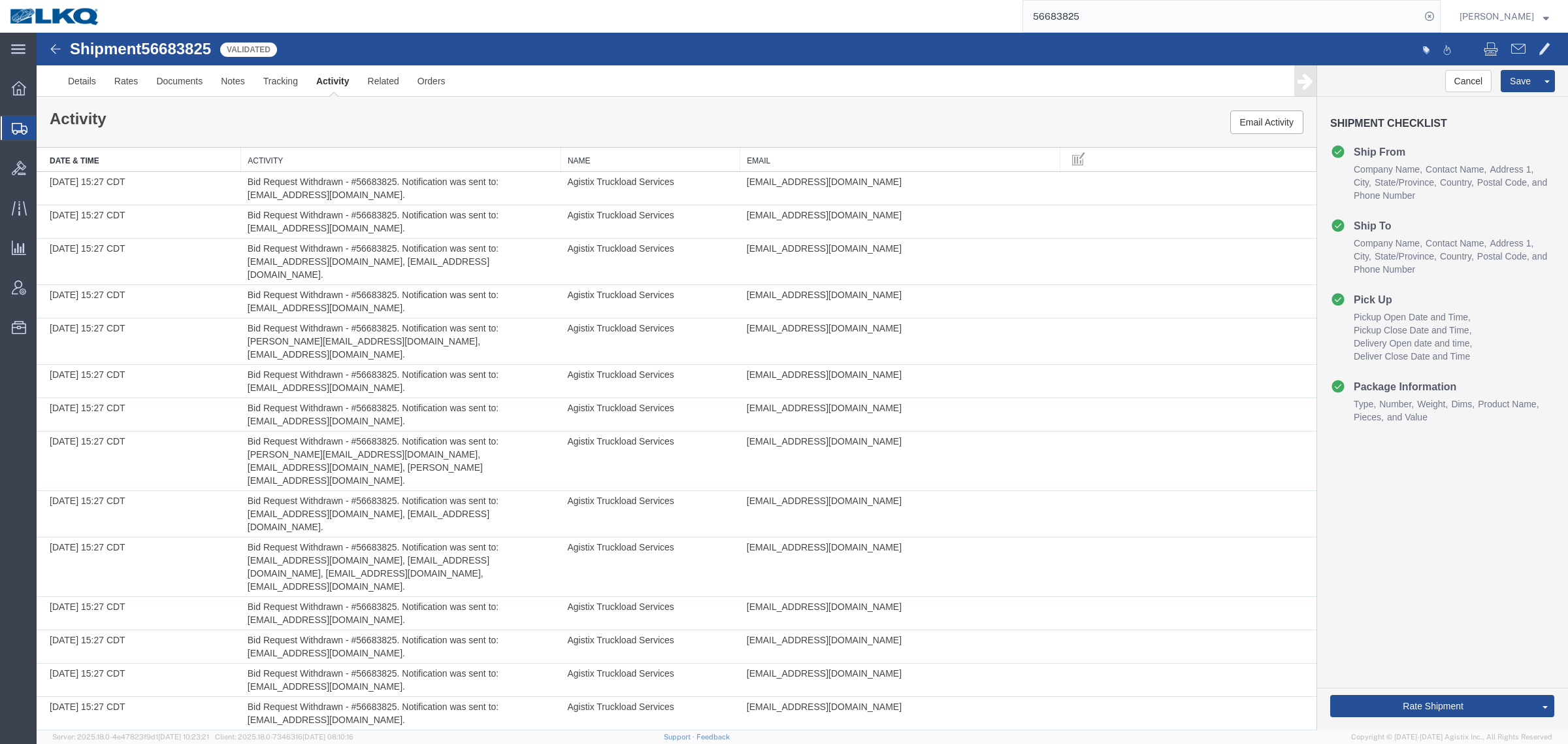
click at [105, 164] on th "Date & Time" at bounding box center [139, 160] width 205 height 25
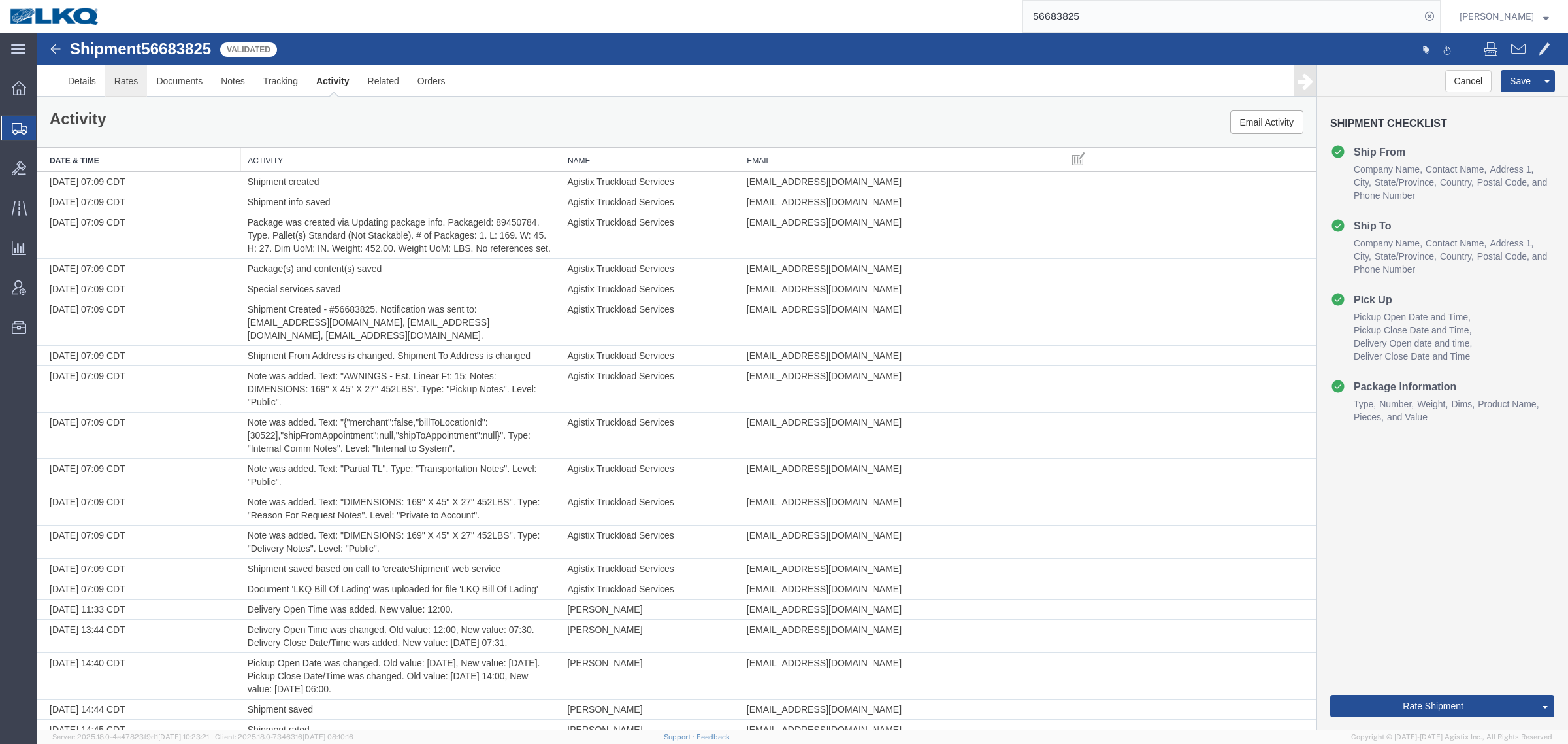
click at [115, 86] on link "Rates" at bounding box center [126, 81] width 42 height 32
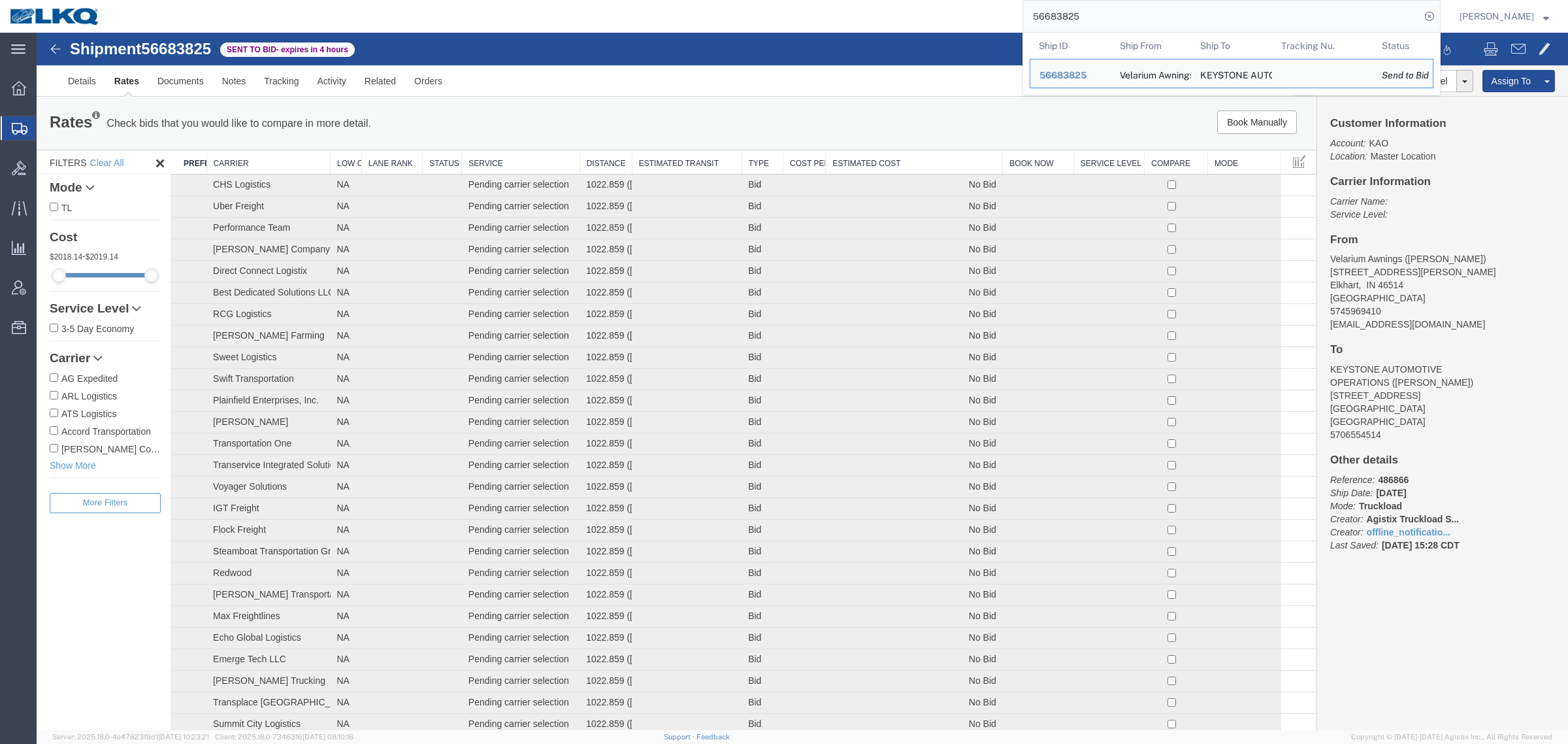
drag, startPoint x: 1098, startPoint y: 15, endPoint x: 838, endPoint y: 22, distance: 260.1
click at [838, 21] on div "56683825 Ship ID Ship From Ship To Tracking Nu. Status Ship ID 56683825 Ship Fr…" at bounding box center [774, 16] width 1331 height 33
paste input "92023"
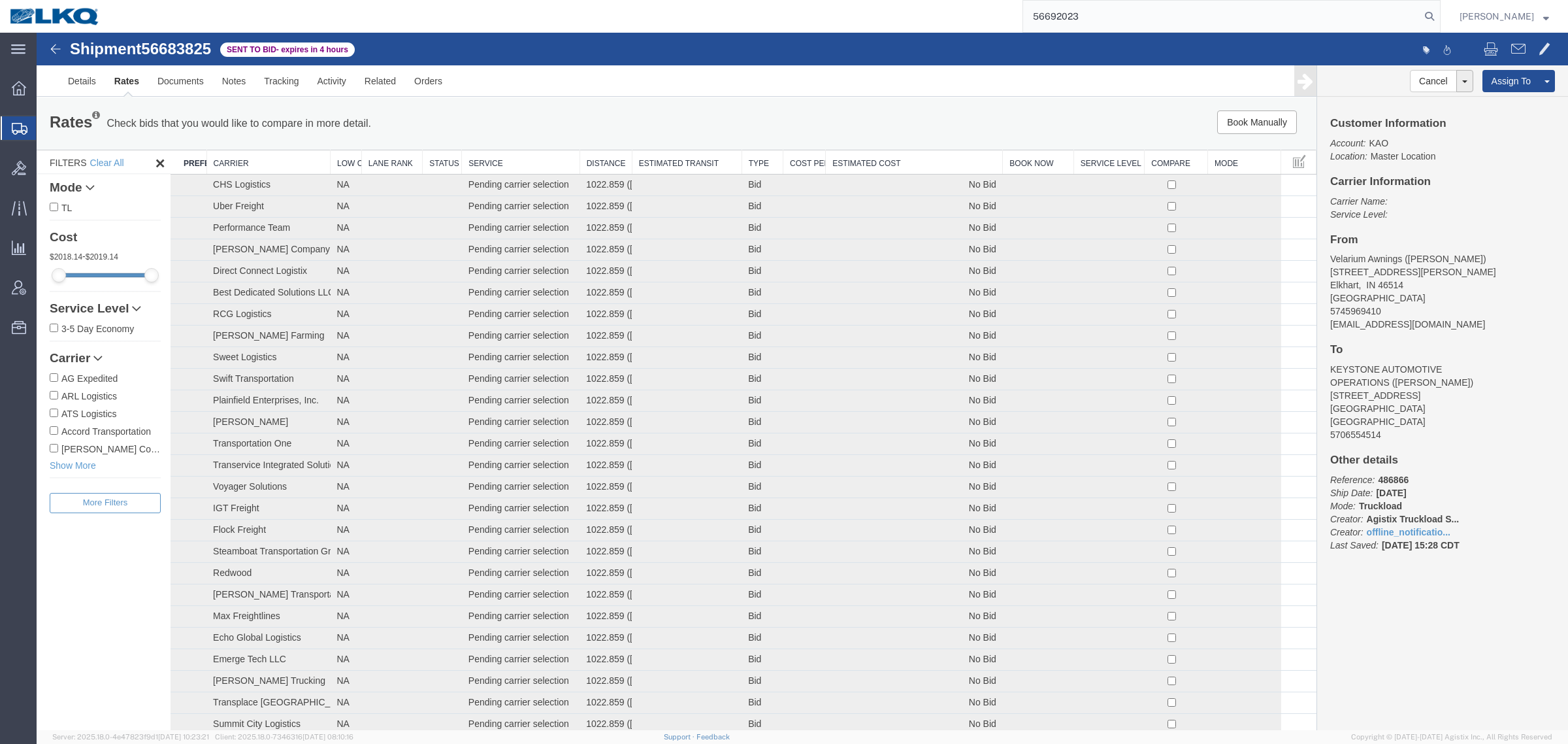
type input "56692023"
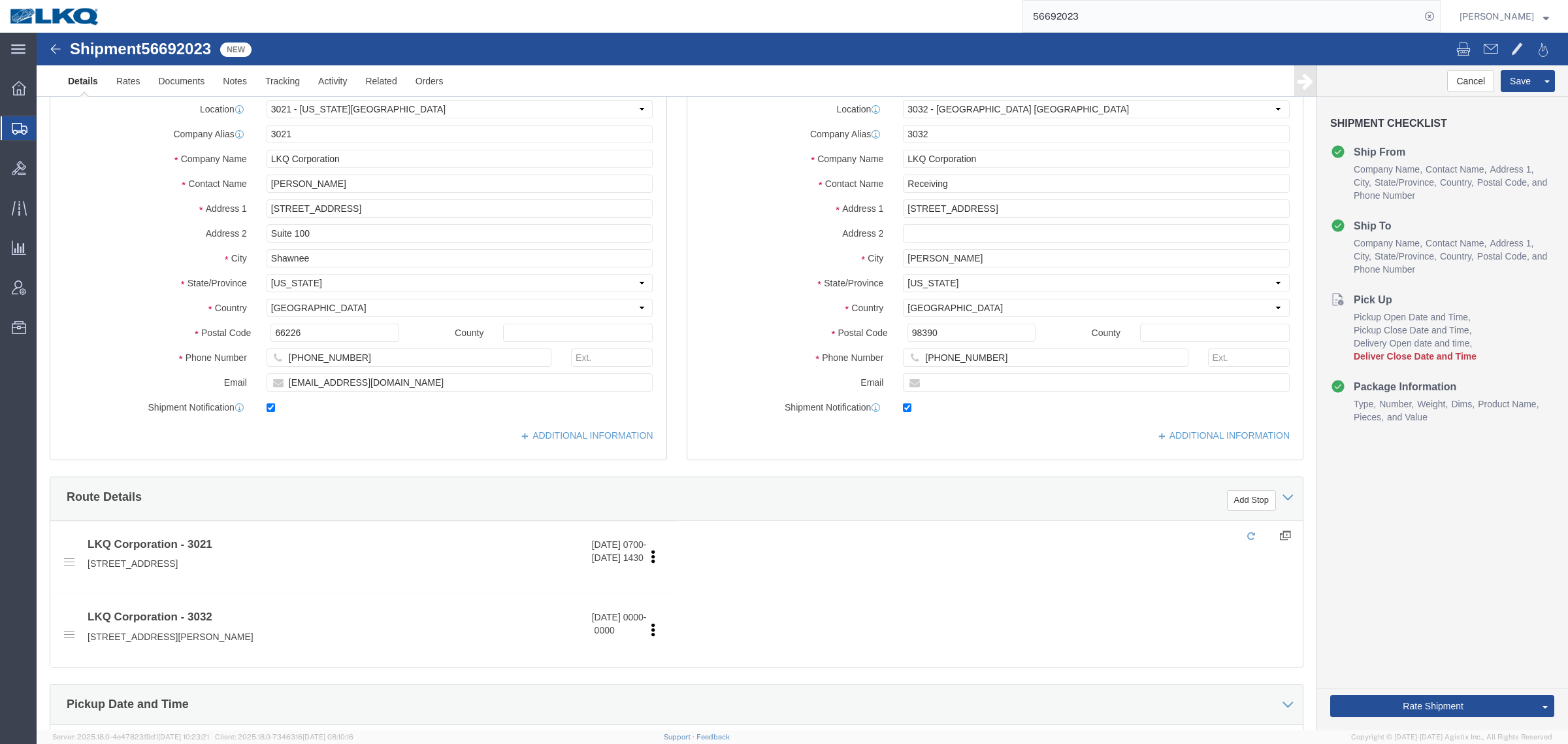
select select "27738"
select select "28720"
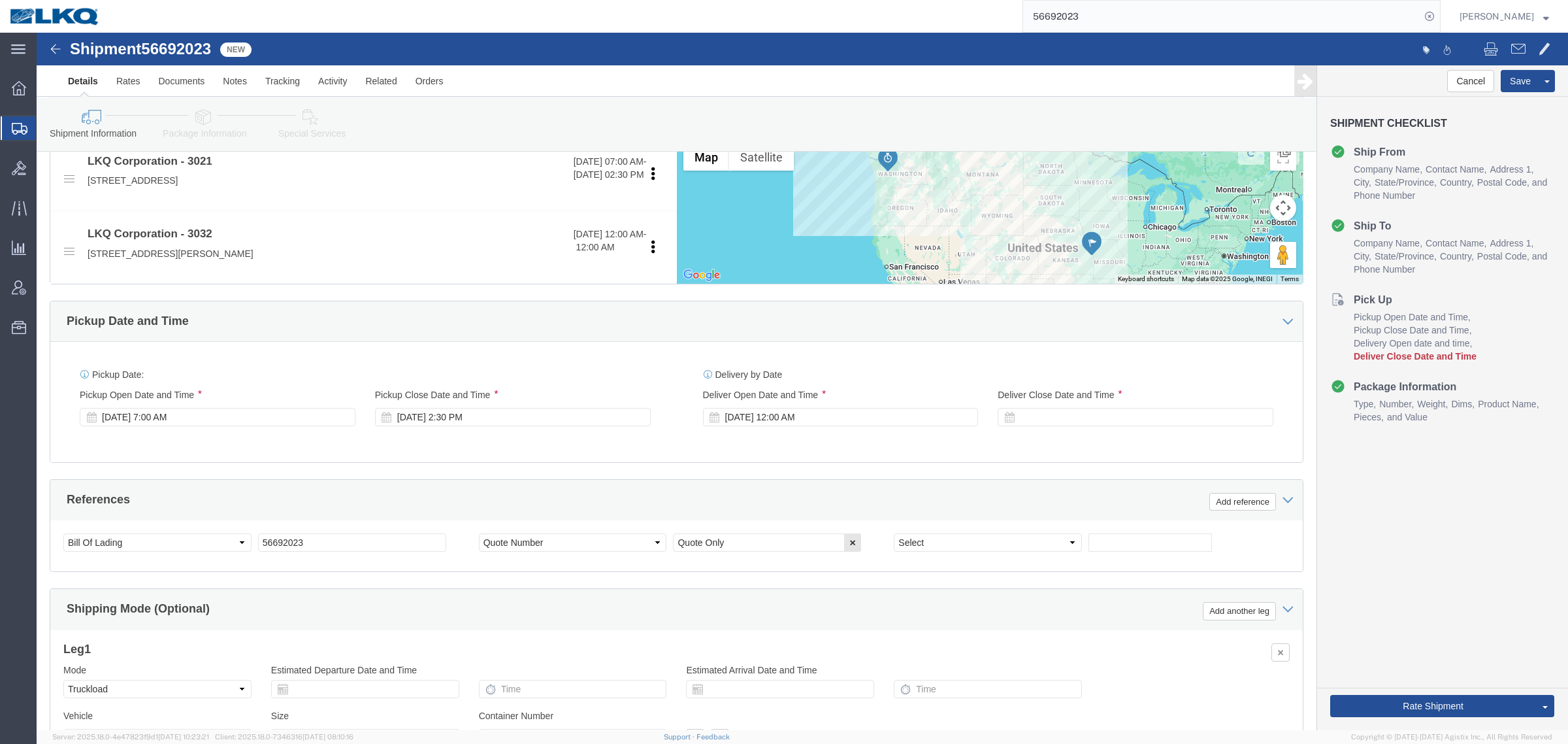
scroll to position [639, 0]
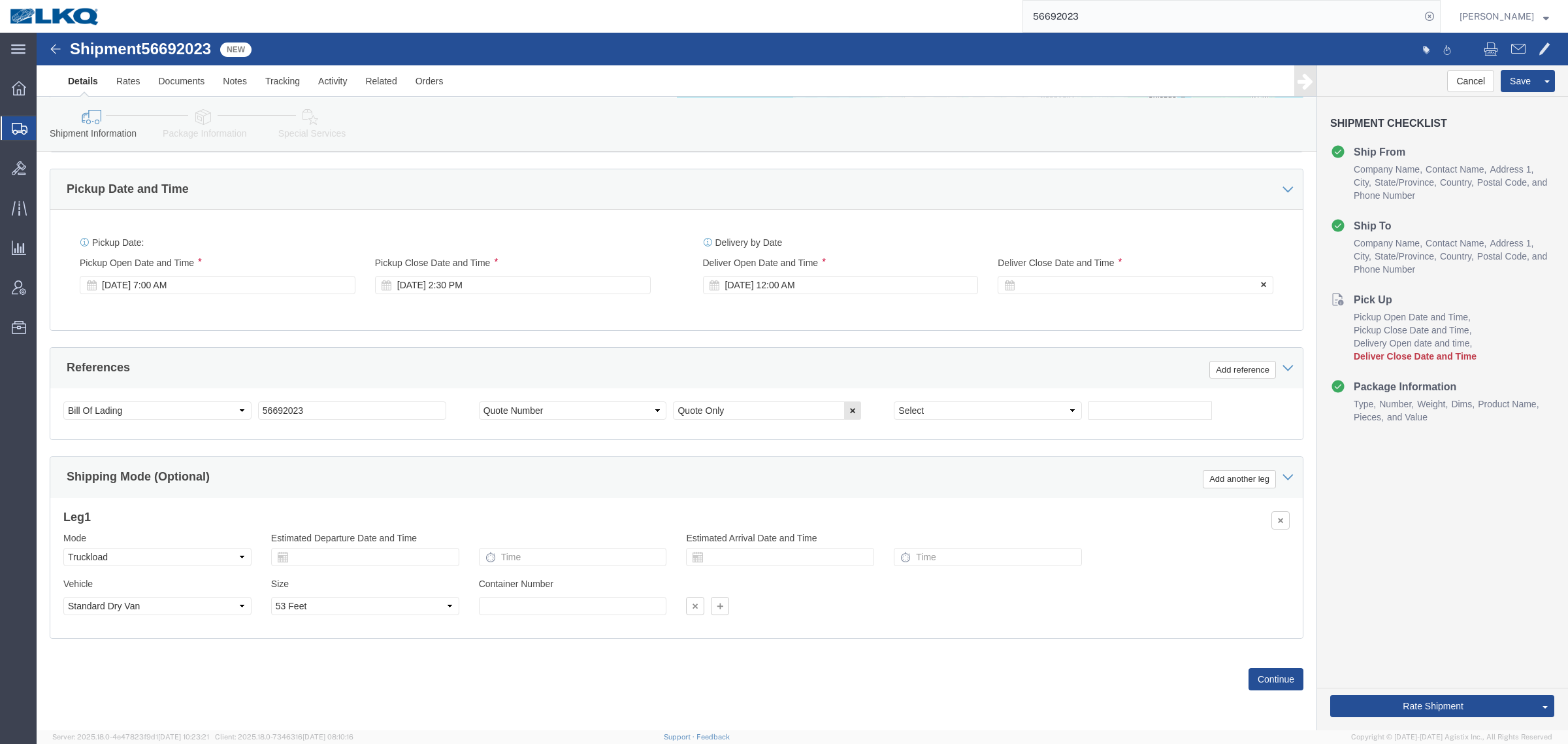
click div
click button "Apply"
drag, startPoint x: 1005, startPoint y: 491, endPoint x: 980, endPoint y: 472, distance: 31.4
click div "Leg 1 Mode Select Air Less than Truckload Multi-Leg Ocean Freight Rail Small Pa…"
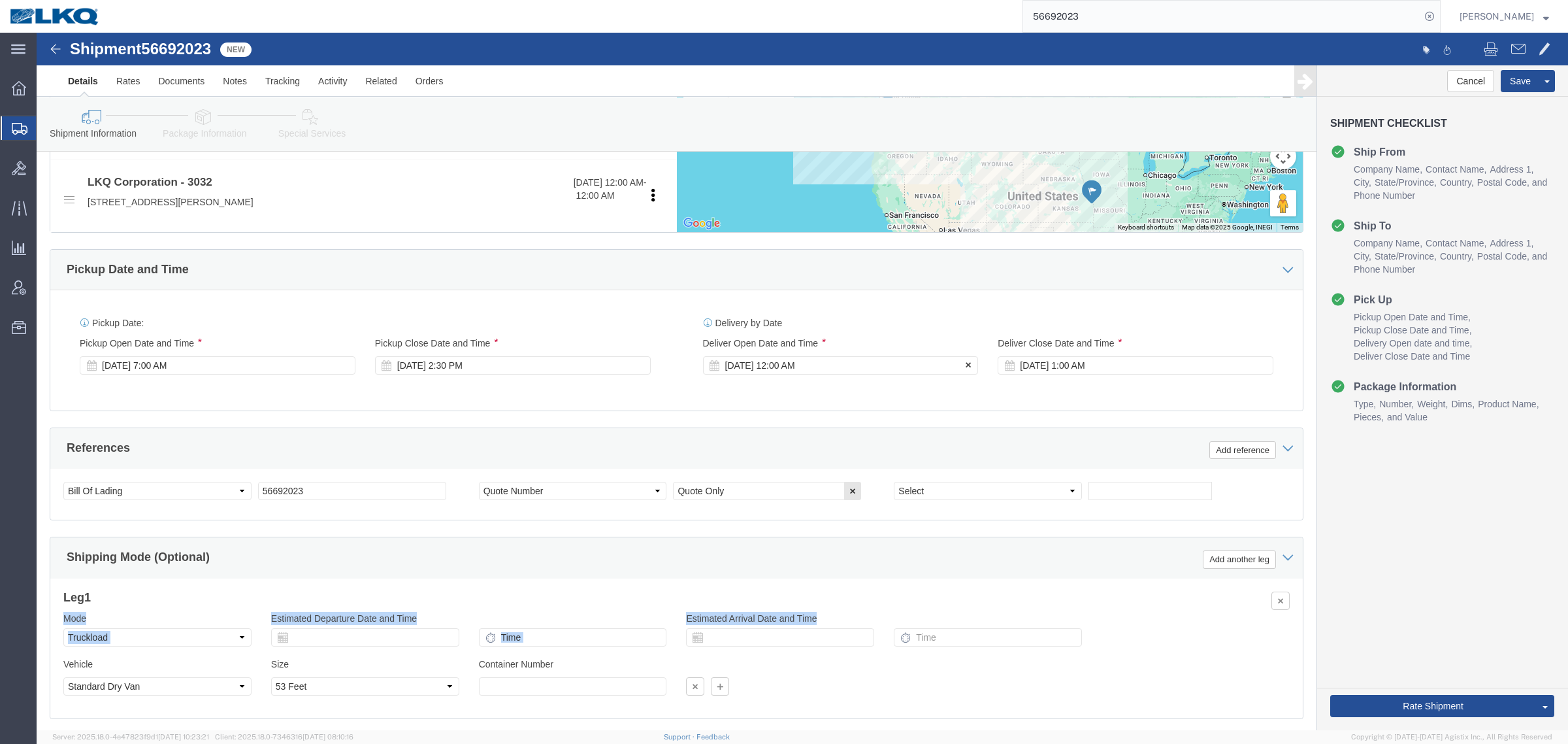
scroll to position [475, 0]
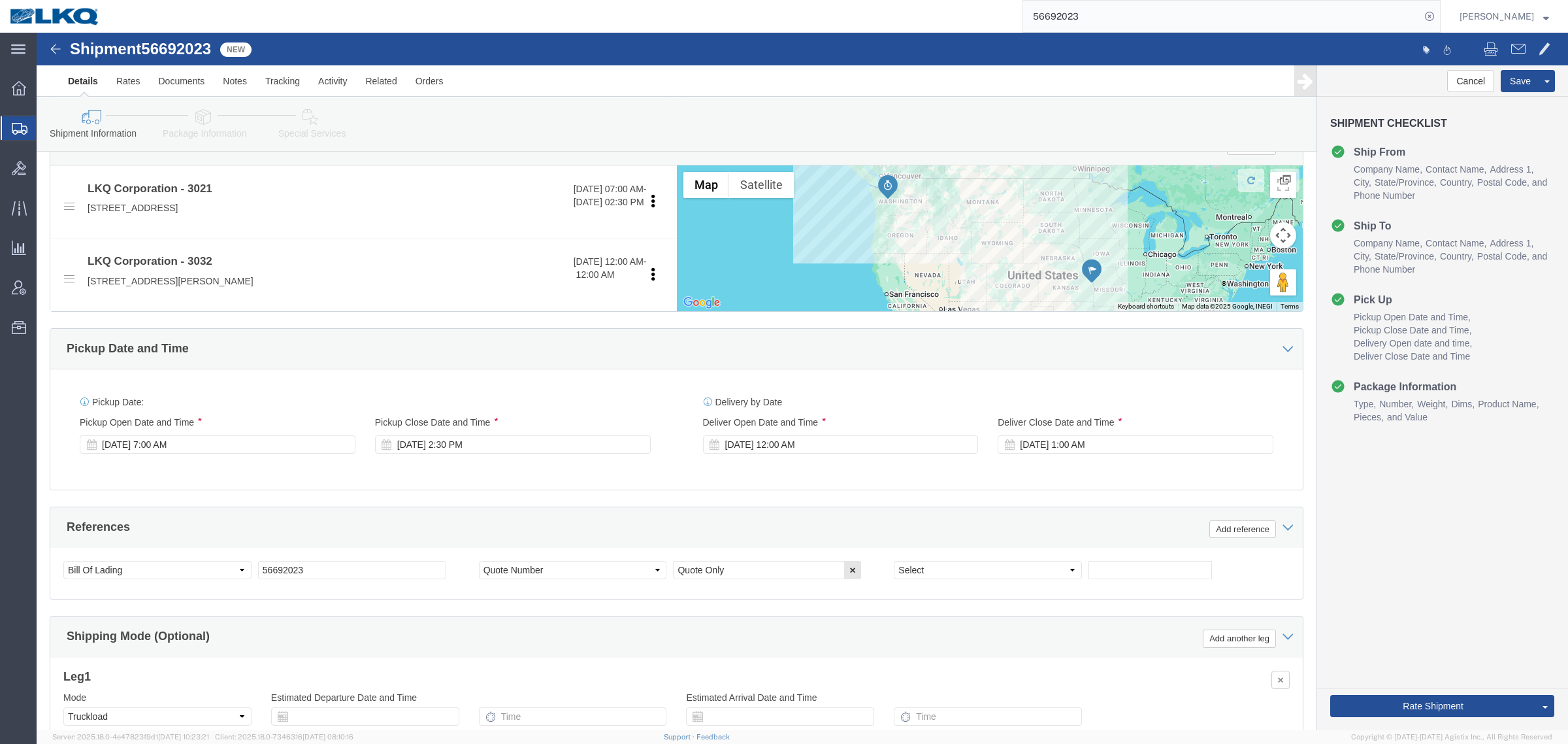
click div "Ship From Location Location 3021 - Kansas City MO Select My Profile Location 11…"
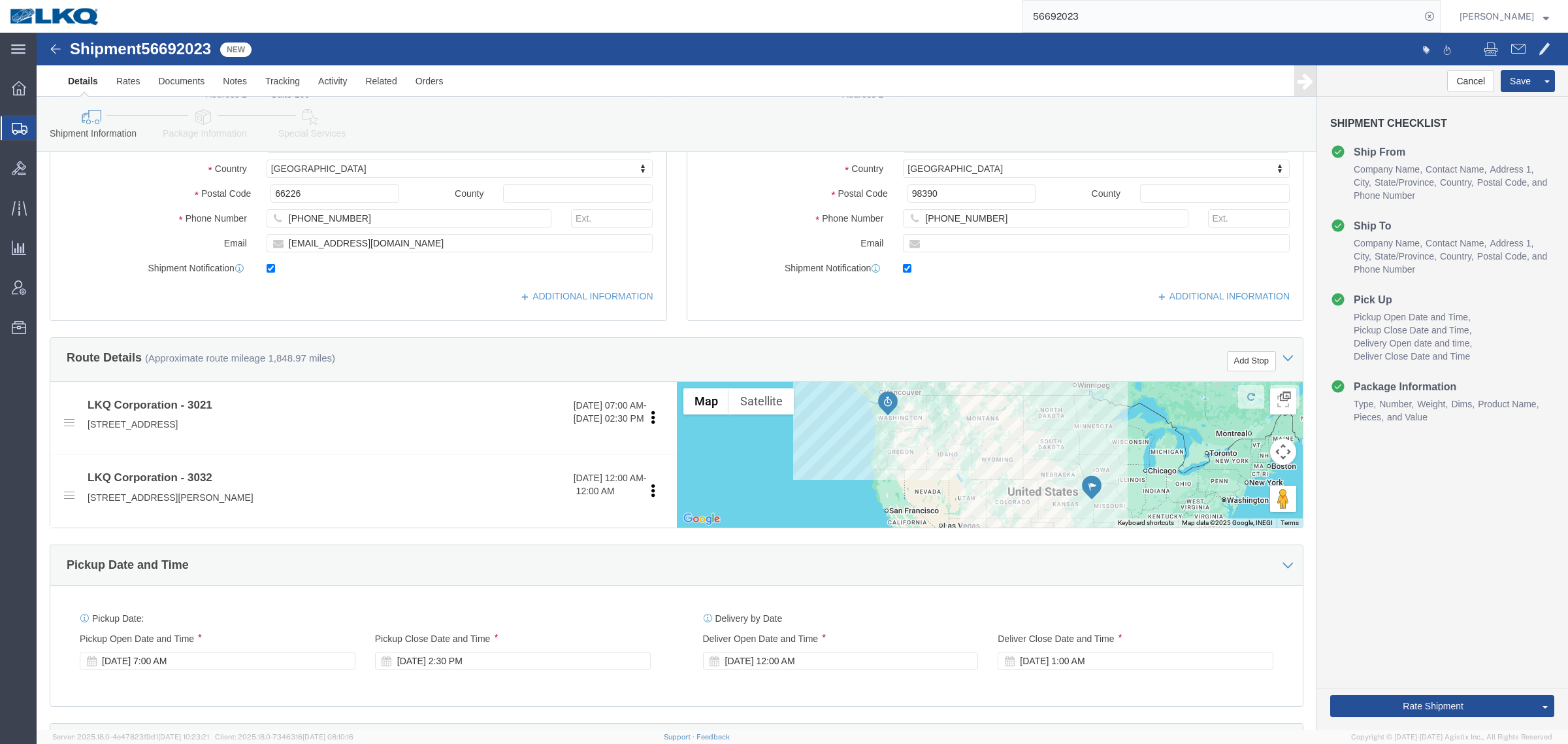
scroll to position [230, 0]
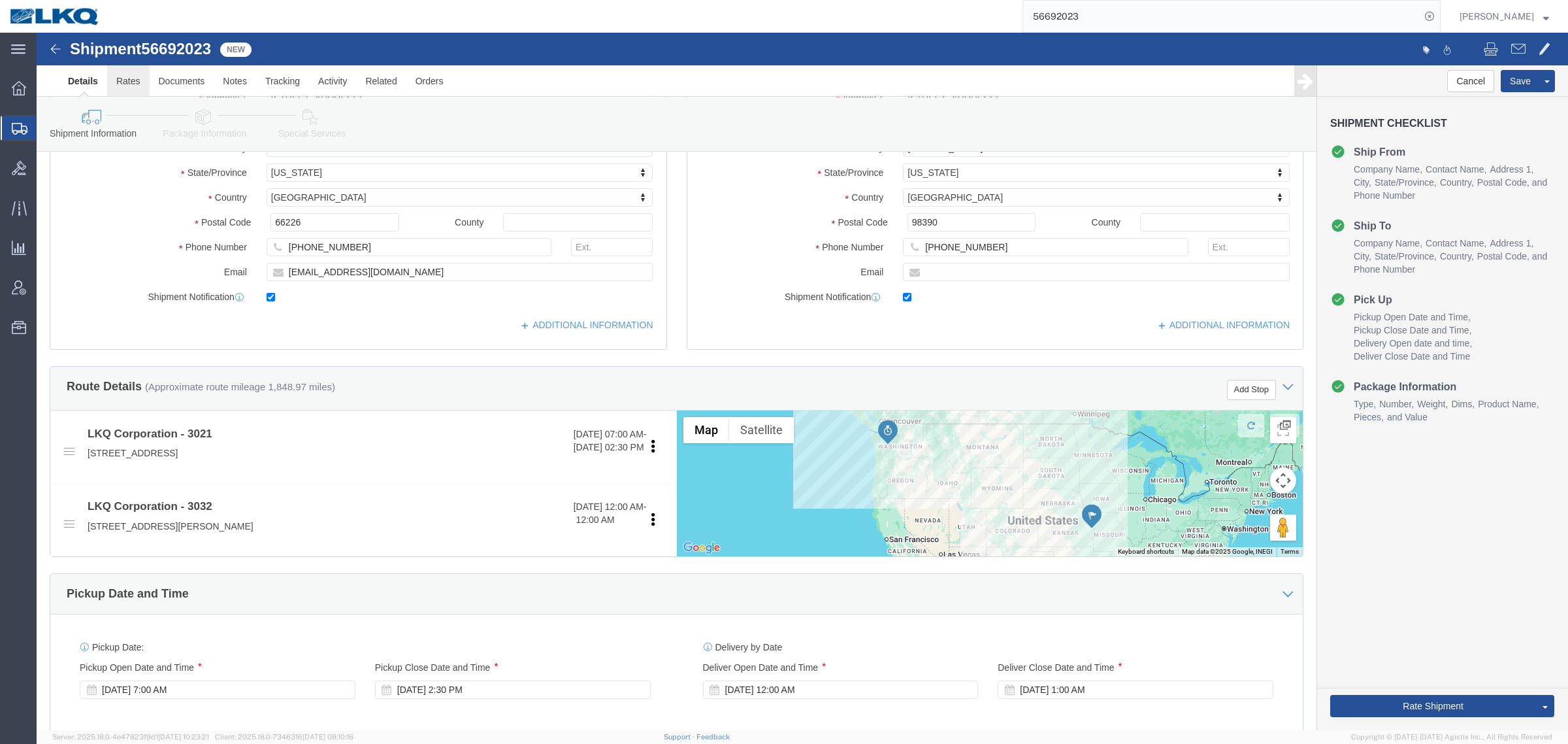
click link "Rates"
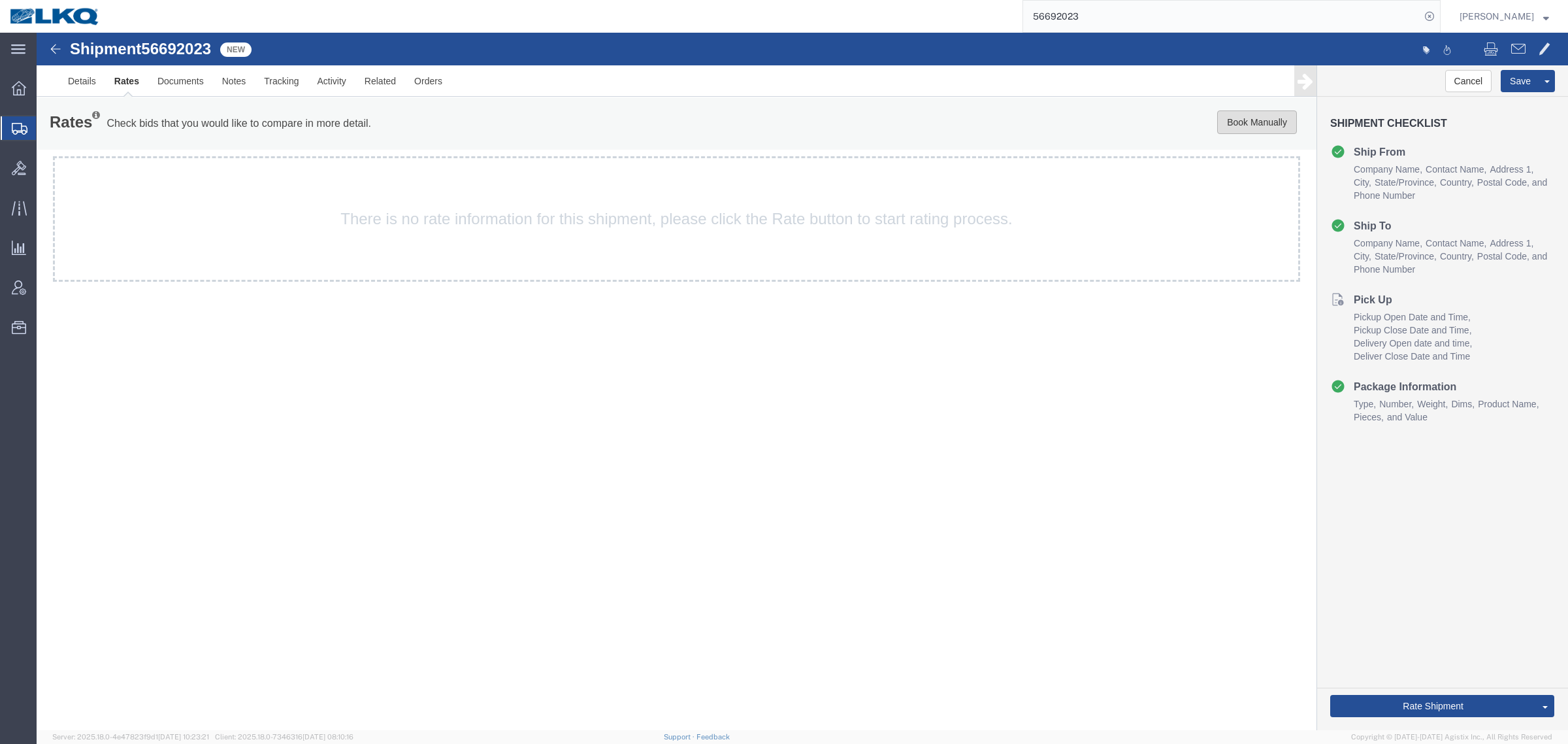
click at [1236, 125] on button "Book Manually" at bounding box center [1257, 122] width 80 height 24
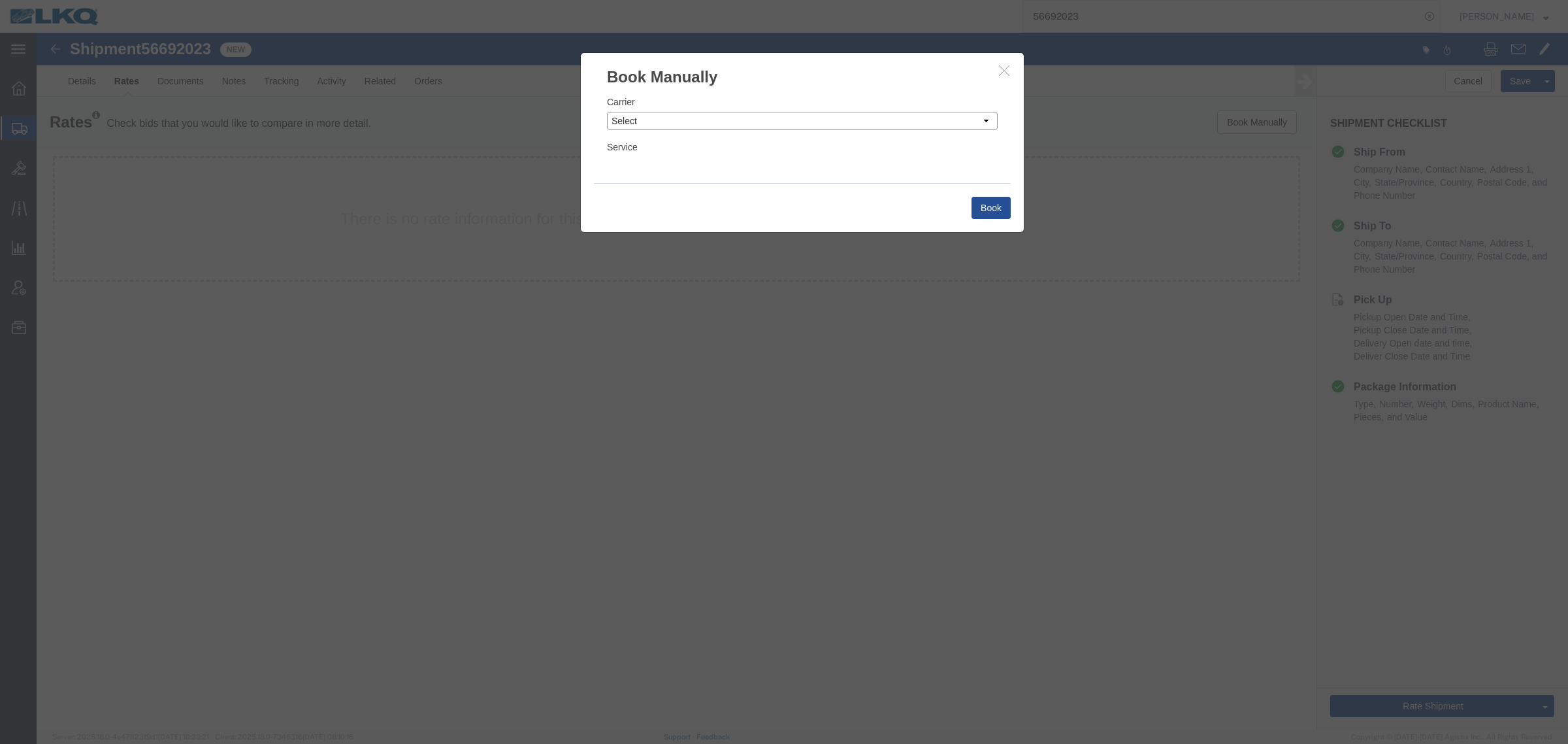
click at [717, 117] on select "Select Add New Carrier (and default service) AG Expedited ARL Logistics ATS Log…" at bounding box center [802, 120] width 391 height 19
select select "4622"
click at [607, 111] on select "Select Add New Carrier (and default service) AG Expedited ARL Logistics ATS Log…" at bounding box center [802, 120] width 391 height 19
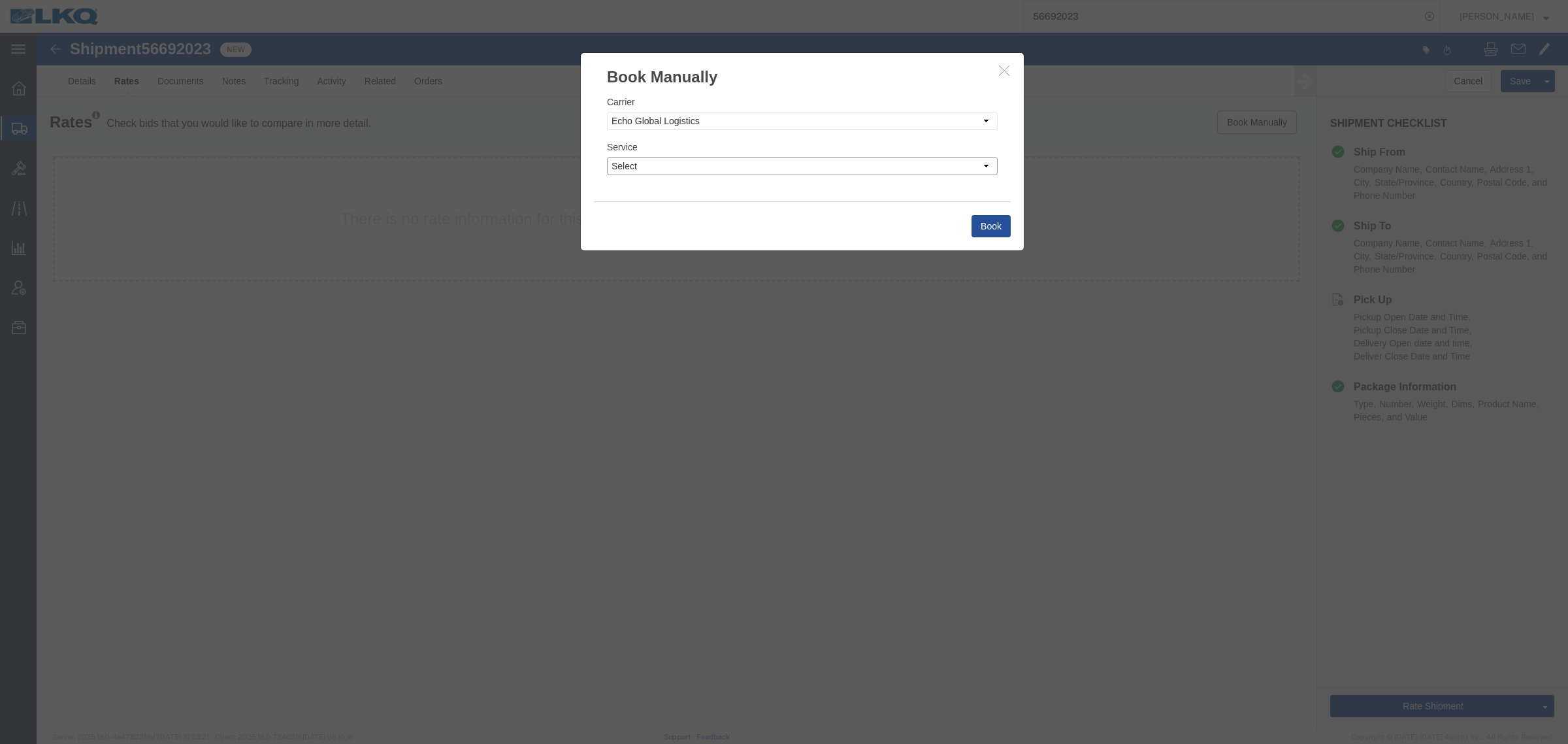
click at [706, 171] on select "Select Guaranteed Next Day LTL Standard 3-5 Day Rail TL Standard 3 - 5 Day" at bounding box center [802, 166] width 391 height 19
select select "13989"
click at [607, 157] on select "Select Guaranteed Next Day LTL Standard 3-5 Day Rail TL Standard 3 - 5 Day" at bounding box center [802, 166] width 391 height 19
click at [985, 233] on button "Book" at bounding box center [992, 226] width 39 height 23
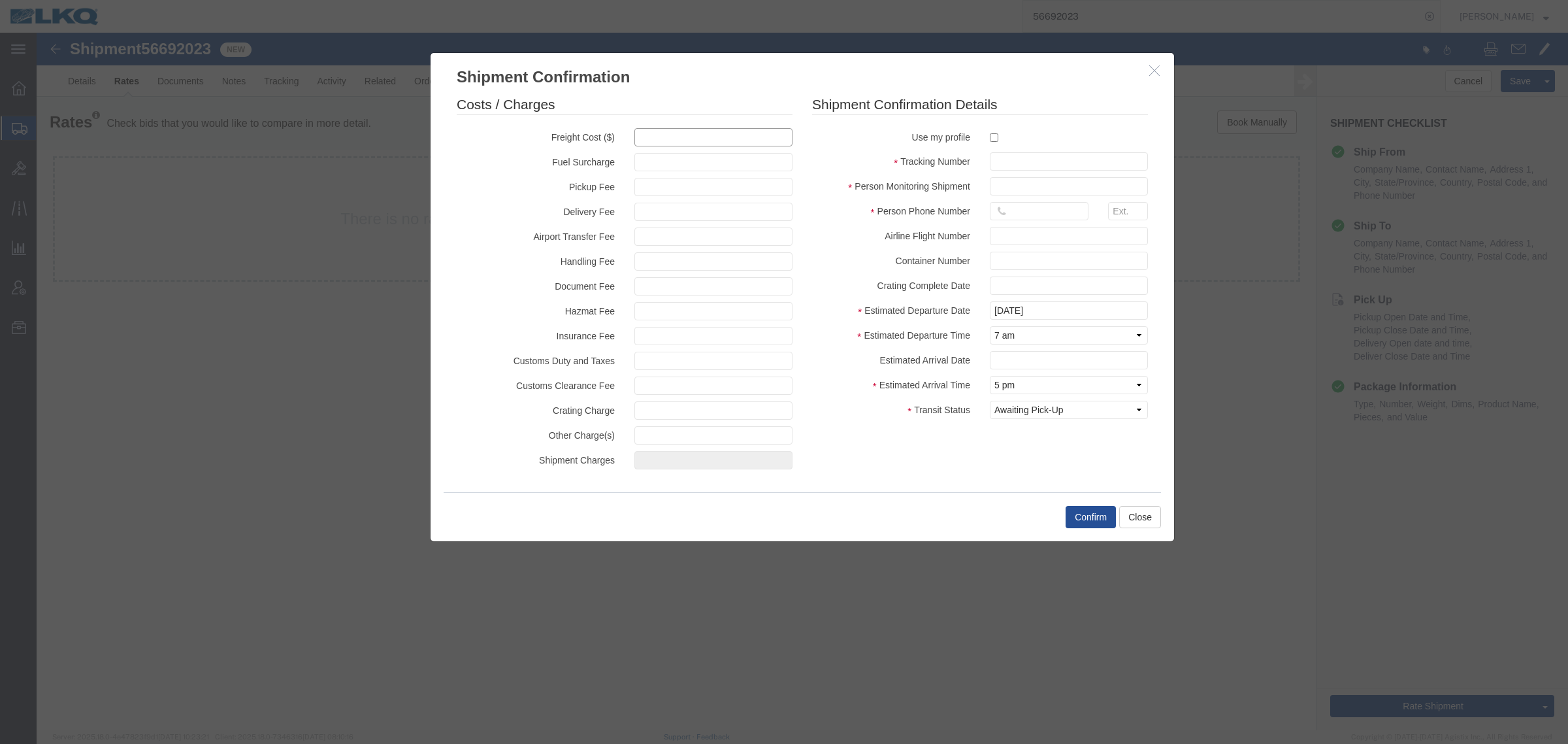
click at [707, 133] on input "text" at bounding box center [713, 137] width 159 height 19
type input "4400"
type input "4,400.00"
click at [1018, 163] on input "text" at bounding box center [1069, 162] width 159 height 19
paste input "56692023"
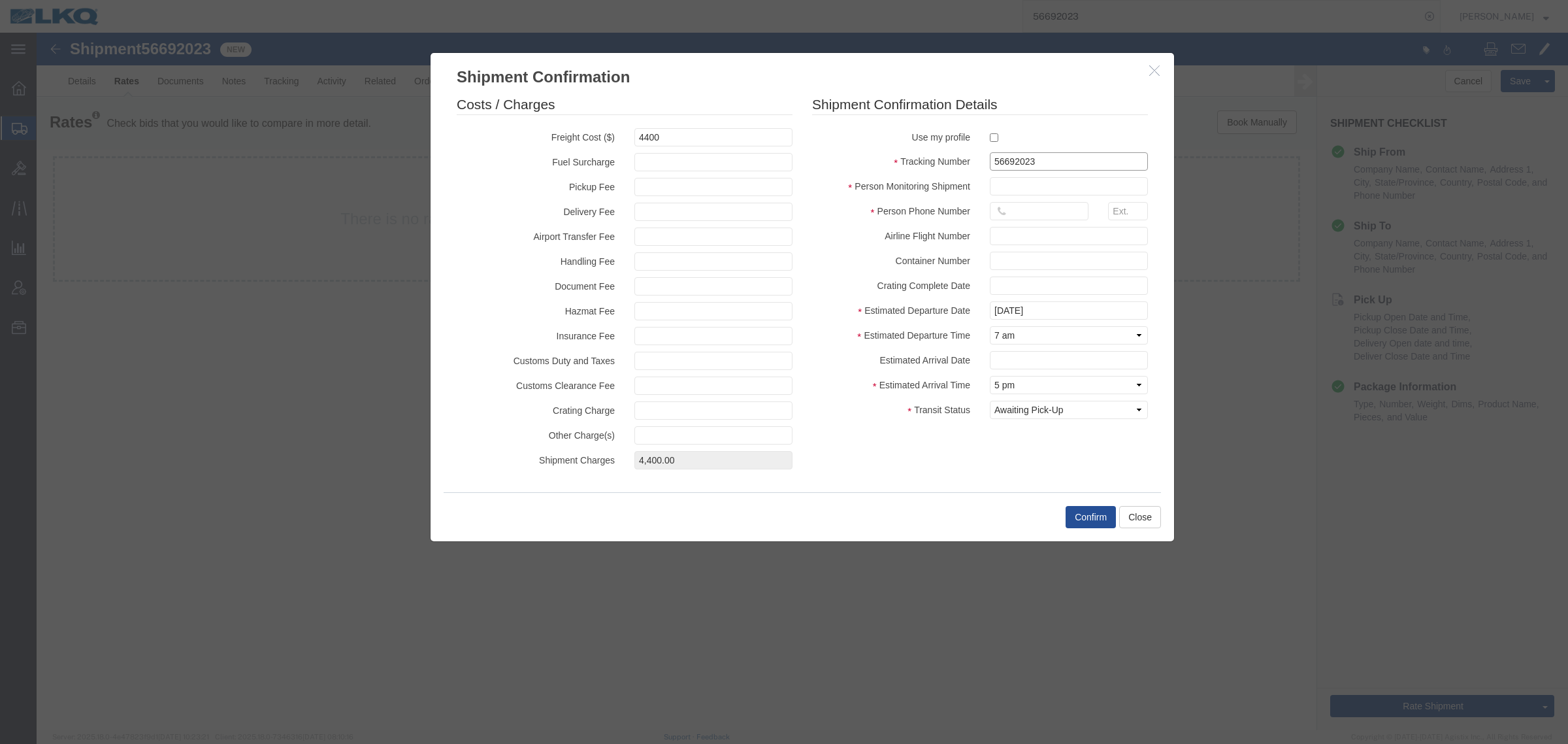
type input "56692023"
click at [1079, 186] on input "text" at bounding box center [1069, 186] width 159 height 19
type input "[PERSON_NAME]"
click at [1048, 208] on input "16159309356" at bounding box center [1039, 211] width 98 height 19
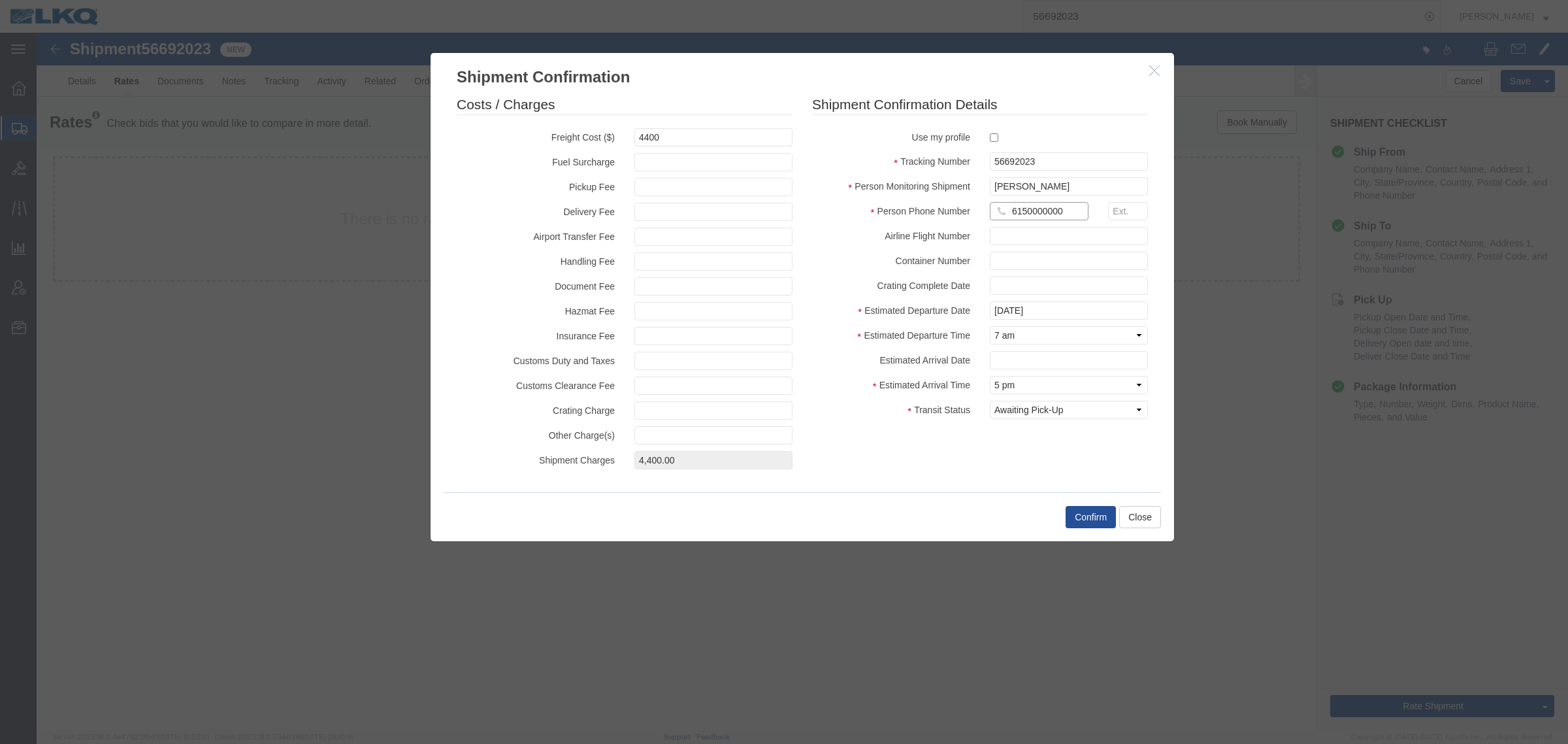
type input "6150000000"
click at [909, 389] on label "Estimated Arrival Time" at bounding box center [891, 383] width 177 height 16
click at [1095, 516] on button "Confirm" at bounding box center [1090, 517] width 50 height 23
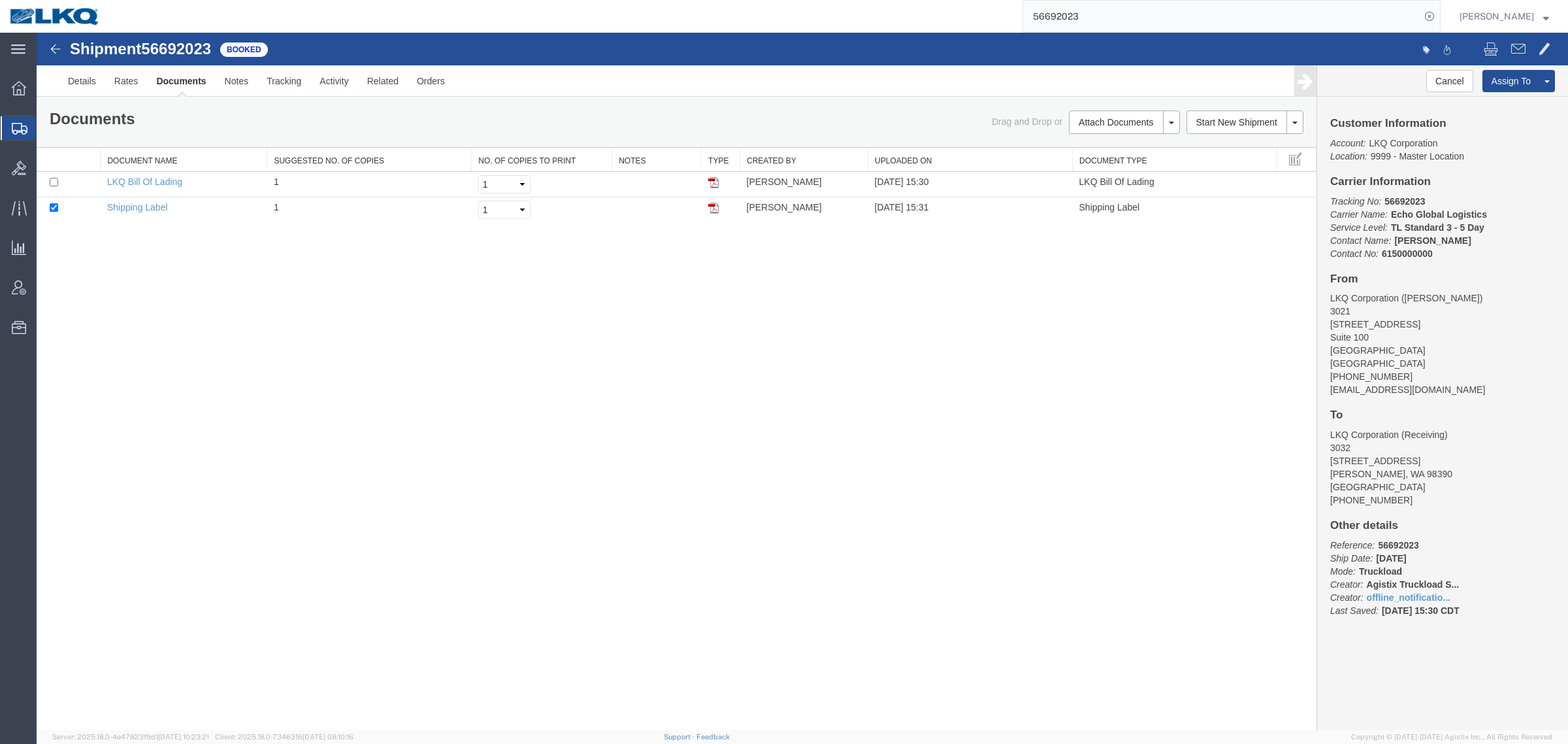
click at [801, 543] on div "Shipment 56692023 2 of 2 Booked Details Rates Documents Notes Tracking Activity…" at bounding box center [802, 381] width 1532 height 698
click at [1046, 609] on div "Shipment 56692023 2 of 2 Booked Details Rates Documents Notes Tracking Activity…" at bounding box center [802, 381] width 1532 height 698
drag, startPoint x: 1124, startPoint y: 24, endPoint x: 798, endPoint y: 21, distance: 326.0
click at [805, 22] on div "56692023" at bounding box center [774, 16] width 1331 height 33
paste input "8845"
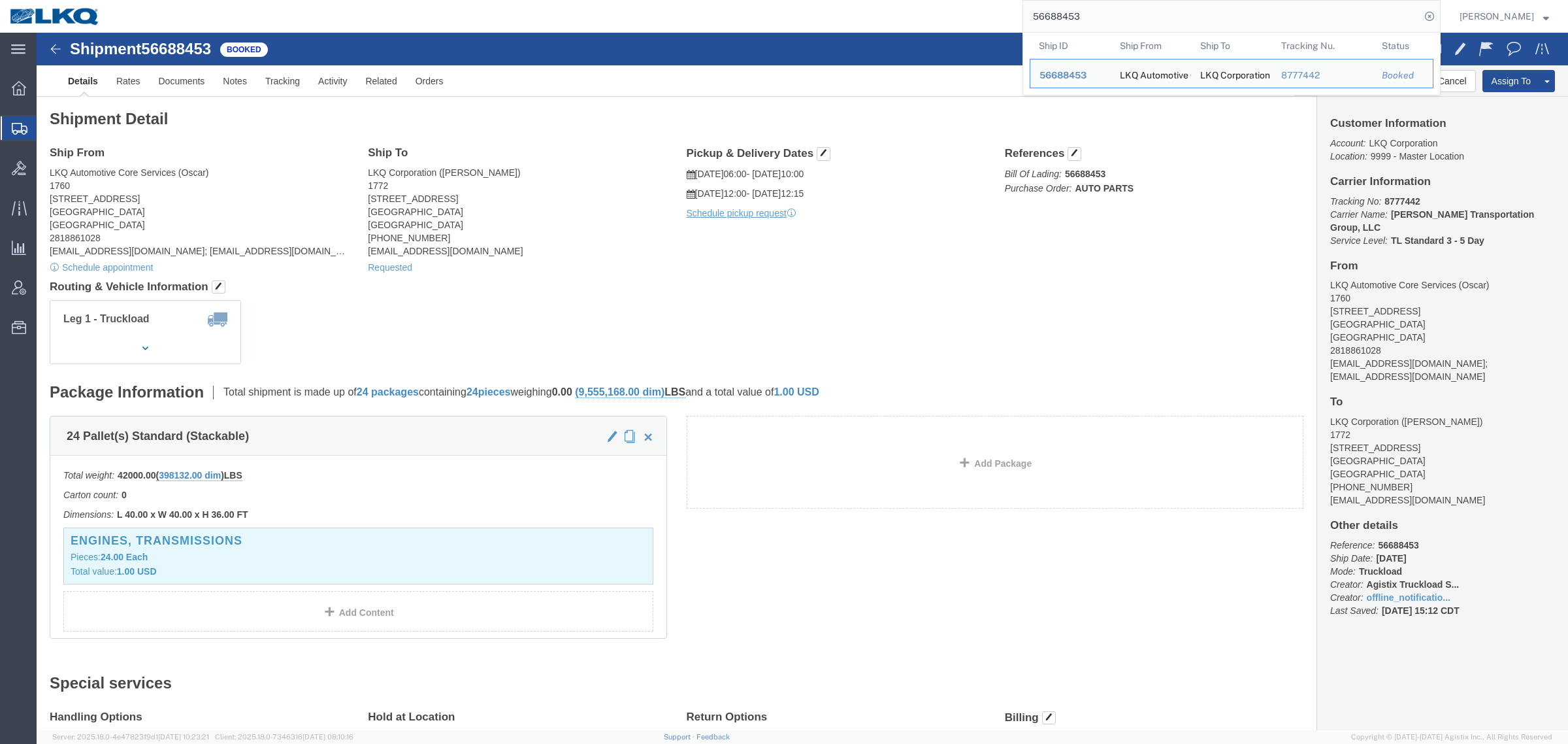
paste input "04"
drag, startPoint x: 1113, startPoint y: 21, endPoint x: 868, endPoint y: 18, distance: 245.0
click at [869, 17] on div "56688404 Ship ID Ship From Ship To Tracking Nu. Status Ship ID 56688453 Ship Fr…" at bounding box center [774, 16] width 1331 height 33
paste input "3825"
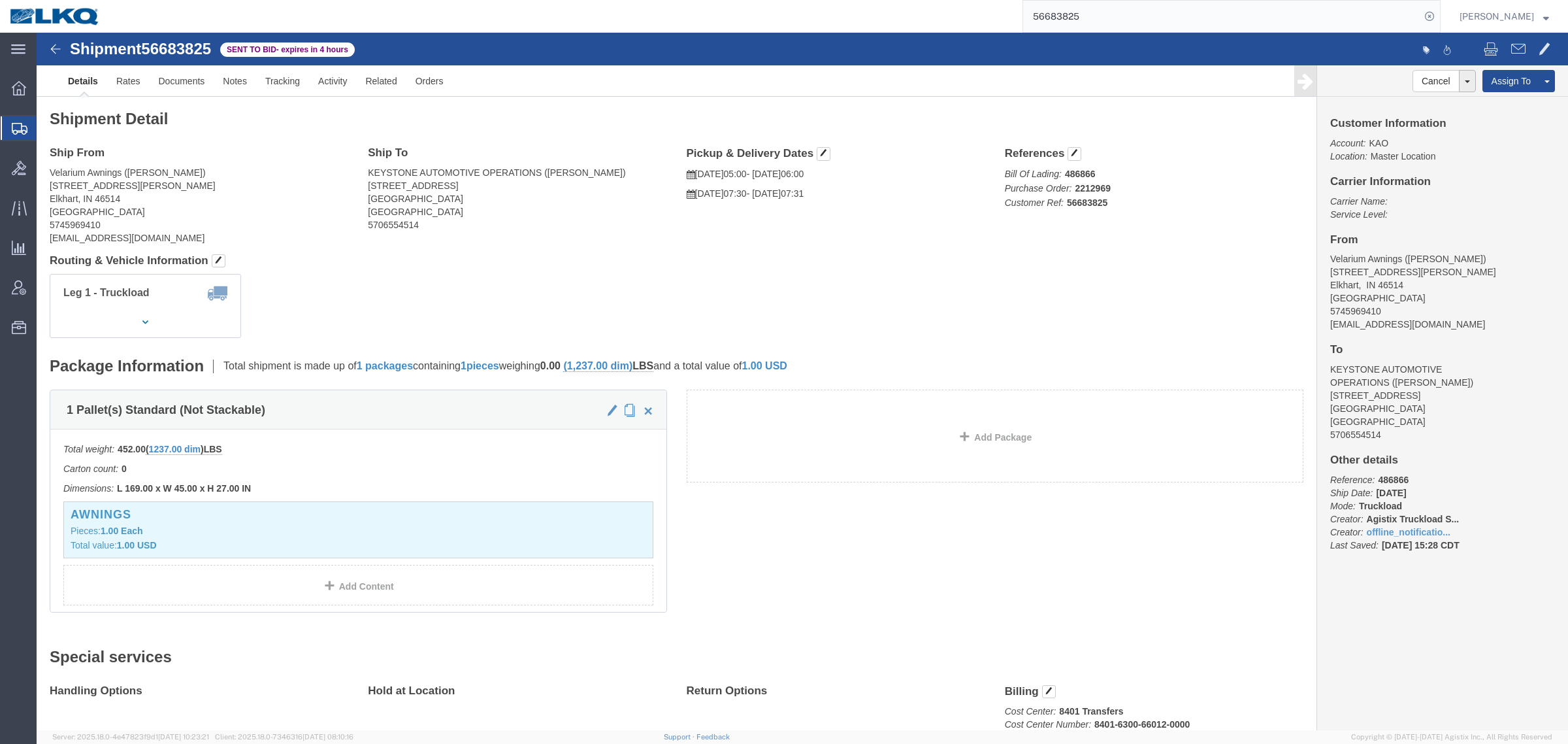
click address "Velarium Awnings (Matthew Herbes) 2525 John Weaver PKWY Elkhart, IN 46514 Unite…"
click h4 "Routing & Vehicle Information"
drag, startPoint x: 105, startPoint y: 173, endPoint x: 87, endPoint y: 67, distance: 107.5
click address "Velarium Awnings (Matthew Herbes) 2525 John Weaver PKWY Elkhart, IN 46514 Unite…"
click link "Rates"
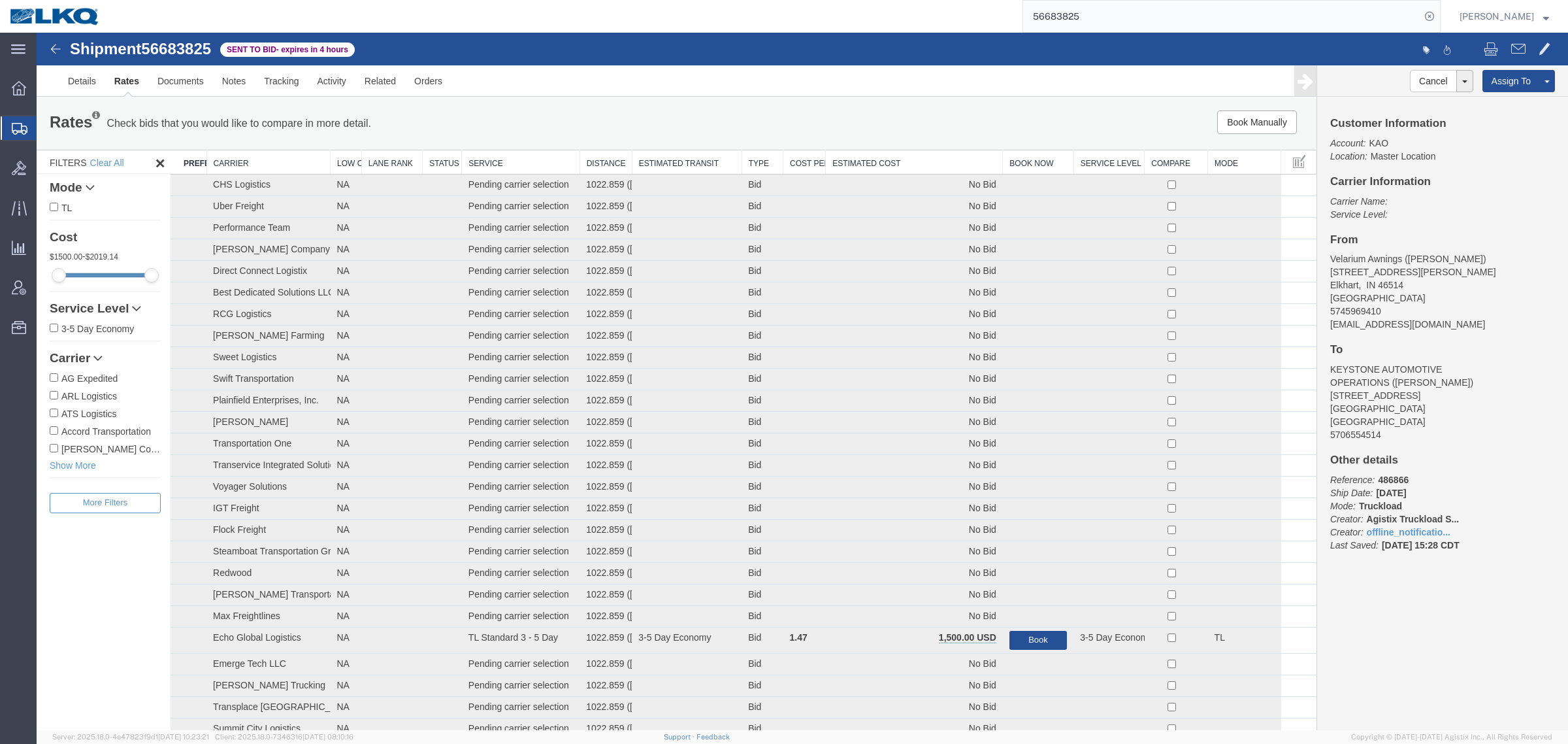
click at [887, 151] on th "Estimated Cost" at bounding box center [915, 163] width 177 height 25
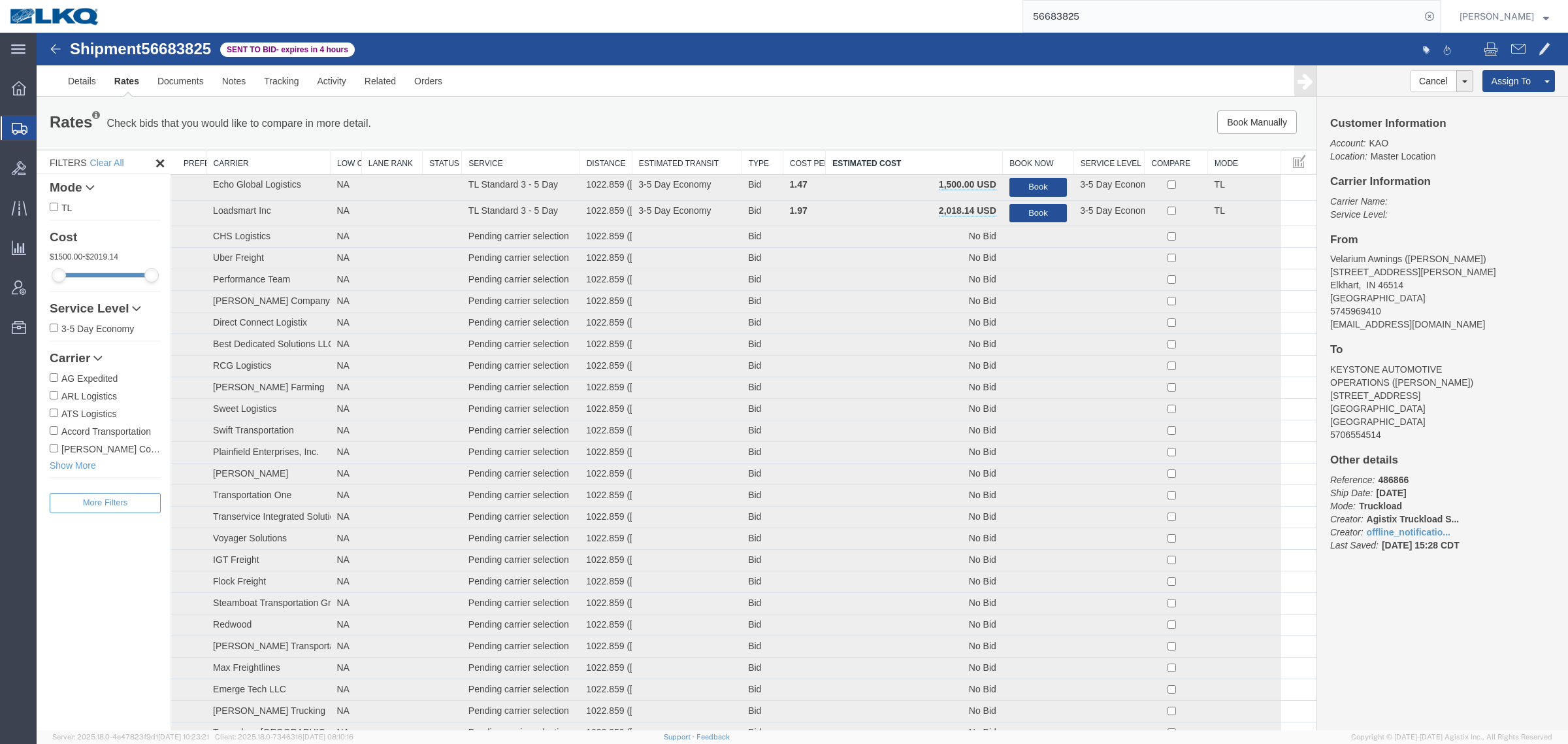
click at [877, 122] on div "Book Manually Pause Continue" at bounding box center [1048, 122] width 531 height 24
drag, startPoint x: 1454, startPoint y: 230, endPoint x: 1443, endPoint y: 231, distance: 11.0
click at [1454, 230] on div "Customer Information Account: KAO Location: Master Location Carrier Information…" at bounding box center [1443, 341] width 251 height 489
click at [232, 82] on link "Notes" at bounding box center [233, 81] width 42 height 32
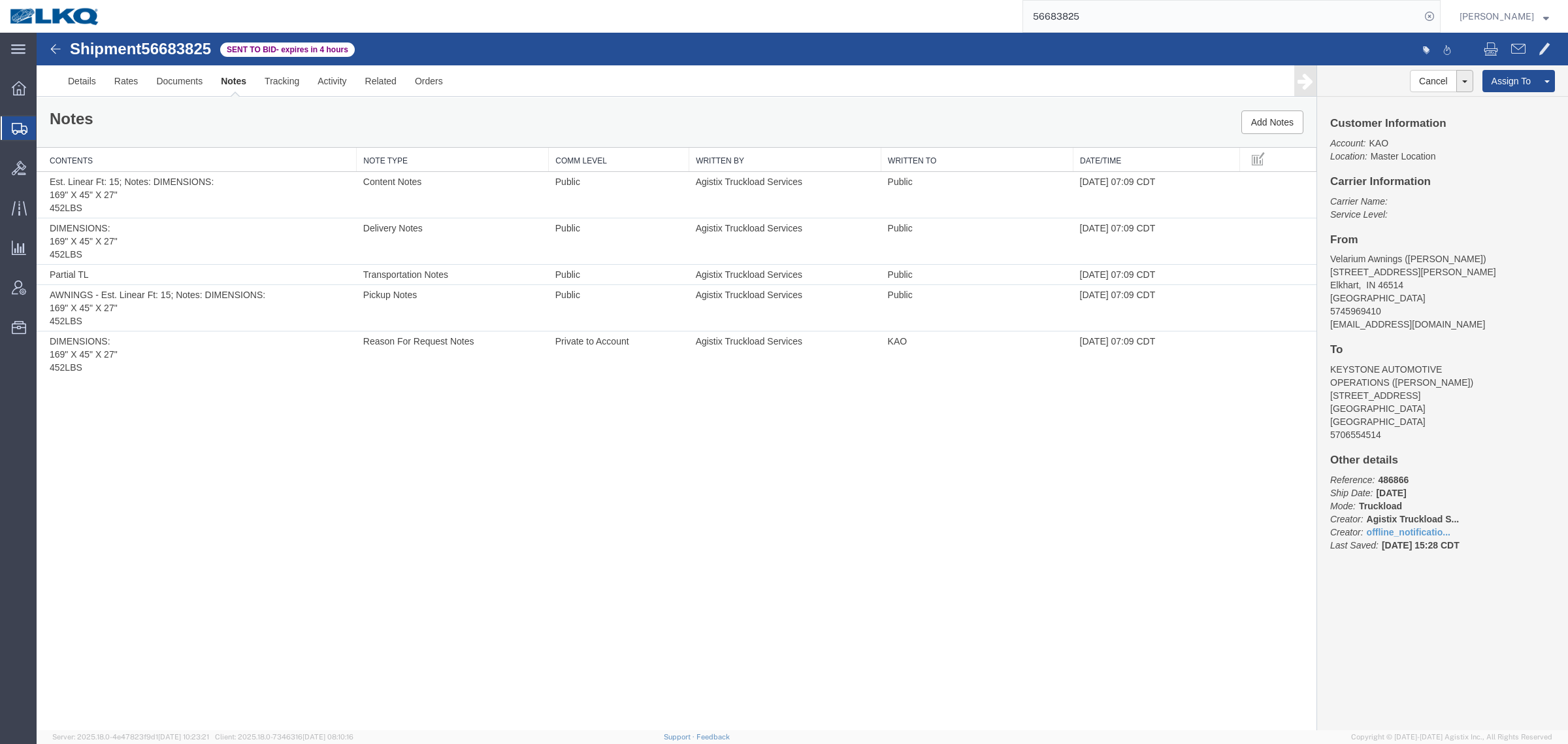
click at [87, 486] on div "Shipment 56683825 5 of 5 Sent to Bid - expires in 4 hours Details Rates Documen…" at bounding box center [802, 381] width 1532 height 698
click at [126, 93] on link "Rates" at bounding box center [126, 81] width 42 height 32
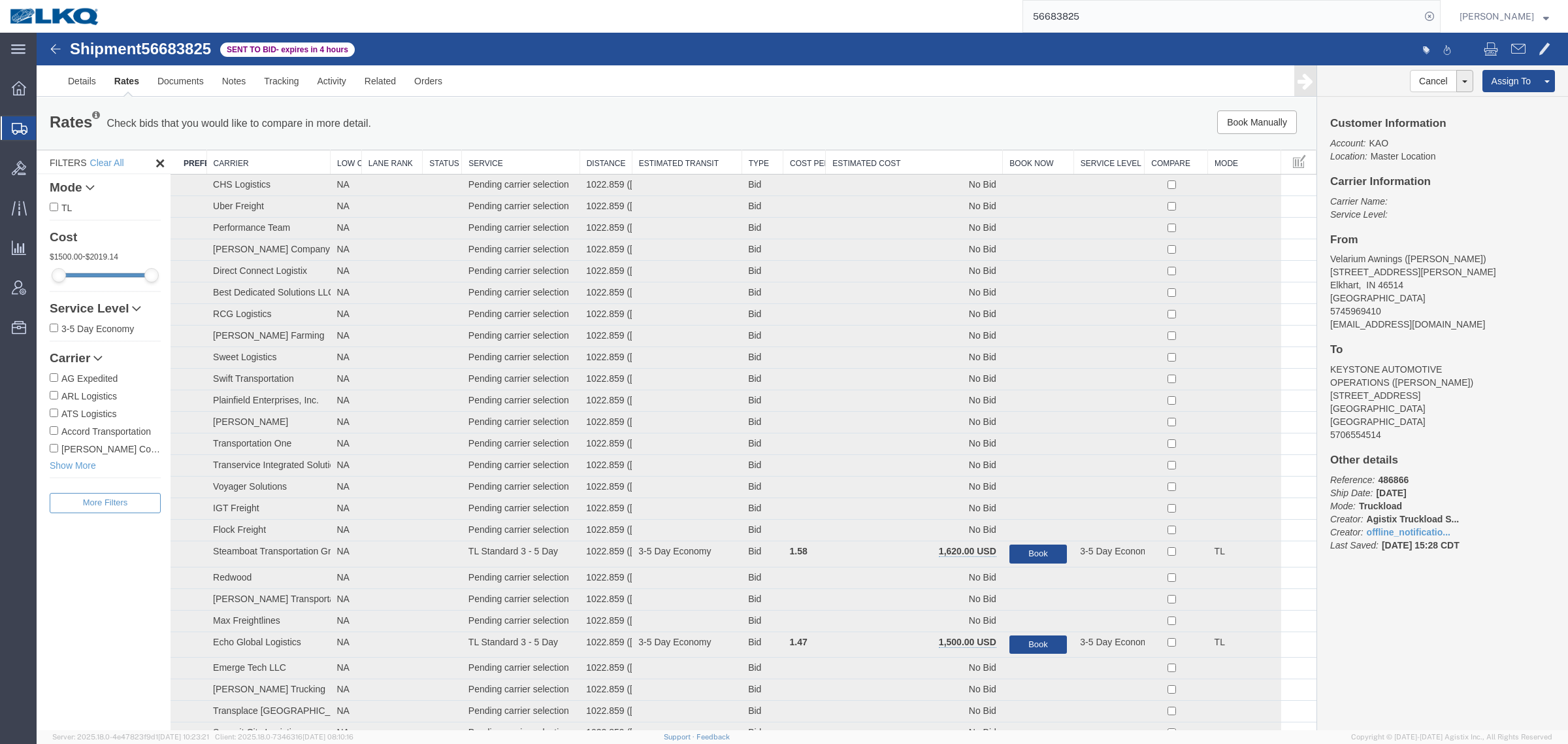
click at [873, 161] on th "Estimated Cost" at bounding box center [915, 163] width 177 height 25
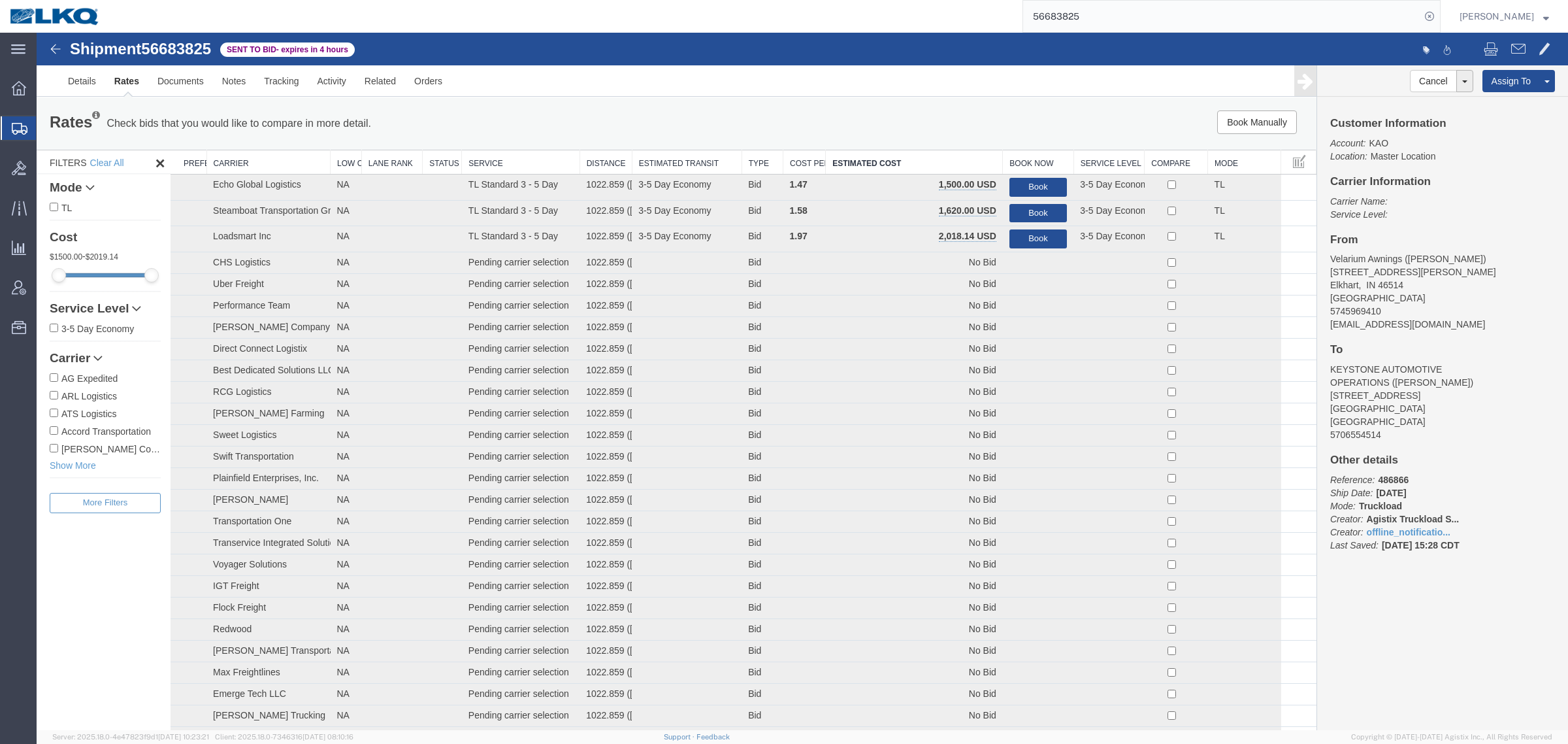
click at [869, 125] on div "Book Manually Pause Continue" at bounding box center [1048, 122] width 531 height 24
drag, startPoint x: 1438, startPoint y: 333, endPoint x: 1412, endPoint y: 323, distance: 27.9
click at [1439, 333] on div "Customer Information Account: KAO Location: Master Location Carrier Information…" at bounding box center [1443, 341] width 251 height 489
click at [1041, 179] on button "Book" at bounding box center [1038, 186] width 57 height 19
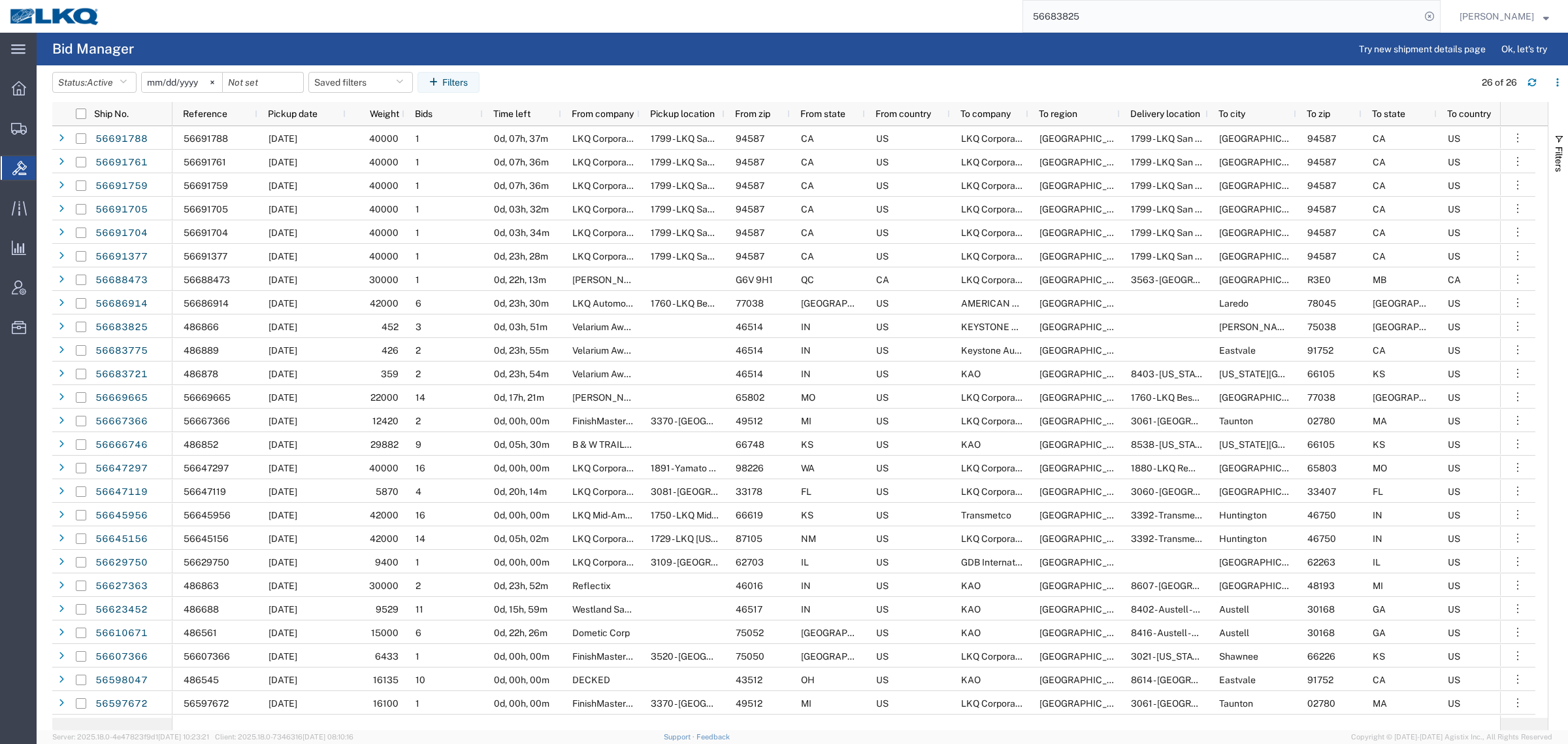
drag, startPoint x: 1098, startPoint y: 13, endPoint x: 923, endPoint y: 13, distance: 175.0
click at [964, 13] on div "56683825" at bounding box center [774, 16] width 1331 height 33
paste input "77"
type input "56683775"
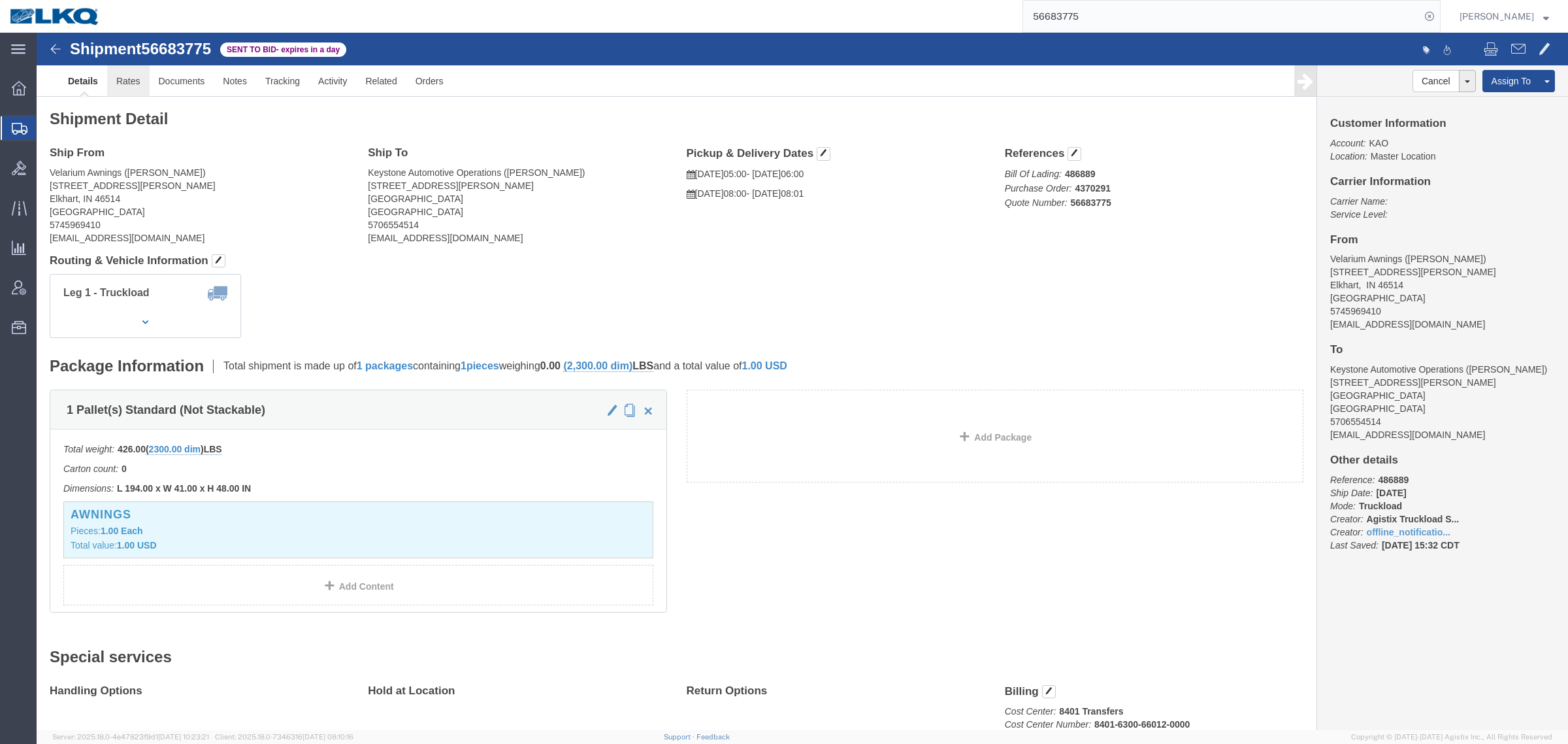
click link "Rates"
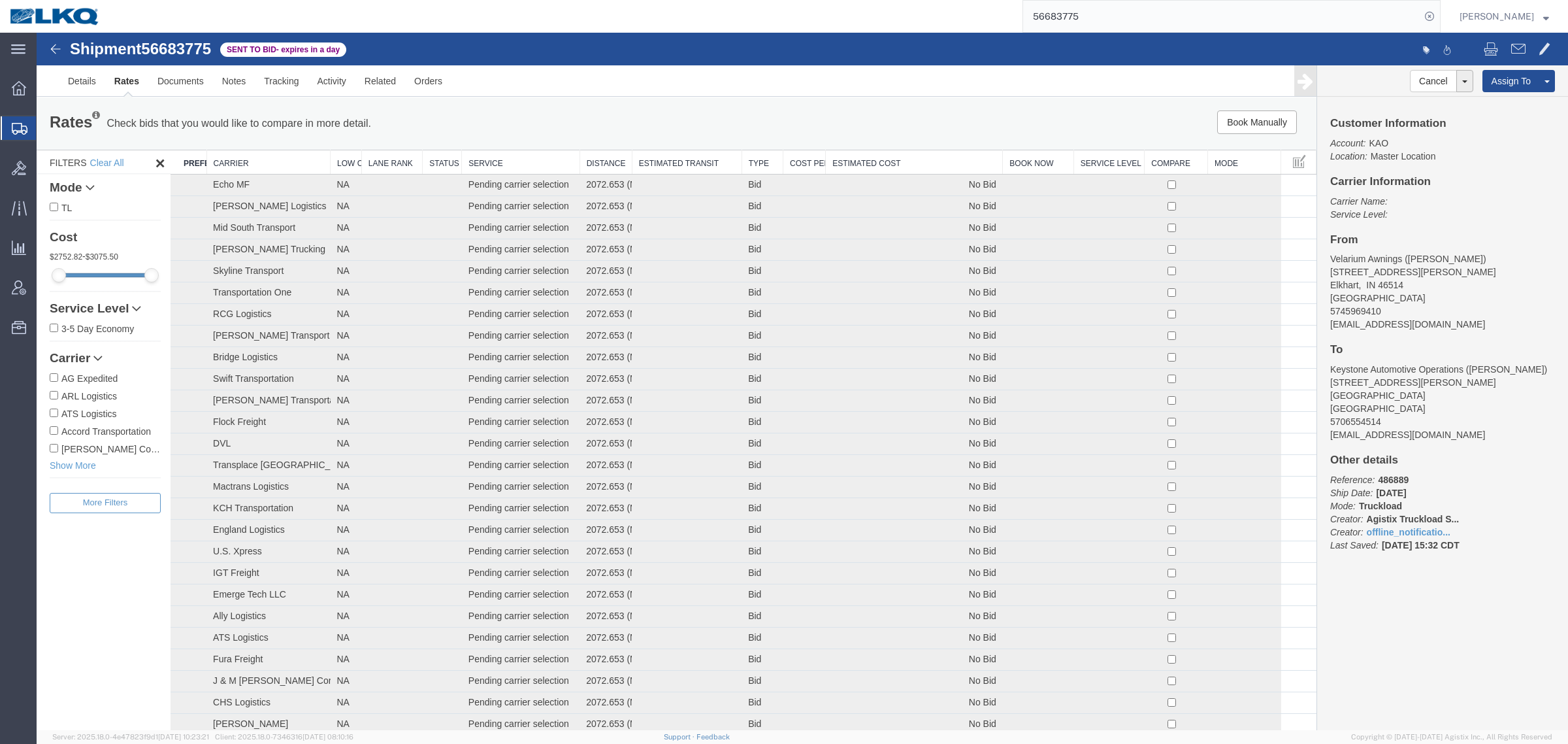
click at [902, 167] on th "Estimated Cost" at bounding box center [915, 163] width 177 height 25
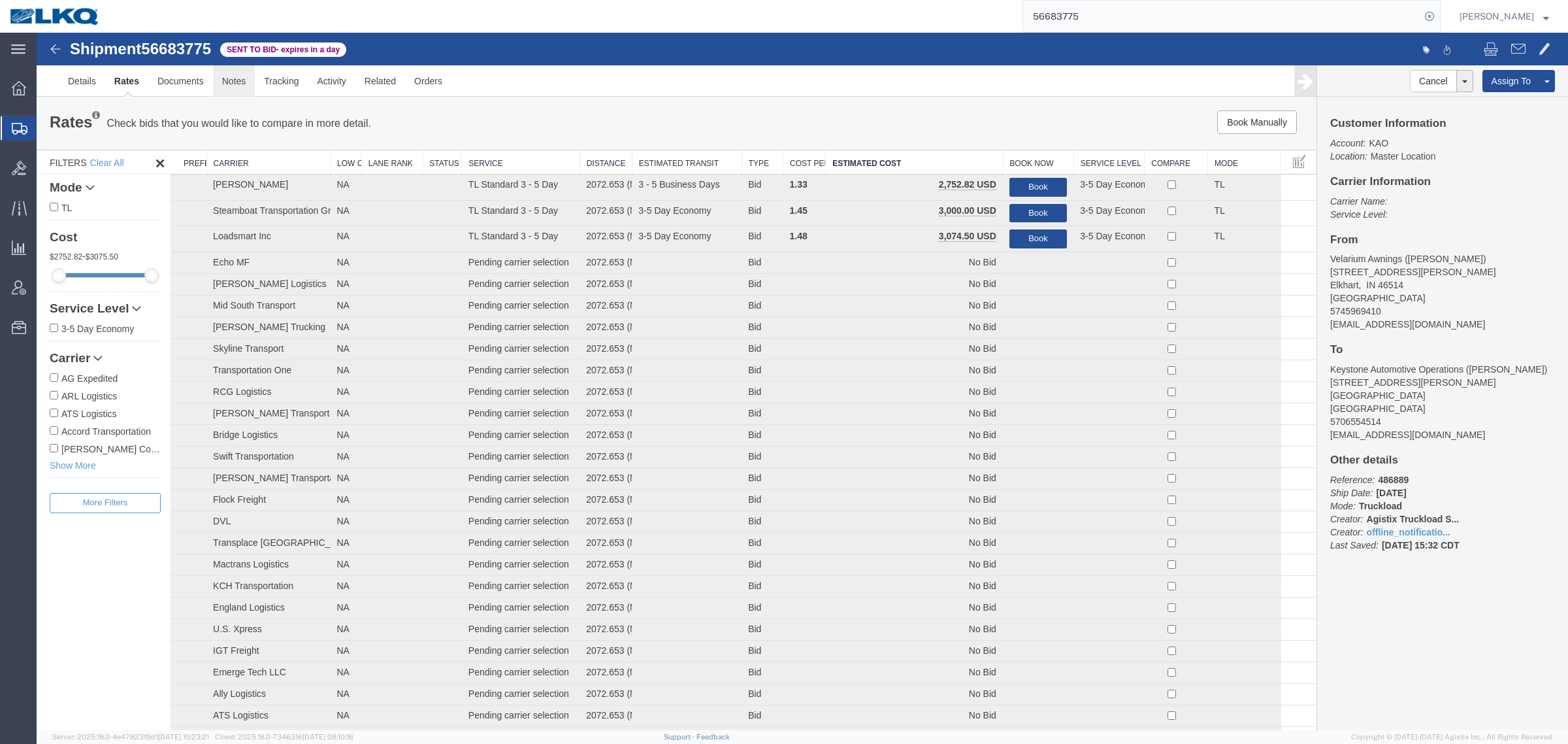
click at [228, 70] on link "Notes" at bounding box center [233, 81] width 42 height 32
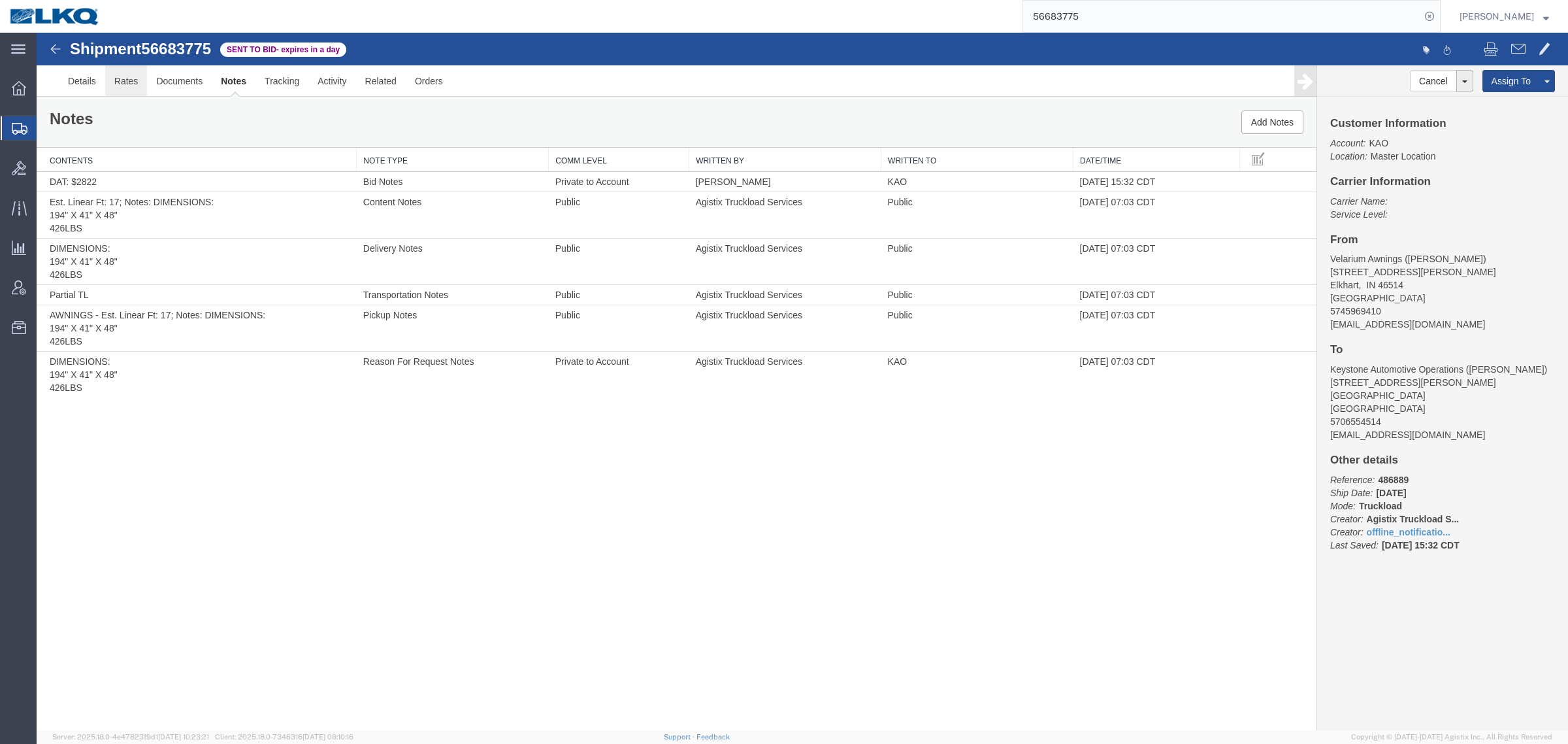
click at [121, 87] on link "Rates" at bounding box center [126, 81] width 42 height 32
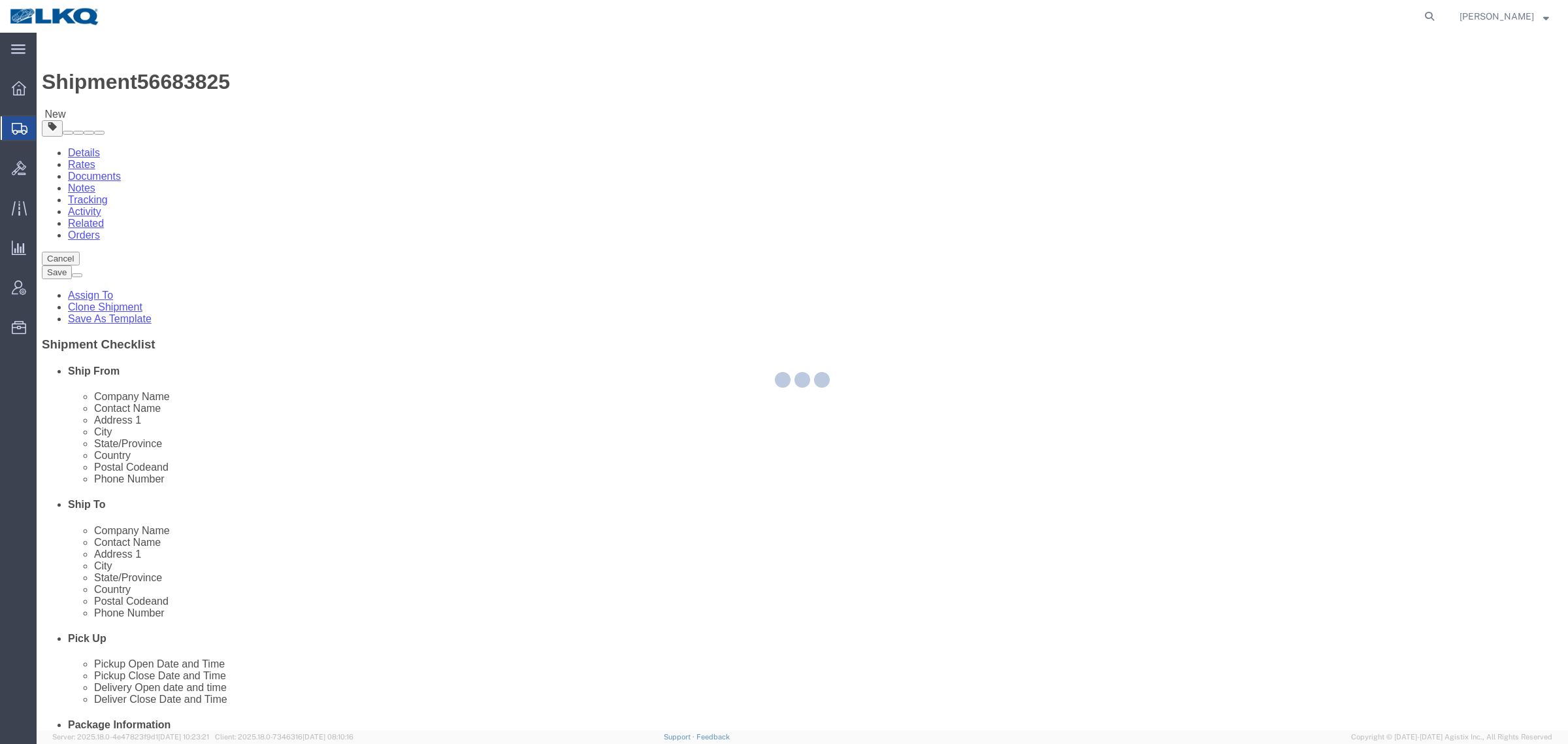
select select
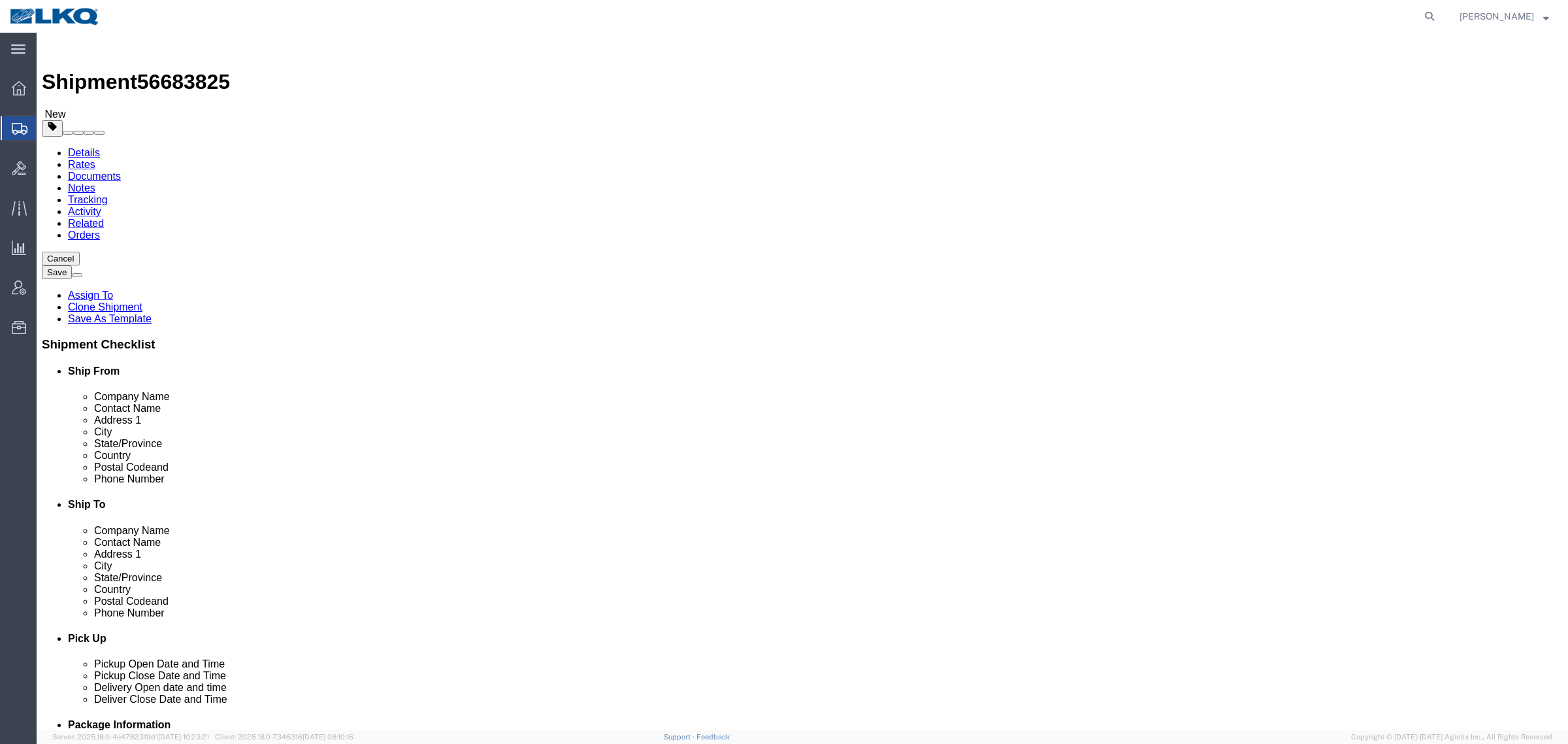
click div "Shipment Information Package Information Special Services Loading Routing"
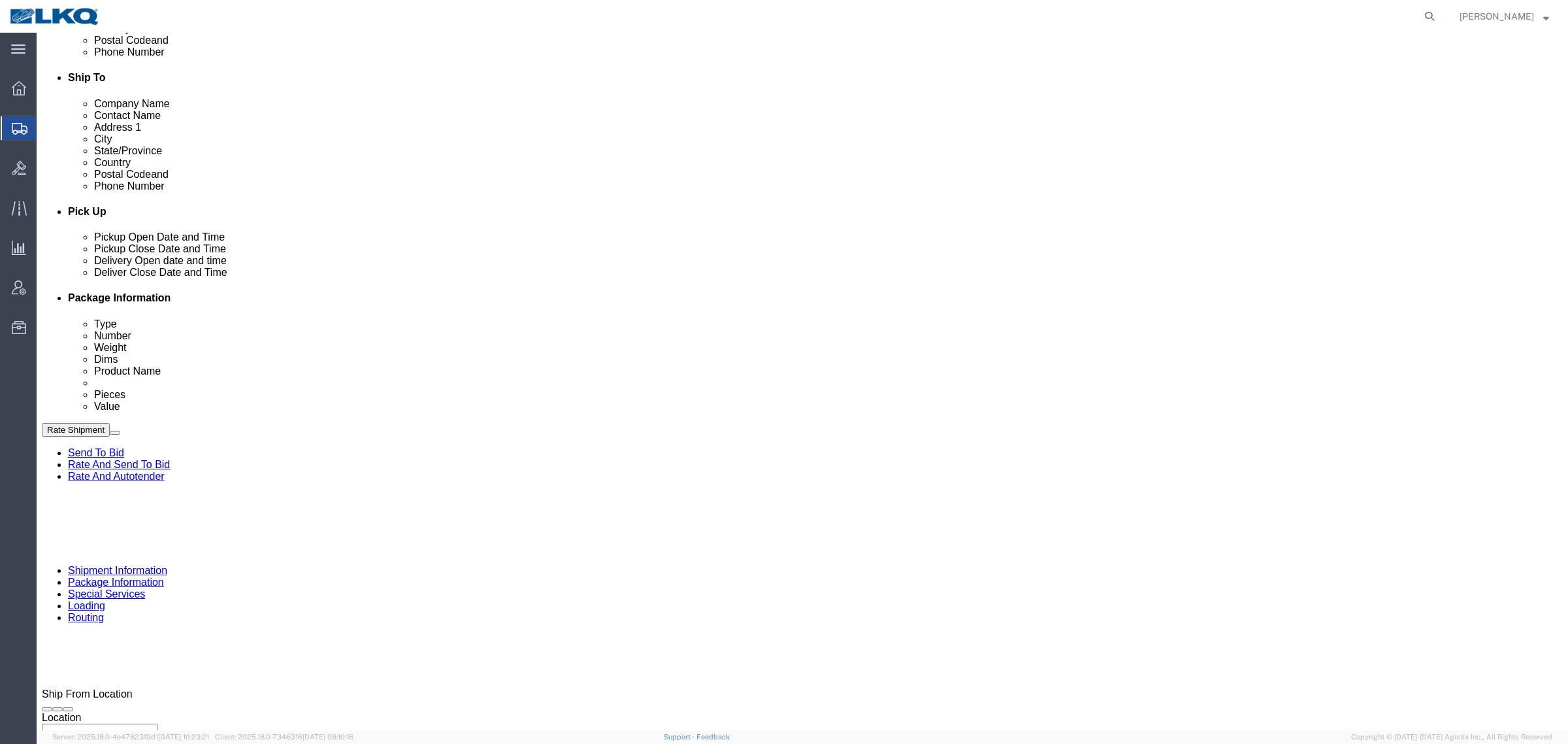
scroll to position [573, 0]
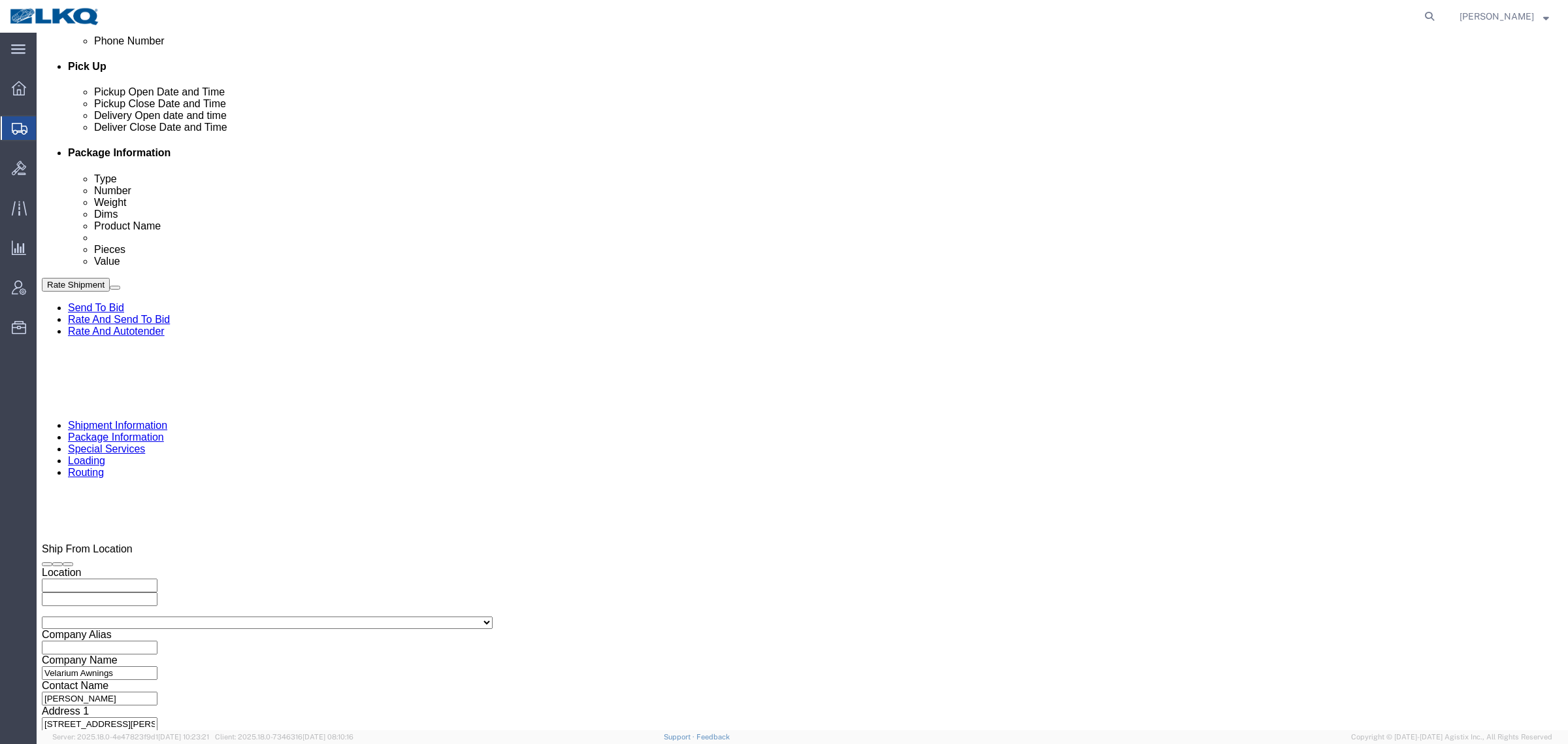
click span "56683825"
click div "Ship From Location Location My Profile Location 1100 - LKQ Crystal River 1103 -…"
click div "Shipment 56683825 New"
click div "Sep 03 2025 5:00 AM"
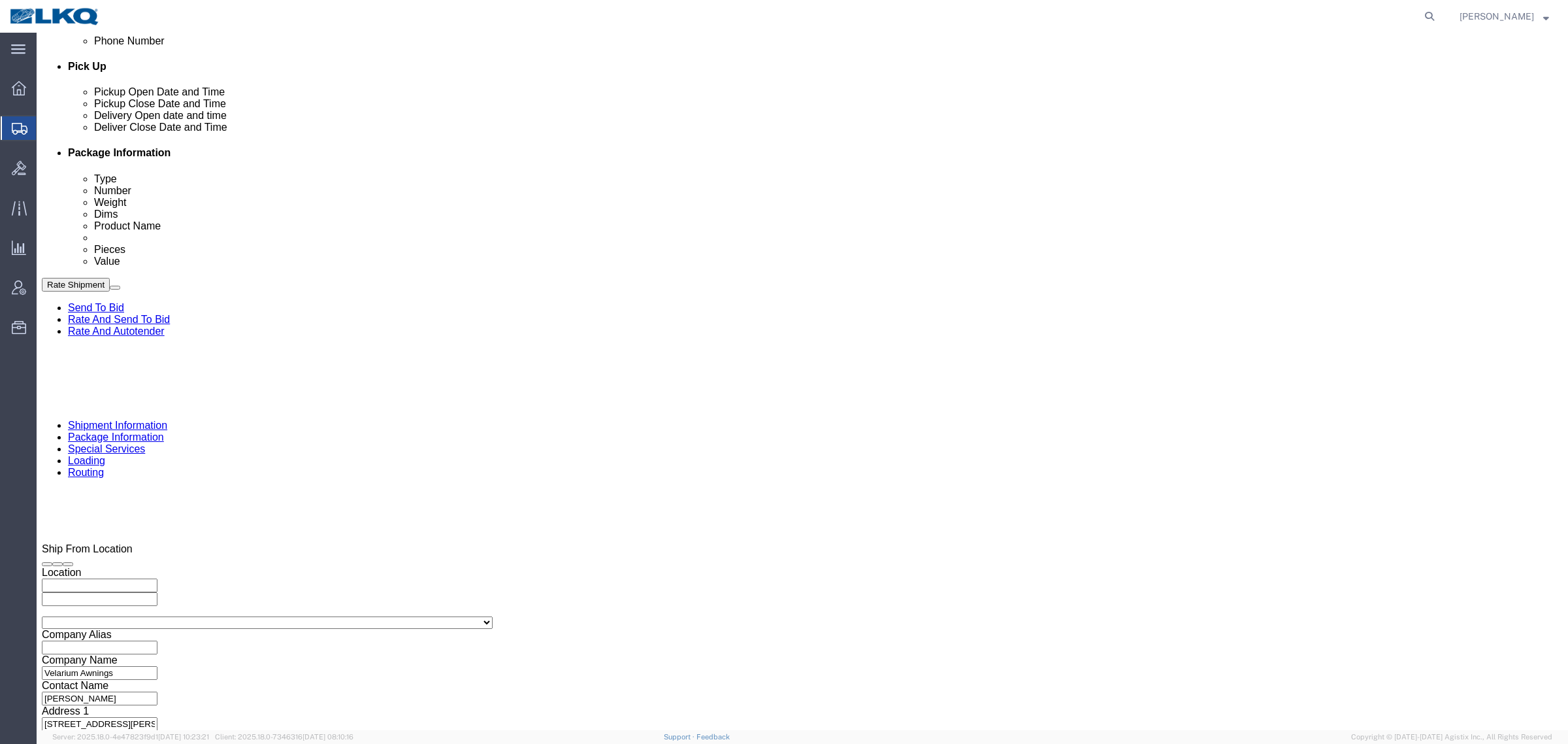
click button "Apply"
click div "Sep 05 2025 6:00 AM"
click button "Apply"
click div "References Add reference Select Account Type Activity ID Airline Appointment Nu…"
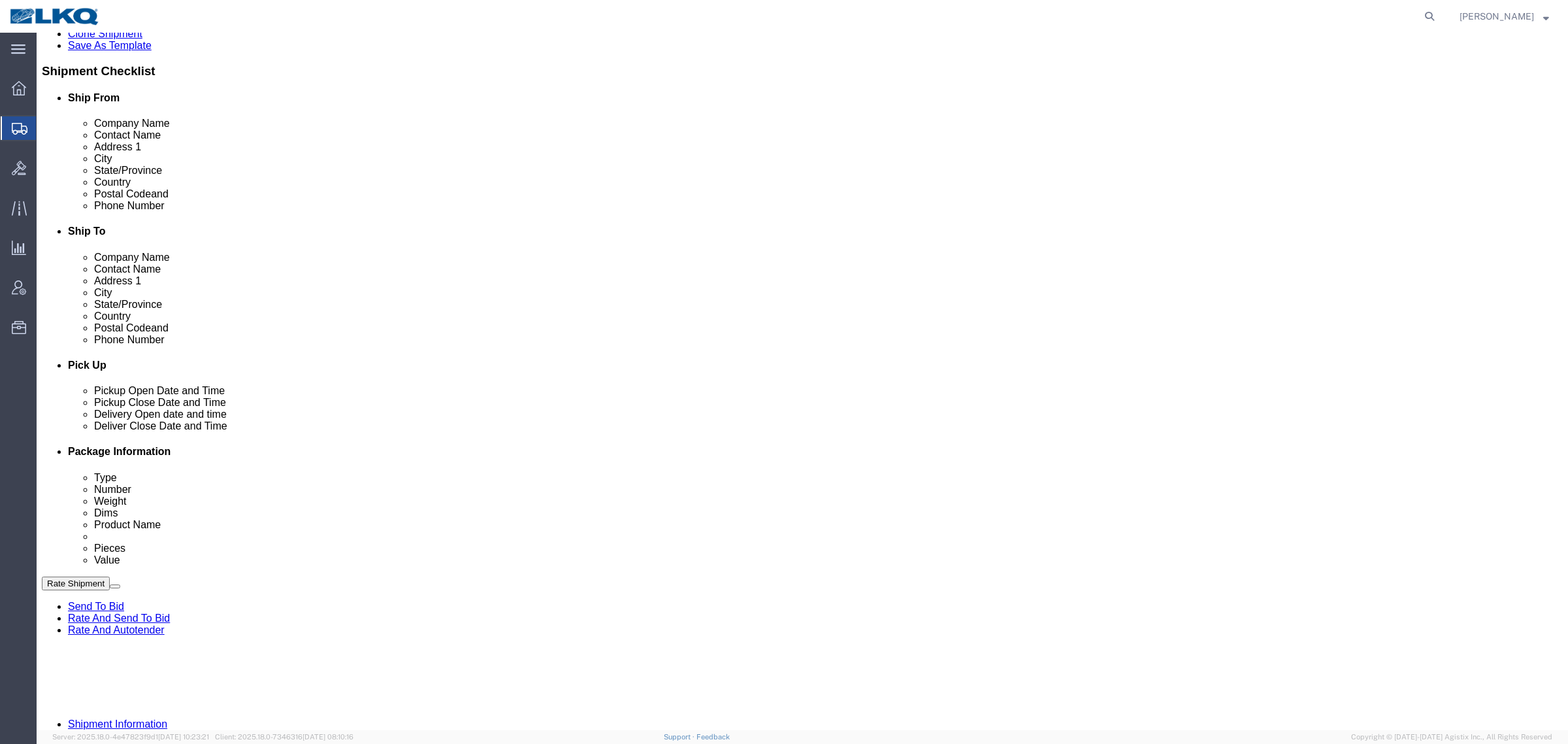
scroll to position [245, 0]
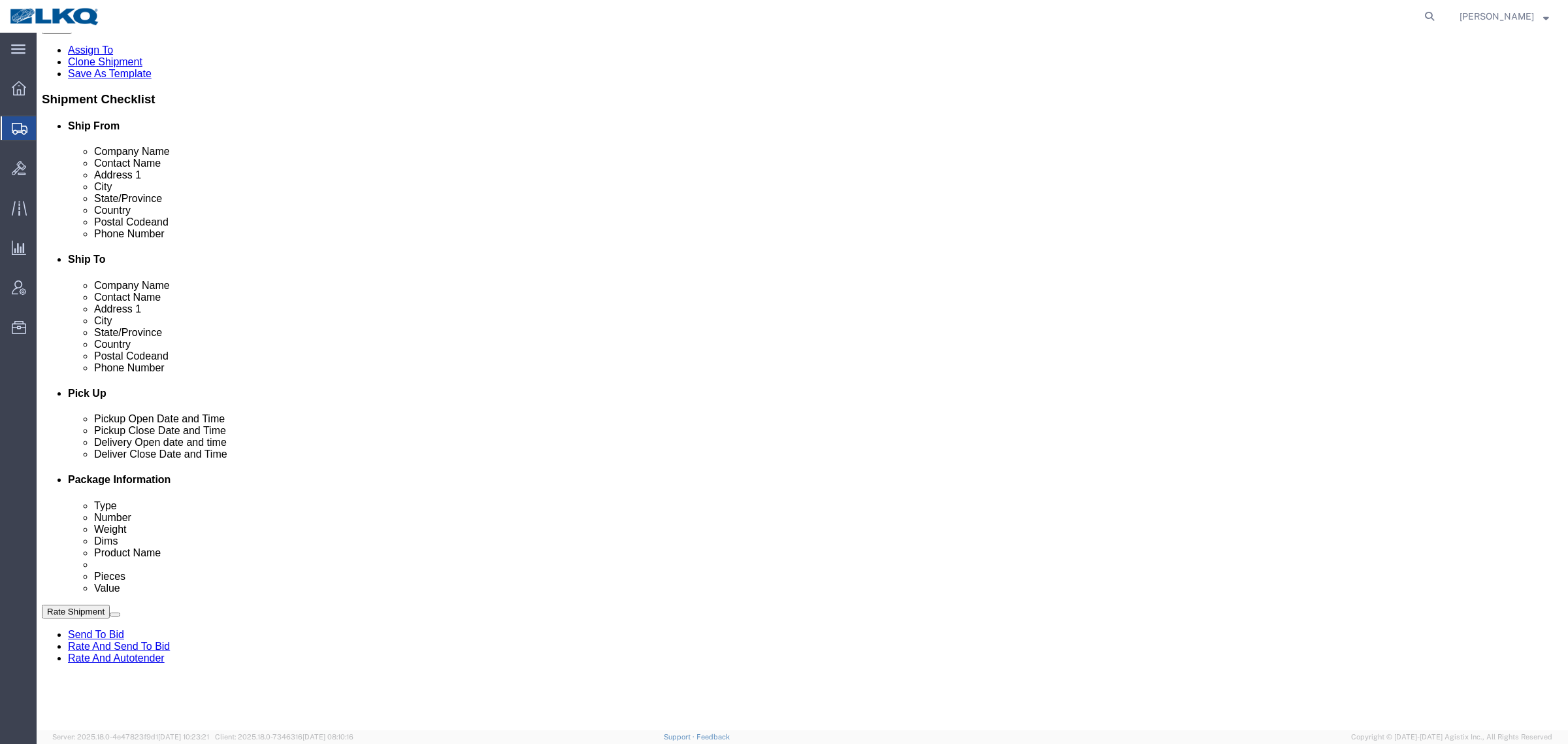
click span "56683825"
copy span "56683825"
click icon
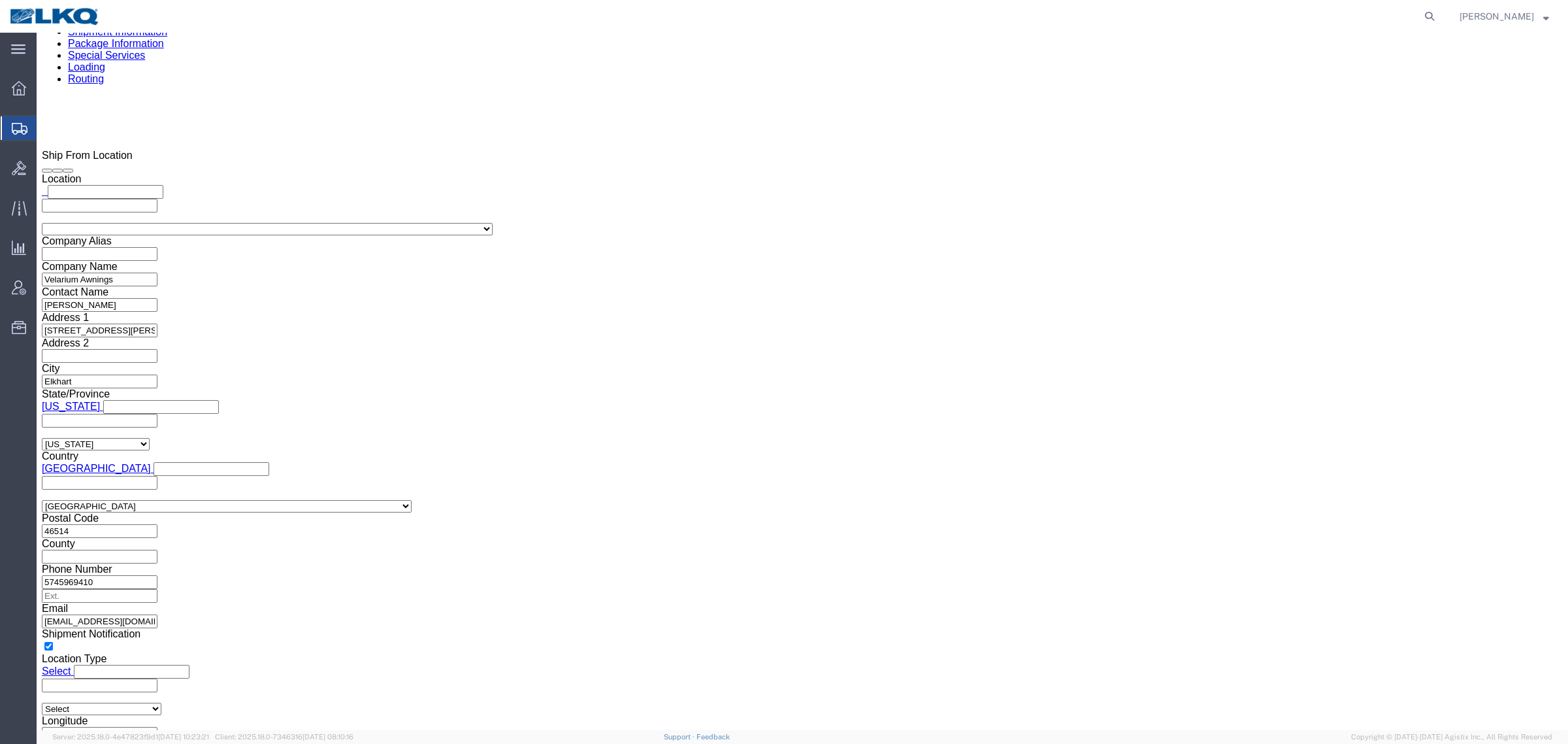
scroll to position [1062, 0]
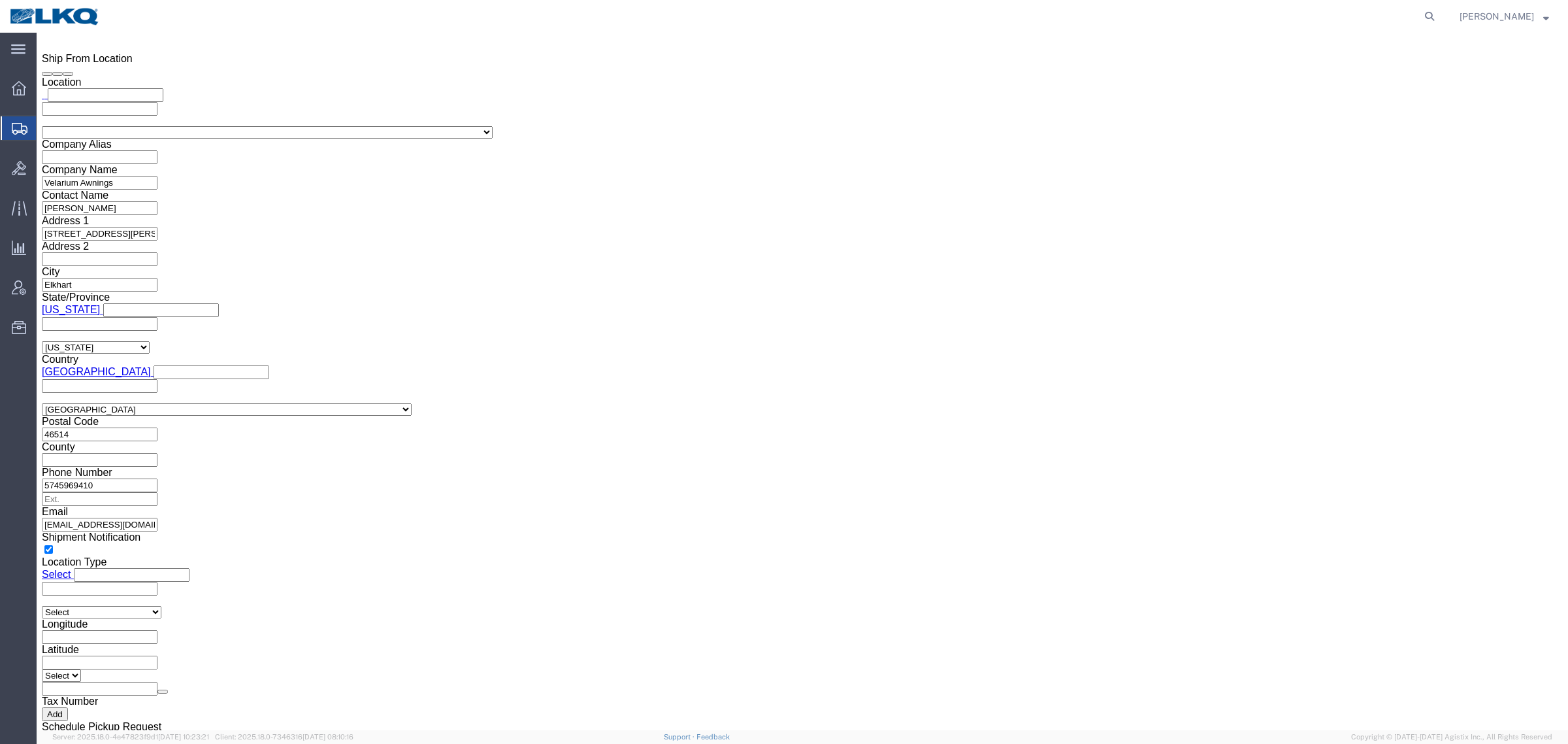
click input "keytx-appt@key-stone.com"
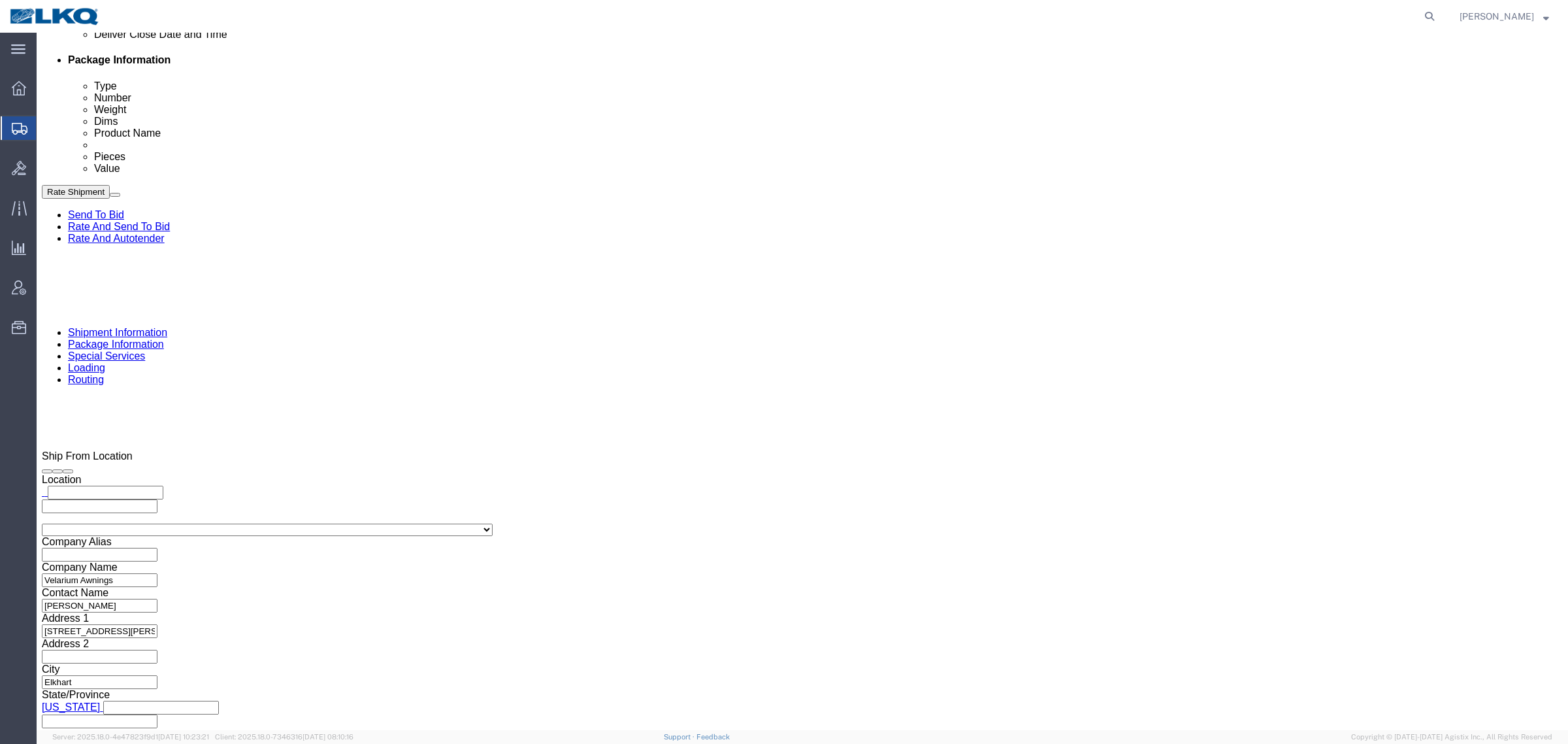
scroll to position [327, 0]
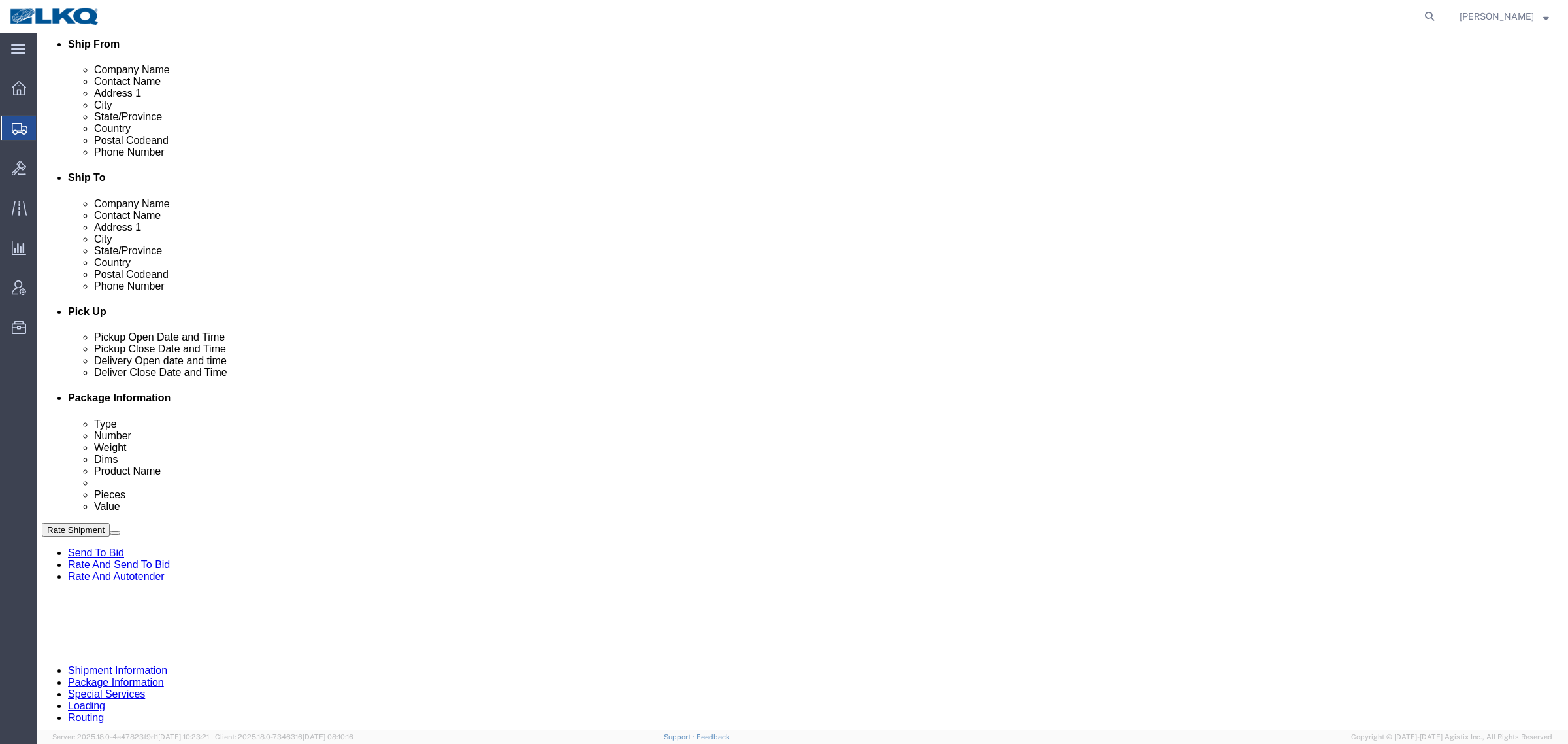
click icon
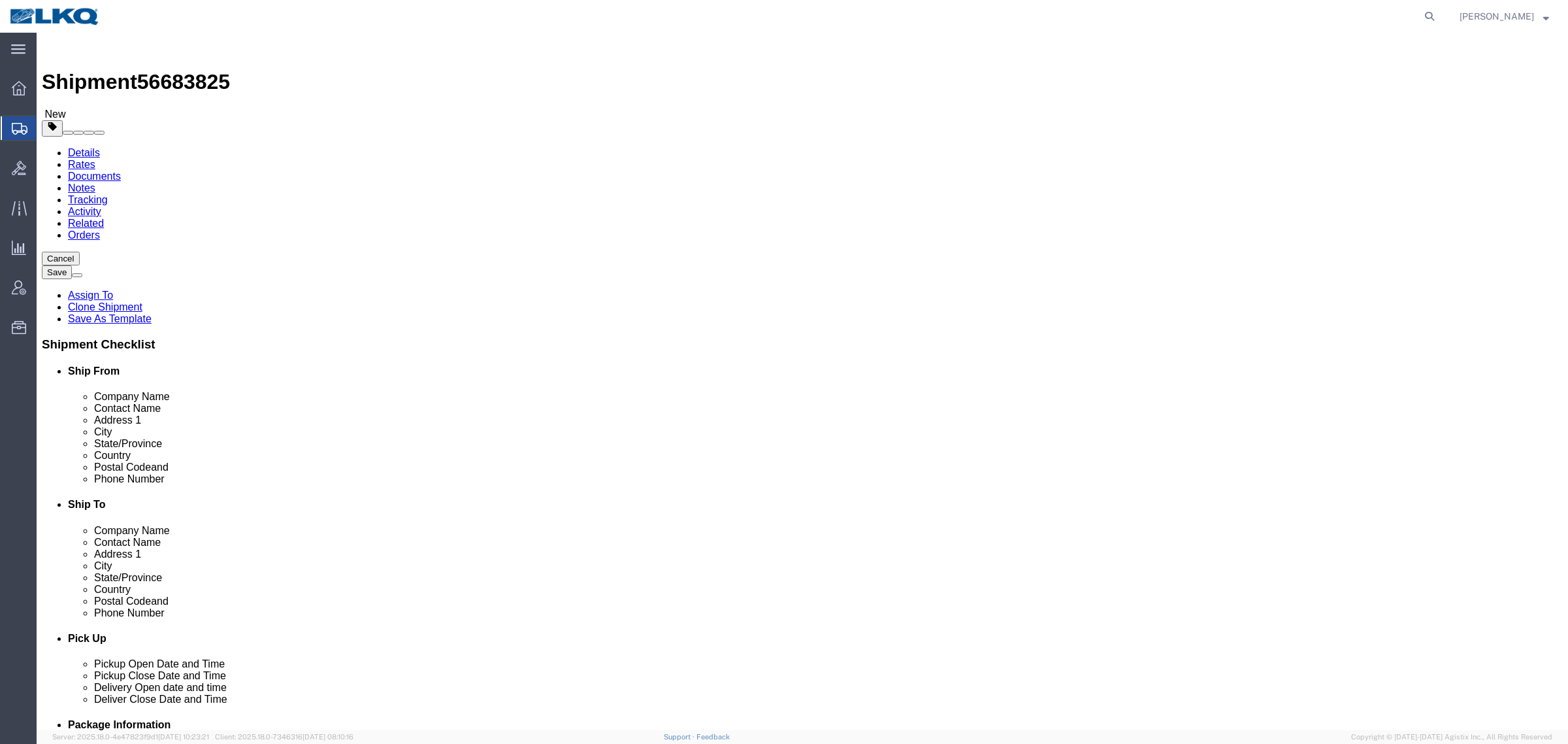
click div "Shipment Information Package Information Special Services Loading Routing"
drag, startPoint x: 185, startPoint y: 241, endPoint x: 141, endPoint y: 242, distance: 44.0
click div "Company Name Velarium Awnings"
click icon
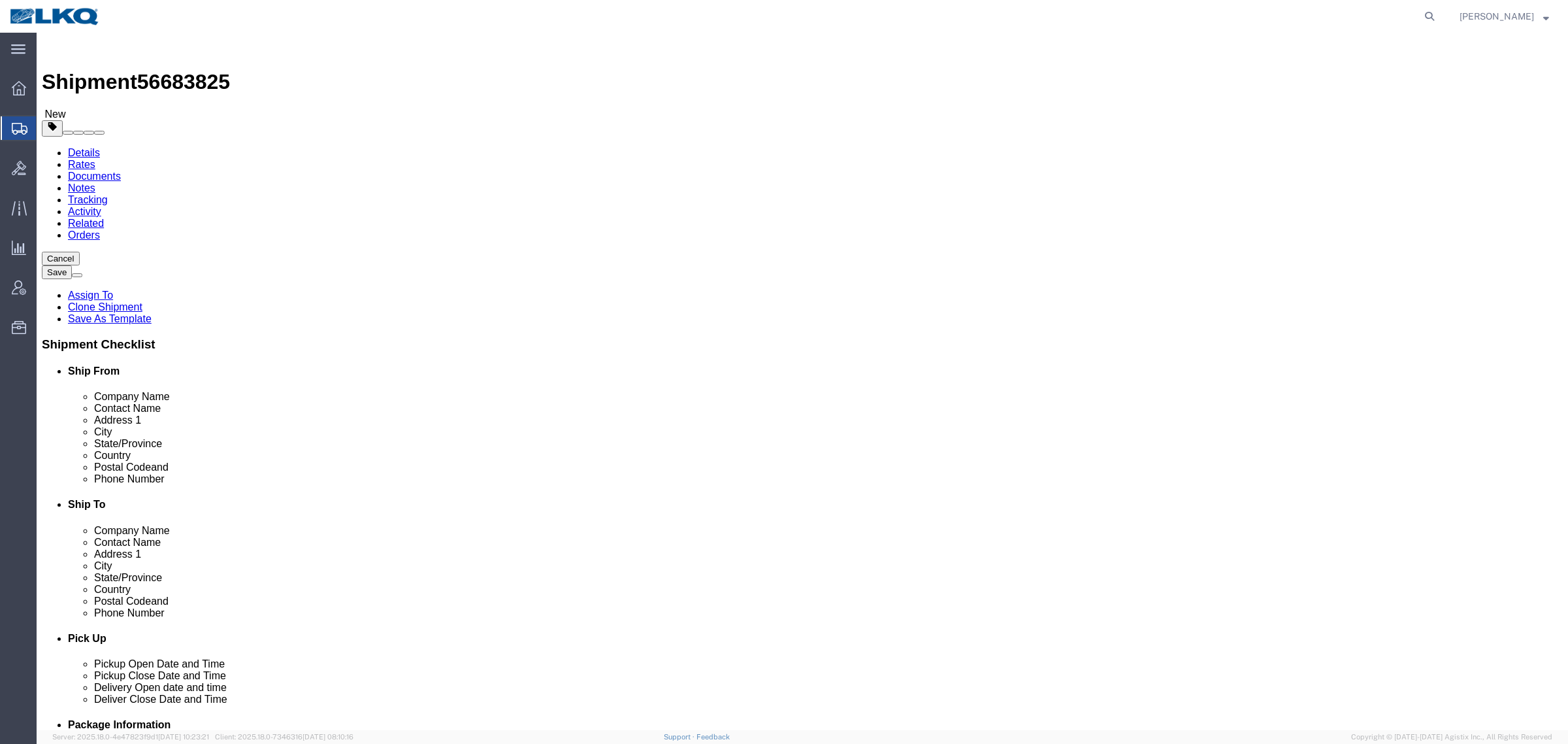
click icon
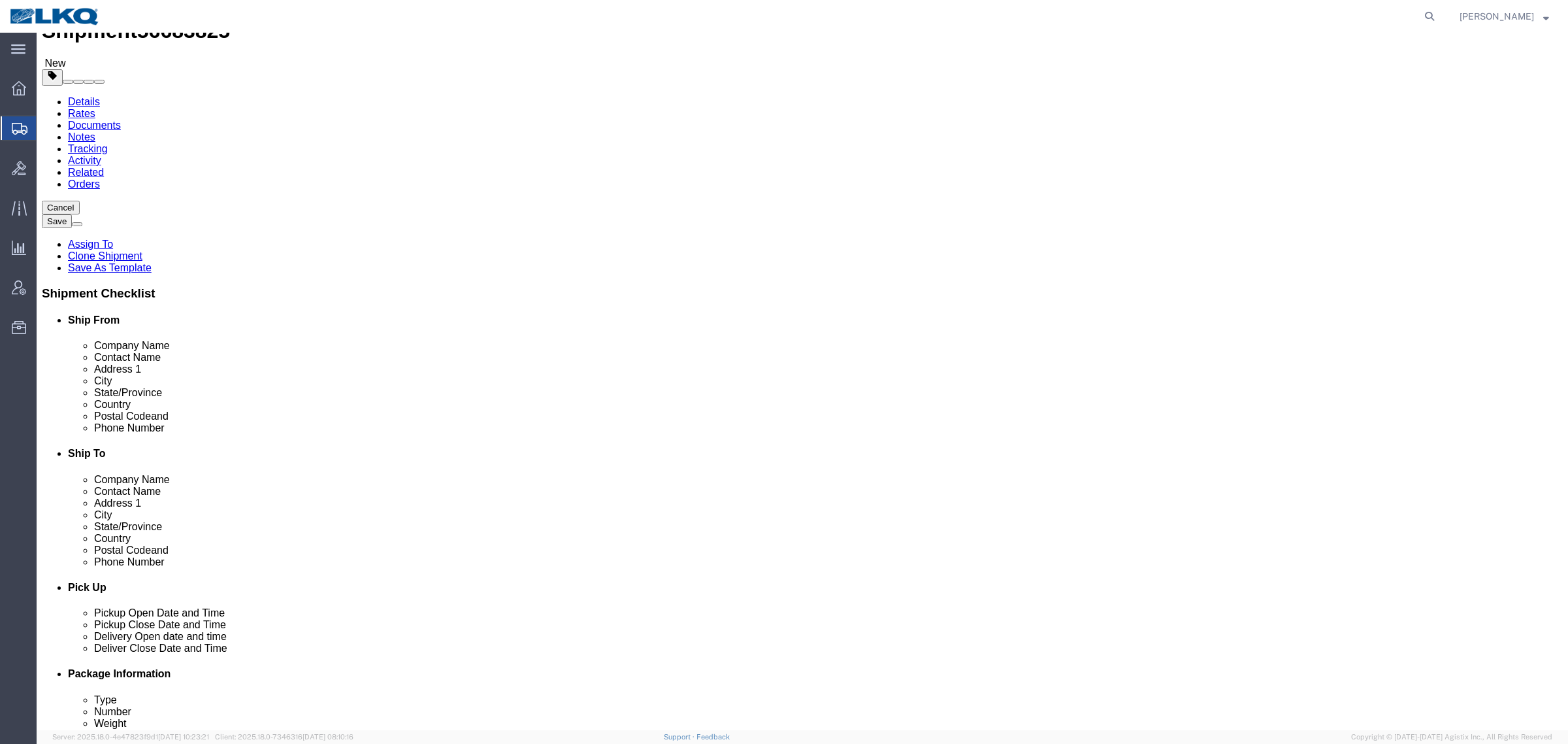
scroll to position [245, 0]
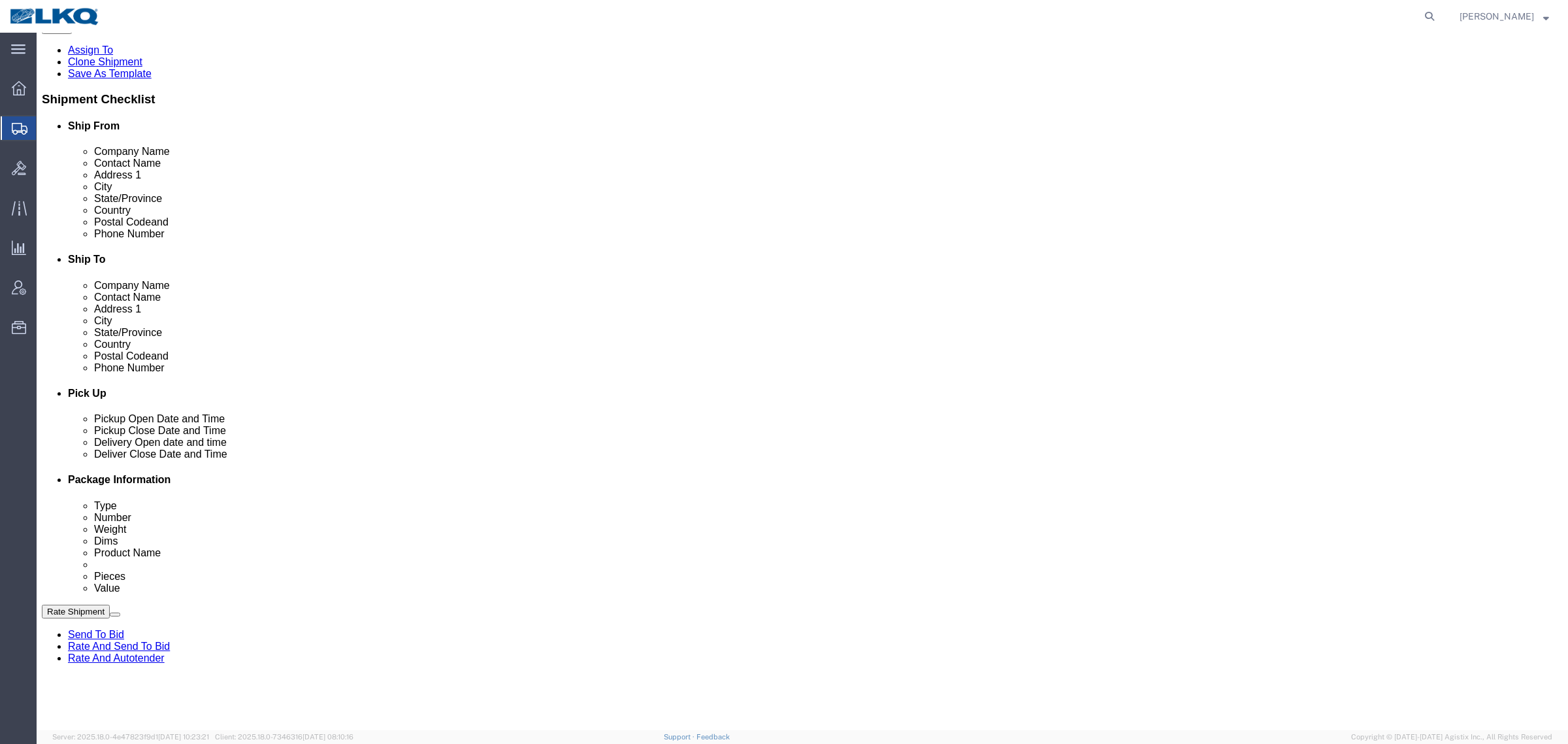
click span "56683825"
copy span "56683825"
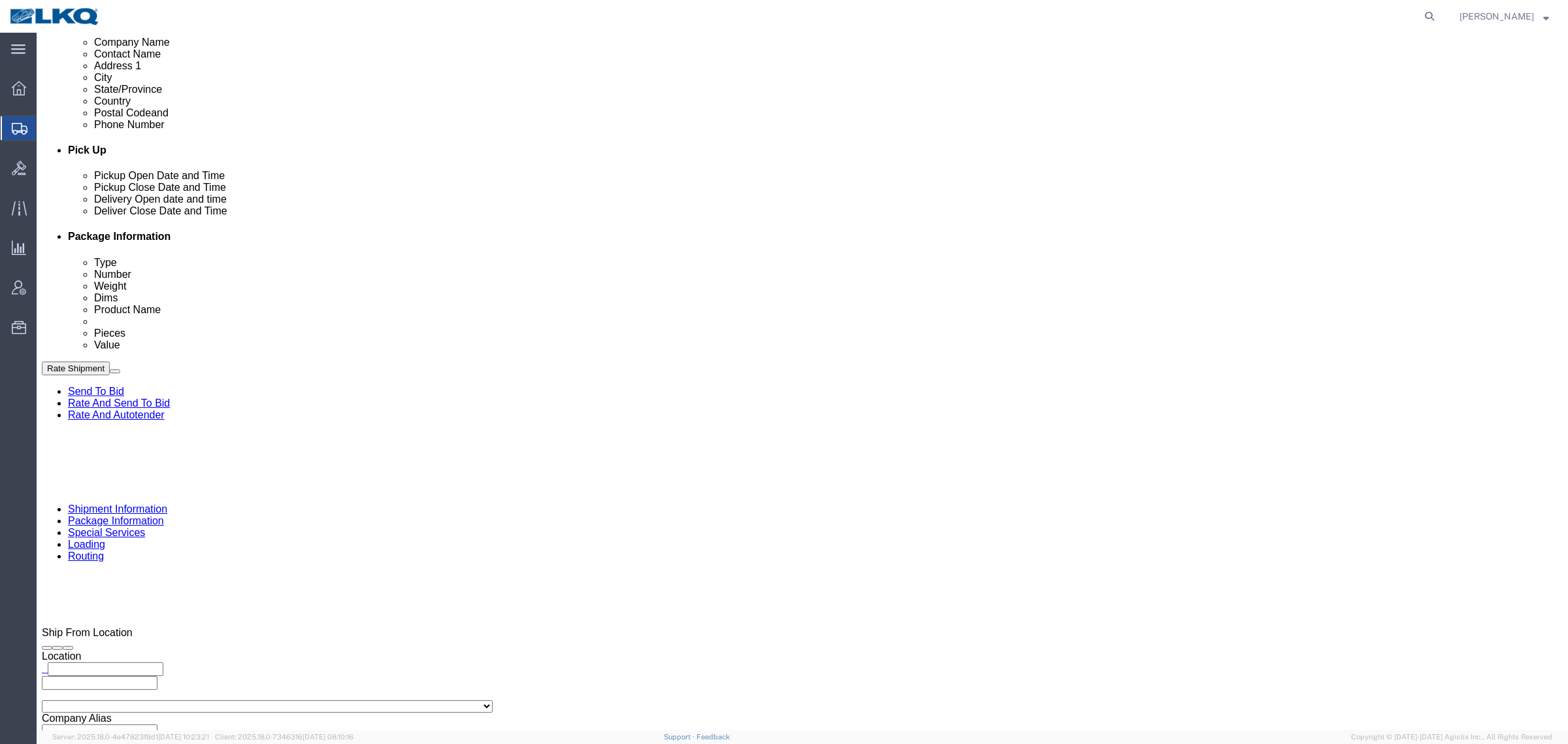
scroll to position [491, 0]
click div "Delivery by Date Delivery Start Date Delivery Start Time Deliver Open Date and …"
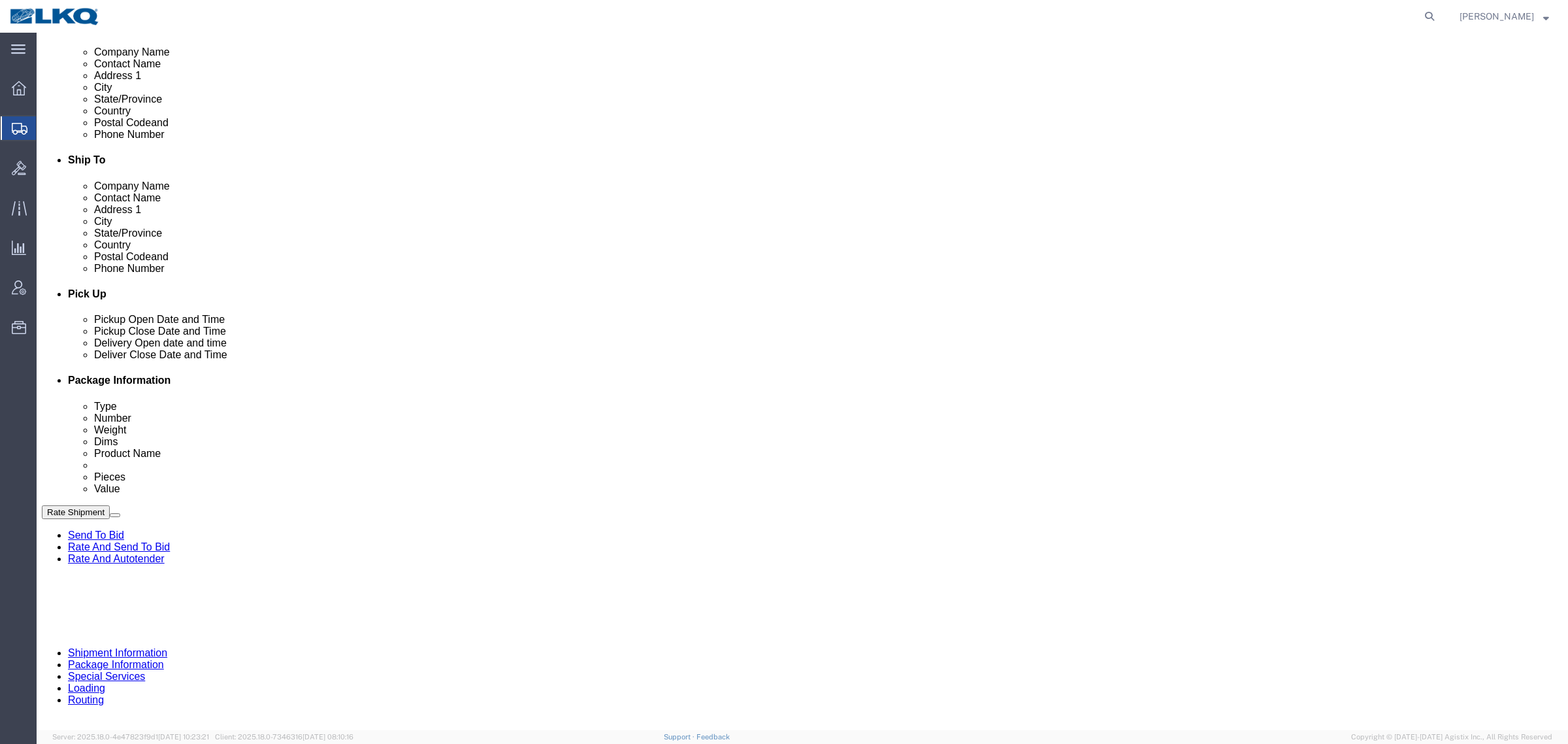
scroll to position [327, 0]
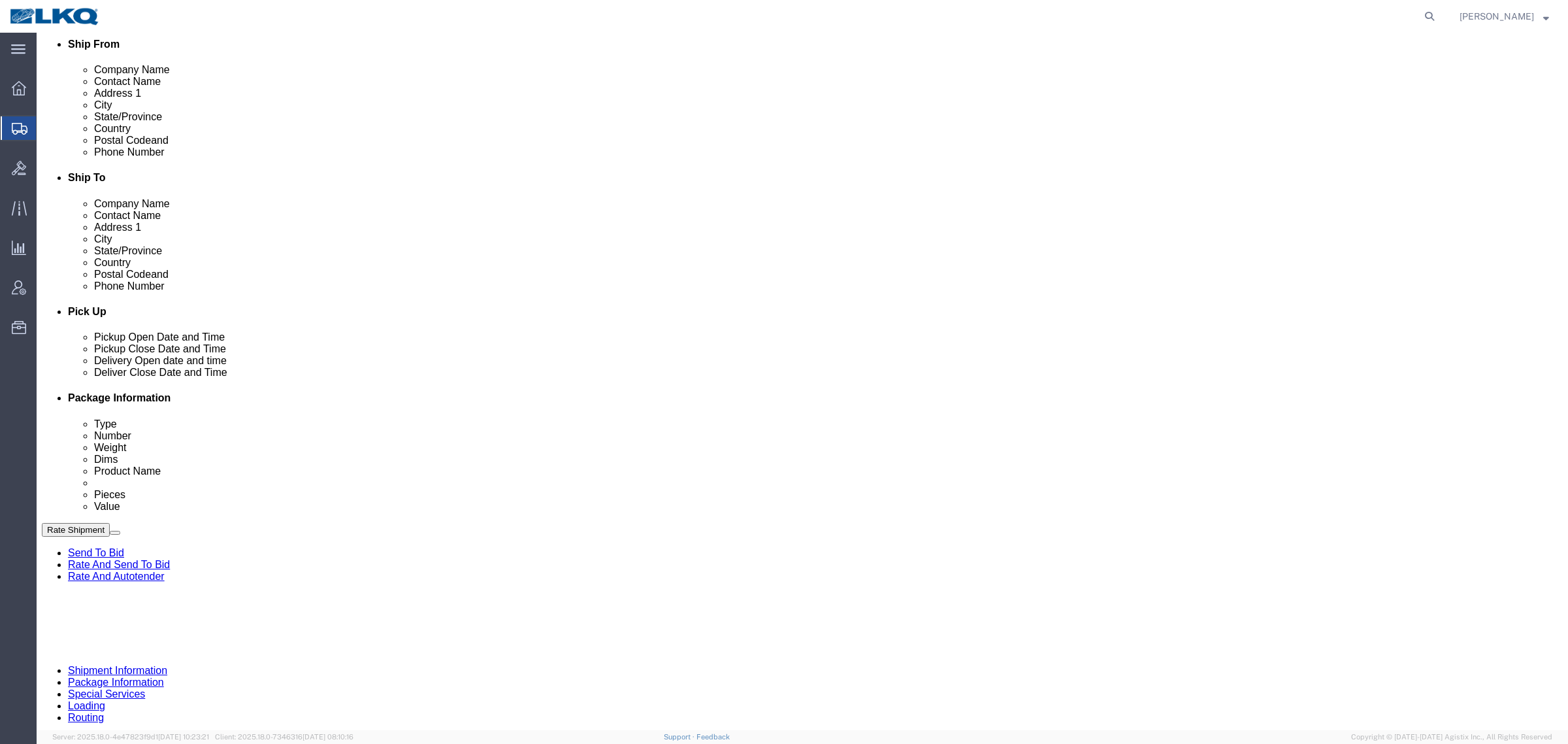
click div "Cancel Save Assign To Clone Shipment Save As Template Shipment Checklist Ship F…"
click div "Route Details (Approximate route mileage 1,012.46 miles) Add Stop"
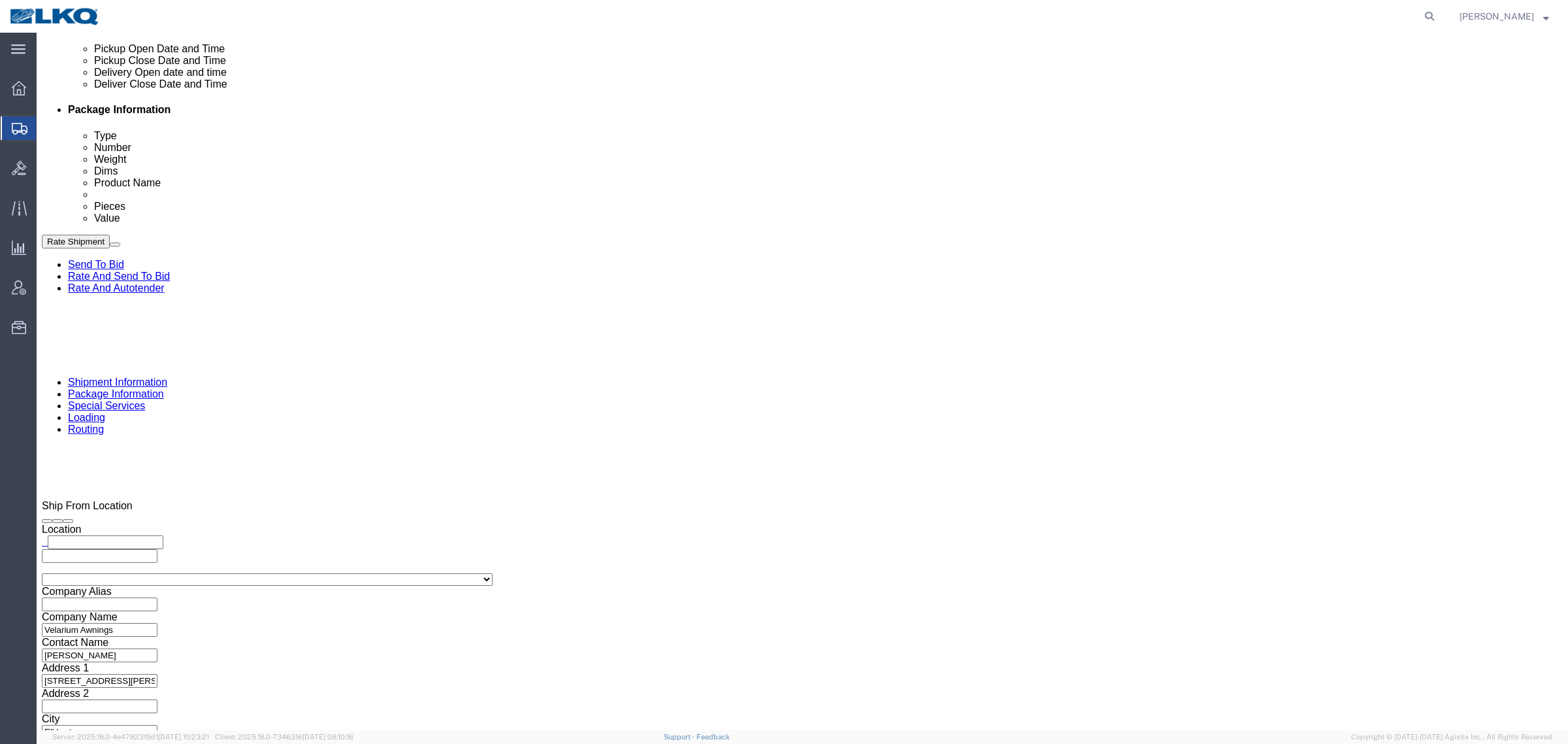
scroll to position [639, 0]
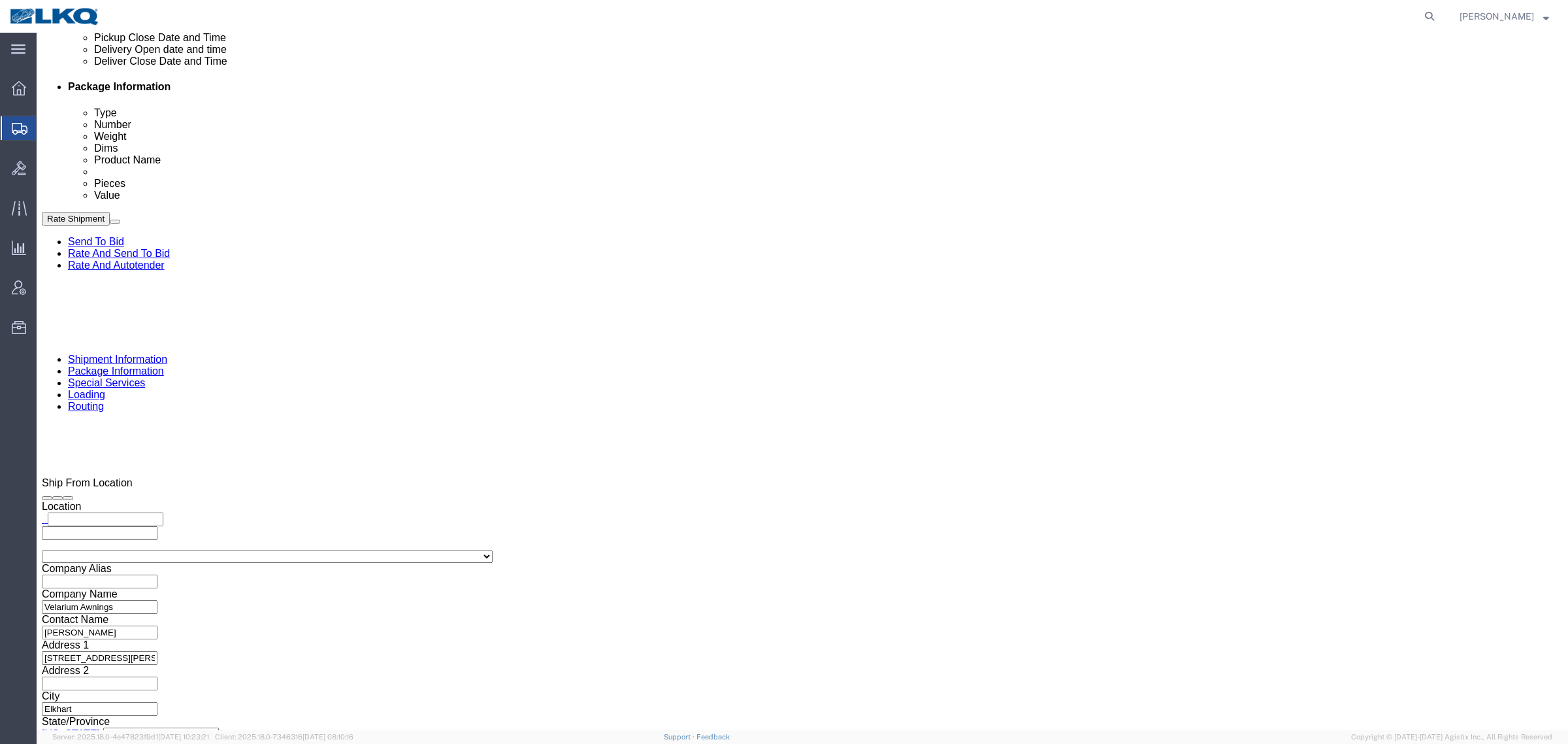
click div "Ship From Location Location My Profile Location 1100 - LKQ Crystal River 1103 -…"
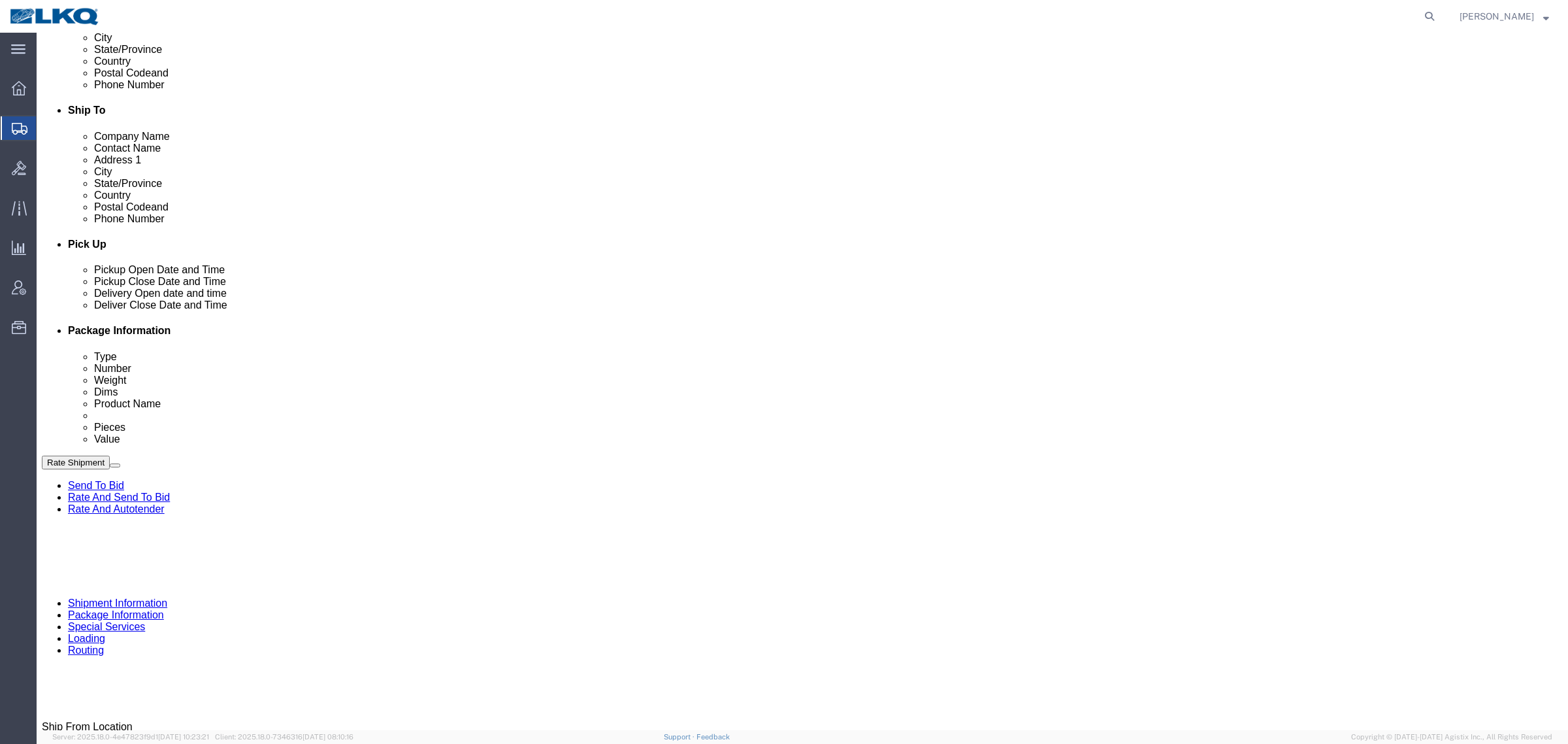
scroll to position [393, 0]
click div "Cancel Save Assign To Clone Shipment Save As Template Shipment Checklist Ship F…"
click button "Rate Shipment"
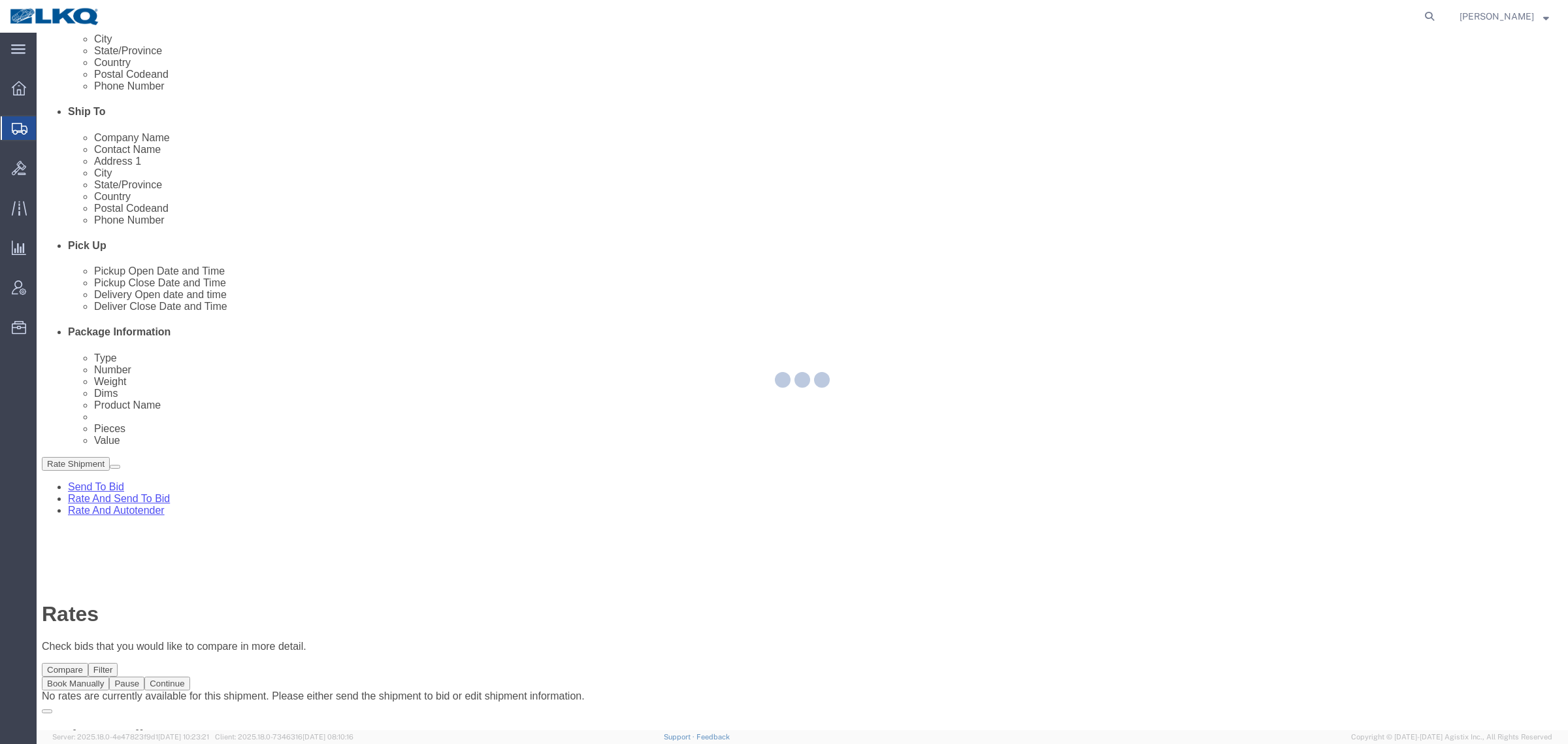
scroll to position [0, 0]
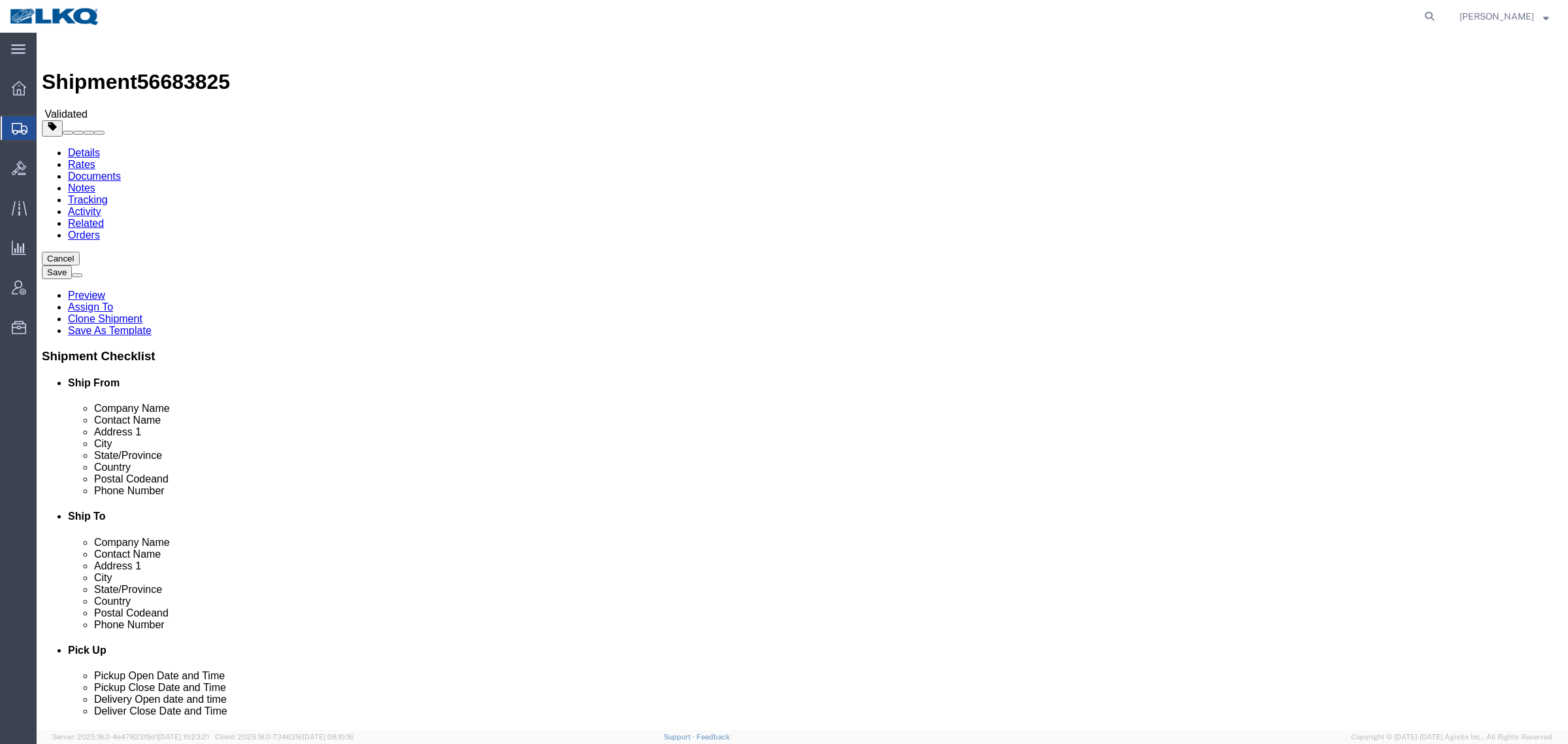
click at [171, 70] on span "56683825" at bounding box center [183, 82] width 93 height 24
copy span "56683825"
click at [68, 147] on link "Details" at bounding box center [84, 152] width 33 height 11
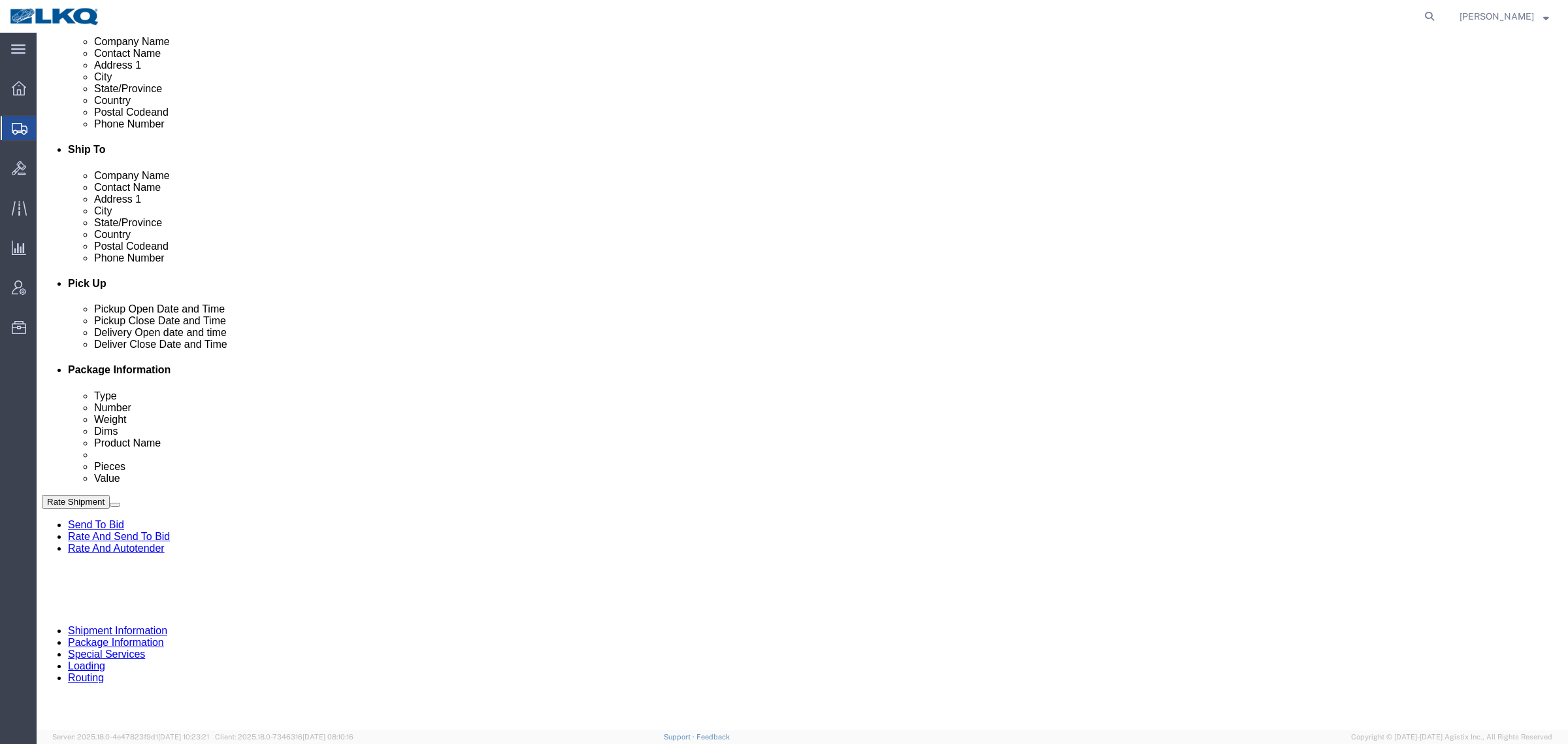
scroll to position [327, 0]
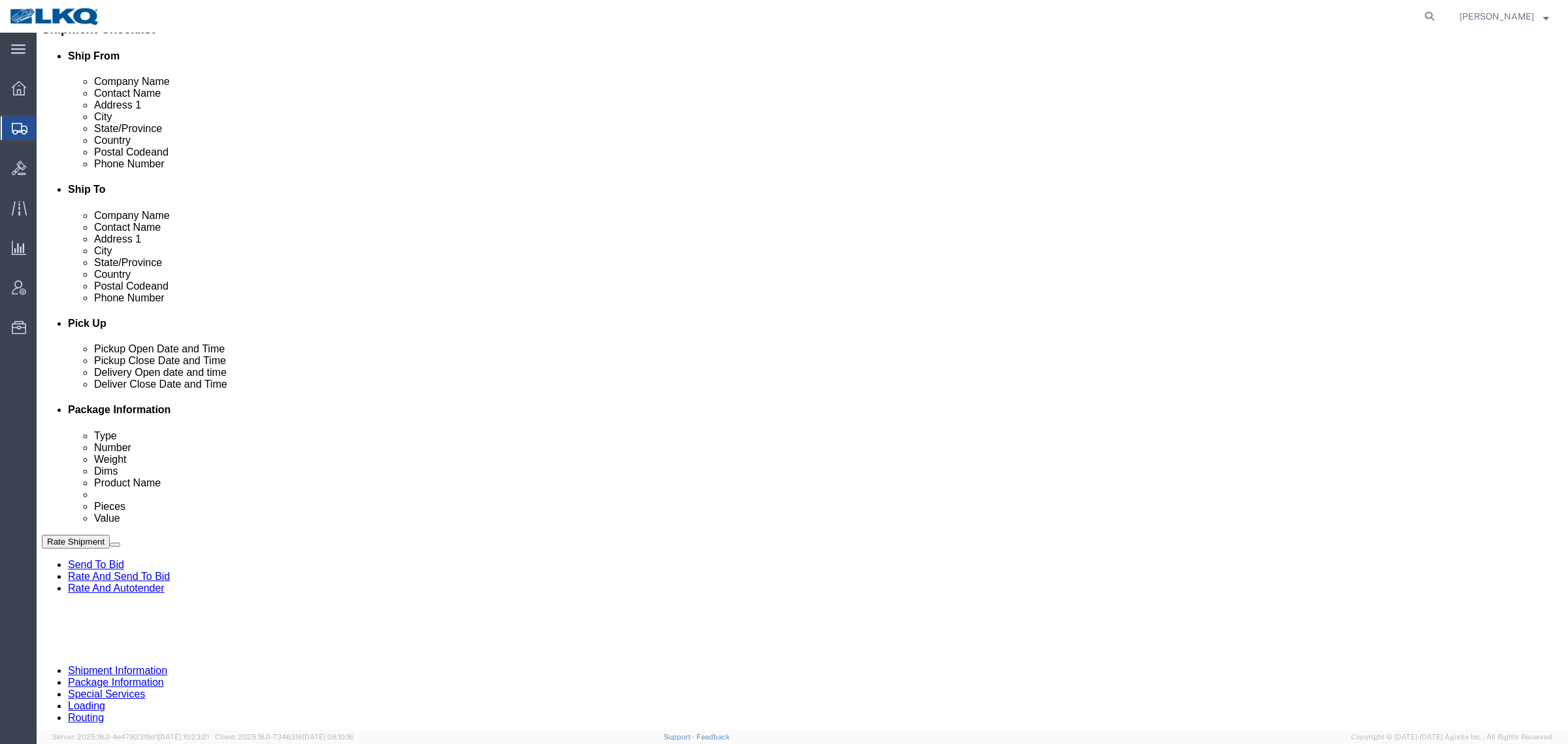
click link "Notes"
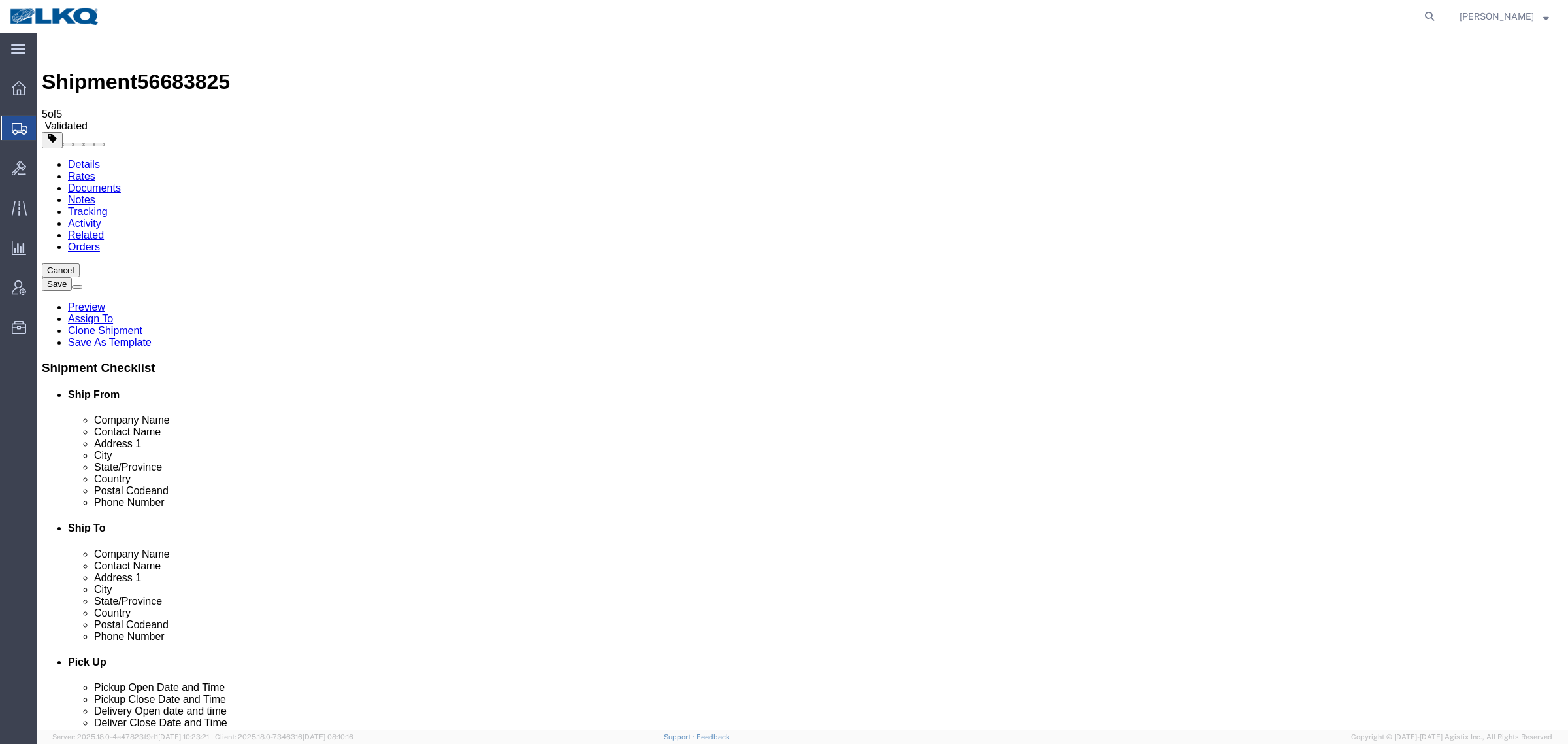
click at [68, 159] on link "Details" at bounding box center [84, 164] width 33 height 11
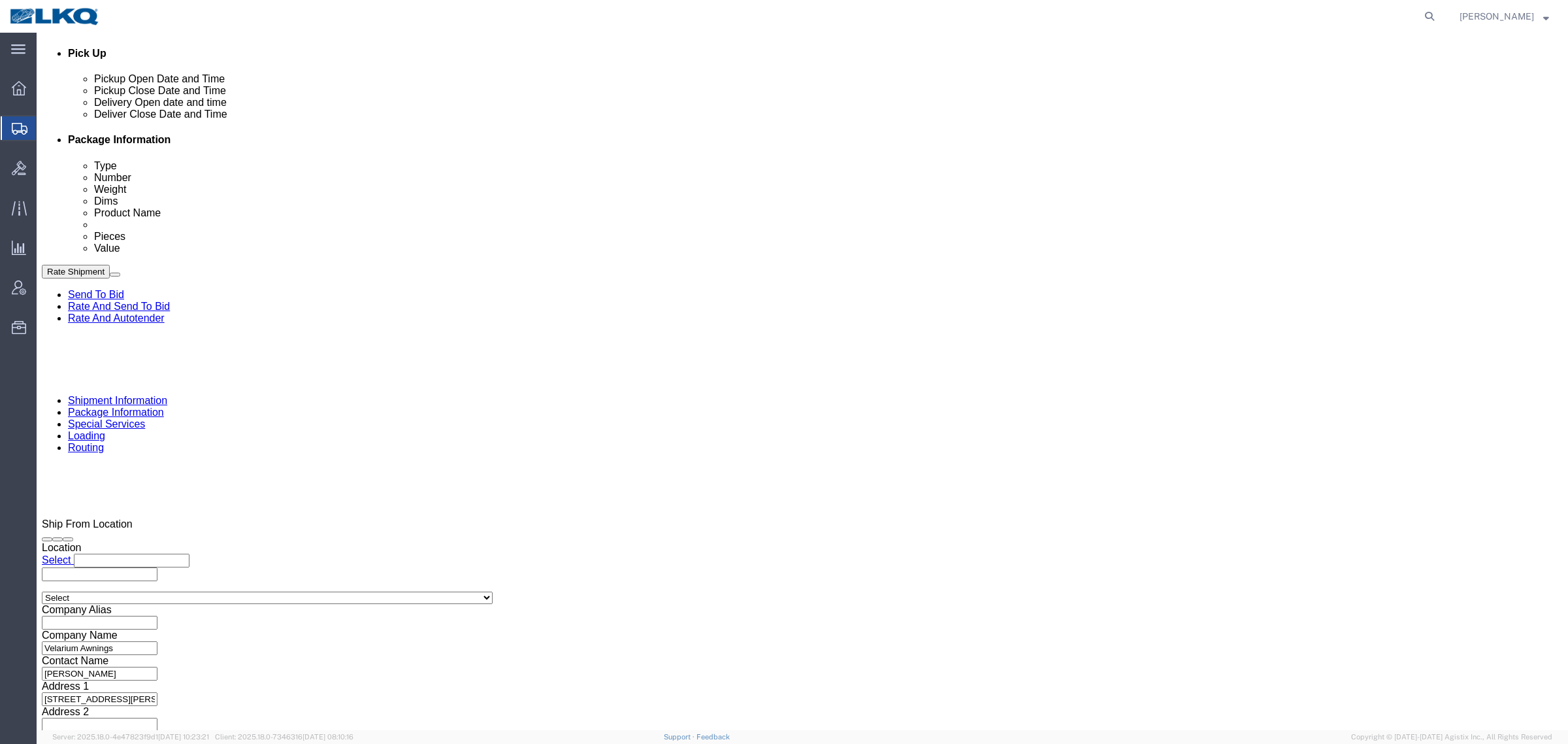
scroll to position [639, 0]
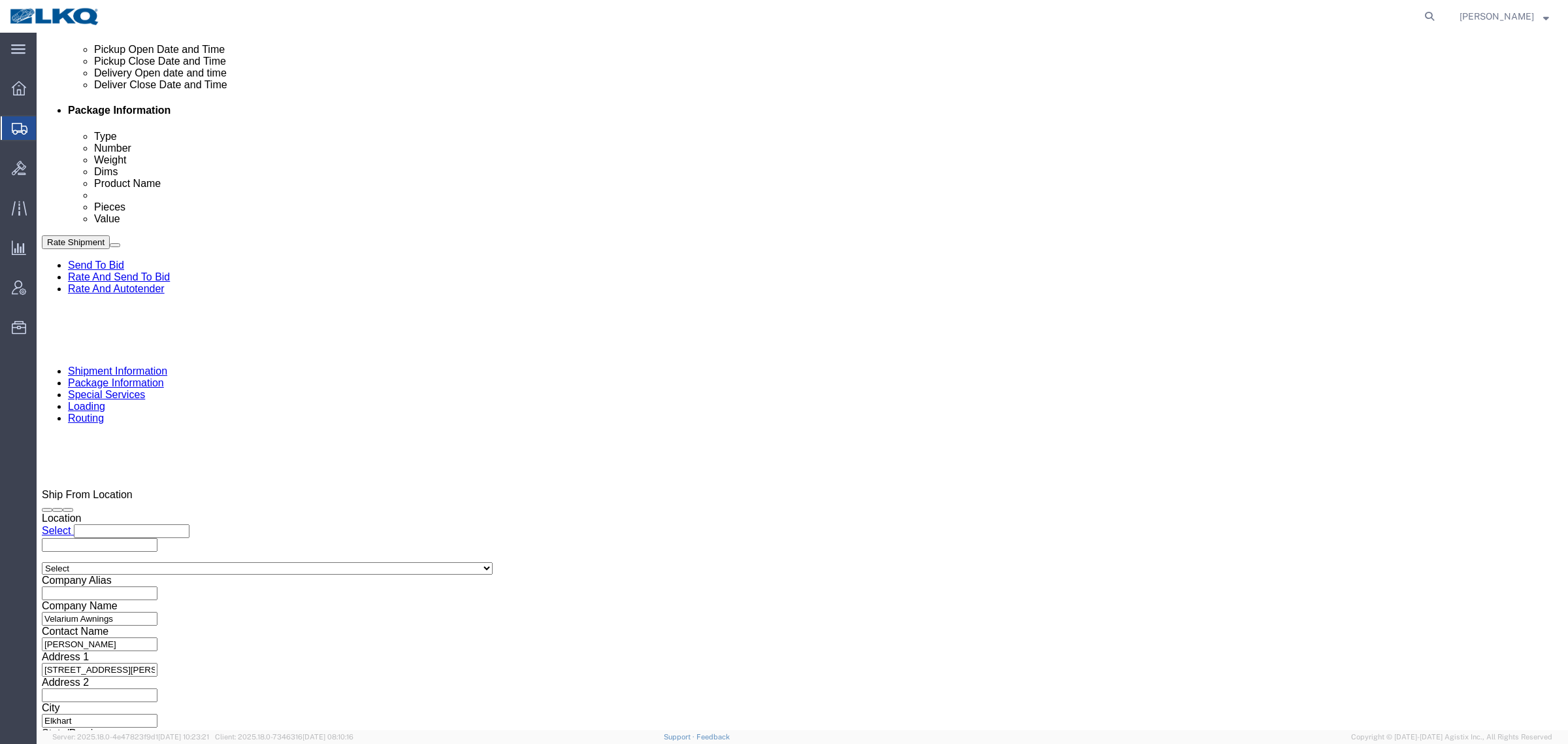
click input "486866"
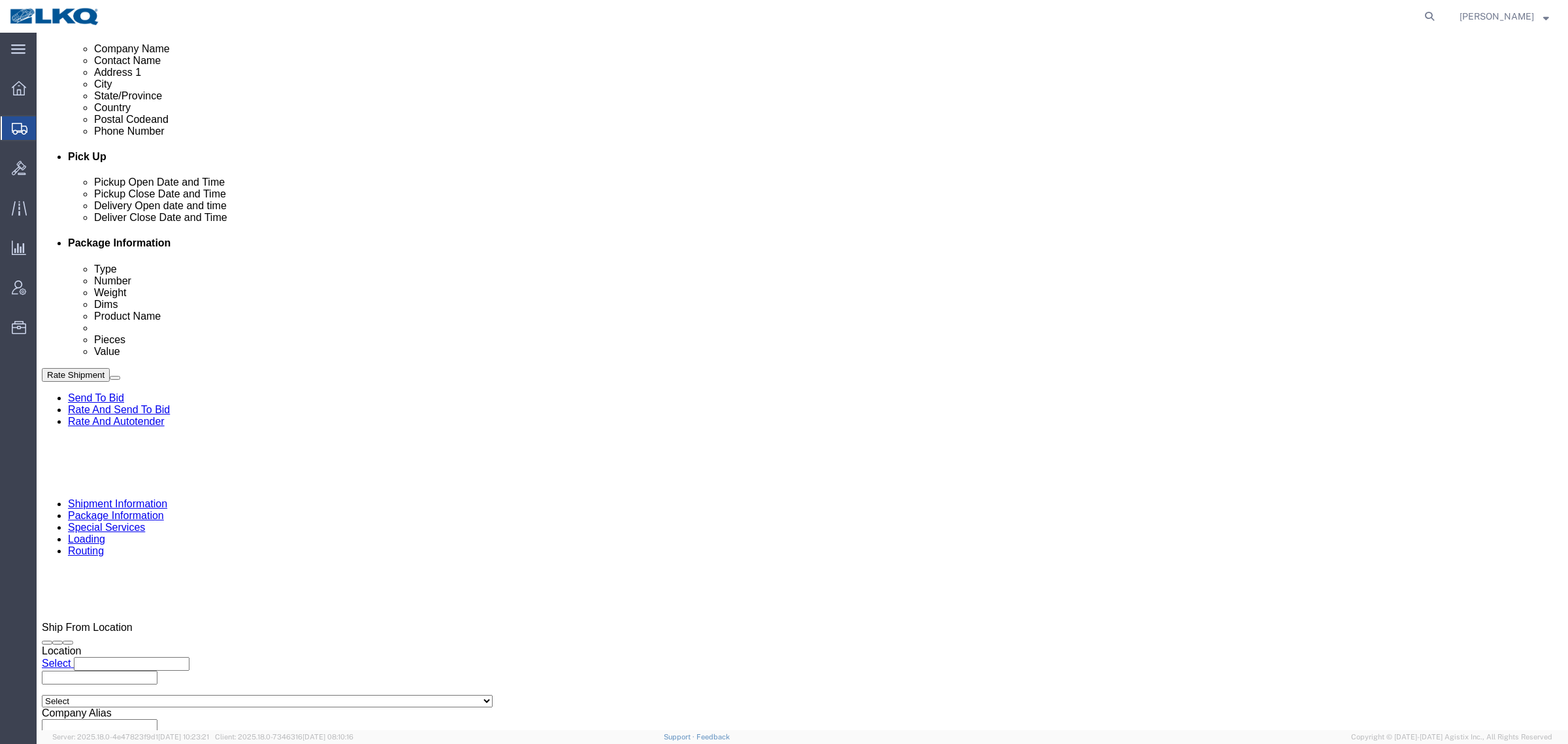
scroll to position [475, 0]
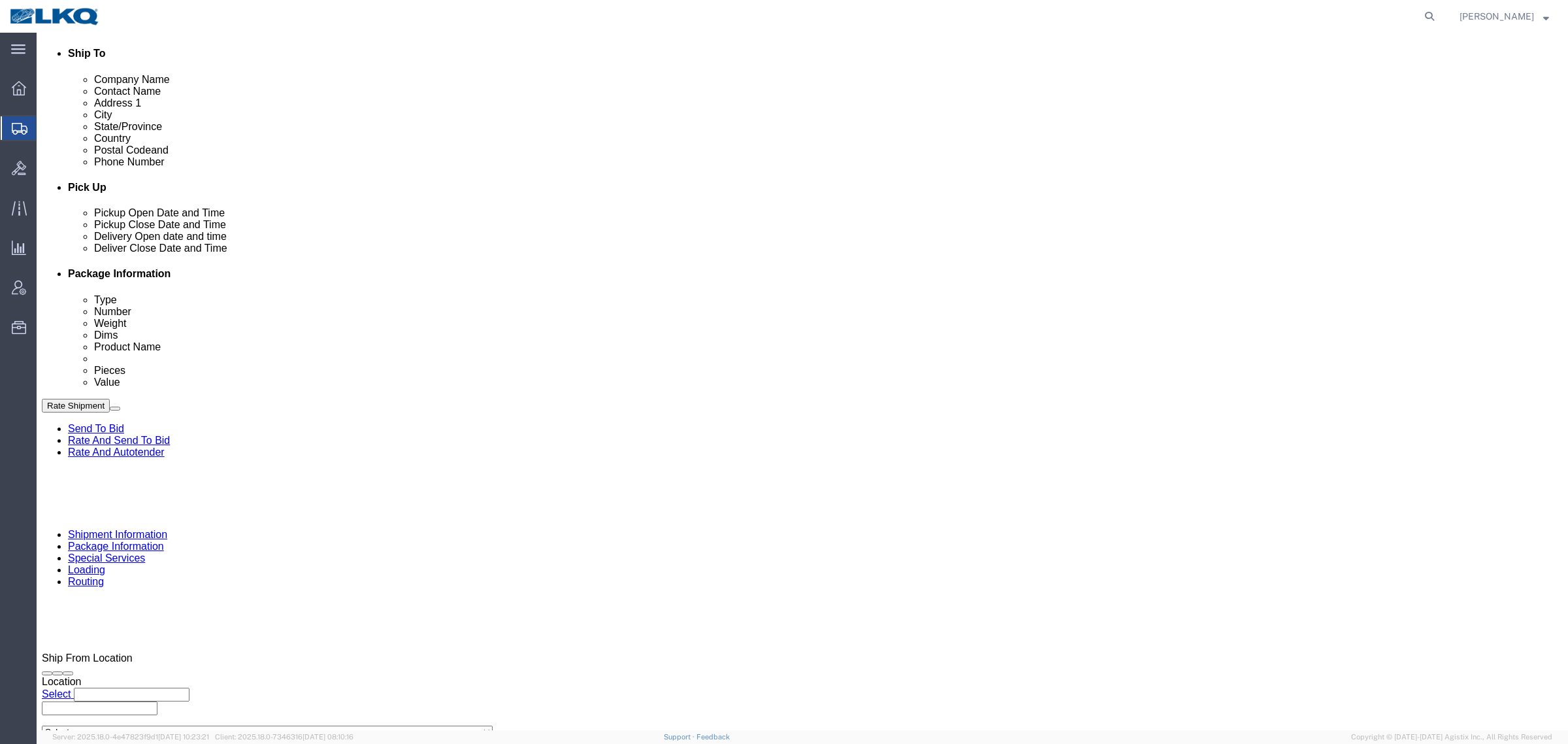
click div "Sep 09 2025 7:30 AM"
click div "Sep 09 2025 7:31 AM"
click div "Ship From Location Location Select Select My Profile Location 1100 - LKQ Crysta…"
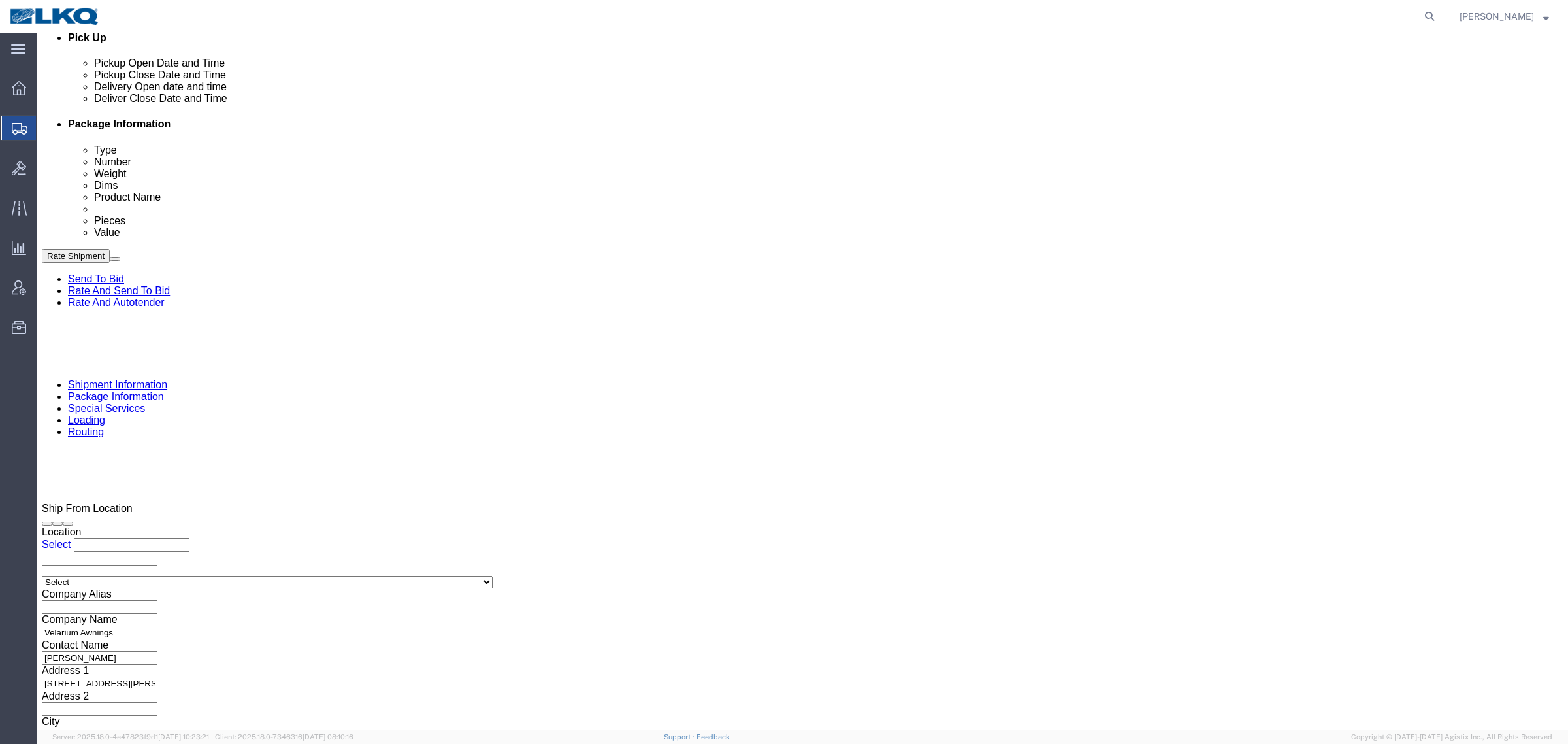
scroll to position [639, 0]
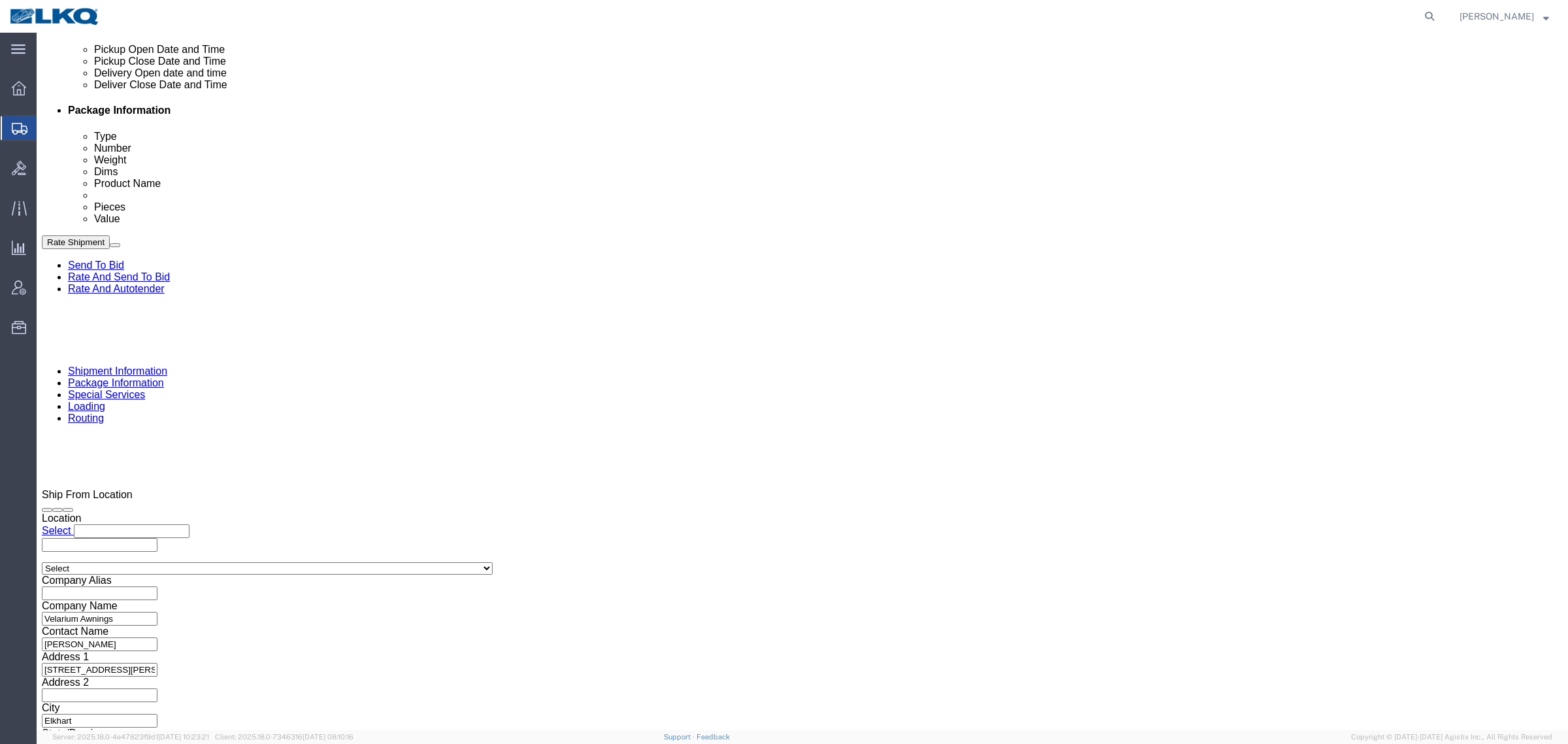
click div "Sep 05 2025 5:00 AM"
click button "Apply"
click div "Sep 05 2025 6:00 AM"
click button "Apply"
drag, startPoint x: 640, startPoint y: 314, endPoint x: 647, endPoint y: 315, distance: 7.1
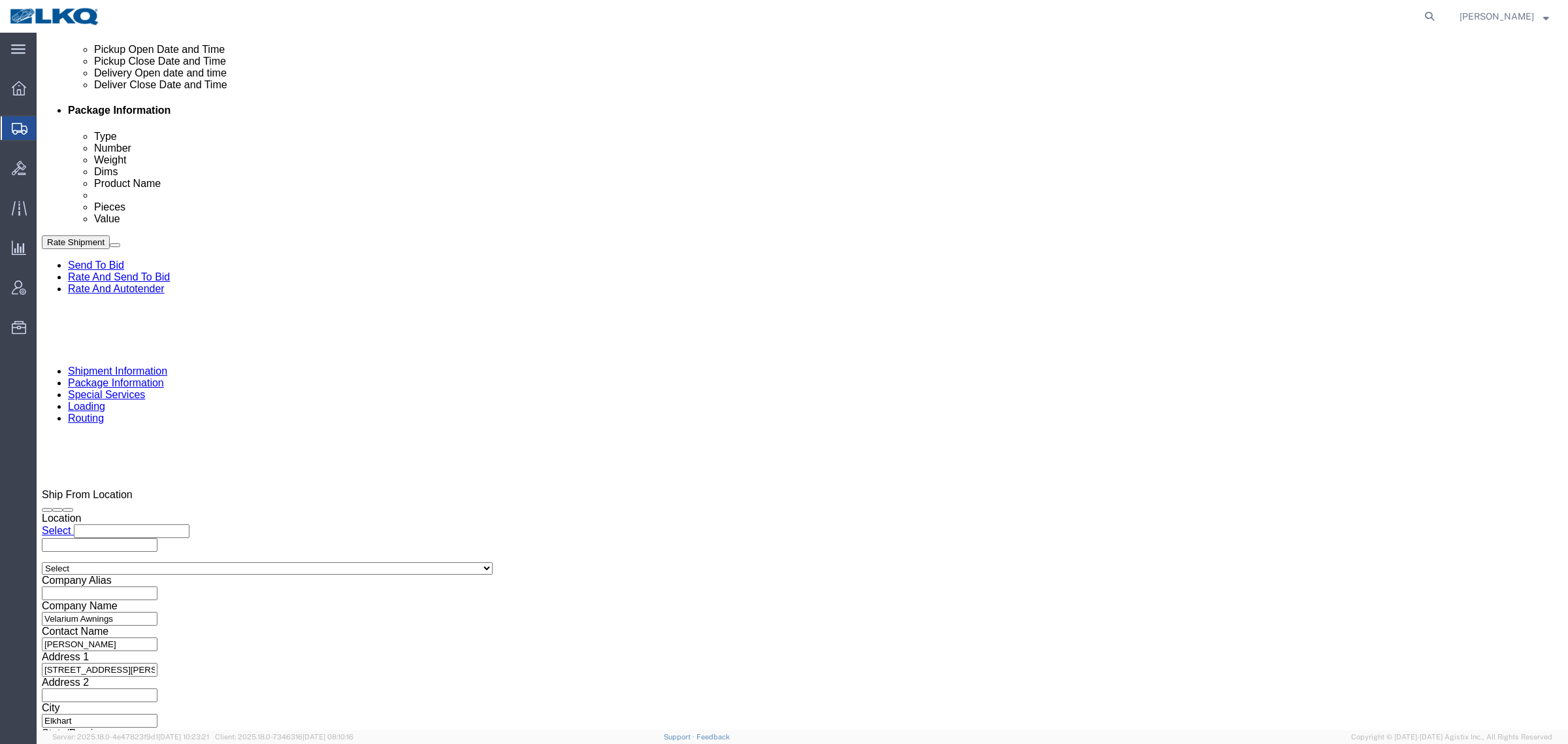
click div "References Add reference"
drag, startPoint x: 1390, startPoint y: 659, endPoint x: 1393, endPoint y: 665, distance: 6.7
click div "Rate Shipment Send To Bid Rate And Send To Bid Rate And Autotender"
click button "Rate Shipment"
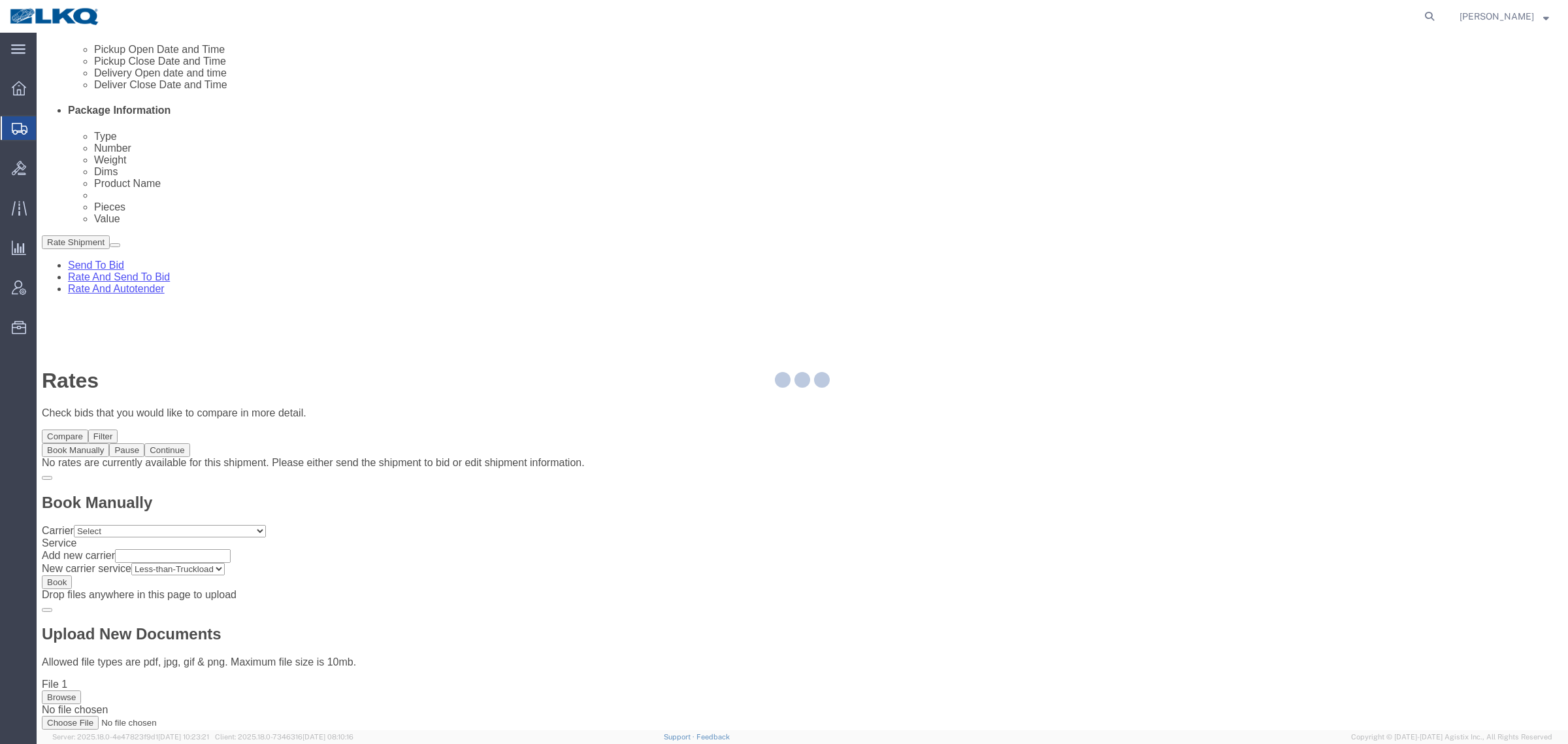
scroll to position [0, 0]
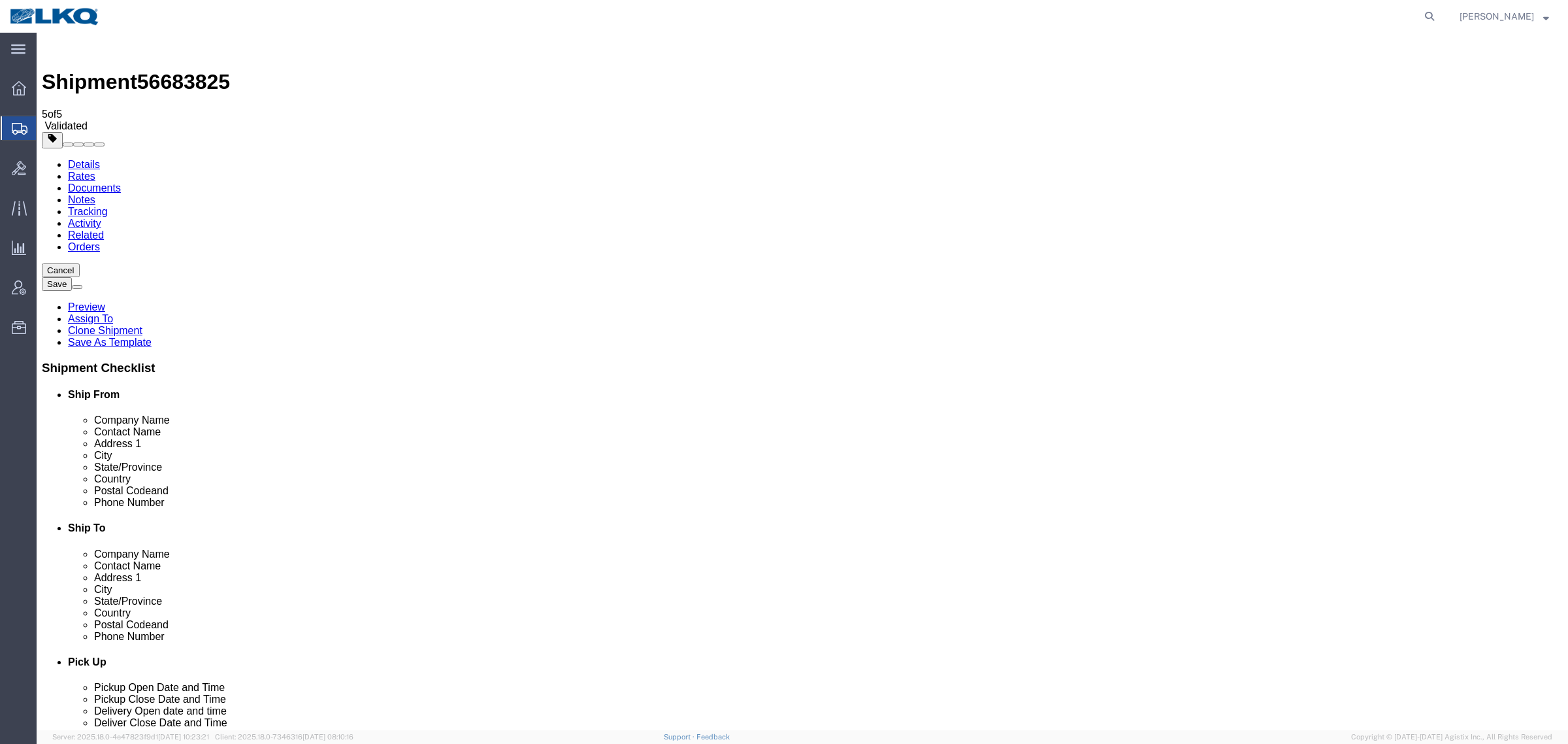
drag, startPoint x: 702, startPoint y: 477, endPoint x: 710, endPoint y: 477, distance: 8.0
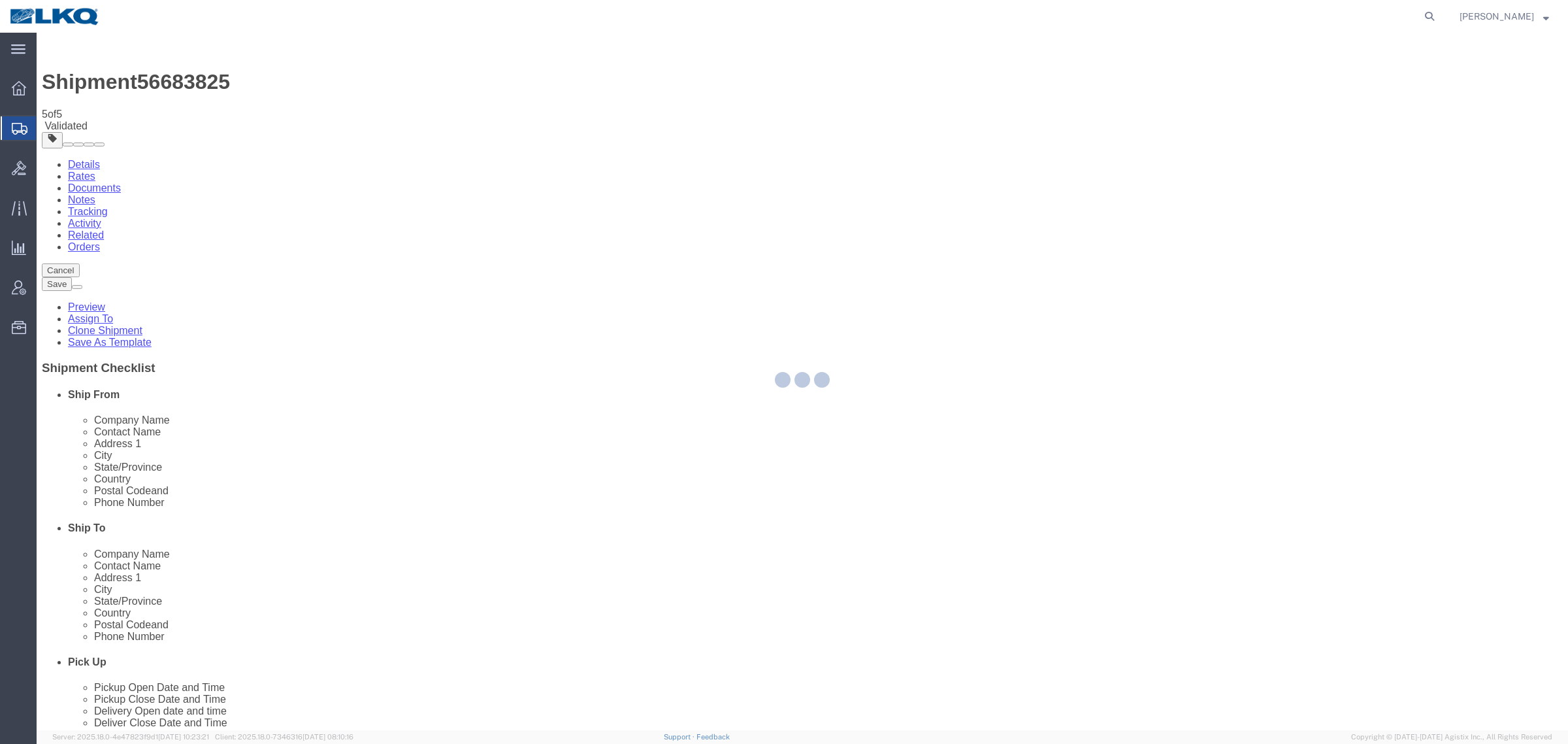
select select "TL"
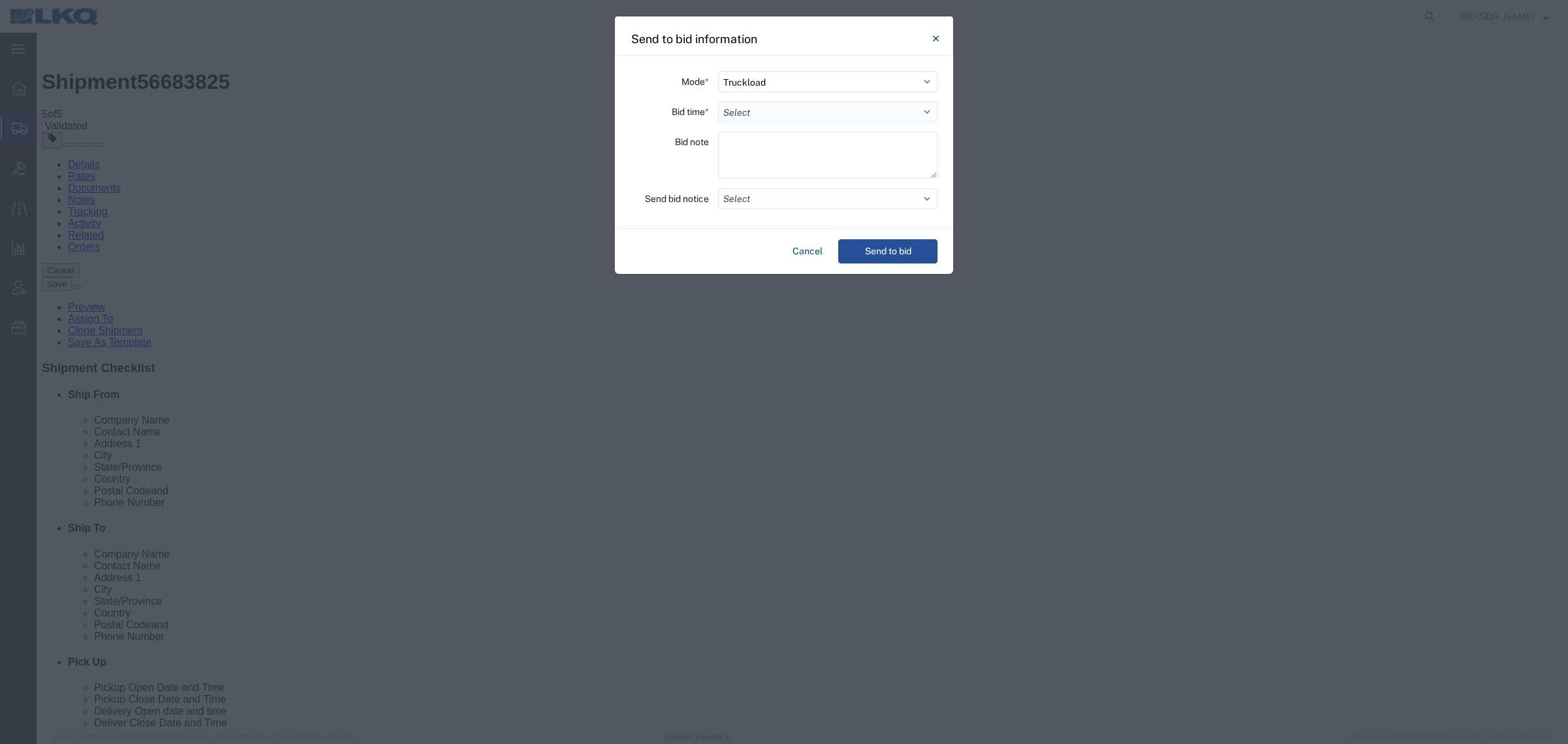
click at [751, 109] on select "Select 30 Min (Rush) 1 Hour (Rush) 2 Hours (Rush) 4 Hours (Rush) 8 Hours (Rush)…" at bounding box center [827, 111] width 220 height 21
select select "4"
click at [718, 101] on select "Select 30 Min (Rush) 1 Hour (Rush) 2 Hours (Rush) 4 Hours (Rush) 8 Hours (Rush)…" at bounding box center [827, 111] width 220 height 21
click at [895, 246] on button "Send to bid" at bounding box center [887, 251] width 99 height 25
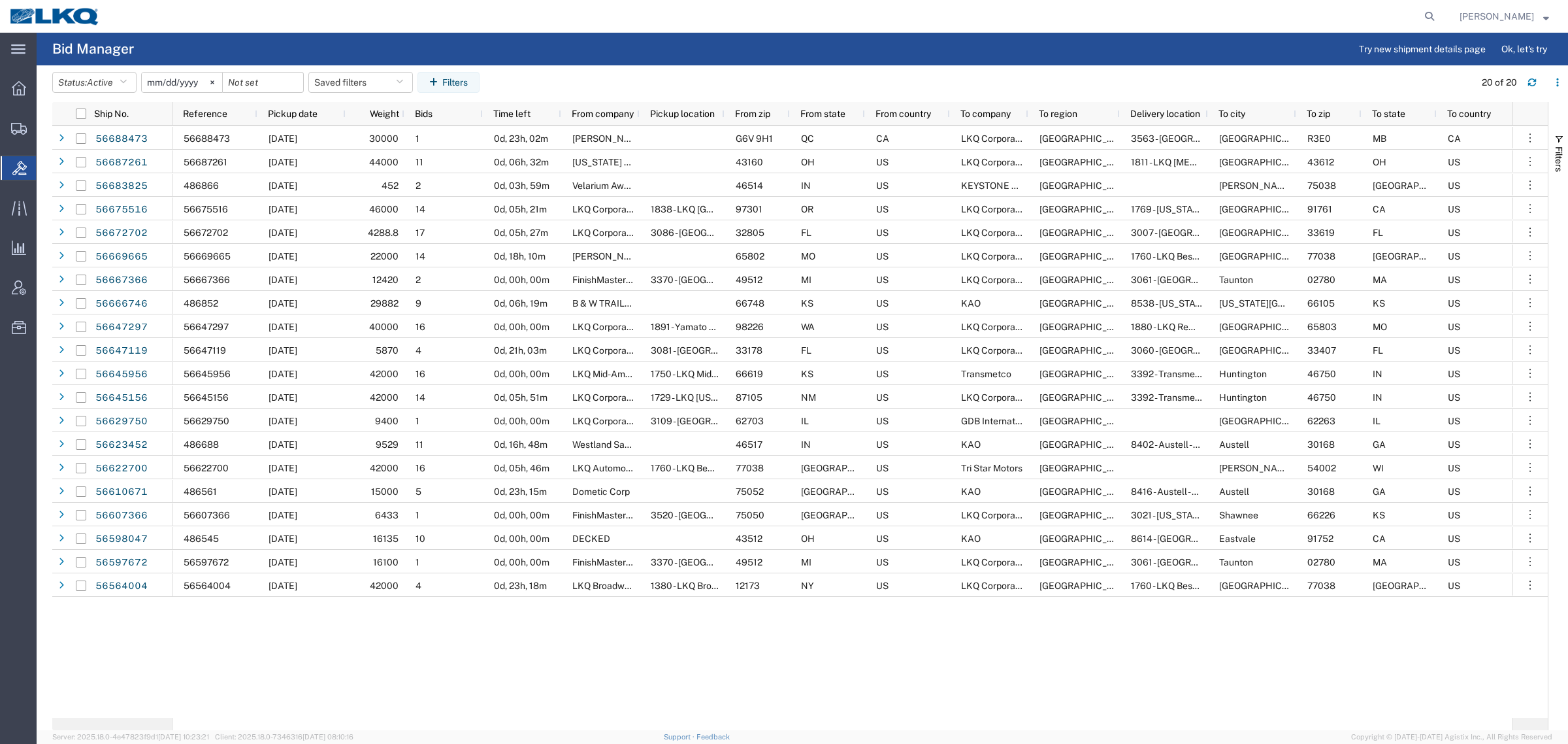
click at [663, 75] on agx-table-filter-chips "Status: Active Active All Awaiting Confirmation Awarded Closed Expired Open Wit…" at bounding box center [760, 87] width 1416 height 31
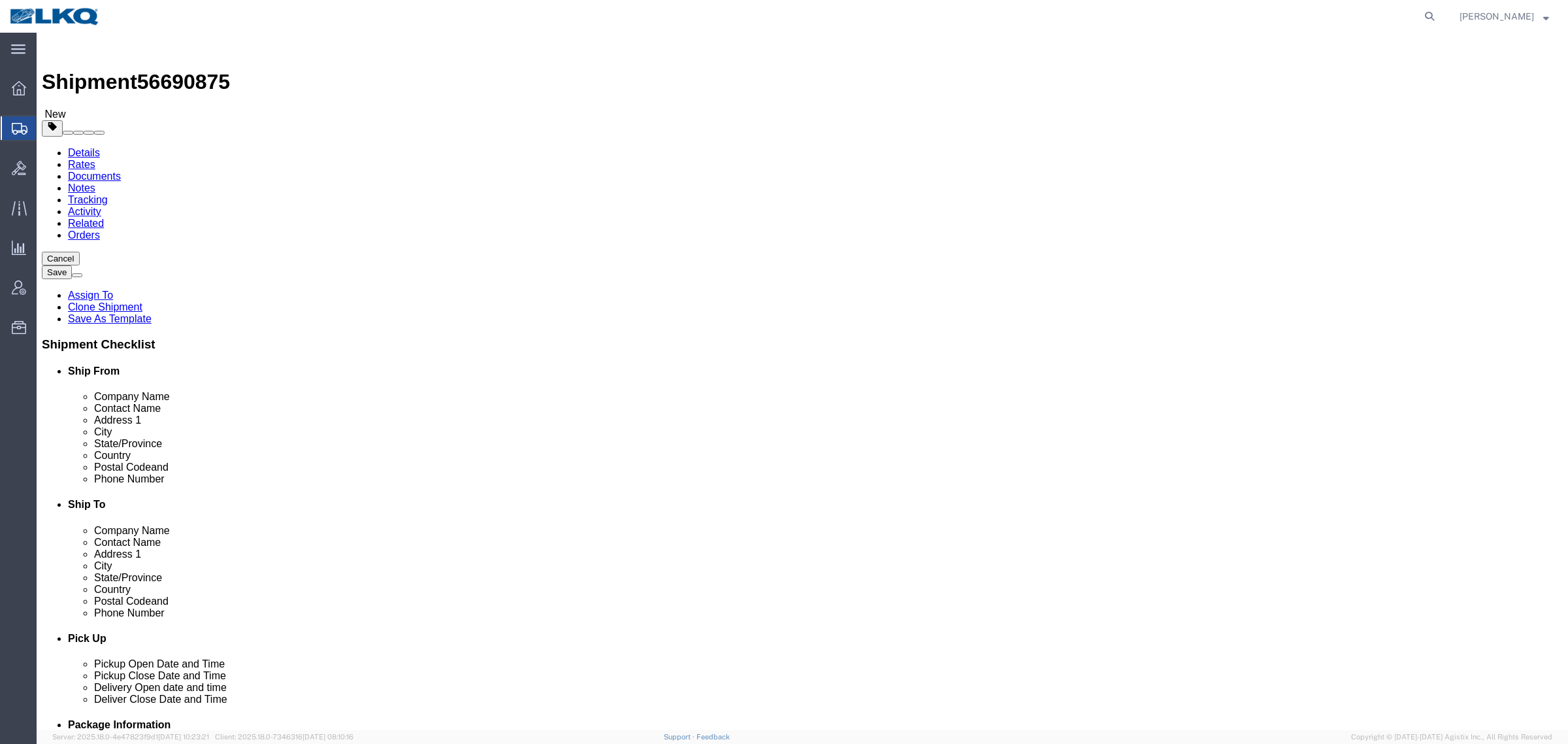
drag, startPoint x: 619, startPoint y: 102, endPoint x: 626, endPoint y: 101, distance: 7.1
click div "Shipment Information Package Information Special Services Loading Routing"
select select "27634"
select select
click div "Cancel Save Assign To Clone Shipment Save As Template Shipment Checklist Ship F…"
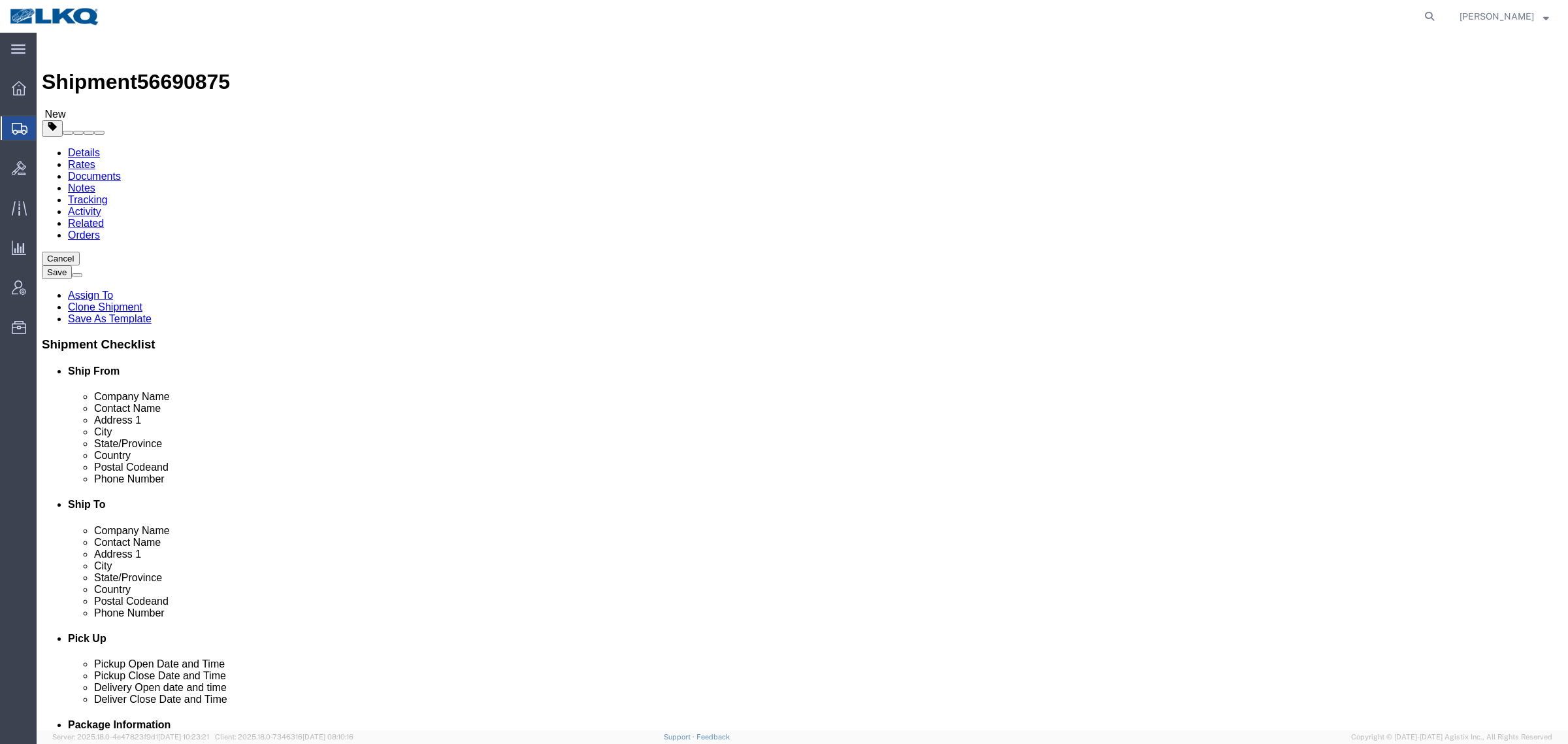
click div "Cancel Save Assign To Clone Shipment Save As Template Shipment Checklist Ship F…"
click div "Shipment Information Package Information Special Services Loading Routing"
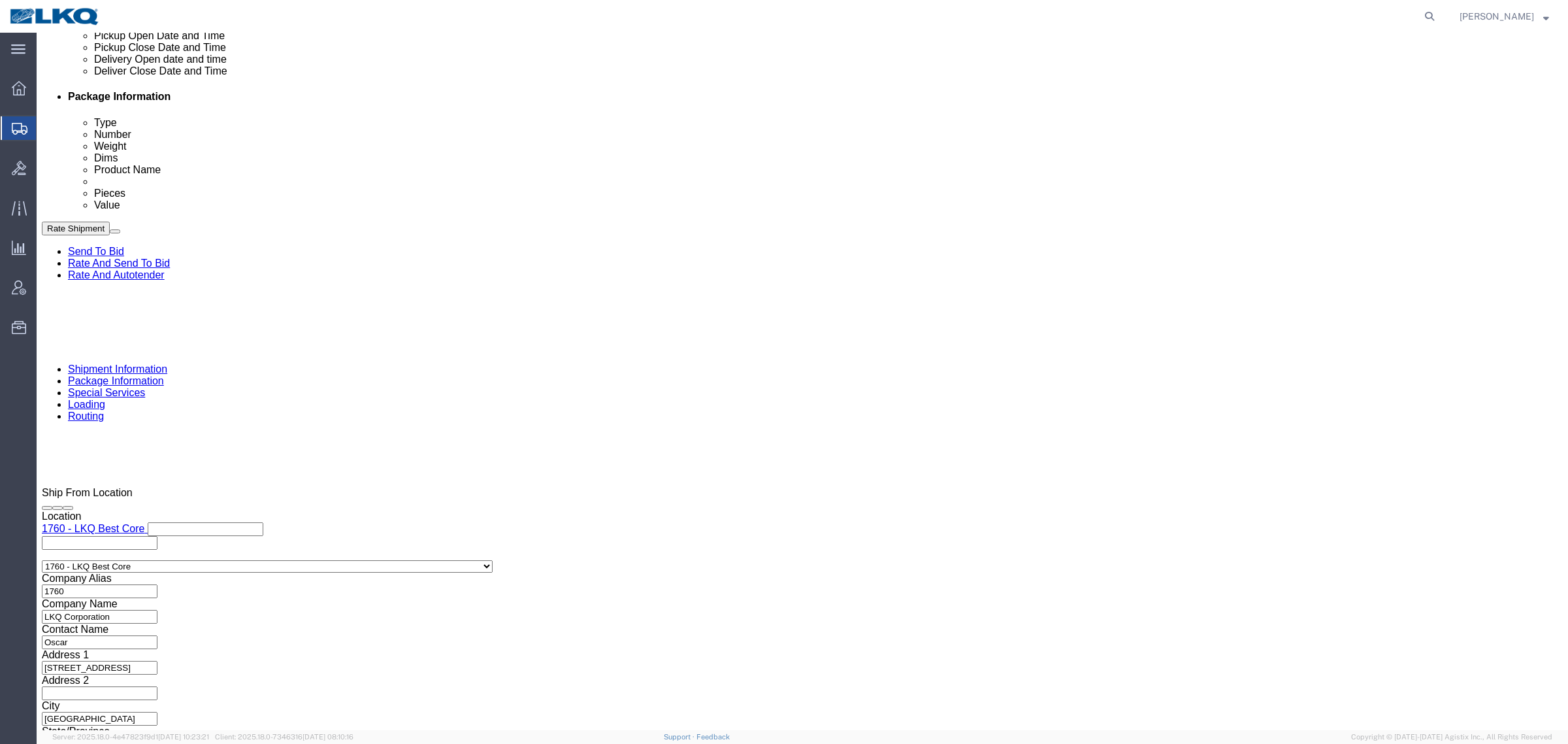
scroll to position [639, 0]
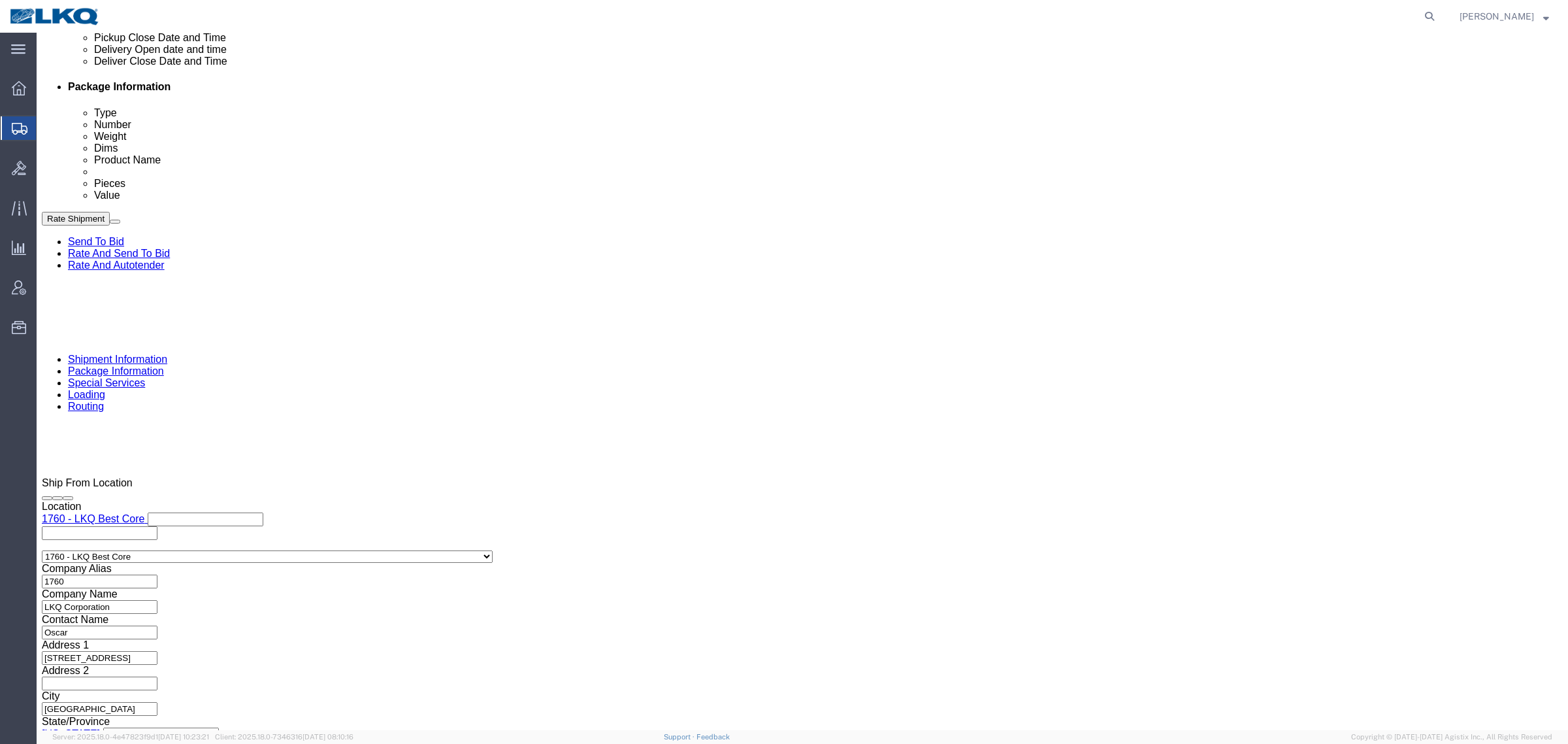
click div
click div "Pickup Date: Pickup Start Date Pickup Start Time Pickup Open Date and Time [DAT…"
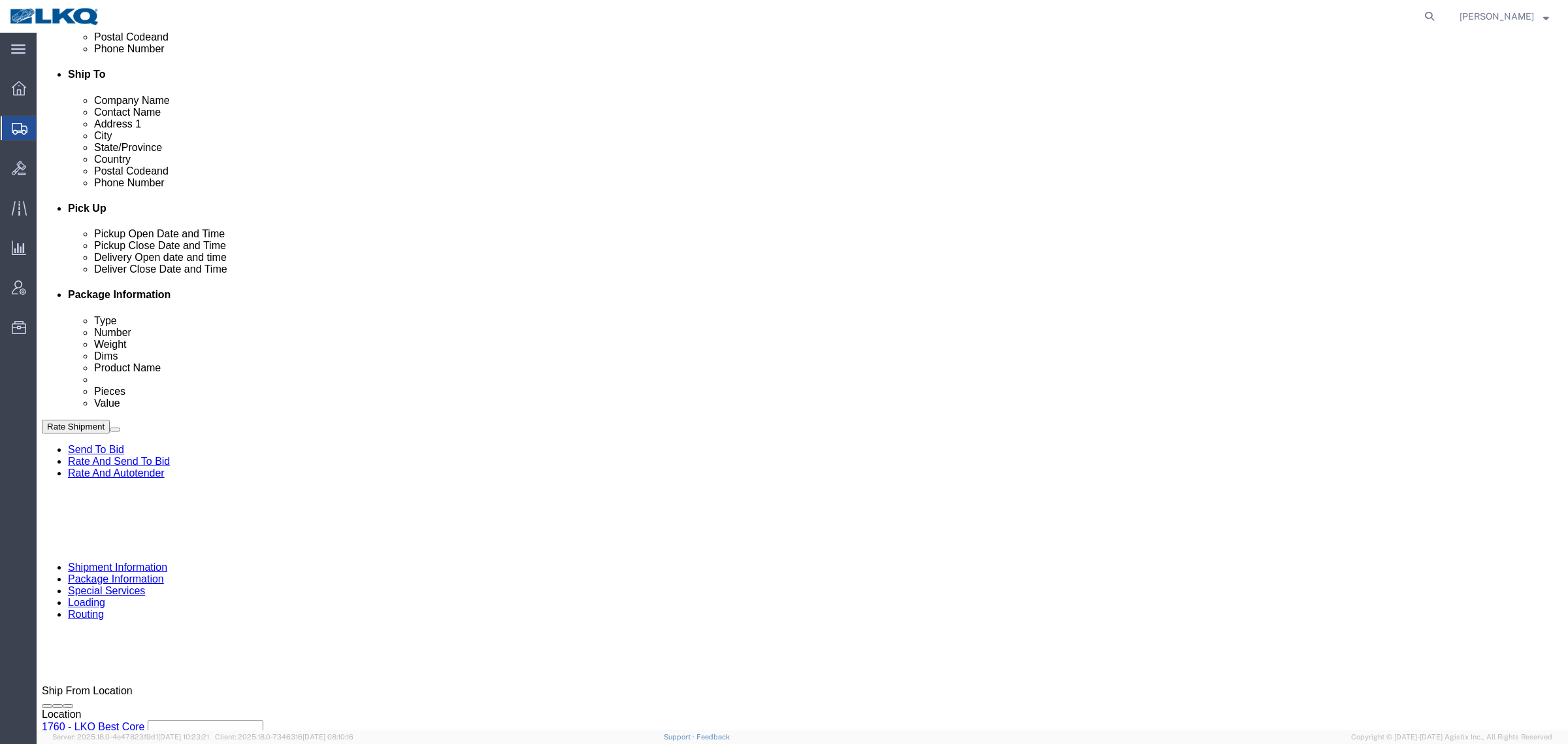
scroll to position [475, 0]
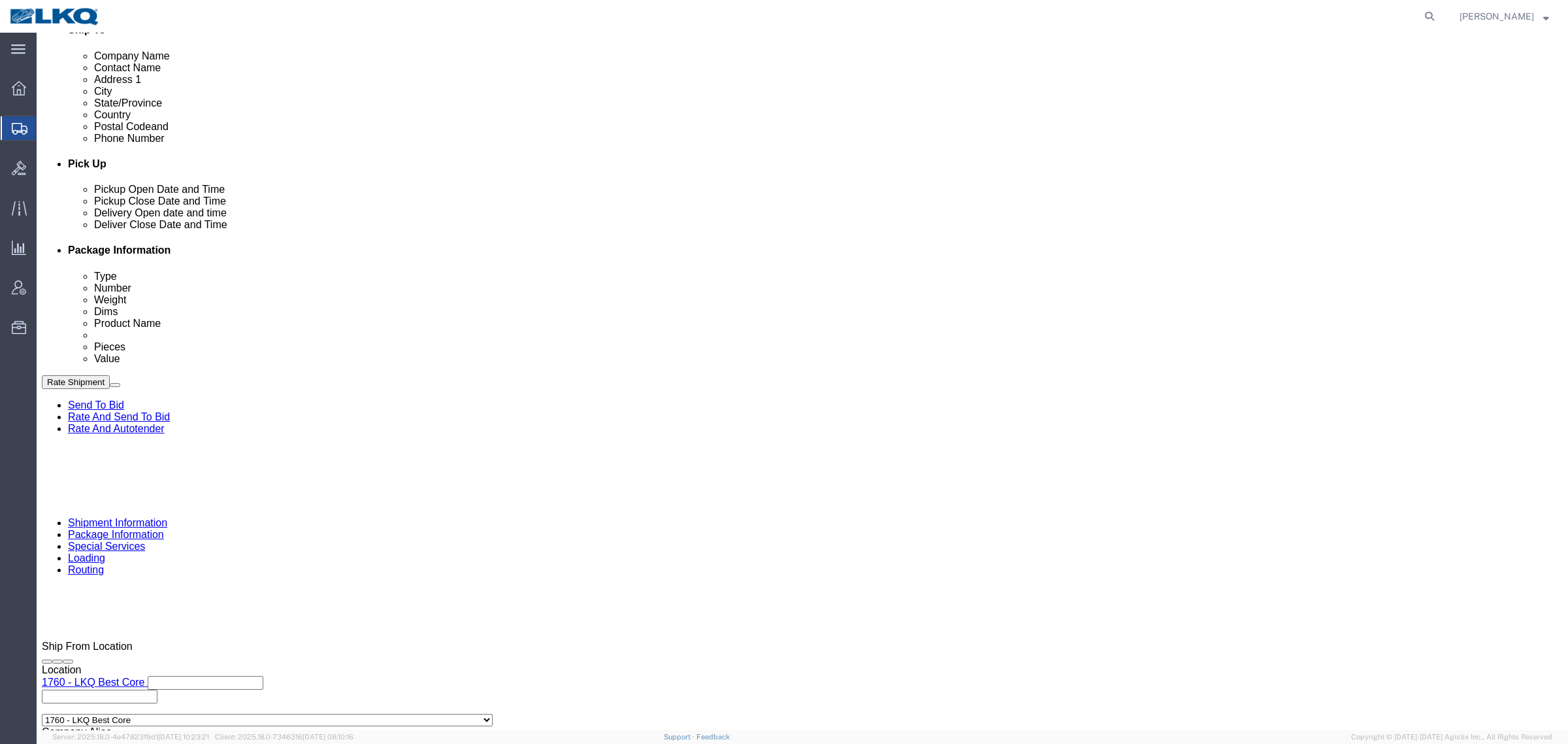
click div
click button "Apply"
click div "Delivery by Date Delivery Start Date Delivery Start Time Deliver Open Date and …"
click div "Cancel Save Assign To Clone Shipment Save As Template Shipment Checklist Ship F…"
click div "Shipment Checklist Ship From Company Name Contact Name Address 1 City State/Pro…"
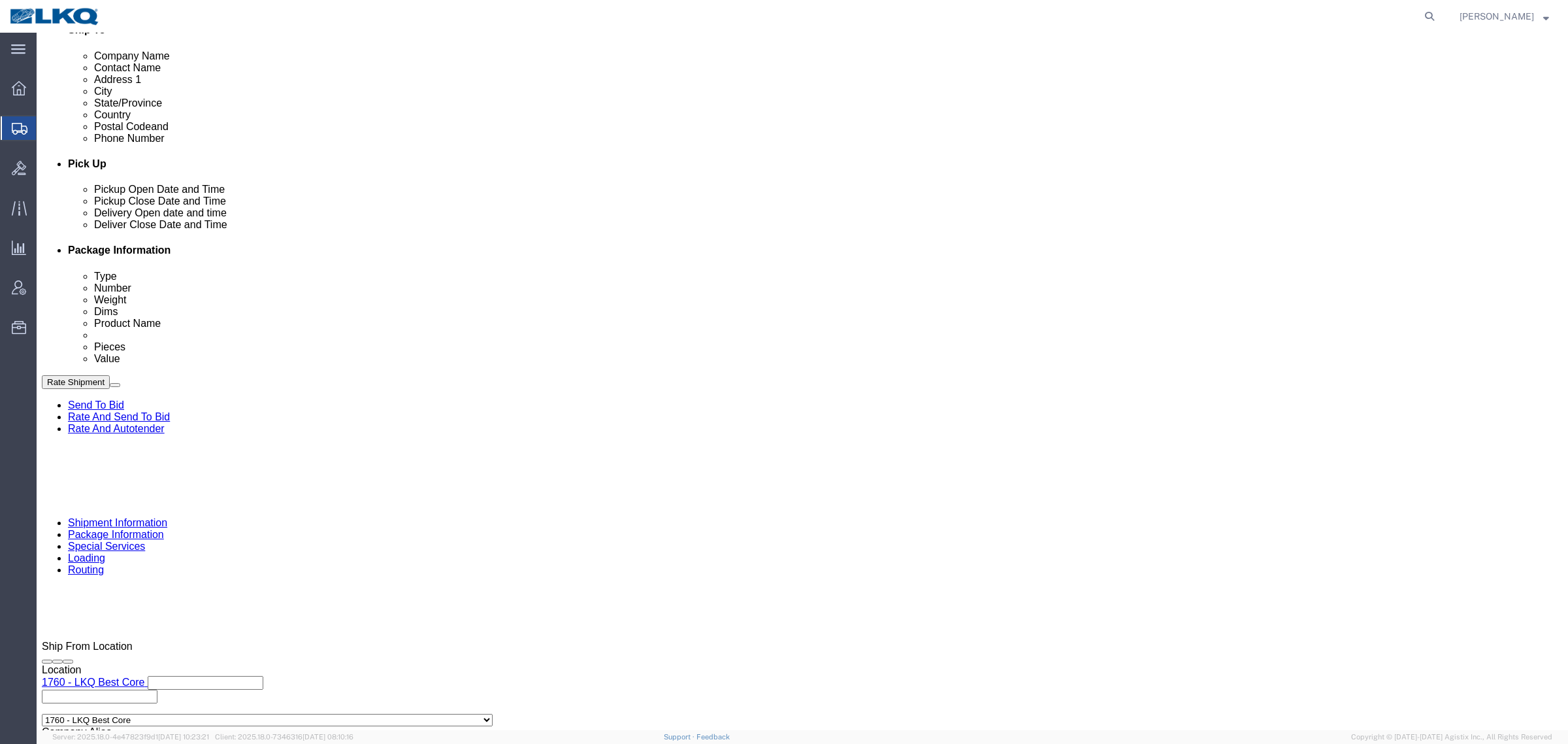
click div "Pickup Date and Time"
click span "56690875"
copy span "56690875"
click link "Special Services"
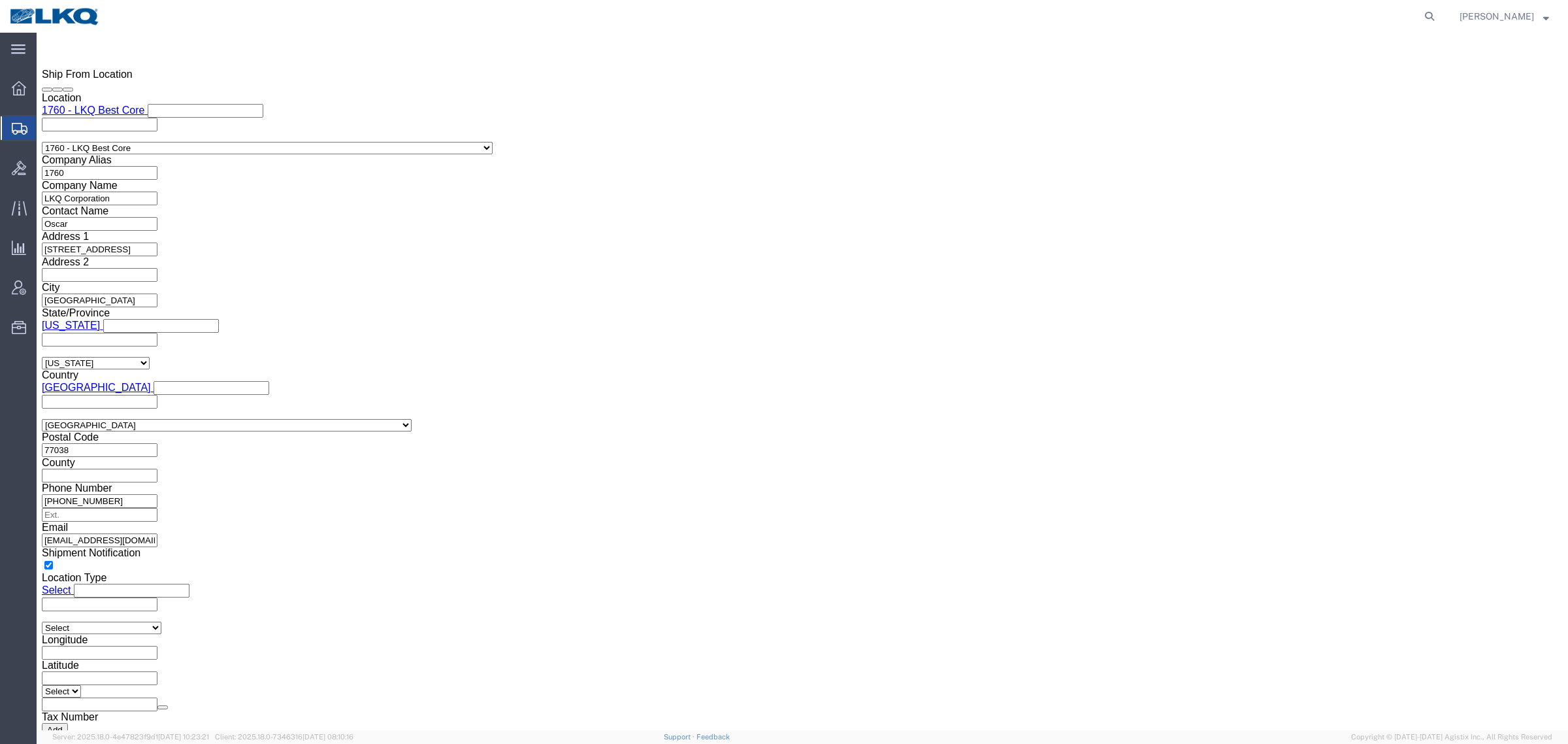
scroll to position [1285, 0]
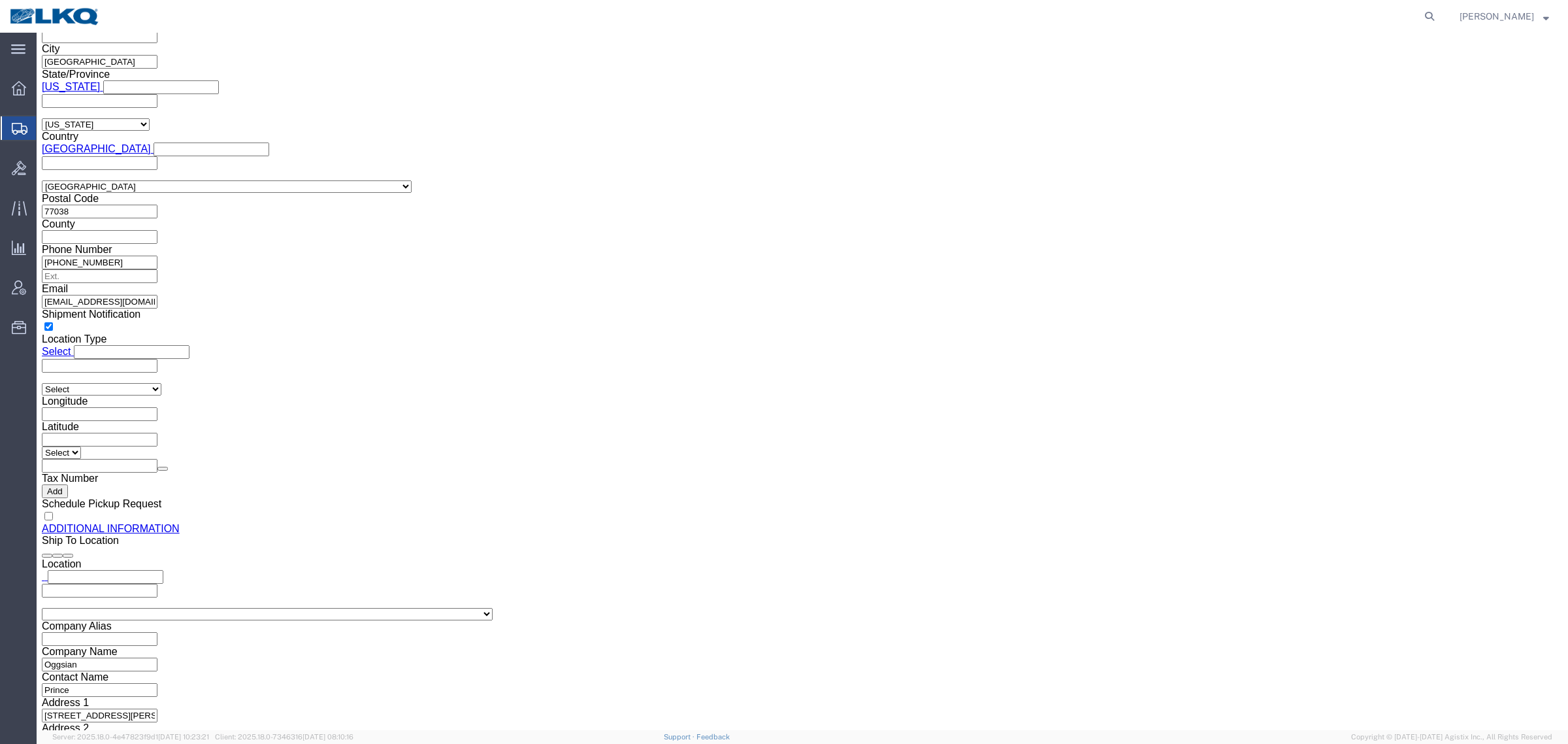
click input "[EMAIL_ADDRESS][DOMAIN_NAME]"
click button "Rate Shipment"
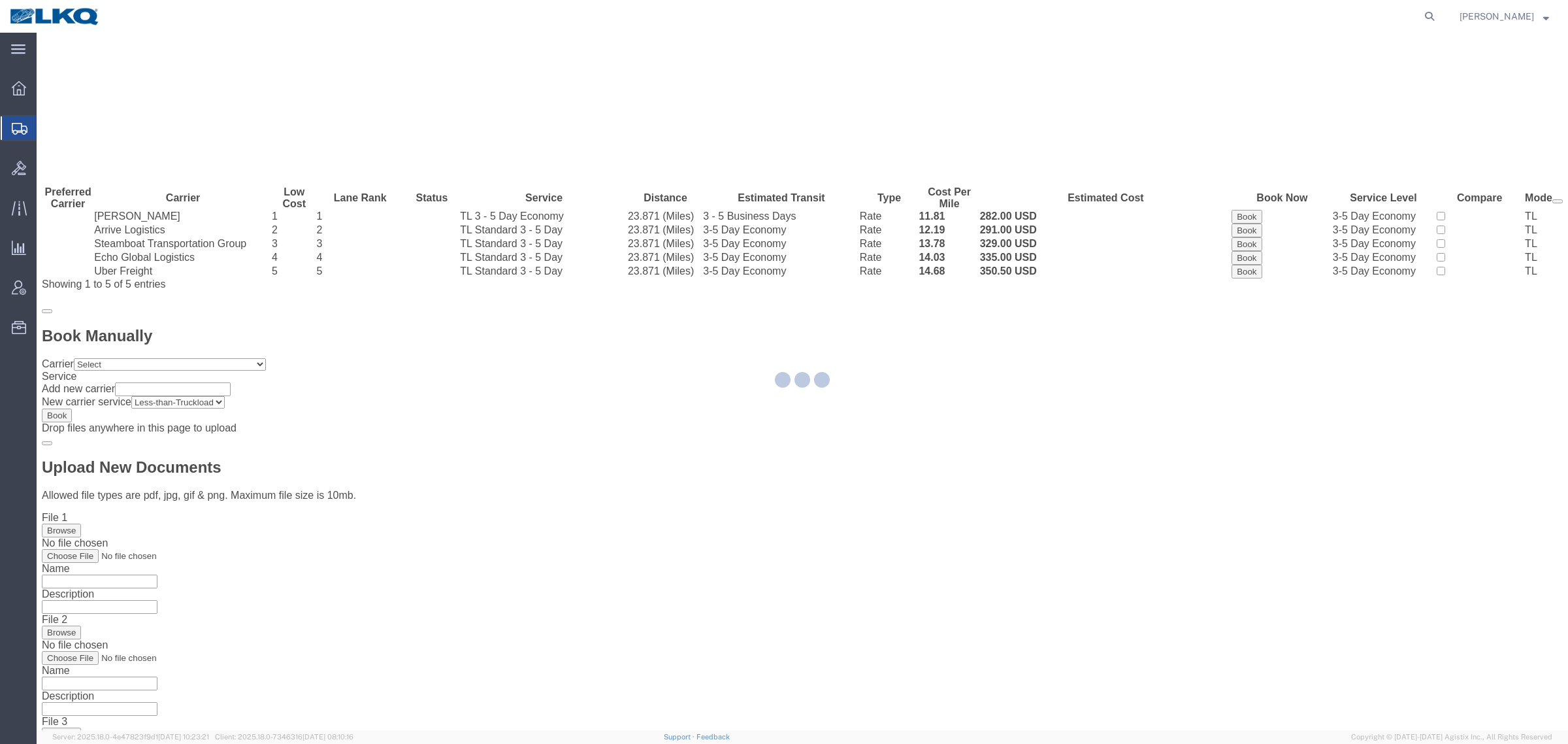
scroll to position [0, 0]
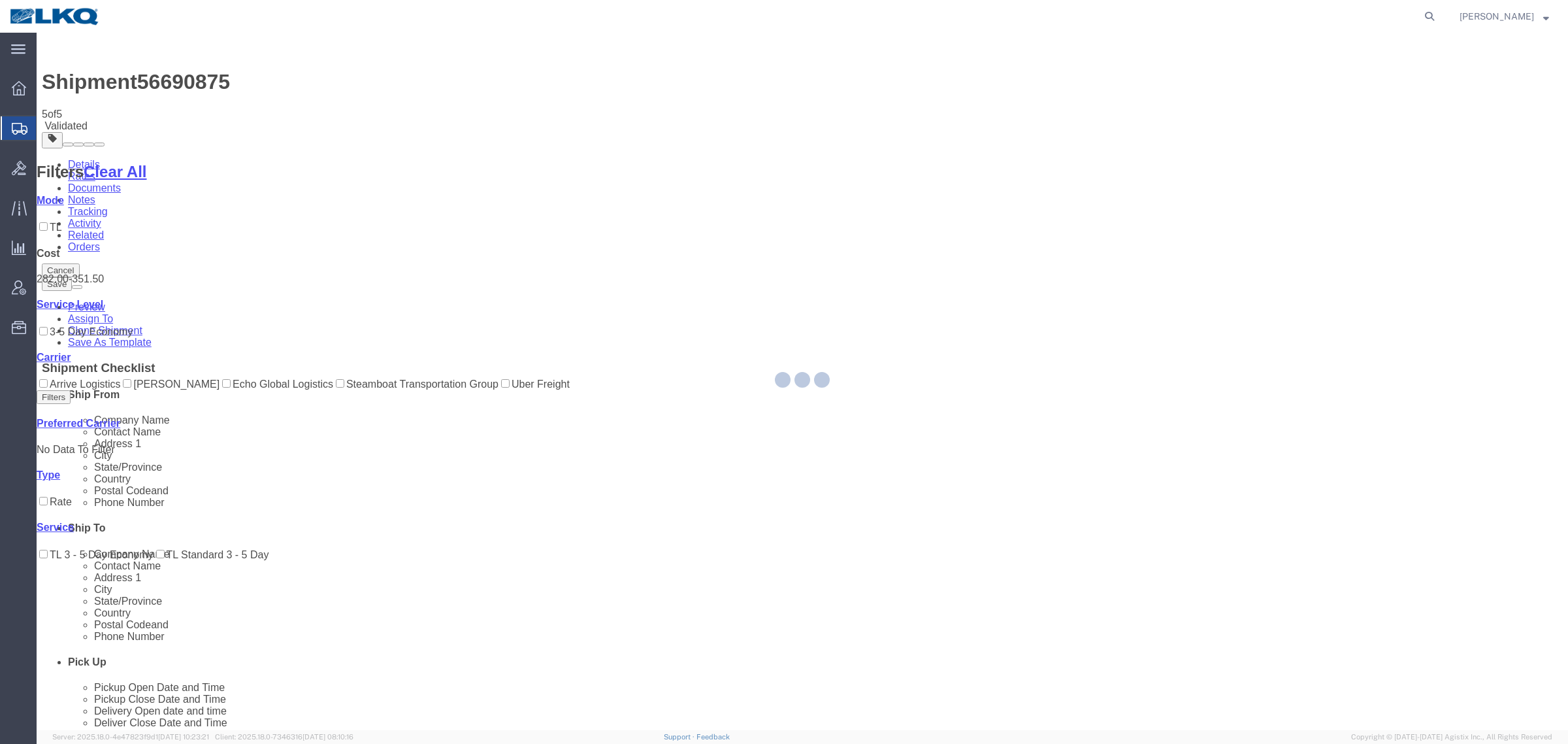
click at [1244, 629] on div at bounding box center [802, 381] width 1532 height 698
select select "27634"
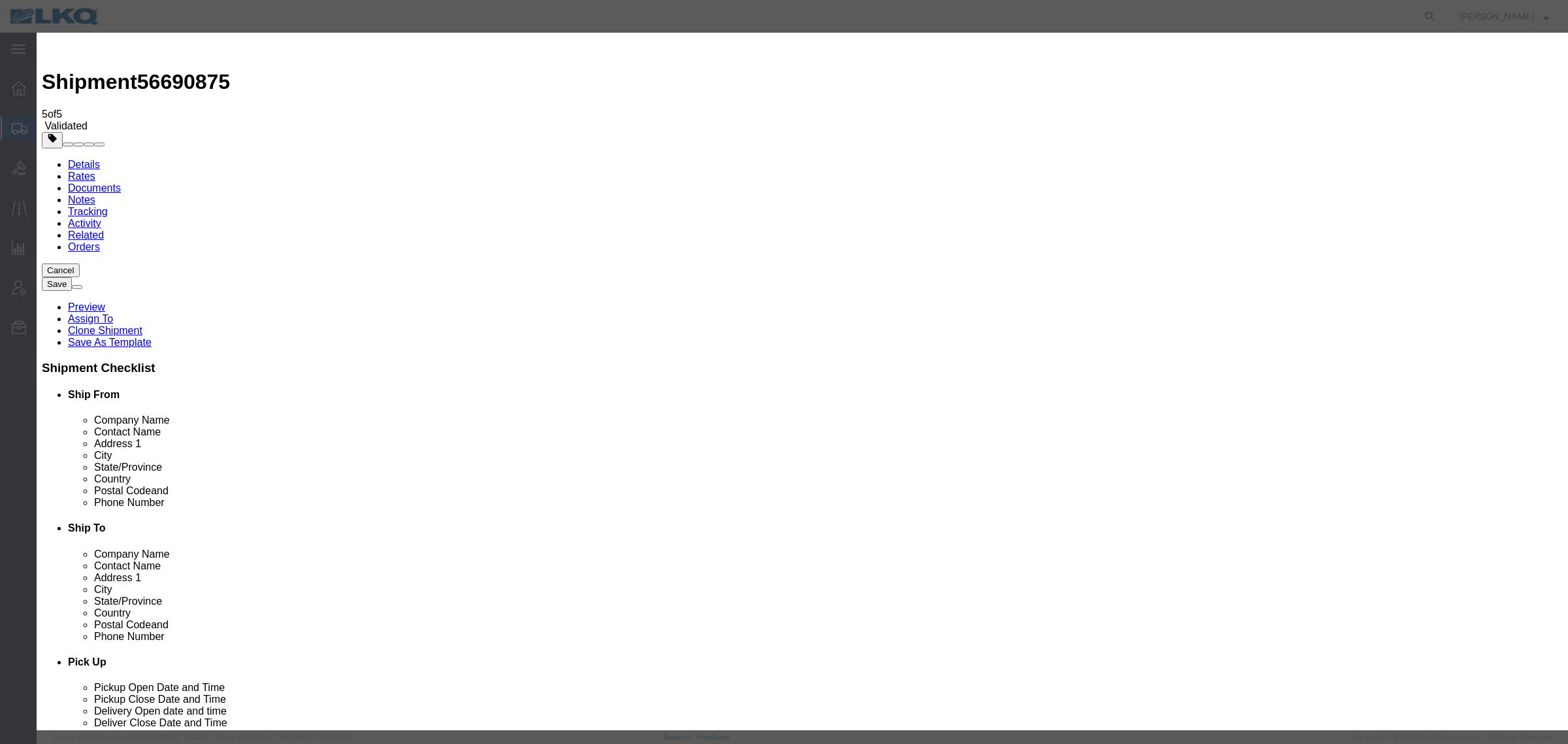
click input "2"
type input "1"
click input "1"
click select "Price Carrier Rank"
select select "LANE_RANK"
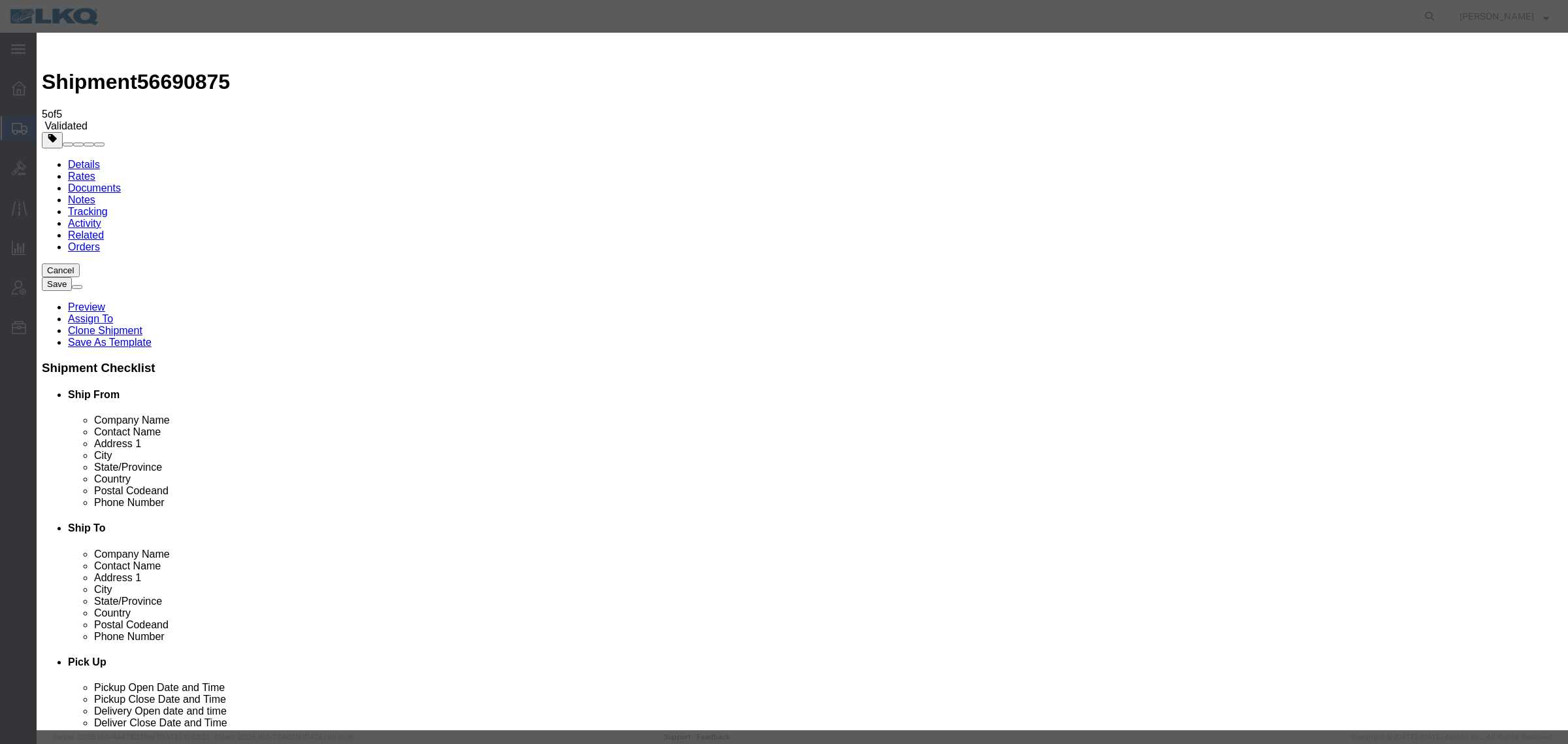
click select "Price Carrier Rank"
click input "8:00 AM"
type input "7:00 AM"
click button "button"
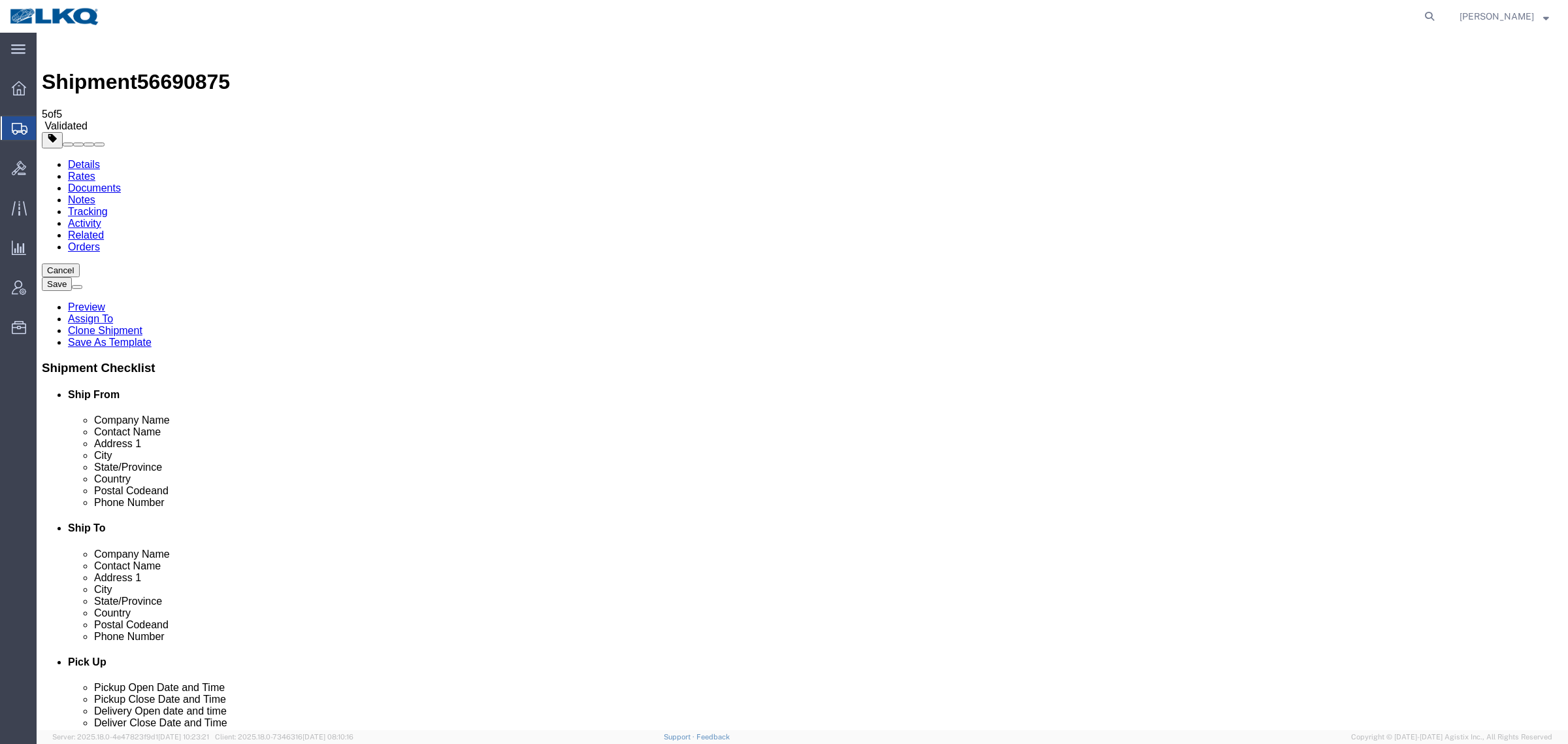
click link "Rate And Send To Bid"
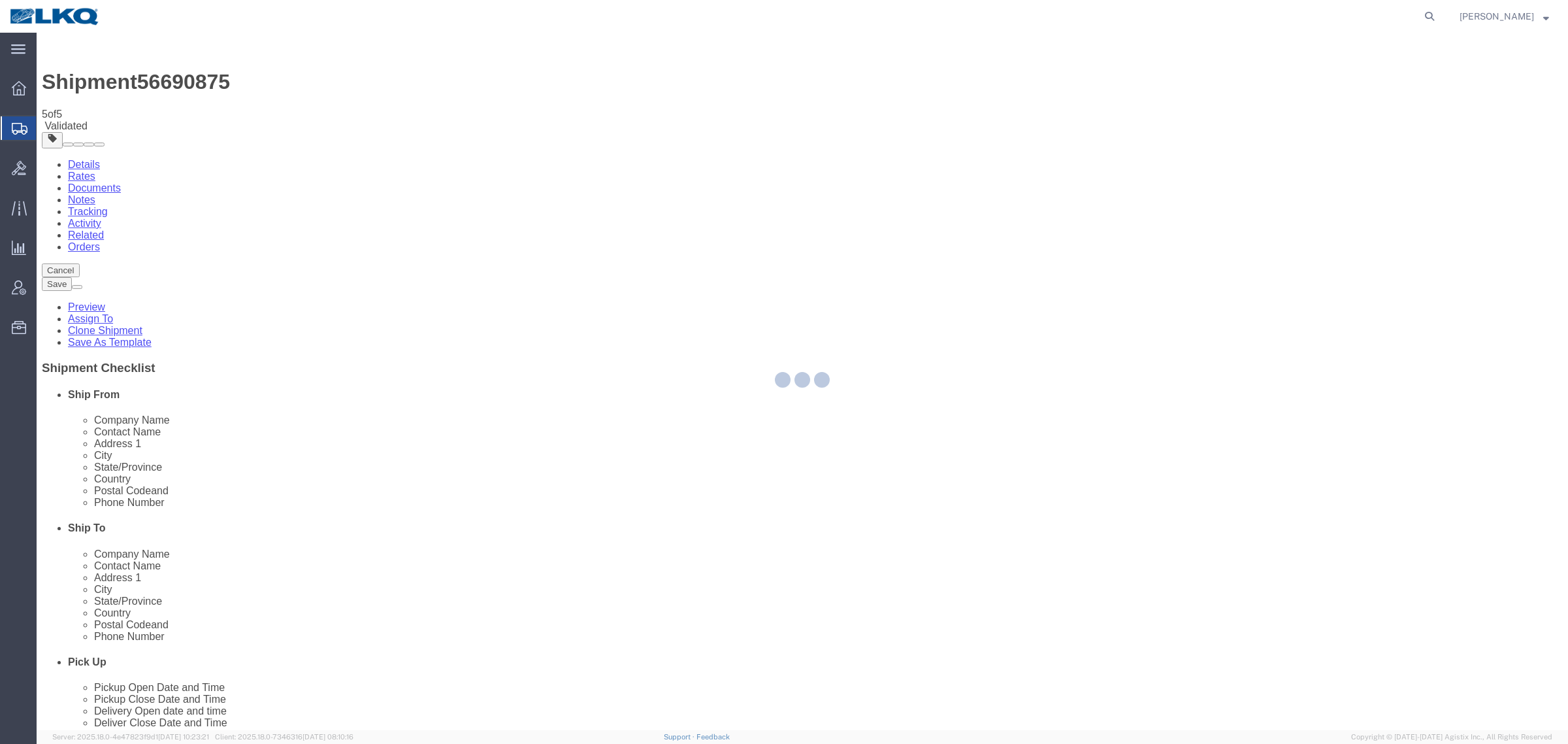
select select "TL"
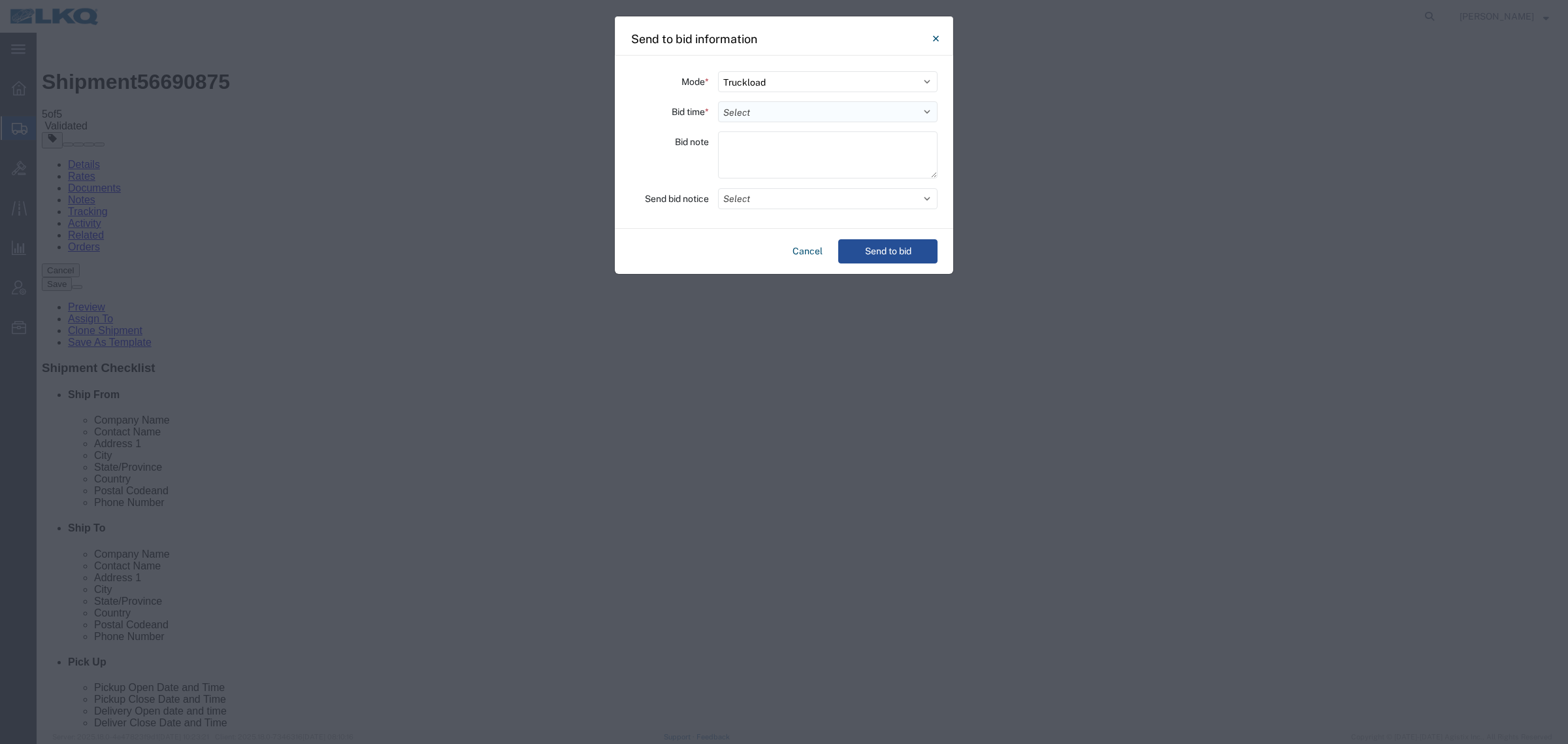
click at [815, 121] on select "Select 30 Min (Rush) 1 Hour (Rush) 2 Hours (Rush) 4 Hours (Rush) 8 Hours (Rush)…" at bounding box center [827, 111] width 220 height 21
click at [718, 101] on select "Select 30 Min (Rush) 1 Hour (Rush) 2 Hours (Rush) 4 Hours (Rush) 8 Hours (Rush)…" at bounding box center [827, 111] width 220 height 21
click at [864, 117] on select "Select 30 Min (Rush) 1 Hour (Rush) 2 Hours (Rush) 4 Hours (Rush) 8 Hours (Rush)…" at bounding box center [827, 111] width 220 height 21
select select "4"
click at [718, 101] on select "Select 30 Min (Rush) 1 Hour (Rush) 2 Hours (Rush) 4 Hours (Rush) 8 Hours (Rush)…" at bounding box center [827, 111] width 220 height 21
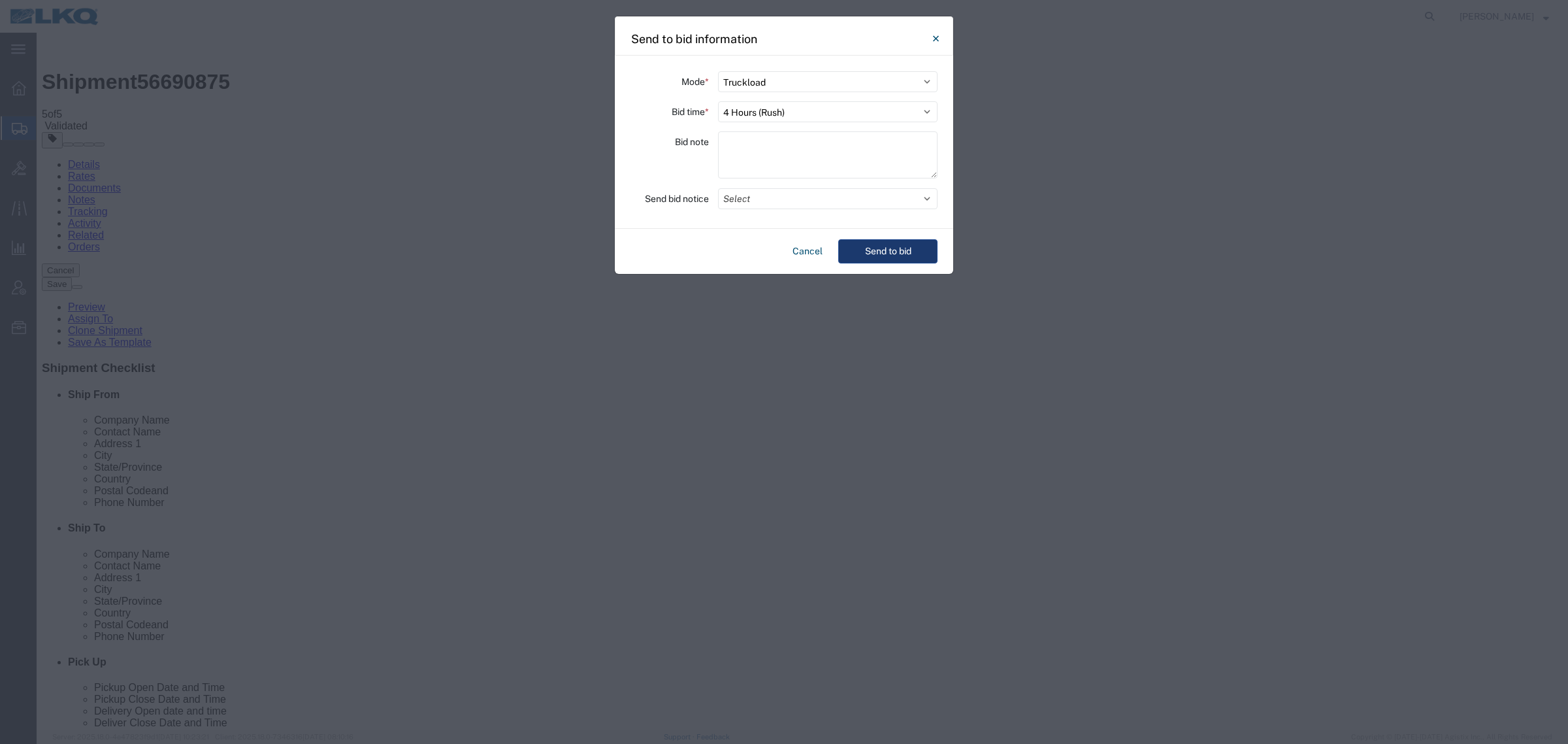
click at [902, 251] on button "Send to bid" at bounding box center [887, 251] width 99 height 25
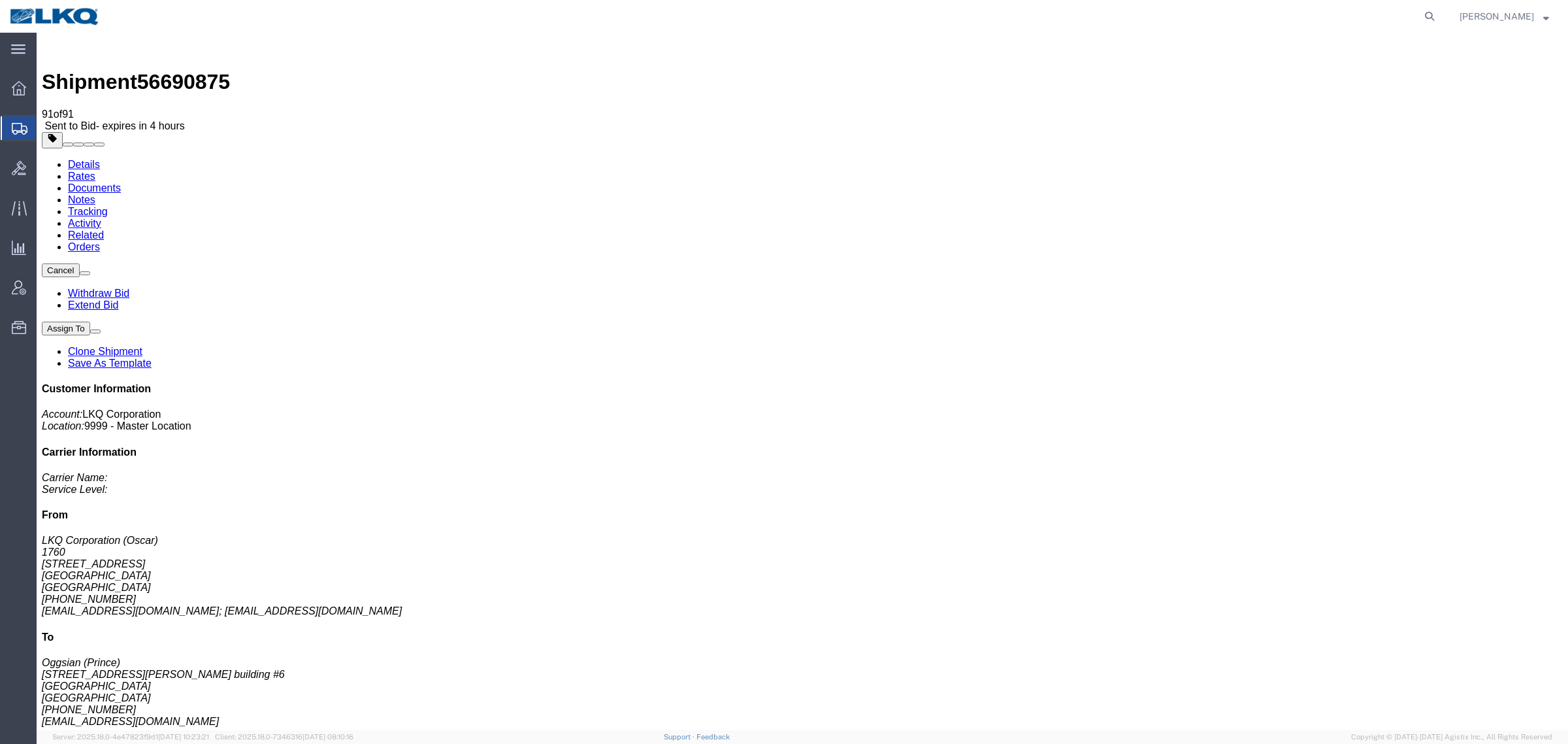
click at [1340, 132] on div at bounding box center [802, 140] width 1522 height 17
click at [15, 167] on icon at bounding box center [19, 168] width 15 height 15
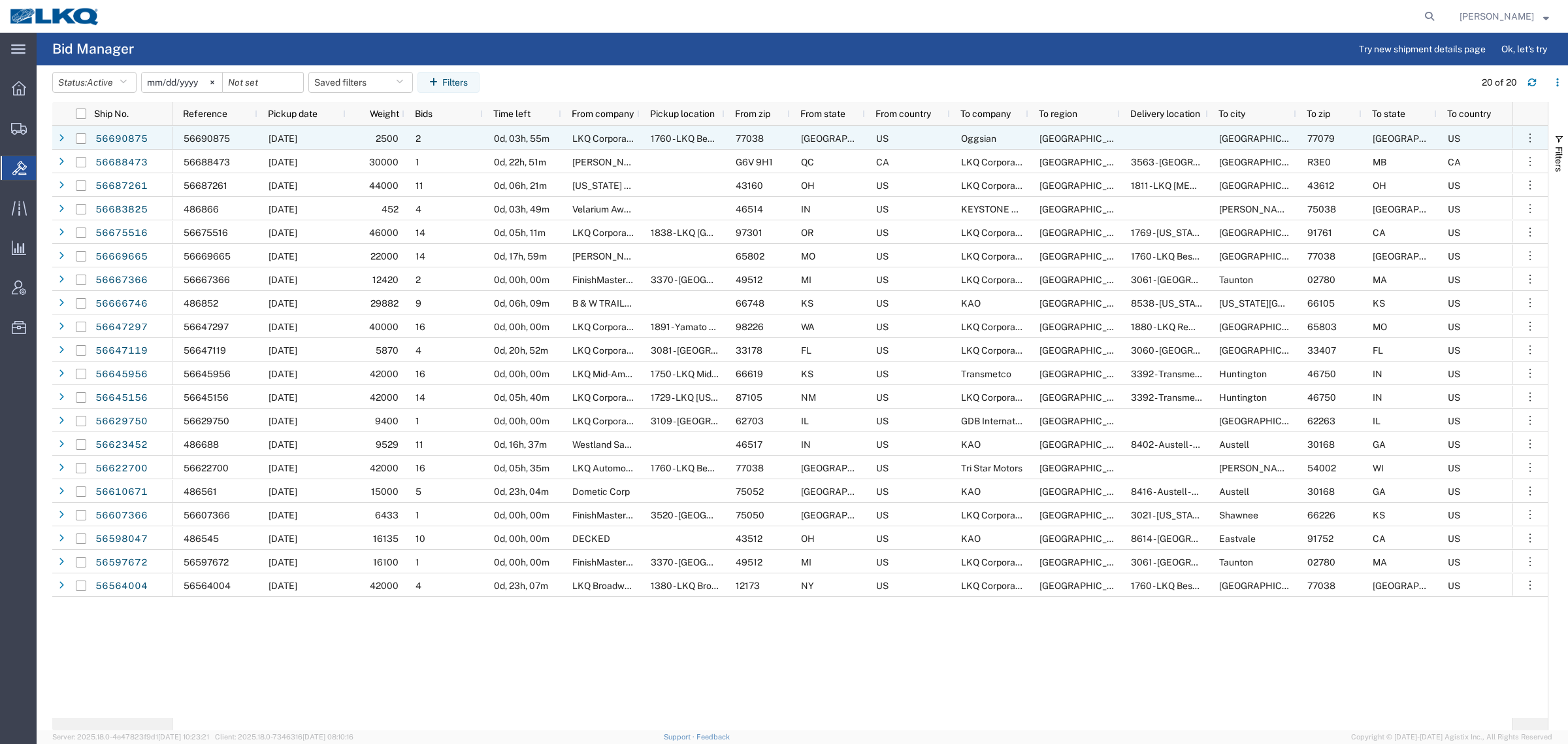
click at [698, 77] on agx-table-filter-chips "Status: Active Active All Awaiting Confirmation Awarded Closed Expired Open Wit…" at bounding box center [760, 87] width 1416 height 31
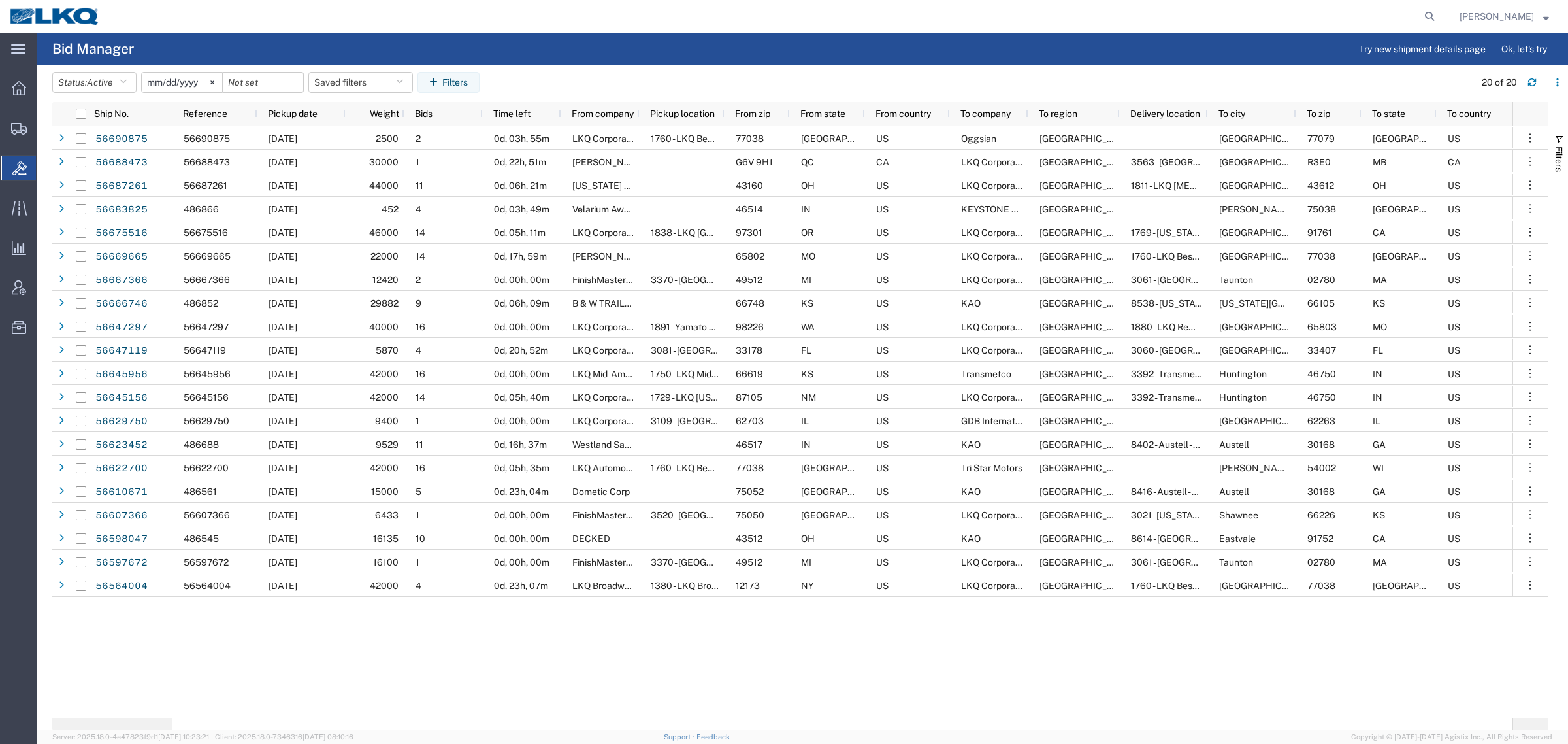
click at [770, 39] on agx-page-header "Bid Manager Try new shipment details page Ok, let's try" at bounding box center [802, 48] width 1532 height 33
click at [769, 50] on agx-page-header "Bid Manager Try new shipment details page Ok, let's try" at bounding box center [802, 48] width 1532 height 33
click at [758, 73] on agx-table-filter-chips "Status: Active Active All Awaiting Confirmation Awarded Closed Expired Open Wit…" at bounding box center [760, 87] width 1416 height 31
click at [768, 55] on agx-page-header "Bid Manager Try new shipment details page Ok, let's try" at bounding box center [802, 48] width 1532 height 33
click at [768, 57] on agx-page-header "Bid Manager Try new shipment details page Ok, let's try" at bounding box center [802, 48] width 1532 height 33
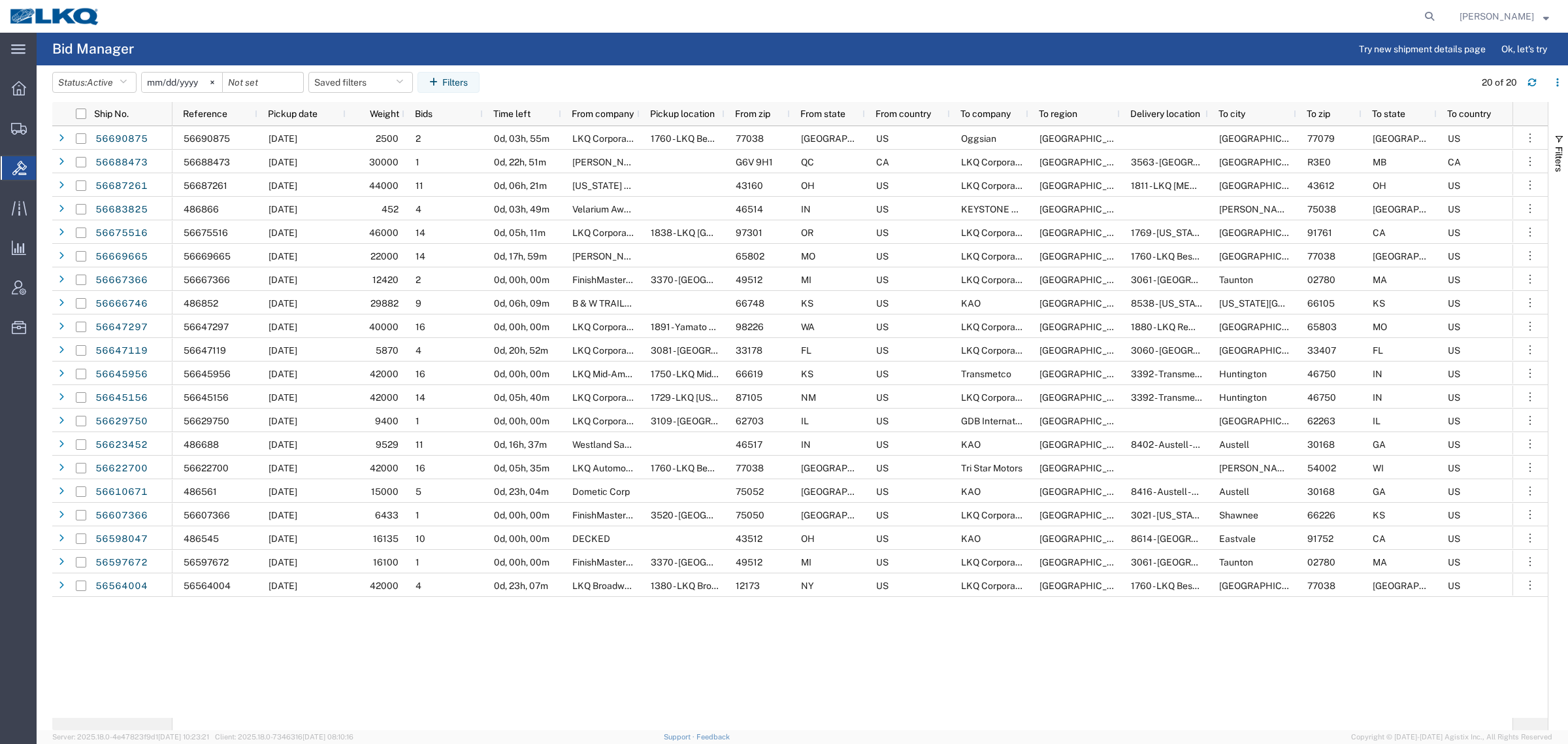
click at [763, 72] on agx-table-filter-chips "Status: Active Active All Awaiting Confirmation Awarded Closed Expired Open Wit…" at bounding box center [760, 87] width 1416 height 31
click at [770, 82] on agx-table-filter-chips "Status: Active Active All Awaiting Confirmation Awarded Closed Expired Open Wit…" at bounding box center [760, 87] width 1416 height 31
click at [780, 81] on agx-table-filter-chips "Status: Active Active All Awaiting Confirmation Awarded Closed Expired Open Wit…" at bounding box center [760, 87] width 1416 height 31
click at [781, 86] on agx-table-filter-chips "Status: Active Active All Awaiting Confirmation Awarded Closed Expired Open Wit…" at bounding box center [760, 87] width 1416 height 31
click at [572, 69] on header "Status: Active Active All Awaiting Confirmation Awarded Closed Expired Open Wit…" at bounding box center [810, 83] width 1516 height 36
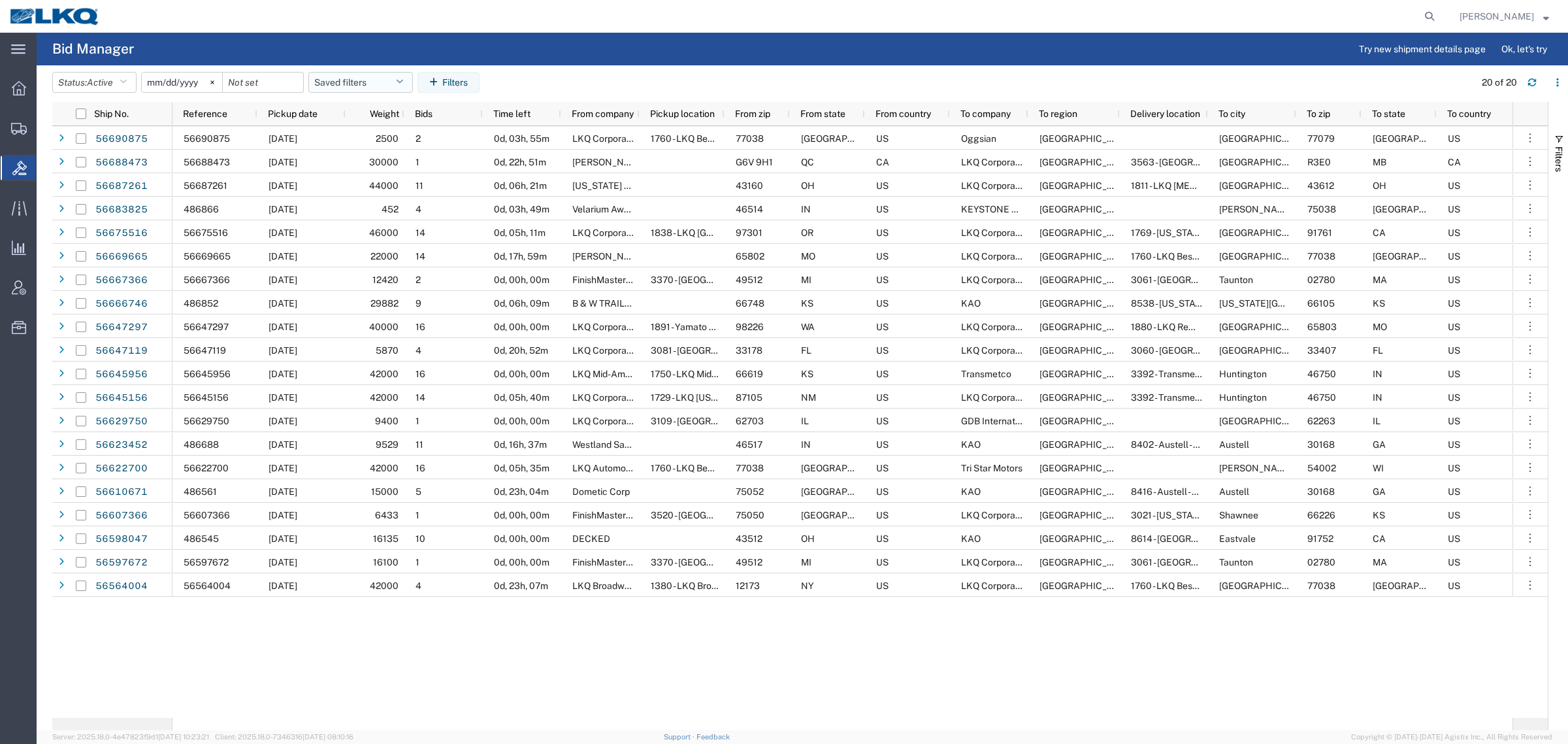
click at [349, 84] on button "Saved filters" at bounding box center [360, 82] width 104 height 21
drag, startPoint x: 370, startPoint y: 139, endPoint x: 511, endPoint y: 106, distance: 144.8
click at [371, 139] on span "Bid Board" at bounding box center [396, 139] width 171 height 25
type input "[DATE]"
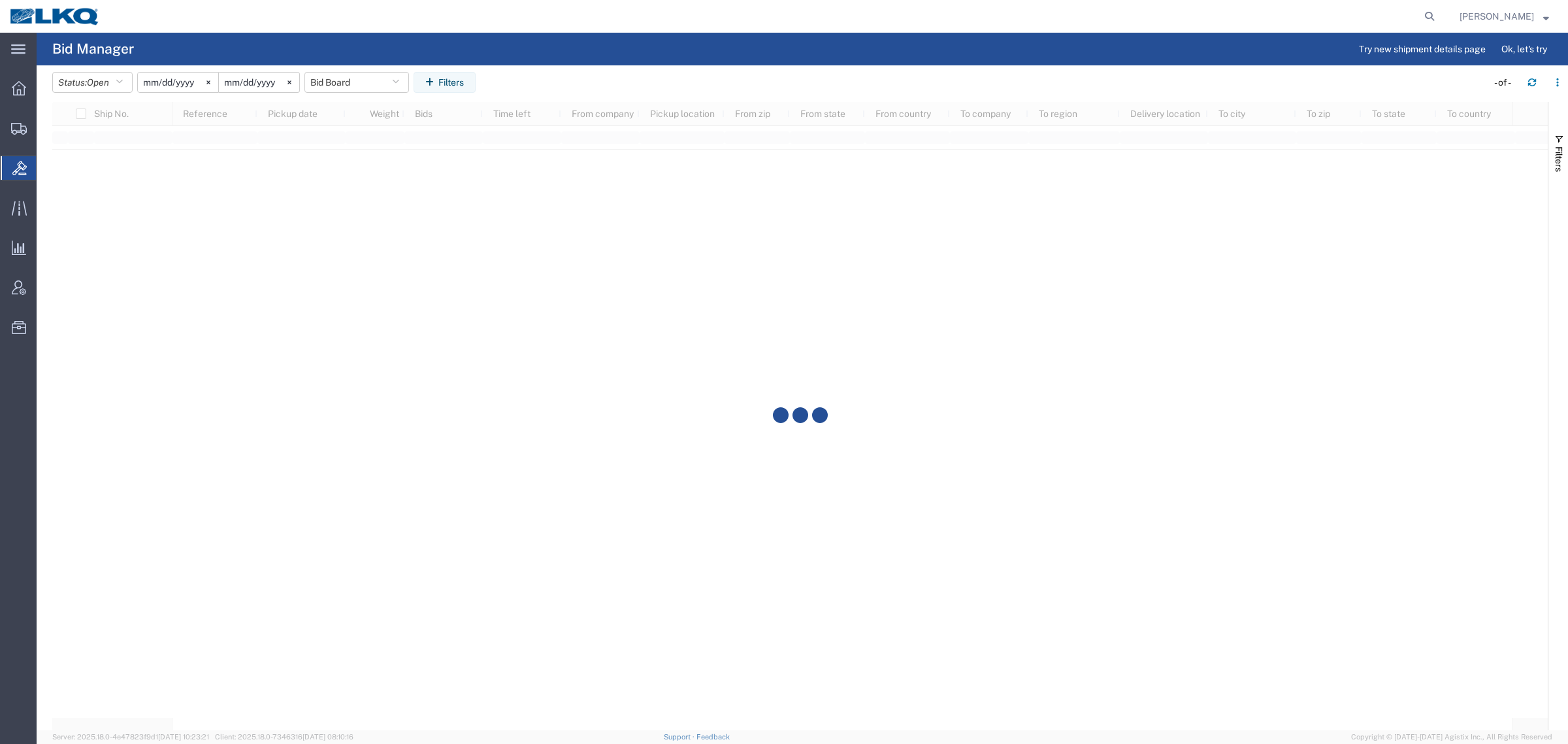
click at [611, 76] on agx-table-filter-chips "Status: Open Active All Awaiting Confirmation Awarded Closed Expired Open Withd…" at bounding box center [766, 87] width 1428 height 31
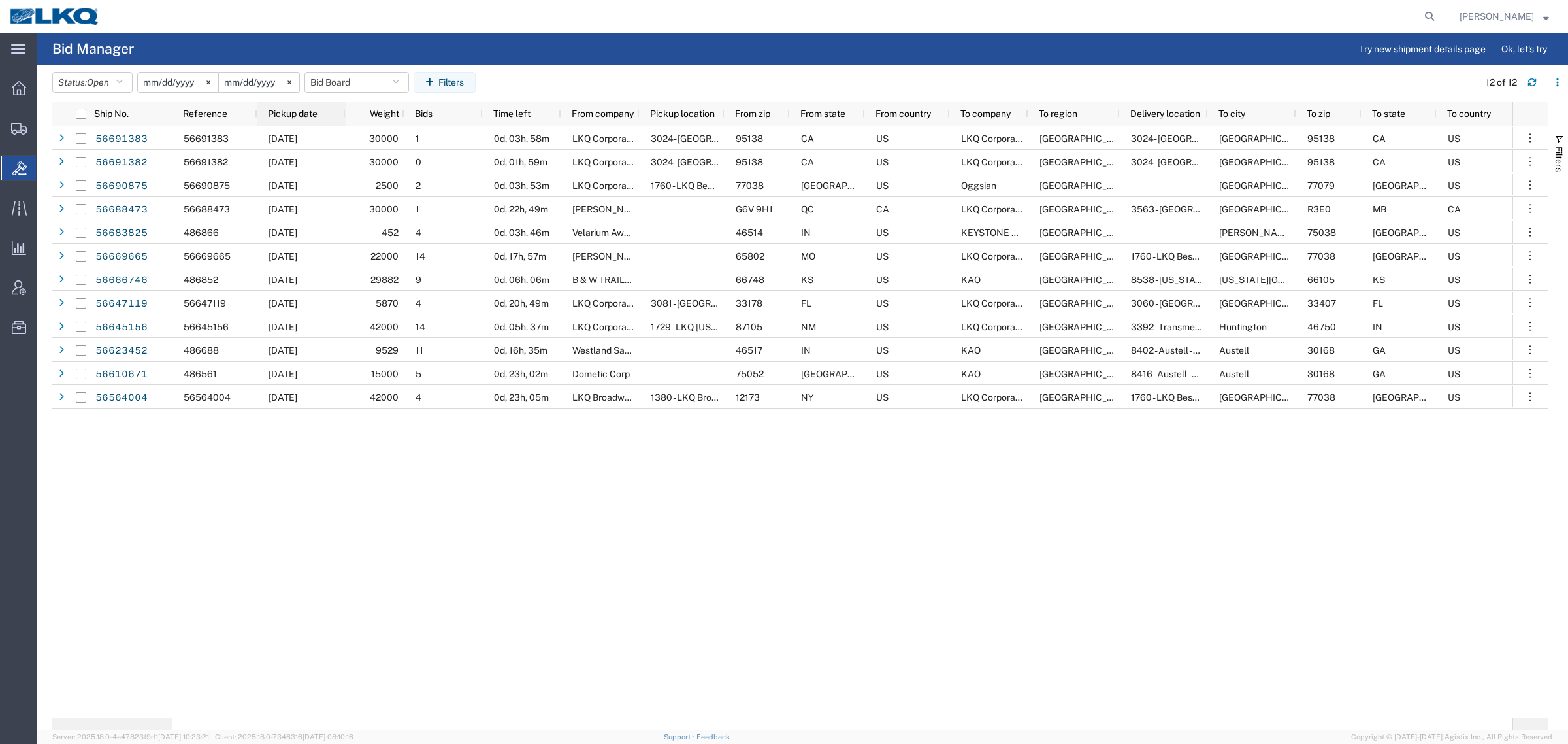
click at [287, 108] on span "Pickup date" at bounding box center [293, 113] width 49 height 11
click at [345, 82] on button "Bid Board" at bounding box center [357, 82] width 104 height 21
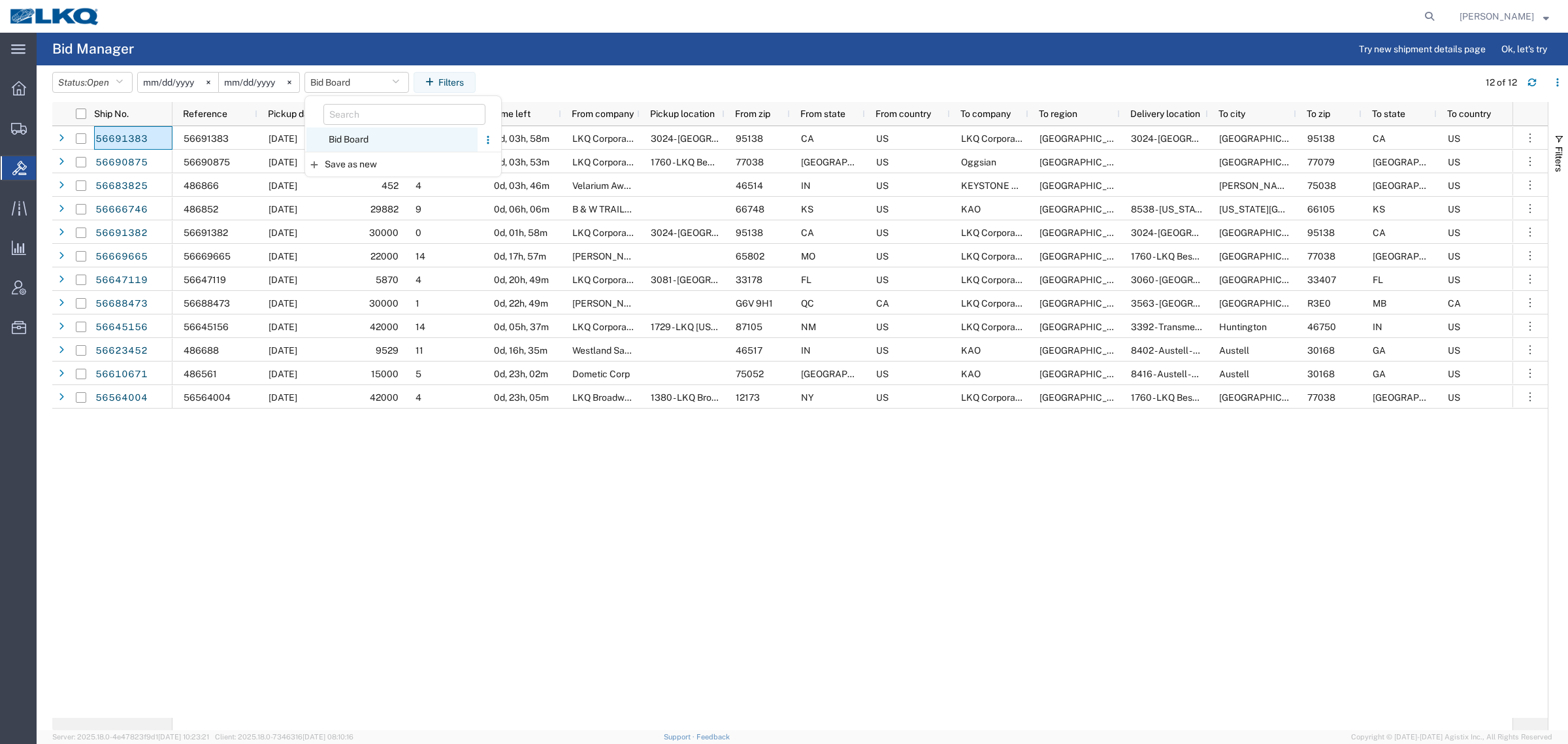
click at [366, 146] on span "Bid Board" at bounding box center [392, 139] width 171 height 25
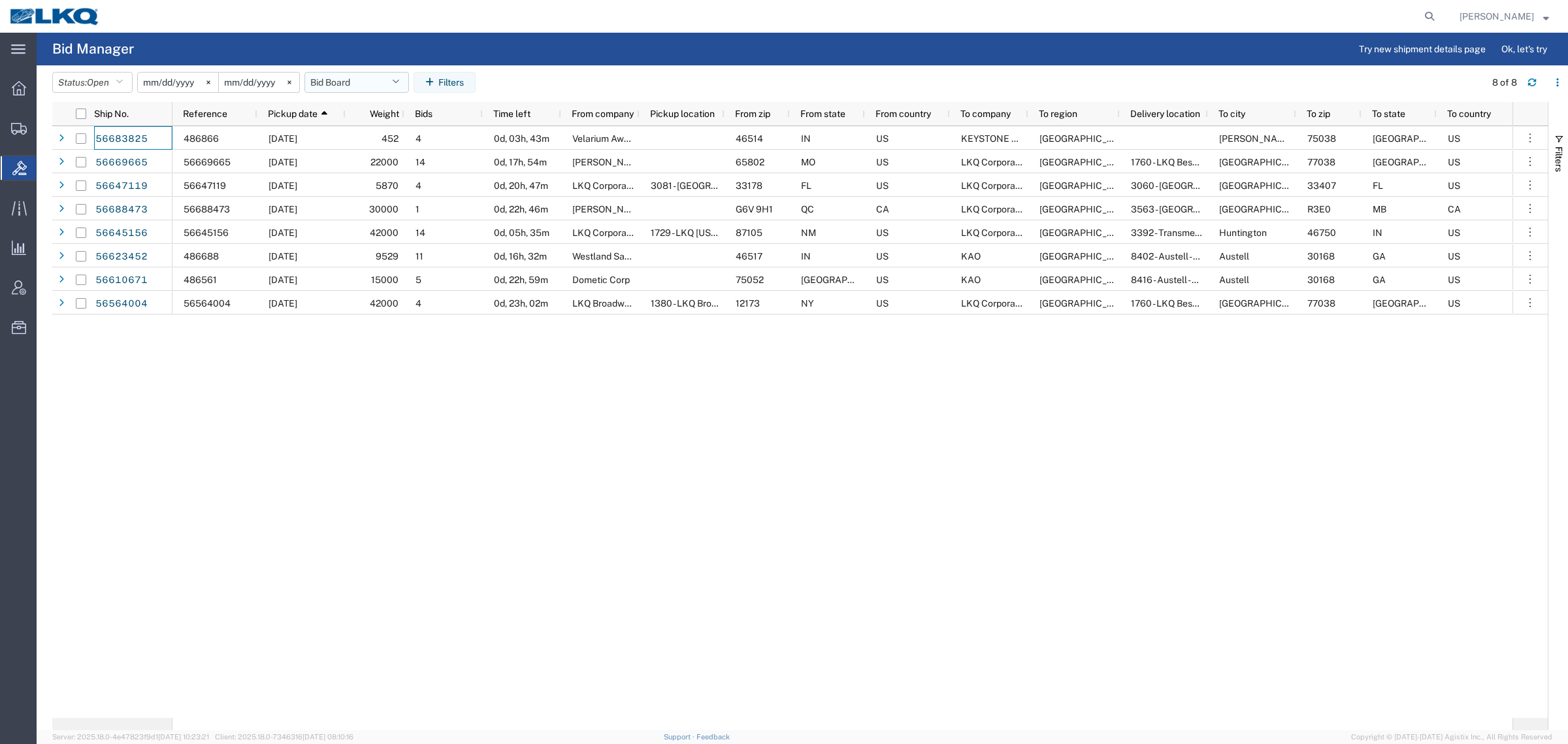
click at [348, 77] on button "Bid Board" at bounding box center [357, 82] width 104 height 21
click at [607, 57] on agx-page-header "Bid Manager Try new shipment details page Ok, let's try" at bounding box center [802, 48] width 1532 height 33
drag, startPoint x: 1531, startPoint y: 83, endPoint x: 1511, endPoint y: 87, distance: 20.4
click at [1531, 83] on icon "button" at bounding box center [1532, 82] width 9 height 9
click at [345, 81] on button "Bid Board" at bounding box center [357, 82] width 104 height 21
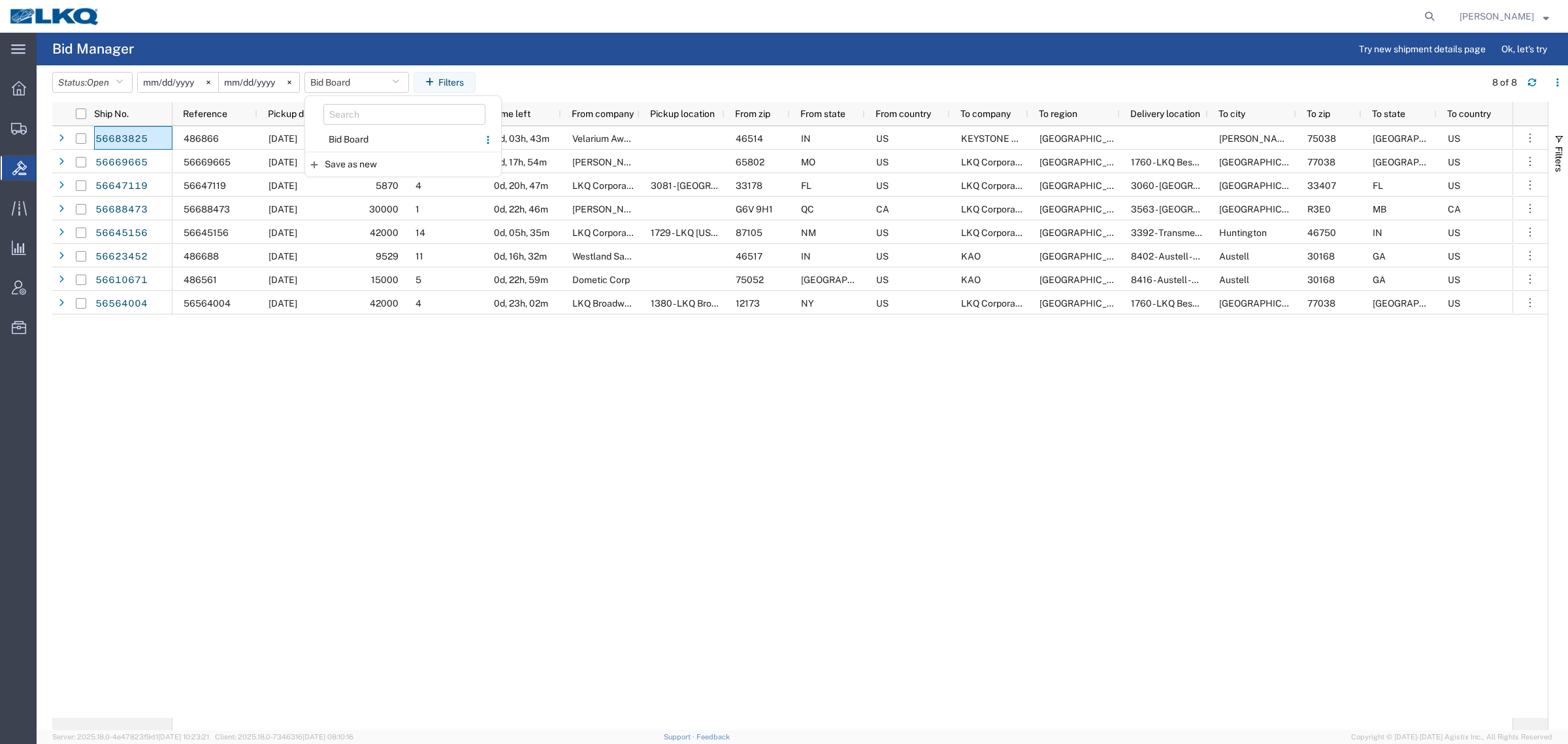
drag, startPoint x: 366, startPoint y: 142, endPoint x: 613, endPoint y: 63, distance: 259.3
click at [369, 141] on span "Bid Board" at bounding box center [392, 139] width 171 height 25
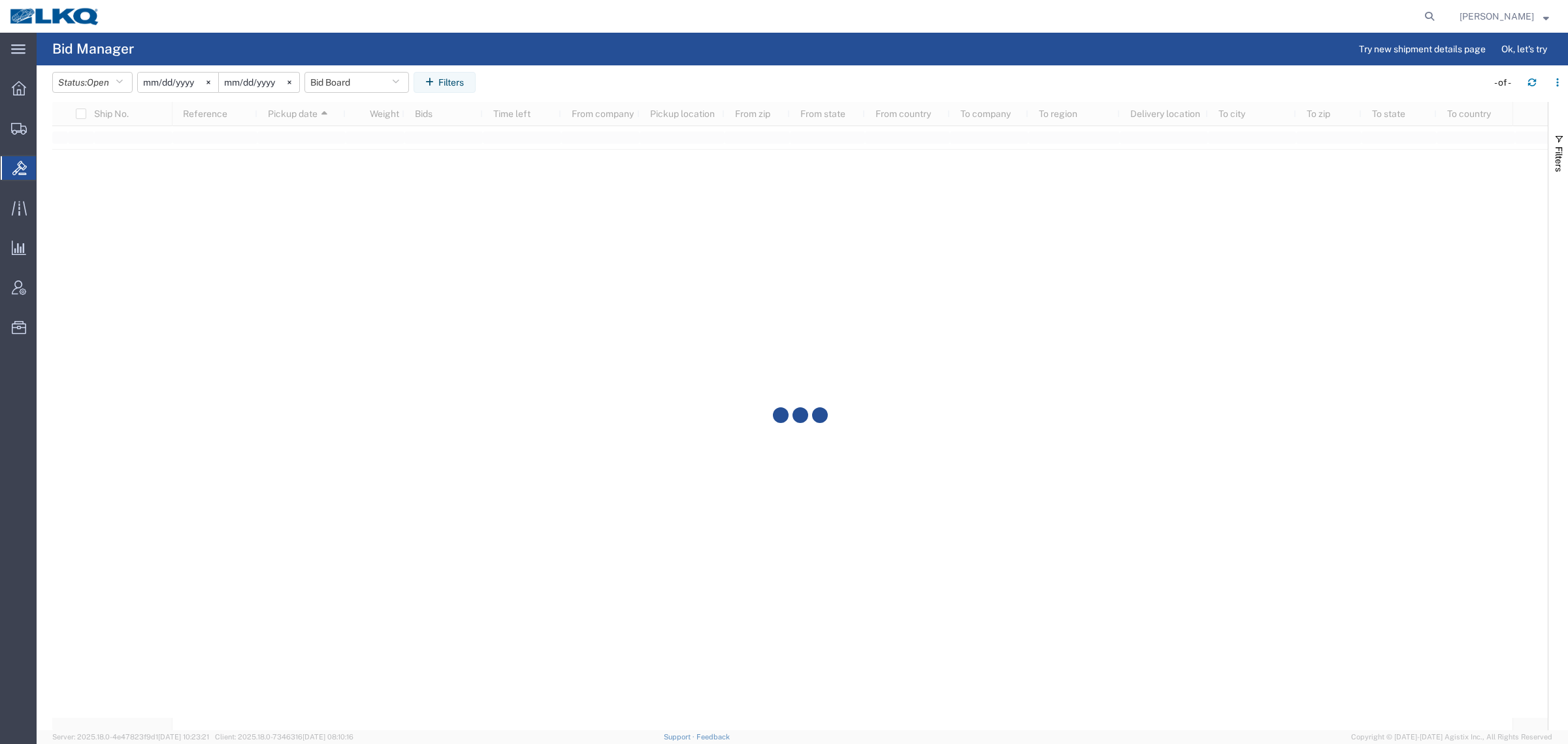
click at [622, 62] on agx-page-header "Bid Manager Try new shipment details page Ok, let's try" at bounding box center [802, 48] width 1532 height 33
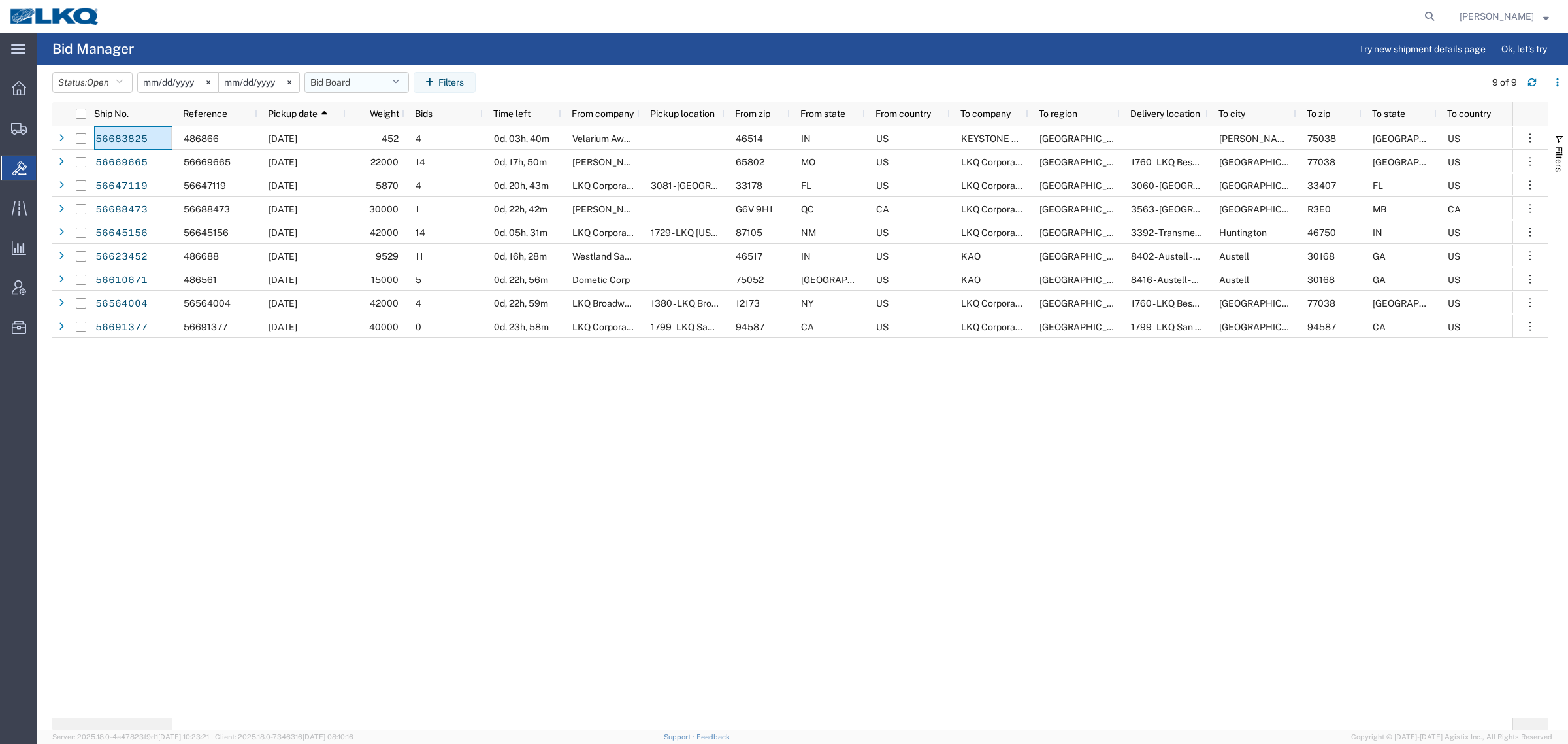
click at [315, 83] on button "Bid Board" at bounding box center [357, 82] width 104 height 21
drag, startPoint x: 364, startPoint y: 139, endPoint x: 574, endPoint y: 84, distance: 217.1
click at [367, 139] on span "Bid Board" at bounding box center [392, 139] width 171 height 25
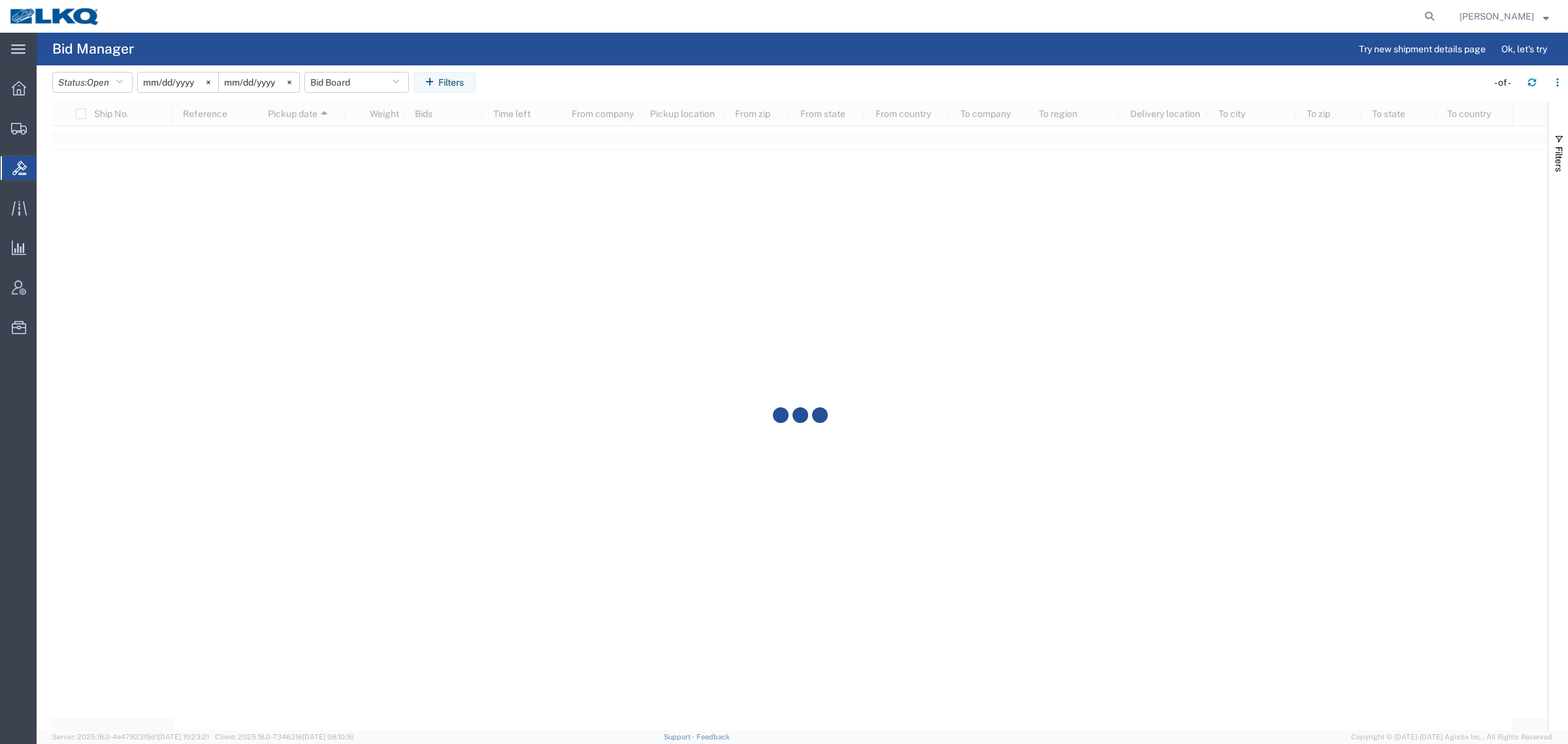
click at [632, 67] on header "Status: Open Active All Awaiting Confirmation Awarded Closed Expired Open Withd…" at bounding box center [810, 83] width 1516 height 36
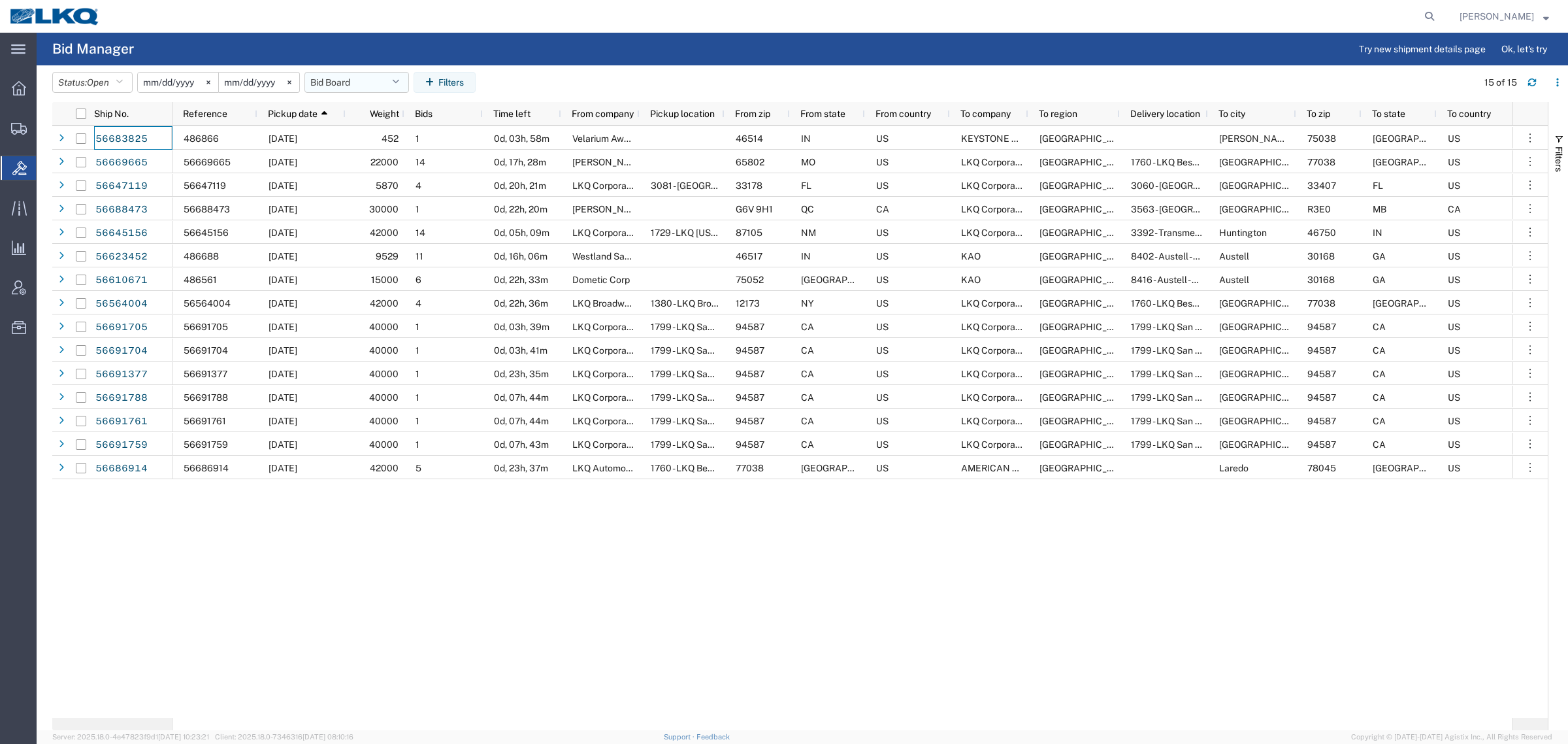
click at [357, 84] on button "Bid Board" at bounding box center [357, 82] width 104 height 21
drag, startPoint x: 370, startPoint y: 135, endPoint x: 589, endPoint y: 73, distance: 227.6
click at [377, 133] on span "Bid Board" at bounding box center [392, 139] width 171 height 25
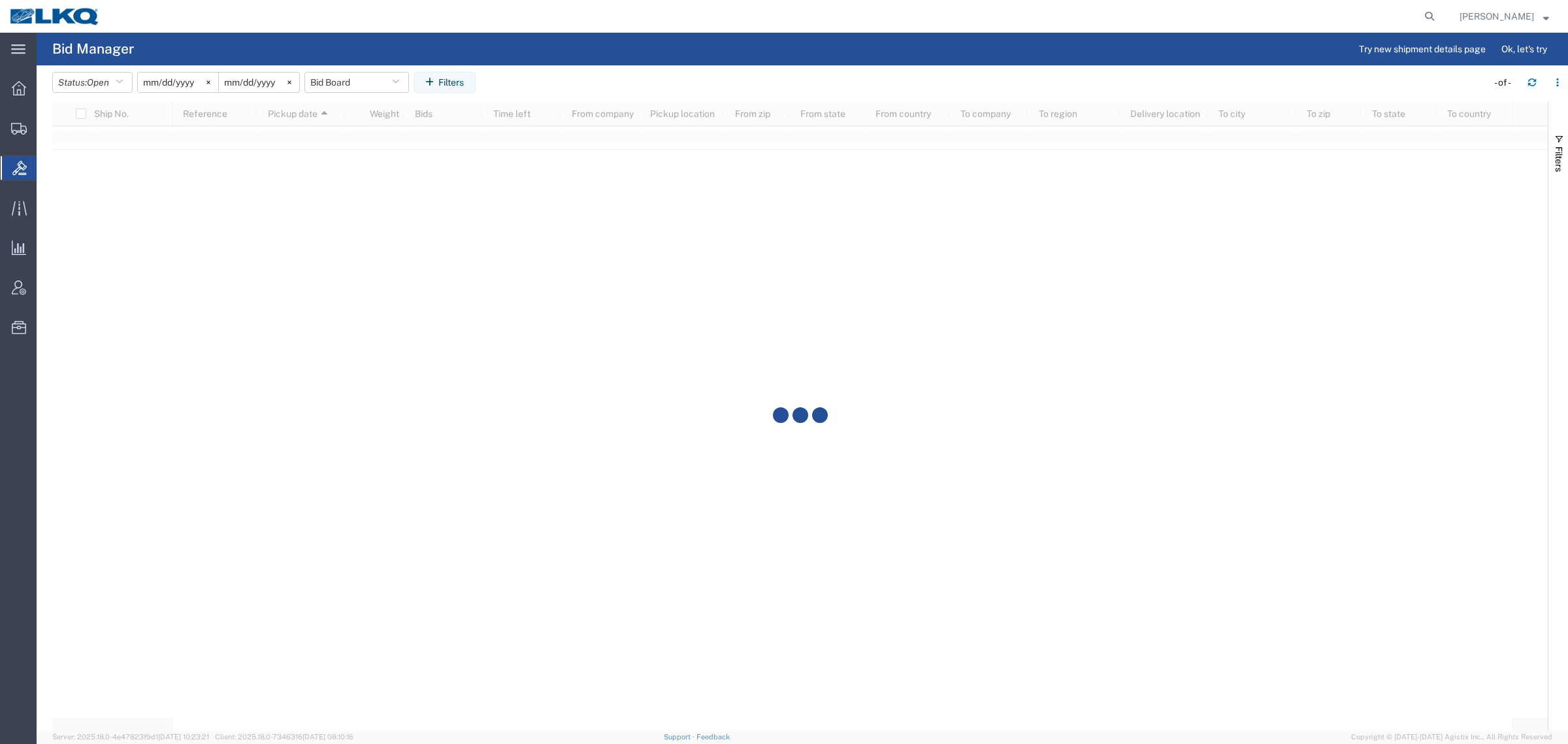
click at [598, 73] on agx-table-filter-chips "Status: Open Active All Awaiting Confirmation Awarded Closed Expired Open Withd…" at bounding box center [766, 87] width 1428 height 31
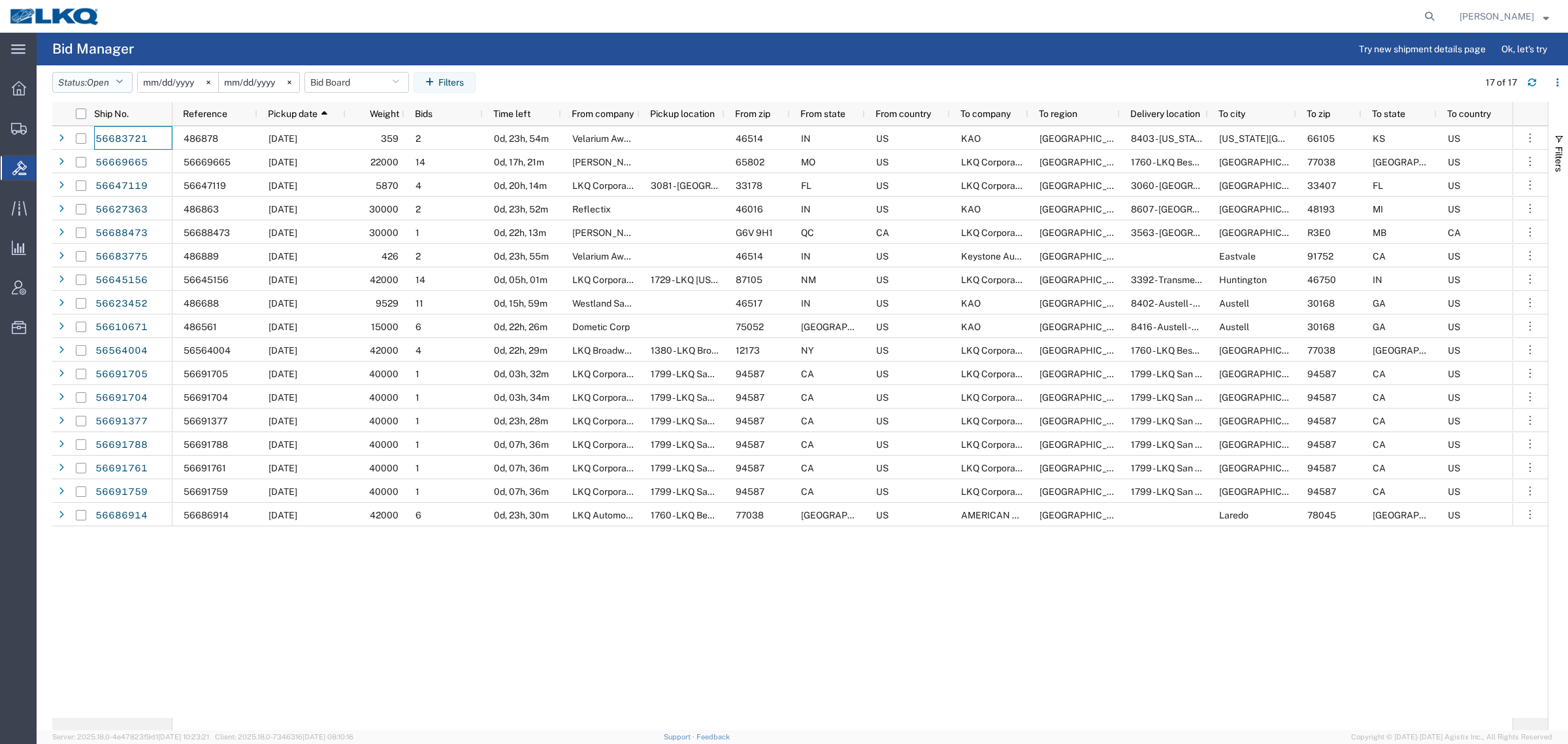
click at [83, 83] on button "Status: Open" at bounding box center [93, 82] width 81 height 21
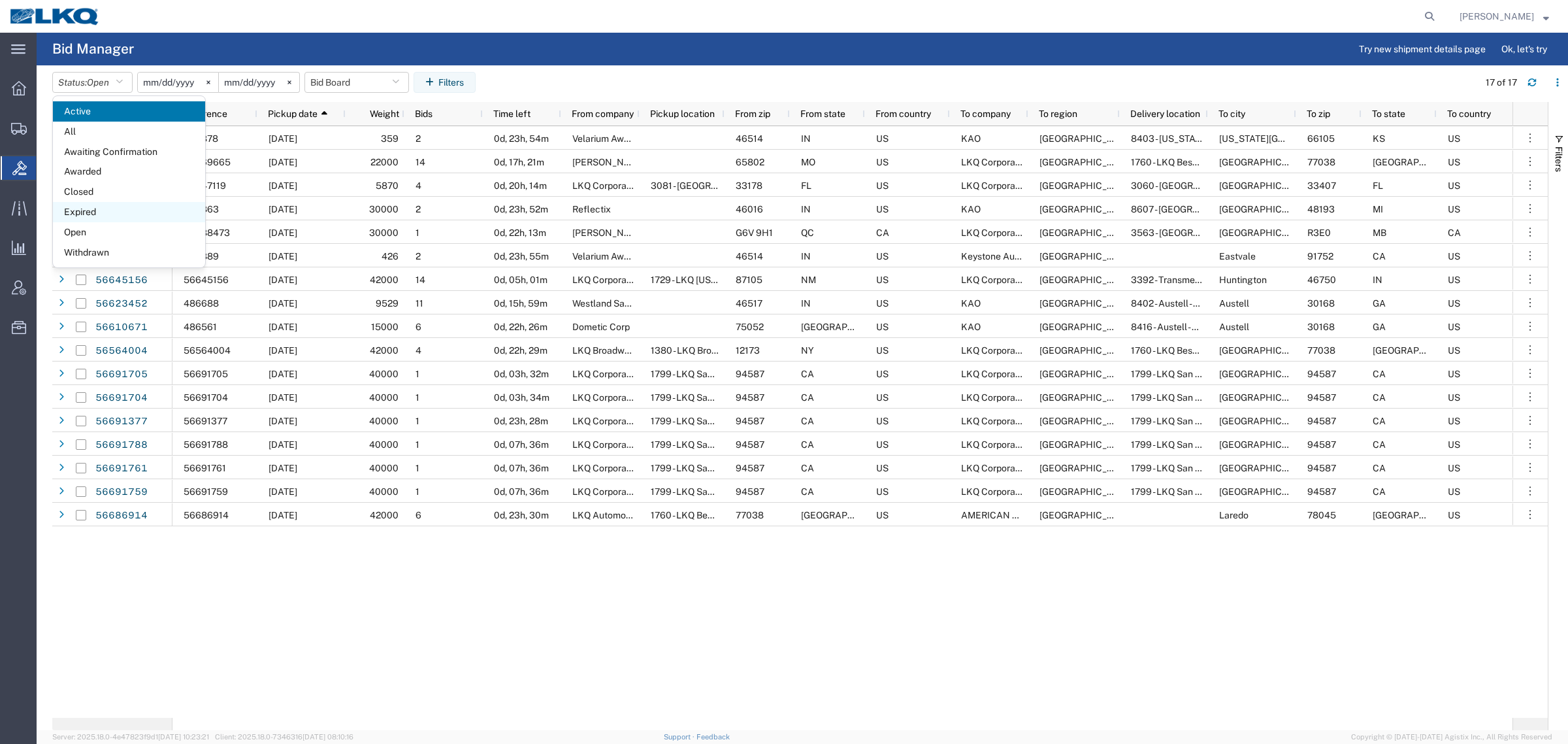
click at [96, 208] on span "Expired" at bounding box center [129, 212] width 153 height 21
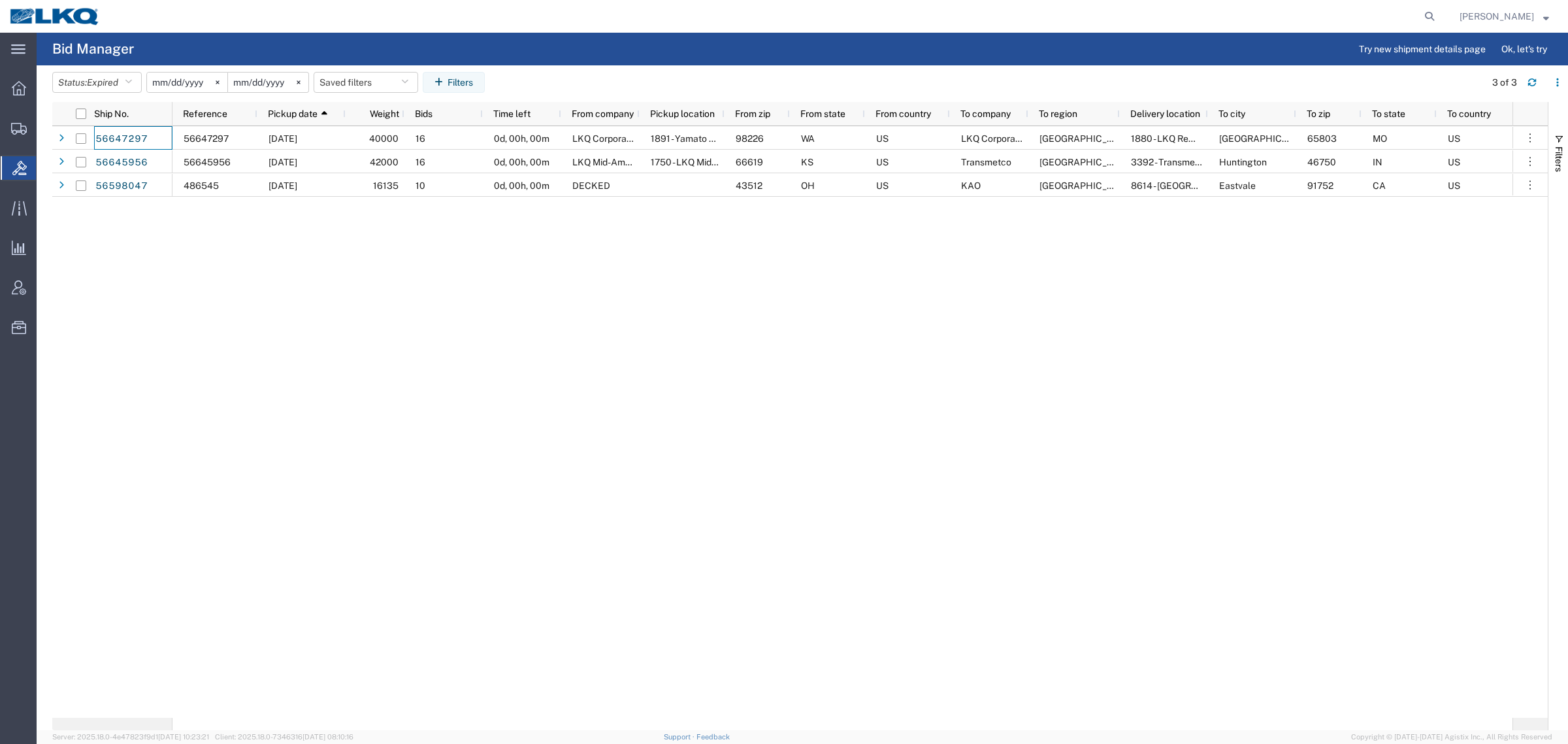
click at [588, 59] on agx-page-header "Bid Manager Try new shipment details page Ok, let's try" at bounding box center [802, 48] width 1532 height 33
click at [329, 79] on button "Saved filters" at bounding box center [365, 82] width 104 height 21
click at [366, 85] on button "Saved filters" at bounding box center [365, 82] width 104 height 21
click at [358, 89] on button "Saved filters" at bounding box center [365, 82] width 104 height 21
click at [396, 145] on span "Bid Board" at bounding box center [401, 139] width 171 height 25
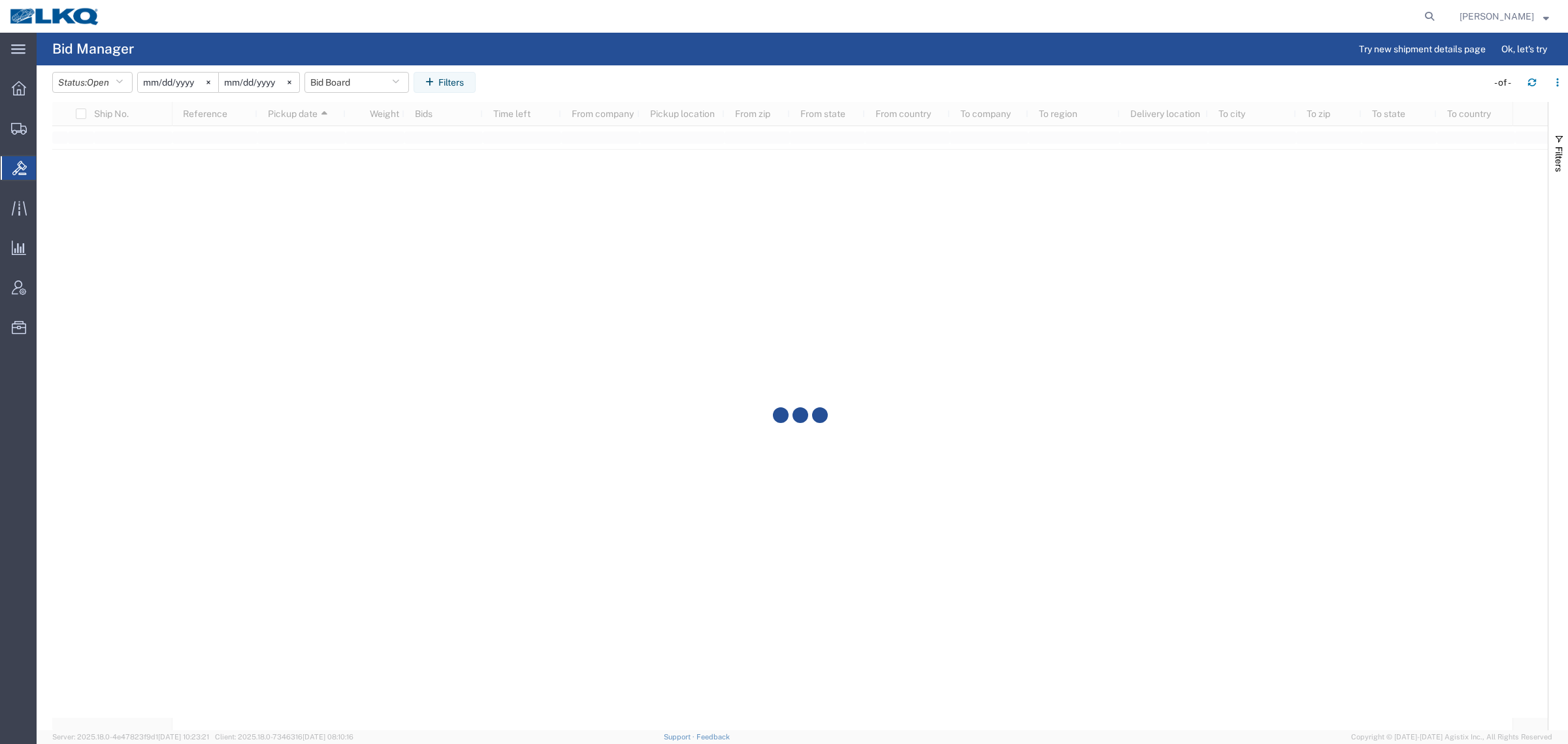
click at [699, 94] on agx-table-filter-chips "Status: Open Active All Awaiting Confirmation Awarded Closed Expired Open Withd…" at bounding box center [766, 87] width 1428 height 31
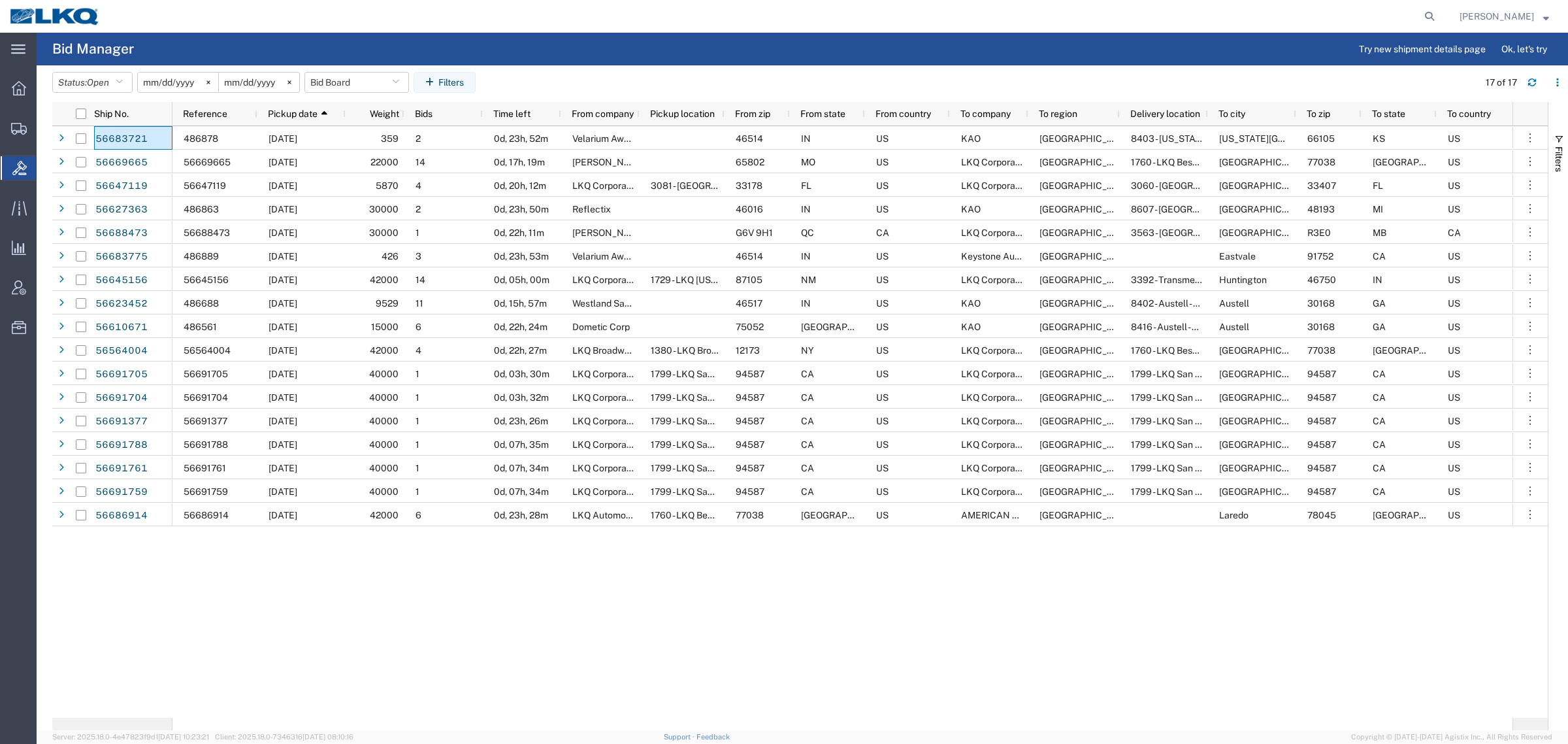
click at [751, 633] on div "486878 09/04/2025 359 2 0d, 23h, 52m Velarium Awnings 46514 IN US KAO North Ame…" at bounding box center [842, 422] width 1340 height 591
click at [1001, 635] on div "486878 09/04/2025 359 2 0d, 23h, 52m Velarium Awnings 46514 IN US KAO North Ame…" at bounding box center [842, 422] width 1340 height 591
click at [485, 635] on div "486878 09/04/2025 359 2 0d, 23h, 52m Velarium Awnings 46514 IN US KAO North Ame…" at bounding box center [842, 422] width 1340 height 591
click at [327, 87] on button "Bid Board" at bounding box center [357, 82] width 104 height 21
click at [355, 134] on span "Bid Board" at bounding box center [392, 139] width 171 height 25
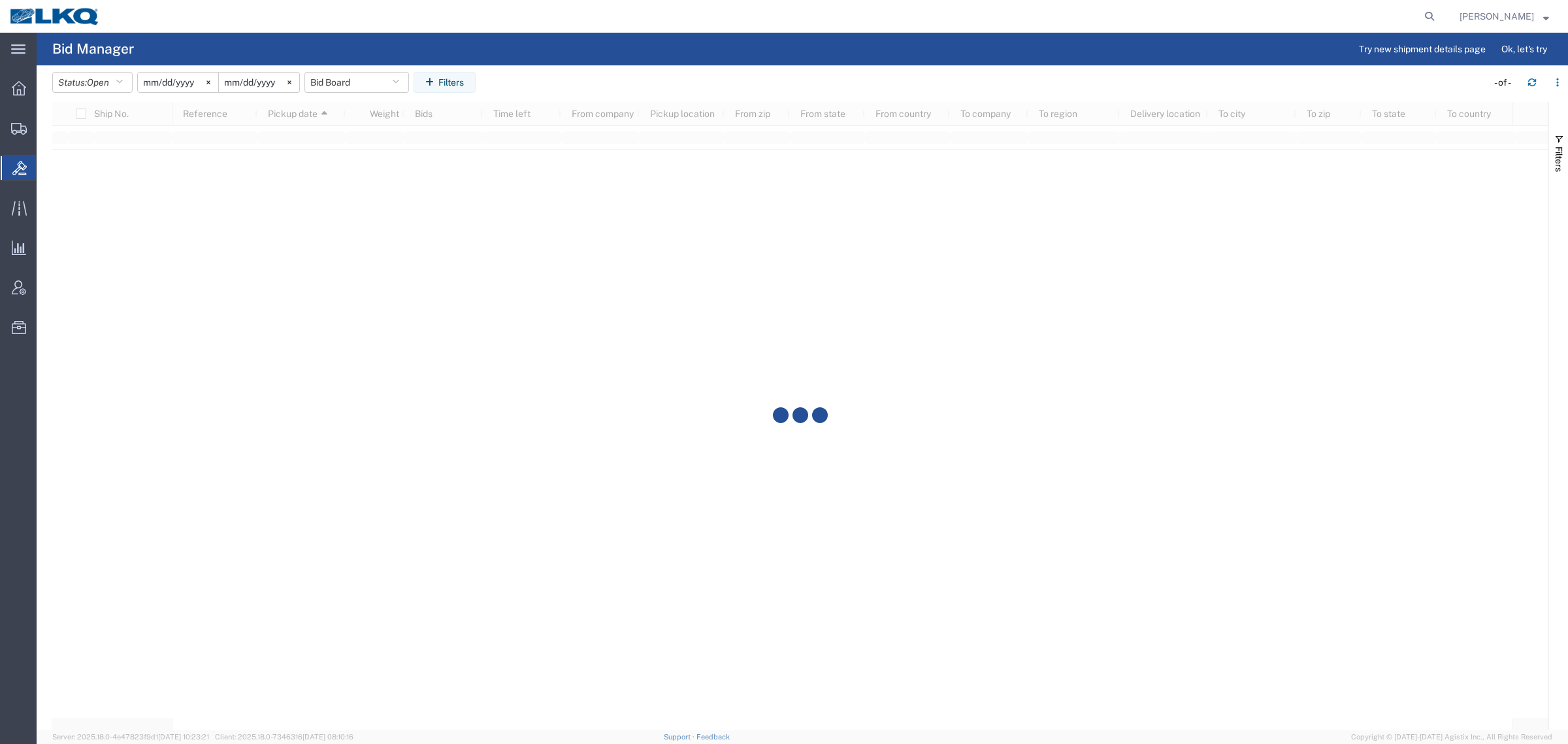
click at [560, 73] on agx-table-filter-chips "Status: Open Active All Awaiting Confirmation Awarded Closed Expired Open Withd…" at bounding box center [766, 87] width 1428 height 31
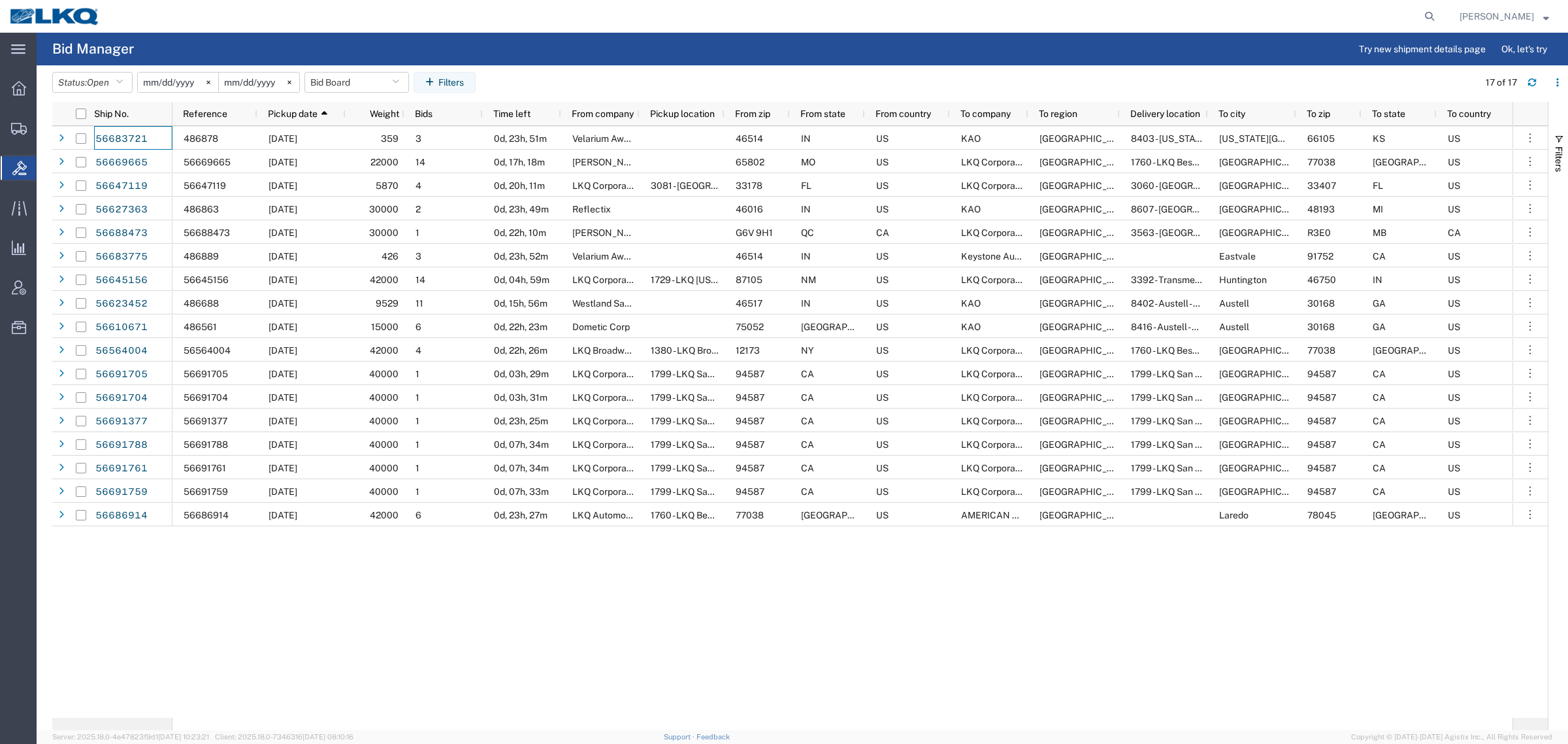
click at [560, 73] on agx-table-filter-chips "Status: Open Active All Awaiting Confirmation Awarded Closed Expired Open Withd…" at bounding box center [762, 87] width 1420 height 31
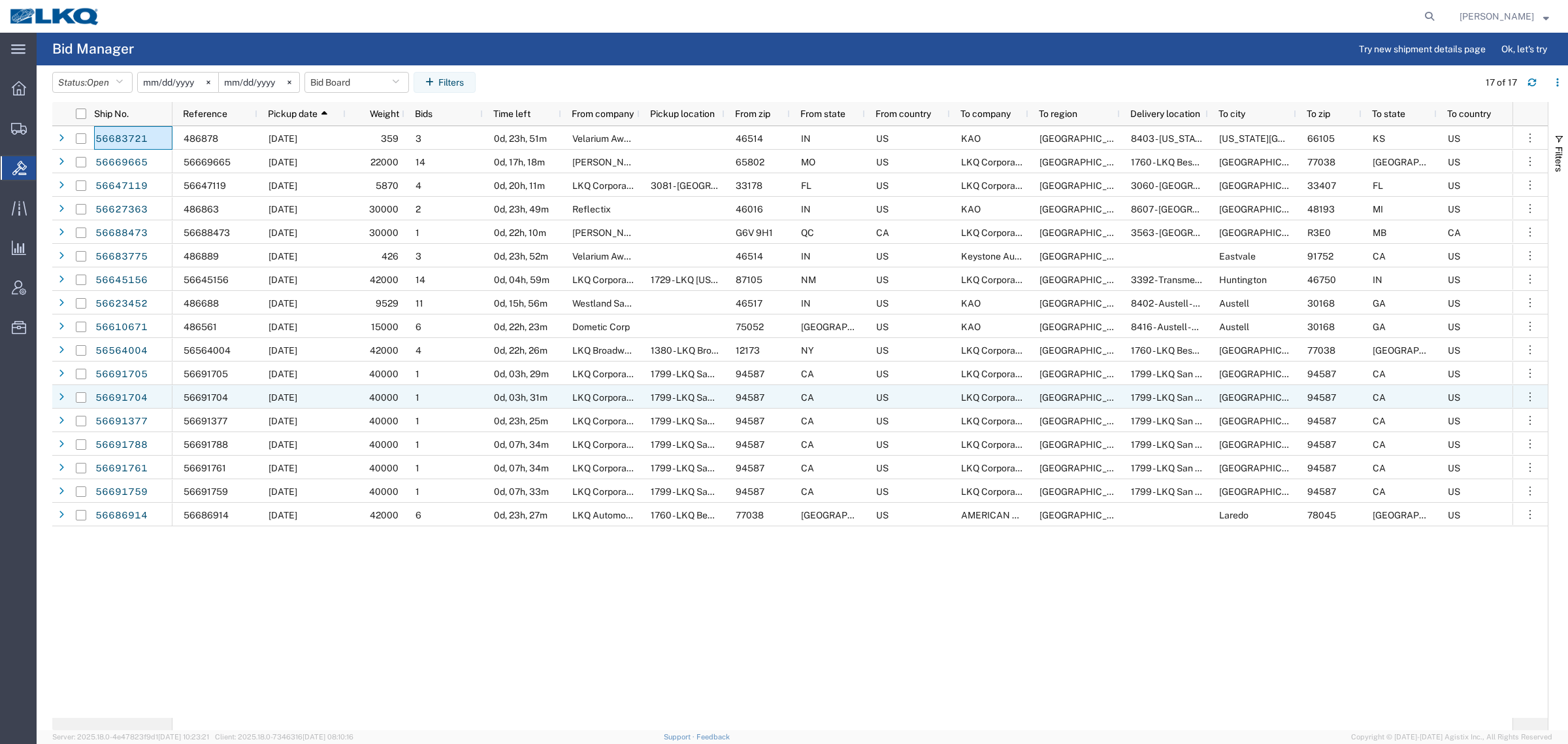
click at [671, 396] on span "1799 - LKQ San Francisco - Union City CA" at bounding box center [800, 397] width 298 height 11
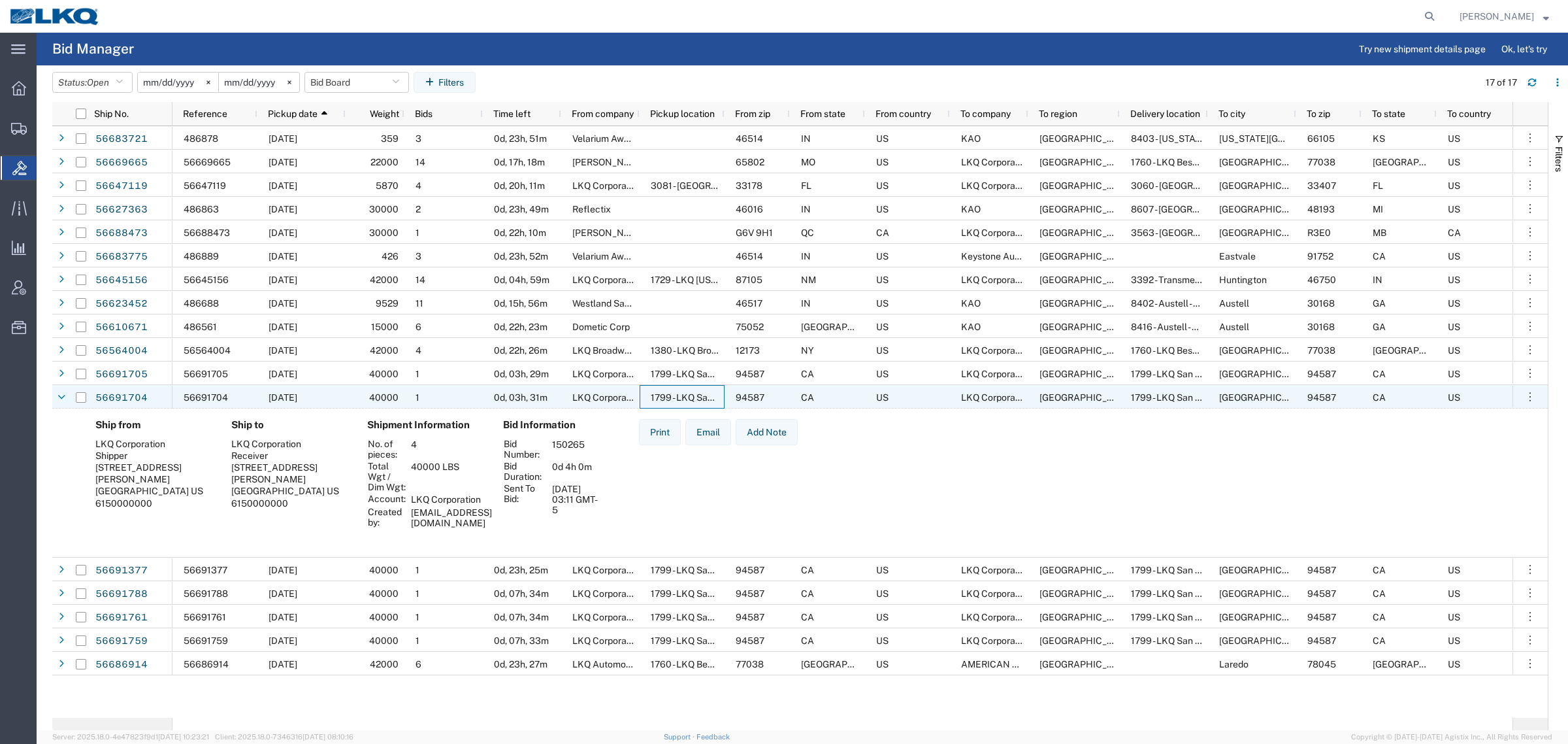
click at [671, 396] on span "1799 - LKQ San Francisco - [GEOGRAPHIC_DATA] [GEOGRAPHIC_DATA]" at bounding box center [800, 397] width 298 height 11
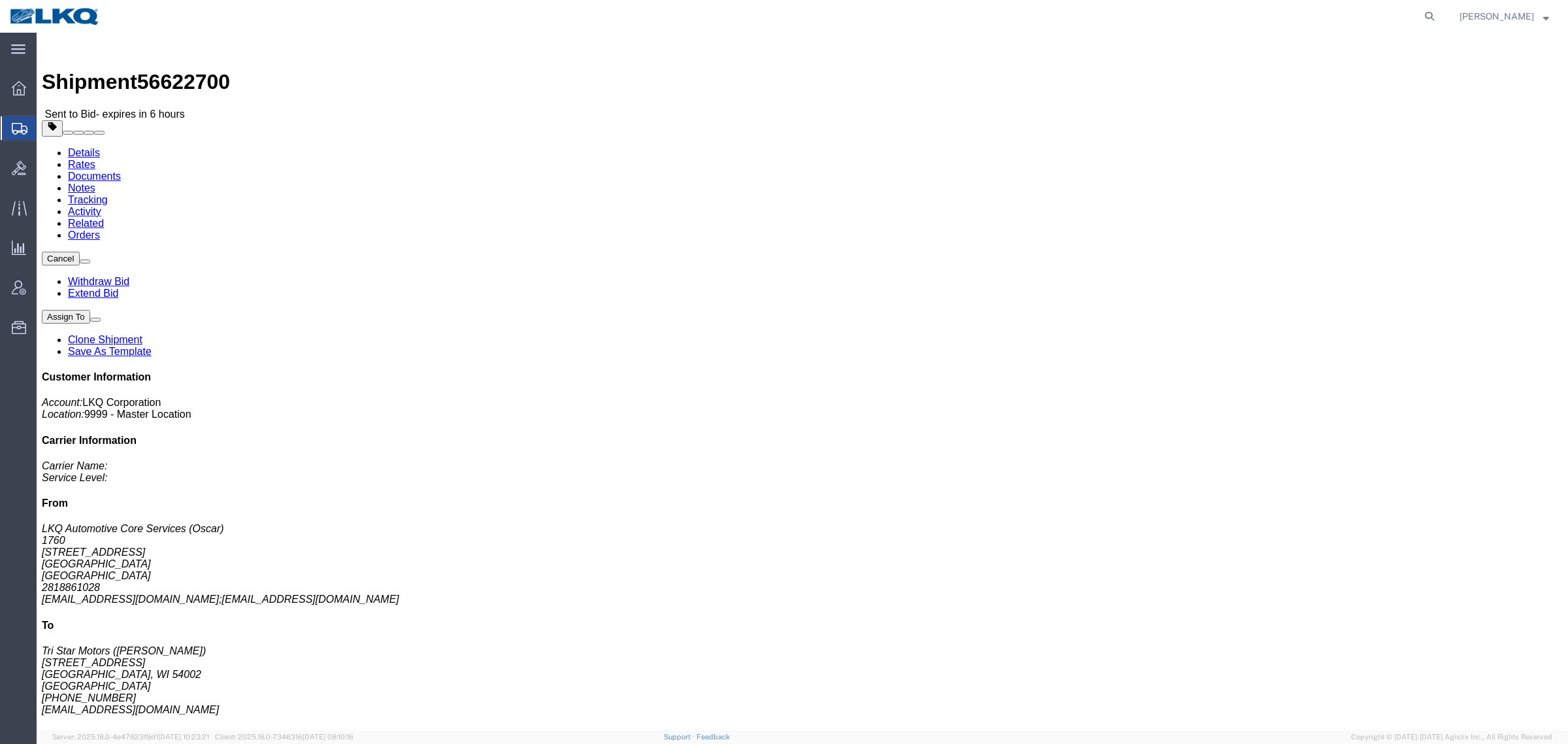
click link "Rates"
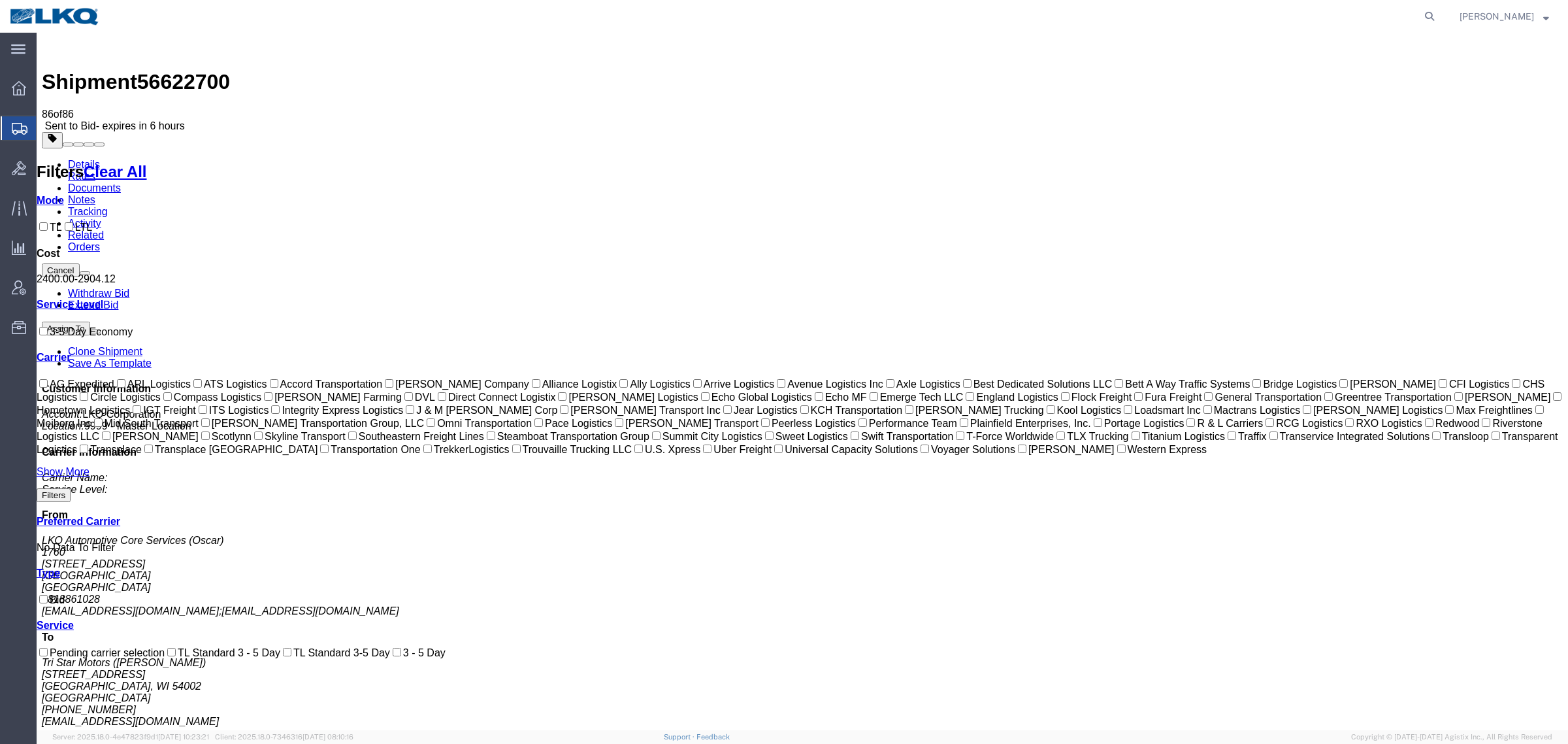
drag, startPoint x: 912, startPoint y: 144, endPoint x: 896, endPoint y: 155, distance: 19.4
click at [187, 70] on span "56622700" at bounding box center [183, 82] width 93 height 24
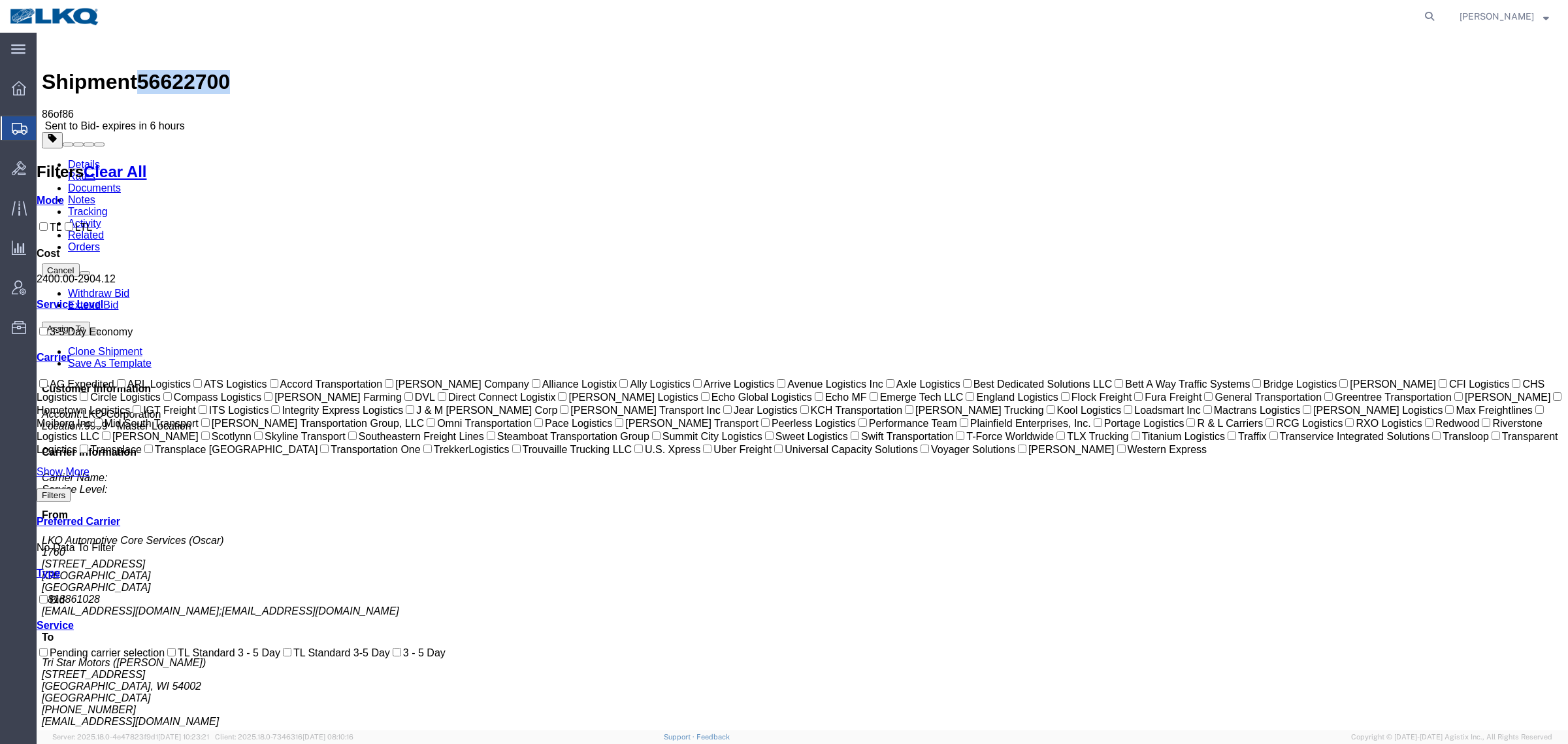
click at [187, 70] on span "56622700" at bounding box center [183, 82] width 93 height 24
copy span "56622700"
drag, startPoint x: 1013, startPoint y: 184, endPoint x: 995, endPoint y: 159, distance: 30.8
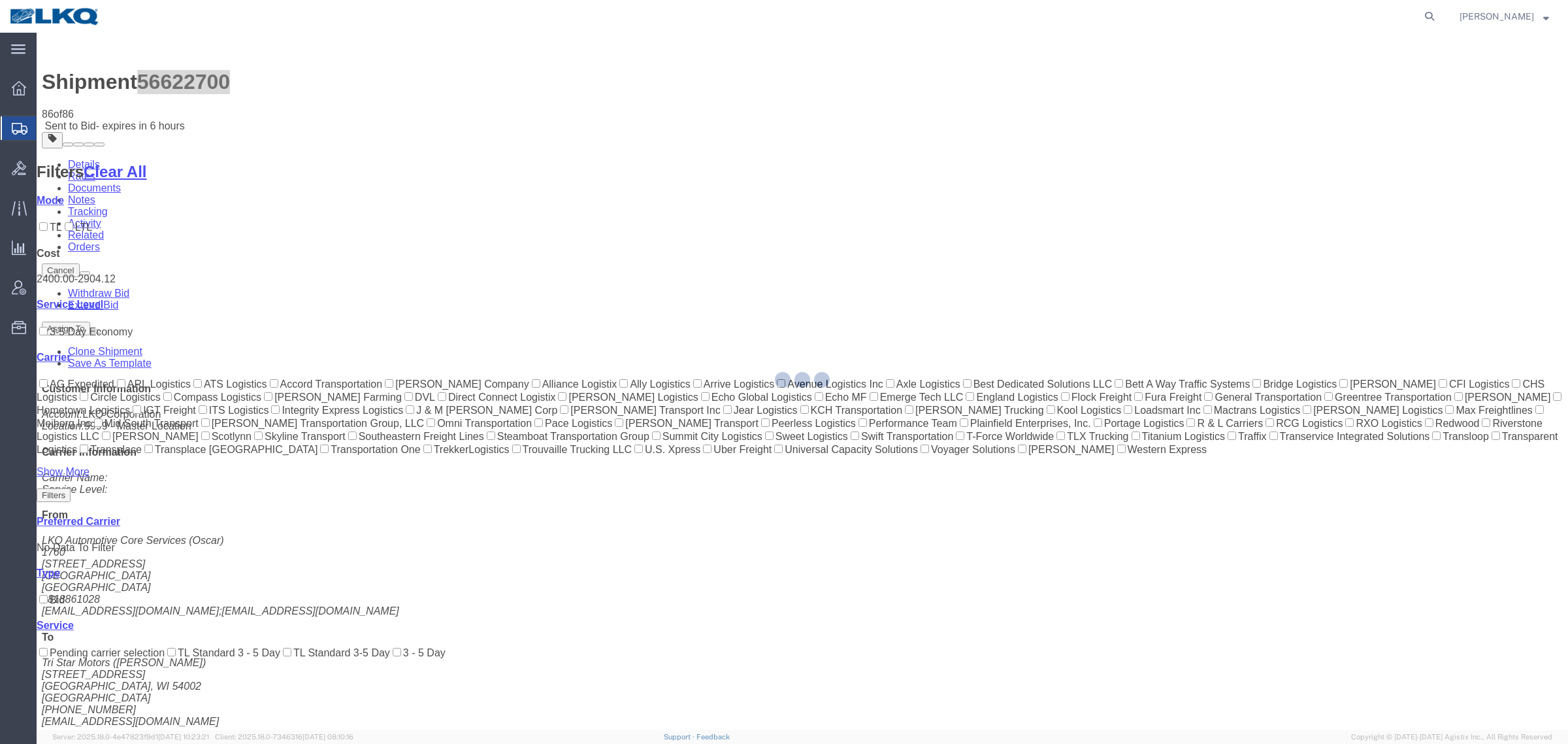
click at [968, 131] on div at bounding box center [802, 381] width 1532 height 698
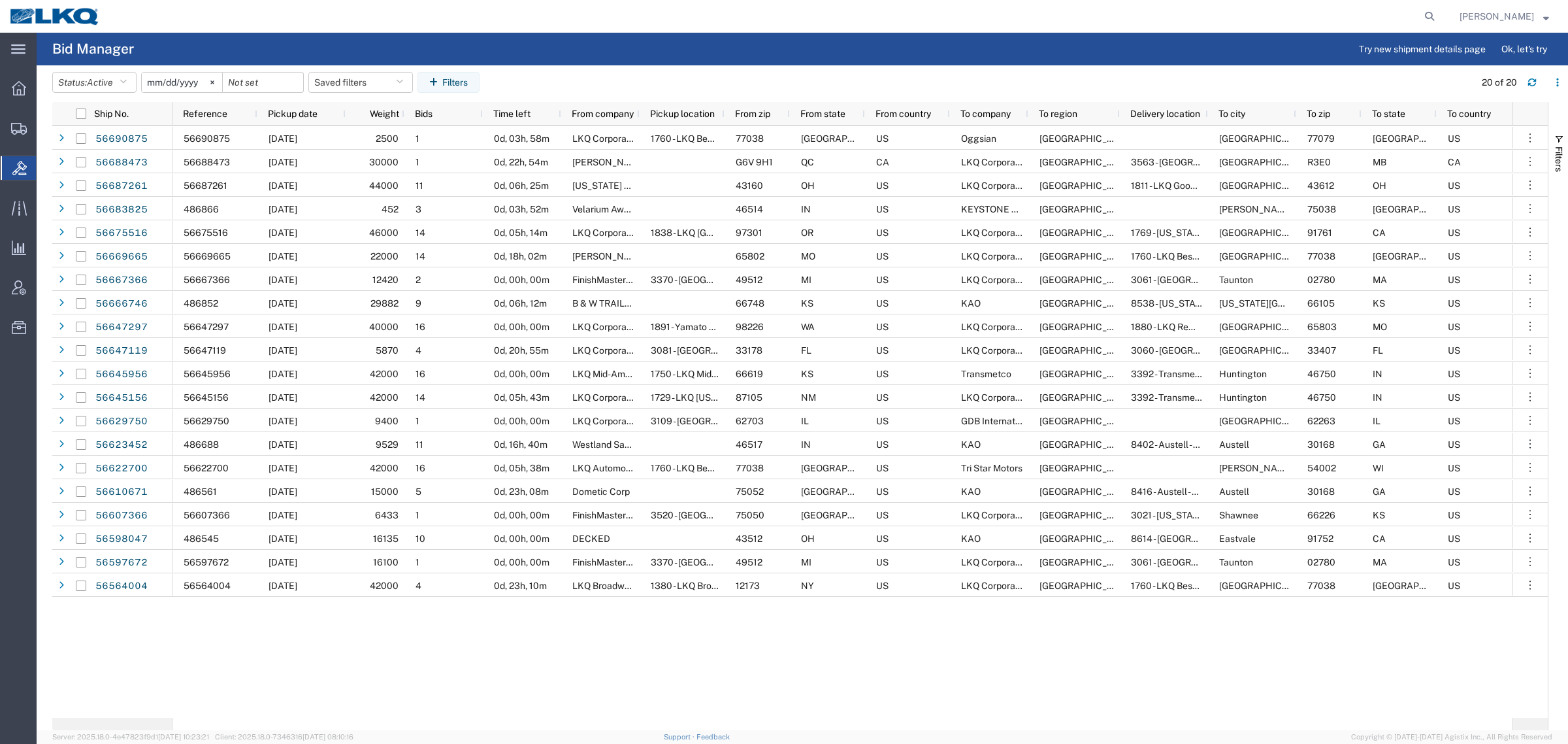
click at [1016, 43] on agx-page-header "Bid Manager Try new shipment details page Ok, let's try" at bounding box center [802, 48] width 1532 height 33
click at [1439, 15] on icon at bounding box center [1429, 16] width 19 height 19
paste input "56622700"
type input "56622700"
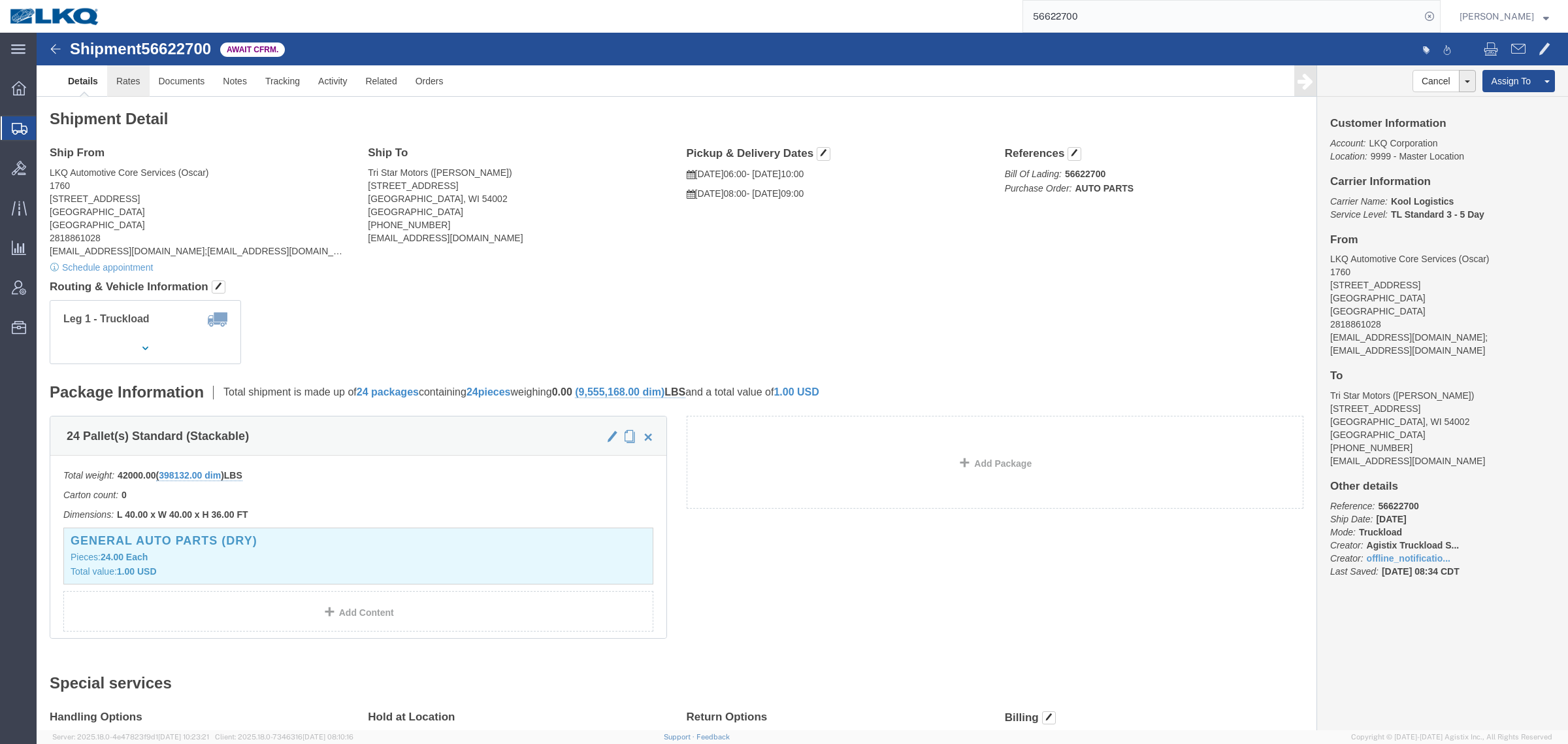
click link "Rates"
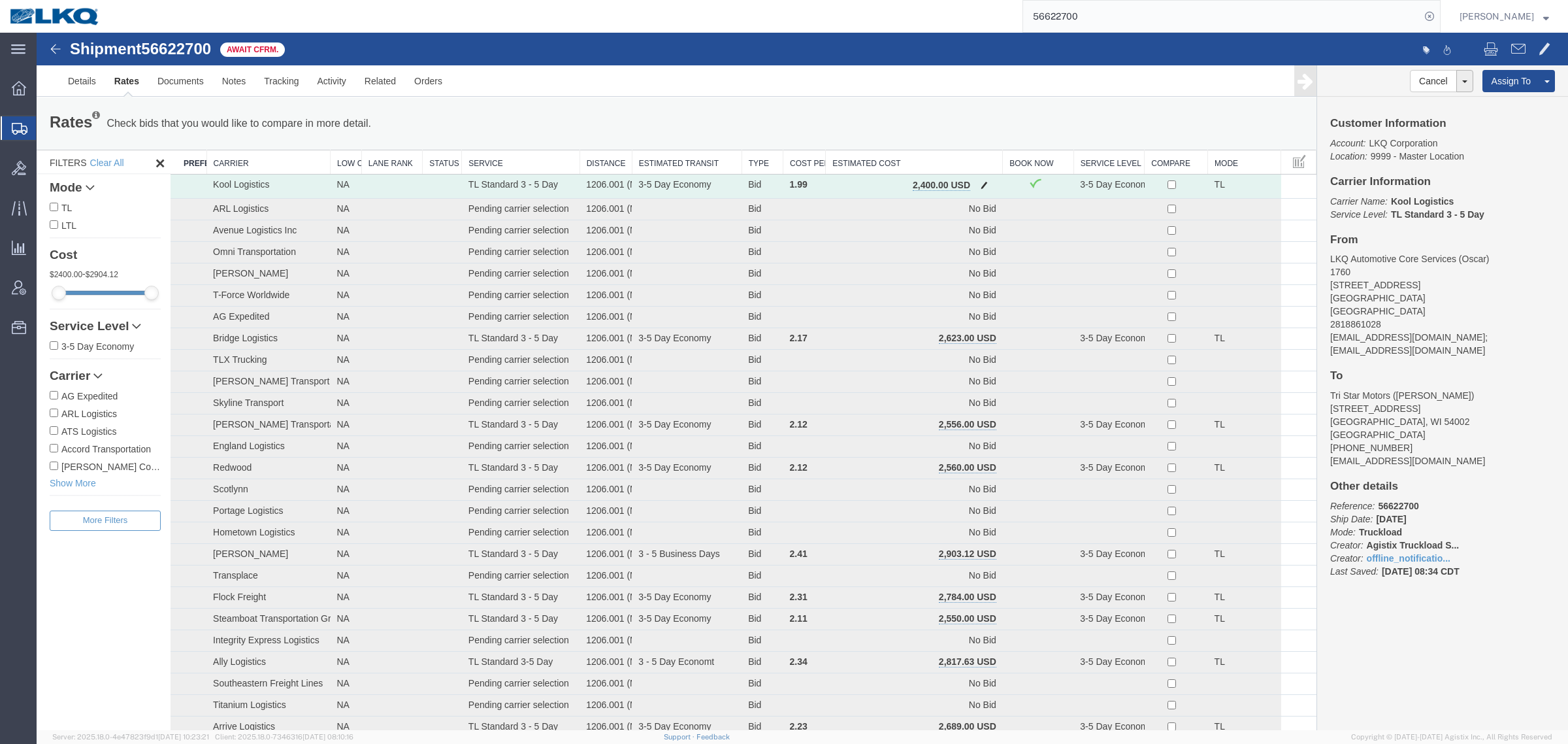
click at [985, 181] on button "button" at bounding box center [985, 185] width 18 height 17
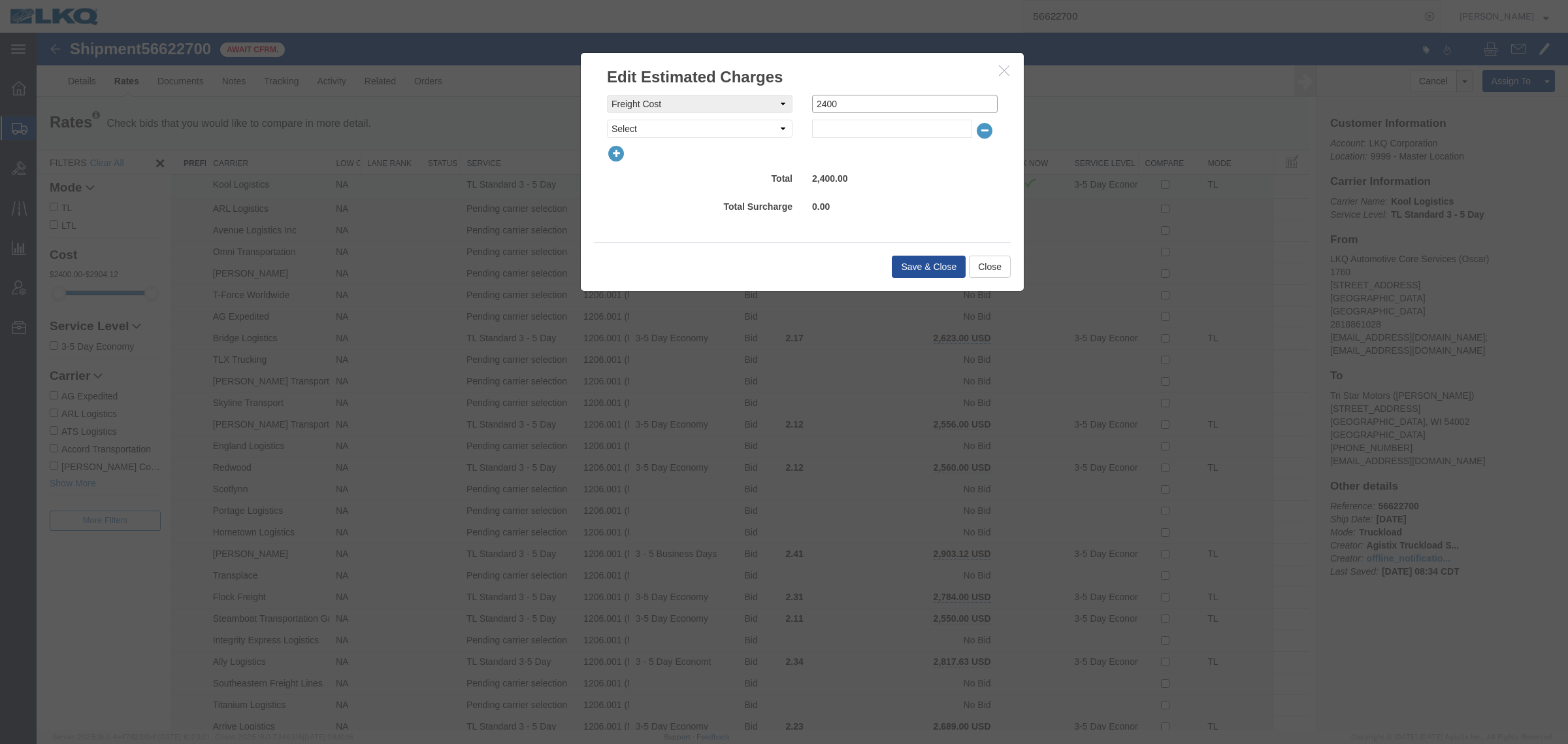
click at [843, 101] on input "2400" at bounding box center [905, 103] width 185 height 19
click at [690, 105] on div "freightCost Select AES Filing Accessorial Delivery Charge Additional Invoice De…" at bounding box center [802, 103] width 411 height 19
type input "2375"
click at [923, 263] on button "Save & Close" at bounding box center [929, 266] width 74 height 23
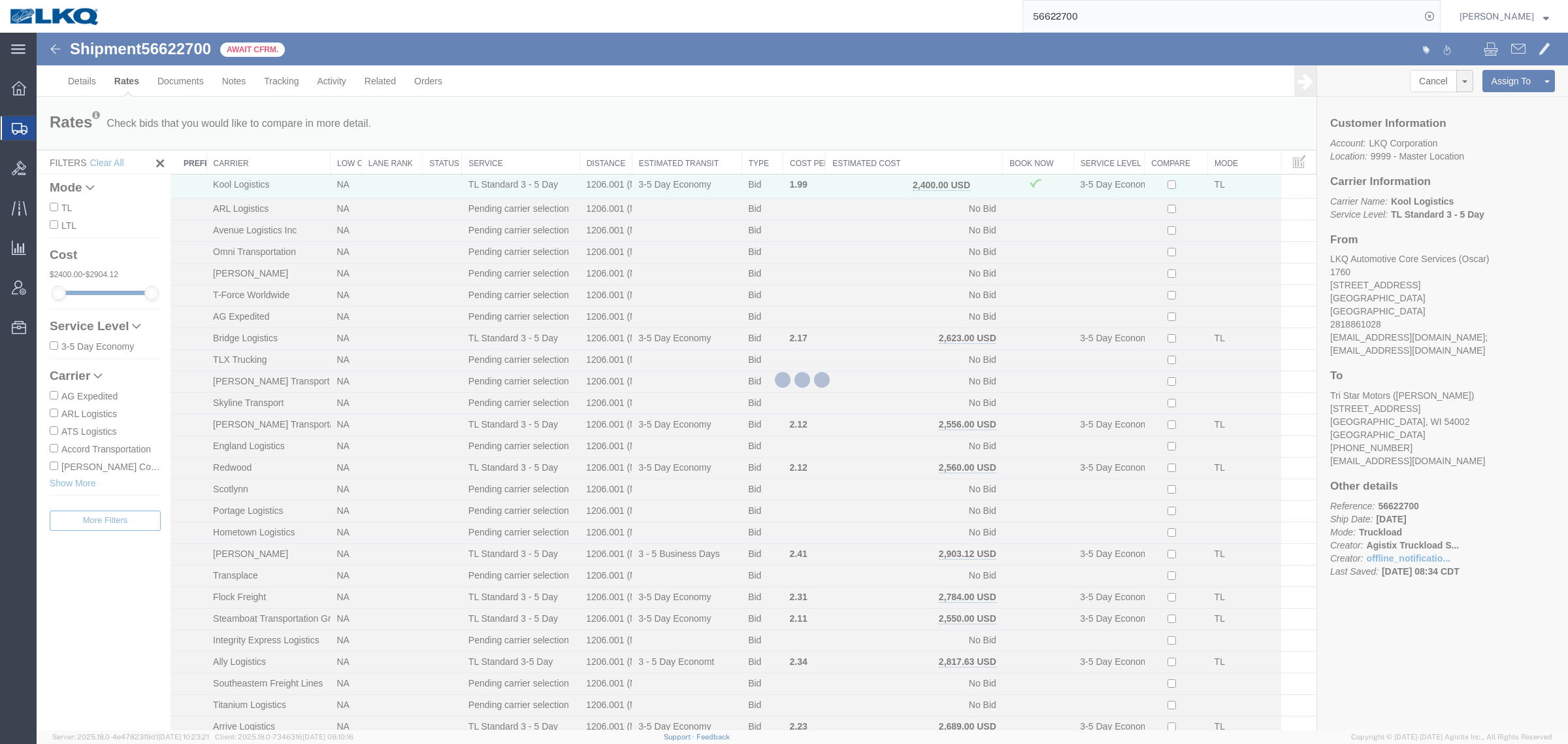
click at [621, 125] on div at bounding box center [802, 381] width 1532 height 698
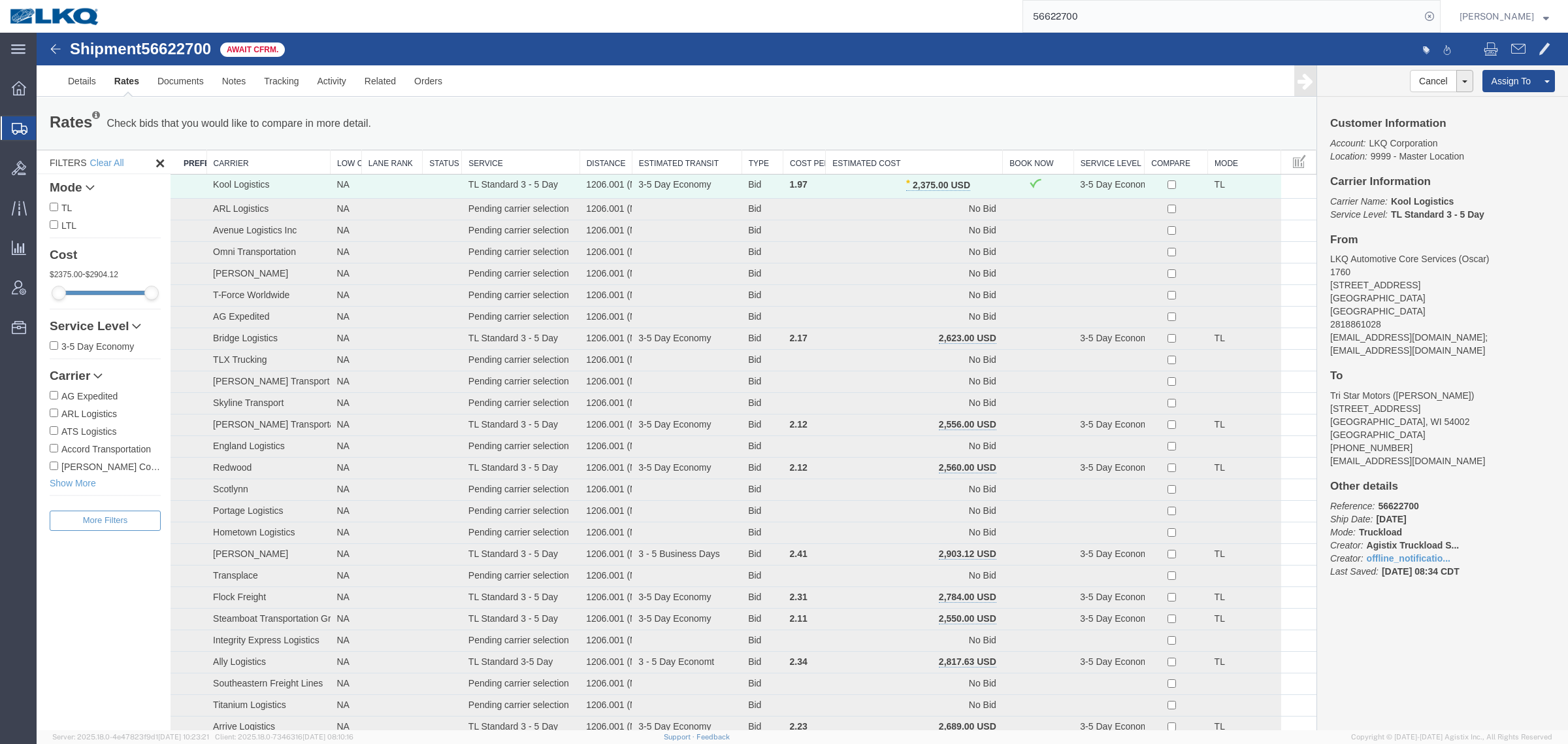
click at [618, 106] on div "Rates Check bids that you would like to compare in more detail. Compare Filter …" at bounding box center [677, 123] width 1280 height 52
click at [1472, 371] on h4 "To" at bounding box center [1443, 376] width 225 height 13
click at [655, 105] on div "Rates Check bids that you would like to compare in more detail. Compare Filter …" at bounding box center [677, 123] width 1280 height 52
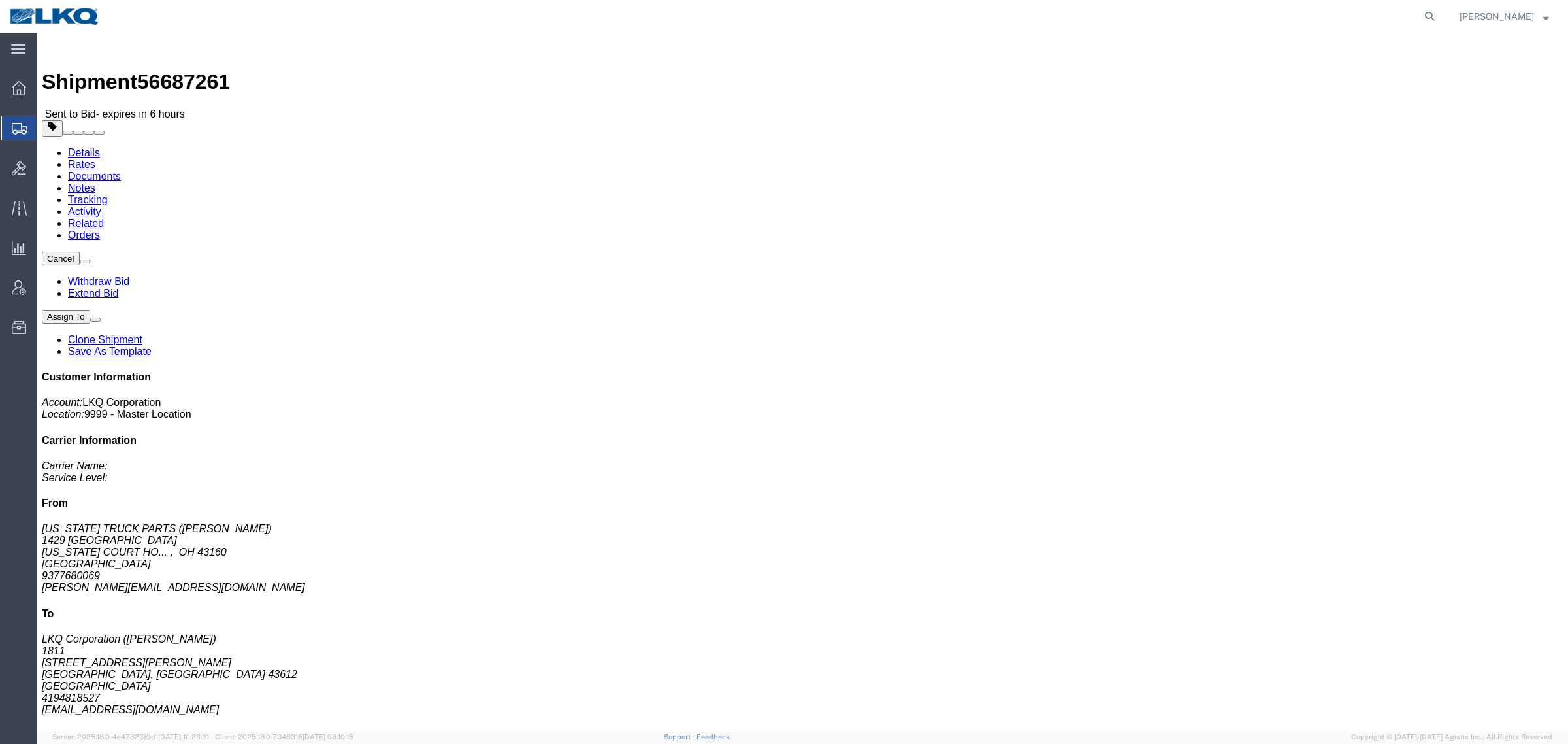
click link "Rates"
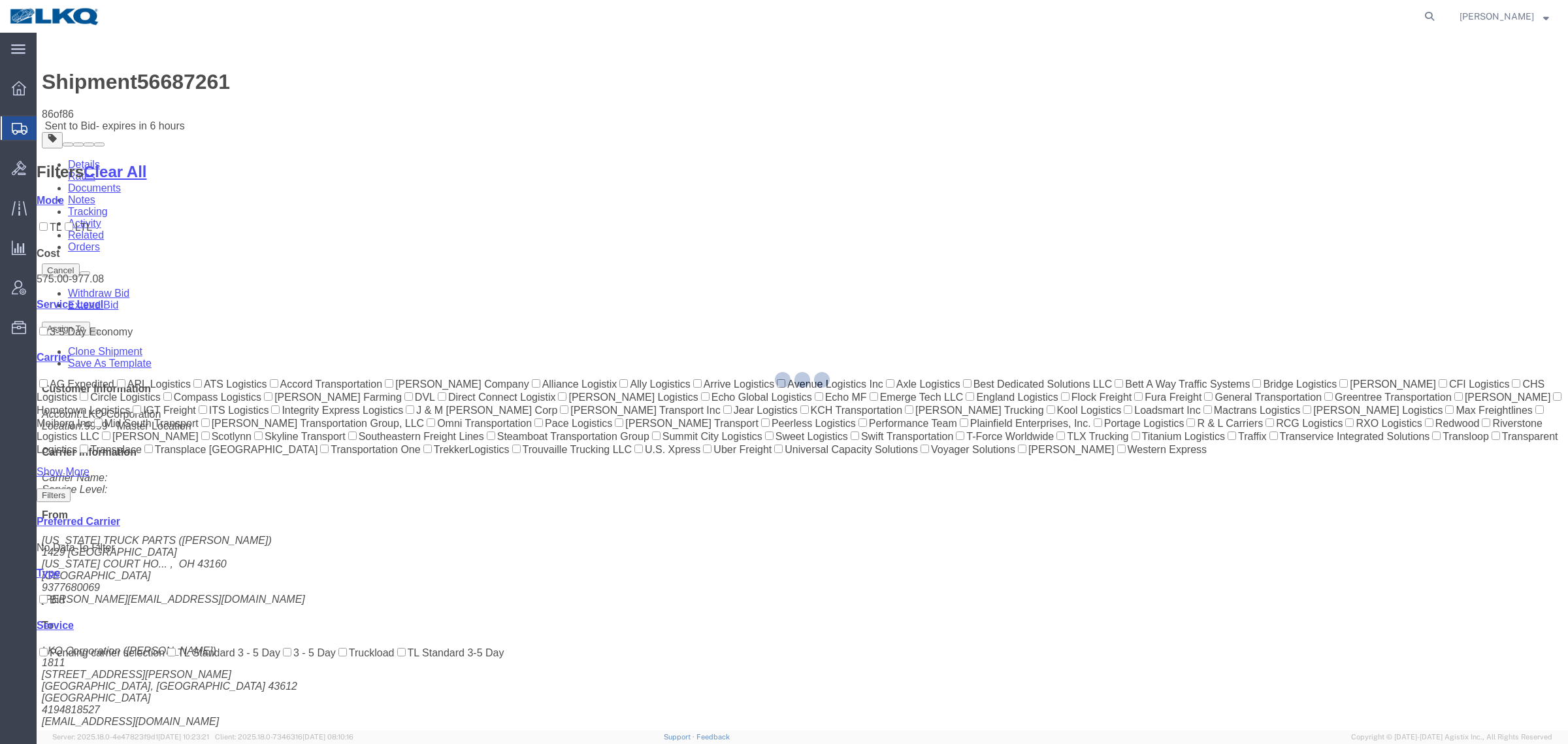
click at [979, 137] on div at bounding box center [802, 381] width 1532 height 698
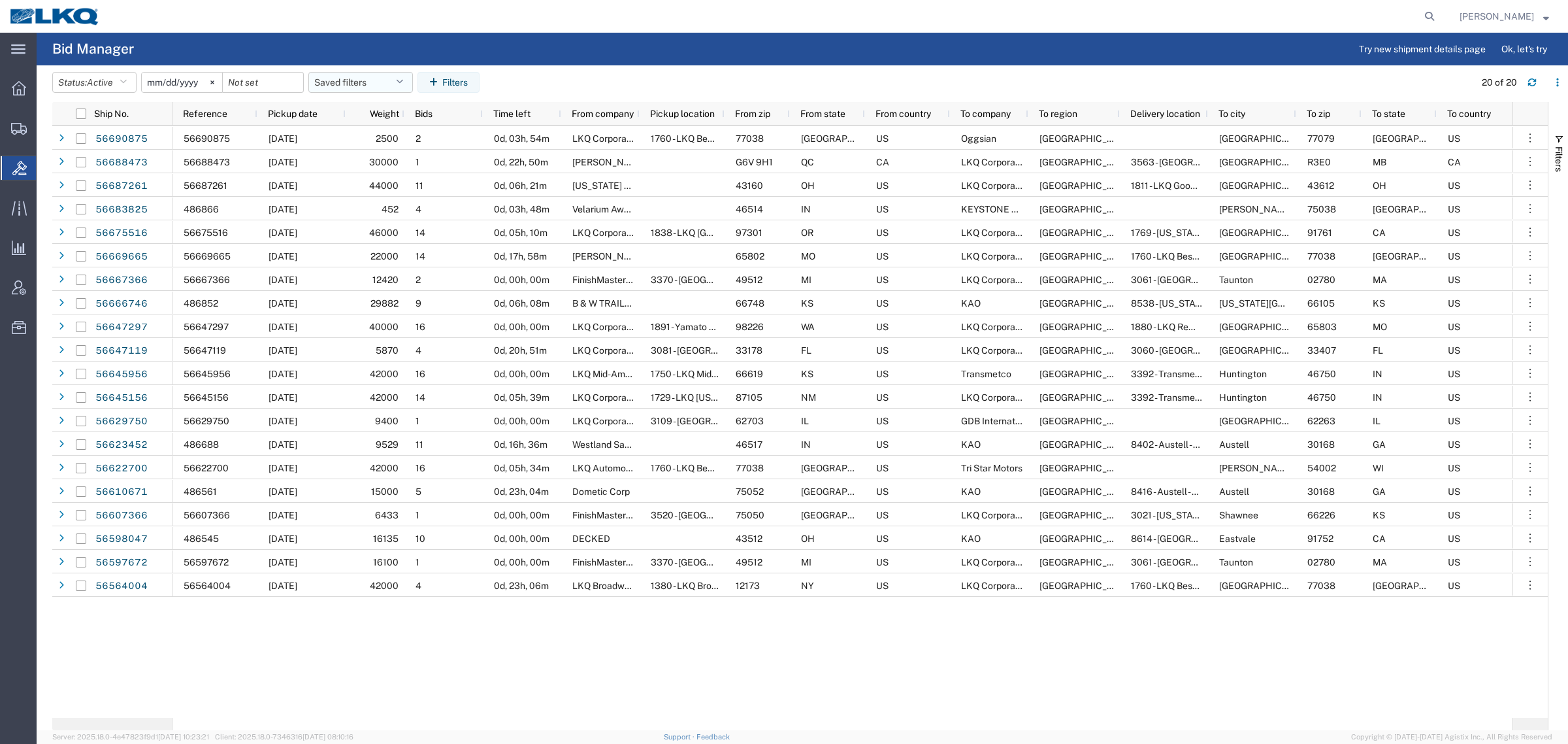
click at [370, 87] on button "Saved filters" at bounding box center [360, 82] width 104 height 21
click at [399, 142] on span "Bid Board" at bounding box center [396, 139] width 171 height 25
type input "[DATE]"
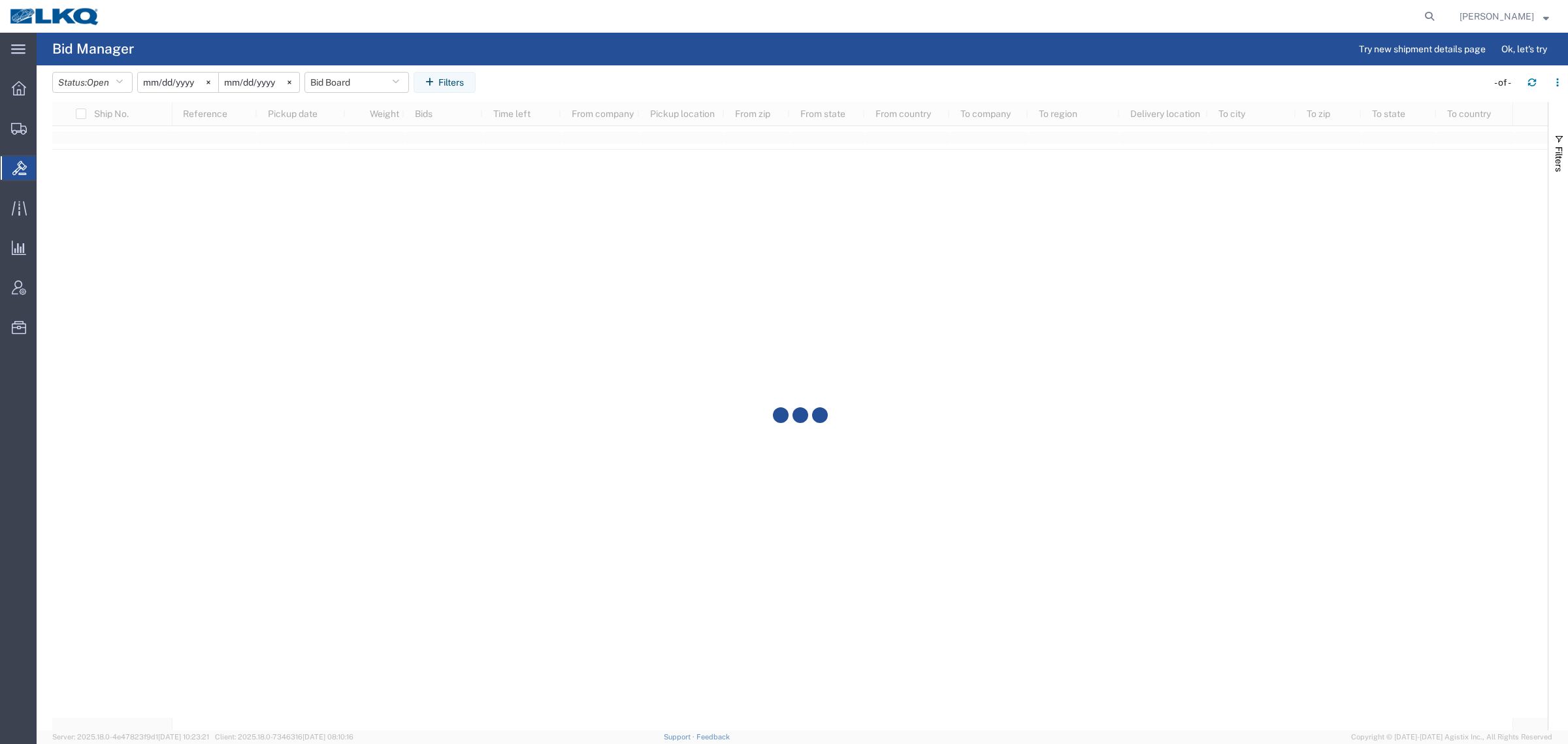
click at [576, 89] on agx-table-filter-chips "Status: Open Active All Awaiting Confirmation Awarded Closed Expired Open Withd…" at bounding box center [766, 87] width 1428 height 31
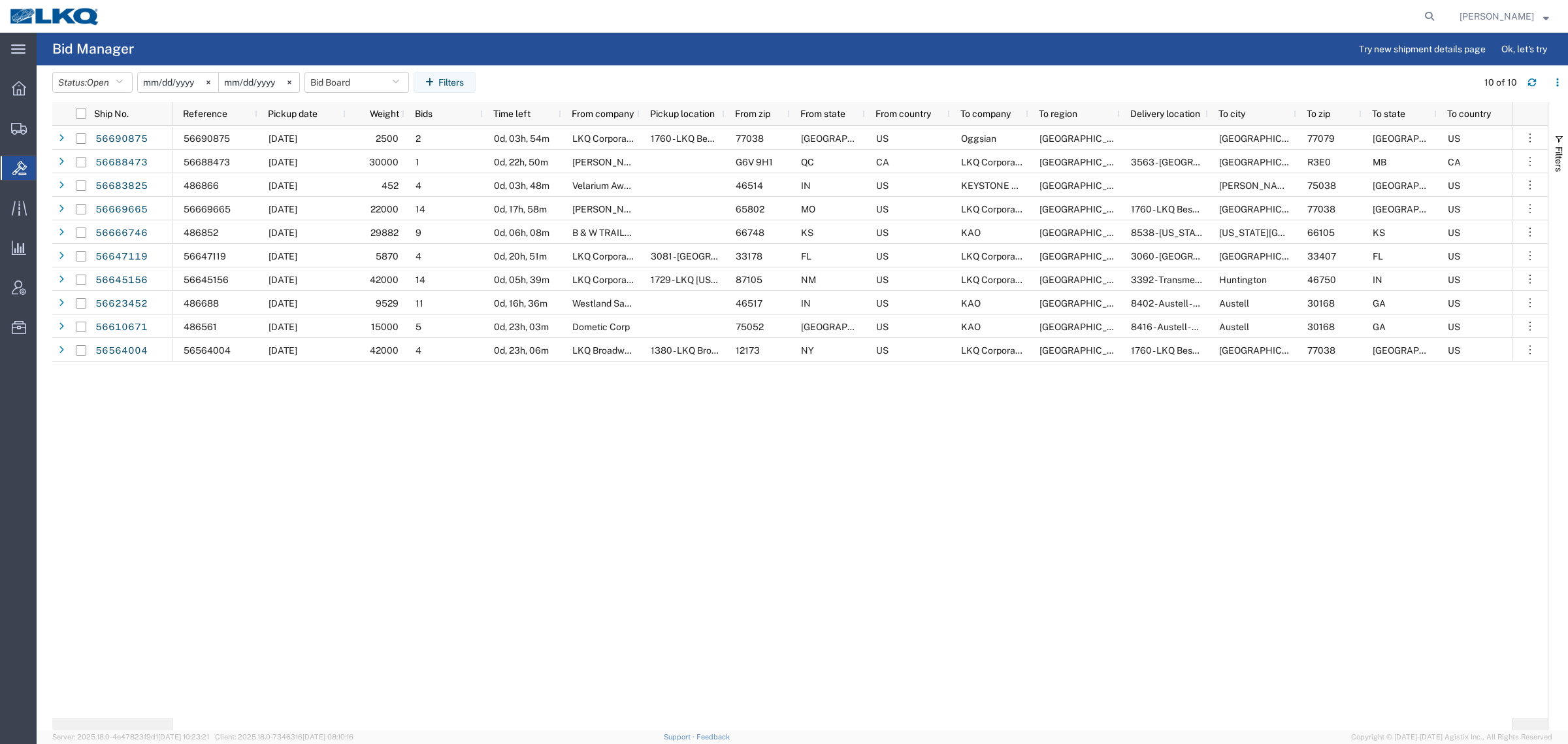
click at [1135, 433] on div "56690875 [DATE] 2500 2 0d, 03h, 54m LKQ Corporation 1760 - LKQ Best Core 77038 …" at bounding box center [842, 422] width 1340 height 591
click at [887, 499] on div "56690875 [DATE] 2500 2 0d, 03h, 54m LKQ Corporation 1760 - LKQ Best Core 77038 …" at bounding box center [842, 422] width 1340 height 591
click at [857, 485] on div "56690875 [DATE] 2500 2 0d, 03h, 54m LKQ Corporation 1760 - LKQ Best Core 77038 …" at bounding box center [842, 422] width 1340 height 591
click at [796, 475] on div "56690875 [DATE] 2500 2 0d, 03h, 54m LKQ Corporation 1760 - LKQ Best Core 77038 …" at bounding box center [842, 422] width 1340 height 591
click at [783, 427] on div "56690875 [DATE] 2500 2 0d, 03h, 54m LKQ Corporation 1760 - LKQ Best Core 77038 …" at bounding box center [842, 422] width 1340 height 591
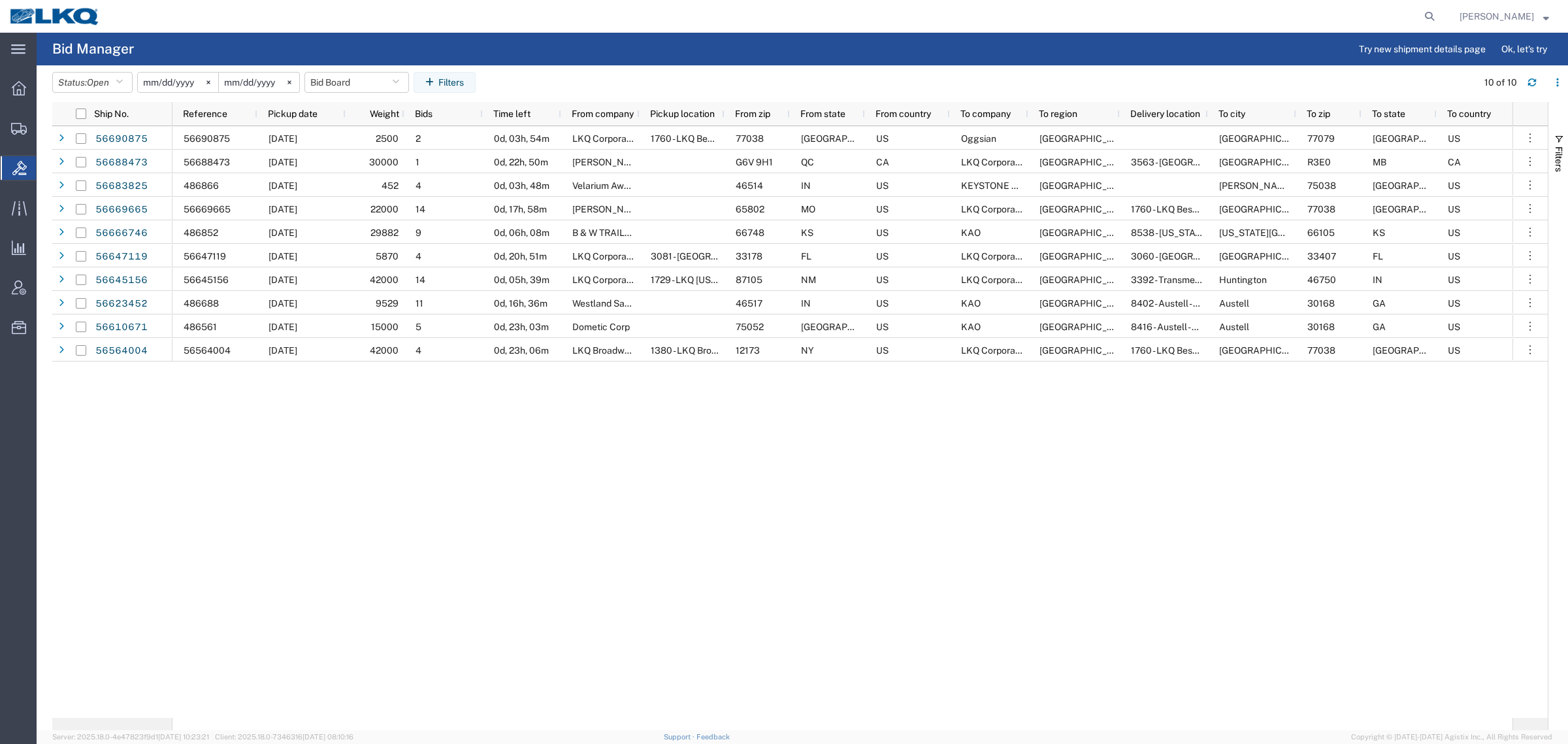
click at [837, 393] on div "56690875 [DATE] 2500 2 0d, 03h, 54m LKQ Corporation 1760 - LKQ Best Core 77038 …" at bounding box center [842, 422] width 1340 height 591
click at [939, 387] on div "56690875 [DATE] 2500 2 0d, 03h, 54m LKQ Corporation 1760 - LKQ Best Core 77038 …" at bounding box center [842, 422] width 1340 height 591
click at [857, 400] on div "56690875 [DATE] 2500 2 0d, 03h, 54m LKQ Corporation 1760 - LKQ Best Core 77038 …" at bounding box center [842, 422] width 1340 height 591
click at [771, 410] on div "56690875 [DATE] 2500 2 0d, 03h, 54m LKQ Corporation 1760 - LKQ Best Core 77038 …" at bounding box center [842, 422] width 1340 height 591
click at [723, 413] on div "56690875 [DATE] 2500 2 0d, 03h, 54m LKQ Corporation 1760 - LKQ Best Core 77038 …" at bounding box center [842, 422] width 1340 height 591
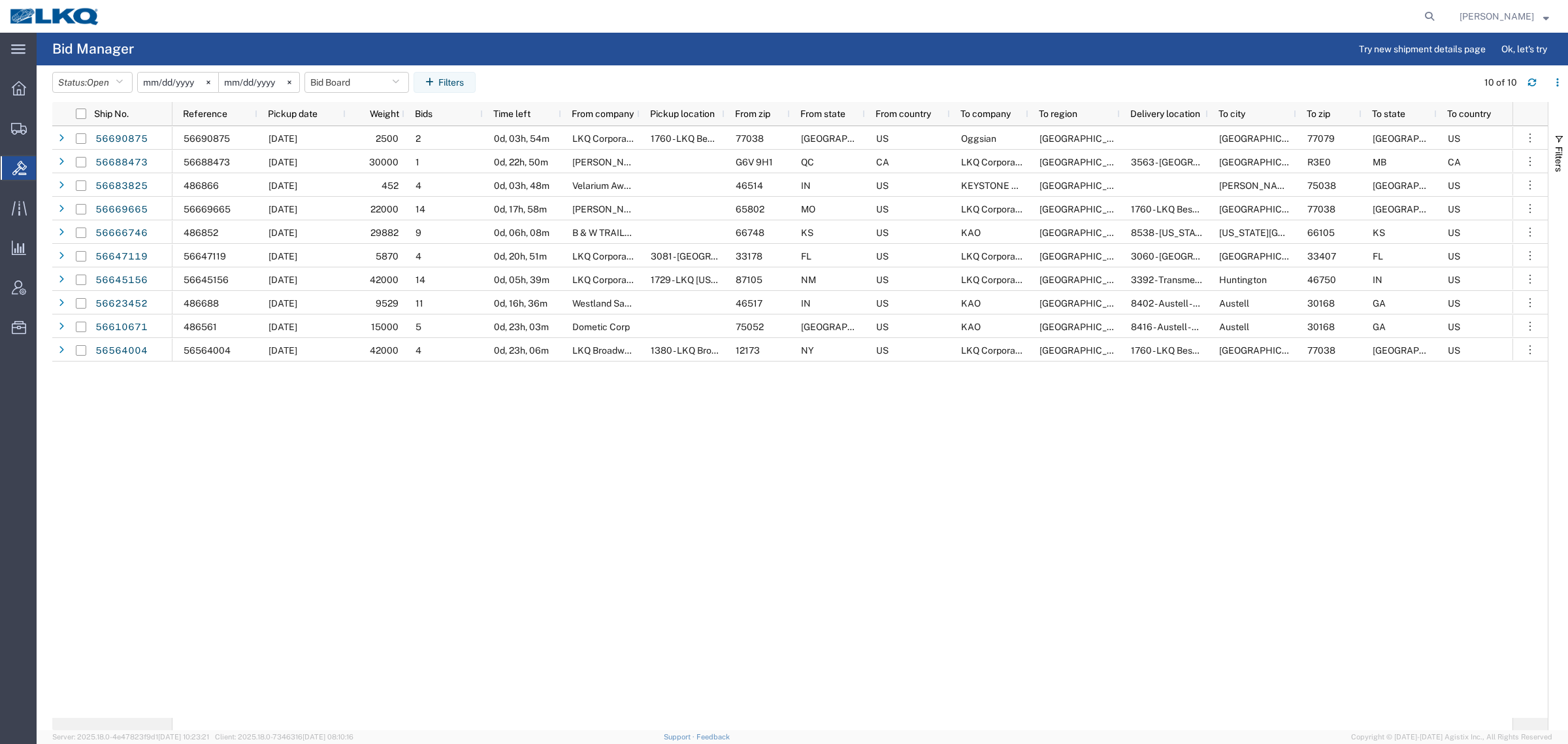
click at [630, 417] on div "56690875 [DATE] 2500 2 0d, 03h, 54m LKQ Corporation 1760 - LKQ Best Core 77038 …" at bounding box center [842, 422] width 1340 height 591
click at [537, 430] on div "56690875 [DATE] 2500 2 0d, 03h, 54m LKQ Corporation 1760 - LKQ Best Core 77038 …" at bounding box center [842, 422] width 1340 height 591
click at [482, 425] on div "56690875 [DATE] 2500 2 0d, 03h, 54m LKQ Corporation 1760 - LKQ Best Core 77038 …" at bounding box center [842, 422] width 1340 height 591
click at [403, 409] on div "56690875 [DATE] 2500 2 0d, 03h, 54m LKQ Corporation 1760 - LKQ Best Core 77038 …" at bounding box center [842, 422] width 1340 height 591
click at [330, 407] on div "56690875 [DATE] 2500 2 0d, 03h, 54m LKQ Corporation 1760 - LKQ Best Core 77038 …" at bounding box center [842, 422] width 1340 height 591
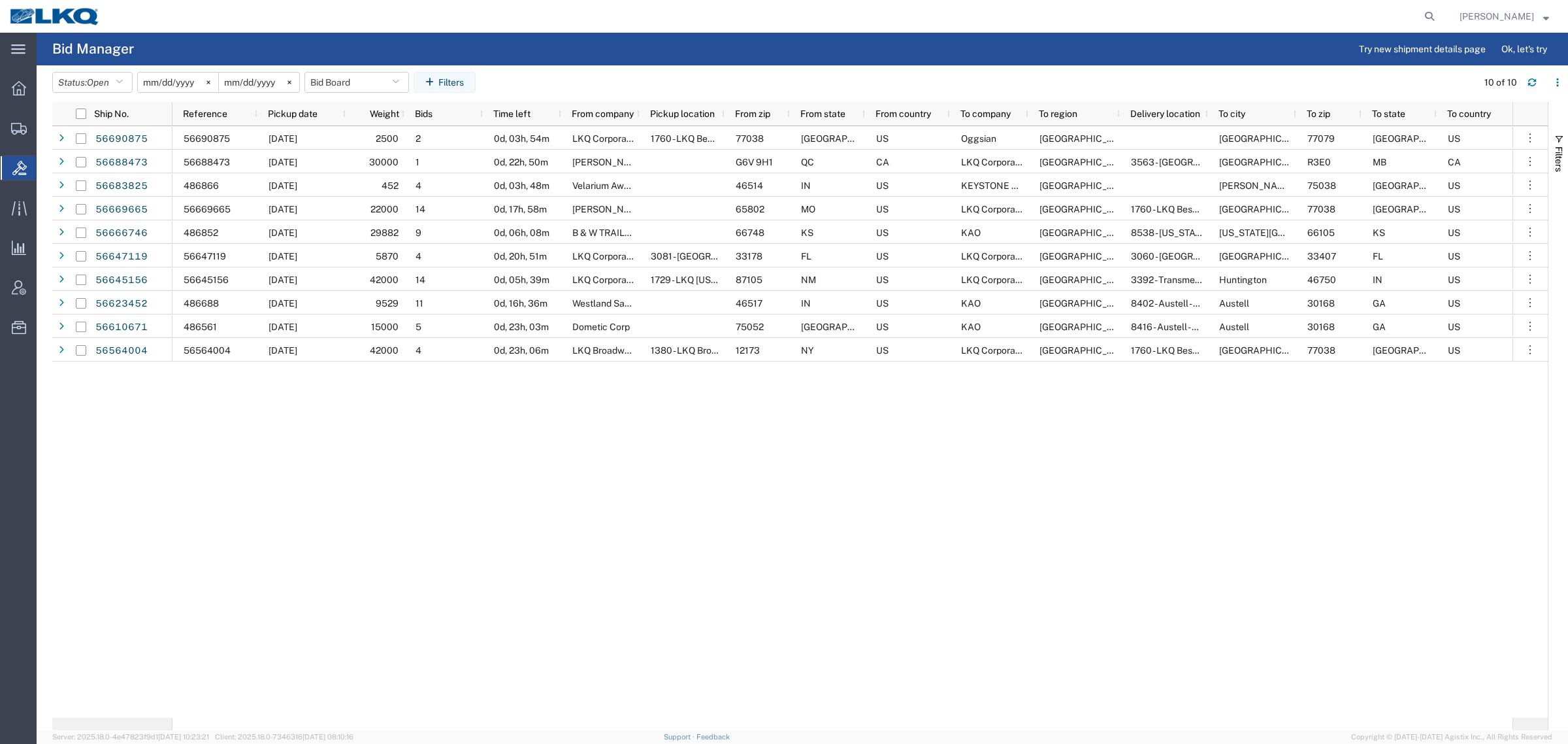
click at [285, 405] on div "56690875 [DATE] 2500 2 0d, 03h, 54m LKQ Corporation 1760 - LKQ Best Core 77038 …" at bounding box center [842, 422] width 1340 height 591
click at [256, 404] on div "56690875 [DATE] 2500 2 0d, 03h, 54m LKQ Corporation 1760 - LKQ Best Core 77038 …" at bounding box center [842, 422] width 1340 height 591
click at [248, 389] on div "56690875 [DATE] 2500 2 0d, 03h, 54m LKQ Corporation 1760 - LKQ Best Core 77038 …" at bounding box center [842, 422] width 1340 height 591
click at [348, 387] on div "56690875 [DATE] 2500 2 0d, 03h, 54m LKQ Corporation 1760 - LKQ Best Core 77038 …" at bounding box center [842, 422] width 1340 height 591
click at [474, 385] on div "56690875 [DATE] 2500 2 0d, 03h, 54m LKQ Corporation 1760 - LKQ Best Core 77038 …" at bounding box center [842, 422] width 1340 height 591
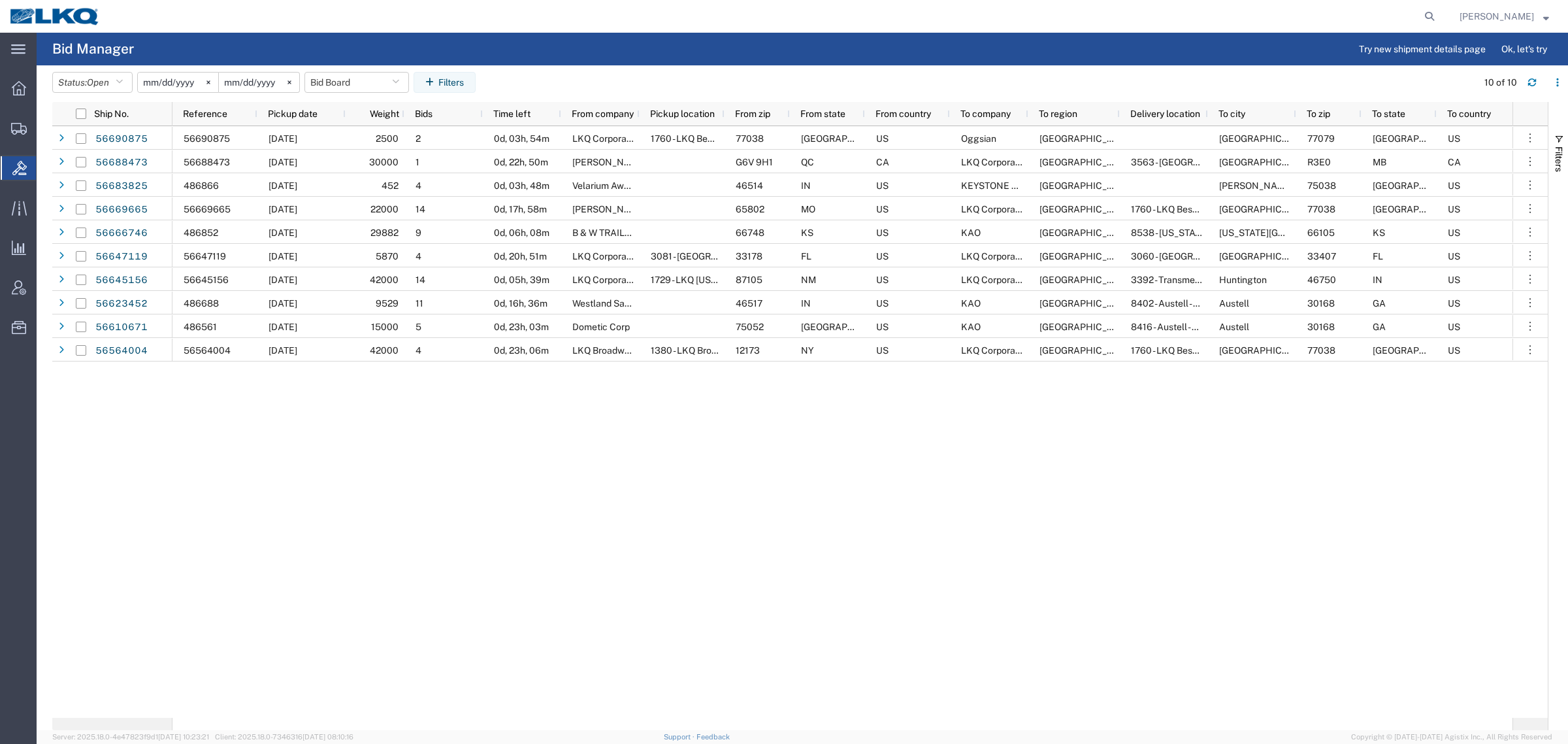
drag, startPoint x: 572, startPoint y: 385, endPoint x: 588, endPoint y: 384, distance: 16.0
click at [580, 384] on div "56690875 [DATE] 2500 2 0d, 03h, 54m LKQ Corporation 1760 - LKQ Best Core 77038 …" at bounding box center [842, 422] width 1340 height 591
drag, startPoint x: 771, startPoint y: 387, endPoint x: 763, endPoint y: 389, distance: 8.2
click at [771, 386] on div "56690875 [DATE] 2500 2 0d, 03h, 54m LKQ Corporation 1760 - LKQ Best Core 77038 …" at bounding box center [842, 422] width 1340 height 591
drag, startPoint x: 863, startPoint y: 382, endPoint x: 976, endPoint y: 380, distance: 113.0
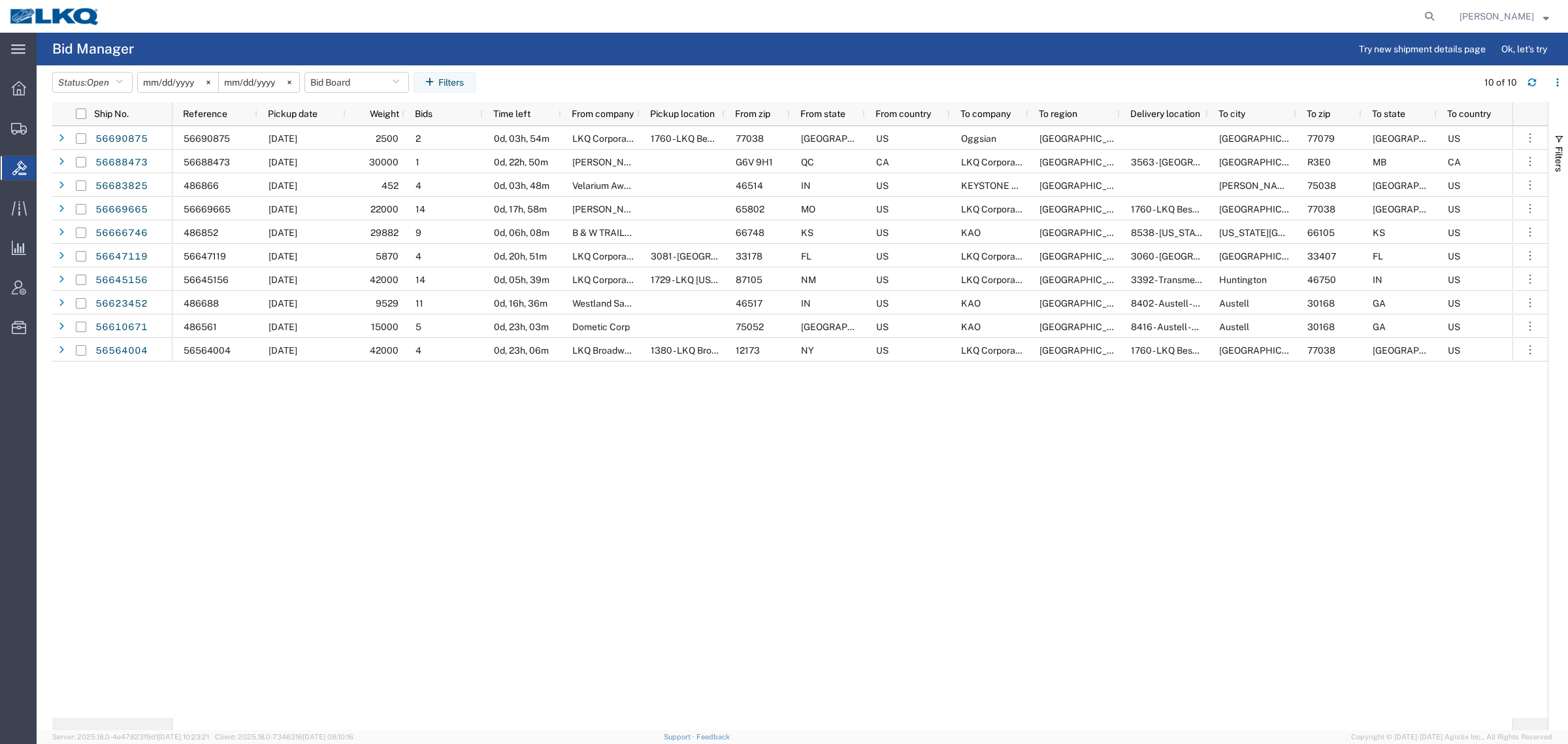
click at [892, 380] on div "56690875 [DATE] 2500 2 0d, 03h, 54m LKQ Corporation 1760 - LKQ Best Core 77038 …" at bounding box center [842, 422] width 1340 height 591
click at [978, 380] on div "56690875 [DATE] 2500 2 0d, 03h, 54m LKQ Corporation 1760 - LKQ Best Core 77038 …" at bounding box center [842, 422] width 1340 height 591
click at [1346, 387] on div "56690875 [DATE] 2500 2 0d, 03h, 54m LKQ Corporation 1760 - LKQ Best Core 77038 …" at bounding box center [842, 422] width 1340 height 591
click at [1404, 393] on div "56690875 [DATE] 2500 2 0d, 03h, 54m LKQ Corporation 1760 - LKQ Best Core 77038 …" at bounding box center [842, 422] width 1340 height 591
click at [1480, 393] on div "56690875 [DATE] 2500 2 0d, 03h, 54m LKQ Corporation 1760 - LKQ Best Core 77038 …" at bounding box center [842, 422] width 1340 height 591
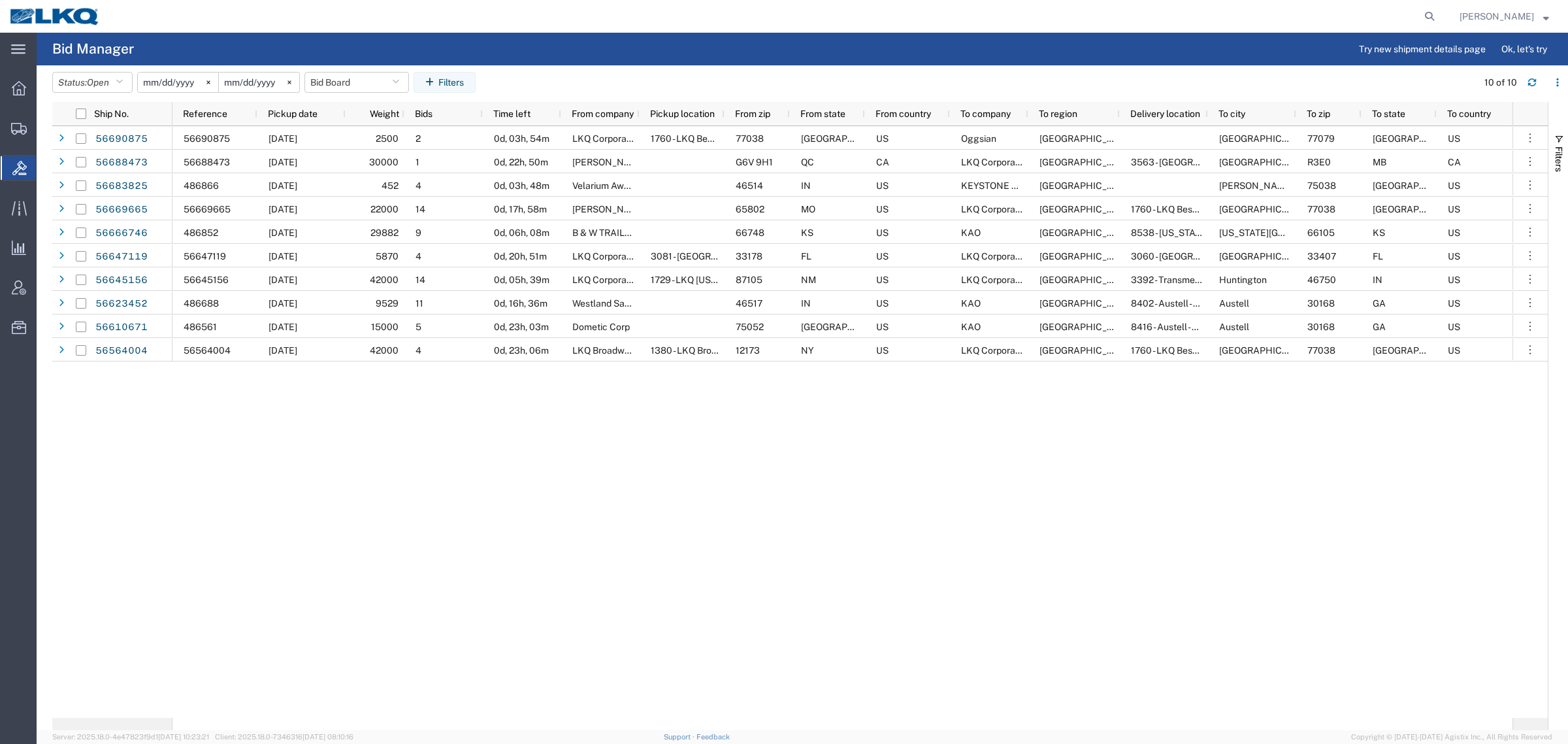
click at [1403, 397] on div "56690875 [DATE] 2500 2 0d, 03h, 54m LKQ Corporation 1760 - LKQ Best Core 77038 …" at bounding box center [842, 422] width 1340 height 591
drag, startPoint x: 1369, startPoint y: 397, endPoint x: 1304, endPoint y: 400, distance: 65.1
click at [1368, 397] on div "56690875 [DATE] 2500 2 0d, 03h, 54m LKQ Corporation 1760 - LKQ Best Core 77038 …" at bounding box center [842, 422] width 1340 height 591
click at [1292, 401] on div "56690875 [DATE] 2500 2 0d, 03h, 54m LKQ Corporation 1760 - LKQ Best Core 77038 …" at bounding box center [842, 422] width 1340 height 591
click at [1182, 407] on div "56690875 [DATE] 2500 2 0d, 03h, 54m LKQ Corporation 1760 - LKQ Best Core 77038 …" at bounding box center [842, 422] width 1340 height 591
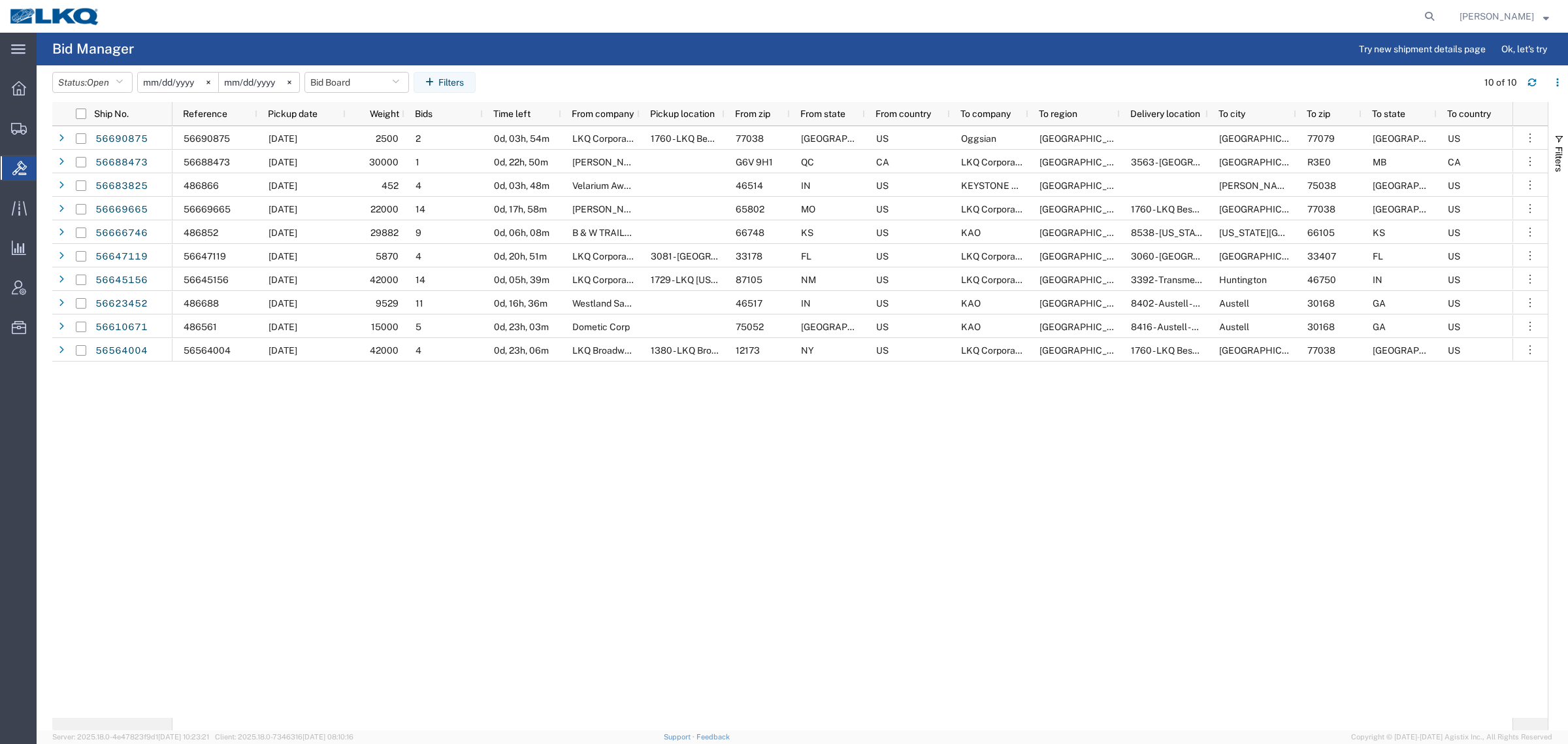
click at [931, 393] on div "56690875 [DATE] 2500 2 0d, 03h, 54m LKQ Corporation 1760 - LKQ Best Core 77038 …" at bounding box center [842, 422] width 1340 height 591
click at [833, 396] on div "56690875 [DATE] 2500 2 0d, 03h, 54m LKQ Corporation 1760 - LKQ Best Core 77038 …" at bounding box center [842, 422] width 1340 height 591
click at [766, 399] on div "56690875 [DATE] 2500 2 0d, 03h, 54m LKQ Corporation 1760 - LKQ Best Core 77038 …" at bounding box center [842, 422] width 1340 height 591
click at [706, 401] on div "56690875 [DATE] 2500 2 0d, 03h, 54m LKQ Corporation 1760 - LKQ Best Core 77038 …" at bounding box center [842, 422] width 1340 height 591
click at [439, 393] on div "56690875 [DATE] 2500 2 0d, 03h, 54m LKQ Corporation 1760 - LKQ Best Core 77038 …" at bounding box center [842, 422] width 1340 height 591
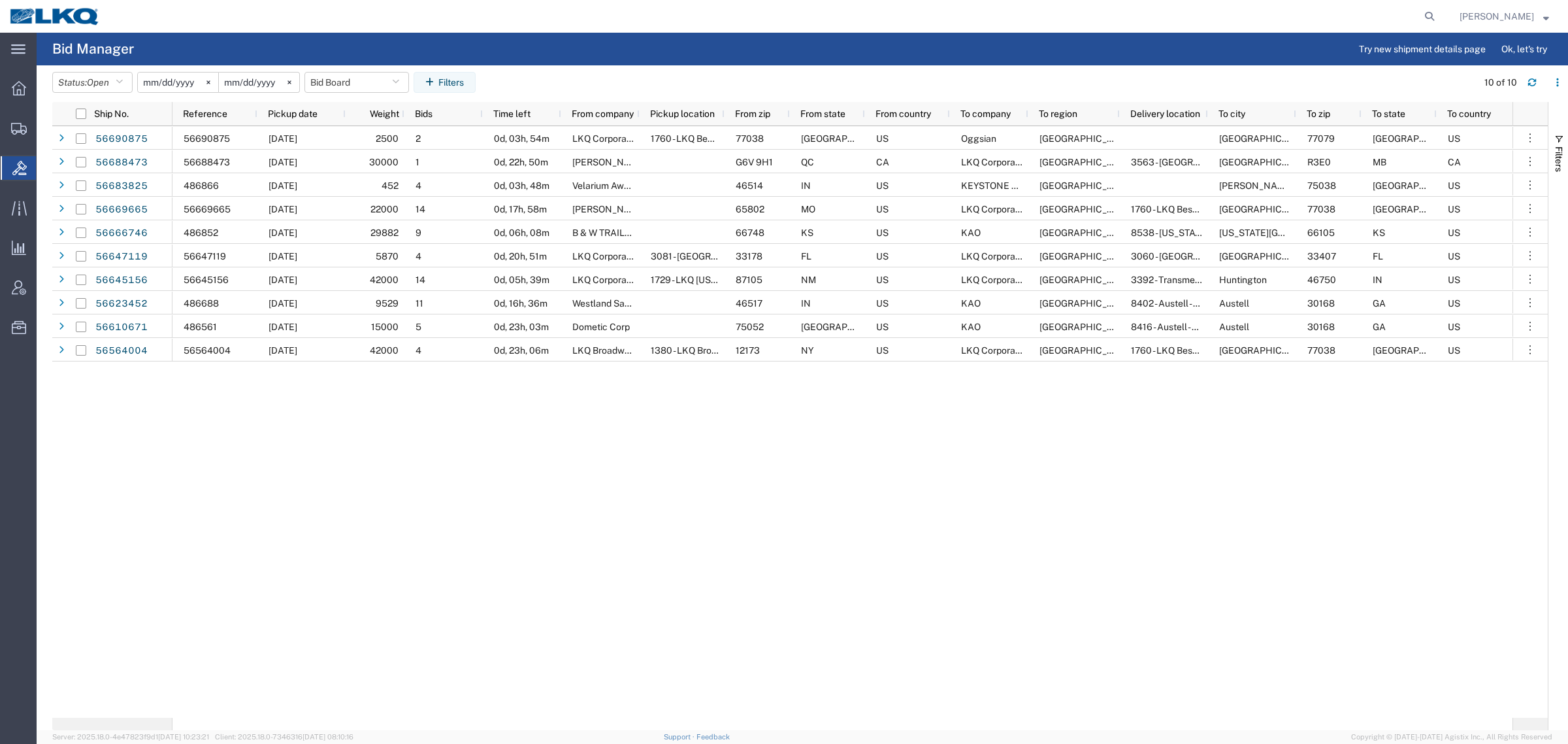
click at [357, 393] on div "56690875 [DATE] 2500 2 0d, 03h, 54m LKQ Corporation 1760 - LKQ Best Core 77038 …" at bounding box center [842, 422] width 1340 height 591
click at [642, 469] on div "56690875 [DATE] 2500 2 0d, 03h, 54m LKQ Corporation 1760 - LKQ Best Core 77038 …" at bounding box center [842, 422] width 1340 height 591
click at [329, 83] on button "Bid Board" at bounding box center [357, 82] width 104 height 21
drag, startPoint x: 383, startPoint y: 134, endPoint x: 444, endPoint y: 114, distance: 64.2
click at [385, 134] on span "Bid Board" at bounding box center [392, 139] width 171 height 25
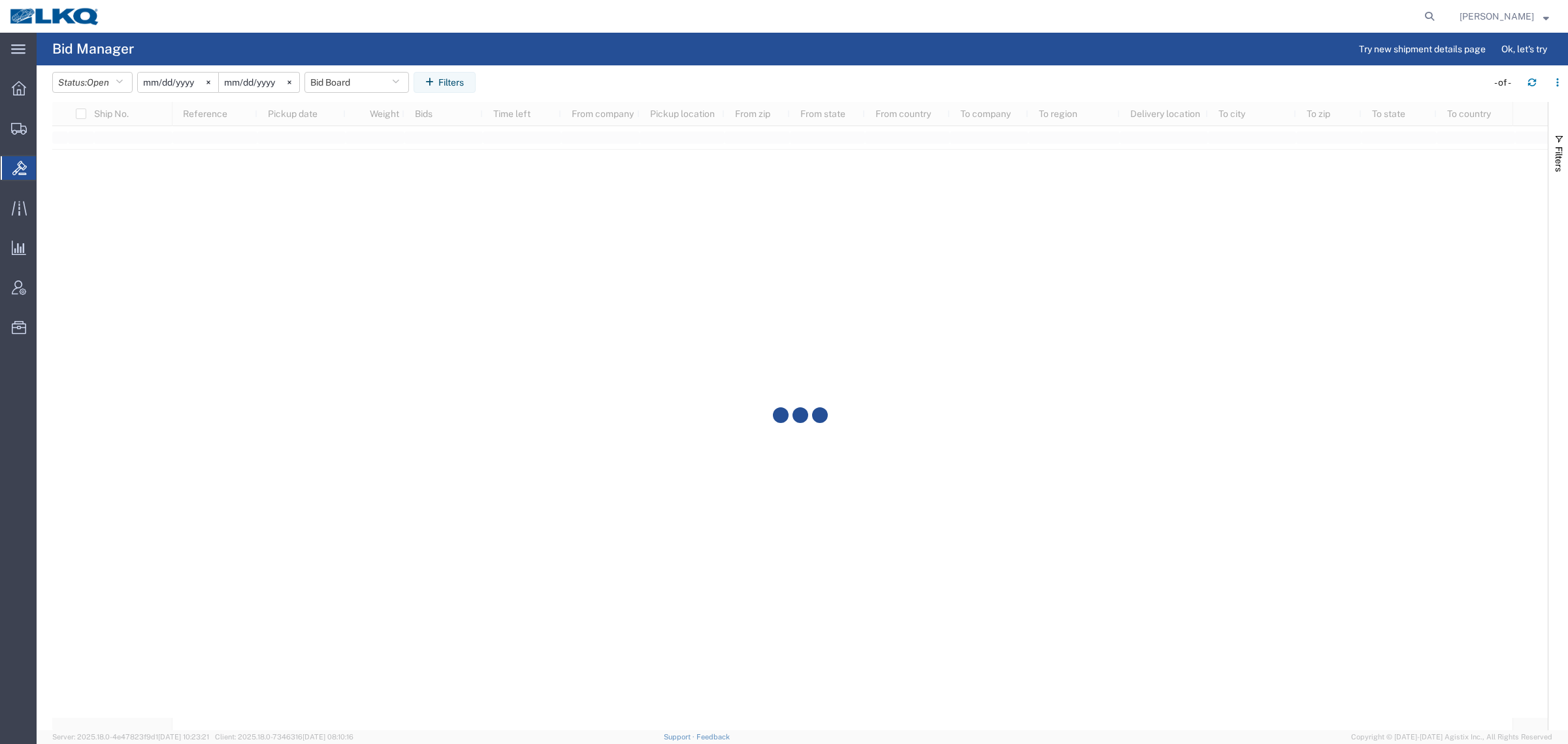
click at [564, 87] on agx-table-filter-chips "Status: Open Active All Awaiting Confirmation Awarded Closed Expired Open Withd…" at bounding box center [766, 87] width 1428 height 31
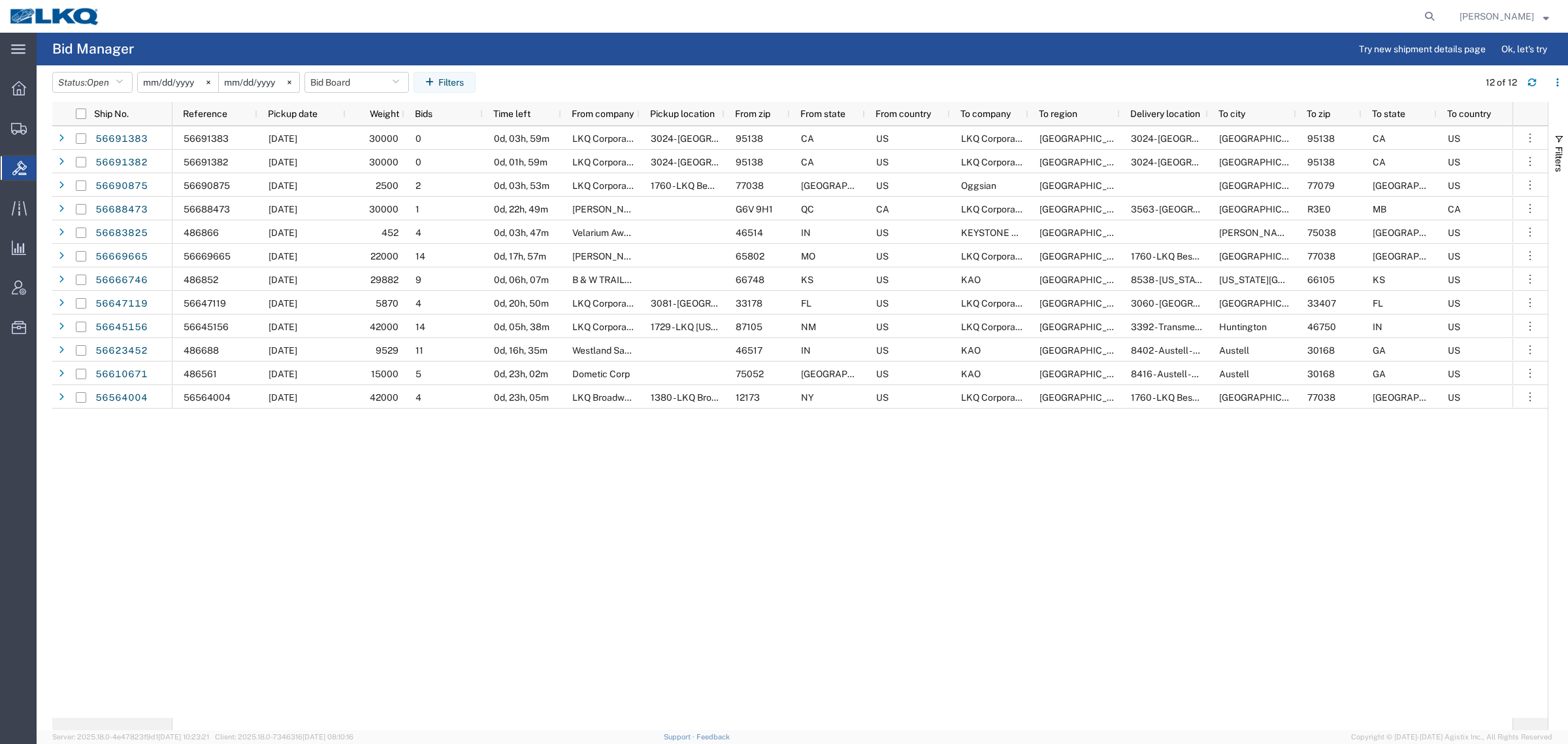
click at [564, 87] on agx-table-filter-chips "Status: Open Active All Awaiting Confirmation Awarded Closed Expired Open Withd…" at bounding box center [762, 87] width 1420 height 31
click at [566, 83] on agx-table-filter-chips "Status: Open Active All Awaiting Confirmation Awarded Closed Expired Open Withd…" at bounding box center [762, 87] width 1420 height 31
click at [560, 72] on agx-table-filter-chips "Status: Open Active All Awaiting Confirmation Awarded Closed Expired Open Withd…" at bounding box center [762, 87] width 1420 height 31
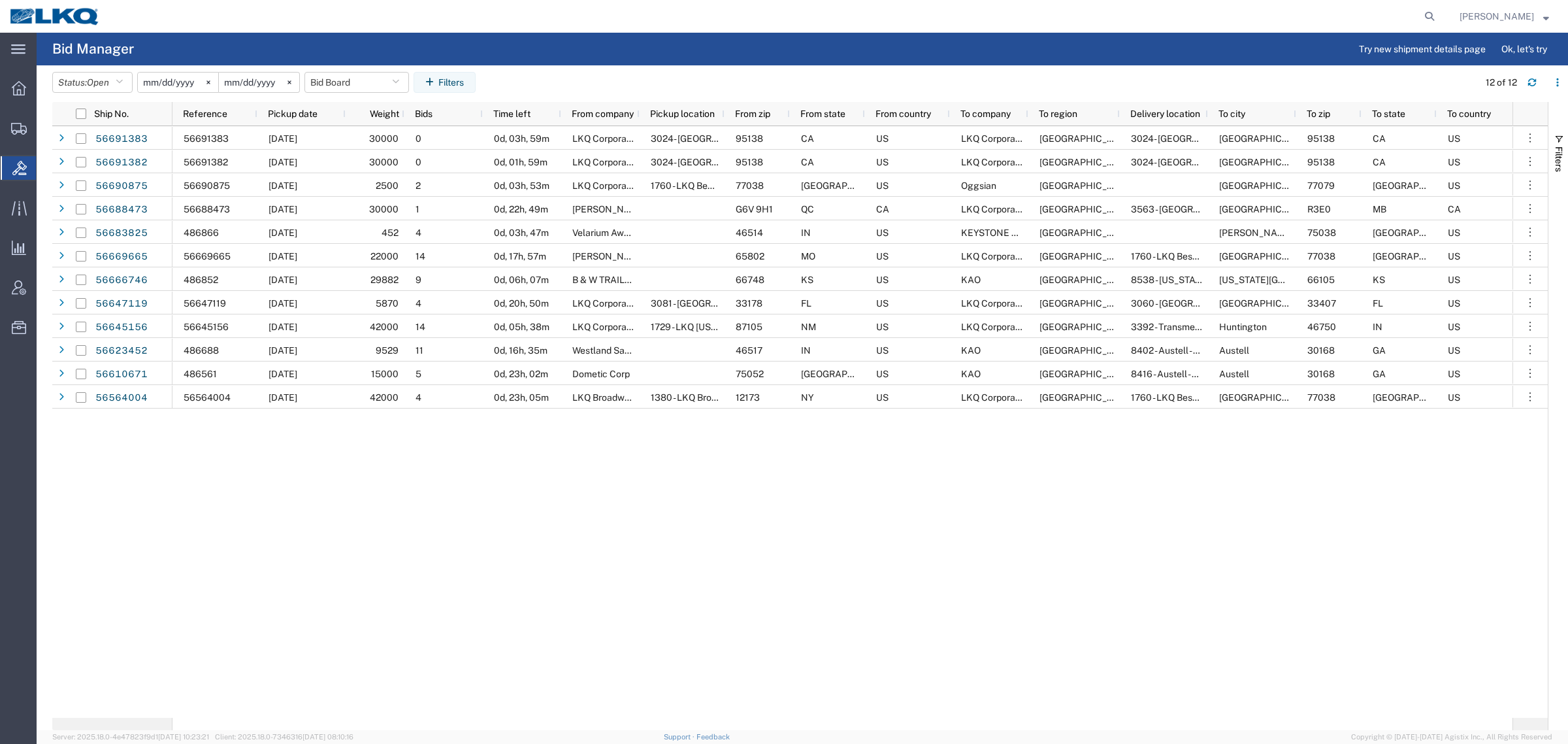
click at [560, 72] on agx-table-filter-chips "Status: Open Active All Awaiting Confirmation Awarded Closed Expired Open Withd…" at bounding box center [762, 87] width 1420 height 31
click at [341, 83] on button "Bid Board" at bounding box center [357, 82] width 104 height 21
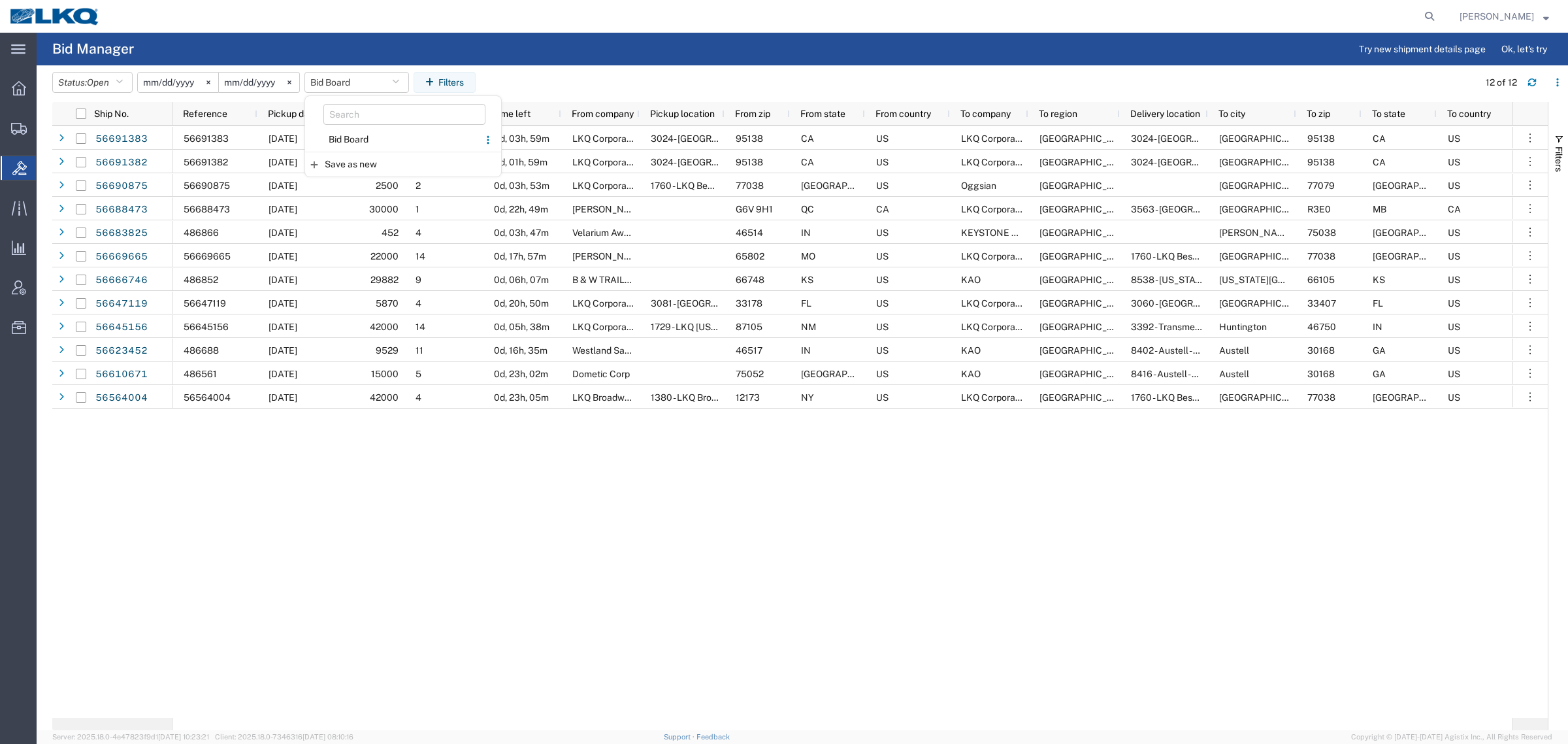
drag, startPoint x: 353, startPoint y: 138, endPoint x: 445, endPoint y: 111, distance: 95.9
click at [354, 138] on span "Bid Board" at bounding box center [392, 139] width 171 height 25
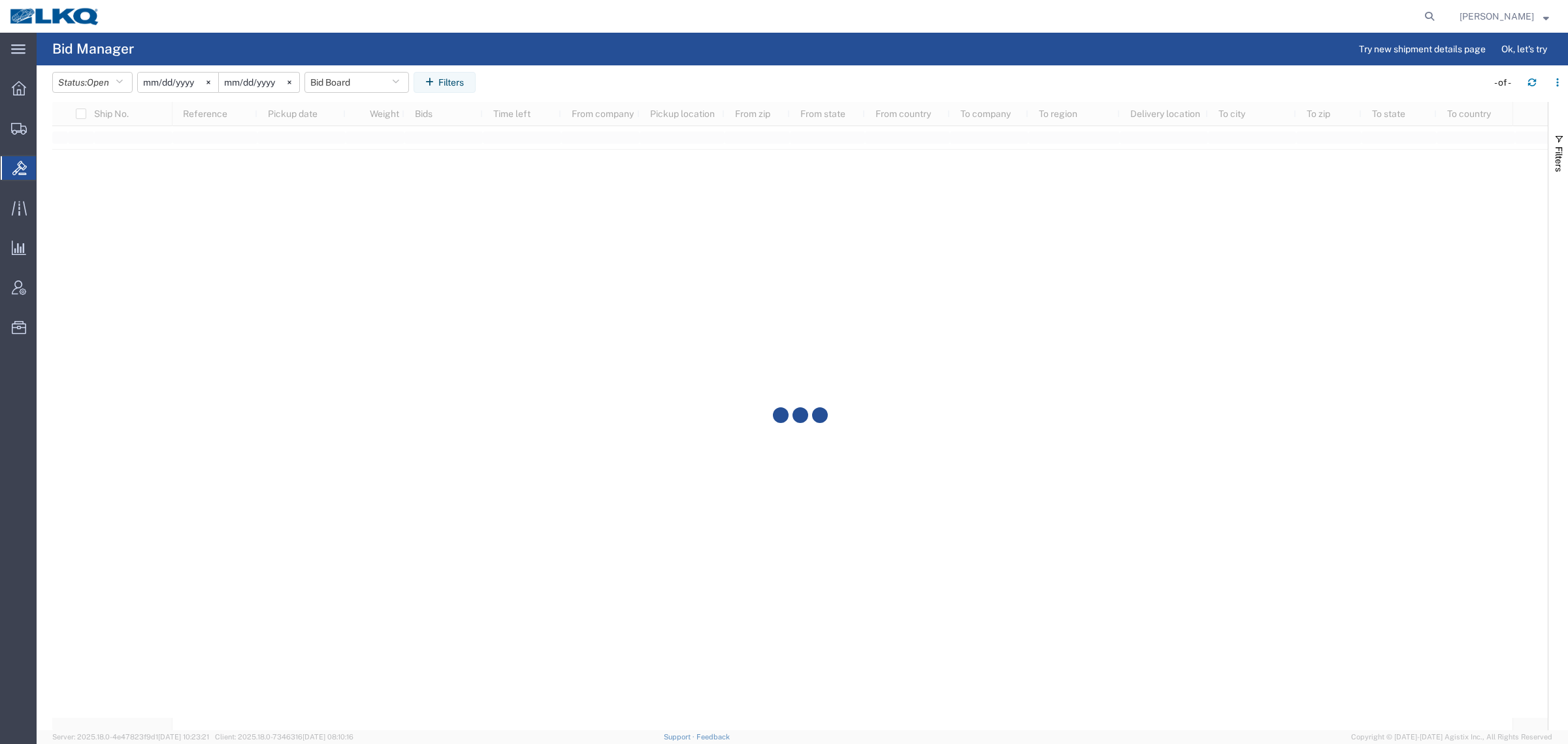
click at [556, 87] on agx-table-filter-chips "Status: Open Active All Awaiting Confirmation Awarded Closed Expired Open Withd…" at bounding box center [766, 87] width 1428 height 31
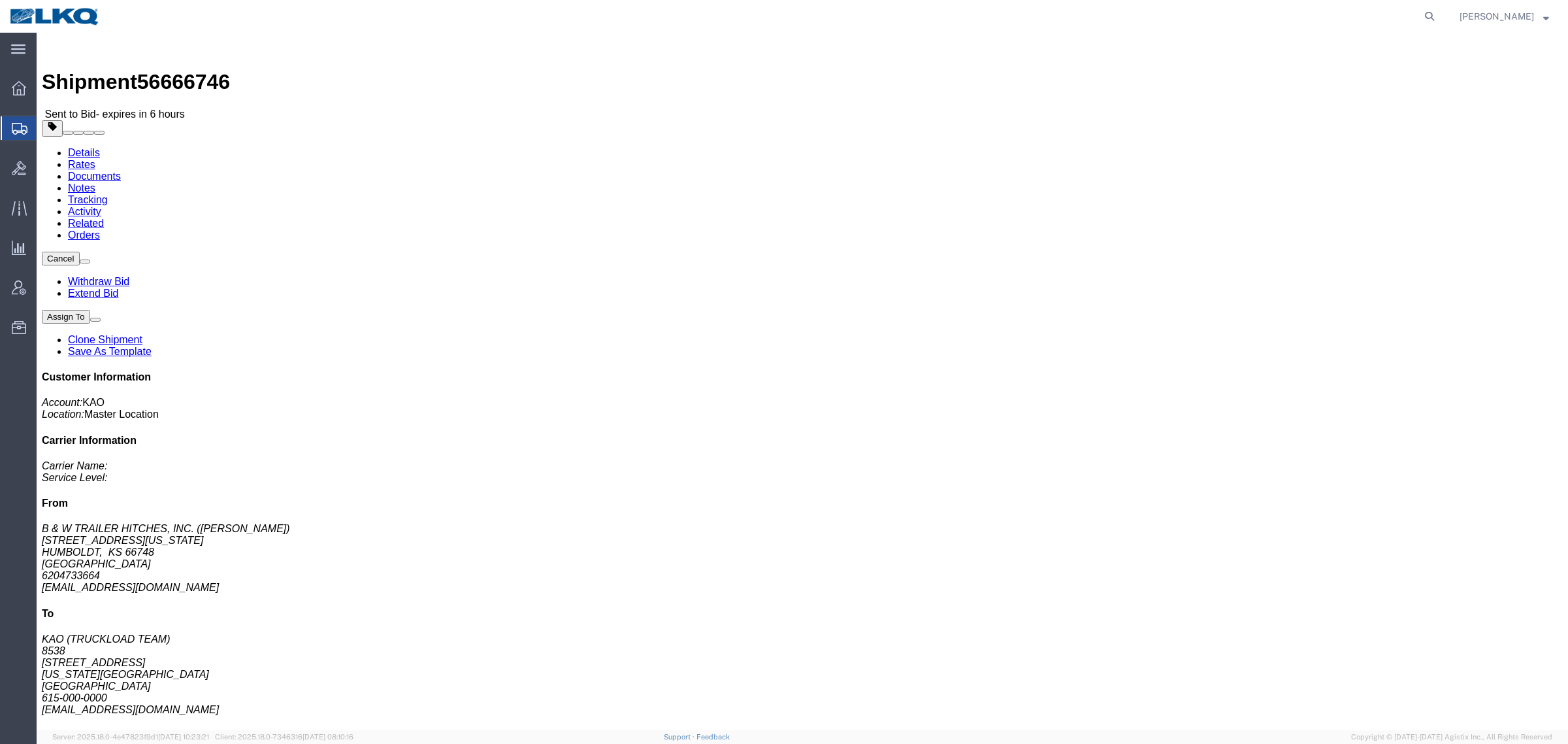
click address "KAO (TRUCKLOAD TEAM) [STREET_ADDRESS] [US_STATE][GEOGRAPHIC_DATA] [GEOGRAPHIC_D…"
click address "B & W TRAILER HITCHES, INC. ([PERSON_NAME]) [STREET_ADDRESS][US_STATE] 62047336…"
click address "KAO (TRUCKLOAD TEAM) [STREET_ADDRESS] [US_STATE][GEOGRAPHIC_DATA] [GEOGRAPHIC_D…"
drag, startPoint x: 300, startPoint y: 193, endPoint x: 496, endPoint y: 203, distance: 196.3
click address "B & W TRAILER HITCHES, INC. (BILL GUTIERREZ) 1216 HAWAII ROAD HUMBOLDT, KS 6674…"
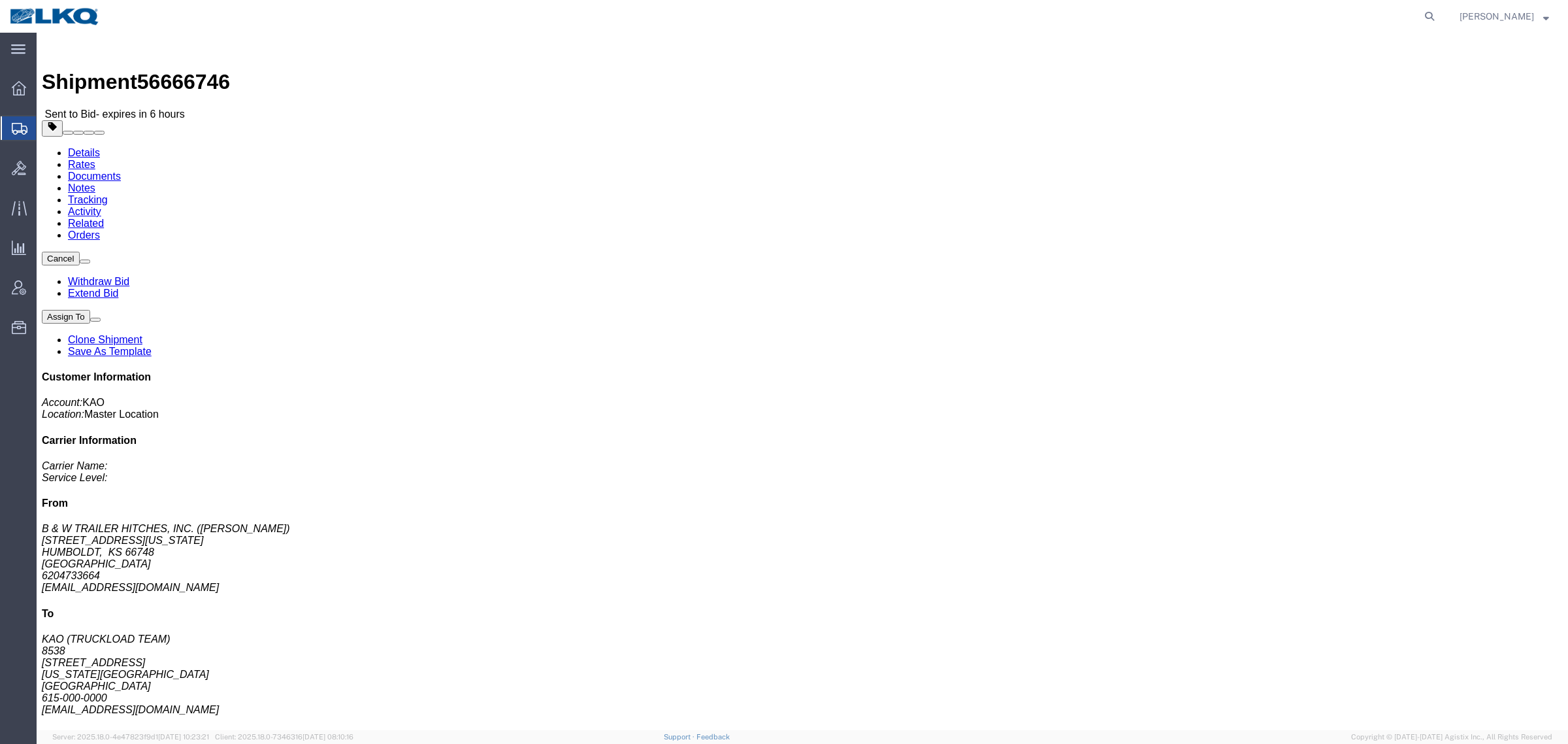
drag, startPoint x: 498, startPoint y: 203, endPoint x: 350, endPoint y: 208, distance: 148.1
click address "KAO (TRUCKLOAD TEAM) 8538 90 Shawnee Ave. Kansas City, KS 66105 United States 6…"
drag, startPoint x: 273, startPoint y: 195, endPoint x: 307, endPoint y: 196, distance: 34.0
click address "B & W TRAILER HITCHES, INC. (BILL GUTIERREZ) 1216 HAWAII ROAD HUMBOLDT, KS 6674…"
drag, startPoint x: 434, startPoint y: 203, endPoint x: 238, endPoint y: 199, distance: 196.0
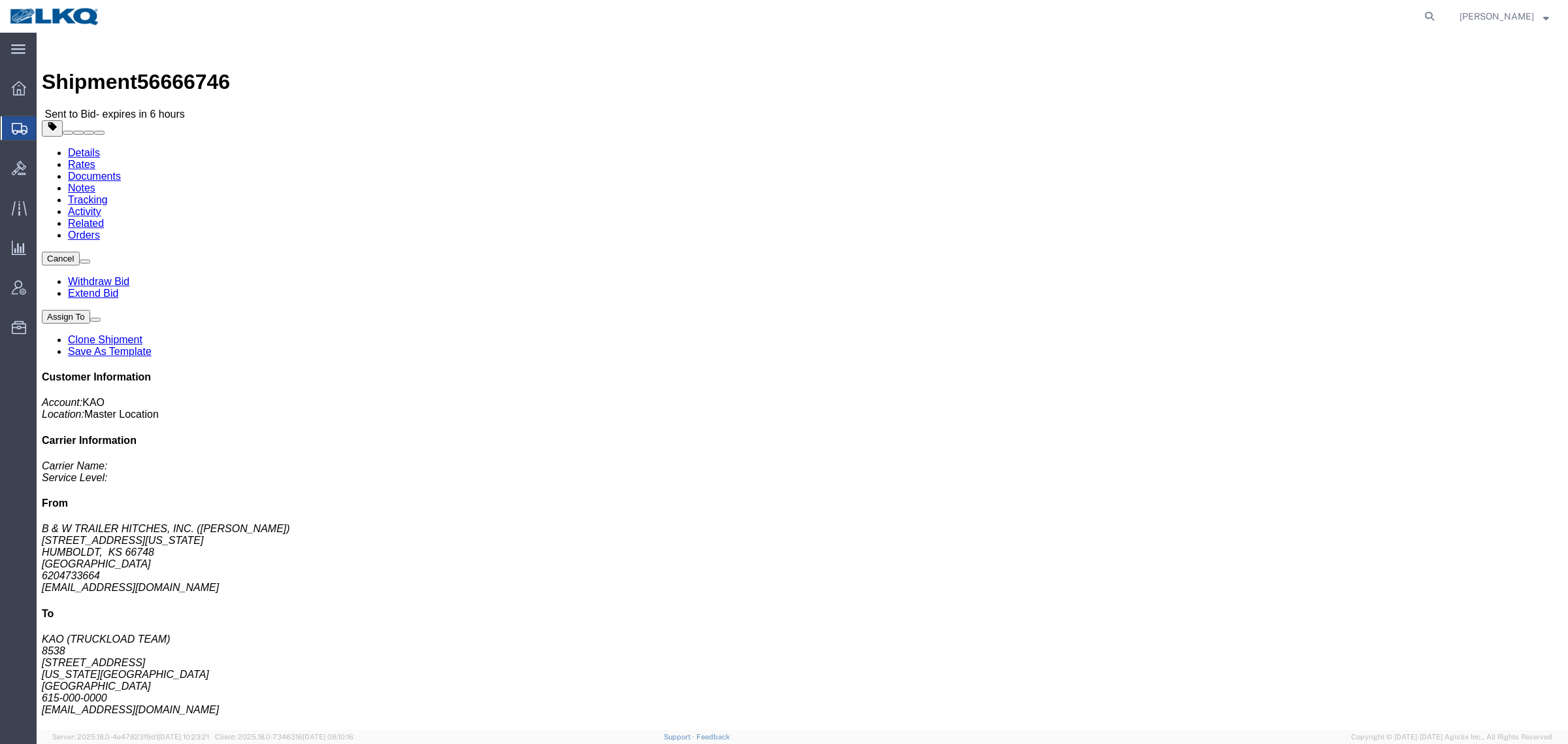
click address "KAO (TRUCKLOAD TEAM) 8538 90 Shawnee Ave. Kansas City, KS 66105 United States 6…"
click link "Rates"
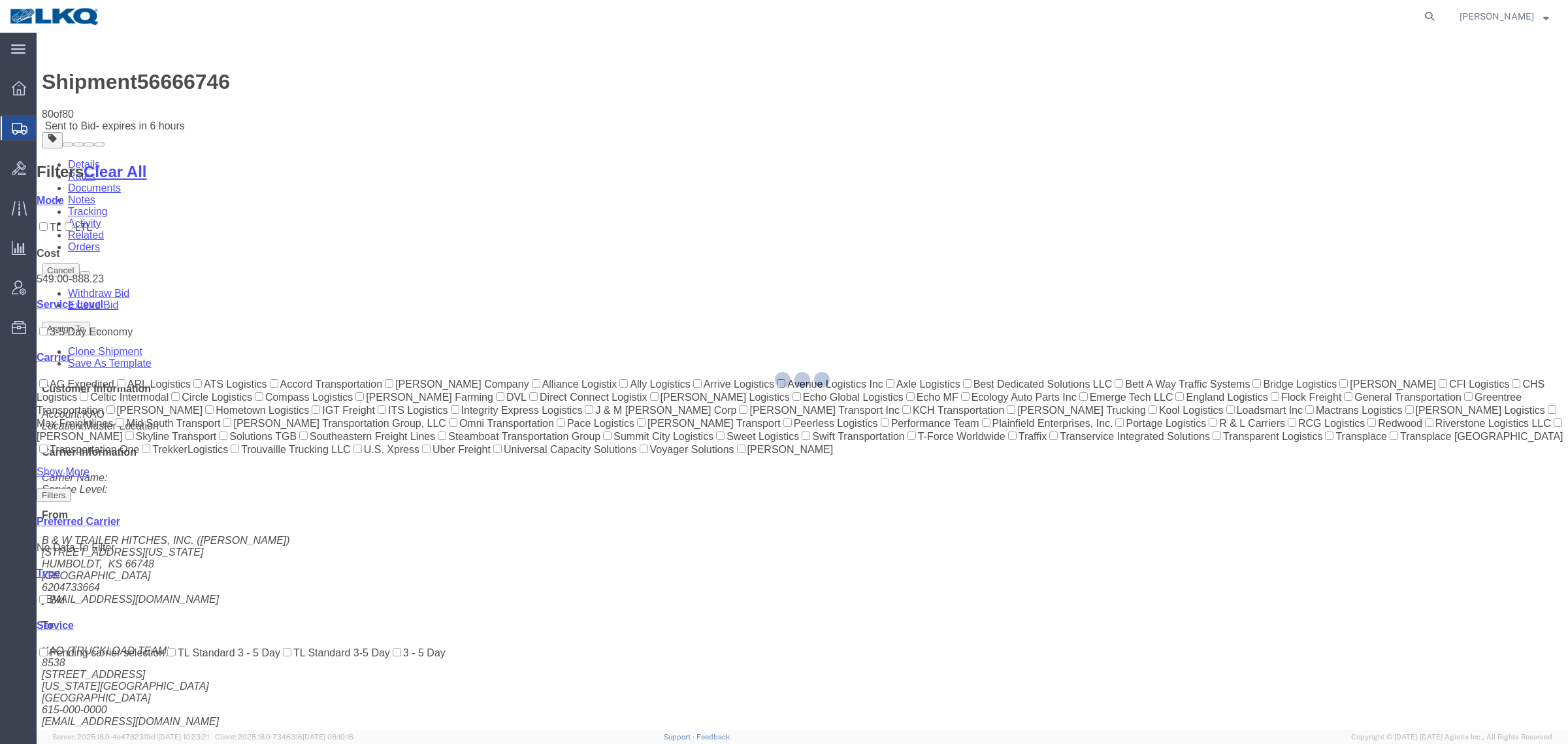
click at [991, 133] on div at bounding box center [802, 381] width 1532 height 698
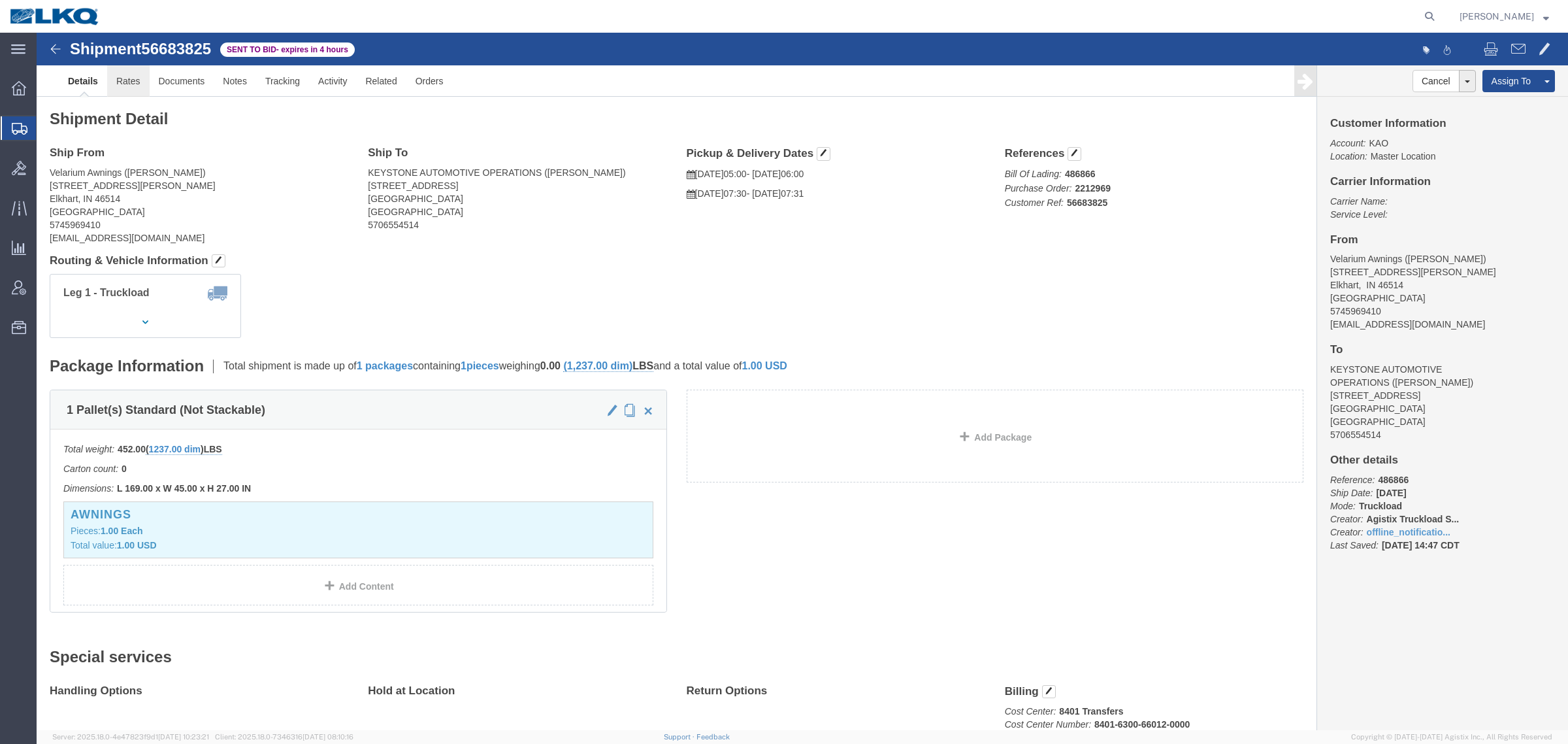
click link "Rates"
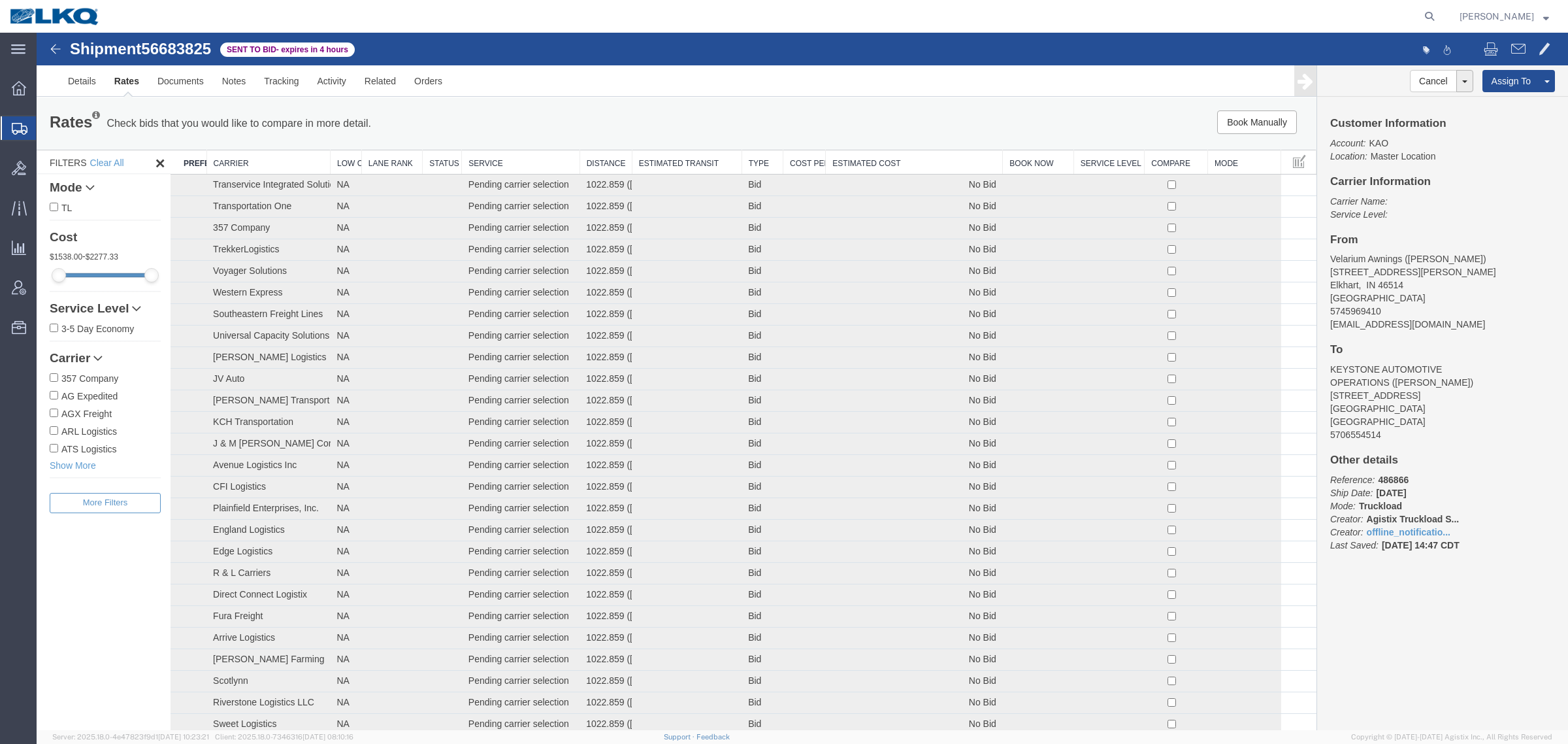
click at [484, 135] on div "Rates Check bids that you would like to compare in more detail. Compare Filter" at bounding box center [411, 123] width 743 height 27
click at [127, 87] on link "Rates" at bounding box center [127, 81] width 43 height 32
click at [824, 114] on div "Book Manually Pause Continue" at bounding box center [1048, 122] width 531 height 24
click at [700, 111] on div "Rates Check bids that you would like to compare in more detail. Compare Filter" at bounding box center [411, 123] width 743 height 27
click at [117, 87] on link "Rates" at bounding box center [127, 81] width 43 height 32
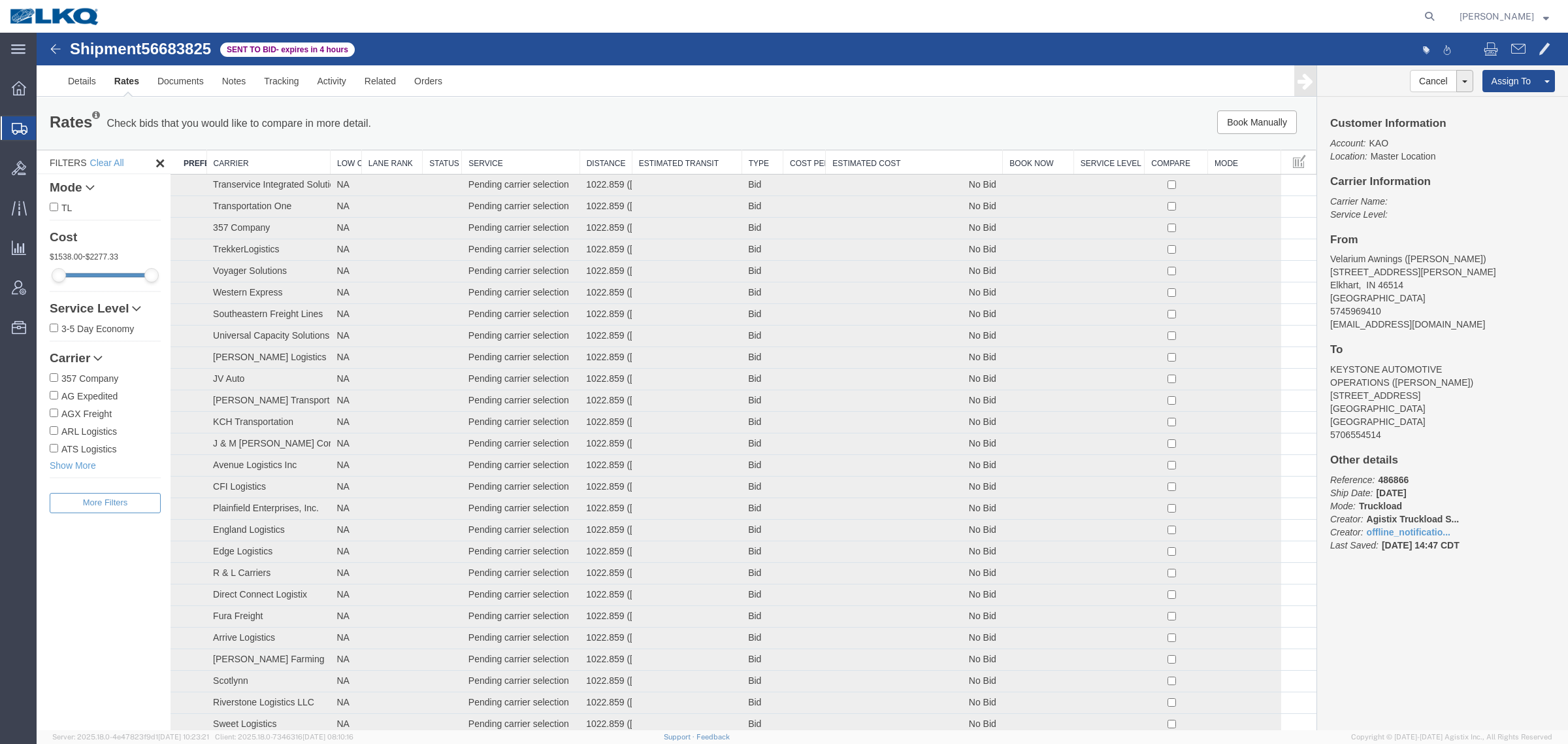
click at [776, 114] on div "Rates Check bids that you would like to compare in more detail. Compare Filter" at bounding box center [411, 123] width 743 height 27
click at [761, 118] on div "Rates Check bids that you would like to compare in more detail. Compare Filter" at bounding box center [411, 123] width 743 height 27
click at [769, 115] on div "Rates Check bids that you would like to compare in more detail. Compare Filter" at bounding box center [411, 123] width 743 height 27
click at [733, 112] on div "Rates Check bids that you would like to compare in more detail. Compare Filter" at bounding box center [411, 123] width 743 height 27
click at [651, 82] on ul "Details Rates Documents Notes Tracking Activity Related Orders" at bounding box center [803, 80] width 1487 height 31
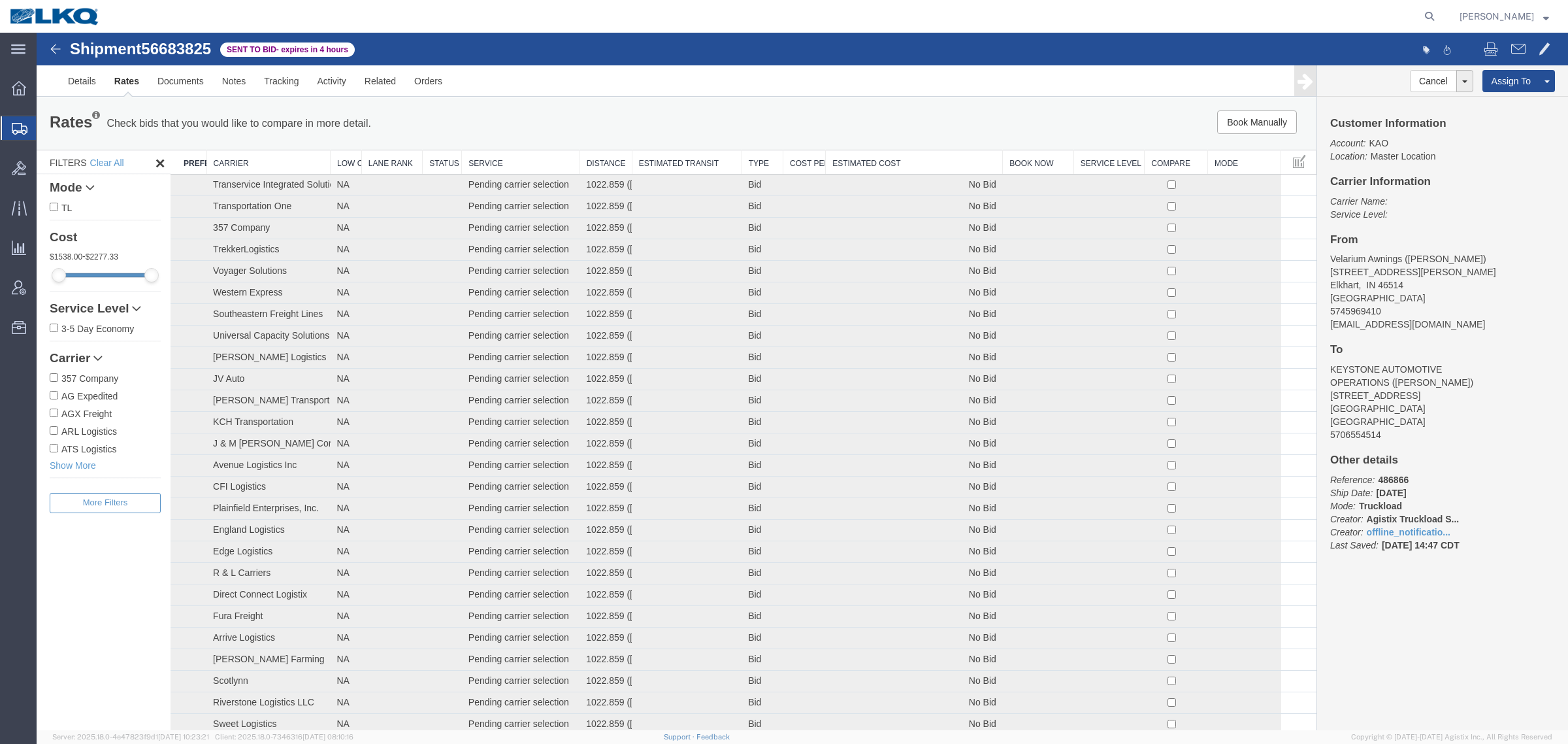
click at [624, 42] on div "Shipment 56683825 98 of 98 Sent to Bid - expires in 4 hours" at bounding box center [420, 52] width 764 height 25
click at [595, 79] on ul "Details Rates Documents Notes Tracking Activity Related Orders" at bounding box center [803, 80] width 1487 height 31
click at [595, 46] on div "Shipment 56683825 98 of 98 Sent to Bid - expires in 4 hours" at bounding box center [420, 52] width 764 height 25
click at [576, 69] on ul "Details Rates Documents Notes Tracking Activity Related Orders" at bounding box center [803, 80] width 1487 height 31
click at [585, 49] on div "Shipment 56683825 98 of 98 Sent to Bid - expires in 4 hours" at bounding box center [420, 52] width 764 height 25
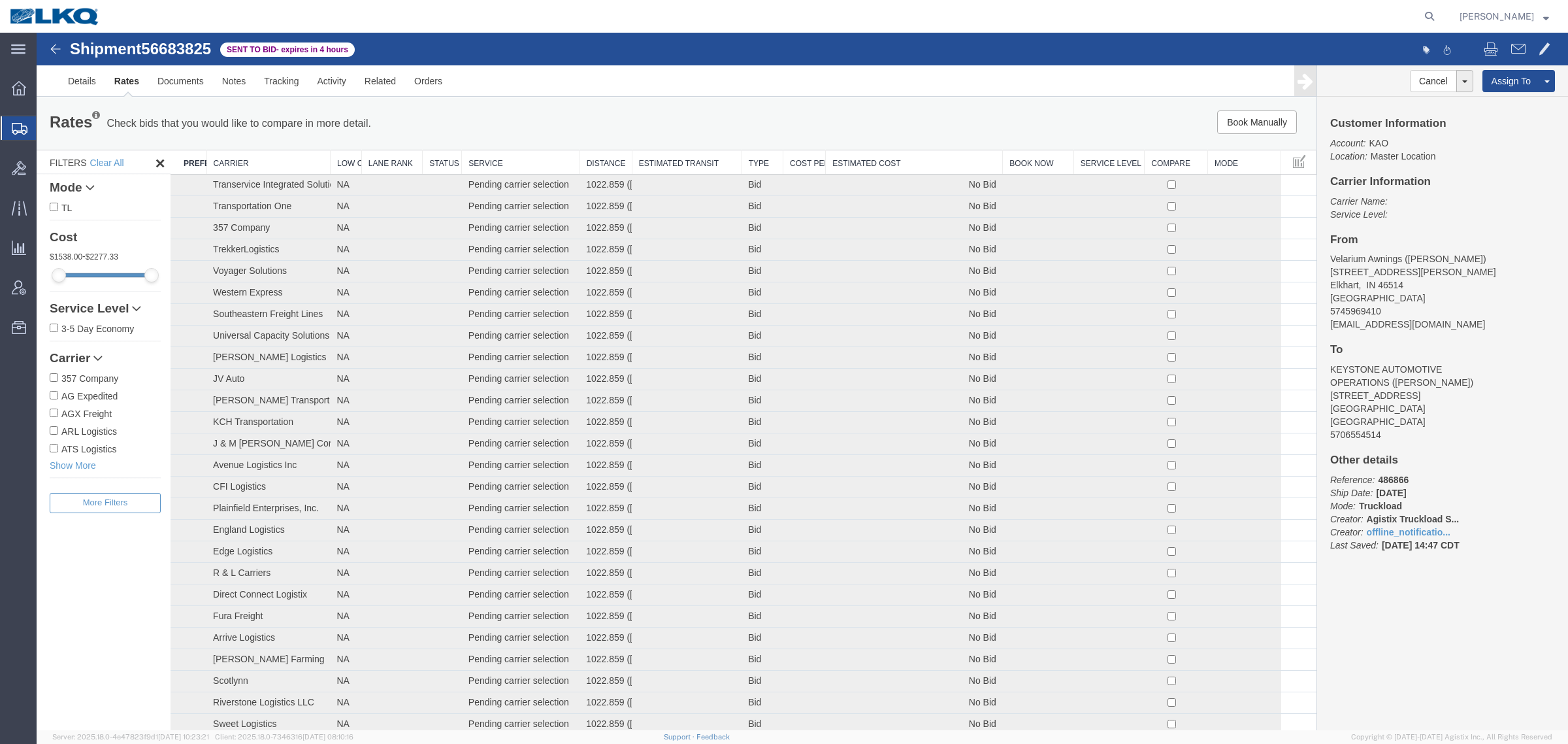
click at [585, 83] on ul "Details Rates Documents Notes Tracking Activity Related Orders" at bounding box center [803, 80] width 1487 height 31
click at [605, 57] on div "Shipment 56683825 98 of 98 Sent to Bid - expires in 4 hours" at bounding box center [420, 52] width 764 height 25
click at [603, 44] on div "Shipment 56683825 98 of 98 Sent to Bid - expires in 4 hours" at bounding box center [420, 52] width 764 height 25
click at [585, 86] on ul "Details Rates Documents Notes Tracking Activity Related Orders" at bounding box center [803, 80] width 1487 height 31
click at [596, 53] on div "Shipment 56683825 98 of 98 Sent to Bid - expires in 4 hours" at bounding box center [420, 52] width 764 height 25
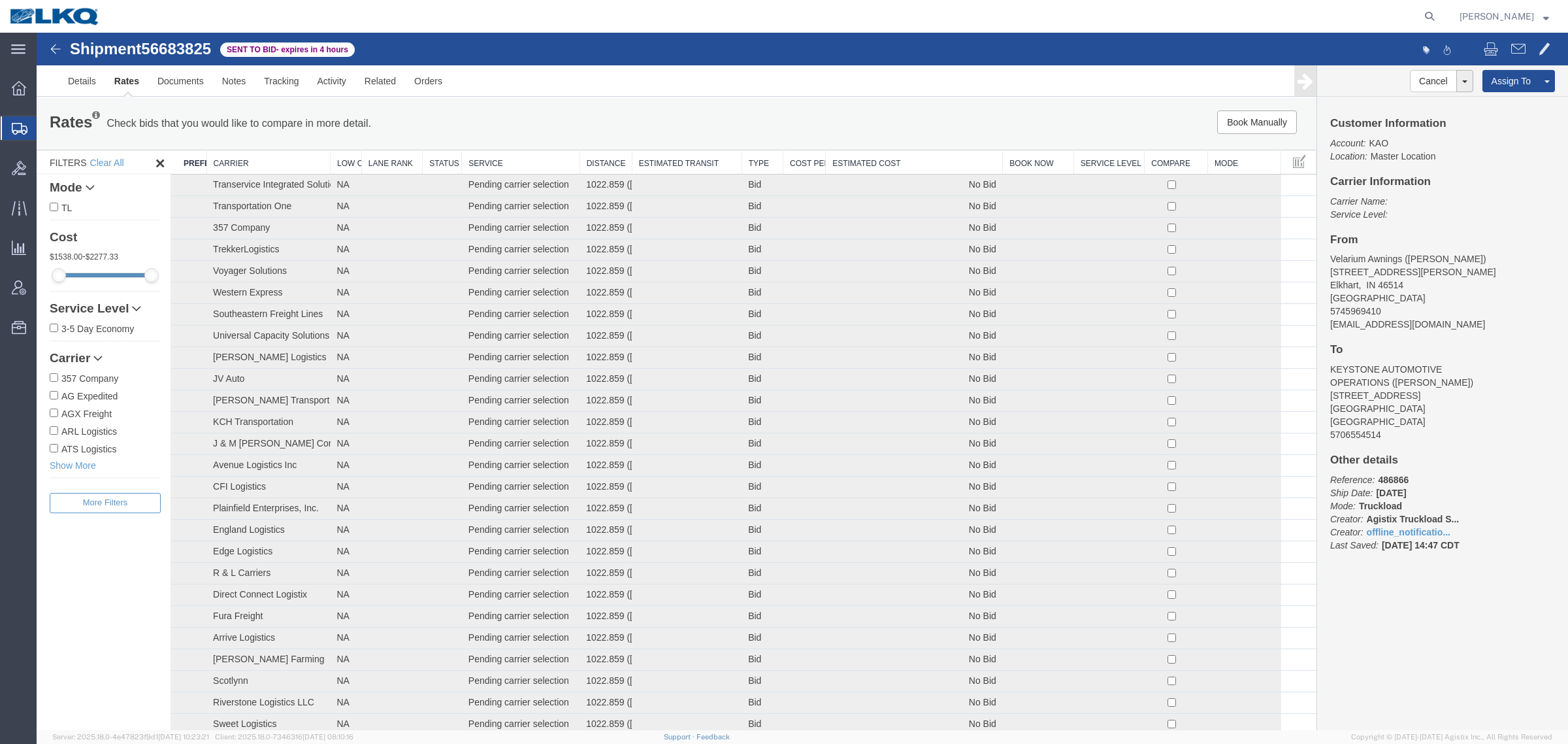
click at [596, 53] on div "Shipment 56683825 98 of 98 Sent to Bid - expires in 4 hours" at bounding box center [420, 52] width 764 height 25
click at [597, 79] on ul "Details Rates Documents Notes Tracking Activity Related Orders" at bounding box center [803, 80] width 1487 height 31
click at [593, 43] on div "Shipment 56683825 98 of 98 Sent to Bid - expires in 4 hours" at bounding box center [420, 52] width 764 height 25
click at [589, 53] on div "Shipment 56683825 98 of 98 Sent to Bid - expires in 4 hours" at bounding box center [420, 52] width 764 height 25
click at [900, 162] on th "Estimated Cost" at bounding box center [915, 163] width 177 height 25
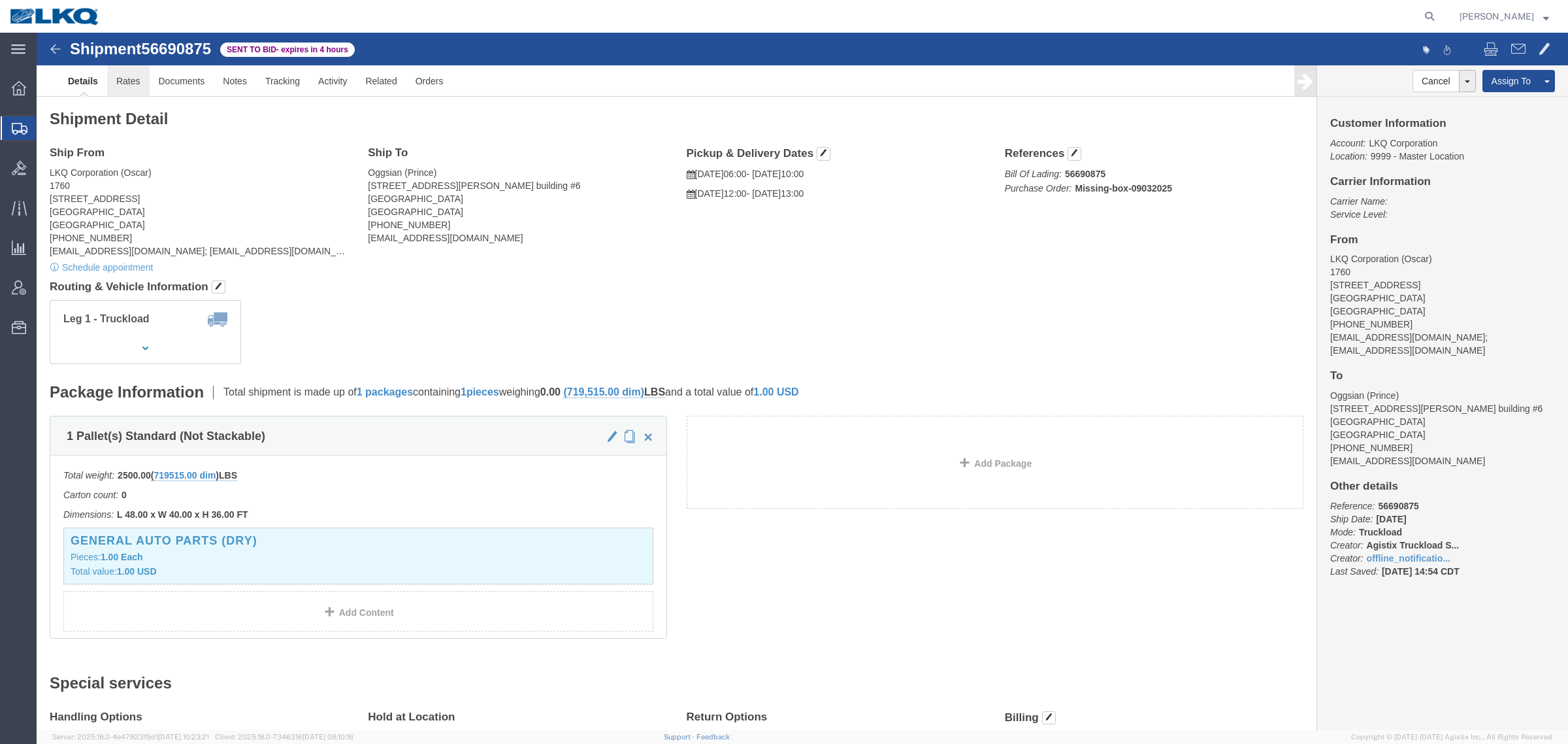
click link "Rates"
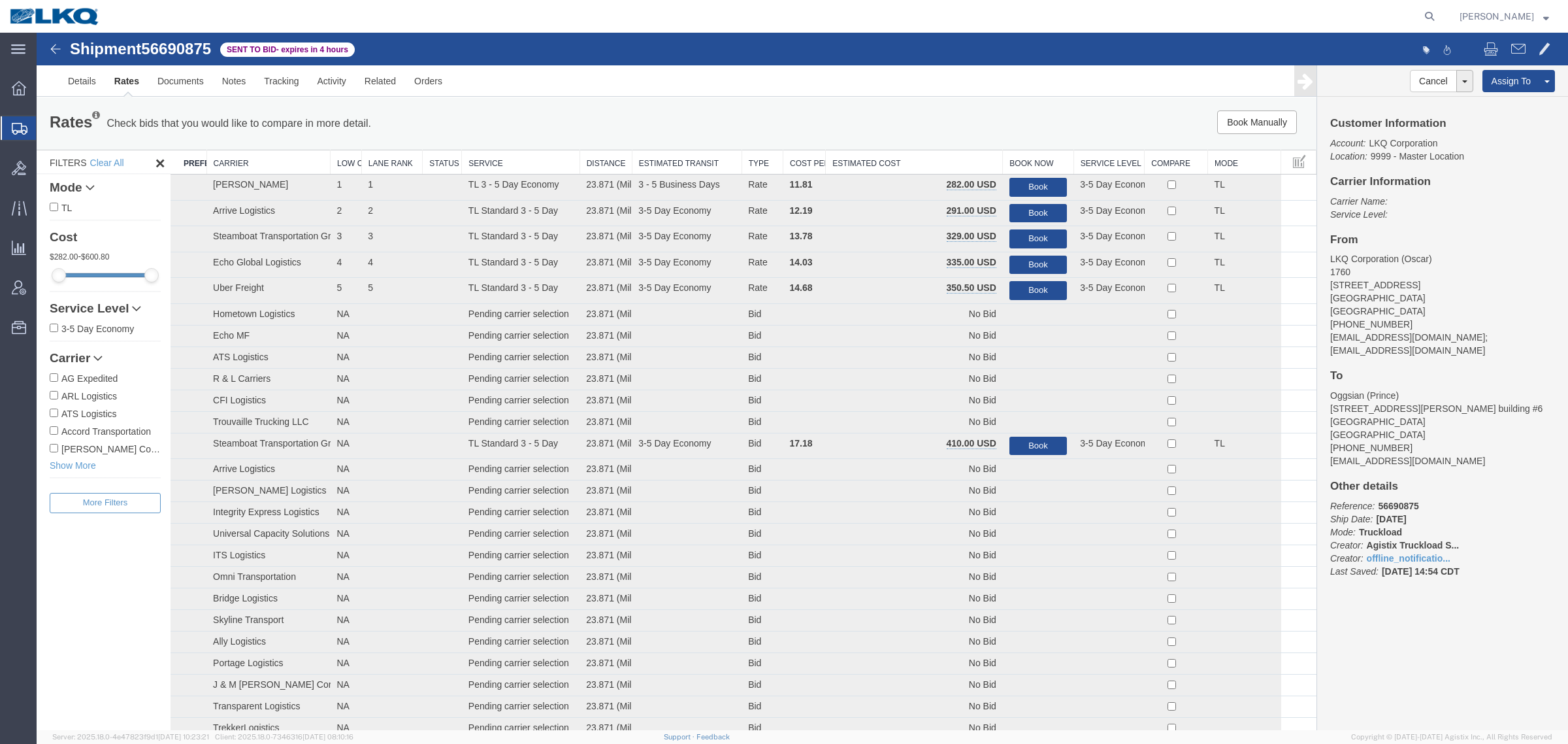
click at [942, 118] on div "Book Manually Pause Continue" at bounding box center [1048, 122] width 531 height 24
click at [942, 159] on th "Estimated Cost" at bounding box center [915, 163] width 177 height 25
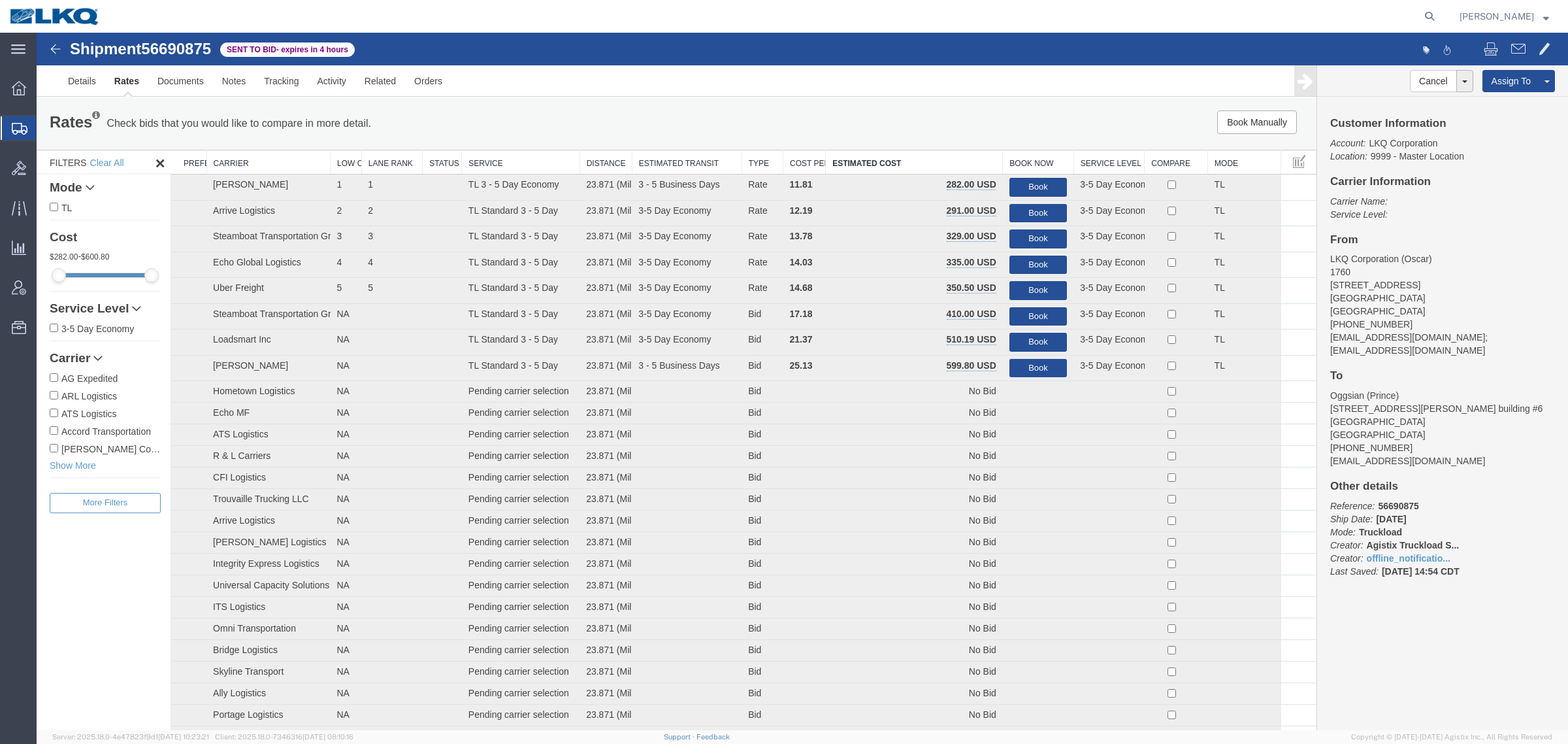
click at [912, 119] on div "Book Manually Pause Continue" at bounding box center [1048, 122] width 531 height 24
click at [1032, 319] on button "Book" at bounding box center [1038, 316] width 57 height 19
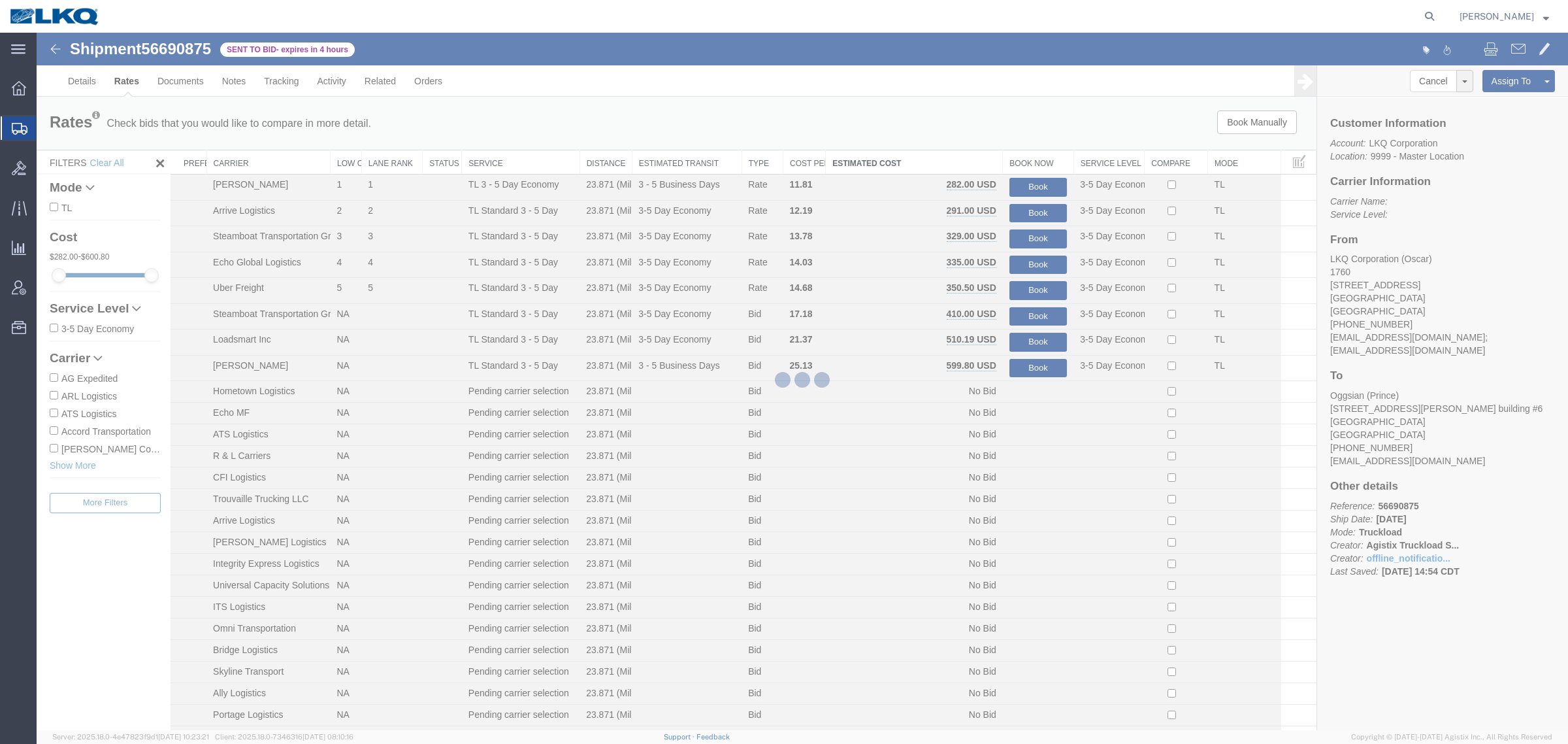
click at [834, 123] on div at bounding box center [802, 381] width 1532 height 698
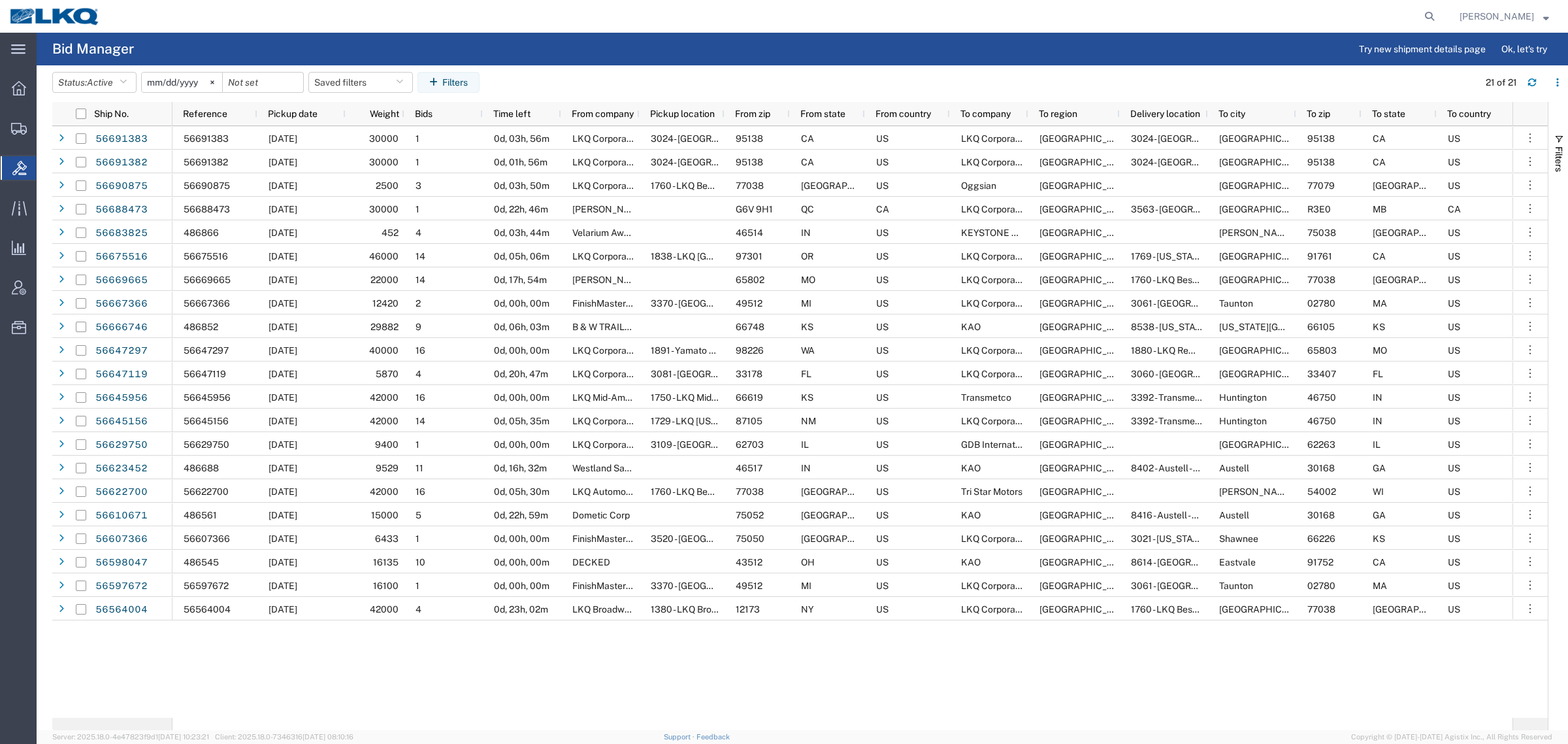
click at [704, 83] on agx-table-filter-chips "Status: Active Active All Awaiting Confirmation Awarded Closed Expired Open Wit…" at bounding box center [762, 87] width 1420 height 31
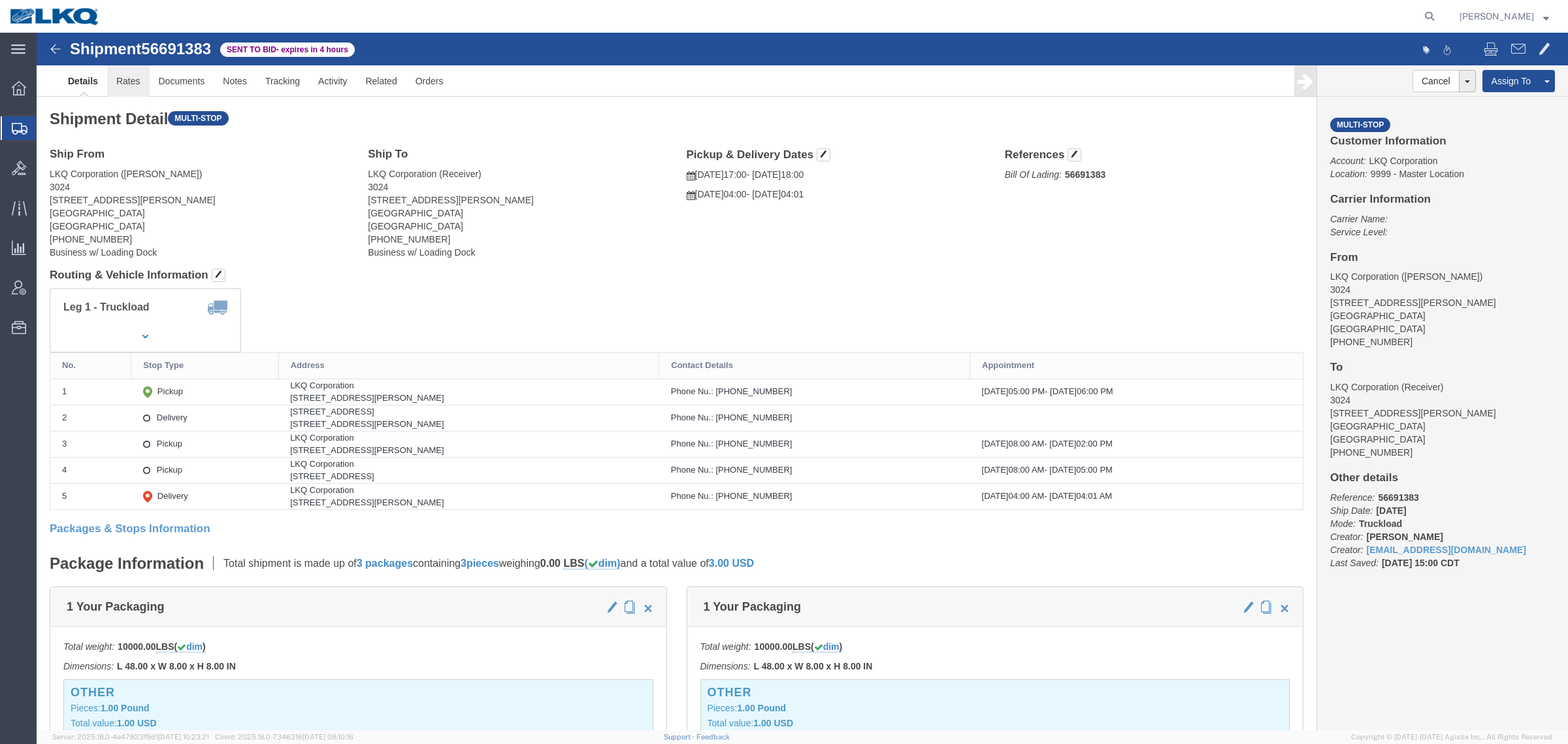
click link "Rates"
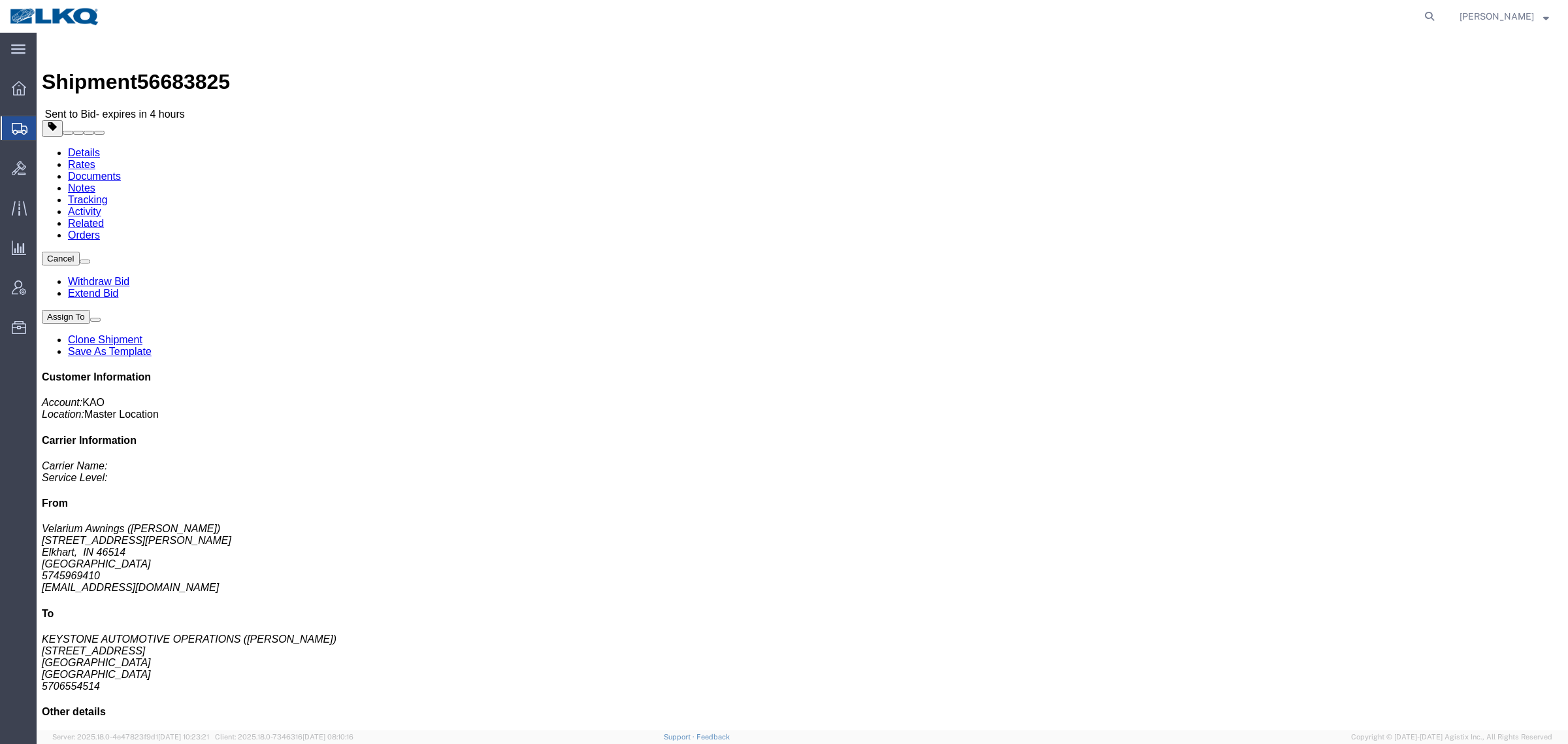
click div "Leg 1 - Truckload Vehicle 1: Standard Dry Van (53 Feet) Number of trucks: 1"
click address "Velarium Awnings (Matthew Herbes) 2525 John Weaver PKWY Elkhart, IN 46514 Unite…"
click link "Rates"
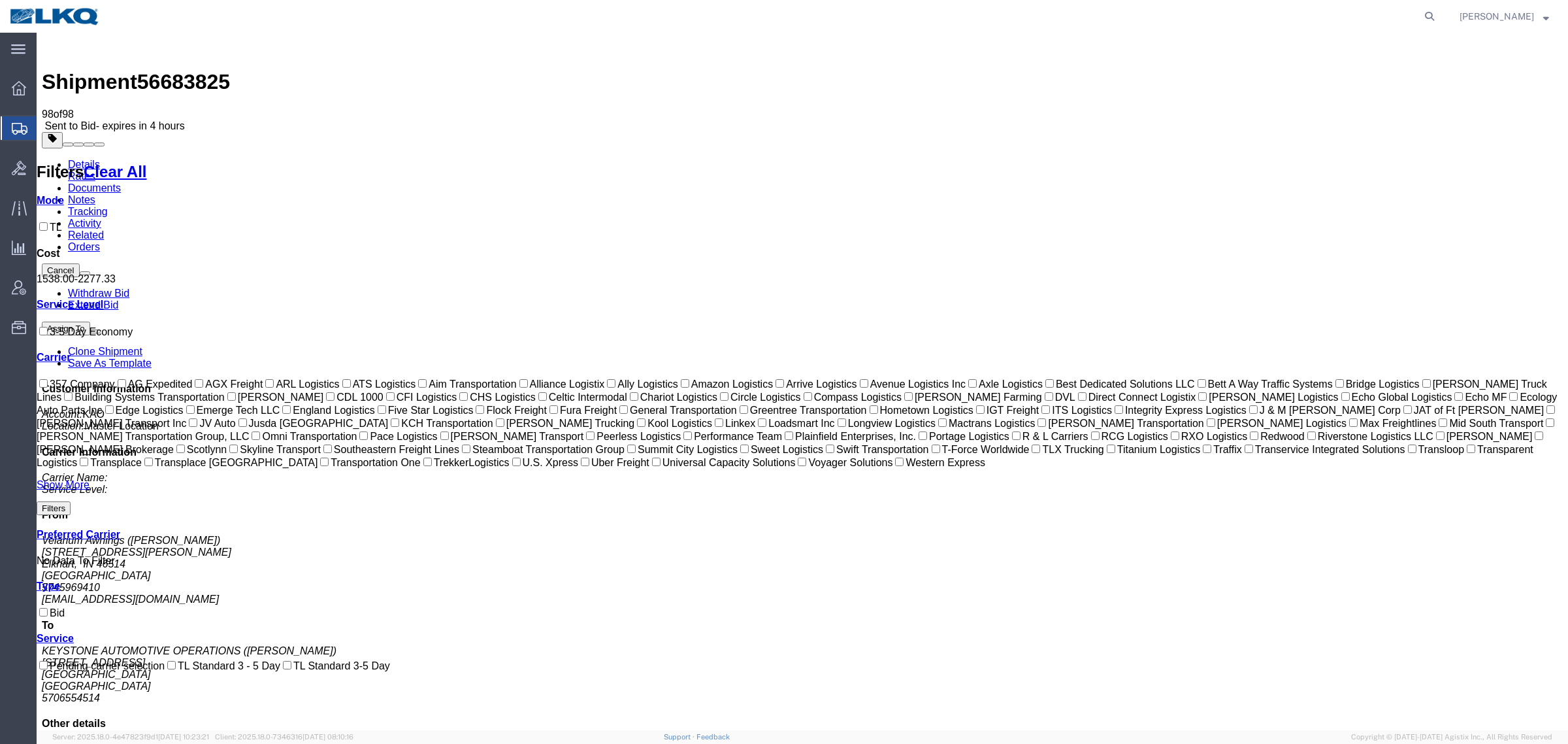
click at [166, 70] on span "56683825" at bounding box center [183, 82] width 93 height 24
copy span "56683825"
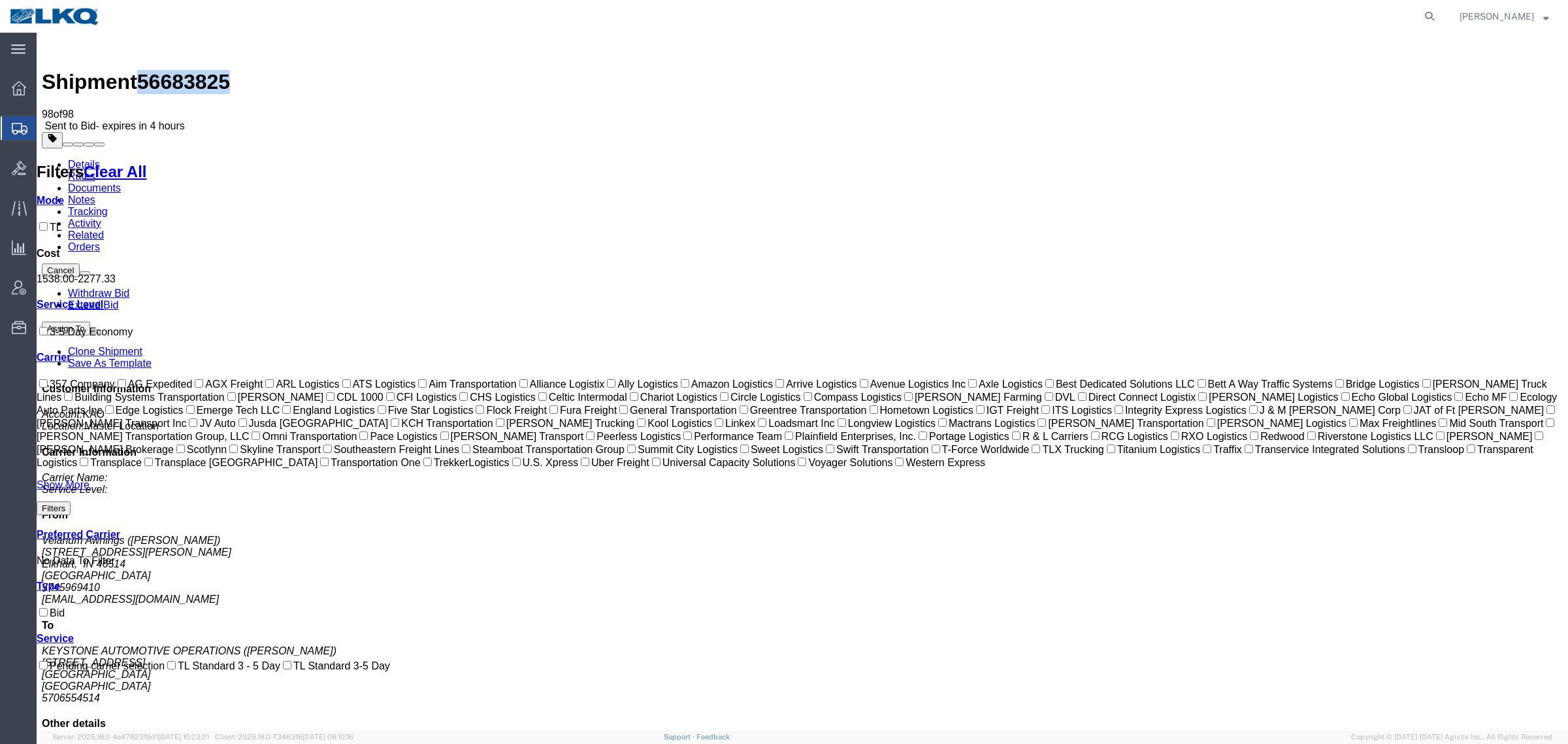
click at [89, 159] on link "Details" at bounding box center [84, 164] width 33 height 11
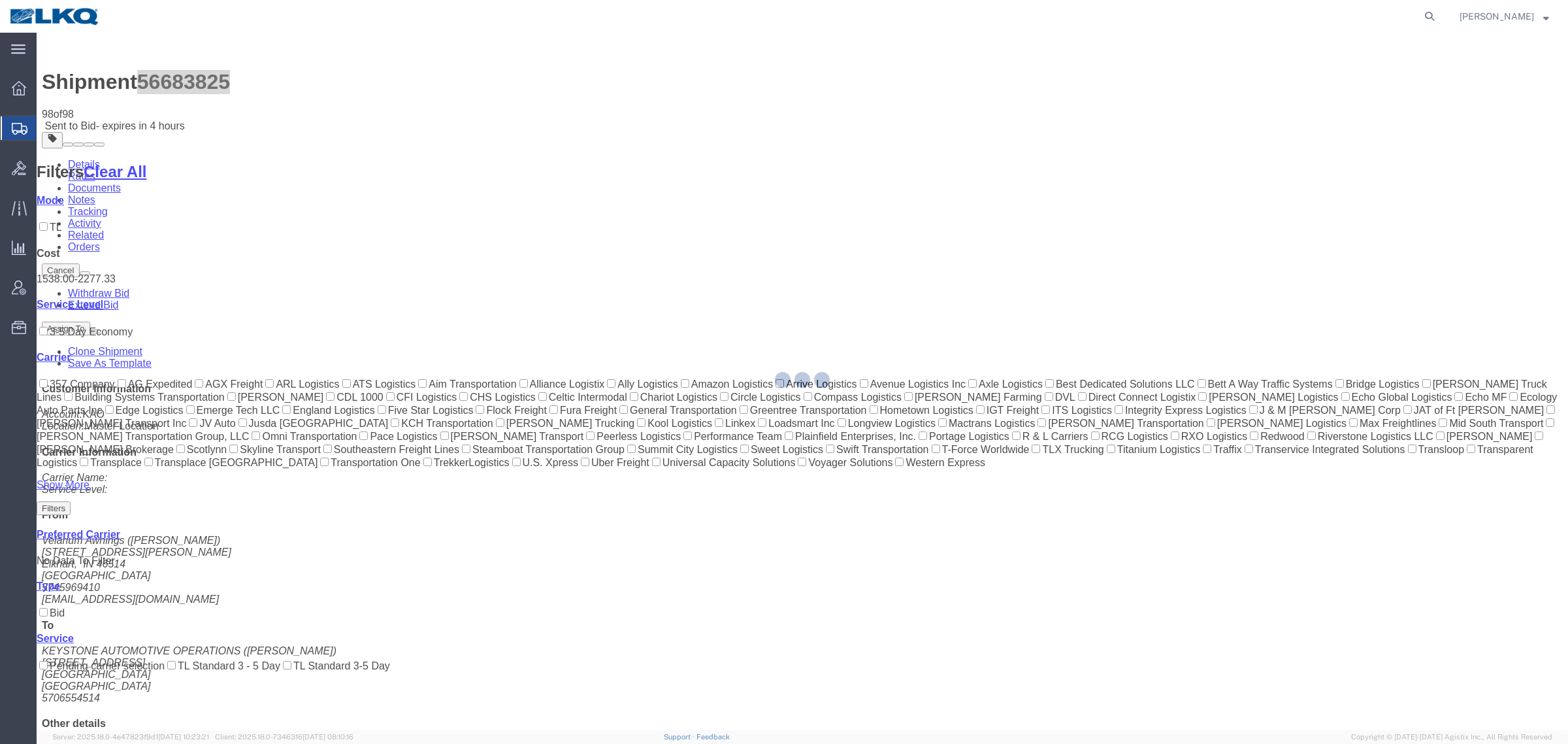
click at [710, 113] on div at bounding box center [802, 381] width 1532 height 698
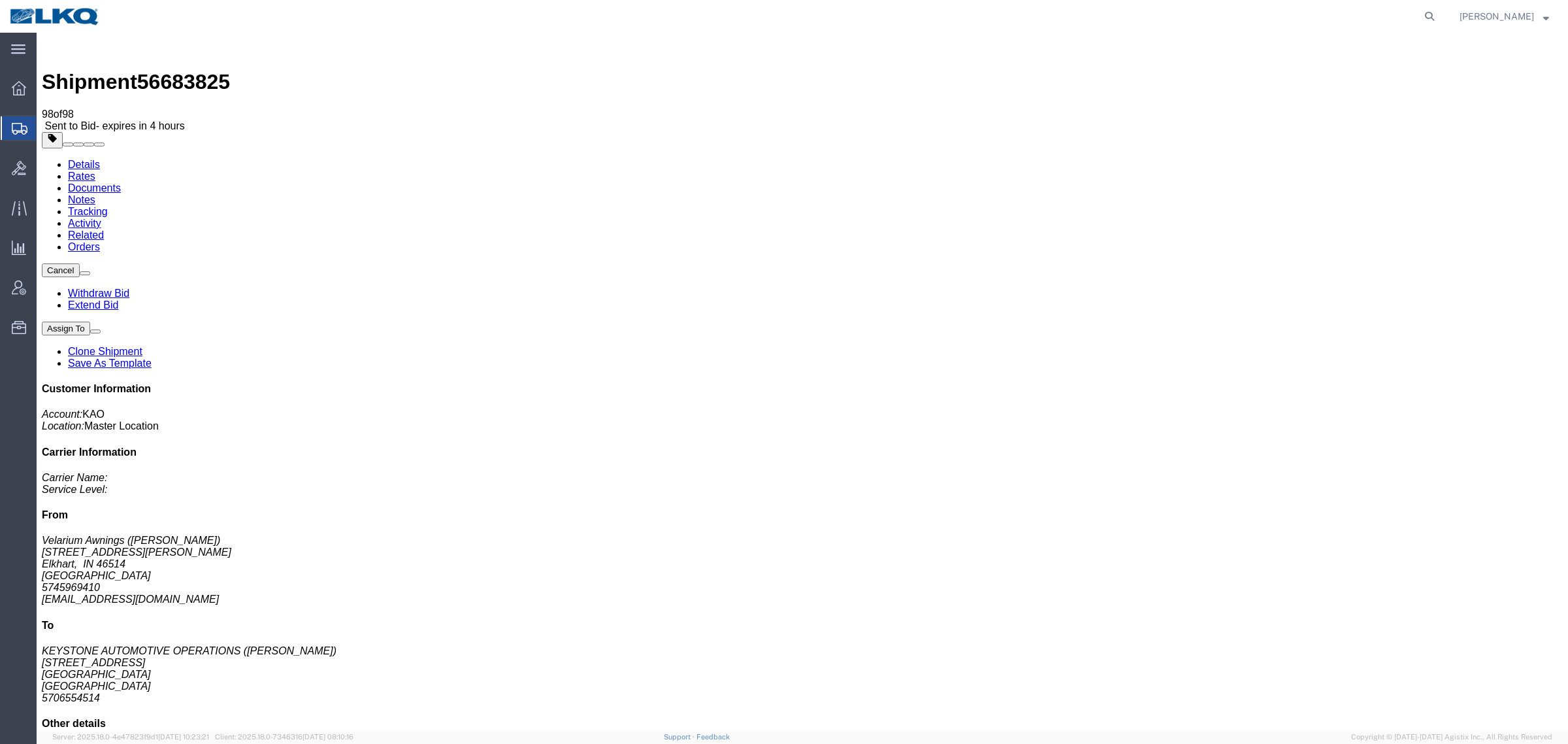
click div "Leg 1 - Truckload Vehicle 1: Standard Dry Van (53 Feet) Number of trucks: 1"
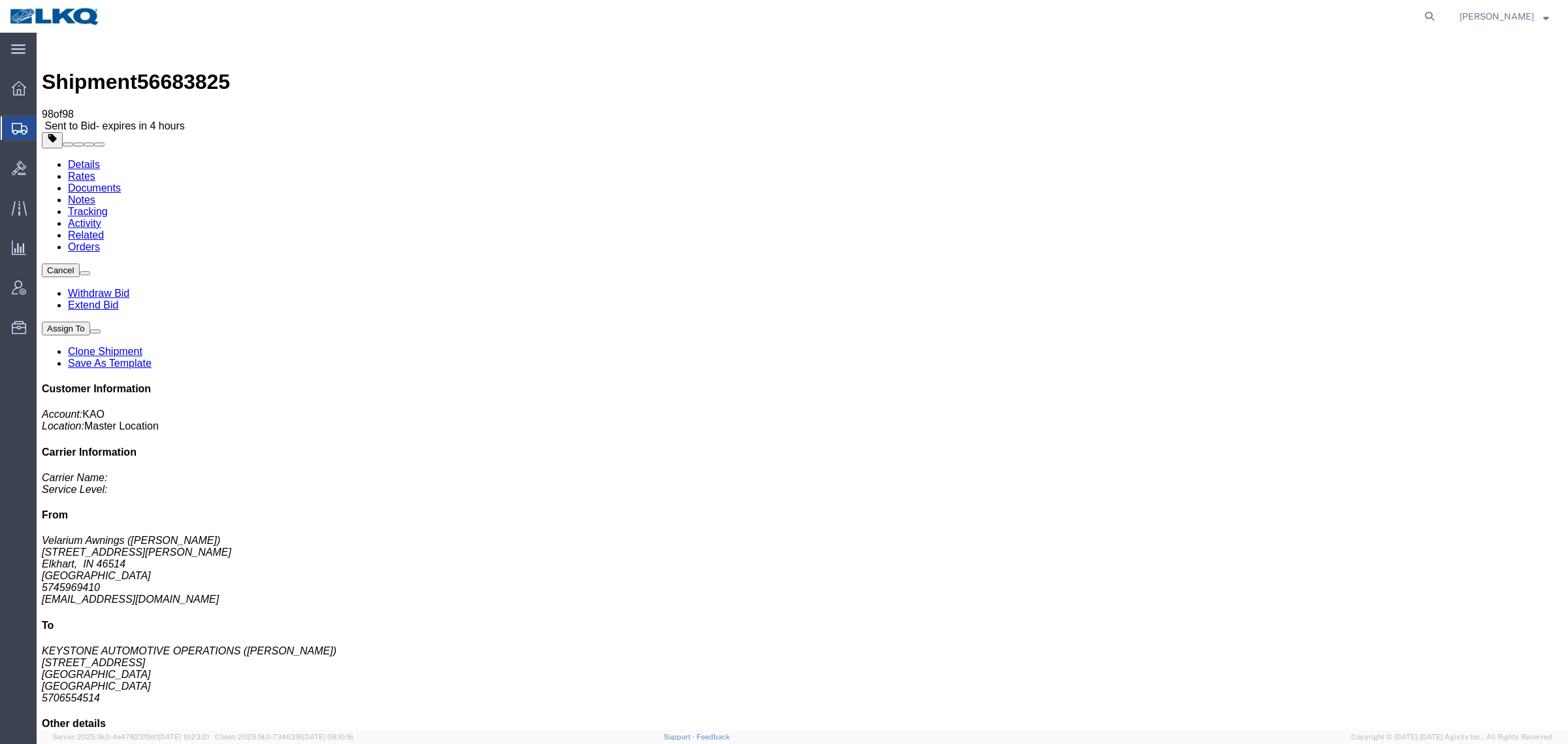
click div "Leg 1 - Truckload Vehicle 1: Standard Dry Van (53 Feet) Number of trucks: 1"
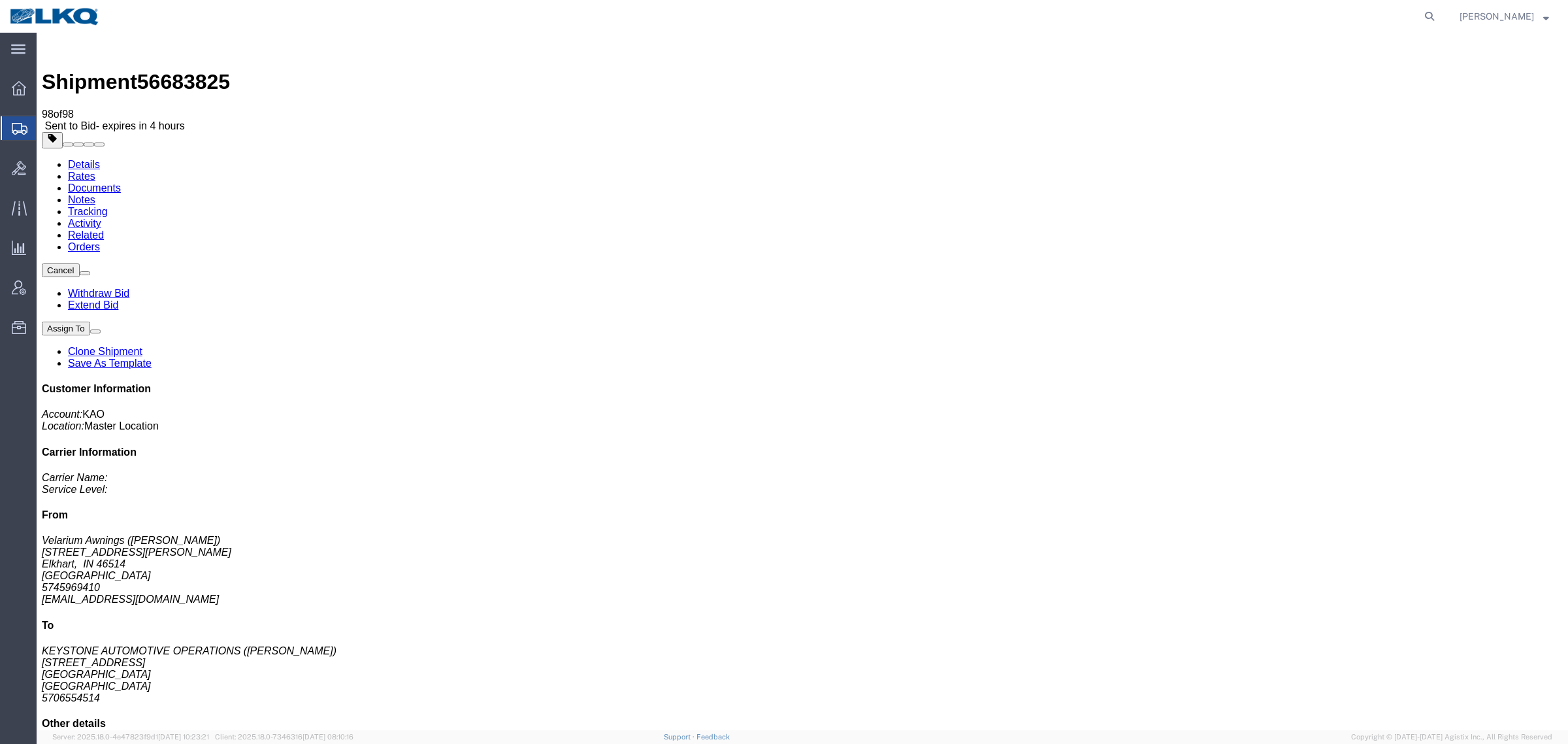
click div "Leg 1 - Truckload Vehicle 1: Standard Dry Van (53 Feet) Number of trucks: 1"
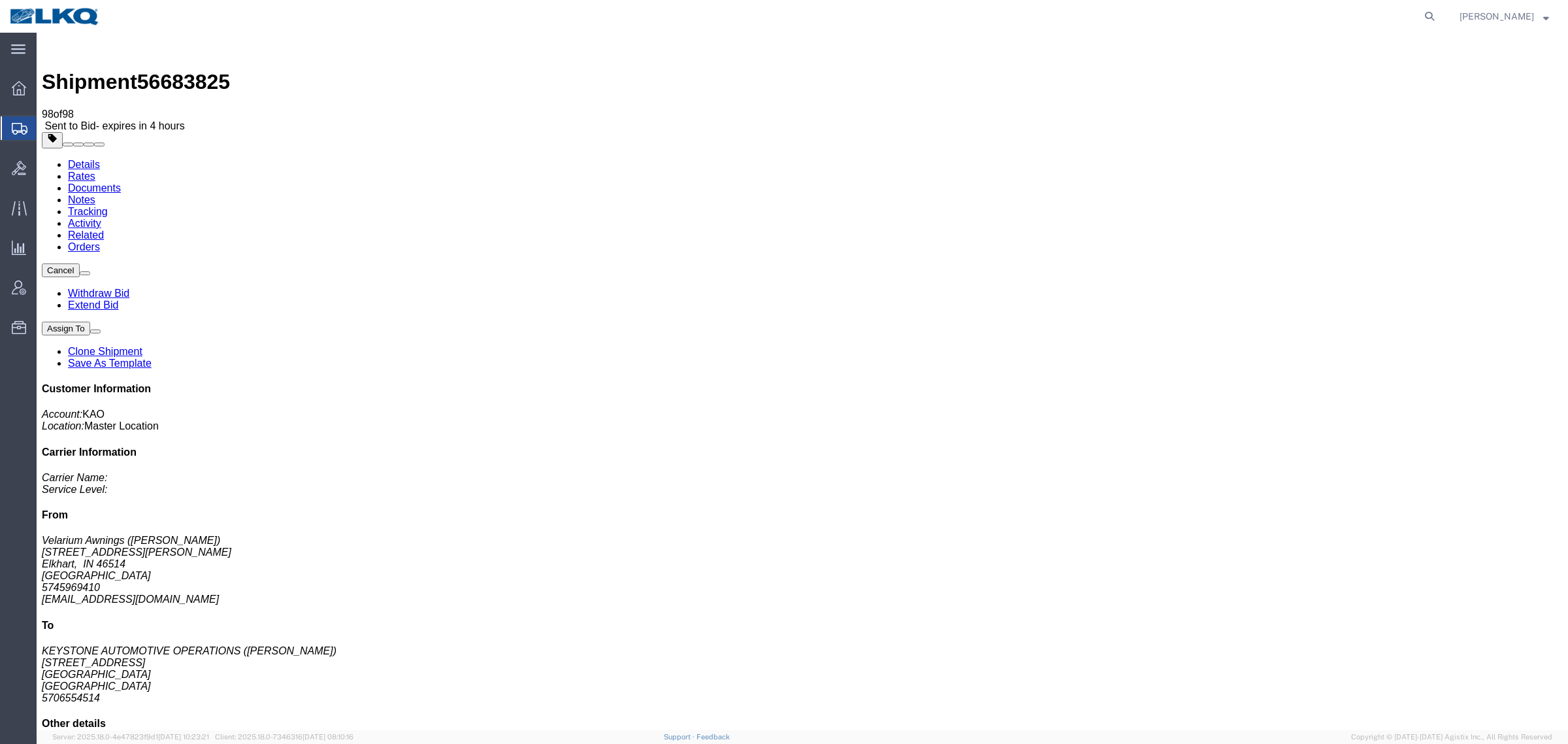
click div "Leg 1 - Truckload Vehicle 1: Standard Dry Van (53 Feet) Number of trucks: 1"
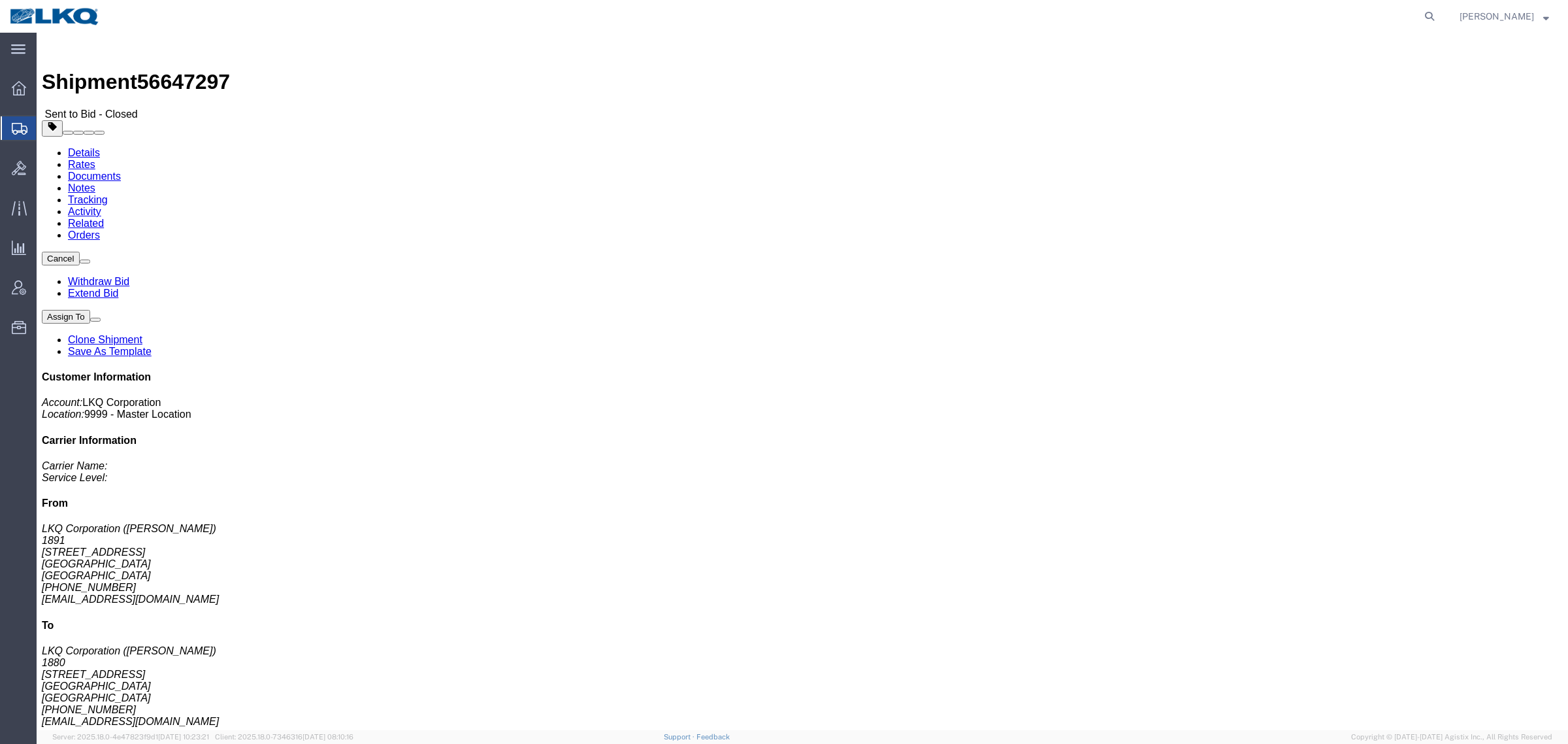
click link "Documents"
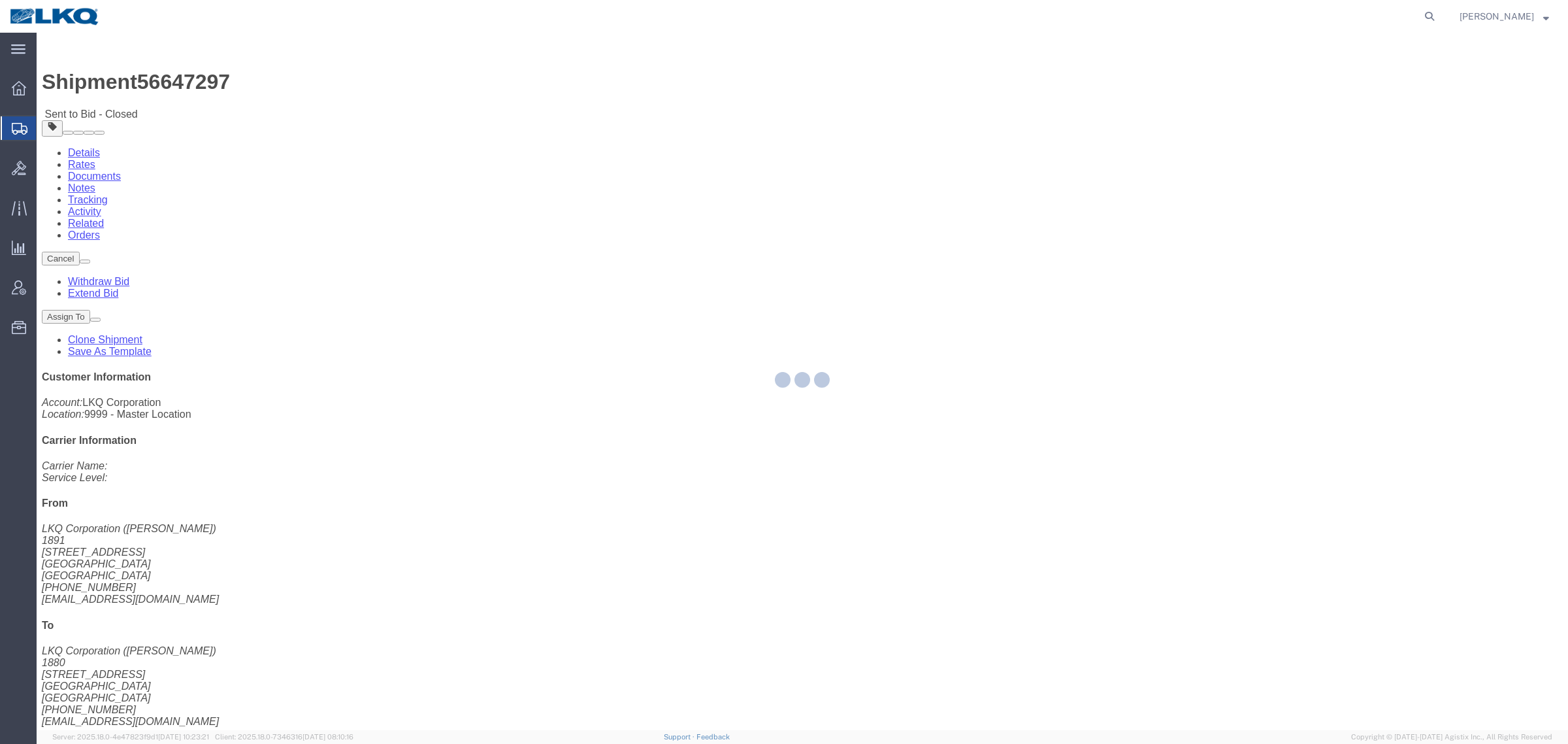
click at [227, 84] on div at bounding box center [802, 381] width 1532 height 698
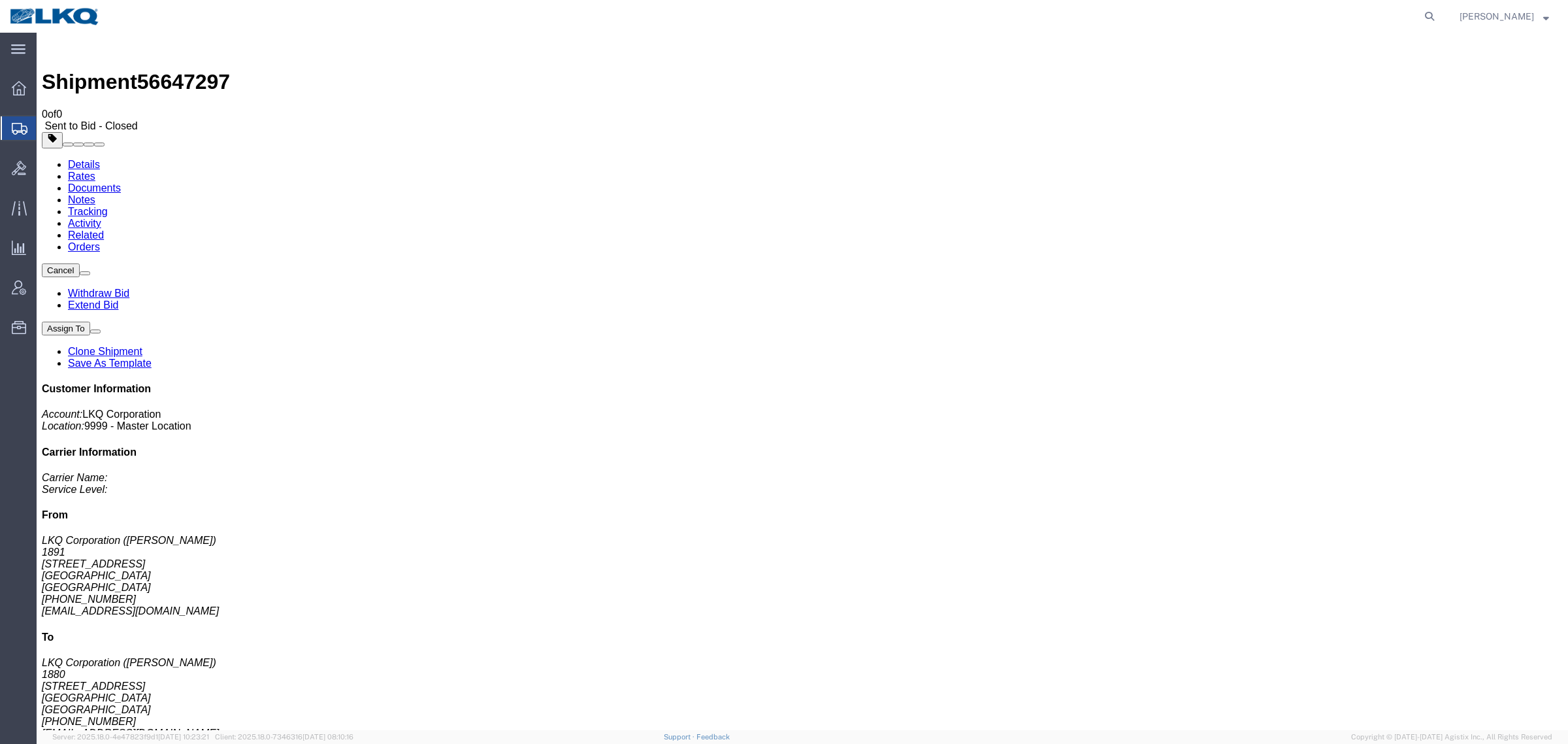
click at [96, 194] on link "Notes" at bounding box center [82, 199] width 28 height 11
click at [96, 170] on link "Rates" at bounding box center [82, 175] width 28 height 11
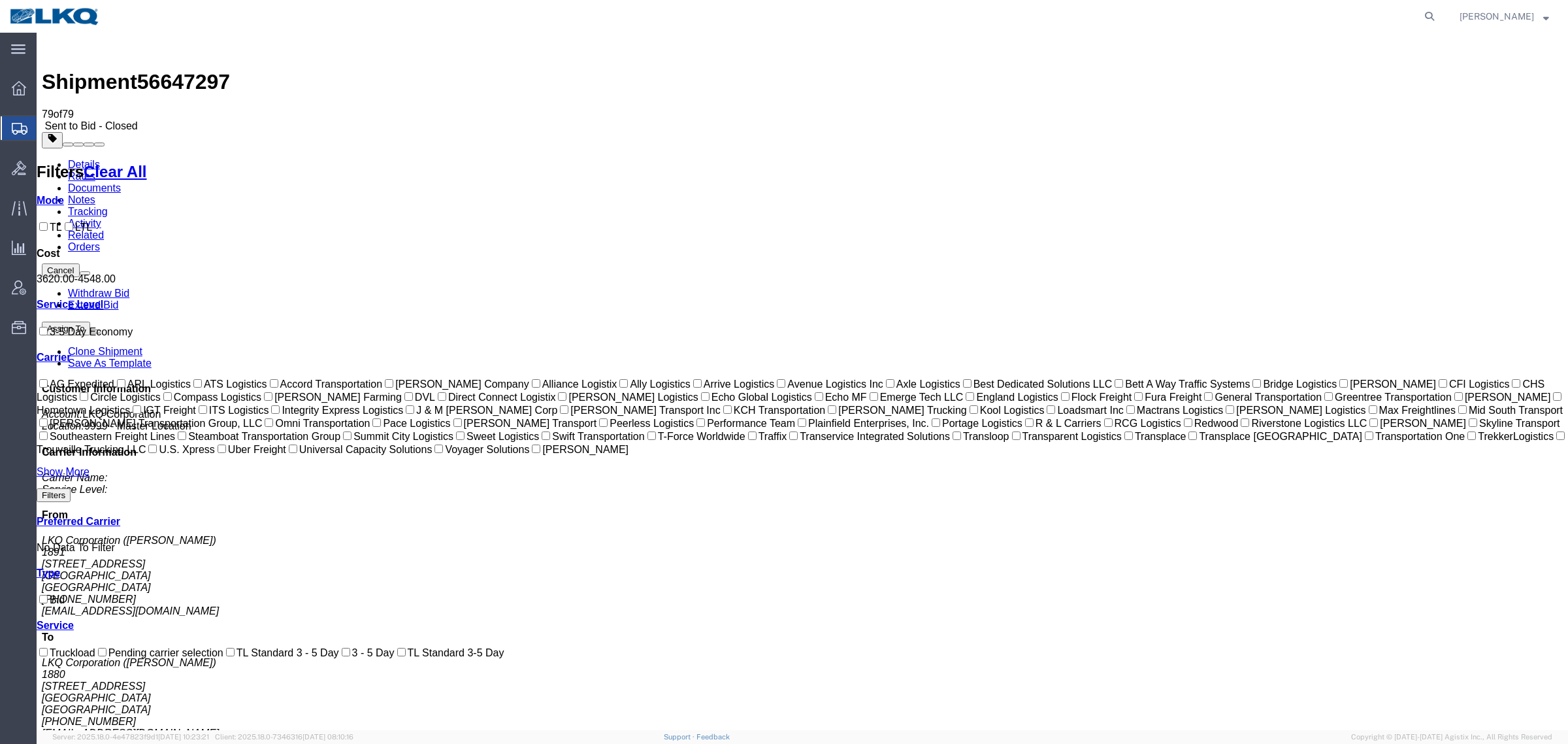
click at [164, 70] on span "56647297" at bounding box center [183, 82] width 93 height 24
copy span "56647297"
click at [96, 194] on link "Notes" at bounding box center [82, 199] width 28 height 11
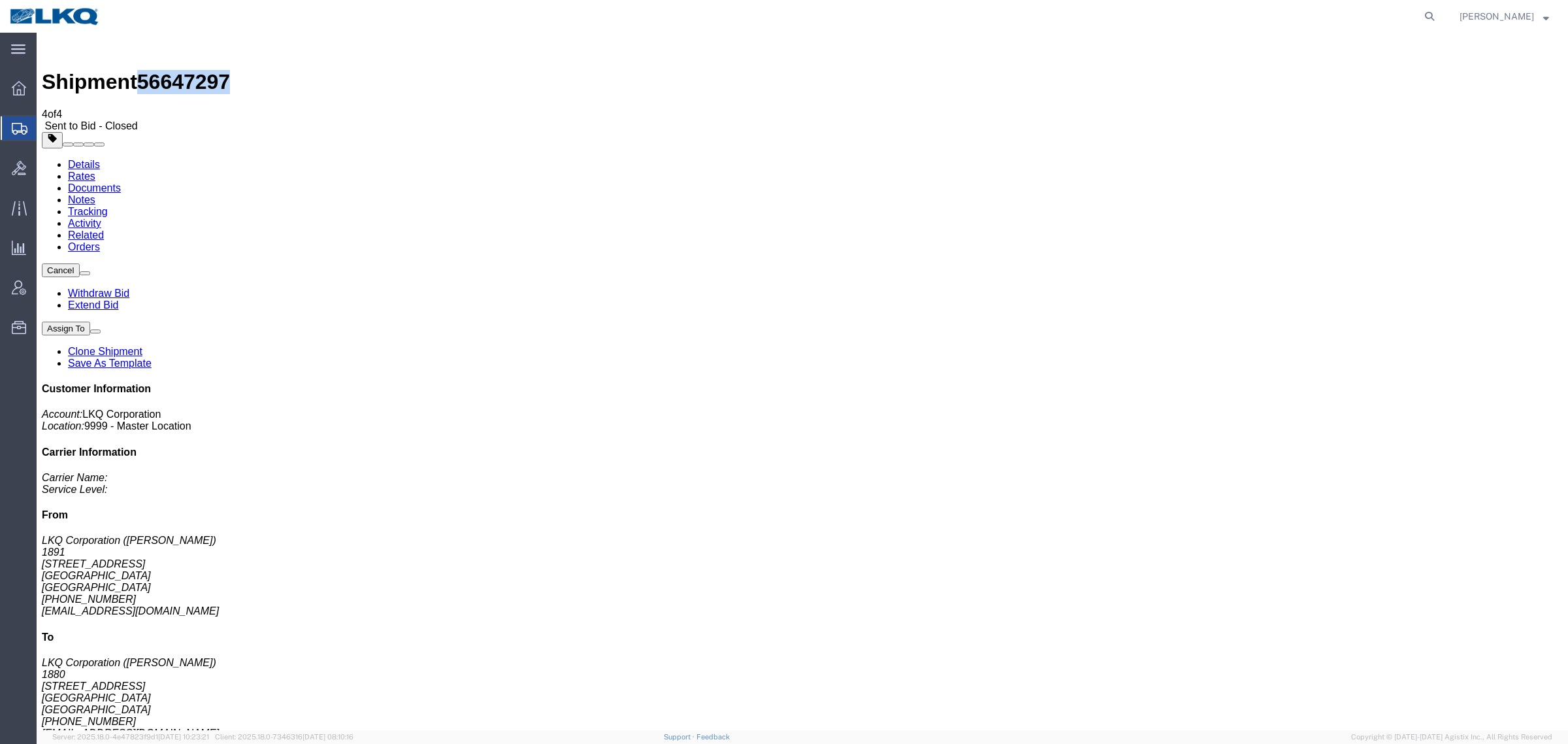
click at [96, 170] on link "Rates" at bounding box center [82, 175] width 28 height 11
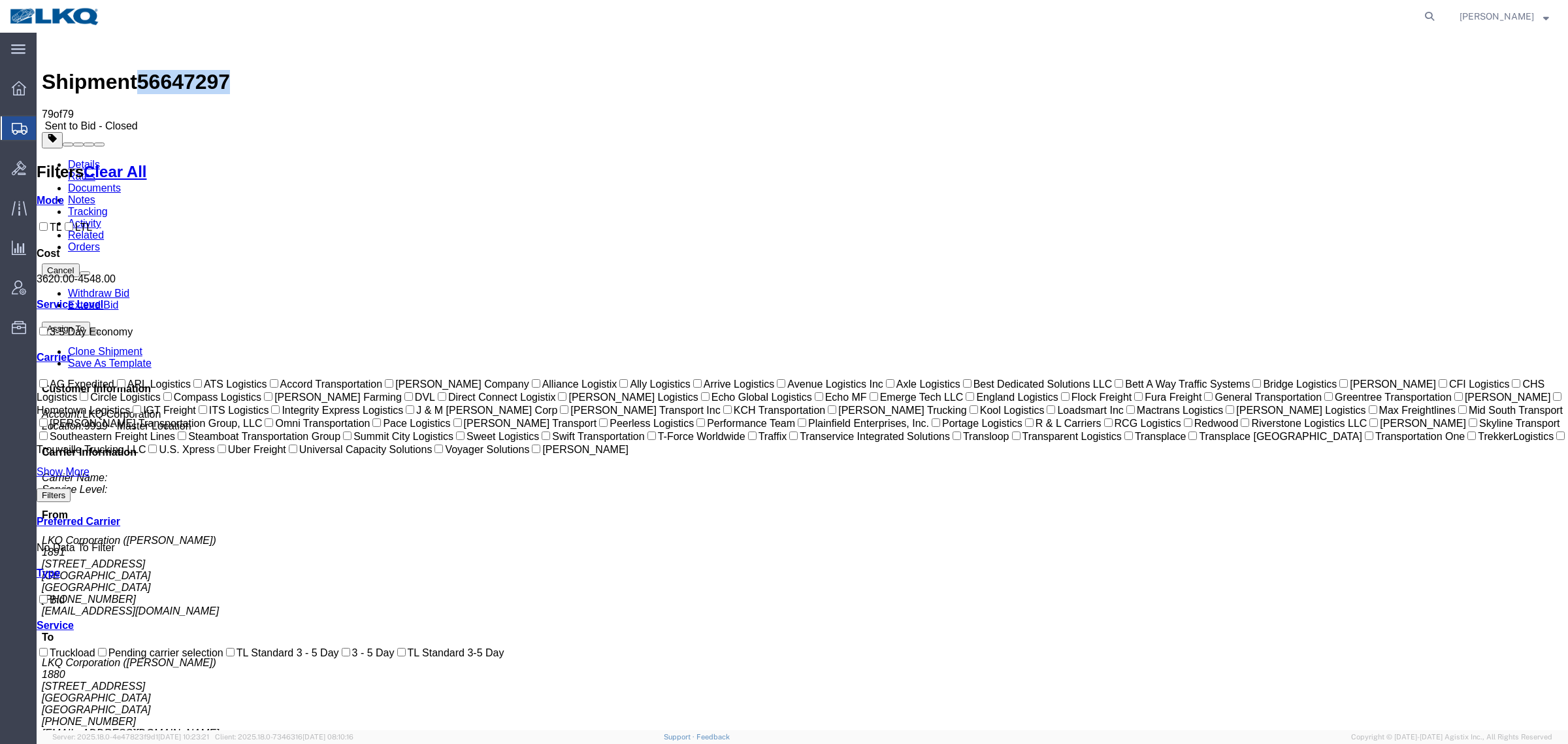
drag, startPoint x: 912, startPoint y: 154, endPoint x: 910, endPoint y: 132, distance: 22.1
click at [804, 159] on ul "Details Rates Documents Notes Tracking Activity Related Orders" at bounding box center [802, 206] width 1522 height 95
click at [96, 194] on link "Notes" at bounding box center [82, 199] width 28 height 11
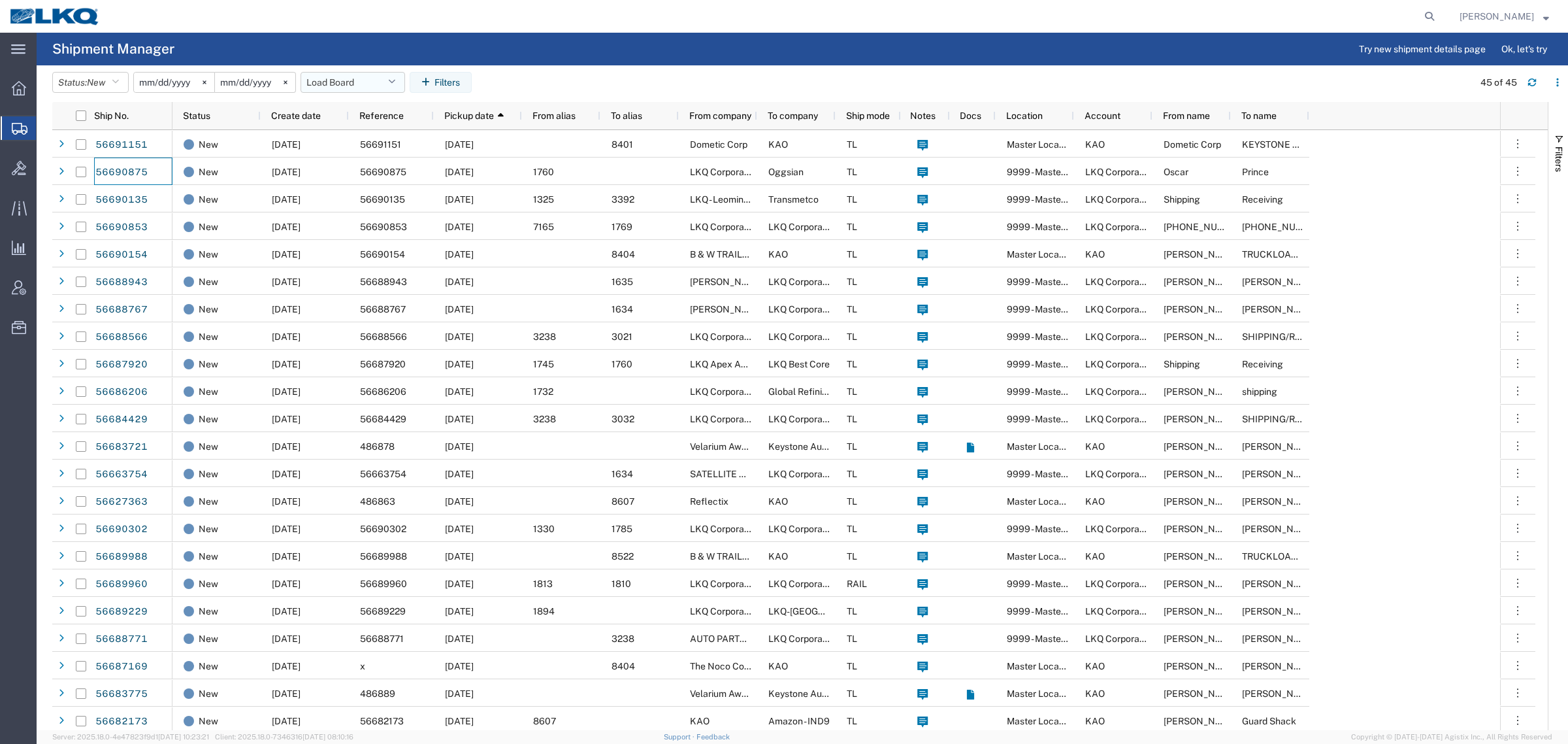
click at [366, 87] on button "Load Board" at bounding box center [353, 82] width 104 height 21
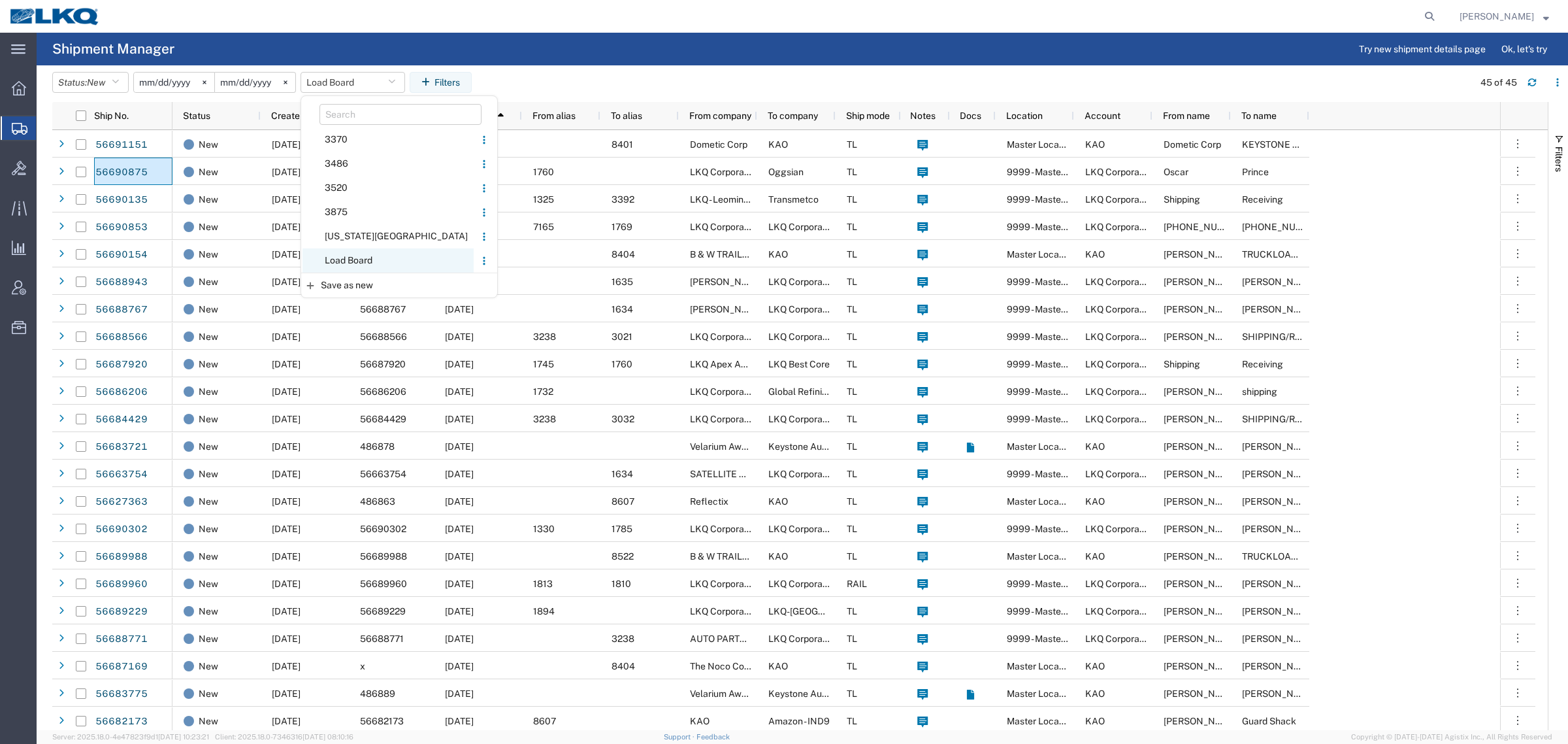
click at [353, 257] on span "Load Board" at bounding box center [388, 260] width 171 height 25
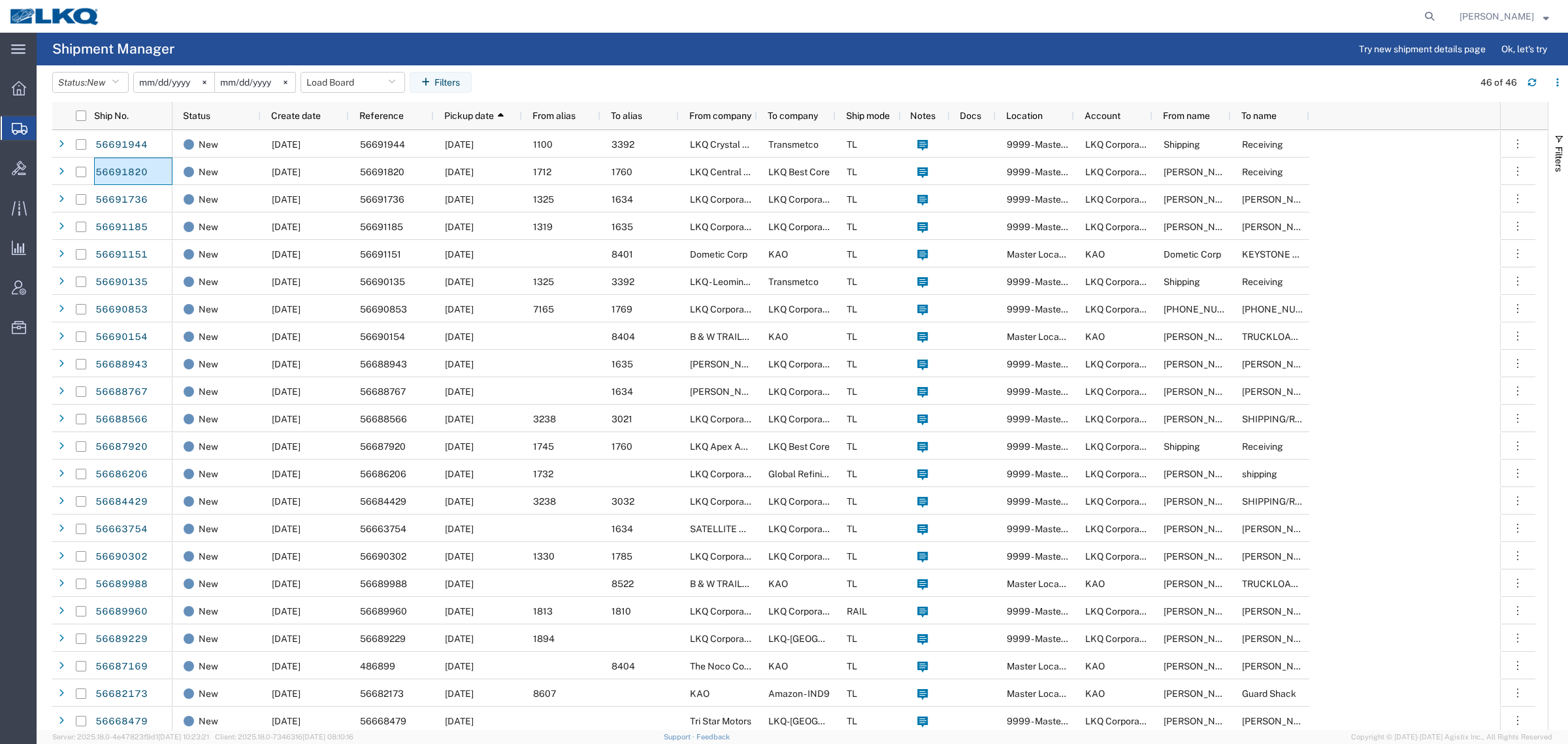
click at [773, 72] on agx-table-filter-chips "Status: New Active All Approved Booked Canceled Delivered Denied New On Hold Pe…" at bounding box center [759, 87] width 1414 height 31
click at [766, 69] on header "Status: New Active All Approved Booked Canceled Delivered Denied New On Hold Pe…" at bounding box center [810, 83] width 1516 height 36
drag, startPoint x: 727, startPoint y: 61, endPoint x: 719, endPoint y: 99, distance: 38.8
click at [727, 63] on agx-page-header "Shipment Manager Try new shipment details page Ok, let's try" at bounding box center [802, 48] width 1532 height 33
click at [672, 67] on header "Status: New Active All Approved Booked Canceled Delivered Denied New On Hold Pe…" at bounding box center [810, 83] width 1516 height 36
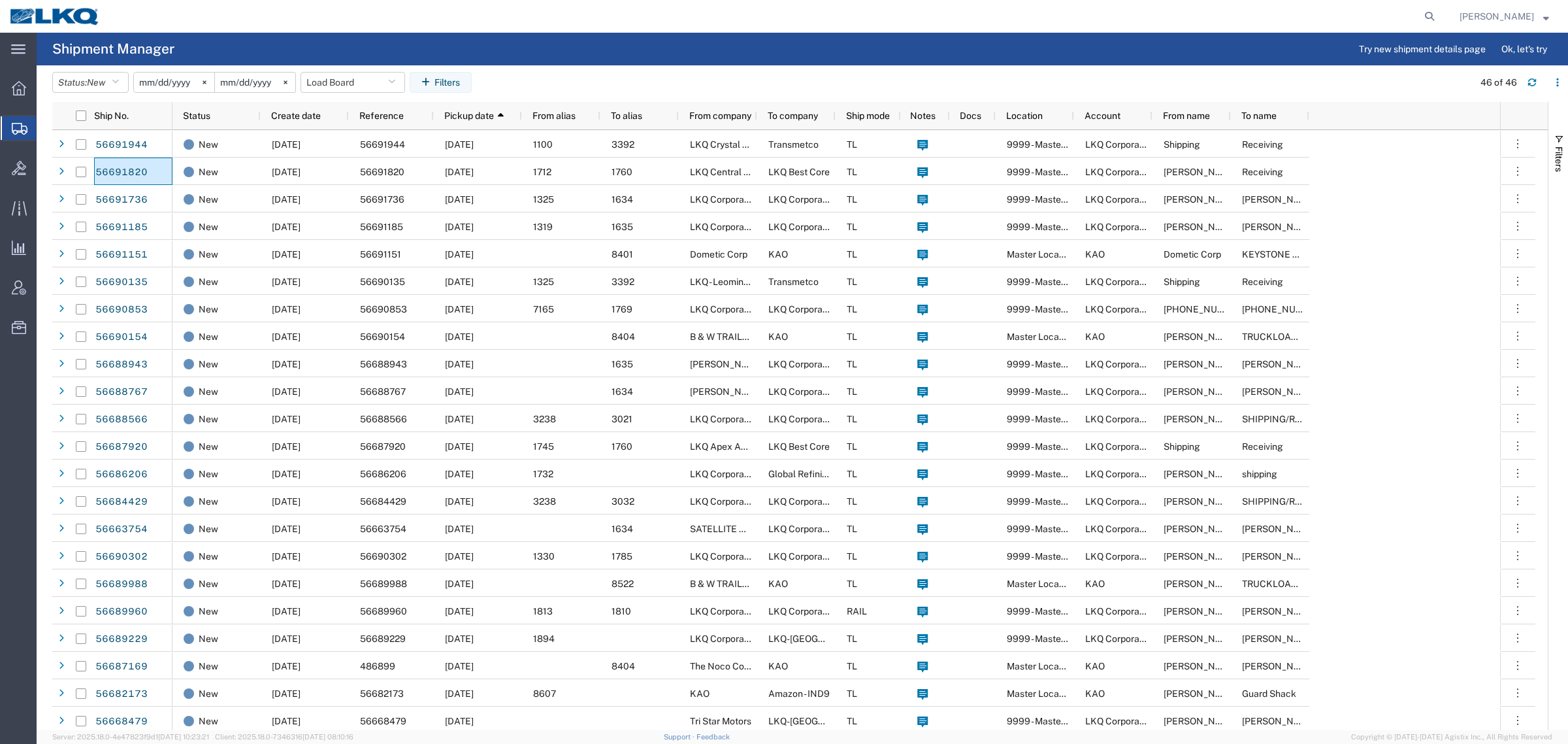
click at [618, 37] on agx-page-header "Shipment Manager Try new shipment details page Ok, let's try" at bounding box center [802, 48] width 1532 height 33
drag, startPoint x: 329, startPoint y: 79, endPoint x: 354, endPoint y: 96, distance: 30.2
click at [331, 80] on button "Load Board" at bounding box center [353, 82] width 104 height 21
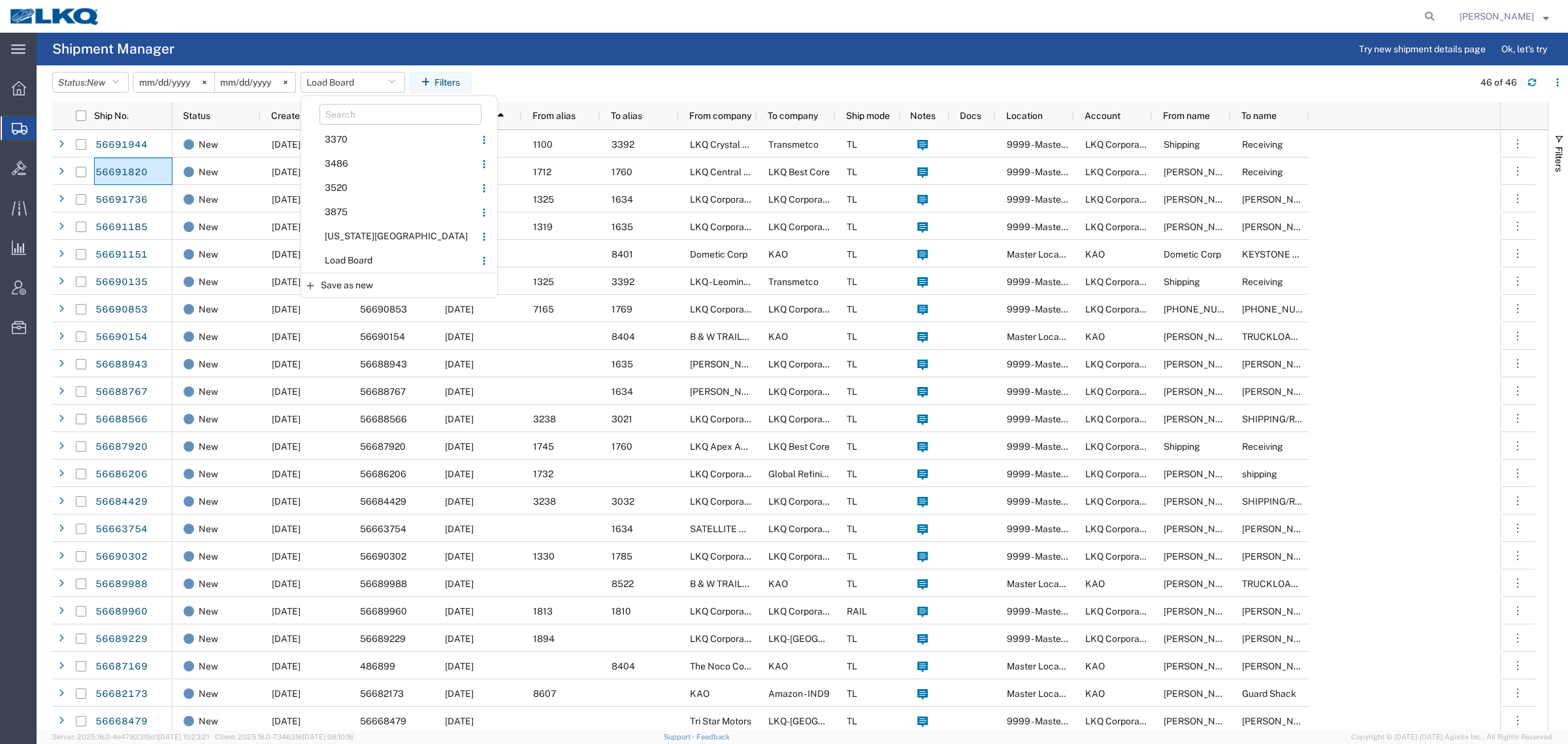
drag, startPoint x: 397, startPoint y: 263, endPoint x: 481, endPoint y: 227, distance: 91.4
click at [399, 263] on span "Load Board" at bounding box center [388, 260] width 171 height 25
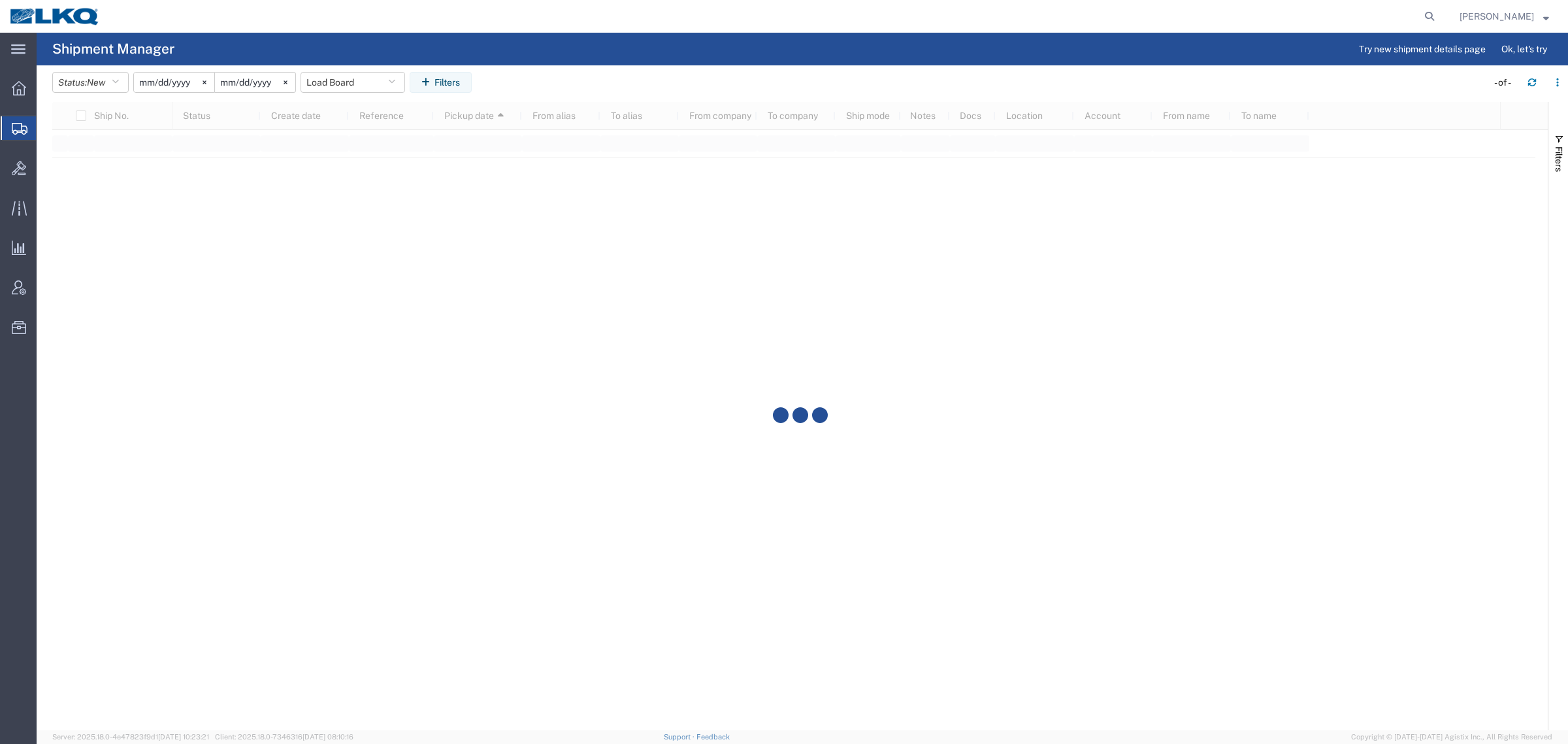
click at [806, 66] on header "Status: New Active All Approved Booked Canceled Delivered Denied New On Hold Pe…" at bounding box center [810, 83] width 1516 height 36
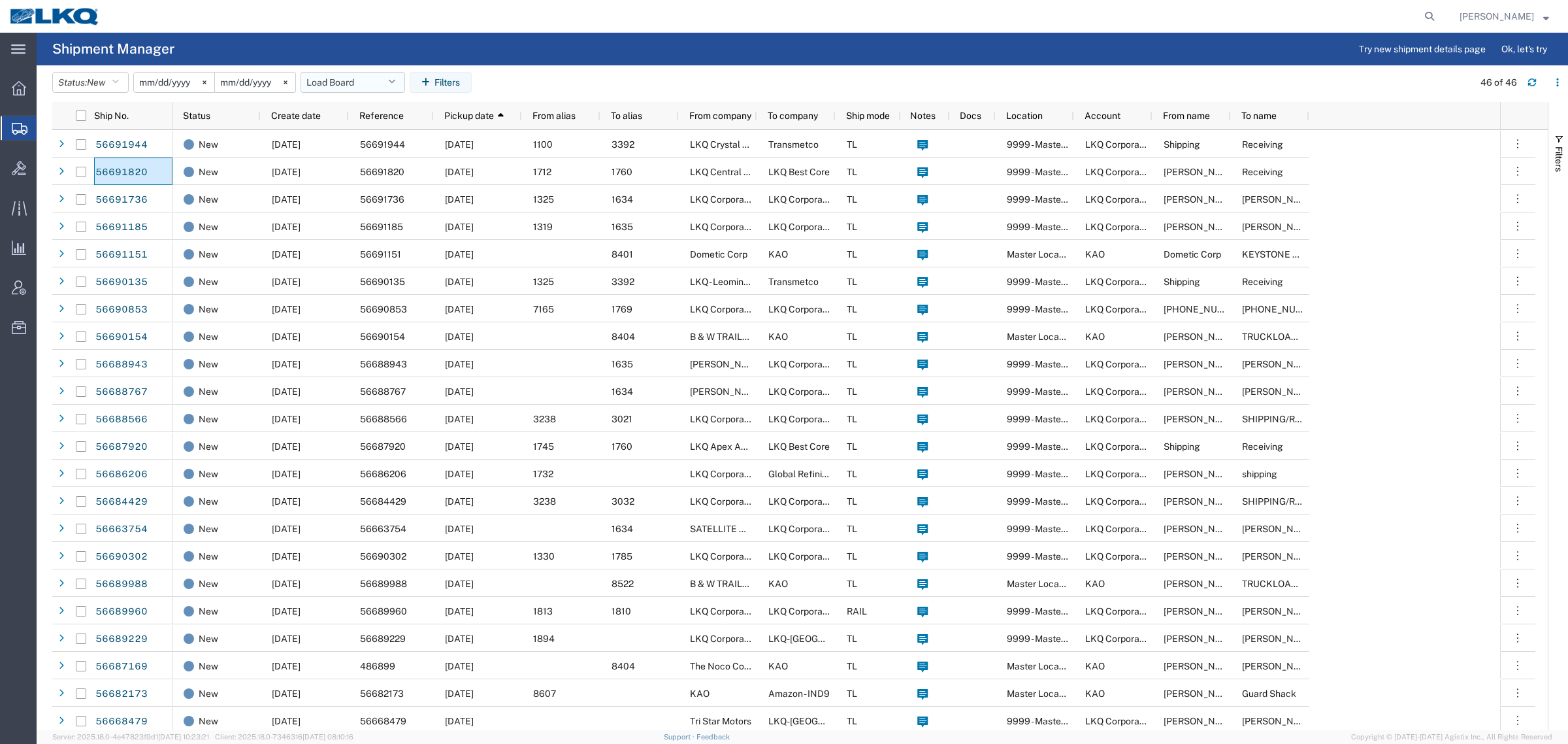
click at [362, 86] on button "Load Board" at bounding box center [353, 82] width 104 height 21
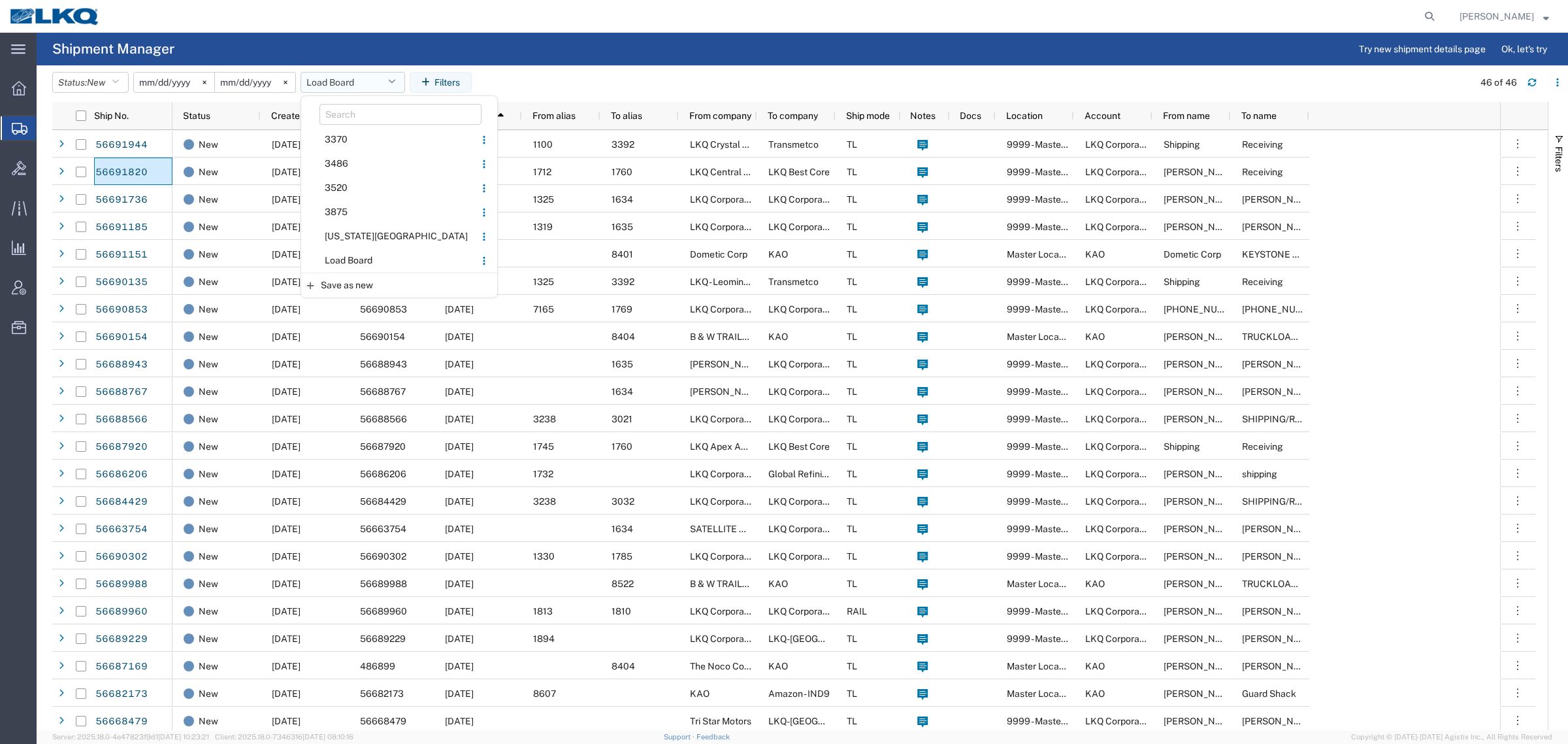
click at [338, 81] on button "Load Board" at bounding box center [353, 82] width 104 height 21
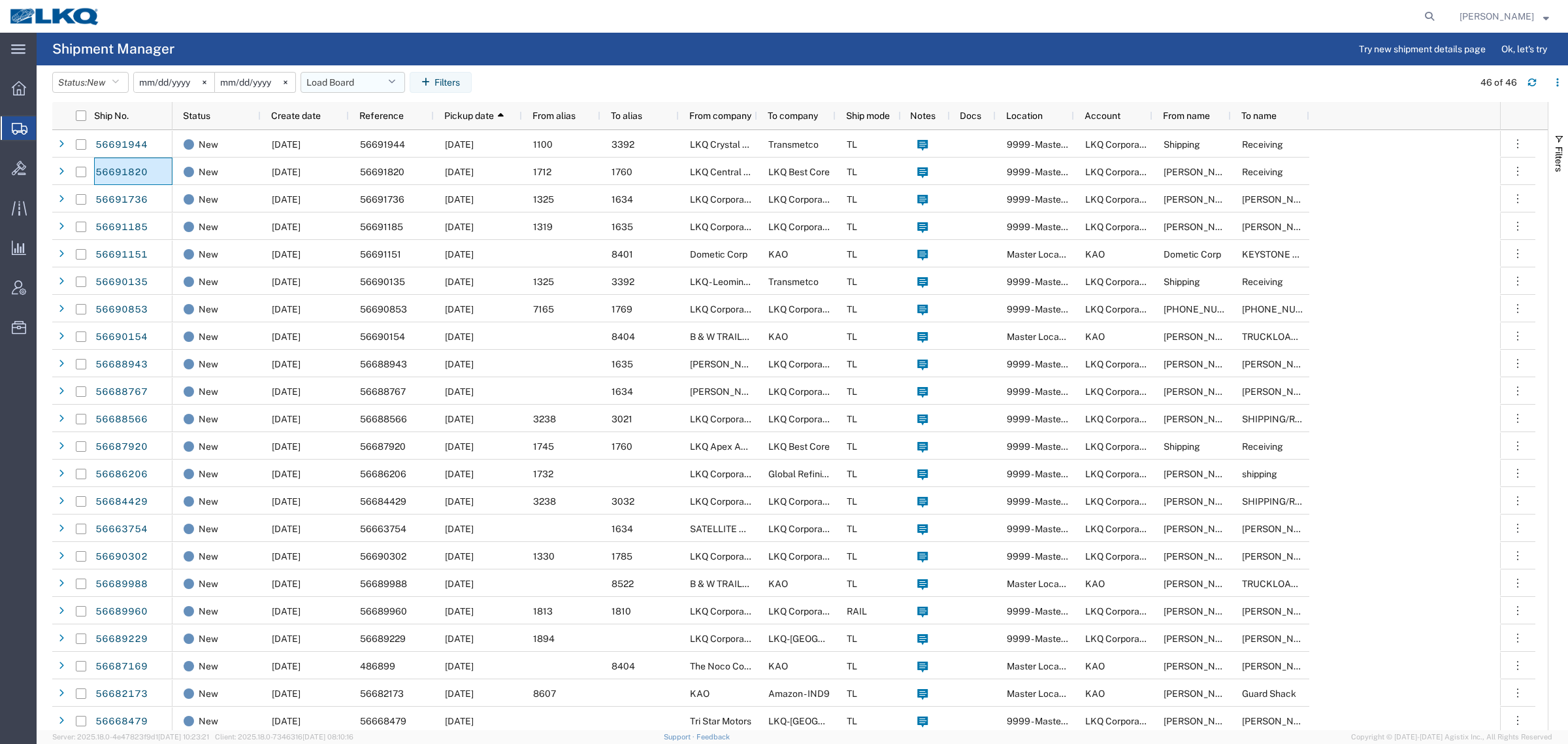
click at [348, 87] on button "Load Board" at bounding box center [353, 82] width 104 height 21
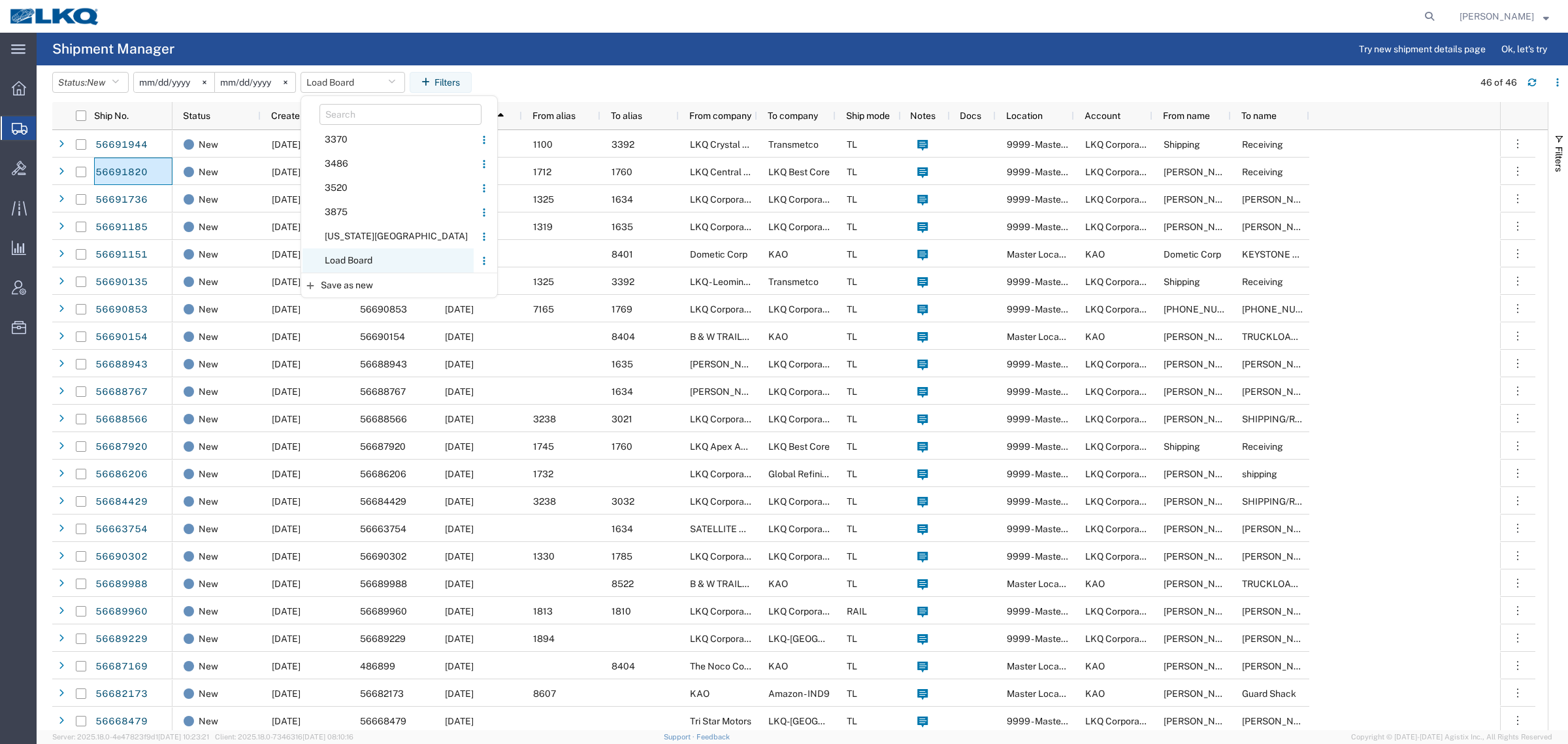
drag, startPoint x: 360, startPoint y: 260, endPoint x: 485, endPoint y: 135, distance: 176.8
click at [361, 260] on span "Load Board" at bounding box center [388, 260] width 171 height 25
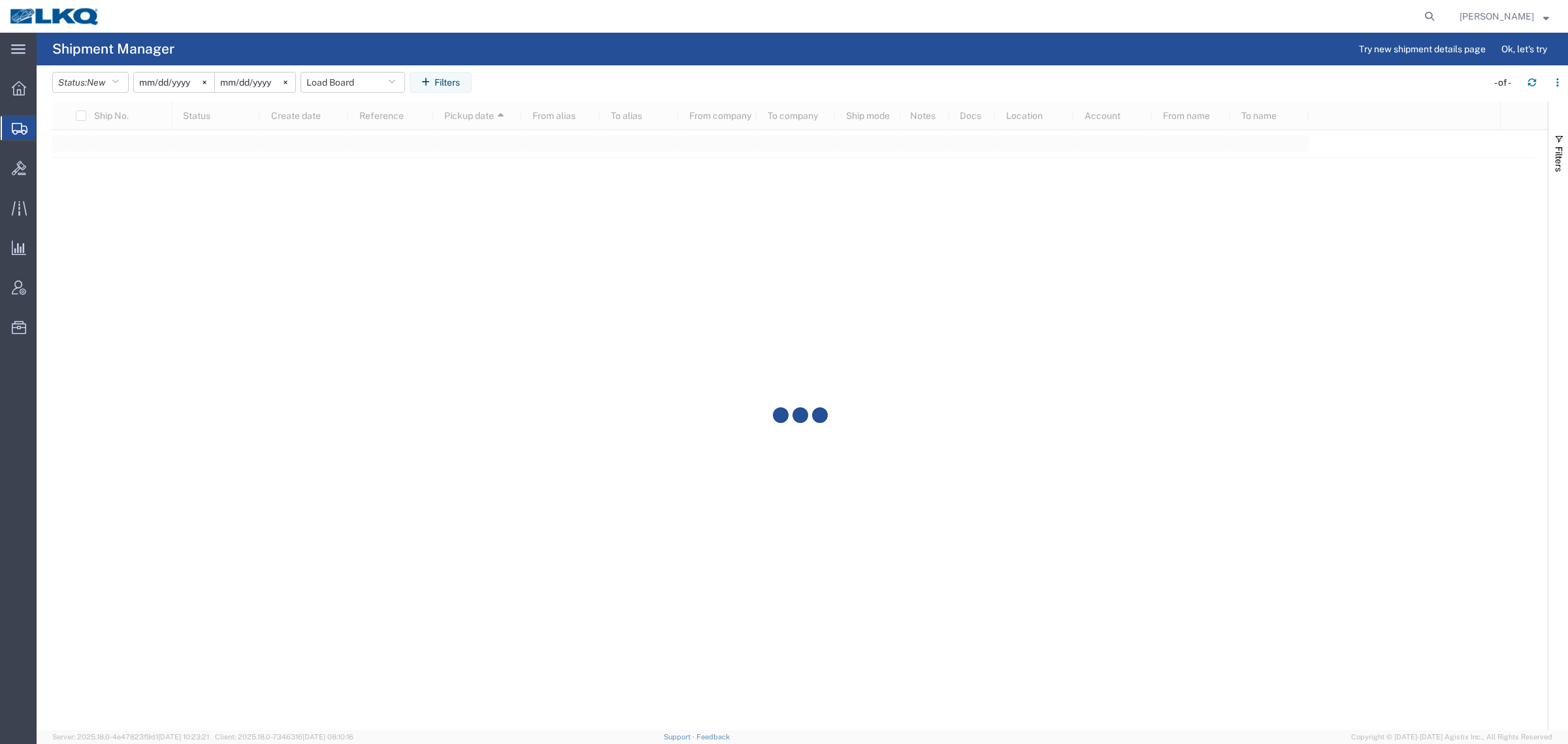
click at [556, 61] on agx-page-header "Shipment Manager Try new shipment details page Ok, let's try" at bounding box center [802, 48] width 1532 height 33
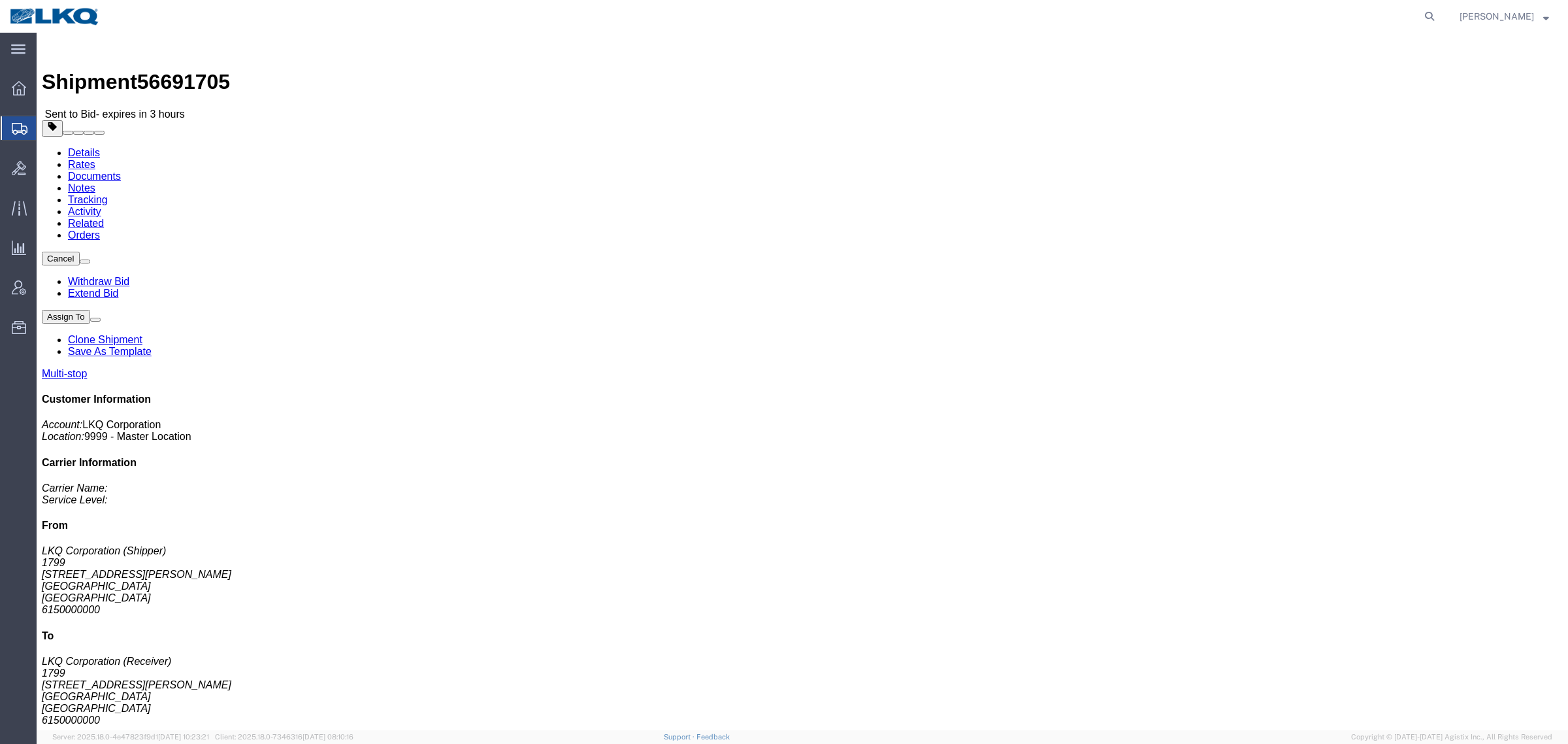
click link "Rates"
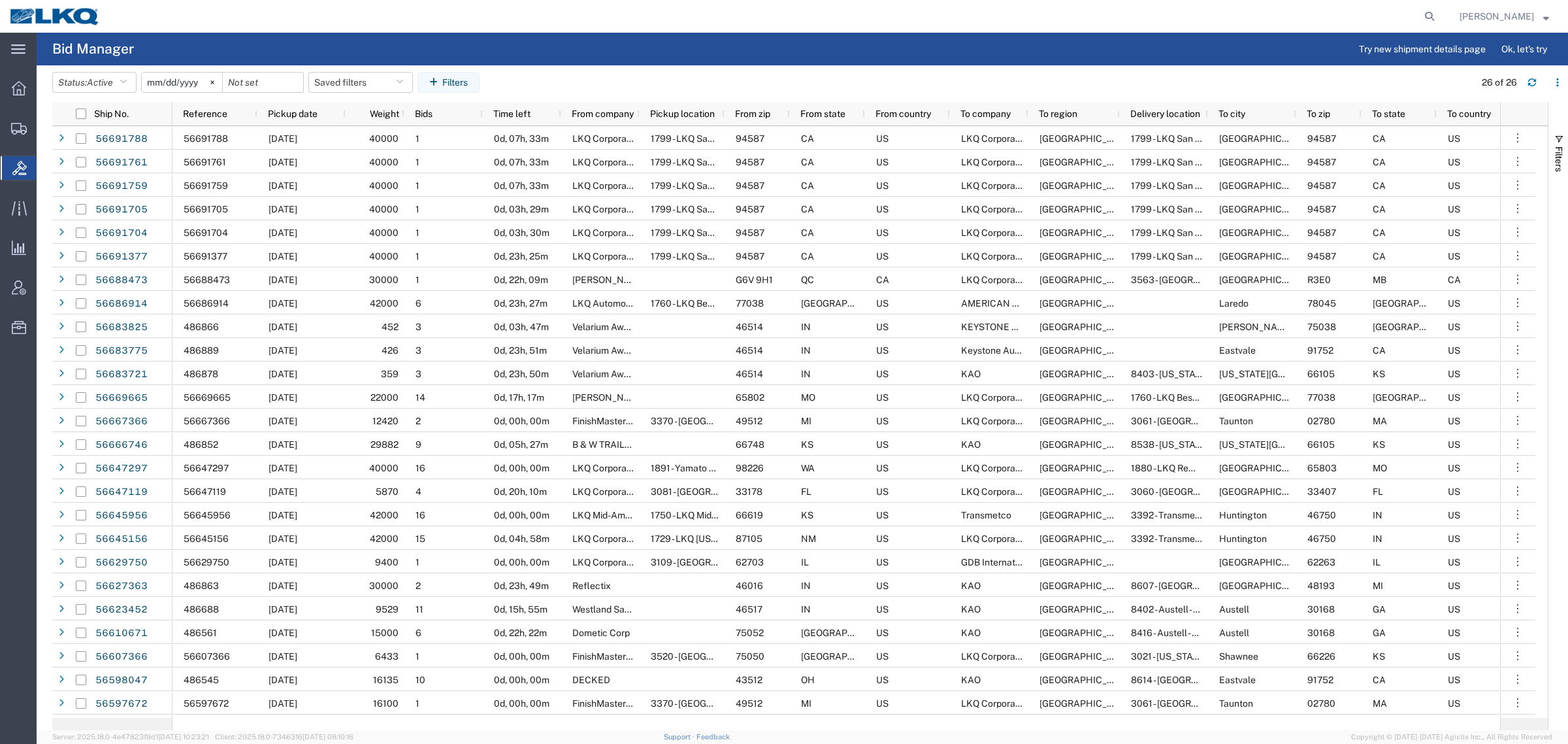
drag, startPoint x: 566, startPoint y: 61, endPoint x: 554, endPoint y: 1, distance: 61.2
click at [566, 59] on agx-page-header "Bid Manager Try new shipment details page Ok, let's try" at bounding box center [802, 48] width 1532 height 33
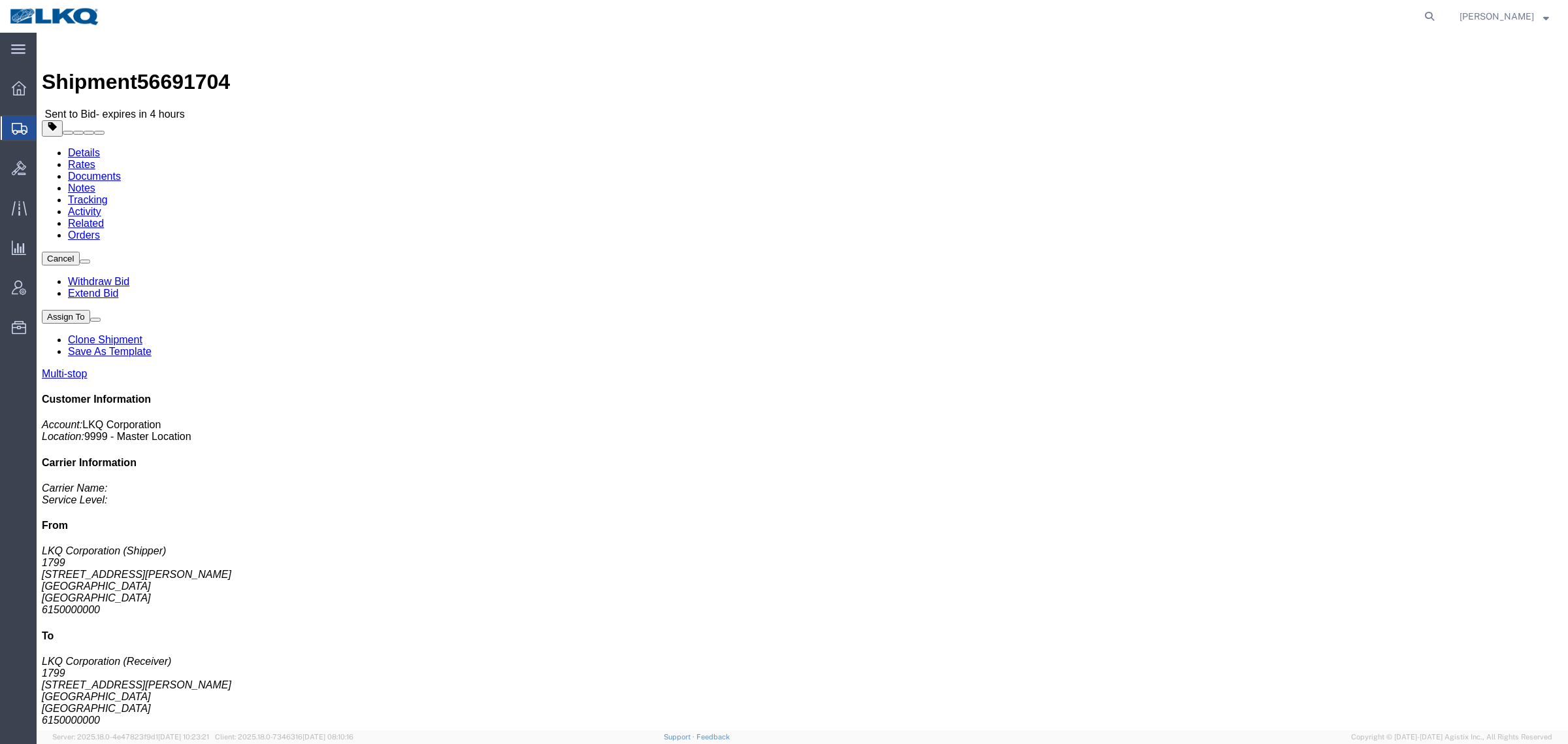
click div "Shipment 56691704 Sent to Bid - expires in 4 hours"
click link "Rates"
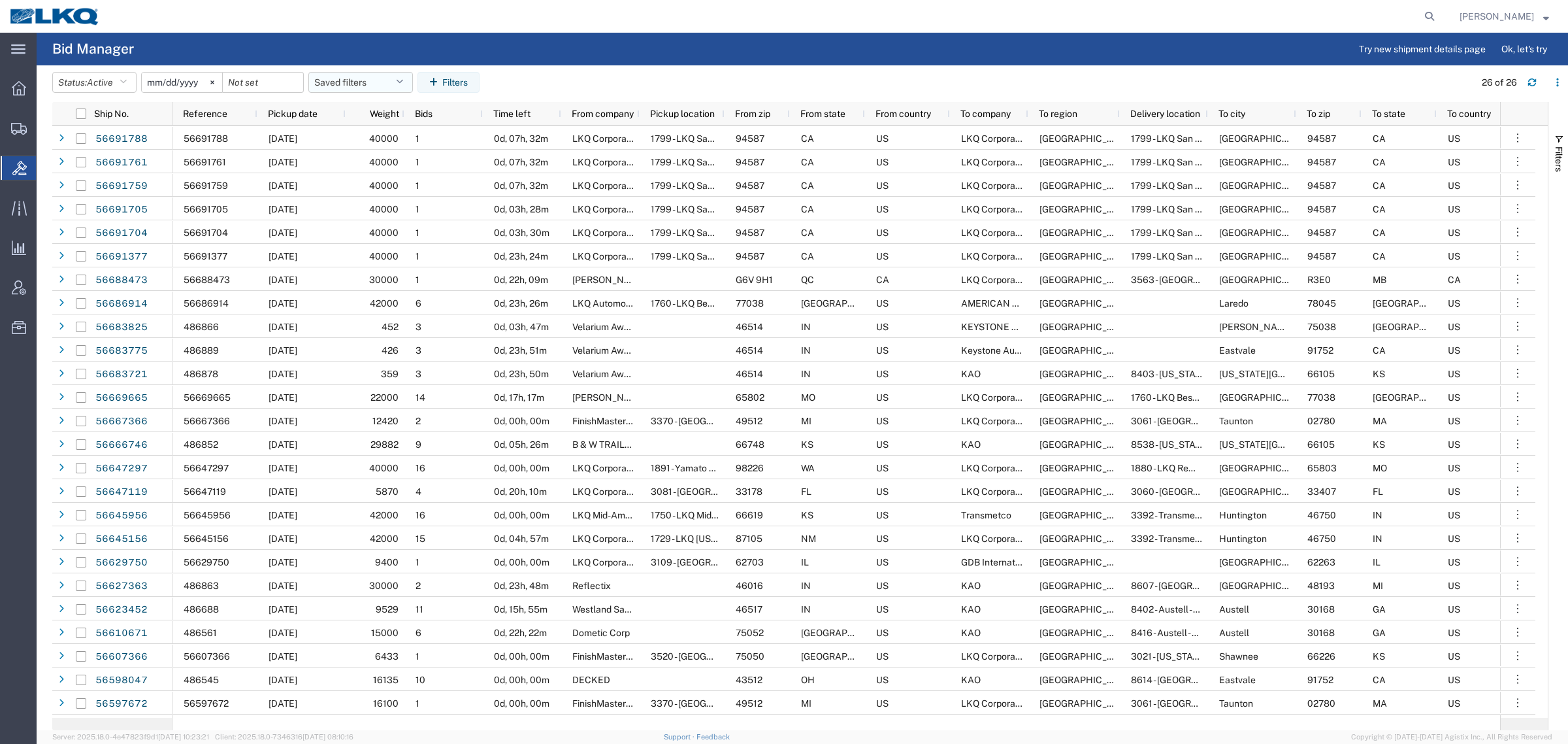
click at [366, 89] on button "Saved filters" at bounding box center [360, 82] width 104 height 21
click at [375, 144] on span "Bid Board" at bounding box center [396, 139] width 171 height 25
type input "[DATE]"
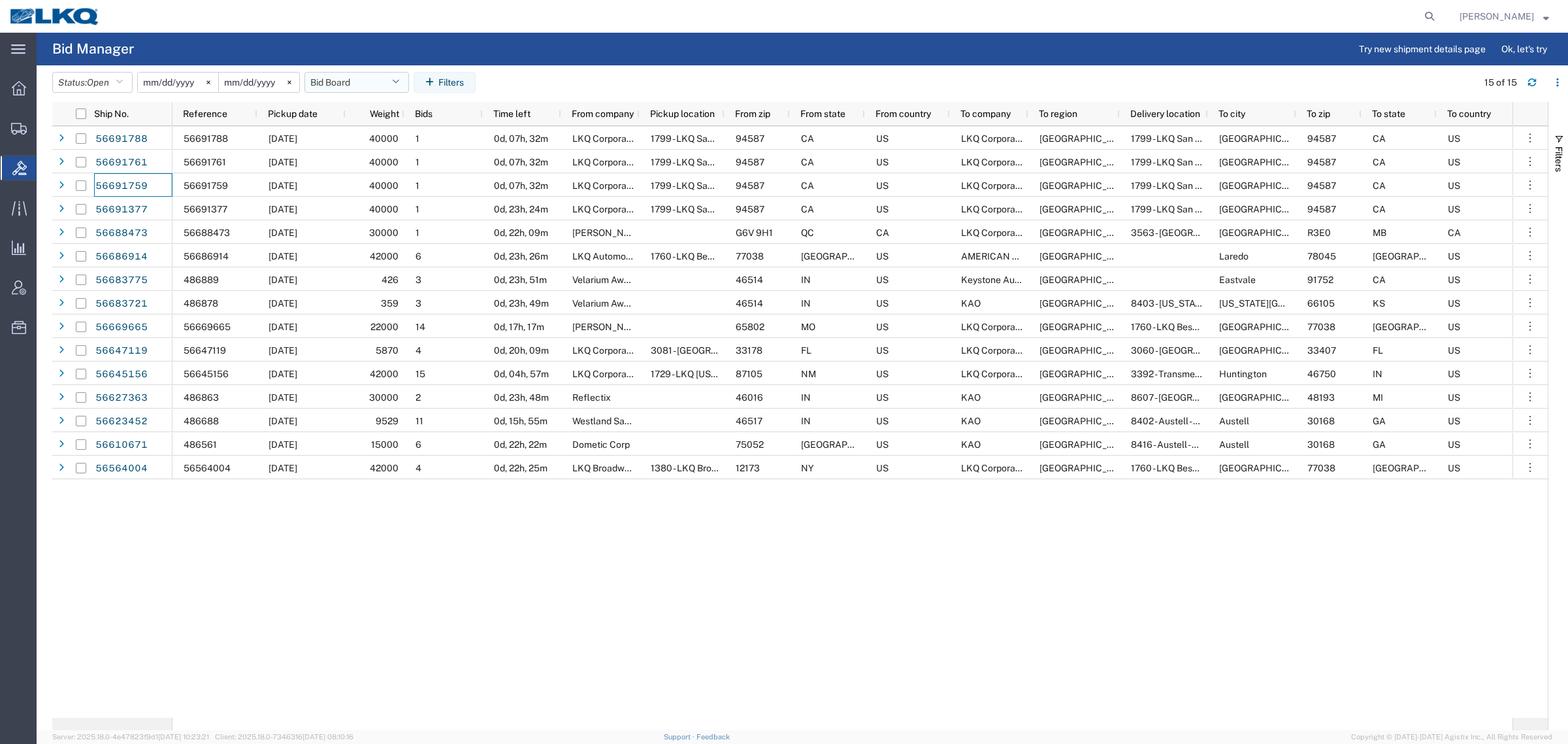
click at [357, 85] on button "Bid Board" at bounding box center [357, 82] width 104 height 21
click at [391, 141] on span "Bid Board" at bounding box center [392, 139] width 171 height 25
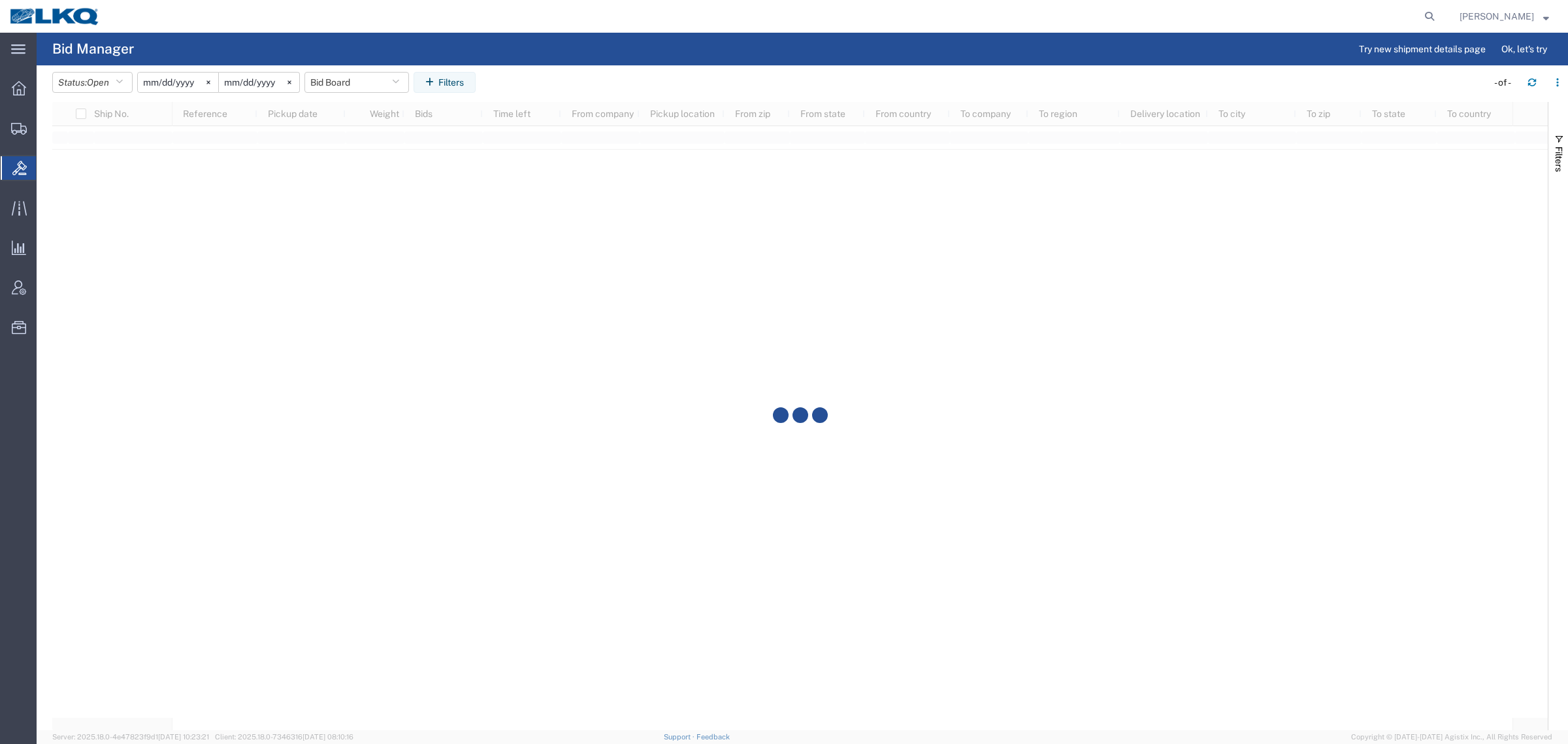
click at [603, 49] on agx-page-header "Bid Manager Try new shipment details page Ok, let's try" at bounding box center [802, 48] width 1532 height 33
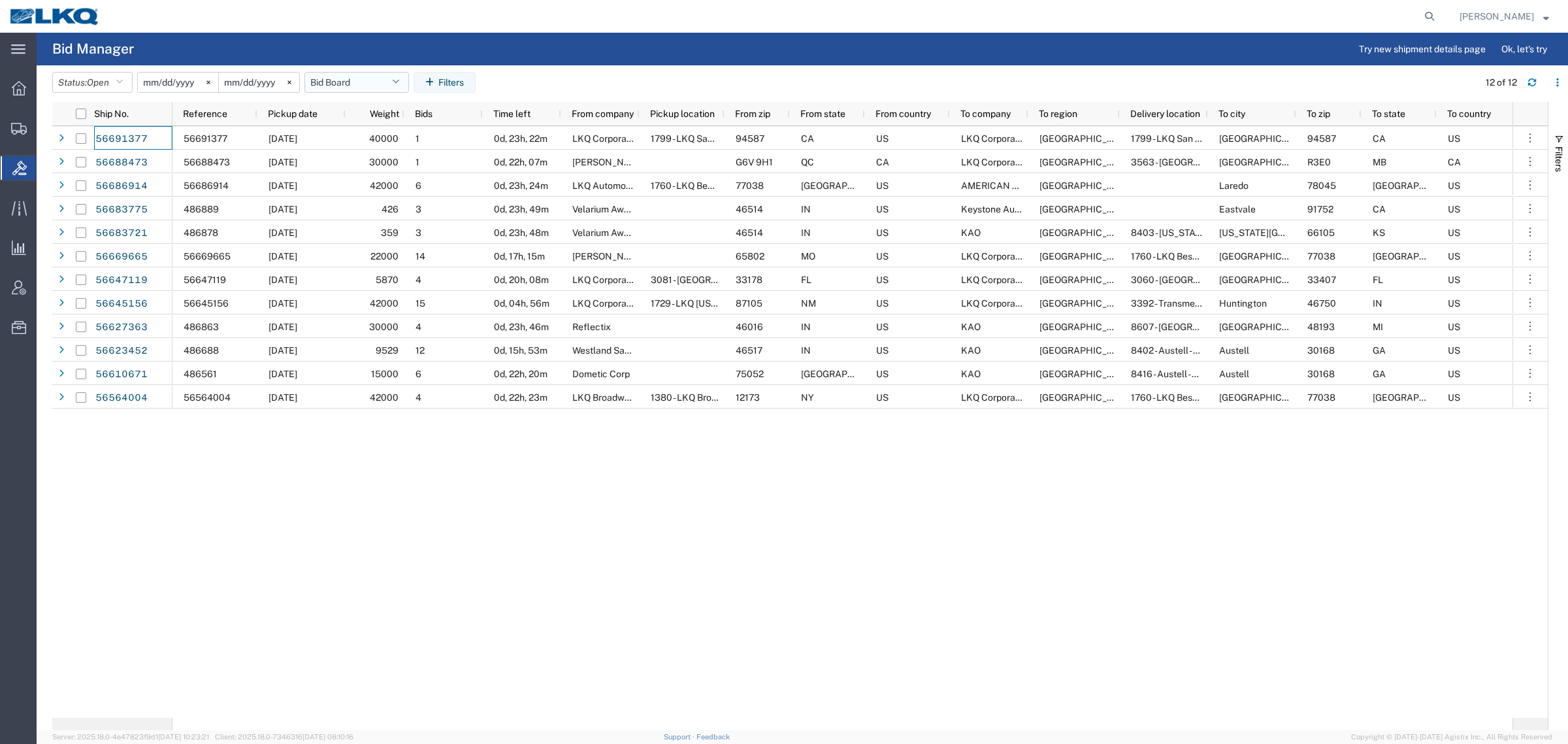
click at [344, 83] on button "Bid Board" at bounding box center [357, 82] width 104 height 21
drag, startPoint x: 385, startPoint y: 139, endPoint x: 473, endPoint y: 100, distance: 96.3
click at [399, 132] on span "Bid Board" at bounding box center [392, 139] width 171 height 25
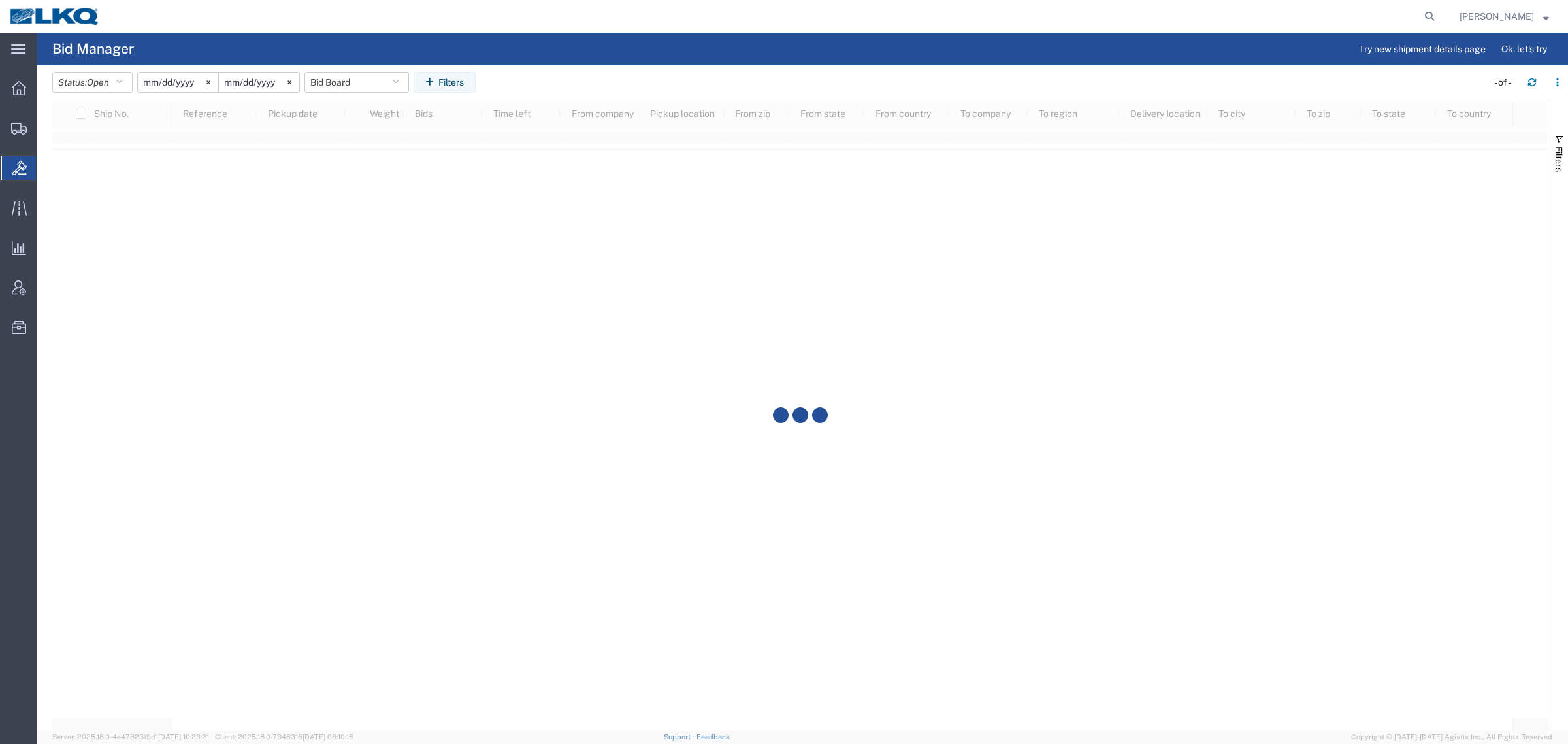
click at [550, 77] on agx-table-filter-chips "Status: Open Active All Awaiting Confirmation Awarded Closed Expired Open Withd…" at bounding box center [766, 87] width 1428 height 31
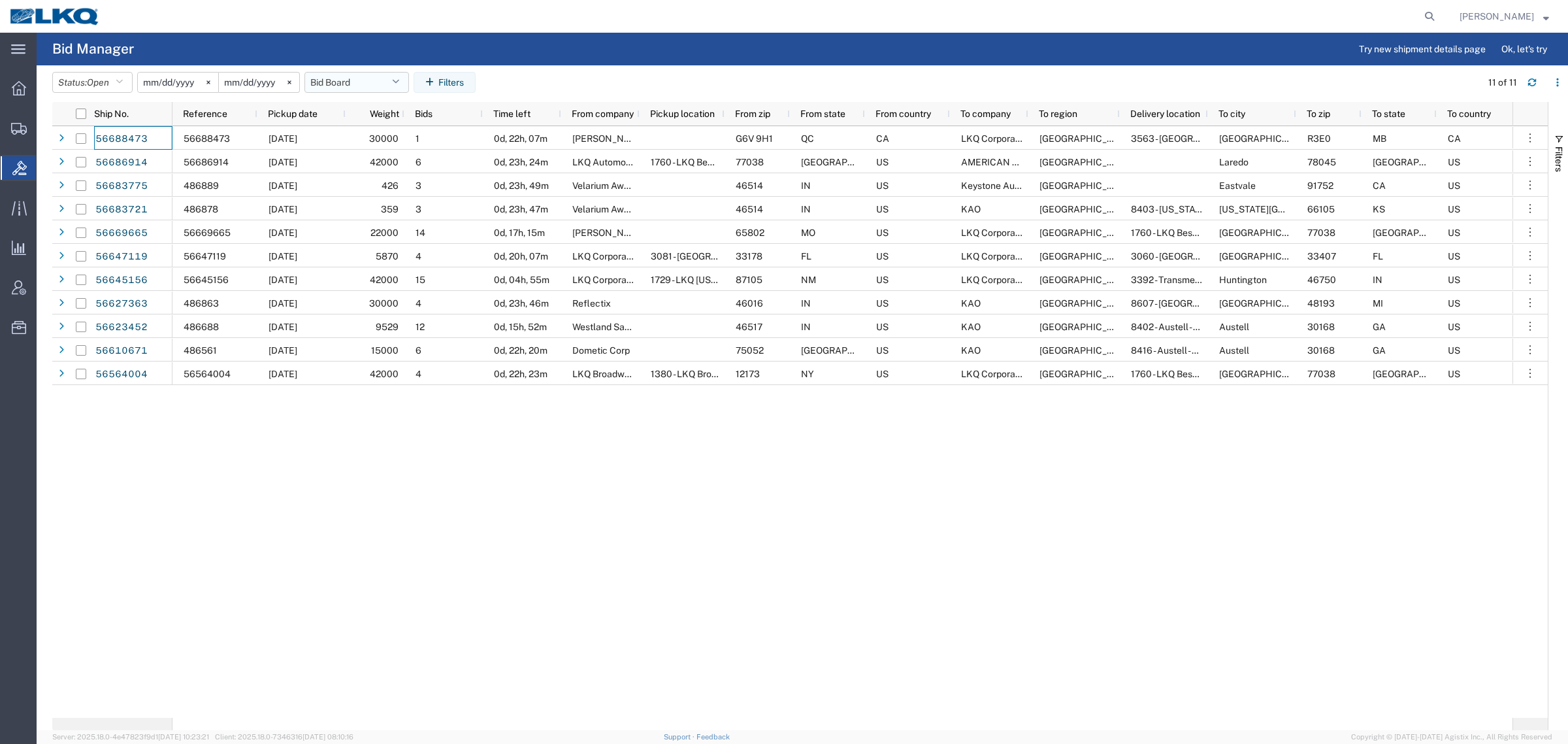
click at [360, 86] on button "Bid Board" at bounding box center [357, 82] width 104 height 21
click at [375, 142] on span "Bid Board" at bounding box center [392, 139] width 171 height 25
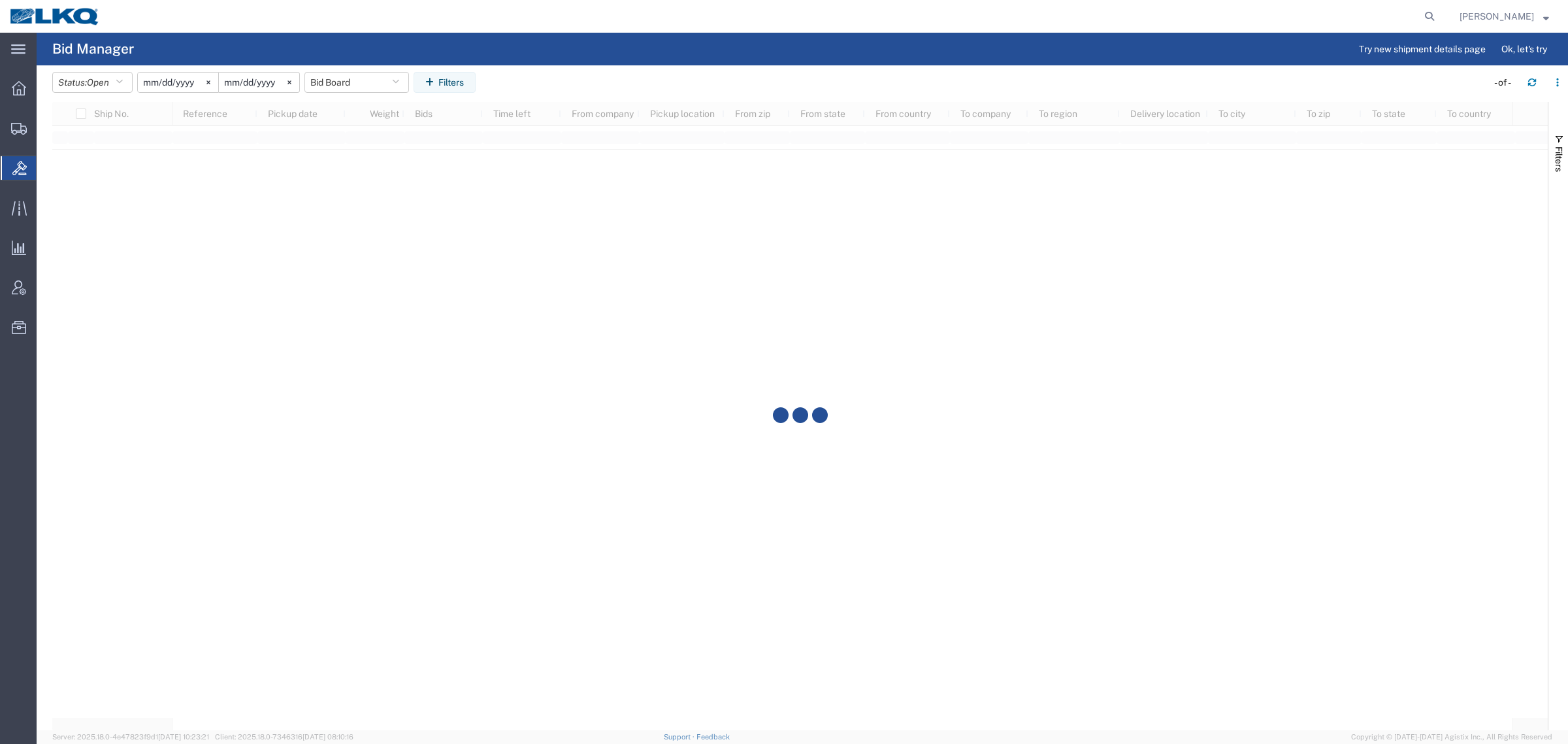
click at [600, 84] on agx-table-filter-chips "Status: Open Active All Awaiting Confirmation Awarded Closed Expired Open Withd…" at bounding box center [766, 87] width 1428 height 31
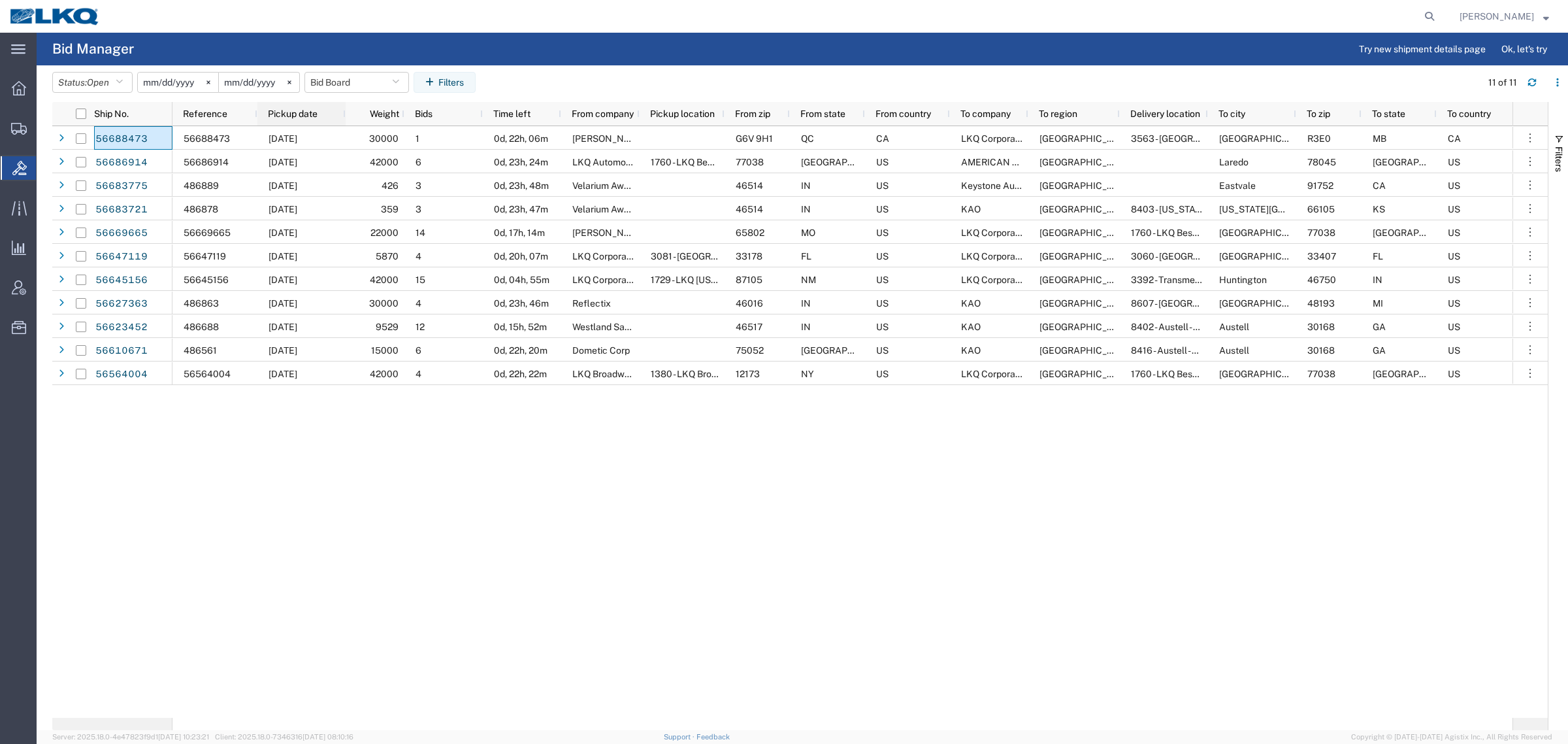
click at [283, 109] on span "Pickup date" at bounding box center [293, 113] width 49 height 11
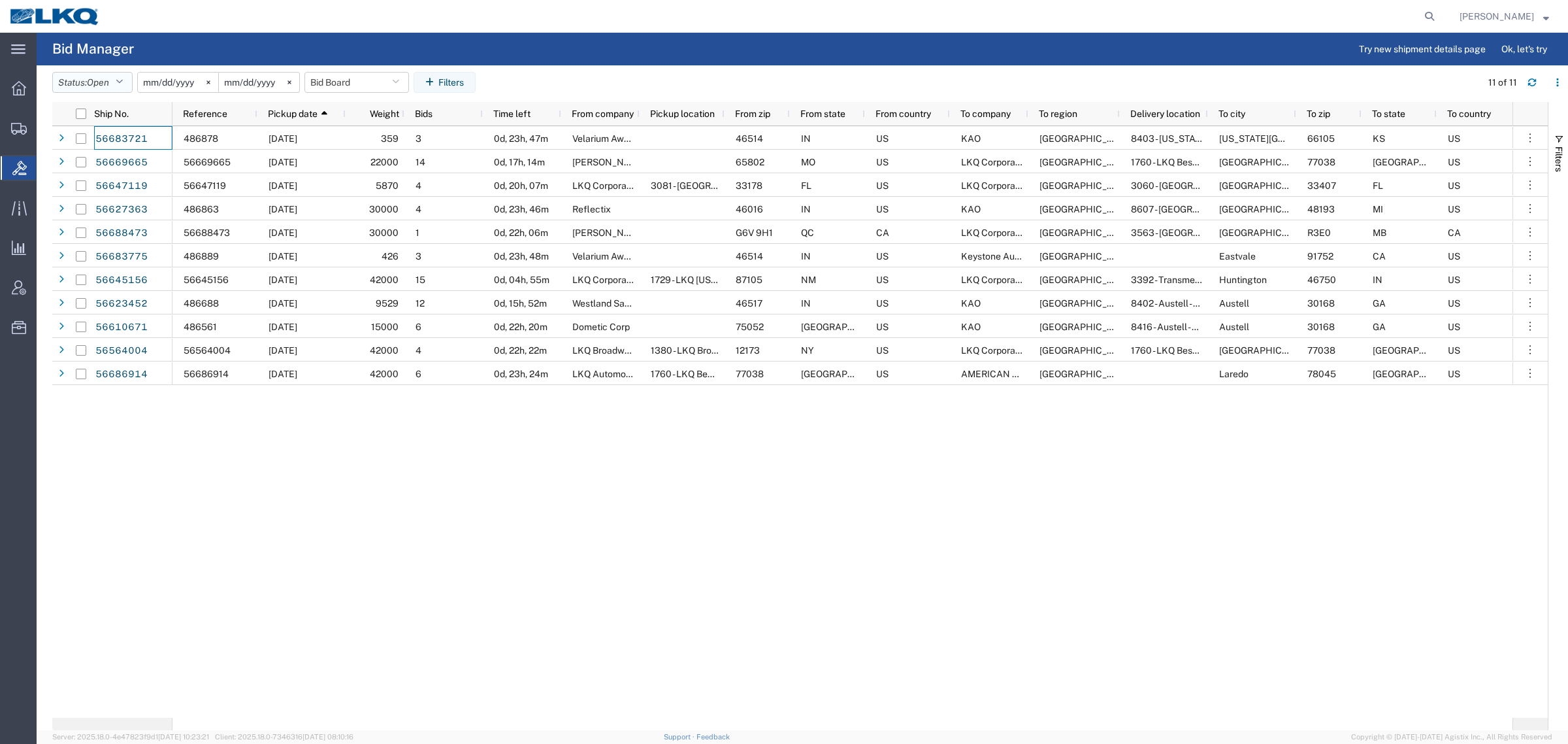
click at [86, 79] on button "Status: Open" at bounding box center [93, 82] width 81 height 21
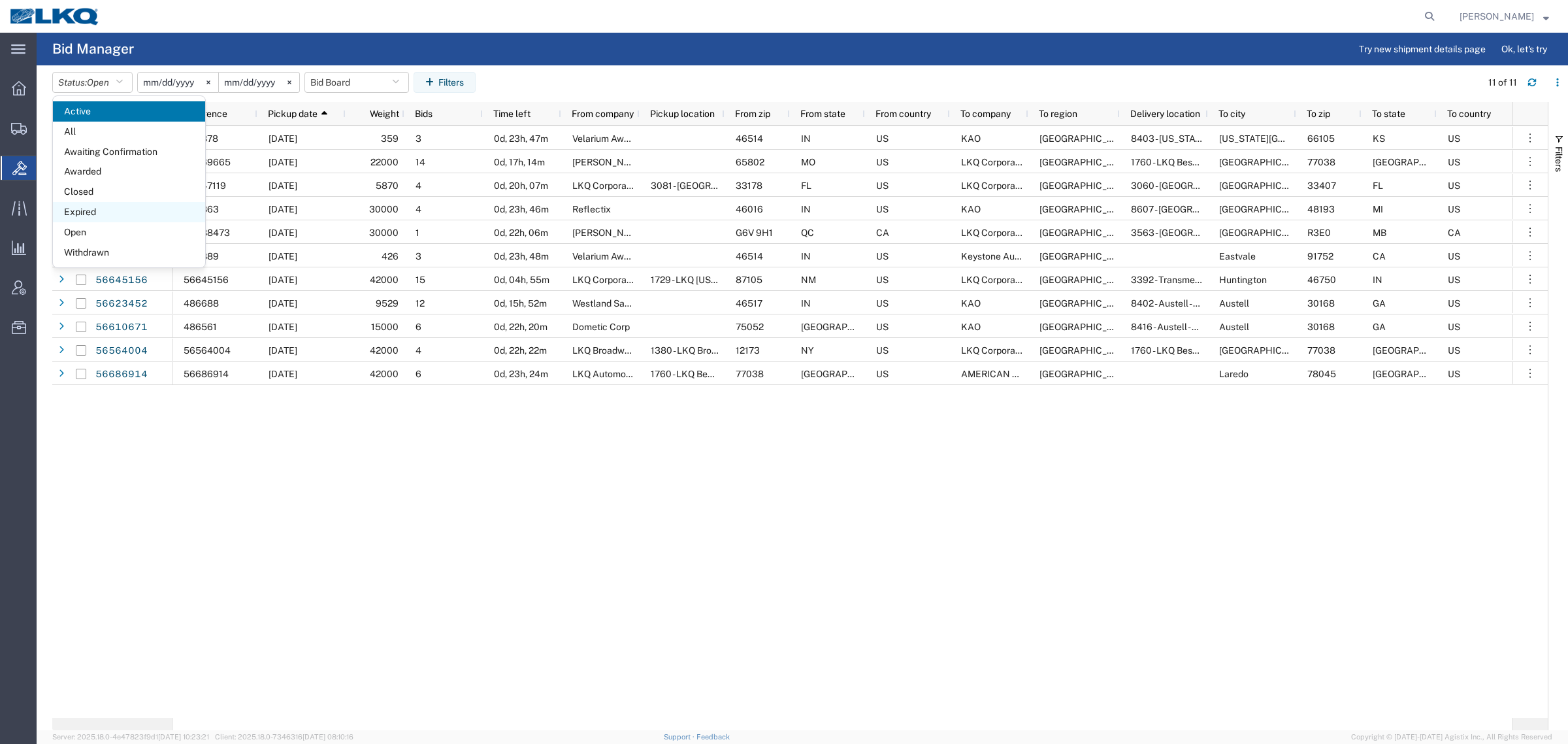
click at [89, 216] on span "Expired" at bounding box center [129, 212] width 153 height 21
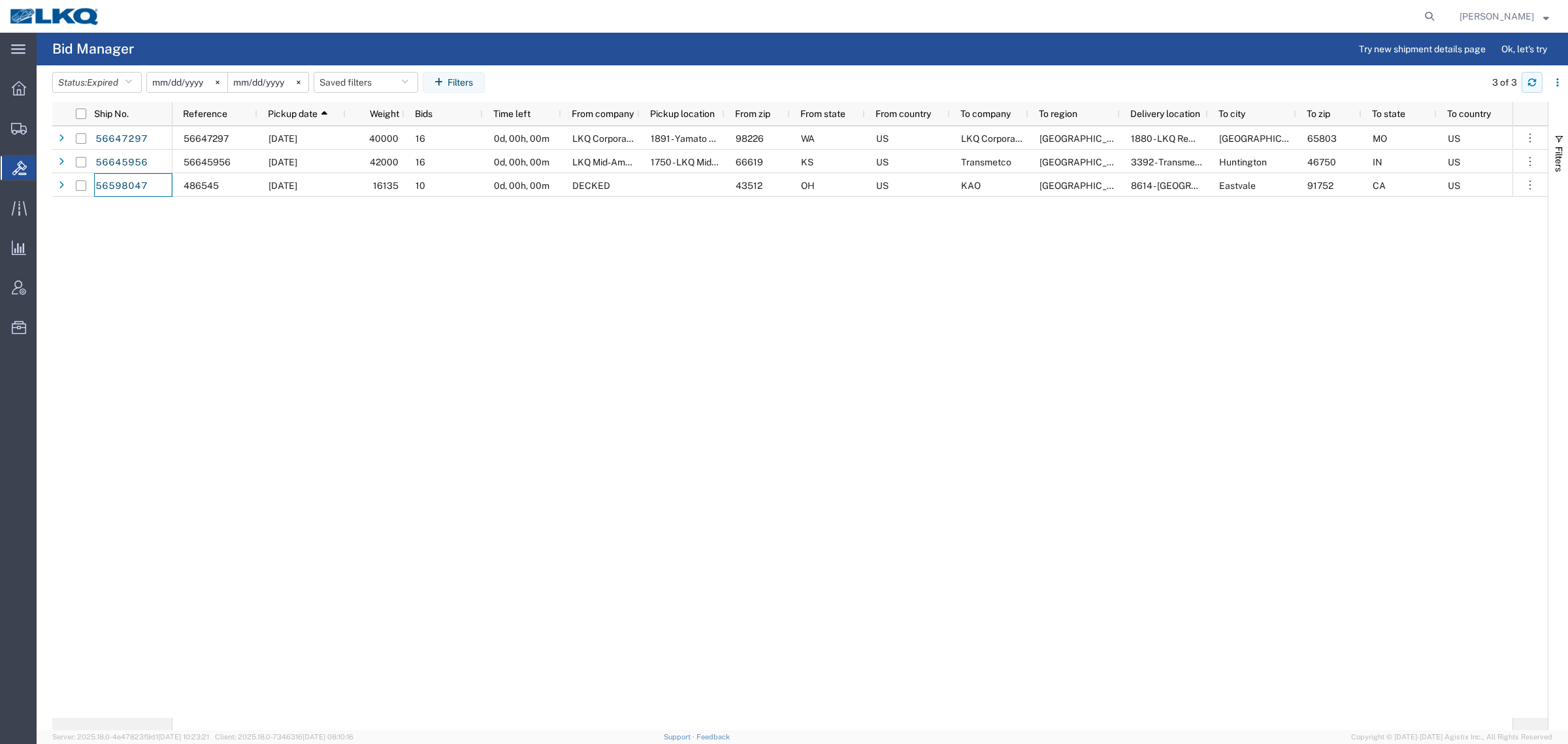
click at [1524, 87] on button "button" at bounding box center [1532, 82] width 21 height 21
click at [1535, 83] on icon "button" at bounding box center [1533, 84] width 8 height 3
click at [351, 79] on button "Saved filters" at bounding box center [365, 82] width 104 height 21
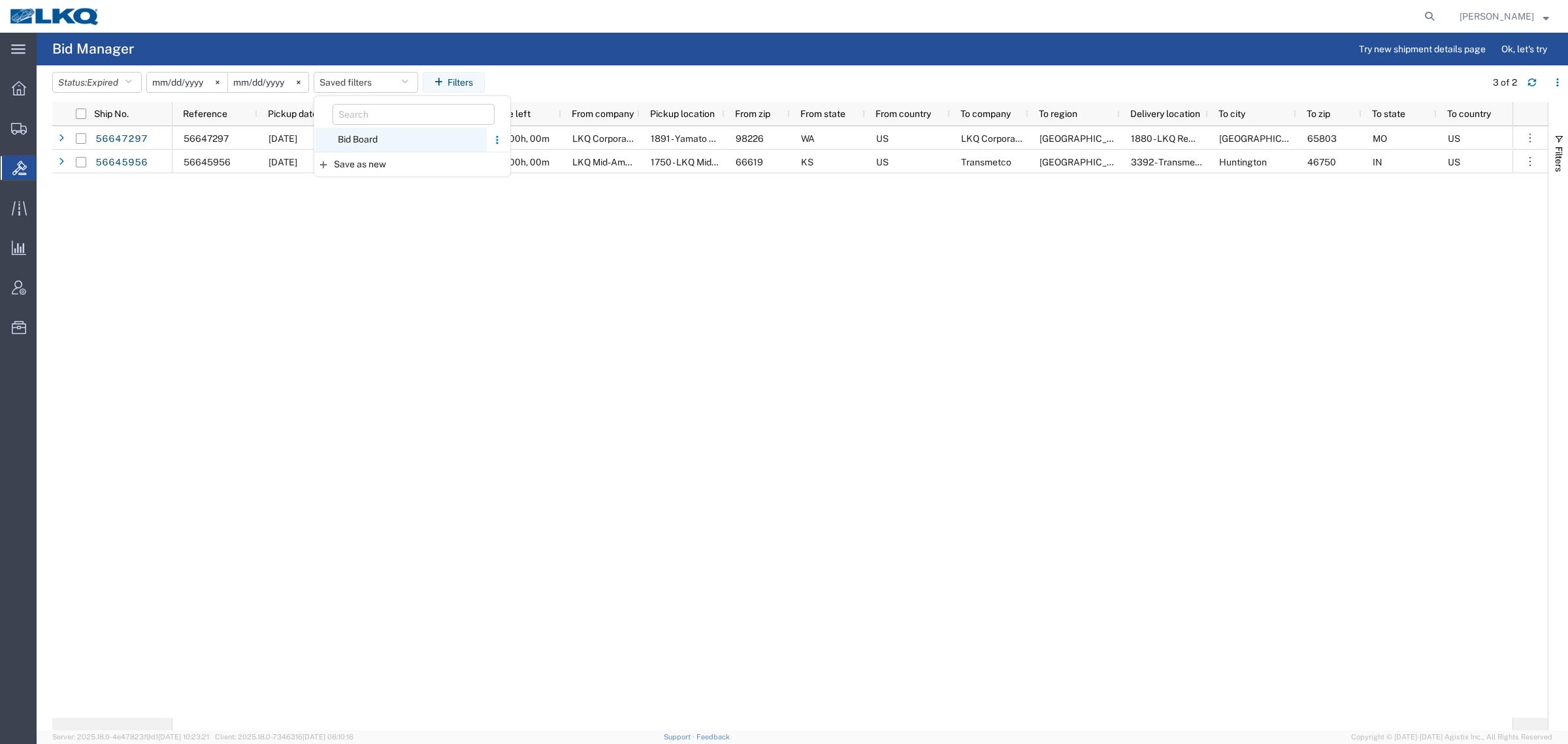
click at [366, 139] on span "Bid Board" at bounding box center [401, 139] width 171 height 25
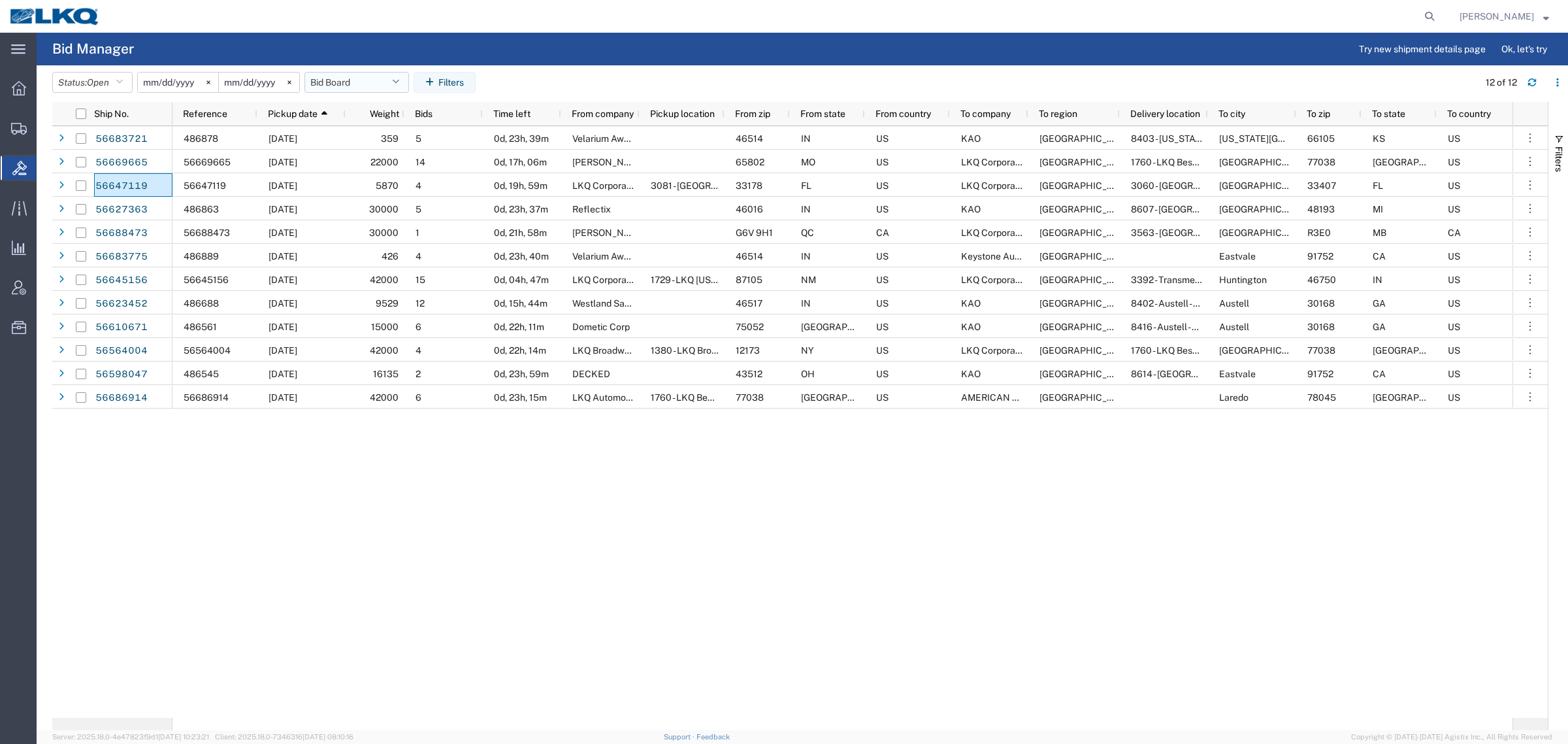
click at [350, 85] on button "Bid Board" at bounding box center [357, 82] width 104 height 21
click at [393, 142] on span "Bid Board" at bounding box center [392, 139] width 171 height 25
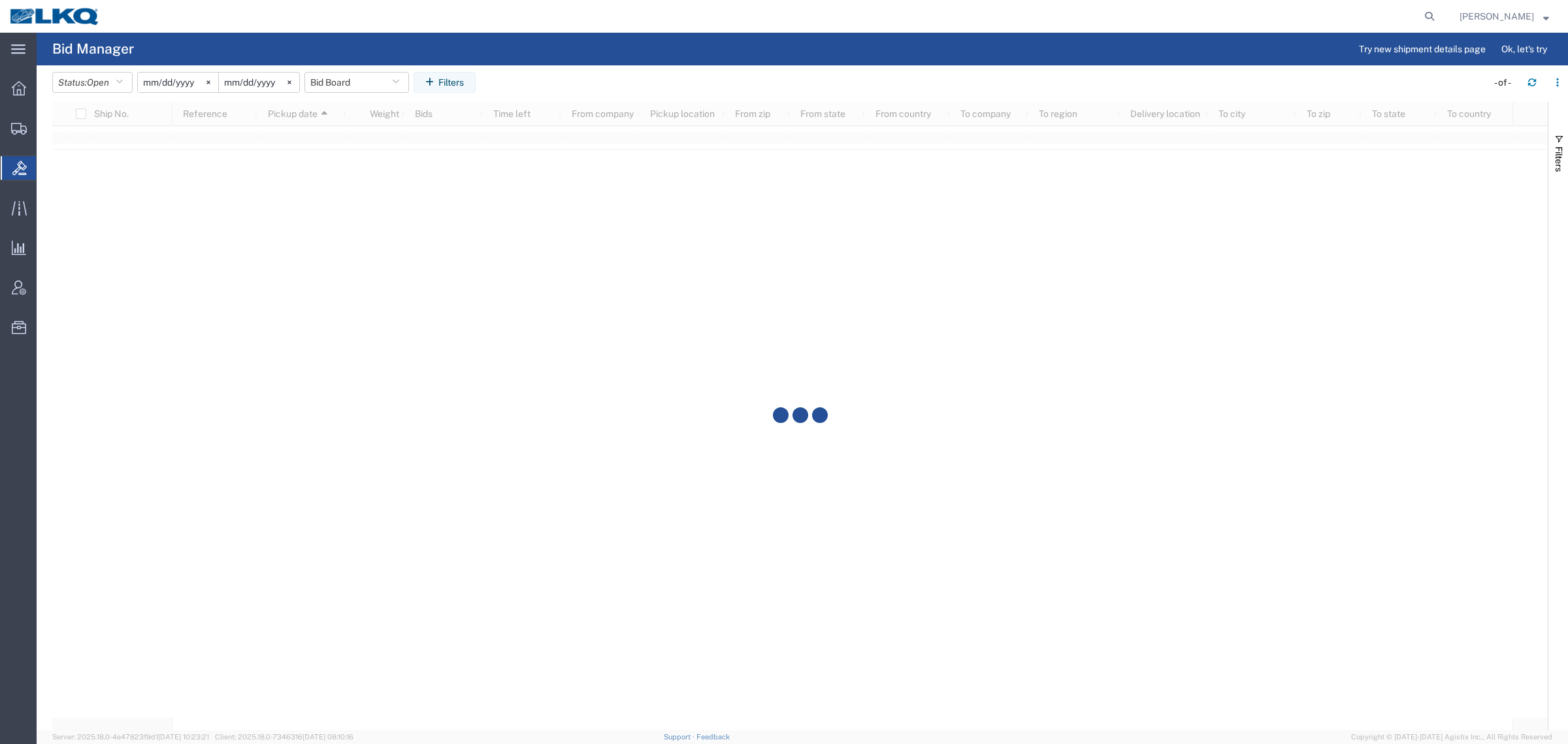
click at [685, 83] on agx-table-filter-chips "Status: Open Active All Awaiting Confirmation Awarded Closed Expired Open Withd…" at bounding box center [766, 87] width 1428 height 31
click at [377, 15] on div at bounding box center [774, 16] width 1331 height 33
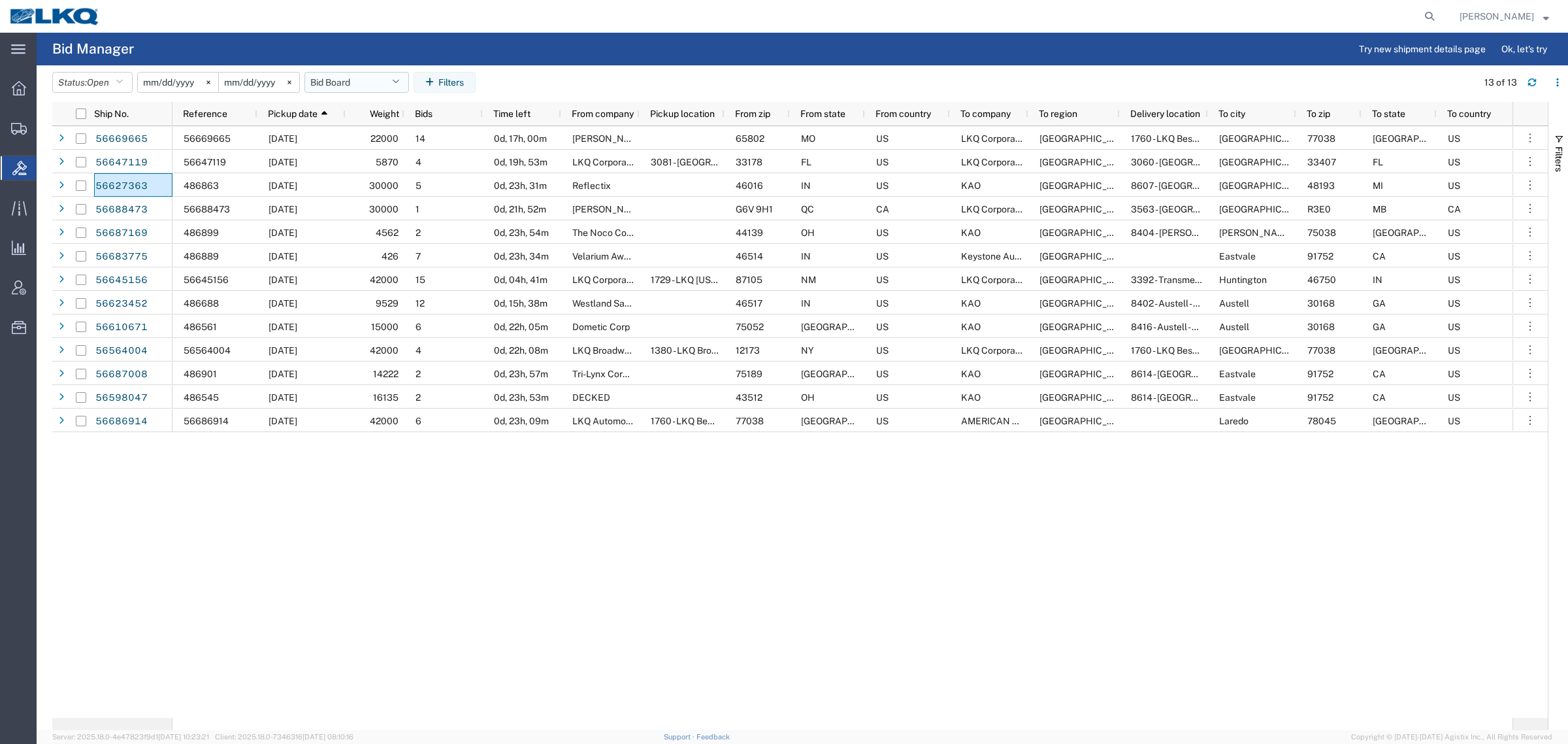
click at [348, 77] on button "Bid Board" at bounding box center [357, 82] width 104 height 21
click at [374, 141] on span "Bid Board" at bounding box center [392, 139] width 171 height 25
click at [540, 83] on agx-table-filter-chips "Status: Open Active All Awaiting Confirmation Awarded Closed Expired Open Withd…" at bounding box center [761, 87] width 1418 height 31
click at [364, 86] on button "Bid Board" at bounding box center [357, 82] width 104 height 21
click at [381, 145] on span "Bid Board" at bounding box center [392, 139] width 171 height 25
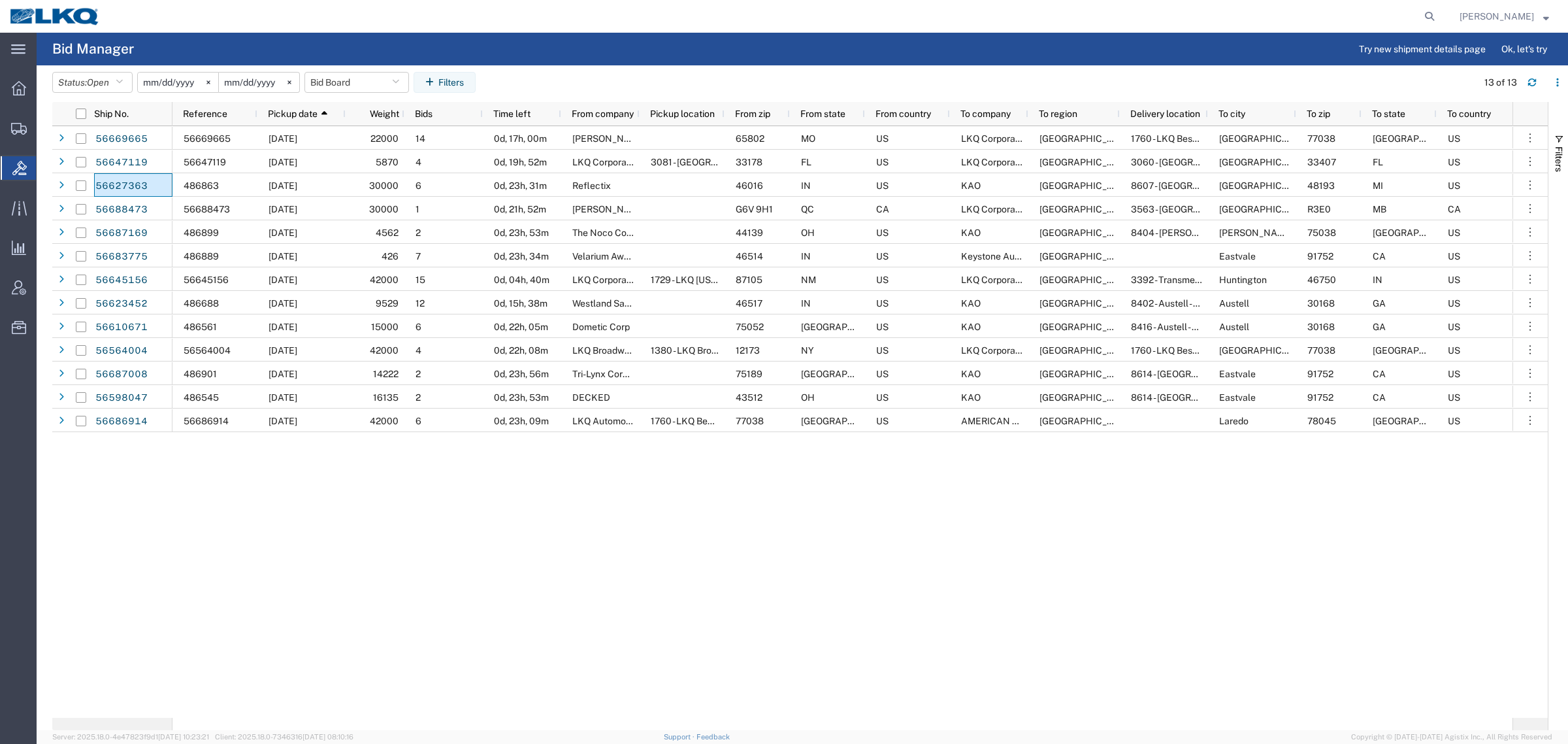
click at [733, 43] on agx-page-header "Bid Manager Try new shipment details page Ok, let's try" at bounding box center [802, 48] width 1532 height 33
click at [363, 86] on button "Bid Board" at bounding box center [357, 82] width 104 height 21
drag, startPoint x: 363, startPoint y: 136, endPoint x: 530, endPoint y: 87, distance: 174.0
click at [364, 136] on span "Bid Board" at bounding box center [392, 139] width 171 height 25
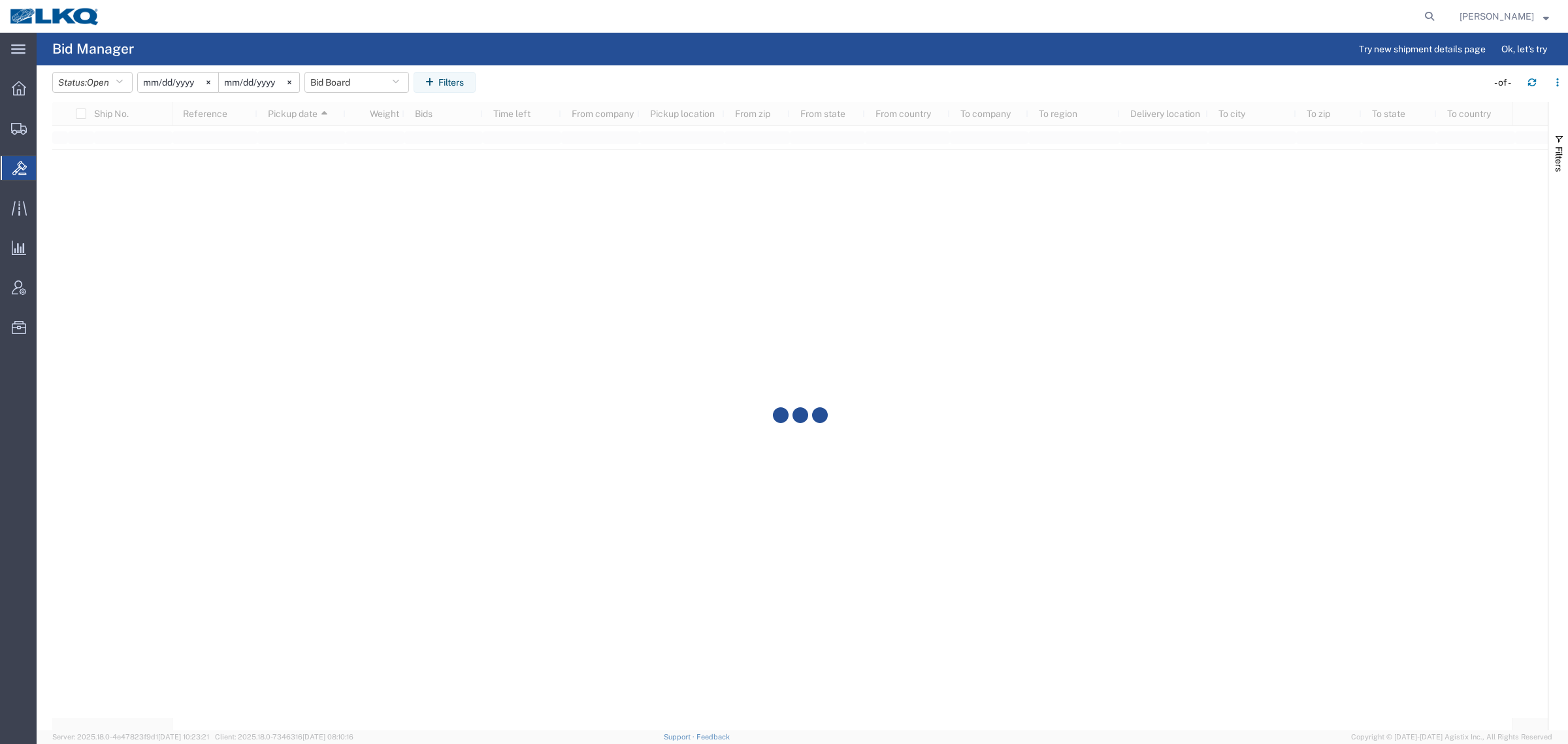
click at [554, 83] on agx-table-filter-chips "Status: Open Active All Awaiting Confirmation Awarded Closed Expired Open Withd…" at bounding box center [766, 87] width 1428 height 31
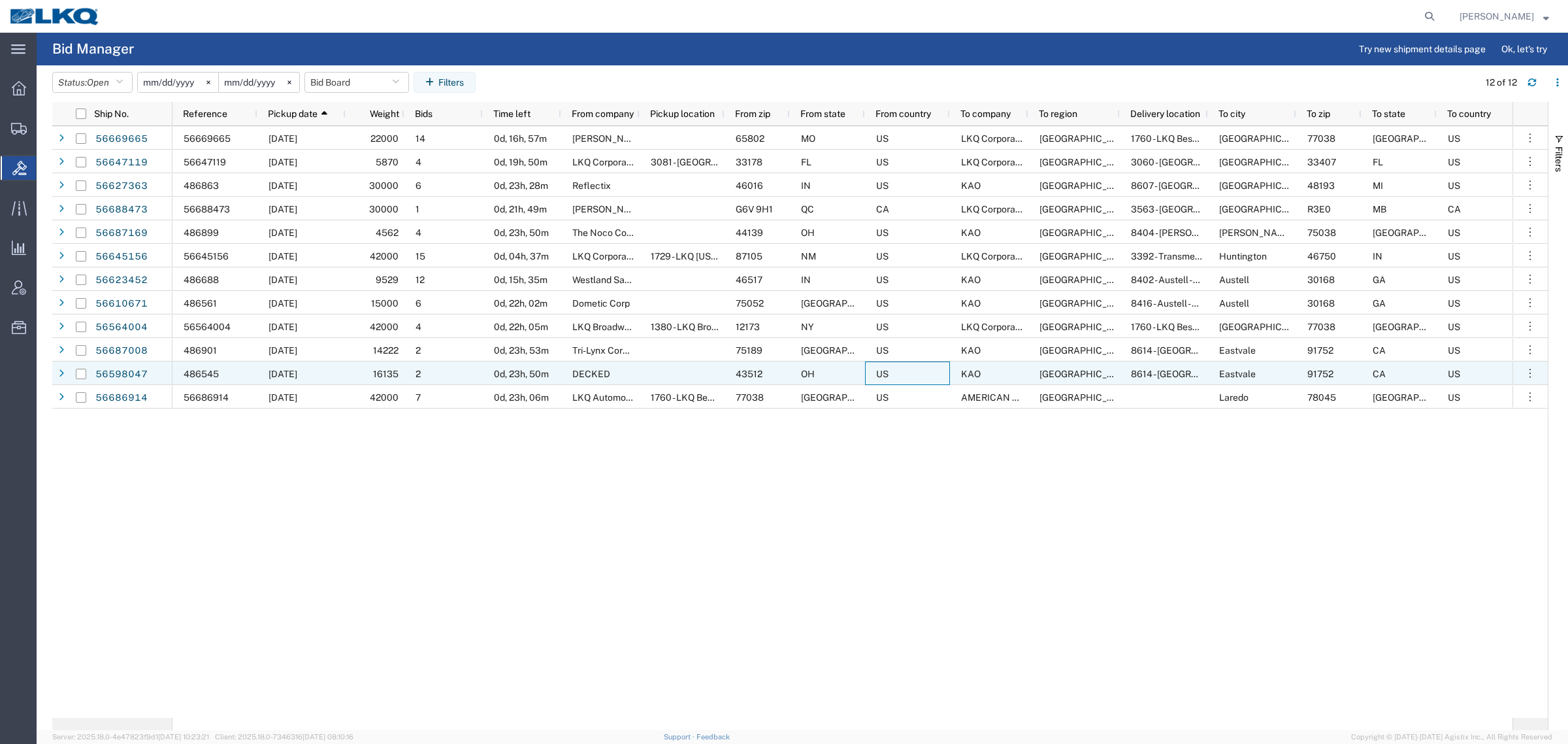
click at [945, 383] on div "US" at bounding box center [907, 373] width 85 height 24
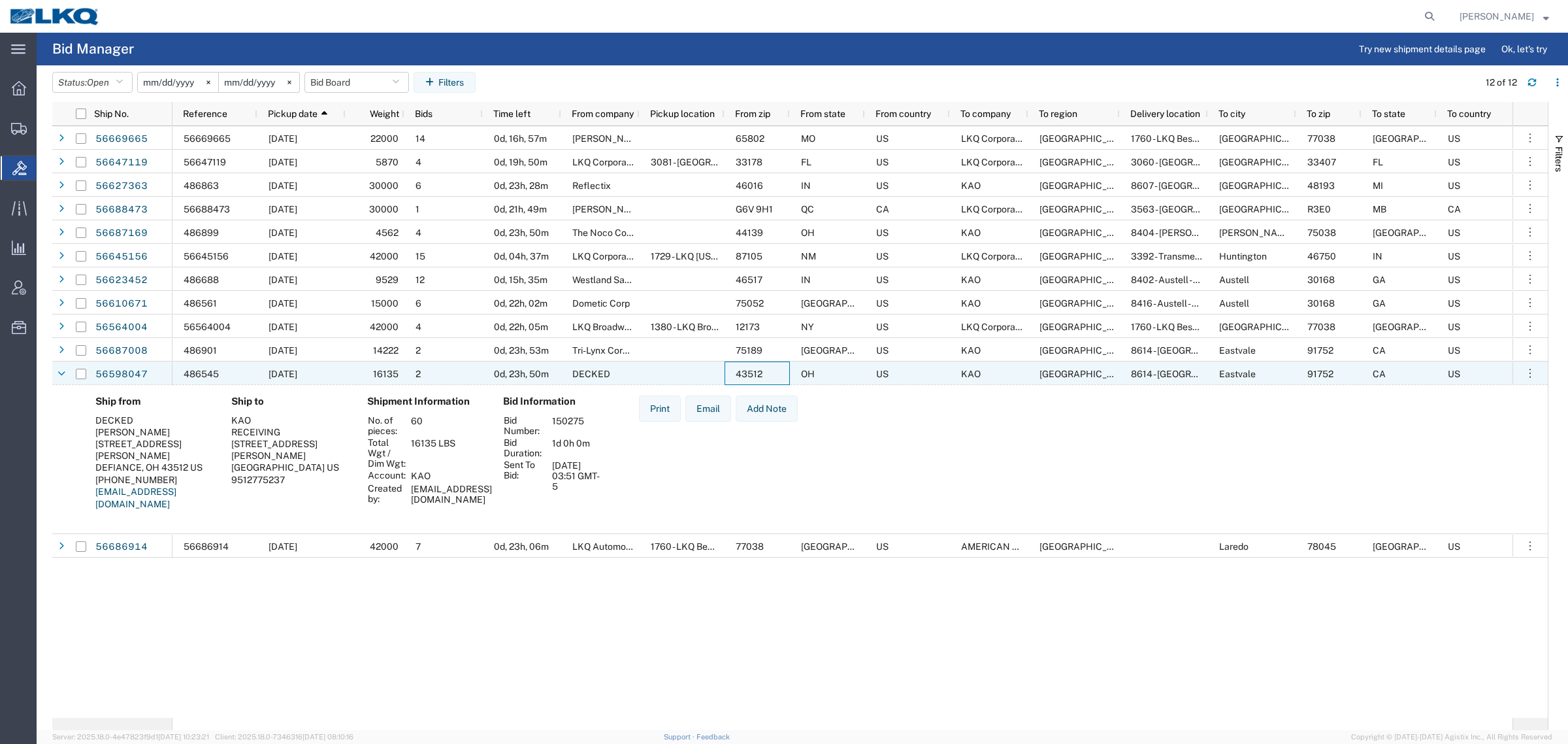
click at [766, 371] on div "43512" at bounding box center [757, 373] width 65 height 24
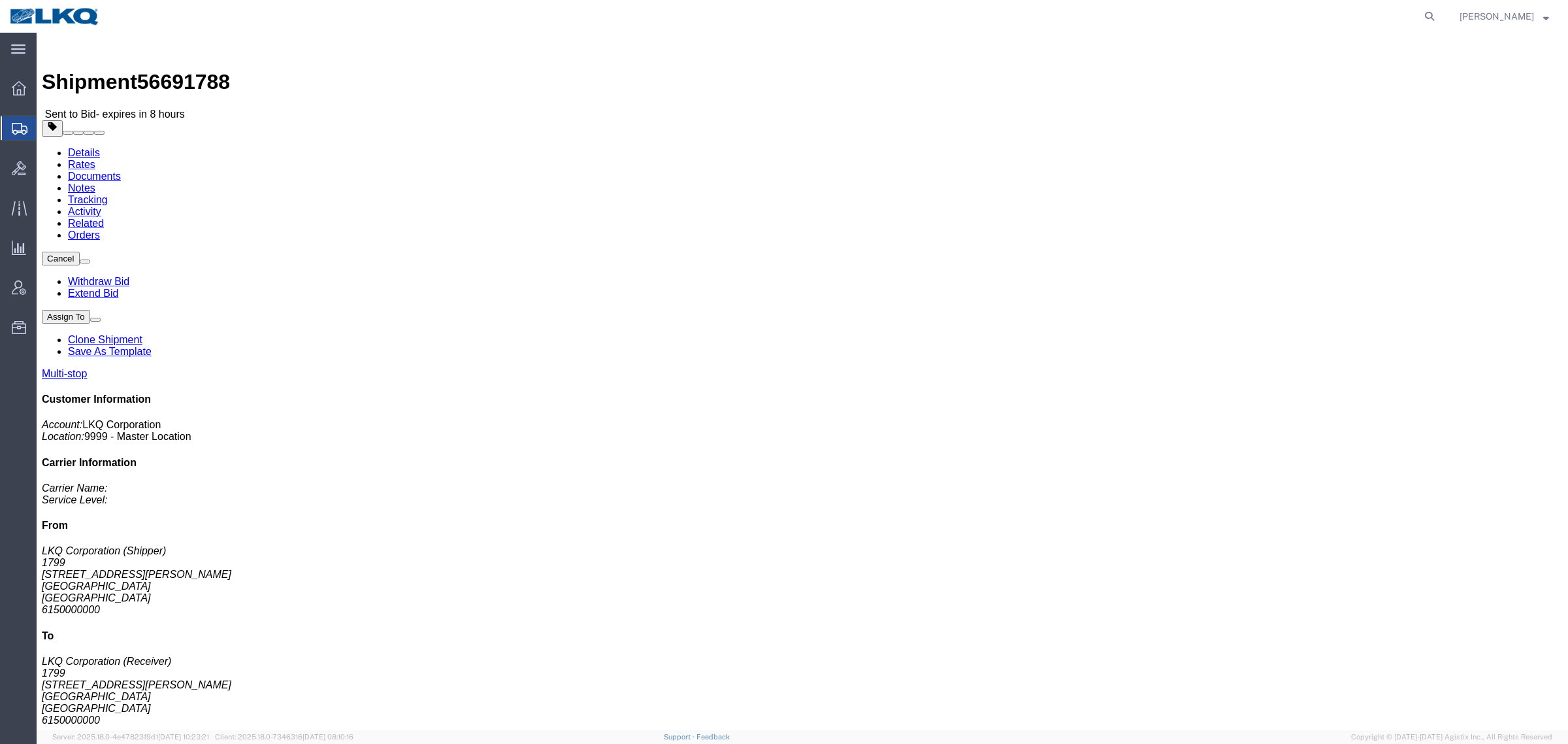
click link "Rates"
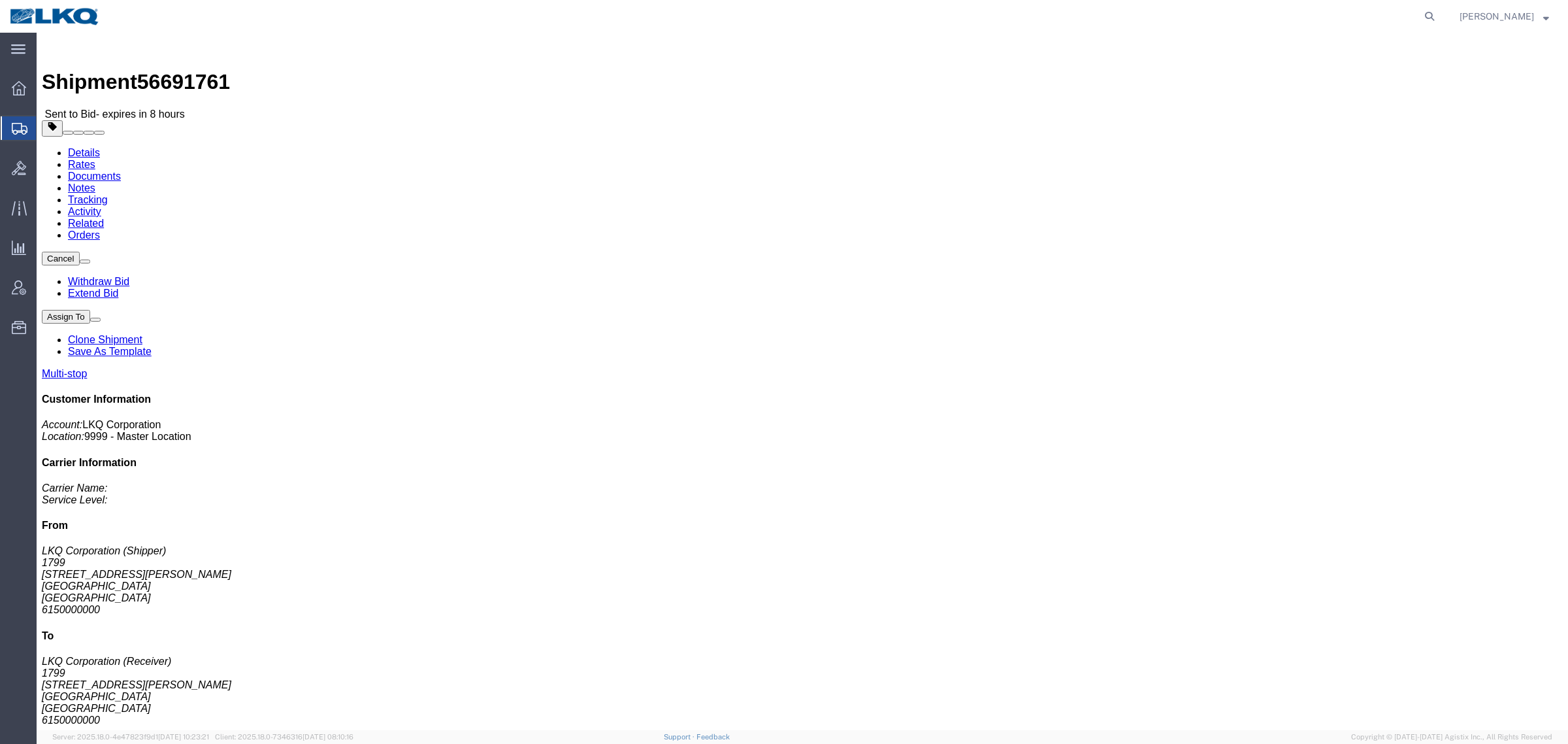
click link "Rates"
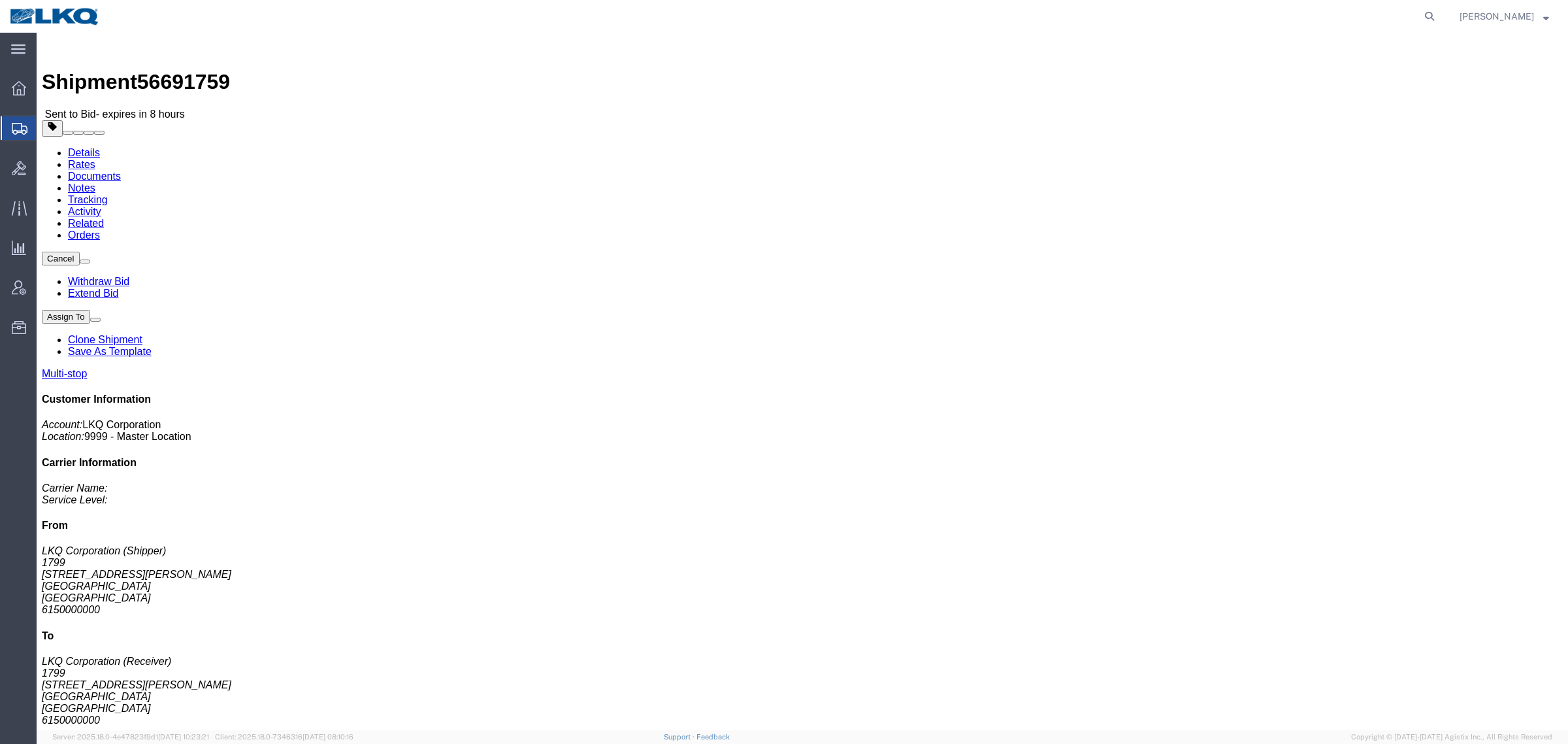
drag, startPoint x: 224, startPoint y: 167, endPoint x: 210, endPoint y: 149, distance: 22.8
click address "LKQ Corporation (Shipper) 1799 30336 Whipple Rd STE B Union City, CA 94587 Unit…"
click link "Rates"
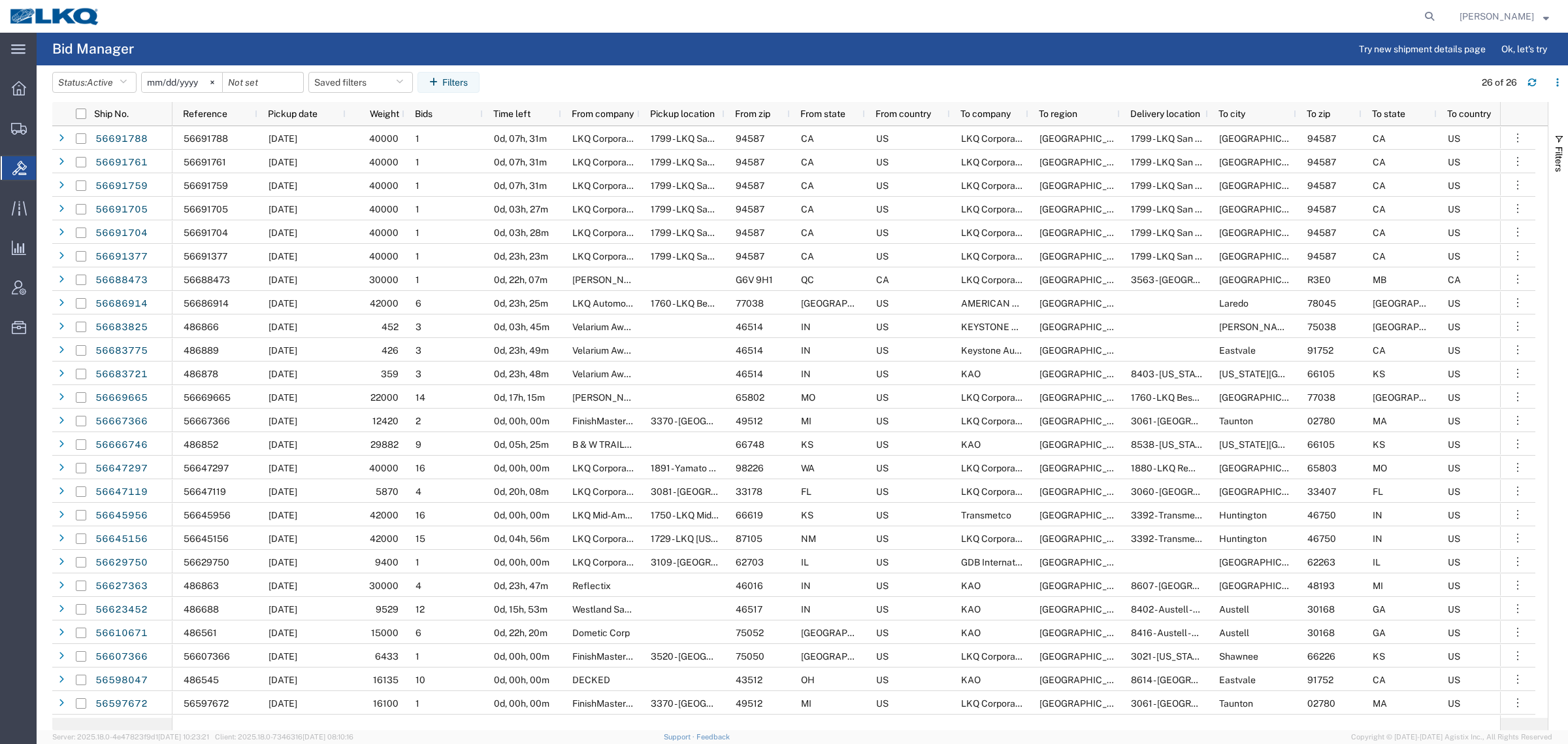
click at [631, 67] on header "Status: Active Active All Awaiting Confirmation Awarded Closed Expired Open Wit…" at bounding box center [810, 83] width 1516 height 36
click at [523, 41] on agx-page-header "Bid Manager Try new shipment details page Ok, let's try" at bounding box center [802, 48] width 1532 height 33
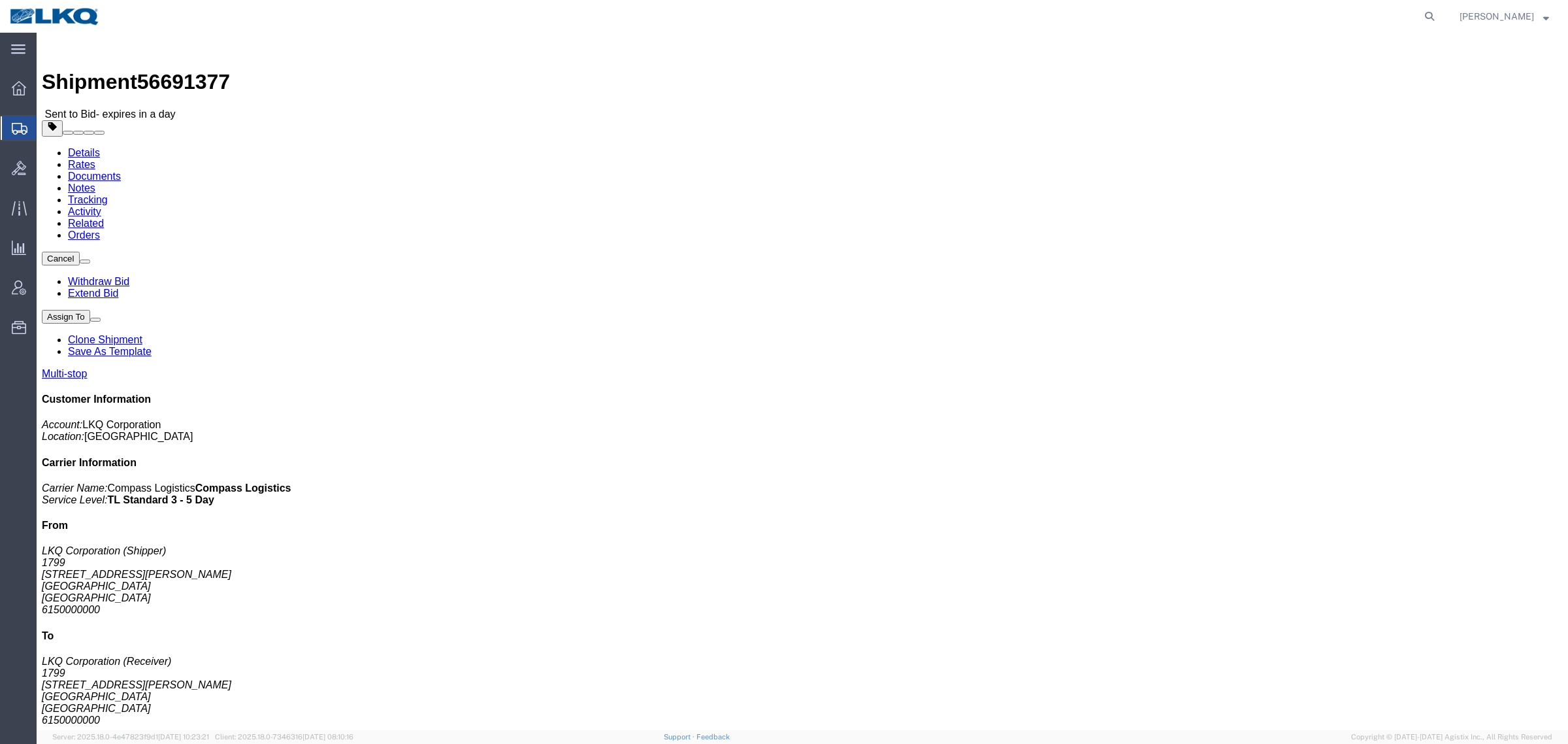
drag, startPoint x: 115, startPoint y: 138, endPoint x: 109, endPoint y: 87, distance: 51.4
click div "Ship From LKQ Corporation (Shipper) 1799 [STREET_ADDRESS][PERSON_NAME] 61500000…"
click link "Rates"
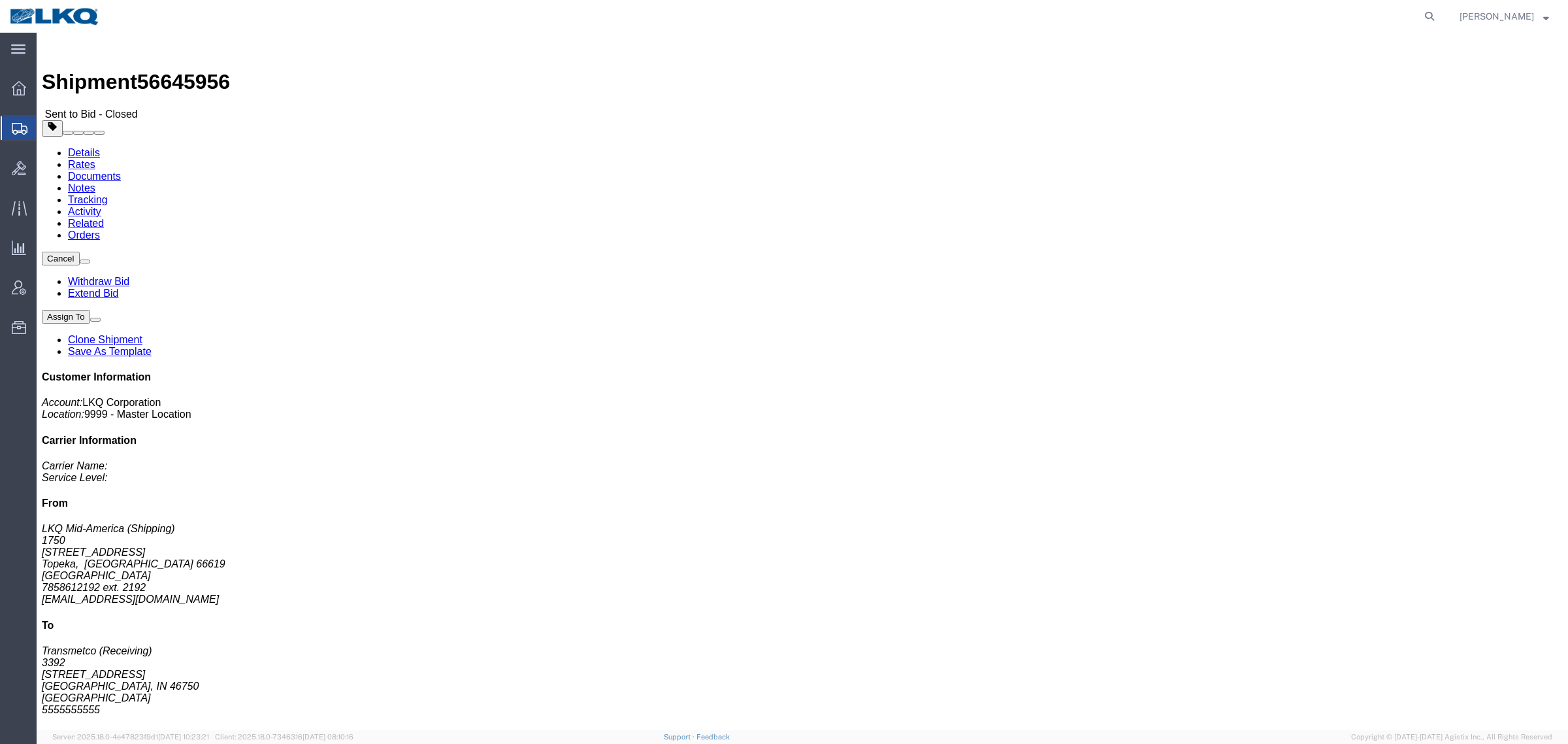
click link "Rates"
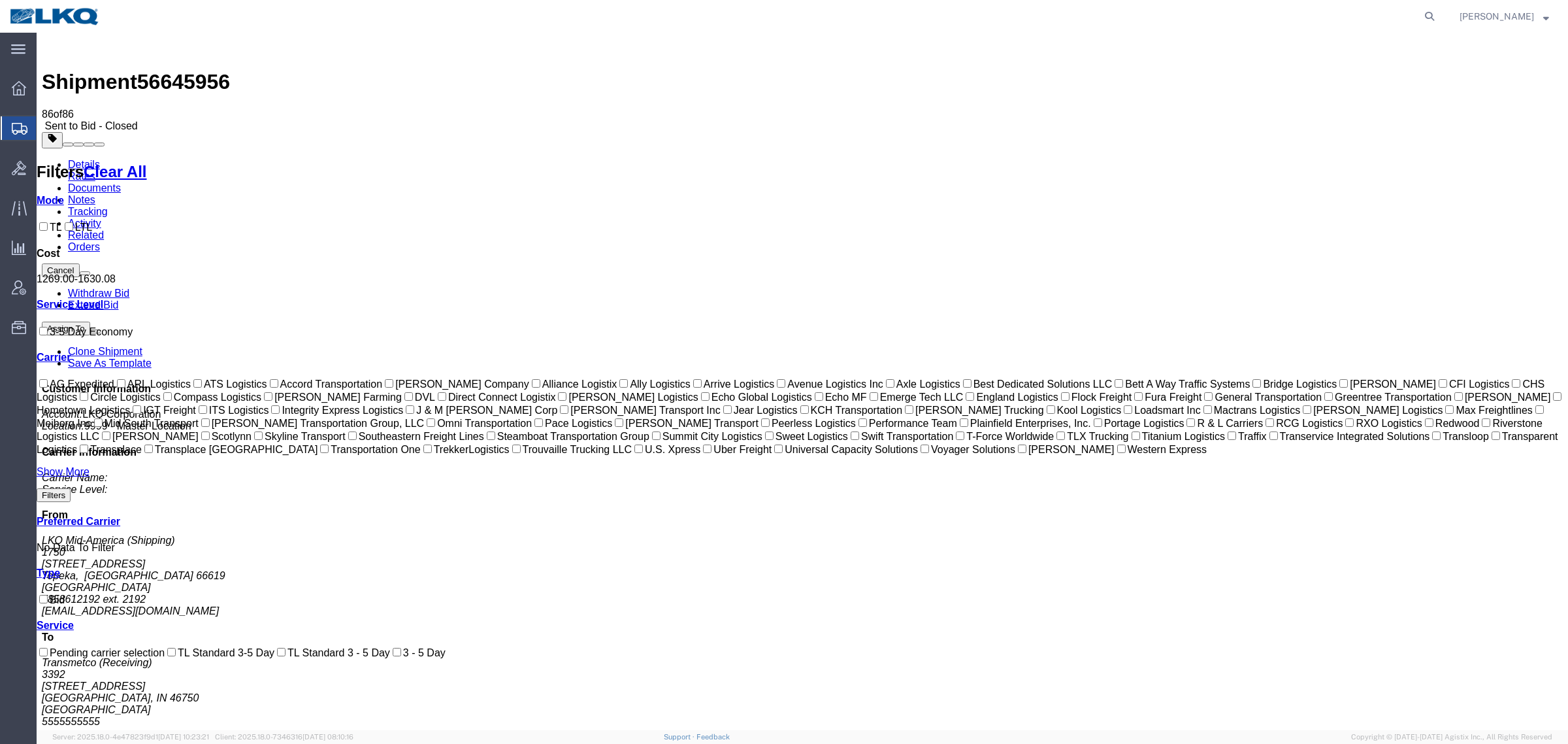
drag, startPoint x: 922, startPoint y: 129, endPoint x: 921, endPoint y: 155, distance: 26.0
click at [107, 206] on link "Tracking" at bounding box center [88, 211] width 39 height 11
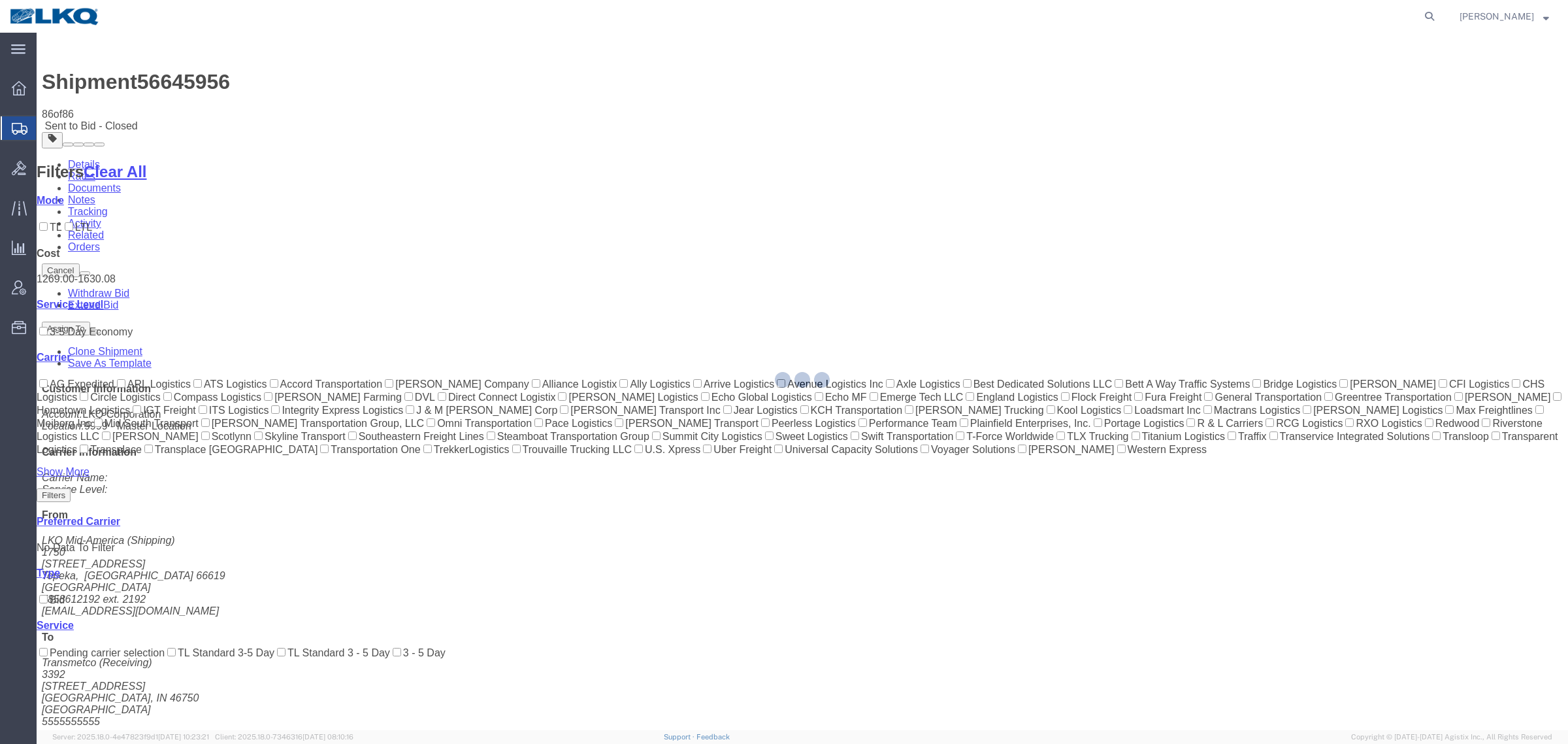
click at [241, 87] on div at bounding box center [802, 381] width 1532 height 698
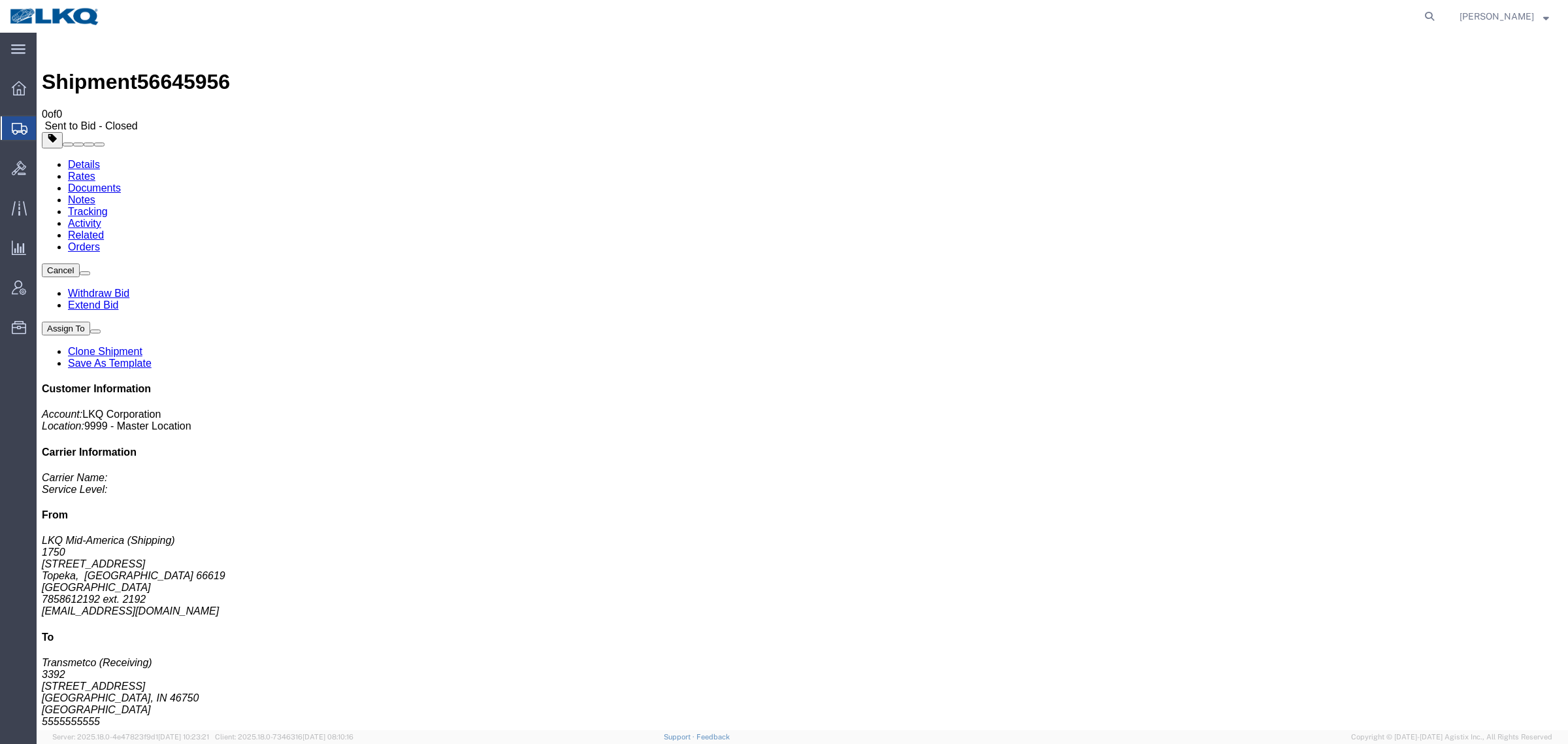
click at [96, 194] on link "Notes" at bounding box center [82, 199] width 28 height 11
click at [96, 170] on link "Rates" at bounding box center [82, 175] width 28 height 11
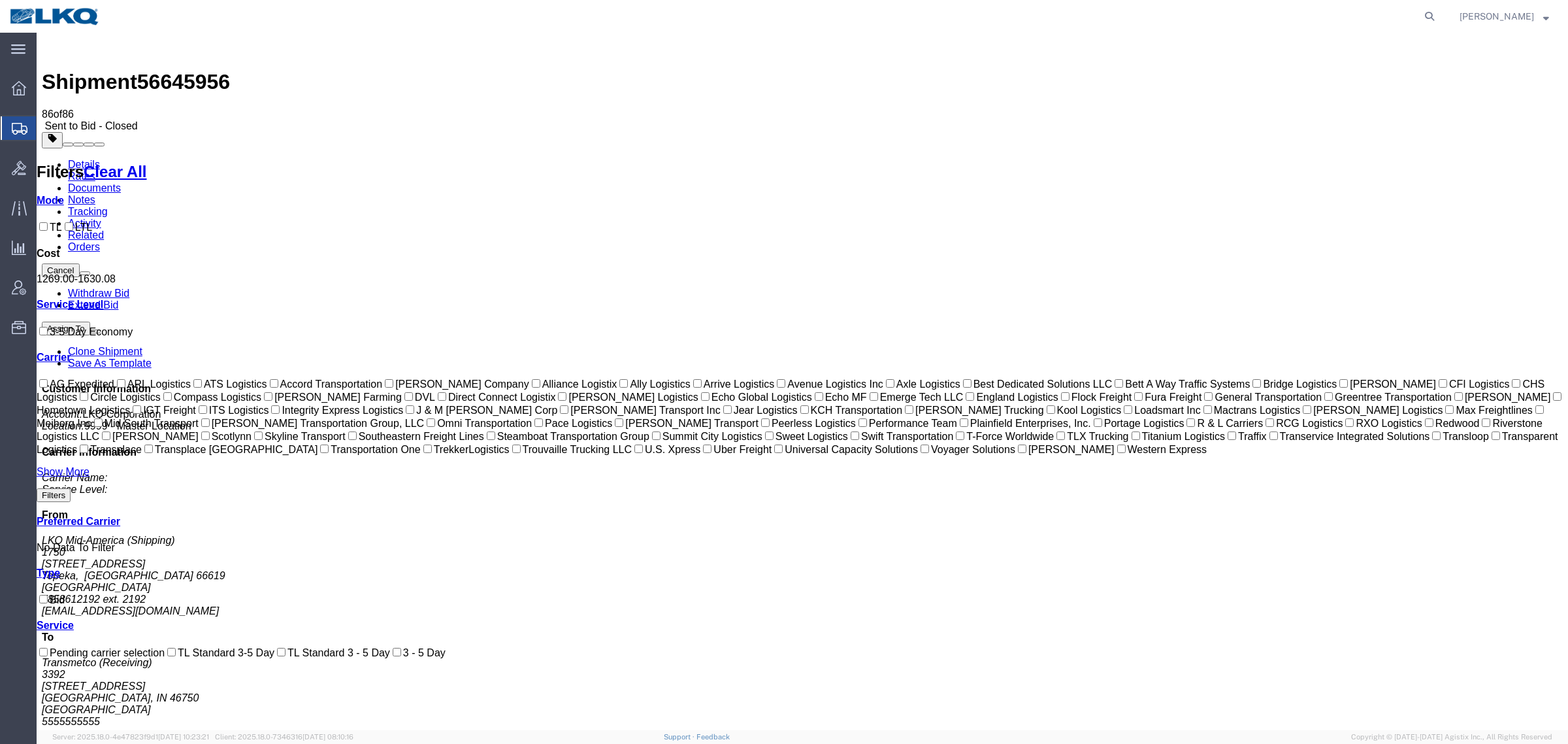
click at [183, 70] on span "56645956" at bounding box center [183, 82] width 93 height 24
copy span "56645956"
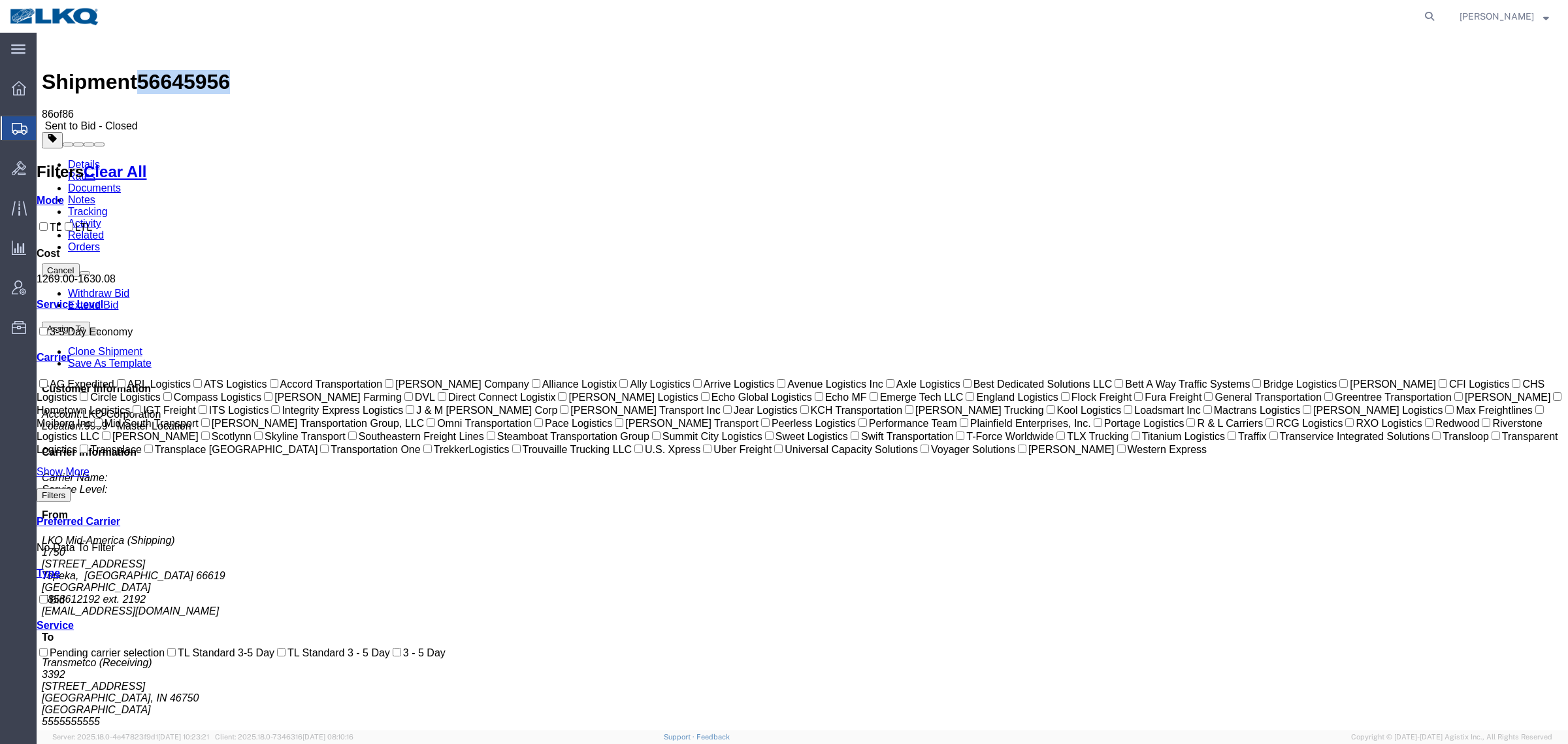
click at [96, 194] on link "Notes" at bounding box center [82, 199] width 28 height 11
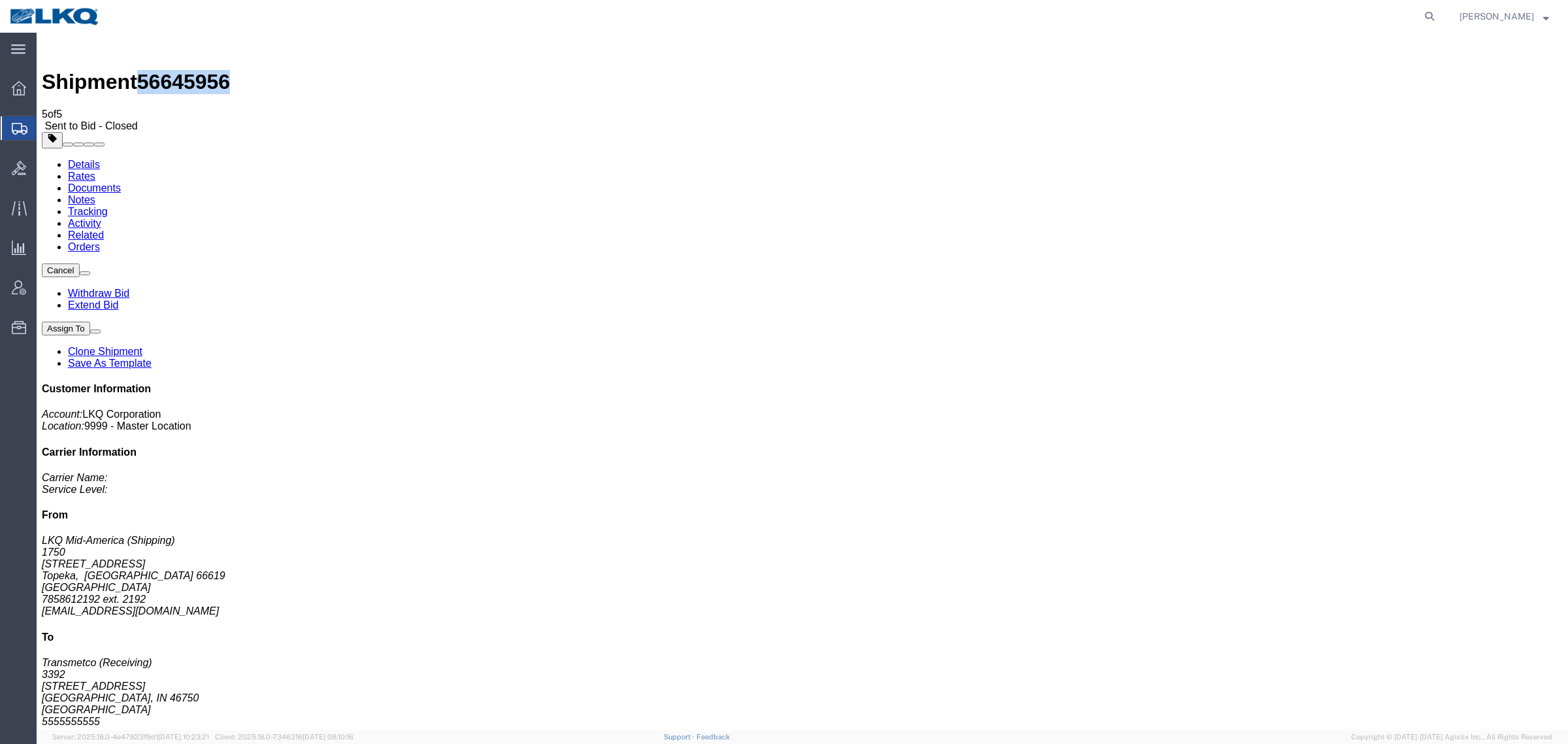
click at [96, 170] on link "Rates" at bounding box center [82, 175] width 28 height 11
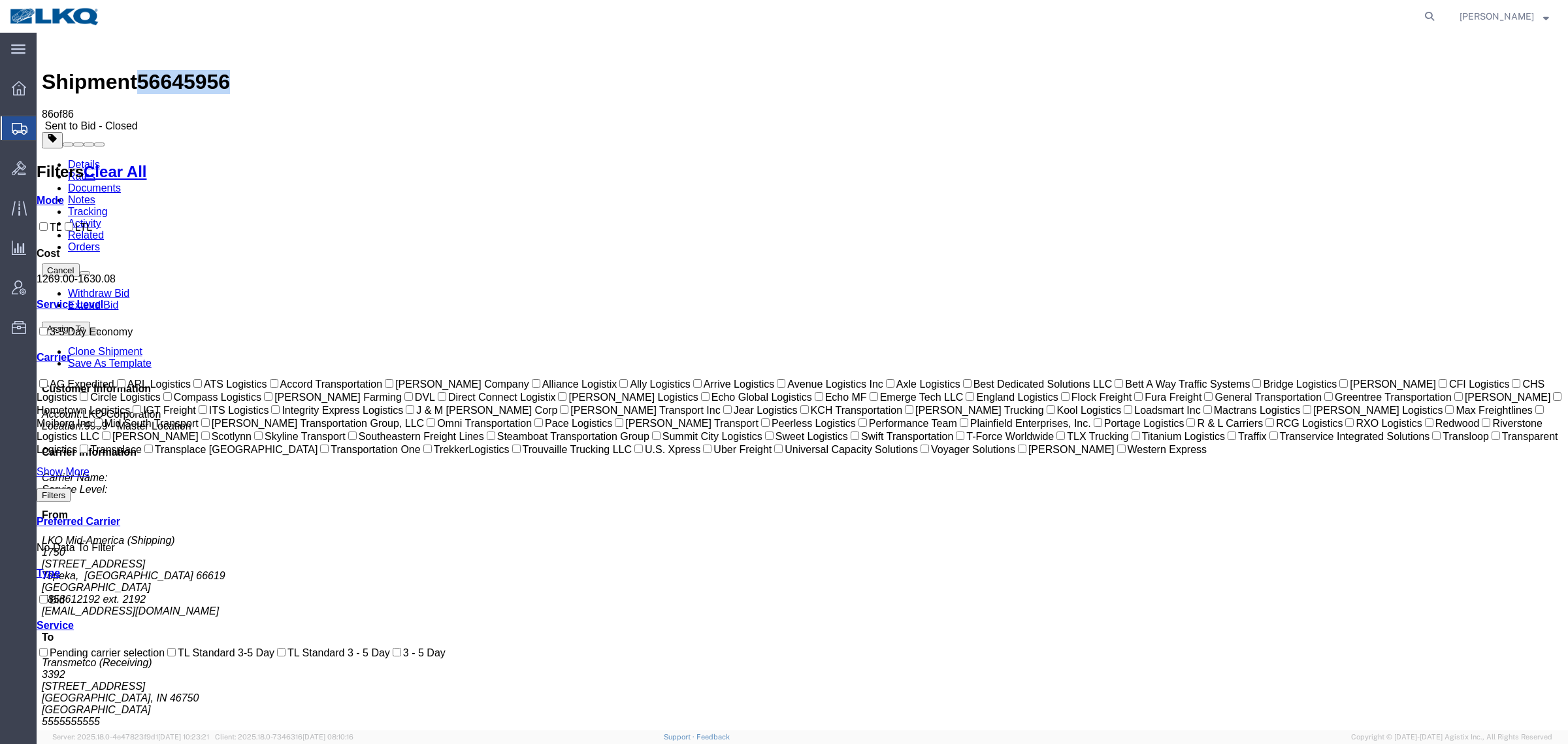
click at [96, 194] on link "Notes" at bounding box center [82, 199] width 28 height 11
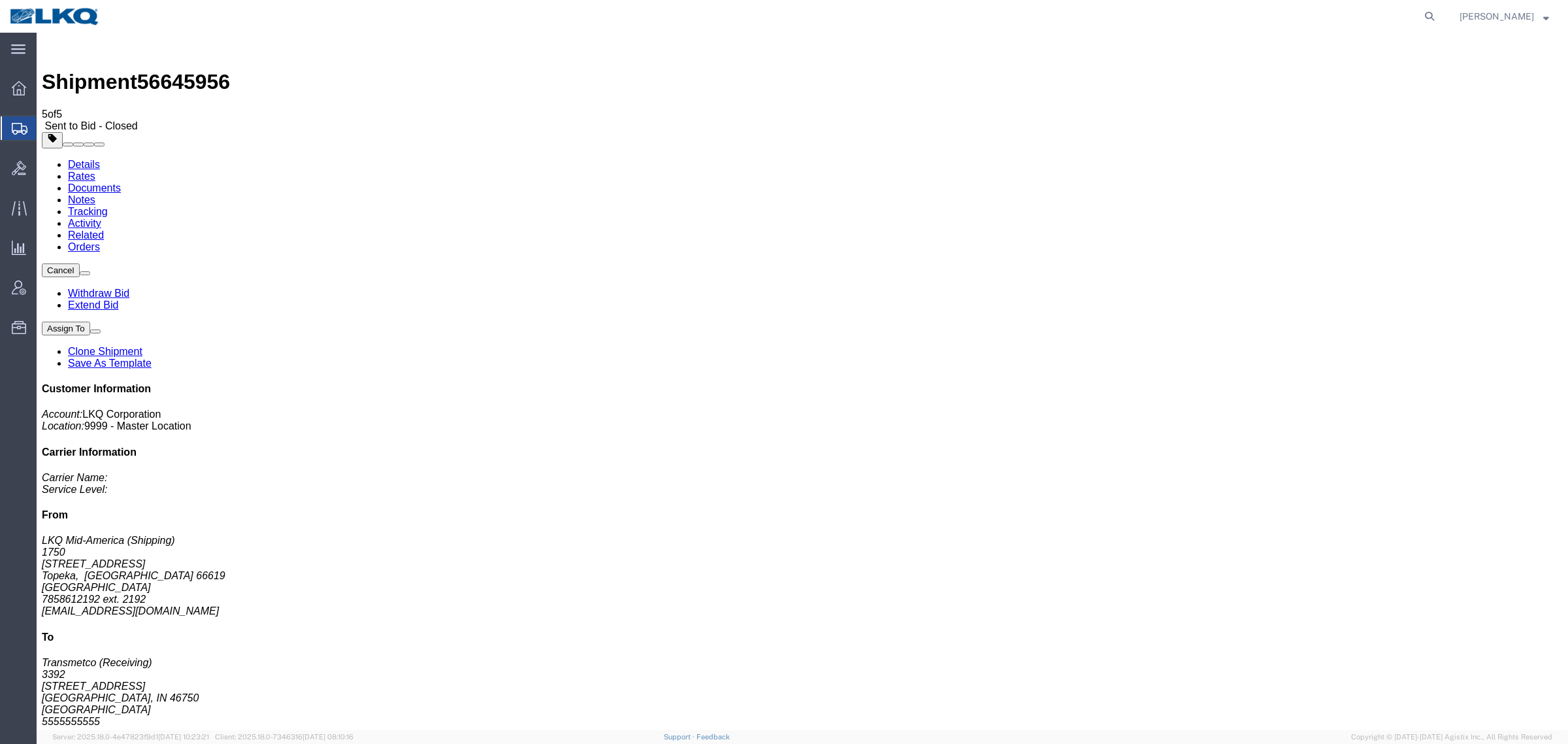
drag, startPoint x: 158, startPoint y: 105, endPoint x: 141, endPoint y: 101, distance: 17.5
click at [96, 170] on link "Rates" at bounding box center [82, 175] width 28 height 11
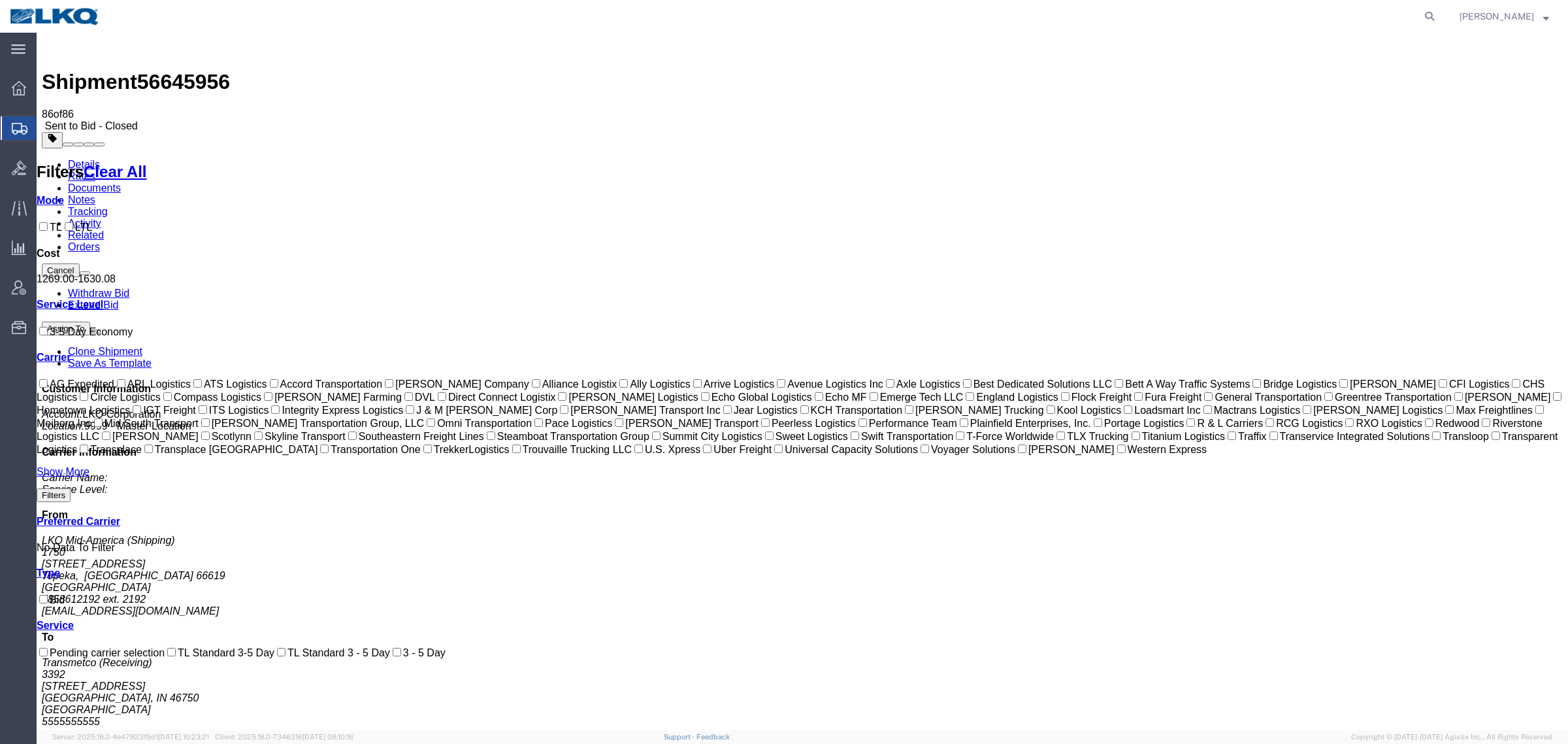
click at [760, 159] on ul "Details Rates Documents Notes Tracking Activity Related Orders" at bounding box center [802, 206] width 1522 height 95
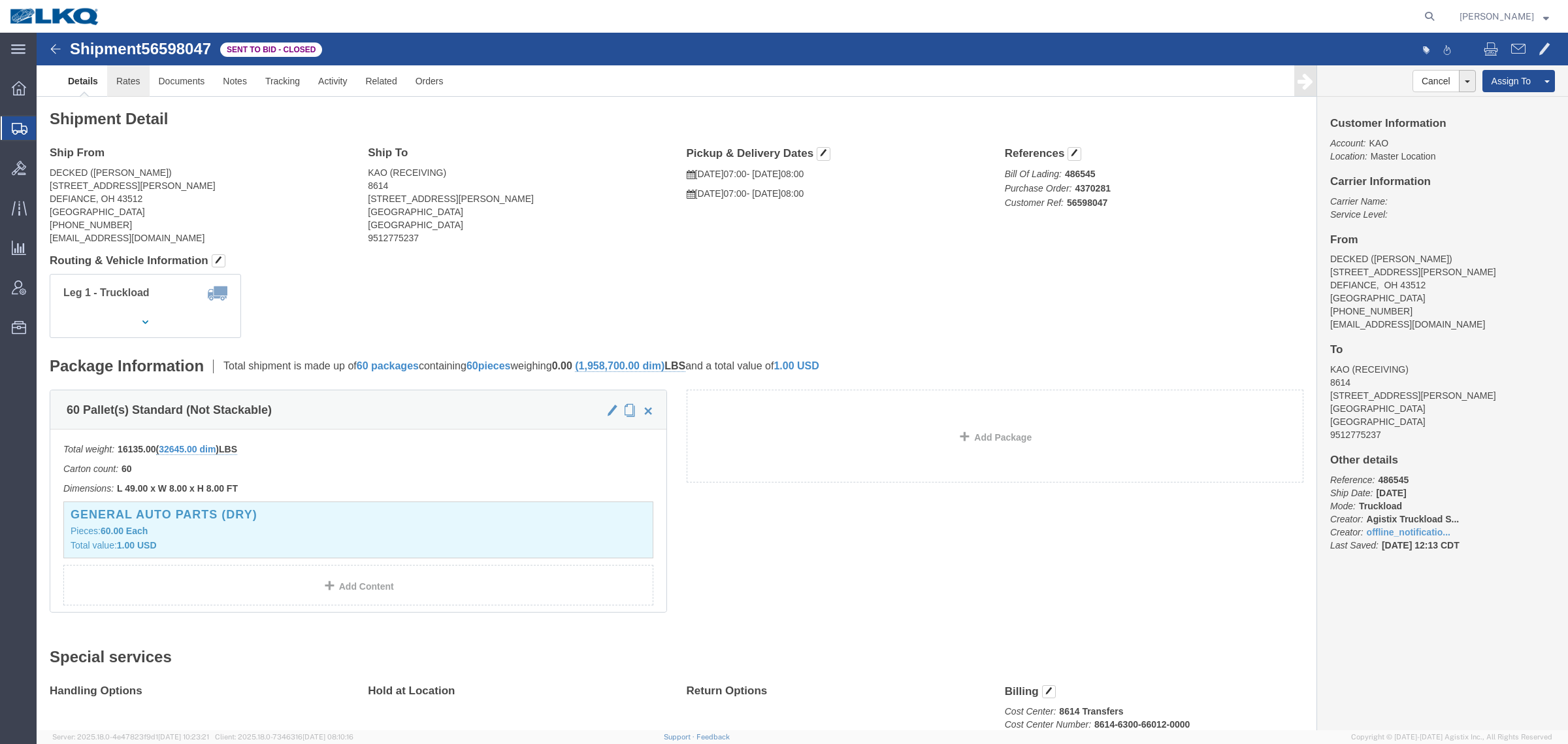
click link "Rates"
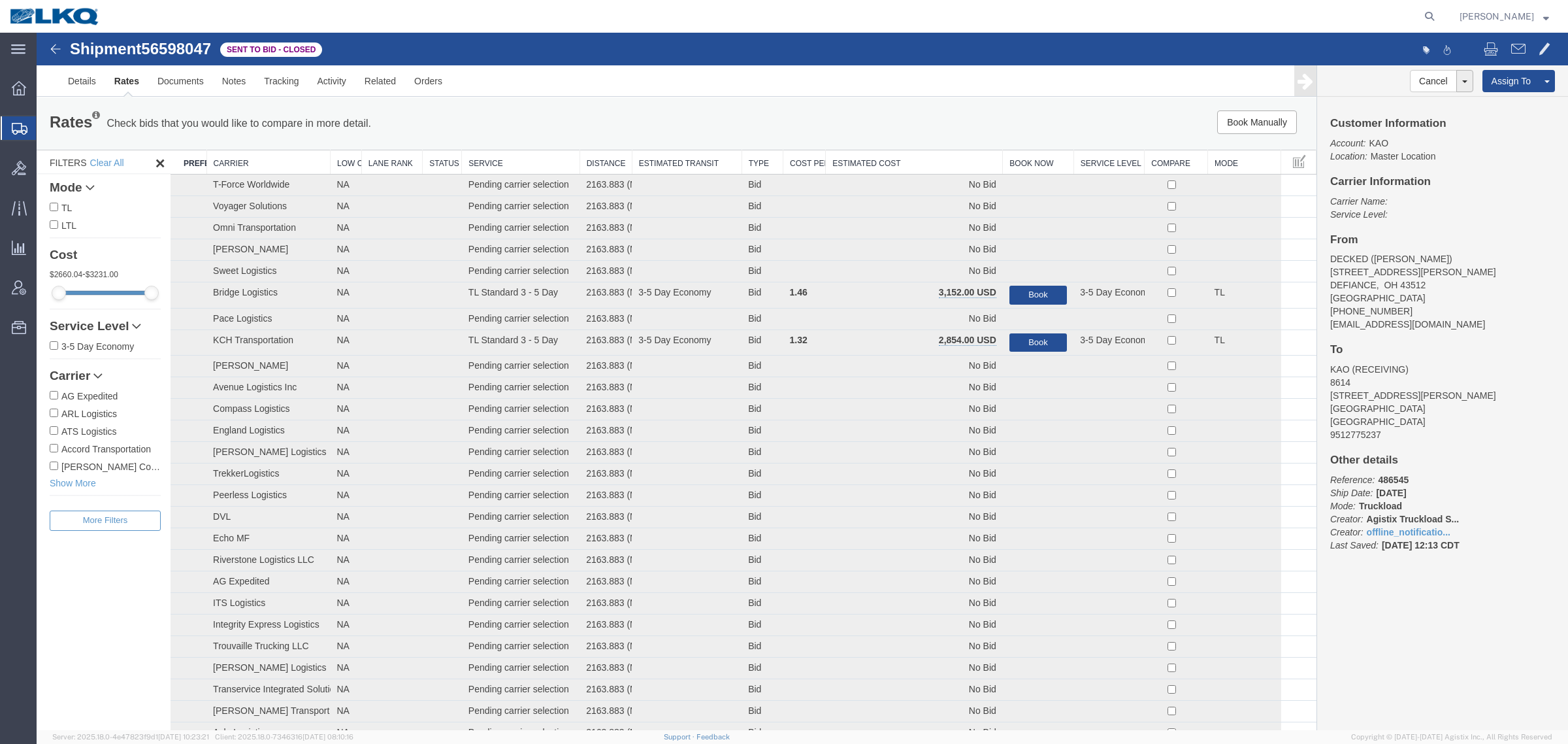
click at [844, 154] on th "Estimated Cost" at bounding box center [915, 163] width 177 height 25
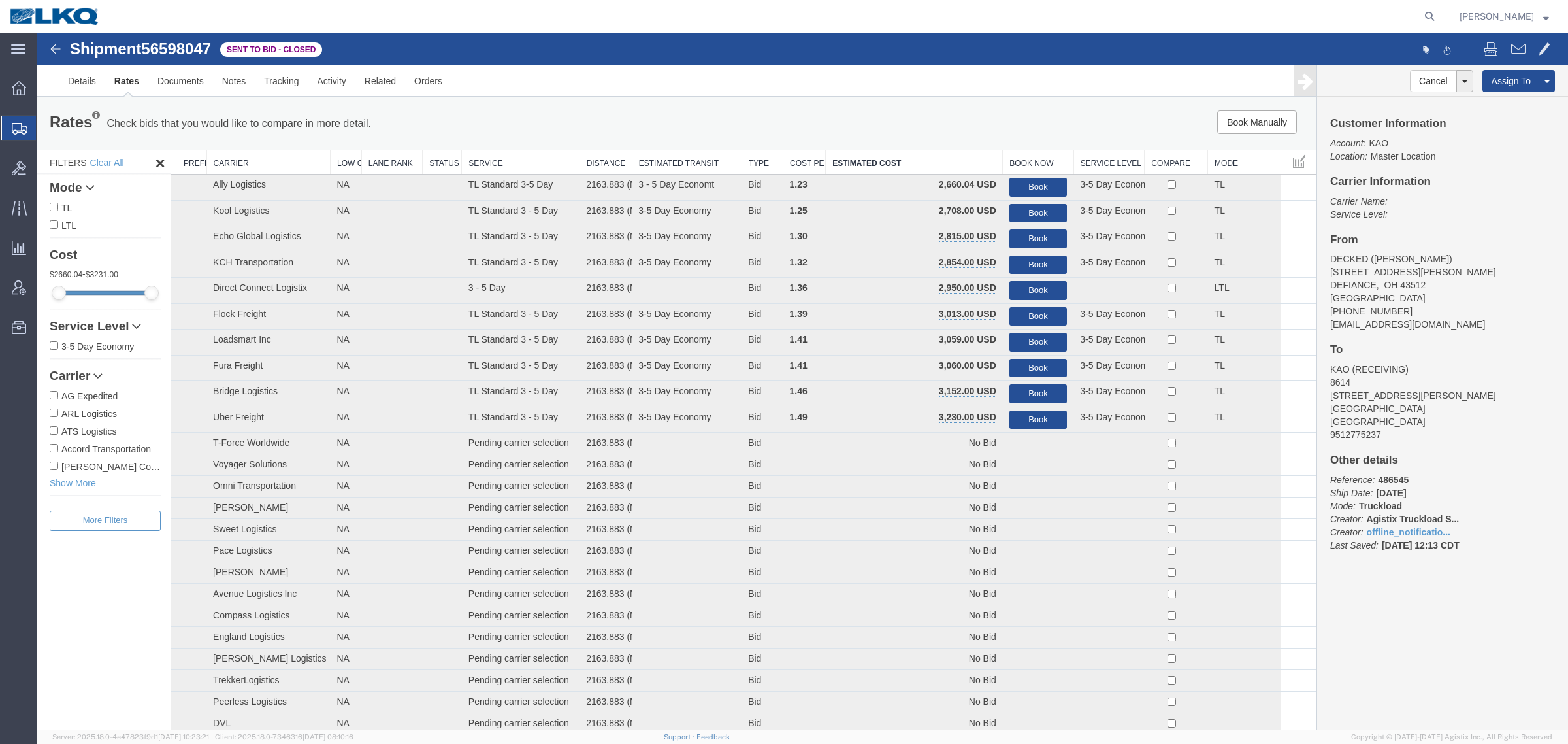
click at [873, 125] on div "Book Manually Pause Continue" at bounding box center [1048, 122] width 531 height 24
click at [697, 109] on div "Rates Check bids that you would like to compare in more detail. Compare Filter …" at bounding box center [677, 123] width 1280 height 52
click at [703, 106] on div "Rates Check bids that you would like to compare in more detail. Compare Filter …" at bounding box center [677, 123] width 1280 height 52
click at [747, 111] on div "Rates Check bids that you would like to compare in more detail. Compare Filter" at bounding box center [411, 123] width 743 height 27
click at [54, 77] on div "Details Rates Documents Notes Tracking Activity Related Orders Cancel Withdraw …" at bounding box center [802, 81] width 1532 height 32
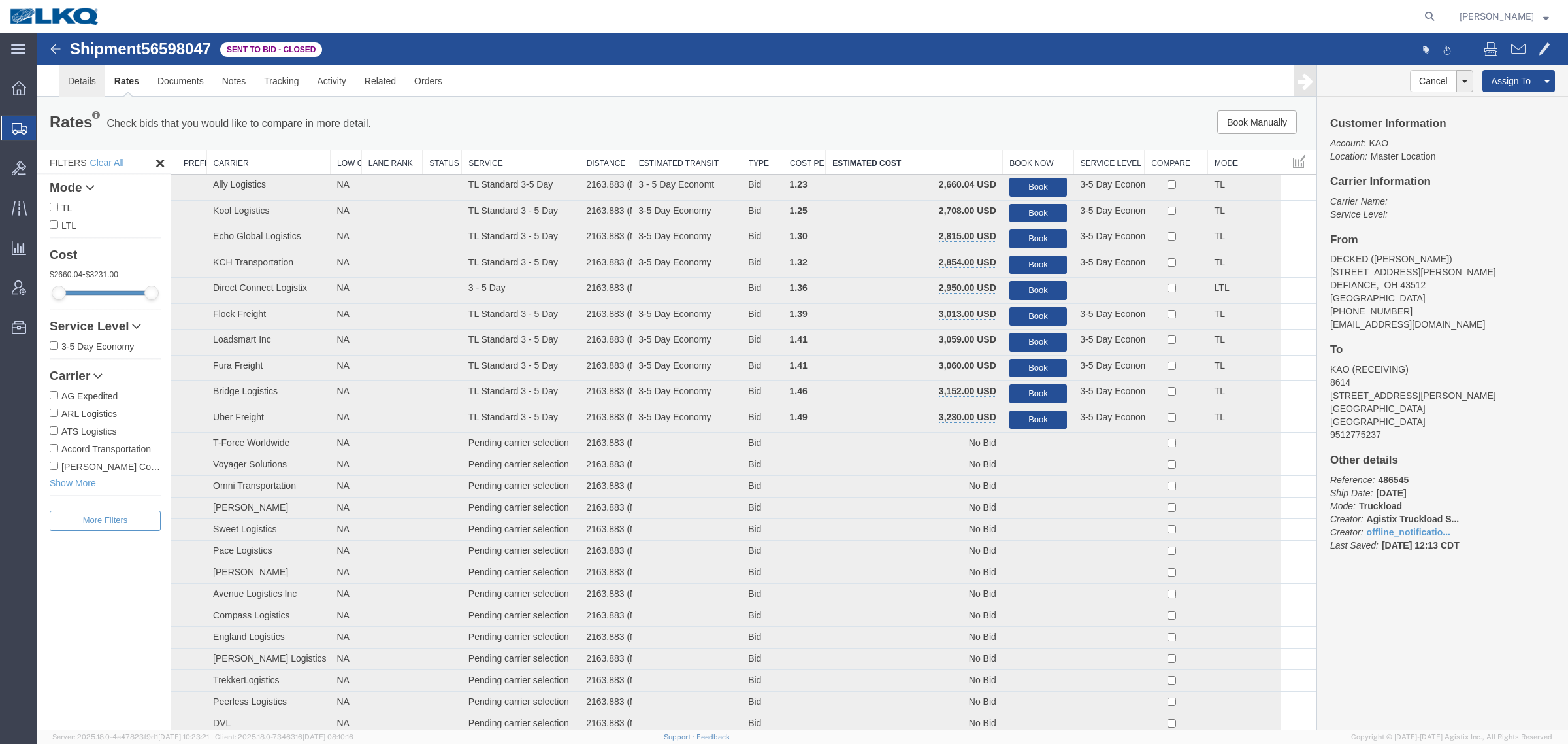
click at [82, 79] on link "Details" at bounding box center [82, 81] width 46 height 32
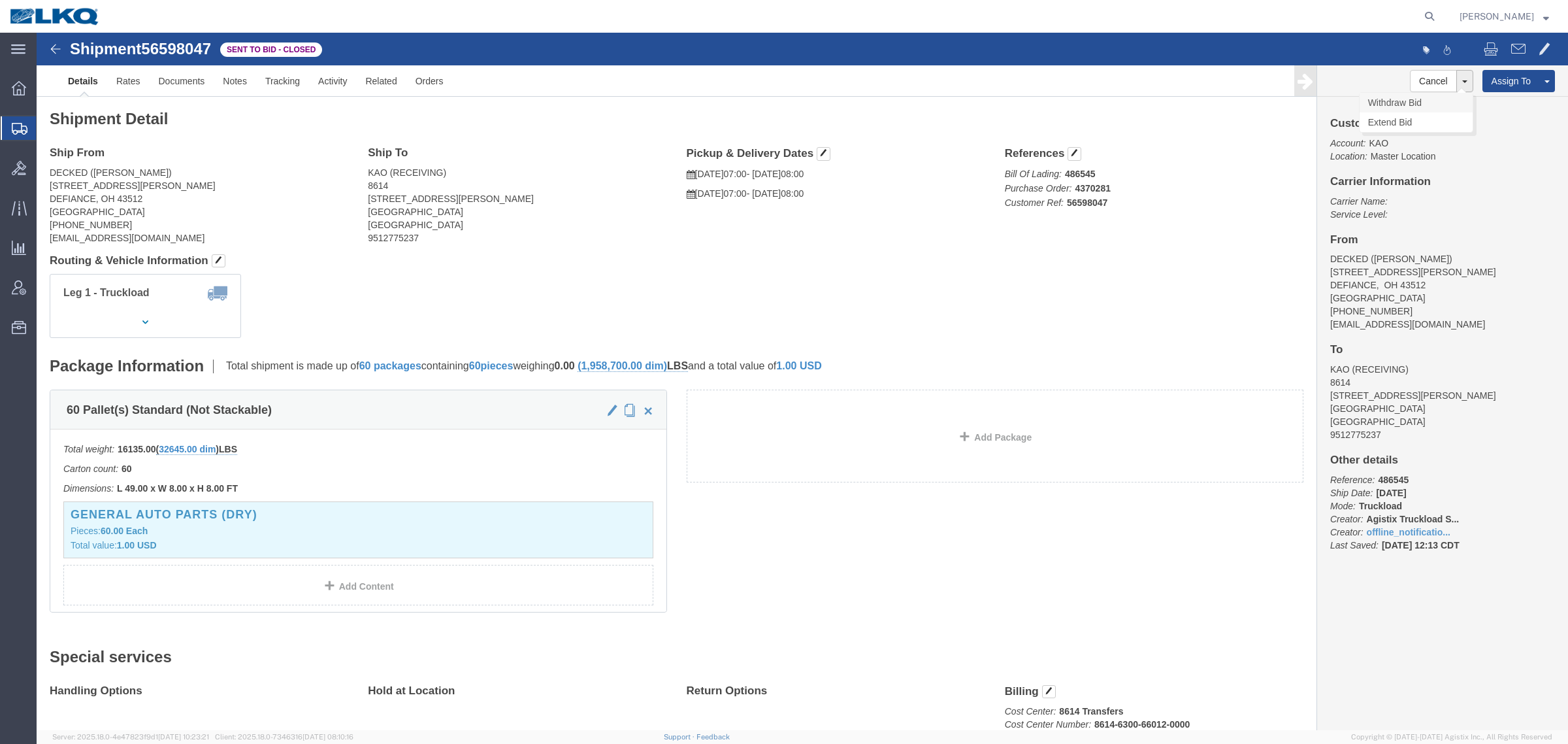
click link "Withdraw Bid"
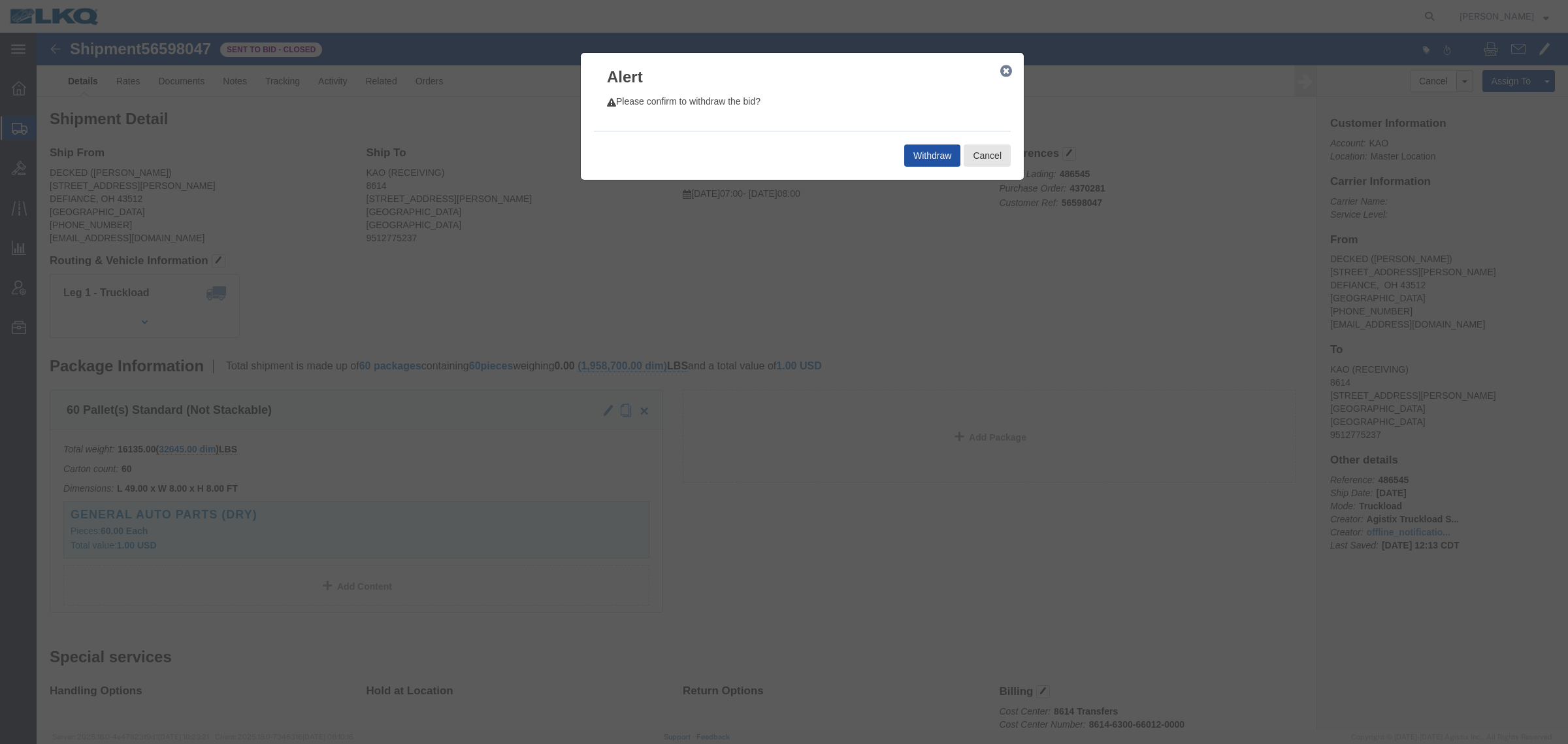
click button "Withdraw"
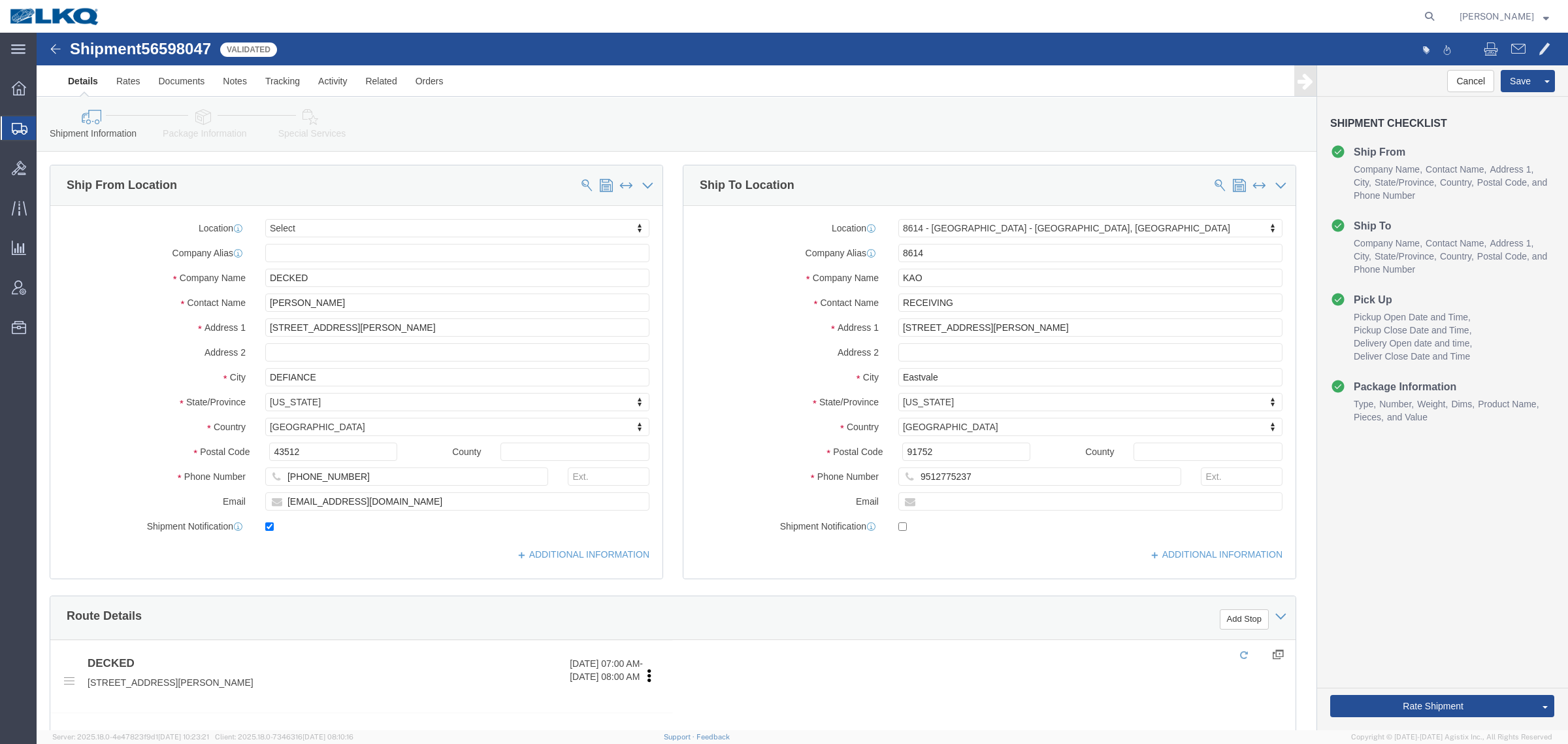
select select
select select "30605"
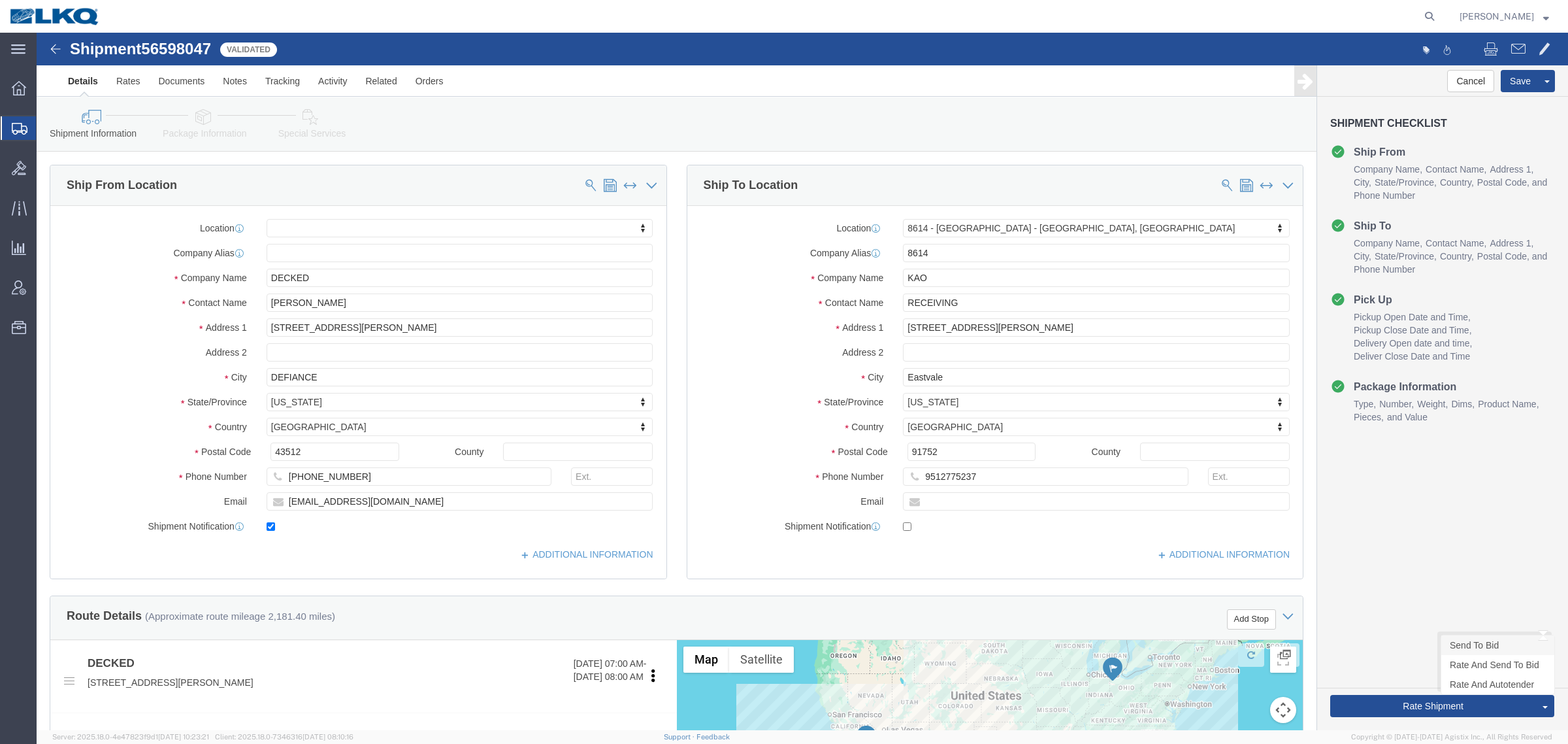
click link "Send To Bid"
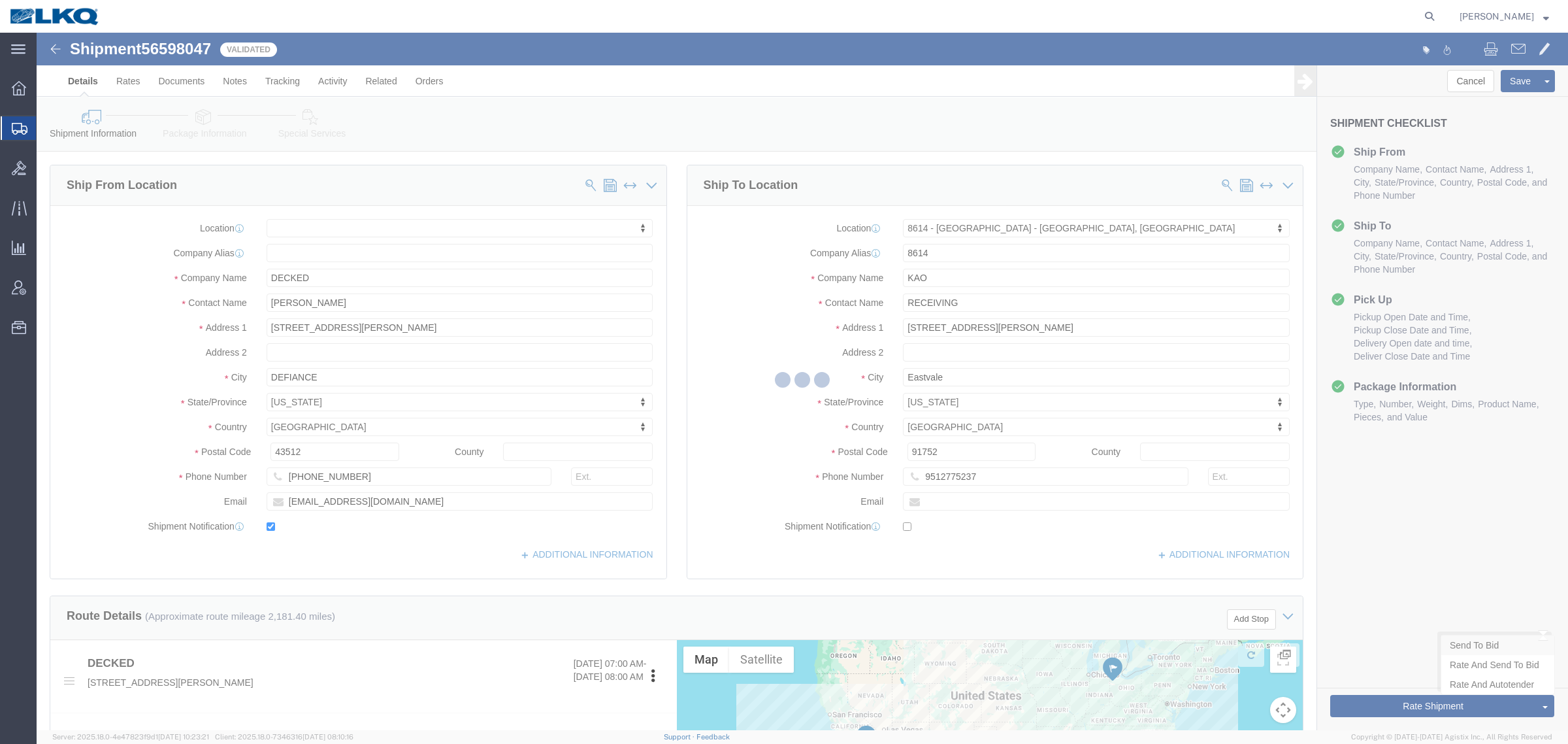
select select "TL"
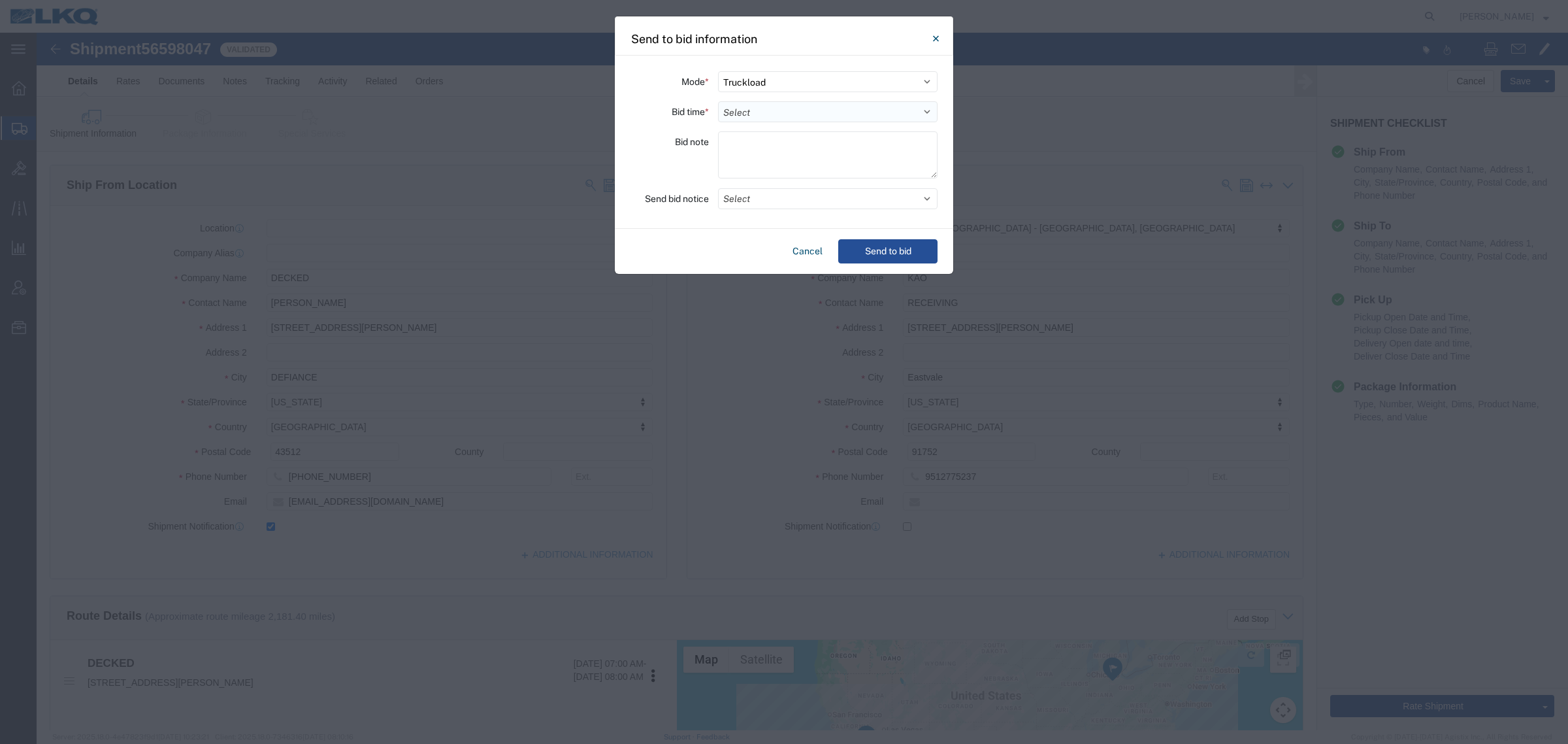
click at [766, 115] on select "Select 30 Min (Rush) 1 Hour (Rush) 2 Hours (Rush) 4 Hours (Rush) 8 Hours (Rush)…" at bounding box center [827, 111] width 220 height 21
select select "24"
click at [718, 101] on select "Select 30 Min (Rush) 1 Hour (Rush) 2 Hours (Rush) 4 Hours (Rush) 8 Hours (Rush)…" at bounding box center [827, 111] width 220 height 21
click at [860, 248] on button "Send to bid" at bounding box center [887, 251] width 99 height 25
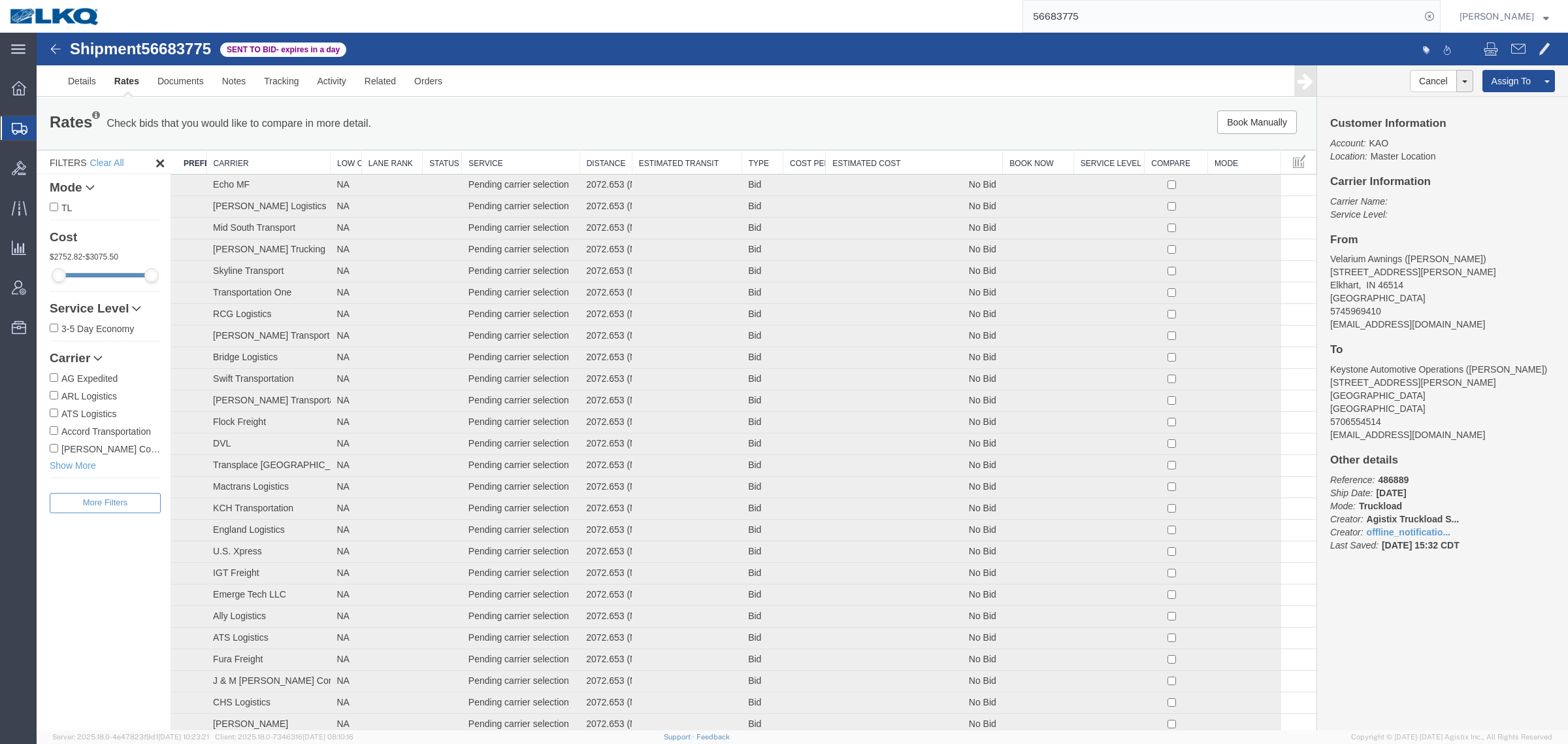
paste input "21"
drag, startPoint x: 1106, startPoint y: 10, endPoint x: 763, endPoint y: 28, distance: 343.5
click at [765, 27] on div "56683775" at bounding box center [774, 16] width 1331 height 33
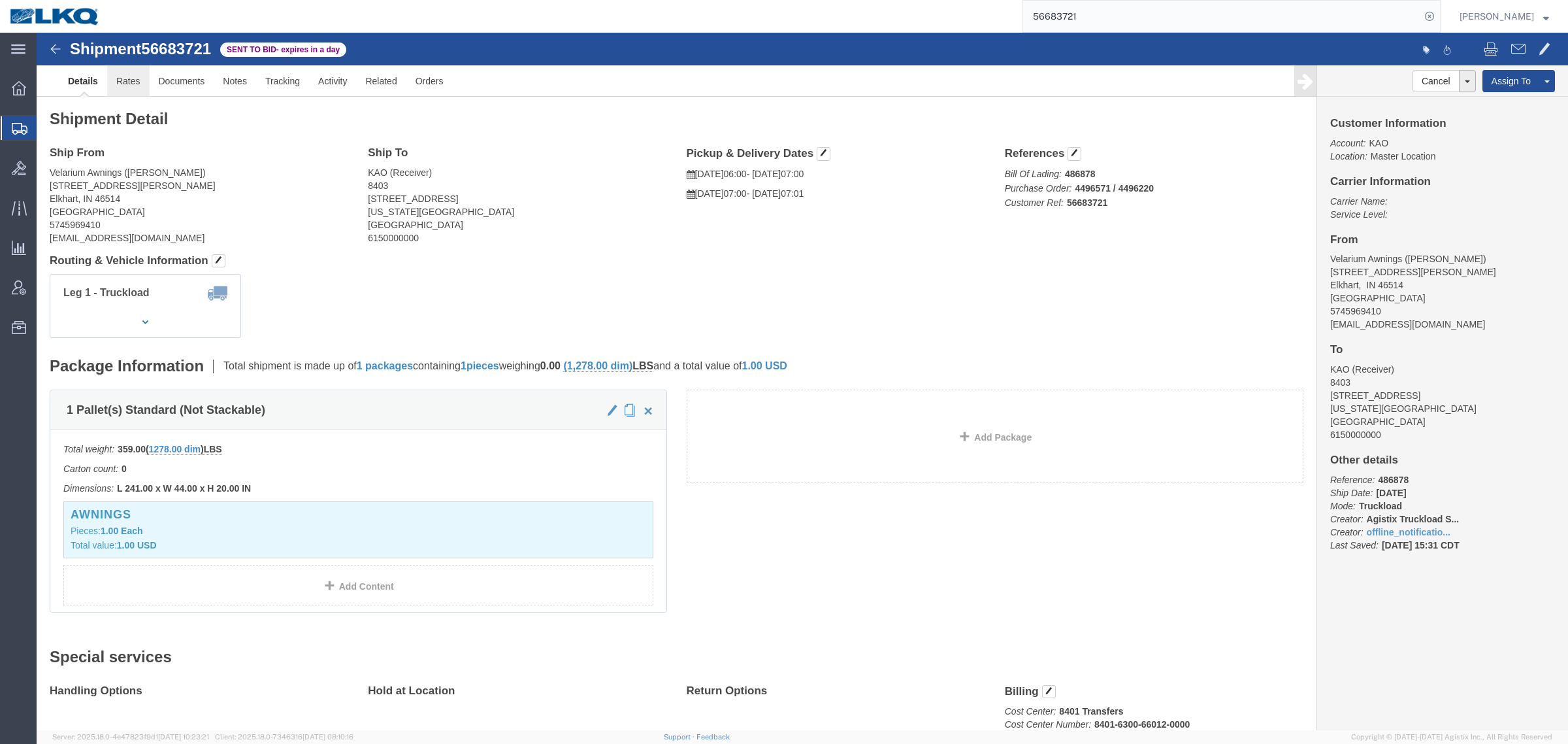
click link "Rates"
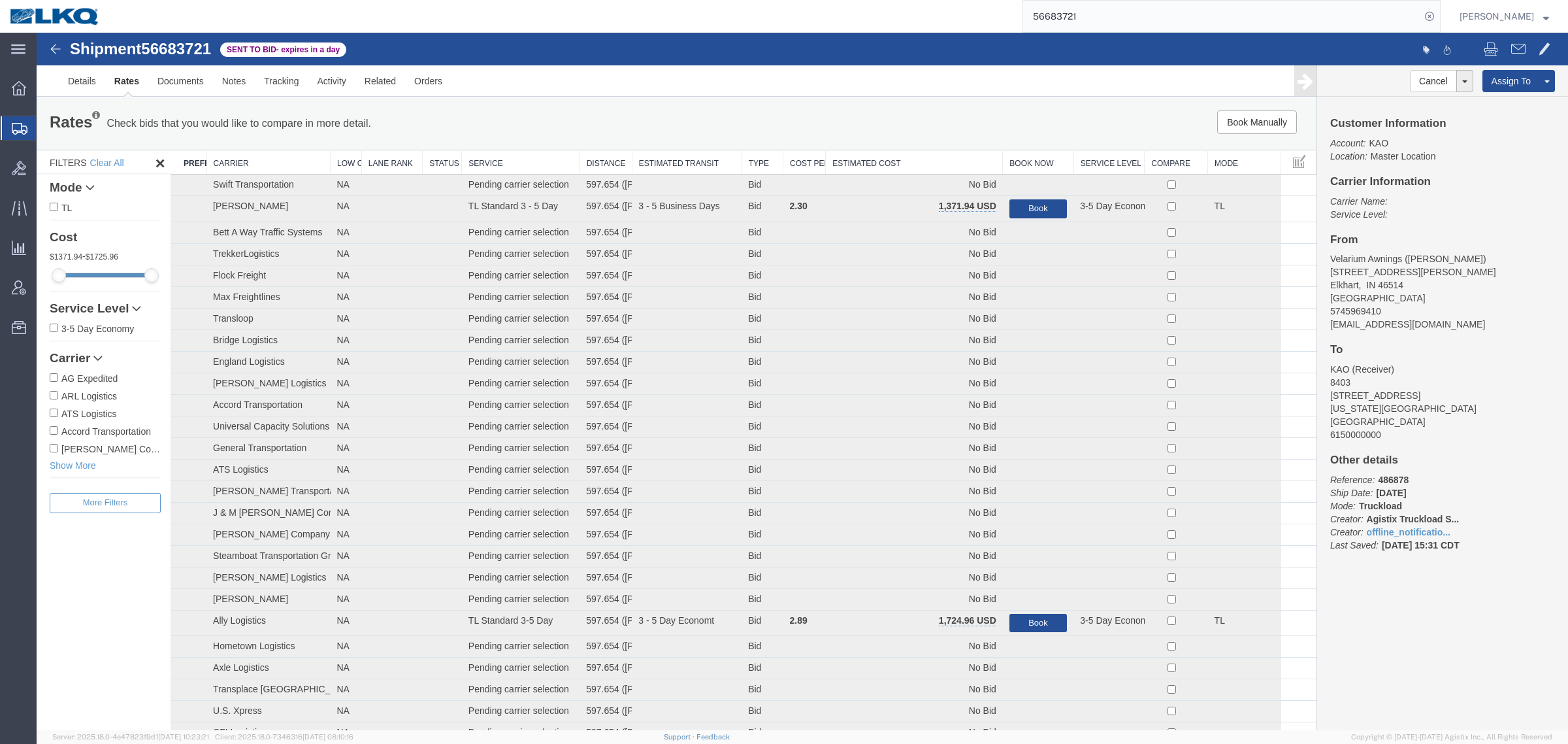
click at [882, 158] on th "Estimated Cost" at bounding box center [915, 163] width 177 height 25
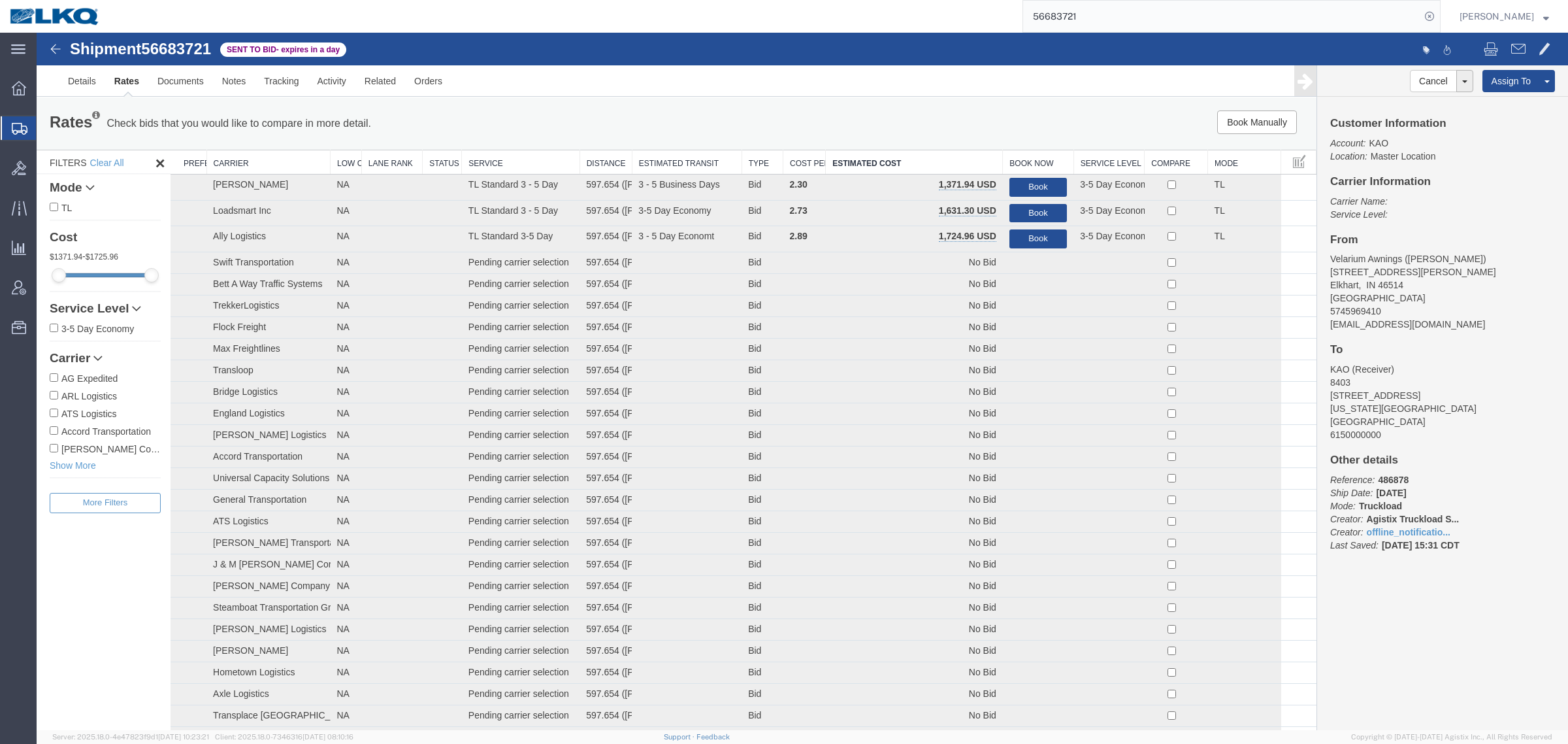
click at [1461, 298] on address "Velarium Awnings ([PERSON_NAME]) [STREET_ADDRESS][PERSON_NAME] 5745969410 [EMAI…" at bounding box center [1443, 292] width 225 height 79
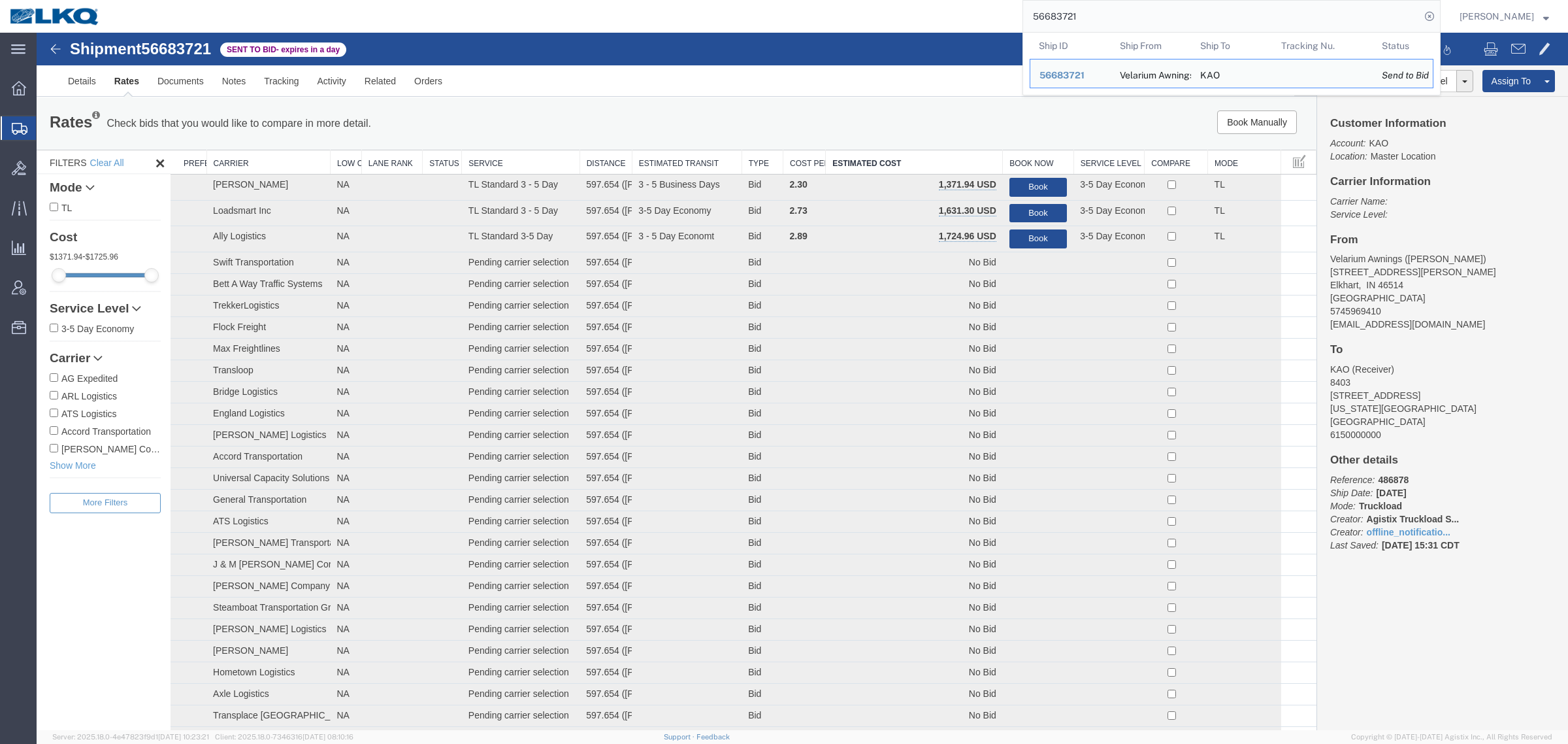
paste input "825"
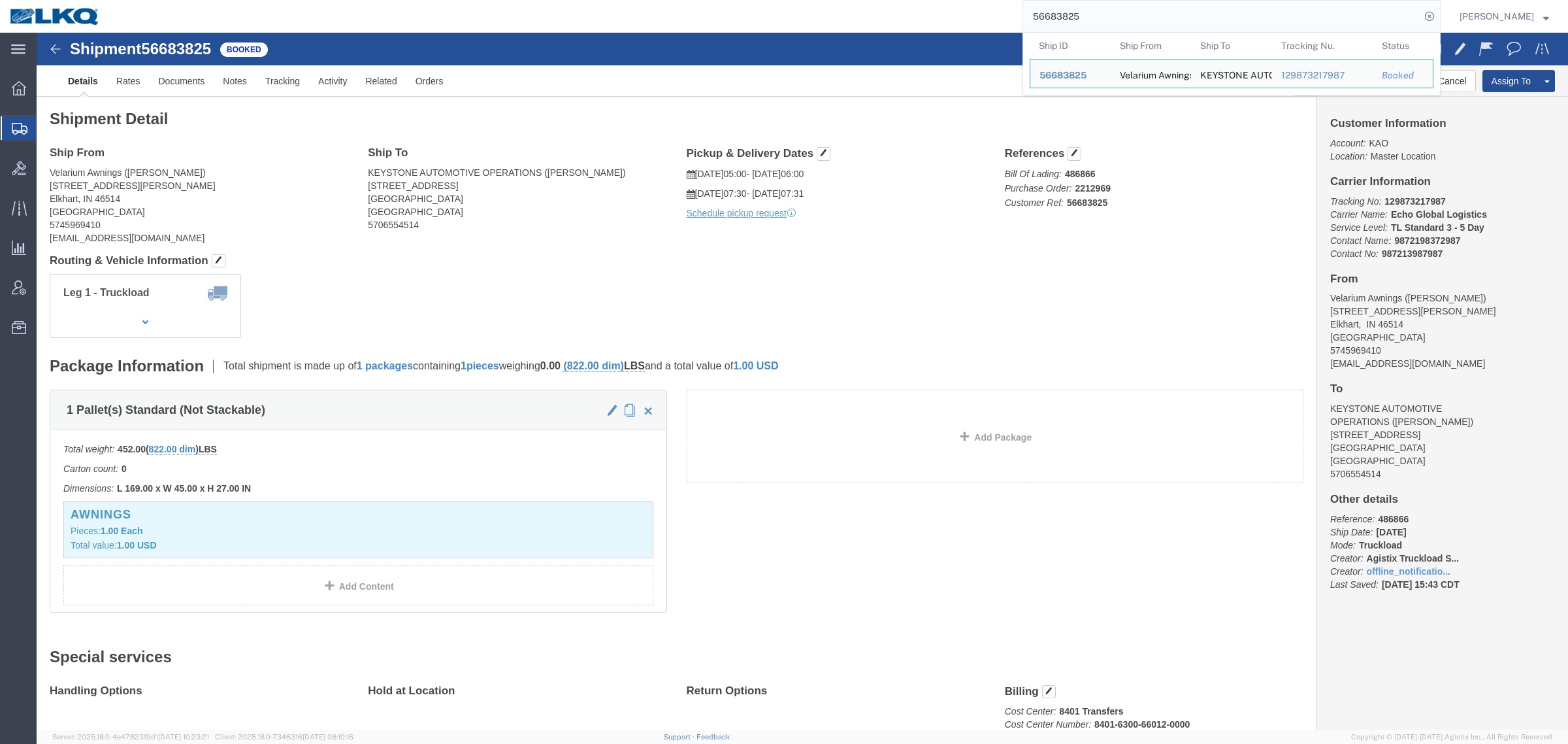
click div "Shipment Detail Ship From Velarium Awnings ([PERSON_NAME]) [STREET_ADDRESS][PER…"
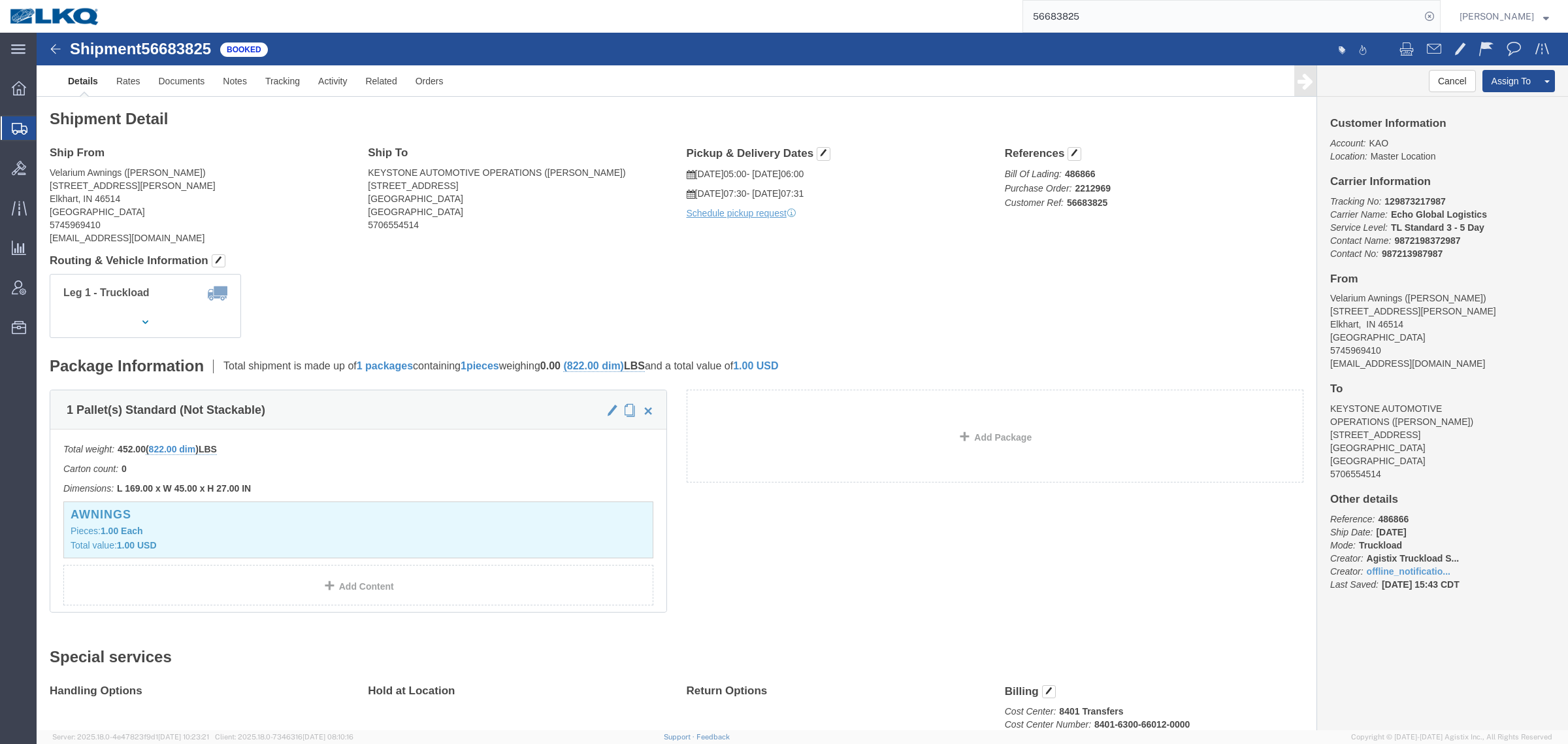
click div "Leg 1 - Truckload Vehicle 1: Standard Dry Van (53 Feet) Number of trucks: 1"
click link "Notes"
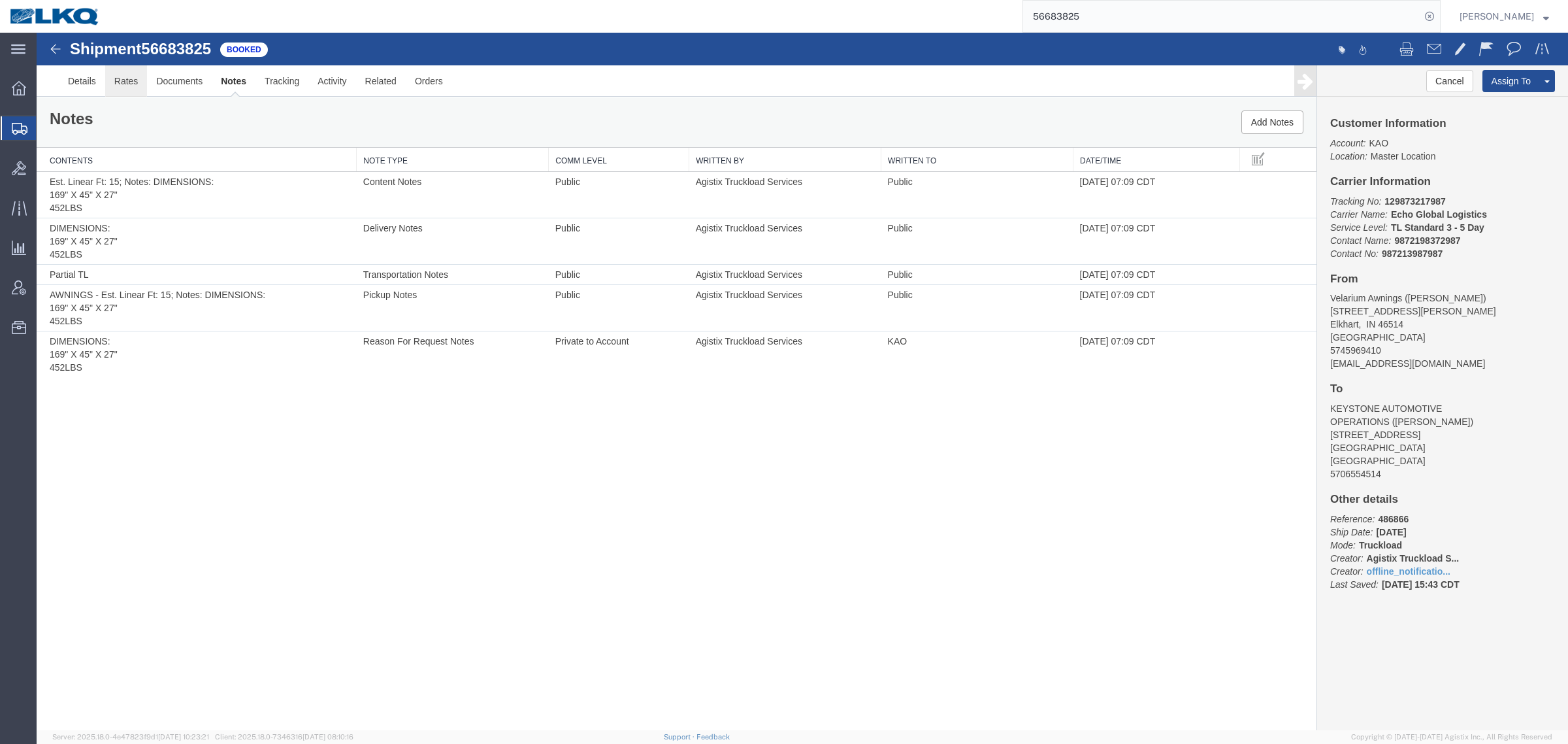
click at [115, 89] on link "Rates" at bounding box center [126, 81] width 42 height 32
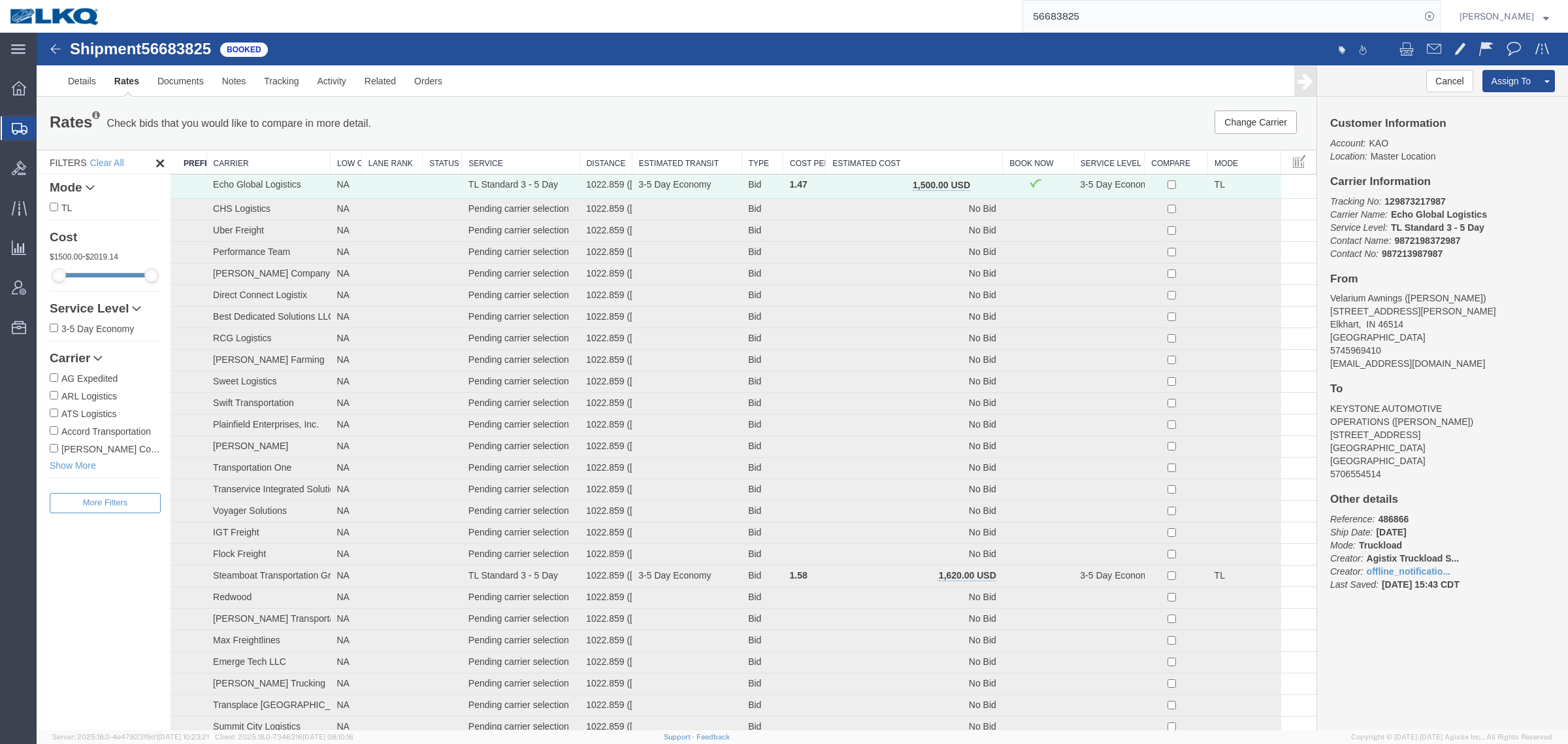
click at [888, 156] on th "Estimated Cost" at bounding box center [915, 163] width 177 height 25
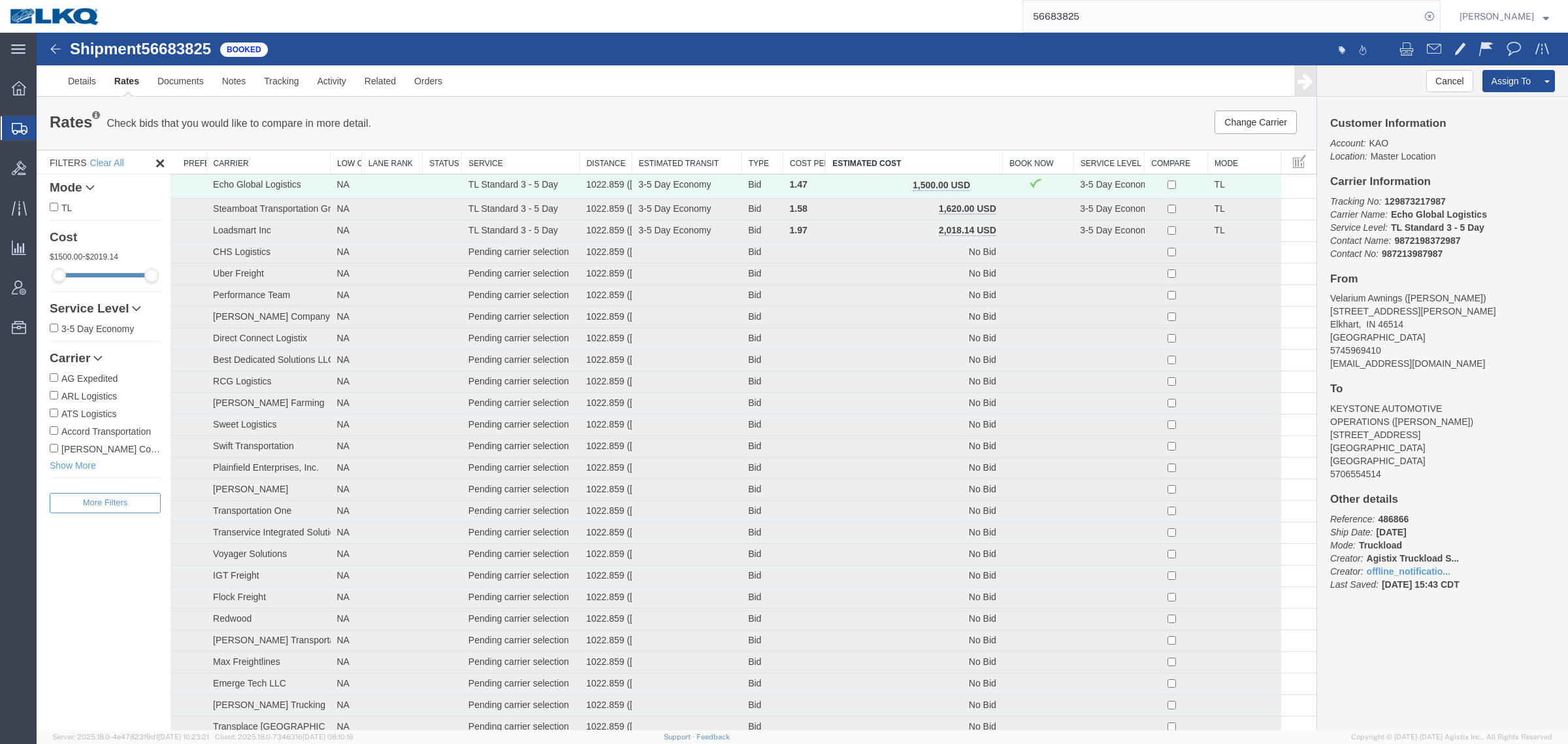
click at [890, 103] on div "Rates Check bids that you would like to compare in more detail. Compare Filter …" at bounding box center [677, 123] width 1280 height 52
click at [890, 102] on div "Rates Check bids that you would like to compare in more detail. Compare Filter …" at bounding box center [677, 123] width 1280 height 52
drag, startPoint x: 1116, startPoint y: 19, endPoint x: 843, endPoint y: 31, distance: 273.3
click at [871, 29] on div "56683825" at bounding box center [774, 16] width 1331 height 33
paste input "77"
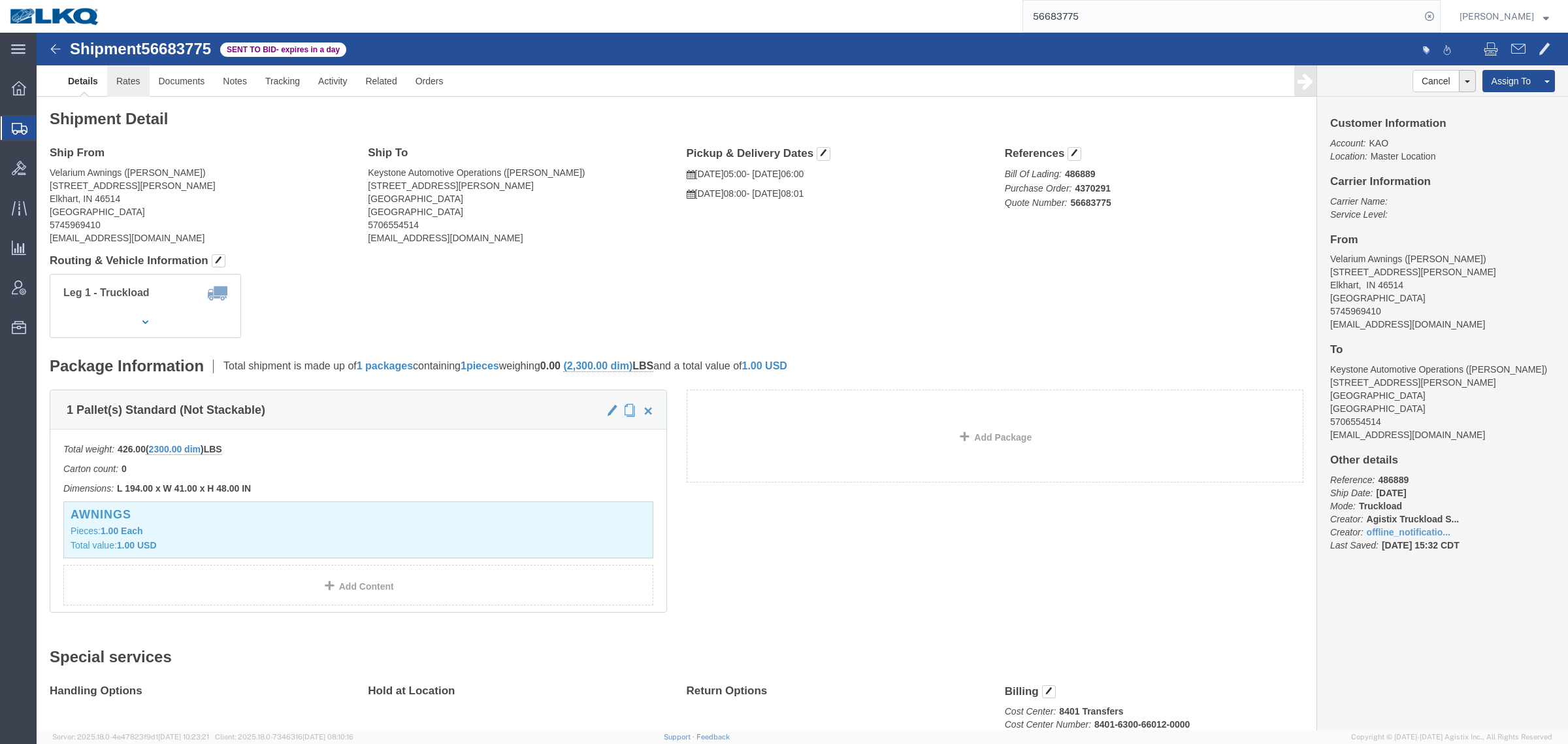
click link "Rates"
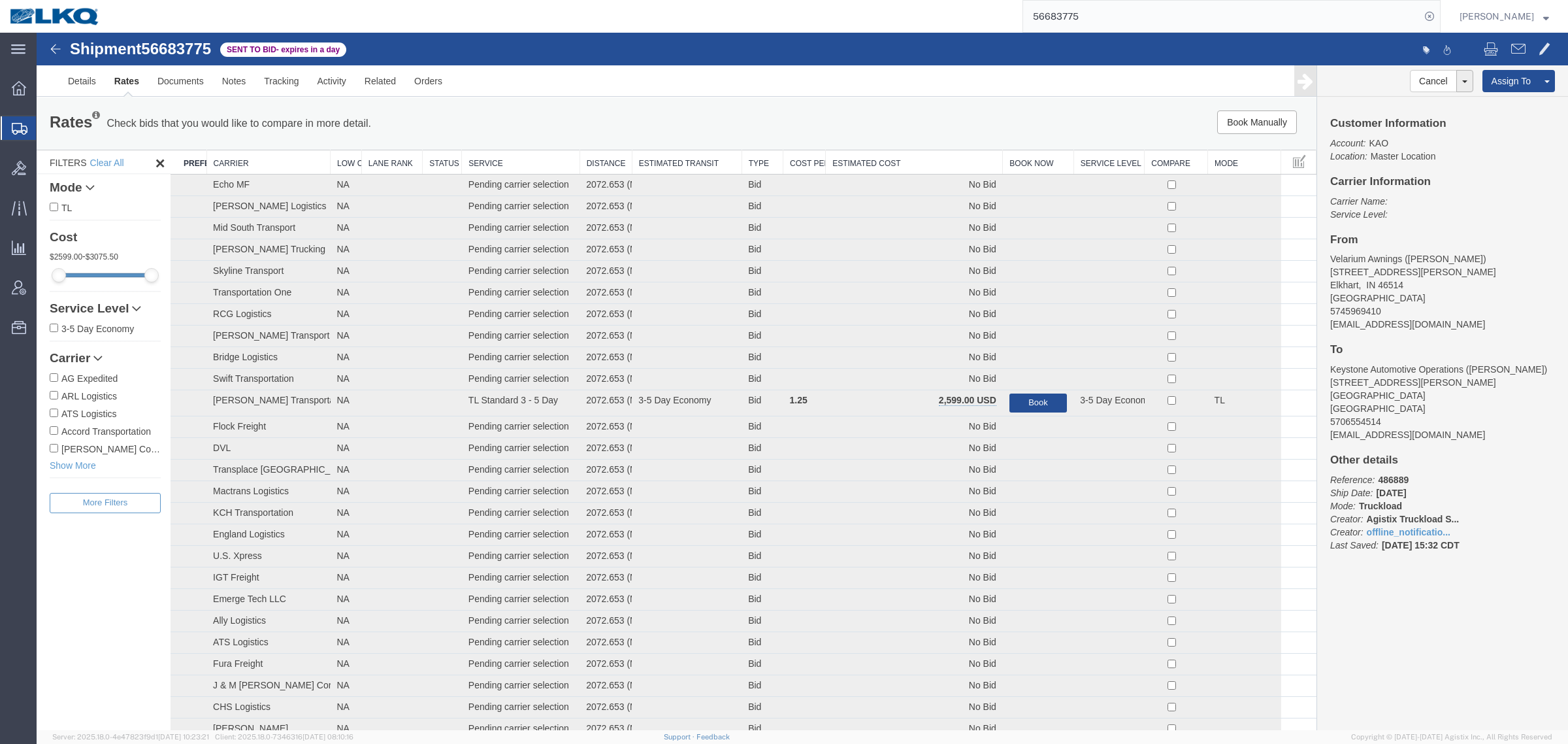
click at [895, 153] on th "Estimated Cost" at bounding box center [915, 163] width 177 height 25
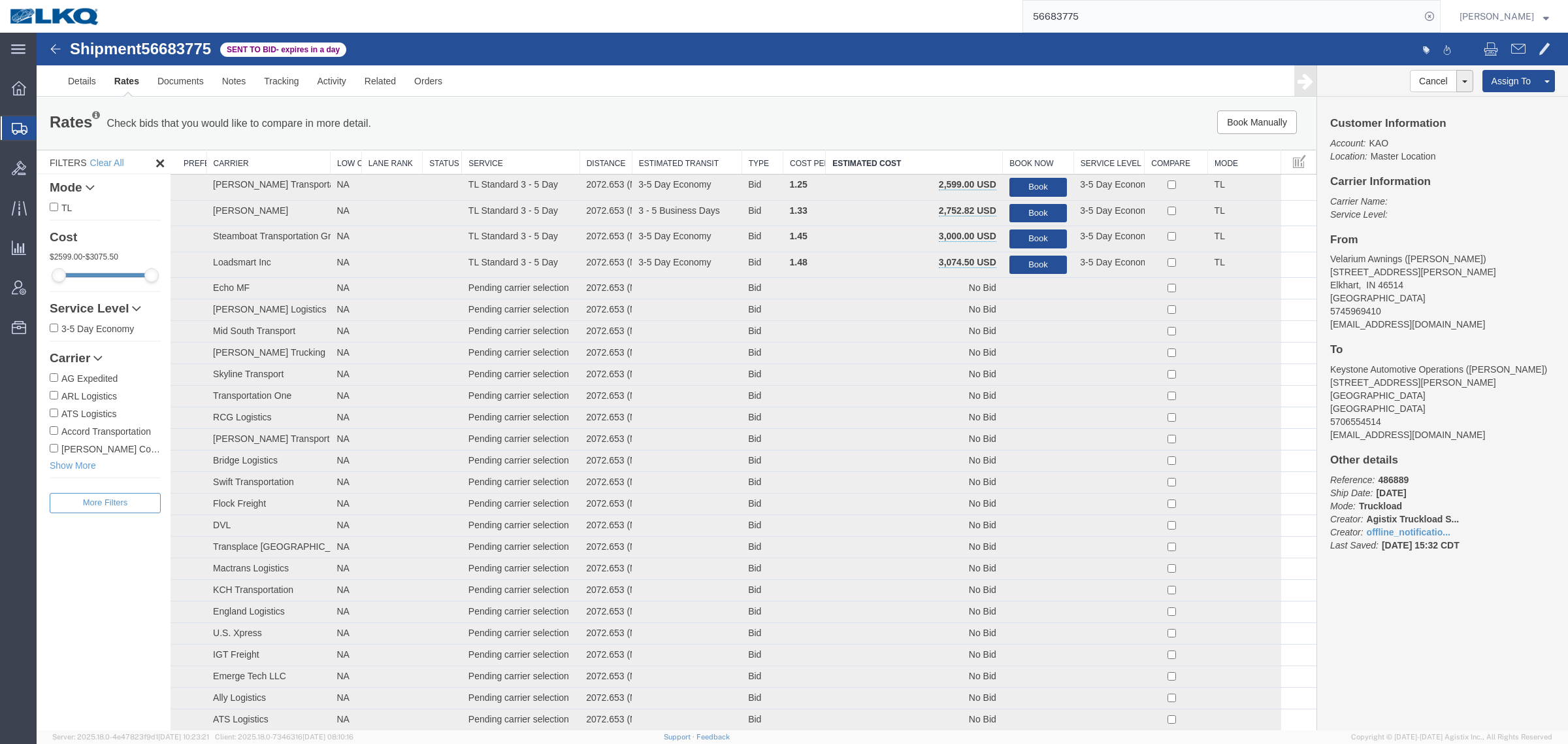
click at [887, 121] on div "Book Manually Pause Continue" at bounding box center [1048, 122] width 531 height 24
click at [230, 83] on link "Notes" at bounding box center [233, 81] width 42 height 32
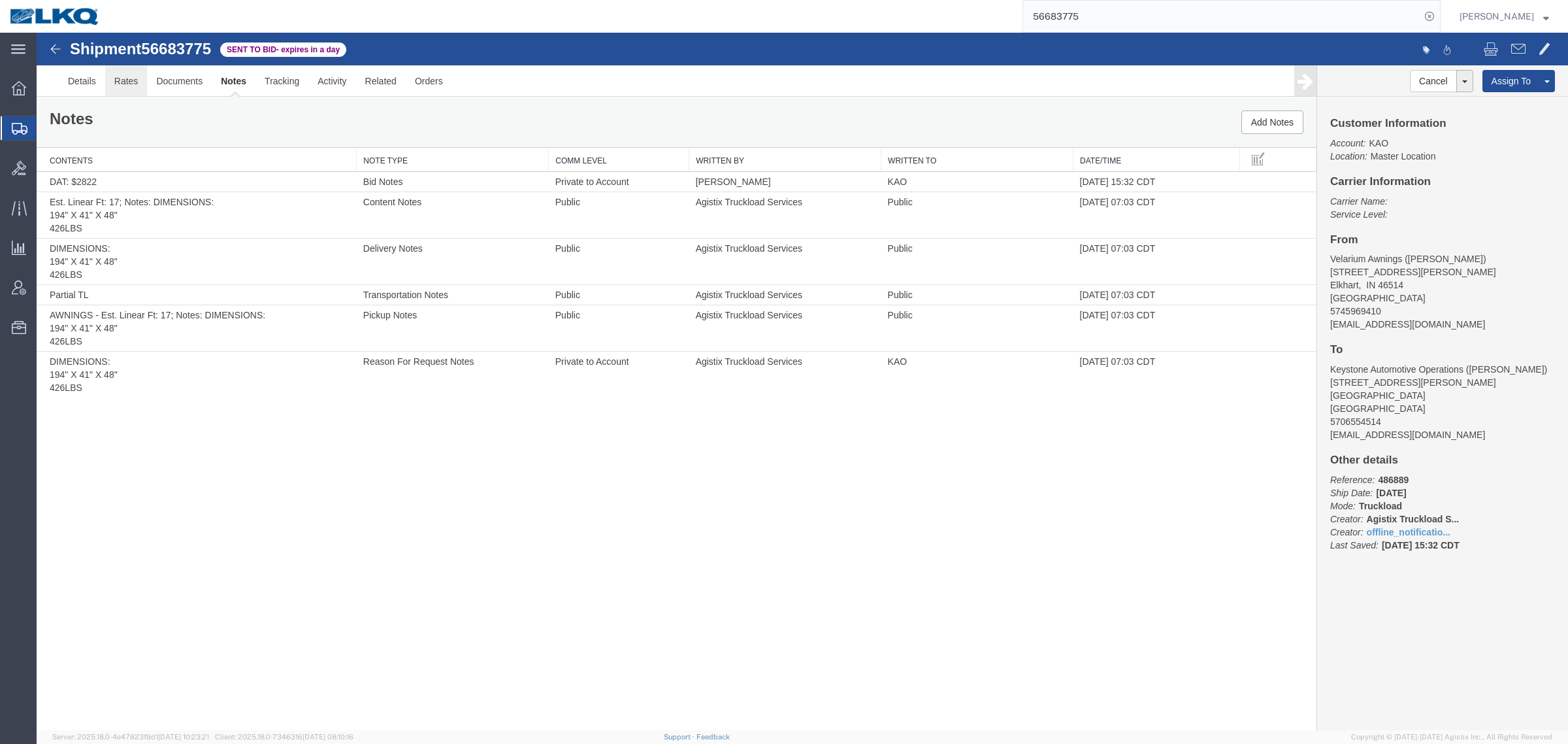
click at [129, 83] on link "Rates" at bounding box center [126, 81] width 42 height 32
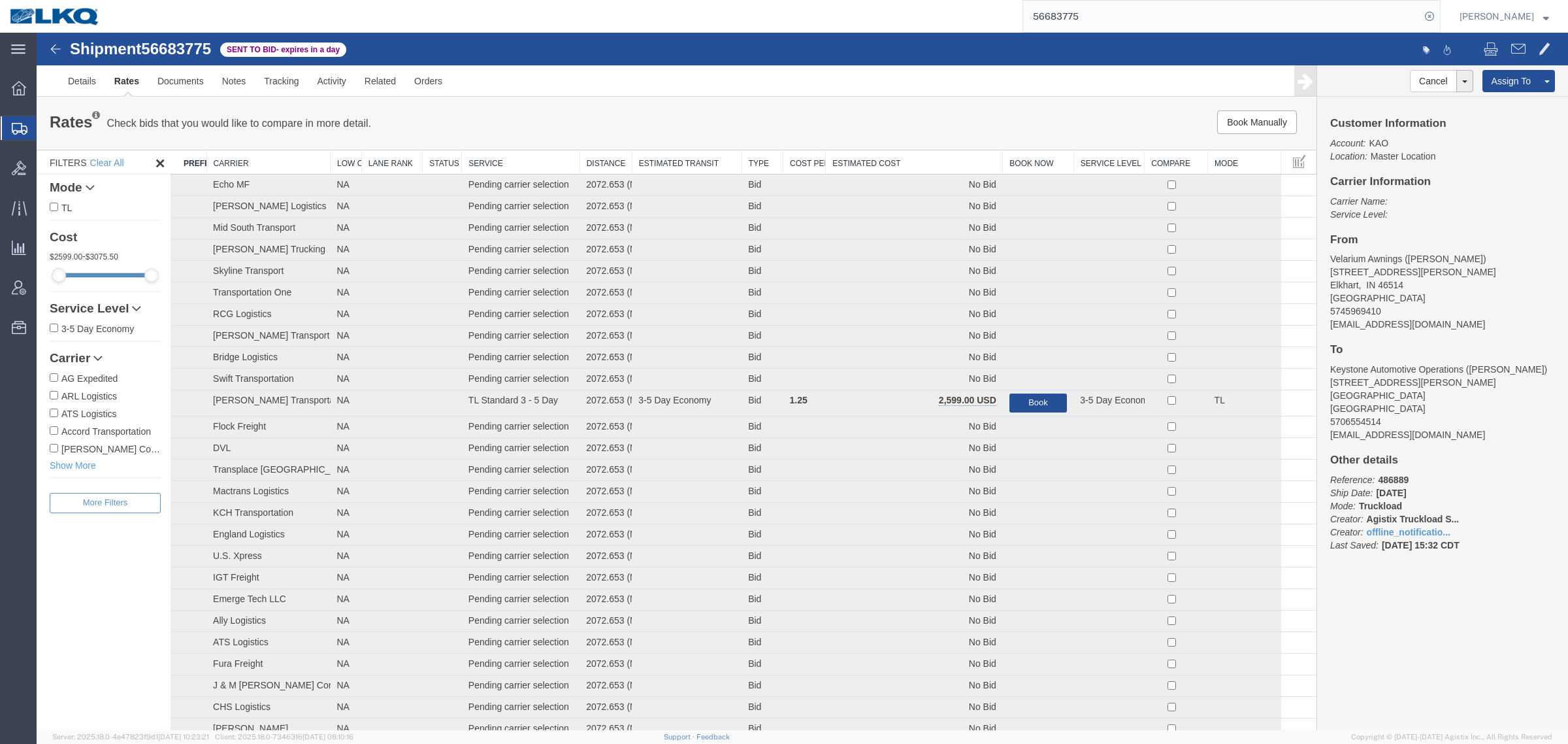
click at [1449, 233] on div "Customer Information Account: KAO Location: Master Location Carrier Information…" at bounding box center [1443, 341] width 251 height 489
click at [887, 159] on th "Estimated Cost" at bounding box center [915, 163] width 177 height 25
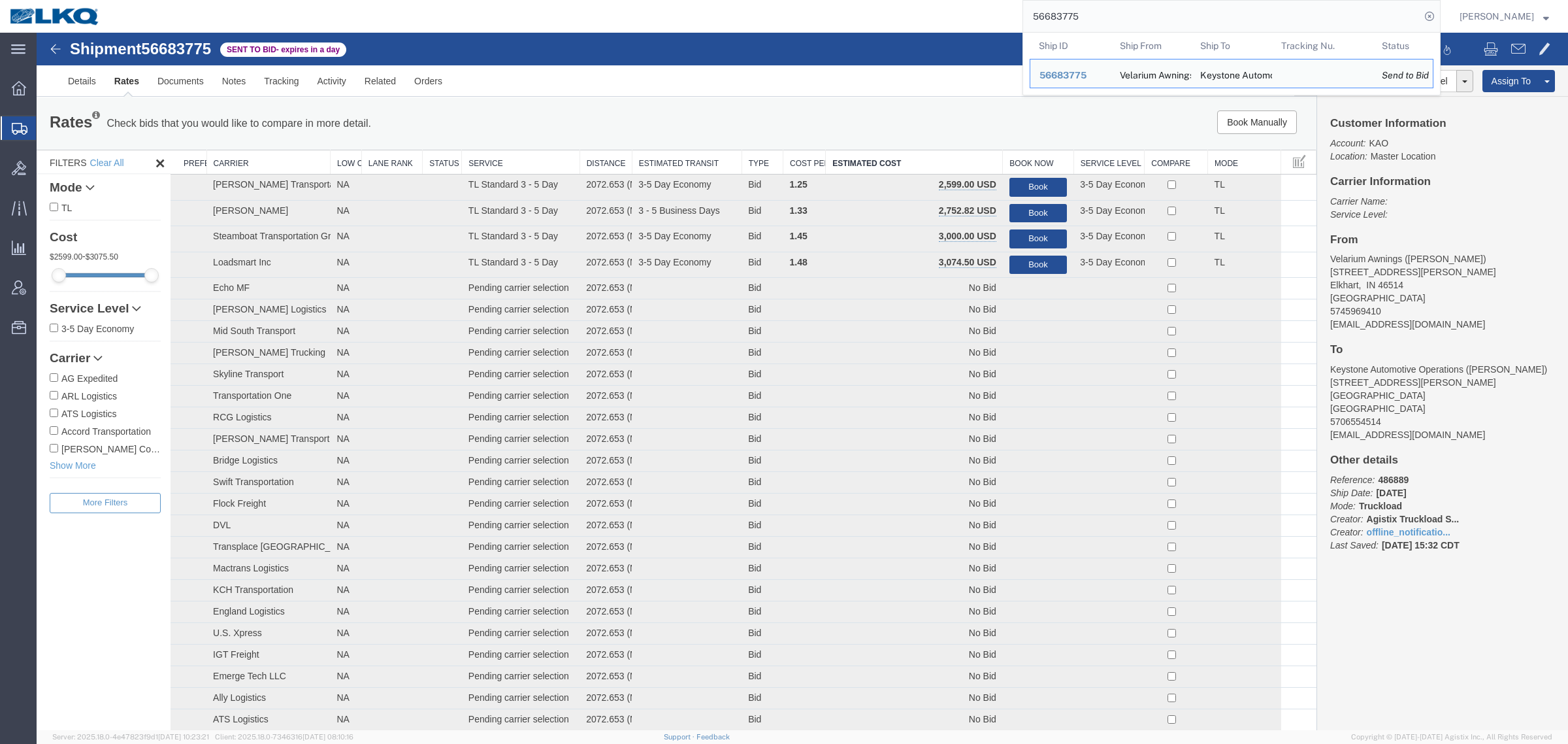
drag, startPoint x: 1112, startPoint y: 17, endPoint x: 821, endPoint y: 21, distance: 291.0
click at [825, 21] on div "56683775 Ship ID Ship From Ship To Tracking Nu. Status Ship ID 56683775 Ship Fr…" at bounding box center [774, 16] width 1331 height 33
paste input "21"
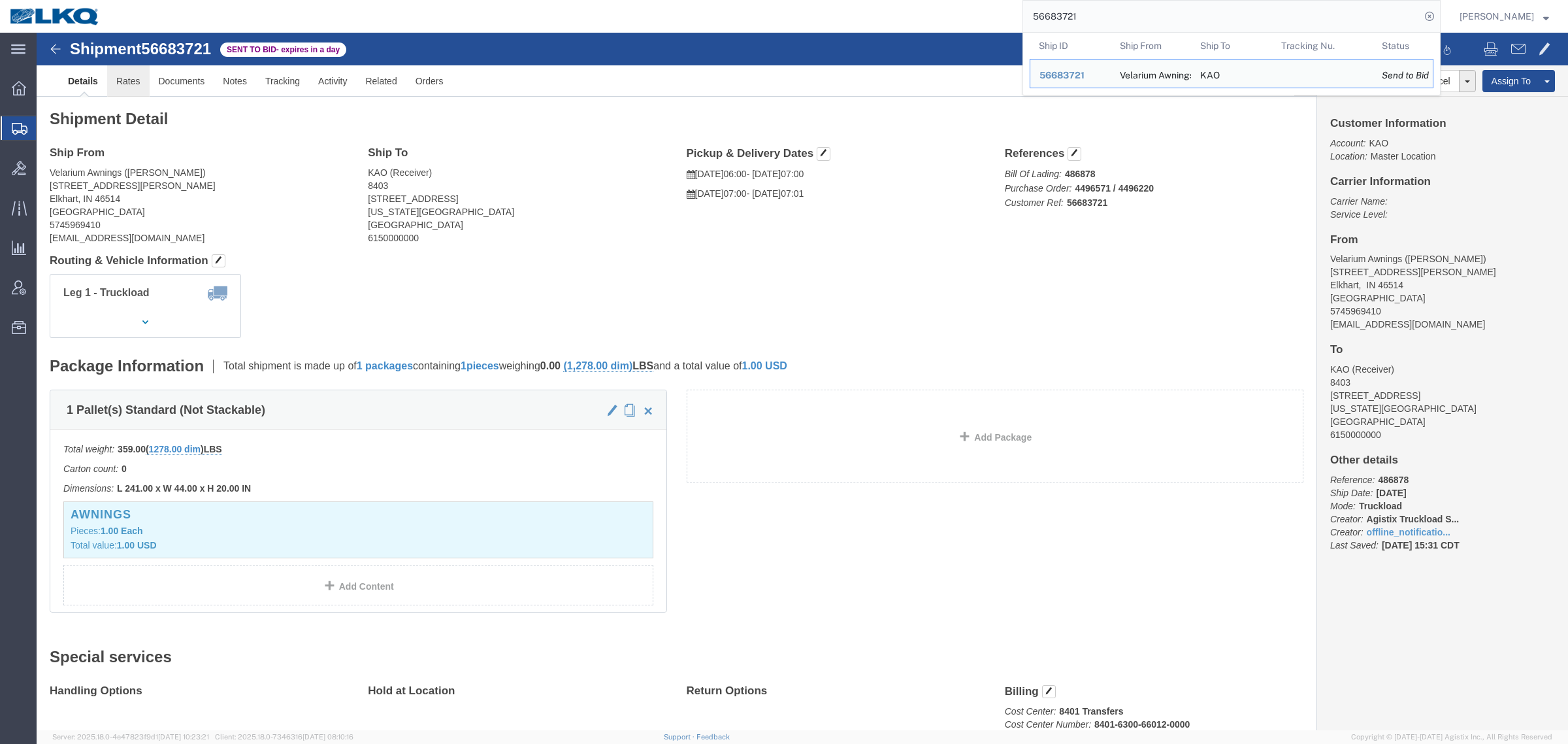
click link "Rates"
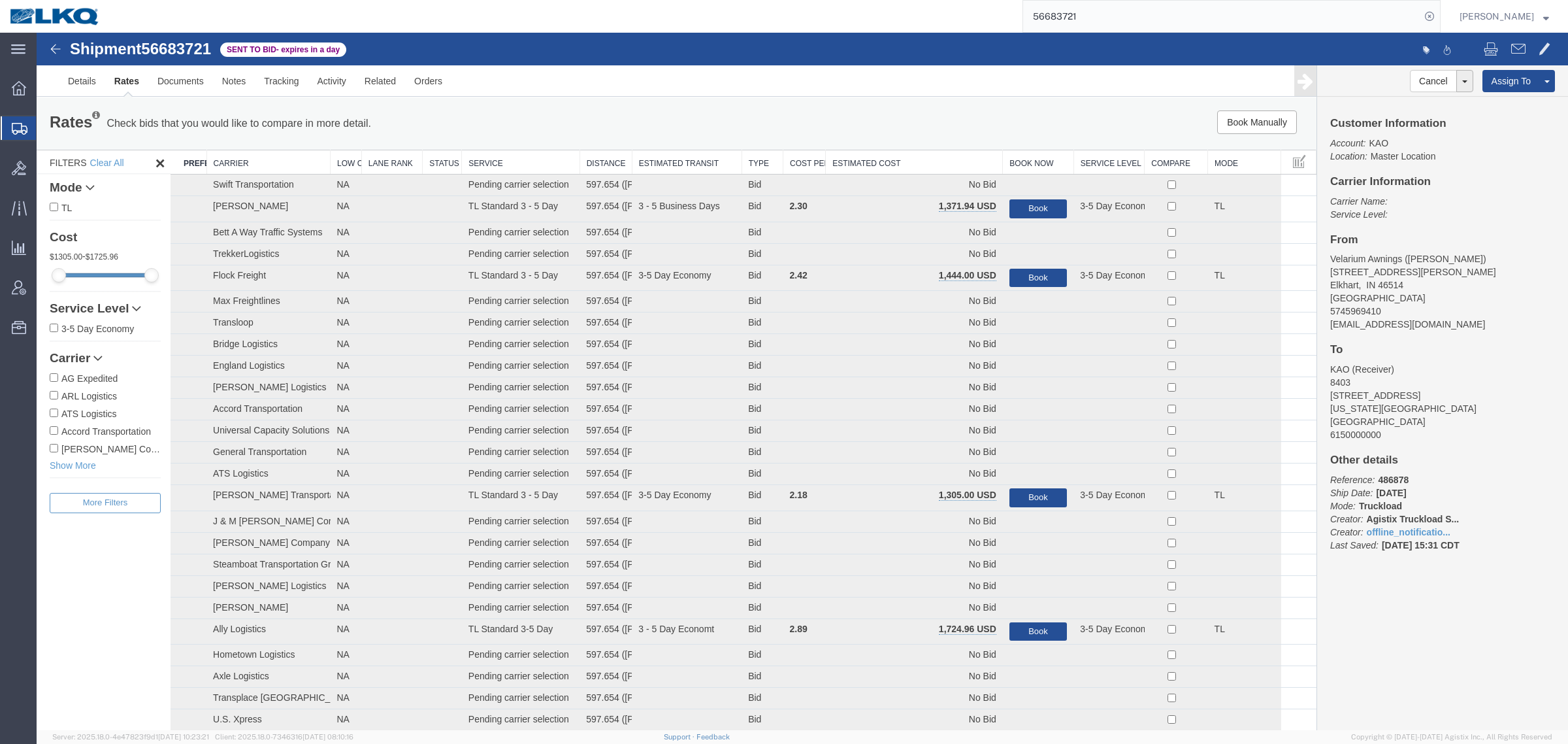
click at [896, 165] on th "Estimated Cost" at bounding box center [915, 163] width 177 height 25
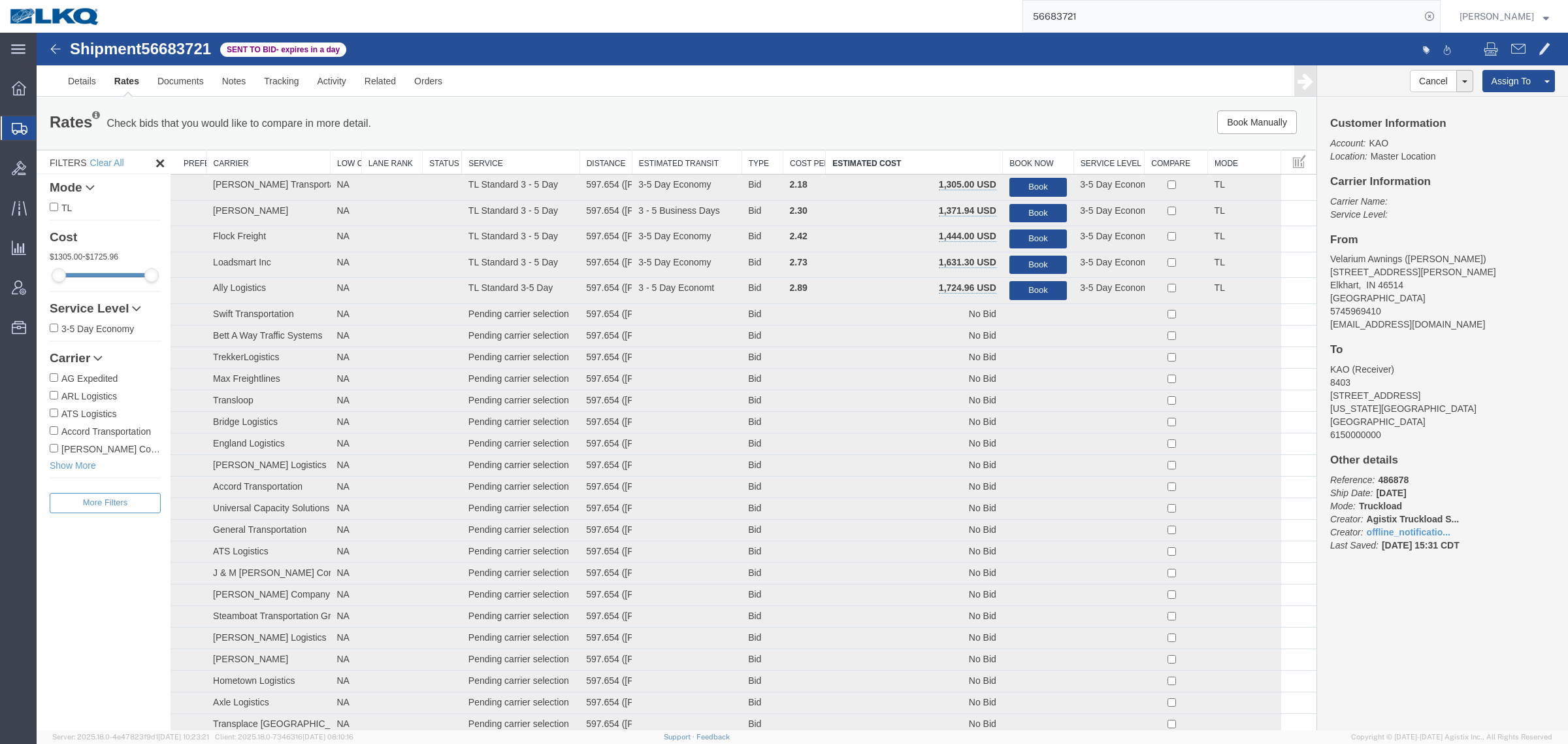
click at [1438, 392] on address "KAO (Receiver) 8403 90 Shawnee Ave. Kansas City, KS 66105 United States 6150000…" at bounding box center [1443, 402] width 225 height 79
click at [129, 83] on link "Rates" at bounding box center [127, 81] width 43 height 32
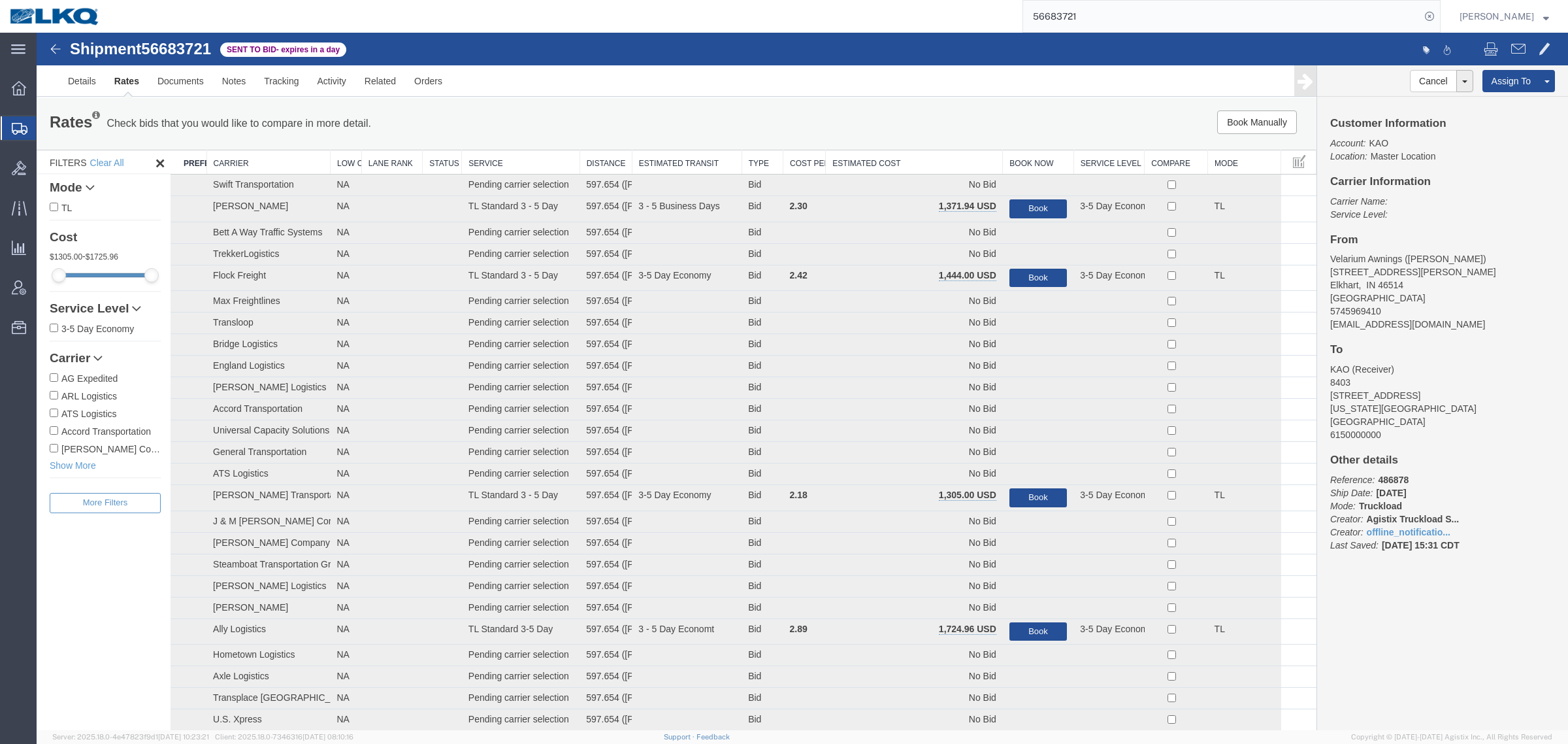
click at [912, 159] on th "Estimated Cost" at bounding box center [915, 163] width 177 height 25
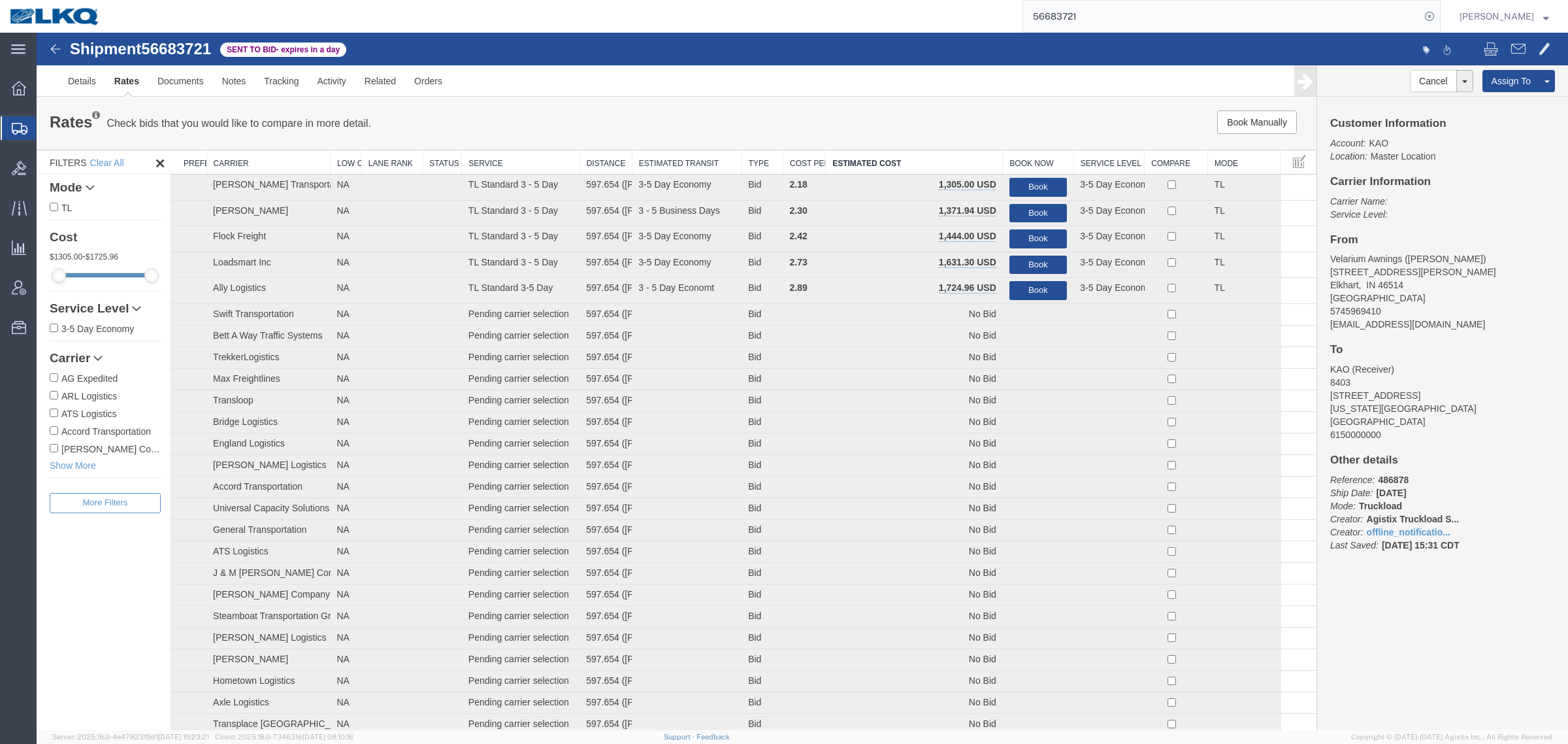
paste input "75"
drag, startPoint x: 1102, startPoint y: 17, endPoint x: 958, endPoint y: 23, distance: 144.1
click at [960, 23] on div "56683775" at bounding box center [774, 16] width 1331 height 33
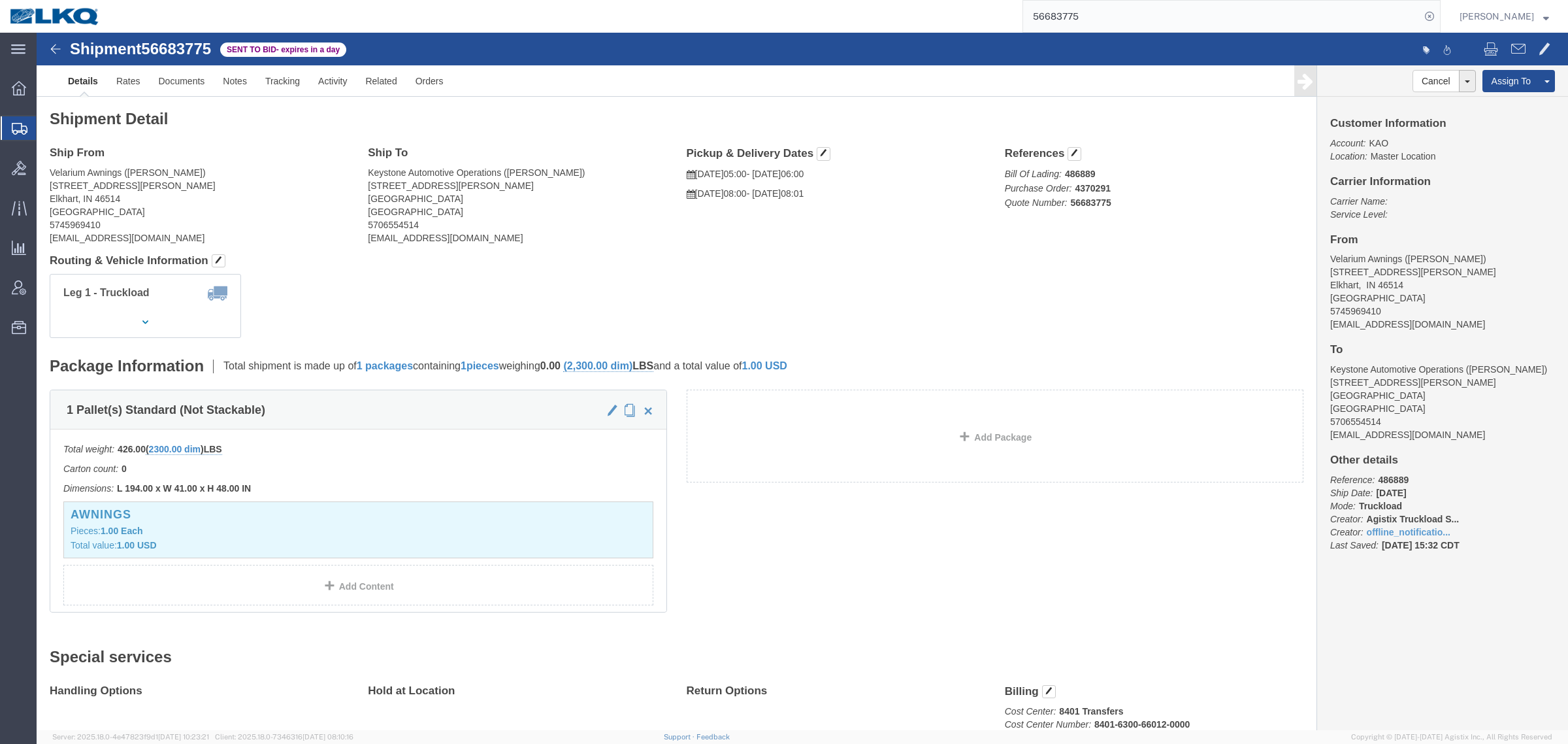
click link "Details"
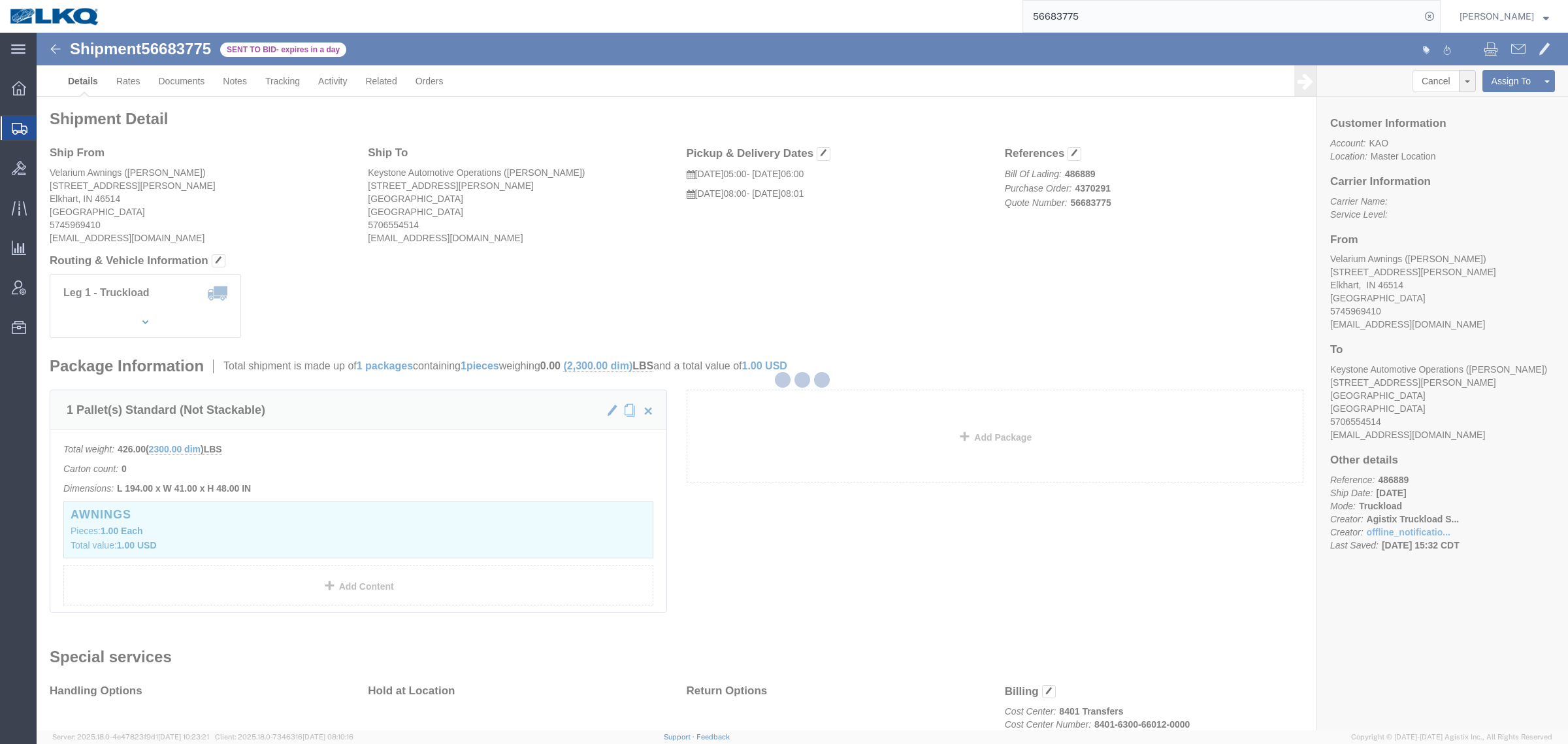
click at [129, 83] on div at bounding box center [802, 381] width 1532 height 698
click at [131, 83] on div at bounding box center [802, 381] width 1532 height 698
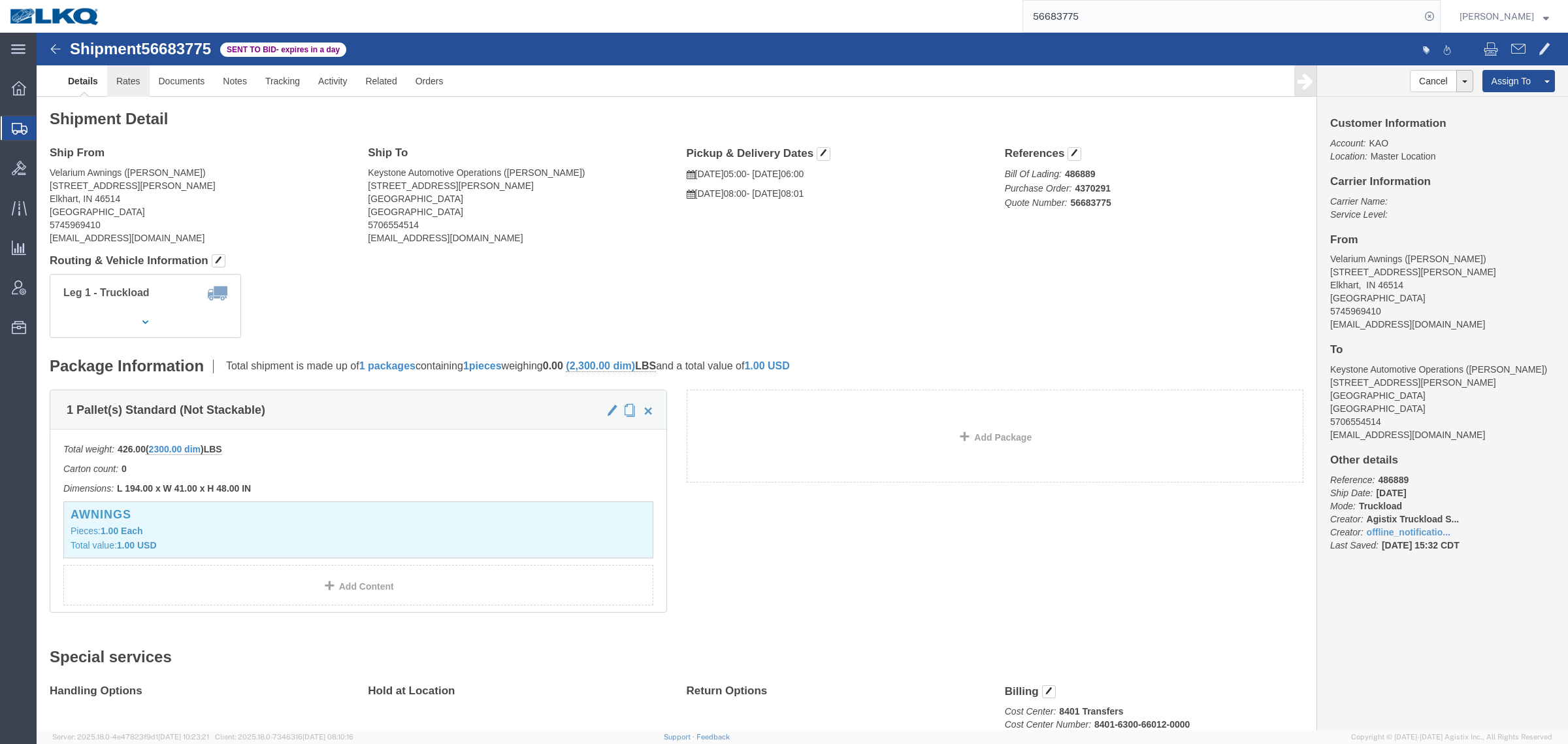
click link "Rates"
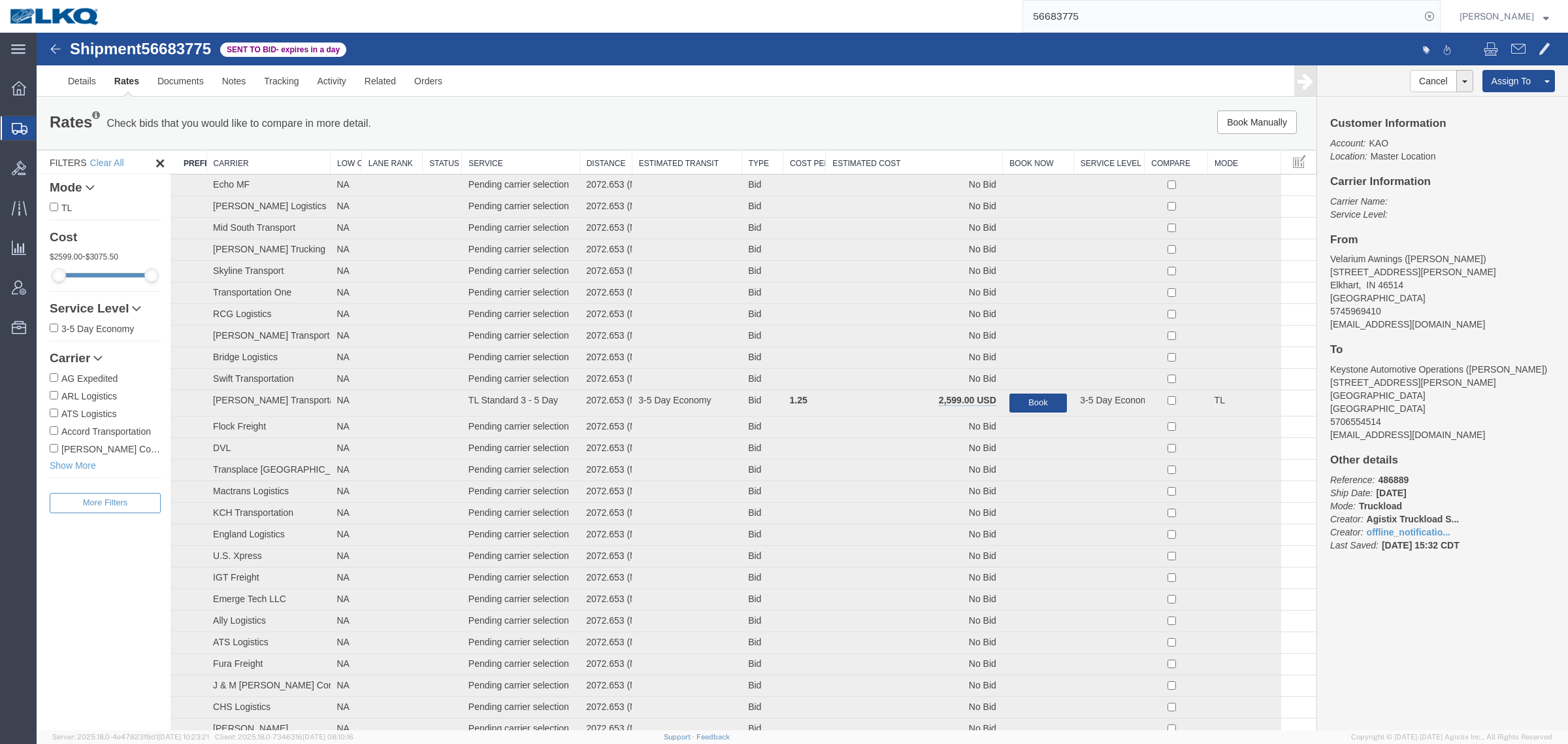
click at [857, 162] on th "Estimated Cost" at bounding box center [915, 163] width 177 height 25
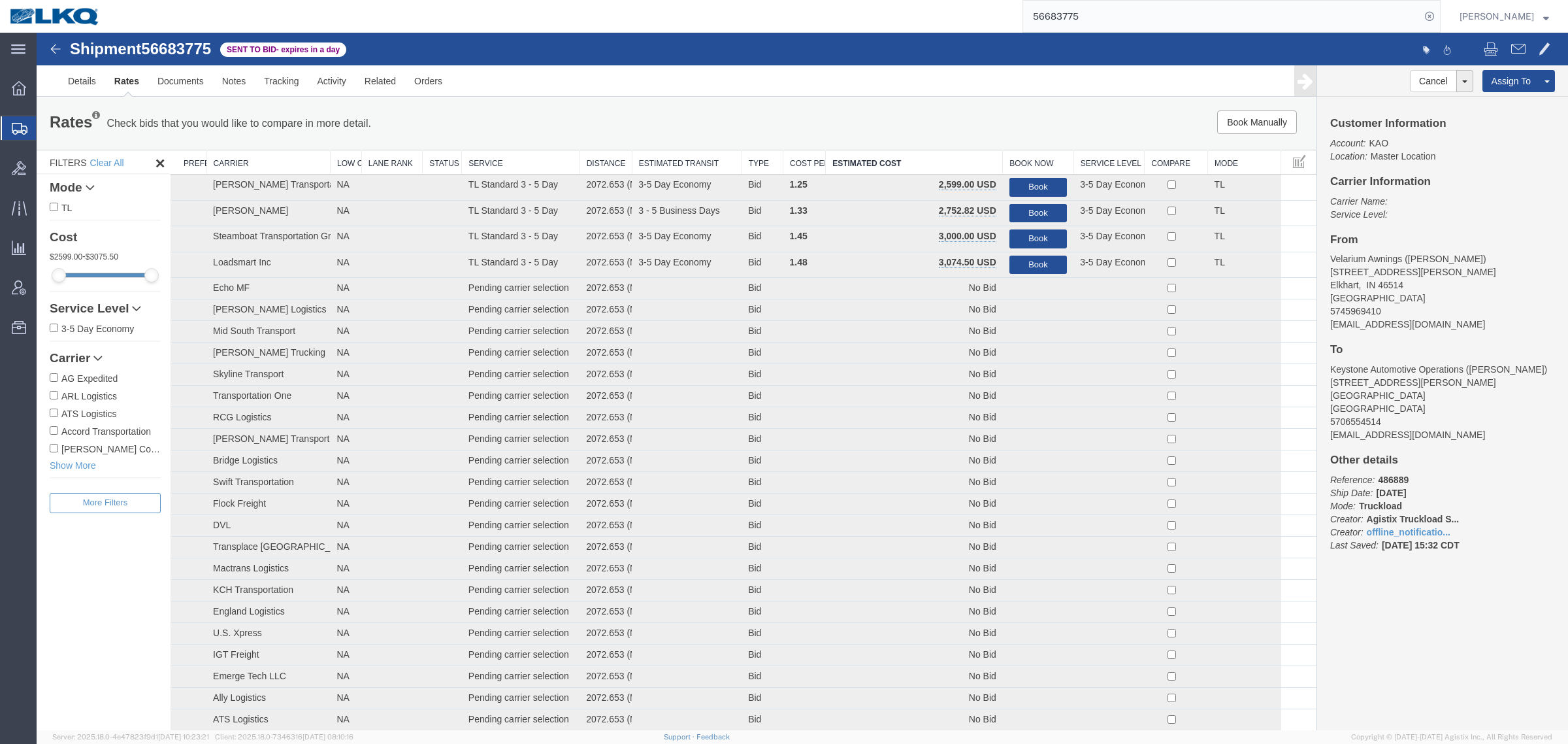
drag, startPoint x: 848, startPoint y: 59, endPoint x: 547, endPoint y: 50, distance: 301.1
paste input "21"
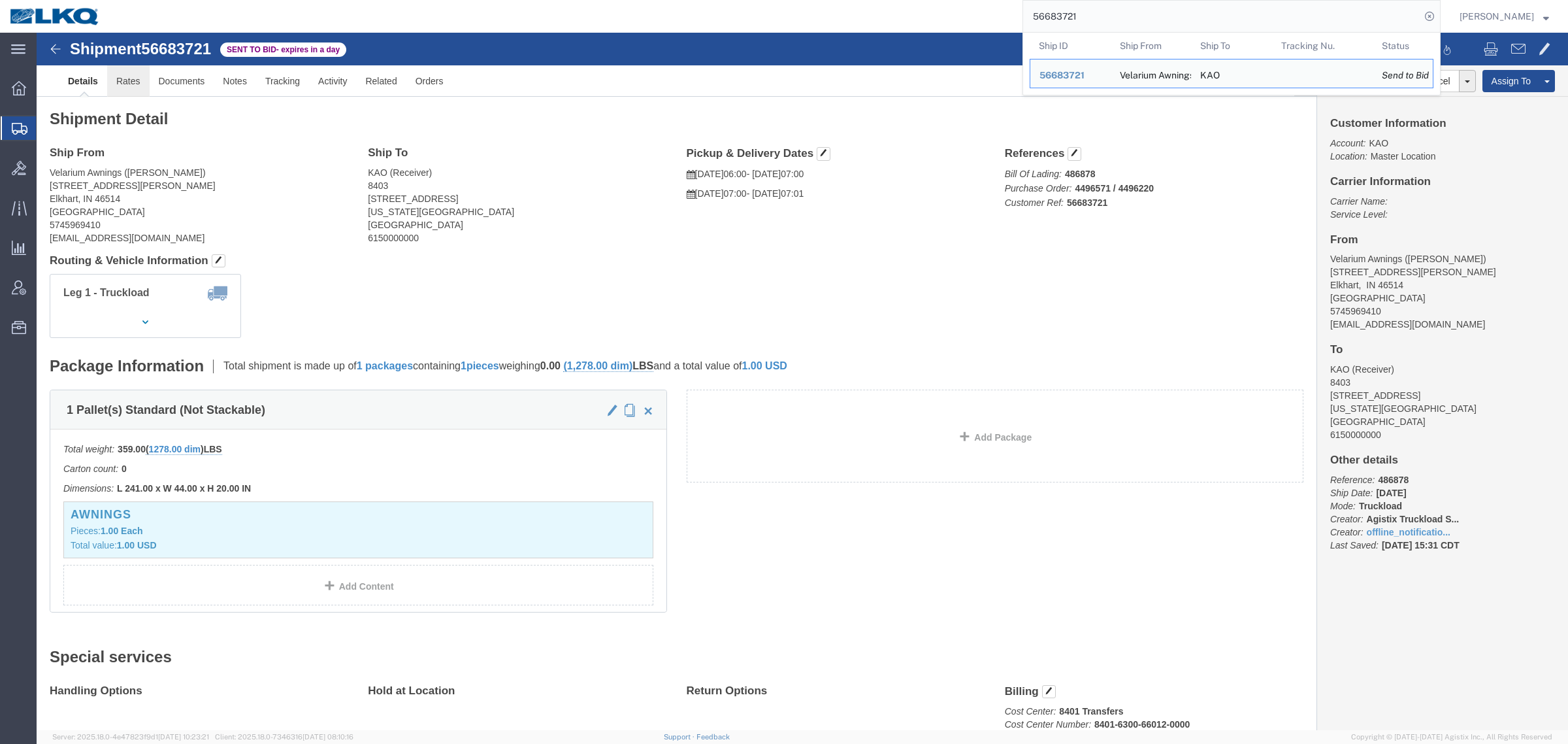
click link "Rates"
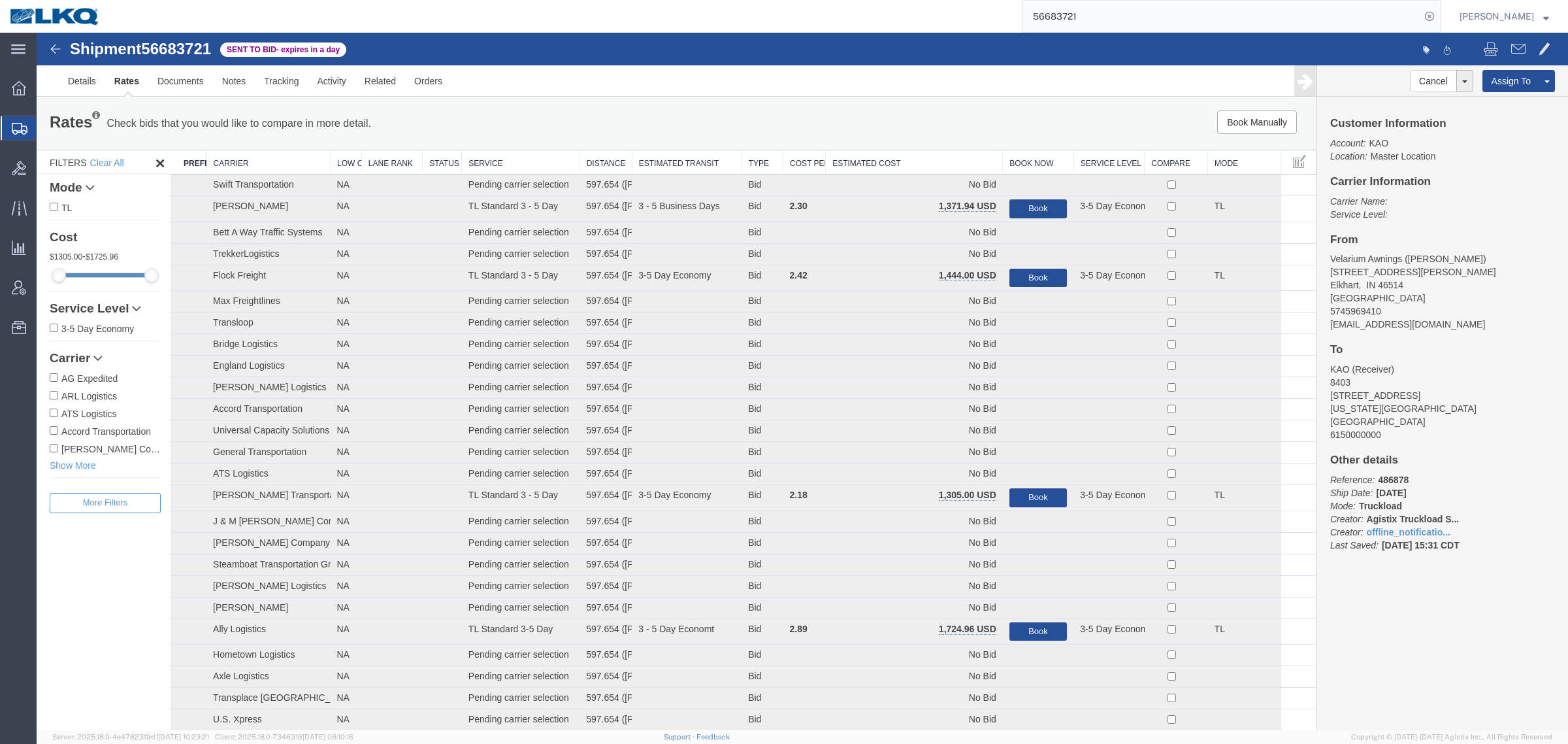
drag, startPoint x: 873, startPoint y: 159, endPoint x: 881, endPoint y: 161, distance: 8.2
click at [876, 161] on th "Estimated Cost" at bounding box center [915, 163] width 177 height 25
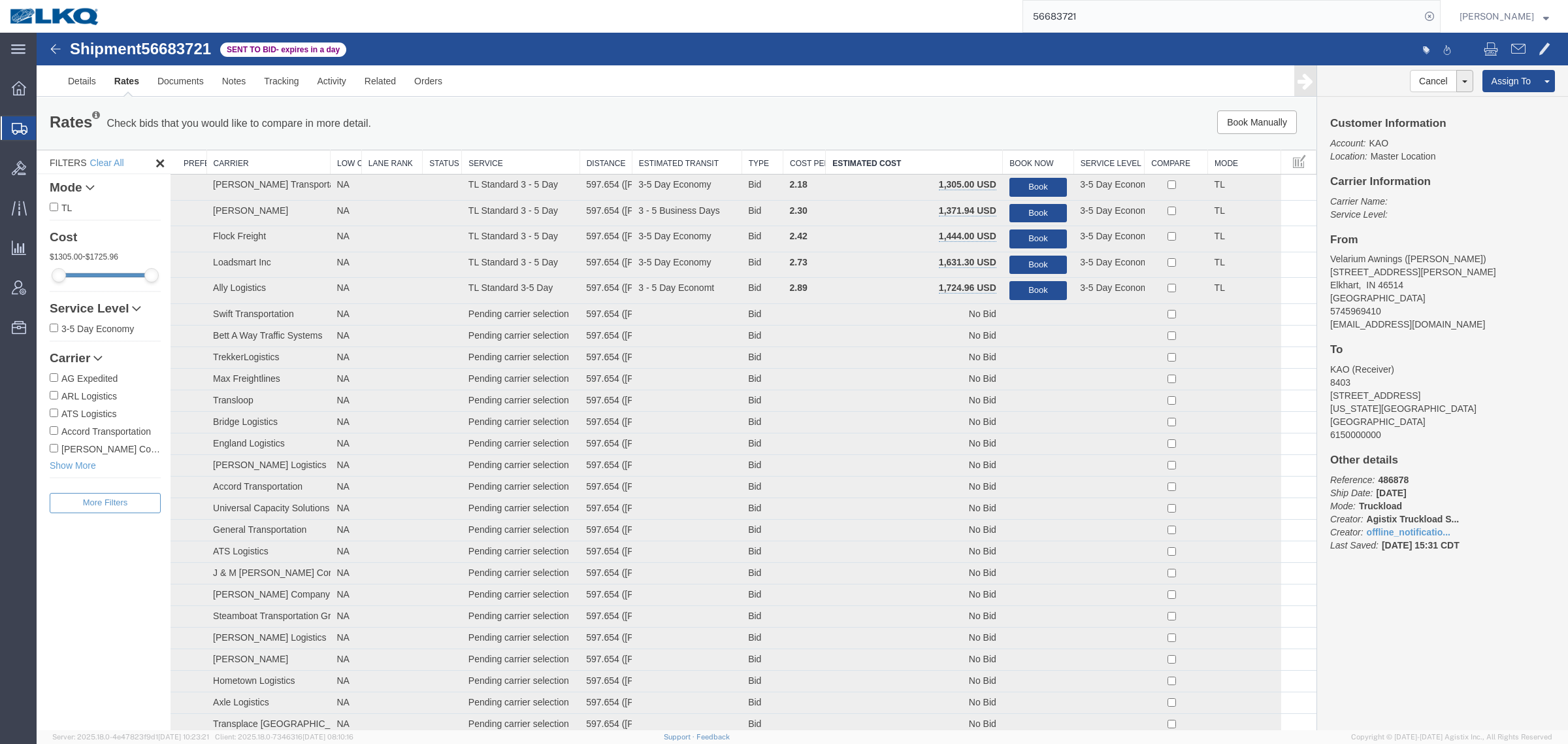
click at [1480, 367] on address "KAO (Receiver) 8403 90 Shawnee Ave. Kansas City, KS 66105 United States 6150000…" at bounding box center [1443, 402] width 225 height 79
click at [870, 136] on div "Rates Check bids that you would like to compare in more detail. Compare Filter …" at bounding box center [676, 123] width 1274 height 27
click at [696, 95] on ul "Details Rates Documents Notes Tracking Activity Related Orders" at bounding box center [803, 80] width 1487 height 31
click at [224, 86] on link "Notes" at bounding box center [233, 81] width 42 height 32
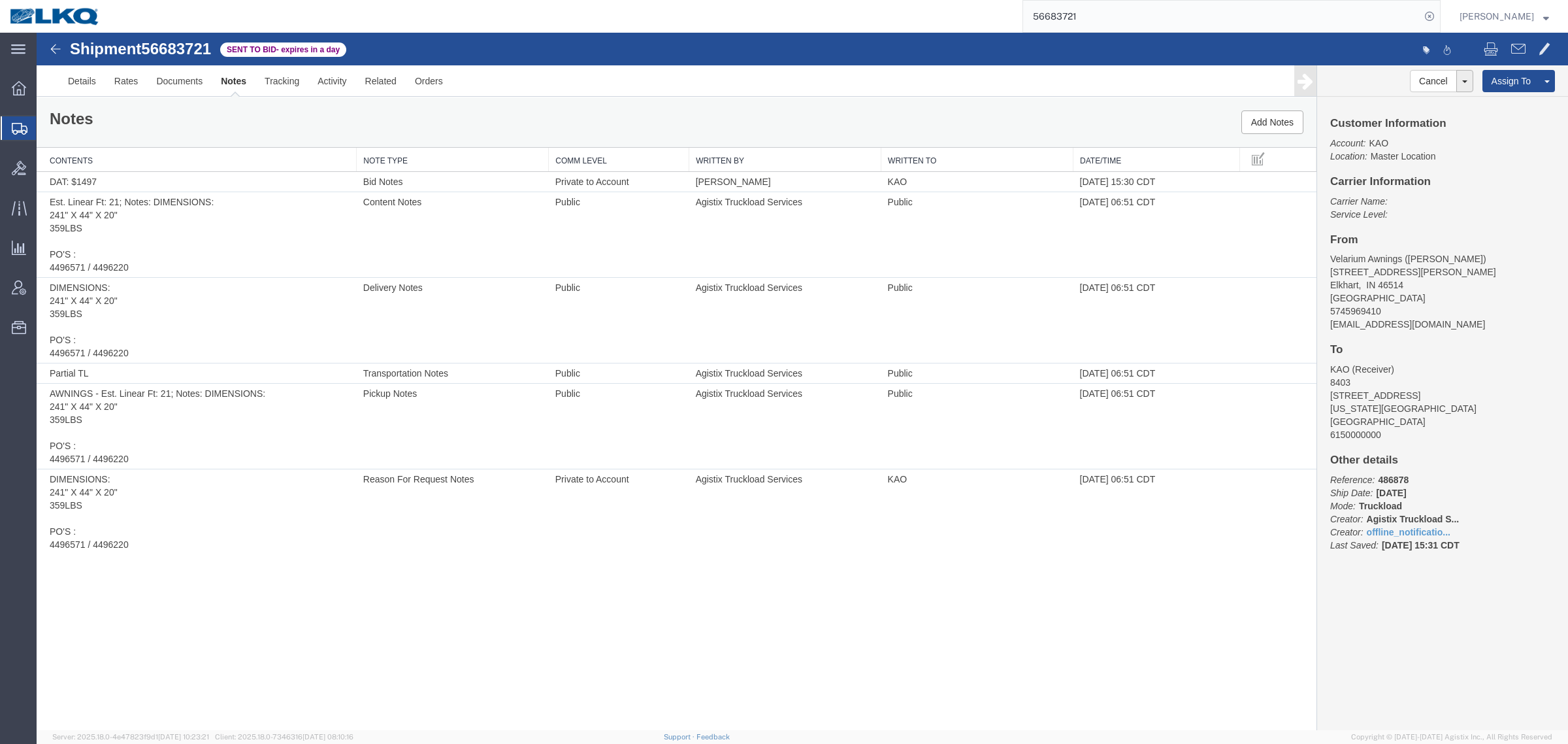
click at [636, 111] on div "Notes Add Notes" at bounding box center [677, 122] width 1280 height 49
click at [525, 102] on div "Notes Add Notes" at bounding box center [677, 122] width 1280 height 49
click at [621, 107] on div "Notes Add Notes" at bounding box center [677, 122] width 1280 height 49
click at [529, 105] on div "Notes Add Notes" at bounding box center [677, 122] width 1280 height 49
click at [631, 105] on div "Notes Add Notes" at bounding box center [677, 122] width 1280 height 49
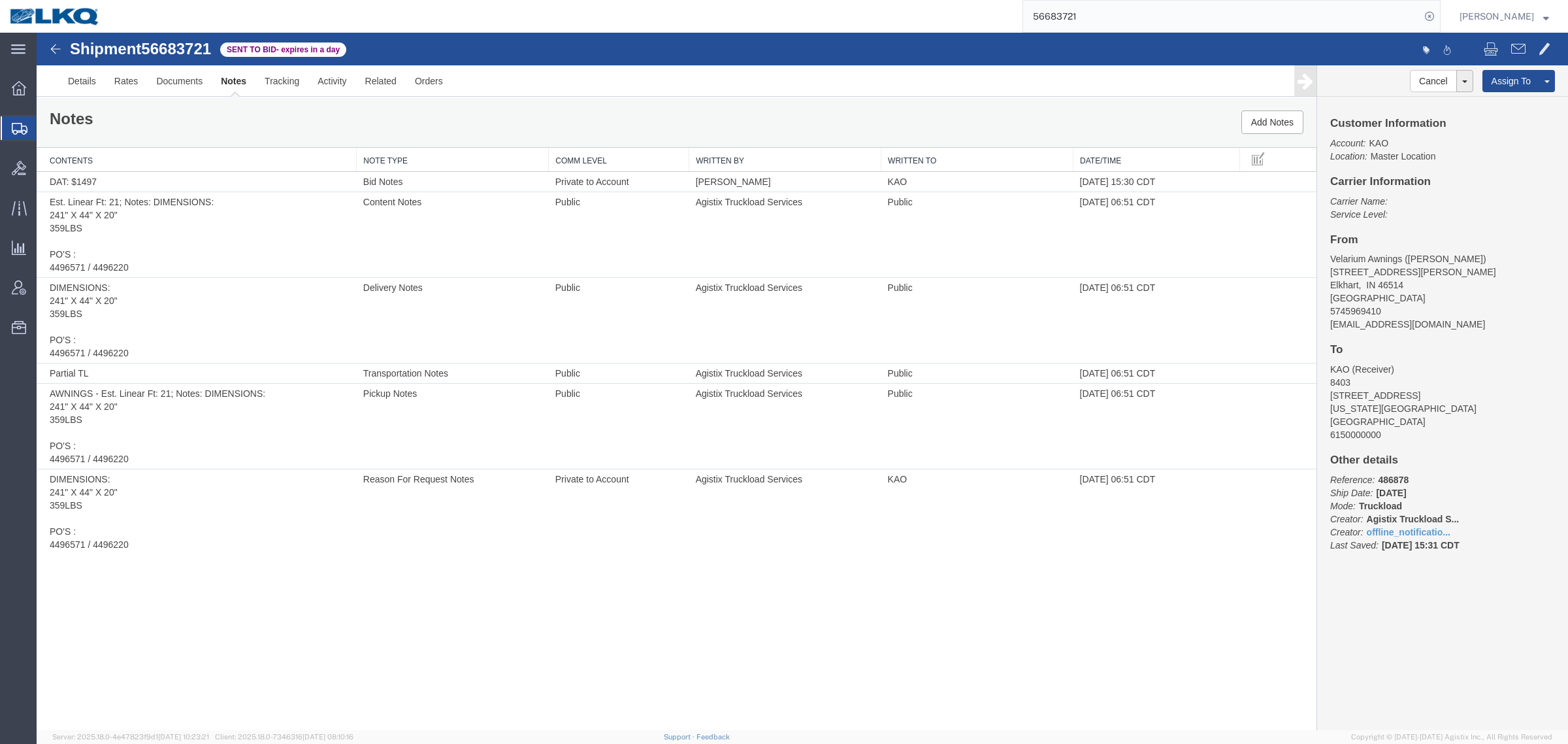
click at [665, 106] on div "Notes Add Notes" at bounding box center [677, 122] width 1280 height 49
click at [834, 126] on div "Notes Add Notes" at bounding box center [677, 122] width 1280 height 49
drag, startPoint x: 1014, startPoint y: 139, endPoint x: 1049, endPoint y: 139, distance: 35.0
click at [1014, 139] on div "Notes Add Notes" at bounding box center [677, 122] width 1280 height 49
drag, startPoint x: 1053, startPoint y: 141, endPoint x: 1086, endPoint y: 139, distance: 33.1
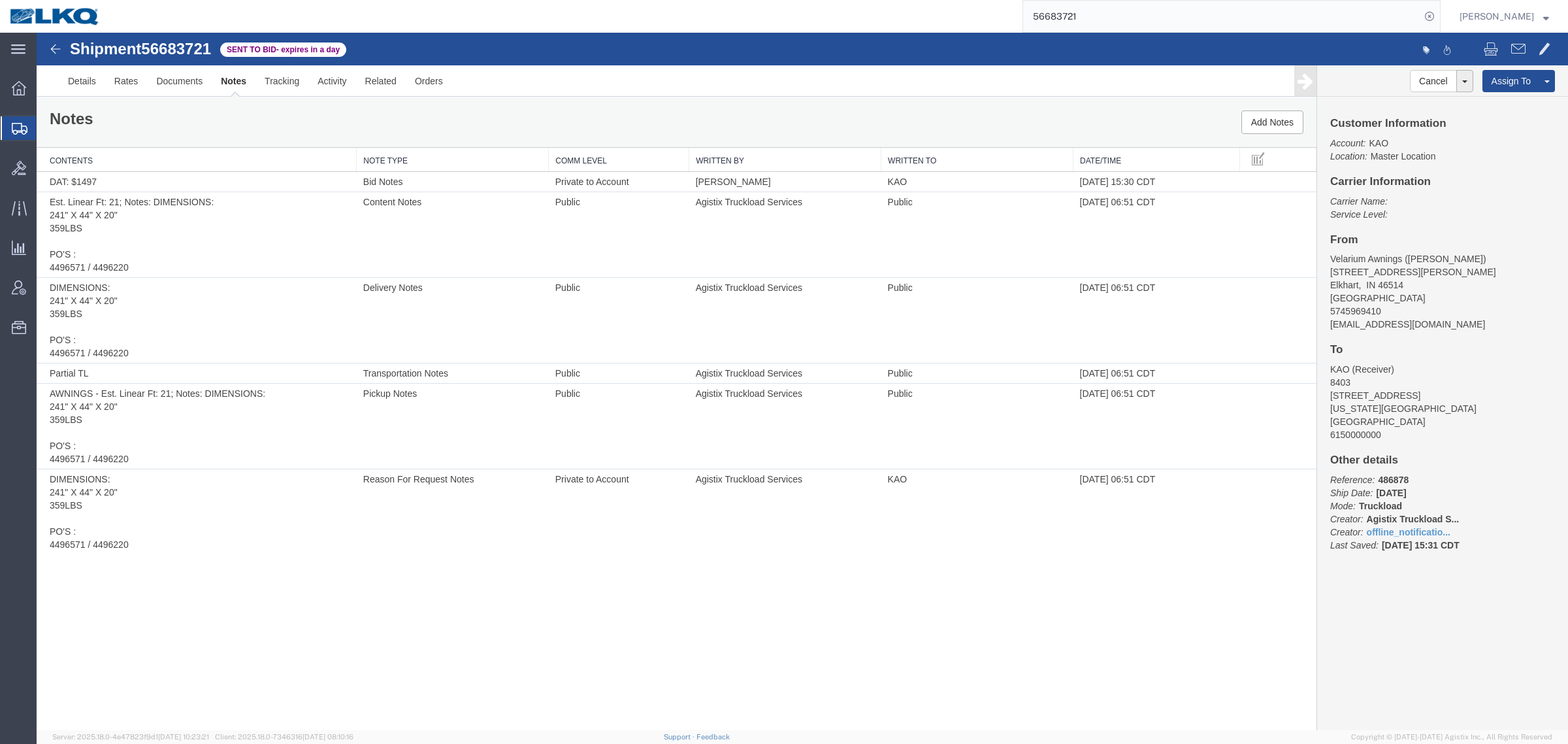
click at [1056, 141] on div "Notes Add Notes" at bounding box center [677, 122] width 1280 height 49
click at [1163, 135] on div "Notes Add Notes" at bounding box center [677, 122] width 1280 height 49
click at [1198, 145] on div "Notes Add Notes" at bounding box center [677, 122] width 1280 height 49
drag, startPoint x: 1036, startPoint y: 132, endPoint x: 1024, endPoint y: 133, distance: 12.0
click at [1028, 133] on div "Notes Add Notes" at bounding box center [677, 122] width 1280 height 49
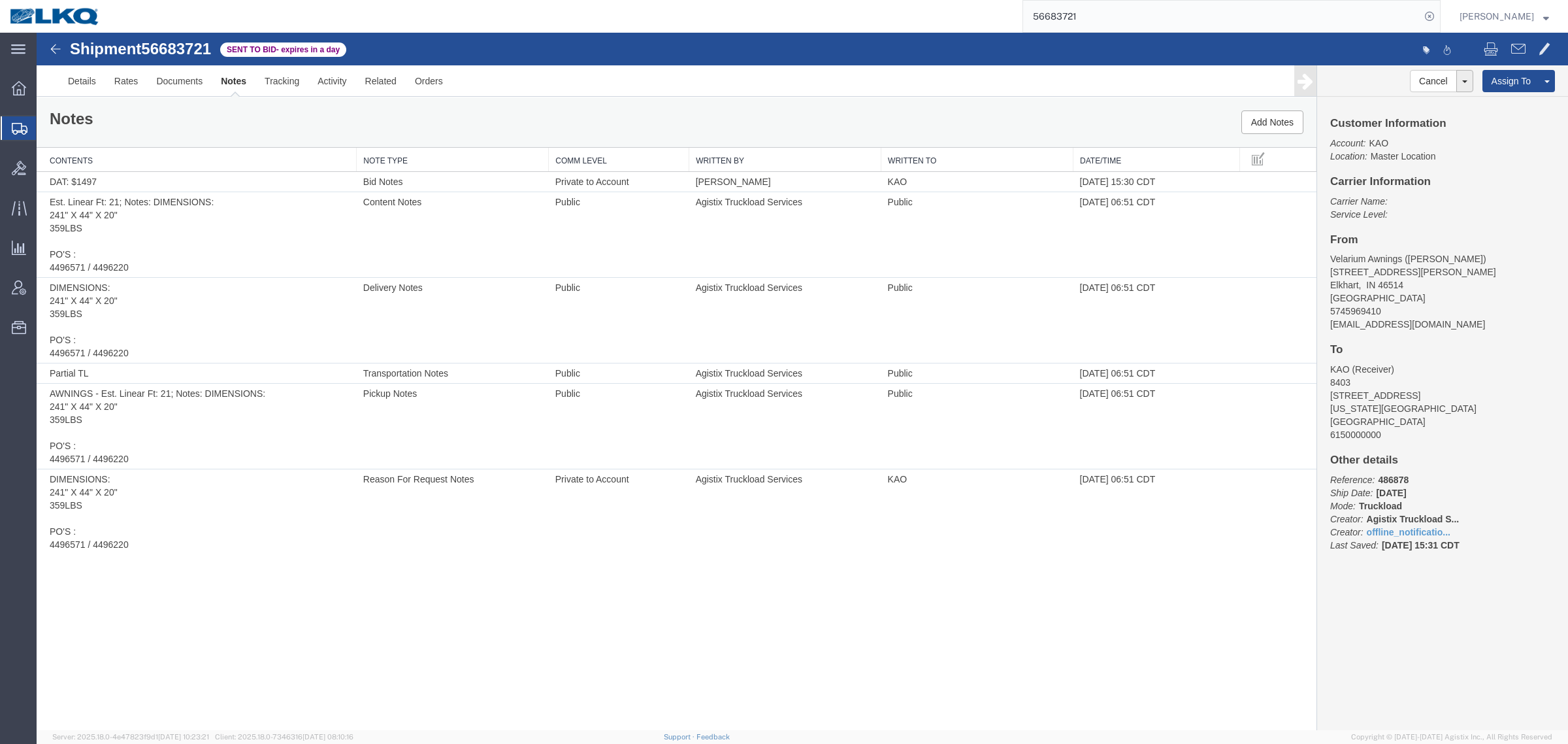
click at [987, 133] on div "Notes Add Notes" at bounding box center [677, 122] width 1280 height 49
drag, startPoint x: 850, startPoint y: 129, endPoint x: 840, endPoint y: 129, distance: 10.0
click at [849, 129] on div "Notes Add Notes" at bounding box center [677, 122] width 1280 height 49
click at [820, 132] on div "Notes Add Notes" at bounding box center [677, 122] width 1280 height 49
click at [645, 124] on div "Notes Add Notes" at bounding box center [677, 122] width 1280 height 49
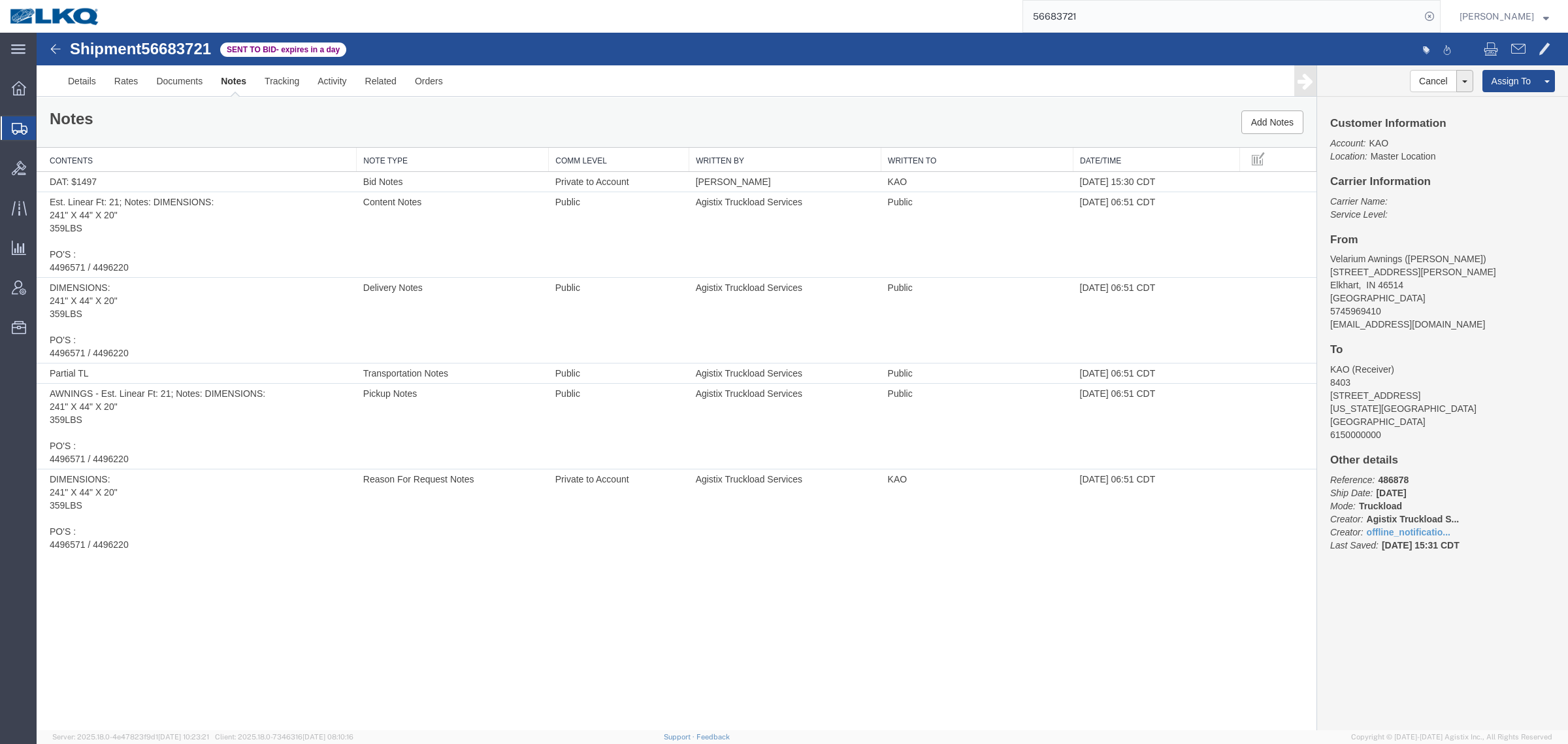
drag, startPoint x: 508, startPoint y: 125, endPoint x: 448, endPoint y: 132, distance: 60.4
click at [500, 129] on div "Notes Add Notes" at bounding box center [677, 122] width 1280 height 49
click at [448, 132] on div "Notes Add Notes" at bounding box center [677, 122] width 1280 height 49
click at [305, 134] on div "Notes Add Notes" at bounding box center [677, 122] width 1280 height 49
click at [203, 135] on div "Notes Add Notes" at bounding box center [677, 122] width 1280 height 49
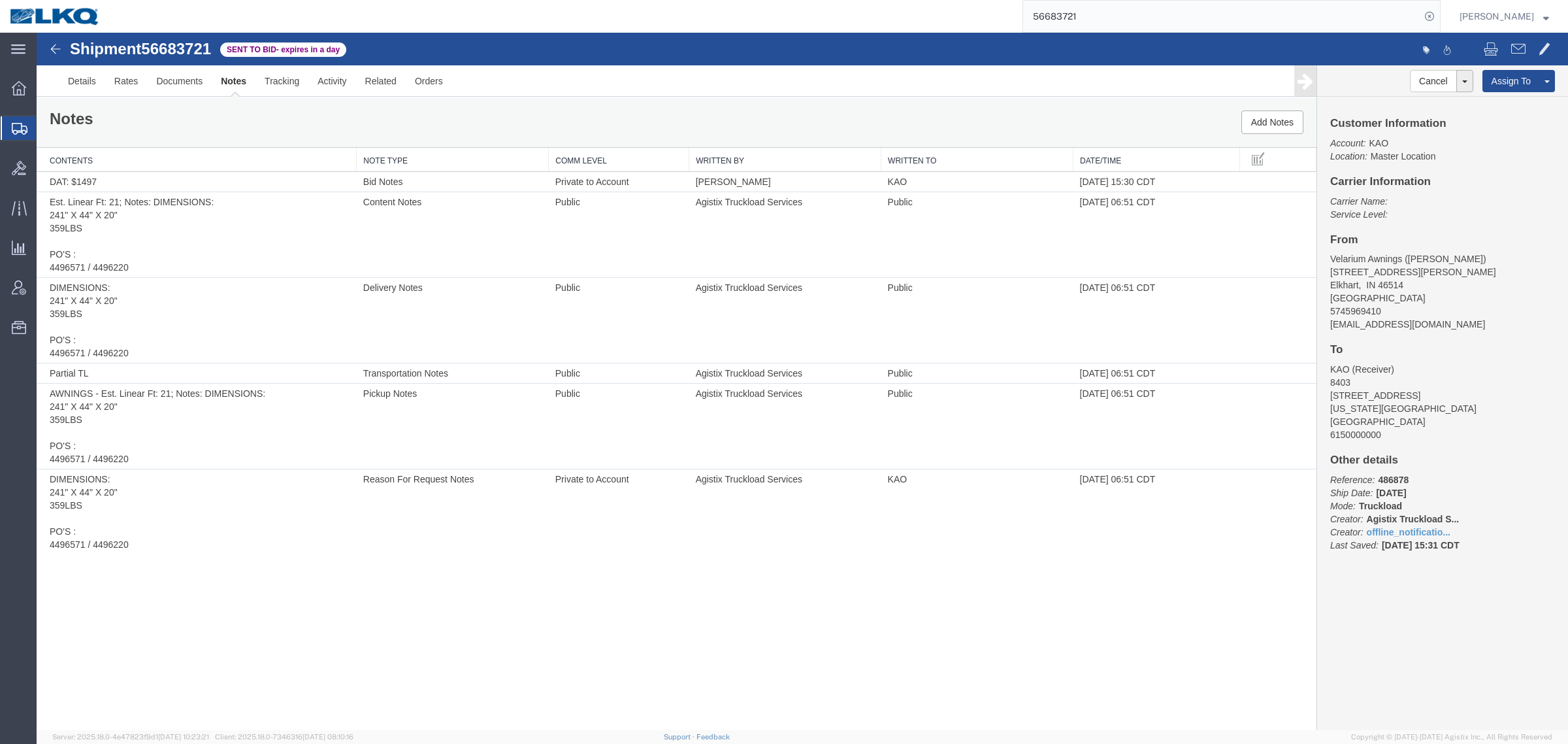
drag, startPoint x: 233, startPoint y: 133, endPoint x: 265, endPoint y: 135, distance: 32.1
click at [234, 133] on div "Notes Add Notes" at bounding box center [677, 122] width 1280 height 49
click at [307, 141] on div "Notes Add Notes" at bounding box center [677, 122] width 1280 height 49
click at [351, 141] on div "Notes Add Notes" at bounding box center [677, 122] width 1280 height 49
click at [456, 143] on div "Notes Add Notes" at bounding box center [677, 122] width 1280 height 49
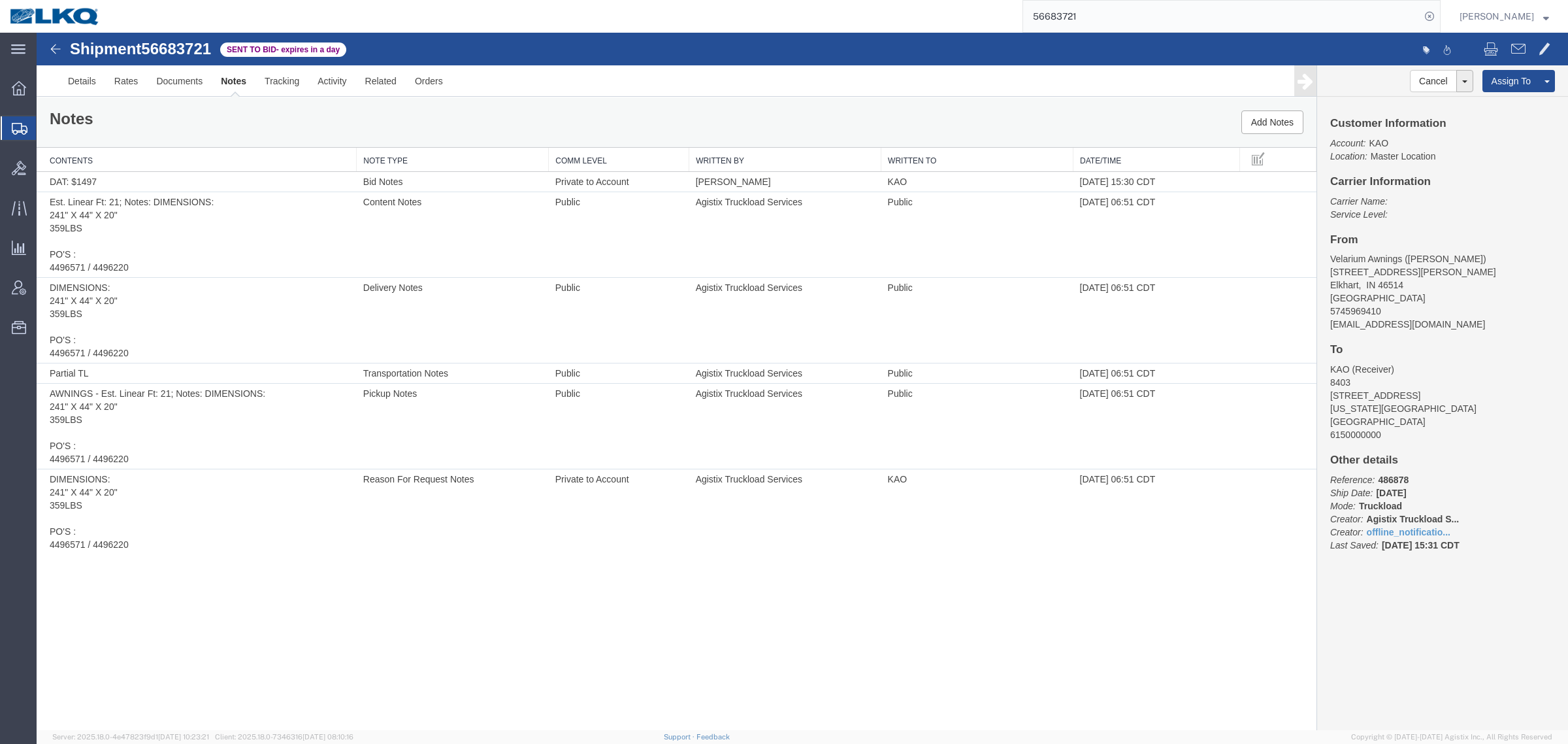
click at [517, 144] on div "Notes Add Notes" at bounding box center [677, 122] width 1280 height 49
click at [663, 139] on div "Notes Add Notes" at bounding box center [677, 122] width 1280 height 49
drag, startPoint x: 792, startPoint y: 139, endPoint x: 826, endPoint y: 141, distance: 34.1
click at [797, 141] on div "Notes Add Notes" at bounding box center [677, 122] width 1280 height 49
drag, startPoint x: 964, startPoint y: 143, endPoint x: 1001, endPoint y: 143, distance: 37.0
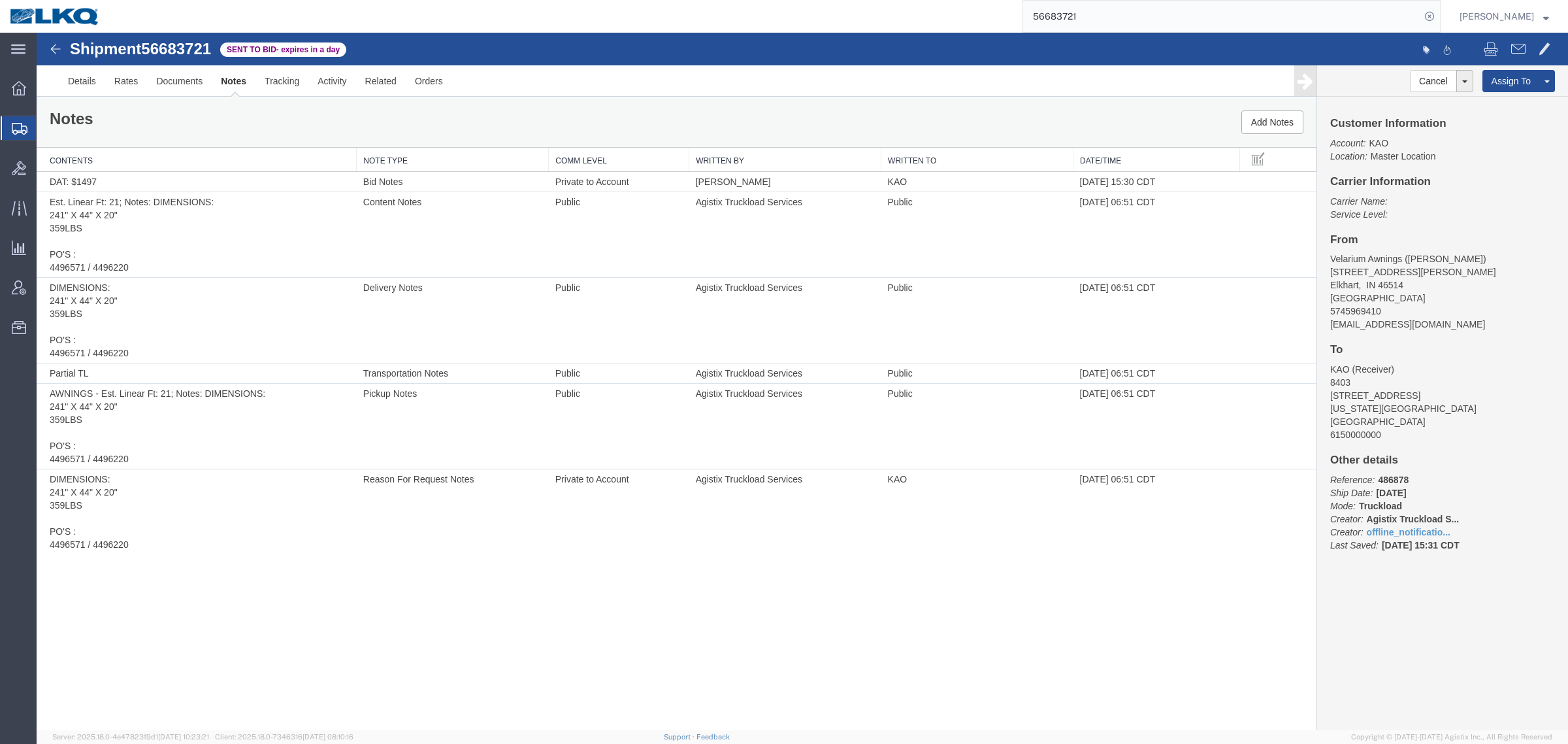
click at [968, 143] on div "Notes Add Notes" at bounding box center [677, 122] width 1280 height 49
click at [1057, 144] on div "Notes Add Notes" at bounding box center [677, 122] width 1280 height 49
click at [289, 127] on div "Notes Add Notes" at bounding box center [677, 122] width 1280 height 49
click at [111, 86] on link "Rates" at bounding box center [126, 81] width 42 height 32
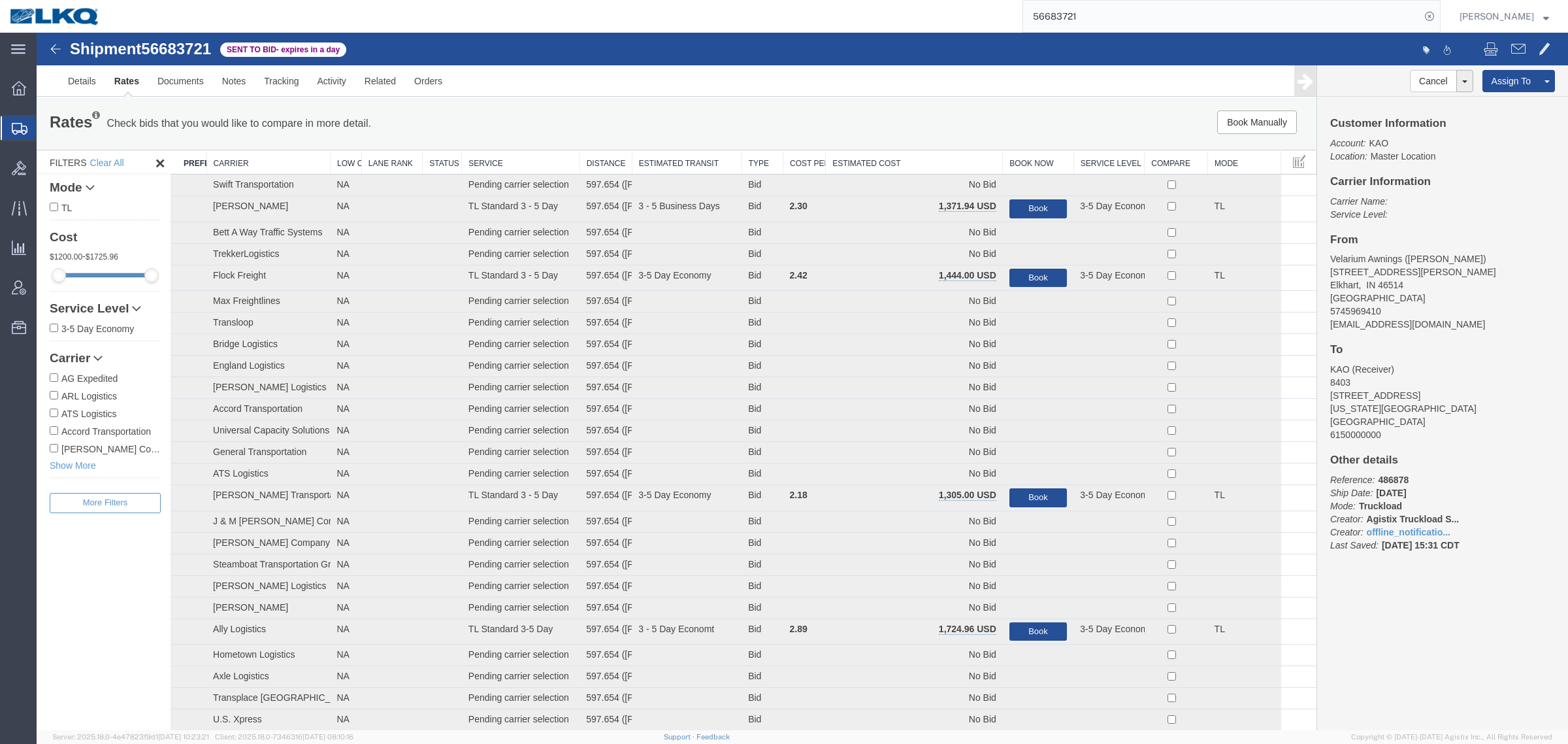
click at [853, 169] on th "Estimated Cost" at bounding box center [915, 163] width 177 height 25
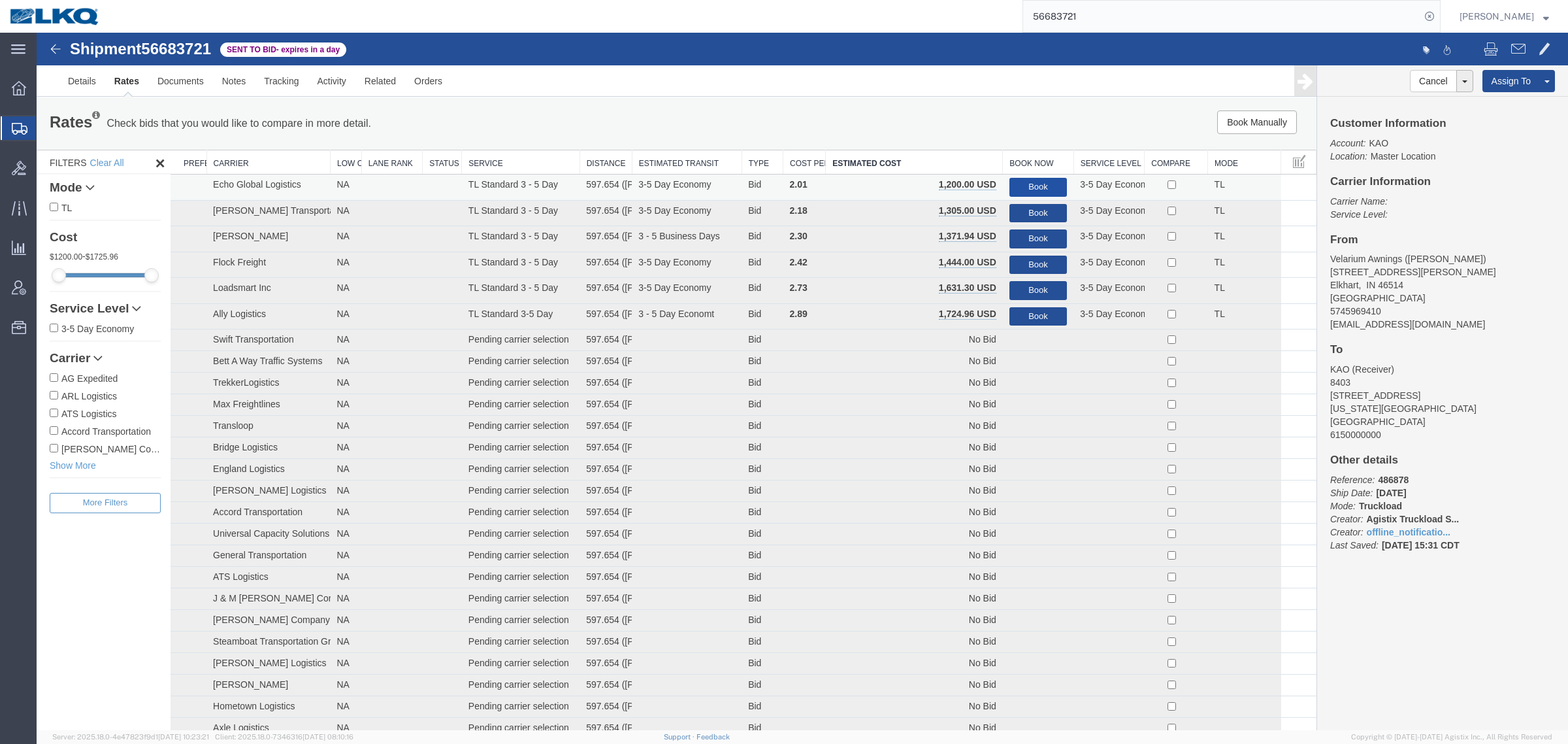
click at [1028, 183] on button "Book" at bounding box center [1038, 186] width 57 height 19
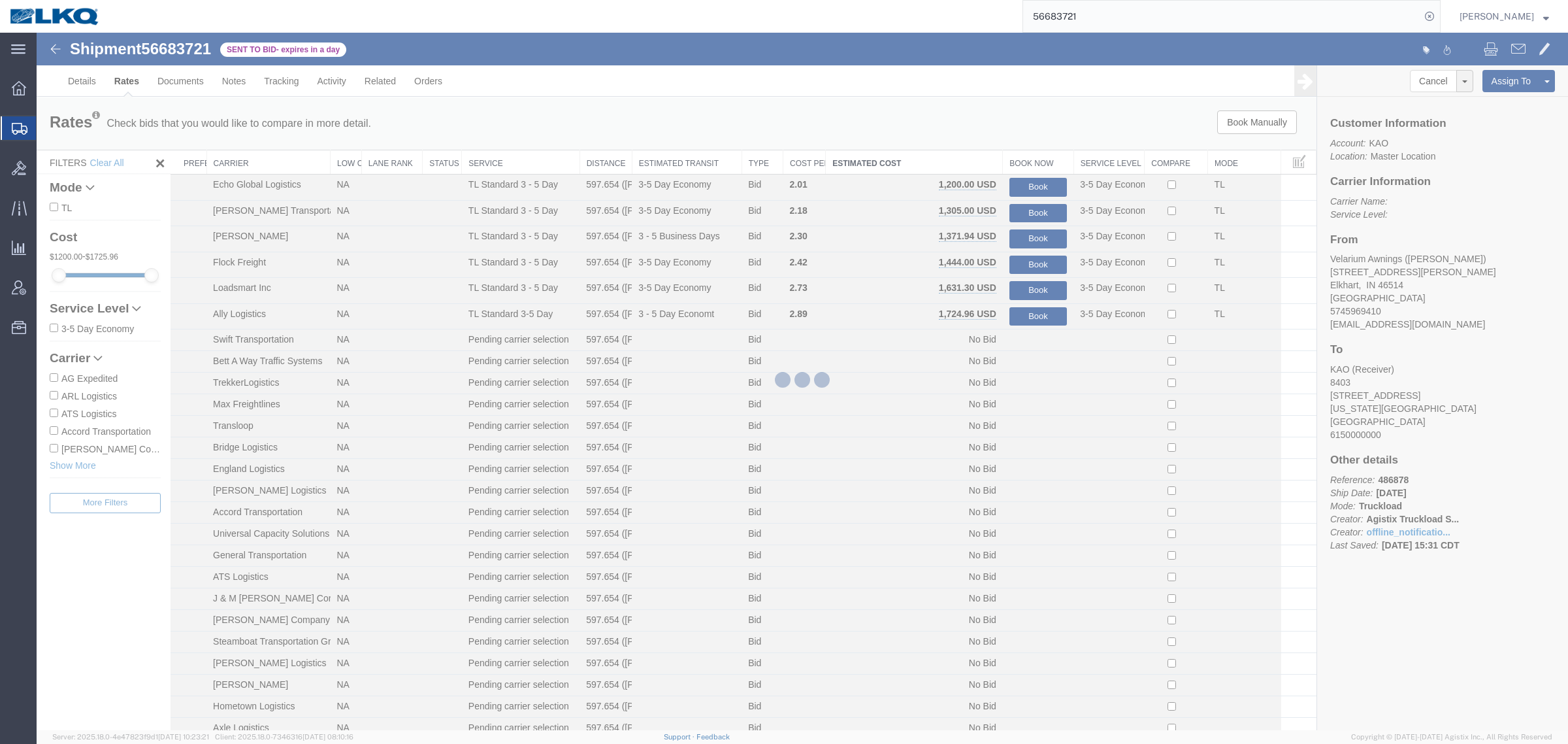
click at [762, 131] on div at bounding box center [802, 381] width 1532 height 698
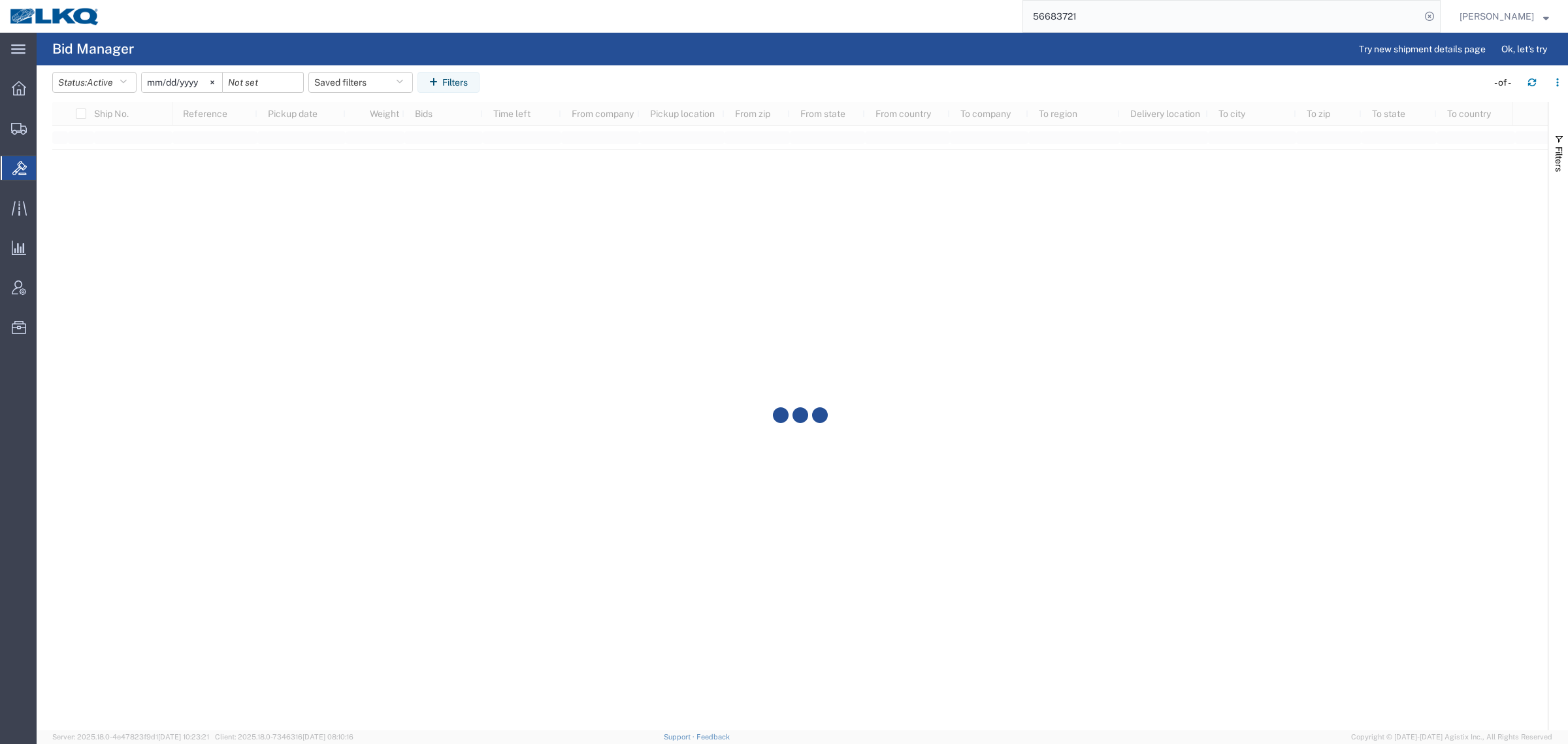
click at [762, 131] on div at bounding box center [800, 416] width 1496 height 629
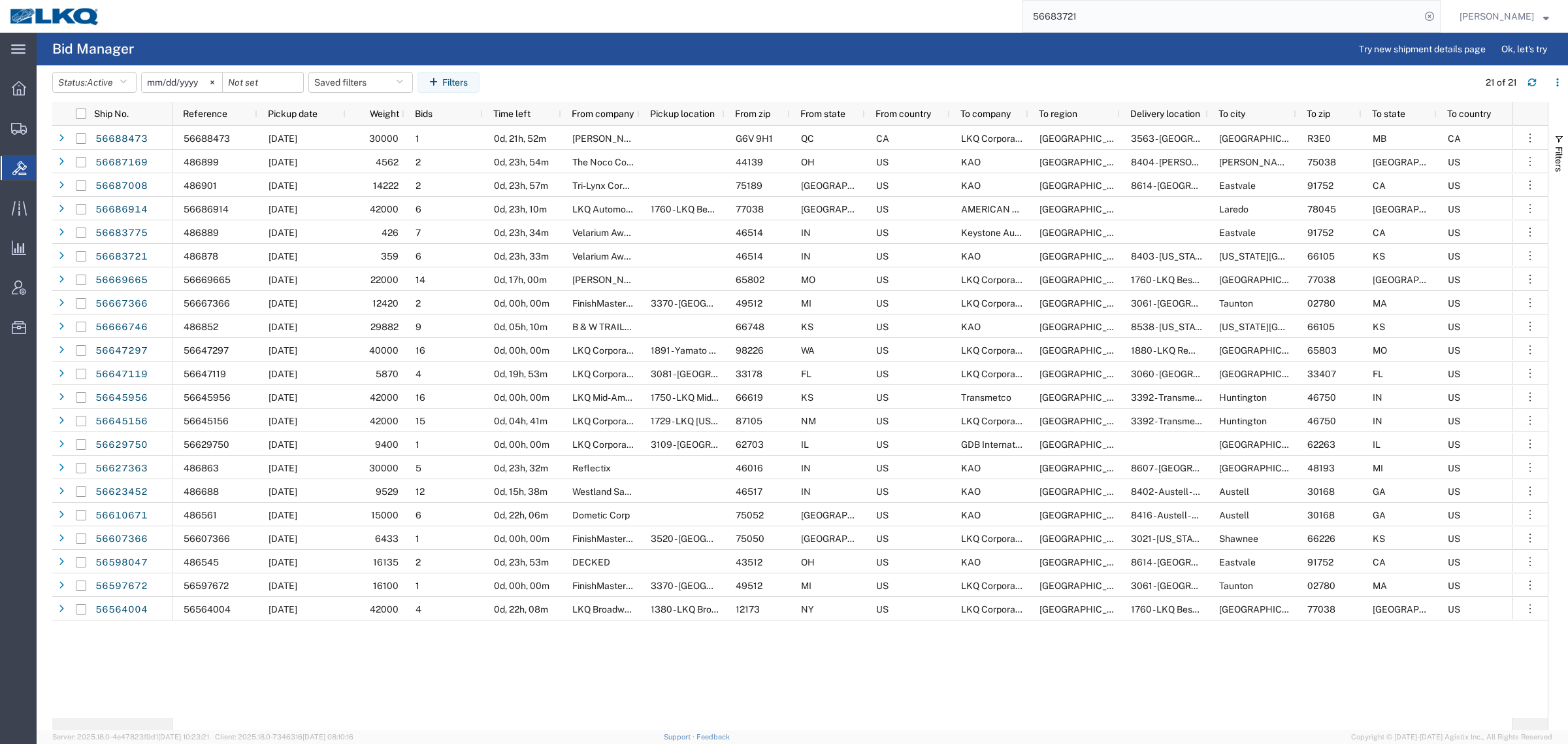
drag, startPoint x: 1118, startPoint y: 21, endPoint x: 756, endPoint y: 19, distance: 362.0
click at [752, 20] on div "56683721" at bounding box center [774, 16] width 1331 height 33
paste input "75"
type input "56683775"
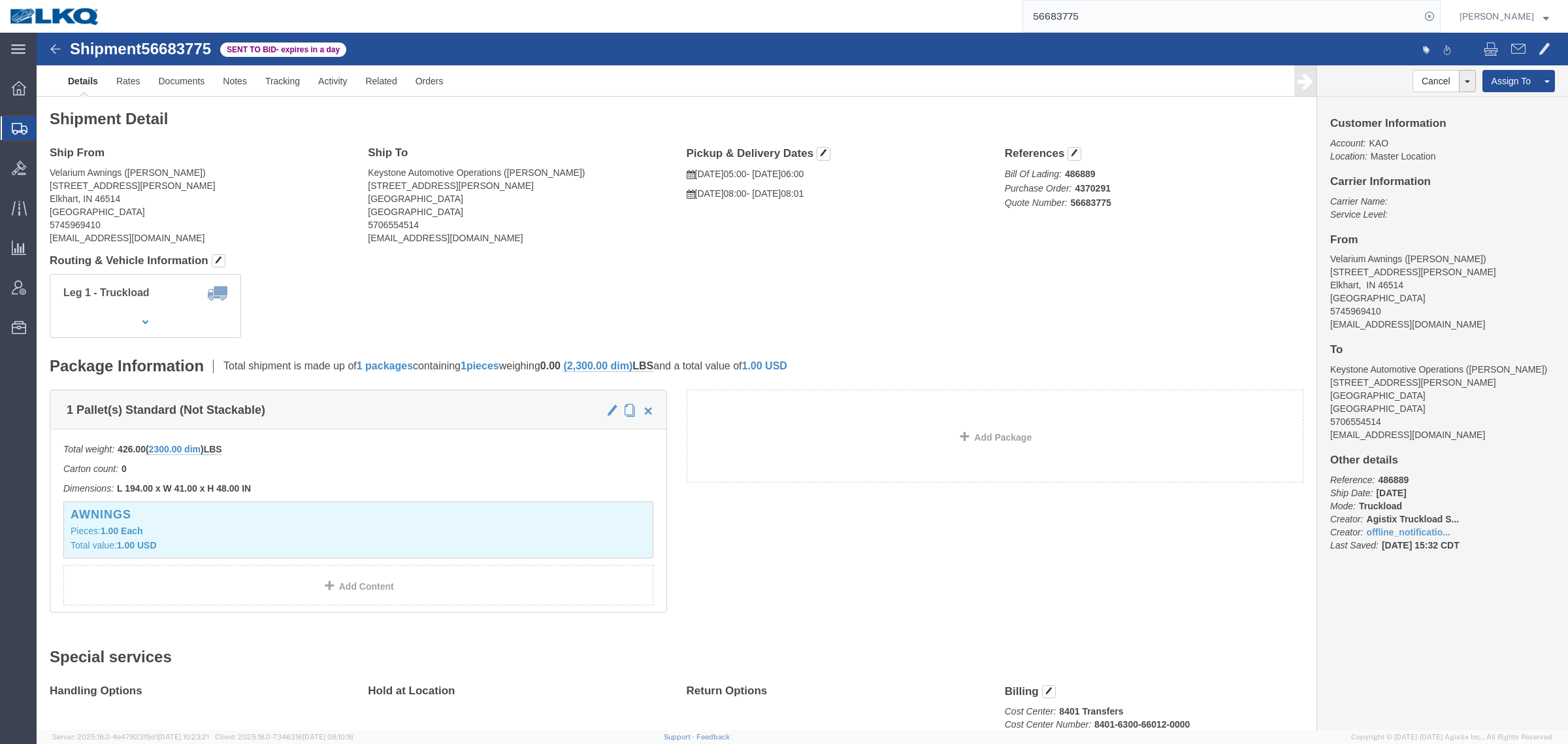
click address "Velarium Awnings (Matthew Herbes) 2525 John Weaver PKWY Elkhart, IN 46514 Unite…"
click link "Rates"
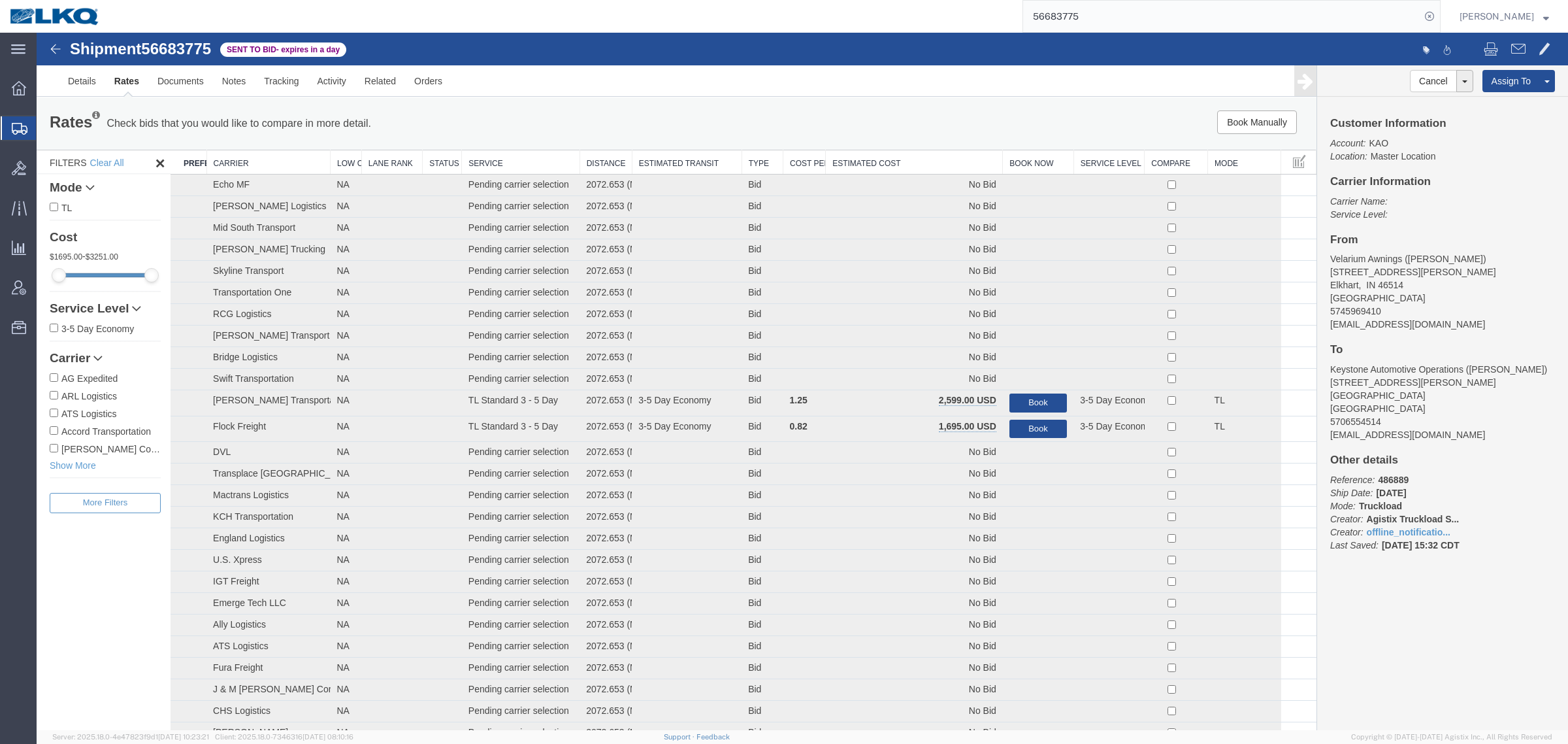
click at [900, 159] on th "Estimated Cost" at bounding box center [915, 163] width 177 height 25
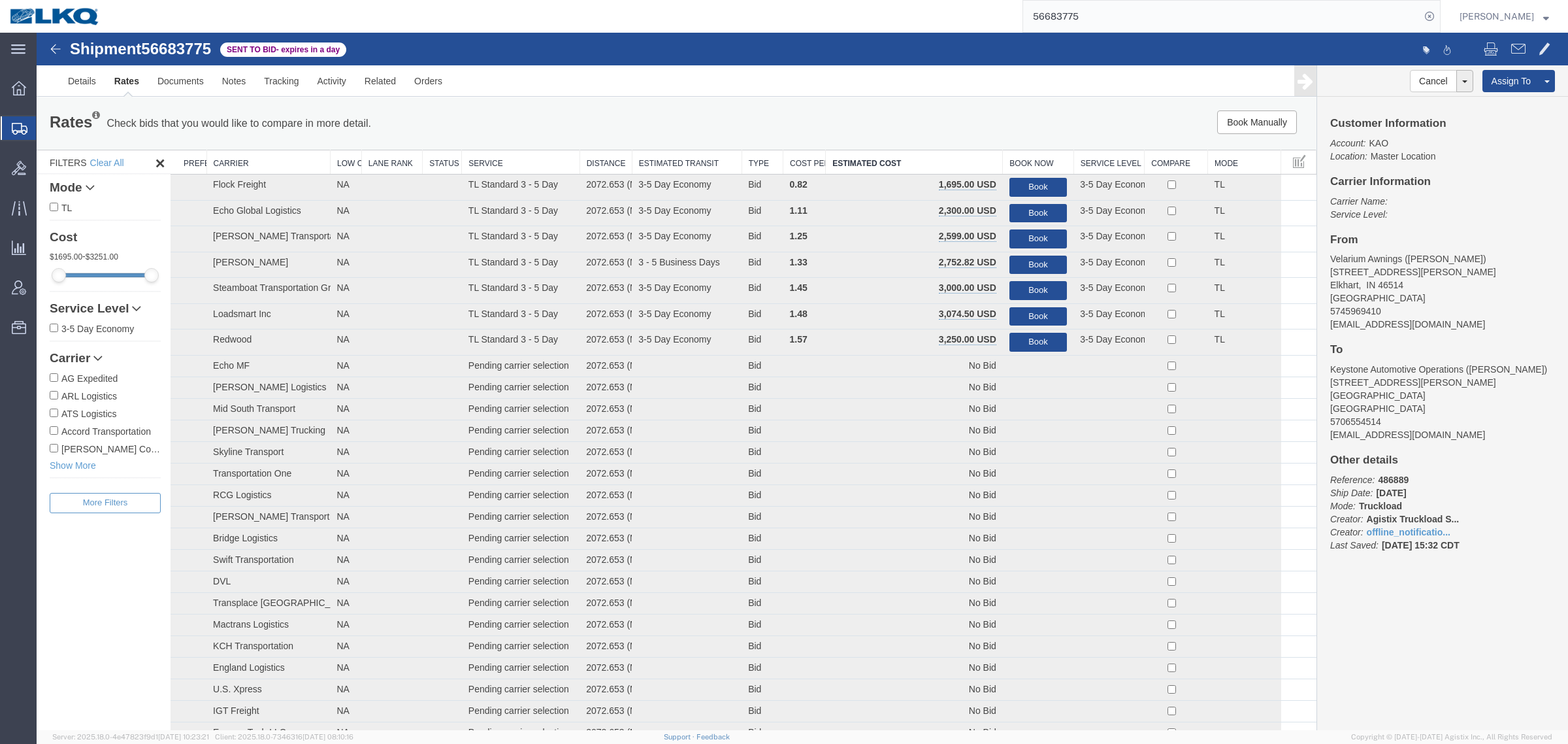
click at [884, 119] on div "Book Manually Pause Continue" at bounding box center [1048, 122] width 531 height 24
drag, startPoint x: 935, startPoint y: 97, endPoint x: 917, endPoint y: 97, distance: 18.0
click at [929, 97] on div "Details Rates Documents Notes Tracking Activity Related Orders Cancel Withdraw …" at bounding box center [802, 81] width 1532 height 32
click at [877, 117] on div "Book Manually Pause Continue" at bounding box center [1048, 122] width 531 height 24
click at [125, 89] on link "Rates" at bounding box center [127, 81] width 43 height 32
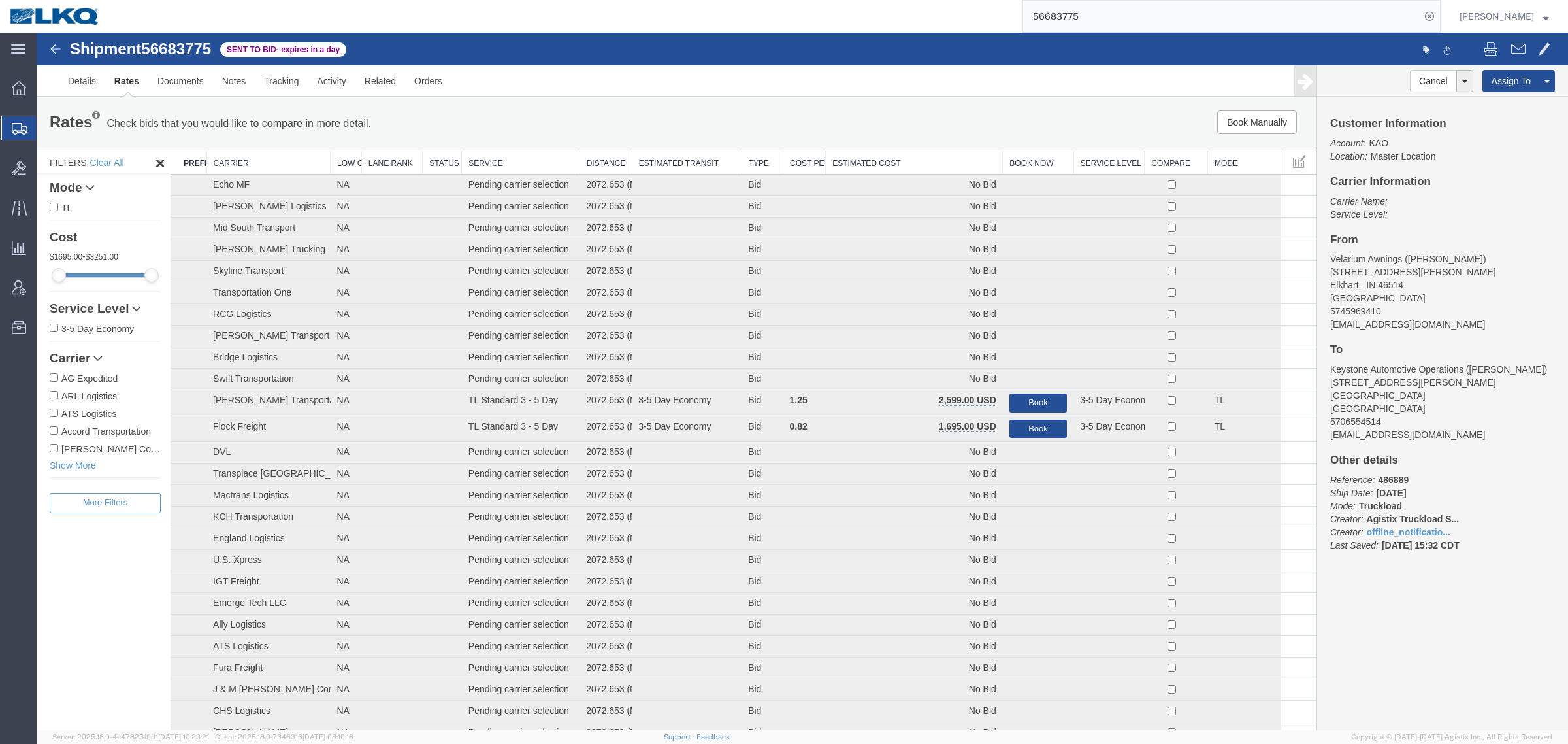
click at [867, 168] on th "Estimated Cost" at bounding box center [915, 163] width 177 height 25
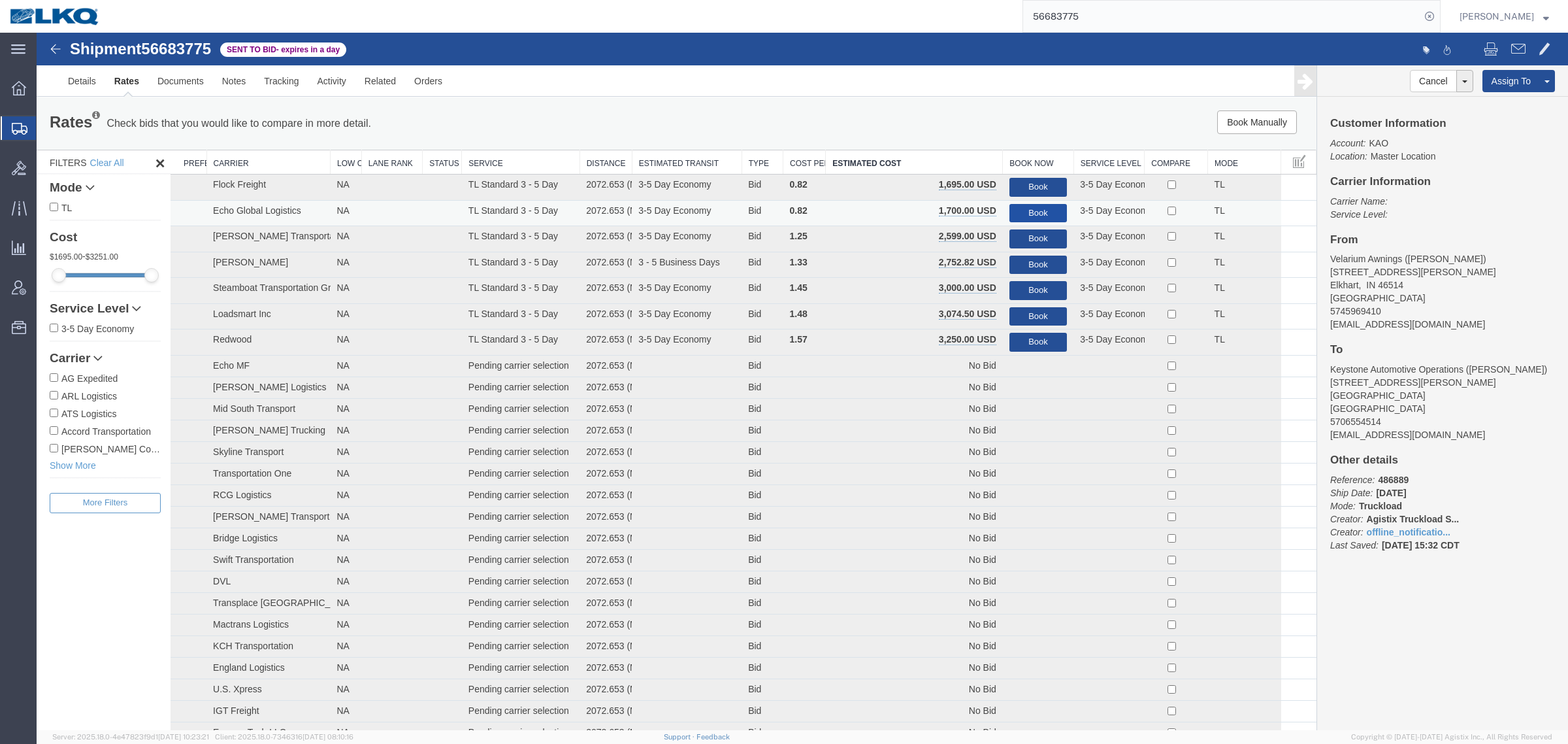
click at [1018, 211] on button "Book" at bounding box center [1038, 213] width 57 height 19
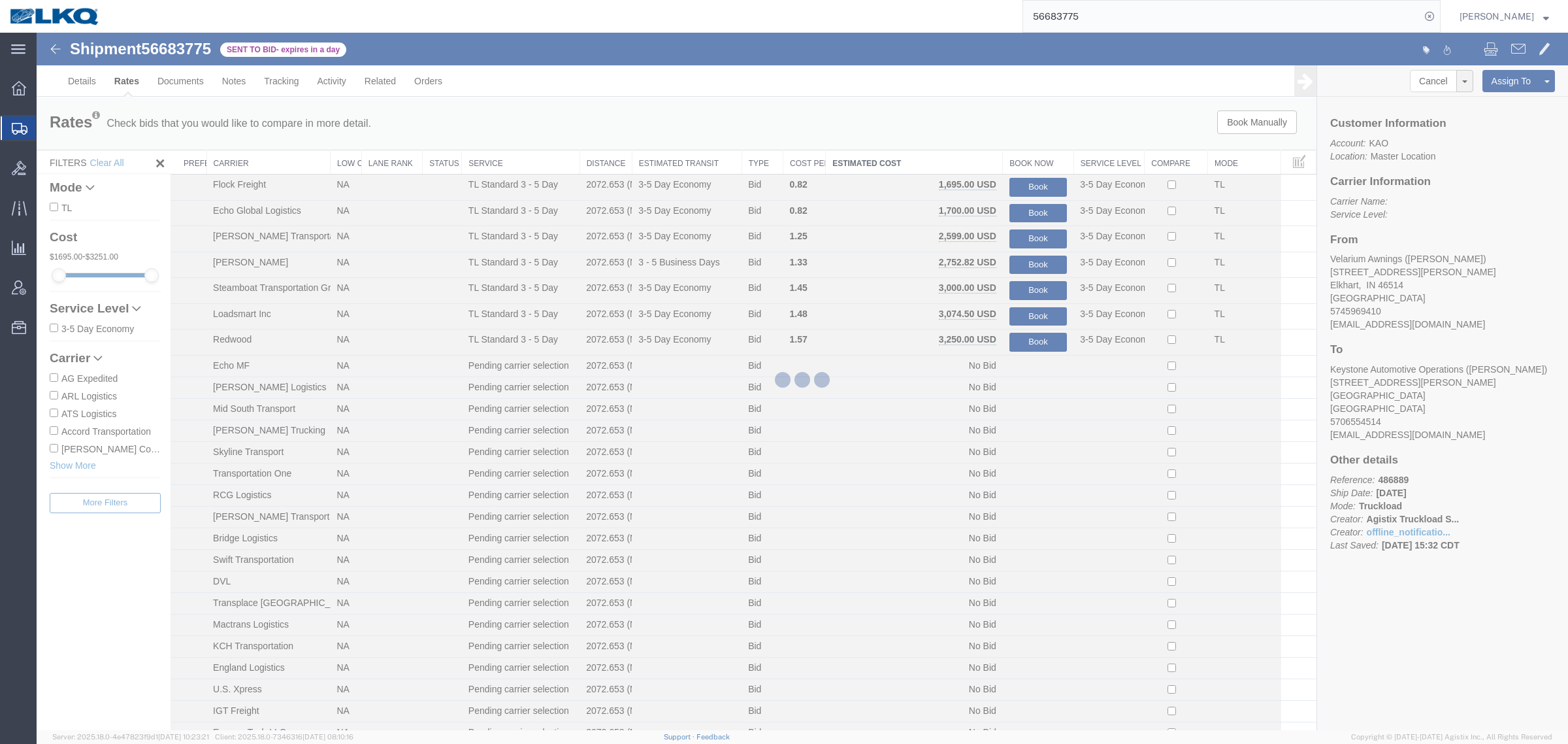
click at [831, 145] on div at bounding box center [802, 381] width 1532 height 698
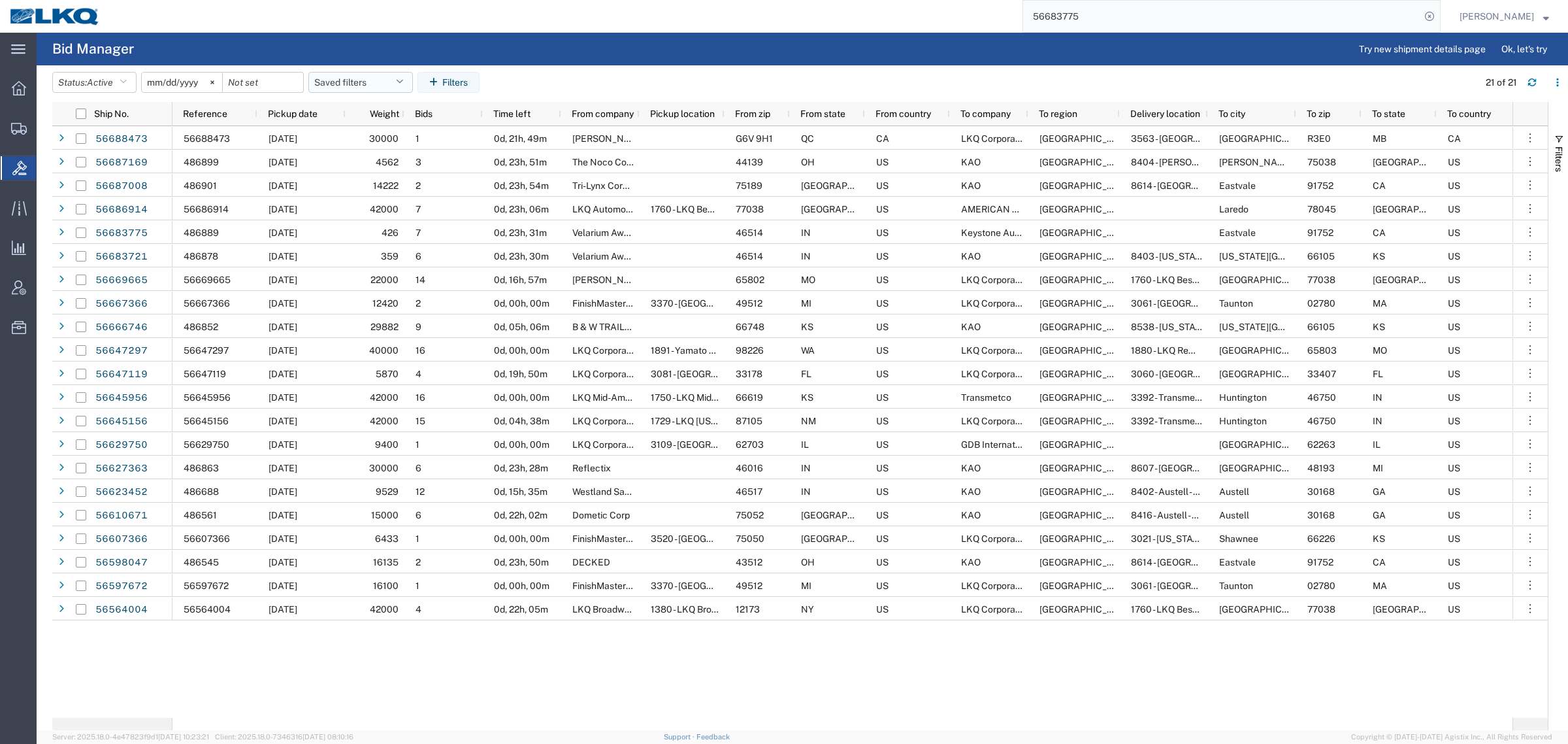
click at [357, 85] on button "Saved filters" at bounding box center [360, 82] width 104 height 21
drag, startPoint x: 377, startPoint y: 143, endPoint x: 592, endPoint y: 100, distance: 219.3
click at [381, 143] on span "Bid Board" at bounding box center [396, 139] width 171 height 25
type input "2024-12-01"
type input "2025-12-31"
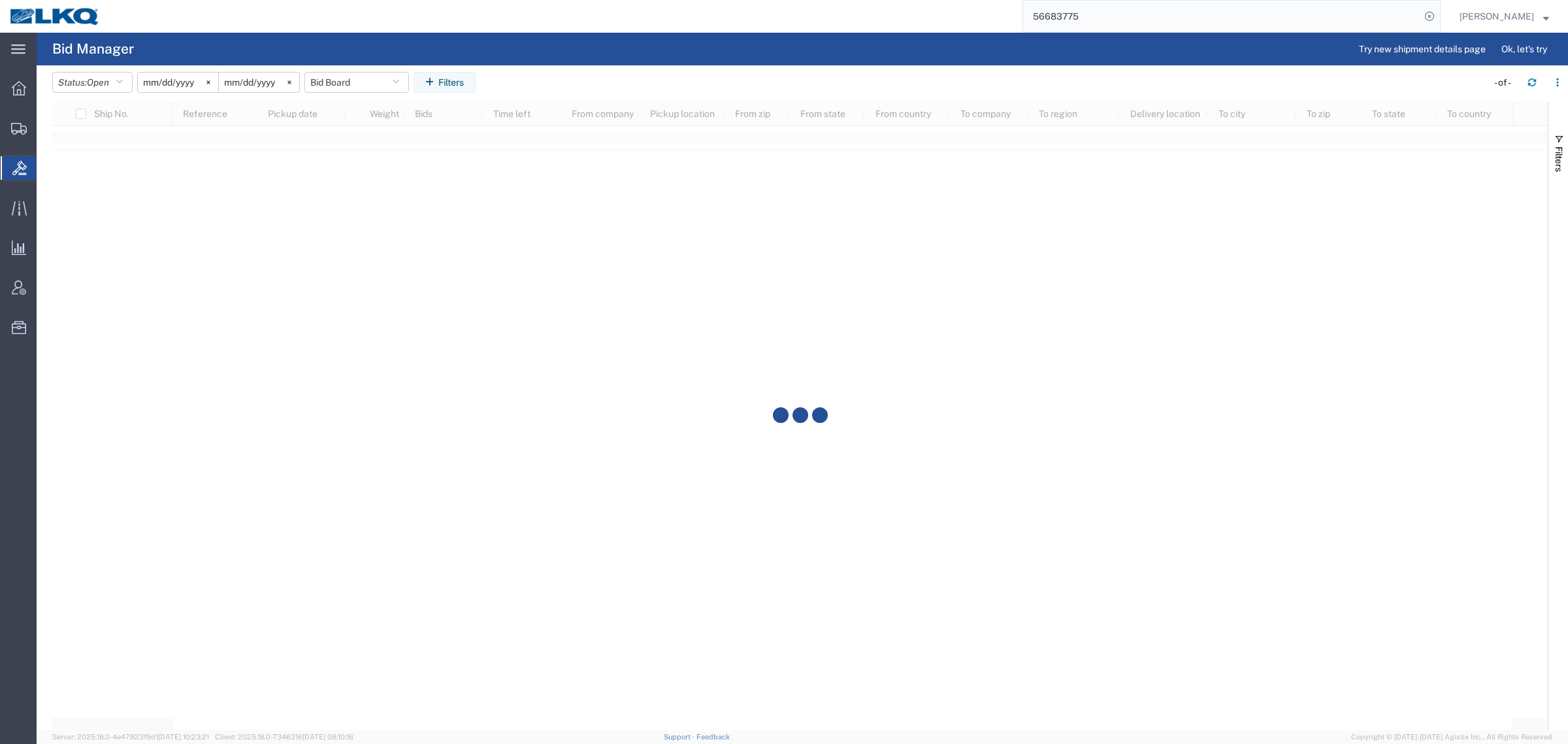
click at [665, 76] on agx-table-filter-chips "Status: Open Active All Awaiting Confirmation Awarded Closed Expired Open Withd…" at bounding box center [766, 87] width 1428 height 31
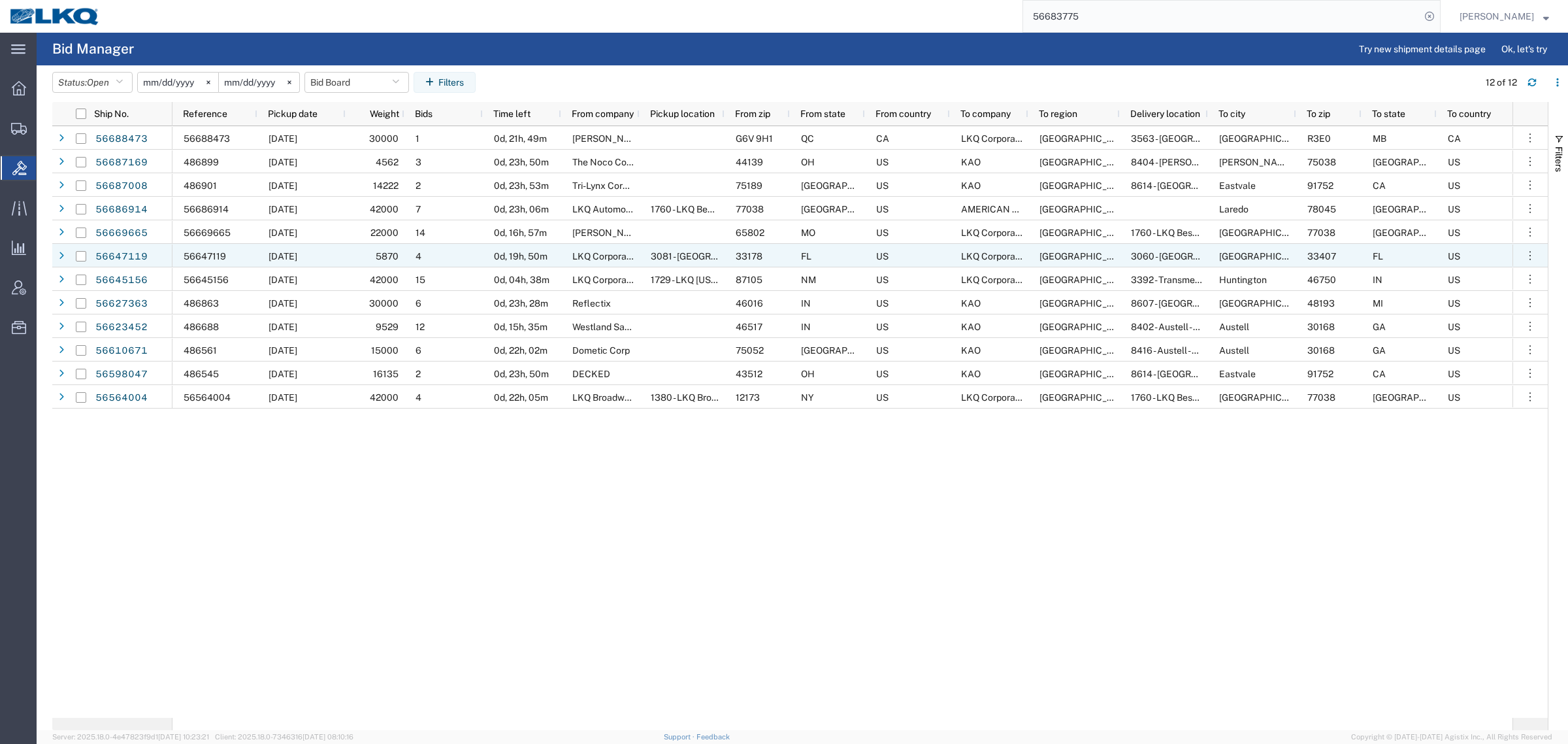
click at [292, 111] on span "Pickup date" at bounding box center [293, 113] width 49 height 11
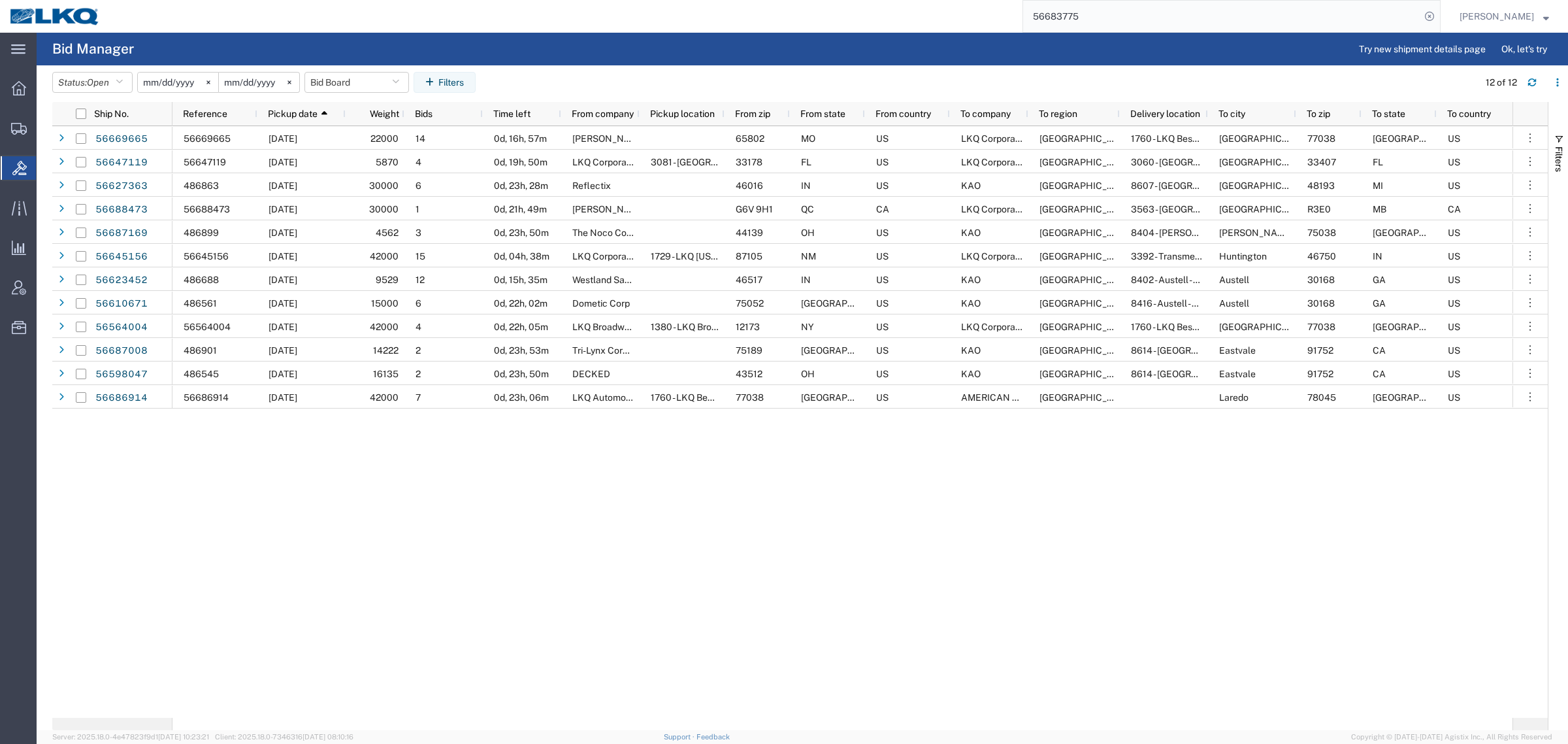
click at [681, 496] on div "56669665 09/04/2025 22000 14 0d, 16h, 57m O'Reilly Springfield 65802 MO US LKQ …" at bounding box center [842, 422] width 1340 height 591
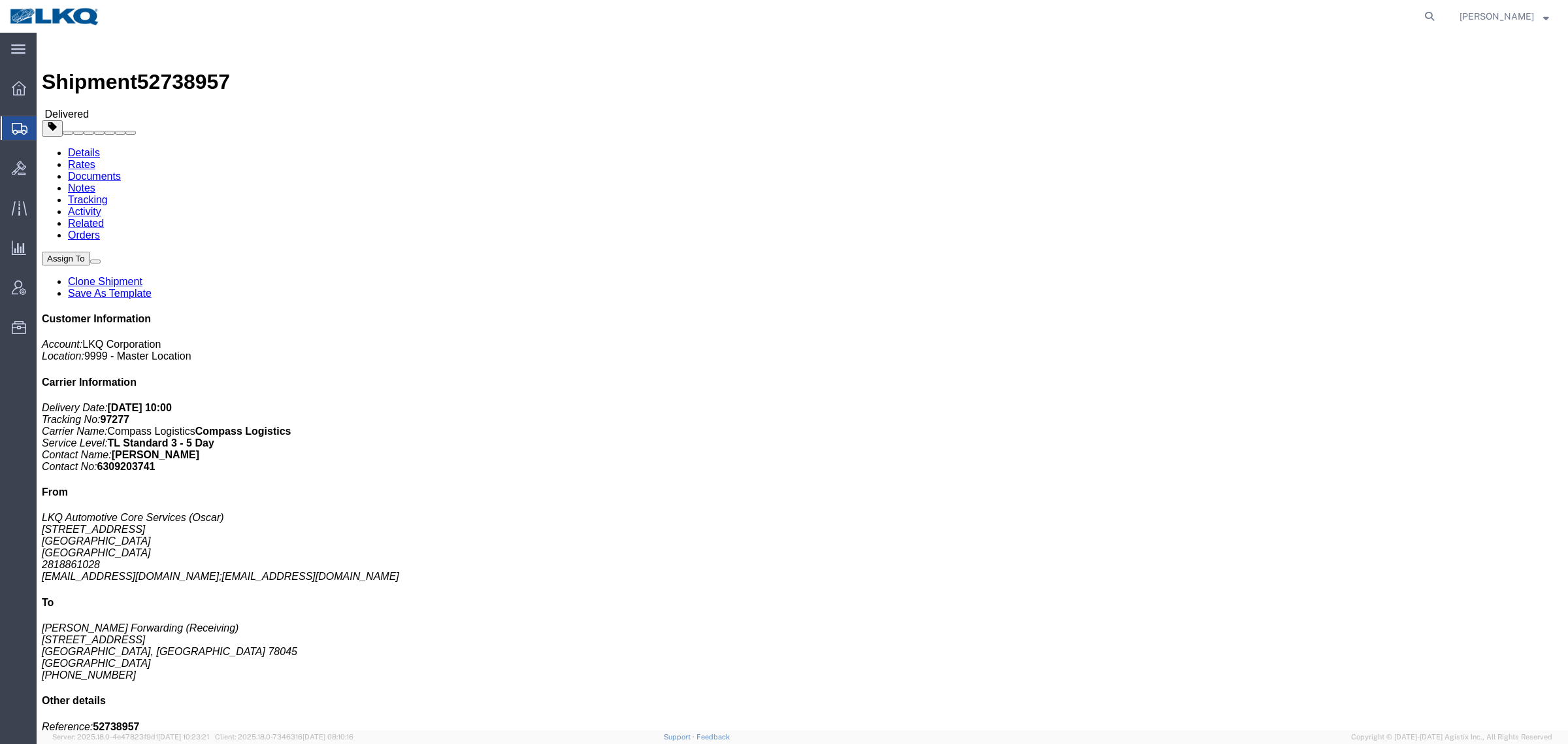
click div "Shipment Detail Ship From LKQ Automotive Core Services (Oscar) [STREET_ADDRESS]…"
click address "LKQ Automotive Core Services (Oscar) [STREET_ADDRESS] 2818861028 [EMAIL_ADDRESS…"
click address "[PERSON_NAME] Forwarding (Receiving) [STREET_ADDRESS] [GEOGRAPHIC_DATA] [GEOGRA…"
click address "LKQ Automotive Core Services (Oscar) [STREET_ADDRESS] 2818861028 [EMAIL_ADDRESS…"
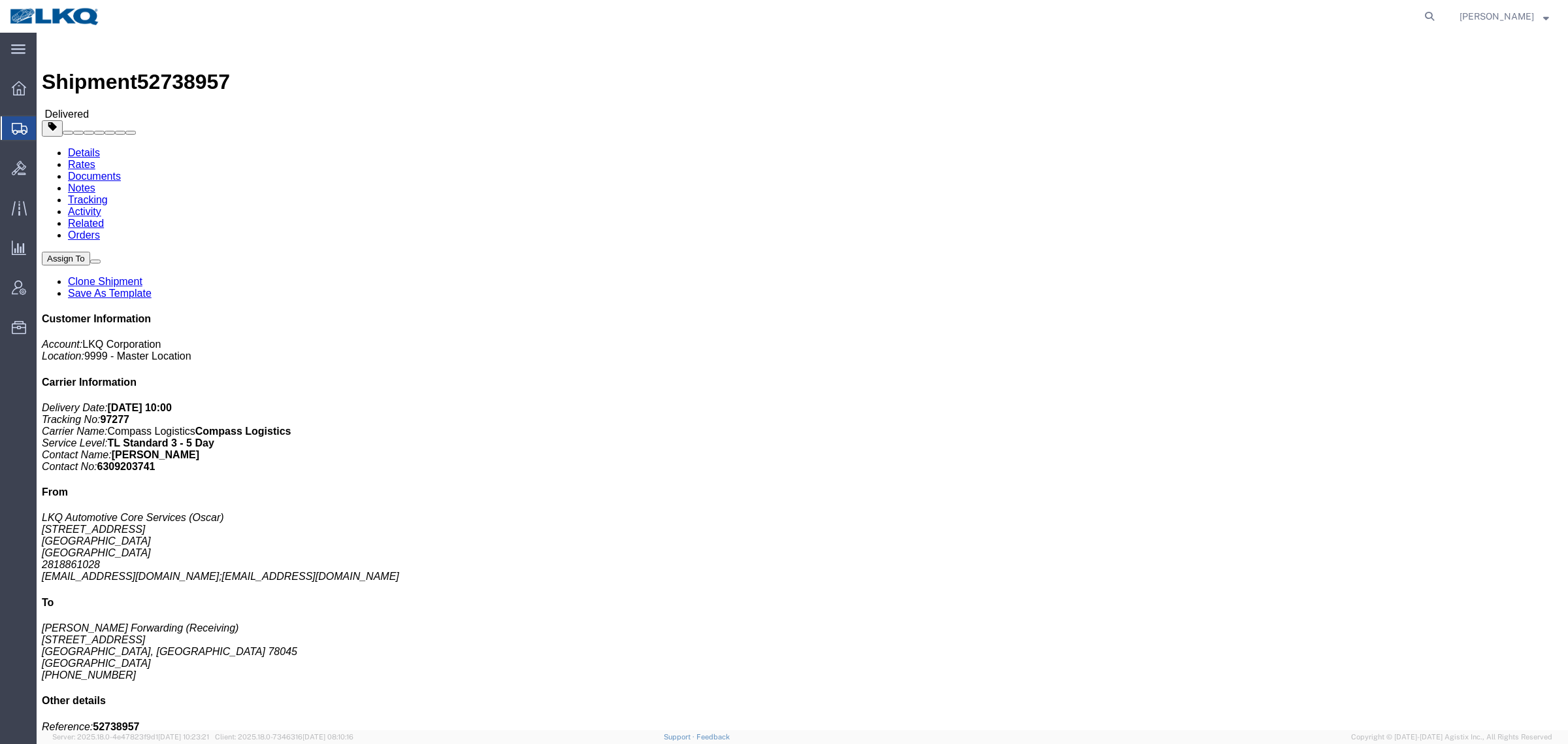
click address "[PERSON_NAME] Forwarding (Receiving) [STREET_ADDRESS] [GEOGRAPHIC_DATA] [GEOGRA…"
